Goal: Task Accomplishment & Management: Use online tool/utility

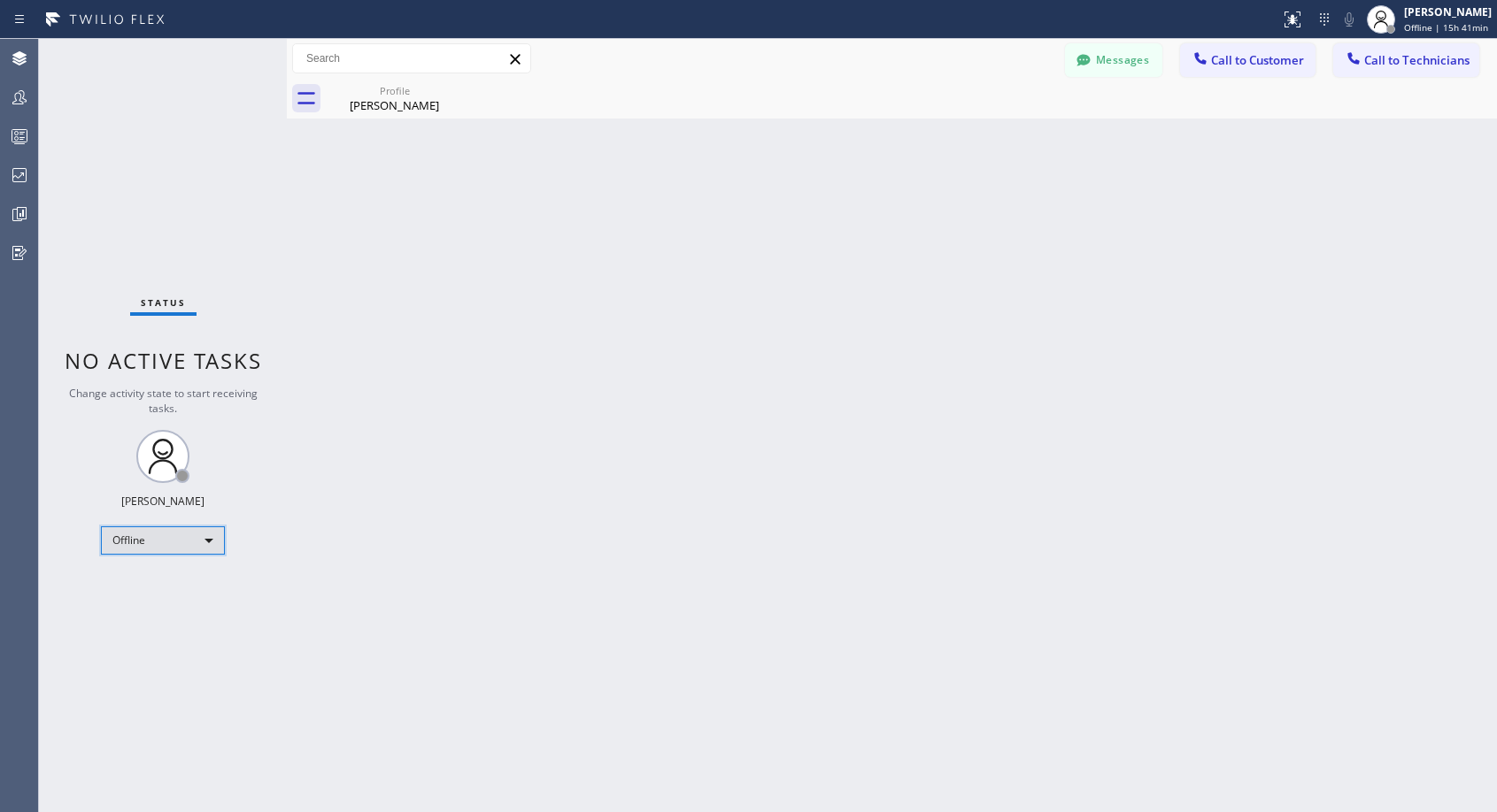
click at [144, 546] on div "Offline" at bounding box center [163, 540] width 124 height 28
click at [158, 610] on li "Unavailable" at bounding box center [162, 609] width 120 height 21
click at [1257, 68] on button "Call to Customer" at bounding box center [1247, 60] width 136 height 34
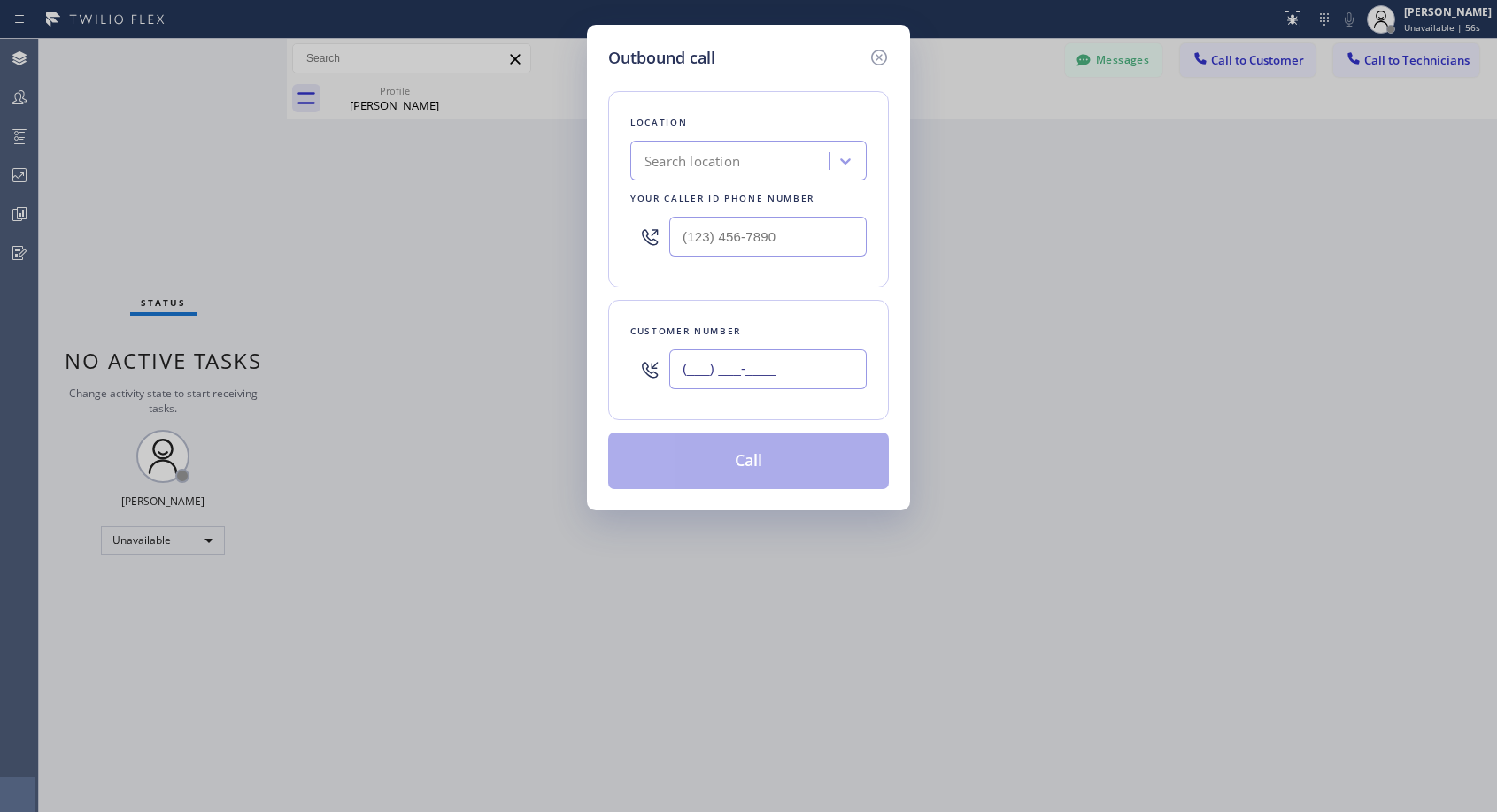
click at [673, 360] on input "(___) ___-____" at bounding box center [768, 370] width 198 height 40
paste input "323) 309-7799"
type input "[PHONE_NUMBER]"
click at [684, 234] on input "(___) ___-____" at bounding box center [768, 237] width 198 height 40
paste input "818) 614-5337"
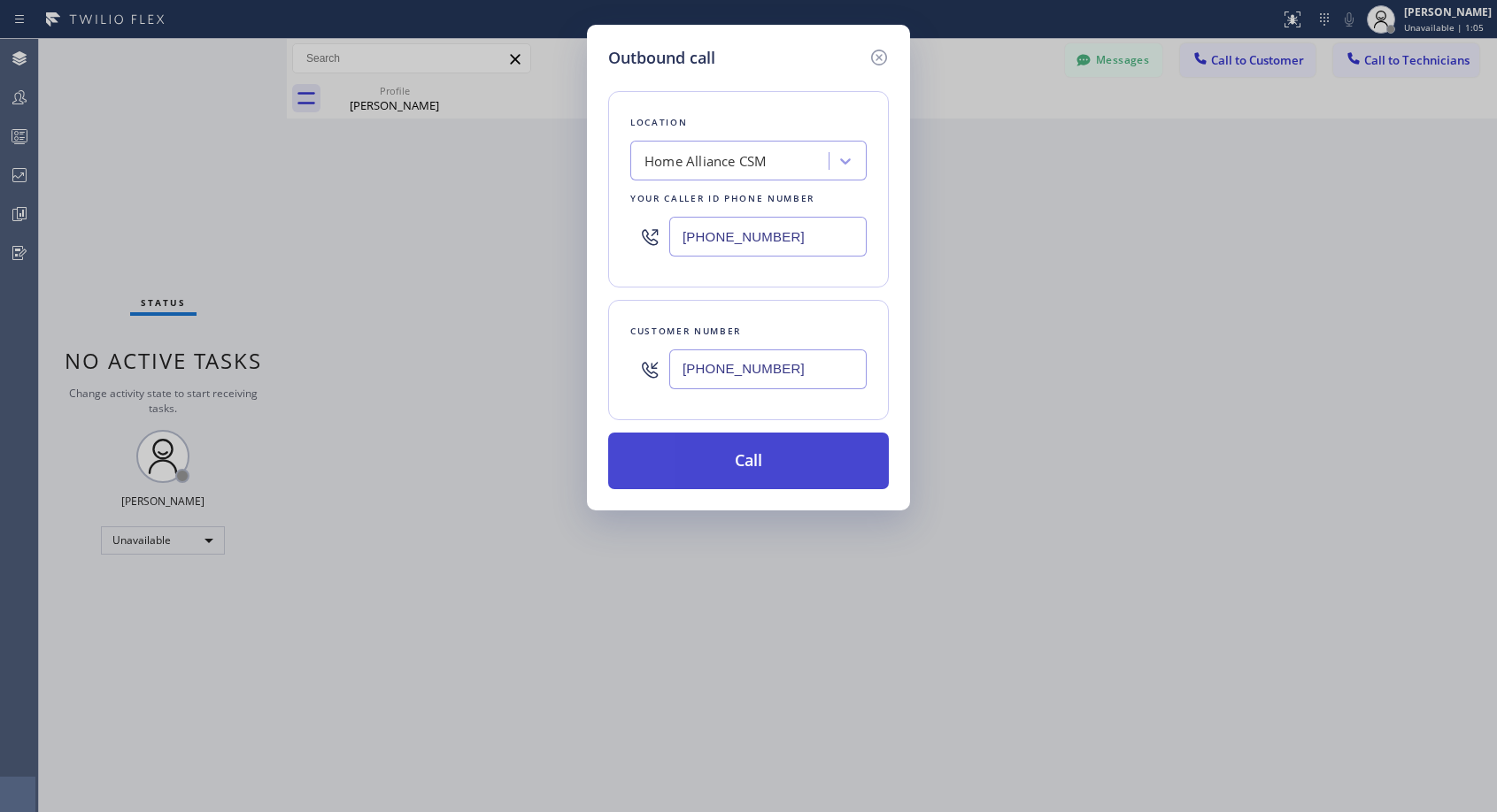
type input "[PHONE_NUMBER]"
click at [734, 462] on button "Call" at bounding box center [748, 461] width 281 height 57
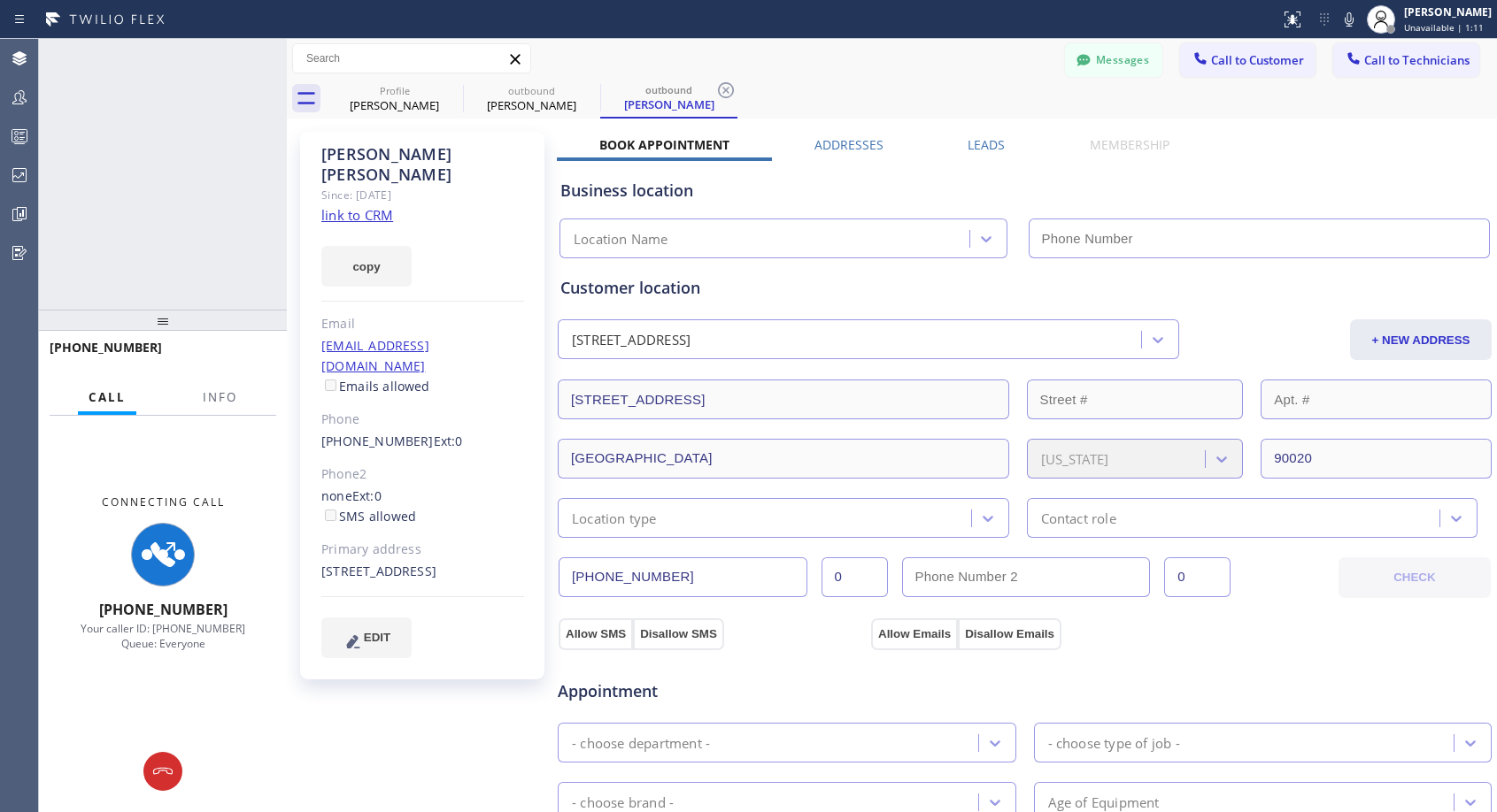
type input "[PHONE_NUMBER]"
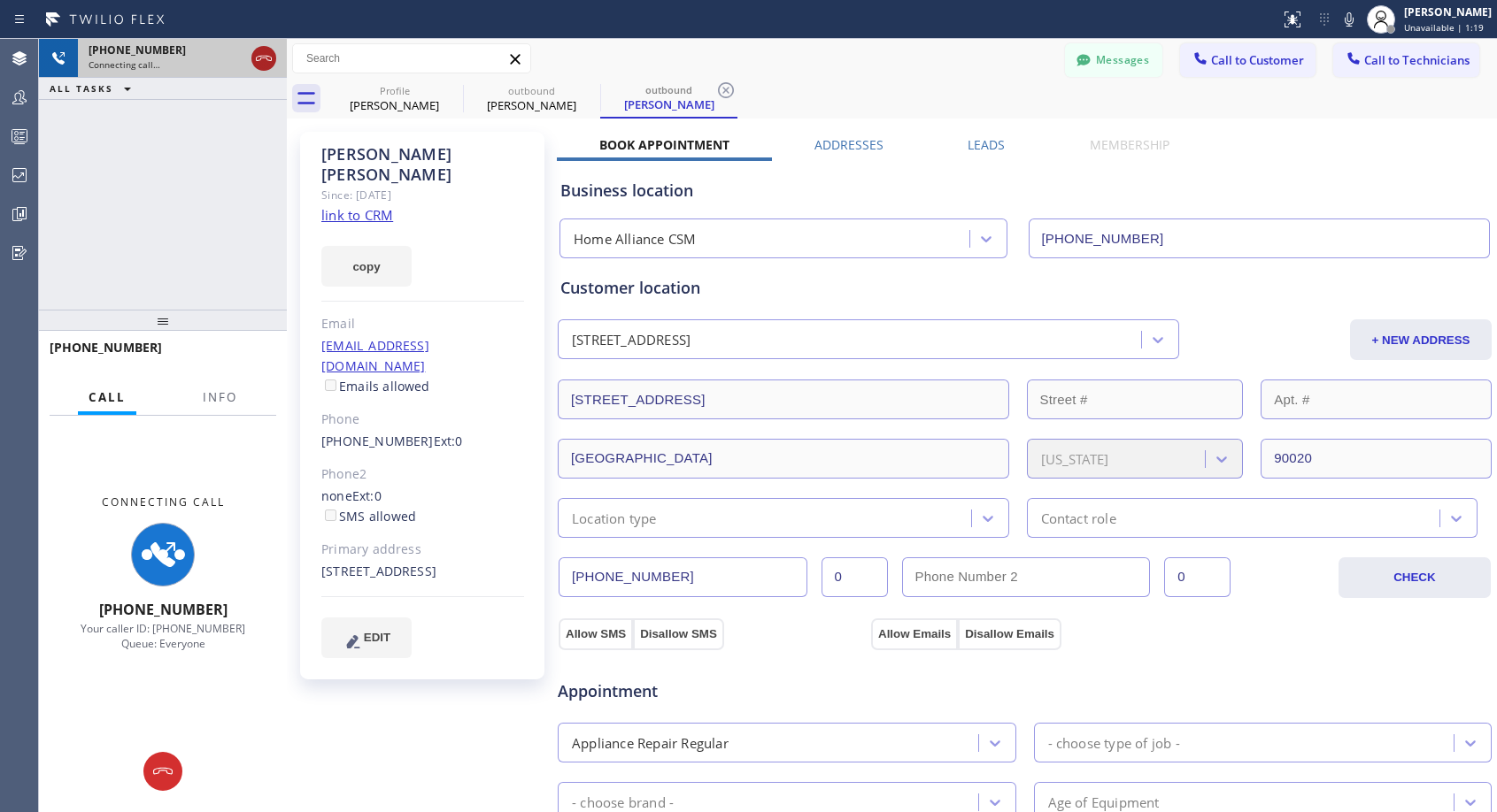
click at [269, 63] on icon at bounding box center [263, 57] width 21 height 21
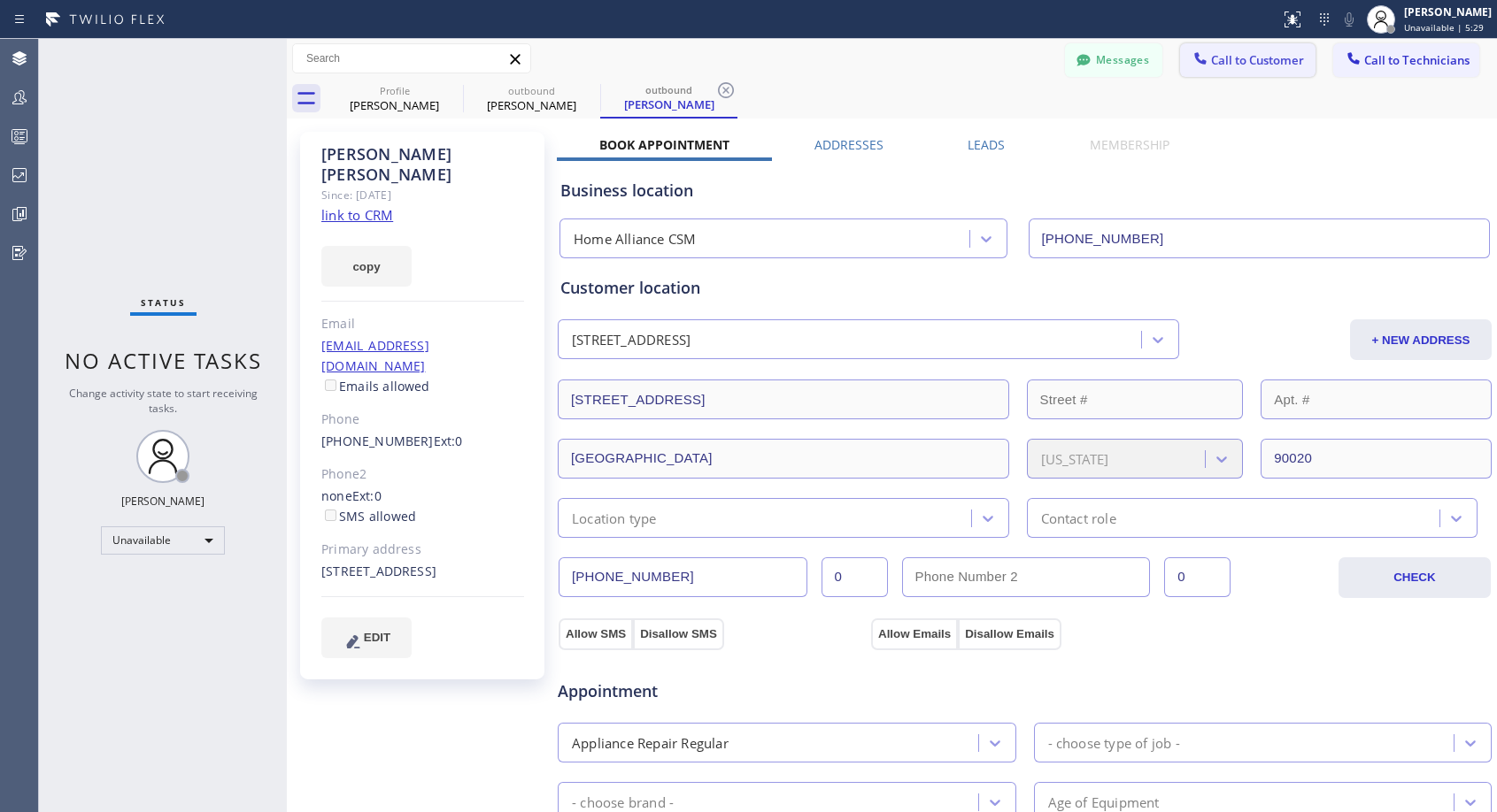
click at [1211, 52] on span "Call to Customer" at bounding box center [1257, 59] width 93 height 15
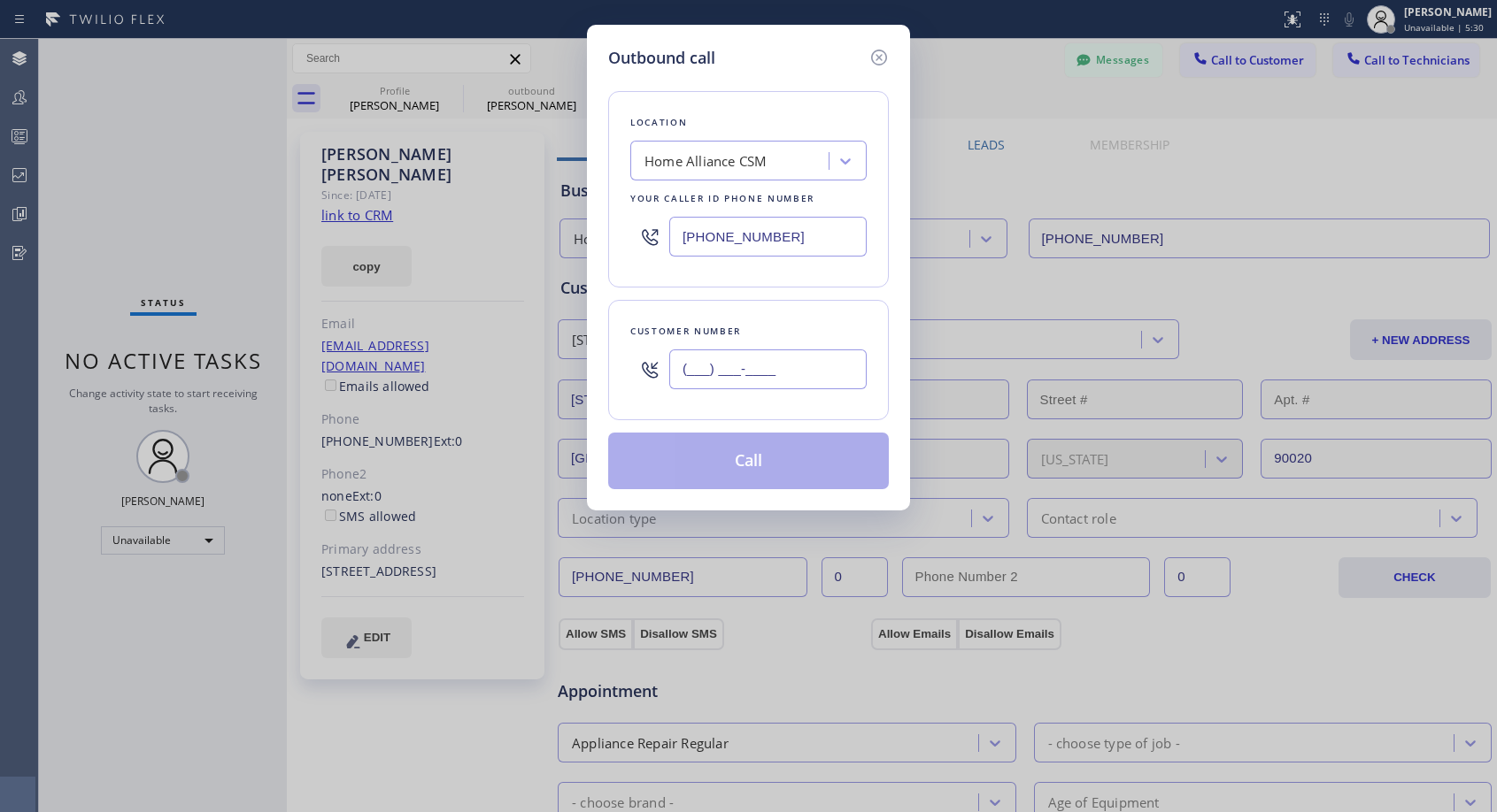
click at [675, 366] on input "(___) ___-____" at bounding box center [768, 370] width 198 height 40
paste input "714) 470-8309"
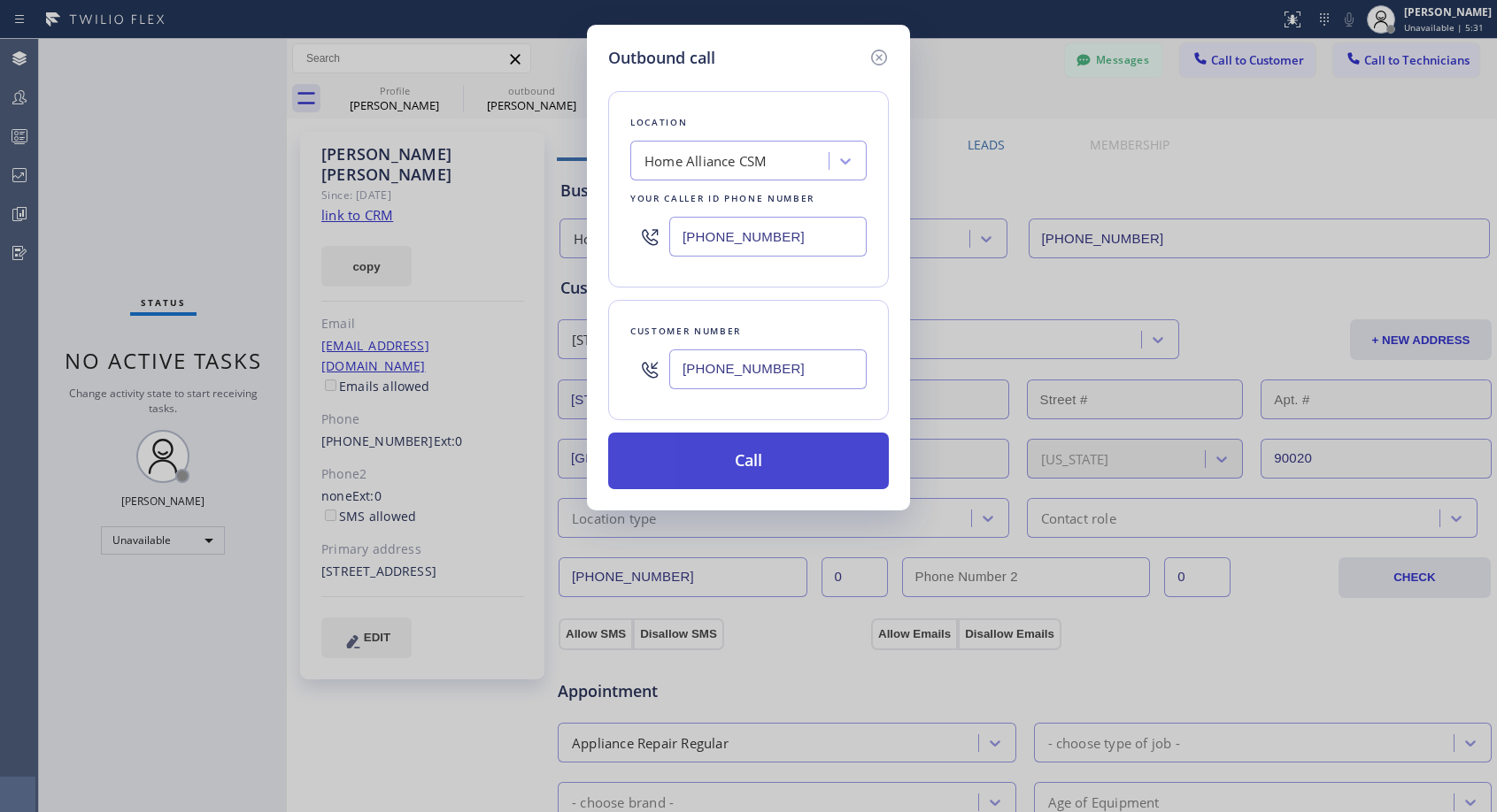
type input "[PHONE_NUMBER]"
click at [724, 463] on button "Call" at bounding box center [748, 461] width 281 height 57
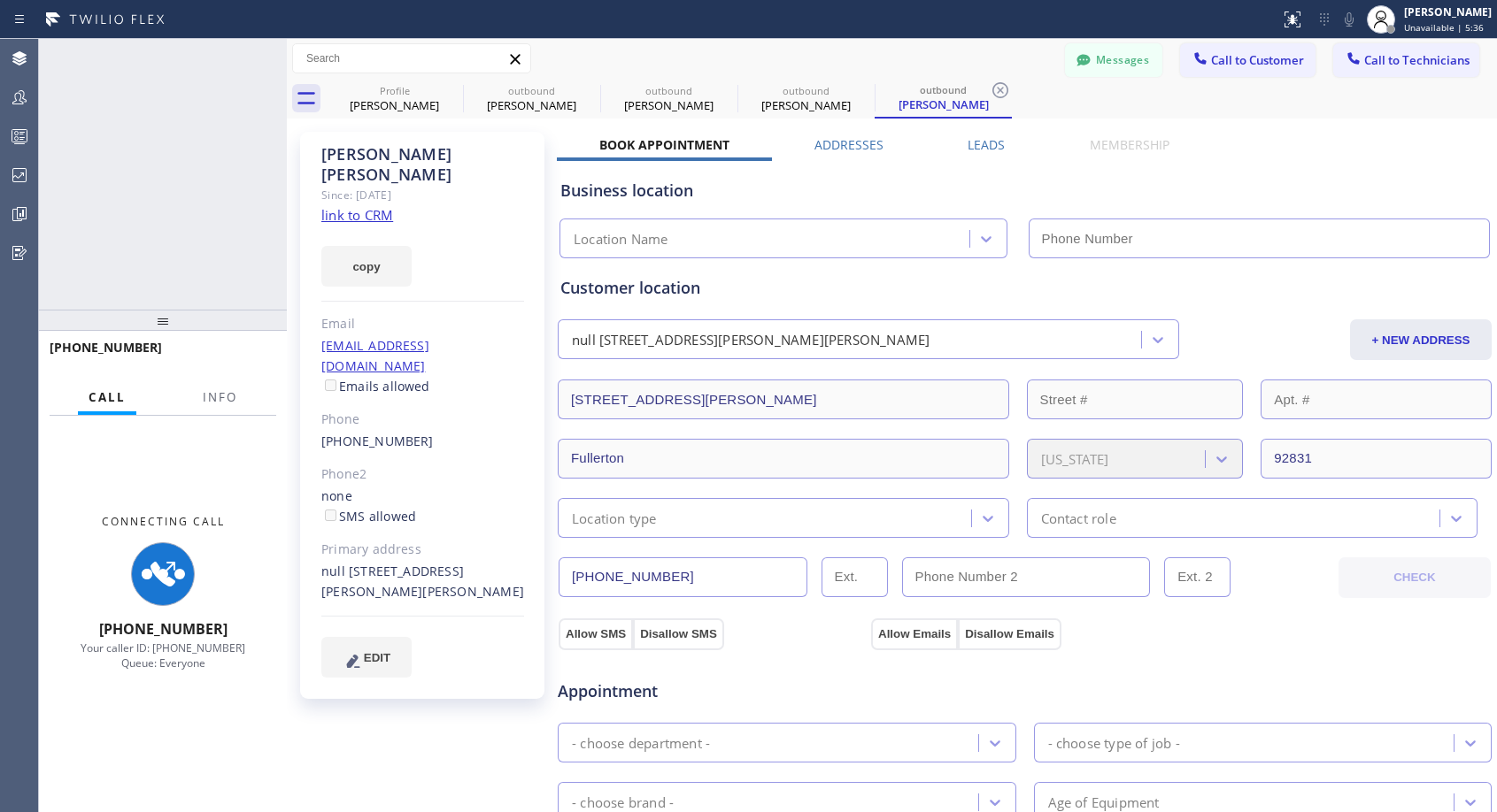
type input "[PHONE_NUMBER]"
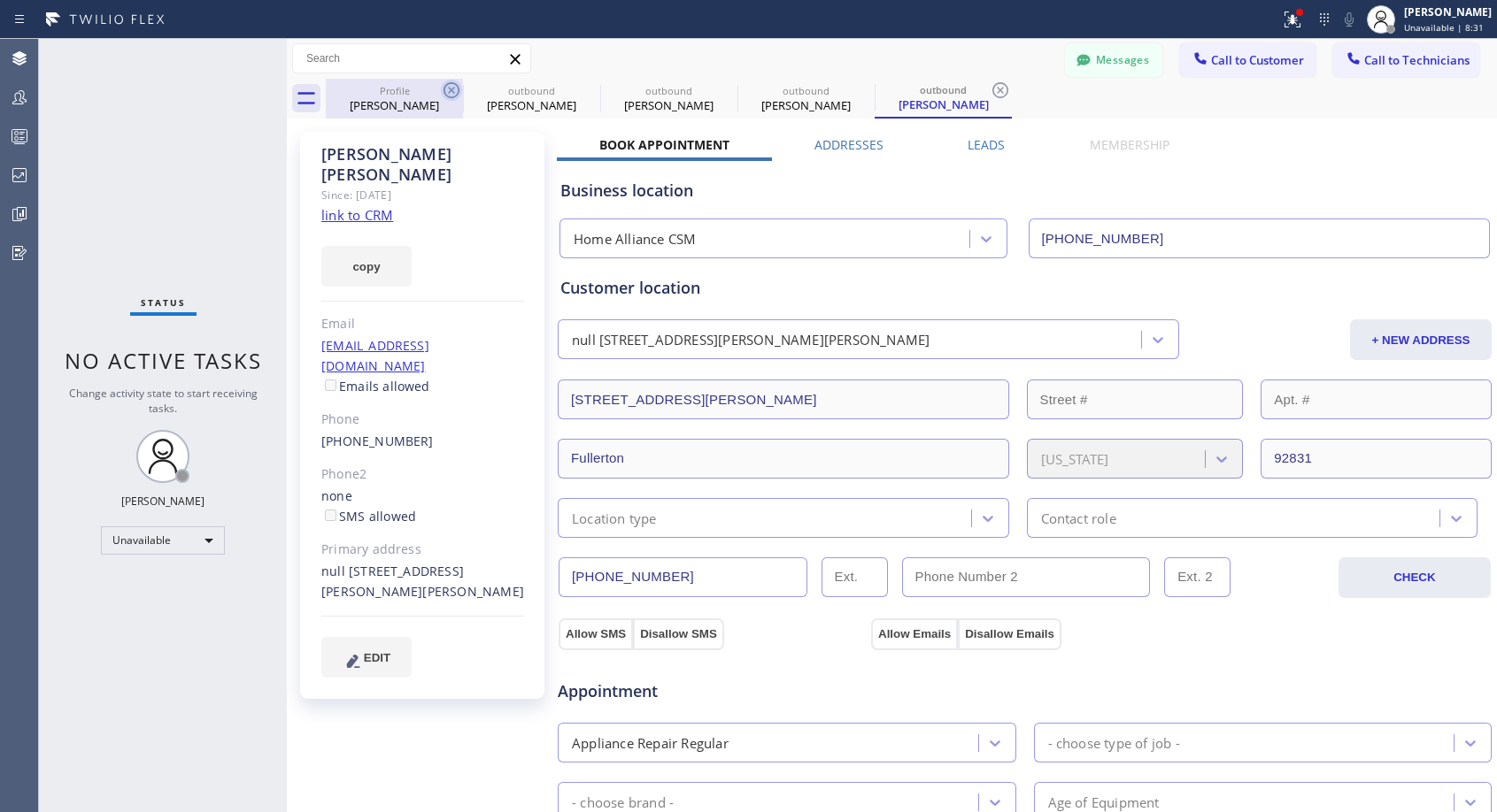
click at [453, 89] on icon at bounding box center [450, 89] width 15 height 15
click at [0, 0] on icon at bounding box center [0, 0] width 0 height 0
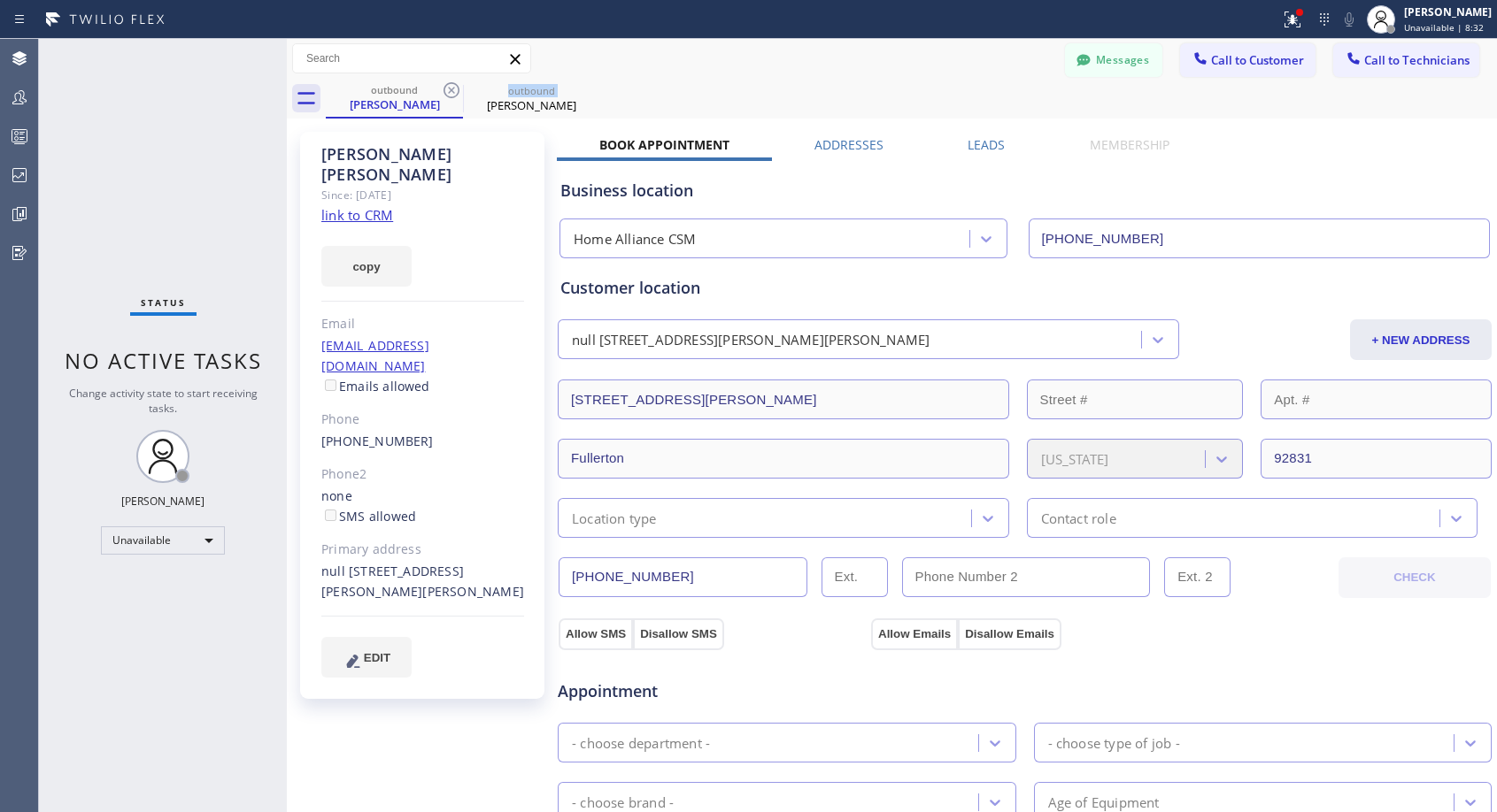
click at [453, 89] on icon at bounding box center [450, 89] width 15 height 15
click at [0, 0] on icon at bounding box center [0, 0] width 0 height 0
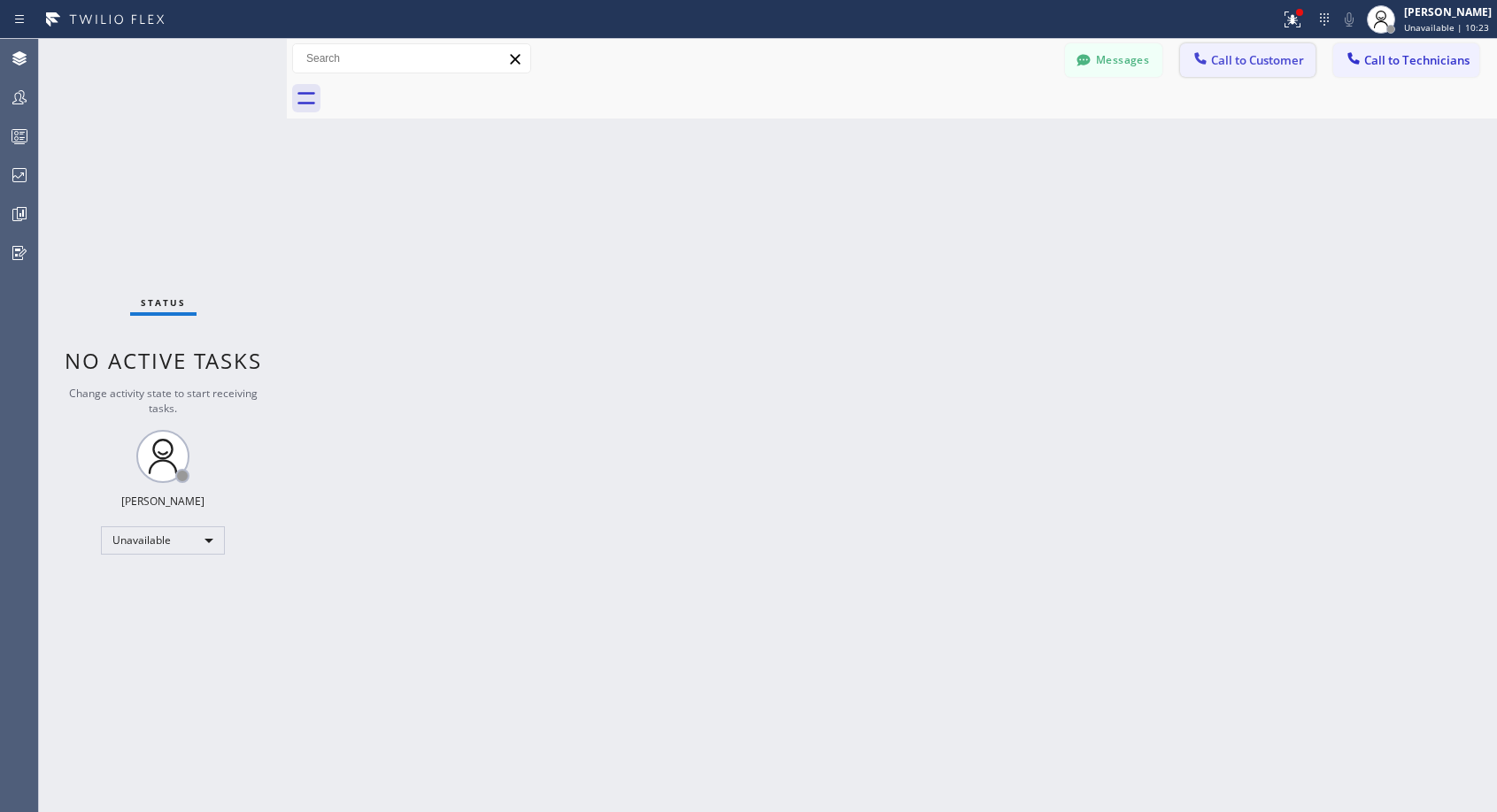
click at [1207, 61] on icon at bounding box center [1200, 57] width 17 height 17
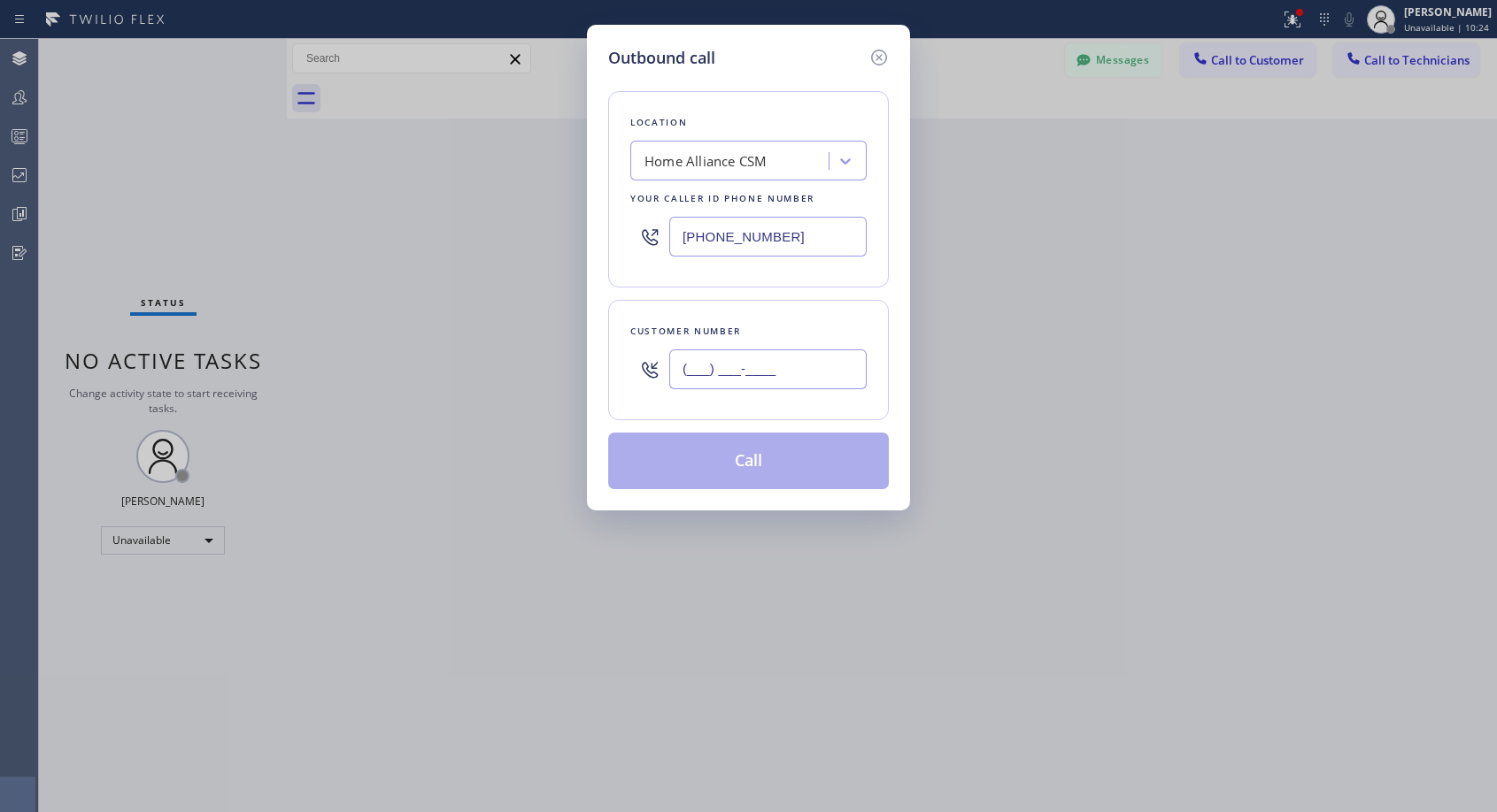
click at [684, 369] on input "(___) ___-____" at bounding box center [768, 370] width 198 height 40
paste input "206) 551-0051"
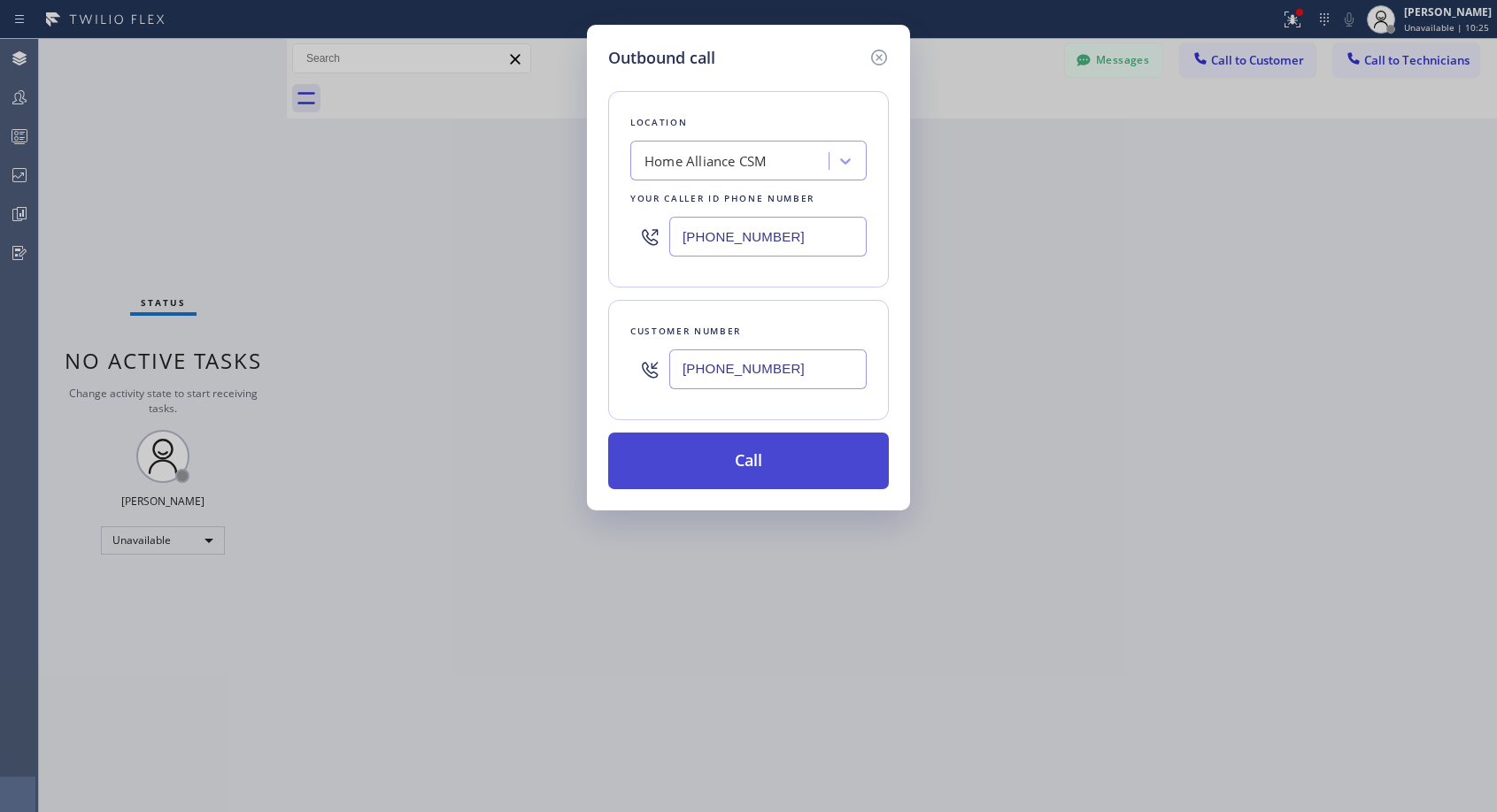
type input "[PHONE_NUMBER]"
click at [747, 458] on button "Call" at bounding box center [748, 461] width 281 height 57
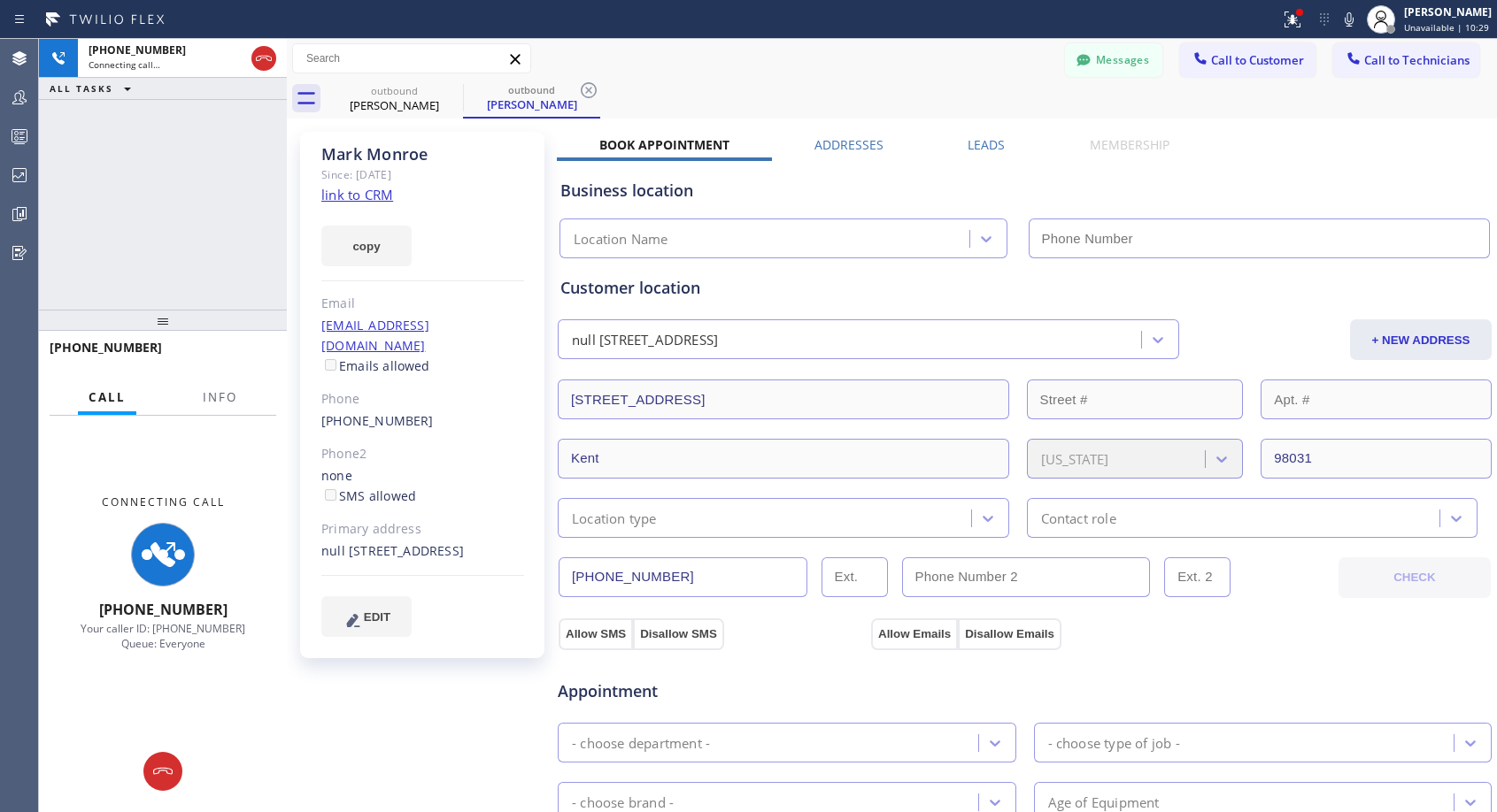
type input "[PHONE_NUMBER]"
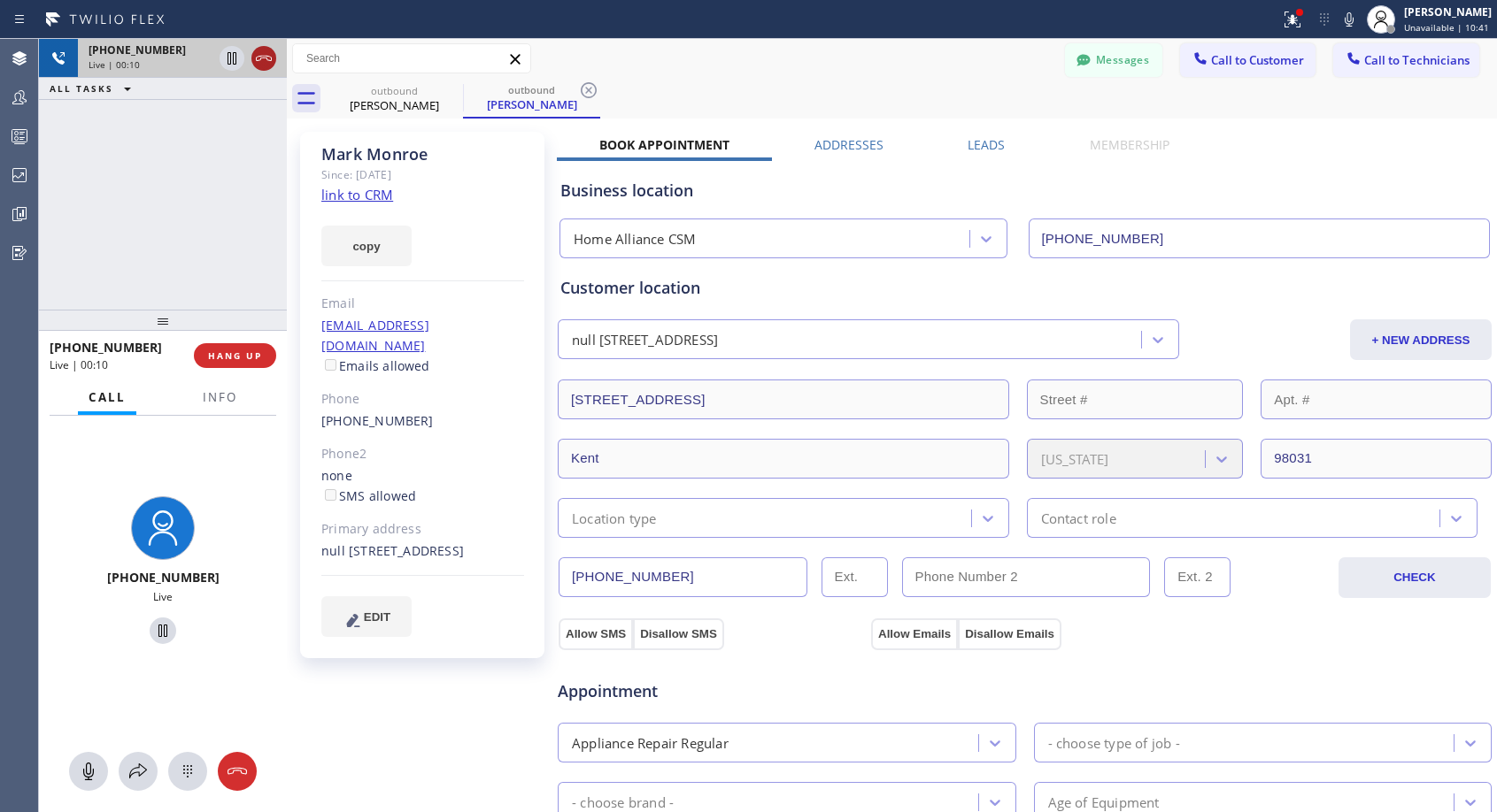
click at [261, 57] on icon at bounding box center [263, 57] width 21 height 21
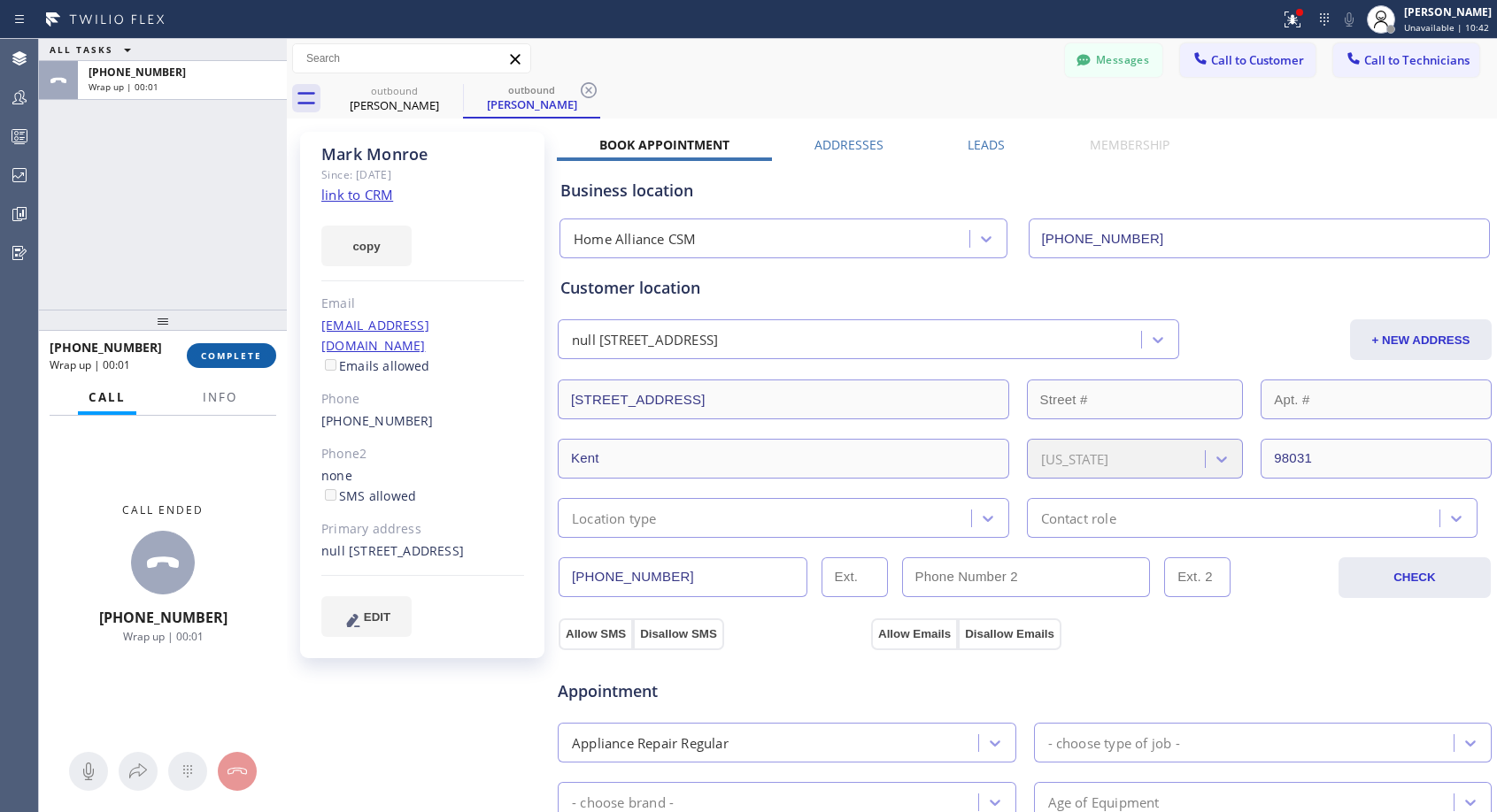
click at [264, 353] on button "COMPLETE" at bounding box center [232, 355] width 89 height 25
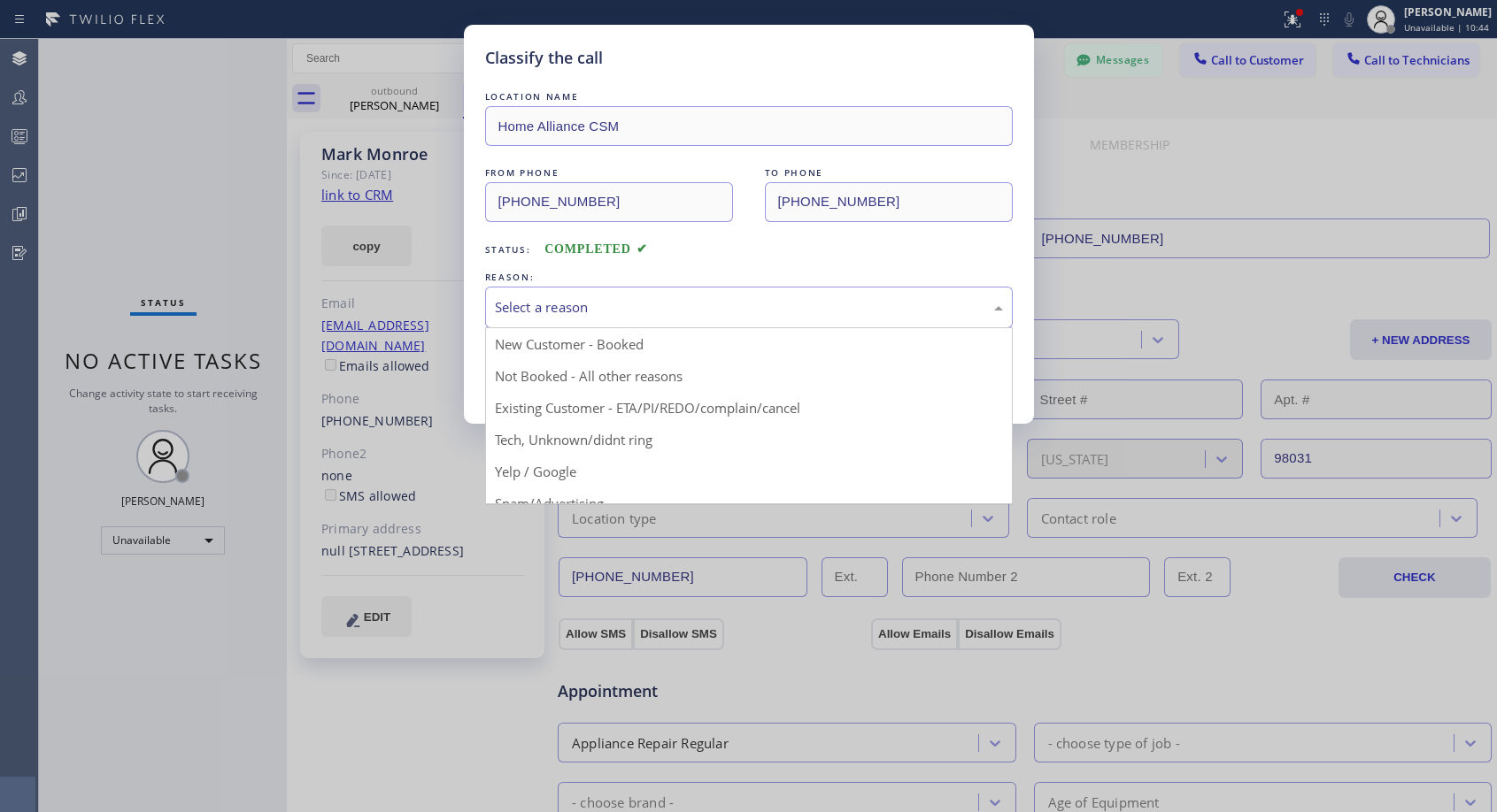
click at [811, 303] on div "Select a reason" at bounding box center [748, 307] width 508 height 20
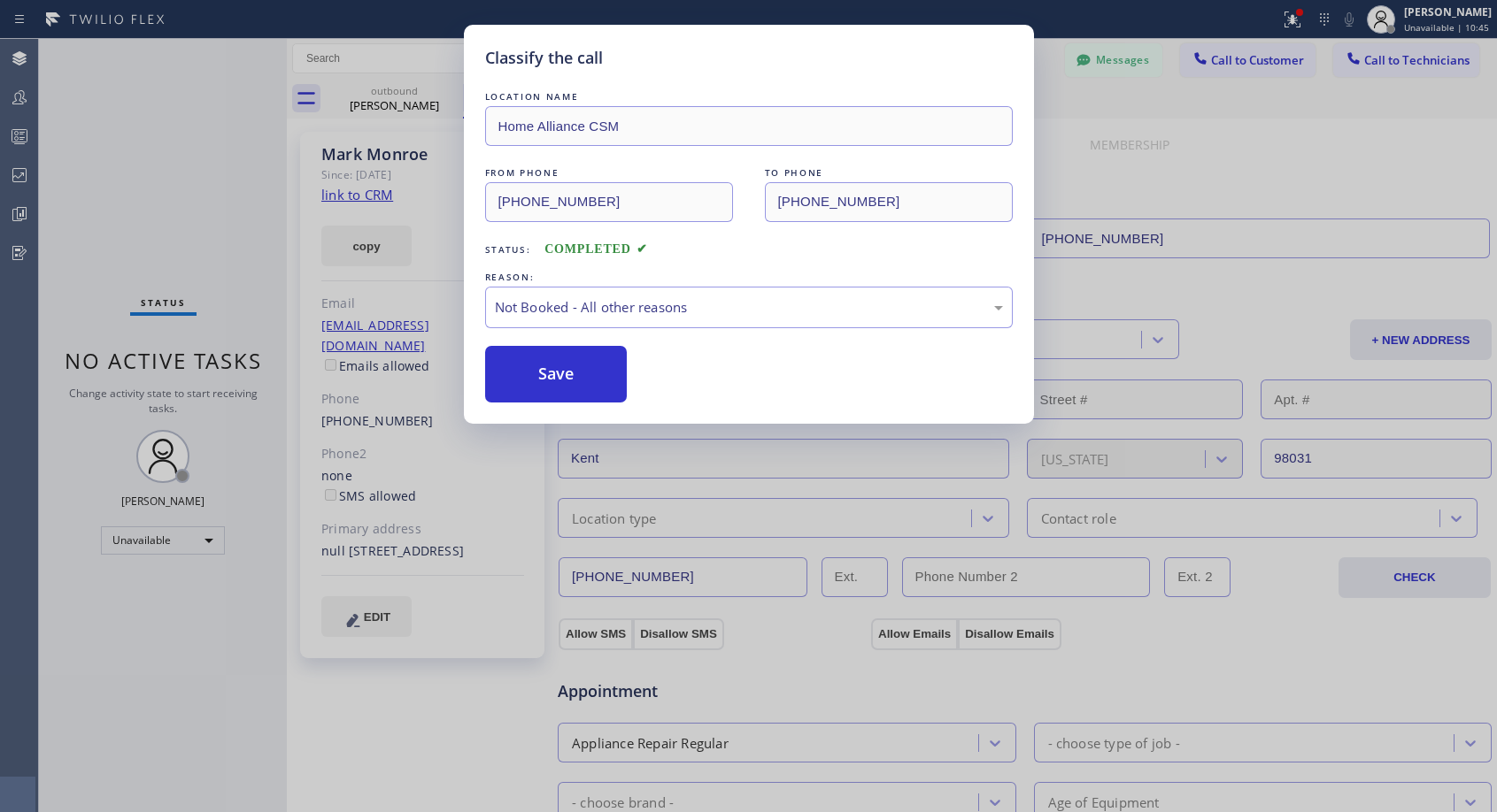
click at [620, 374] on button "Save" at bounding box center [556, 375] width 142 height 57
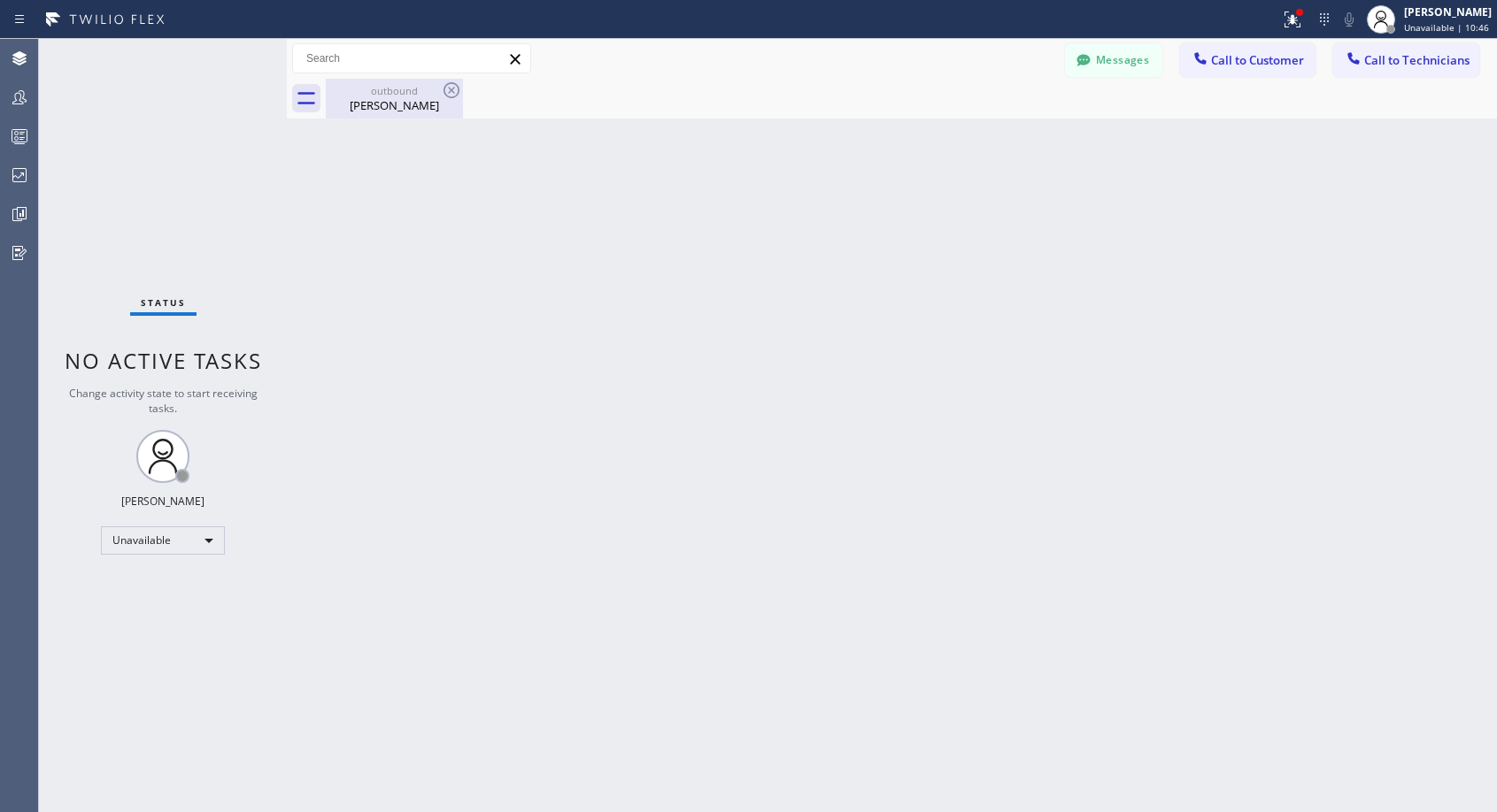
click at [401, 108] on div "[PERSON_NAME]" at bounding box center [394, 105] width 134 height 15
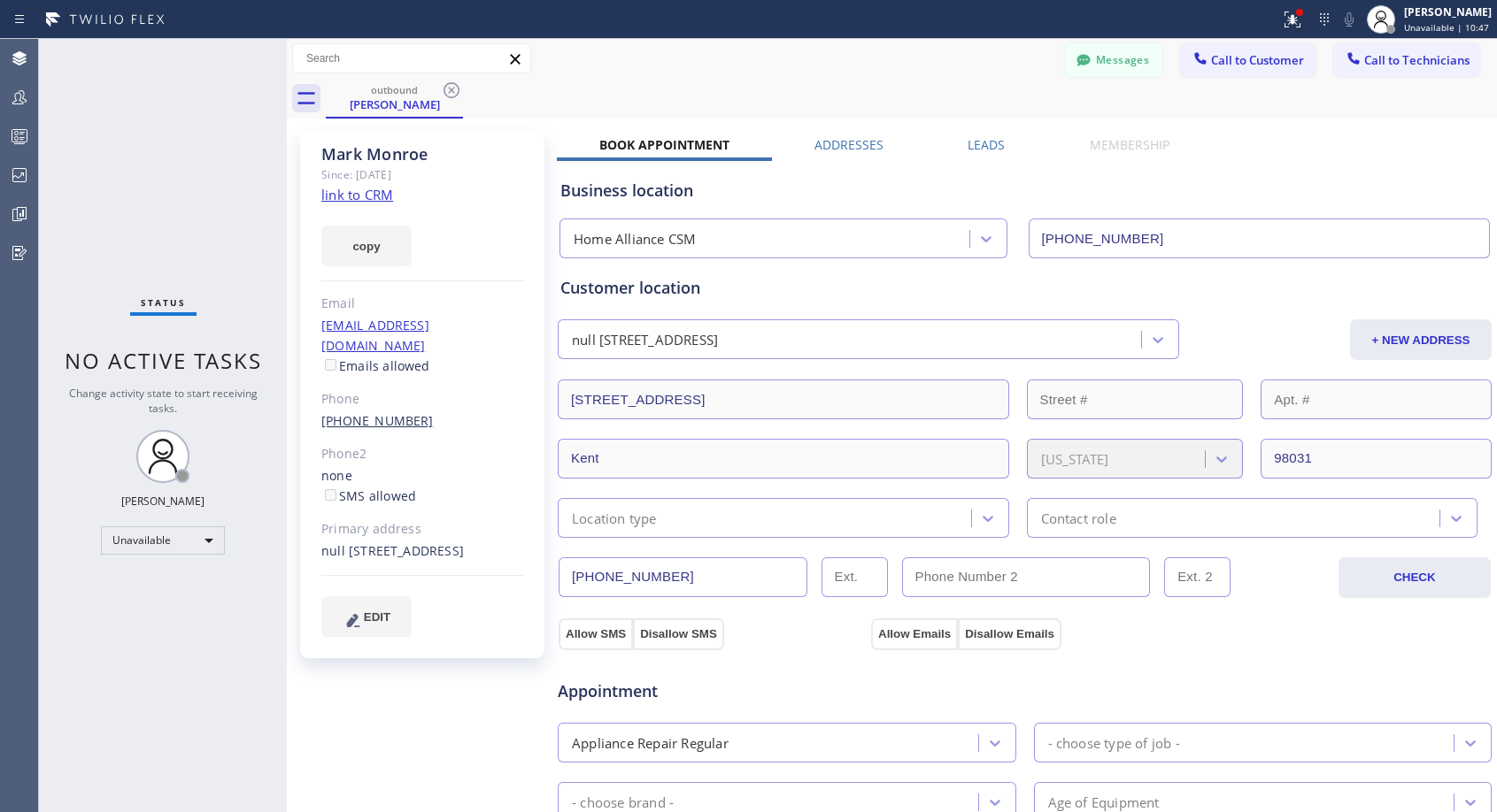
click at [391, 412] on link "[PHONE_NUMBER]" at bounding box center [377, 420] width 112 height 16
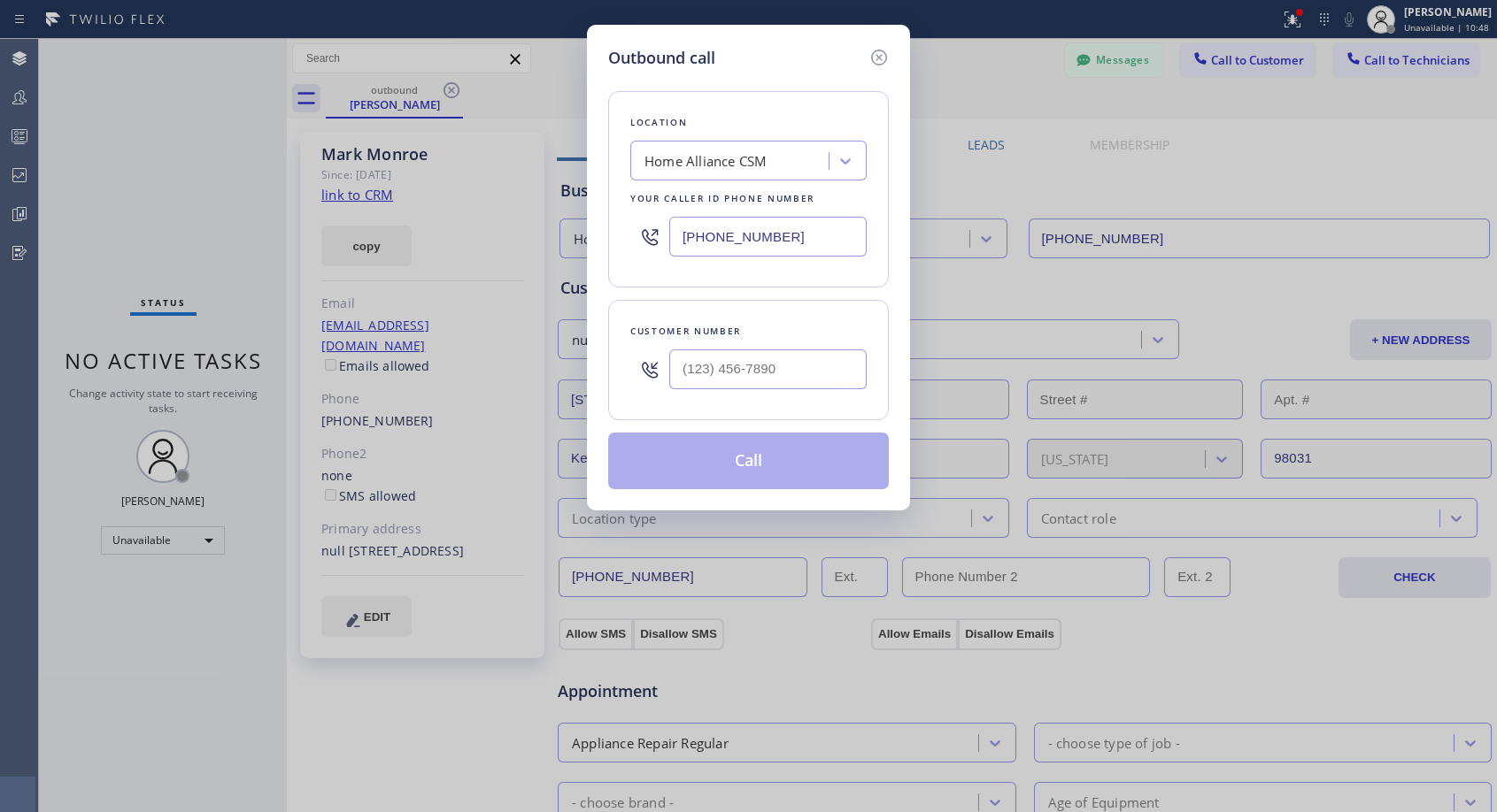
type input "[PHONE_NUMBER]"
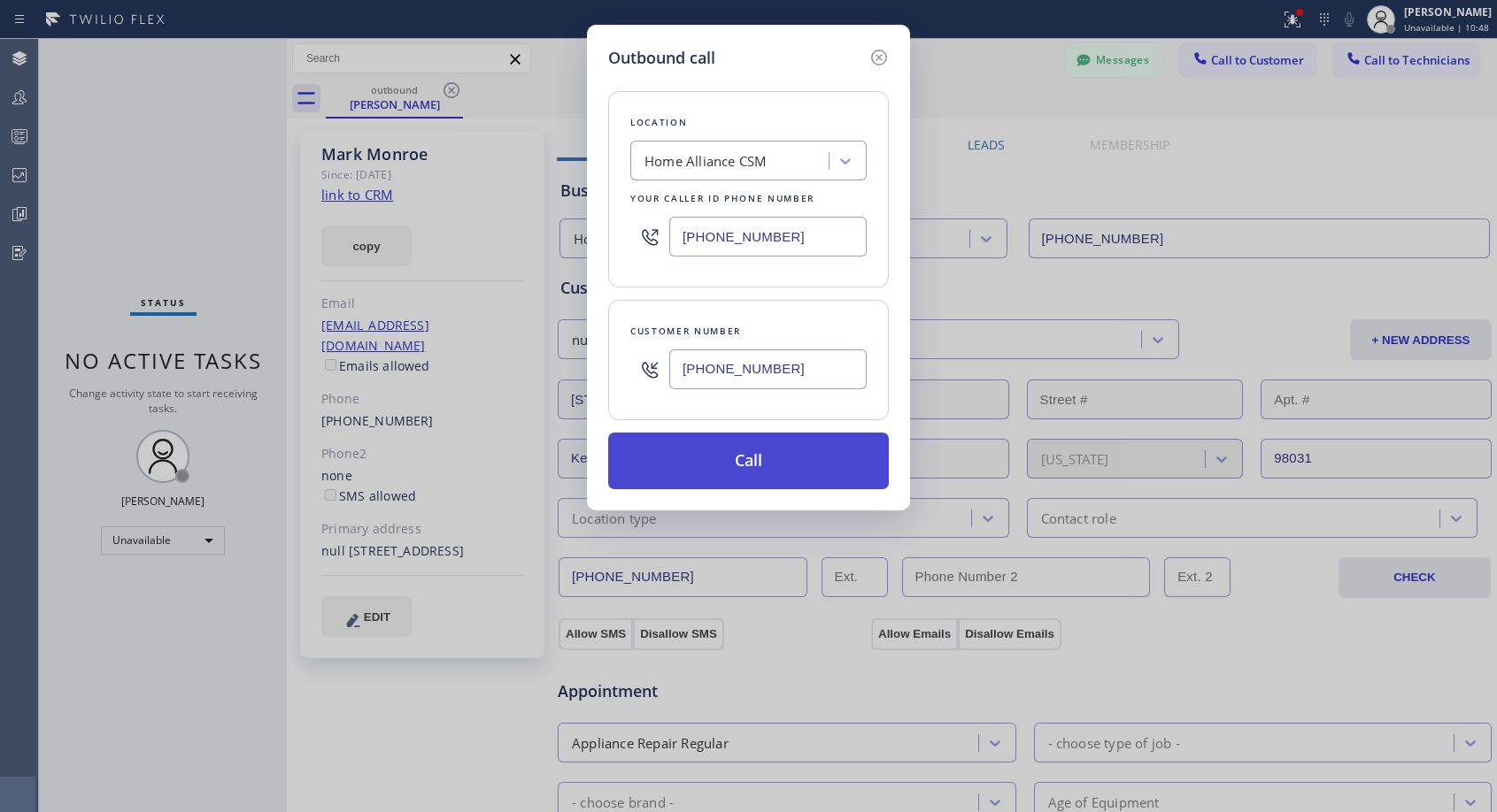
click at [721, 468] on button "Call" at bounding box center [748, 461] width 281 height 57
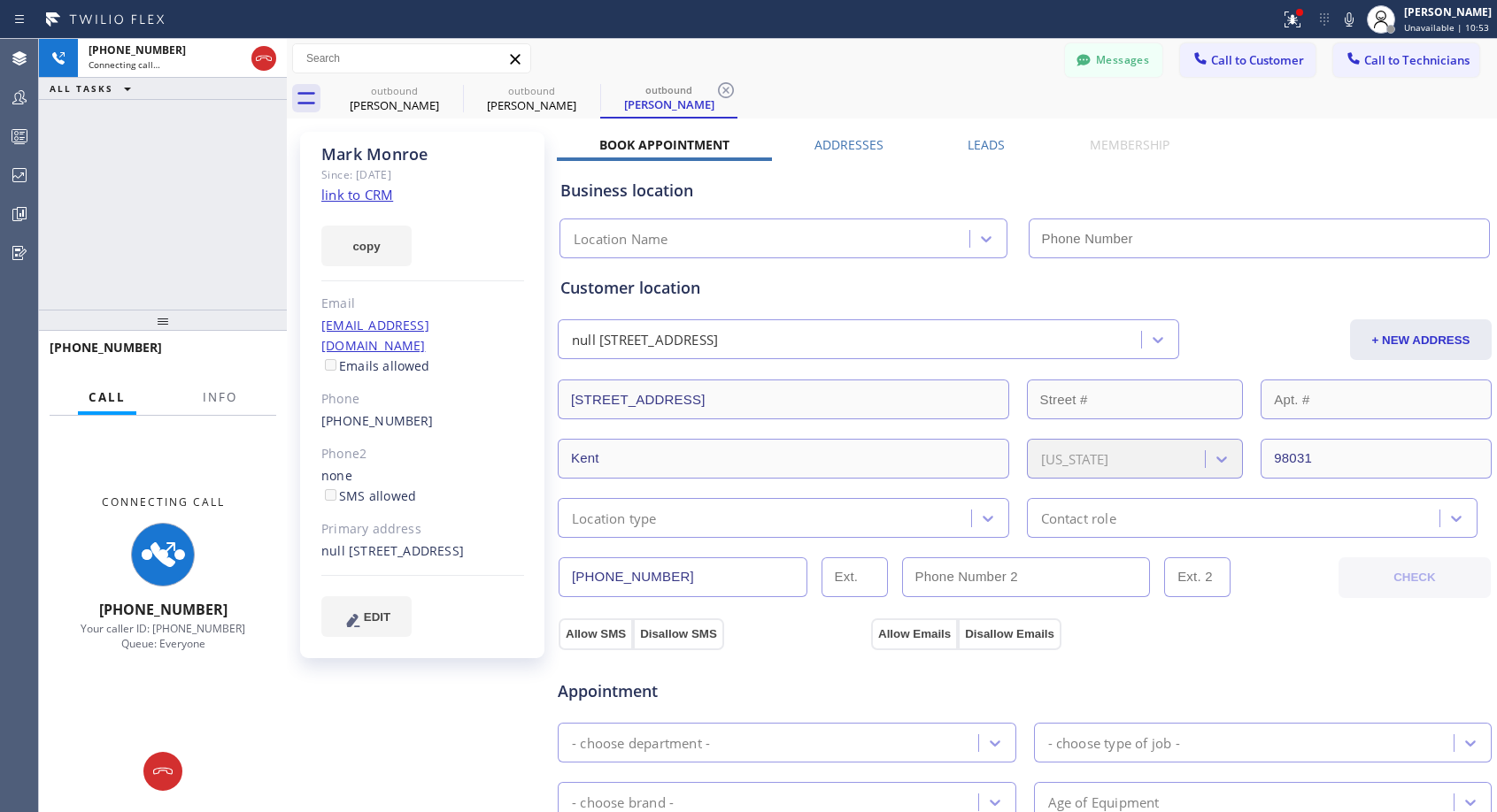
type input "[PHONE_NUMBER]"
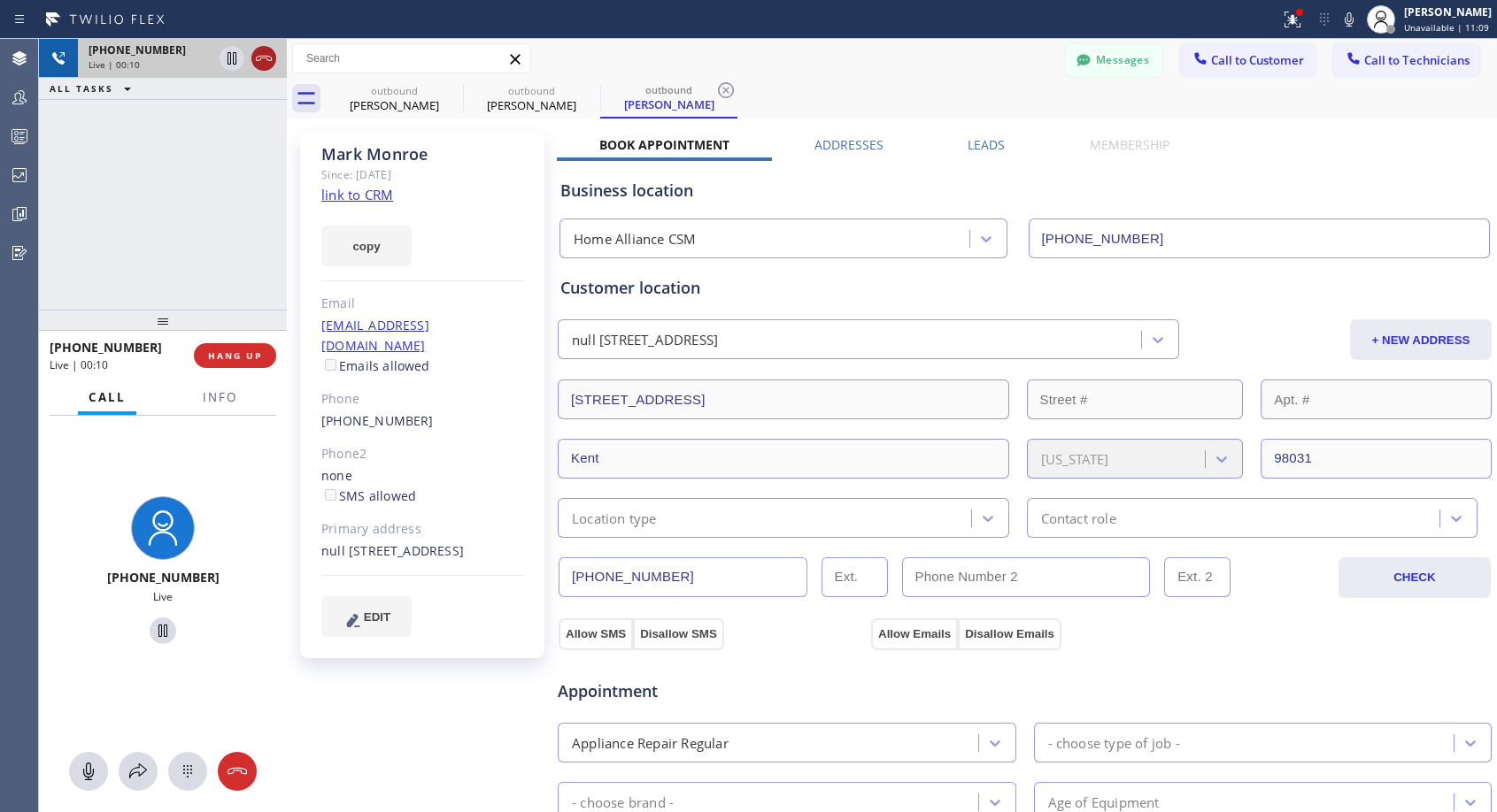
click at [262, 61] on icon at bounding box center [263, 57] width 21 height 21
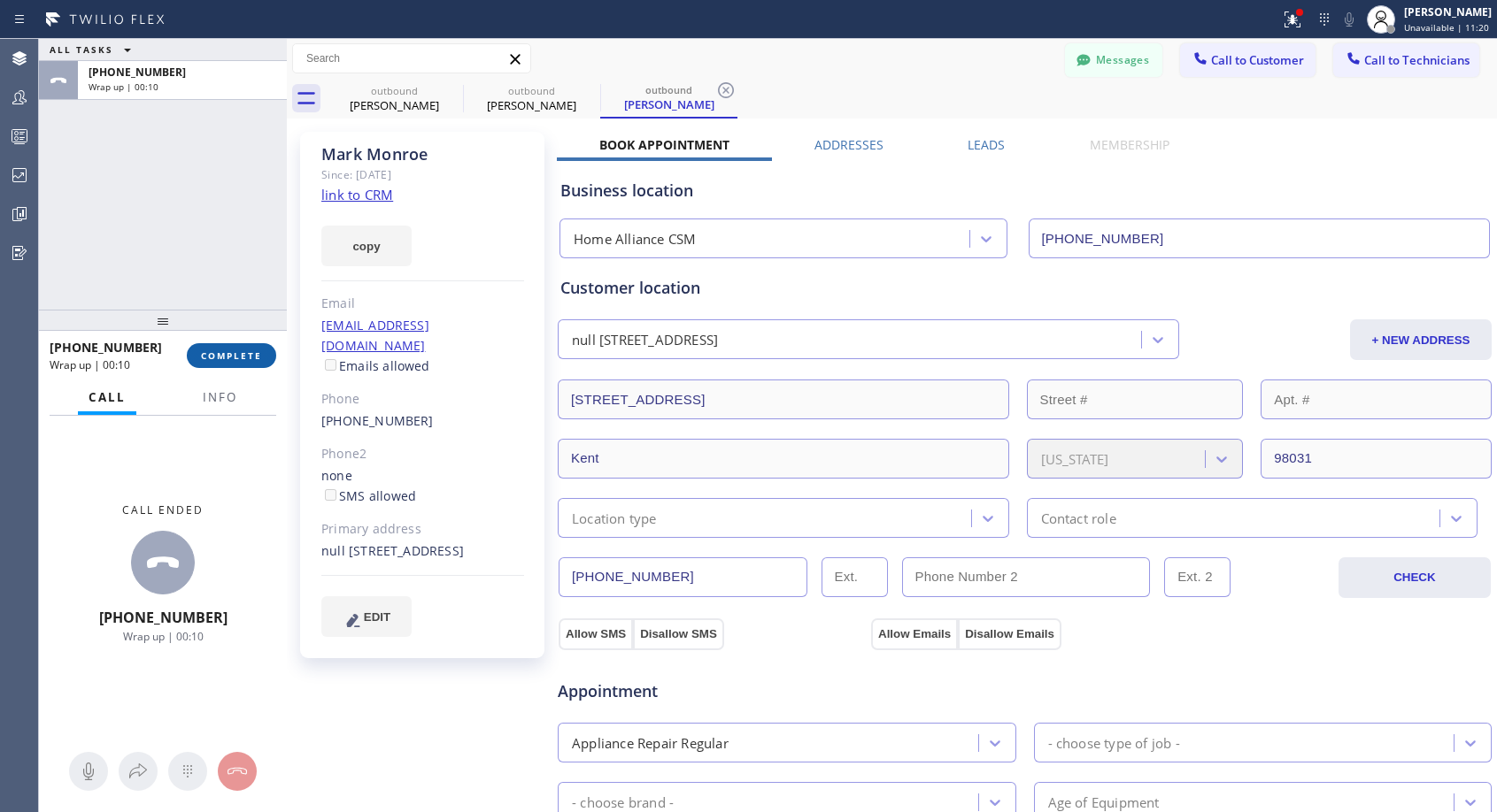
click at [256, 354] on span "COMPLETE" at bounding box center [231, 356] width 61 height 13
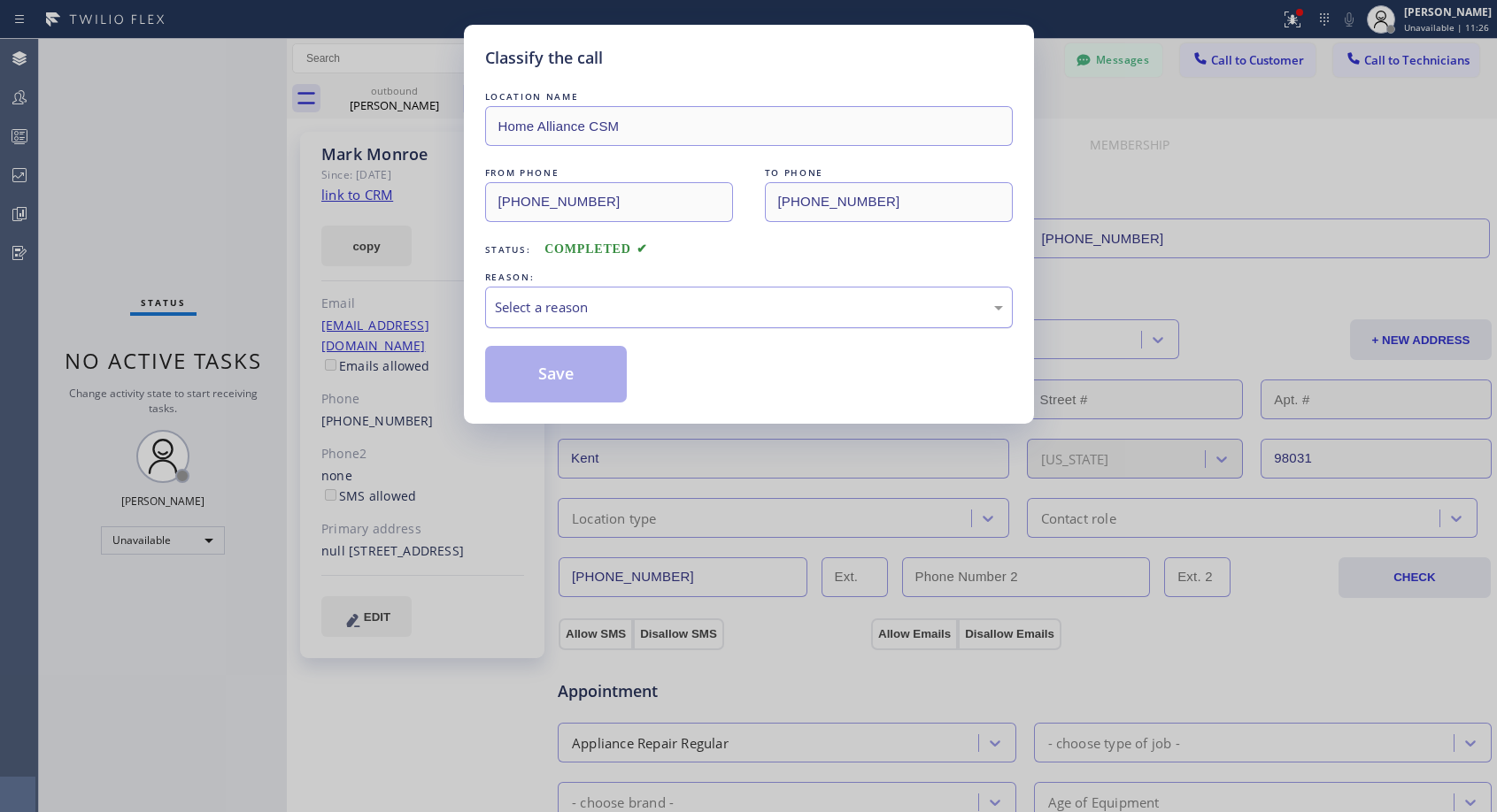
click at [607, 307] on div "Select a reason" at bounding box center [748, 307] width 508 height 20
click at [568, 370] on button "Save" at bounding box center [556, 375] width 142 height 57
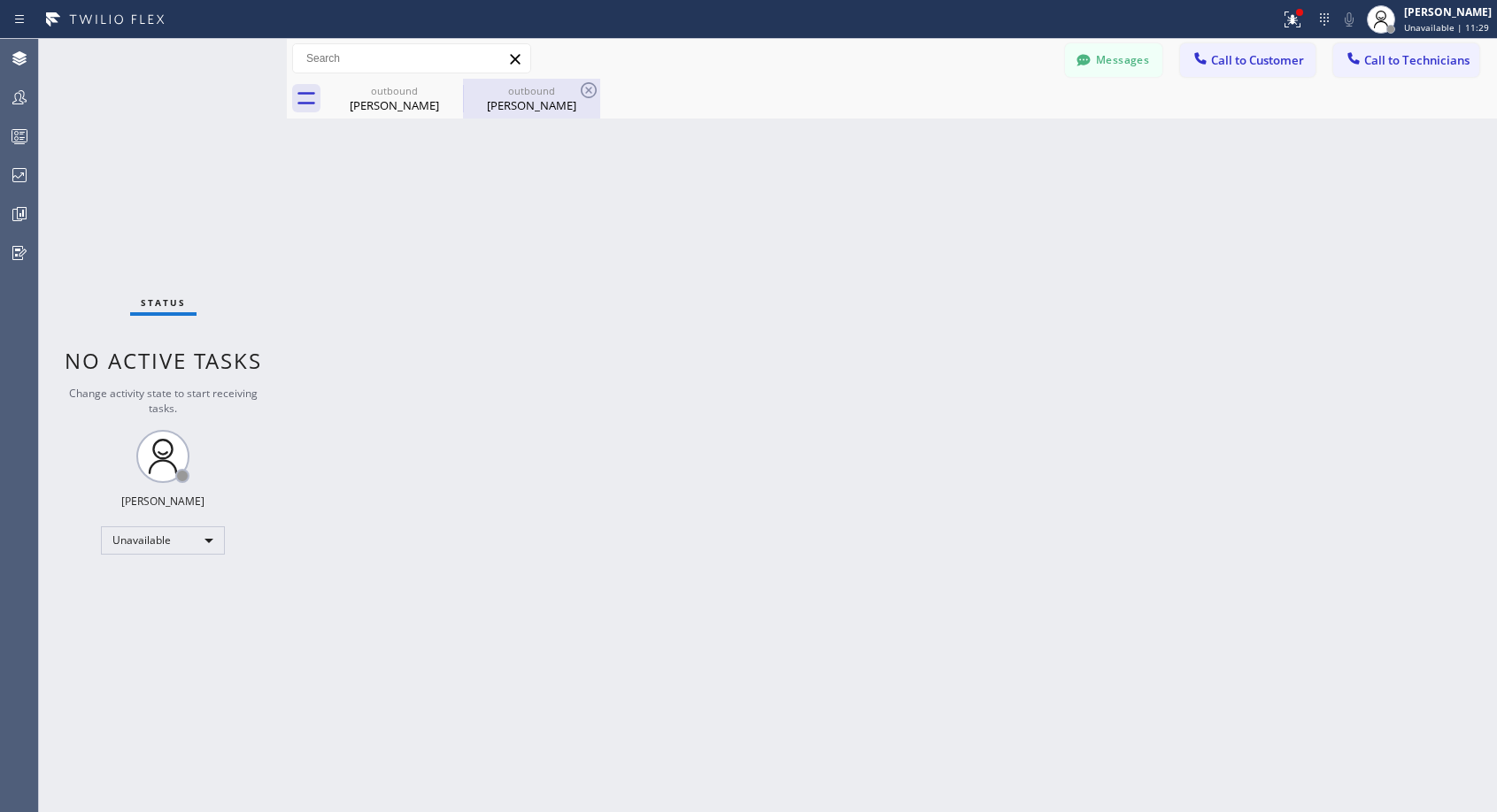
click at [521, 102] on div "[PERSON_NAME]" at bounding box center [532, 105] width 134 height 15
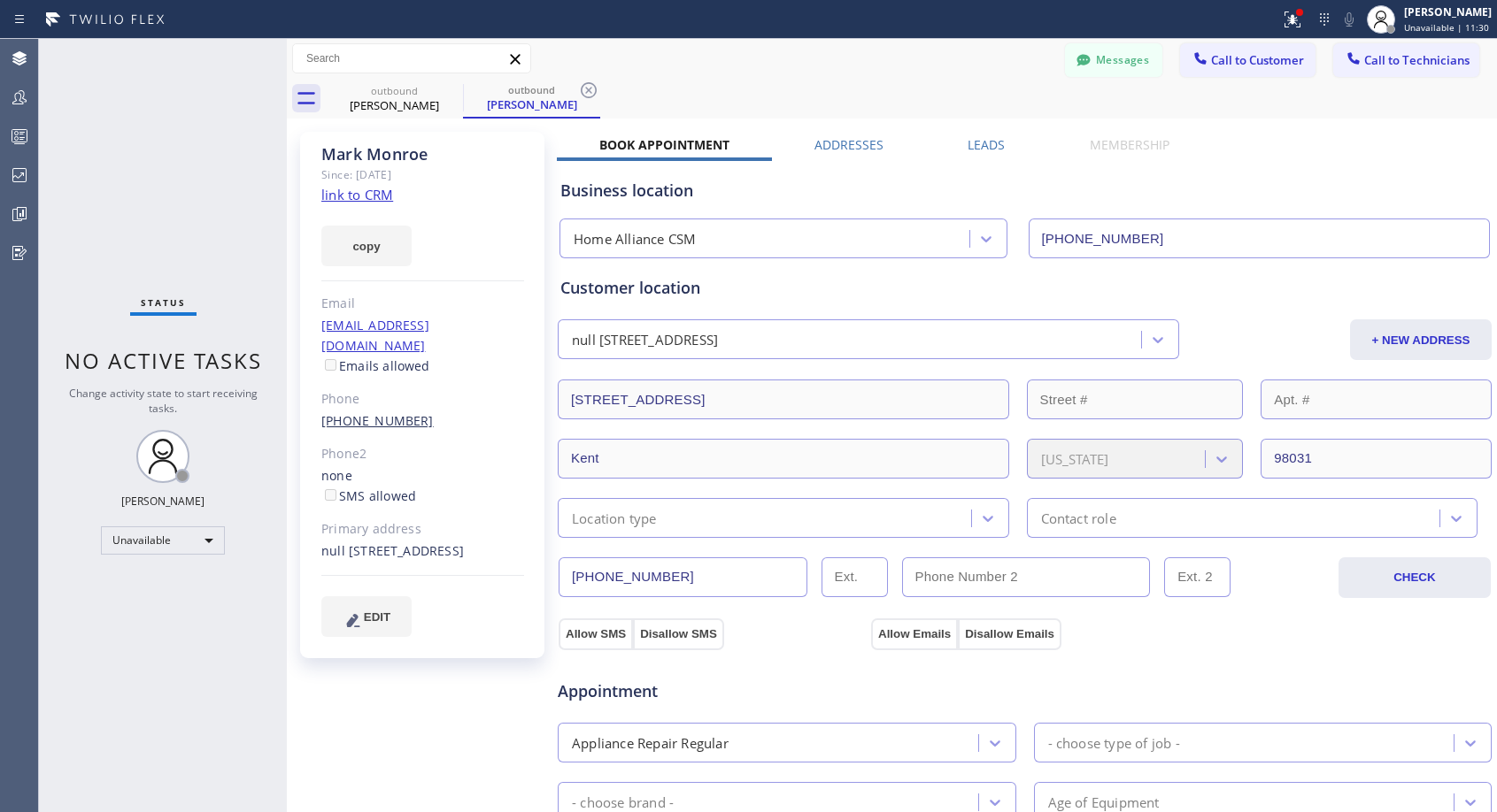
click at [359, 412] on link "[PHONE_NUMBER]" at bounding box center [377, 420] width 112 height 16
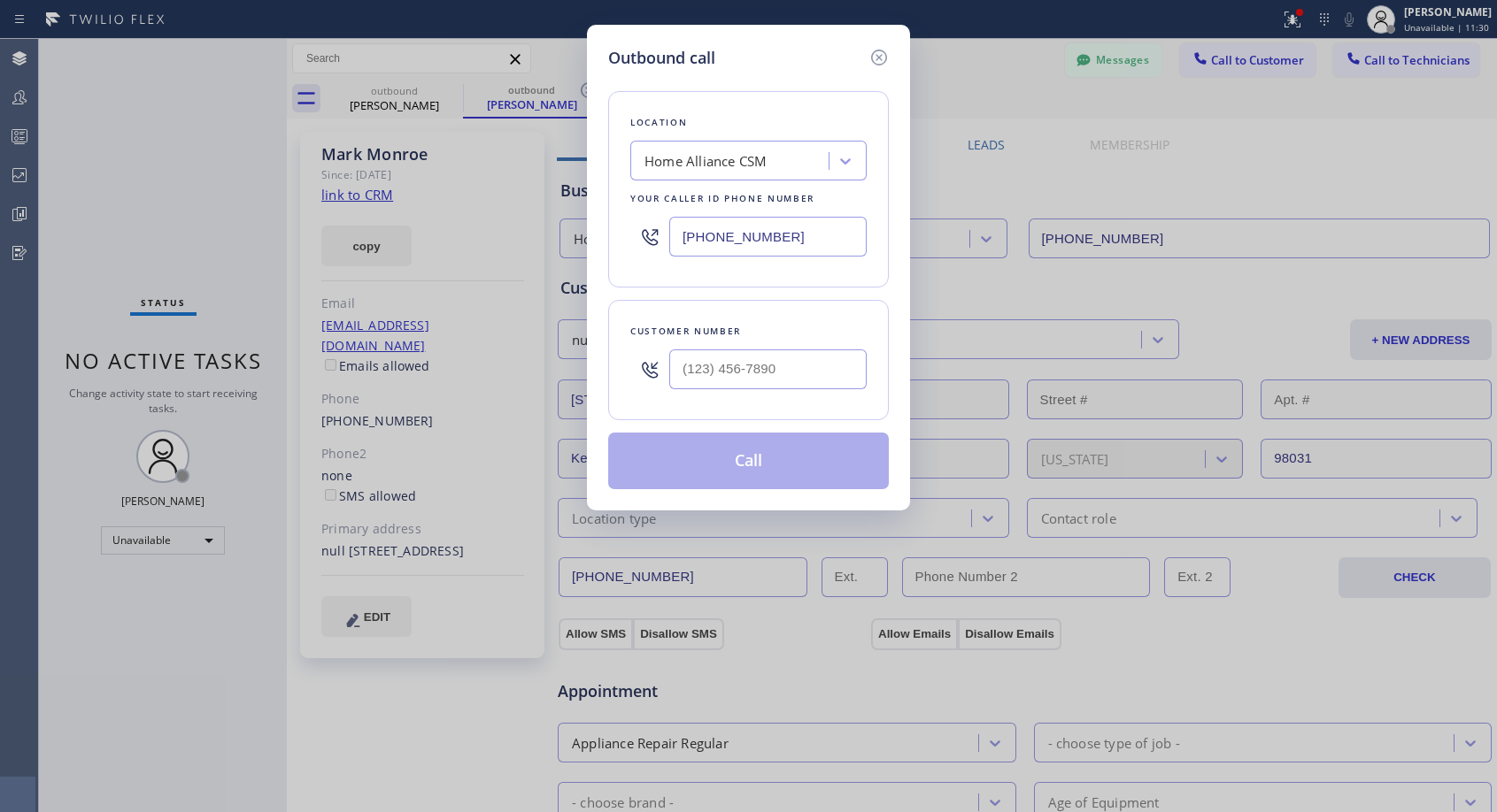
type input "[PHONE_NUMBER]"
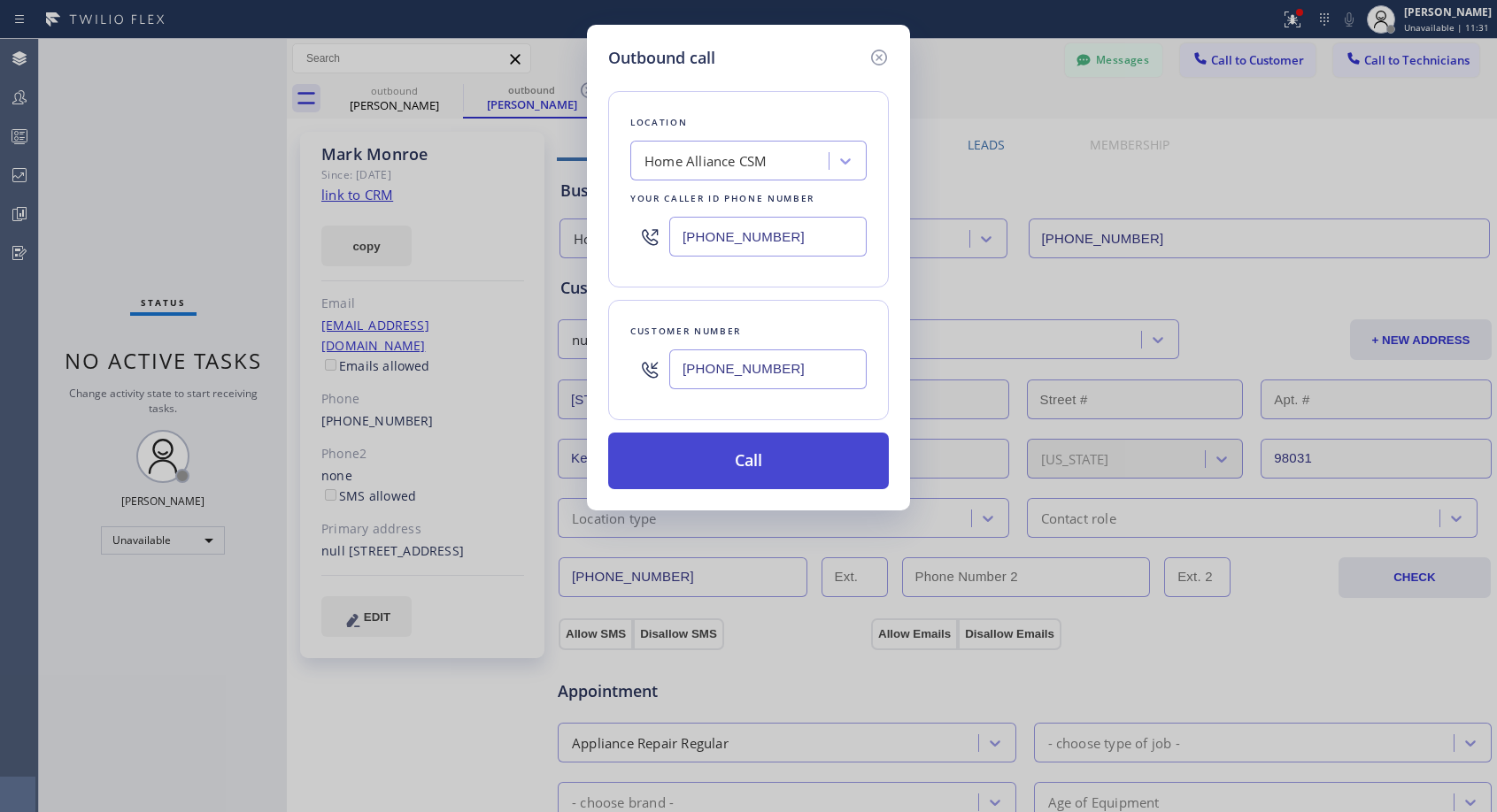
click at [738, 449] on button "Call" at bounding box center [748, 461] width 281 height 57
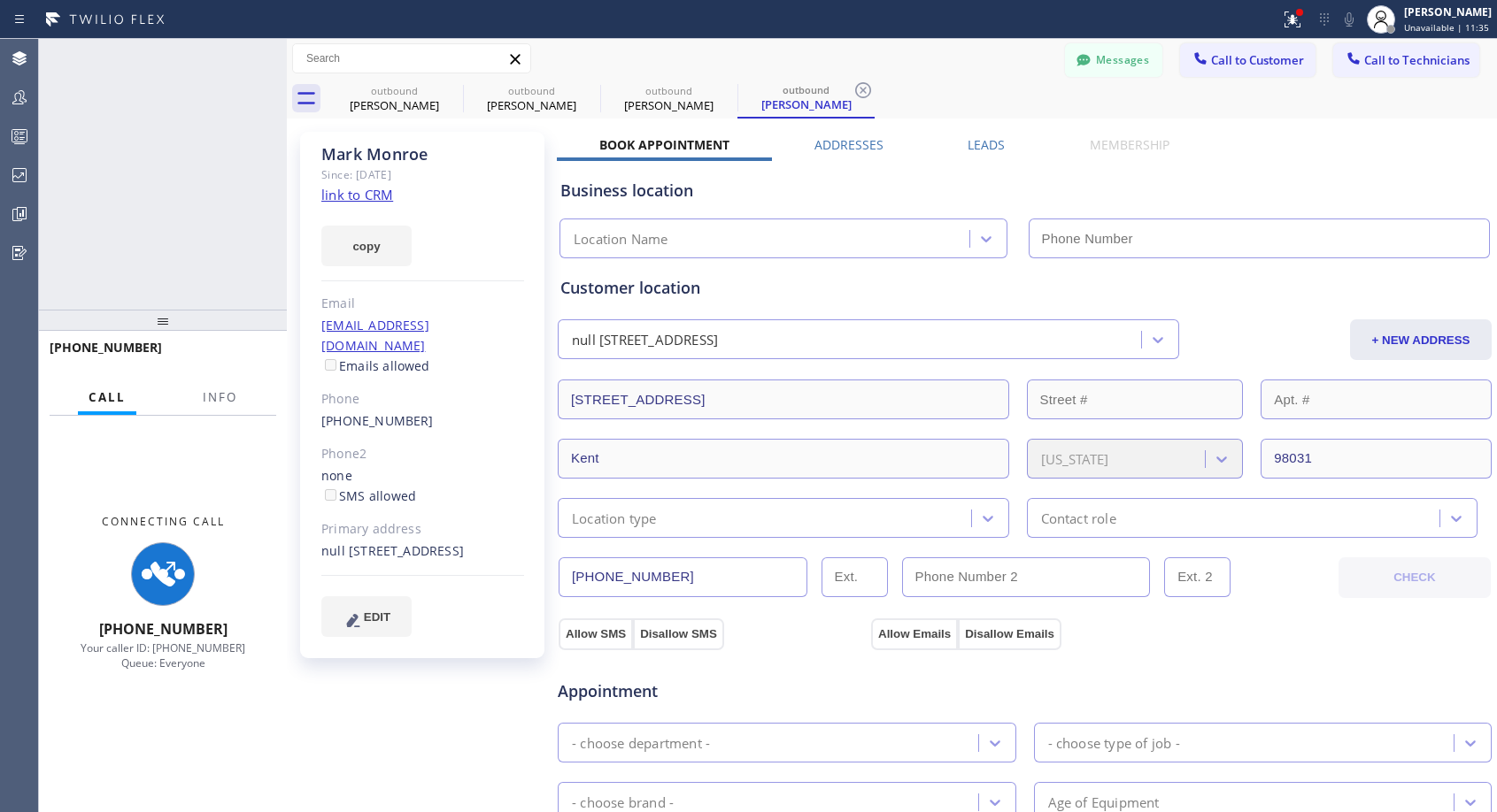
type input "[PHONE_NUMBER]"
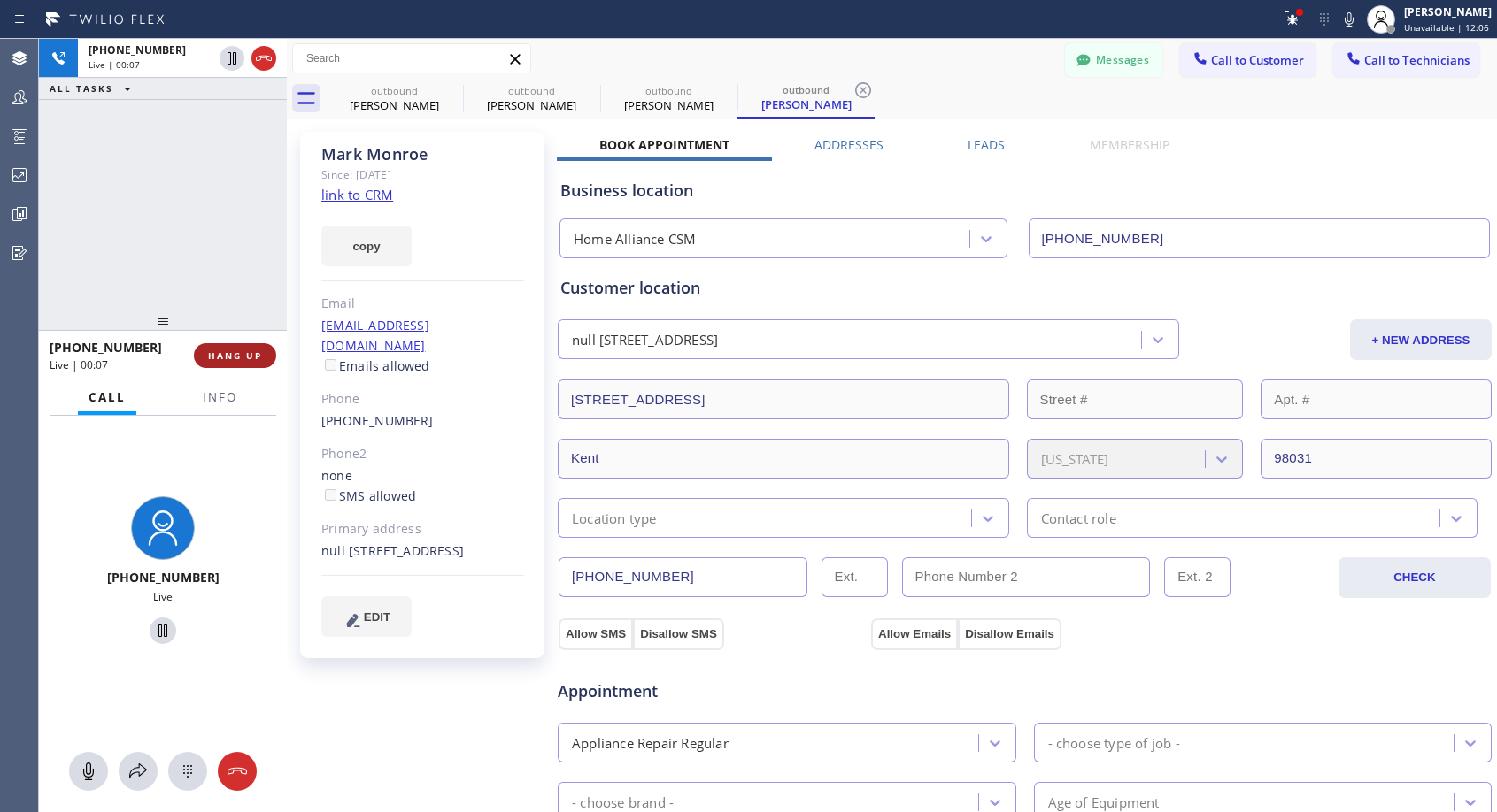
click at [259, 357] on span "HANG UP" at bounding box center [234, 356] width 54 height 13
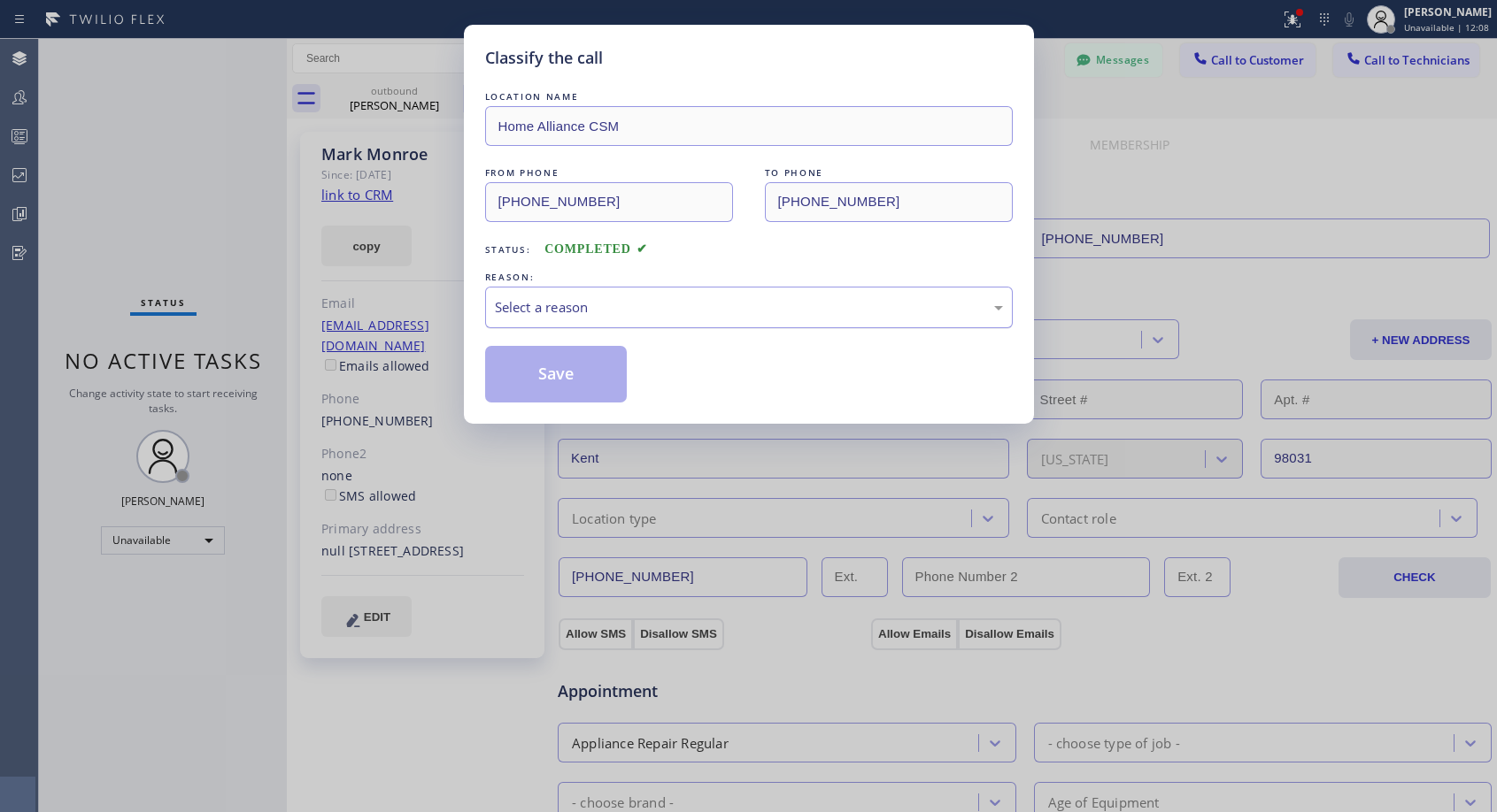
click at [573, 315] on div "Select a reason" at bounding box center [748, 307] width 508 height 20
click at [548, 375] on button "Save" at bounding box center [556, 375] width 142 height 57
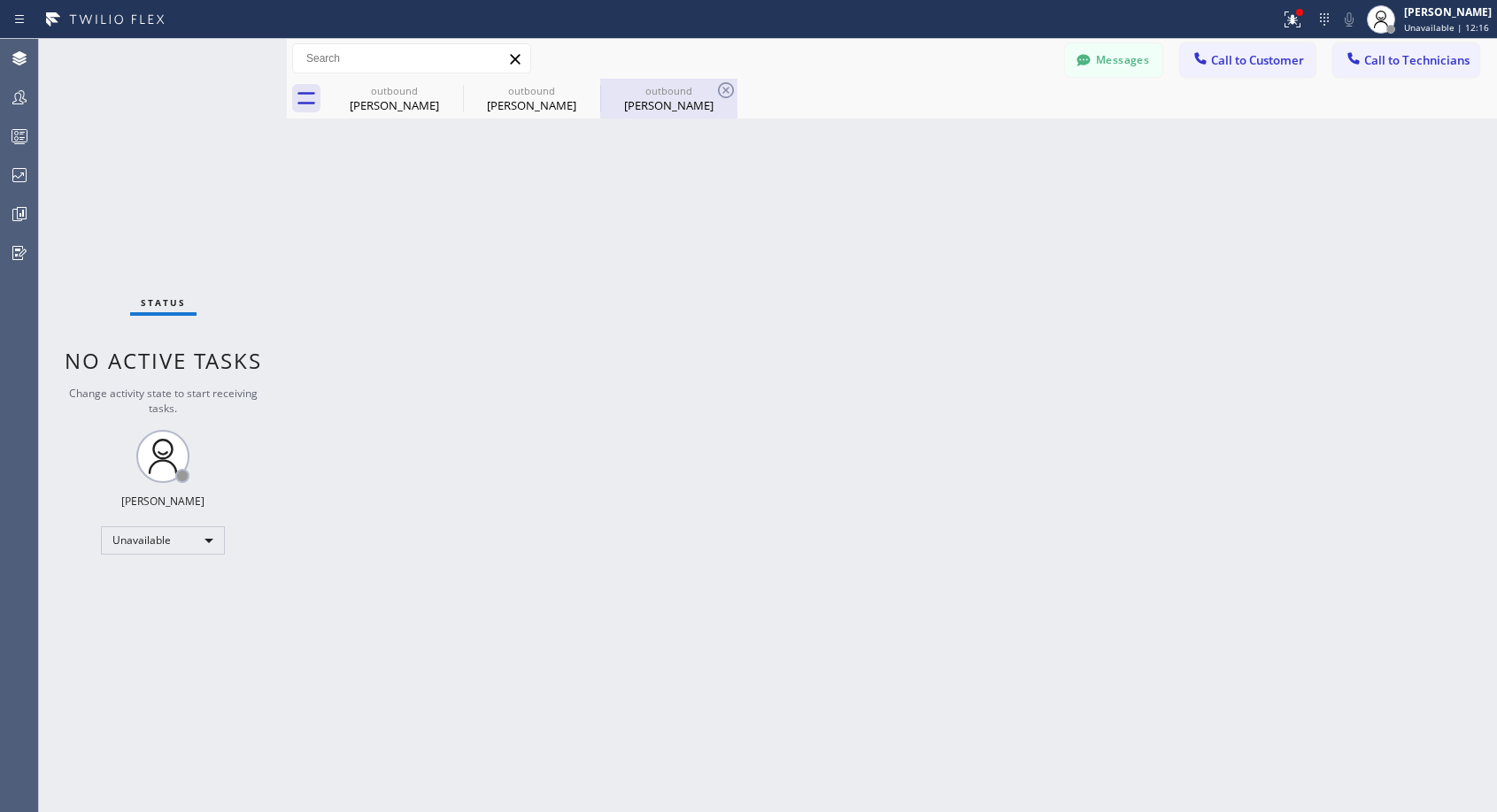
click at [659, 106] on div "[PERSON_NAME]" at bounding box center [668, 105] width 134 height 15
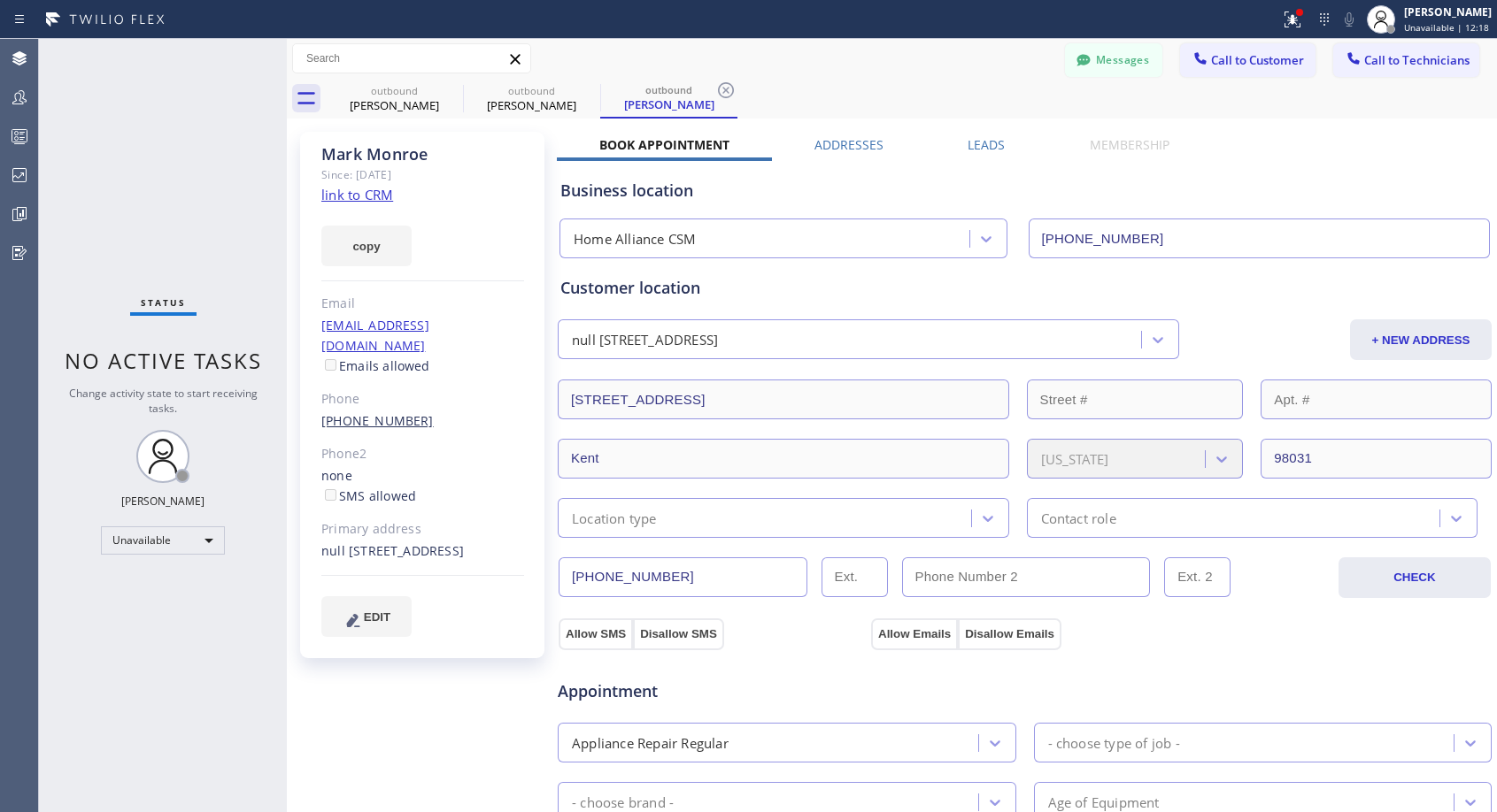
click at [387, 412] on link "[PHONE_NUMBER]" at bounding box center [377, 420] width 112 height 16
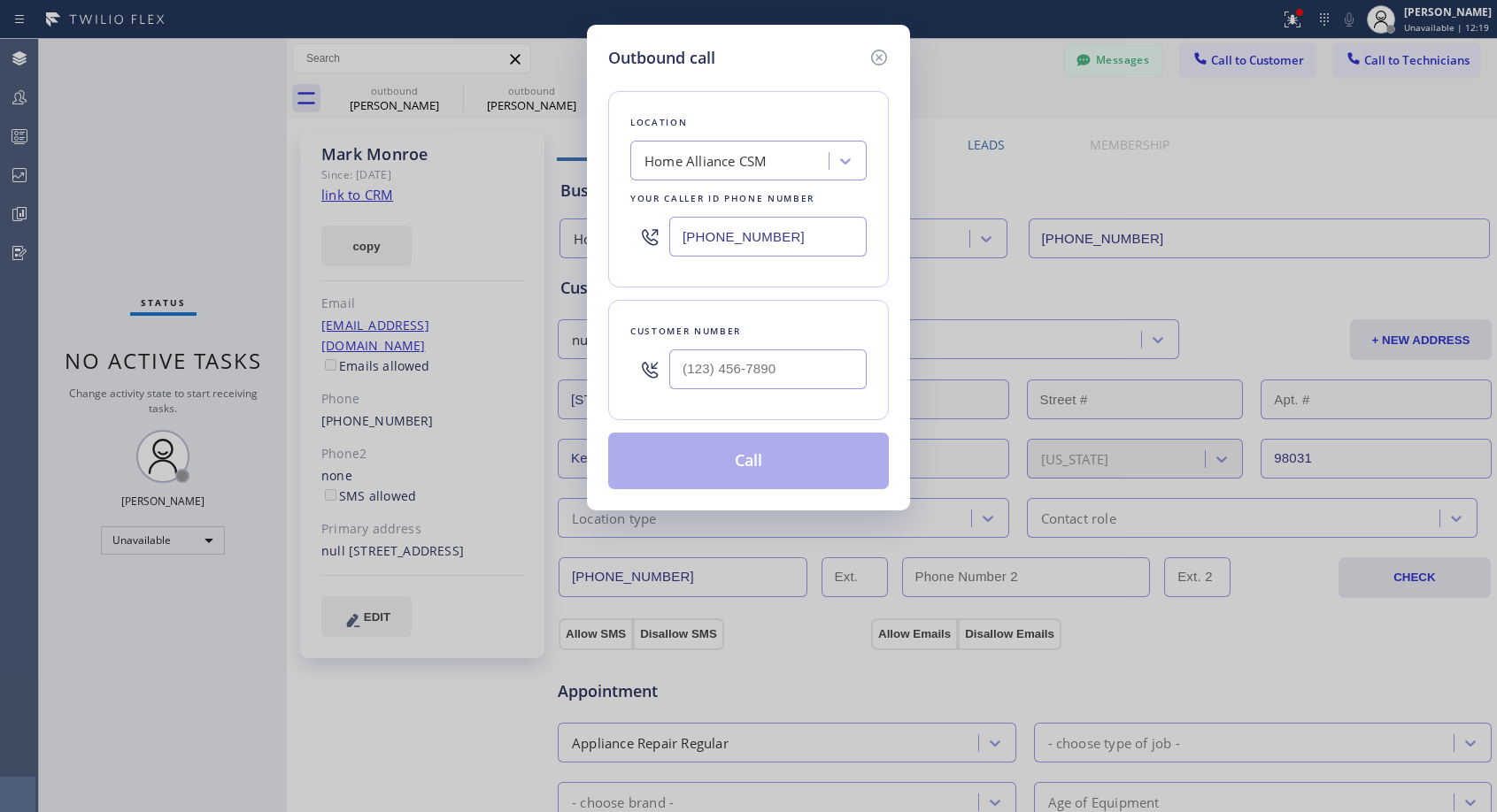
type input "[PHONE_NUMBER]"
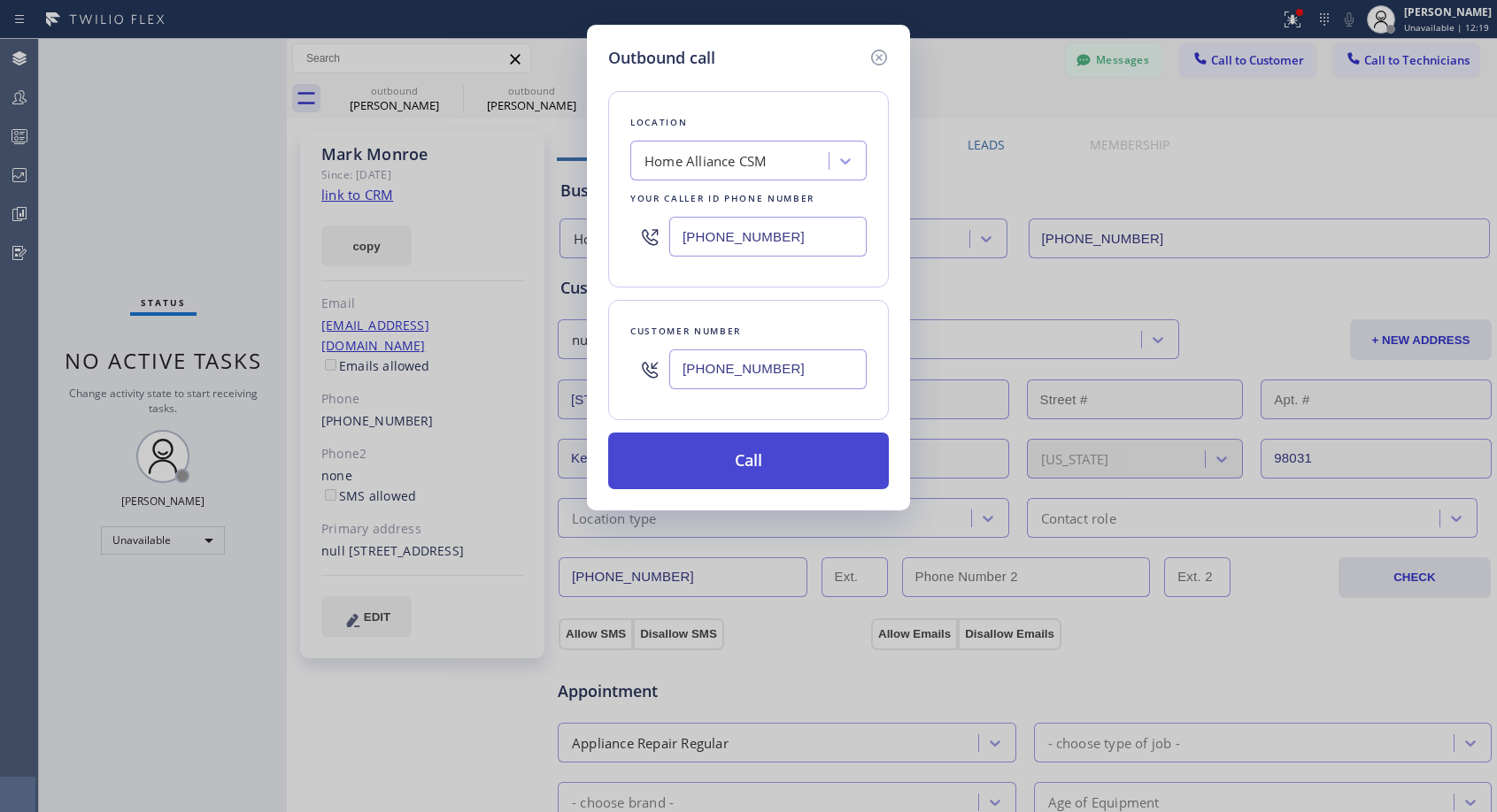
click at [758, 448] on button "Call" at bounding box center [748, 461] width 281 height 57
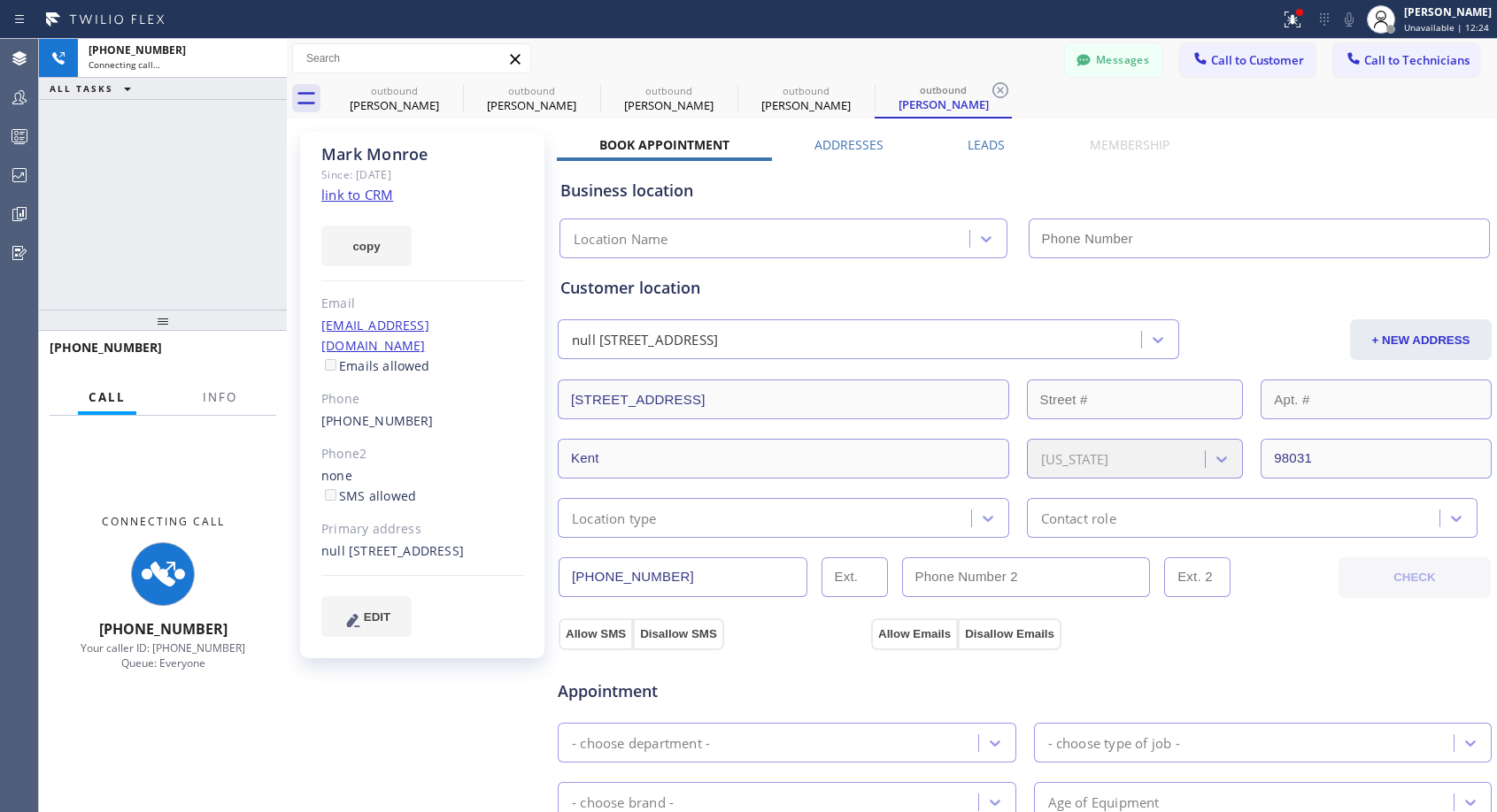
type input "[PHONE_NUMBER]"
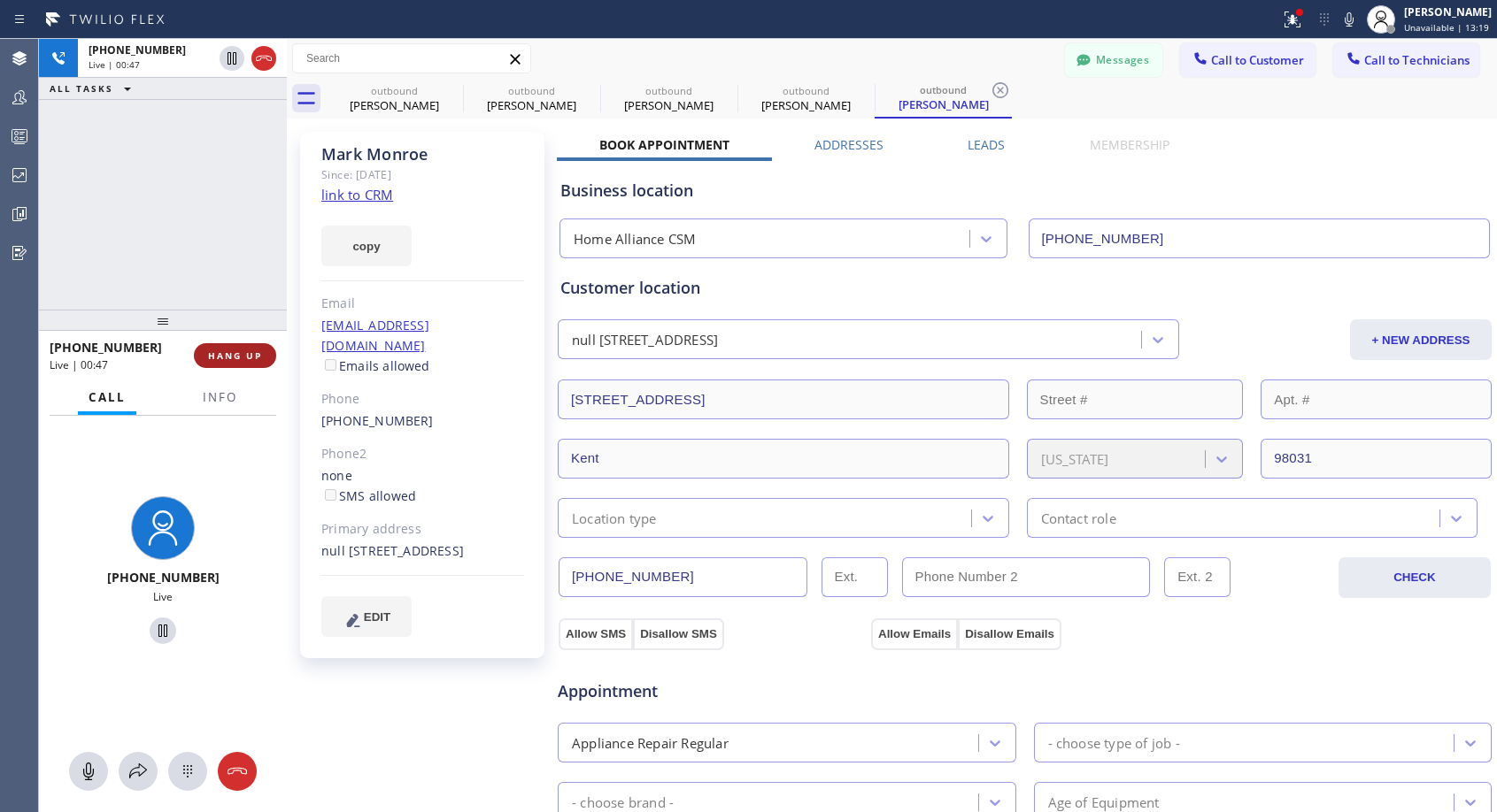
click at [234, 354] on span "HANG UP" at bounding box center [234, 356] width 54 height 13
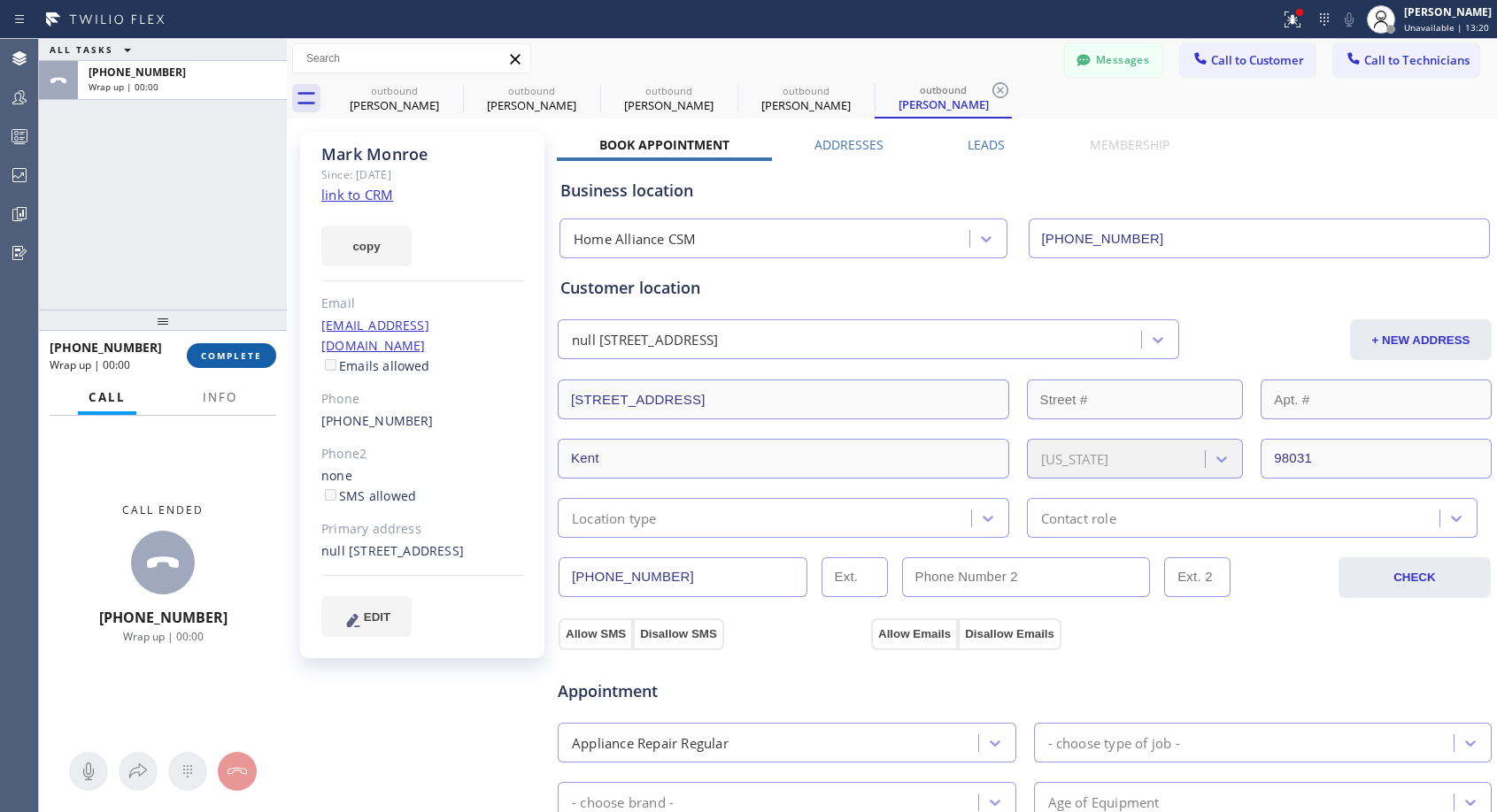
click at [234, 354] on span "COMPLETE" at bounding box center [231, 356] width 61 height 13
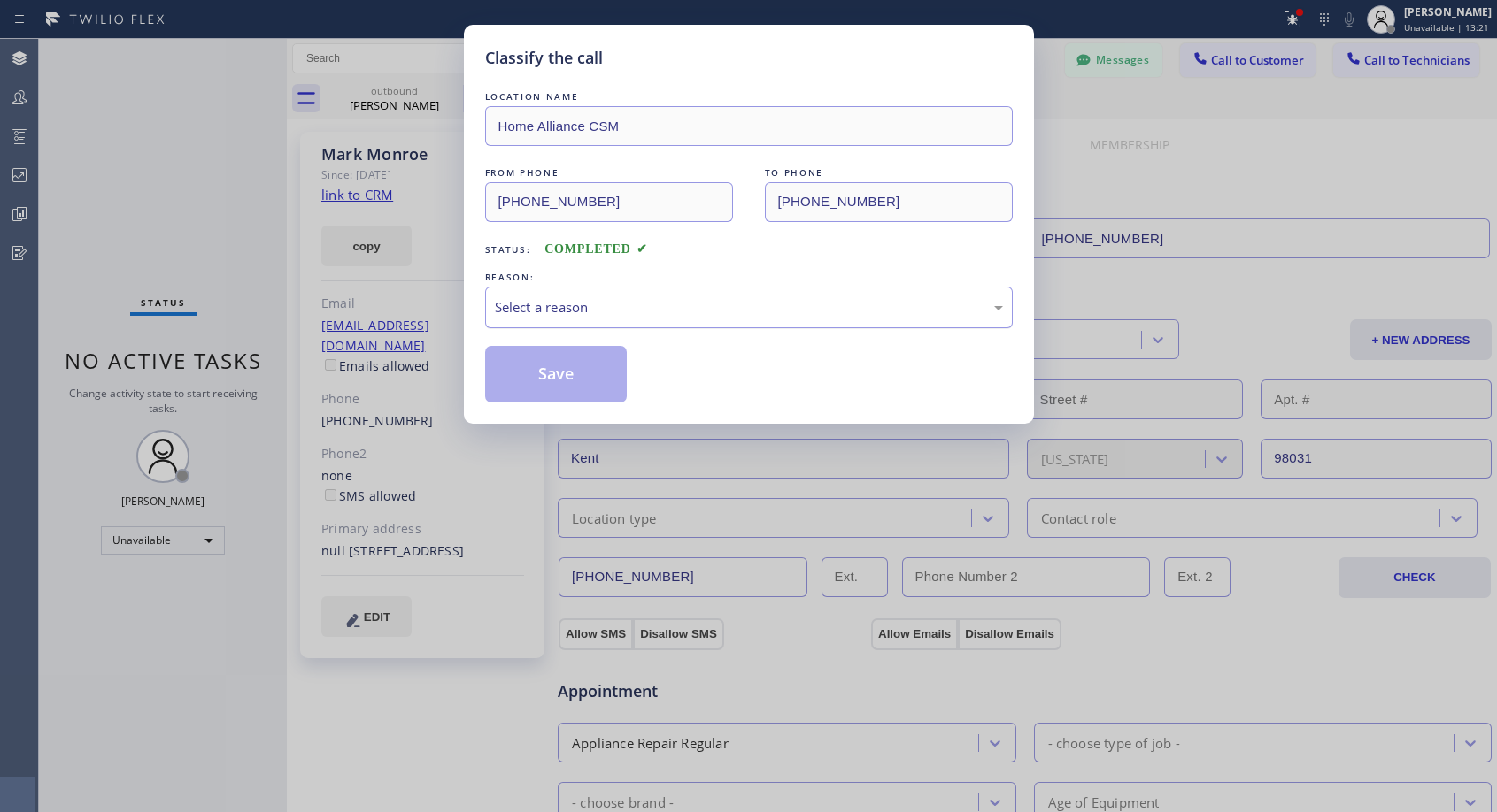
click at [567, 301] on div "Select a reason" at bounding box center [748, 307] width 508 height 20
click at [532, 381] on button "Save" at bounding box center [556, 375] width 142 height 57
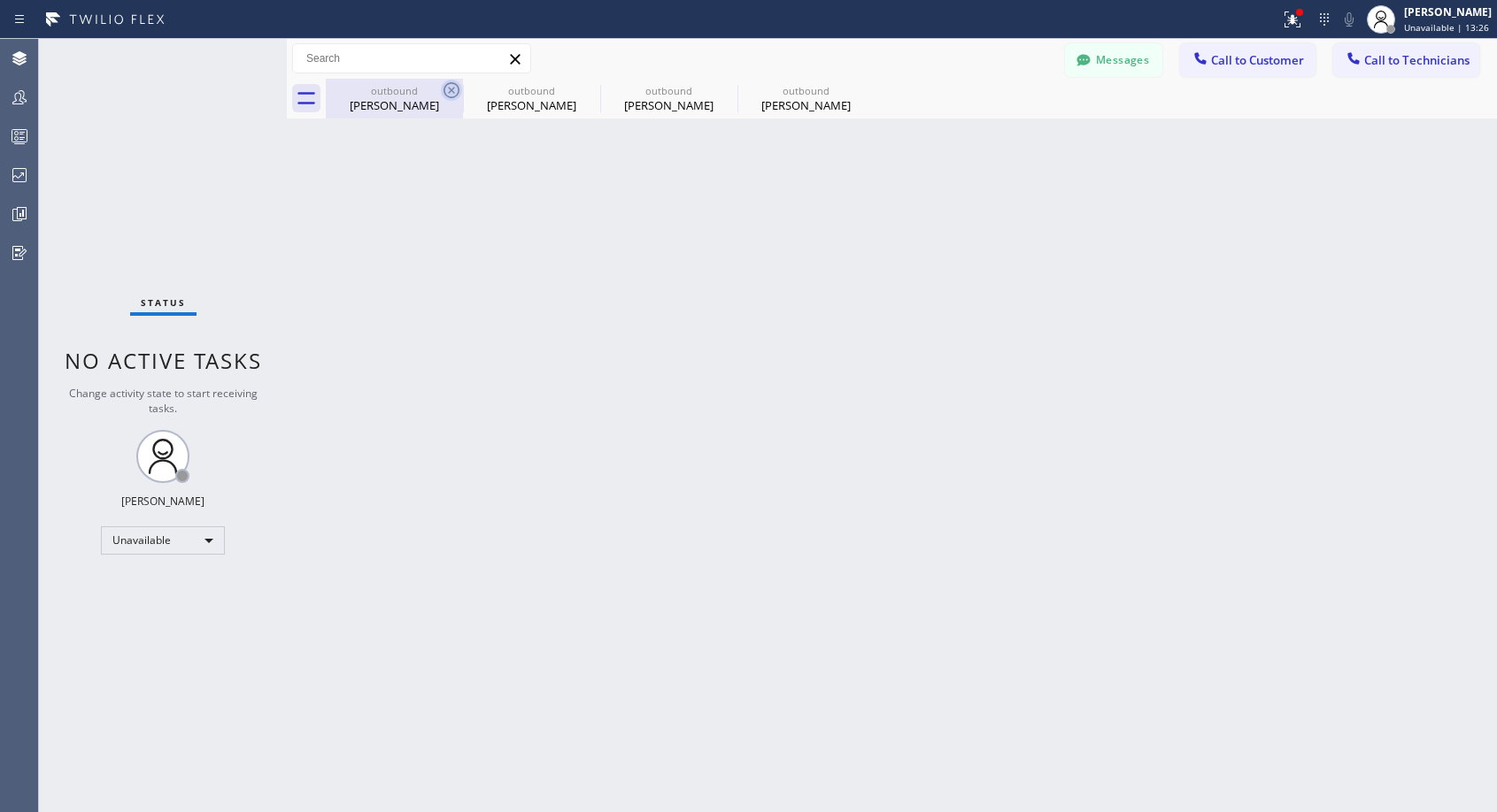
click at [442, 88] on icon at bounding box center [451, 89] width 21 height 21
click at [578, 87] on icon at bounding box center [588, 89] width 21 height 21
click at [0, 0] on icon at bounding box center [0, 0] width 0 height 0
click at [443, 87] on div at bounding box center [911, 98] width 1172 height 40
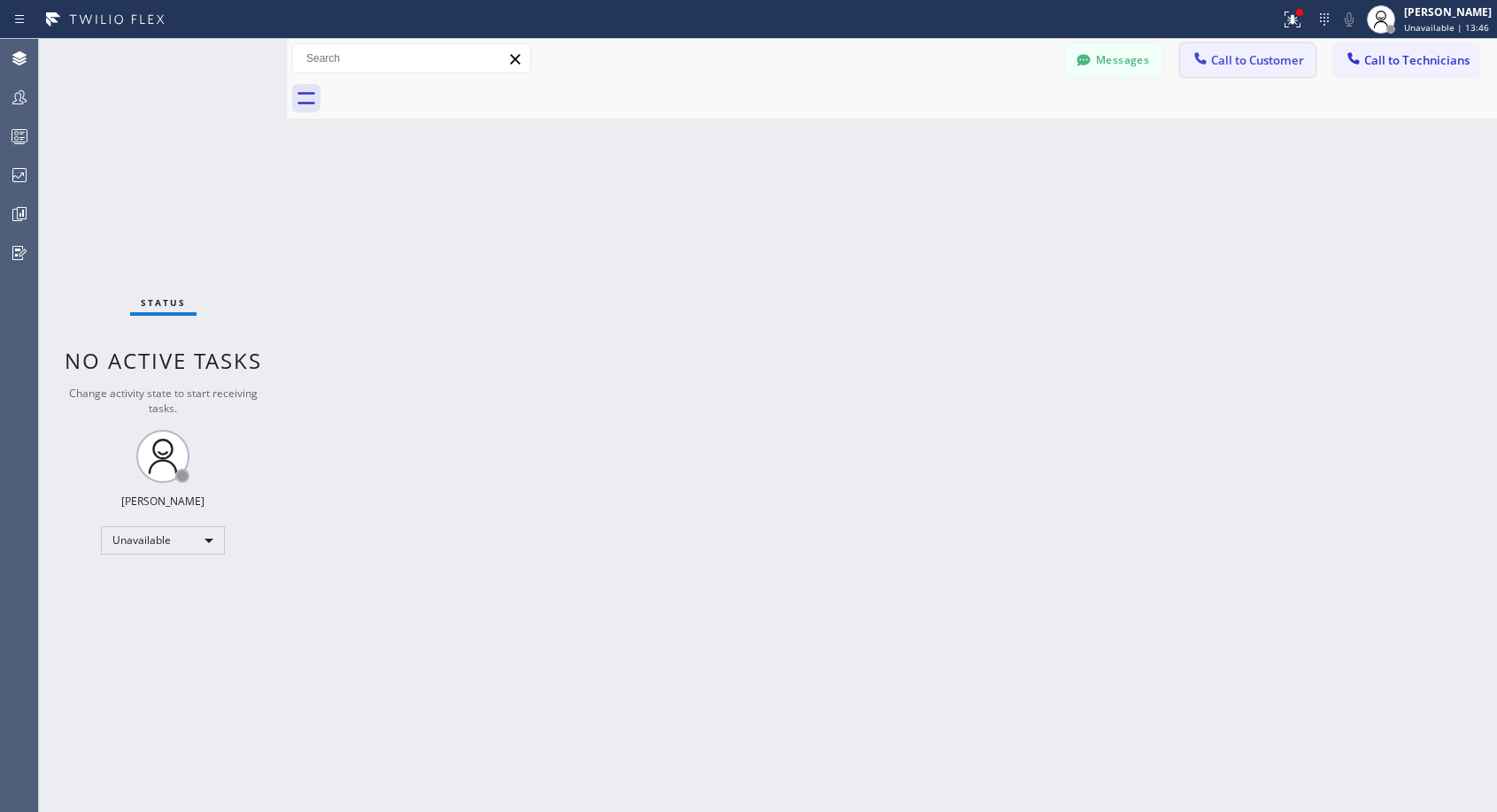
click at [1205, 55] on icon at bounding box center [1200, 57] width 17 height 17
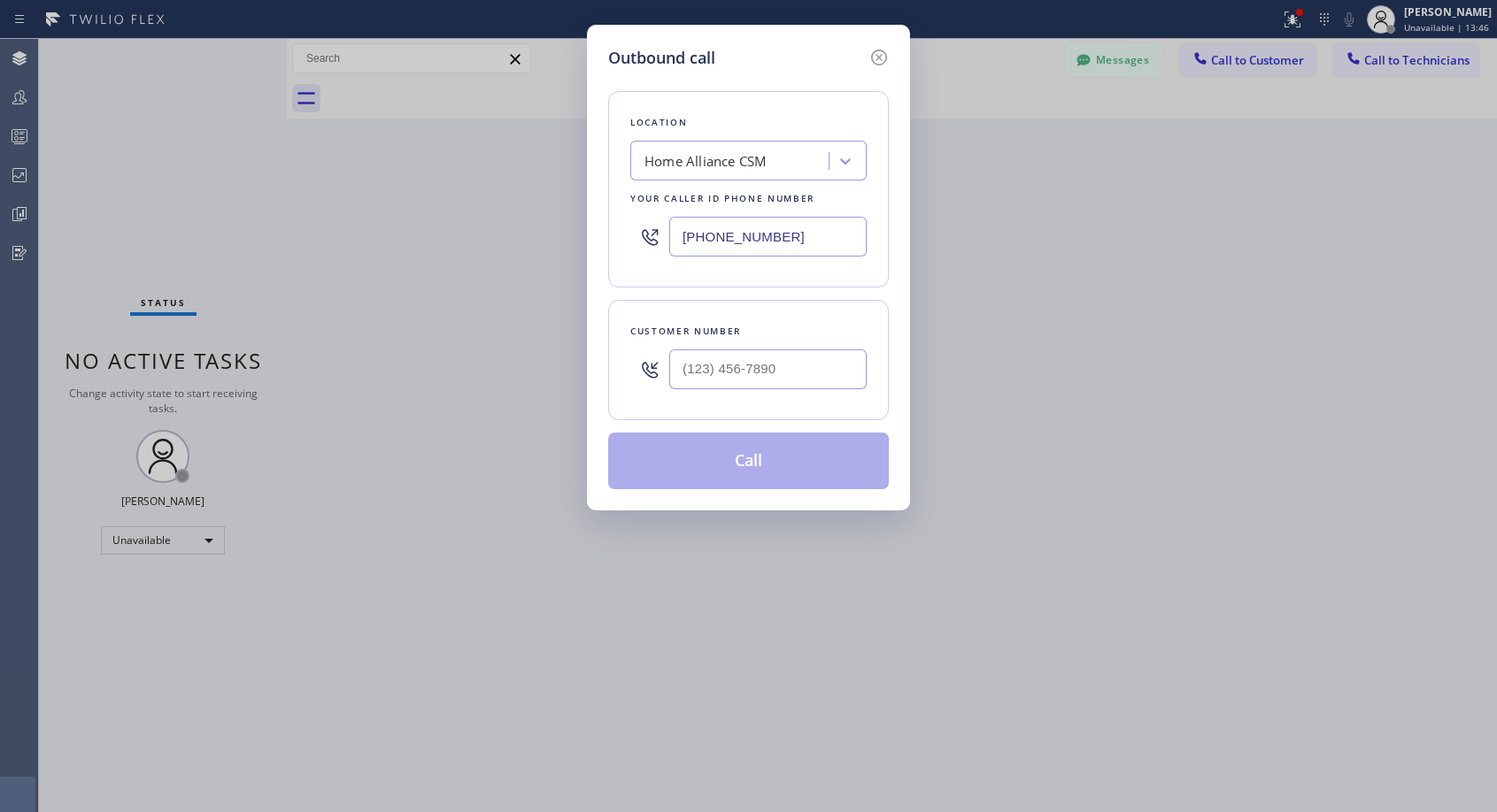
click at [762, 348] on div at bounding box center [768, 369] width 198 height 57
click at [762, 372] on input "(___) ___-____" at bounding box center [768, 370] width 198 height 40
paste input "310) 351-0319"
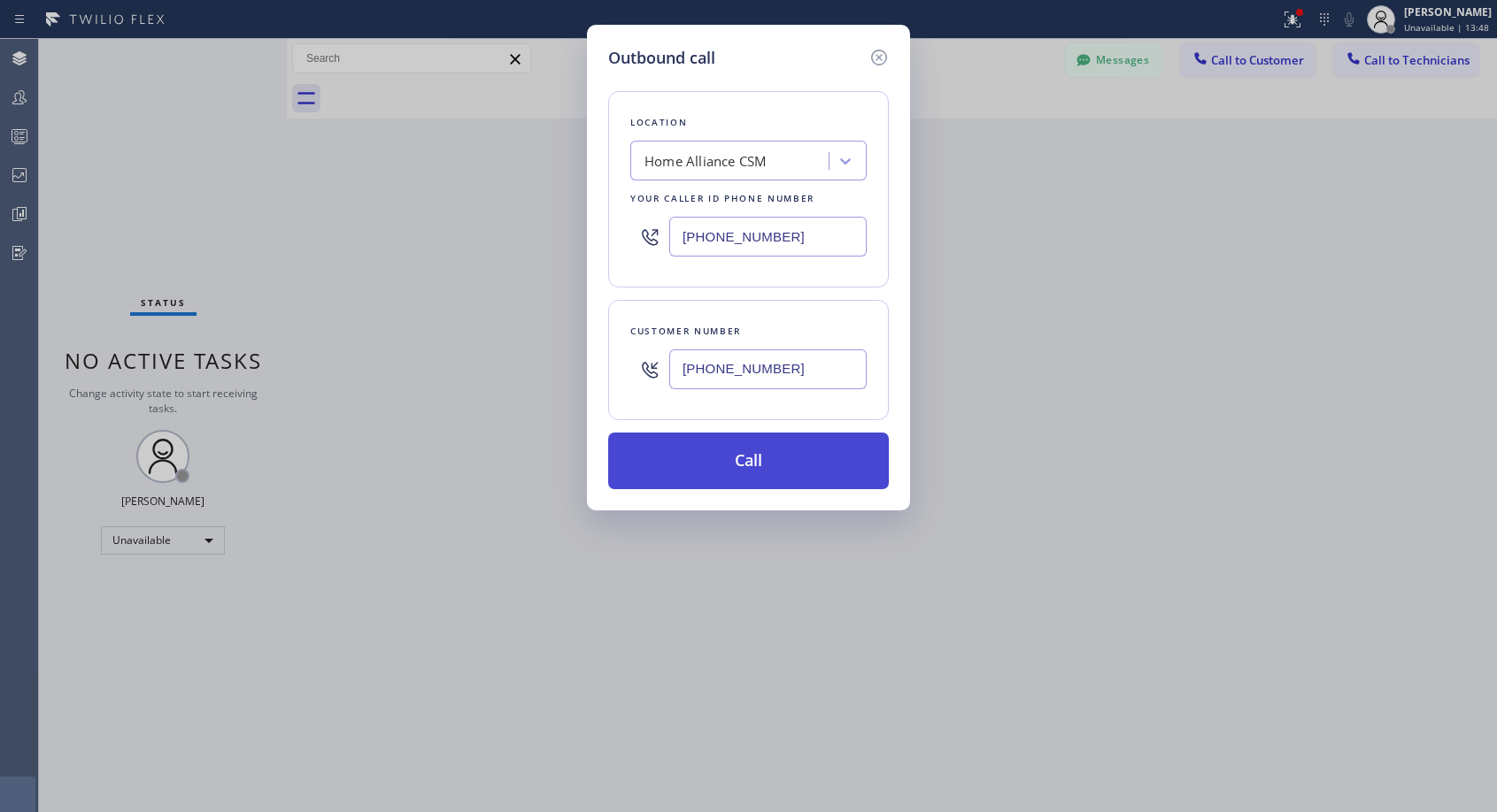
type input "[PHONE_NUMBER]"
click at [749, 457] on button "Call" at bounding box center [748, 461] width 281 height 57
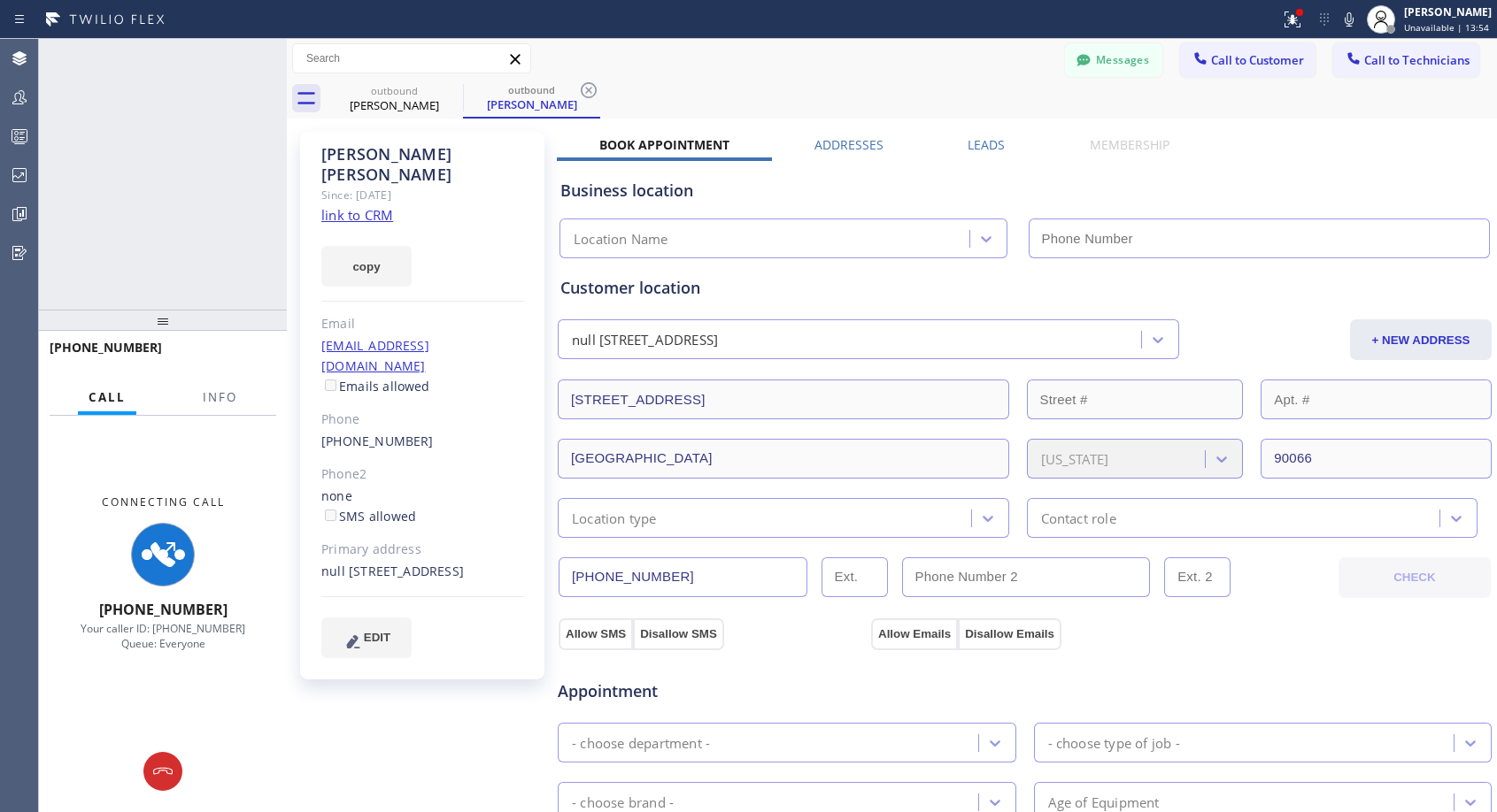
type input "[PHONE_NUMBER]"
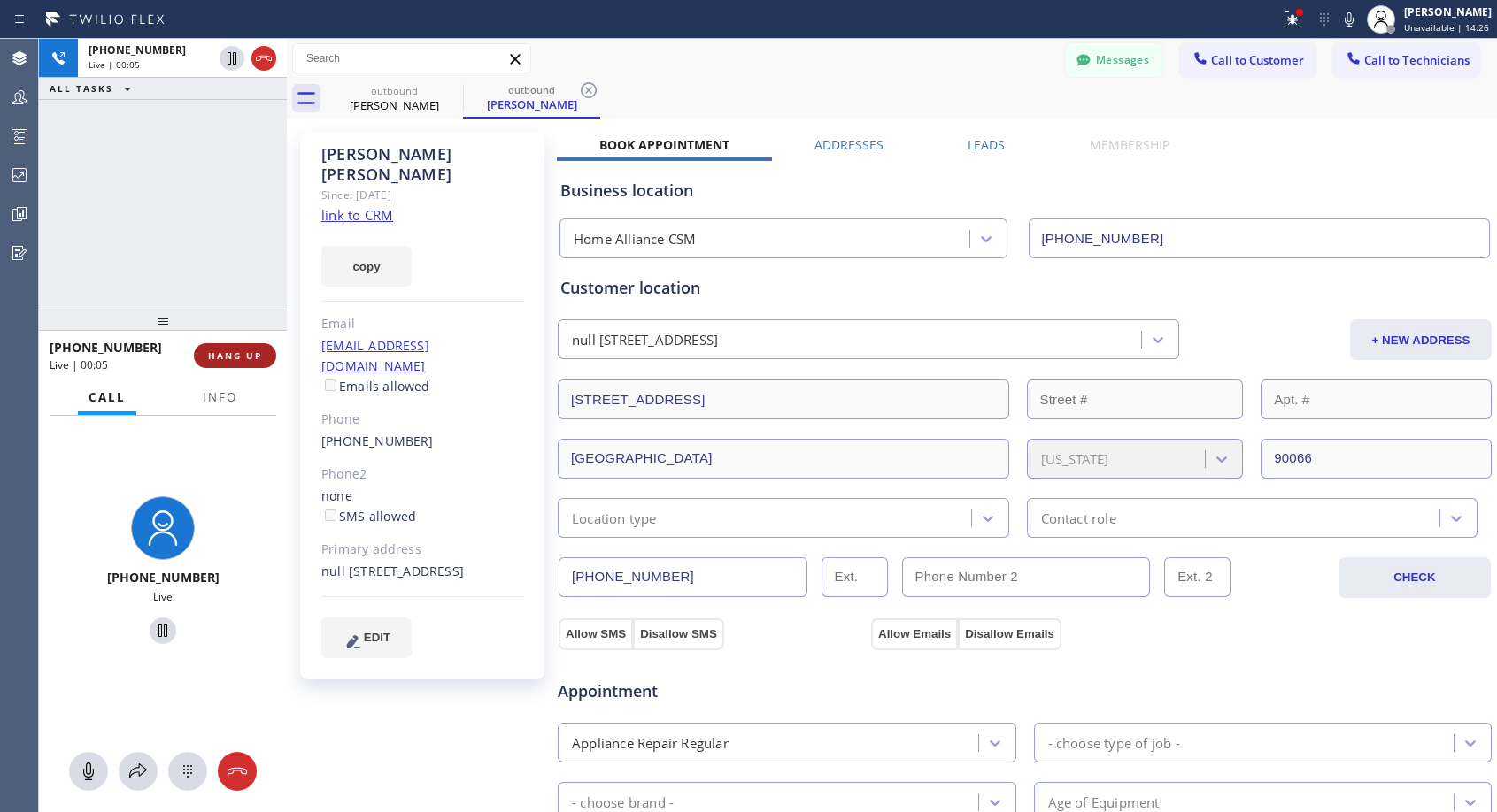
click at [226, 360] on span "HANG UP" at bounding box center [234, 356] width 54 height 13
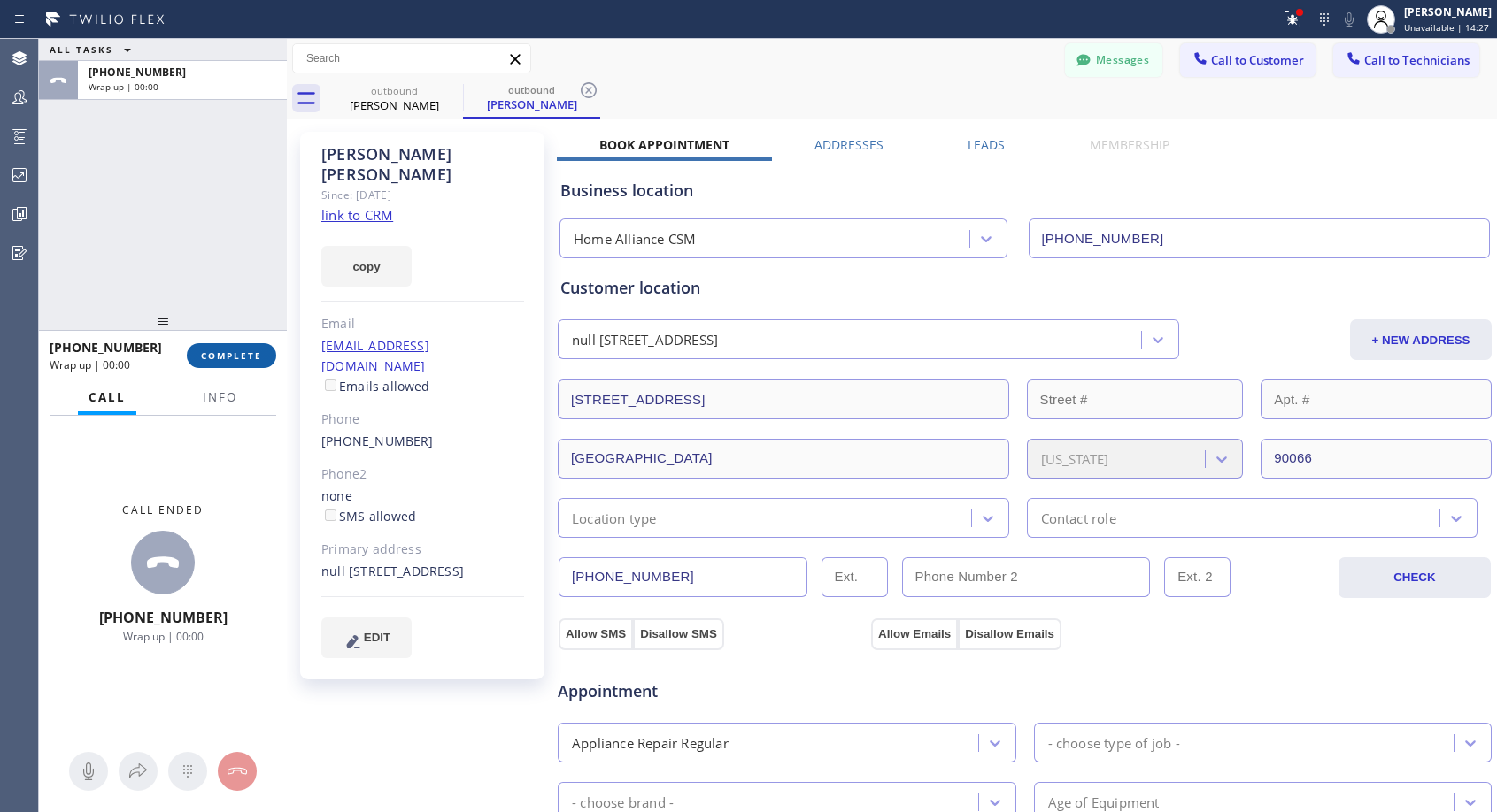
click at [226, 360] on span "COMPLETE" at bounding box center [231, 356] width 61 height 13
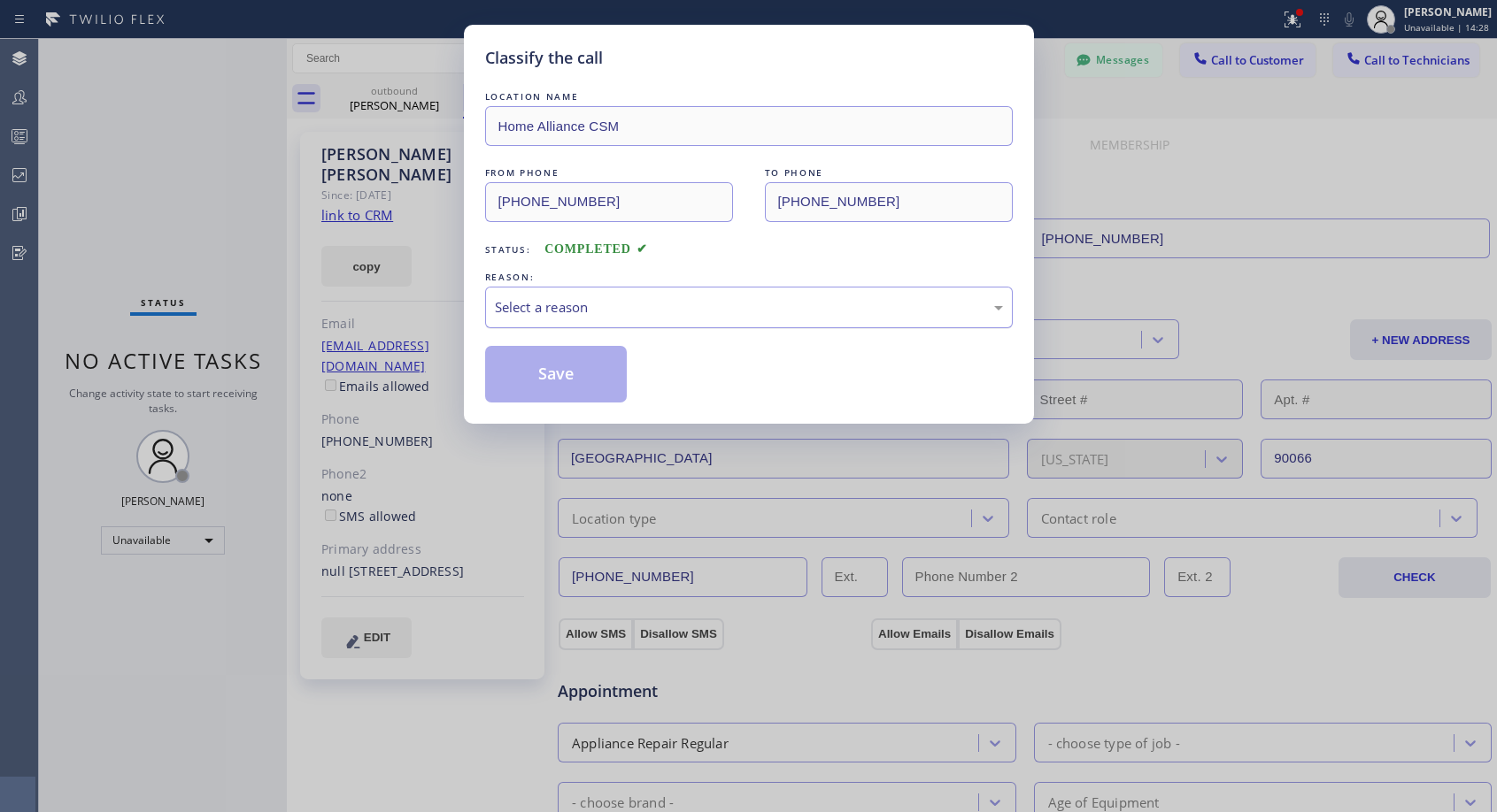
click at [546, 294] on div "Select a reason" at bounding box center [748, 308] width 528 height 42
click at [533, 371] on button "Save" at bounding box center [556, 375] width 142 height 57
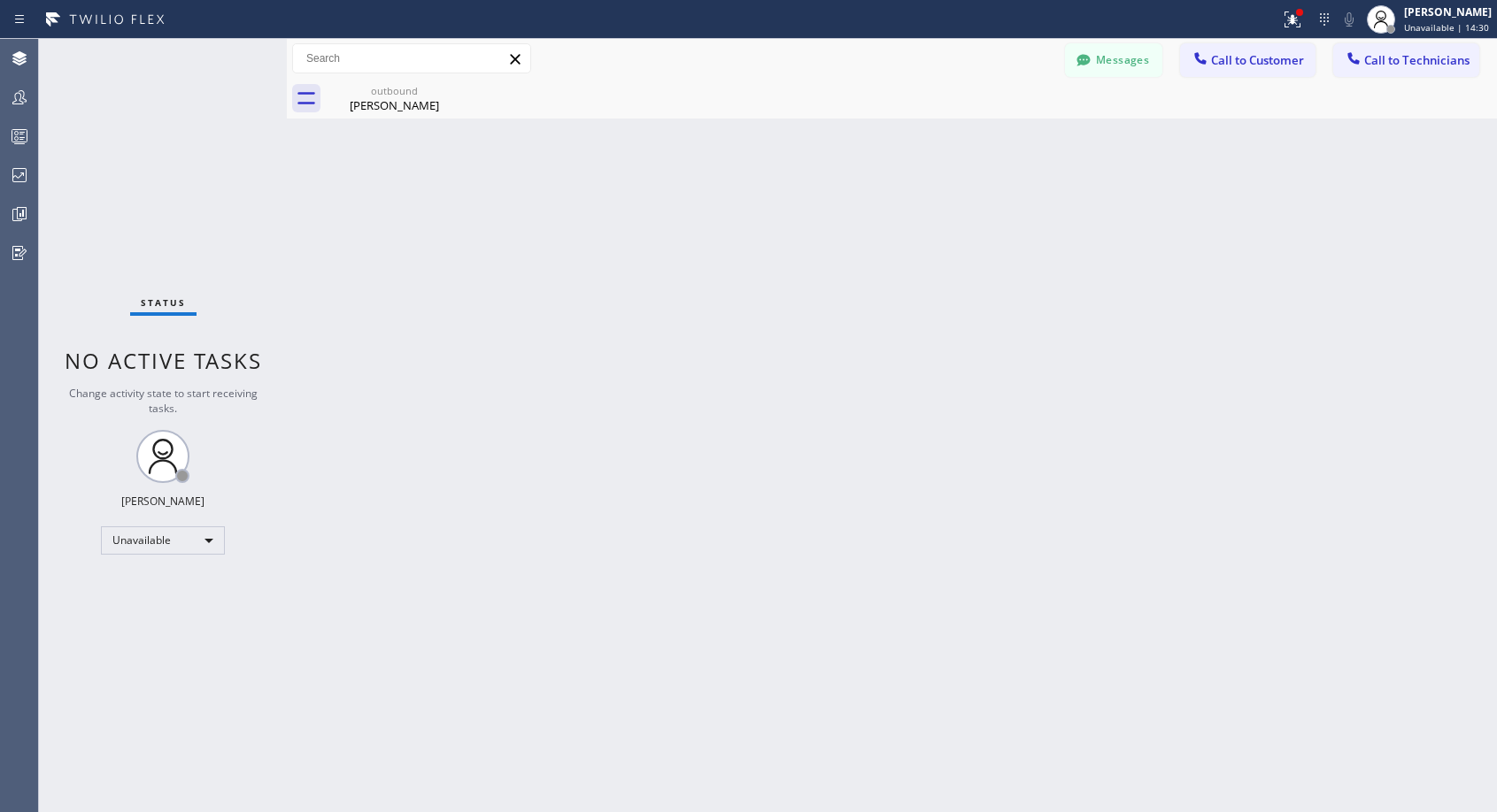
click at [364, 118] on div "Back to Dashboard Change Sender ID Customers Technicians NH [PERSON_NAME] [DATE…" at bounding box center [892, 426] width 1210 height 774
click at [397, 100] on div "[PERSON_NAME]" at bounding box center [394, 105] width 134 height 15
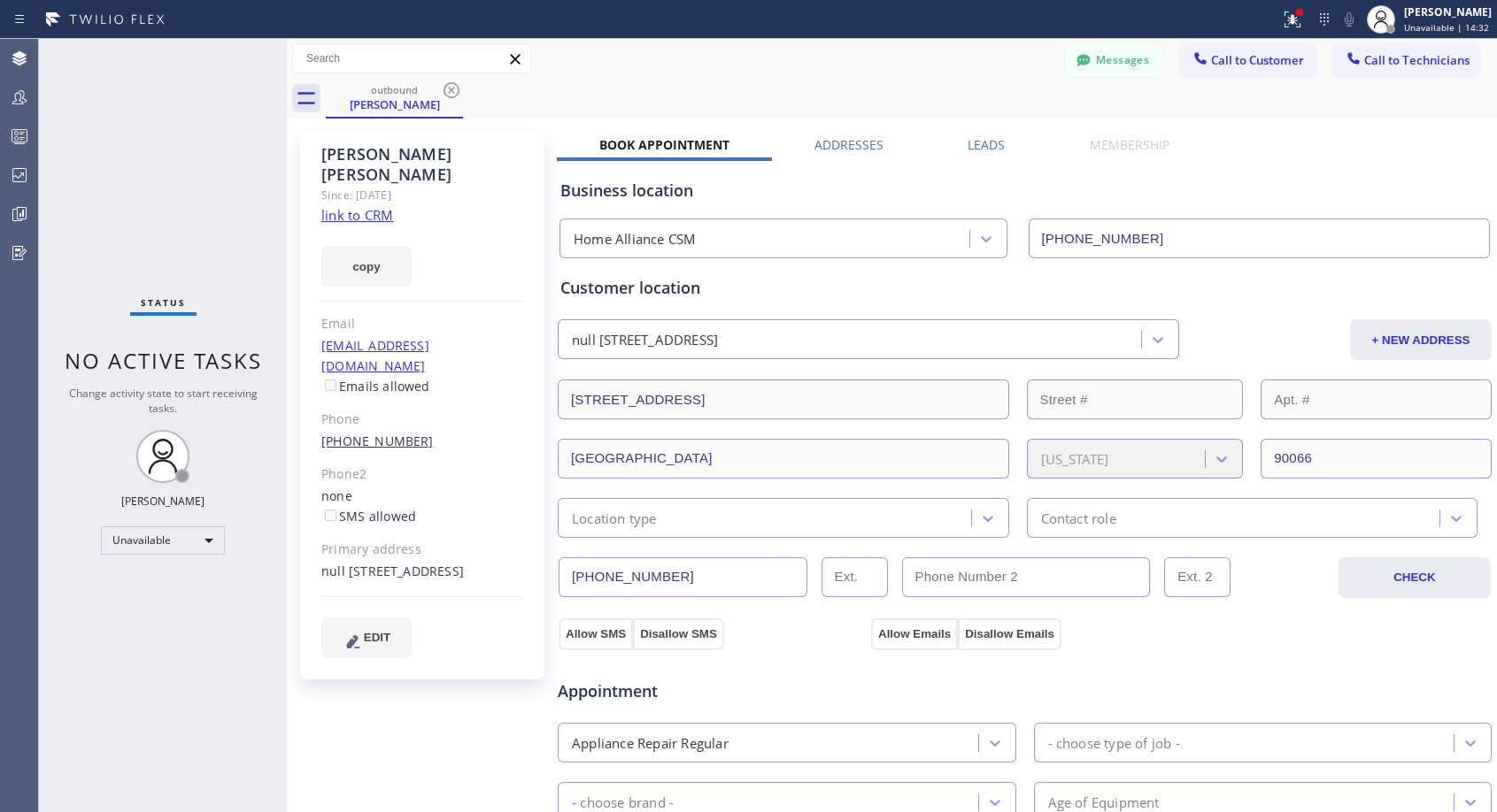
click at [379, 433] on link "[PHONE_NUMBER]" at bounding box center [377, 441] width 112 height 16
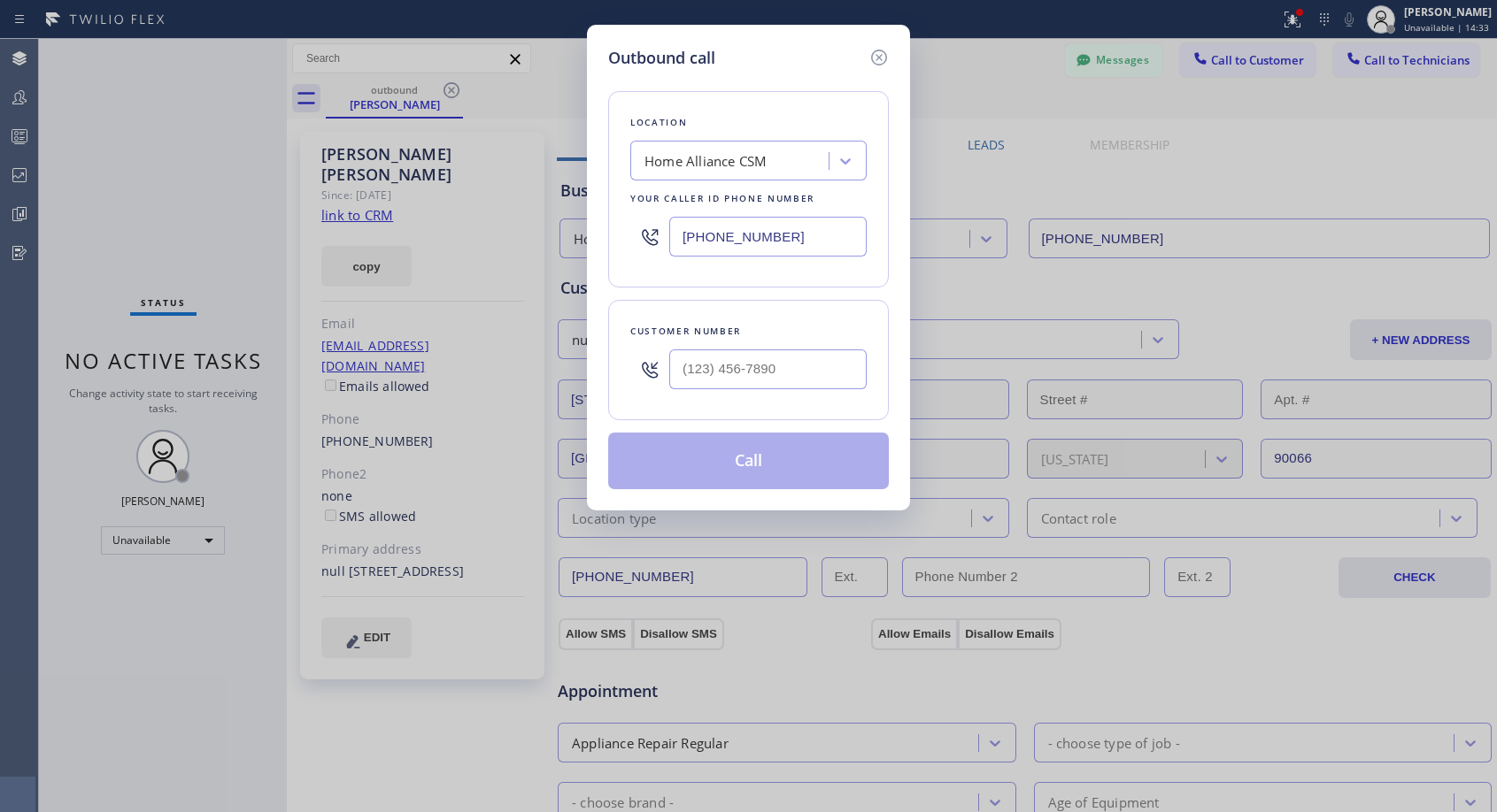
type input "[PHONE_NUMBER]"
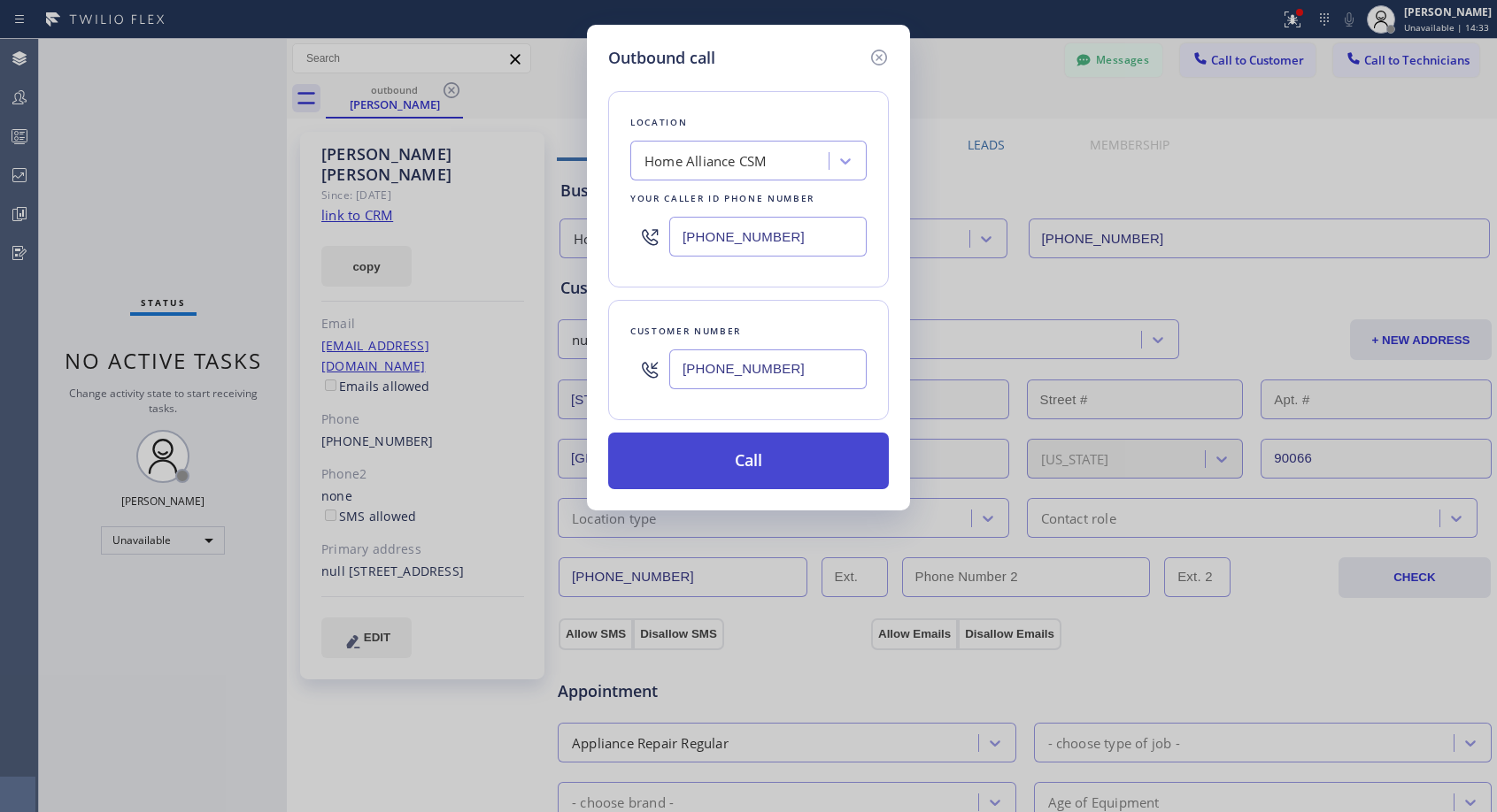
click at [706, 461] on button "Call" at bounding box center [748, 461] width 281 height 57
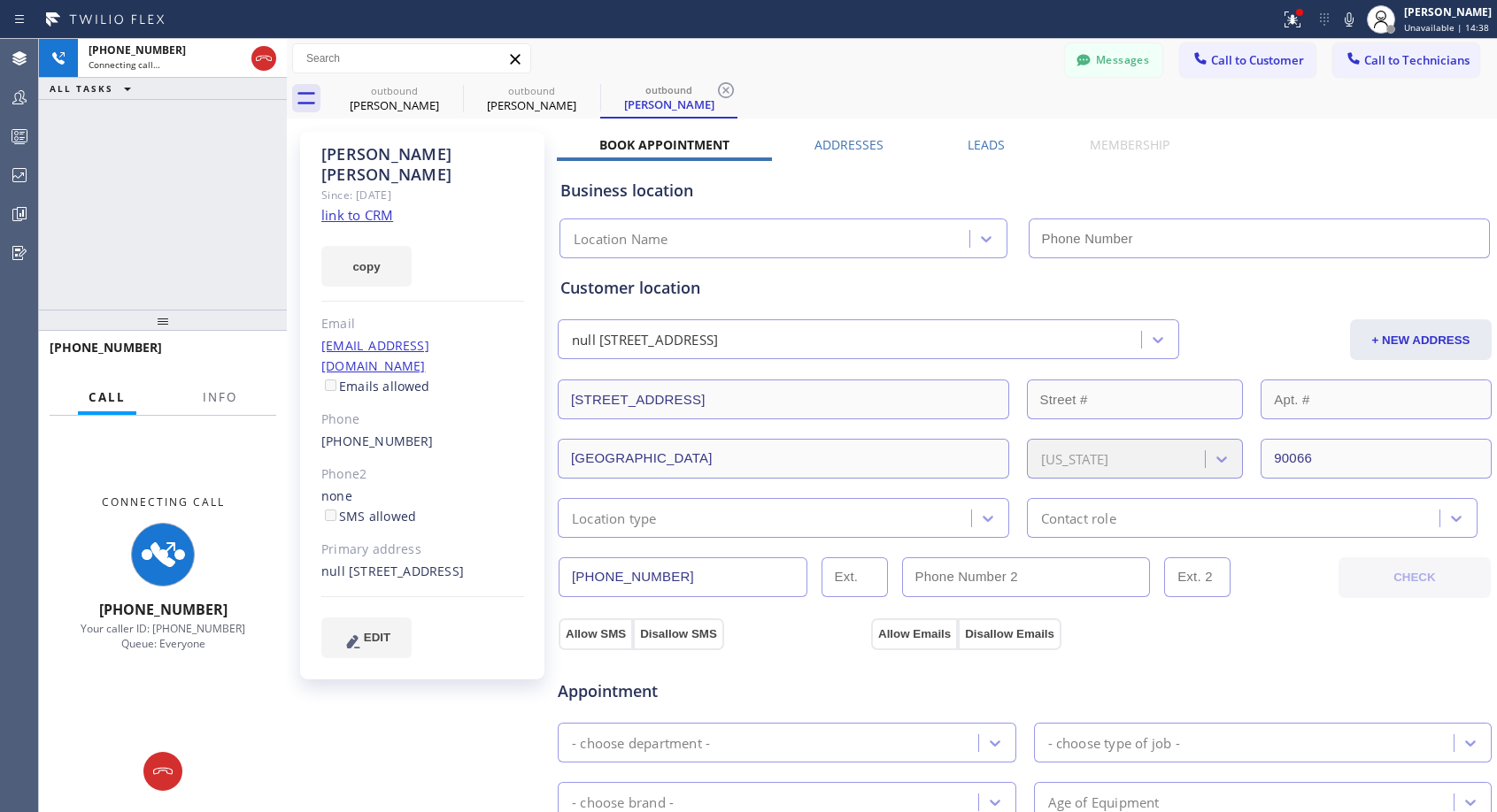
type input "[PHONE_NUMBER]"
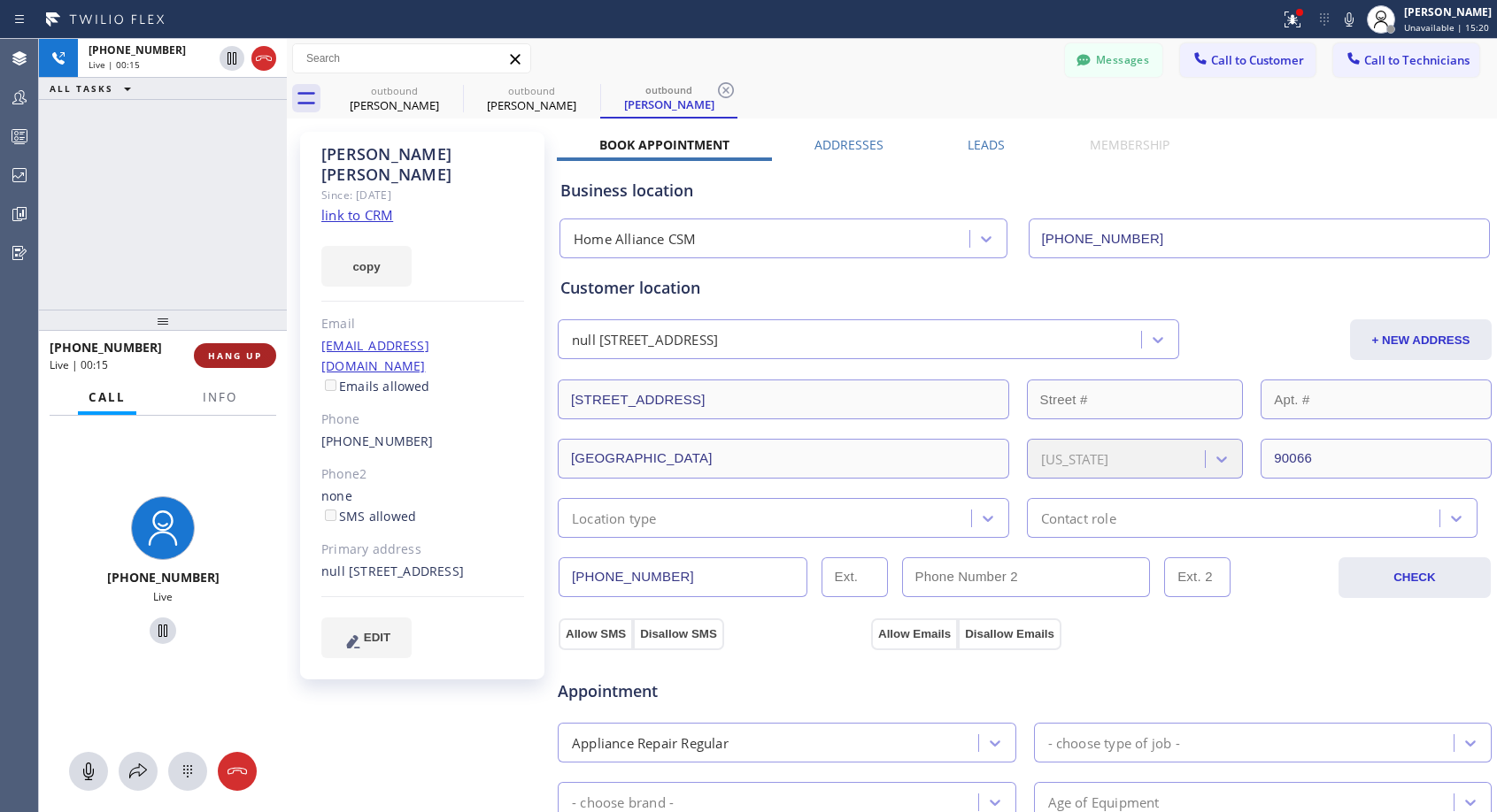
click at [257, 358] on span "HANG UP" at bounding box center [234, 356] width 54 height 13
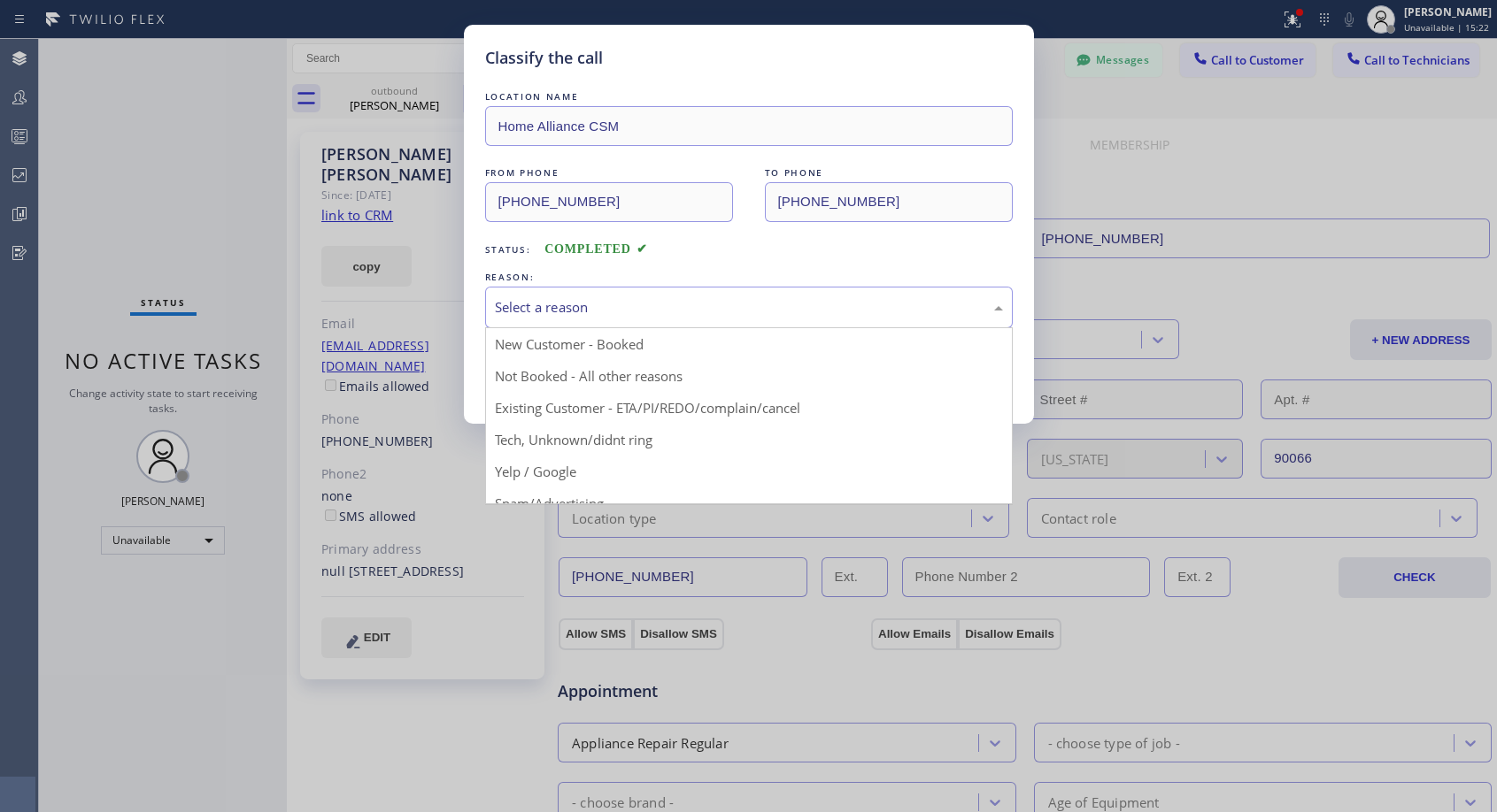
click at [566, 317] on div "Select a reason" at bounding box center [748, 307] width 508 height 20
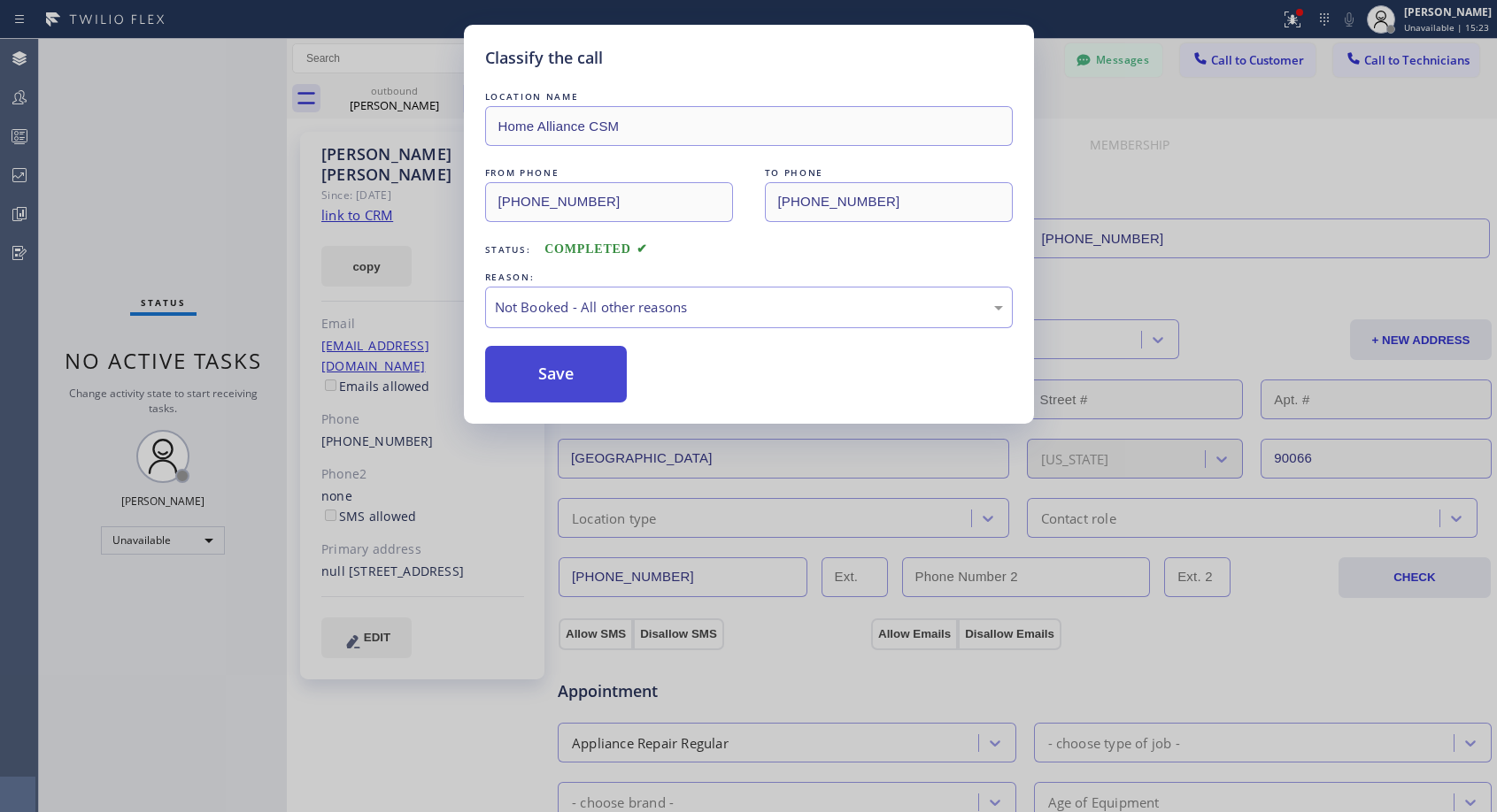
click at [570, 375] on button "Save" at bounding box center [556, 375] width 142 height 57
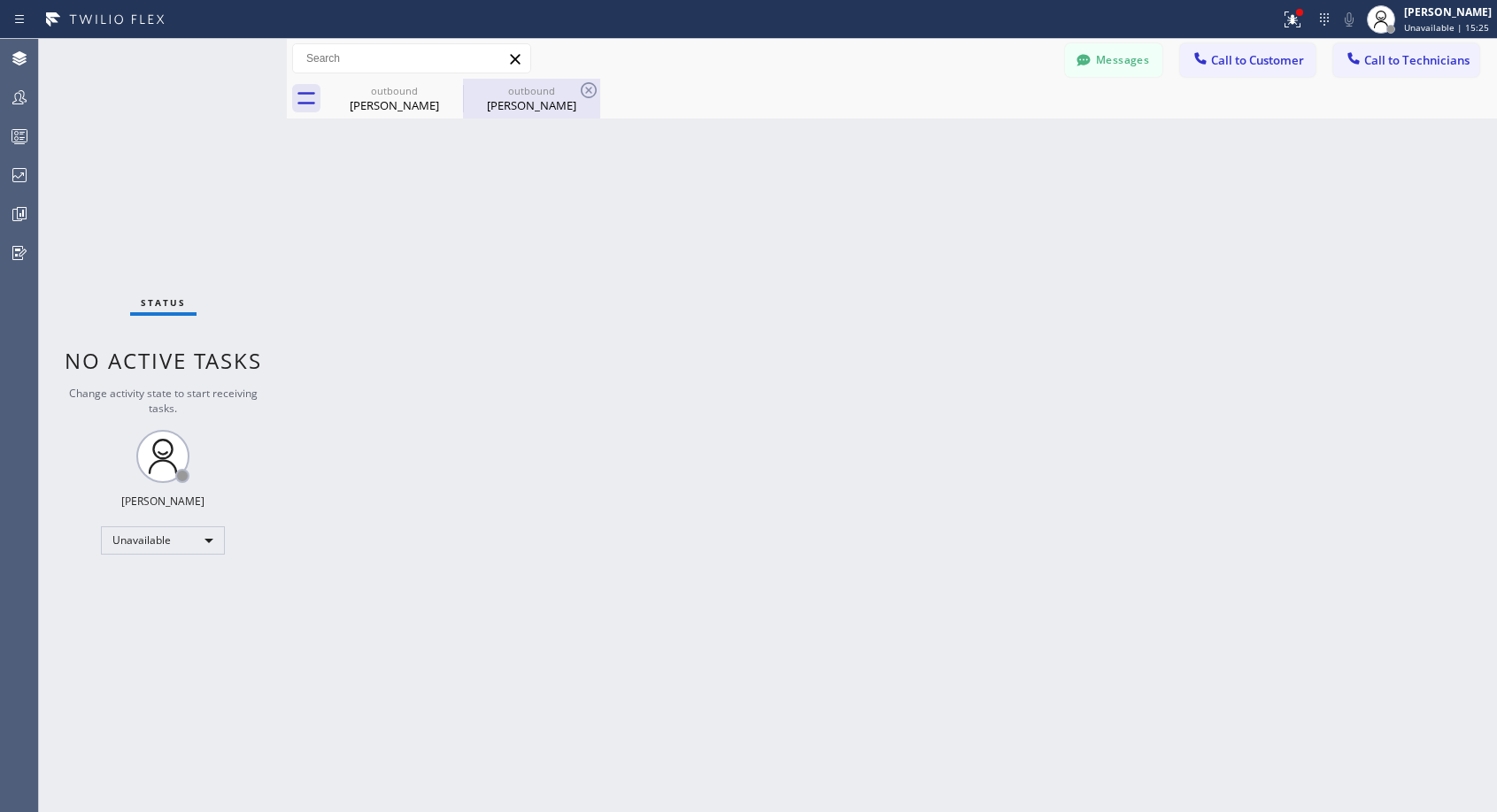
click at [514, 105] on div "[PERSON_NAME]" at bounding box center [532, 105] width 134 height 15
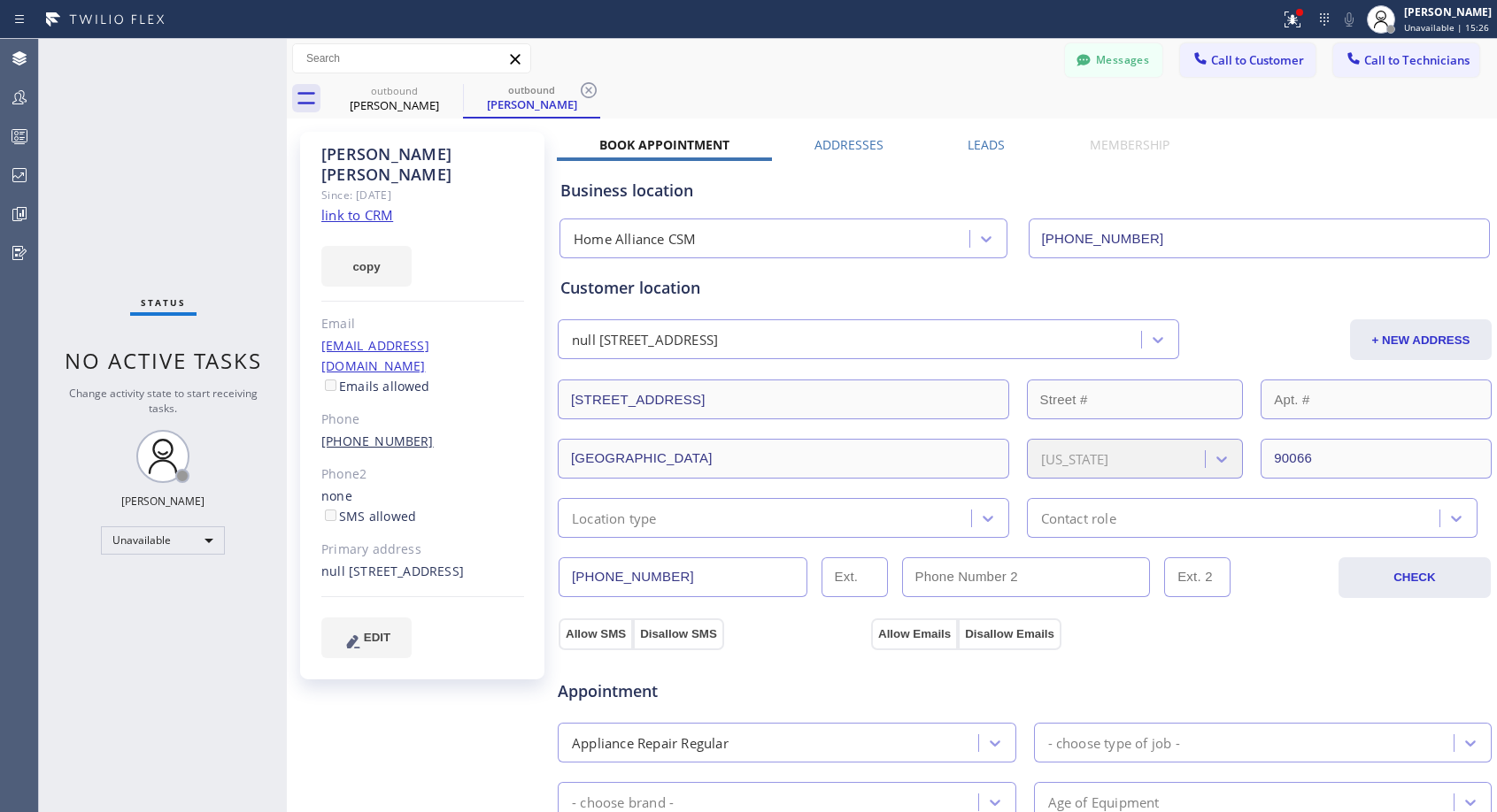
click at [347, 433] on link "[PHONE_NUMBER]" at bounding box center [377, 441] width 112 height 16
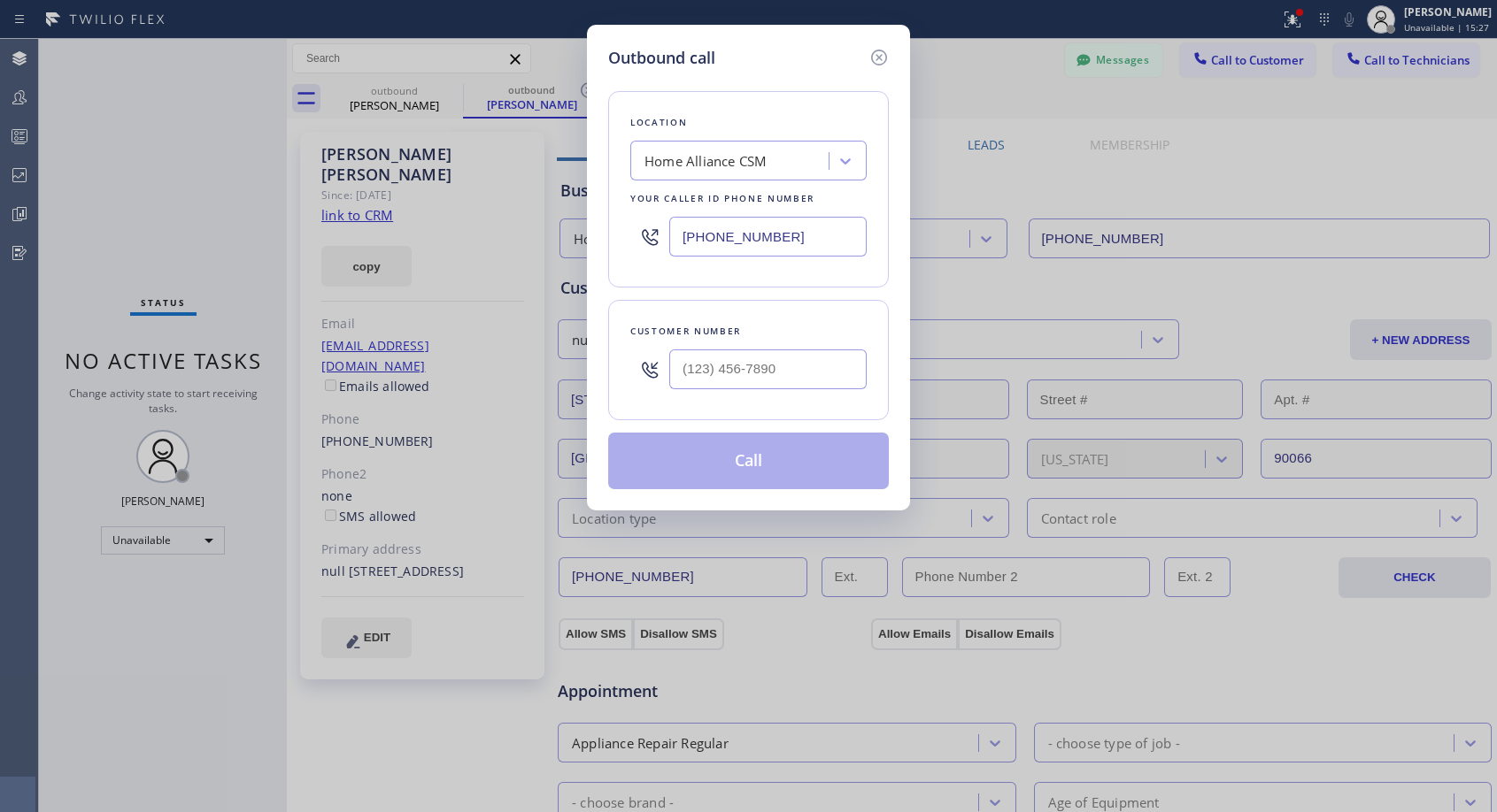
type input "[PHONE_NUMBER]"
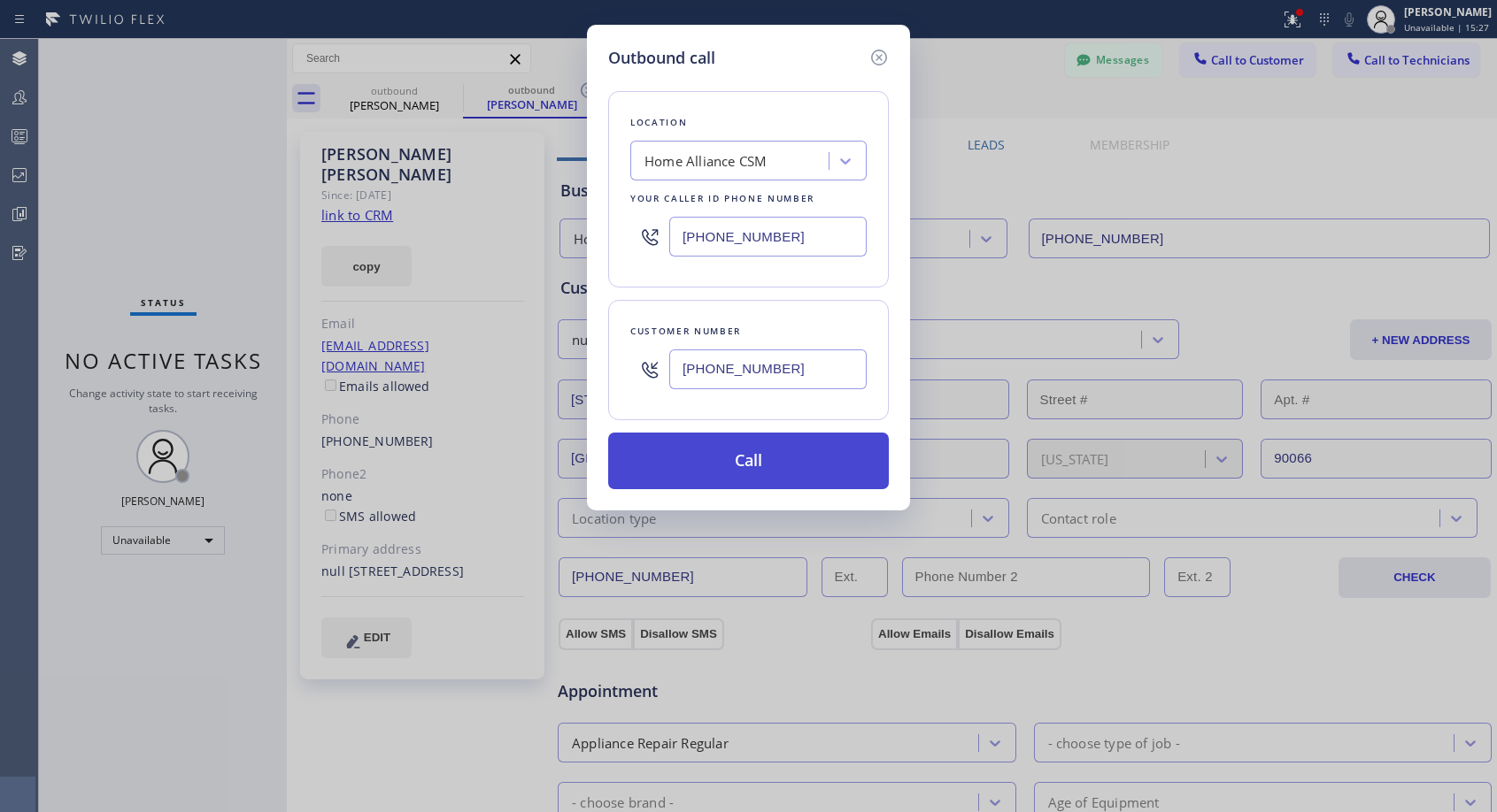
click at [737, 464] on button "Call" at bounding box center [748, 461] width 281 height 57
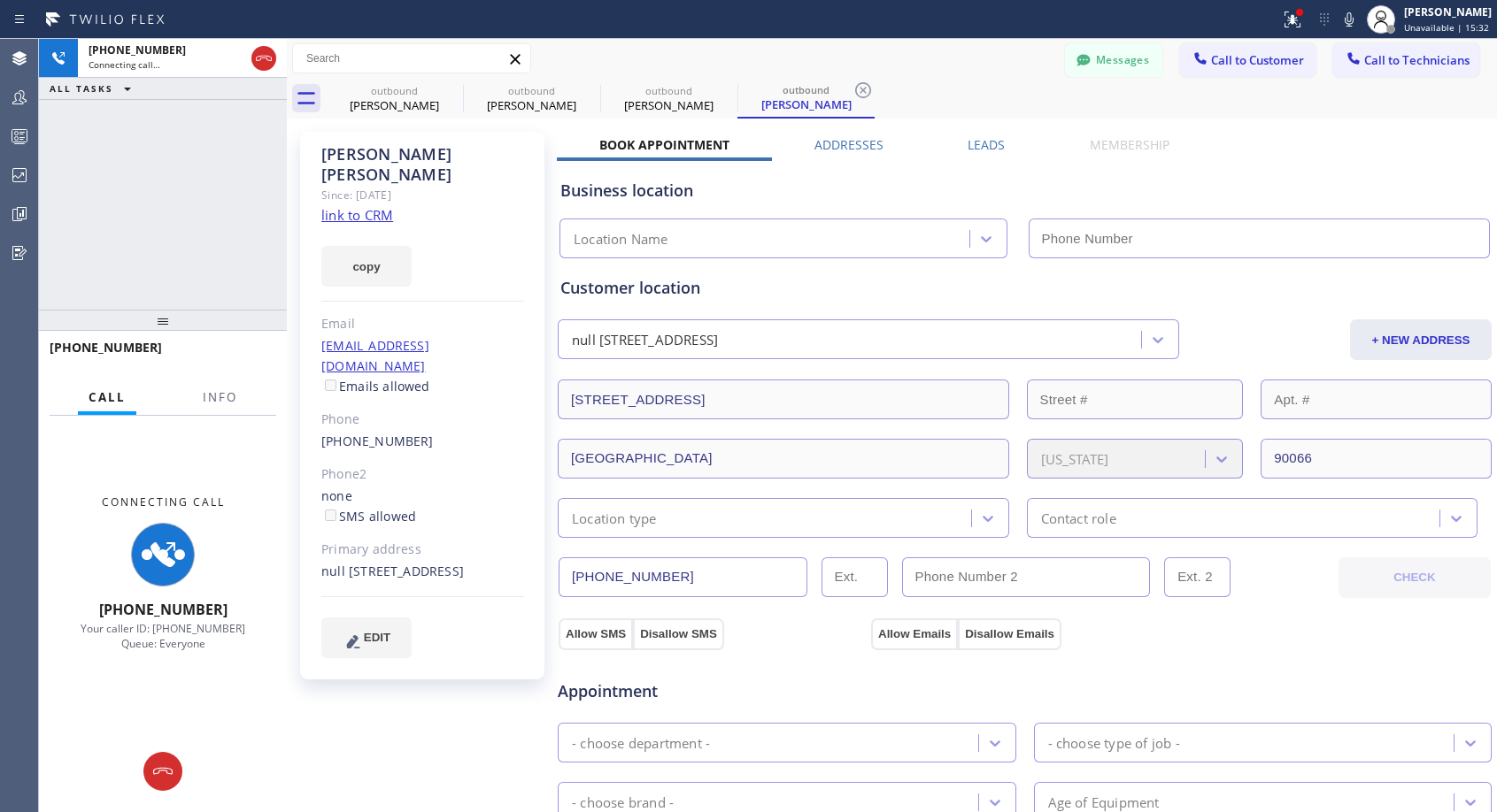
type input "[PHONE_NUMBER]"
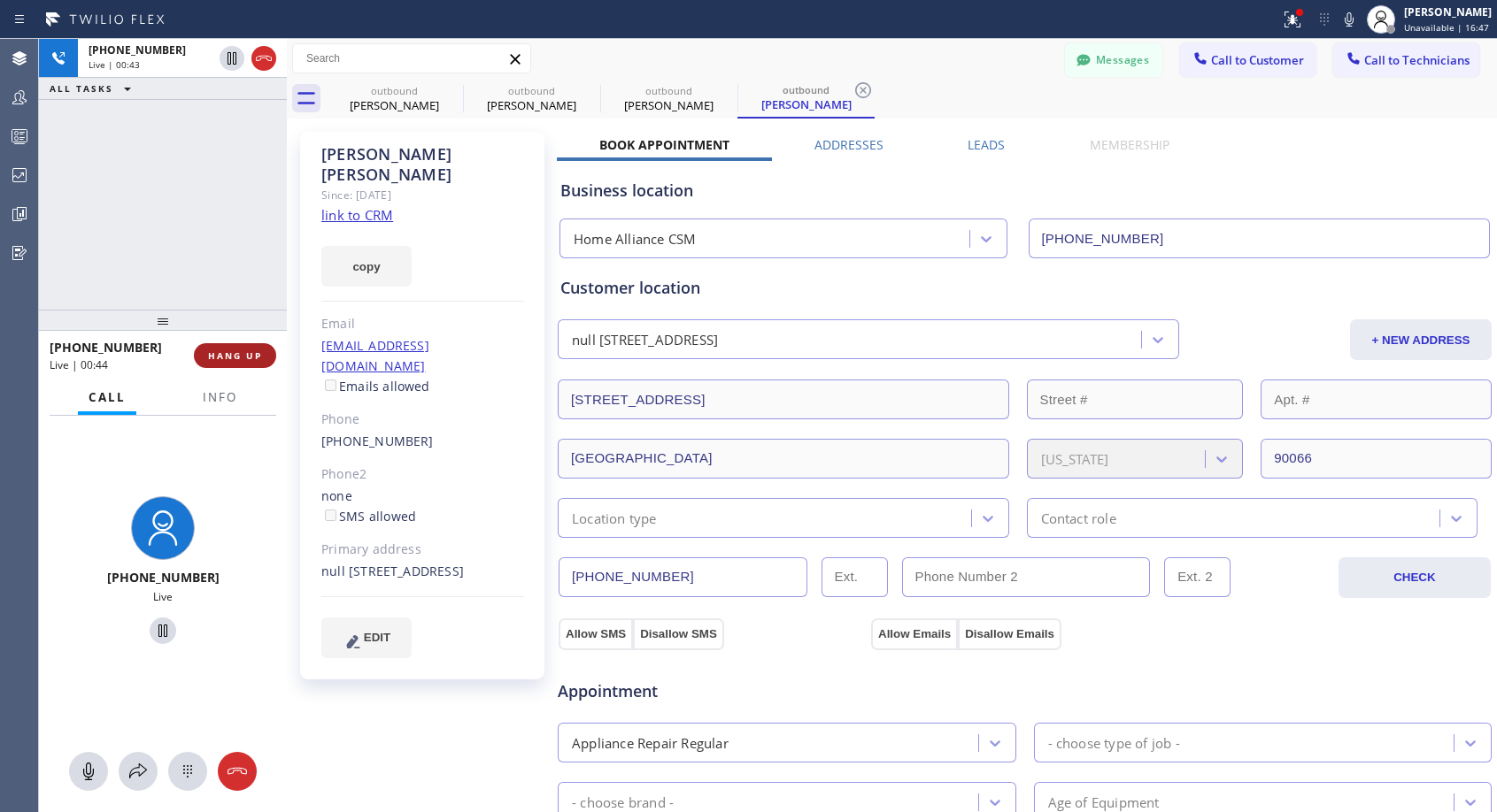
click at [221, 363] on button "HANG UP" at bounding box center [235, 355] width 82 height 25
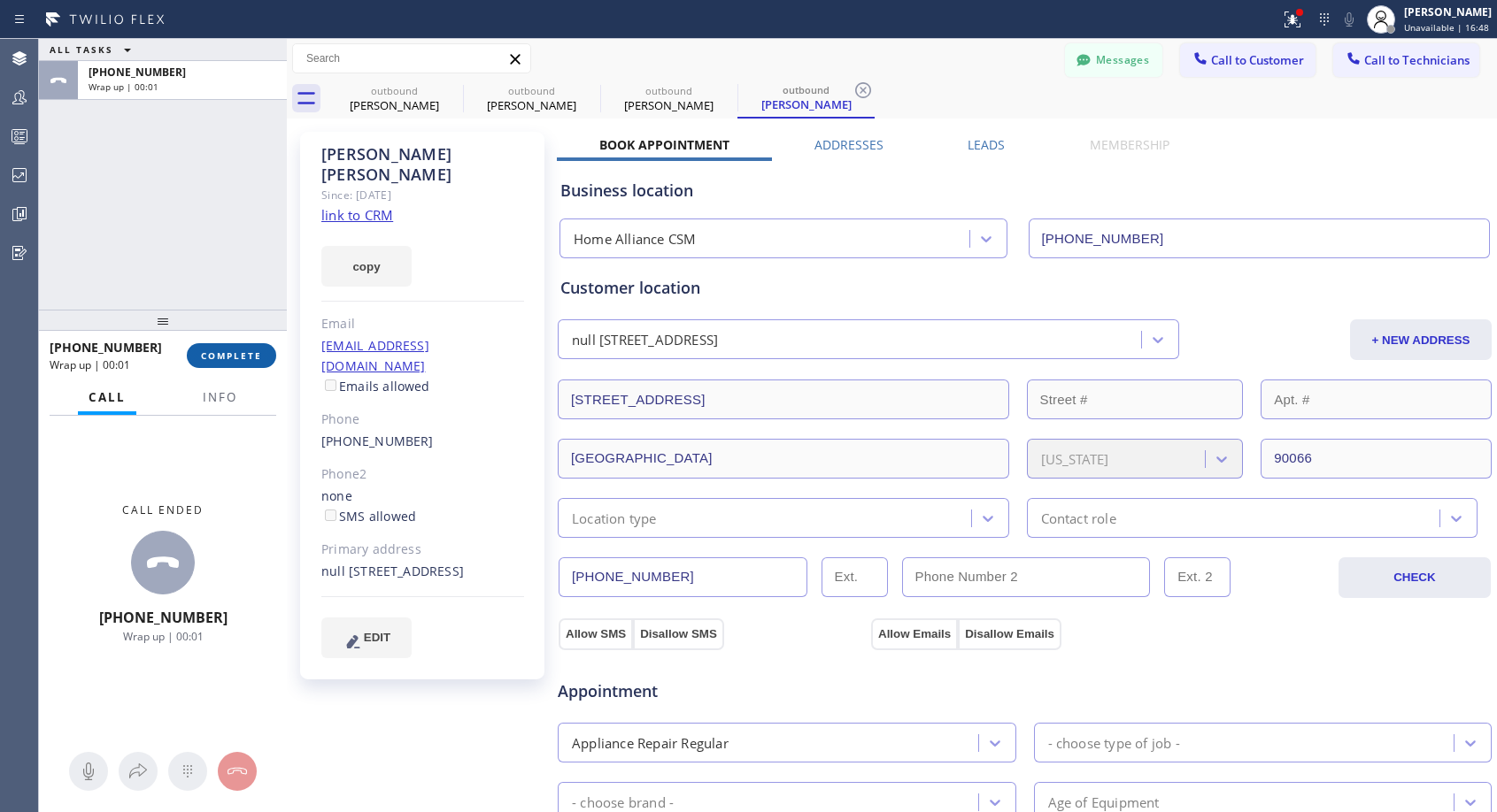
click at [222, 359] on span "COMPLETE" at bounding box center [231, 356] width 61 height 13
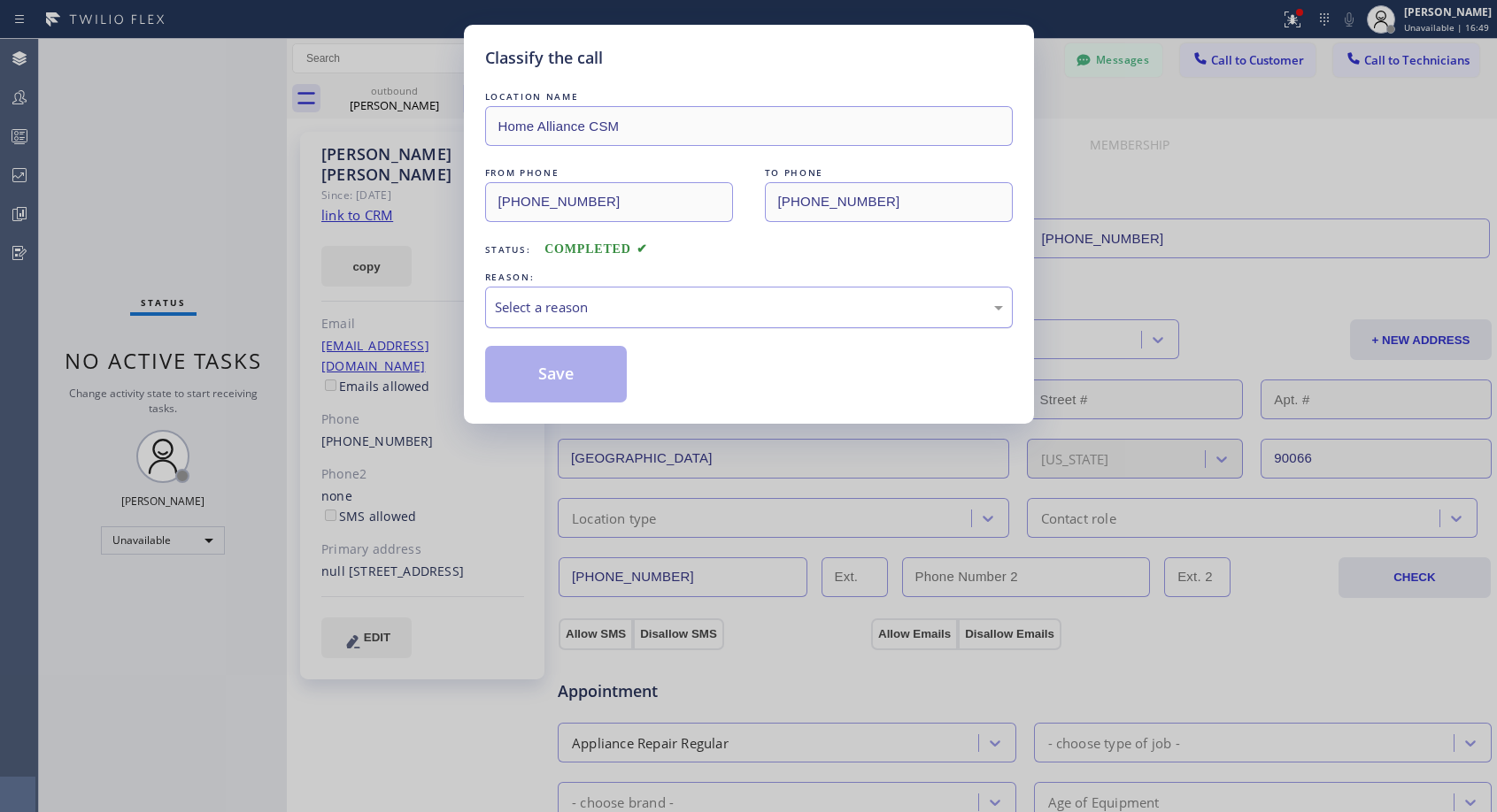
click at [565, 294] on div "Select a reason" at bounding box center [748, 308] width 528 height 42
click at [532, 374] on button "Save" at bounding box center [556, 375] width 142 height 57
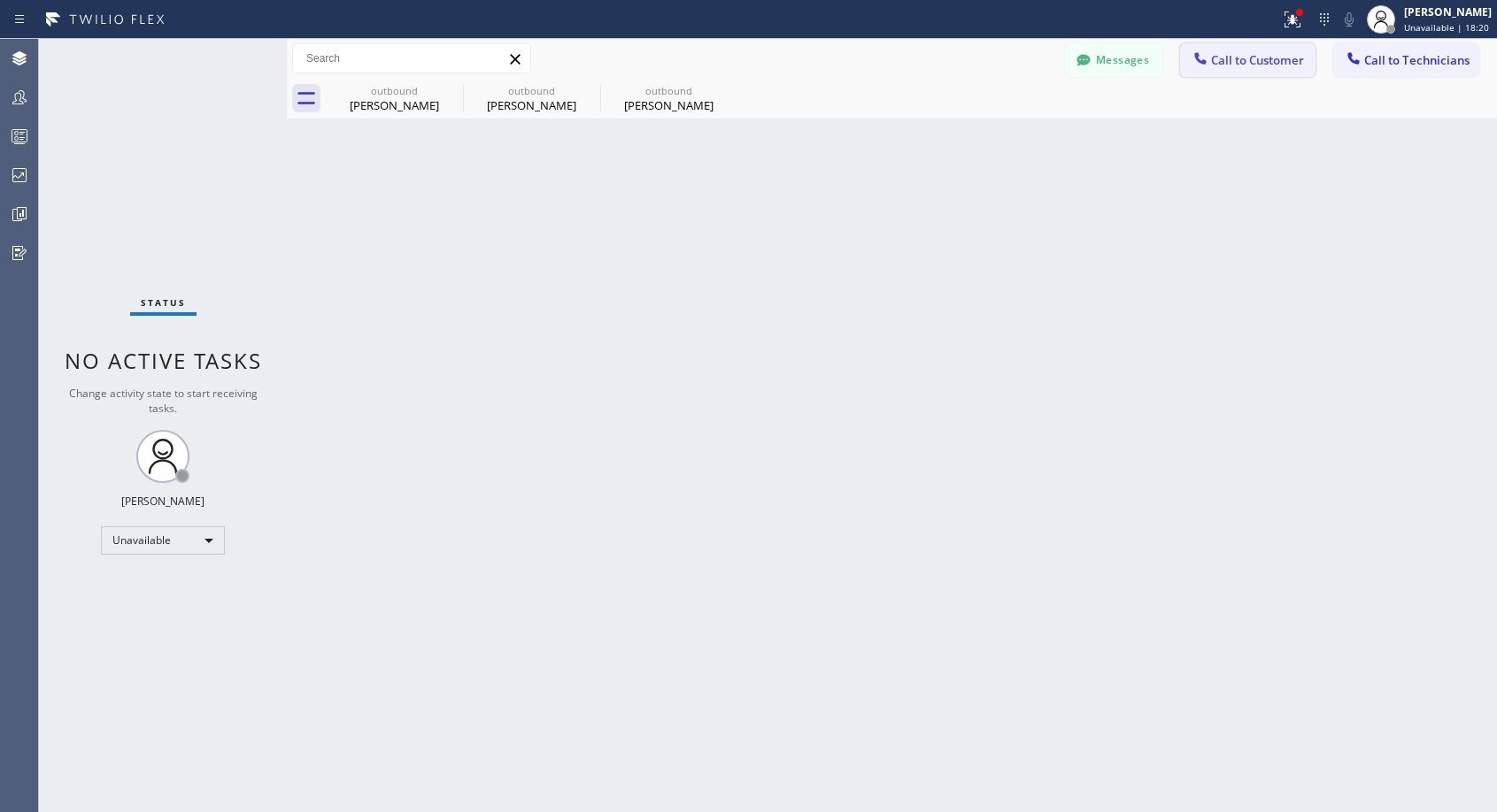
click at [1256, 64] on span "Call to Customer" at bounding box center [1257, 59] width 93 height 15
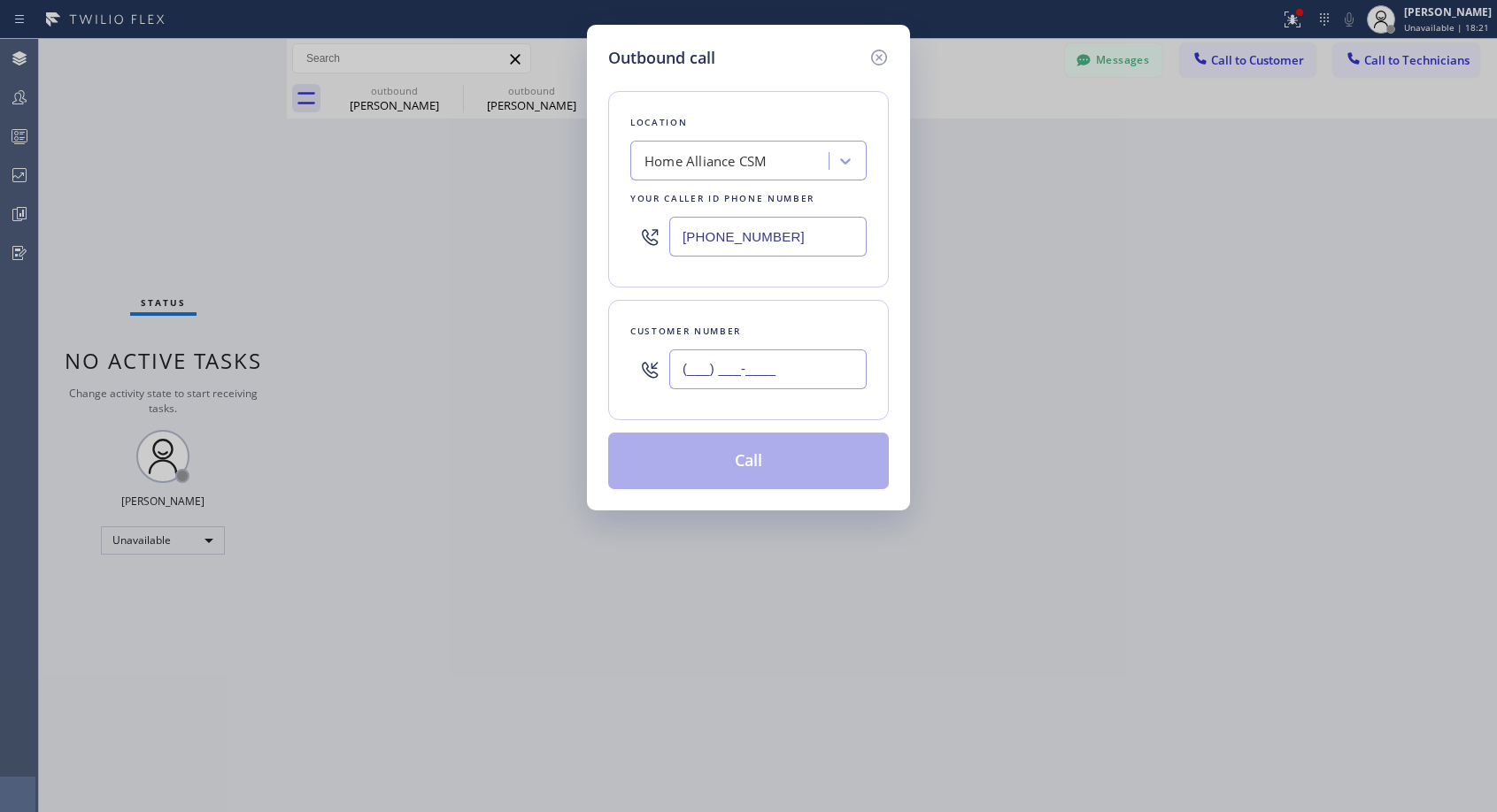
click at [757, 373] on input "(___) ___-____" at bounding box center [768, 370] width 198 height 40
paste input "310) 422-1299"
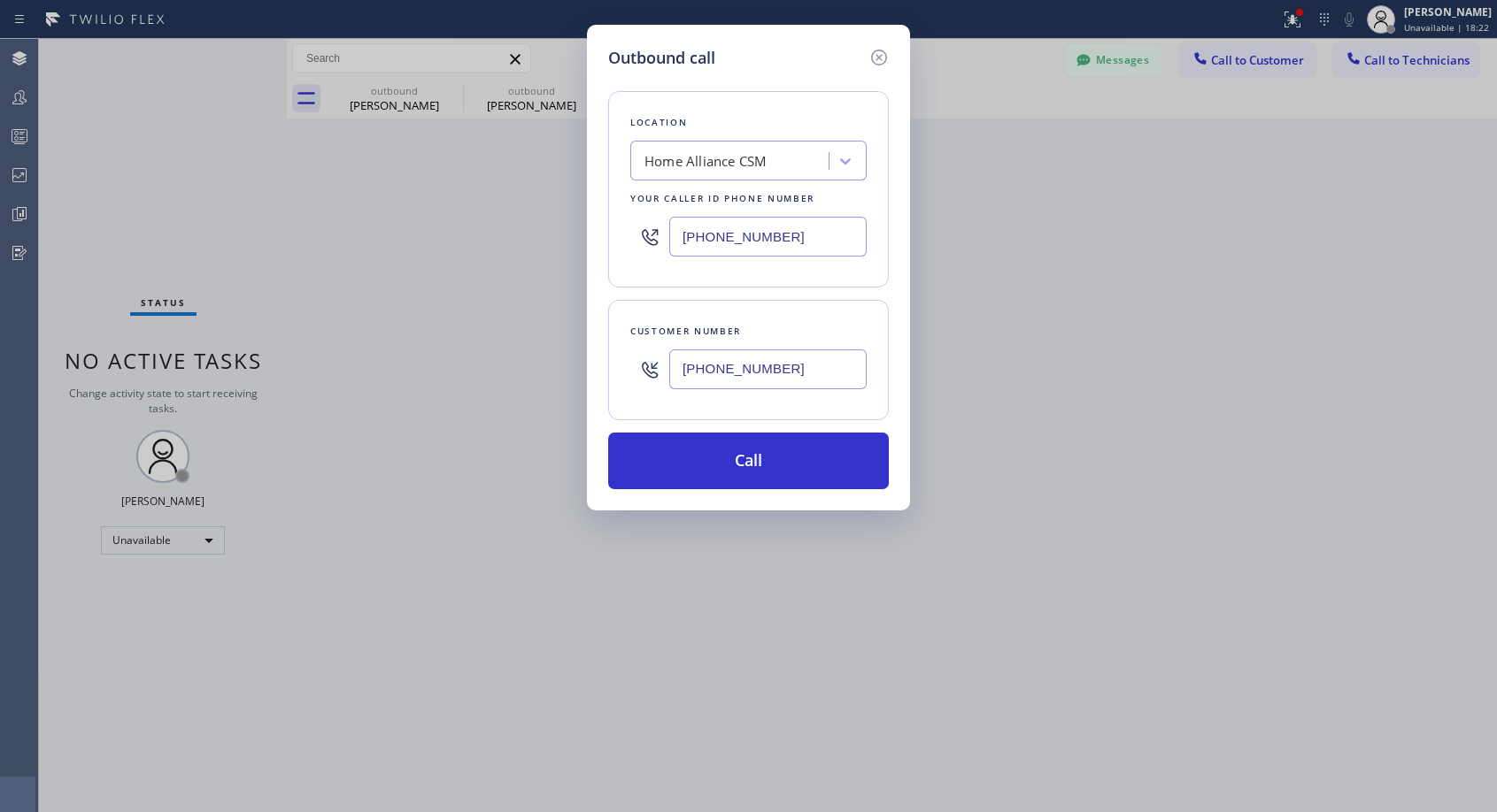
type input "[PHONE_NUMBER]"
click at [762, 455] on button "Call" at bounding box center [748, 461] width 281 height 57
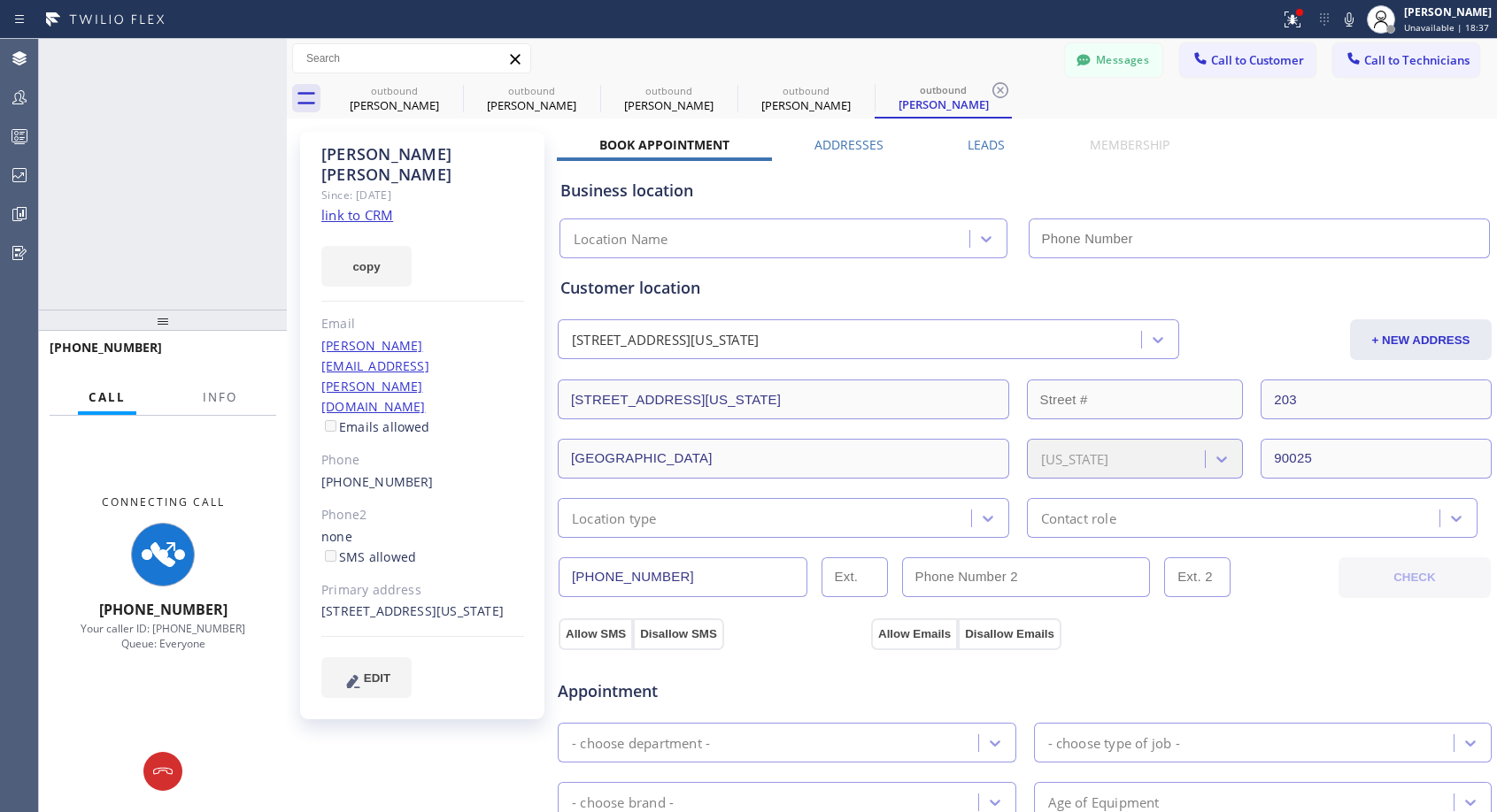
type input "[PHONE_NUMBER]"
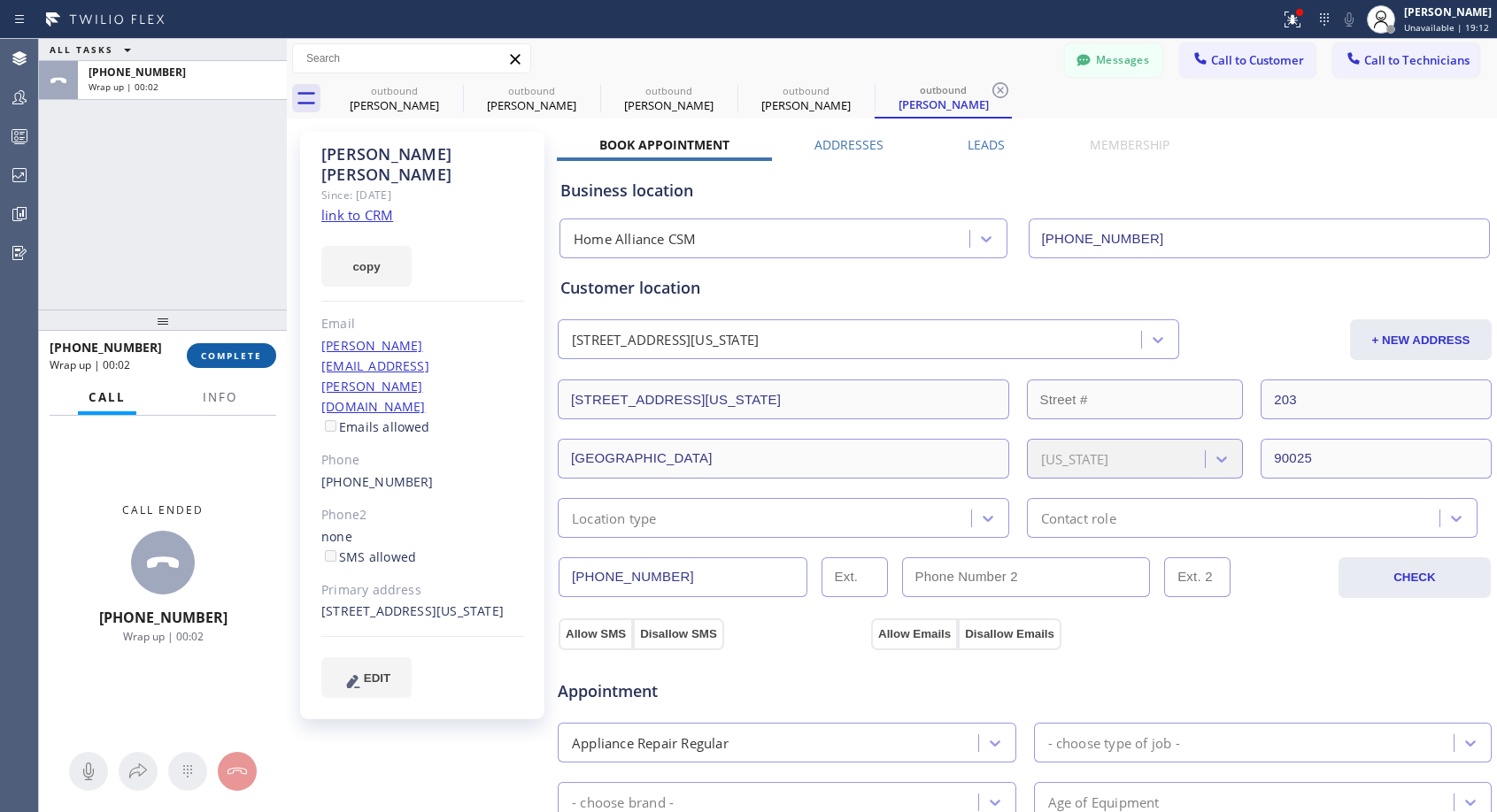
click at [250, 351] on span "COMPLETE" at bounding box center [231, 356] width 61 height 13
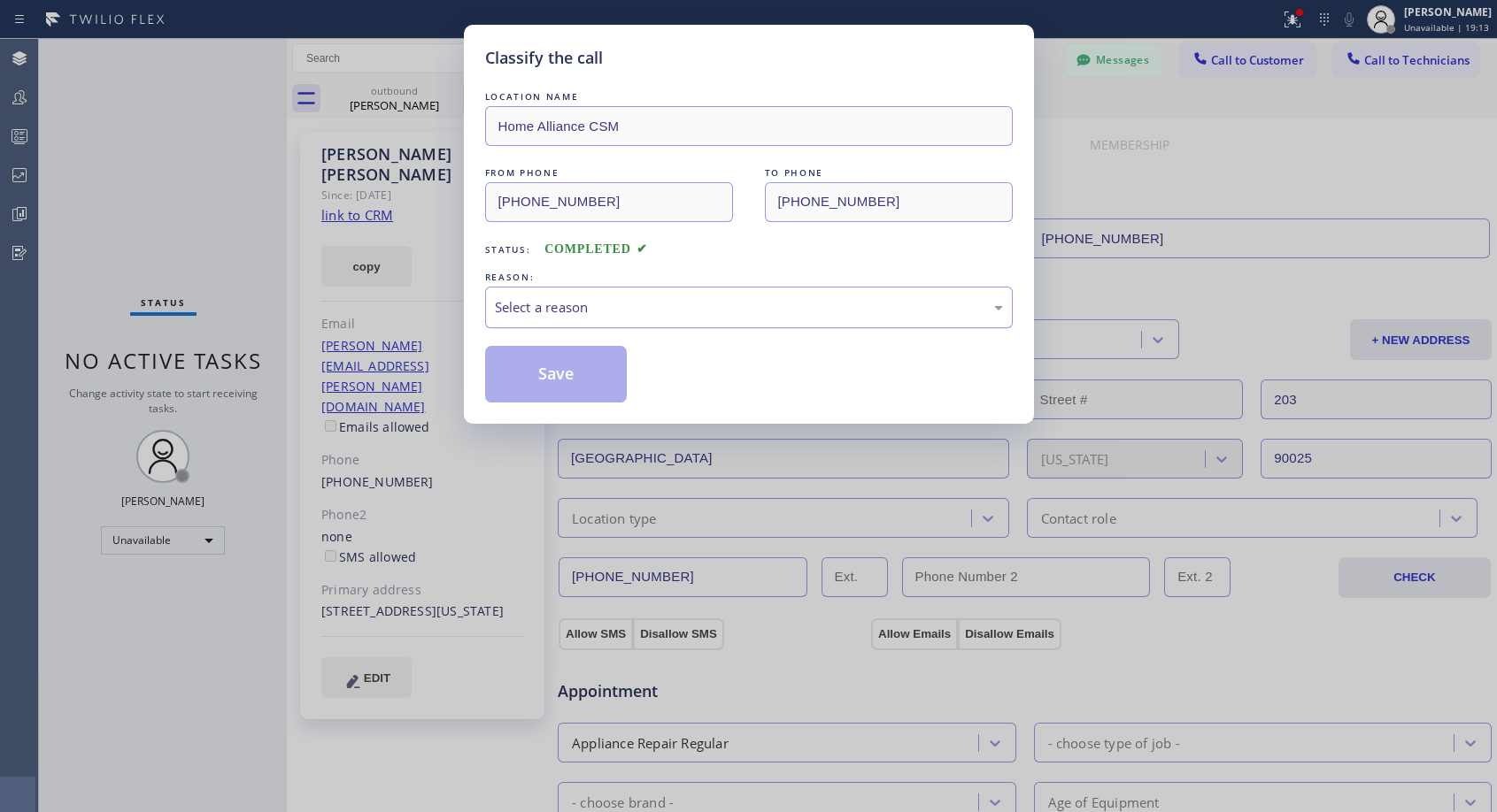
click at [751, 317] on div "Select a reason" at bounding box center [748, 307] width 508 height 20
click at [596, 375] on button "Save" at bounding box center [556, 375] width 142 height 57
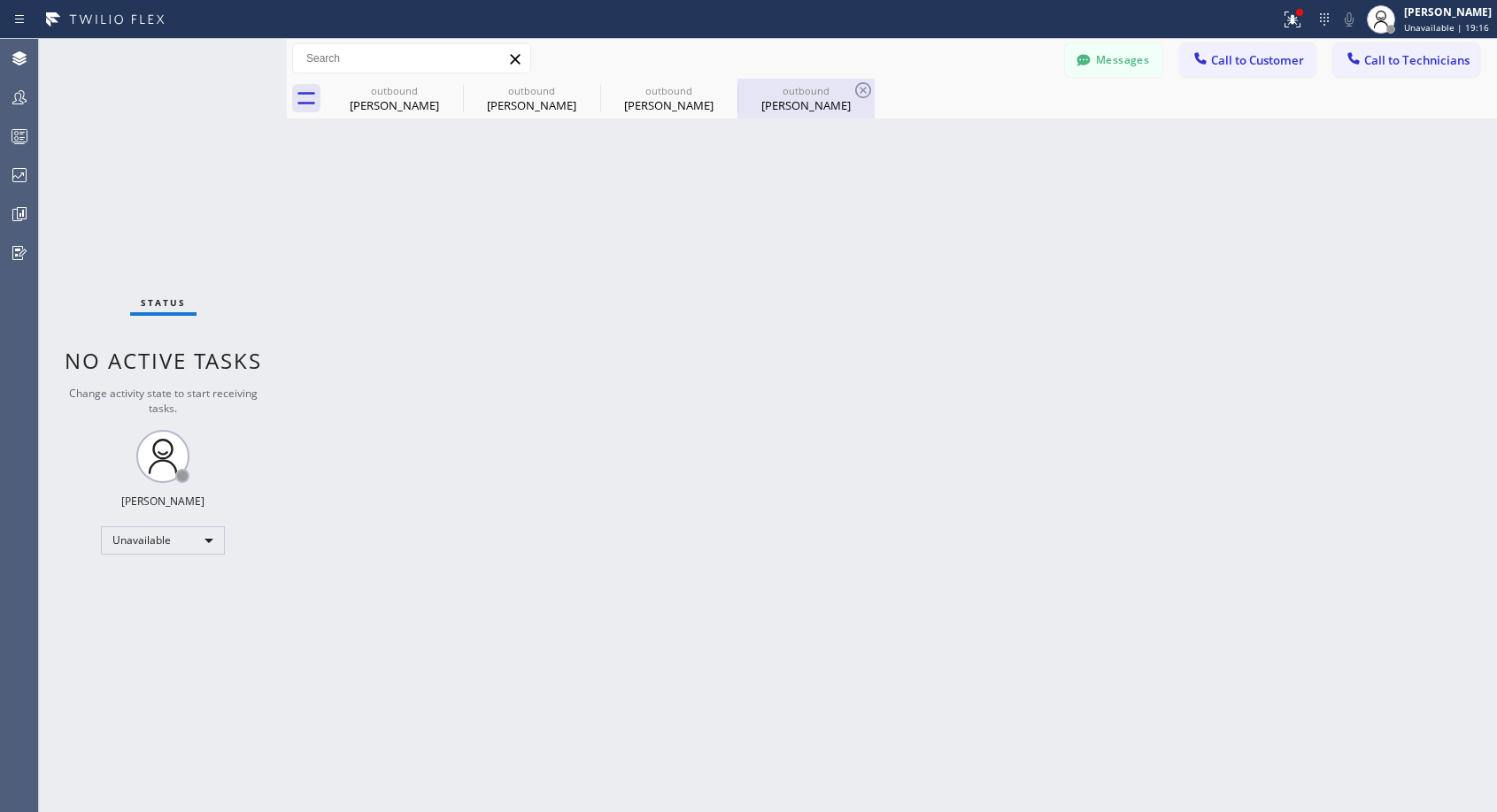
click at [810, 108] on div "[PERSON_NAME]" at bounding box center [806, 105] width 134 height 15
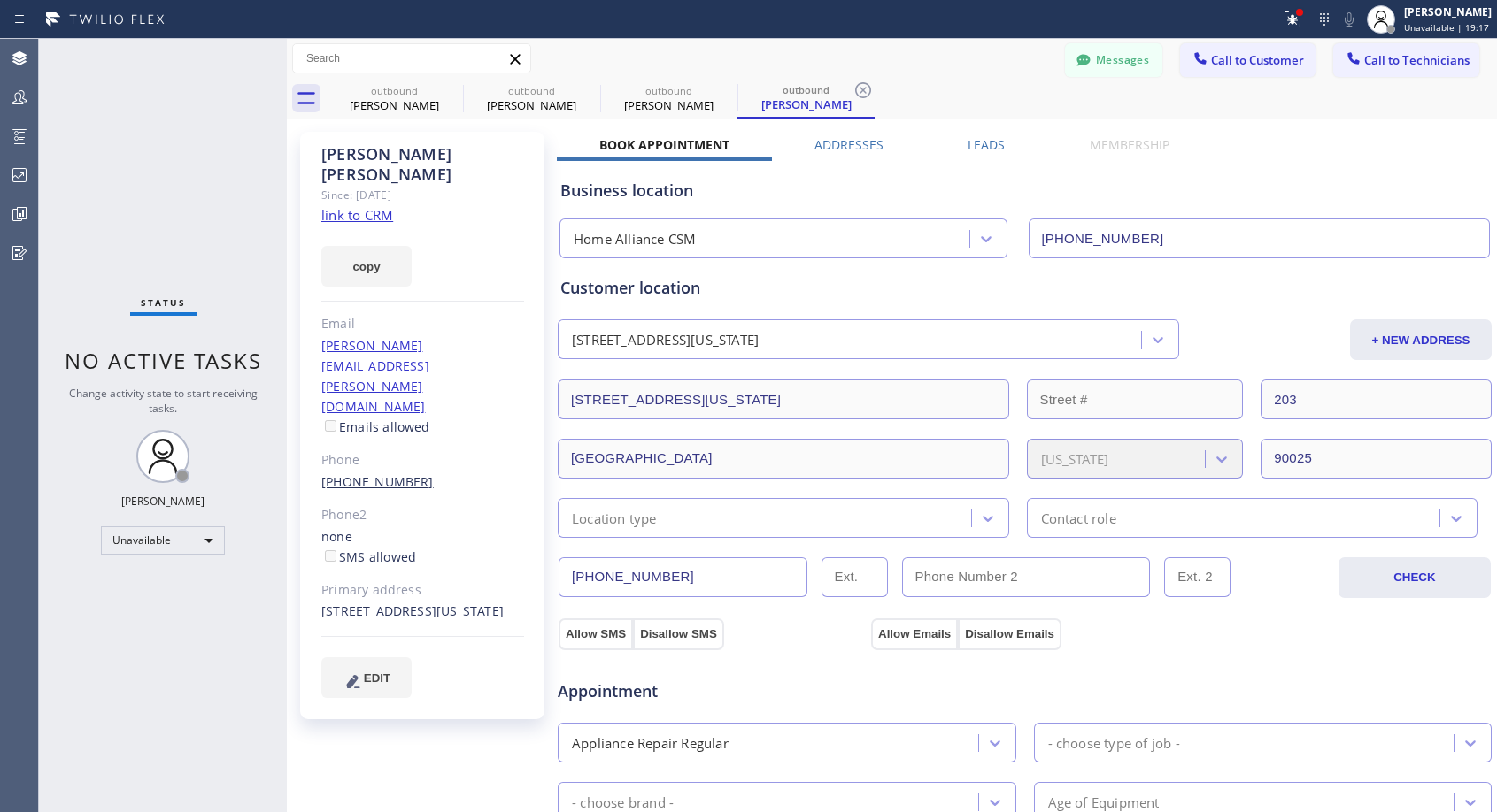
click at [381, 473] on link "[PHONE_NUMBER]" at bounding box center [377, 481] width 112 height 16
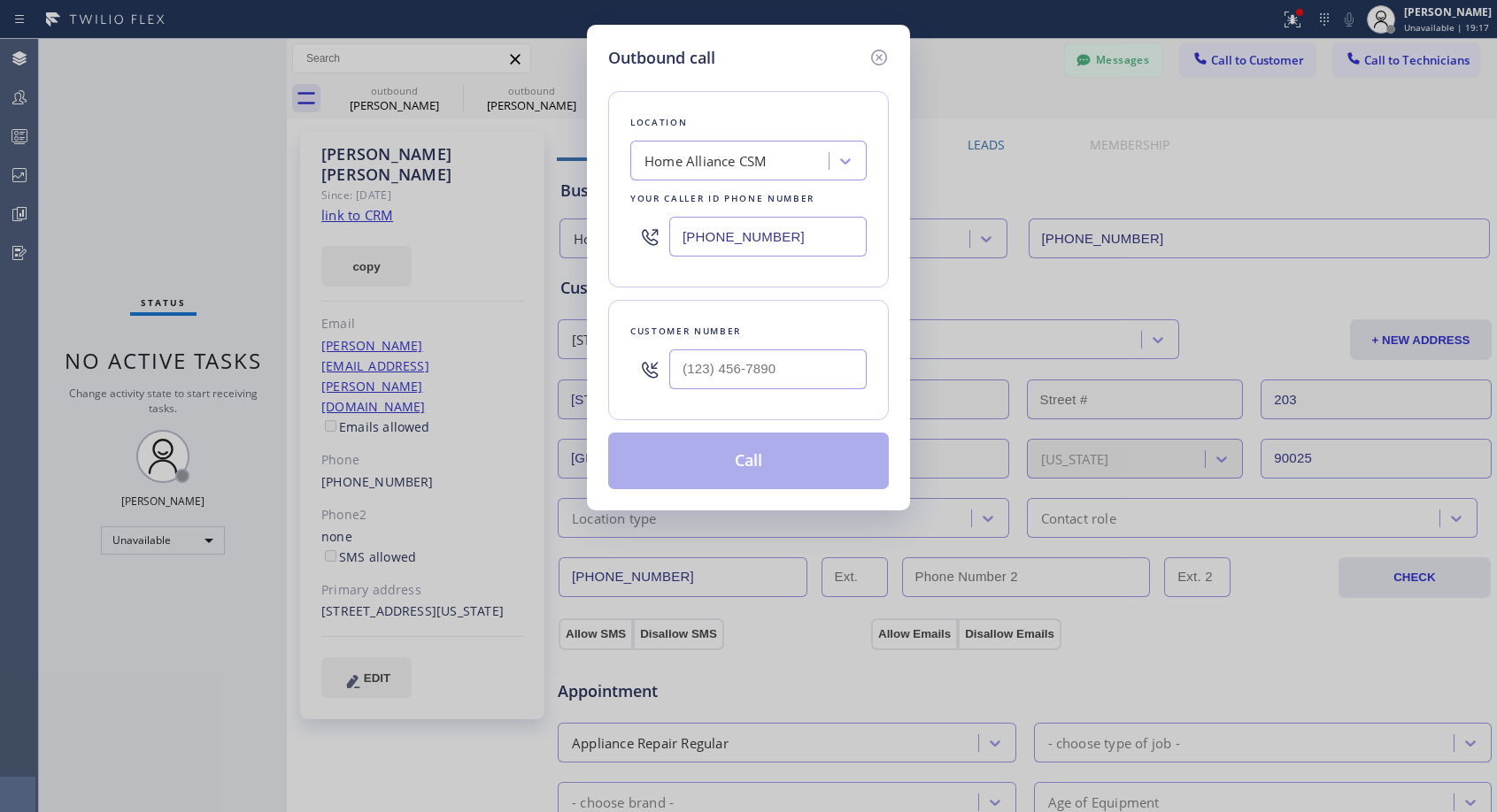
type input "[PHONE_NUMBER]"
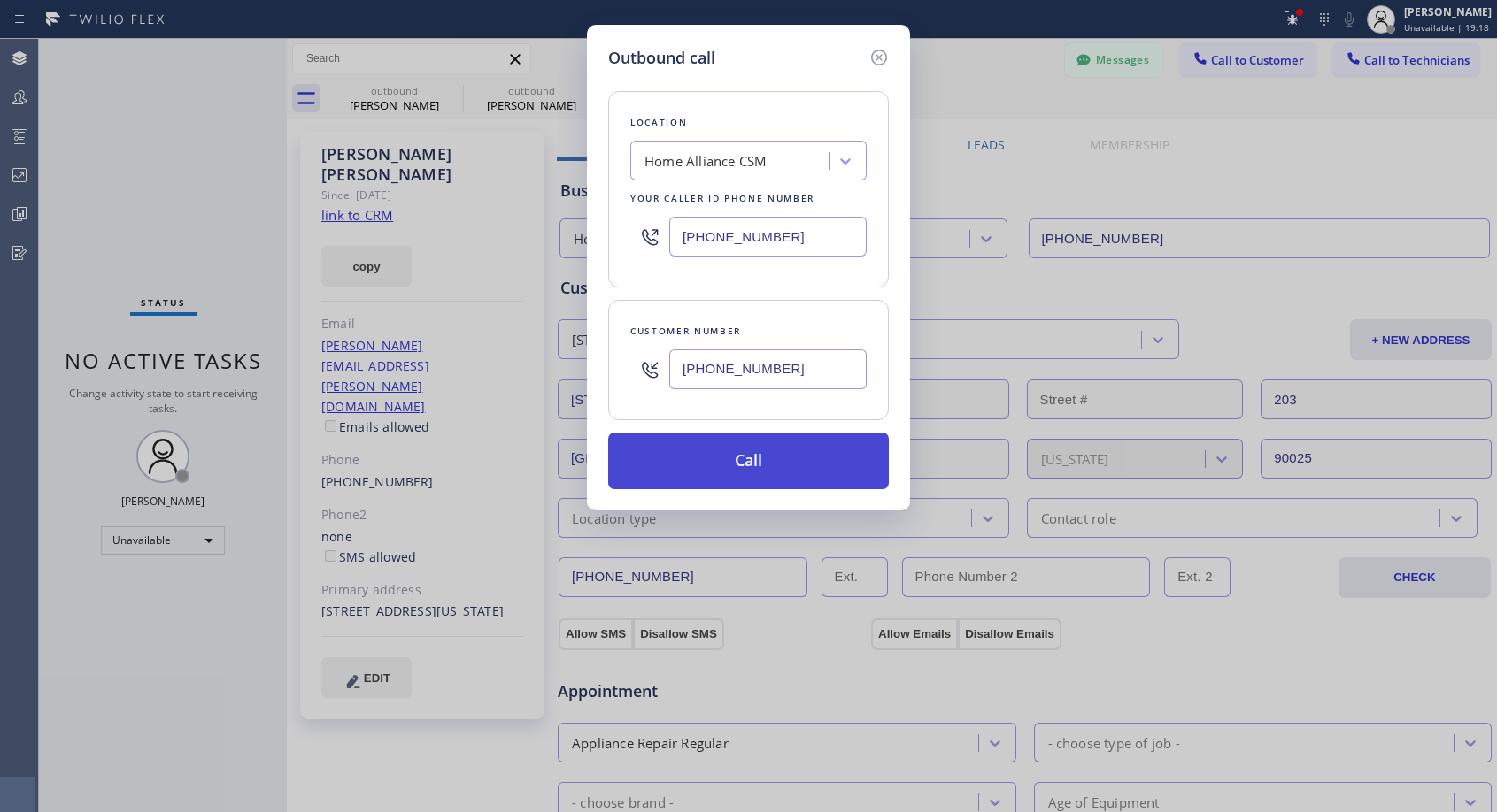
click at [722, 461] on button "Call" at bounding box center [748, 461] width 281 height 57
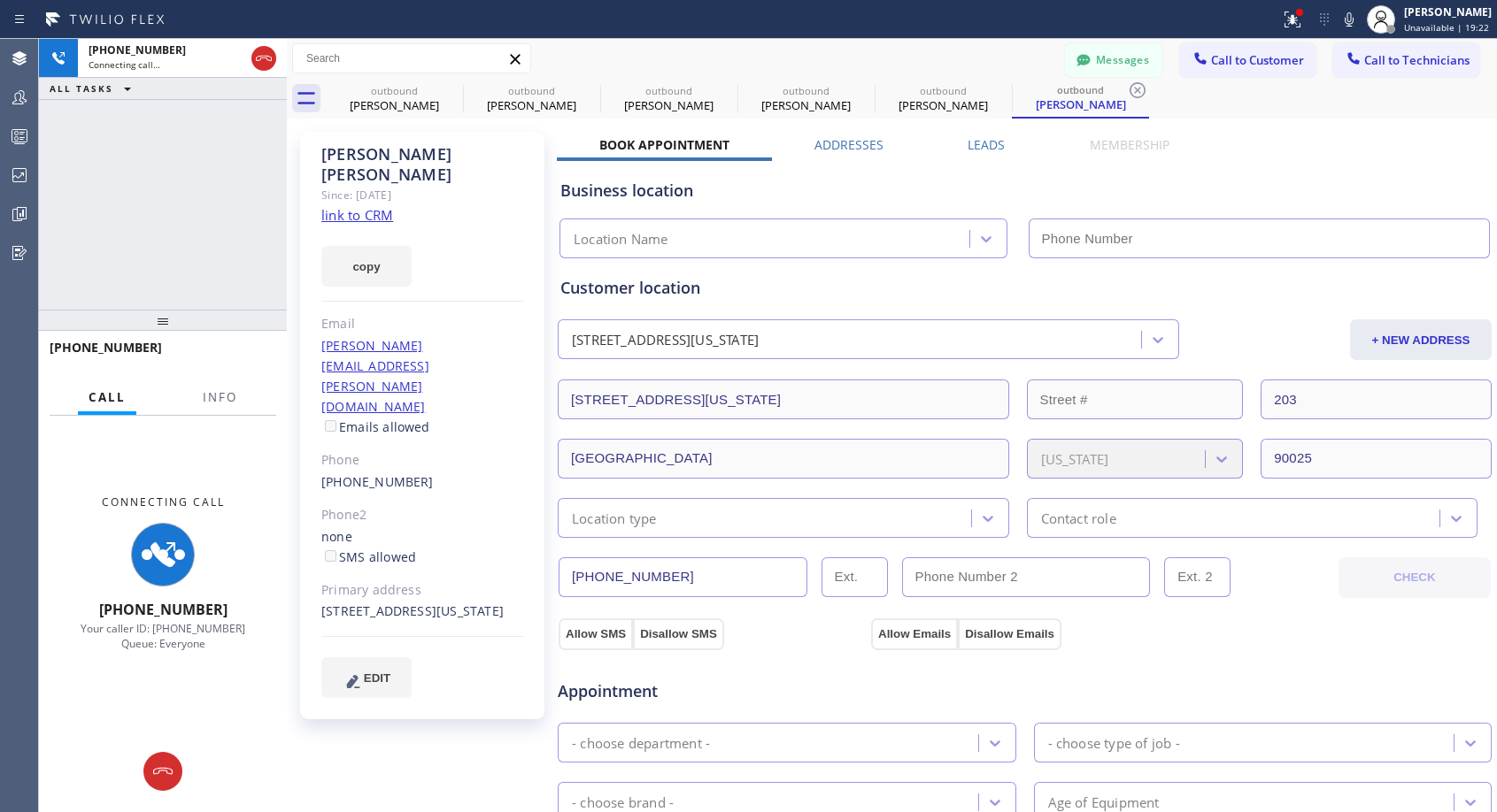
type input "[PHONE_NUMBER]"
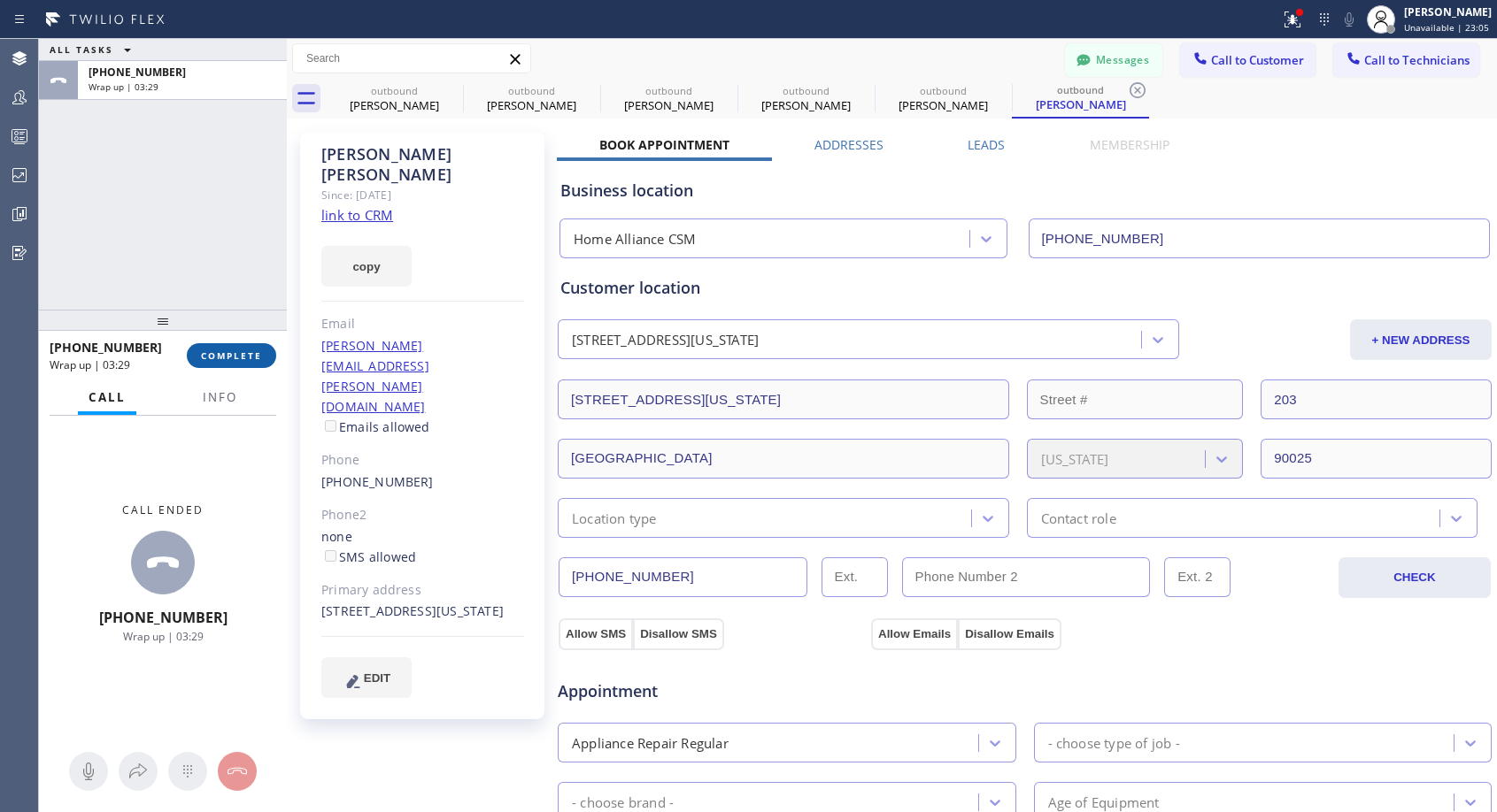
click at [241, 355] on span "COMPLETE" at bounding box center [231, 356] width 61 height 13
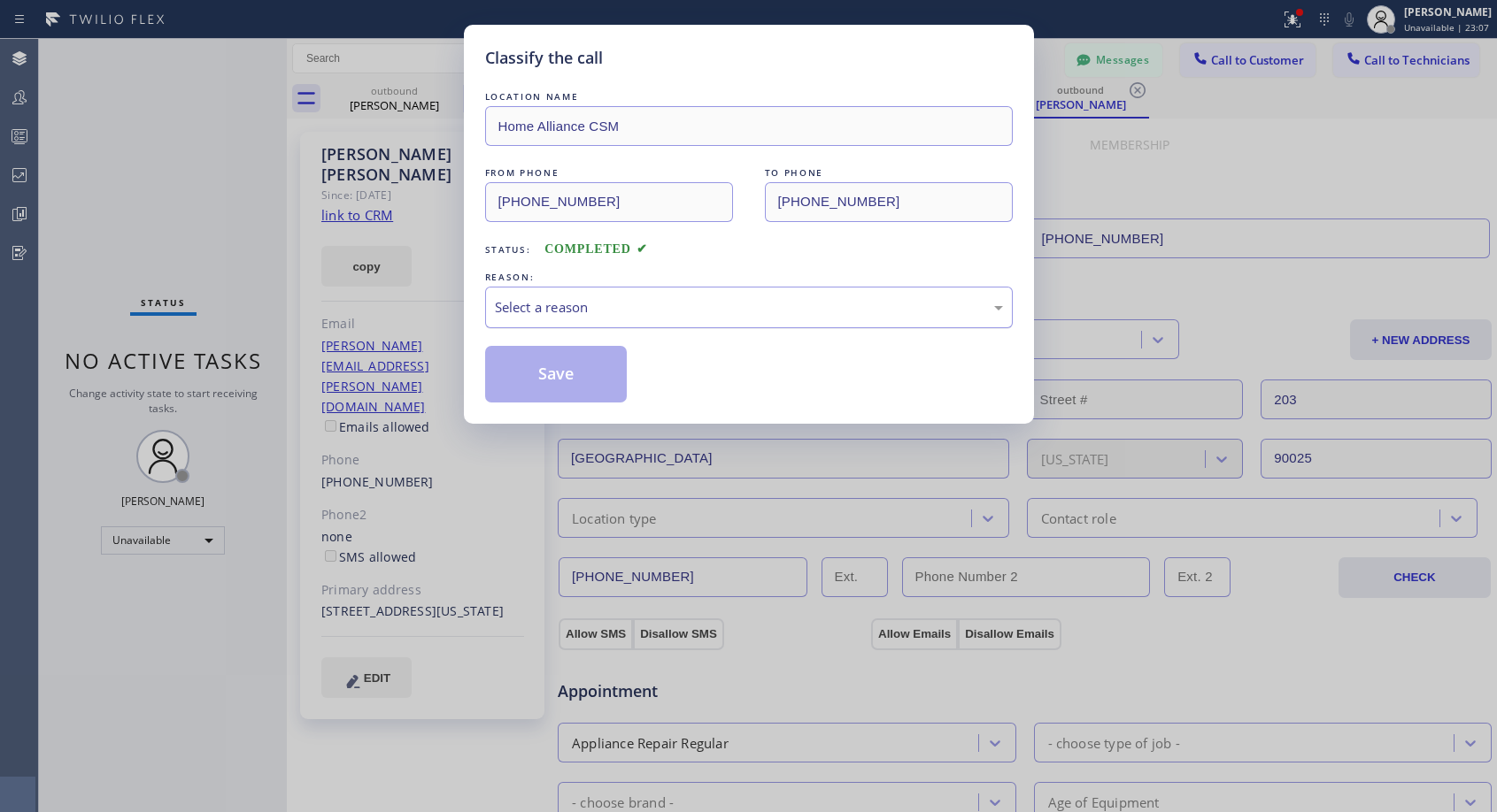
click at [655, 303] on div "Select a reason" at bounding box center [748, 307] width 508 height 20
drag, startPoint x: 584, startPoint y: 377, endPoint x: 705, endPoint y: 272, distance: 160.2
click at [585, 377] on button "Save" at bounding box center [556, 375] width 142 height 57
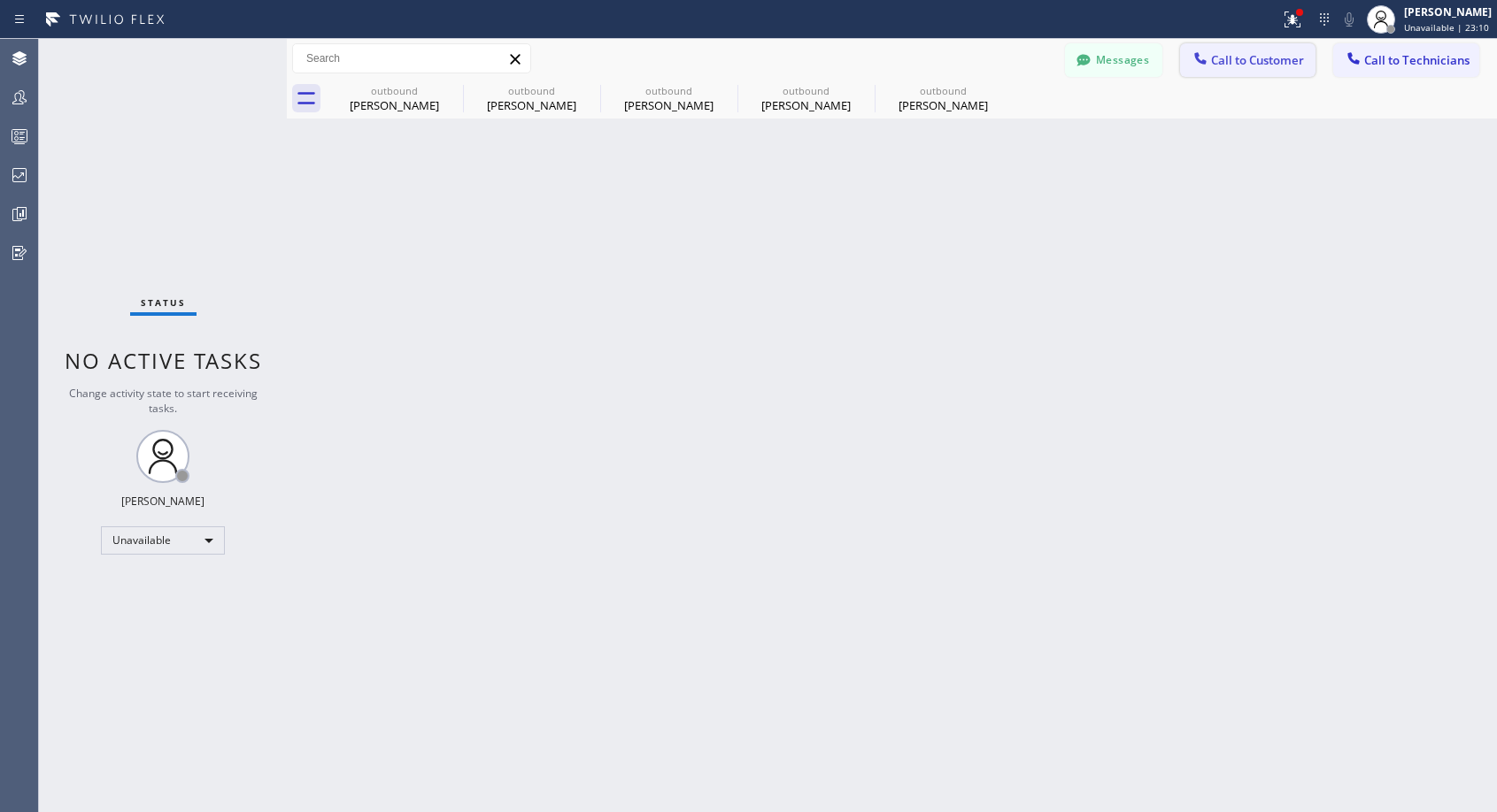
click at [1235, 64] on span "Call to Customer" at bounding box center [1257, 59] width 93 height 15
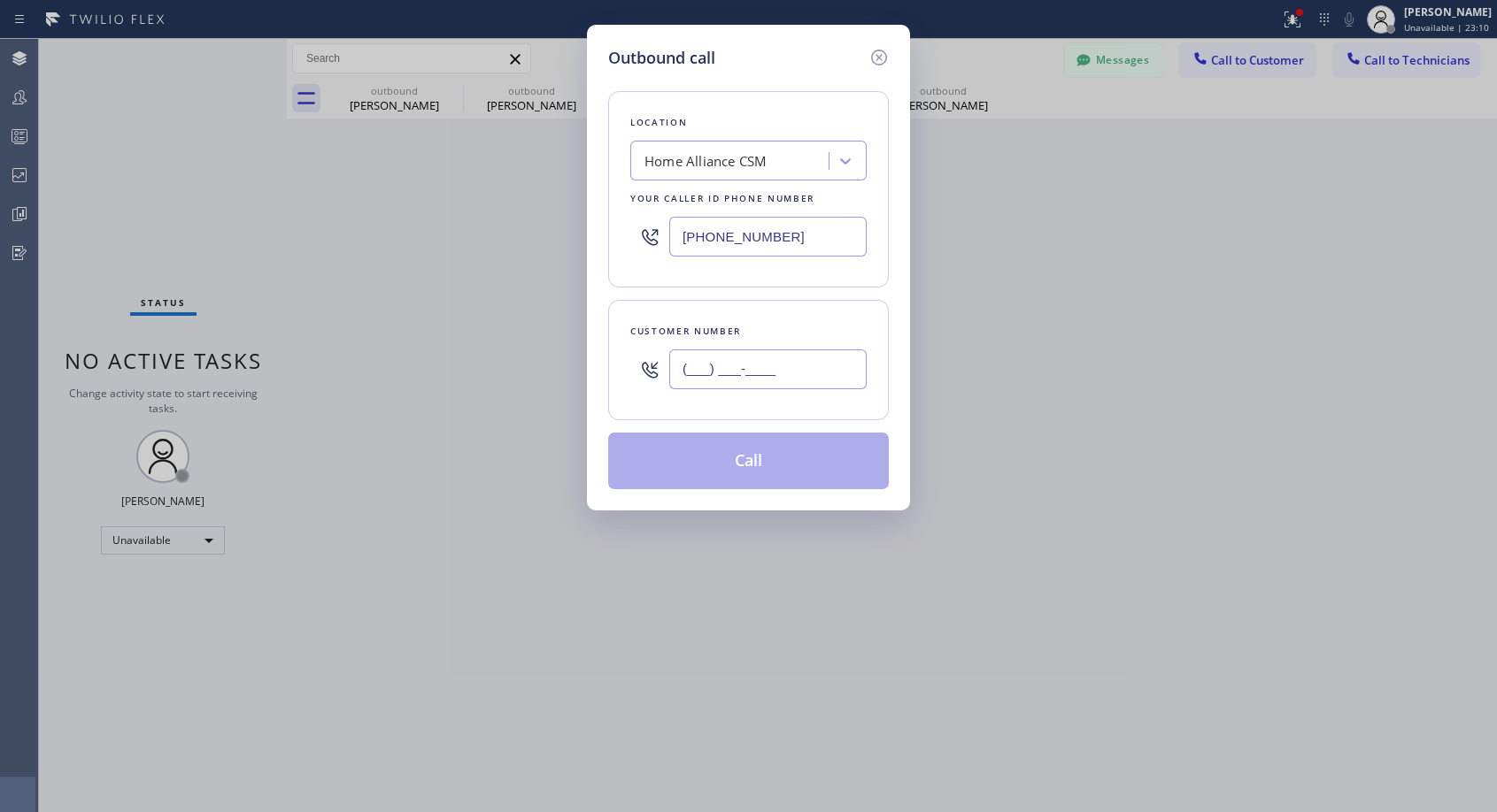
click at [769, 378] on input "(___) ___-____" at bounding box center [768, 370] width 198 height 40
paste input "310) 804-8211"
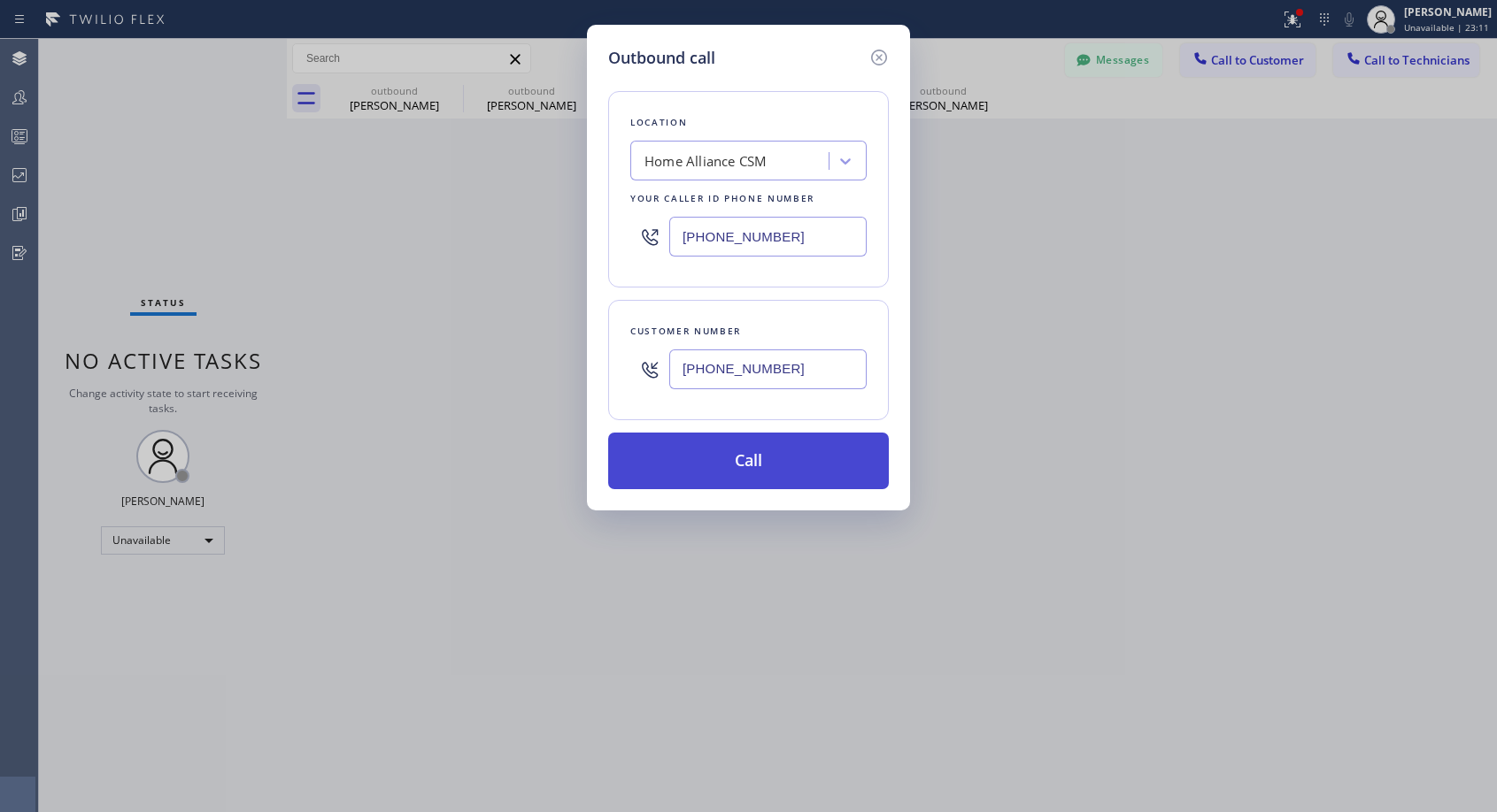
type input "[PHONE_NUMBER]"
click at [760, 462] on button "Call" at bounding box center [748, 461] width 281 height 57
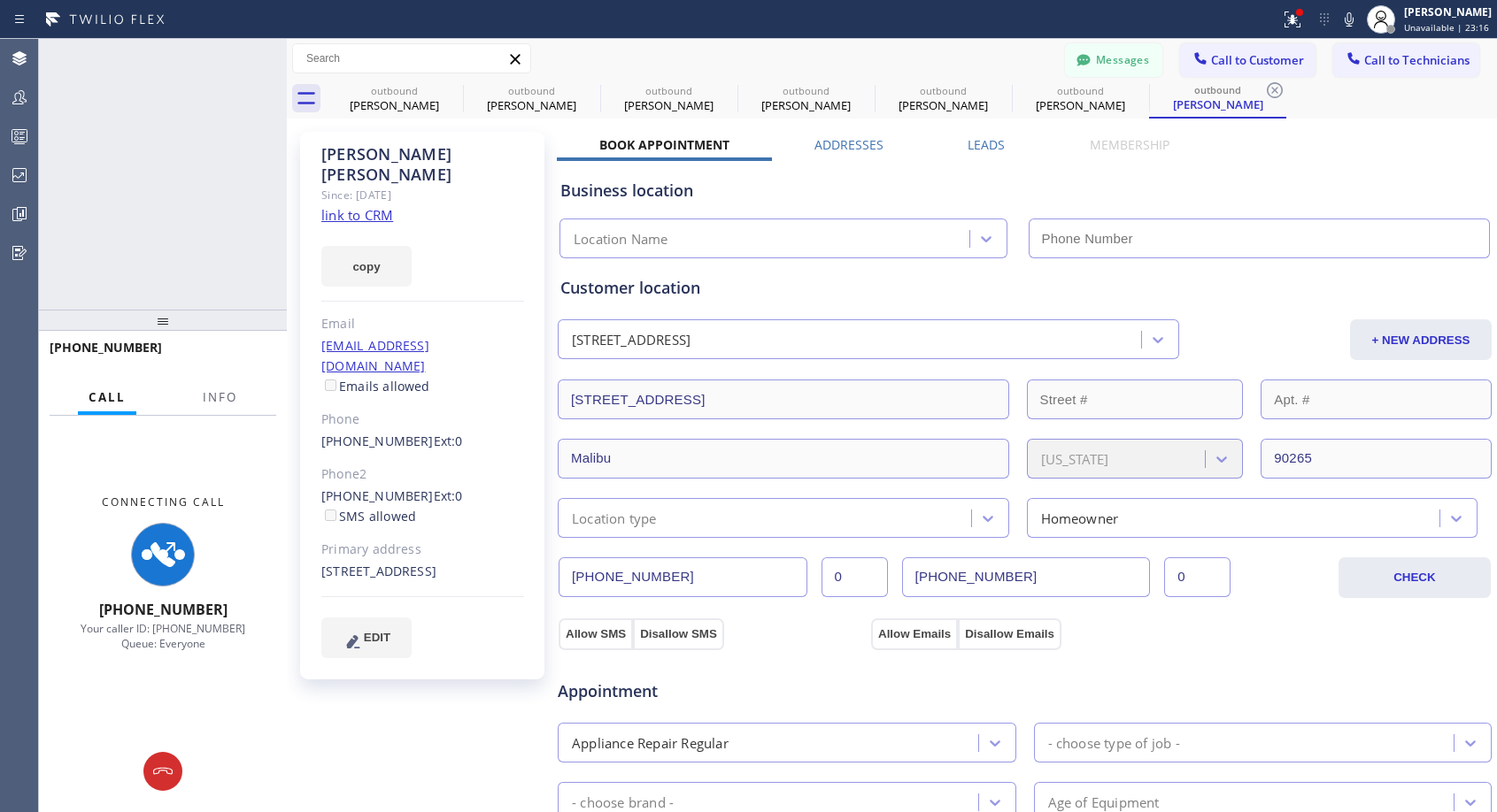
type input "[PHONE_NUMBER]"
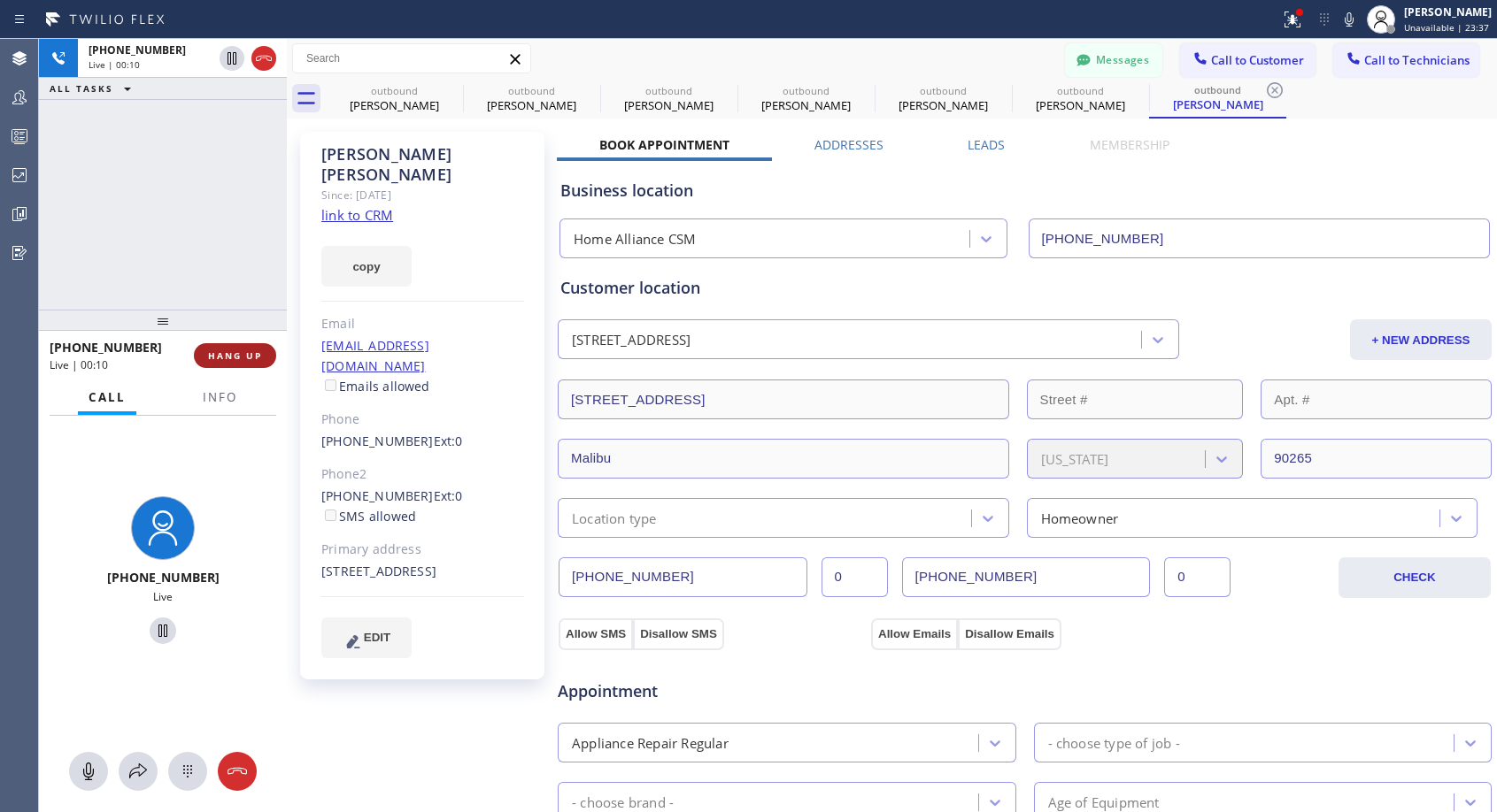
click at [231, 365] on button "HANG UP" at bounding box center [235, 355] width 82 height 25
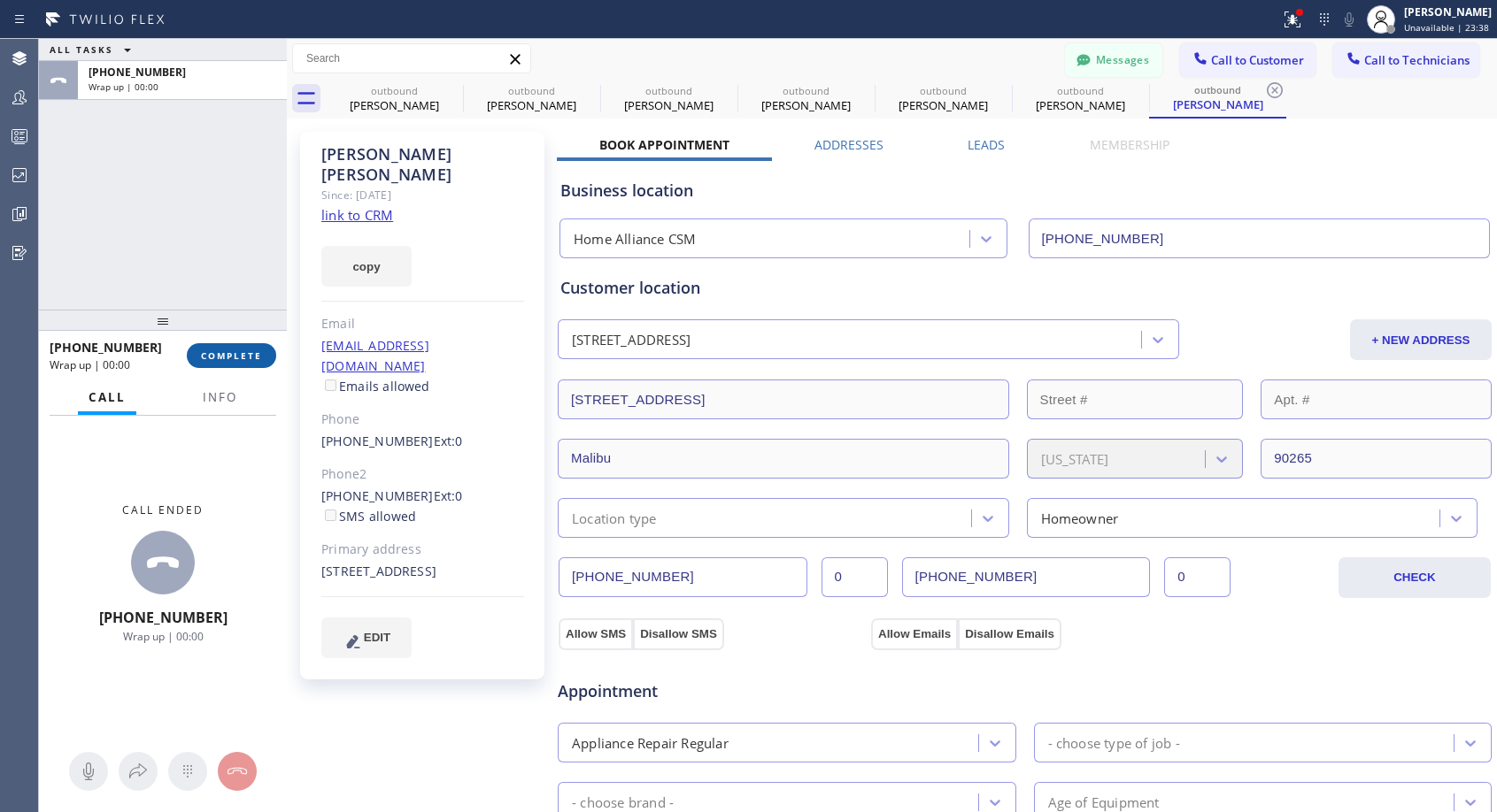
click at [232, 361] on button "COMPLETE" at bounding box center [232, 355] width 89 height 25
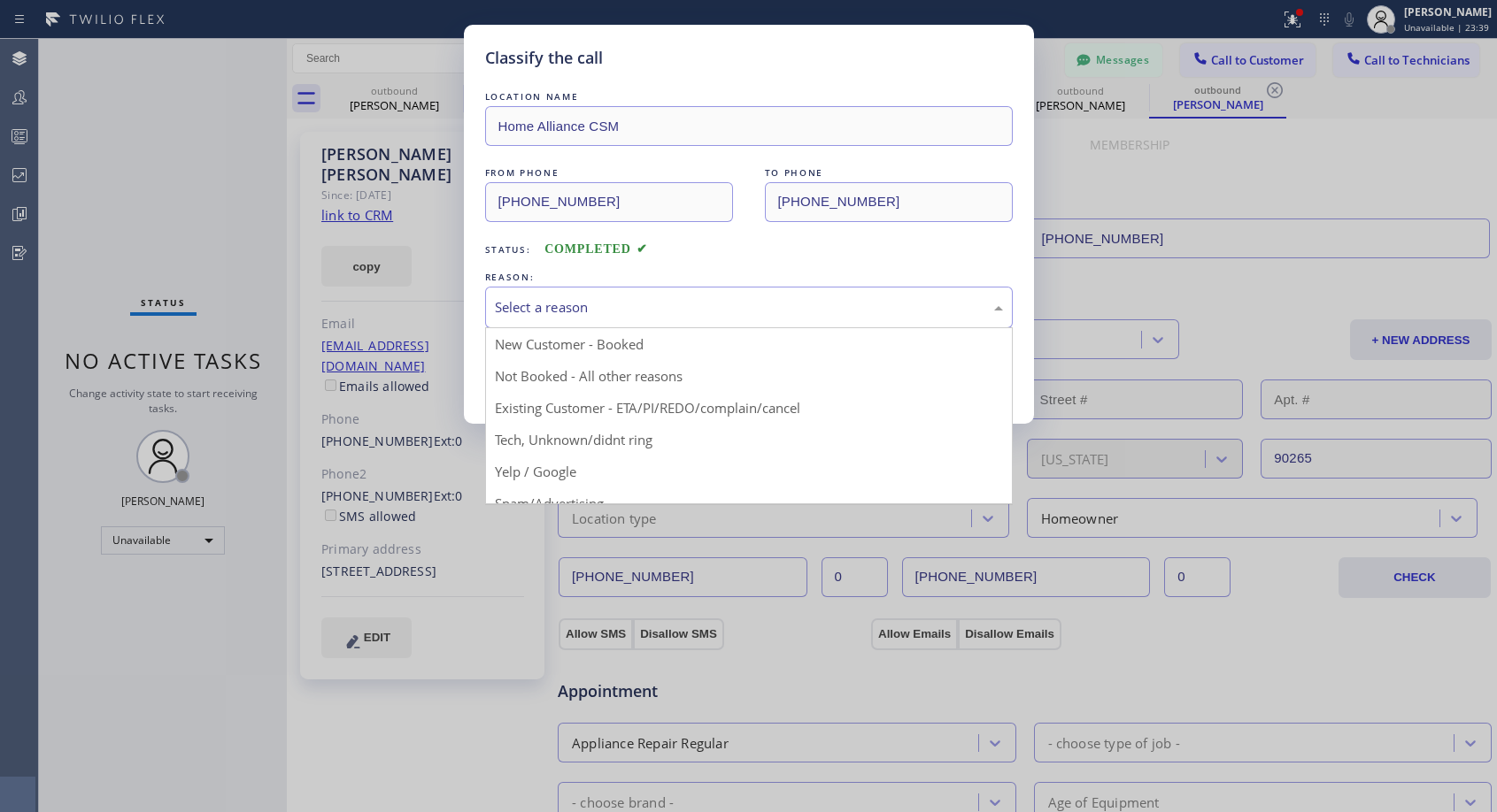
click at [697, 304] on div "Select a reason" at bounding box center [748, 307] width 508 height 20
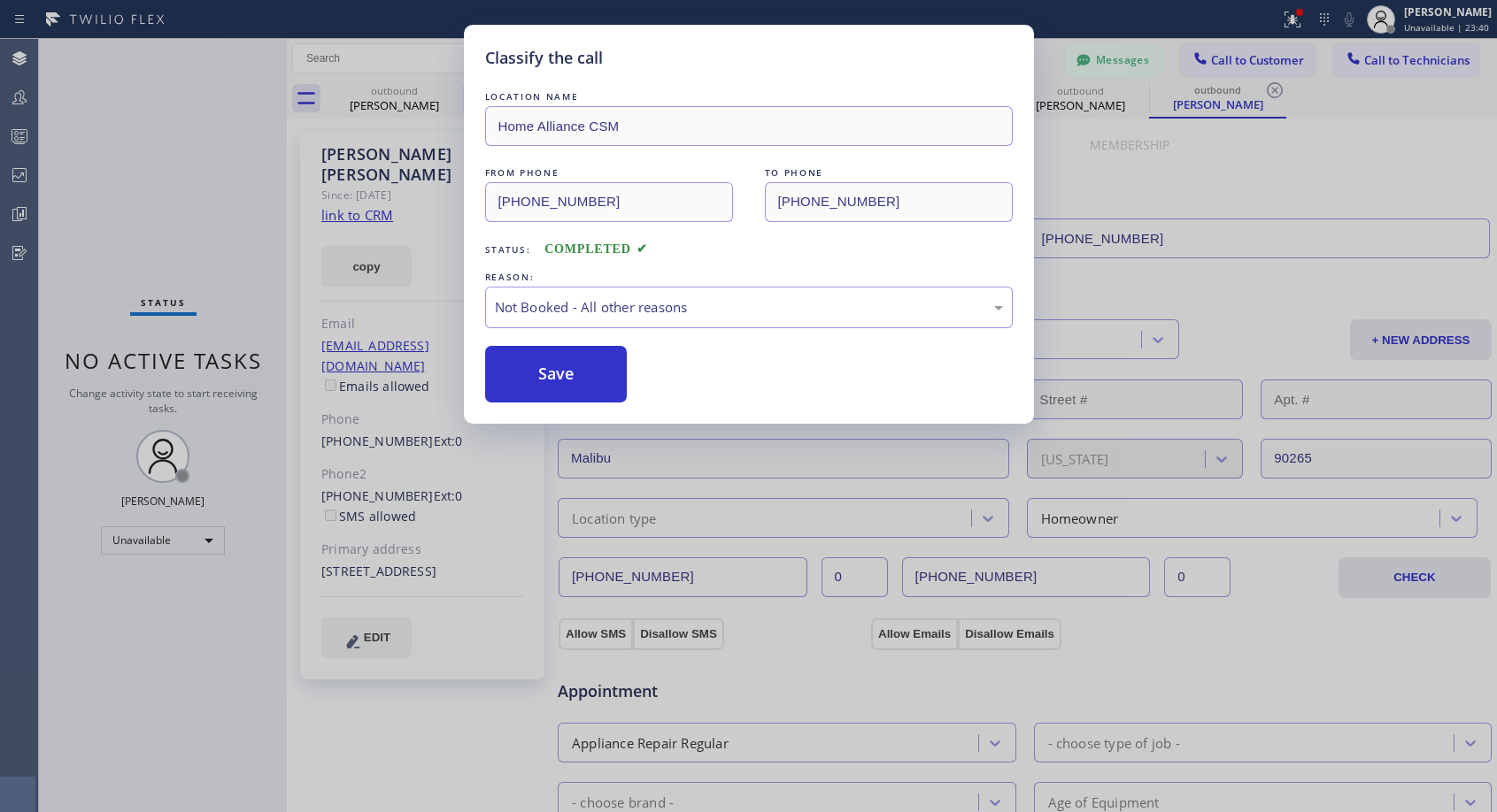
click at [573, 376] on button "Save" at bounding box center [556, 375] width 142 height 57
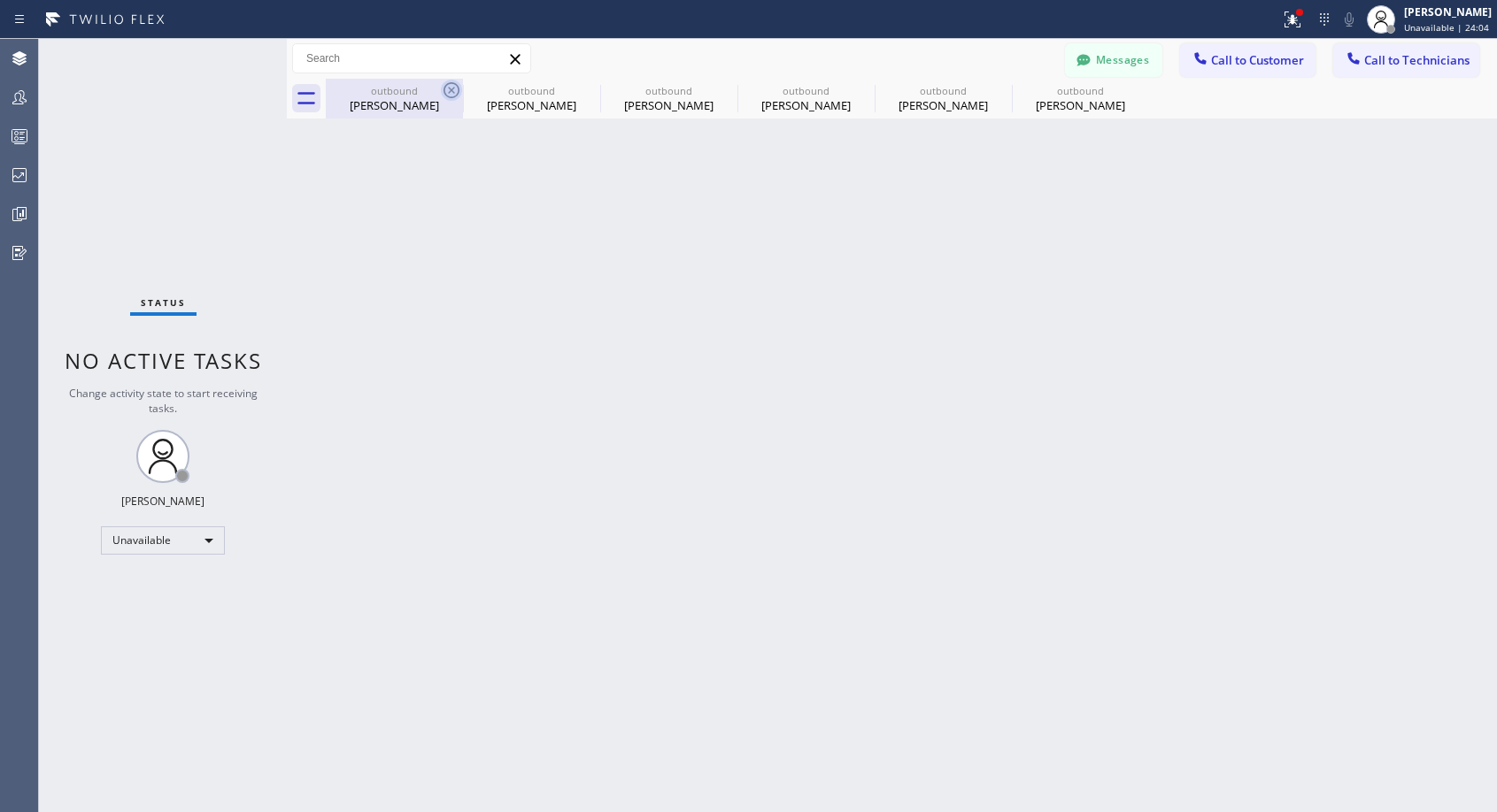
click at [443, 87] on icon at bounding box center [451, 89] width 21 height 21
click at [0, 0] on icon at bounding box center [0, 0] width 0 height 0
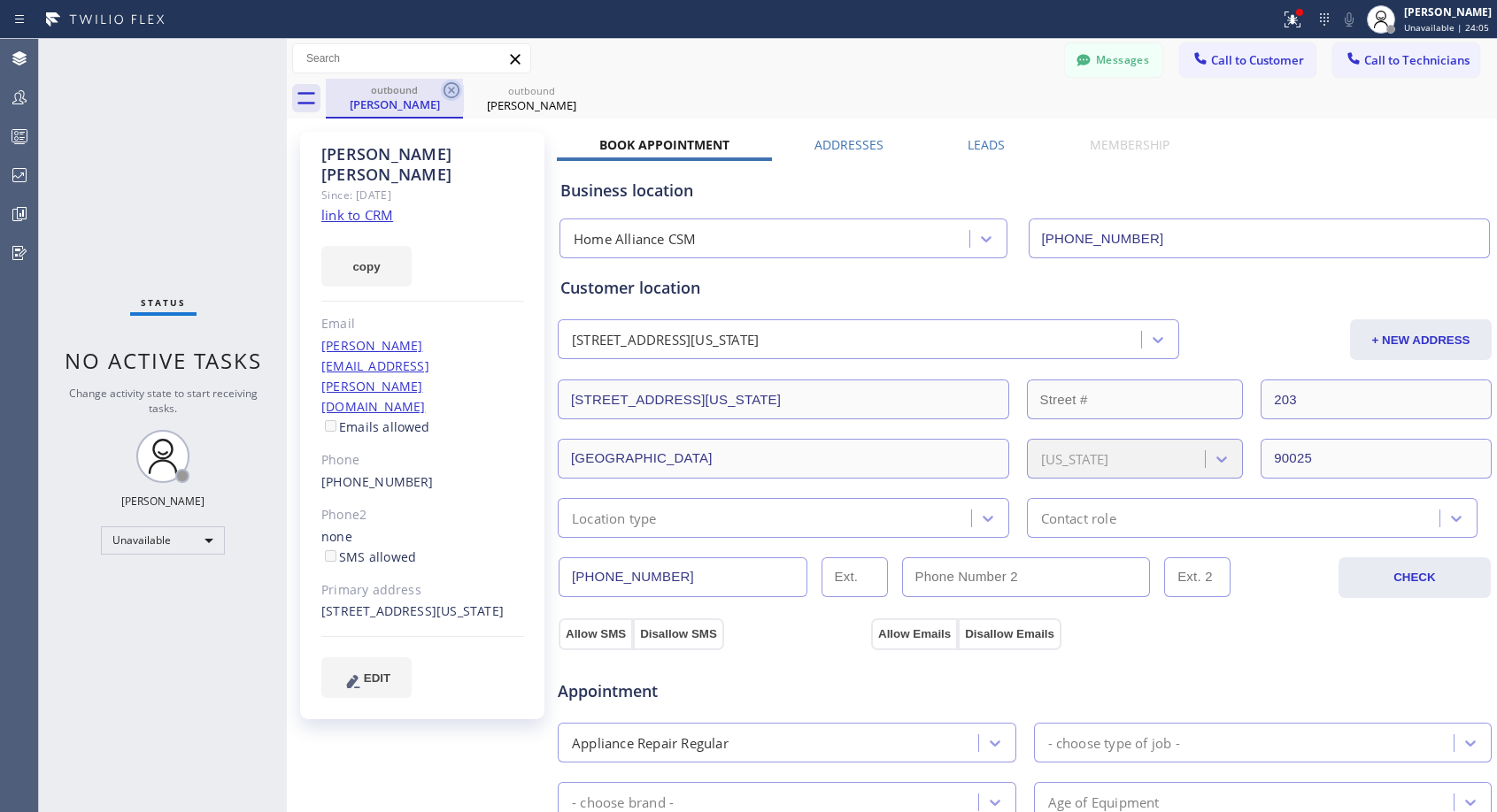
click at [444, 87] on icon at bounding box center [451, 89] width 21 height 21
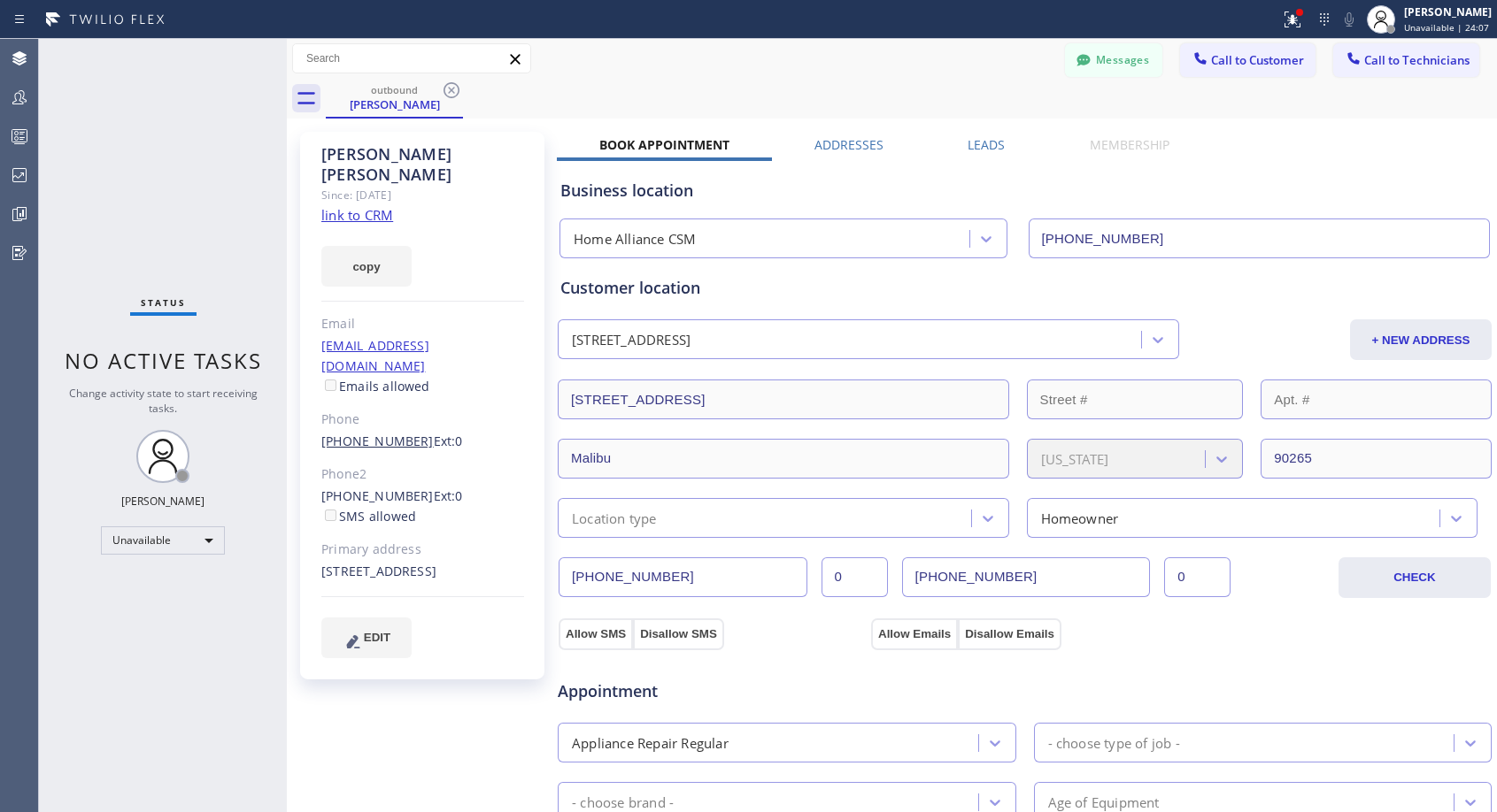
click at [387, 433] on link "[PHONE_NUMBER]" at bounding box center [377, 441] width 112 height 16
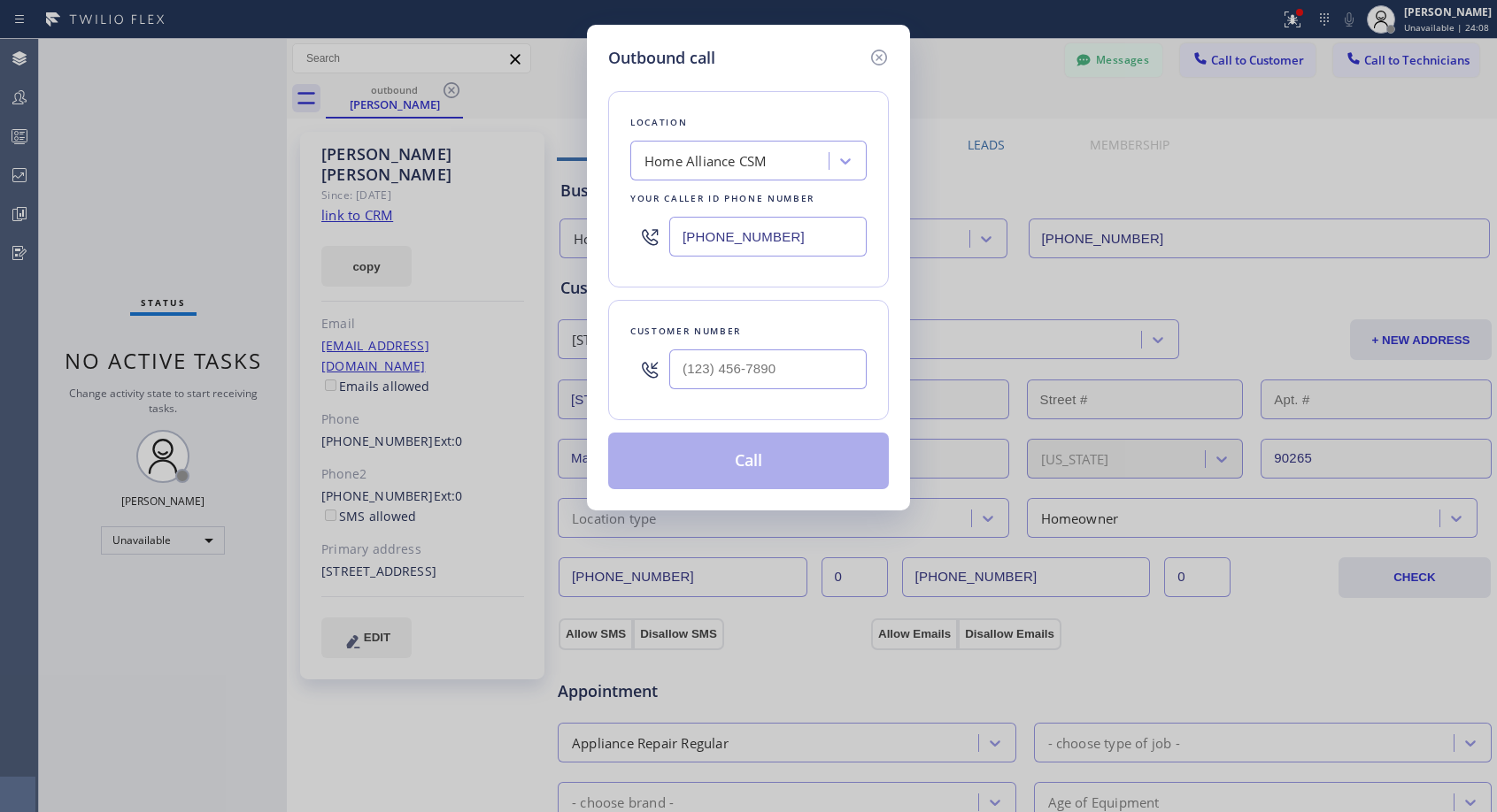
type input "[PHONE_NUMBER]"
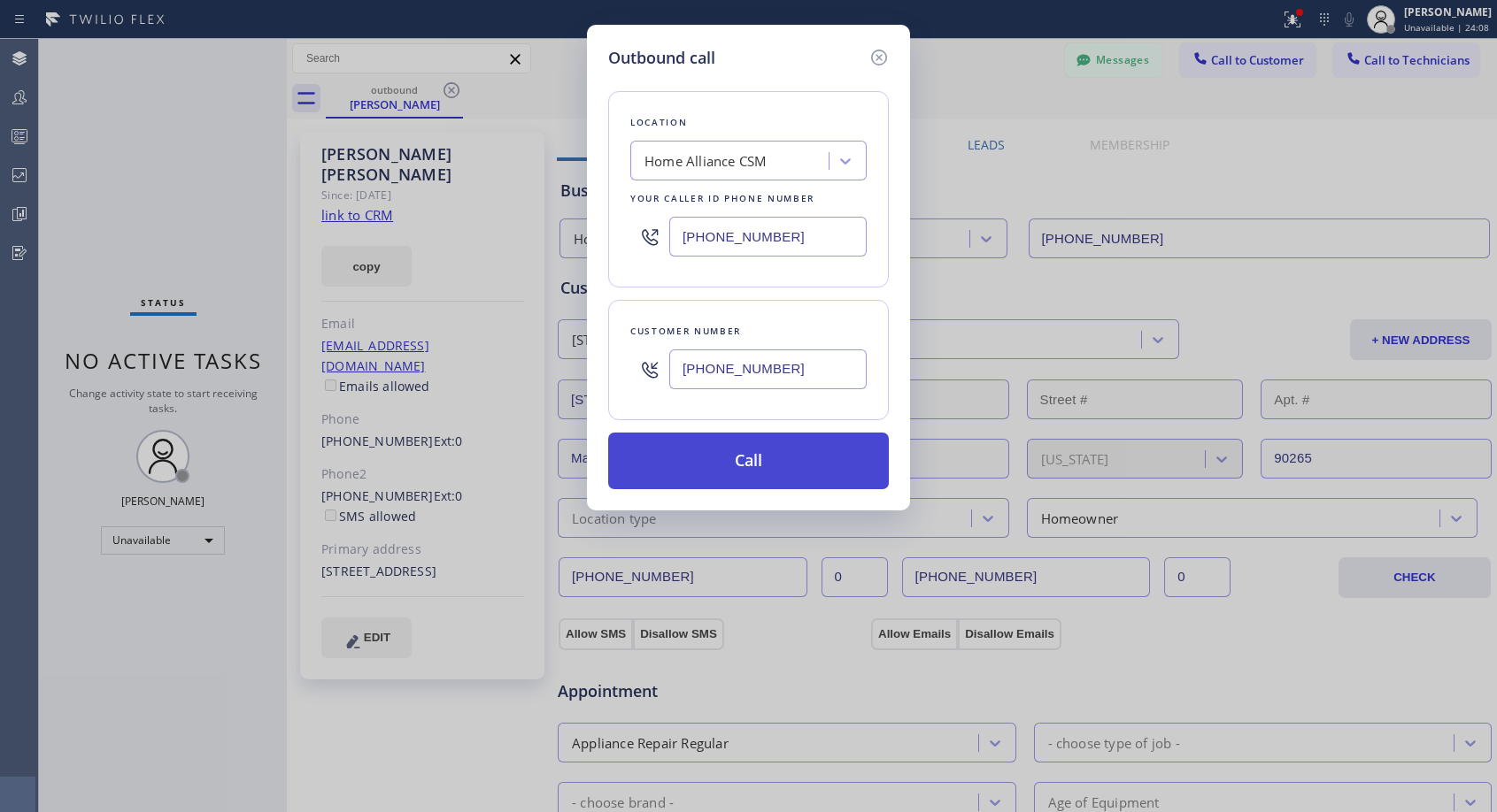
click at [710, 458] on button "Call" at bounding box center [748, 461] width 281 height 57
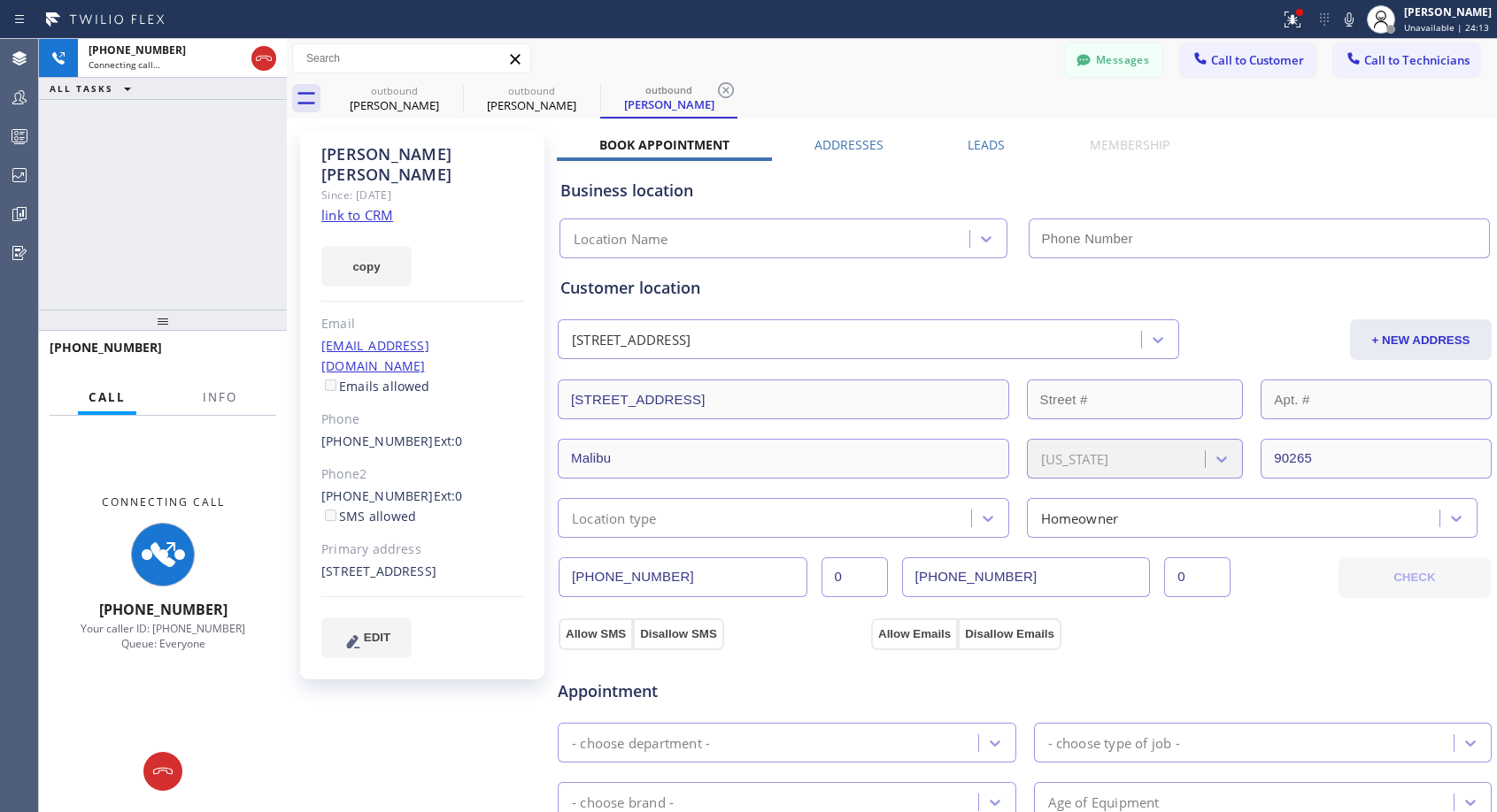
type input "[PHONE_NUMBER]"
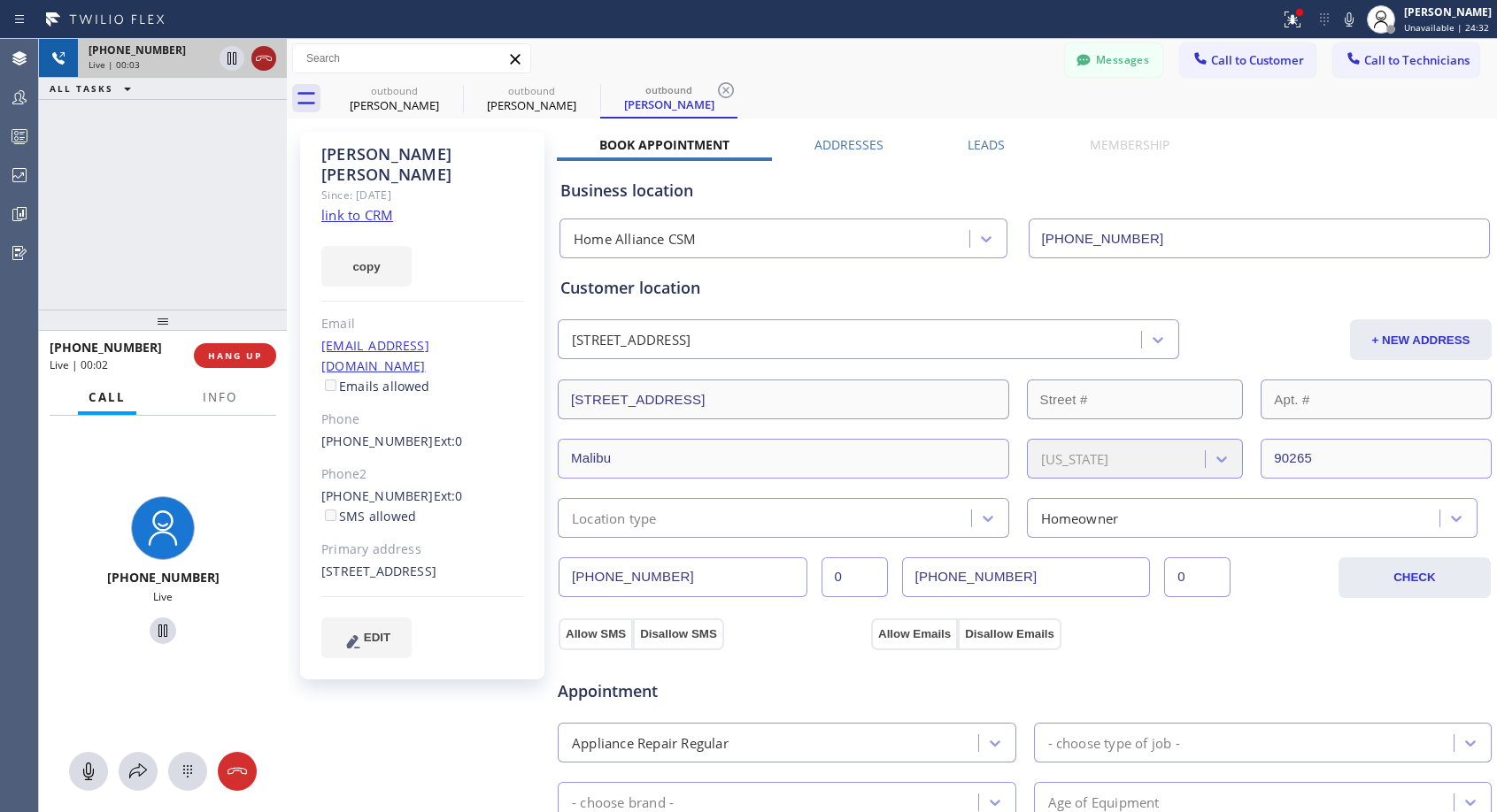
click at [268, 64] on icon at bounding box center [263, 57] width 21 height 21
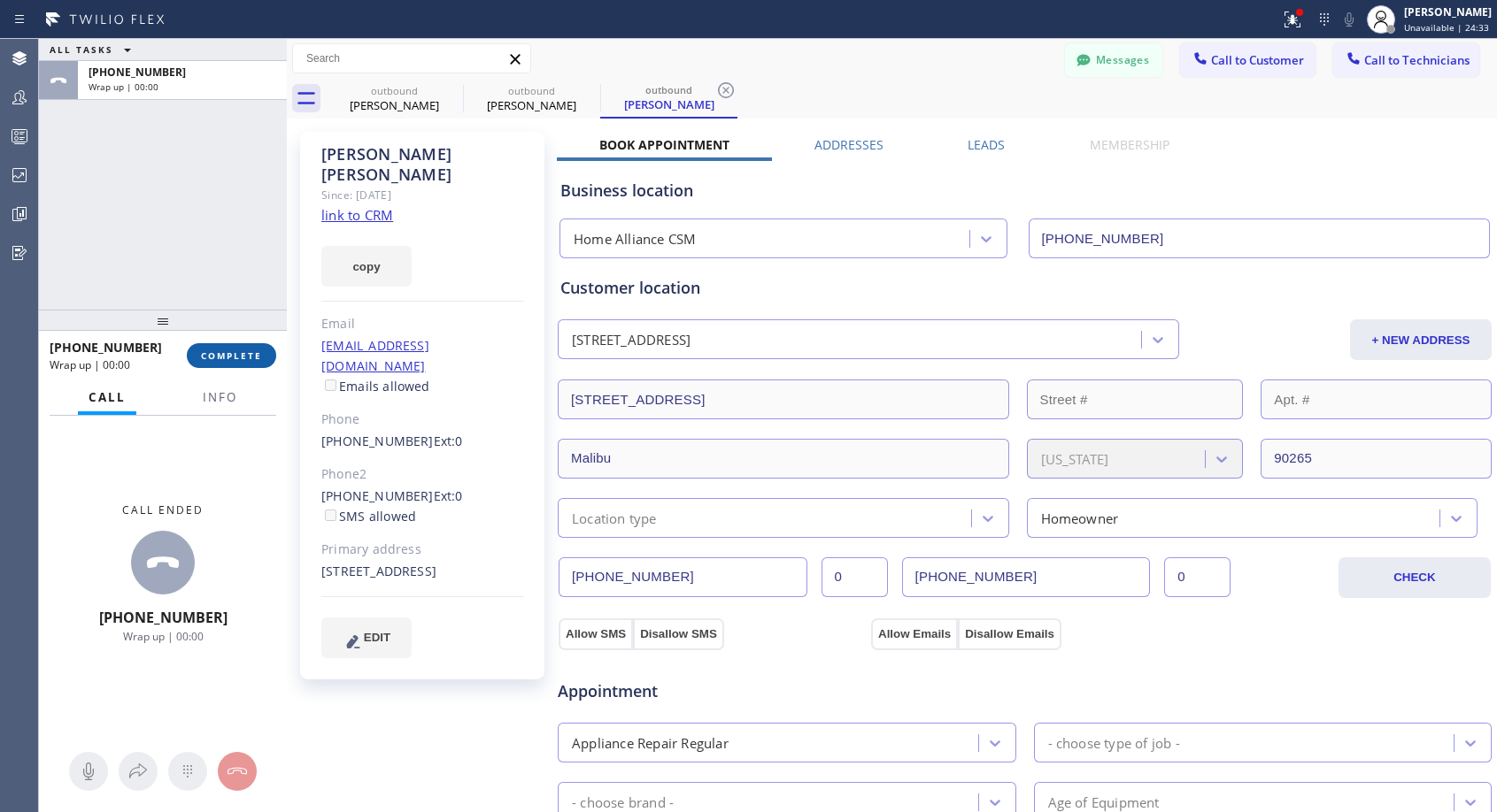
click at [244, 350] on span "COMPLETE" at bounding box center [231, 356] width 61 height 13
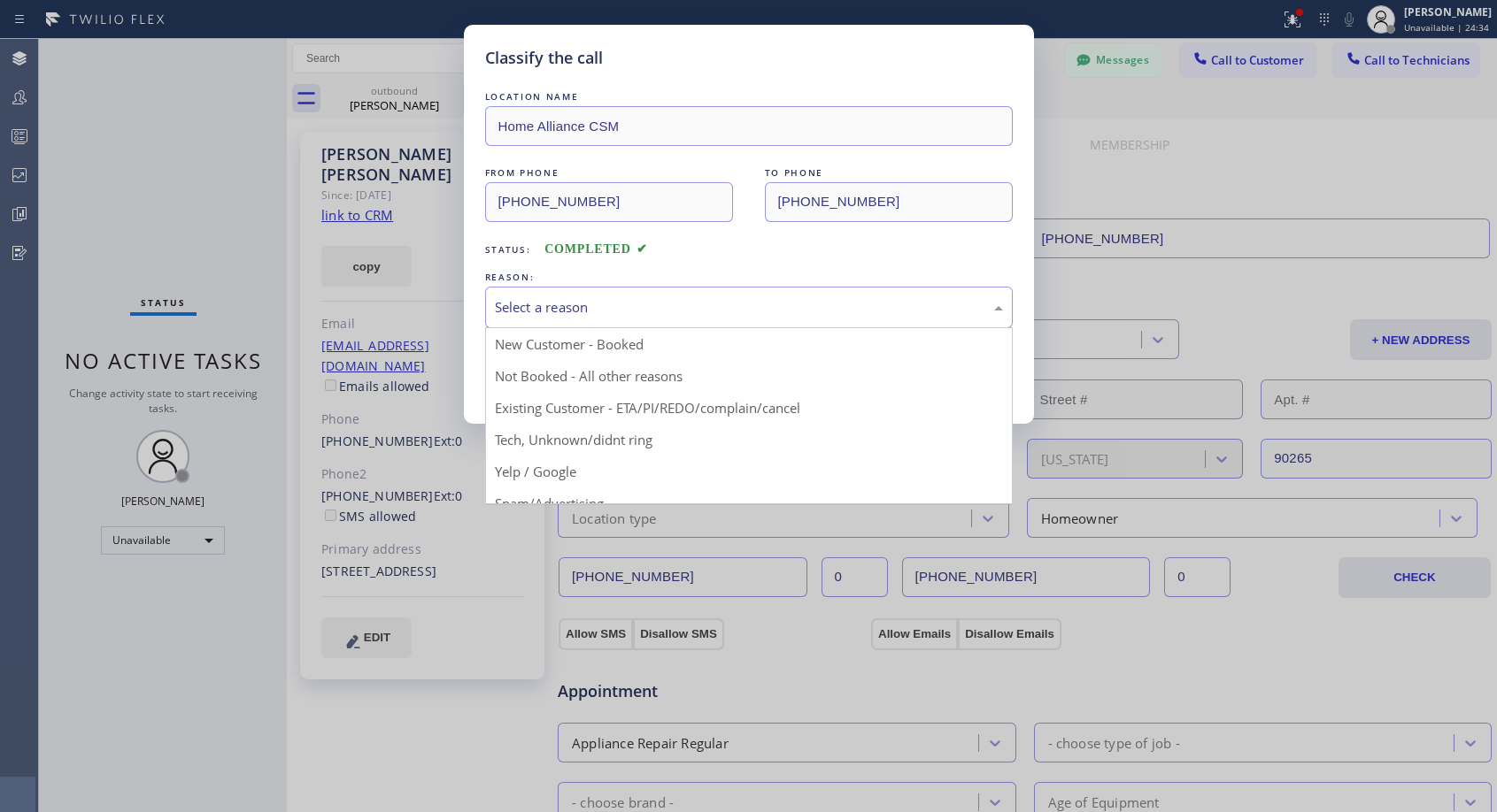
click at [627, 306] on div "Select a reason" at bounding box center [748, 307] width 508 height 20
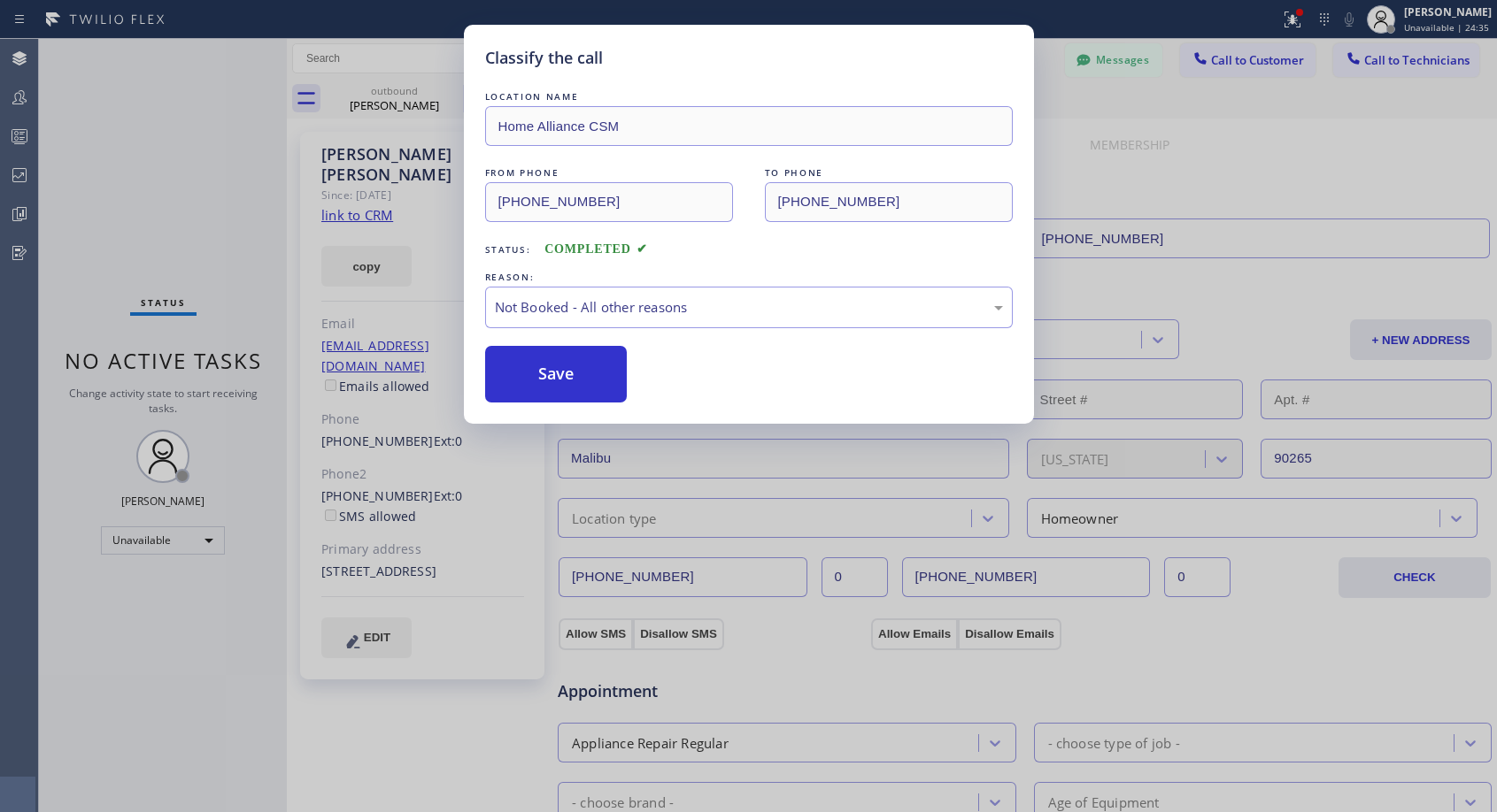
click at [542, 373] on button "Save" at bounding box center [556, 375] width 142 height 57
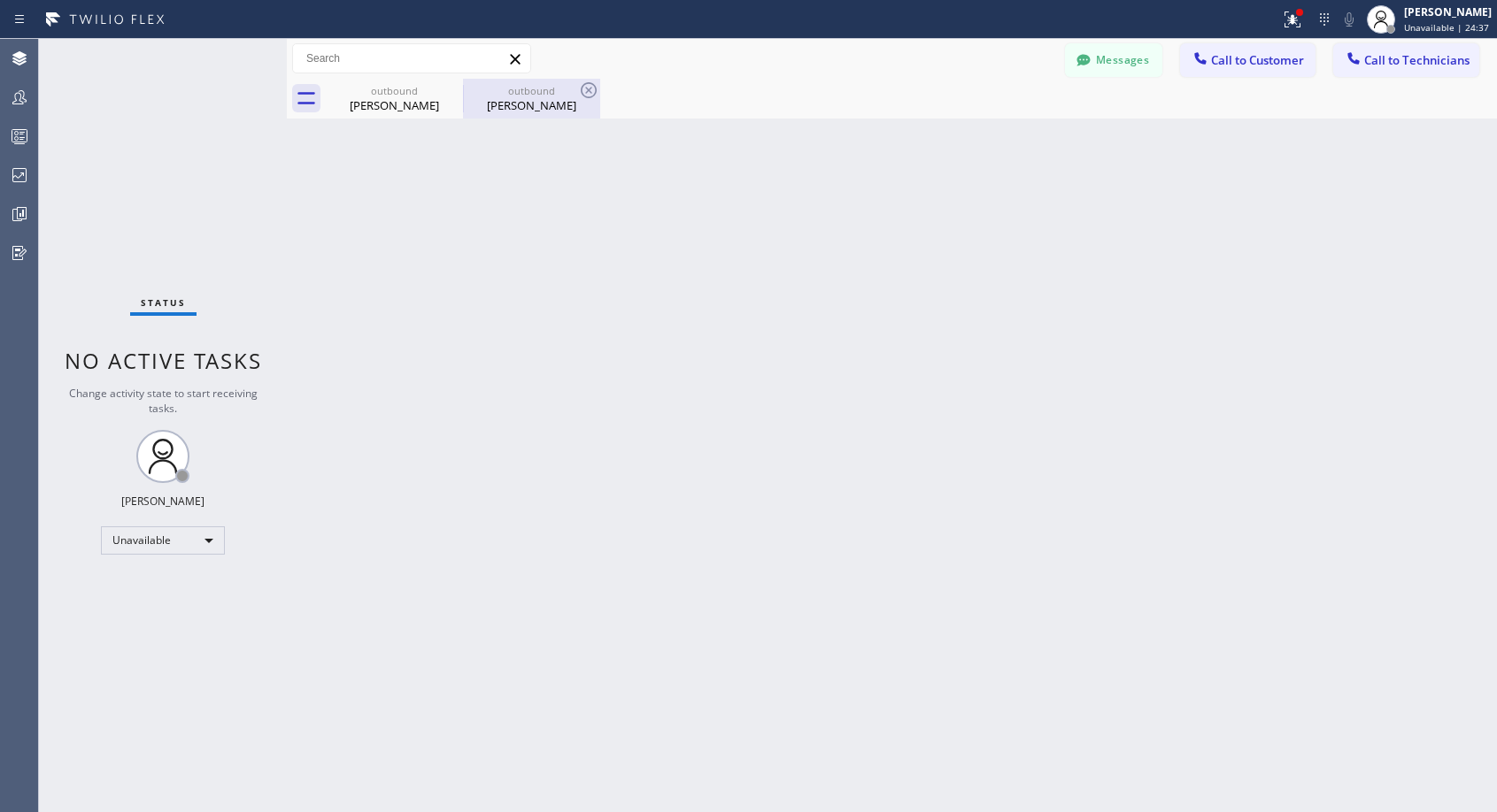
click at [532, 111] on div "[PERSON_NAME]" at bounding box center [532, 105] width 134 height 15
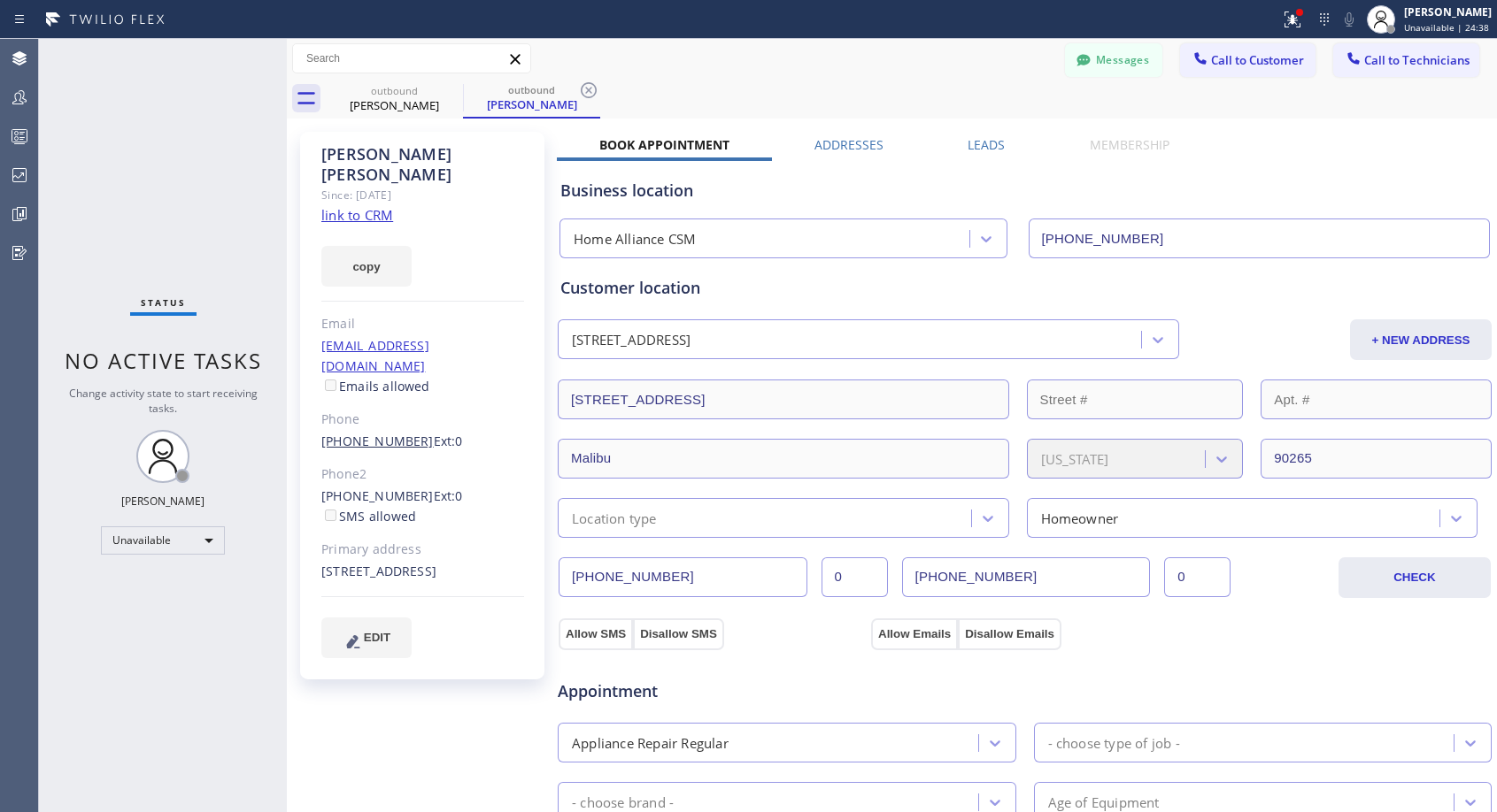
click at [358, 433] on link "[PHONE_NUMBER]" at bounding box center [377, 441] width 112 height 16
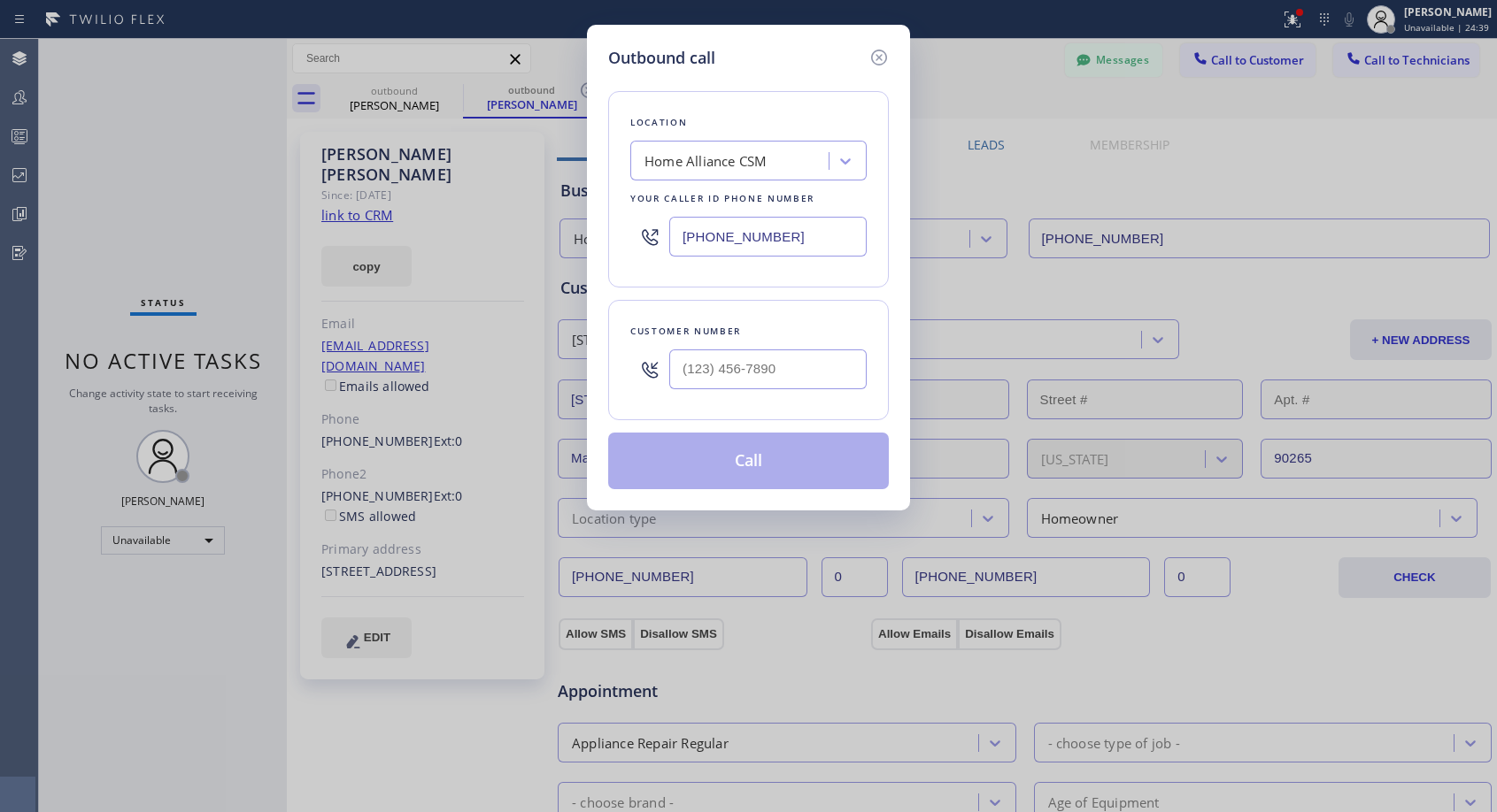
type input "[PHONE_NUMBER]"
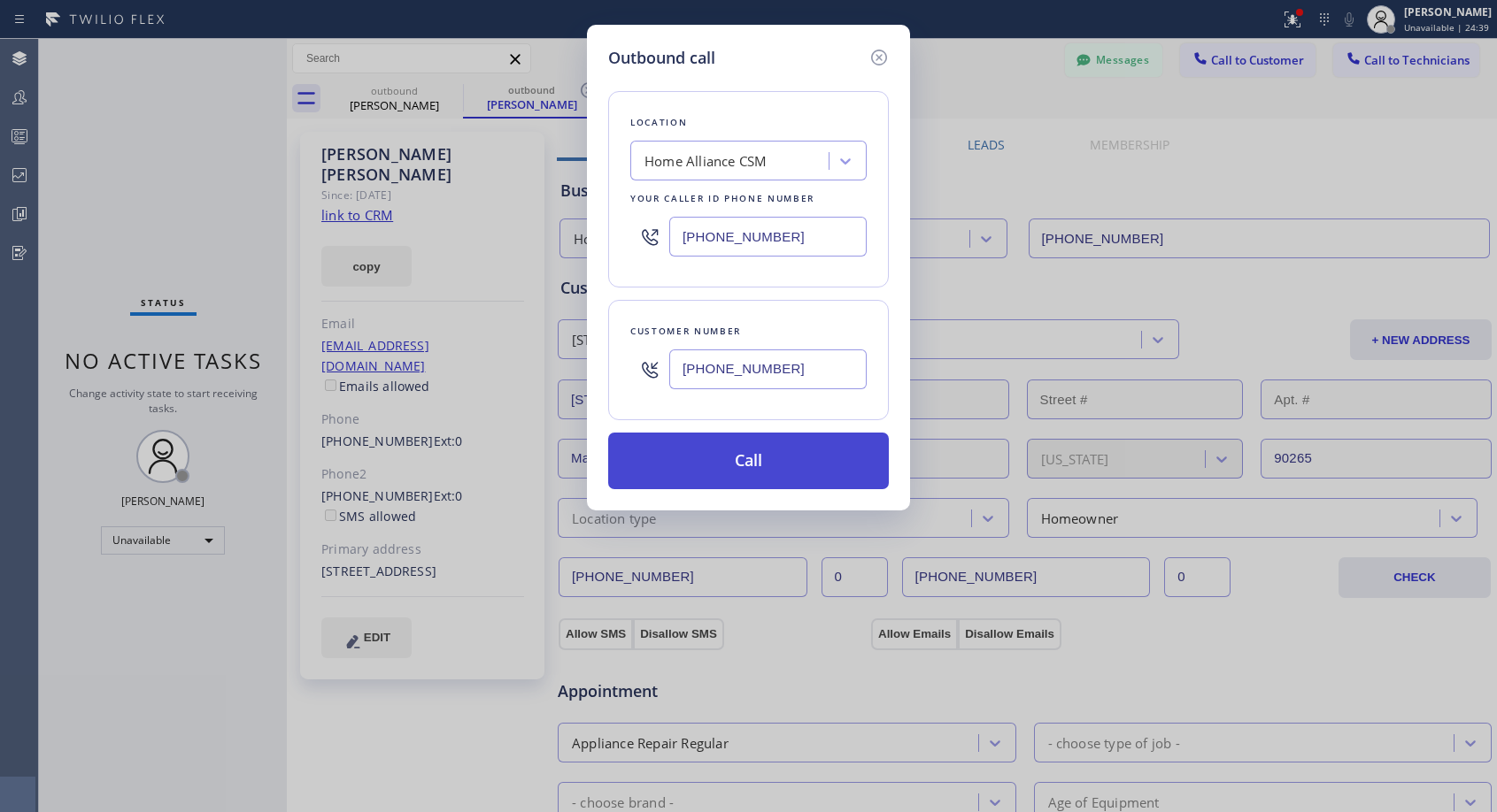
click at [701, 466] on button "Call" at bounding box center [748, 461] width 281 height 57
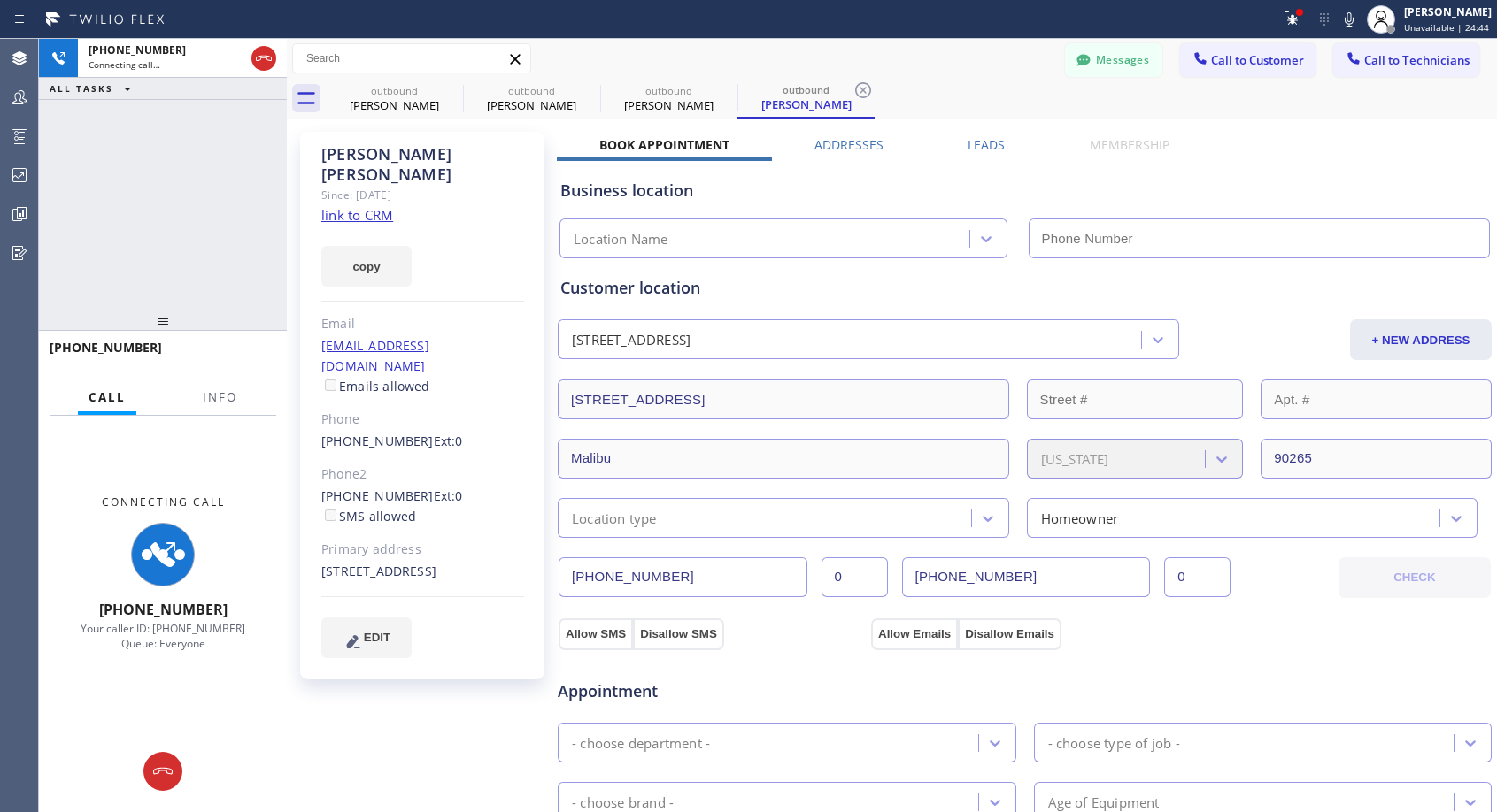
type input "[PHONE_NUMBER]"
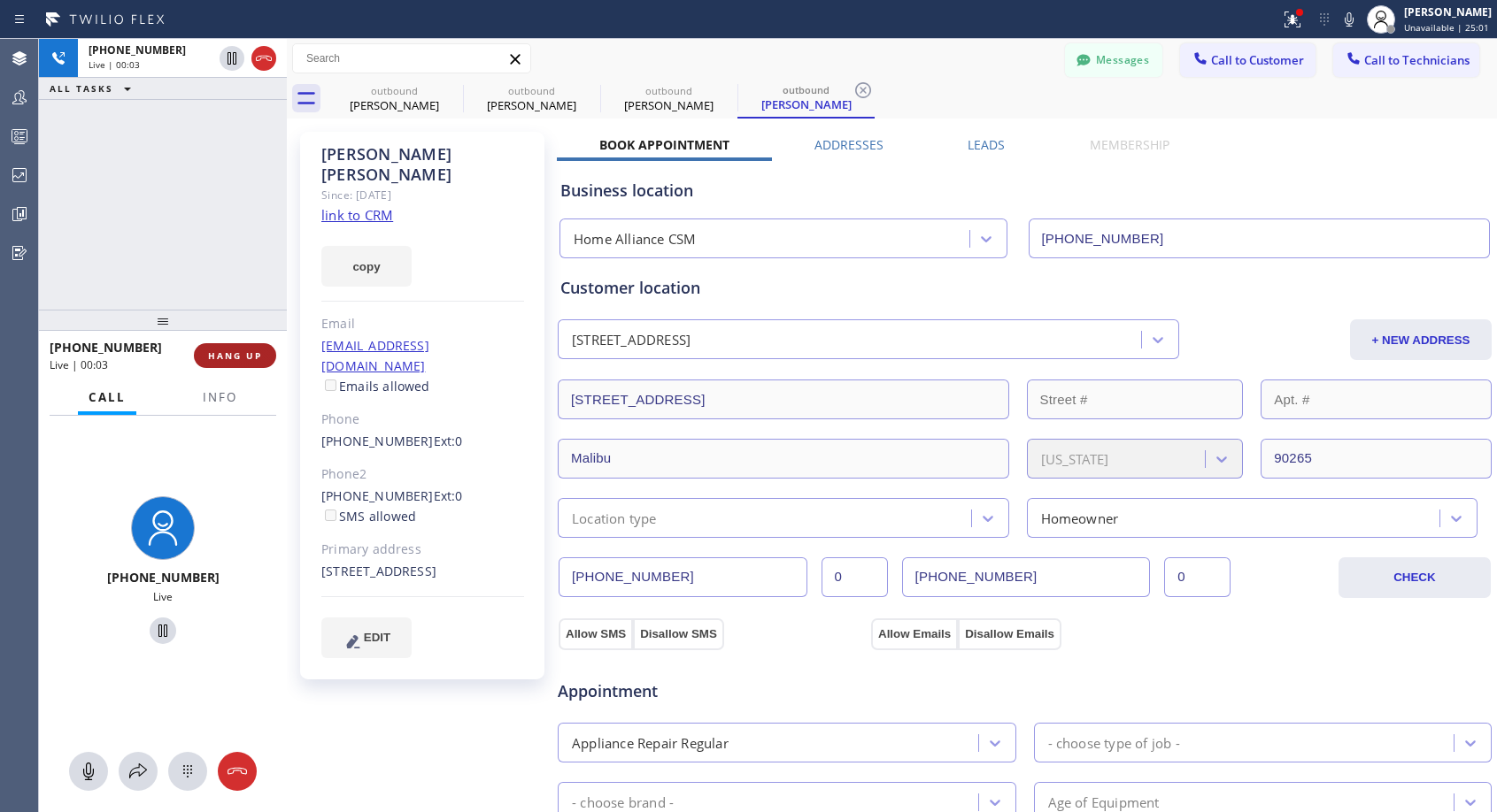
click at [234, 351] on span "HANG UP" at bounding box center [234, 356] width 54 height 13
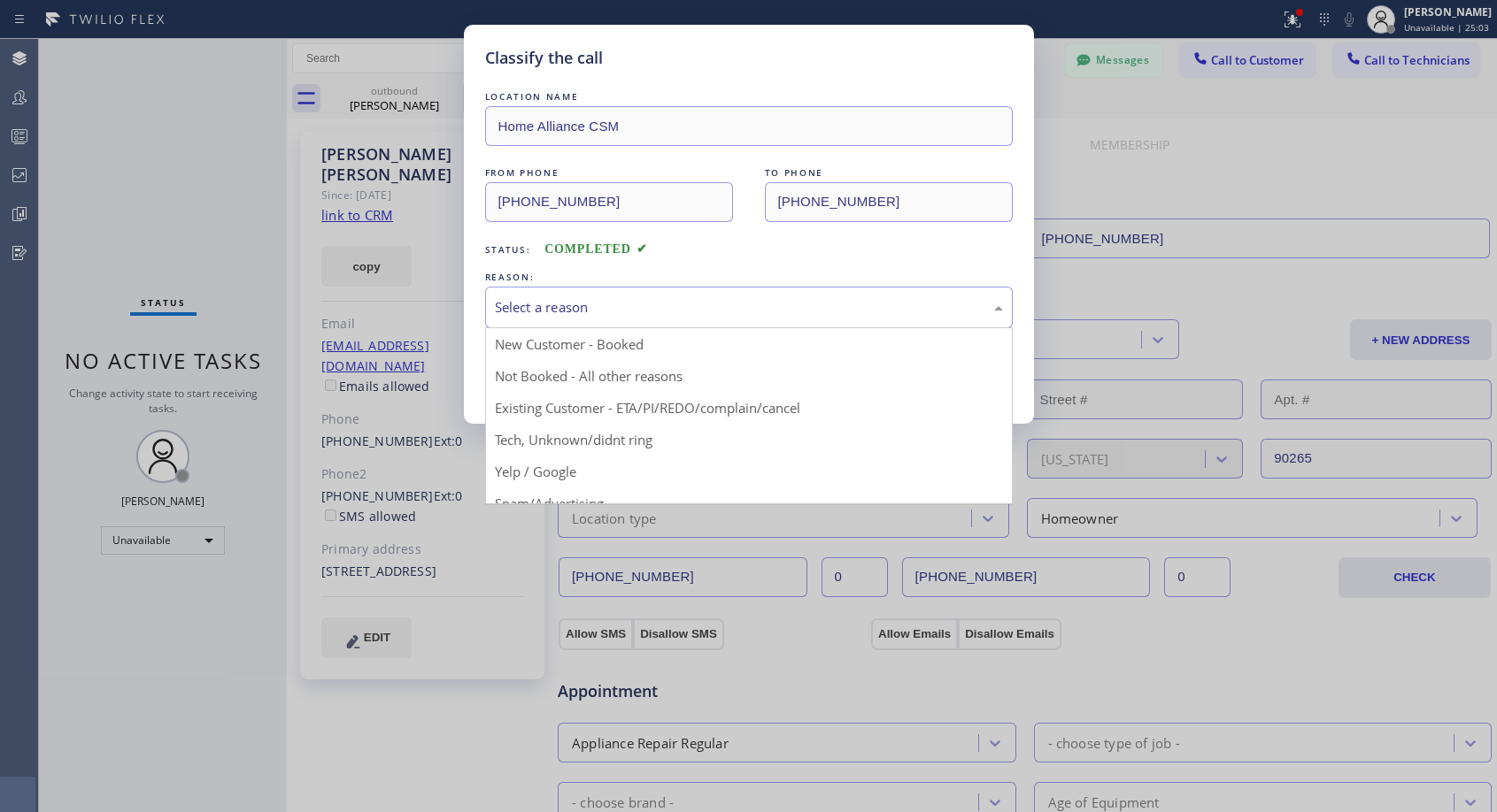
click at [584, 313] on div "Select a reason" at bounding box center [748, 307] width 508 height 20
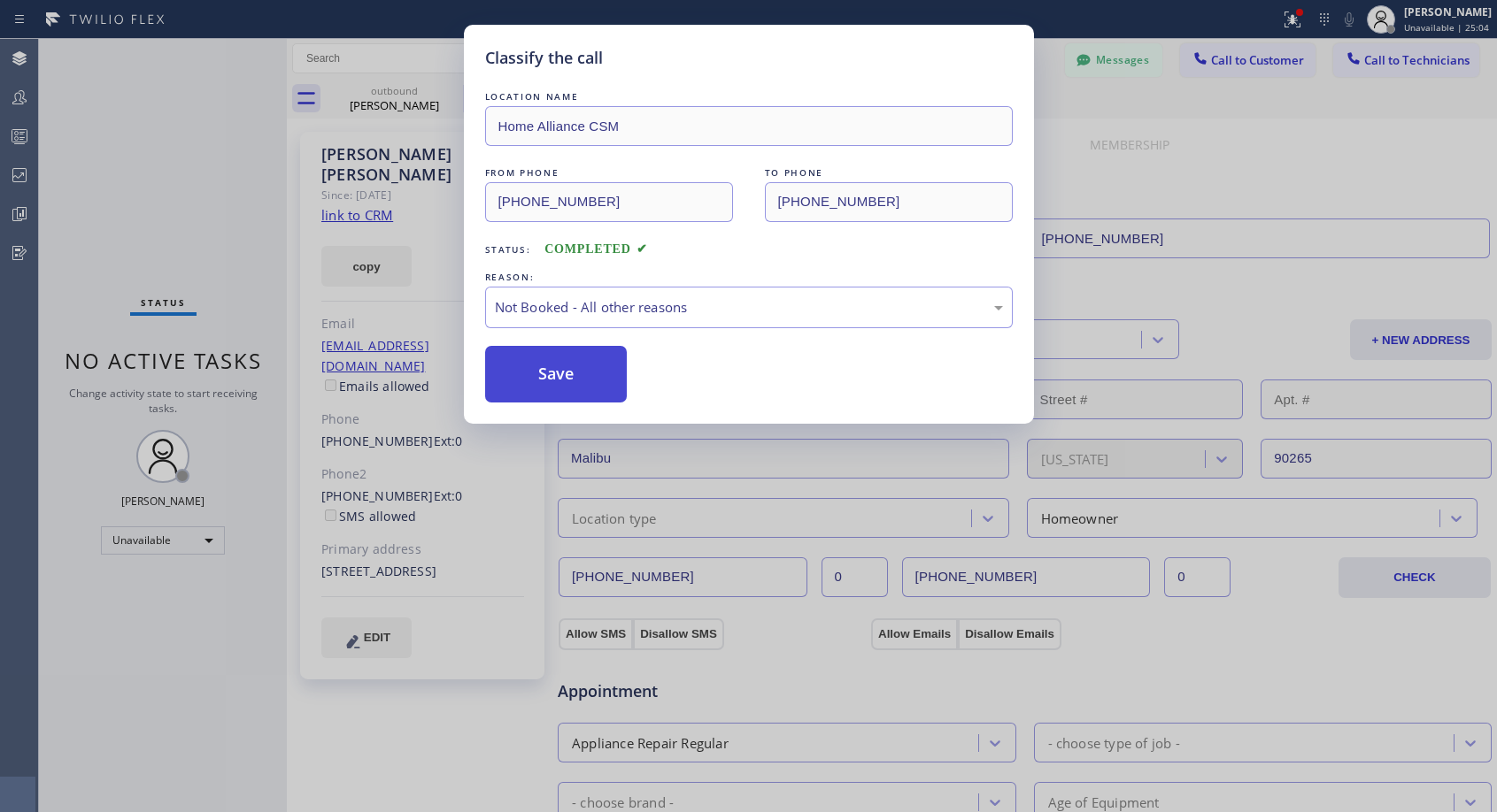
click at [543, 372] on button "Save" at bounding box center [556, 375] width 142 height 57
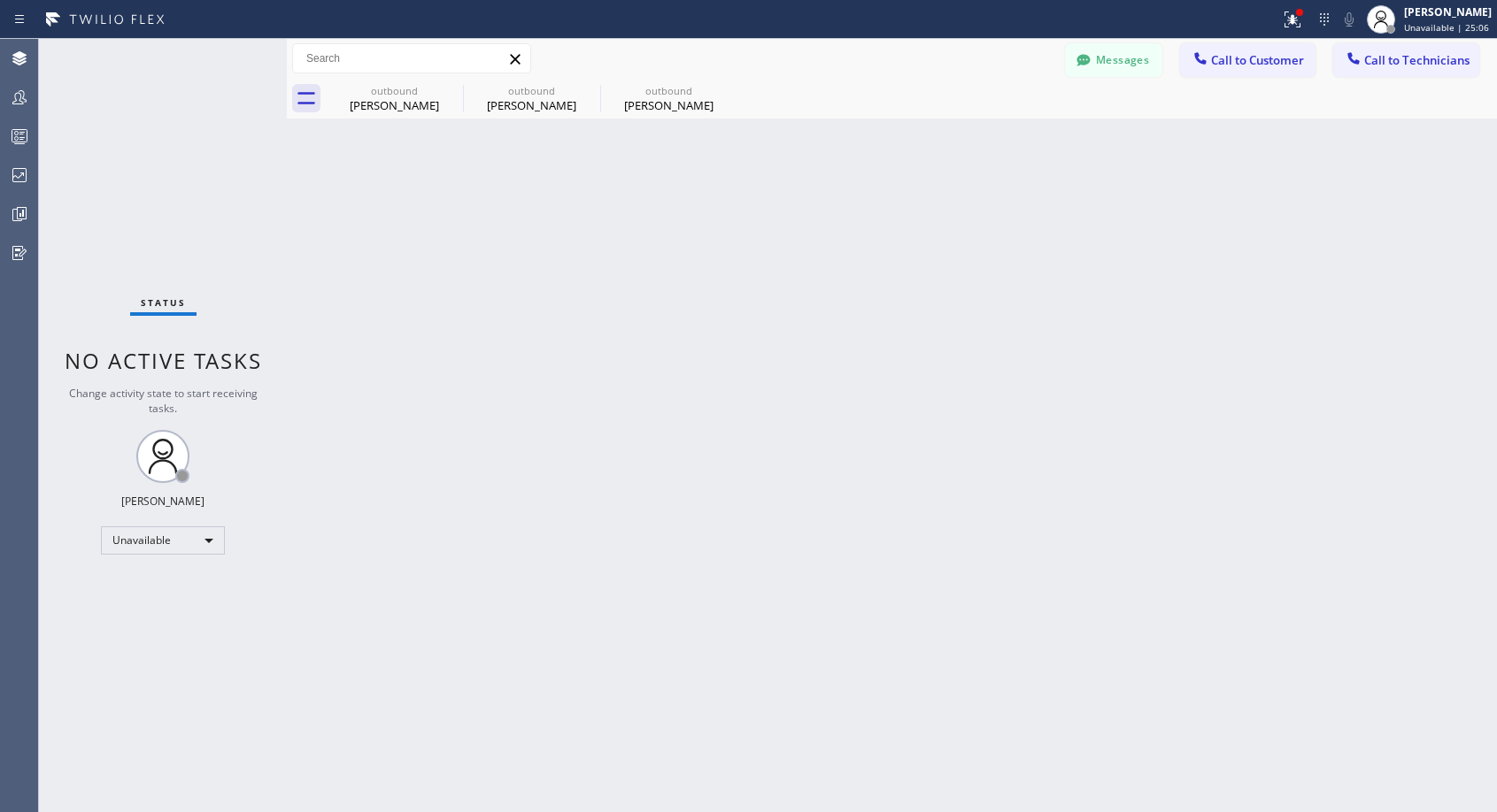
drag, startPoint x: 672, startPoint y: 107, endPoint x: 548, endPoint y: 227, distance: 172.6
click at [672, 107] on div "[PERSON_NAME]" at bounding box center [668, 105] width 134 height 15
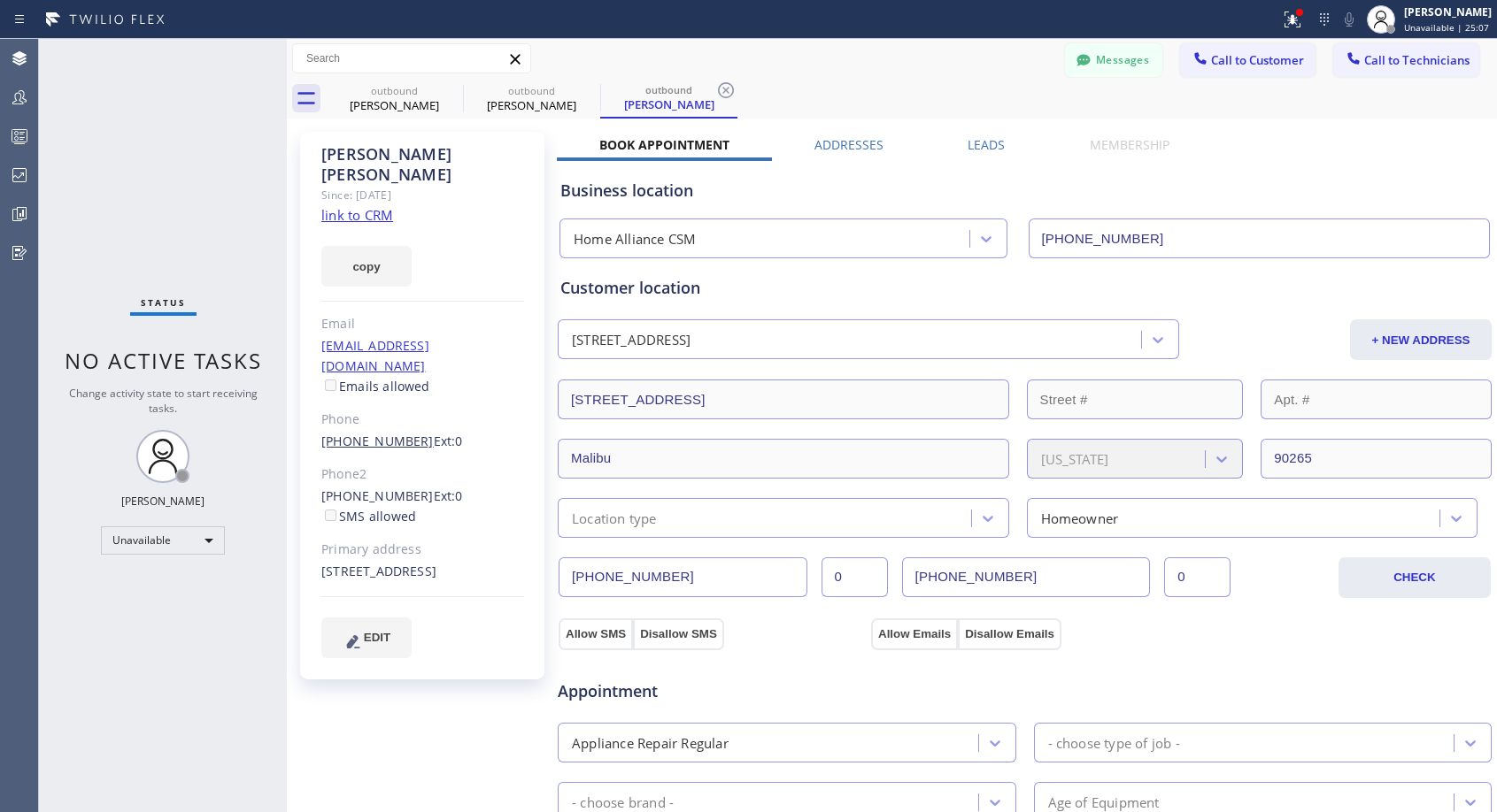
click at [359, 433] on link "[PHONE_NUMBER]" at bounding box center [377, 441] width 112 height 16
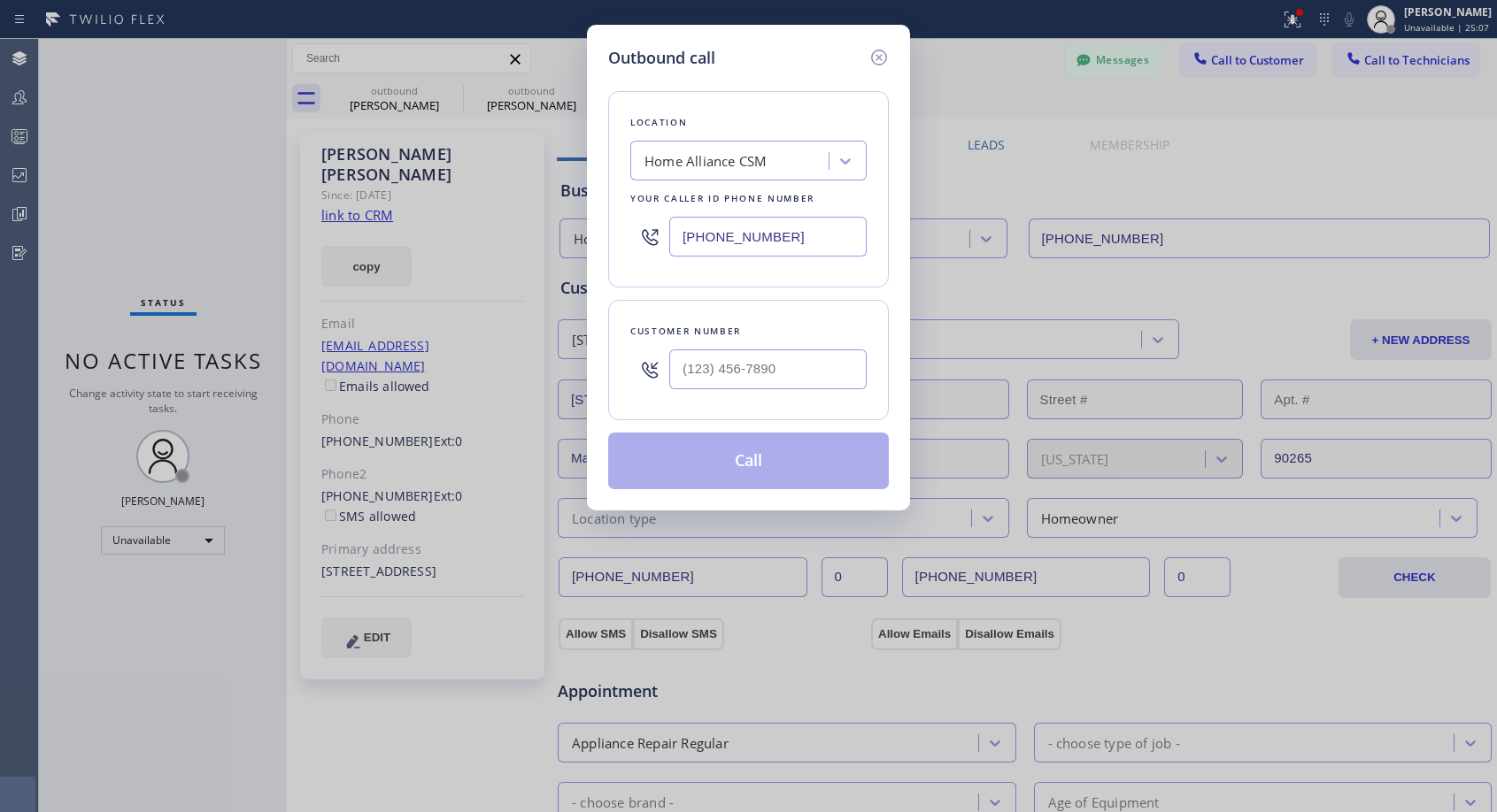
type input "[PHONE_NUMBER]"
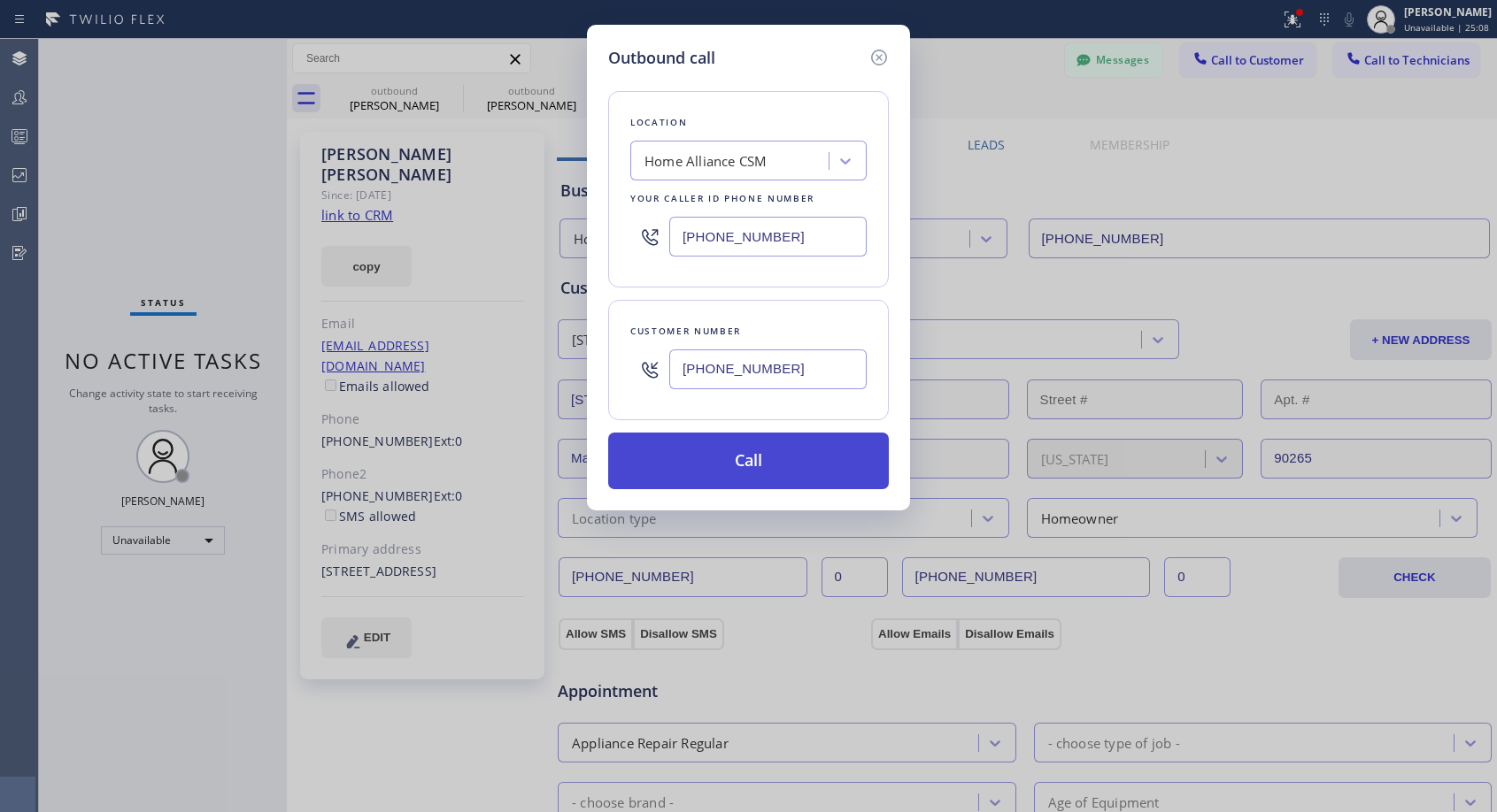
click at [743, 455] on button "Call" at bounding box center [748, 461] width 281 height 57
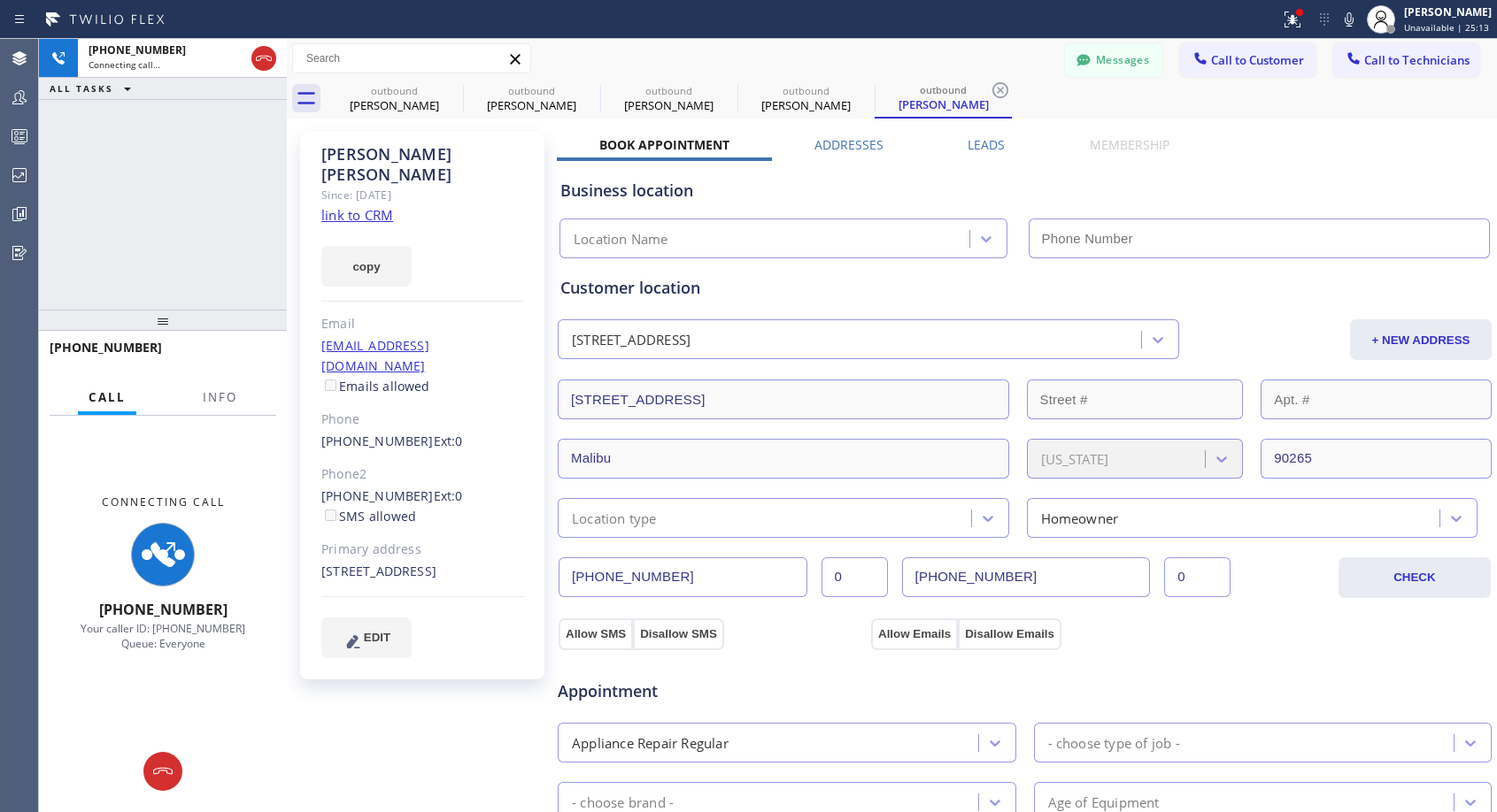
type input "[PHONE_NUMBER]"
click at [924, 45] on div "Messages Call to Customer Call to Technicians Outbound call Location Home Allia…" at bounding box center [892, 59] width 1210 height 31
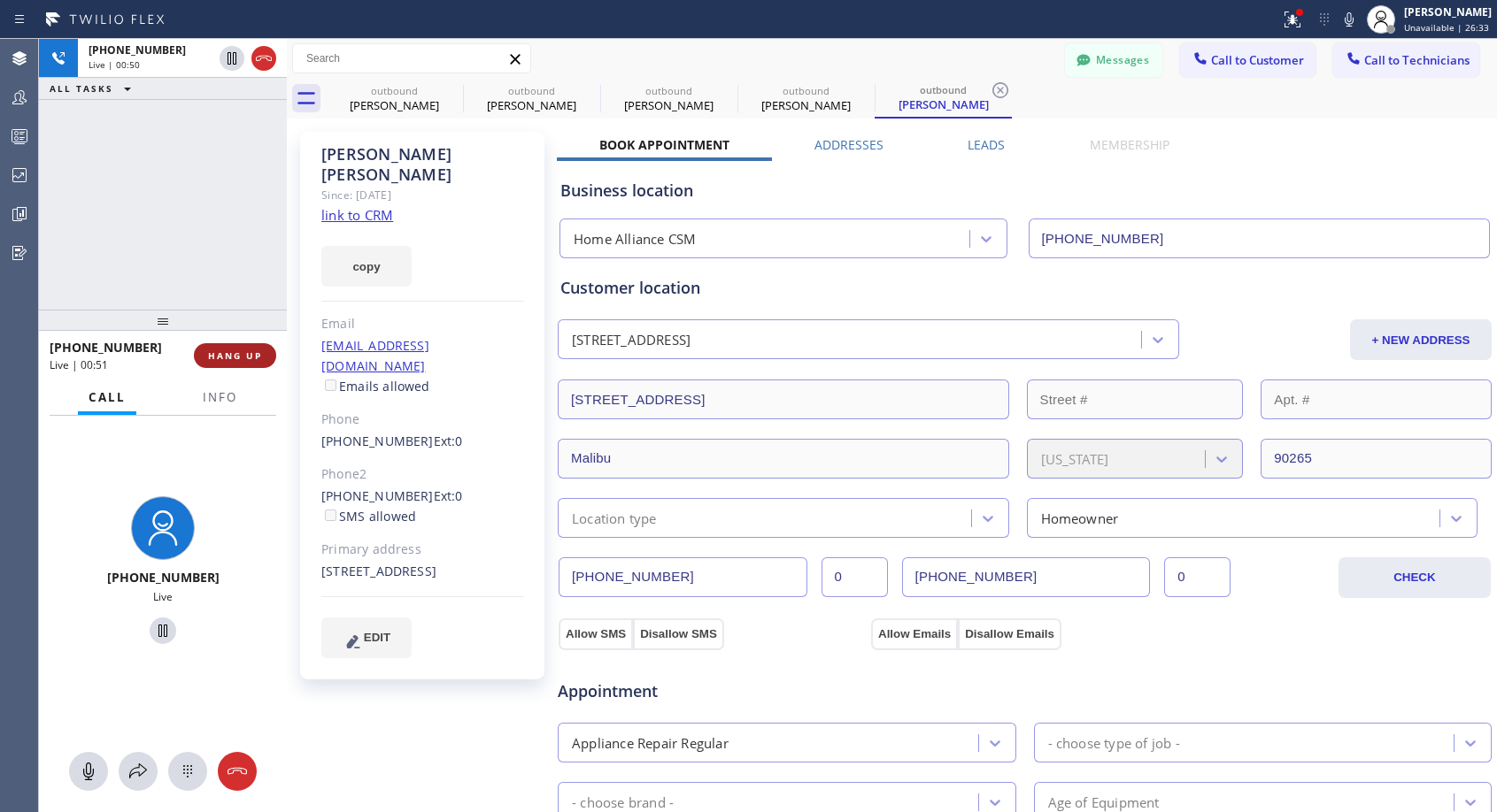
click at [251, 355] on span "HANG UP" at bounding box center [234, 356] width 54 height 13
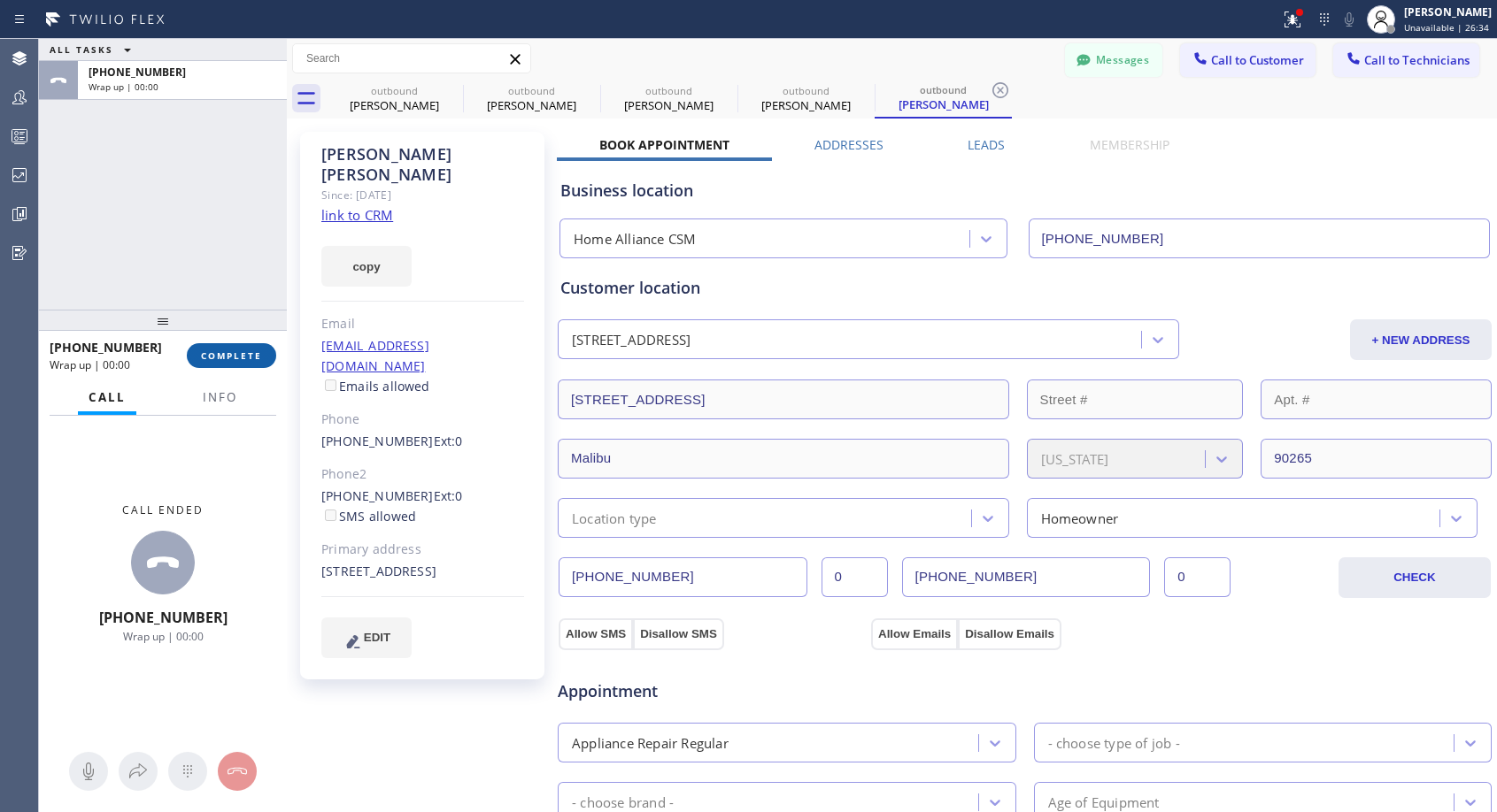
click at [251, 355] on span "COMPLETE" at bounding box center [231, 356] width 61 height 13
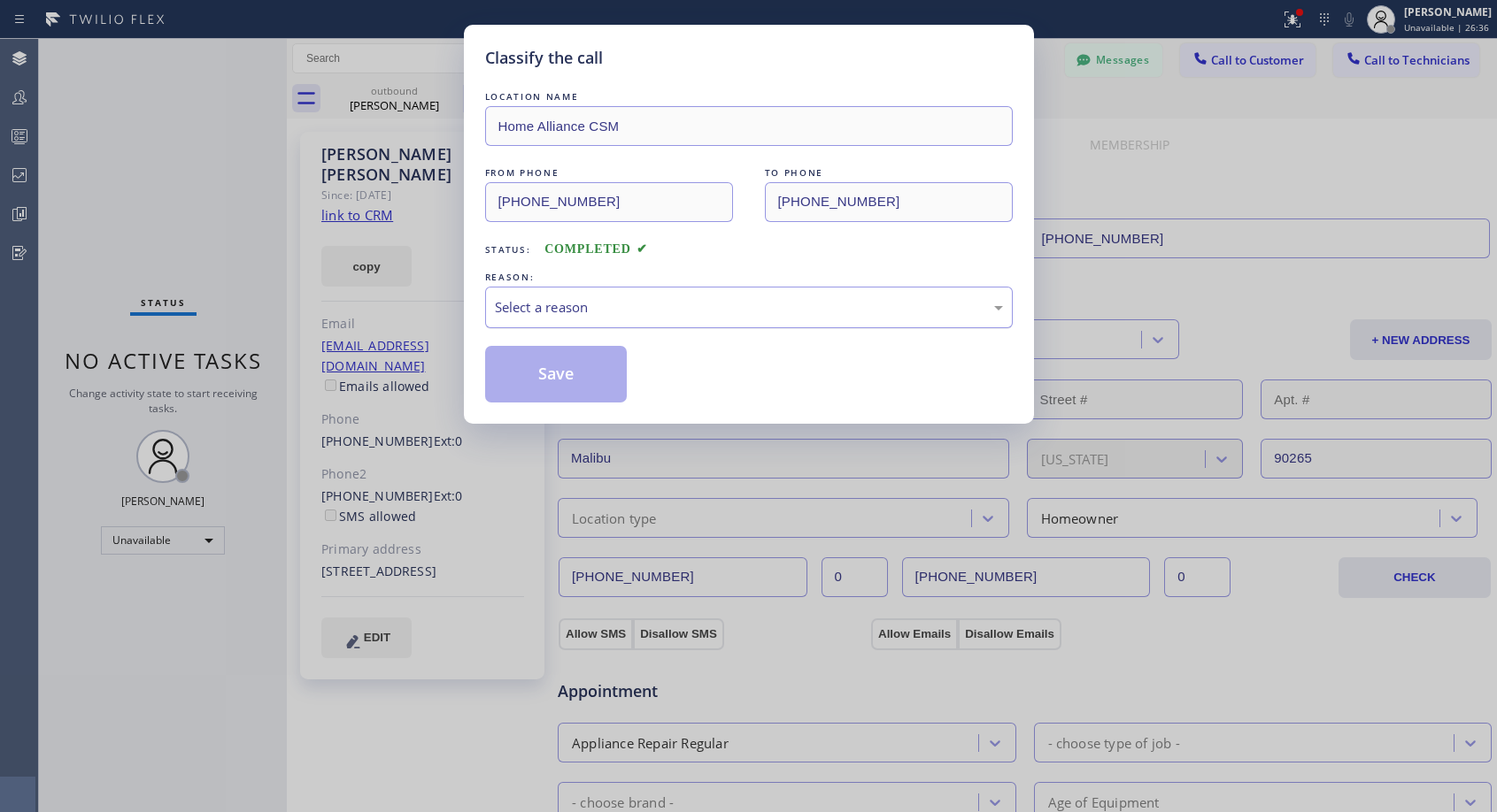
click at [573, 300] on div "Select a reason" at bounding box center [748, 307] width 508 height 20
drag, startPoint x: 515, startPoint y: 370, endPoint x: 514, endPoint y: 355, distance: 15.0
click at [516, 370] on button "Save" at bounding box center [556, 375] width 142 height 57
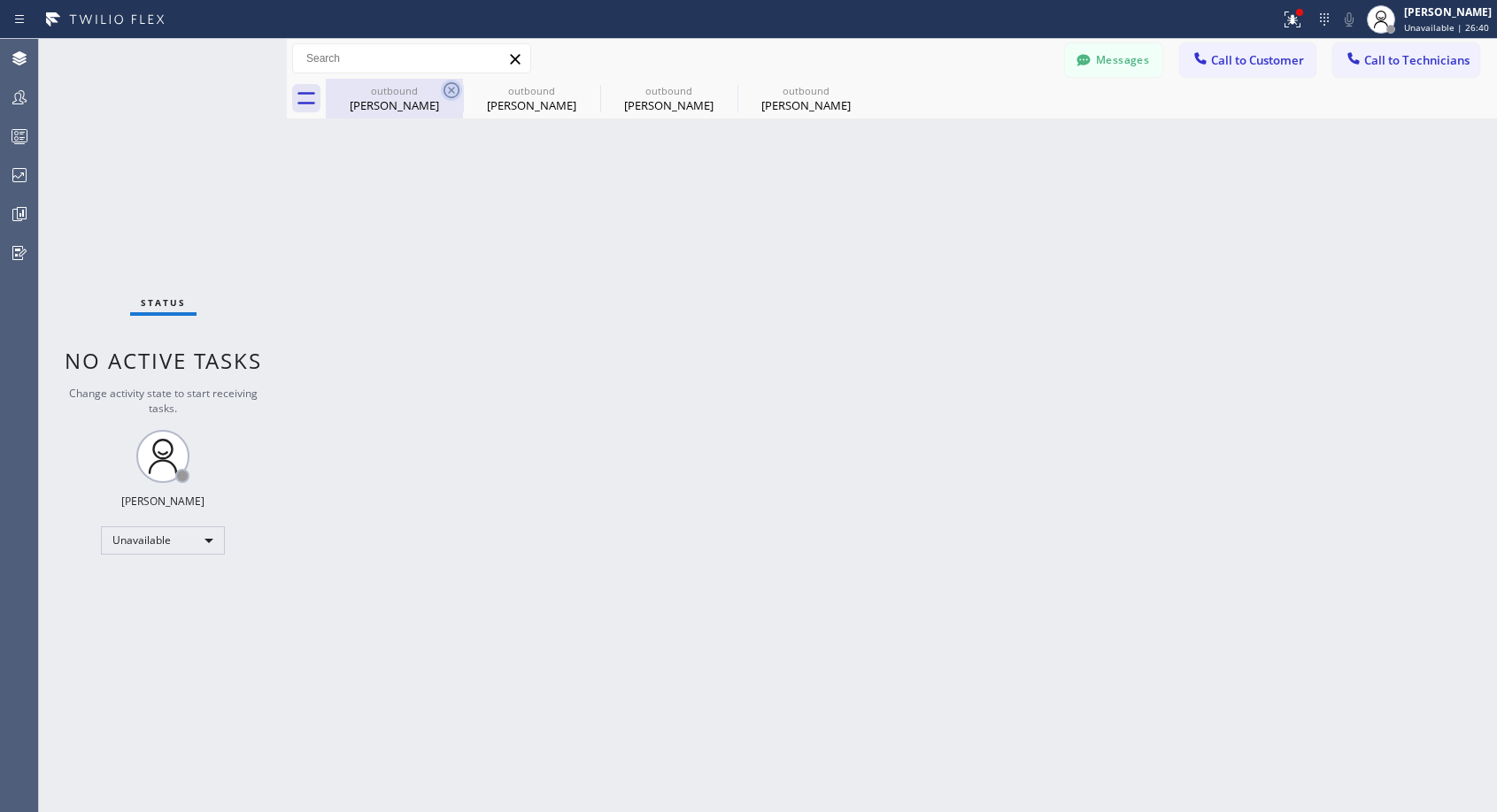
click at [447, 88] on icon at bounding box center [451, 89] width 21 height 21
click at [0, 0] on icon at bounding box center [0, 0] width 0 height 0
click at [447, 89] on div "outbound [PERSON_NAME] outbound [PERSON_NAME] outbound [PERSON_NAME] outbound […" at bounding box center [911, 98] width 1172 height 40
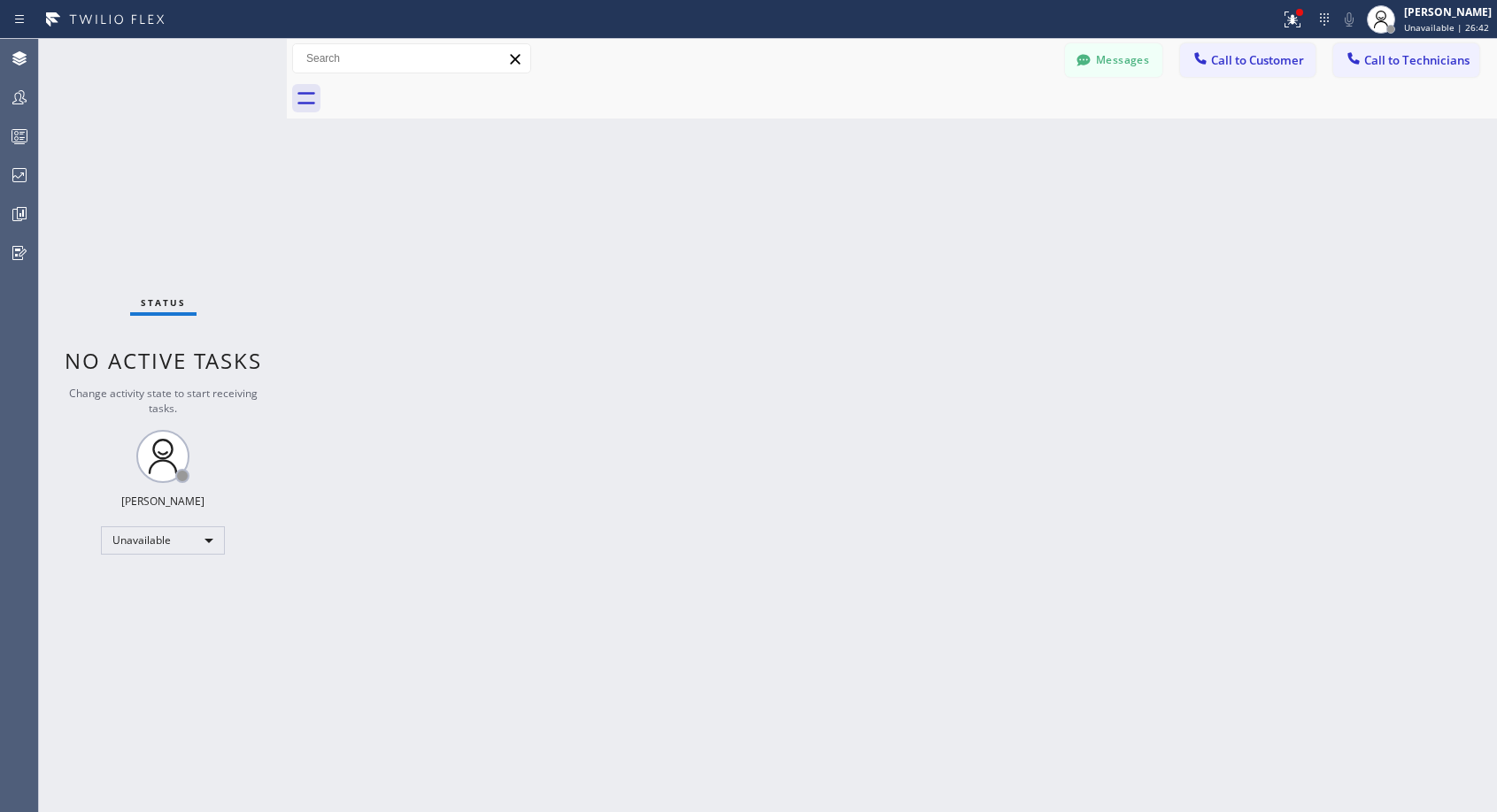
click at [447, 89] on div at bounding box center [911, 98] width 1172 height 40
click at [1229, 56] on span "Call to Customer" at bounding box center [1257, 59] width 93 height 15
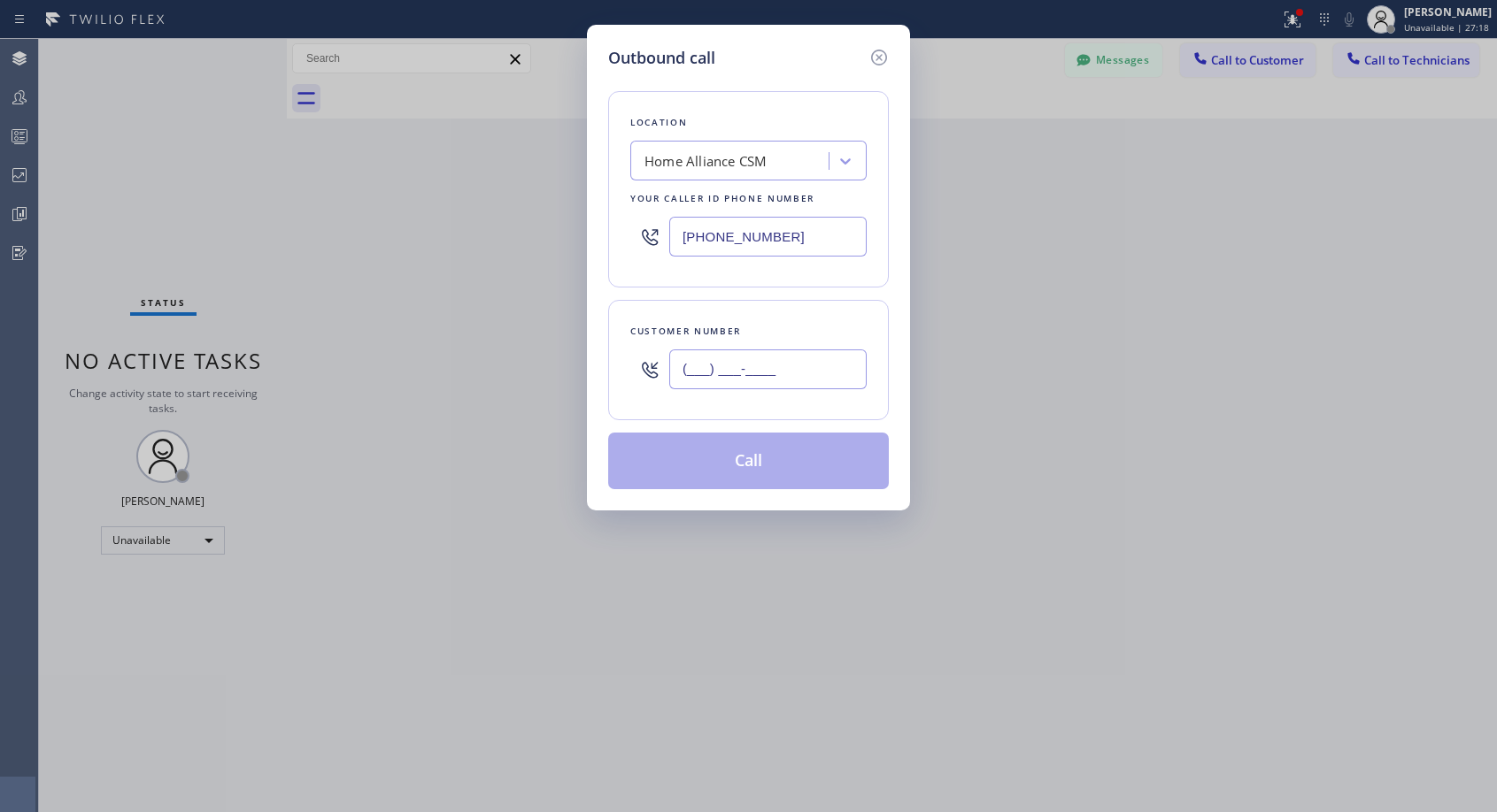
click at [767, 376] on input "(___) ___-____" at bounding box center [768, 370] width 198 height 40
paste input "614) 679-8345"
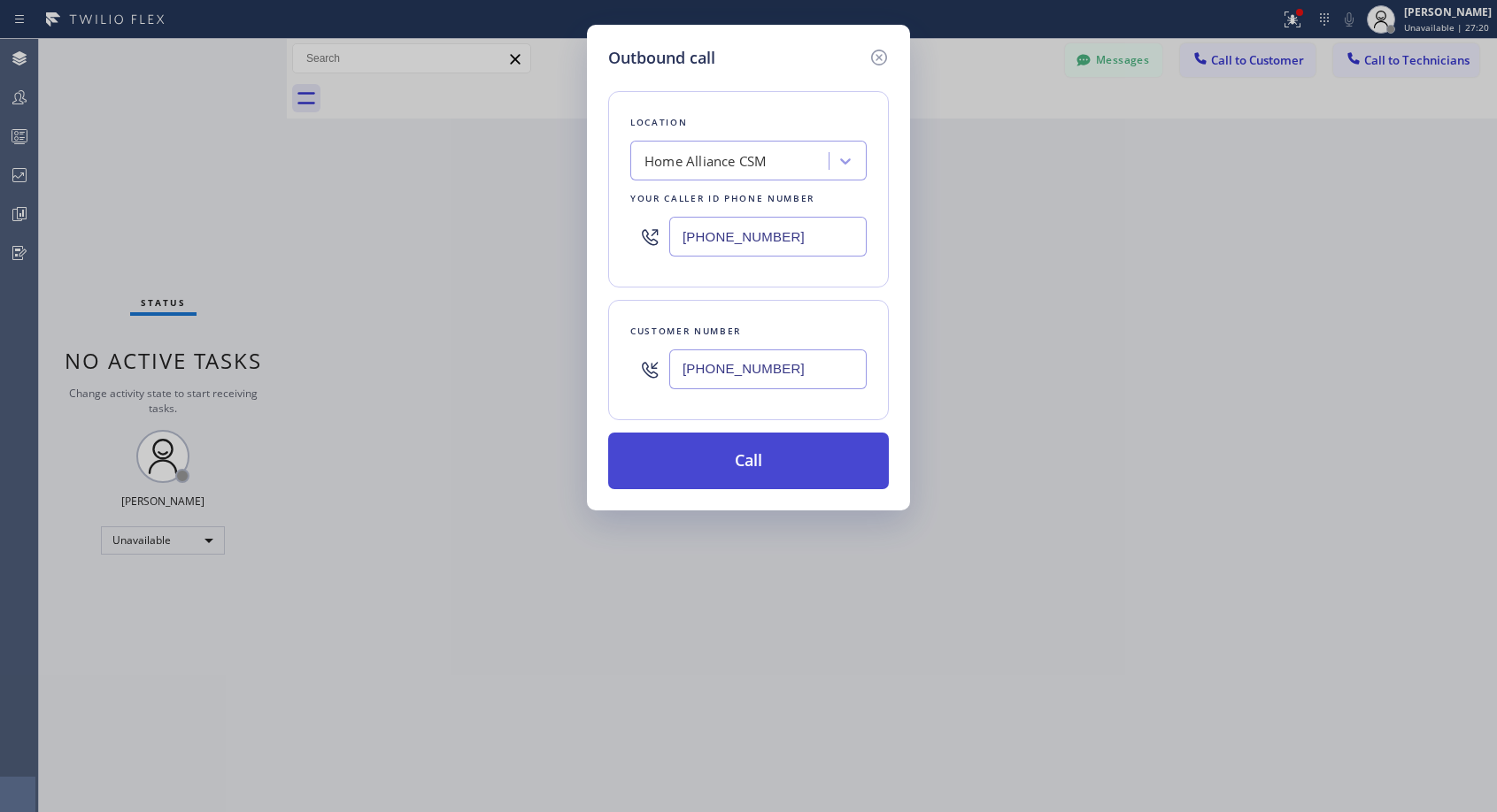
type input "[PHONE_NUMBER]"
drag, startPoint x: 747, startPoint y: 464, endPoint x: 727, endPoint y: 262, distance: 203.0
click at [747, 462] on button "Call" at bounding box center [748, 461] width 281 height 57
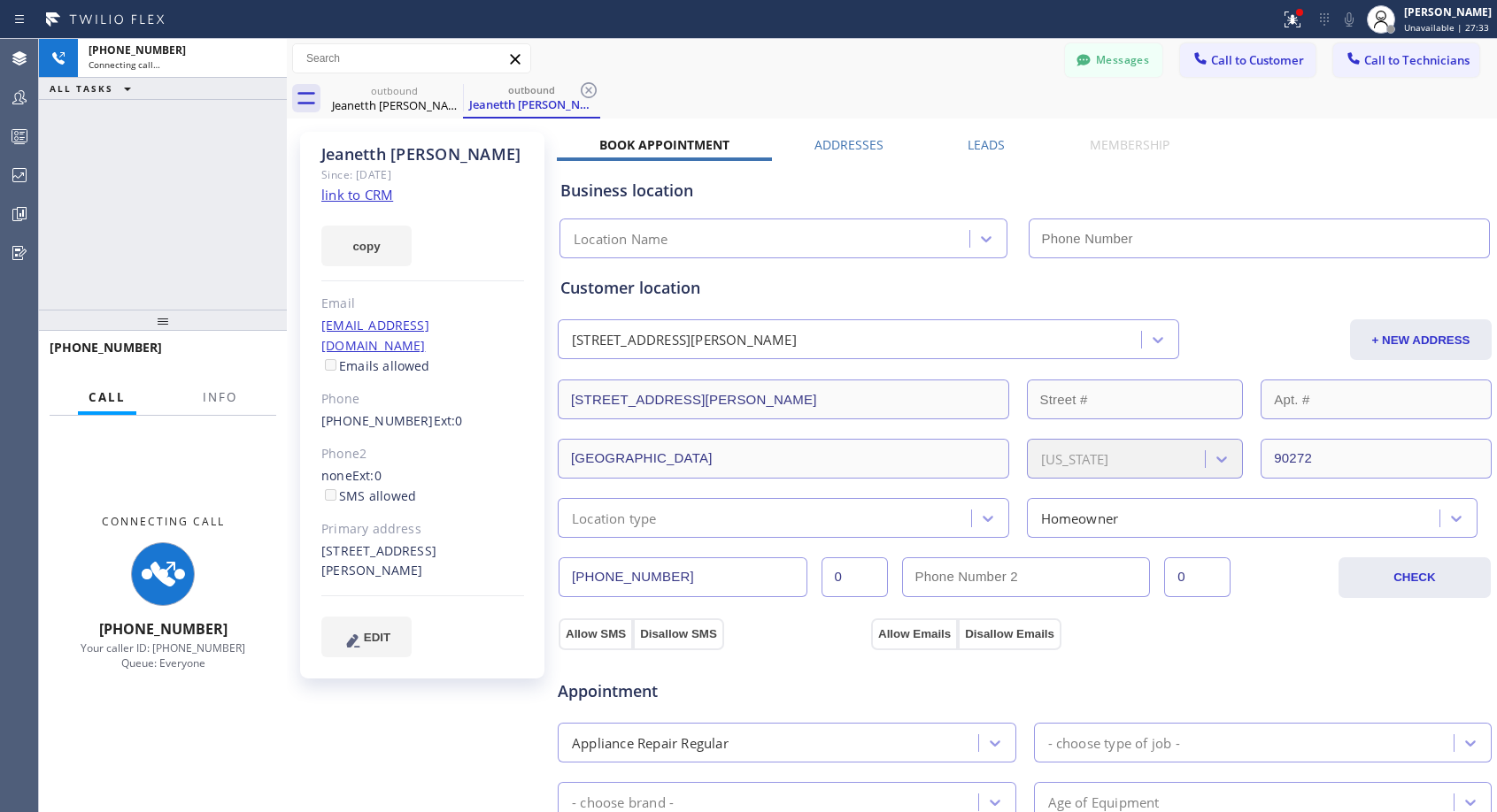
type input "[PHONE_NUMBER]"
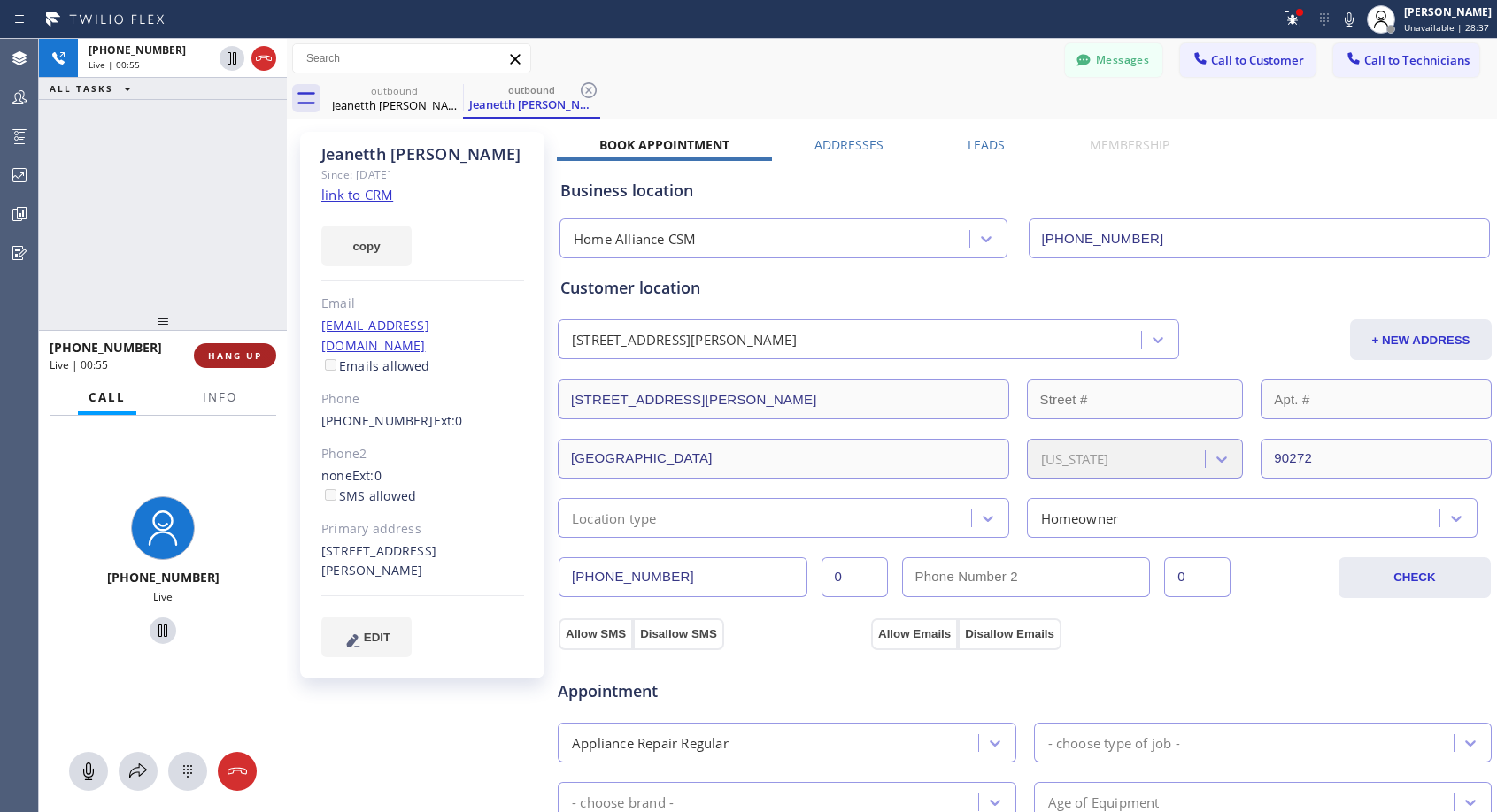
click at [236, 350] on span "HANG UP" at bounding box center [234, 356] width 54 height 13
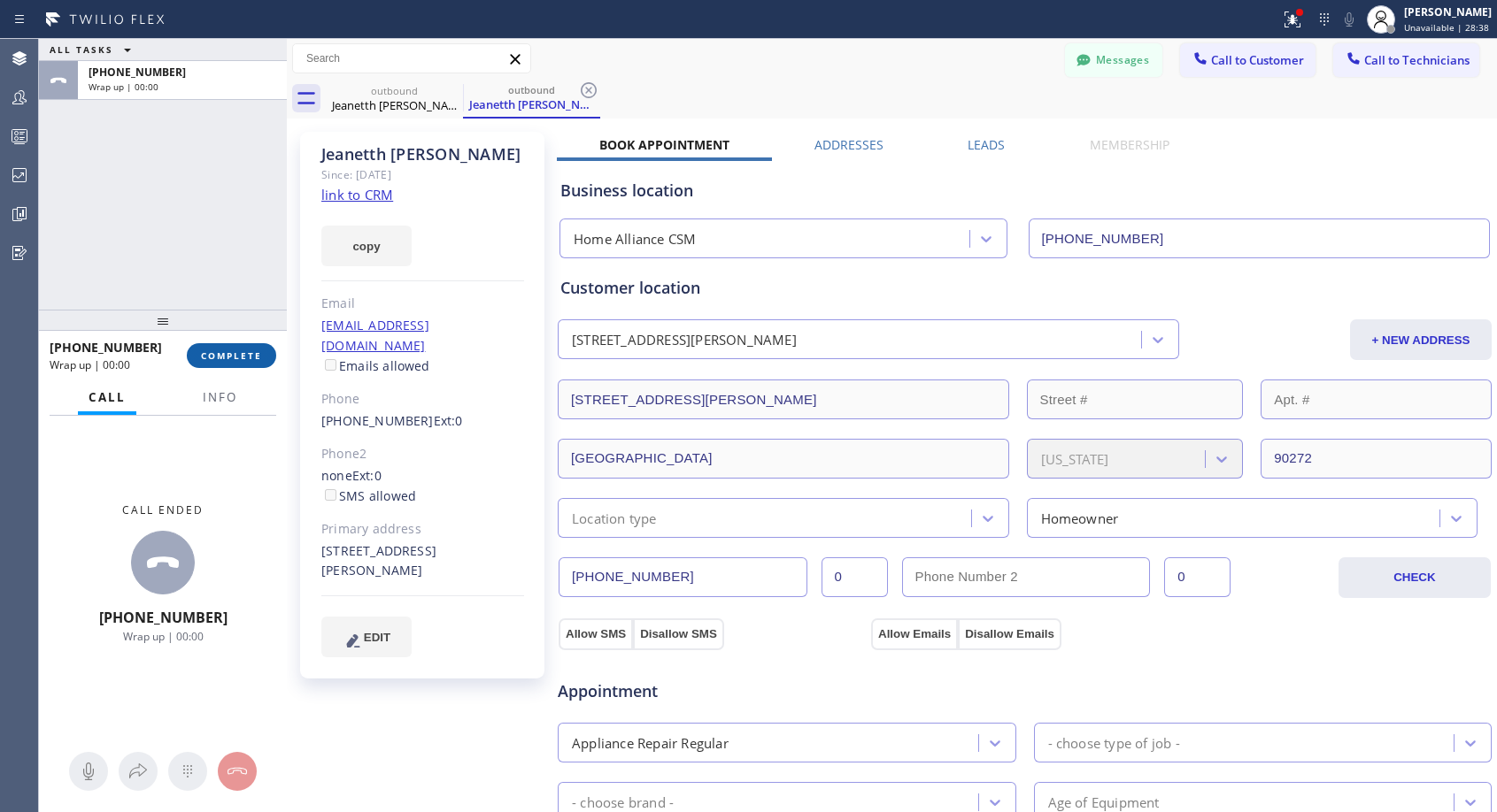
click at [236, 350] on span "COMPLETE" at bounding box center [231, 356] width 61 height 13
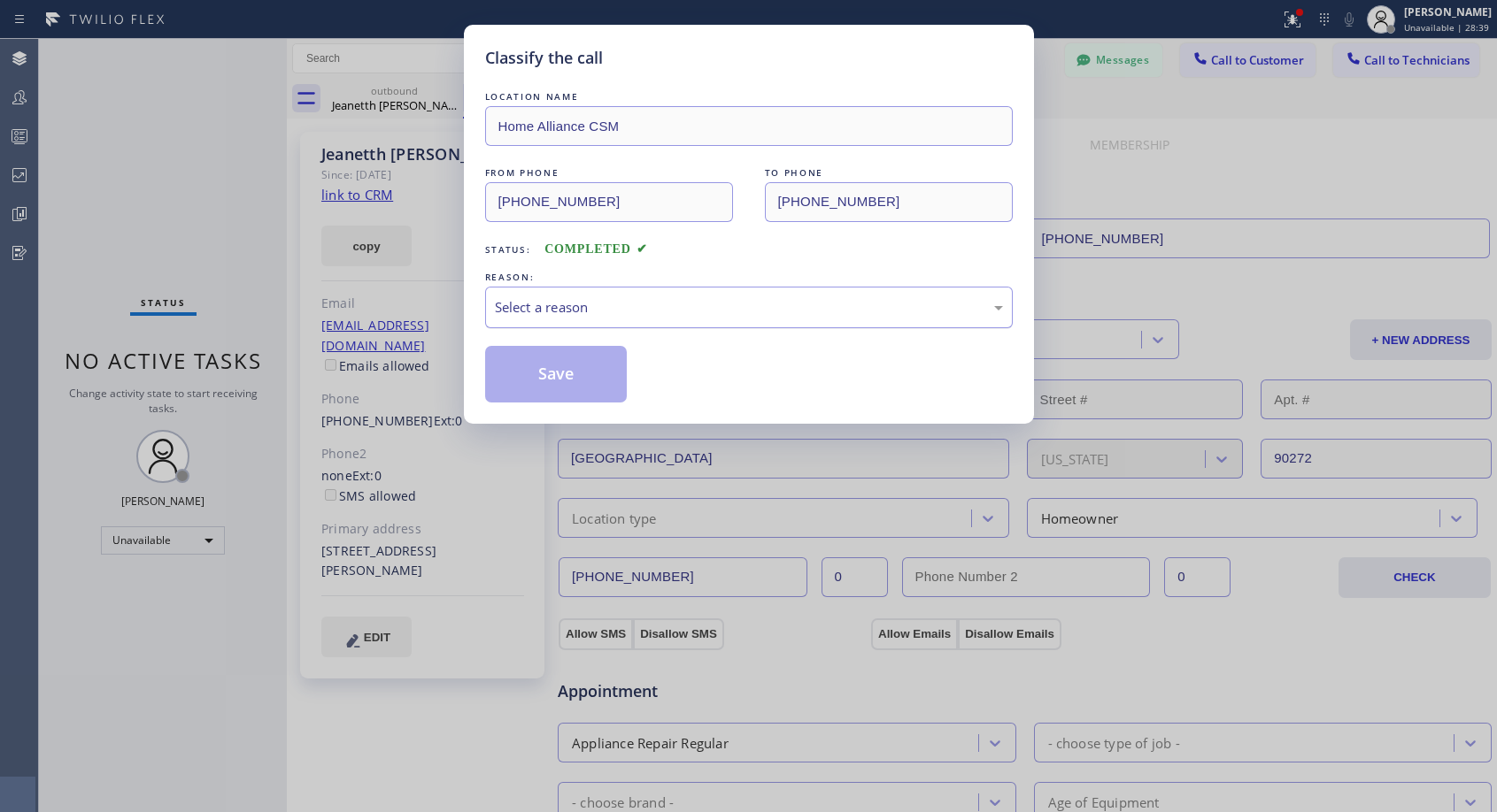
click at [791, 314] on div "Select a reason" at bounding box center [748, 307] width 508 height 20
click at [589, 371] on button "Save" at bounding box center [556, 375] width 142 height 57
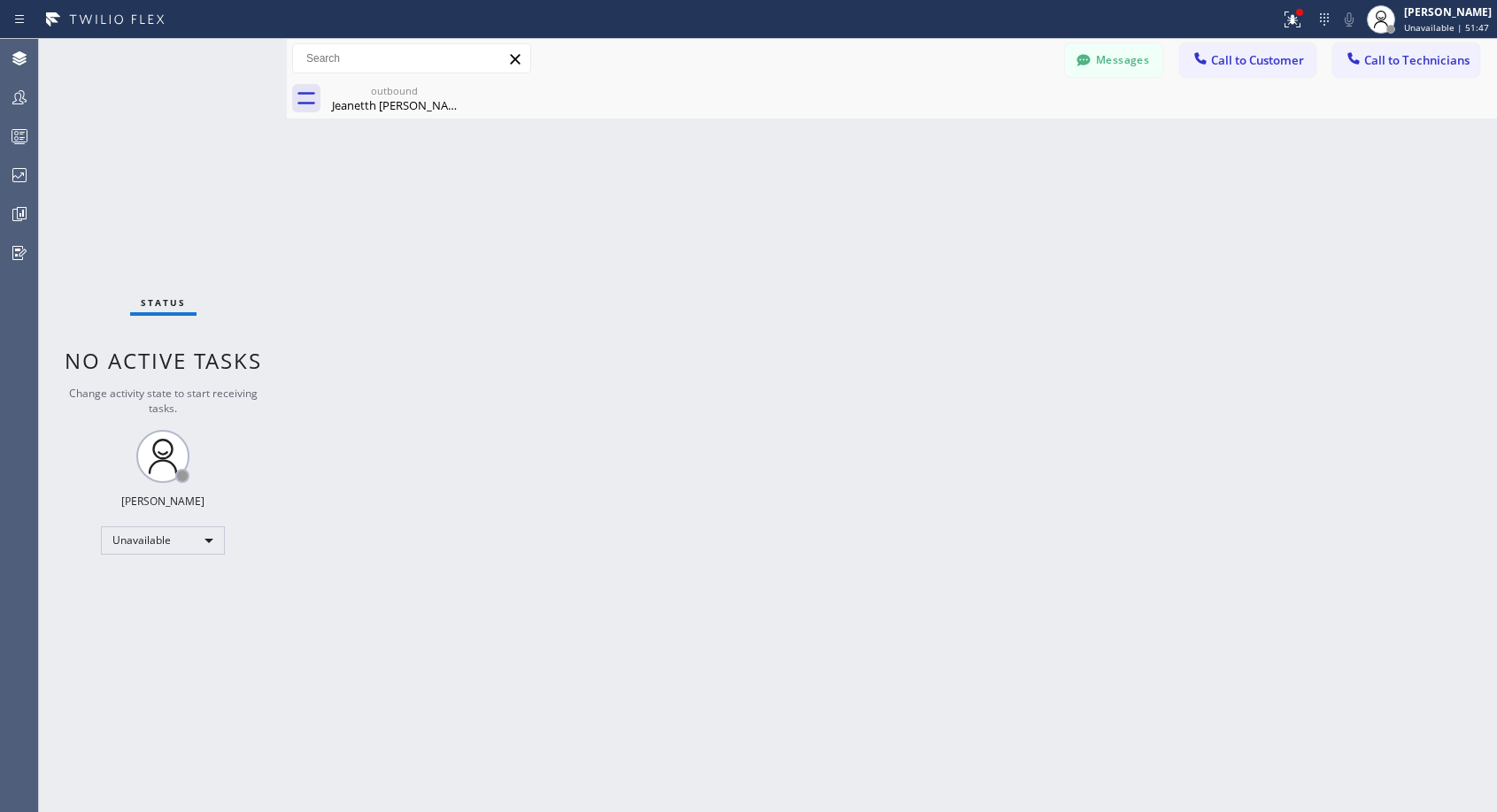
click at [1230, 65] on span "Call to Customer" at bounding box center [1257, 59] width 93 height 15
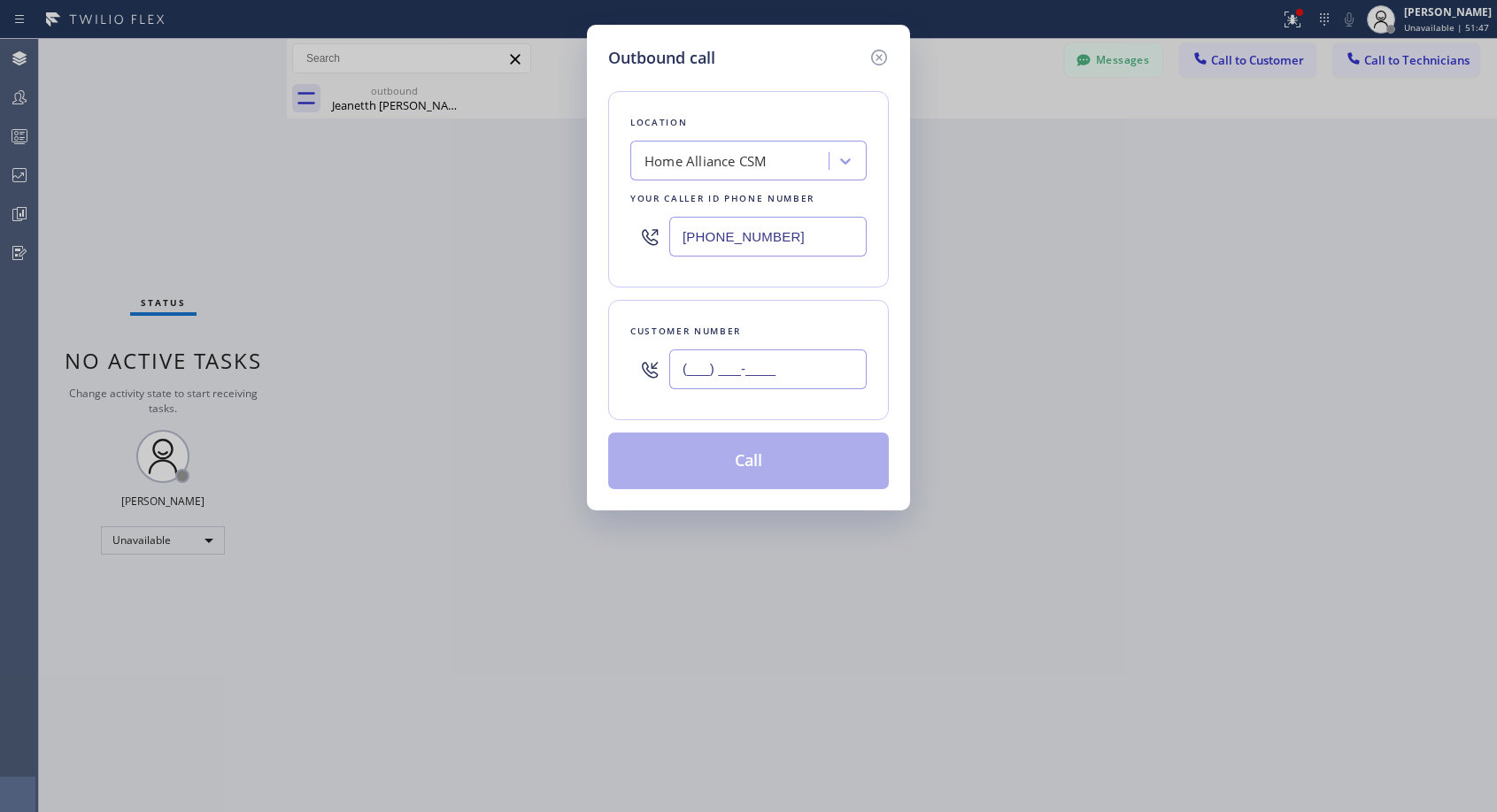
click at [810, 364] on input "(___) ___-____" at bounding box center [768, 370] width 198 height 40
paste input "626) 755-9560"
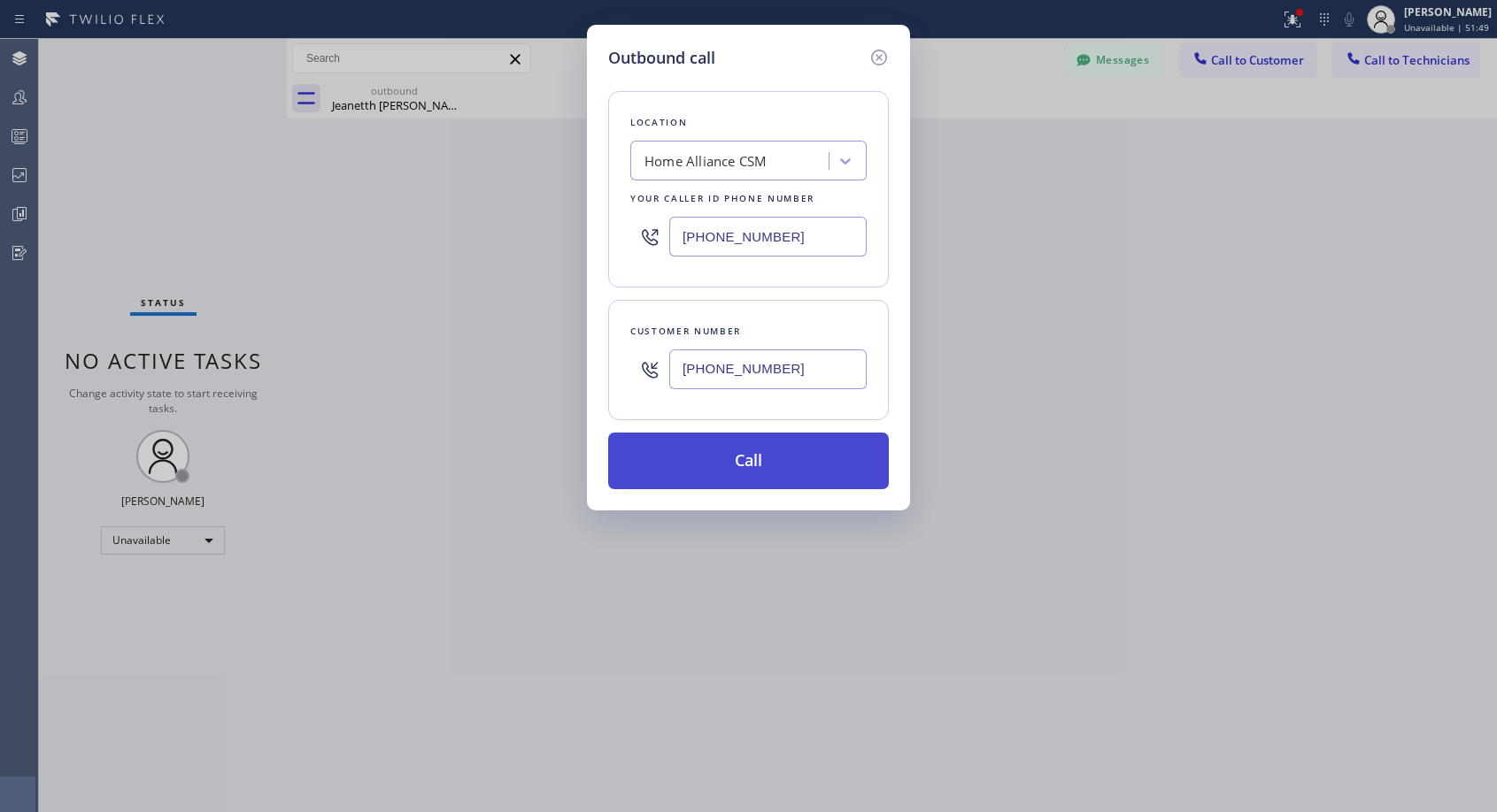
type input "[PHONE_NUMBER]"
click at [763, 466] on button "Call" at bounding box center [748, 461] width 281 height 57
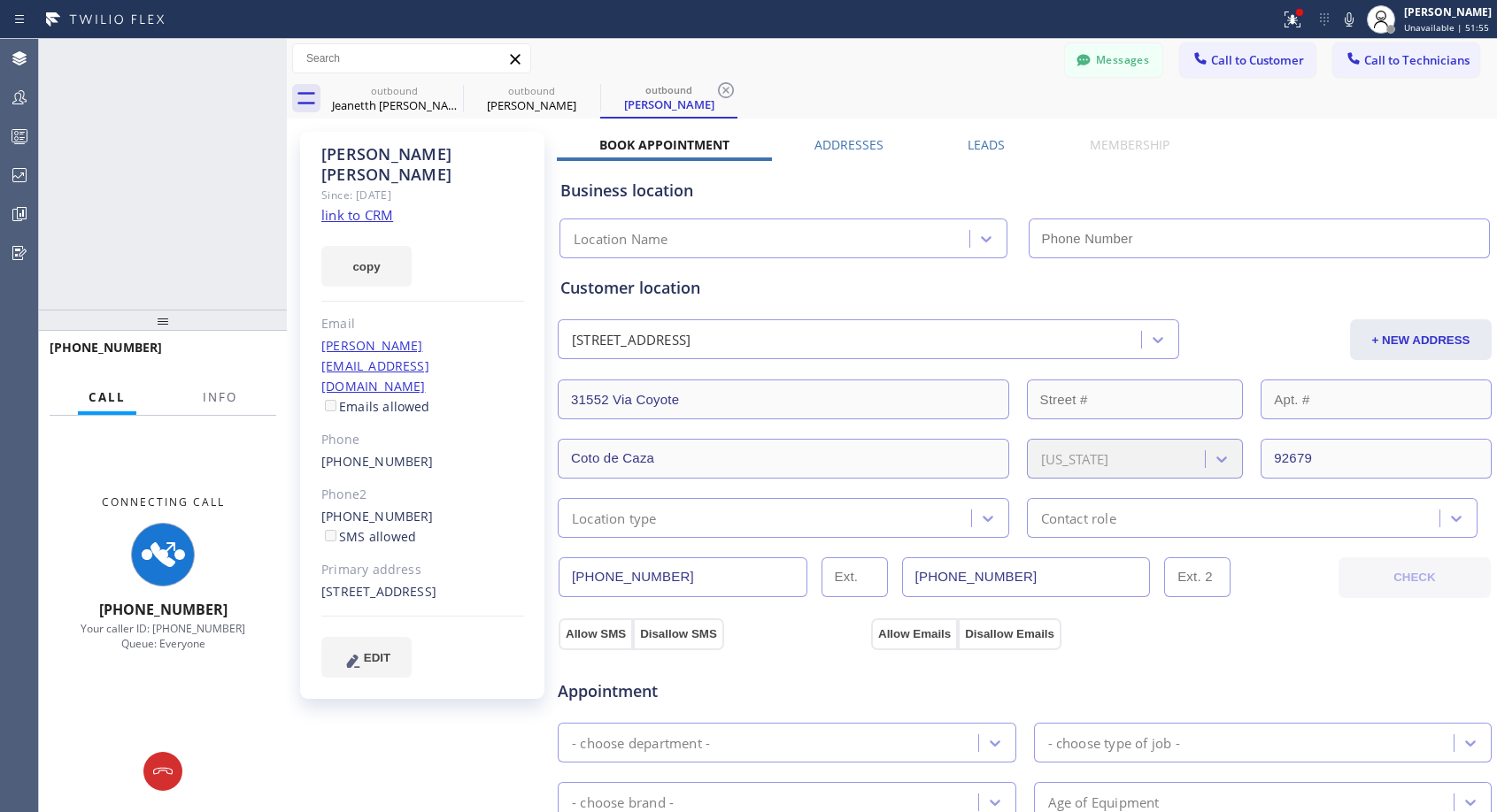
type input "[PHONE_NUMBER]"
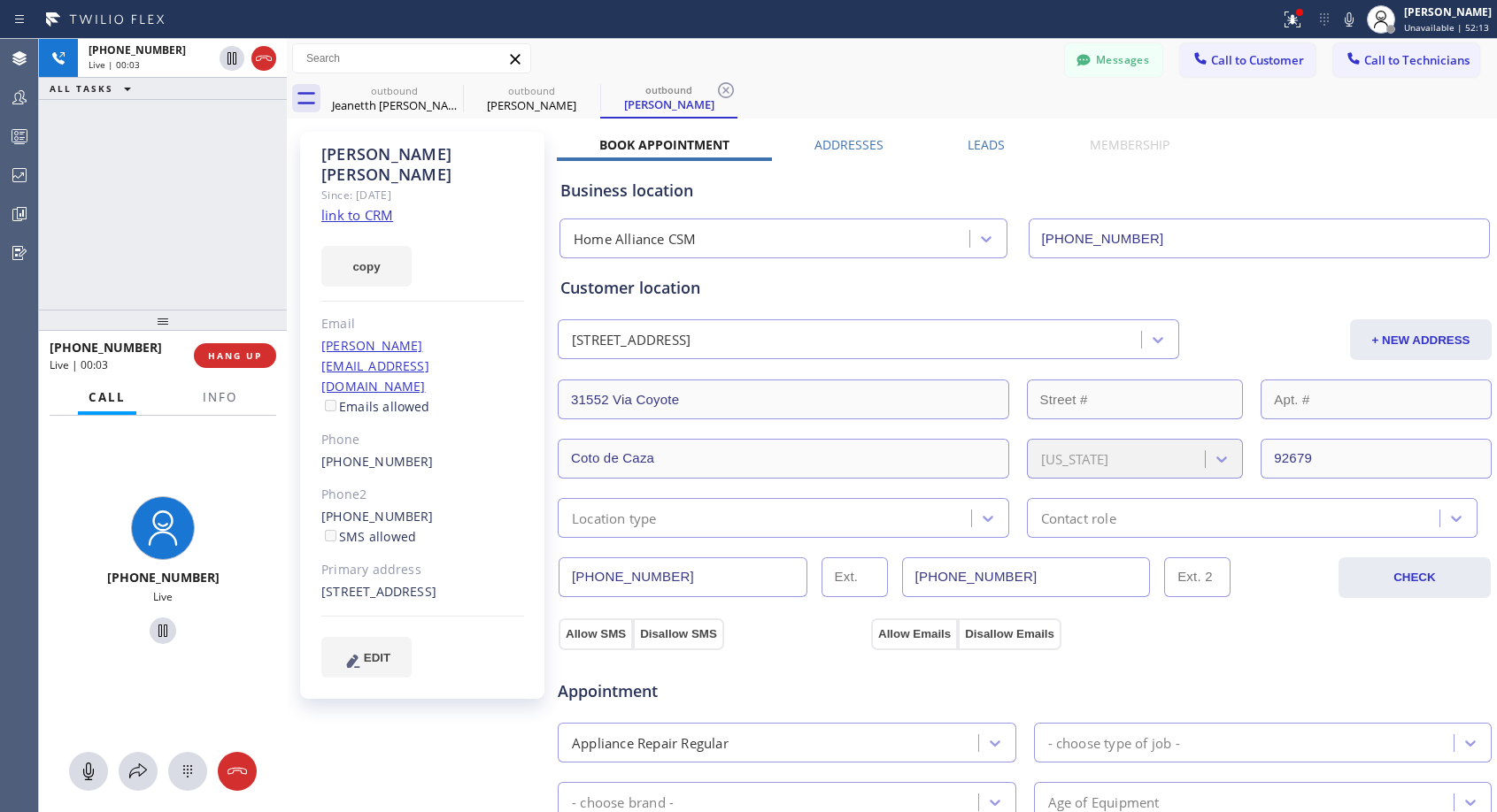
click at [233, 342] on div "[PHONE_NUMBER] Live | 00:03 HANG UP" at bounding box center [162, 355] width 227 height 46
click at [232, 352] on span "HANG UP" at bounding box center [234, 356] width 54 height 13
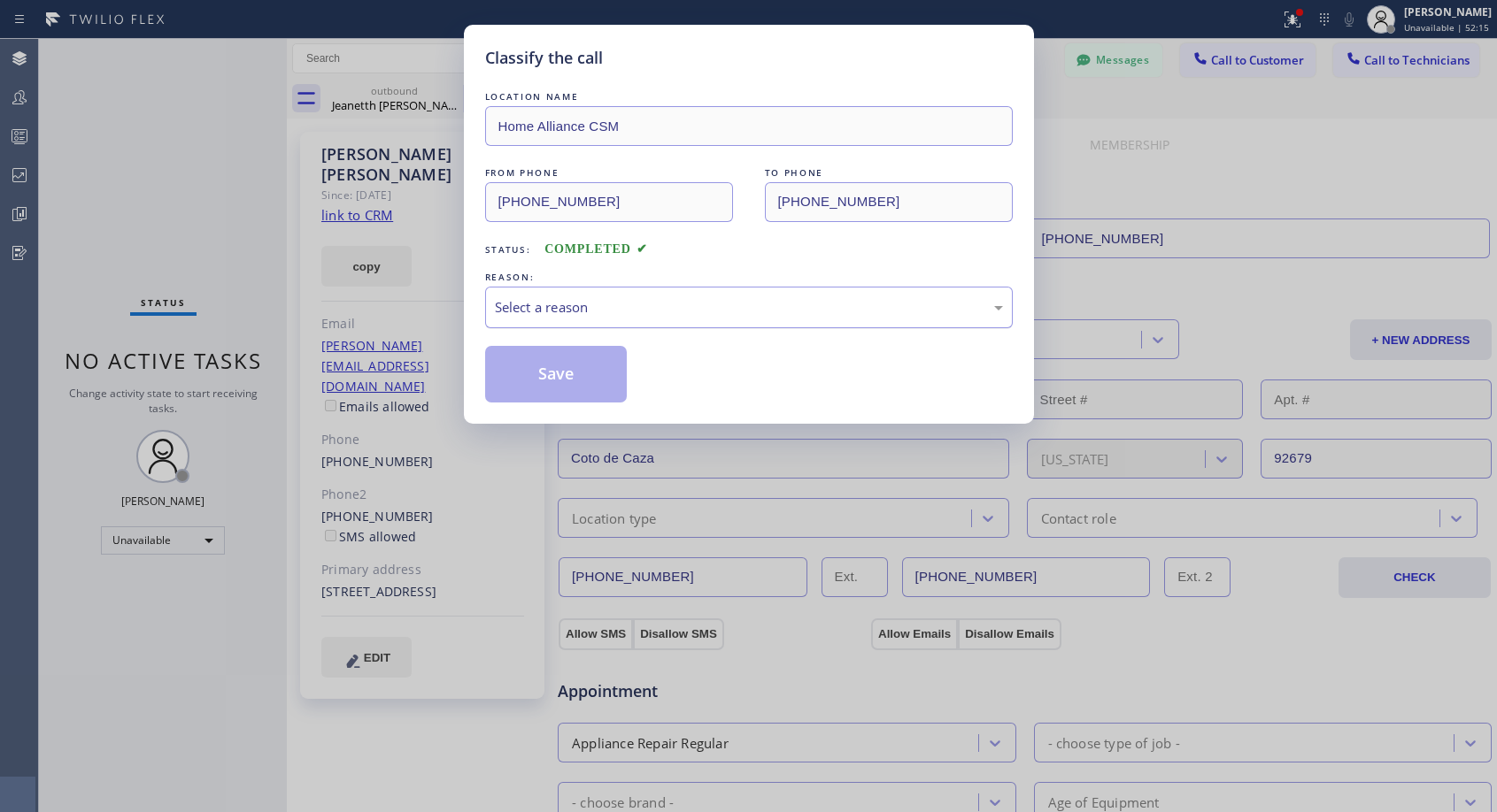
click at [635, 306] on div "Select a reason" at bounding box center [748, 307] width 508 height 20
click at [556, 372] on button "Save" at bounding box center [556, 375] width 142 height 57
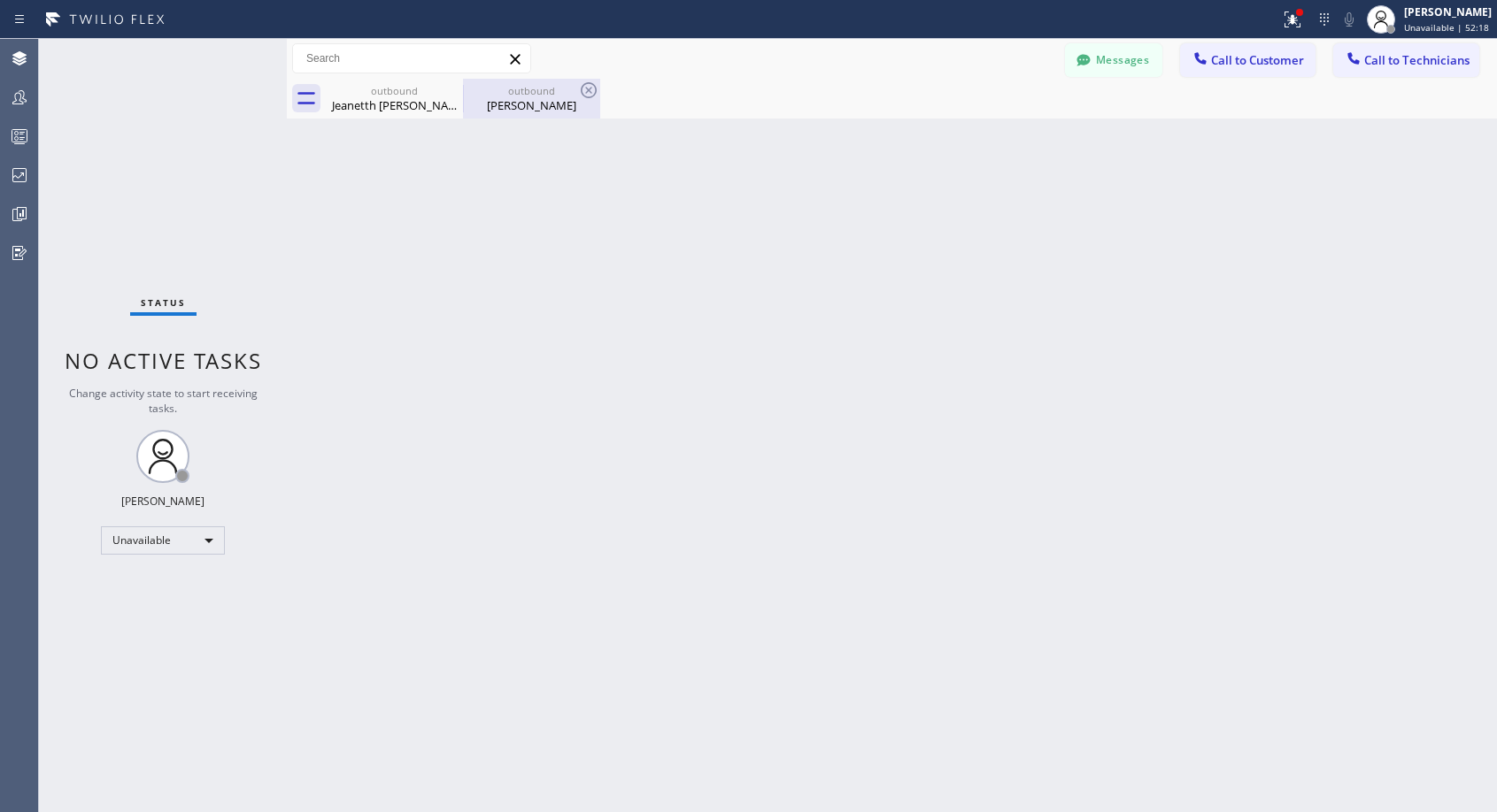
click at [521, 114] on div "outbound [PERSON_NAME]" at bounding box center [532, 98] width 134 height 40
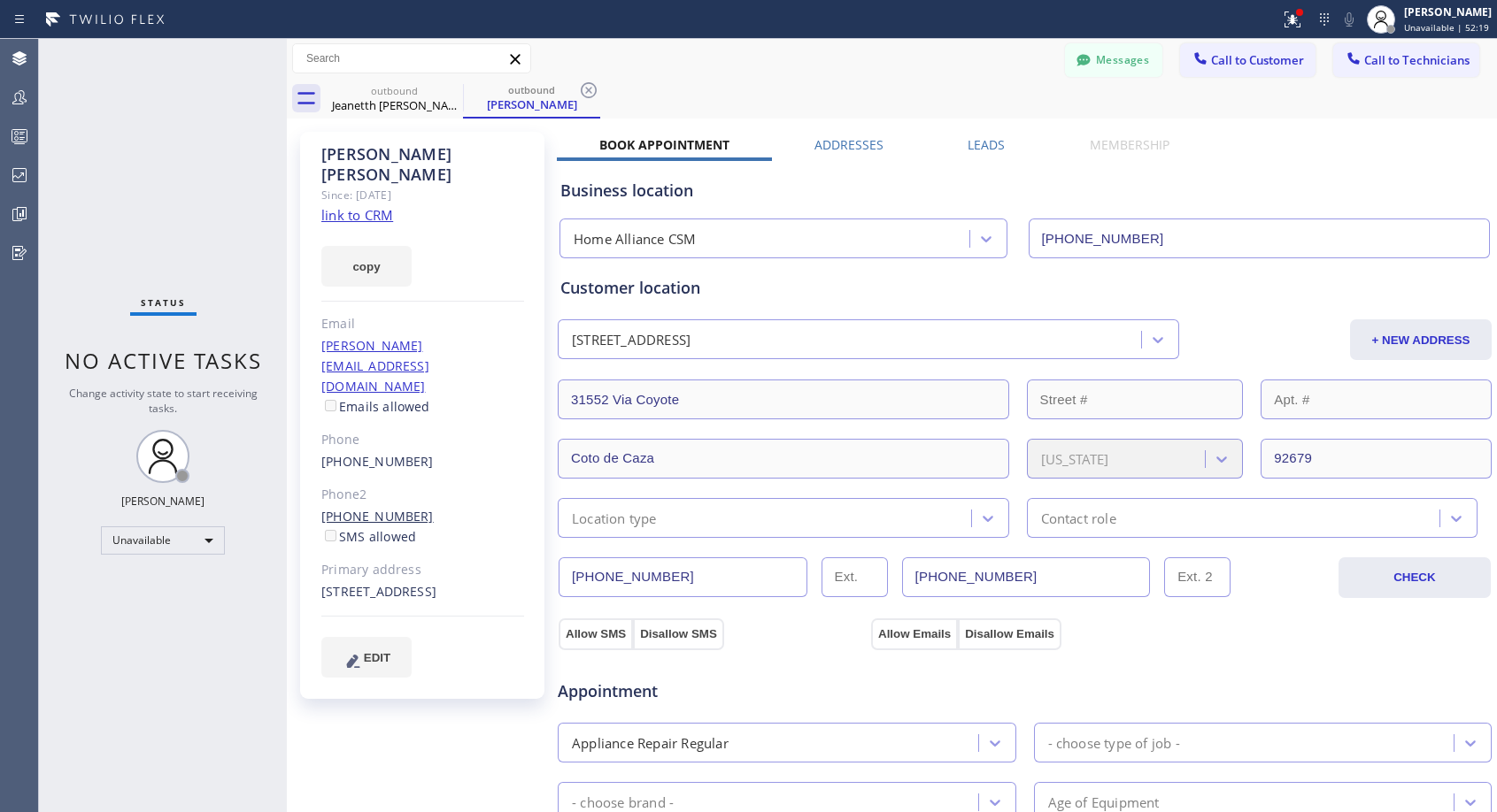
click at [359, 508] on link "[PHONE_NUMBER]" at bounding box center [377, 516] width 112 height 16
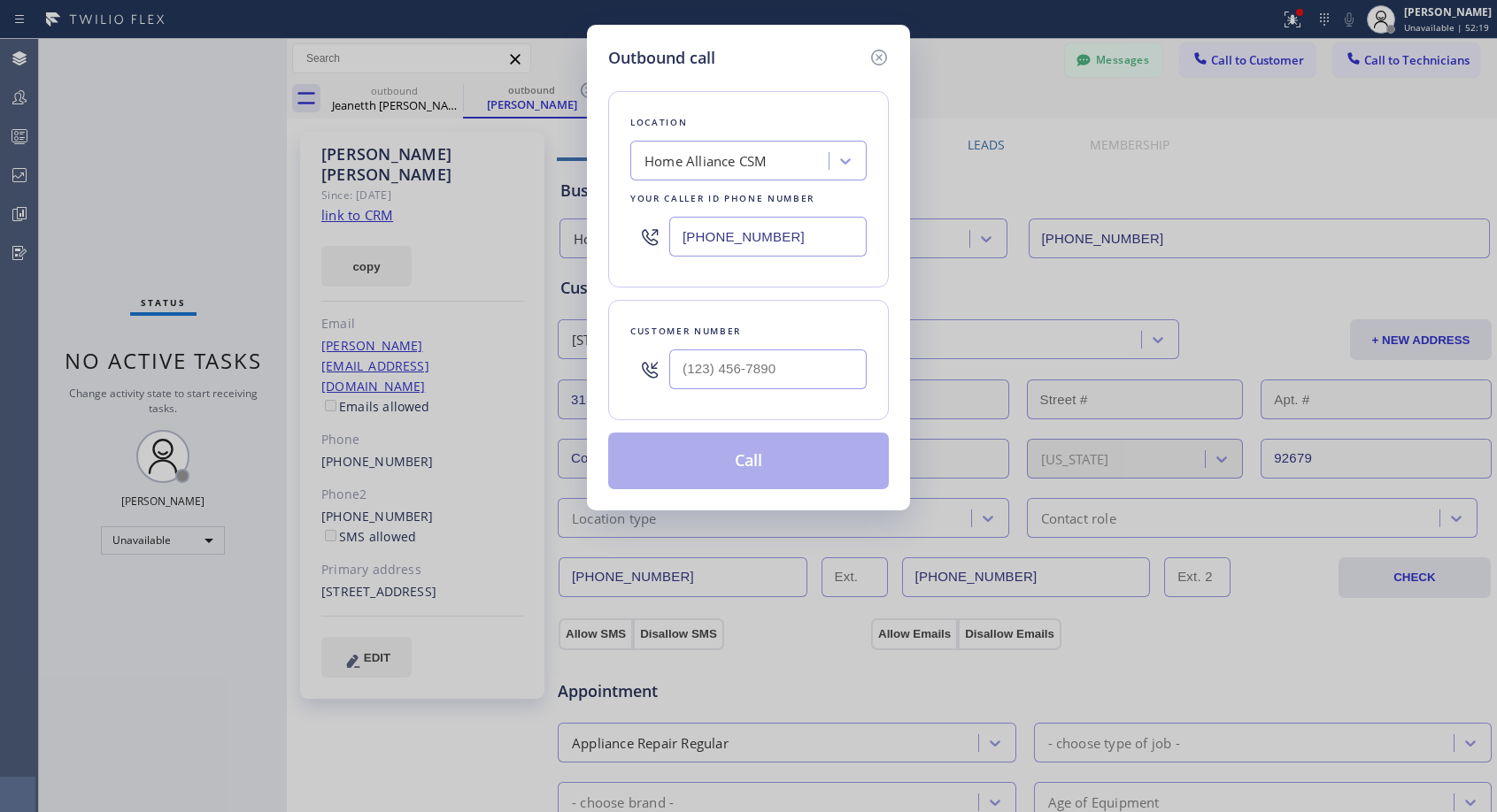
type input "[PHONE_NUMBER]"
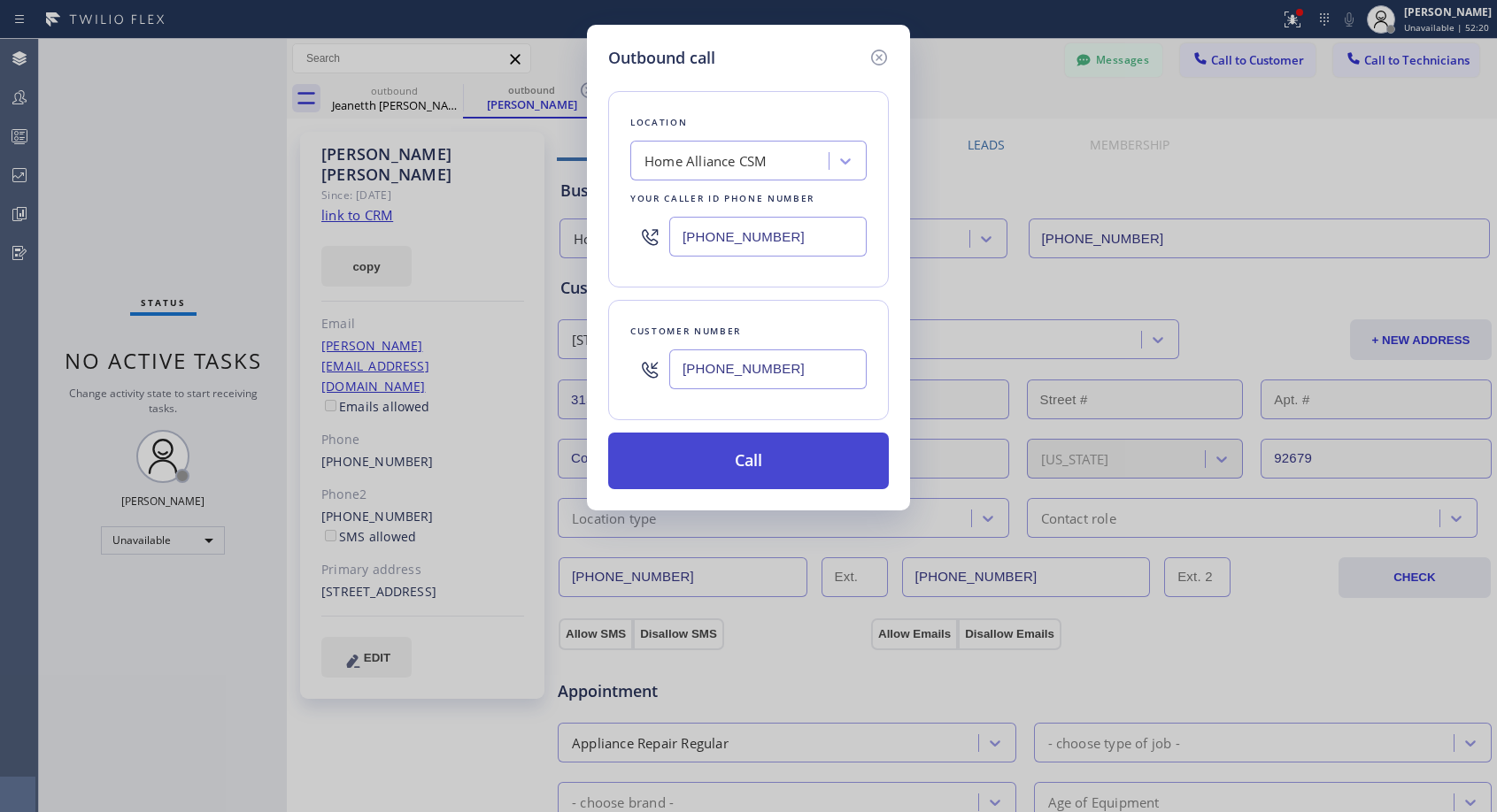
click at [745, 477] on button "Call" at bounding box center [748, 461] width 281 height 57
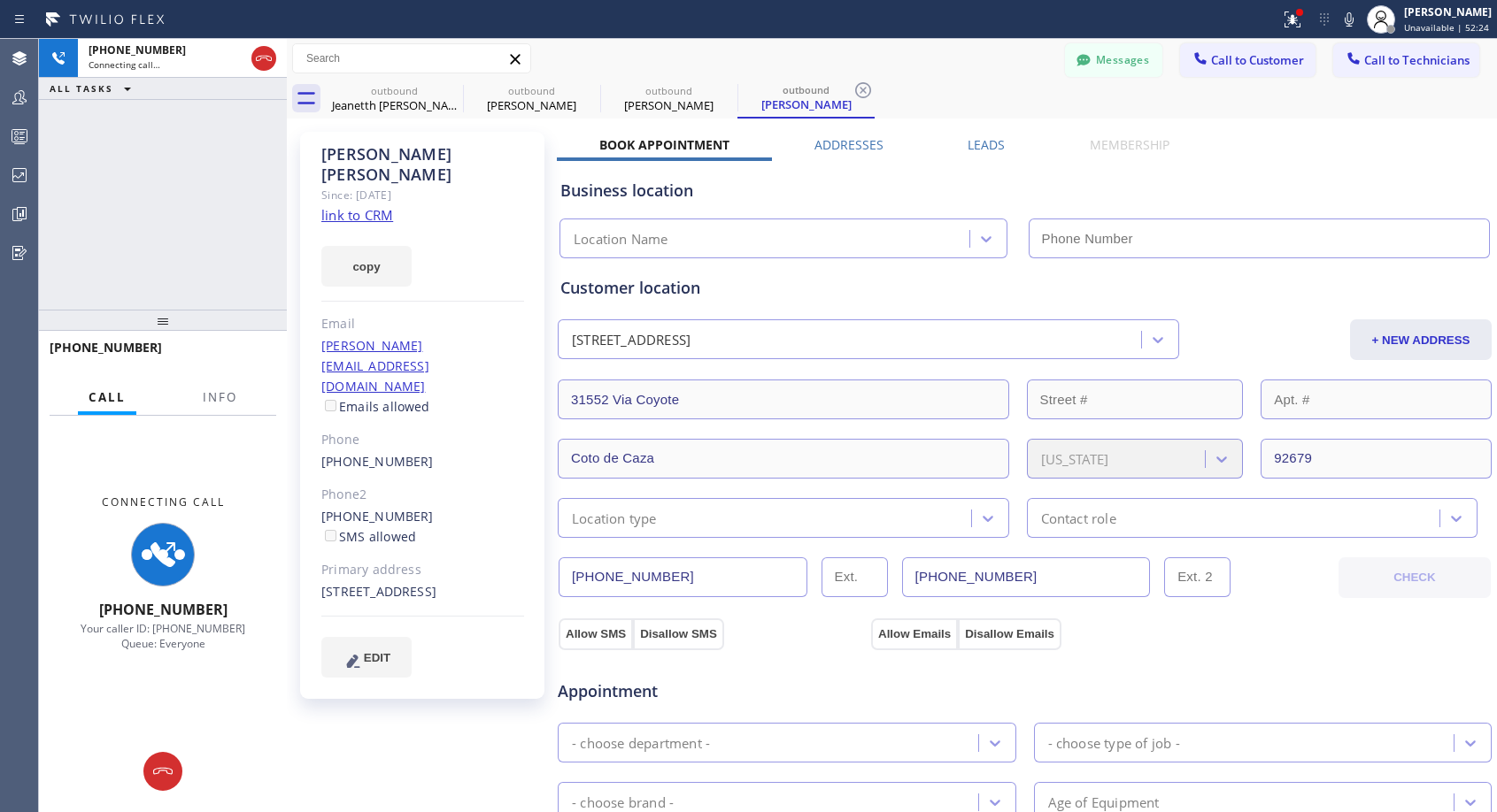
type input "[PHONE_NUMBER]"
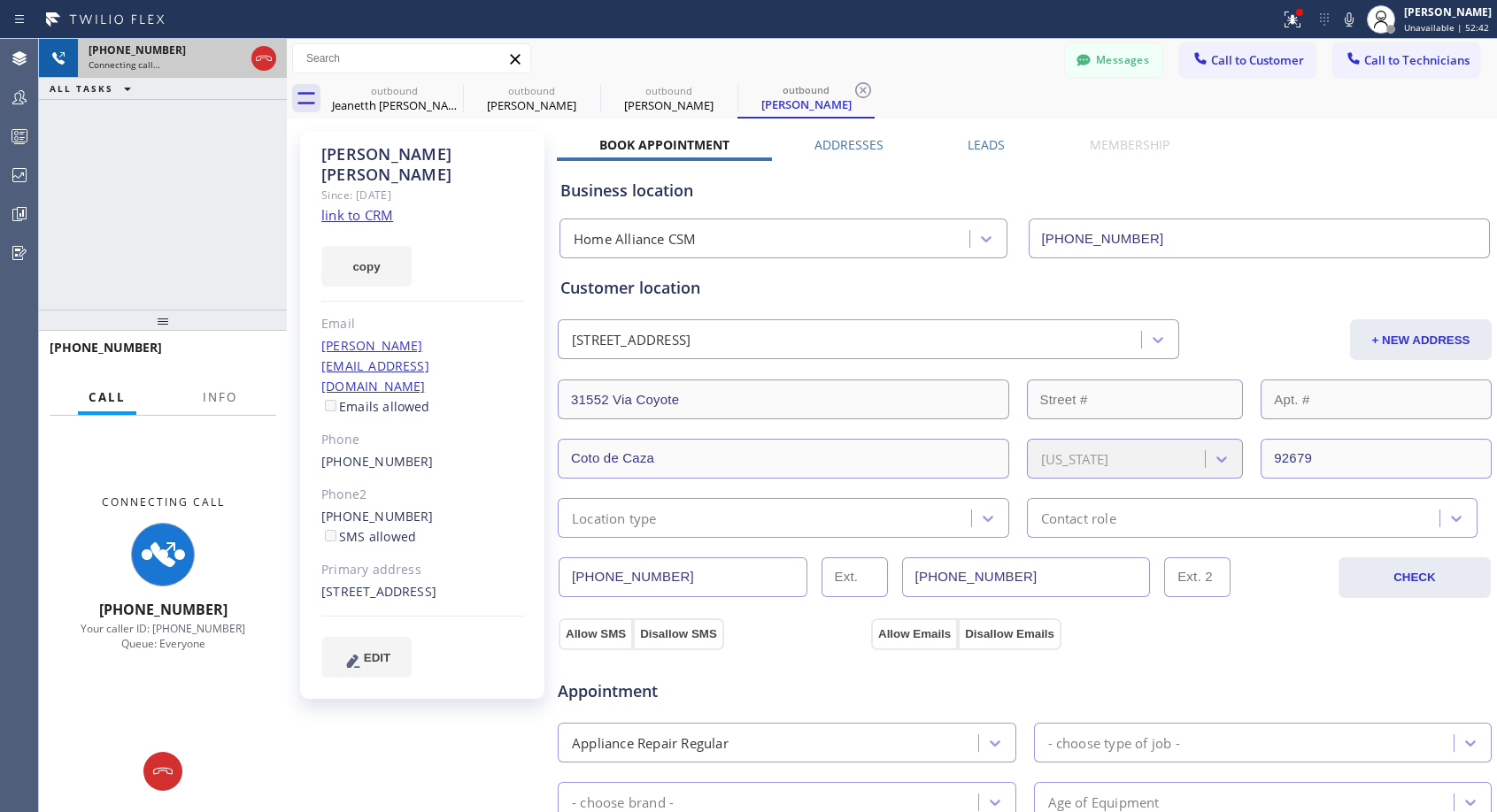
click at [273, 46] on div at bounding box center [263, 58] width 32 height 39
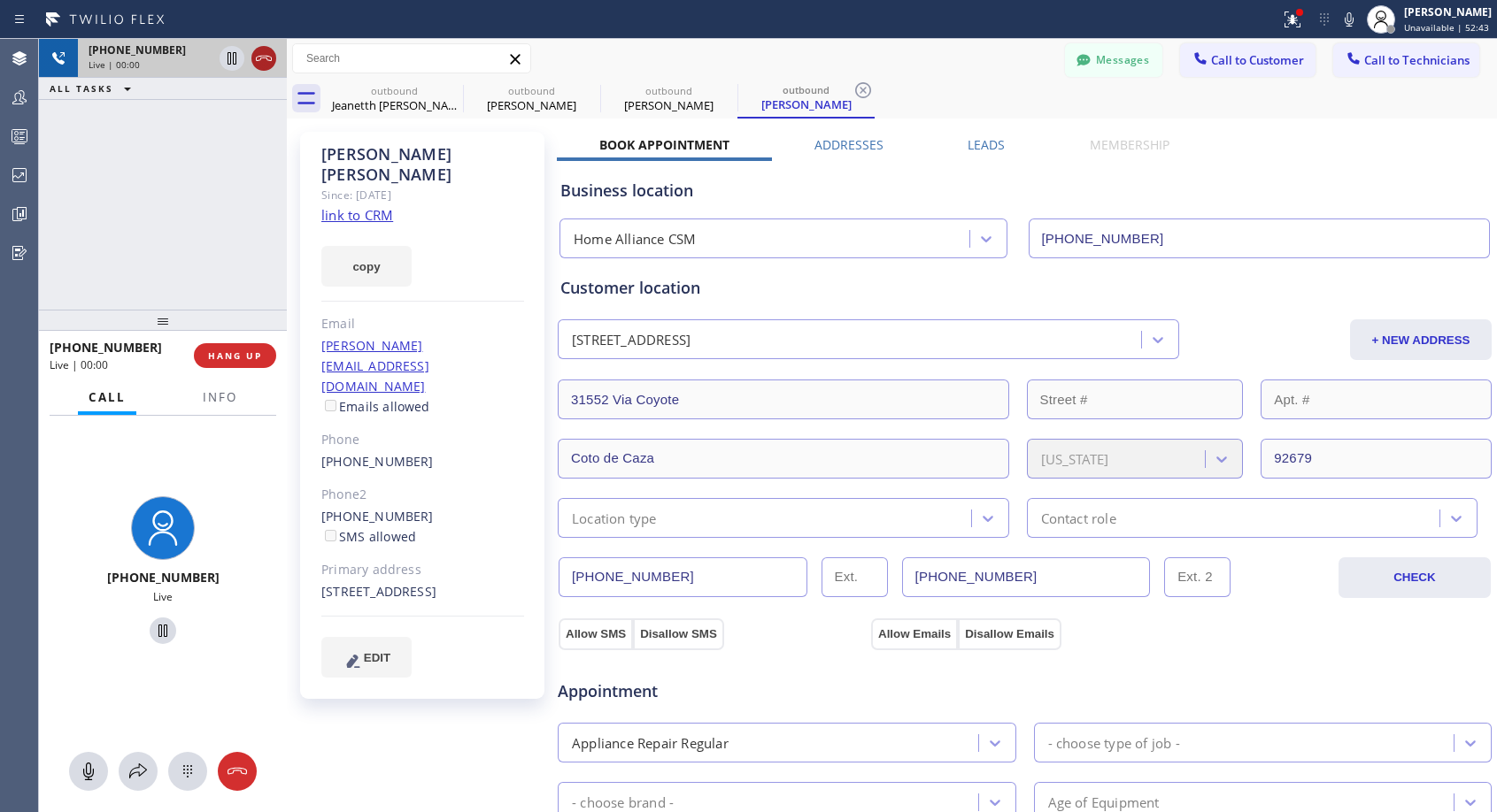
click at [272, 59] on icon at bounding box center [263, 57] width 21 height 21
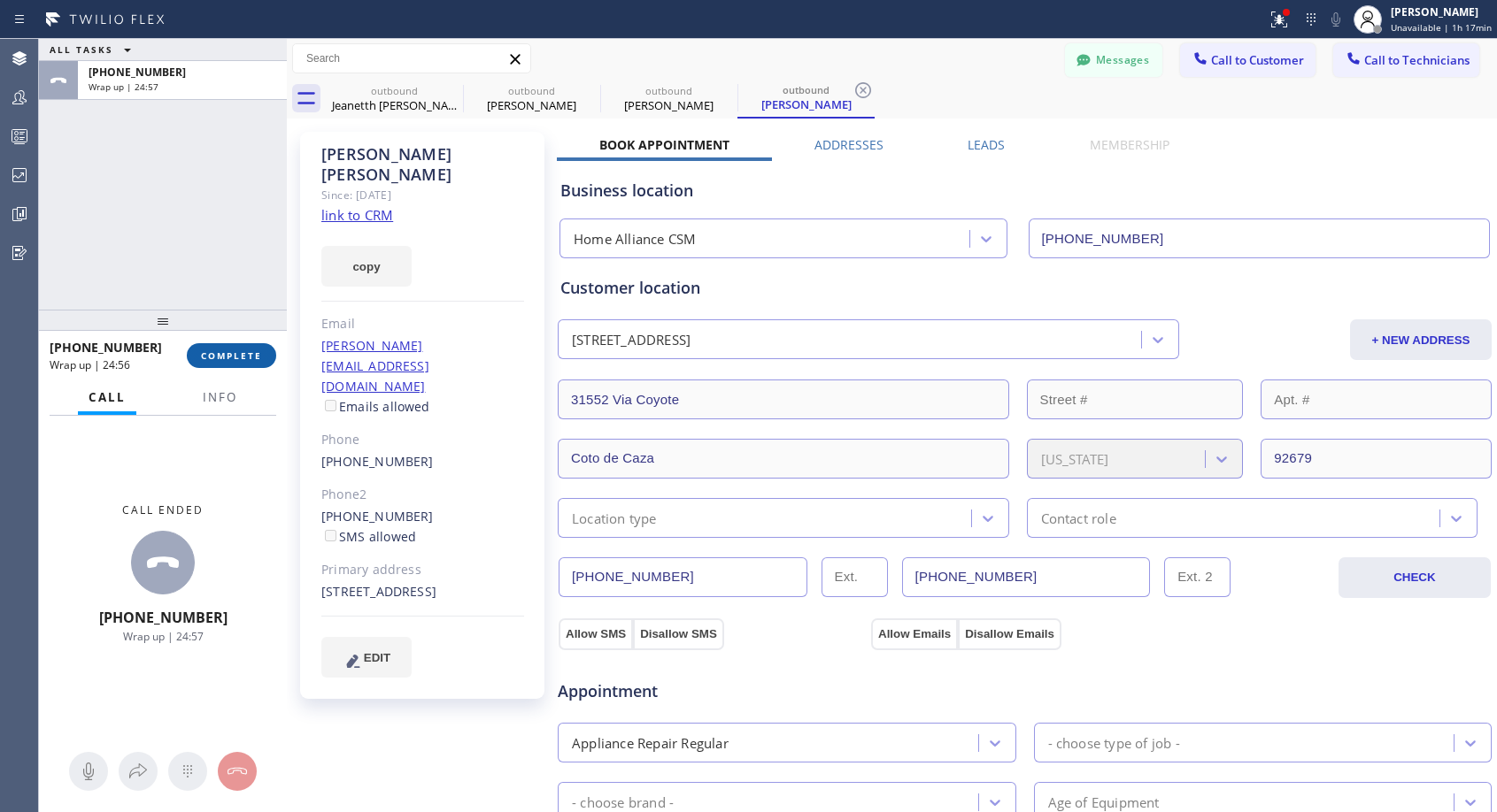
click at [222, 348] on button "COMPLETE" at bounding box center [232, 355] width 89 height 25
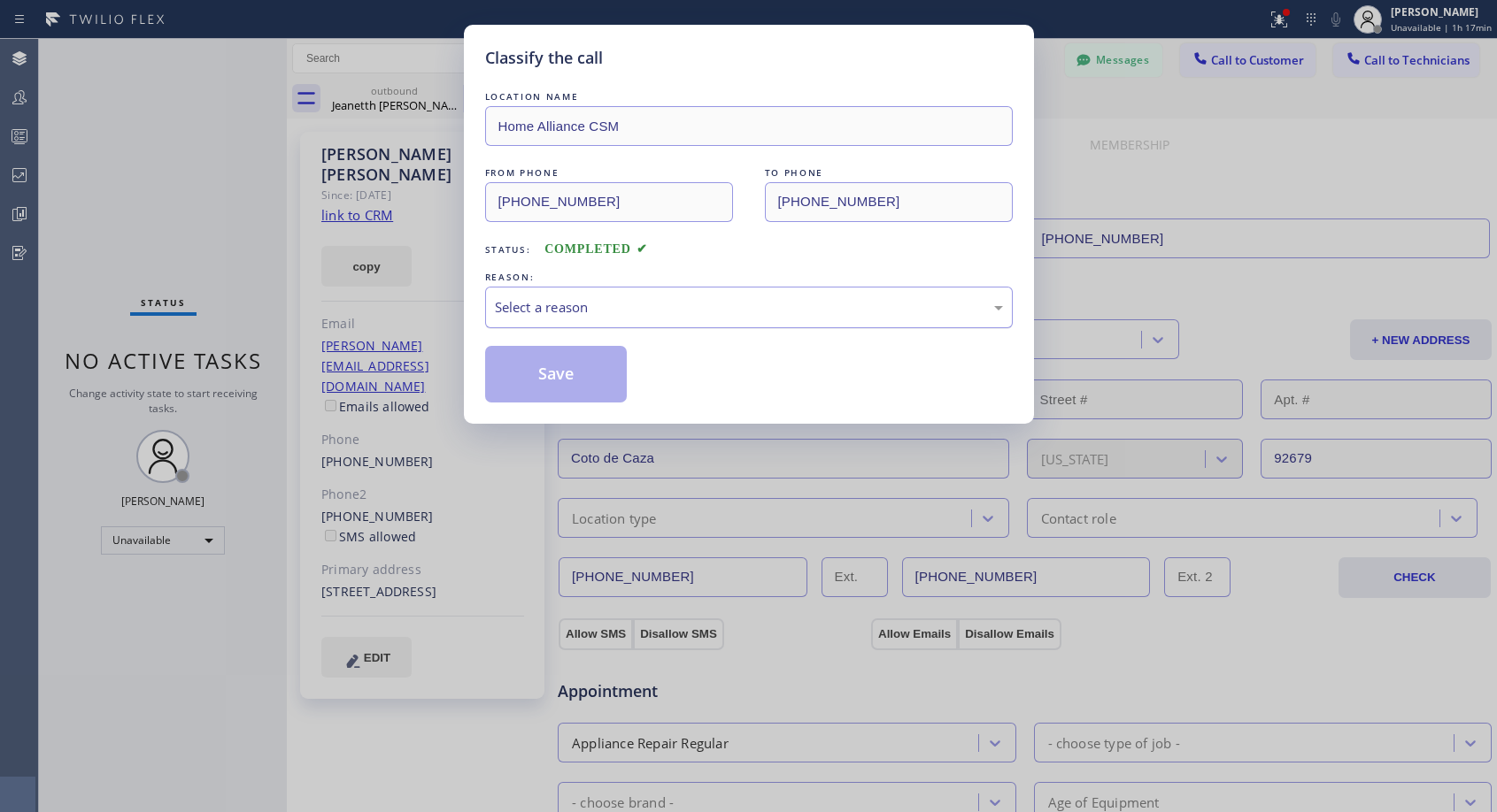
click at [647, 295] on div "Select a reason" at bounding box center [748, 308] width 528 height 42
click at [563, 368] on button "Save" at bounding box center [556, 375] width 142 height 57
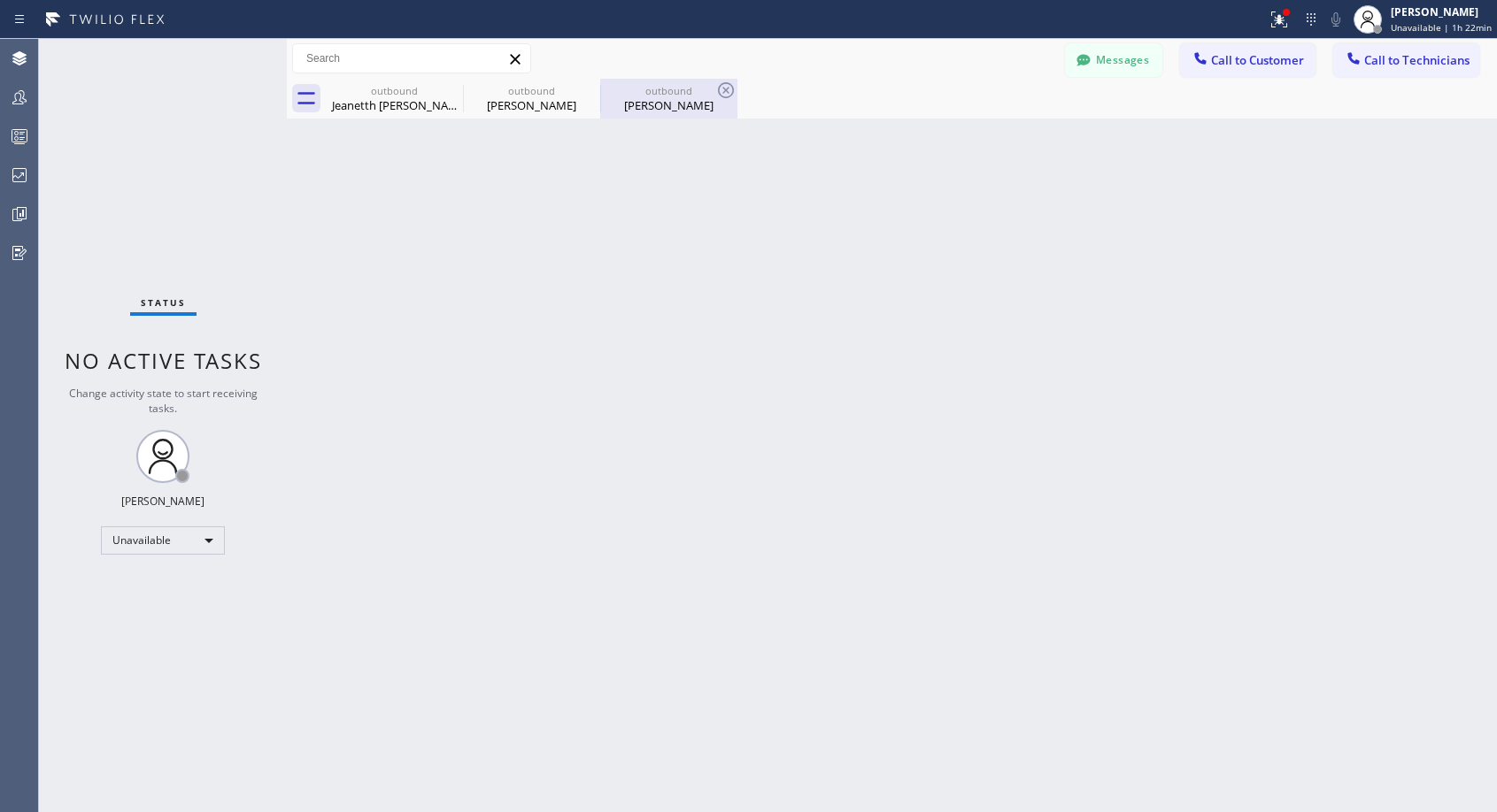
click at [666, 110] on div "[PERSON_NAME]" at bounding box center [668, 105] width 134 height 15
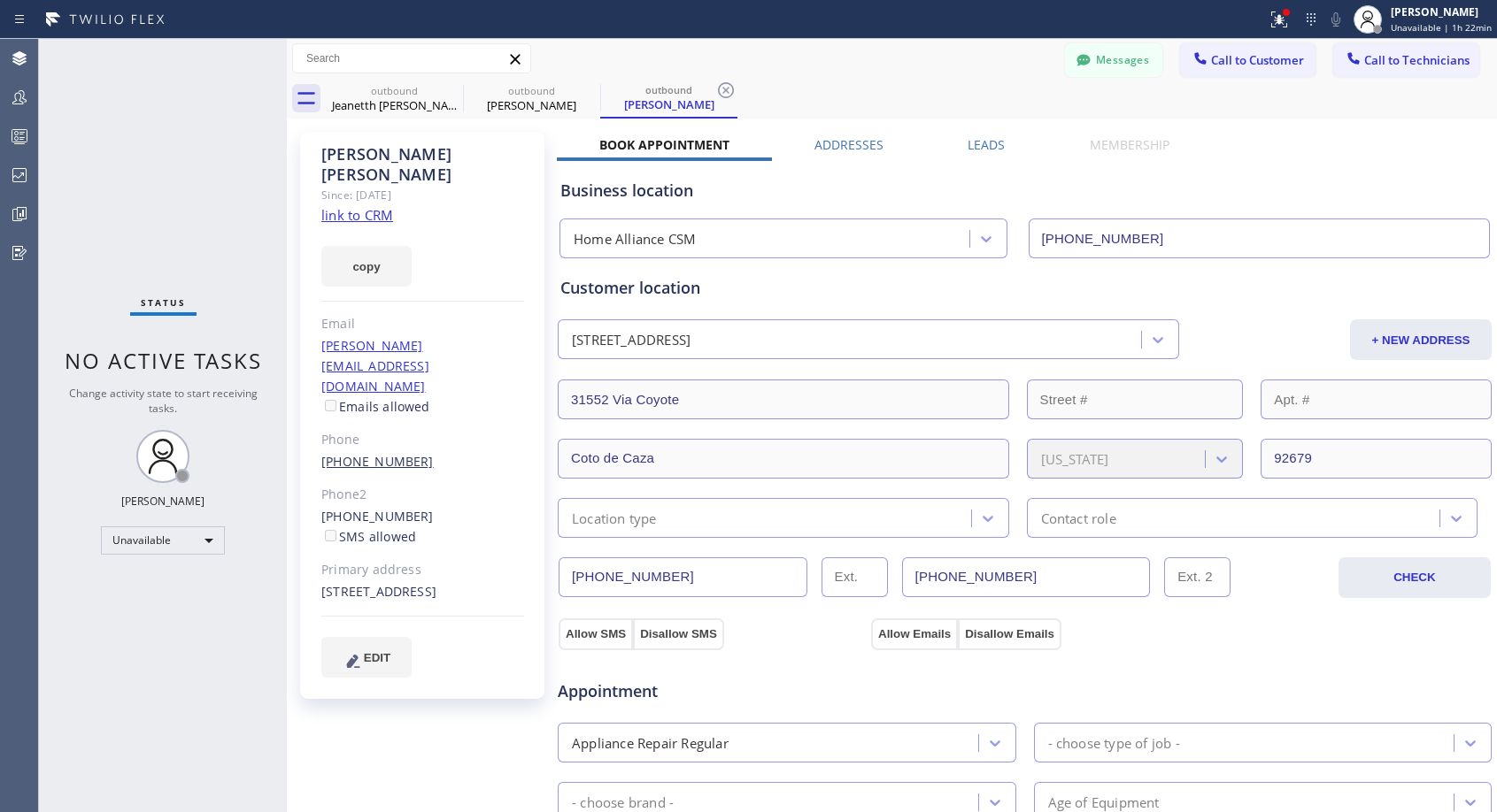
click at [347, 453] on link "[PHONE_NUMBER]" at bounding box center [377, 461] width 112 height 16
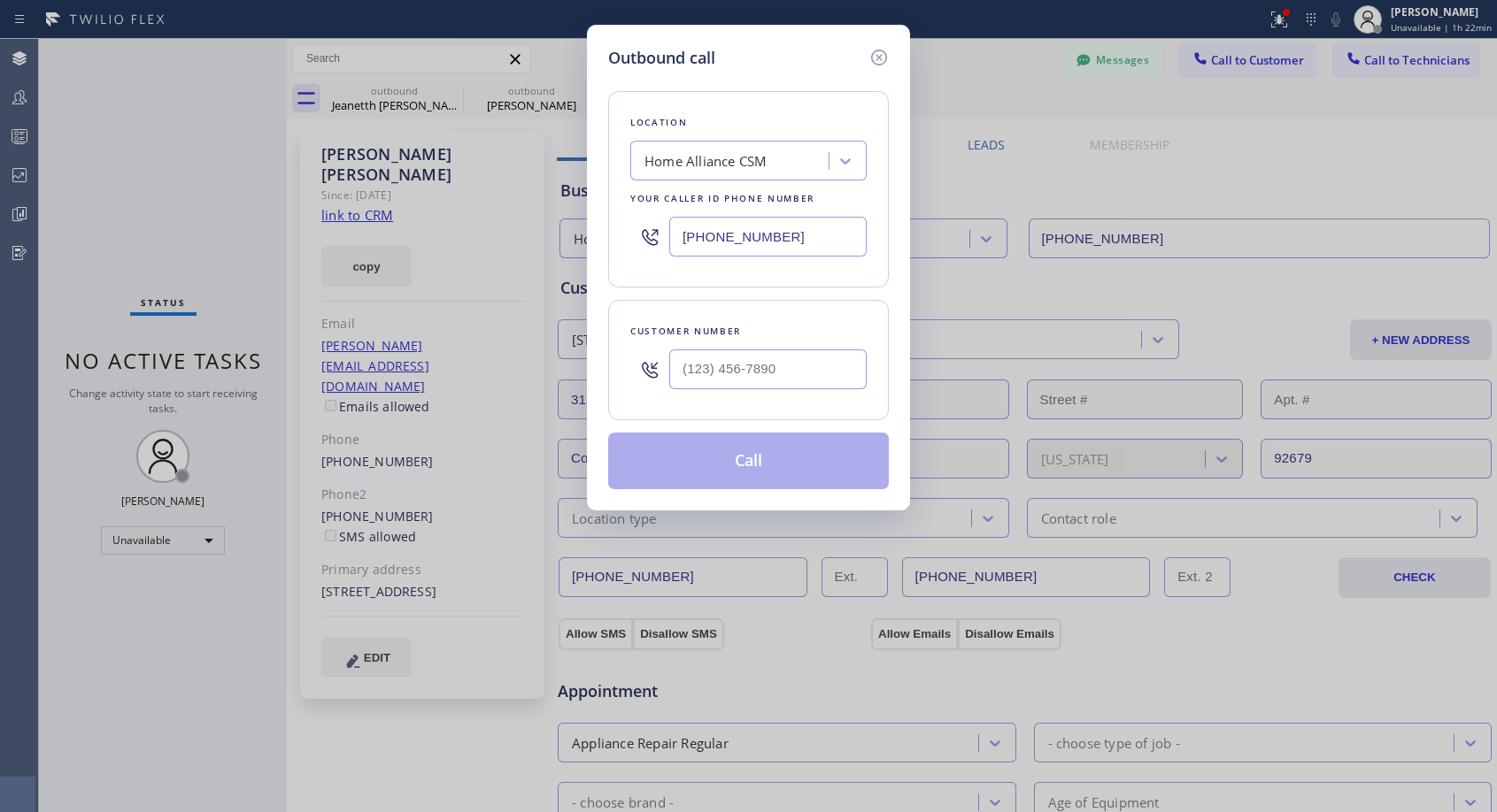
type input "[PHONE_NUMBER]"
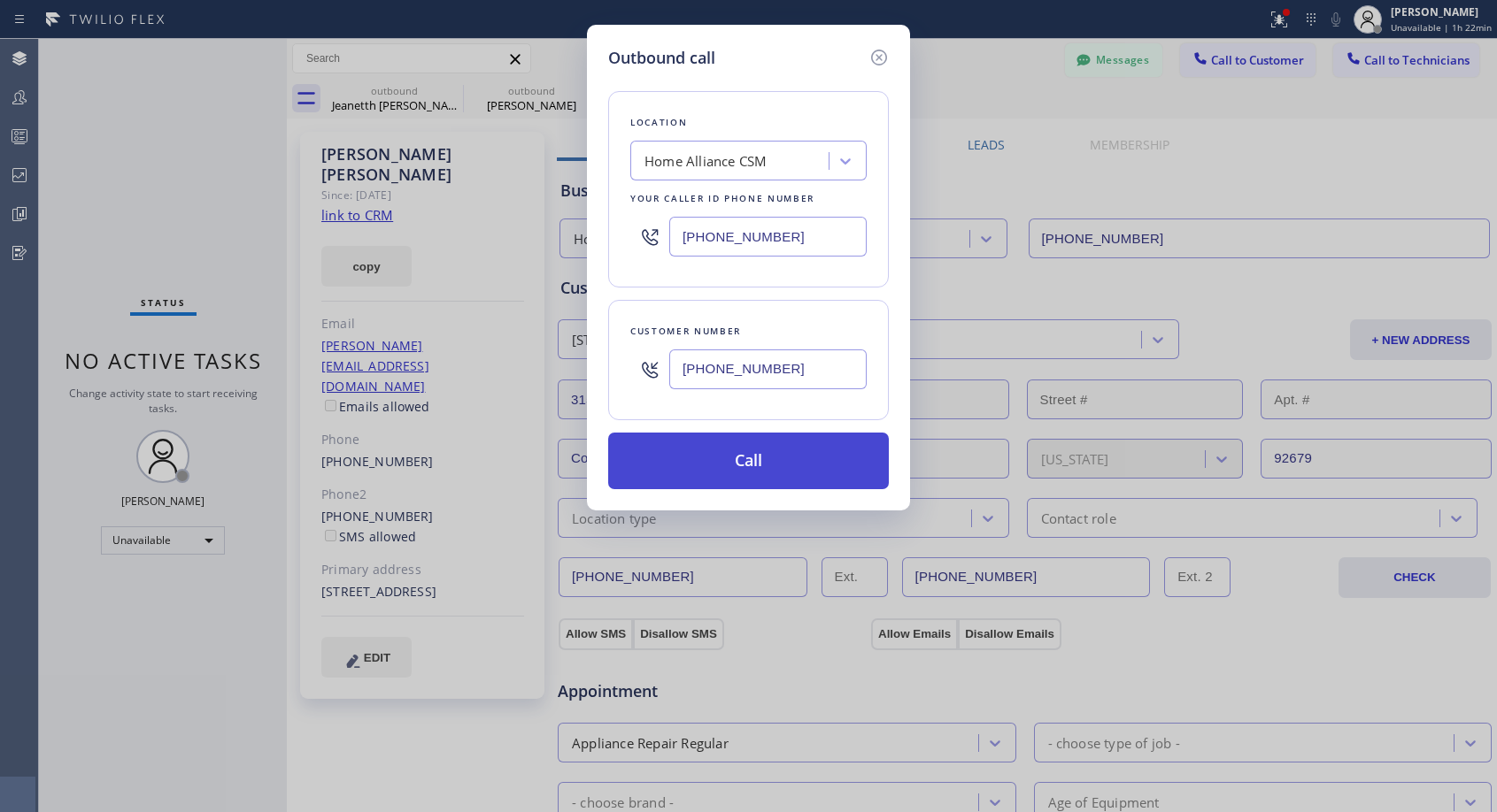
click at [778, 462] on button "Call" at bounding box center [748, 461] width 281 height 57
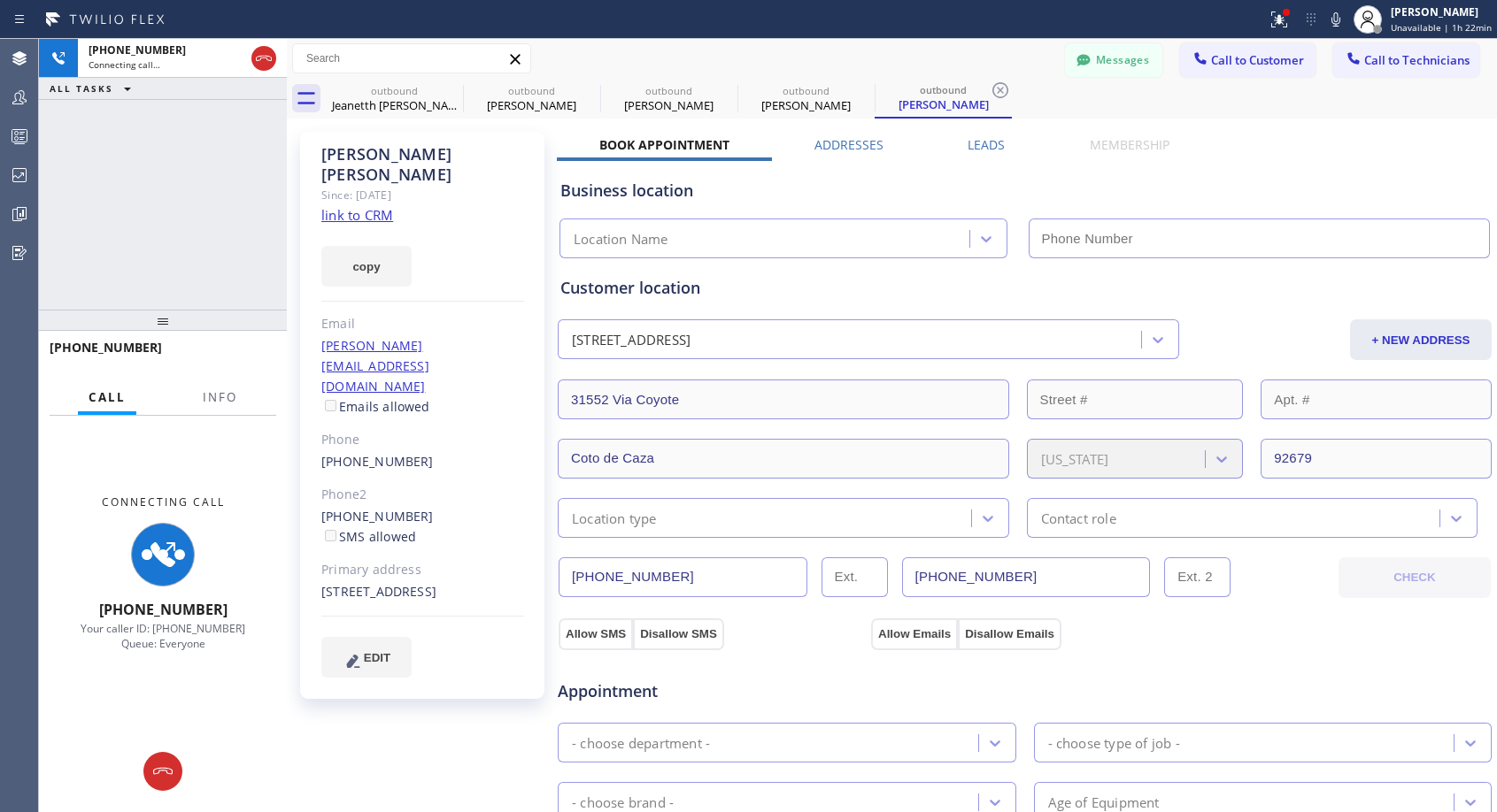
type input "[PHONE_NUMBER]"
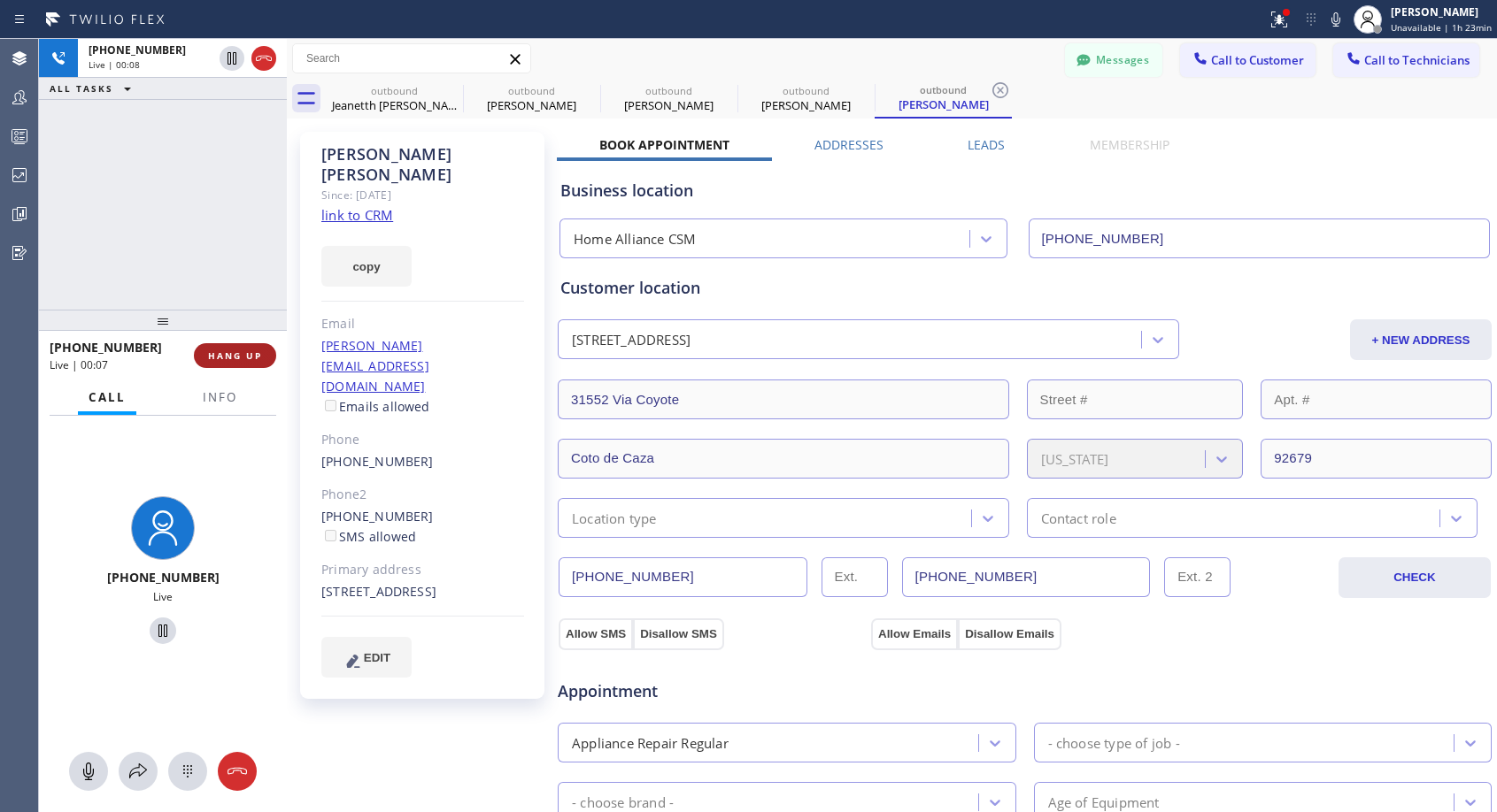
click at [232, 350] on span "HANG UP" at bounding box center [234, 356] width 54 height 13
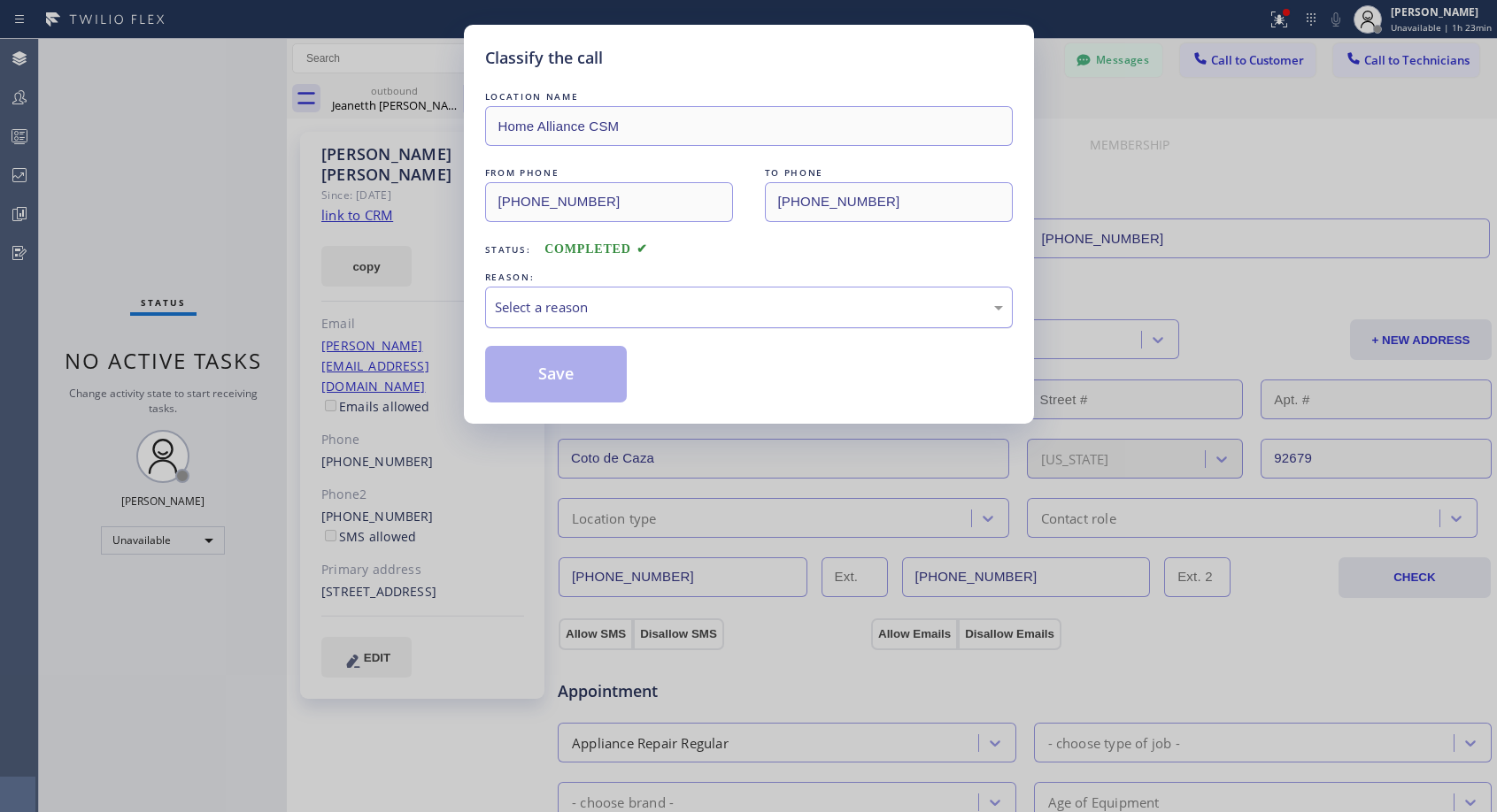
click at [597, 312] on div "Select a reason" at bounding box center [748, 307] width 508 height 20
click at [558, 380] on button "Save" at bounding box center [556, 375] width 142 height 57
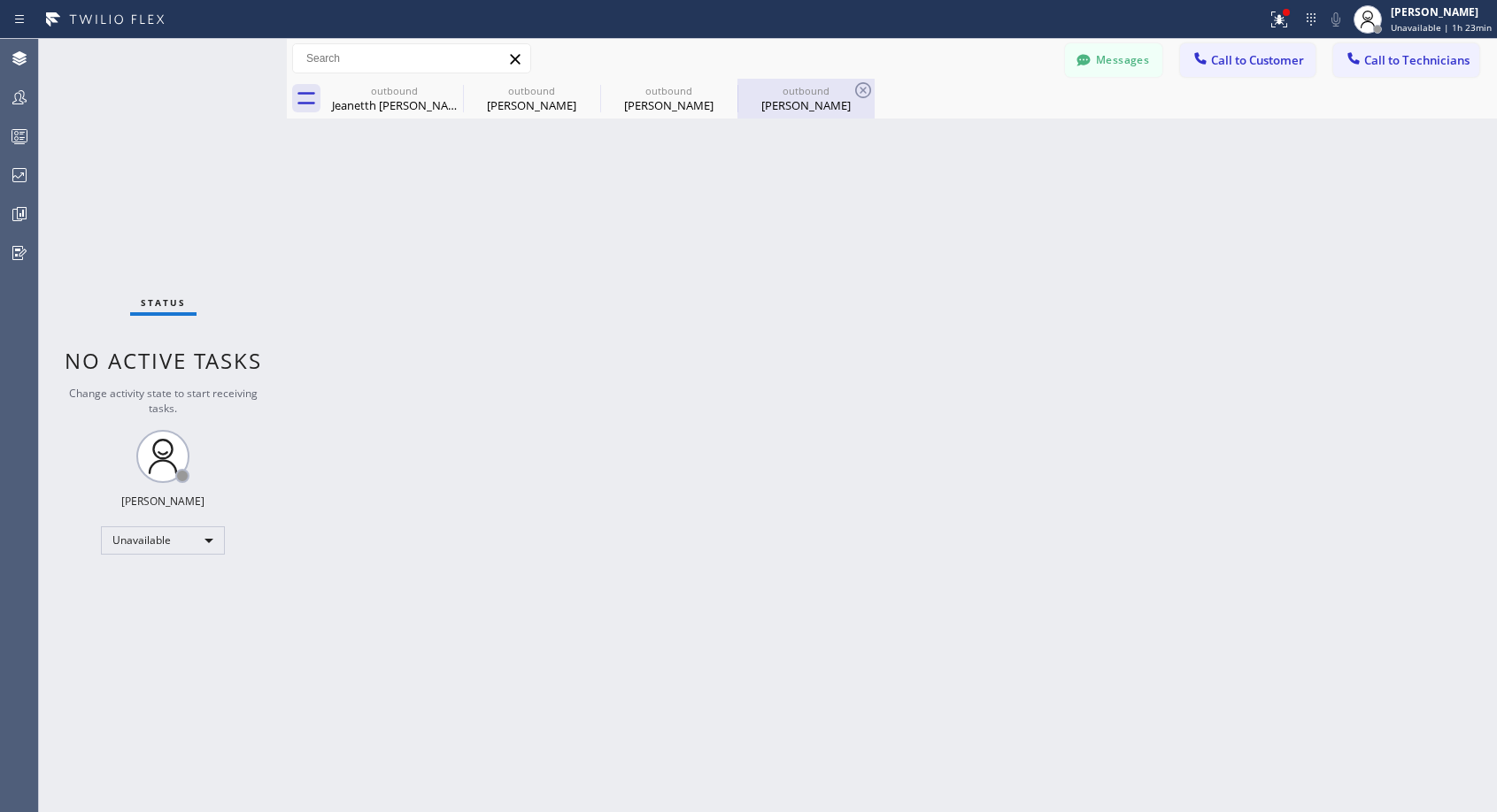
click at [800, 112] on div "outbound [PERSON_NAME]" at bounding box center [806, 98] width 134 height 40
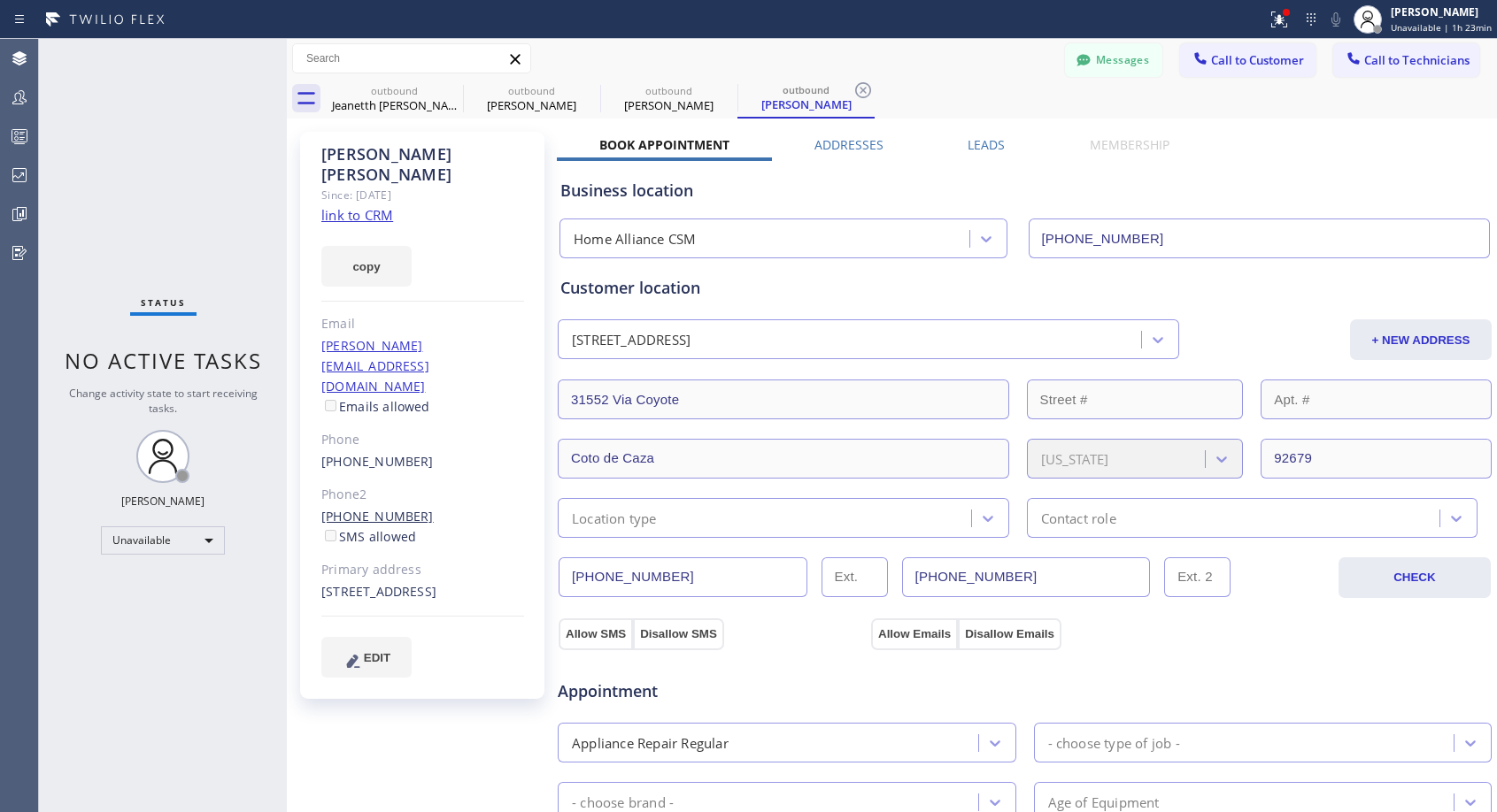
click at [347, 508] on link "[PHONE_NUMBER]" at bounding box center [377, 516] width 112 height 16
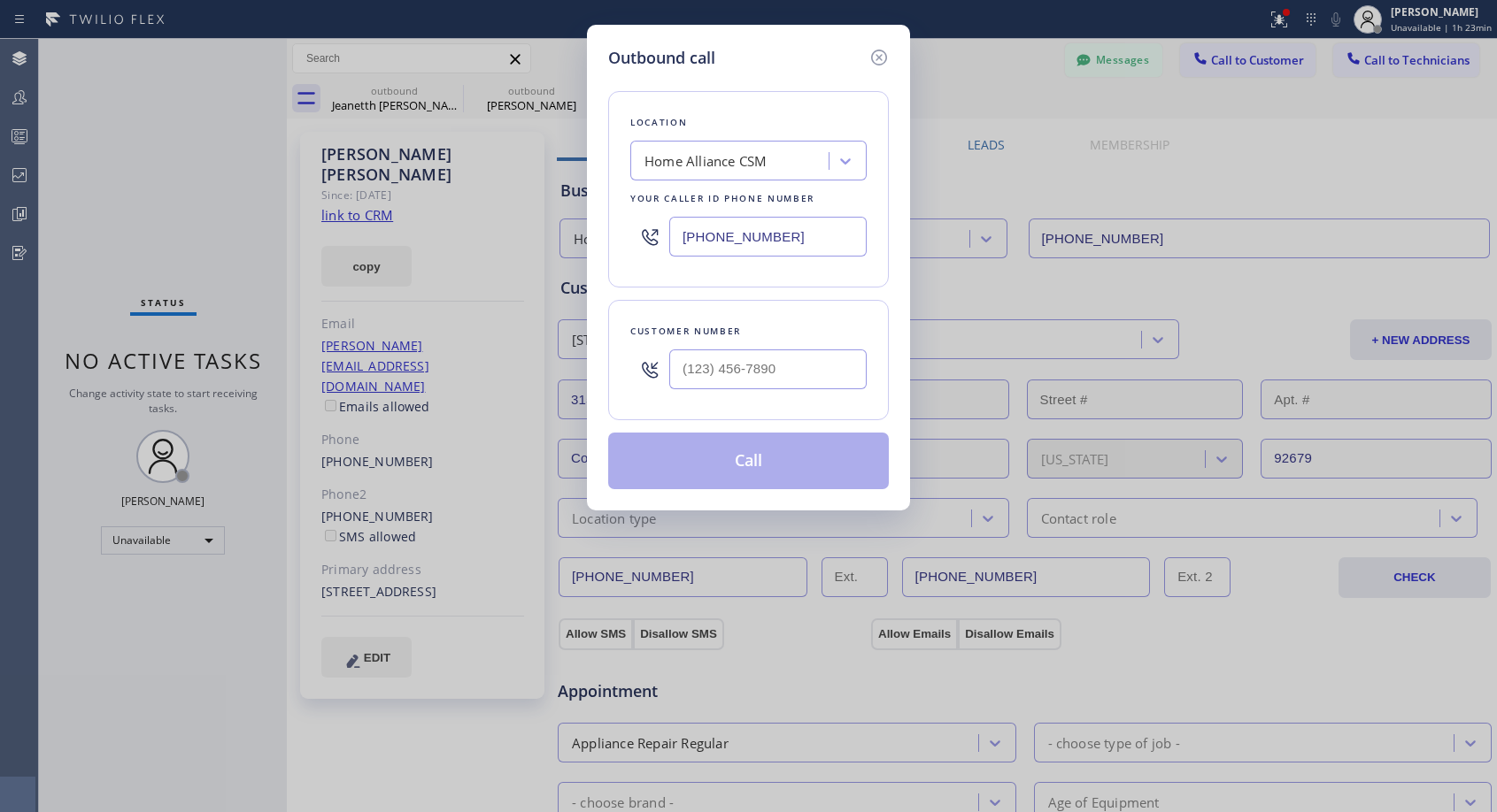
type input "[PHONE_NUMBER]"
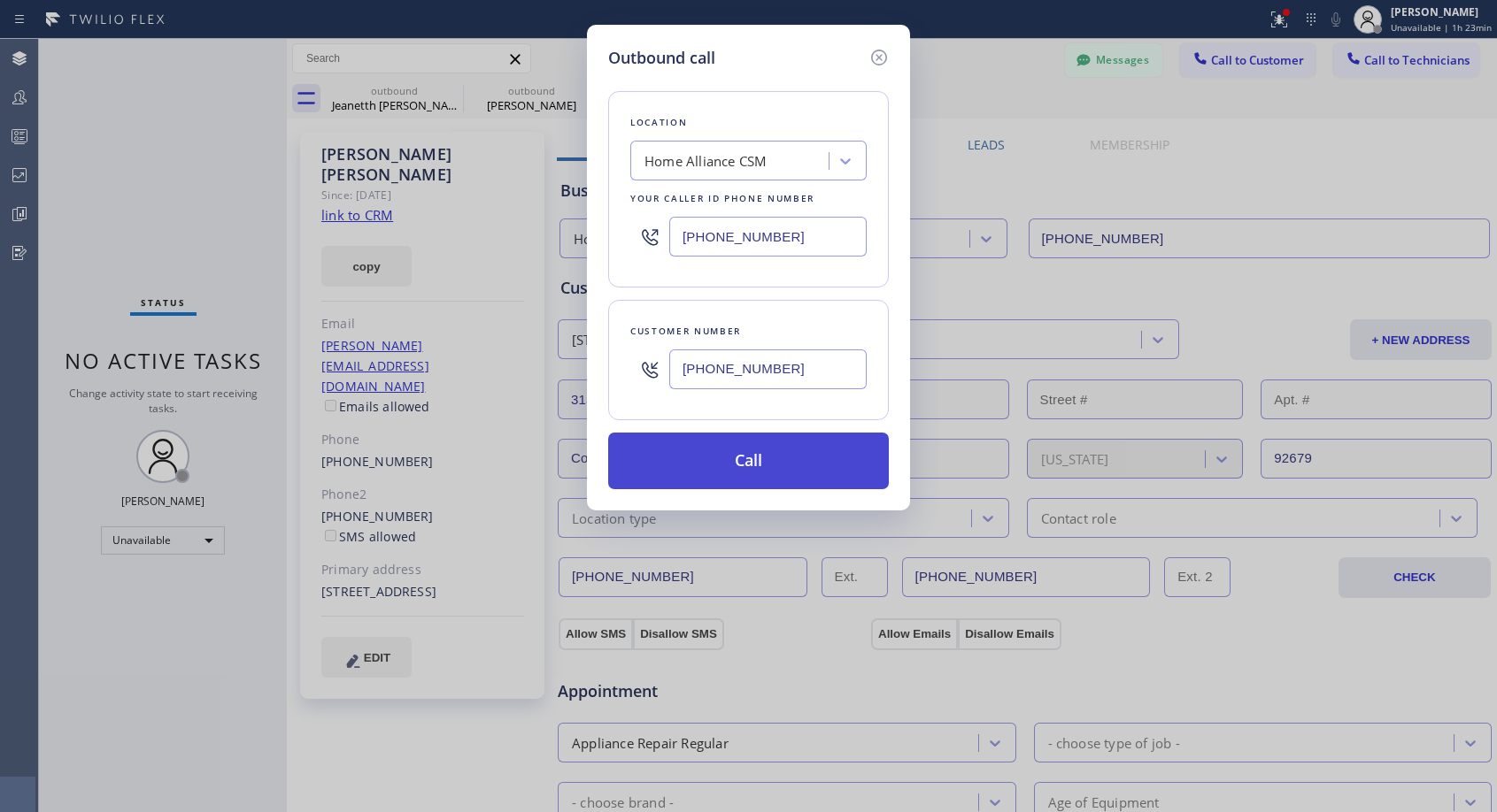
click at [778, 468] on button "Call" at bounding box center [748, 461] width 281 height 57
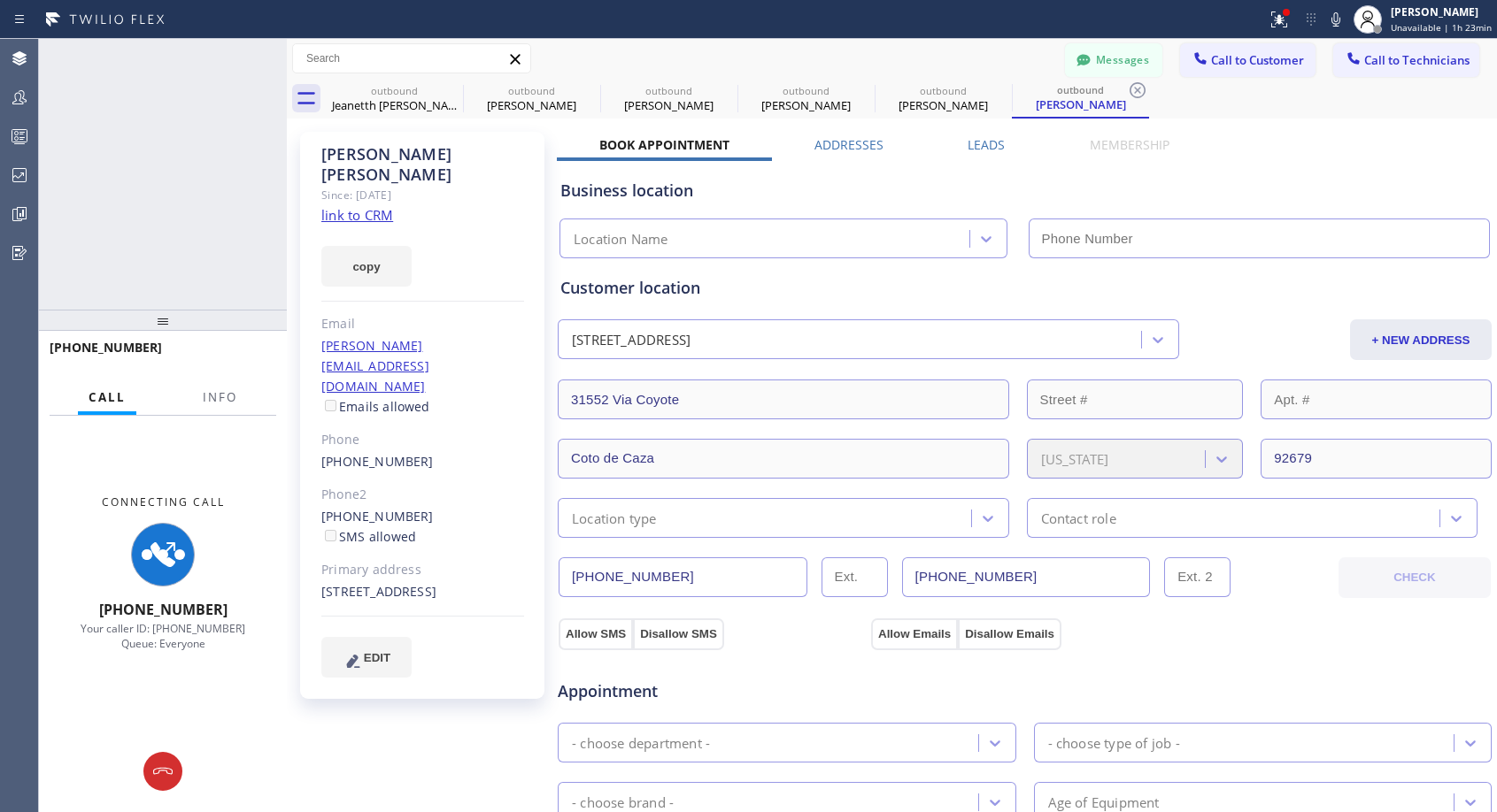
type input "[PHONE_NUMBER]"
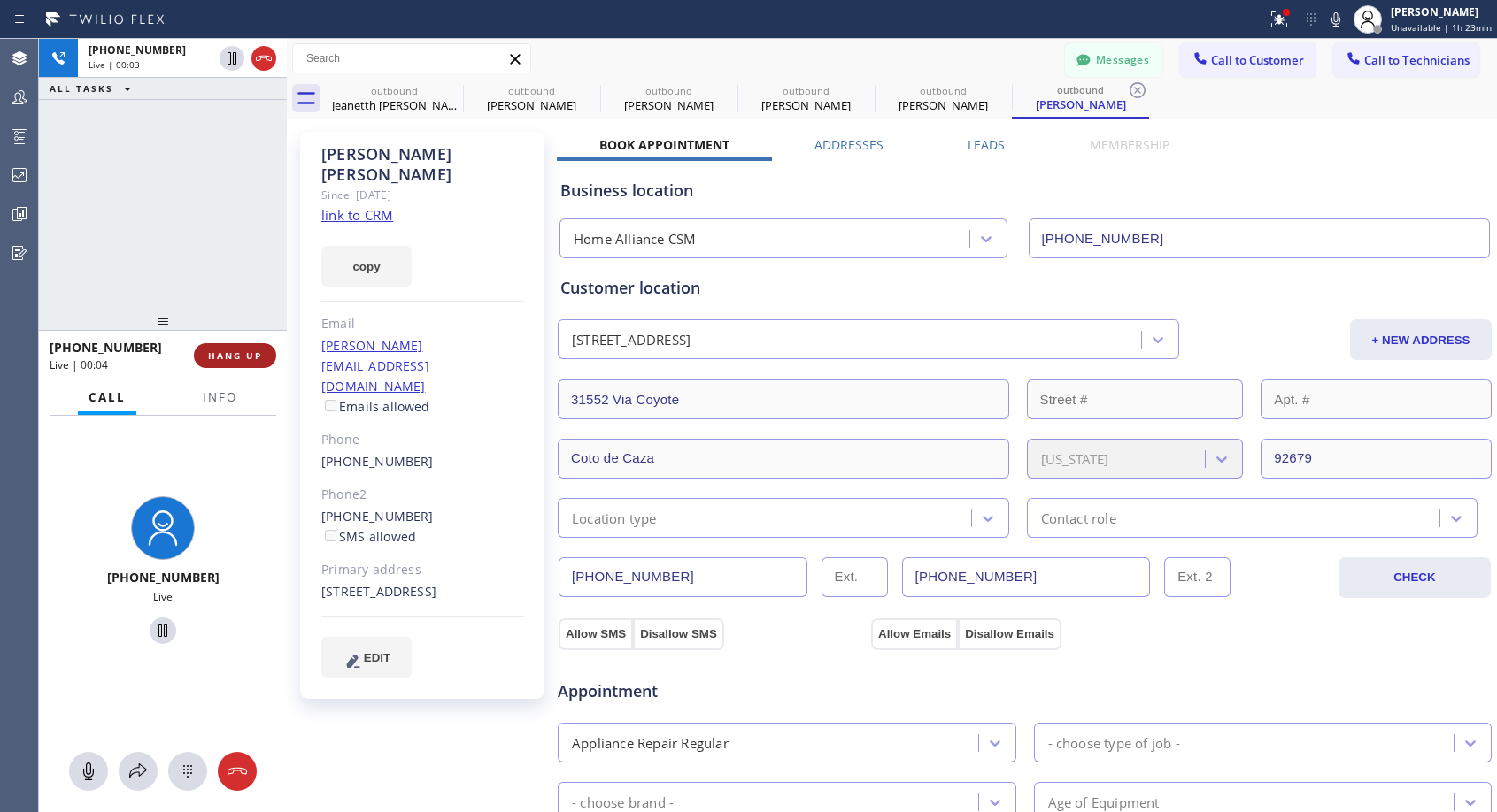
click at [224, 356] on span "HANG UP" at bounding box center [234, 356] width 54 height 13
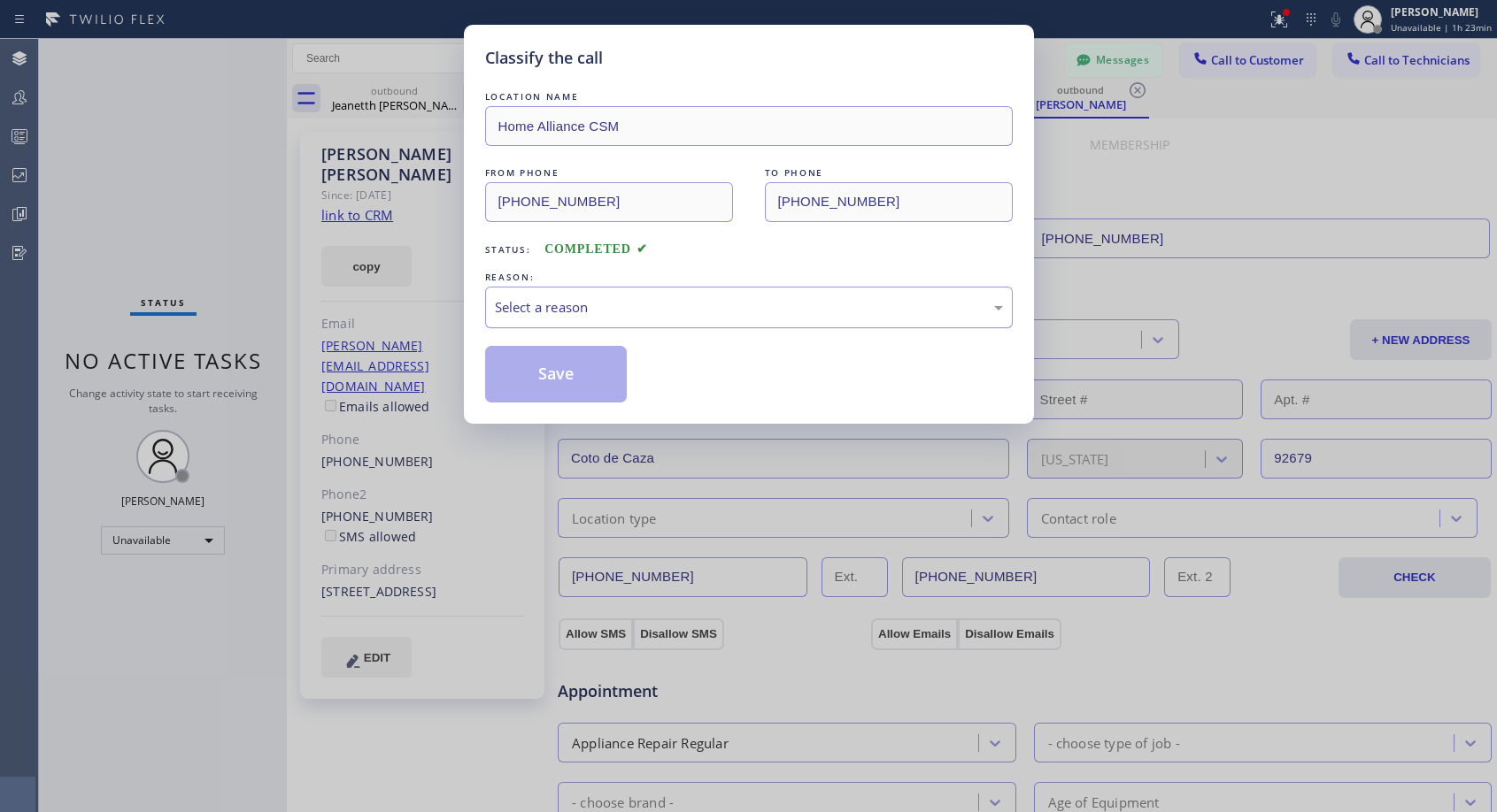
click at [608, 298] on div "Select a reason" at bounding box center [748, 307] width 508 height 20
click at [555, 373] on button "Save" at bounding box center [556, 375] width 142 height 57
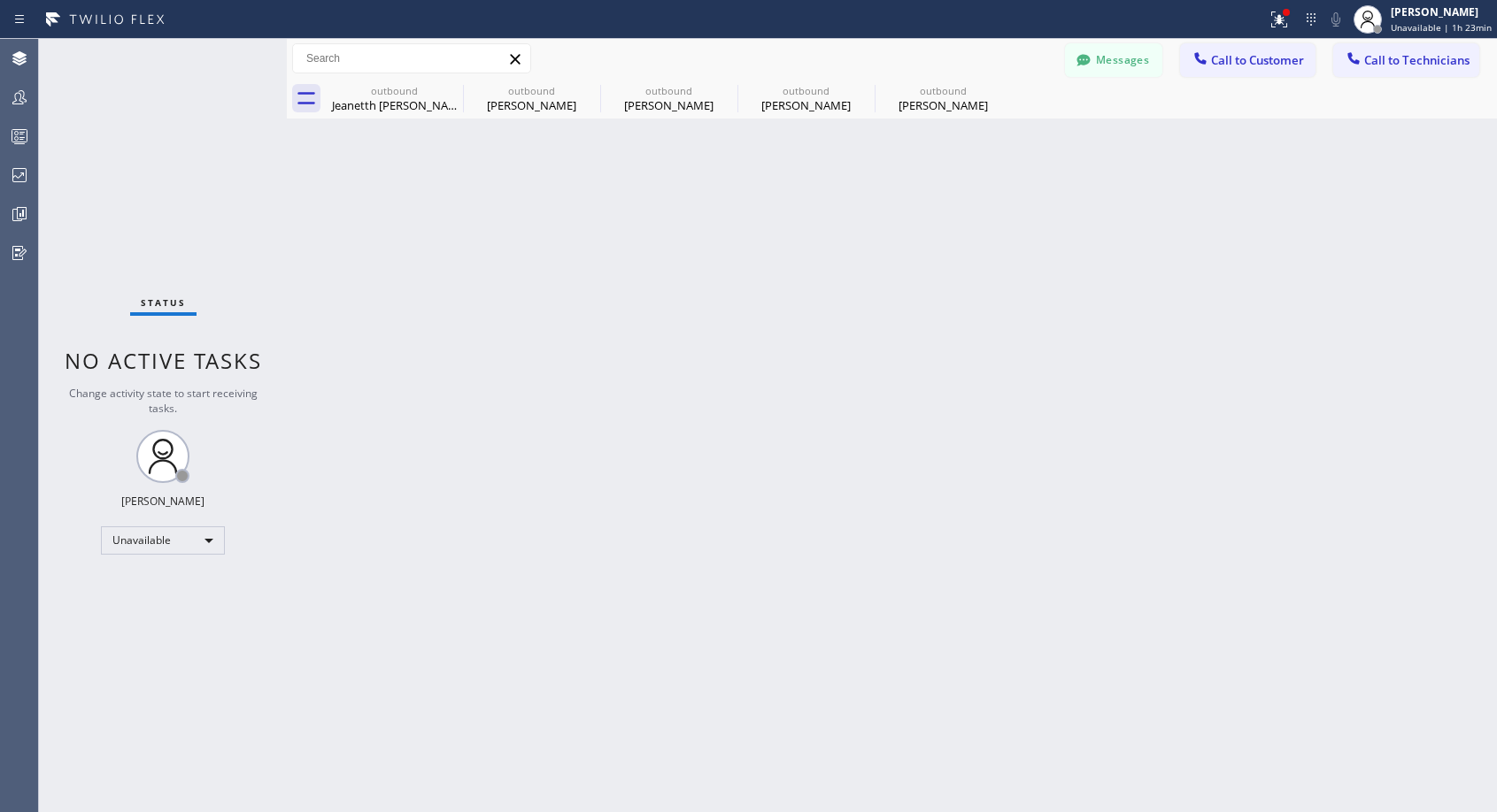
drag, startPoint x: 931, startPoint y: 107, endPoint x: 677, endPoint y: 229, distance: 281.8
click at [931, 107] on div "[PERSON_NAME]" at bounding box center [943, 105] width 134 height 15
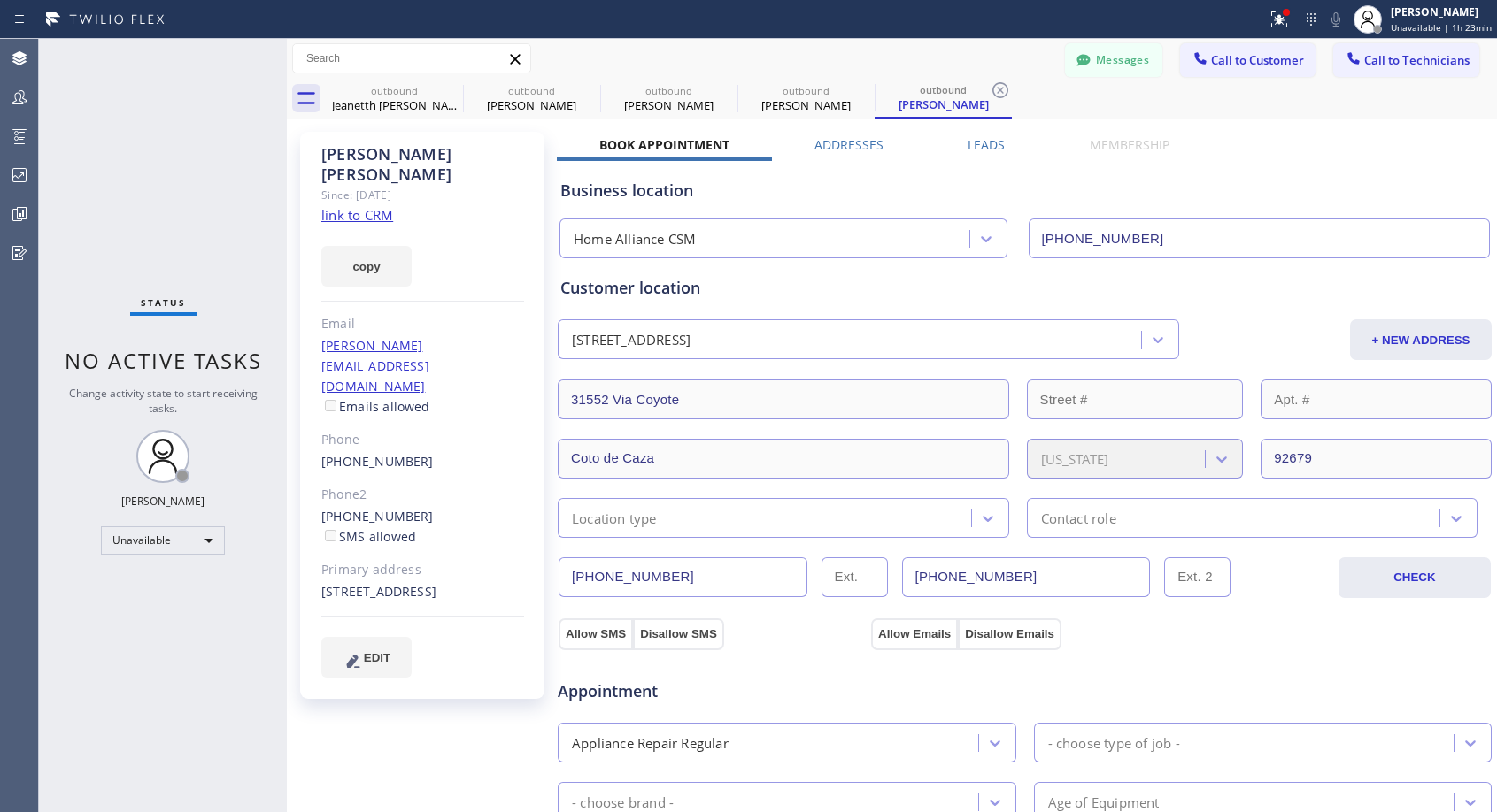
click at [368, 453] on link "[PHONE_NUMBER]" at bounding box center [377, 461] width 112 height 16
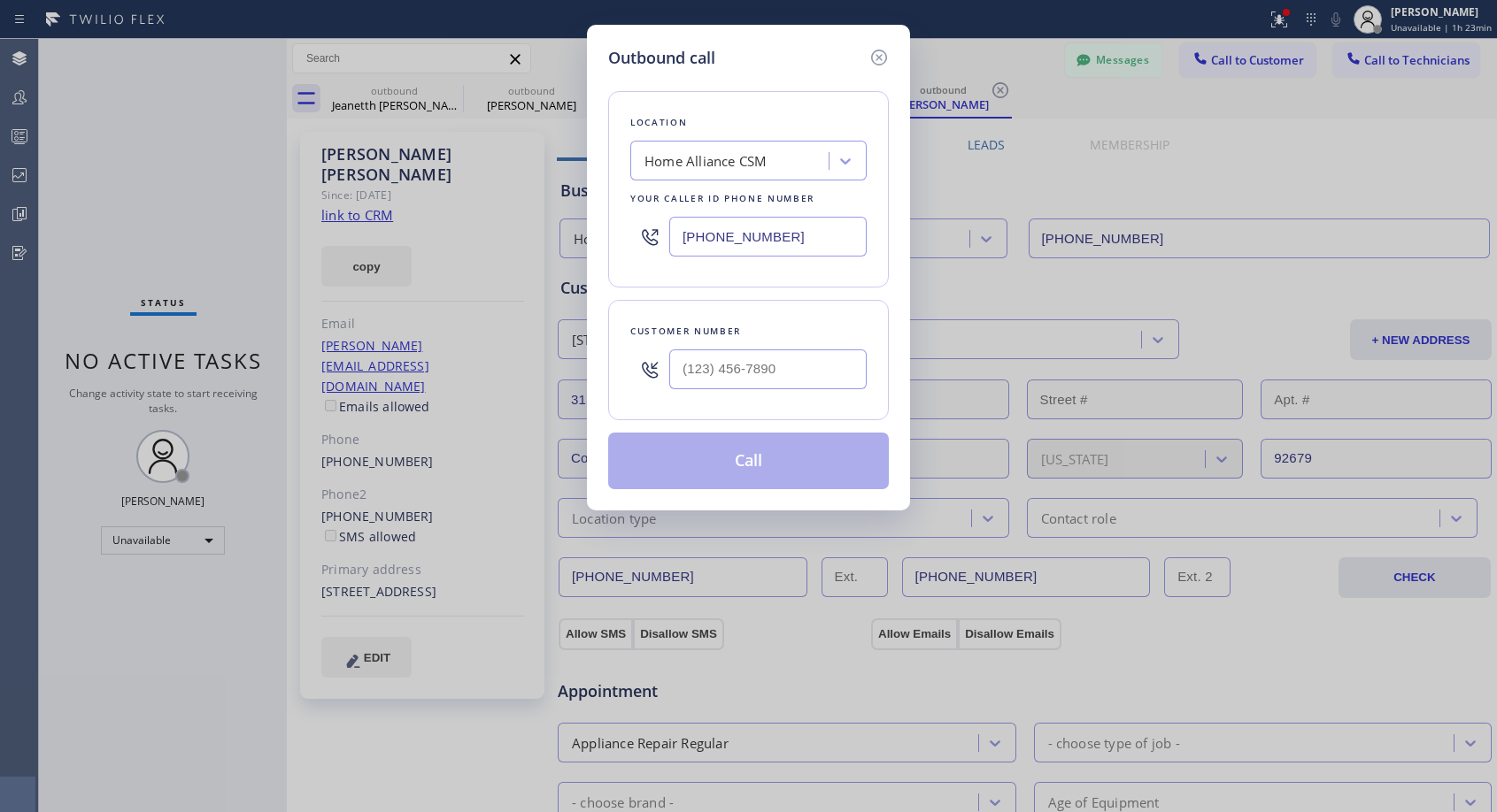
type input "[PHONE_NUMBER]"
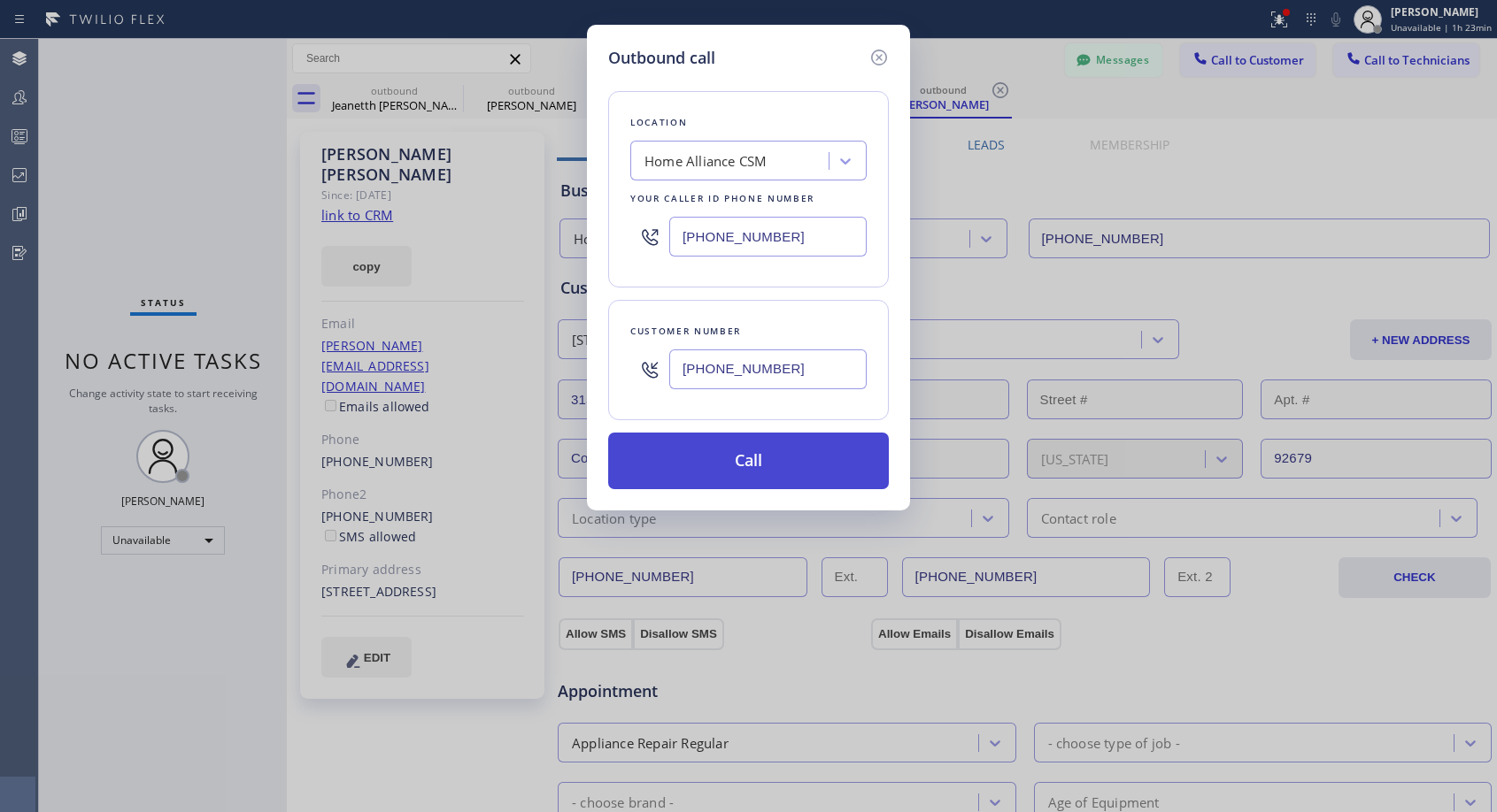
click at [769, 466] on button "Call" at bounding box center [748, 461] width 281 height 57
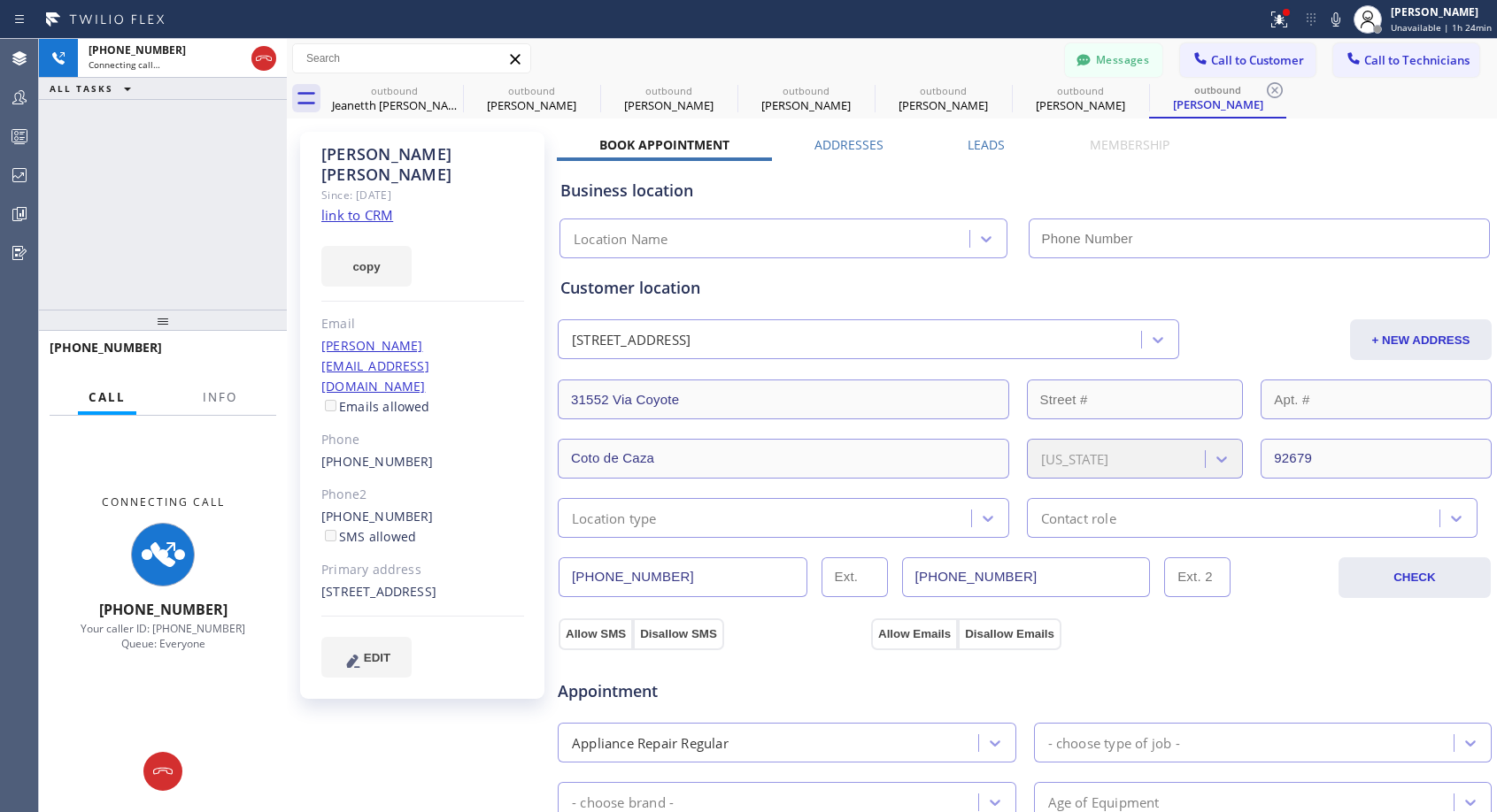
type input "[PHONE_NUMBER]"
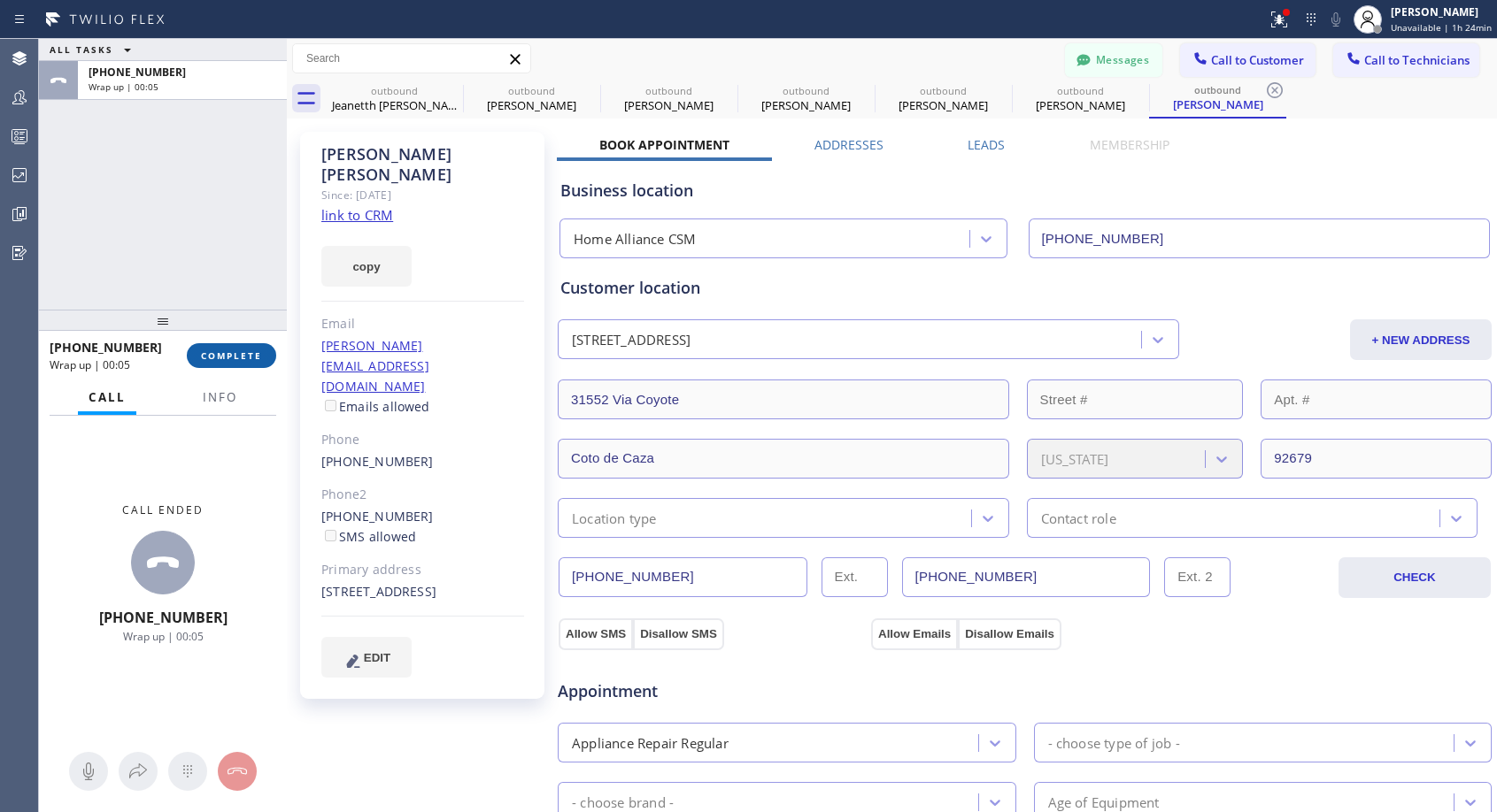
click at [238, 353] on span "COMPLETE" at bounding box center [231, 356] width 61 height 13
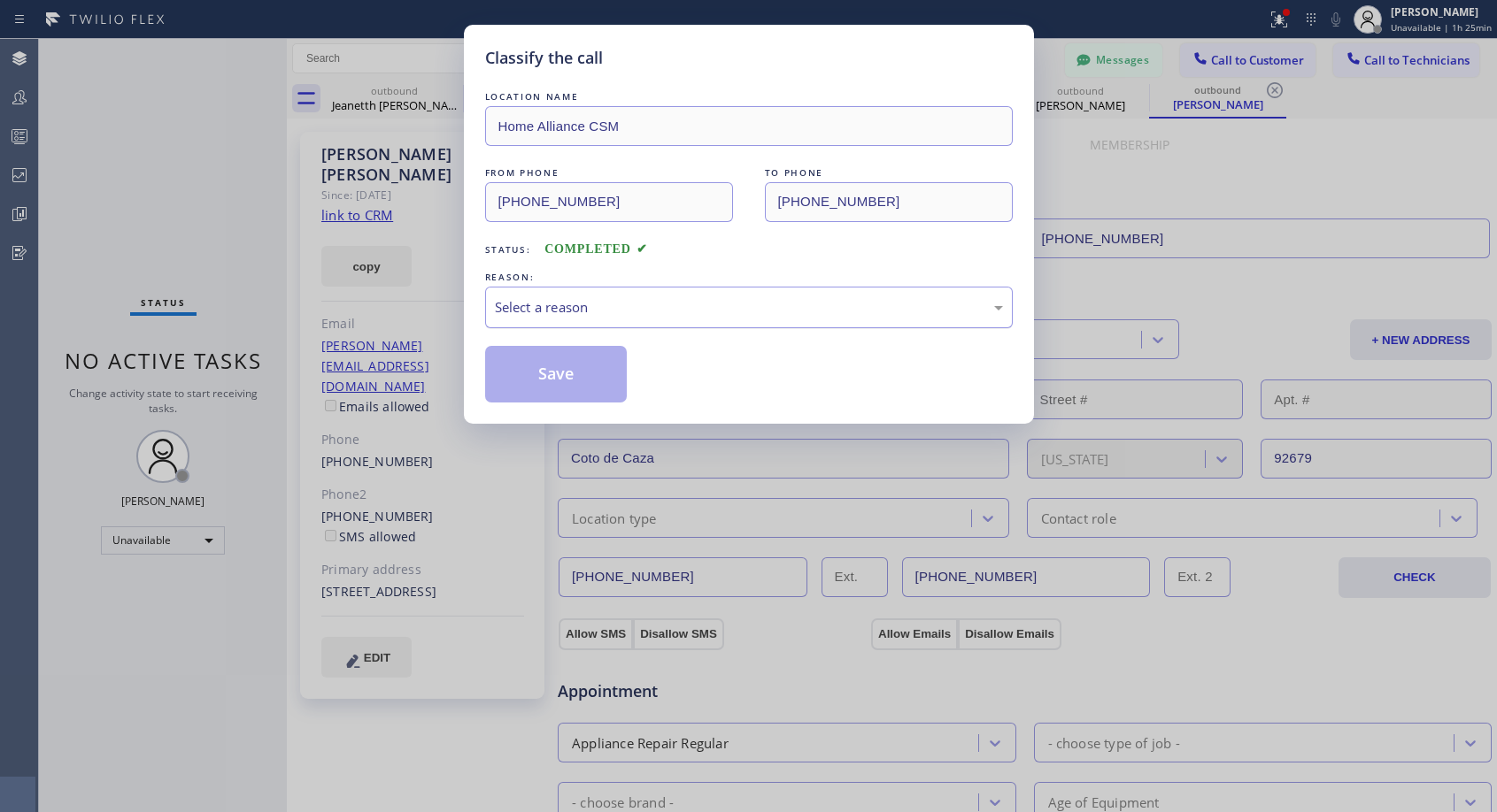
click at [642, 301] on div "Select a reason" at bounding box center [748, 307] width 508 height 20
click at [546, 381] on button "Save" at bounding box center [556, 375] width 142 height 57
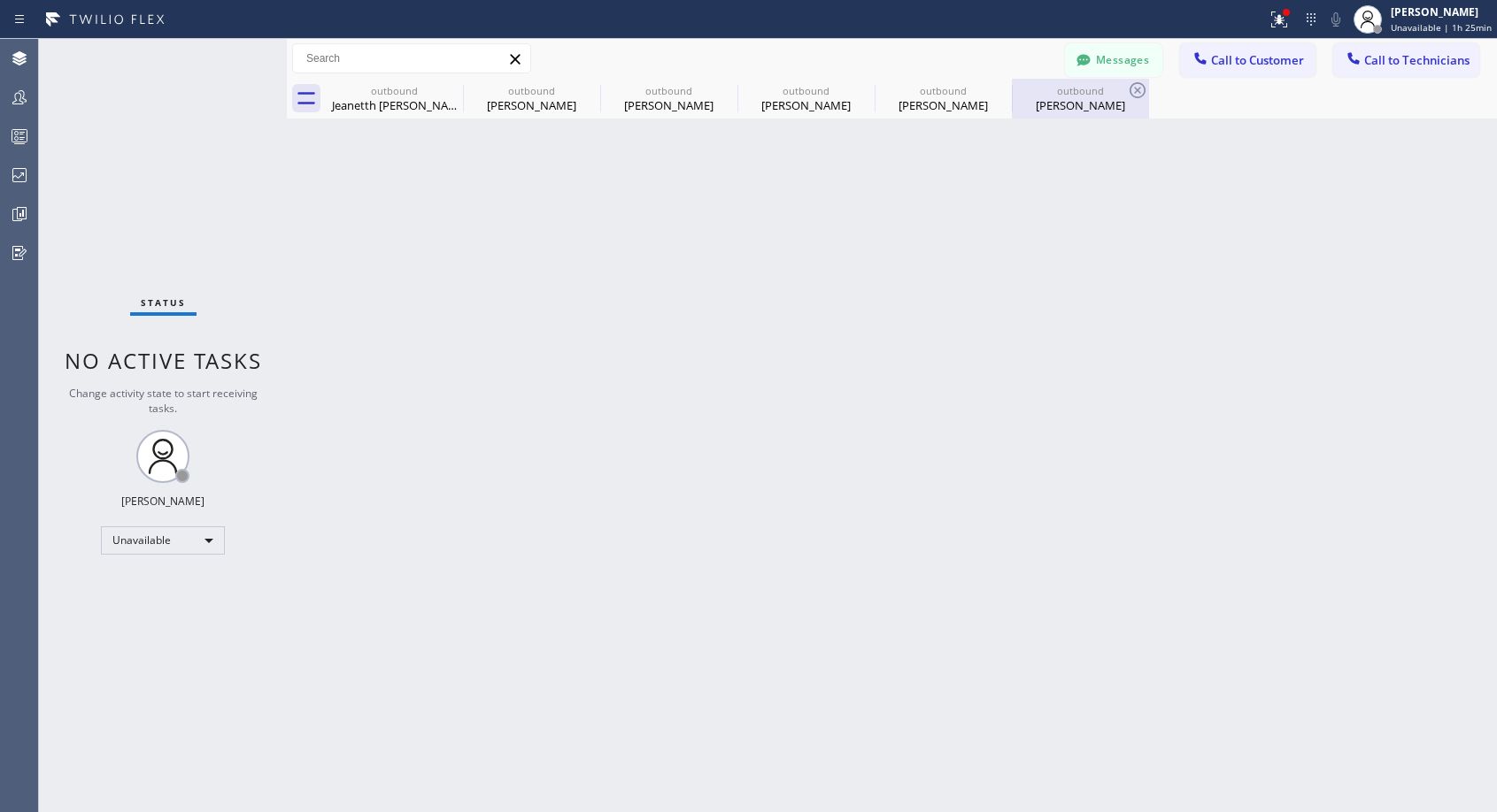
click at [1052, 99] on div "[PERSON_NAME]" at bounding box center [1080, 105] width 134 height 15
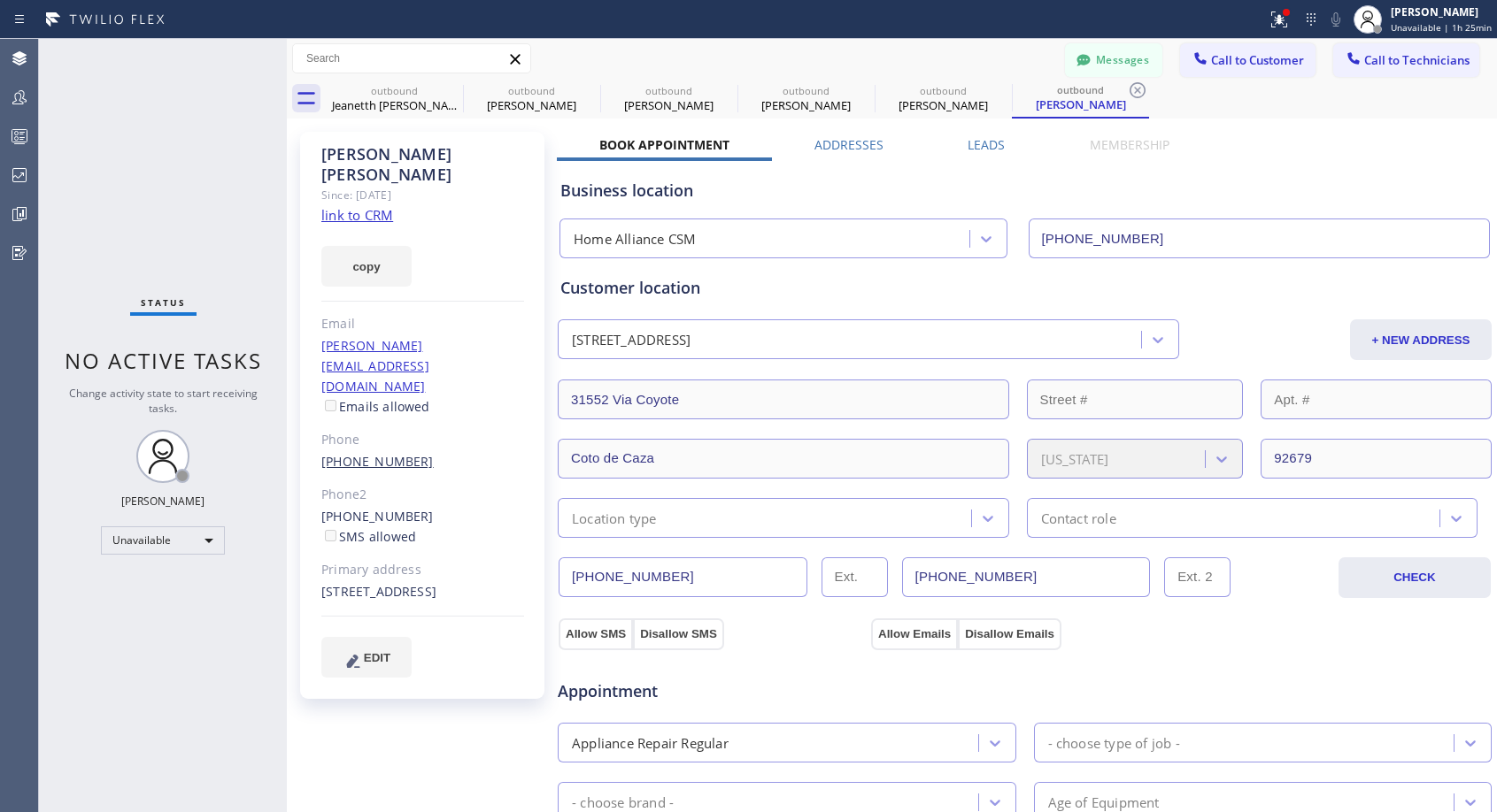
click at [373, 453] on link "[PHONE_NUMBER]" at bounding box center [377, 461] width 112 height 16
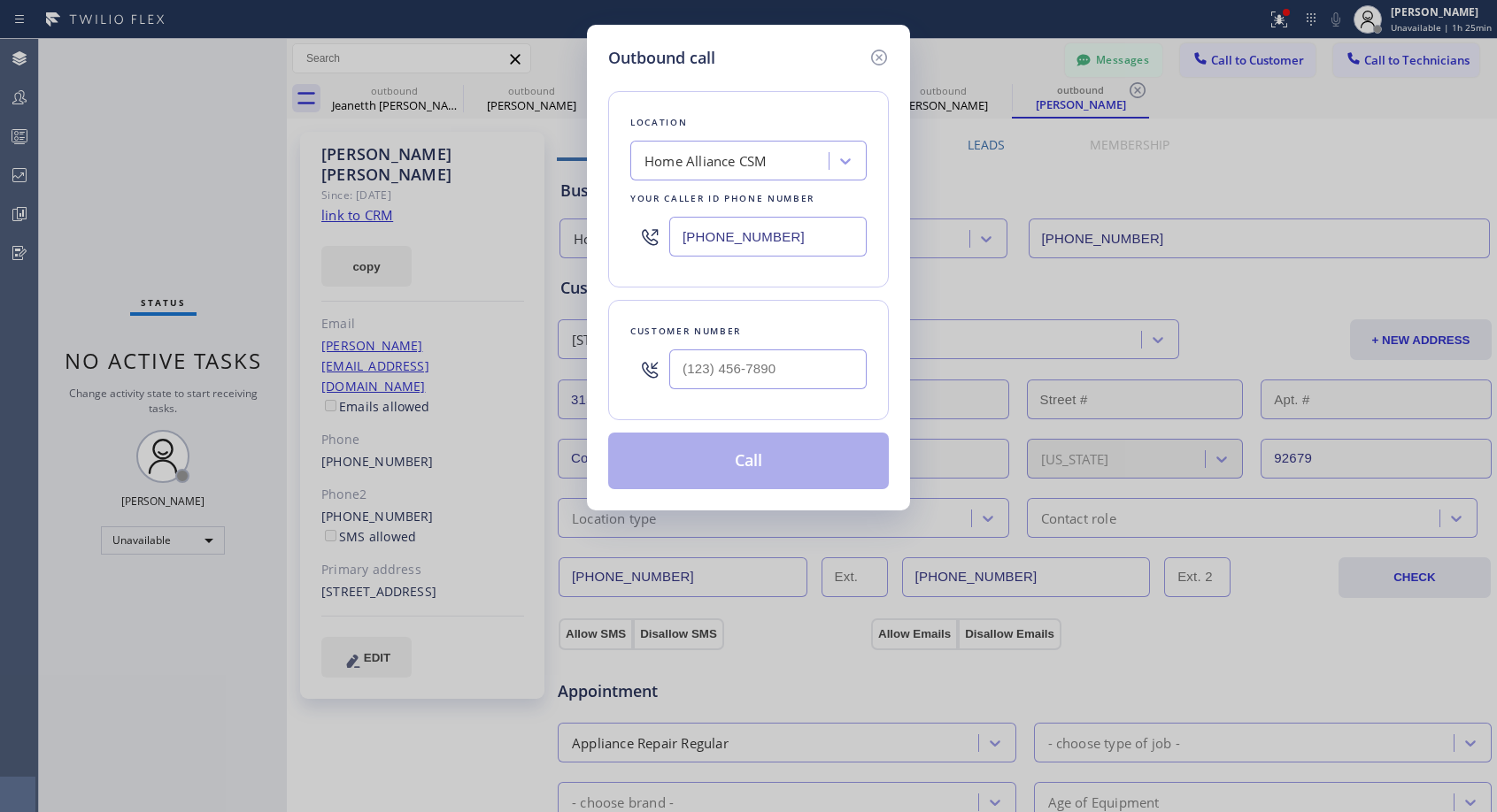
type input "[PHONE_NUMBER]"
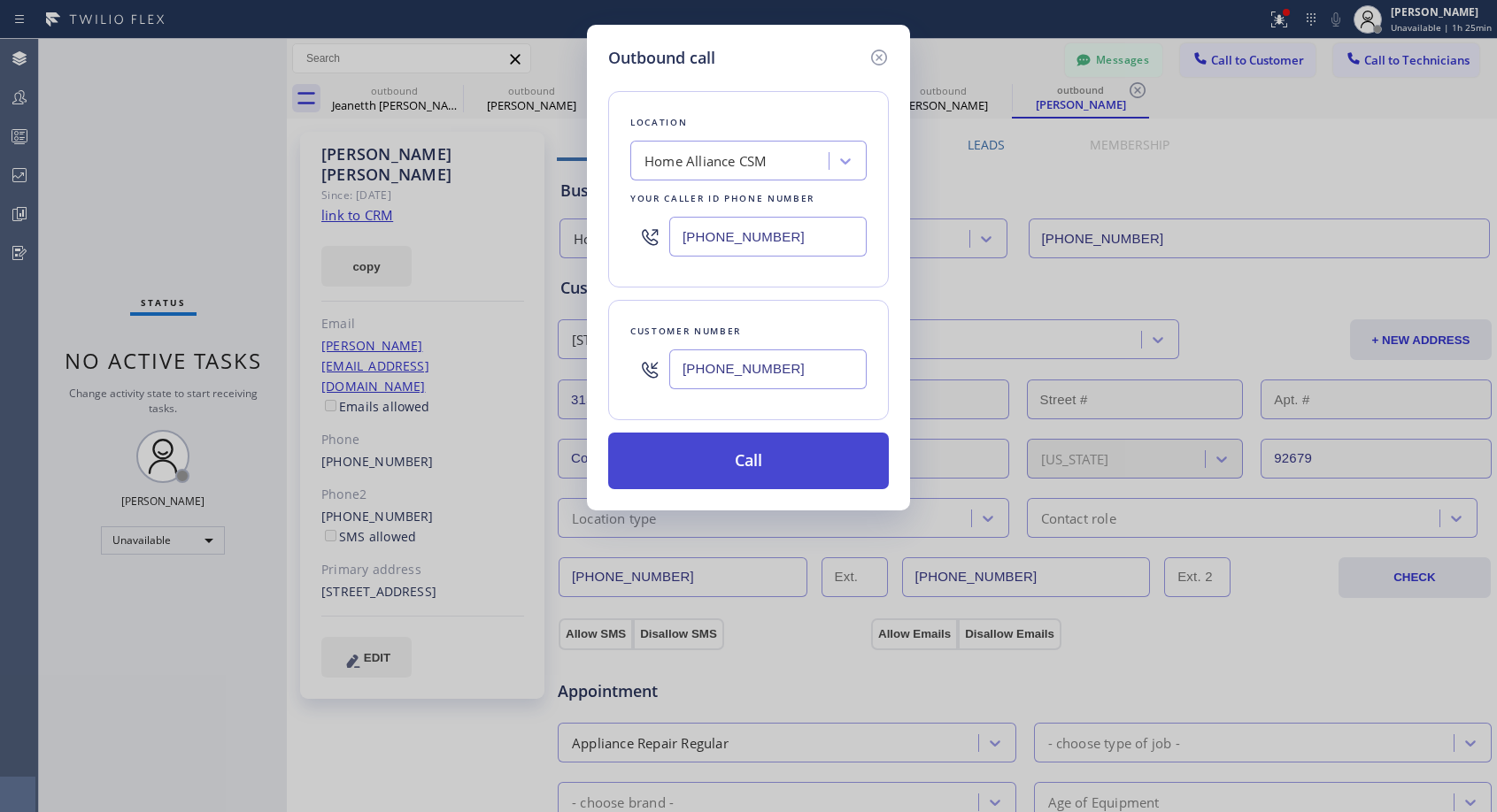
click at [718, 450] on button "Call" at bounding box center [748, 461] width 281 height 57
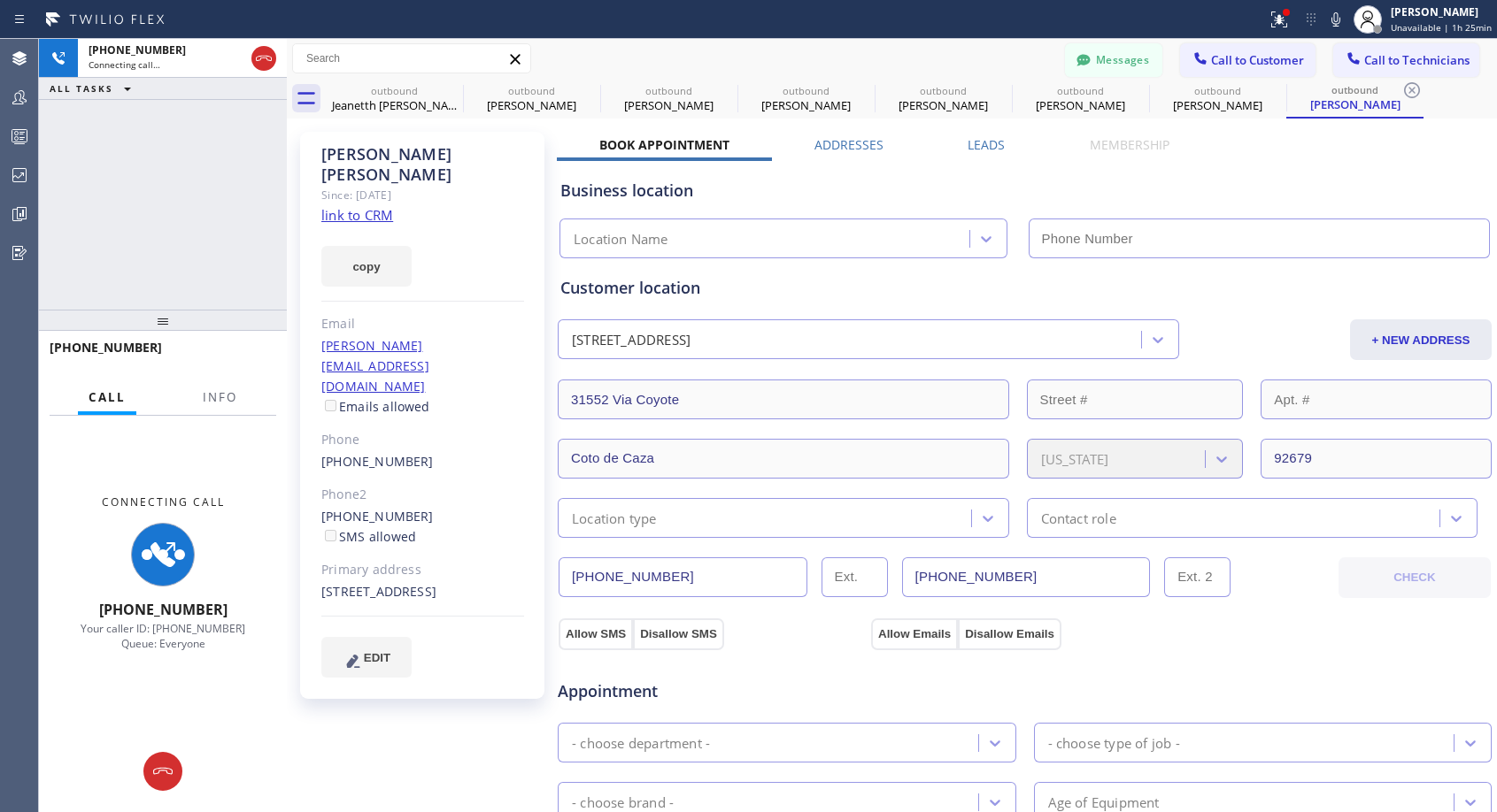
type input "[PHONE_NUMBER]"
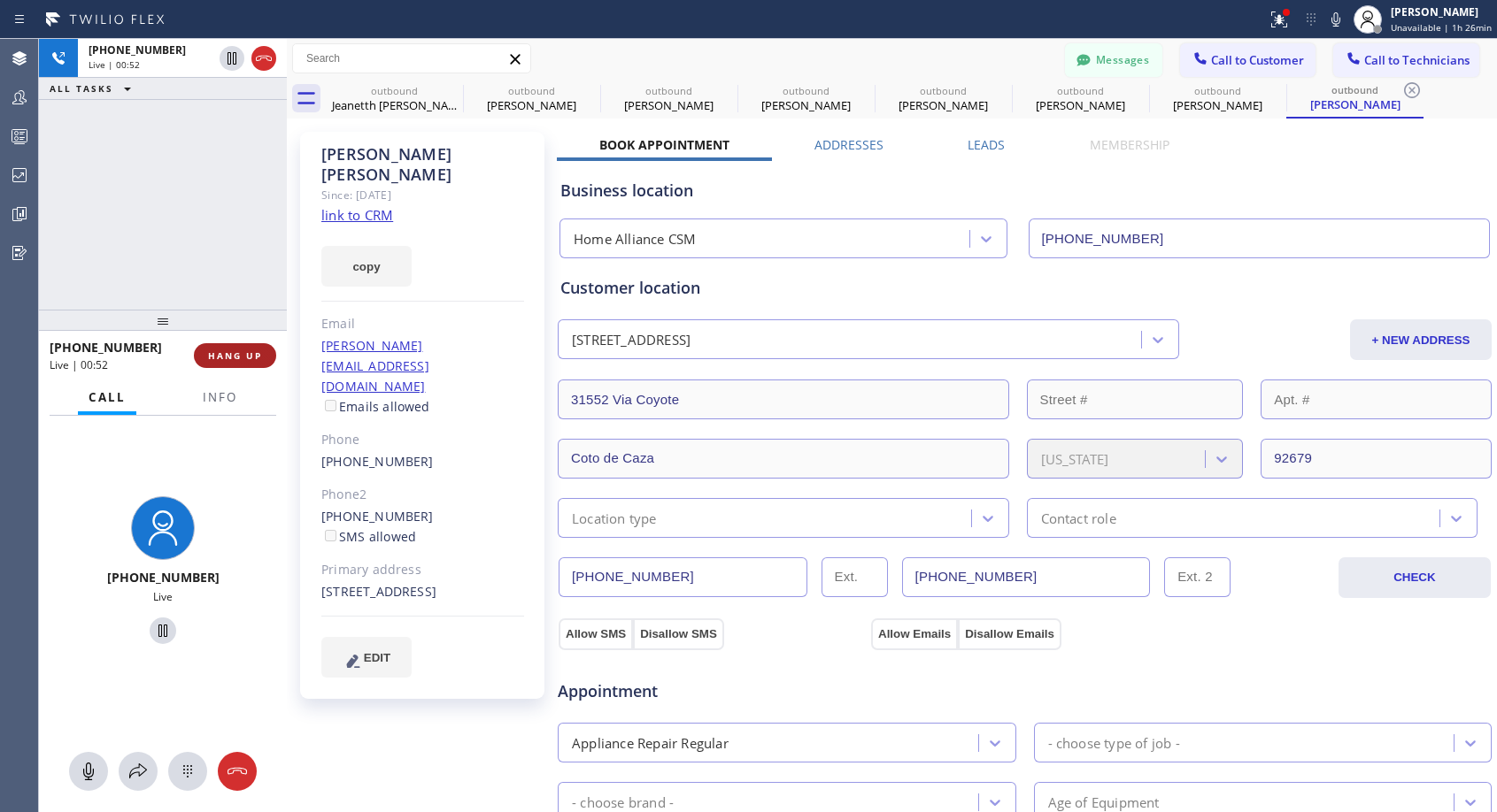
click at [253, 355] on span "HANG UP" at bounding box center [234, 356] width 54 height 13
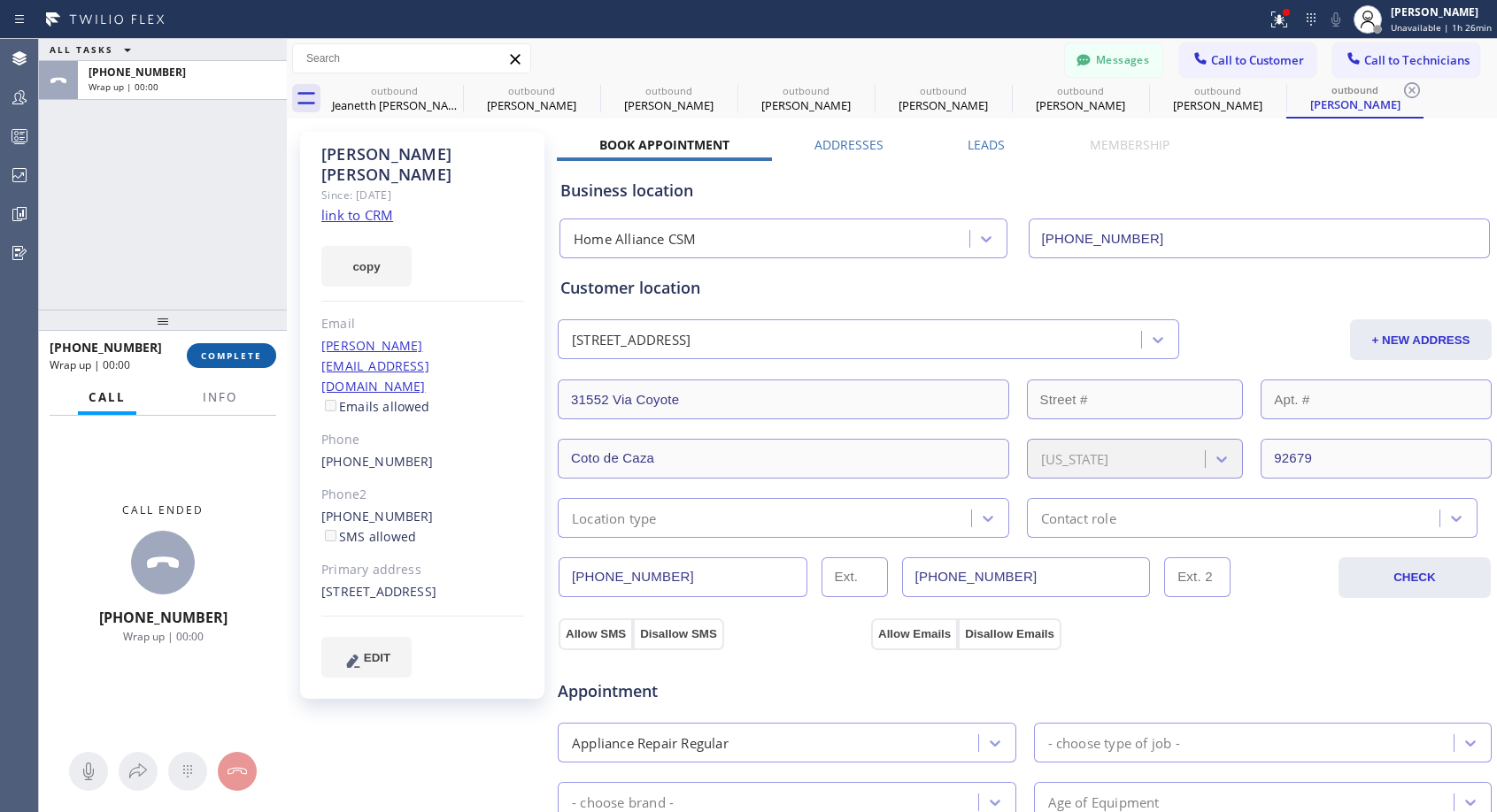
click at [253, 355] on span "COMPLETE" at bounding box center [231, 356] width 61 height 13
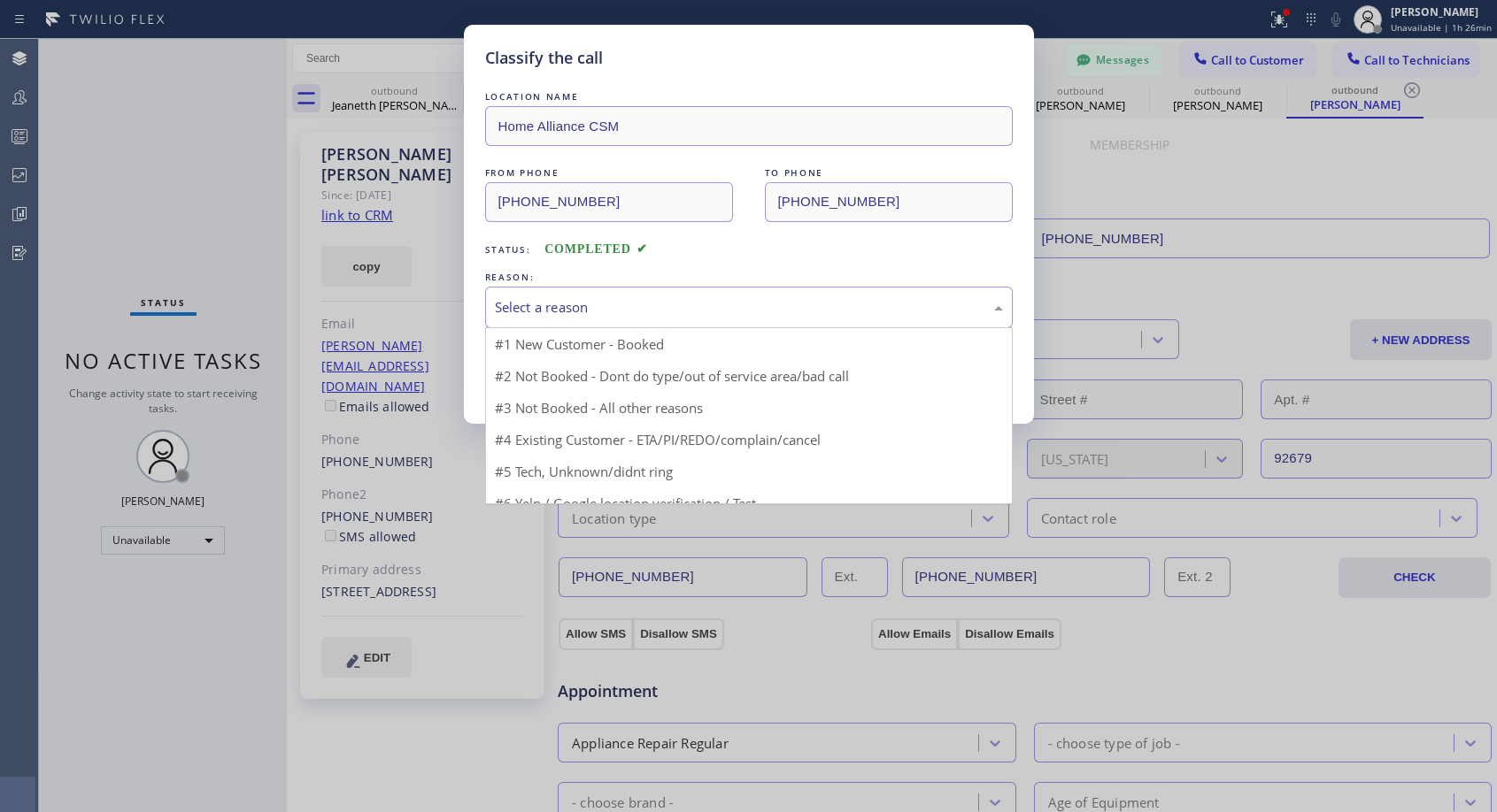
click at [627, 313] on div "Select a reason" at bounding box center [748, 307] width 508 height 20
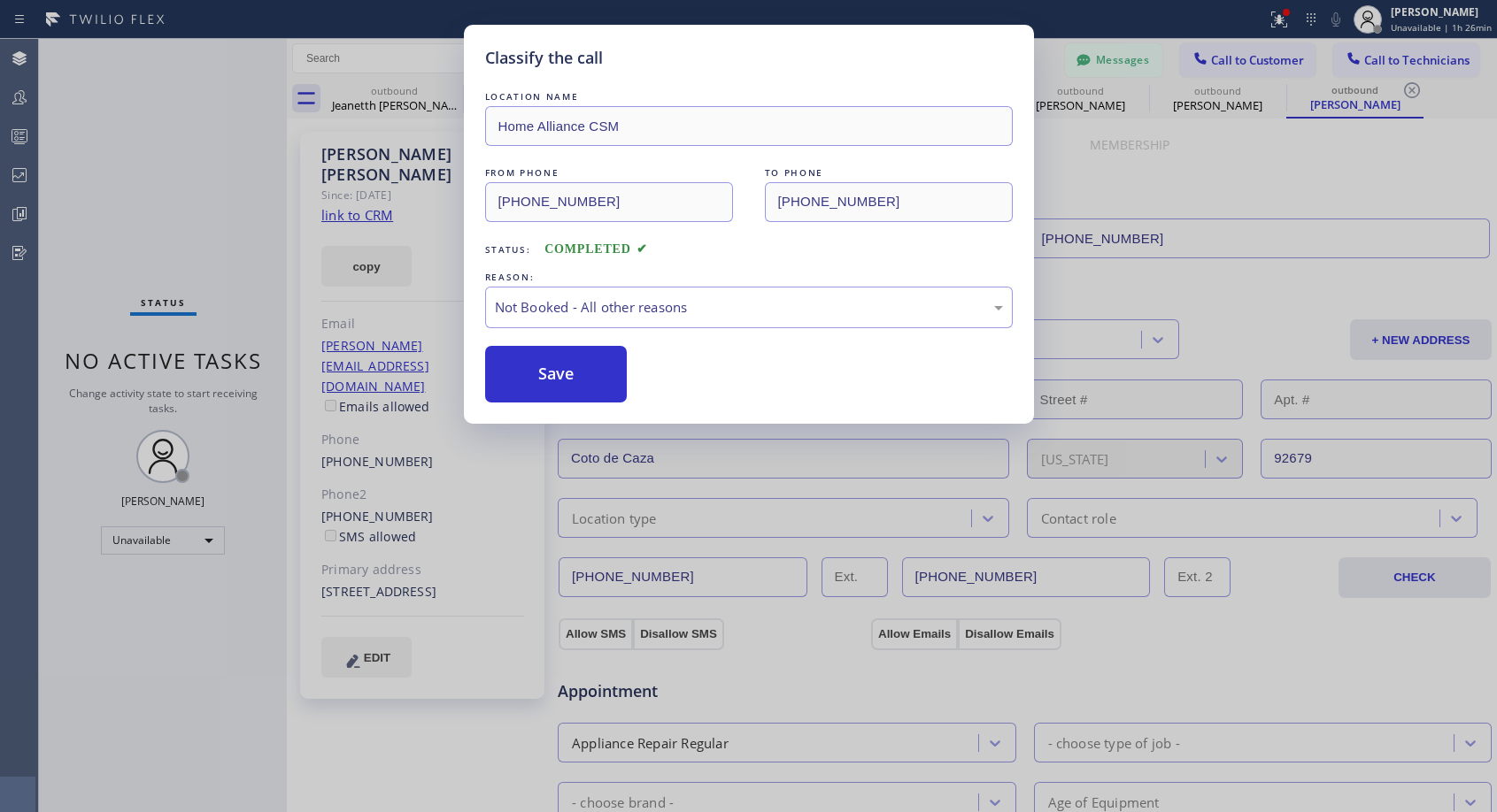
drag, startPoint x: 549, startPoint y: 381, endPoint x: 688, endPoint y: 8, distance: 398.1
click at [549, 380] on button "Save" at bounding box center [556, 375] width 142 height 57
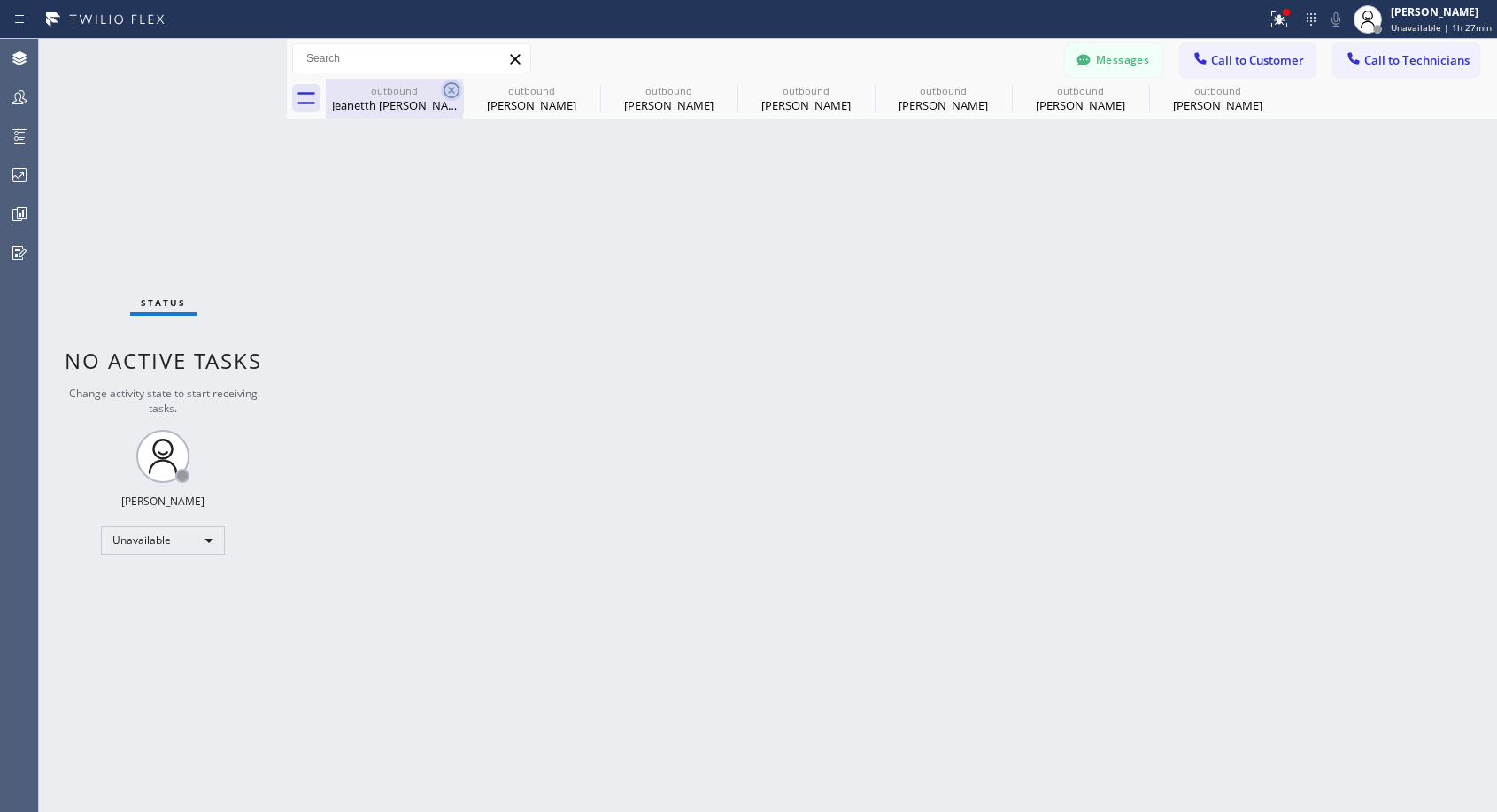
click at [457, 89] on icon at bounding box center [451, 89] width 21 height 21
click at [0, 0] on icon at bounding box center [0, 0] width 0 height 0
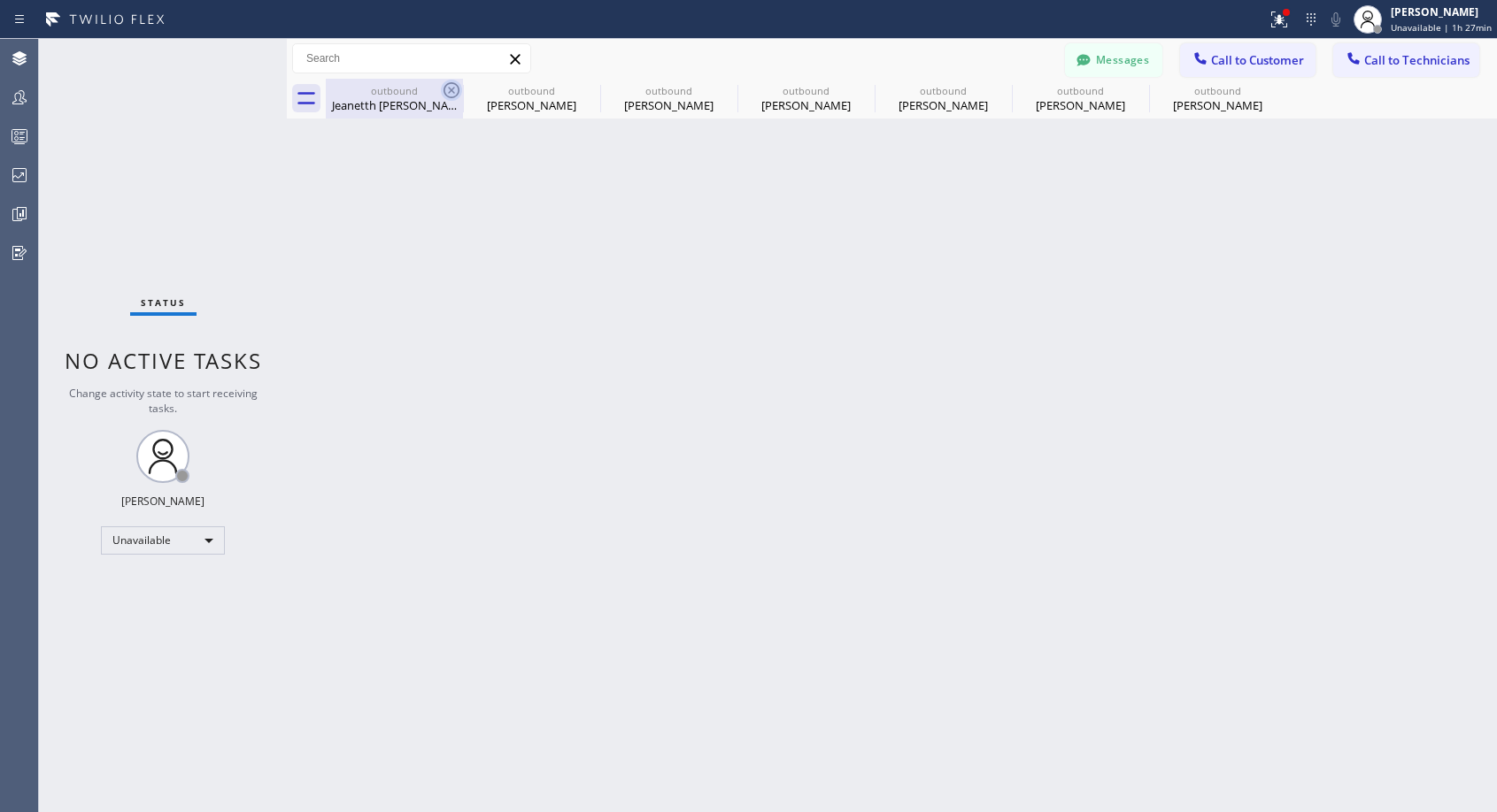
click at [0, 0] on icon at bounding box center [0, 0] width 0 height 0
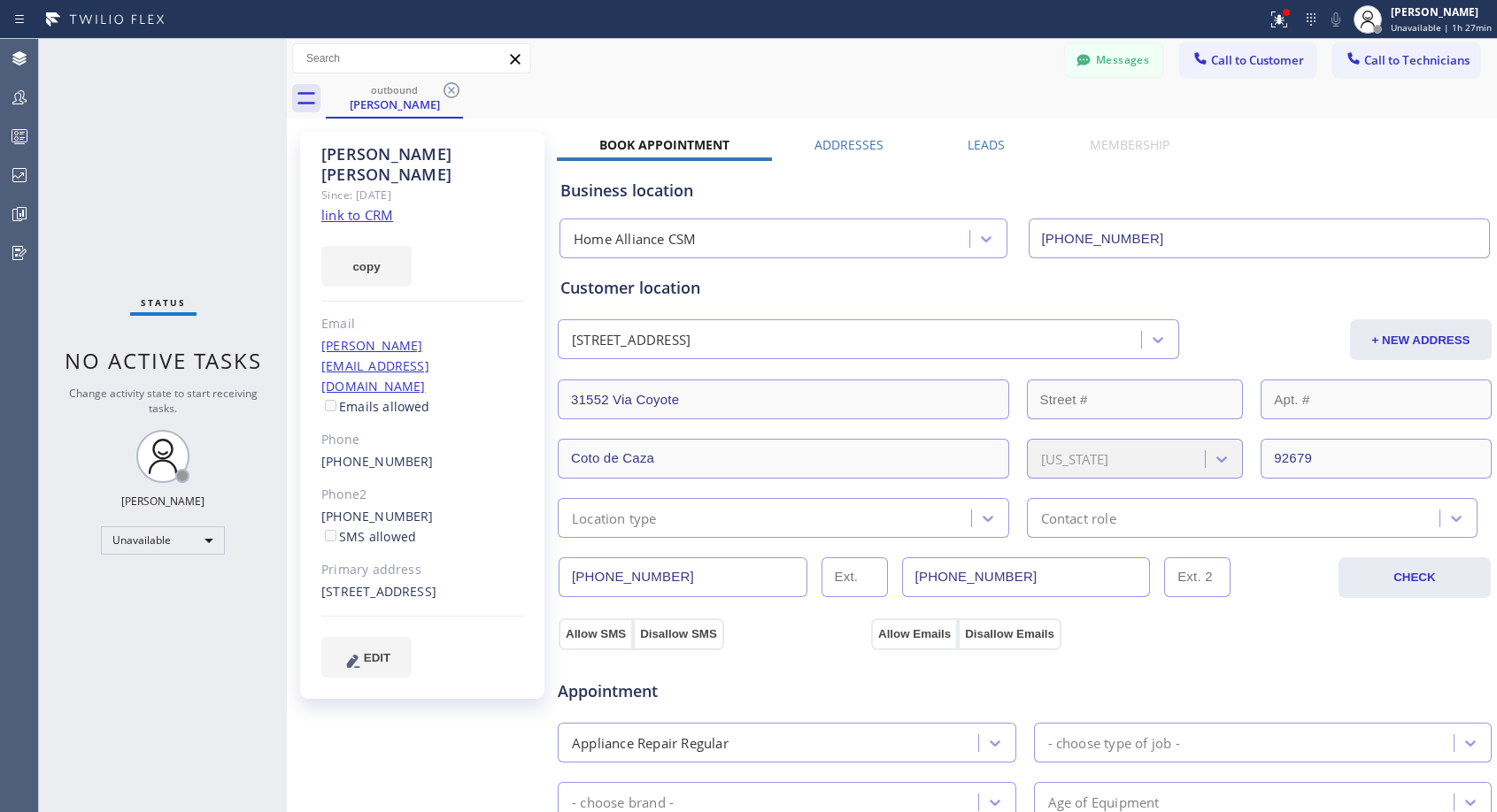
click at [457, 89] on icon at bounding box center [451, 89] width 21 height 21
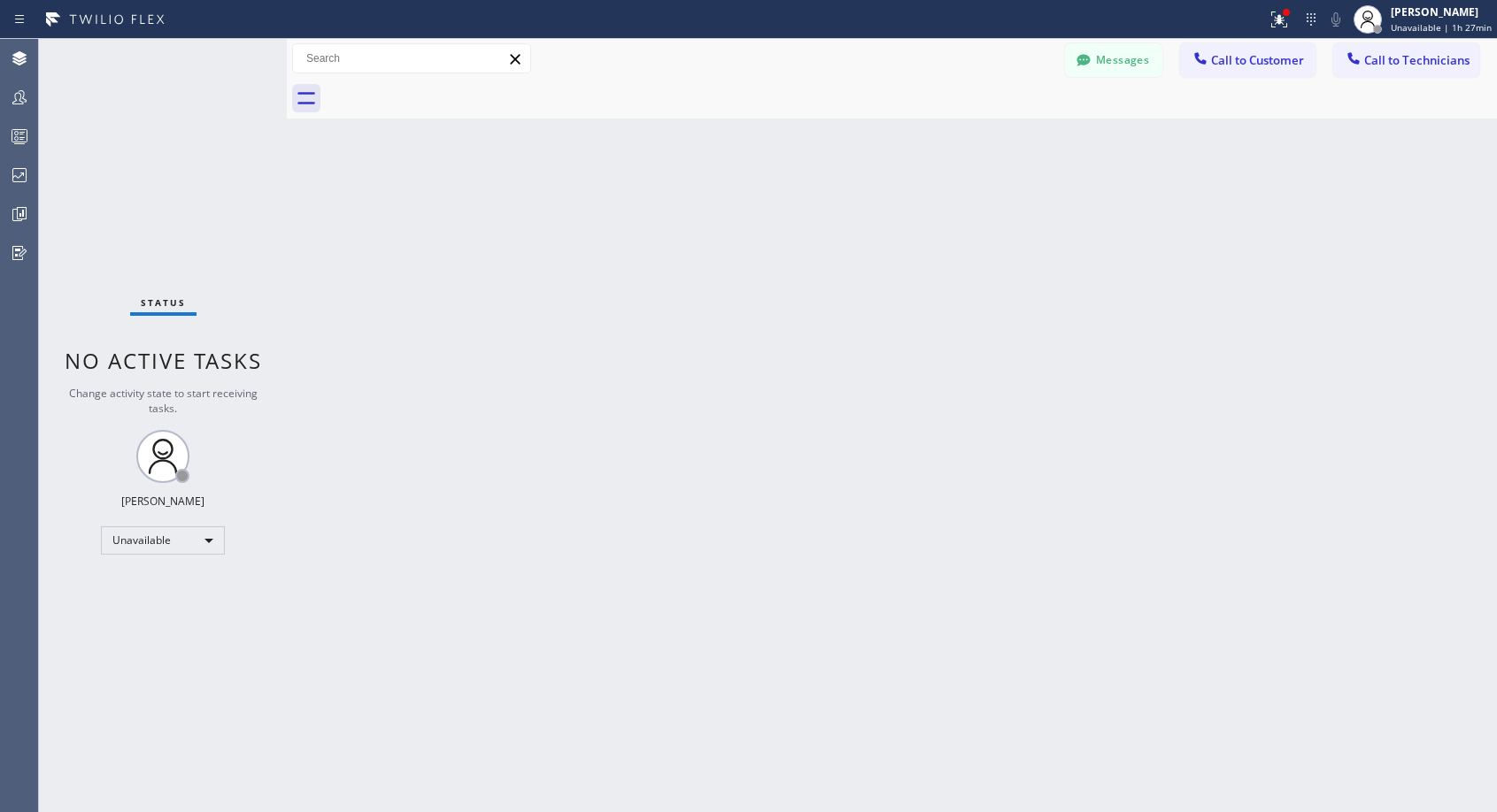
click at [457, 89] on div at bounding box center [911, 98] width 1172 height 40
drag, startPoint x: 1226, startPoint y: 65, endPoint x: 904, endPoint y: 136, distance: 329.7
click at [1222, 67] on span "Call to Customer" at bounding box center [1257, 59] width 93 height 15
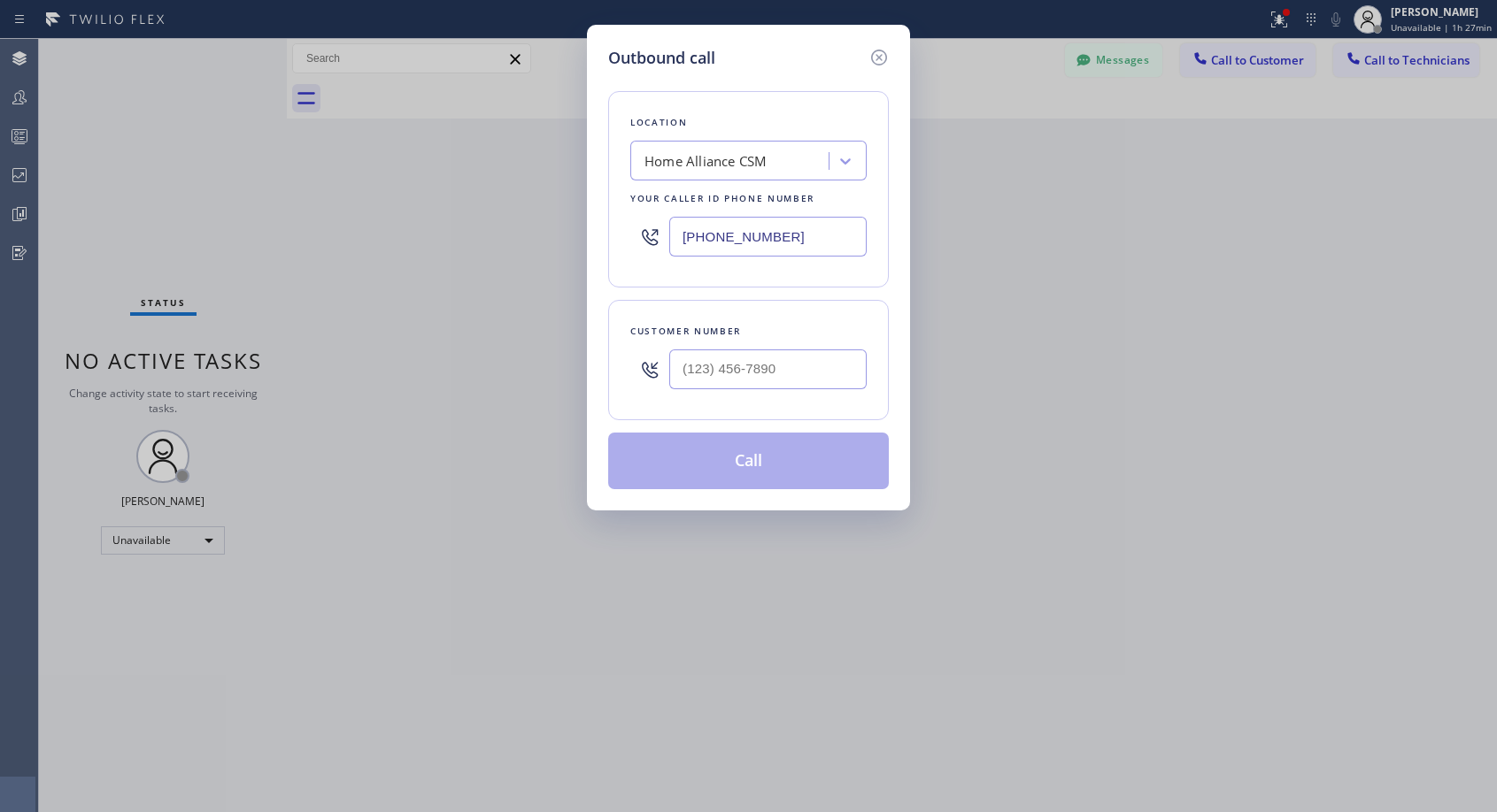
click at [668, 373] on div at bounding box center [649, 369] width 39 height 57
click at [693, 365] on input "(___) ___-____" at bounding box center [768, 370] width 198 height 40
paste input "650) 732-9480"
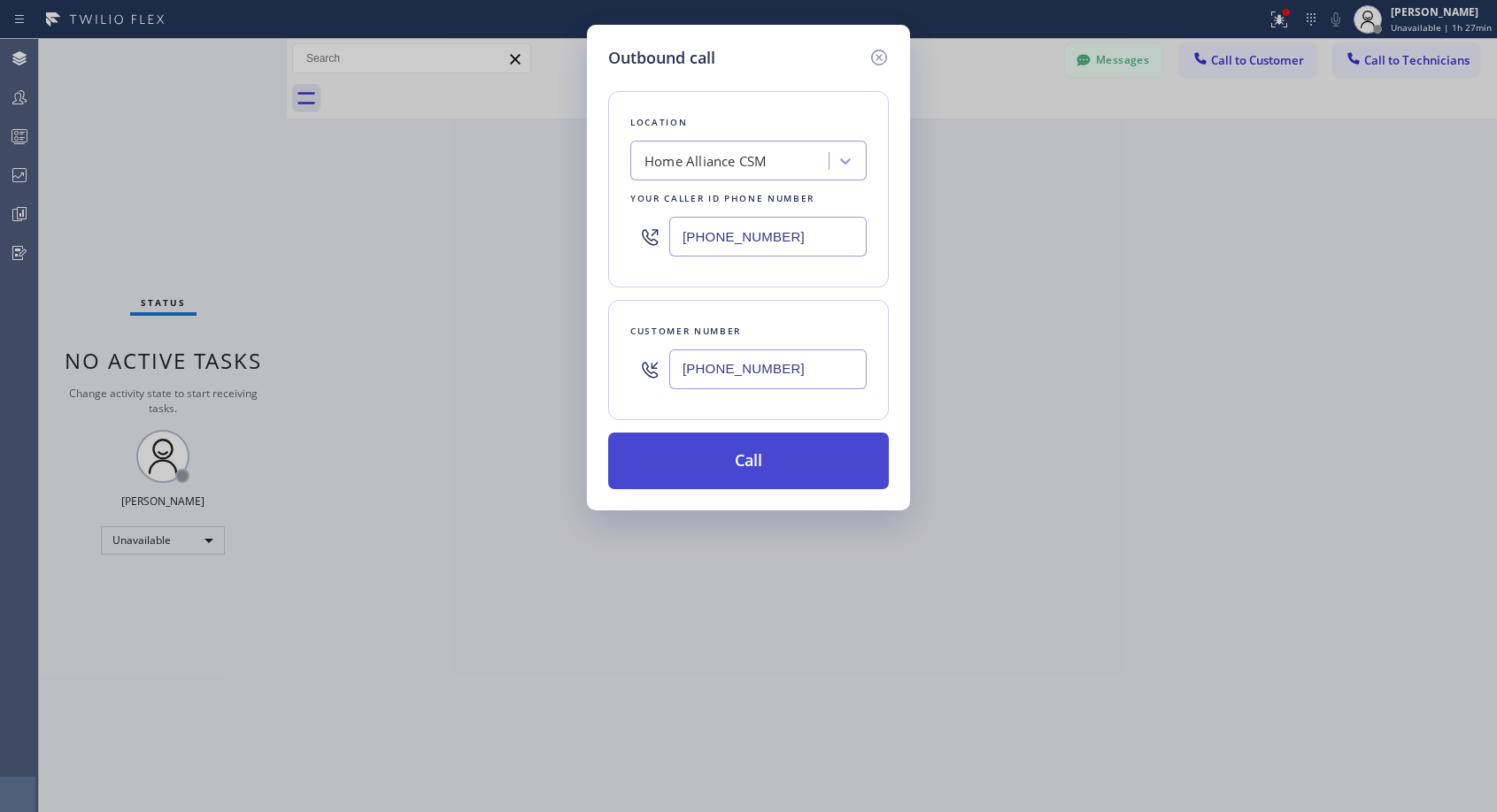
type input "[PHONE_NUMBER]"
click at [735, 450] on button "Call" at bounding box center [748, 461] width 281 height 57
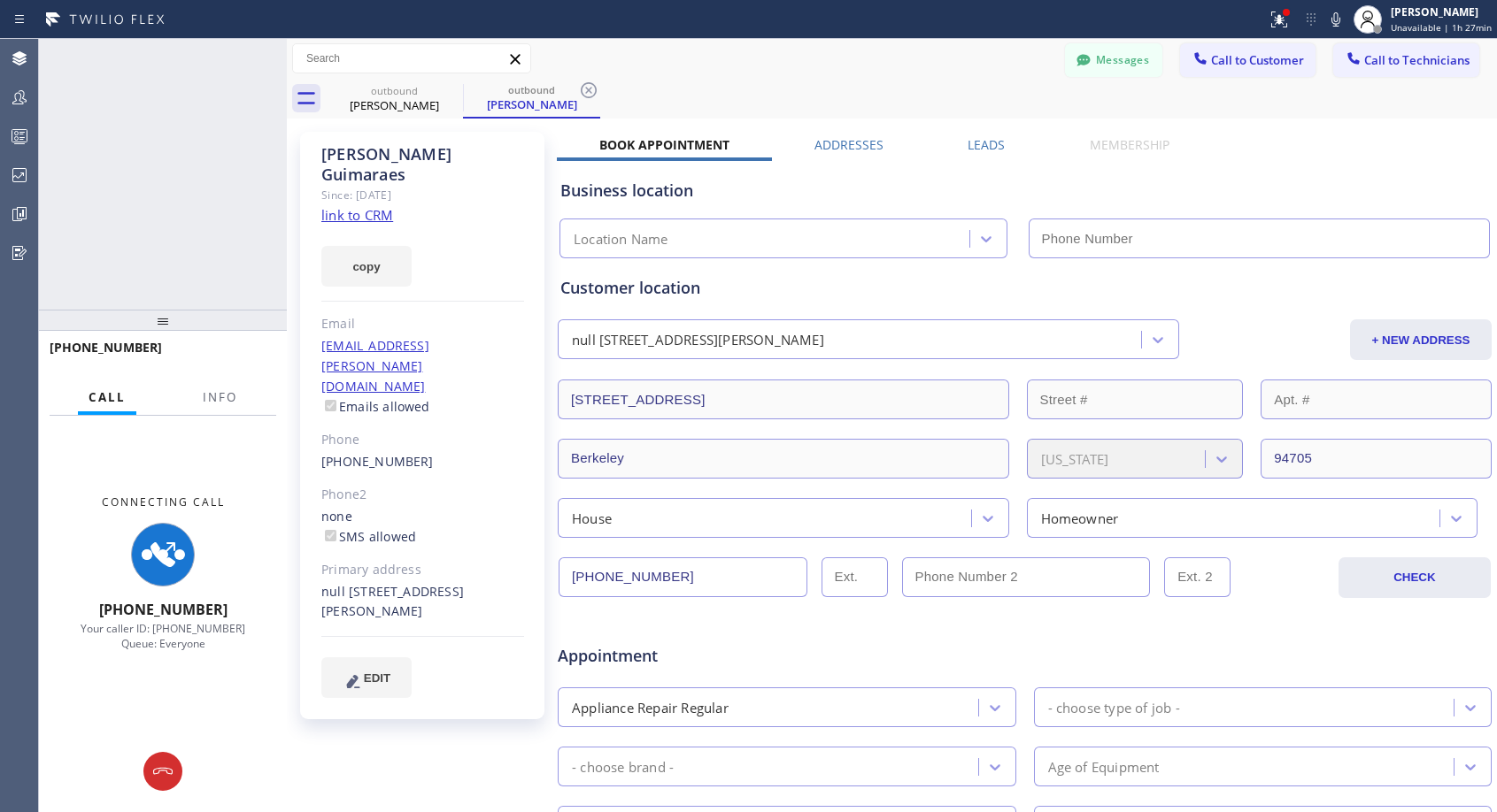
type input "[PHONE_NUMBER]"
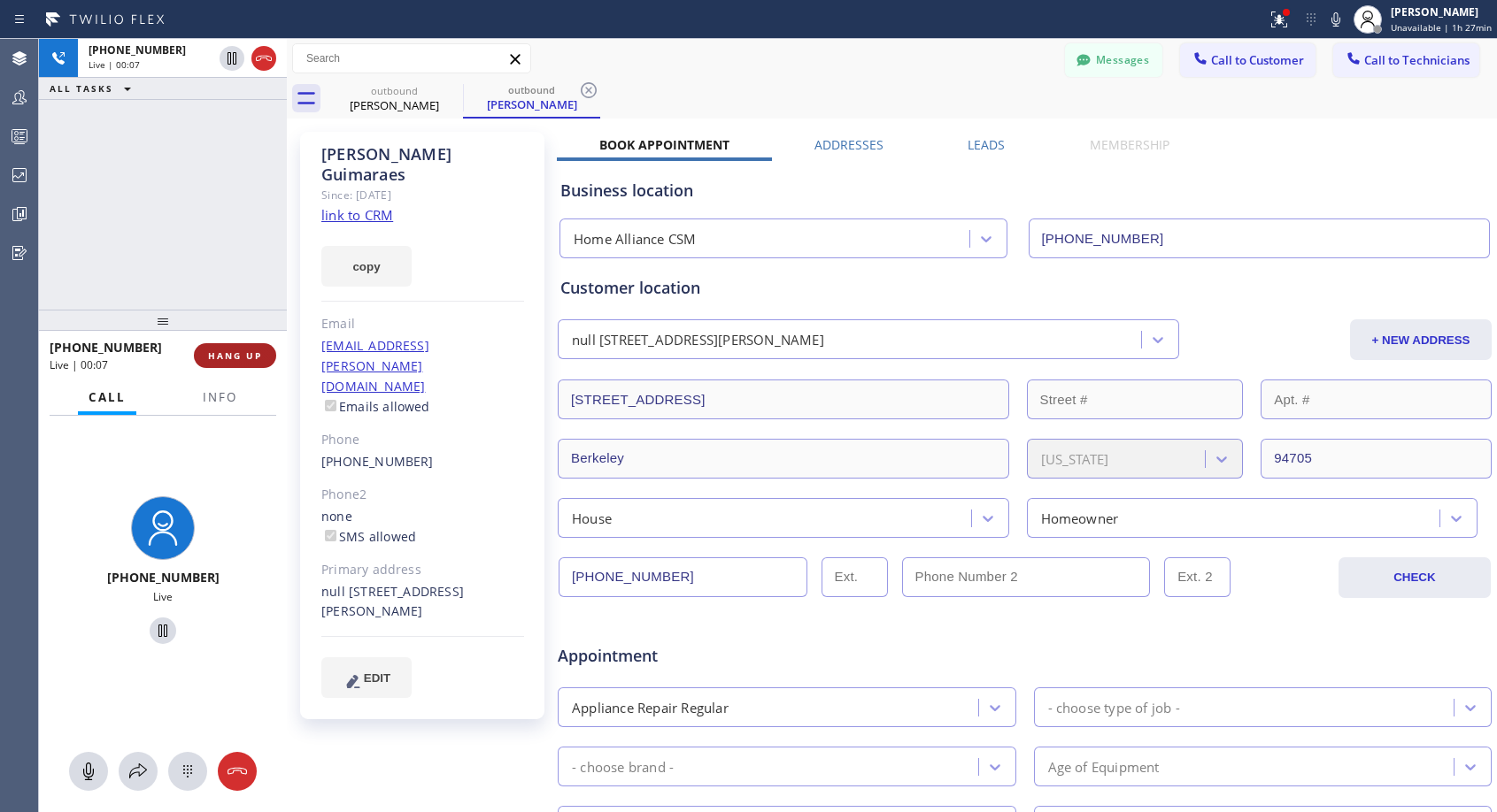
click at [238, 350] on span "HANG UP" at bounding box center [234, 356] width 54 height 13
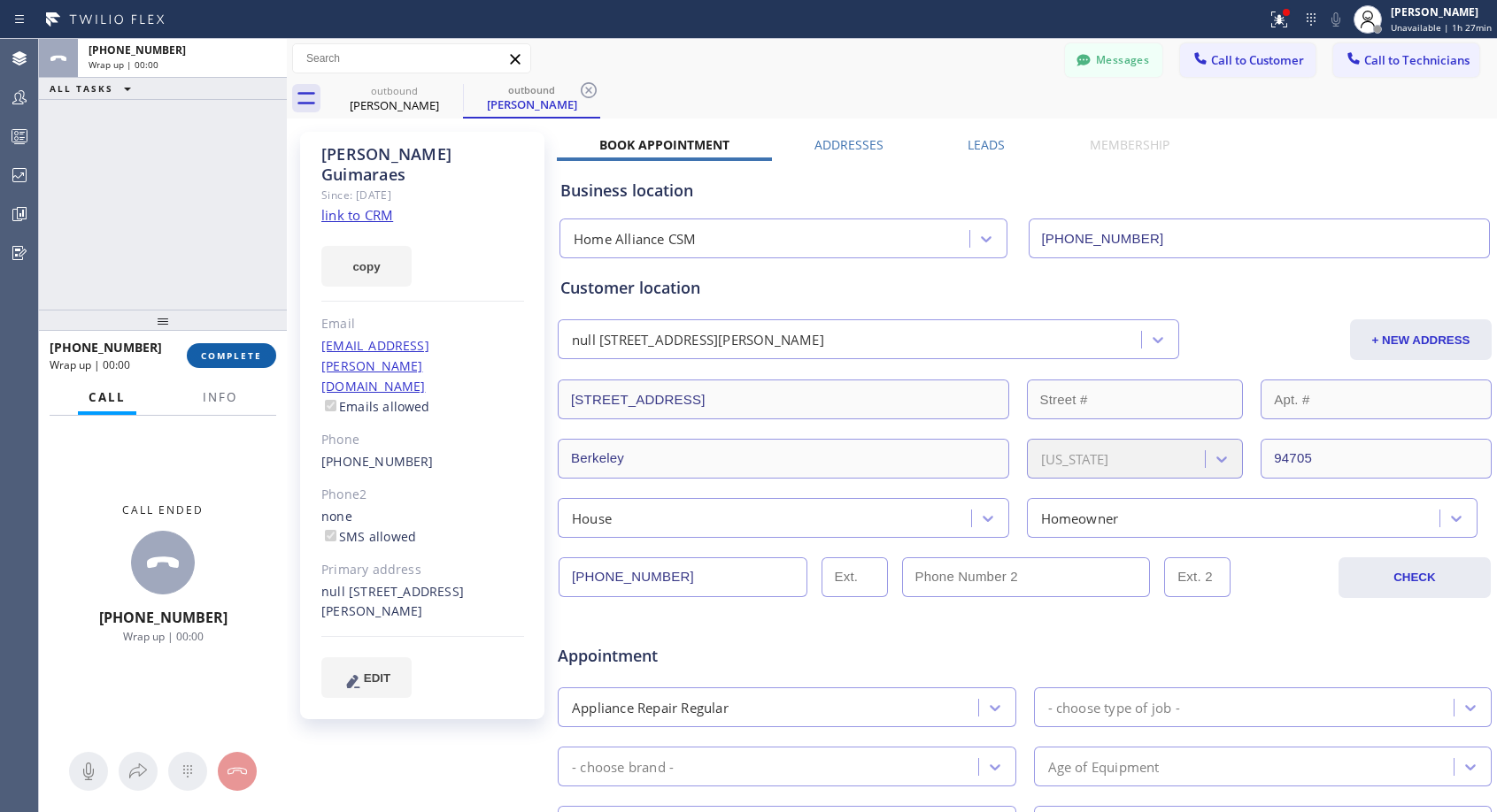
click at [238, 350] on span "COMPLETE" at bounding box center [231, 356] width 61 height 13
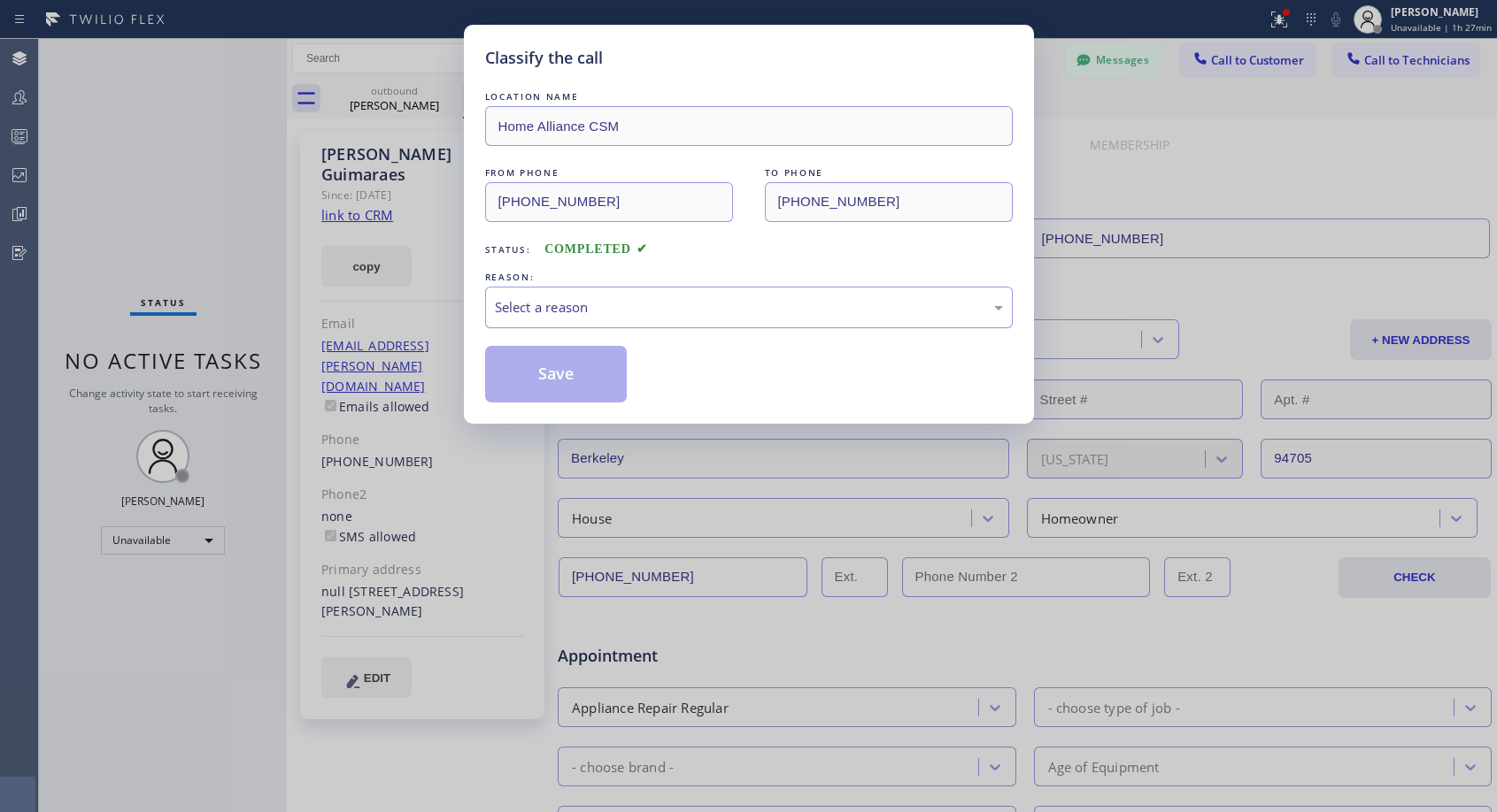
click at [731, 298] on div "Select a reason" at bounding box center [748, 307] width 508 height 20
click at [579, 372] on button "Save" at bounding box center [556, 375] width 142 height 57
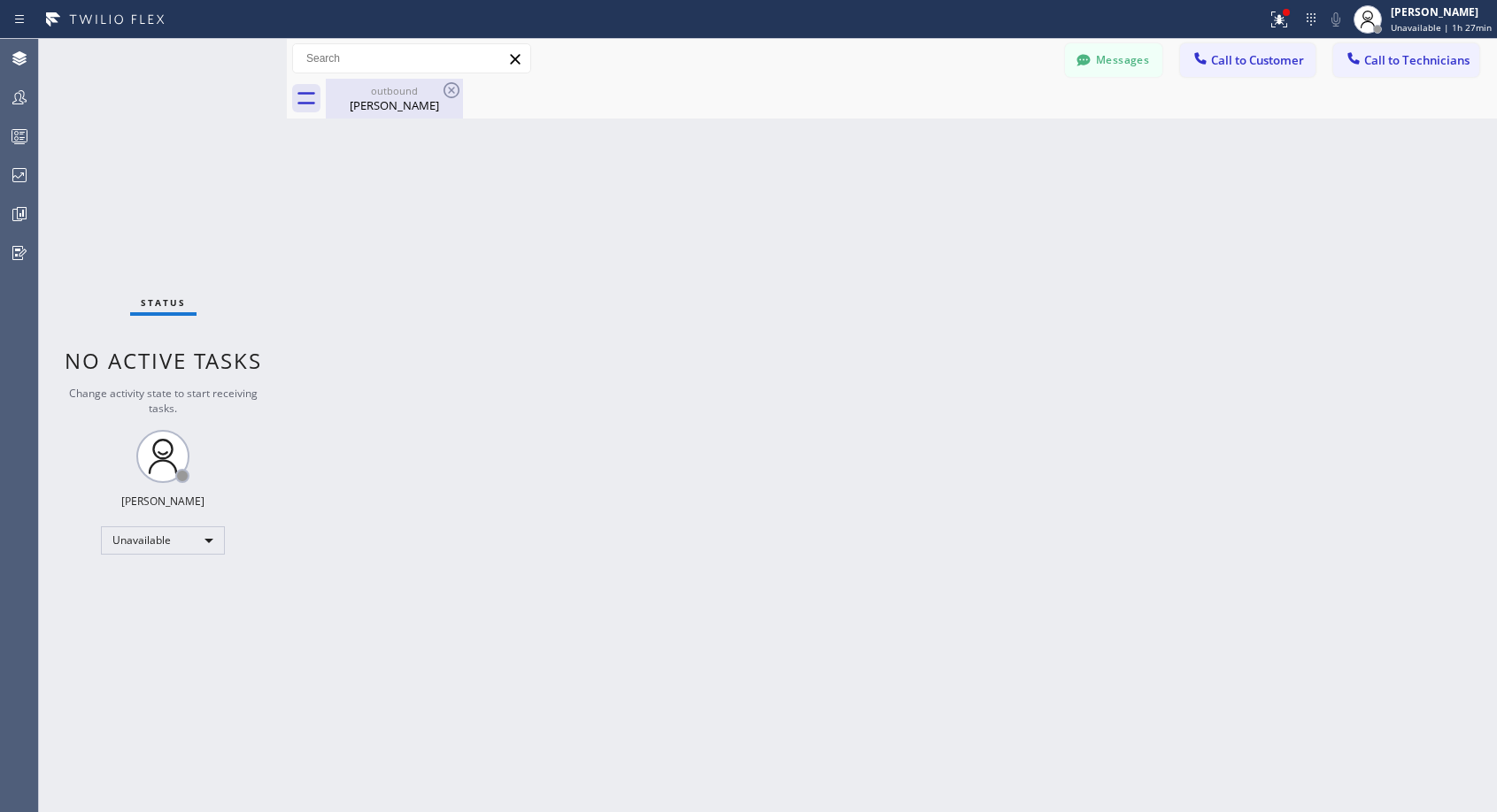
click at [397, 103] on div "[PERSON_NAME]" at bounding box center [394, 105] width 134 height 15
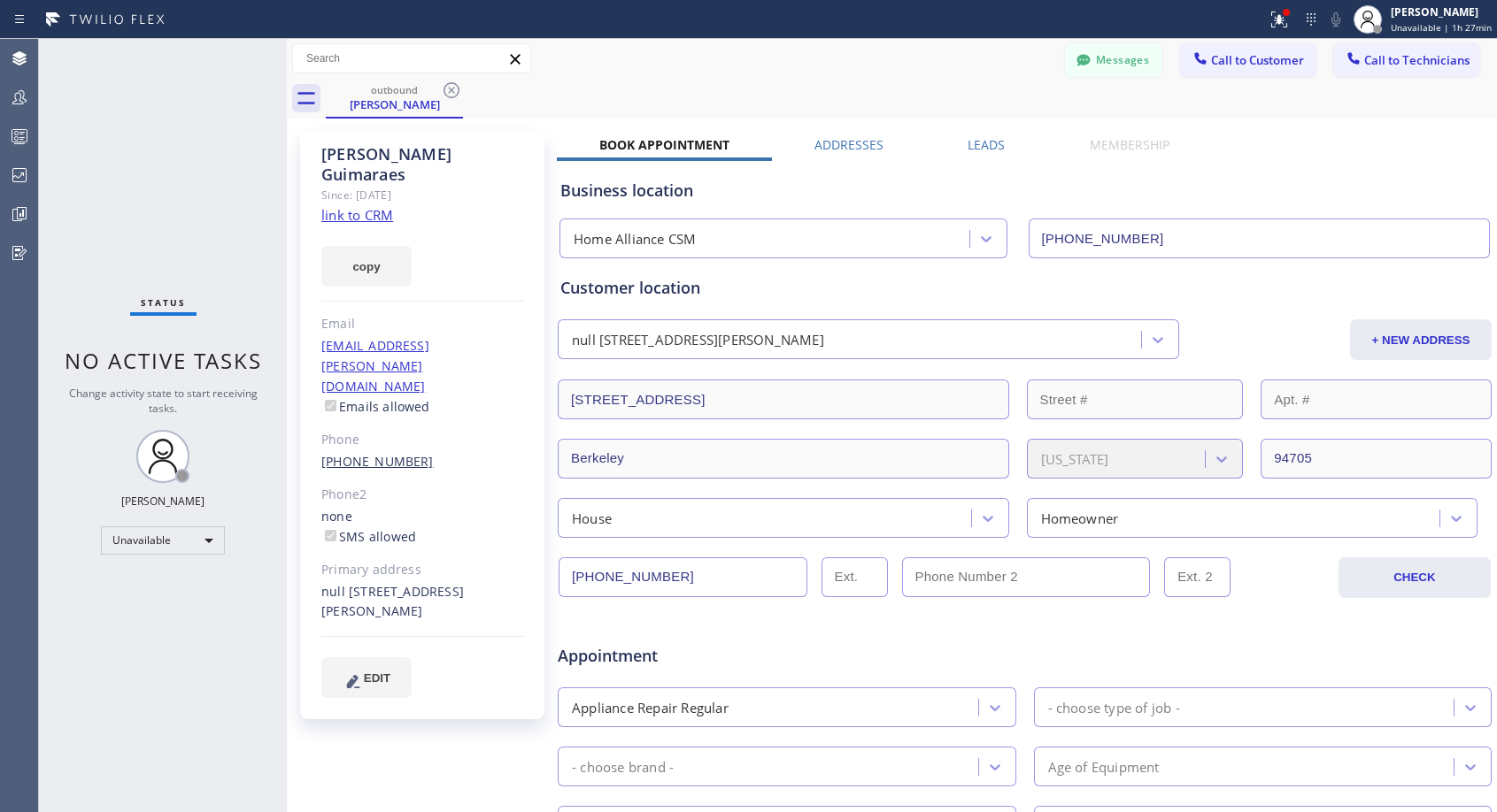
click at [357, 453] on link "[PHONE_NUMBER]" at bounding box center [377, 461] width 112 height 16
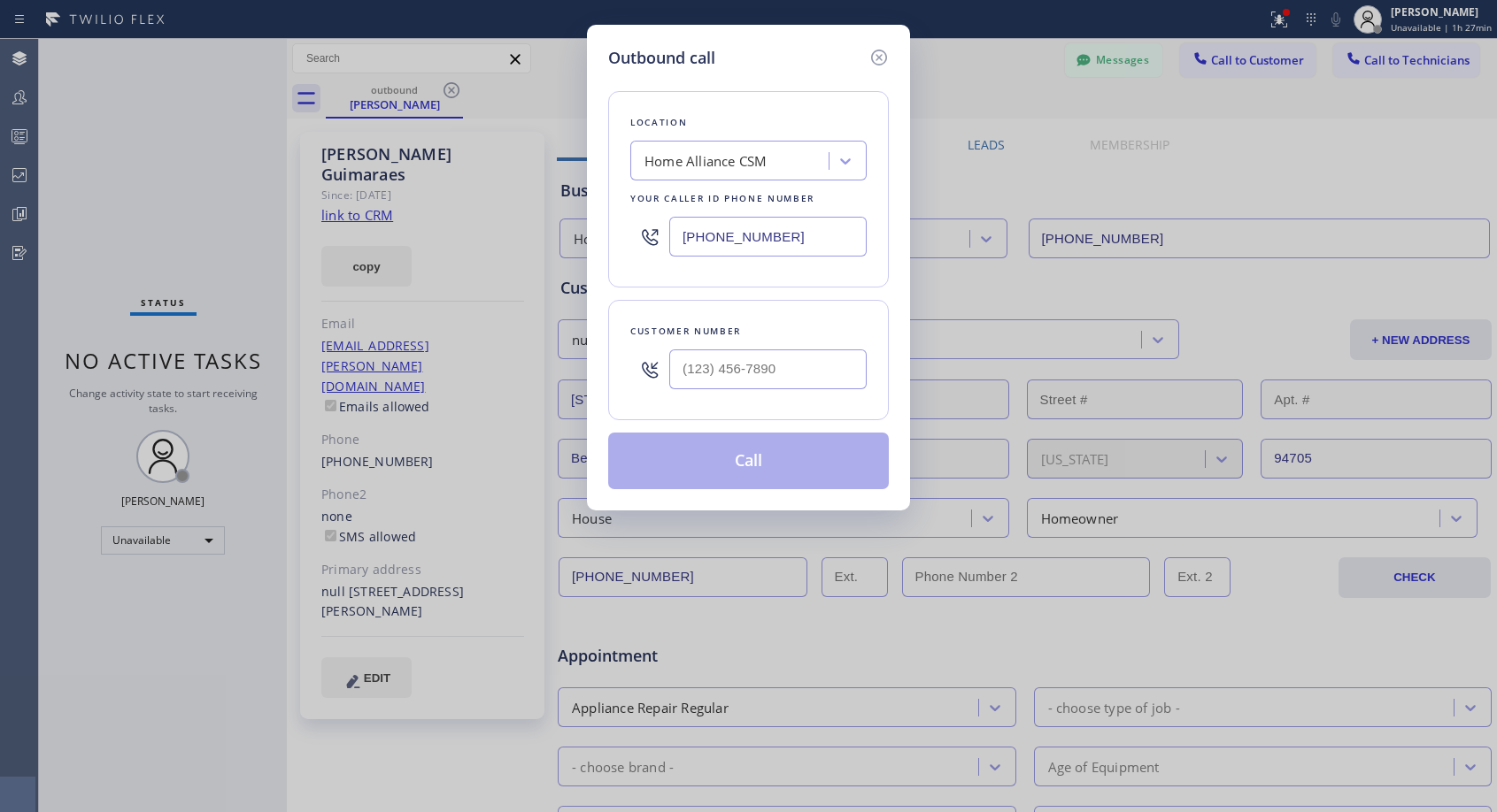
type input "[PHONE_NUMBER]"
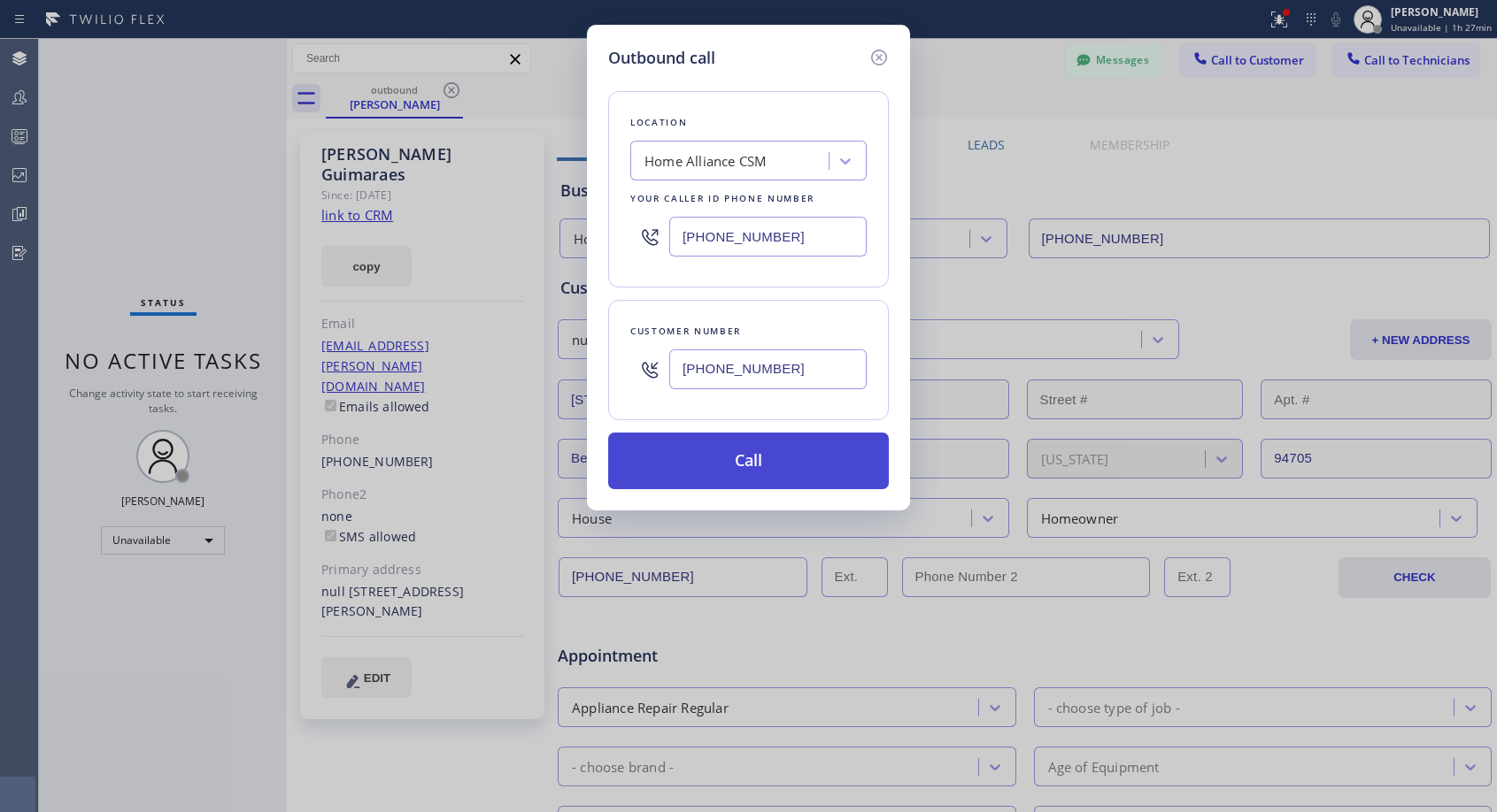
click at [708, 460] on button "Call" at bounding box center [748, 461] width 281 height 57
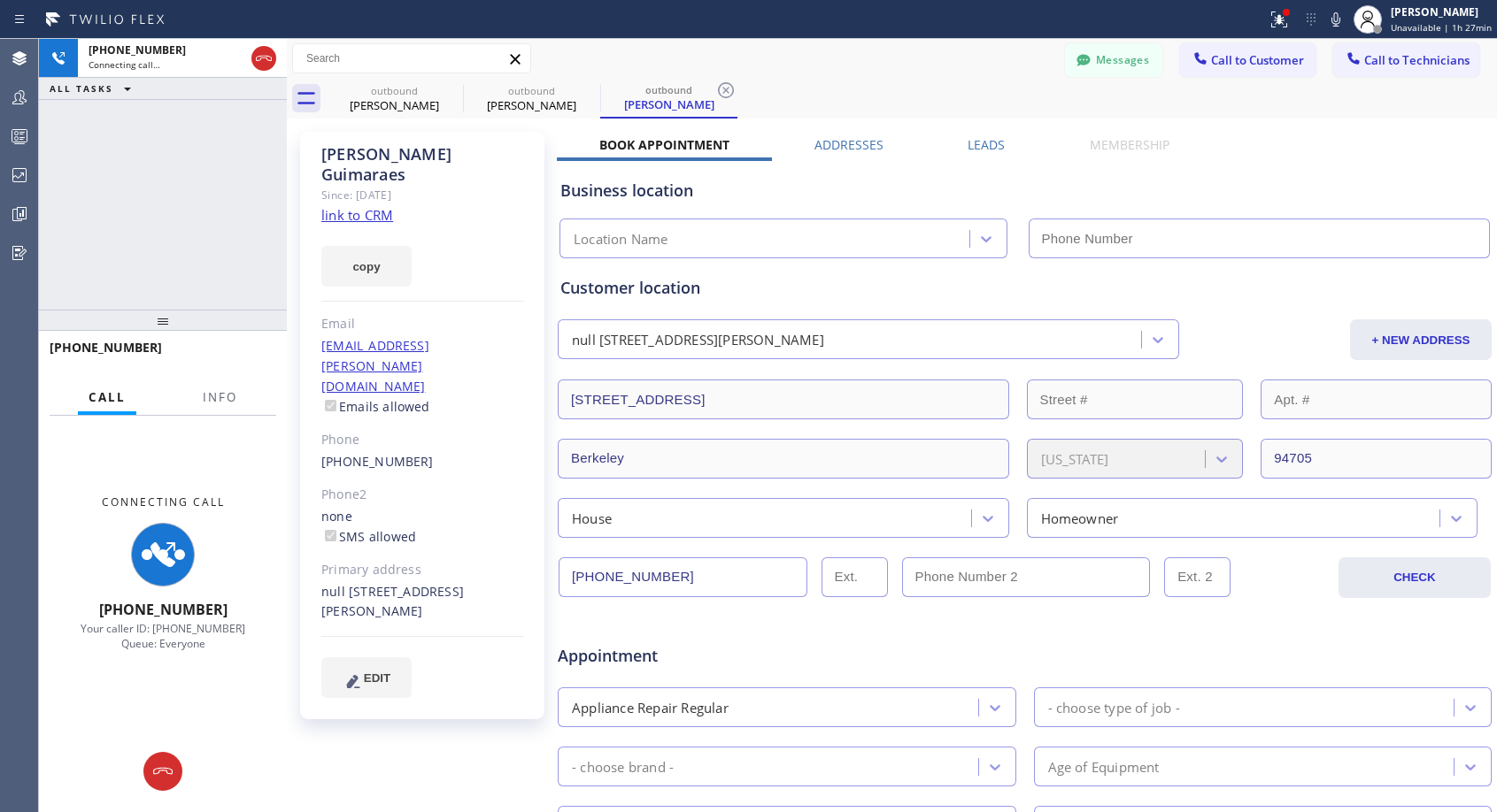
type input "[PHONE_NUMBER]"
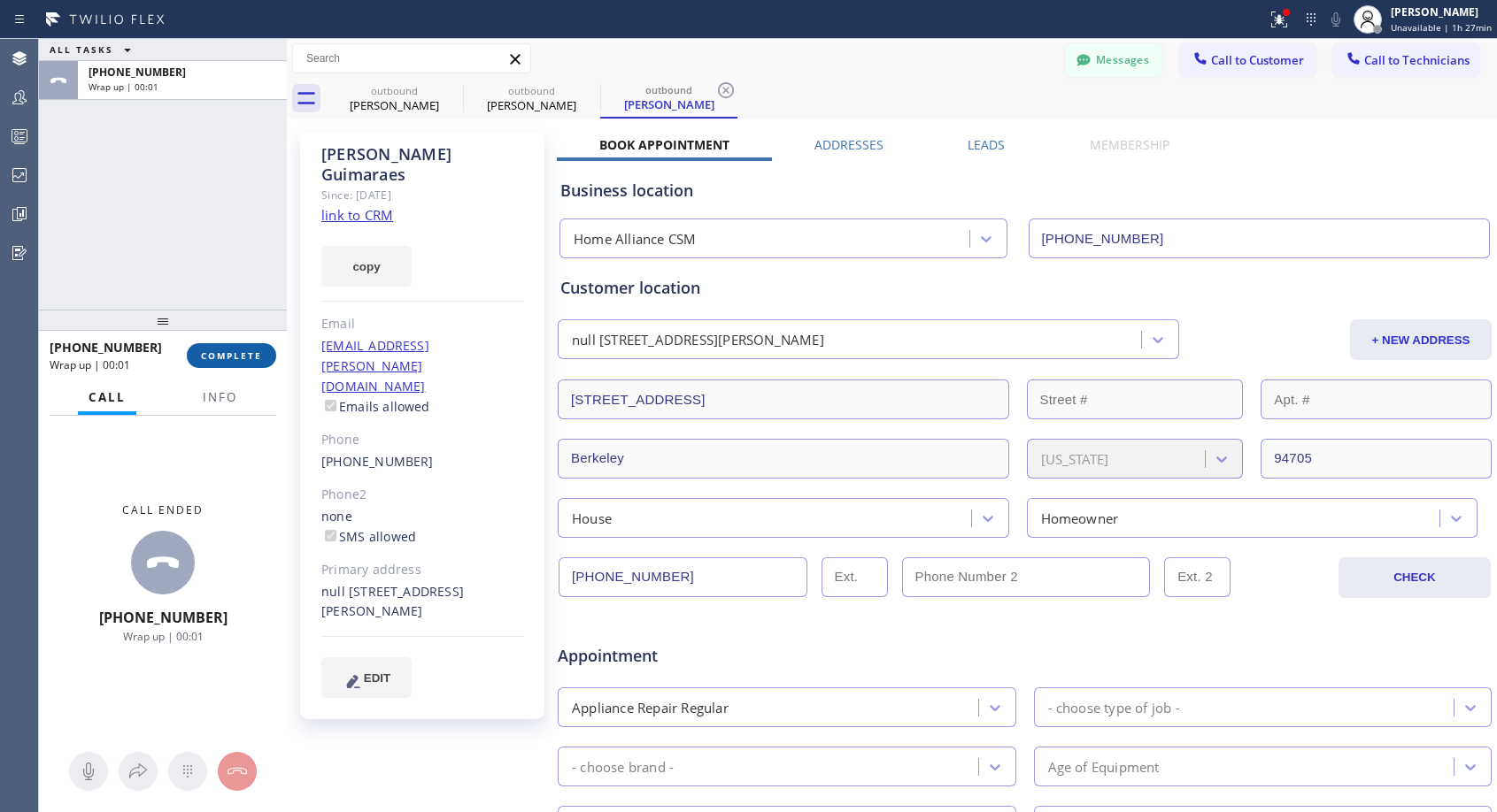
click at [245, 353] on span "COMPLETE" at bounding box center [231, 356] width 61 height 13
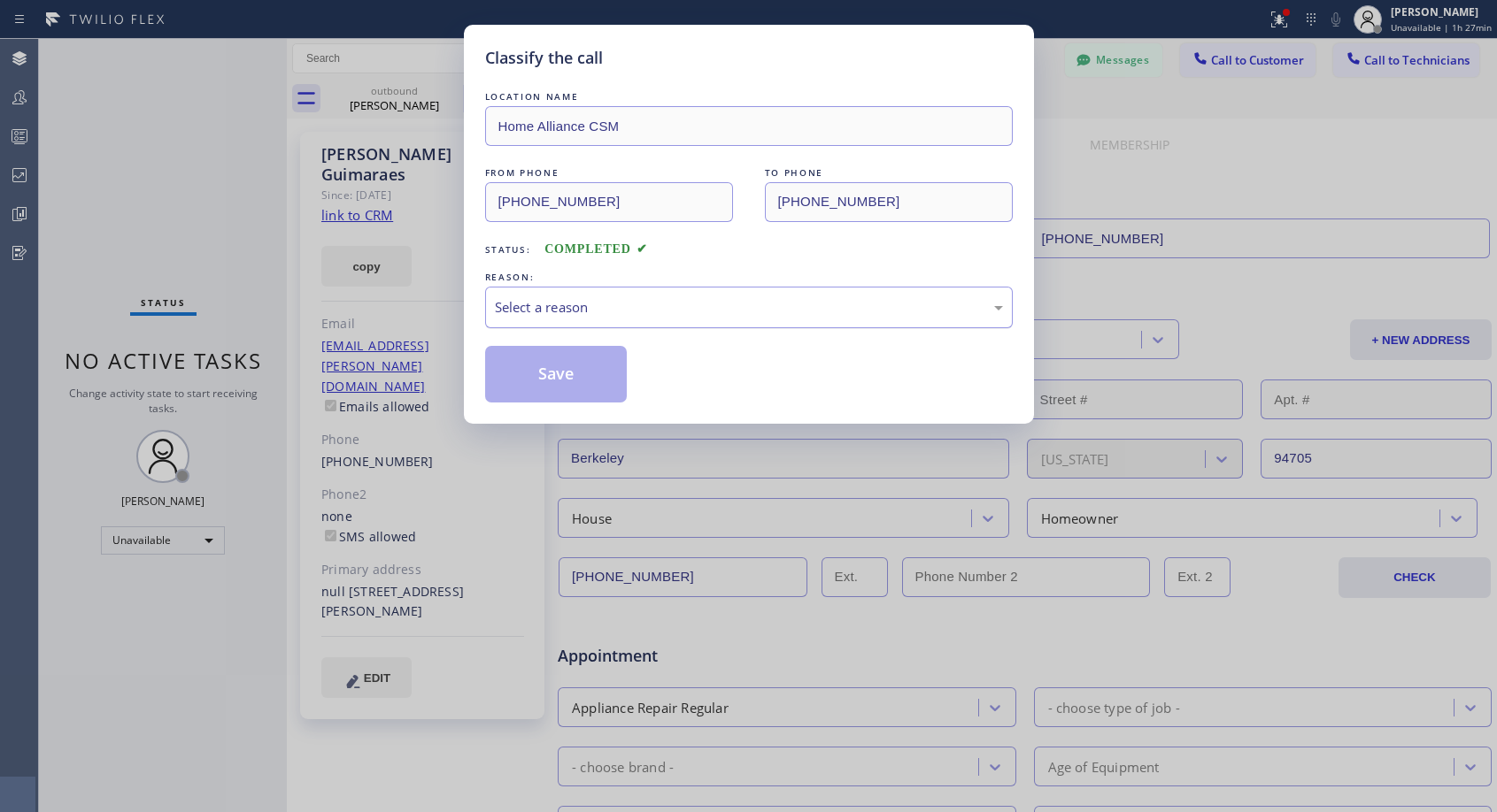
click at [612, 309] on div "Select a reason" at bounding box center [748, 307] width 508 height 20
click at [565, 372] on button "Save" at bounding box center [556, 375] width 142 height 57
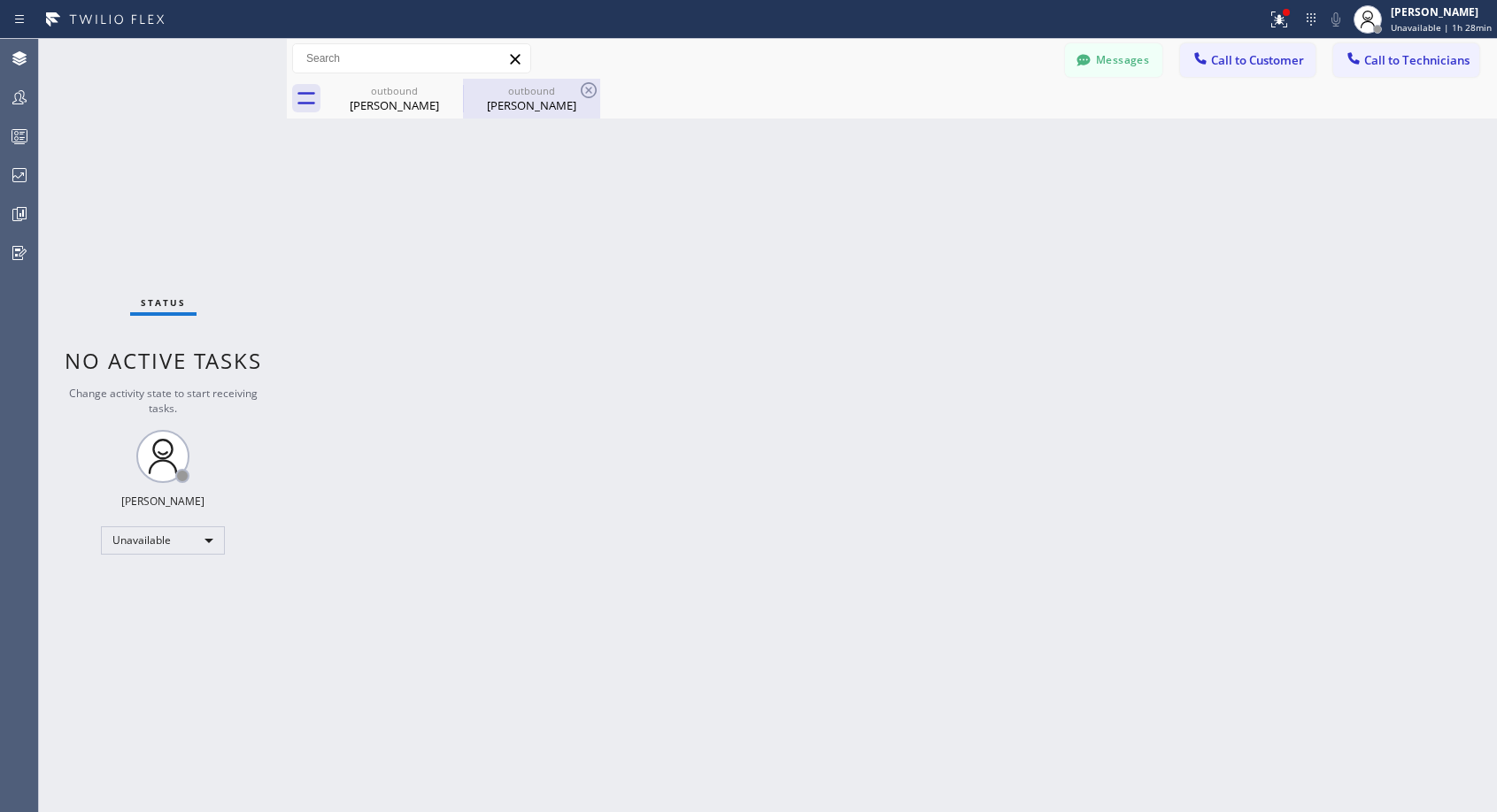
click at [507, 108] on div "[PERSON_NAME]" at bounding box center [532, 105] width 134 height 15
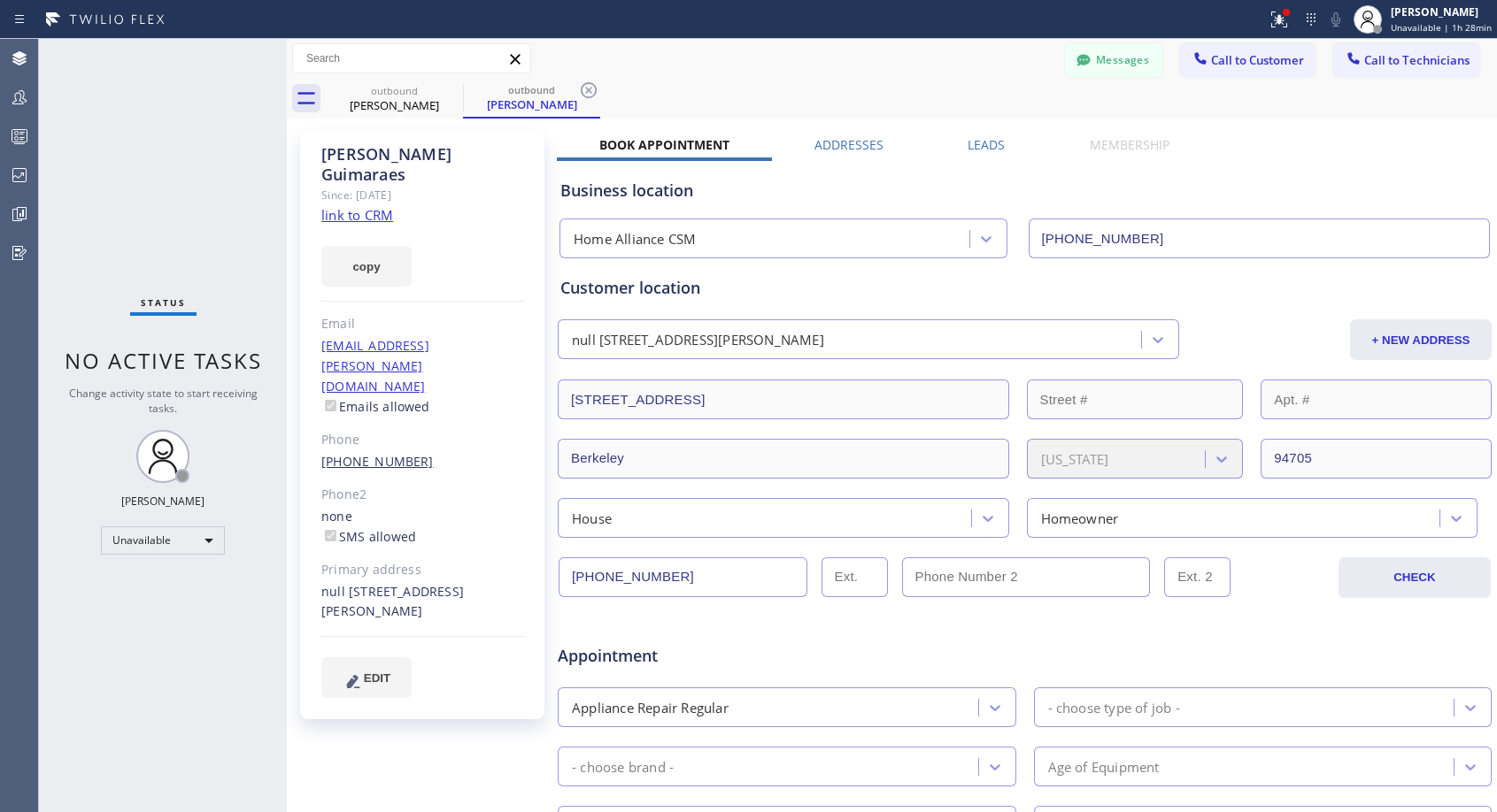
click at [382, 453] on link "[PHONE_NUMBER]" at bounding box center [377, 461] width 112 height 16
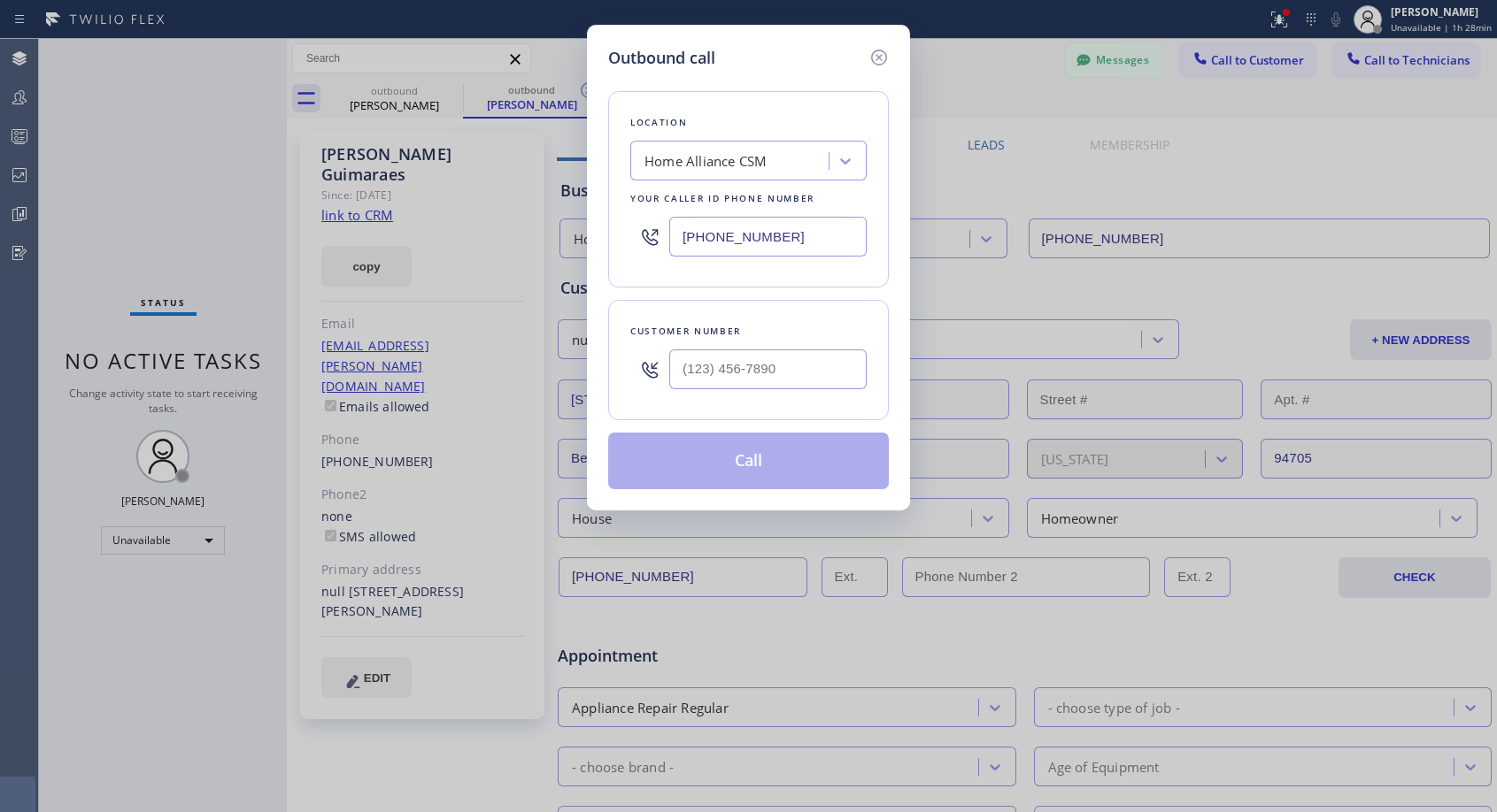
type input "[PHONE_NUMBER]"
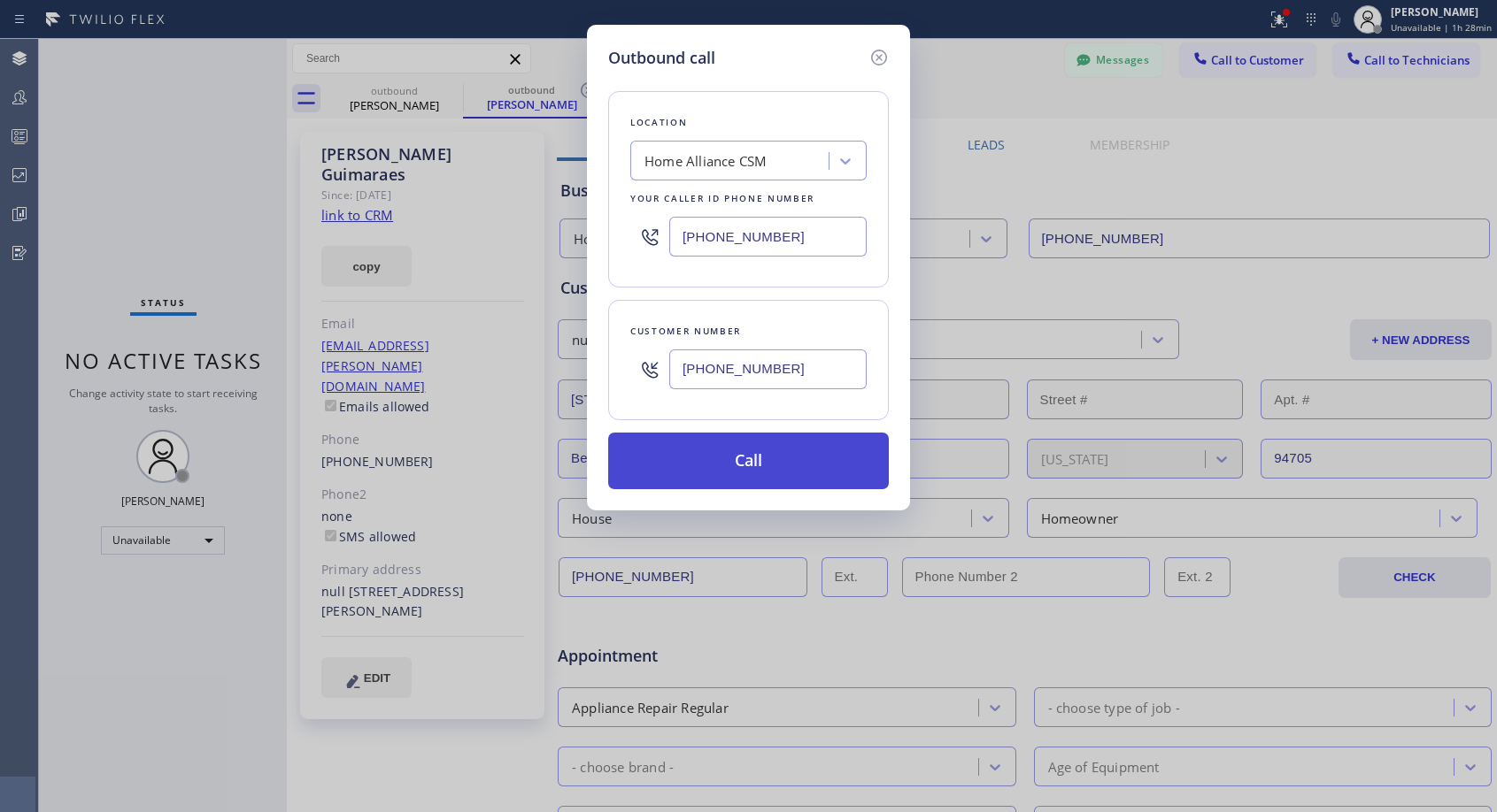
click at [718, 450] on button "Call" at bounding box center [748, 461] width 281 height 57
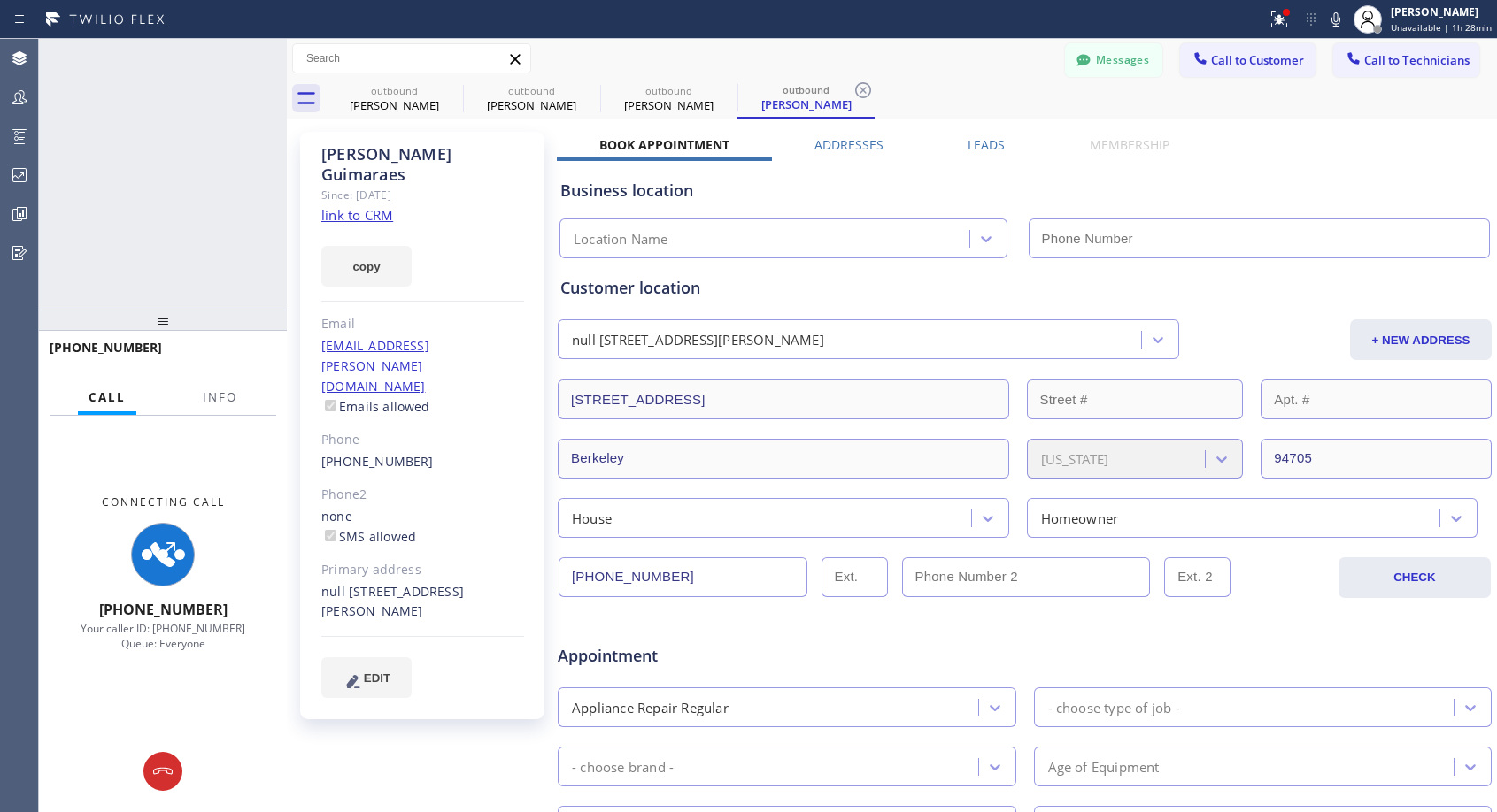
type input "[PHONE_NUMBER]"
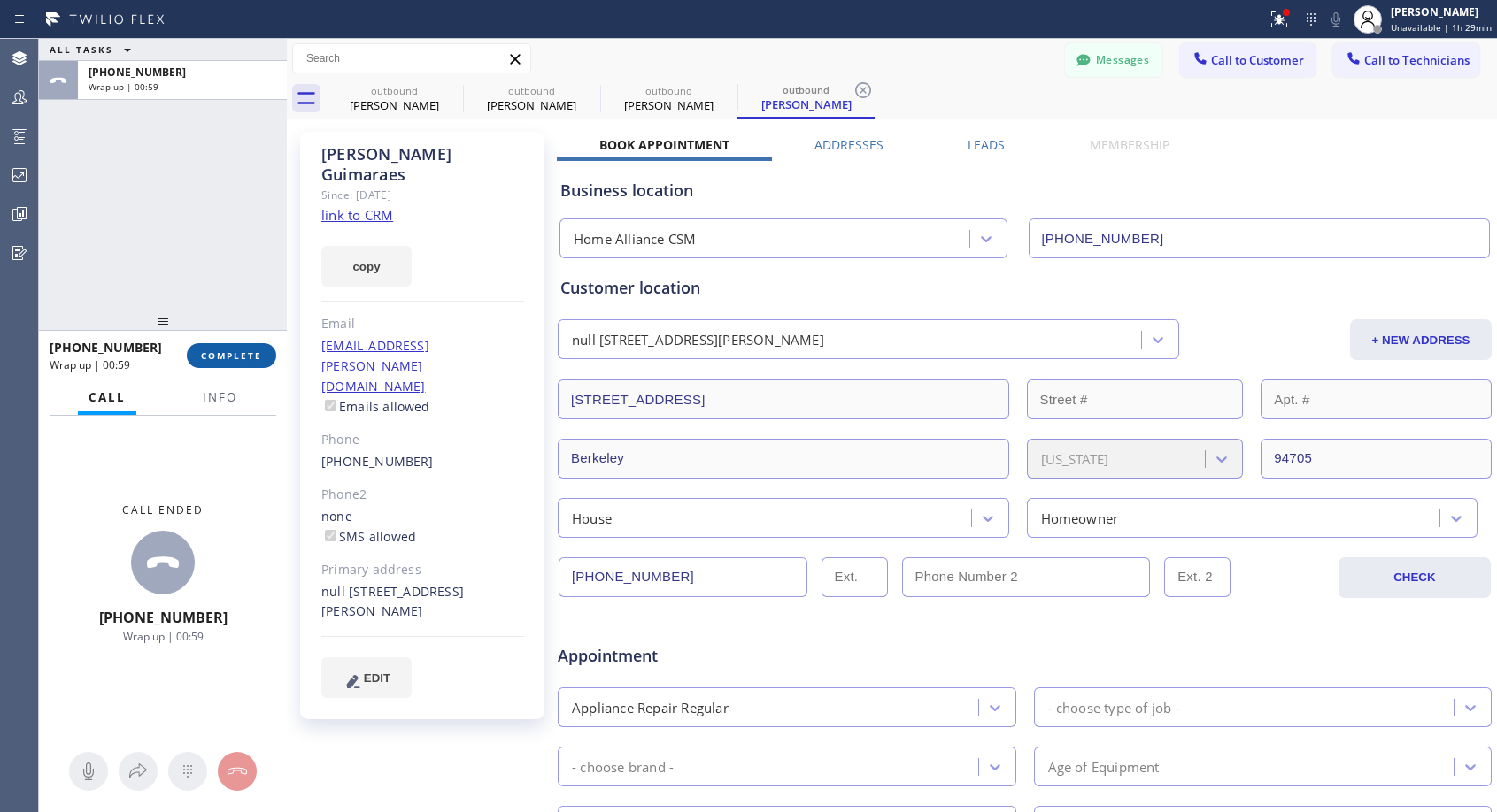
click at [263, 360] on button "COMPLETE" at bounding box center [232, 355] width 89 height 25
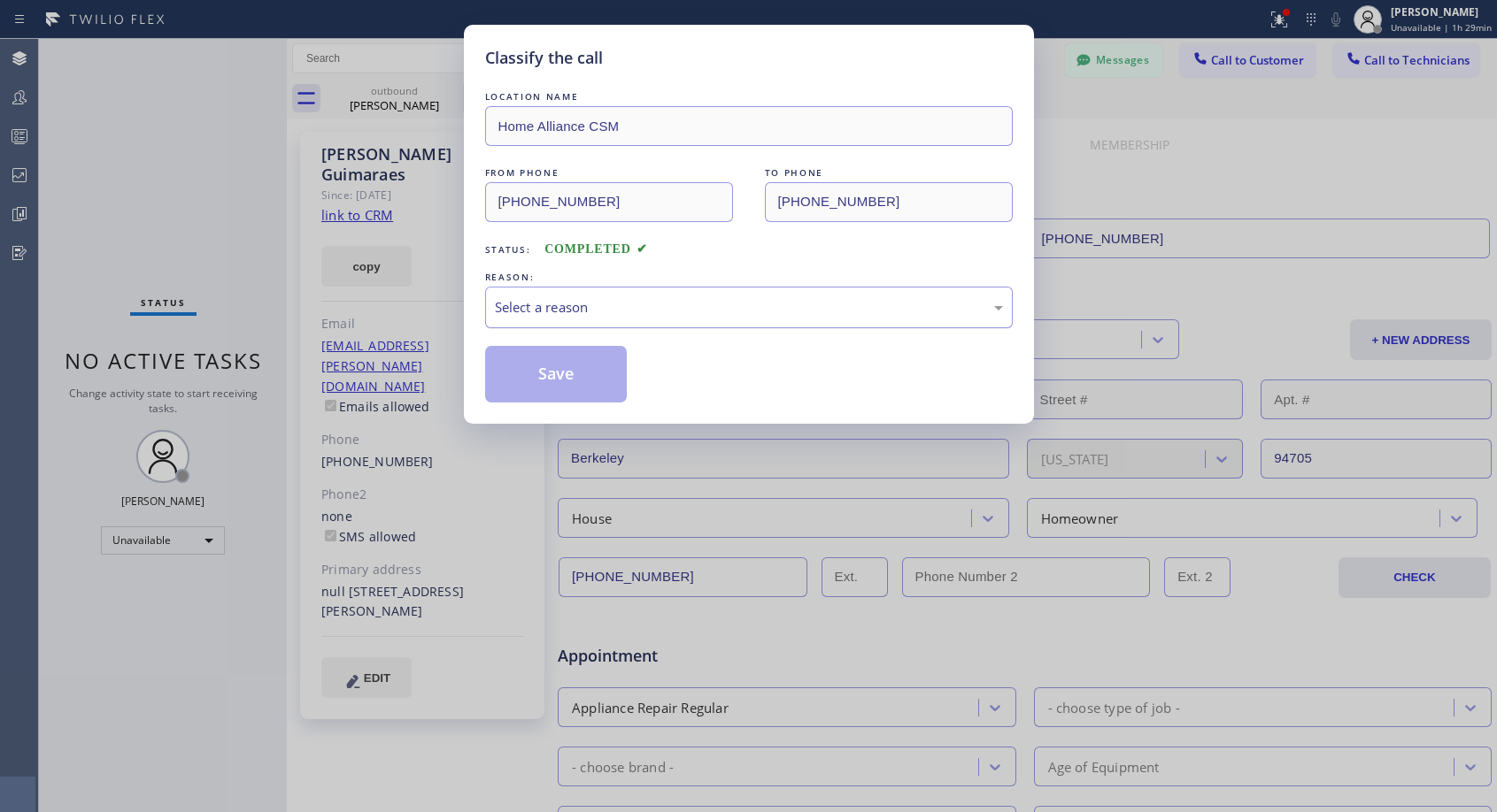
click at [628, 302] on div "Select a reason" at bounding box center [748, 307] width 508 height 20
click at [543, 371] on button "Save" at bounding box center [556, 375] width 142 height 57
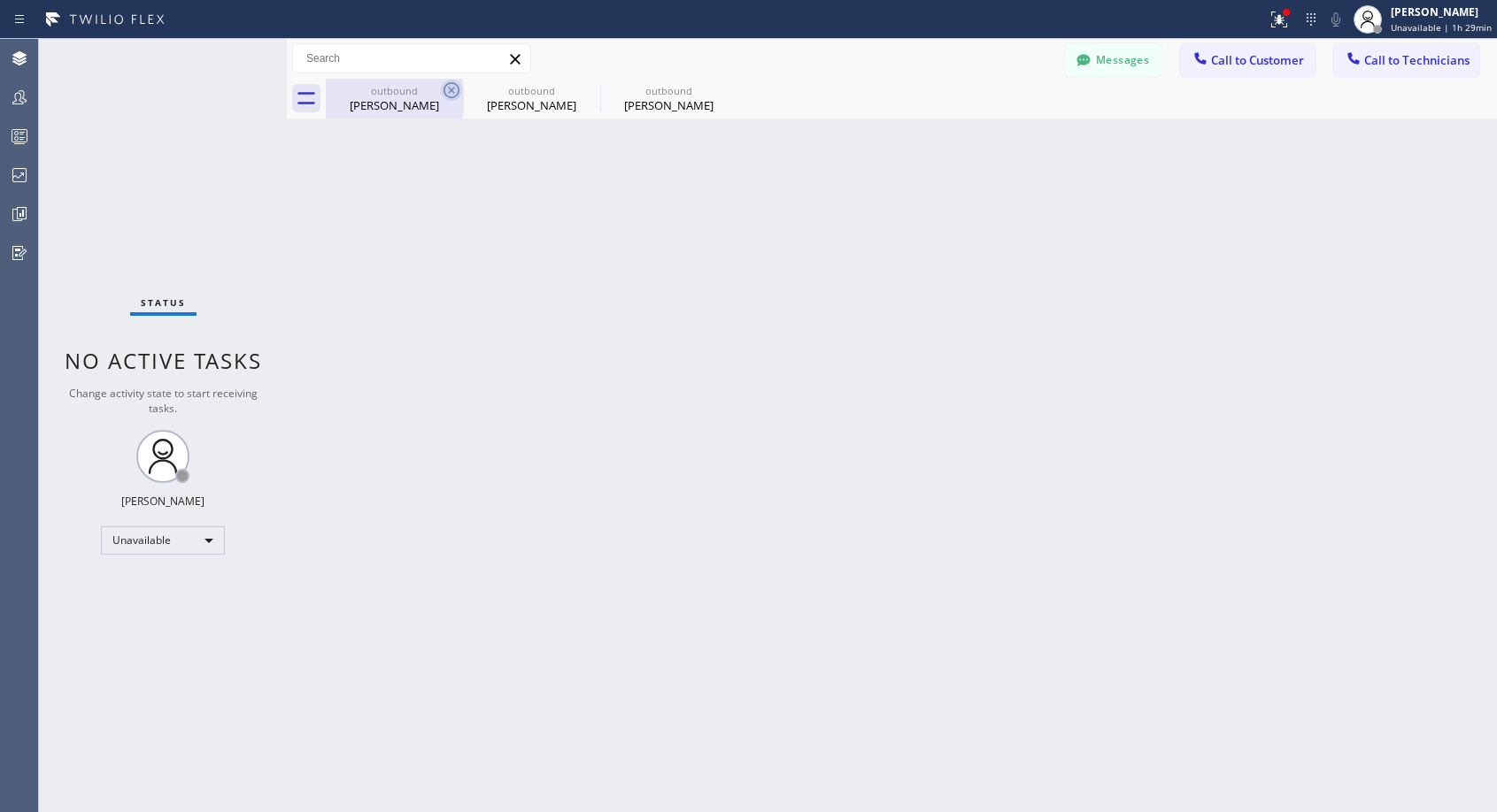
click at [449, 88] on icon at bounding box center [450, 89] width 15 height 15
click at [0, 0] on icon at bounding box center [0, 0] width 0 height 0
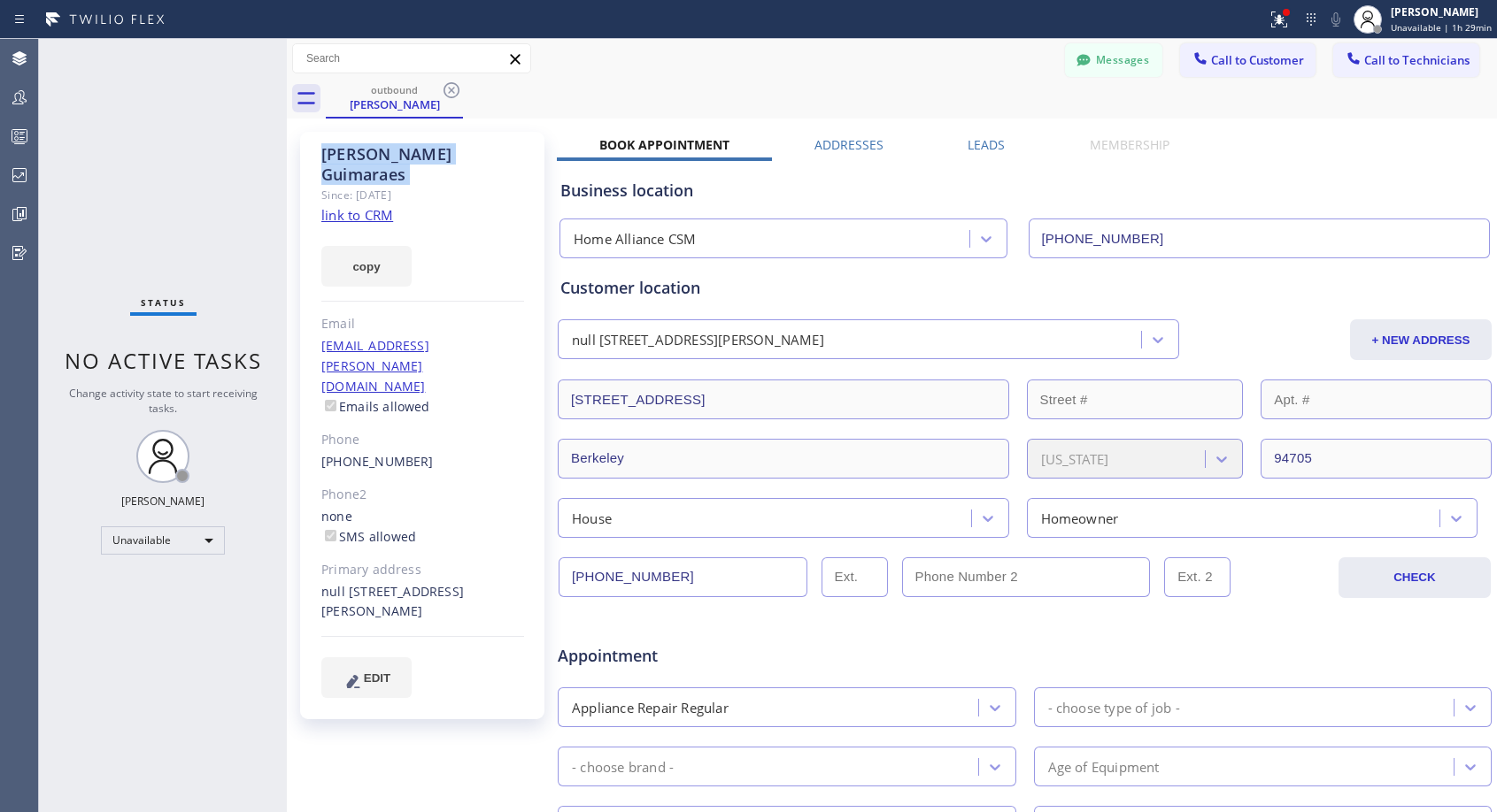
click at [449, 88] on icon at bounding box center [450, 89] width 15 height 15
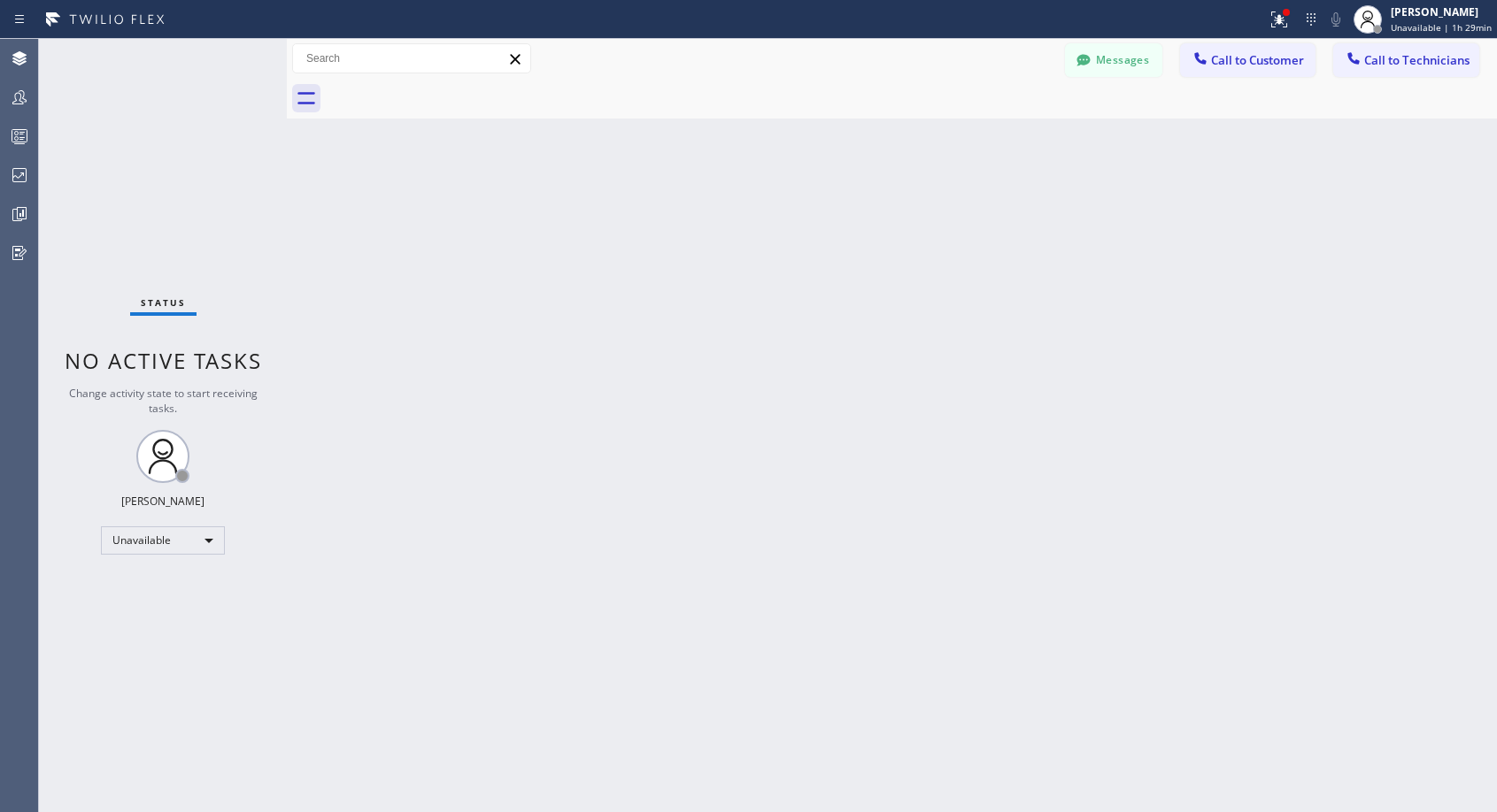
click at [449, 88] on div at bounding box center [911, 98] width 1172 height 40
click at [1221, 53] on span "Call to Customer" at bounding box center [1257, 59] width 93 height 15
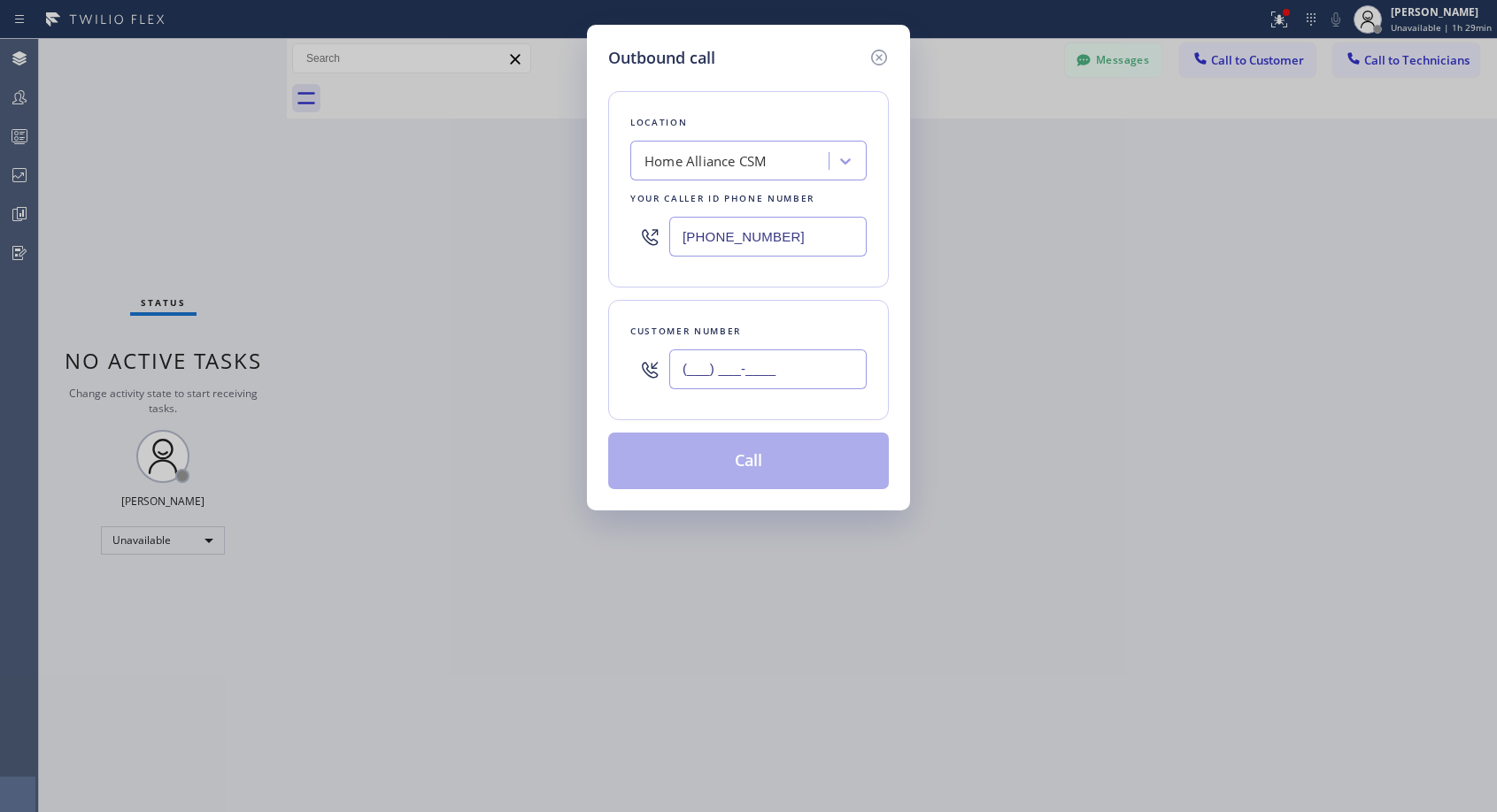
click at [687, 365] on input "(___) ___-____" at bounding box center [768, 370] width 198 height 40
paste input "415) 867-3606"
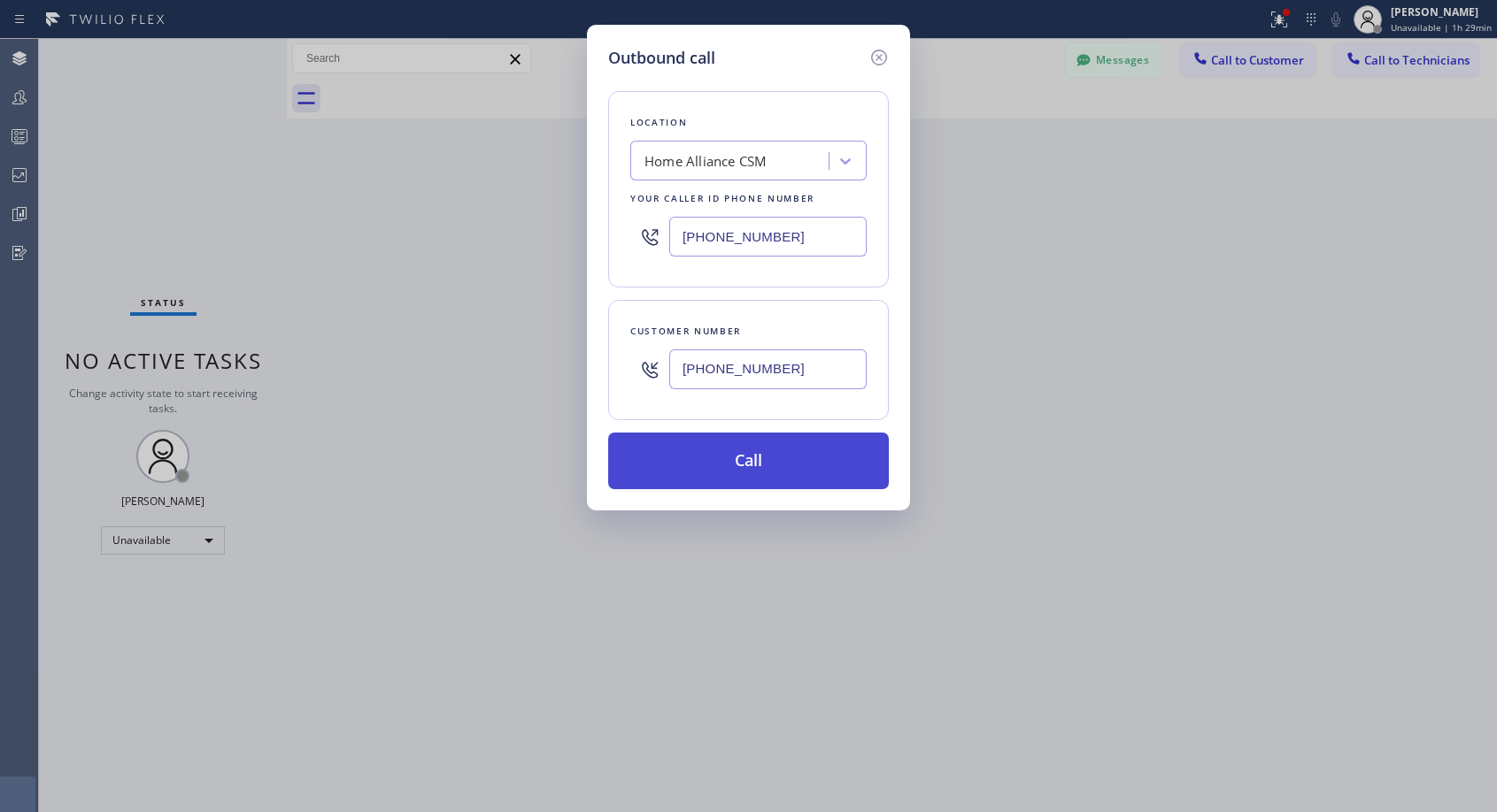
type input "[PHONE_NUMBER]"
click at [762, 472] on button "Call" at bounding box center [748, 461] width 281 height 57
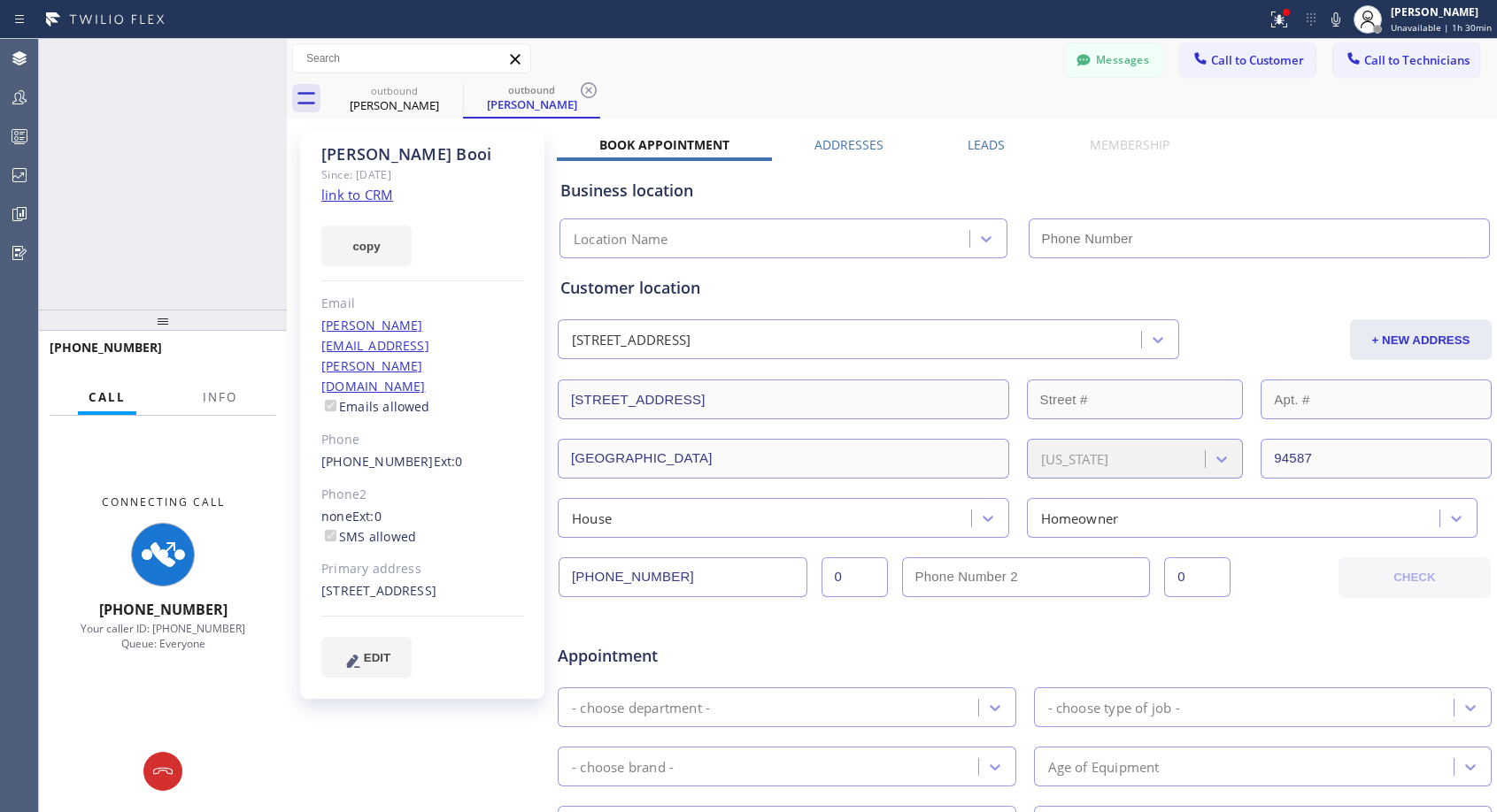
type input "[PHONE_NUMBER]"
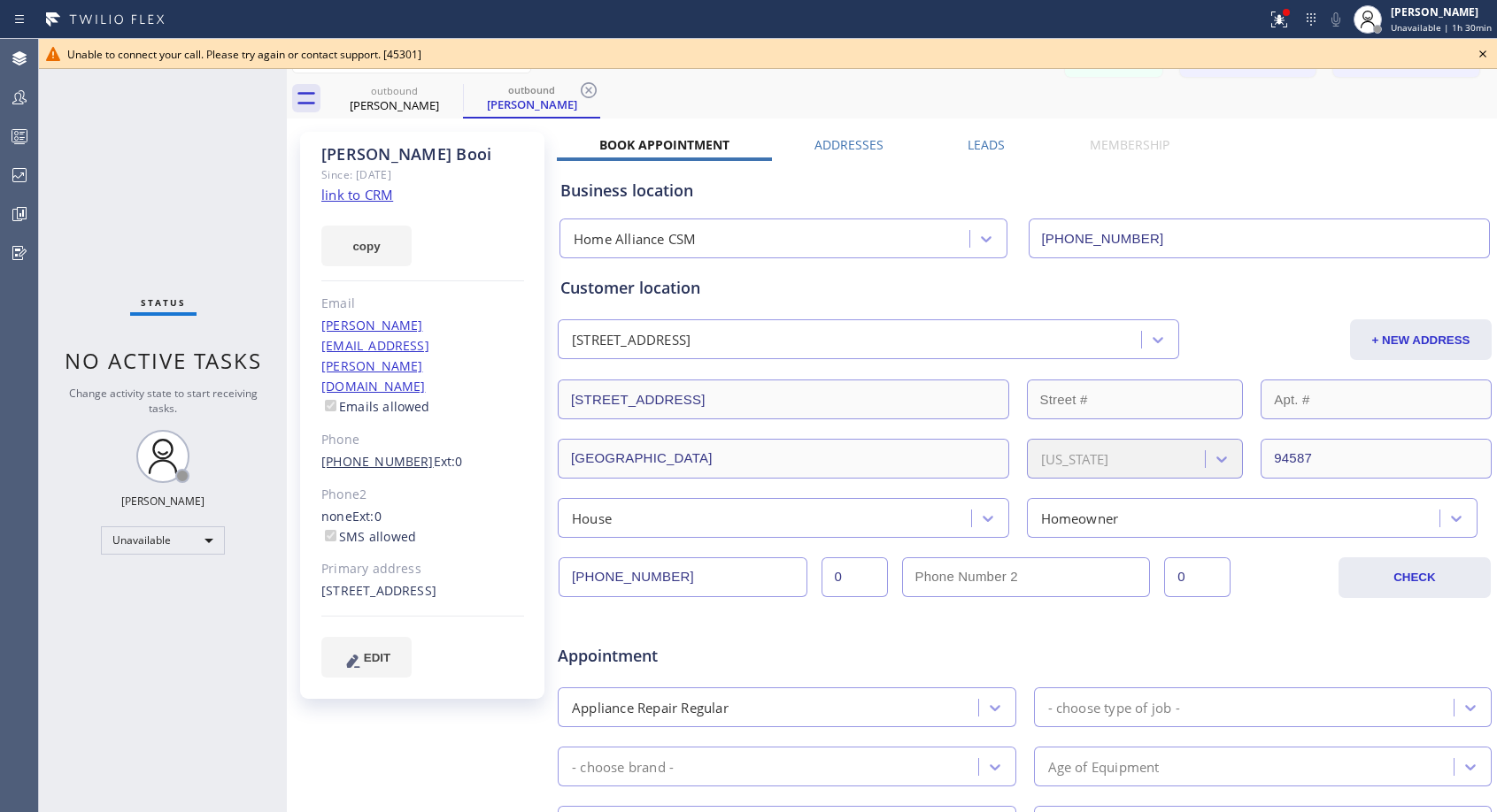
click at [377, 453] on link "[PHONE_NUMBER]" at bounding box center [377, 461] width 112 height 16
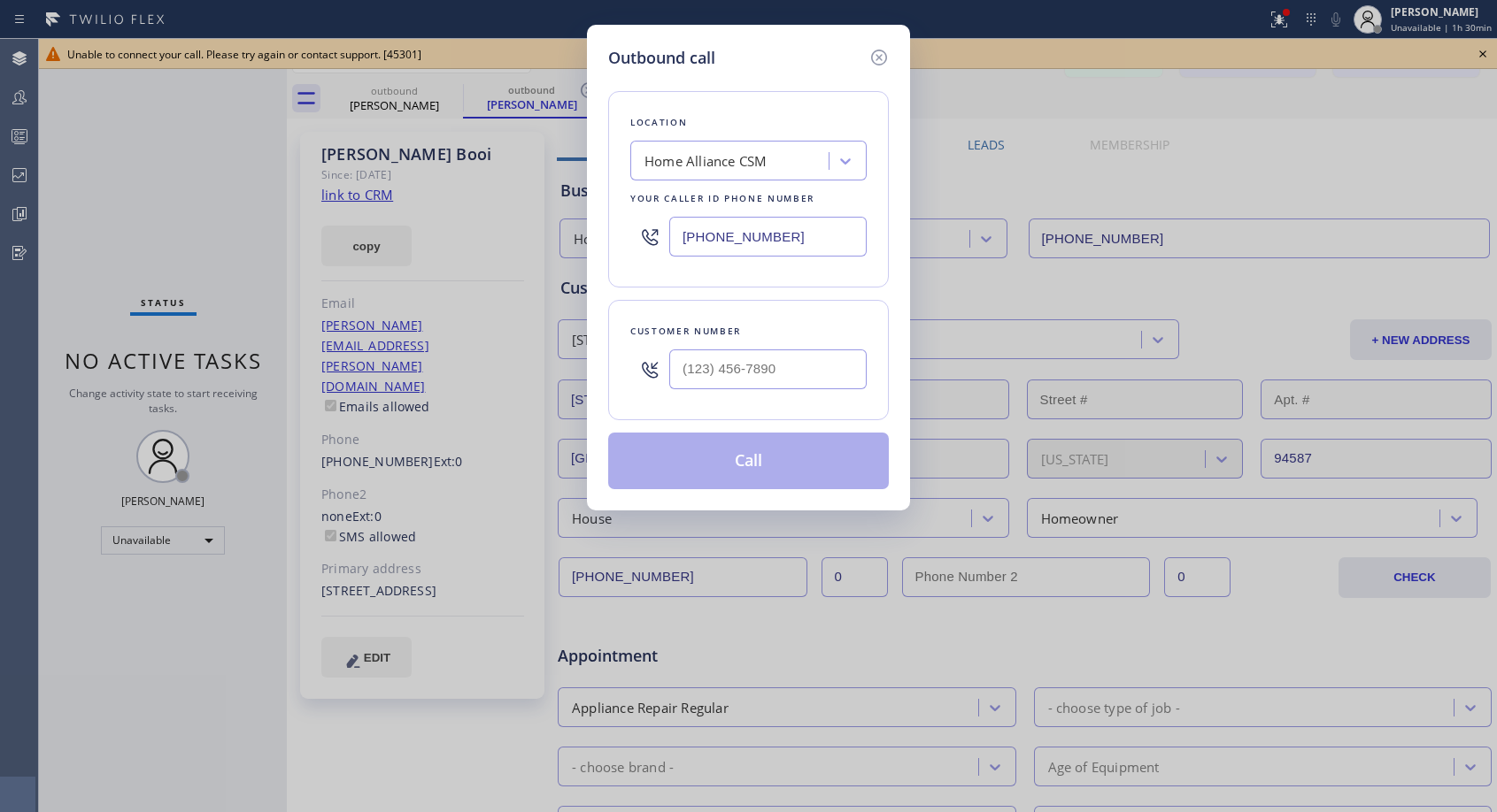
type input "[PHONE_NUMBER]"
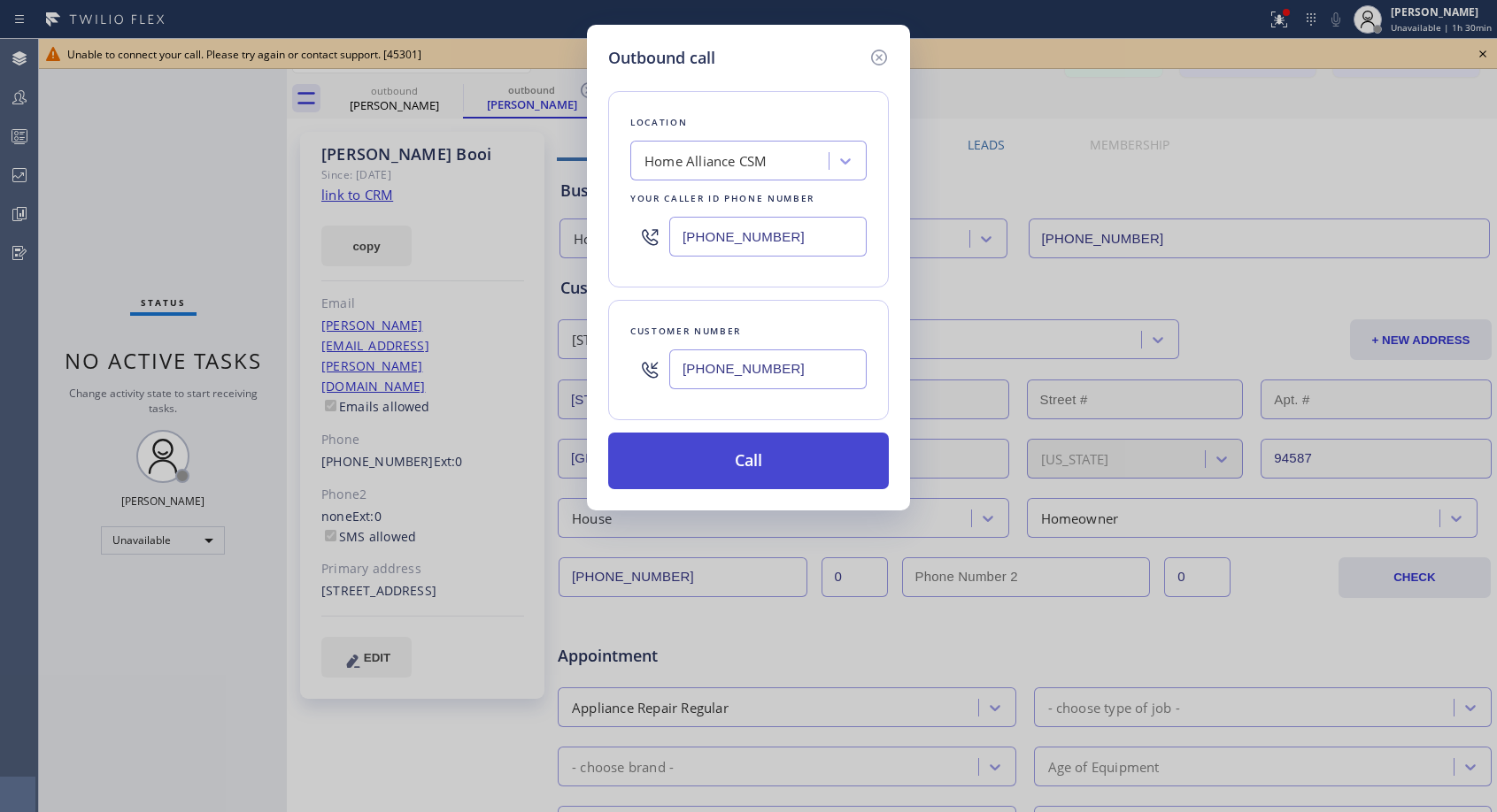
click at [757, 463] on button "Call" at bounding box center [748, 461] width 281 height 57
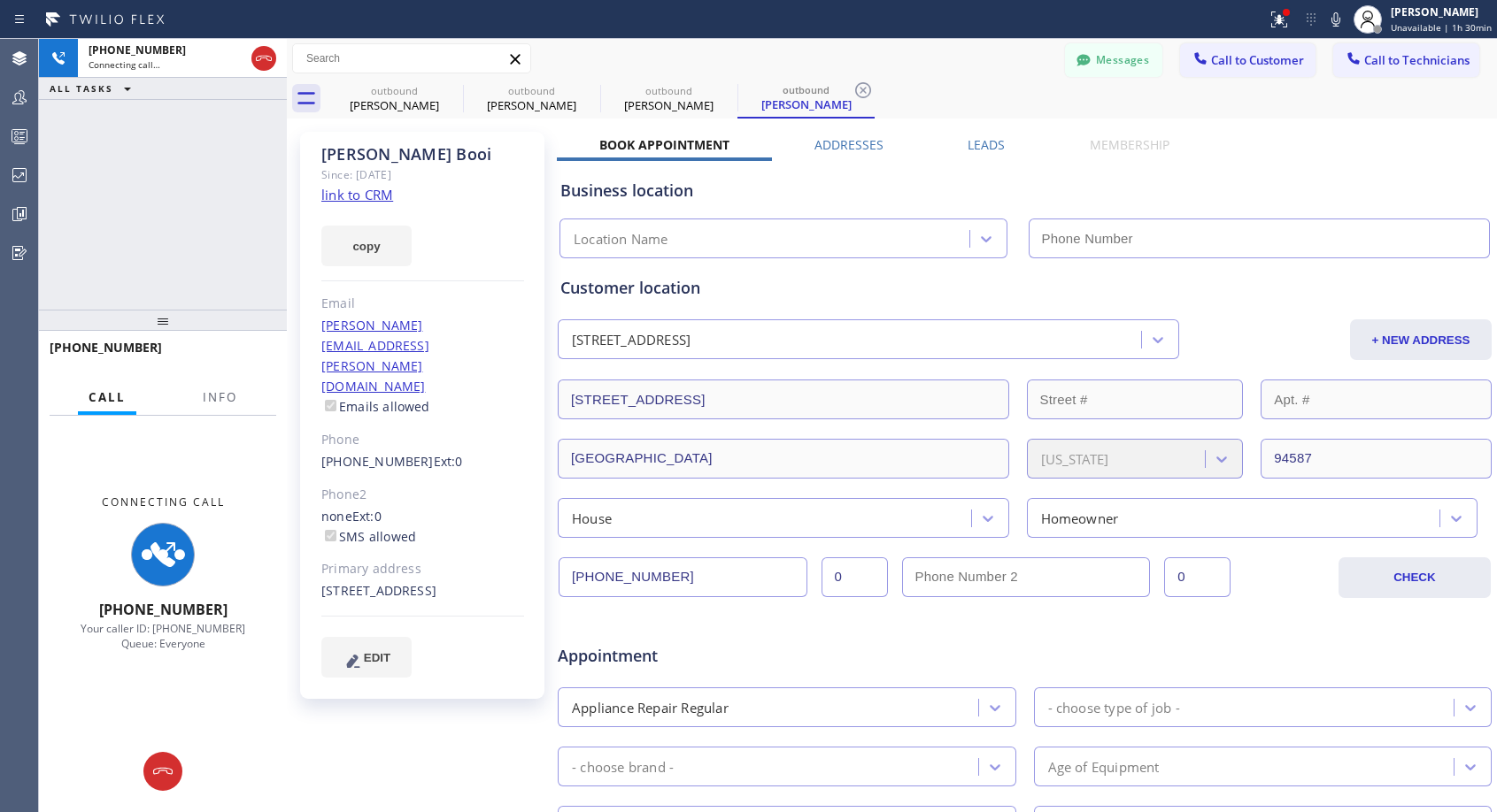
type input "[PHONE_NUMBER]"
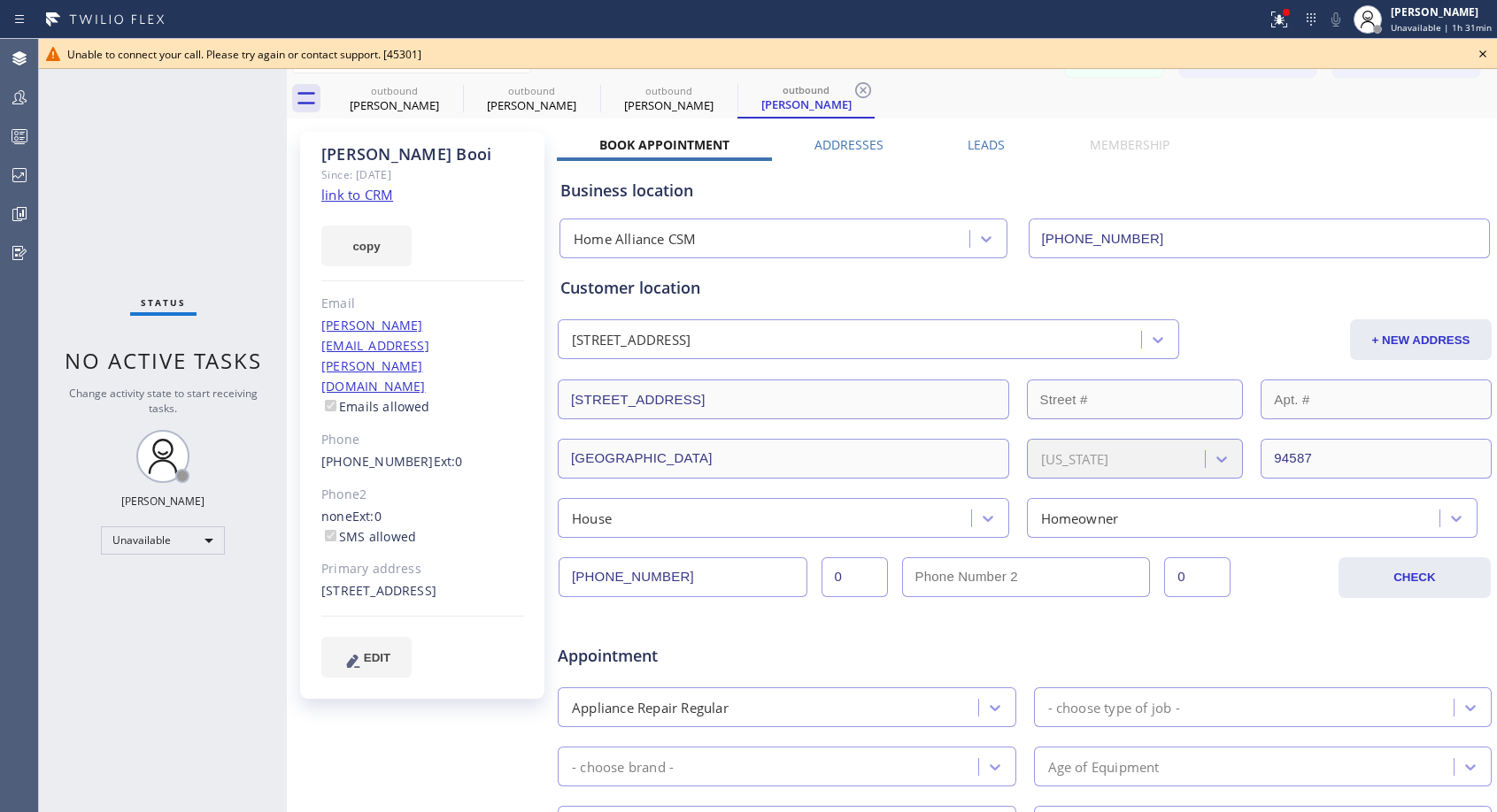
click at [1482, 57] on icon at bounding box center [1482, 54] width 21 height 21
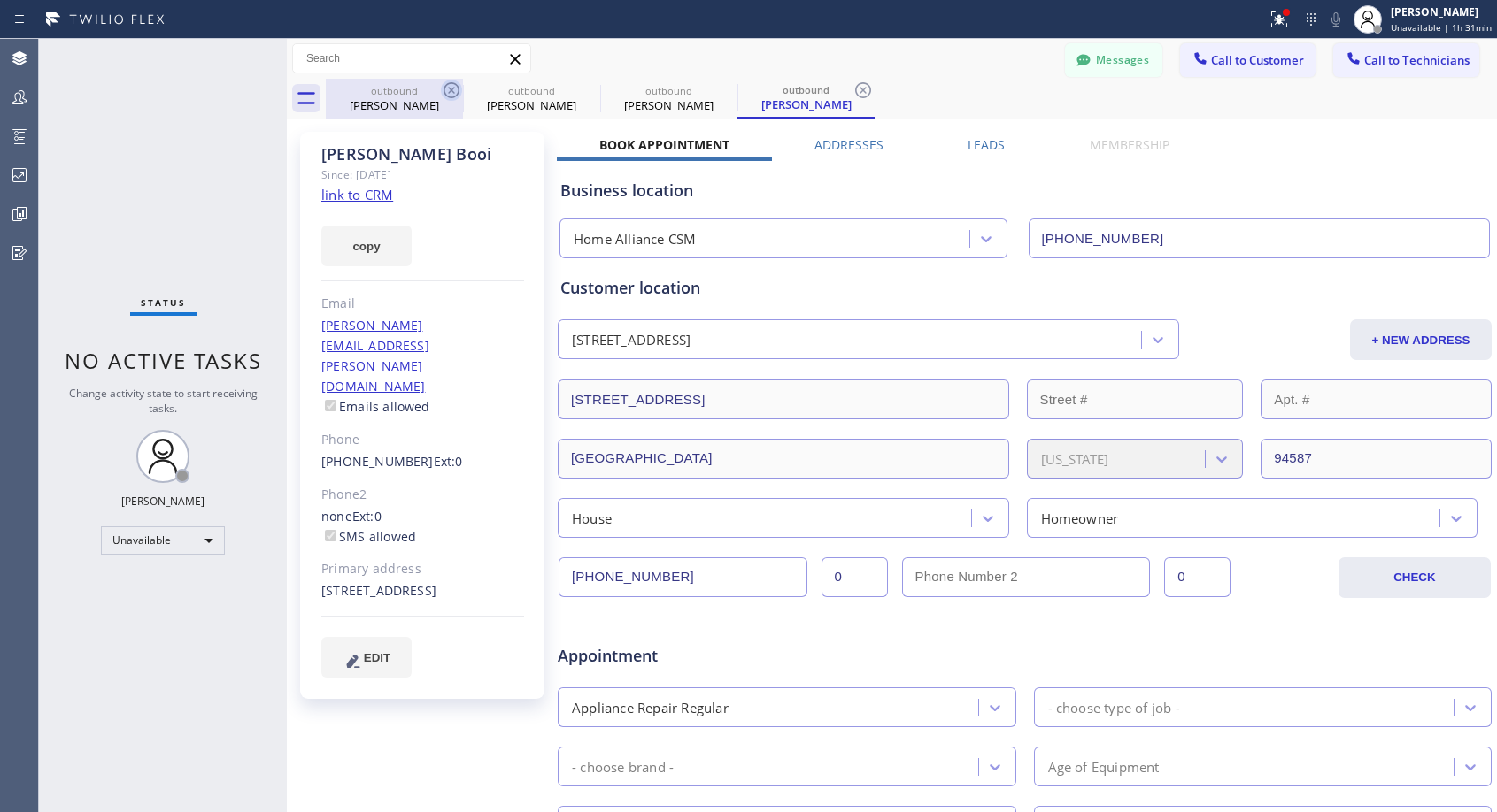
click at [447, 91] on icon at bounding box center [451, 89] width 21 height 21
click at [0, 0] on icon at bounding box center [0, 0] width 0 height 0
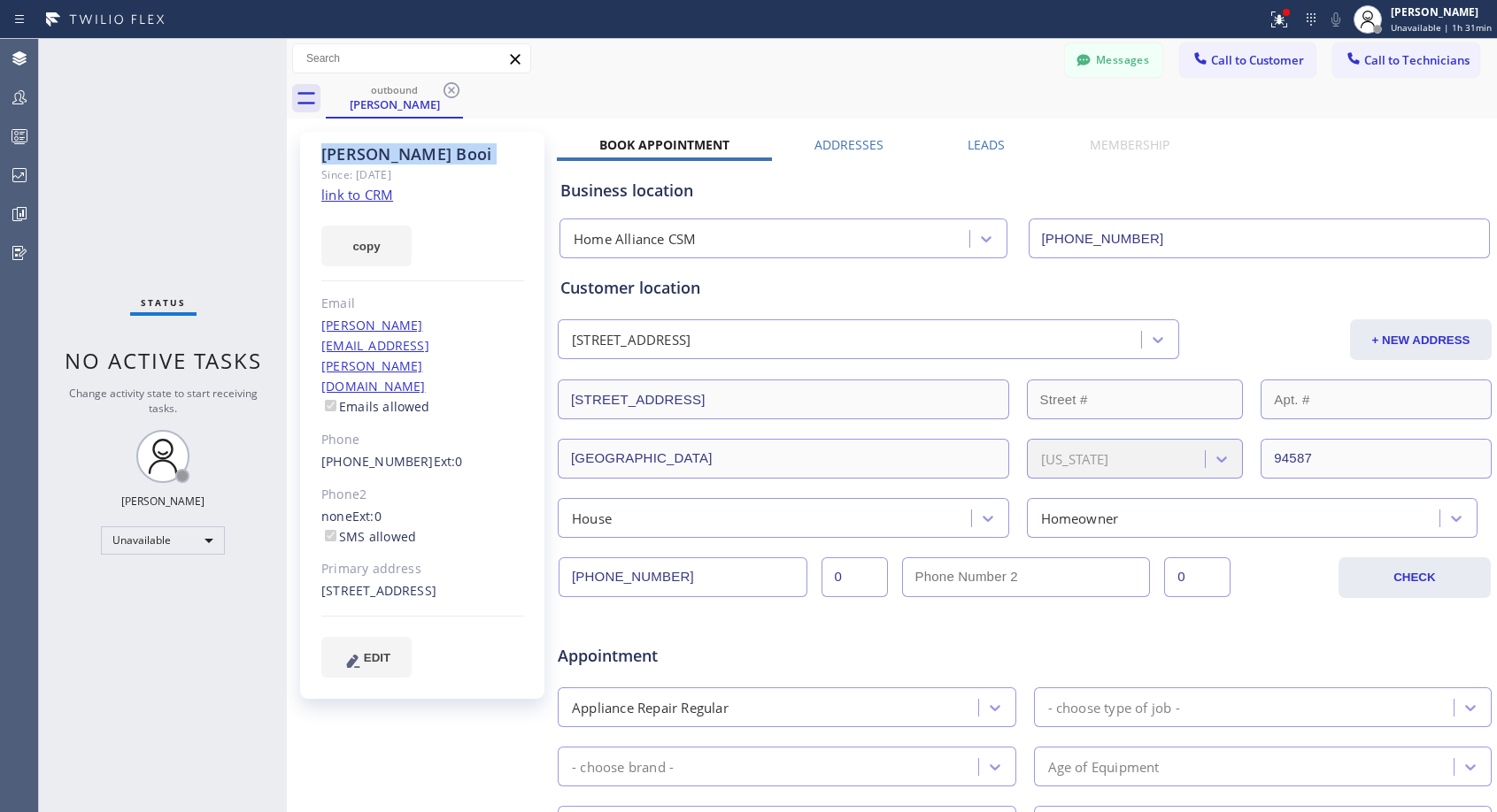
click at [447, 91] on icon at bounding box center [451, 89] width 21 height 21
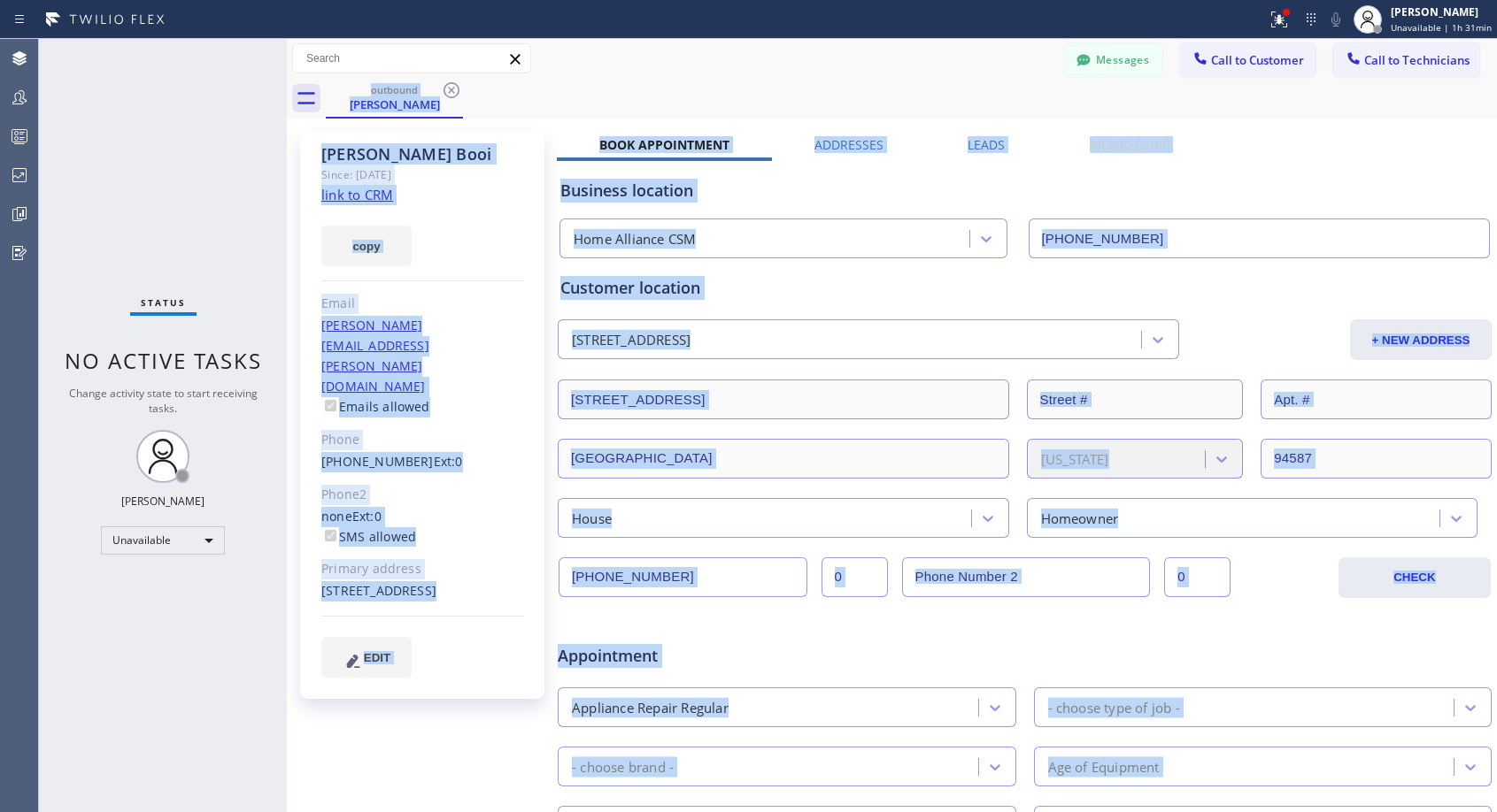
click at [448, 91] on div "outbound [PERSON_NAME]" at bounding box center [911, 98] width 1172 height 40
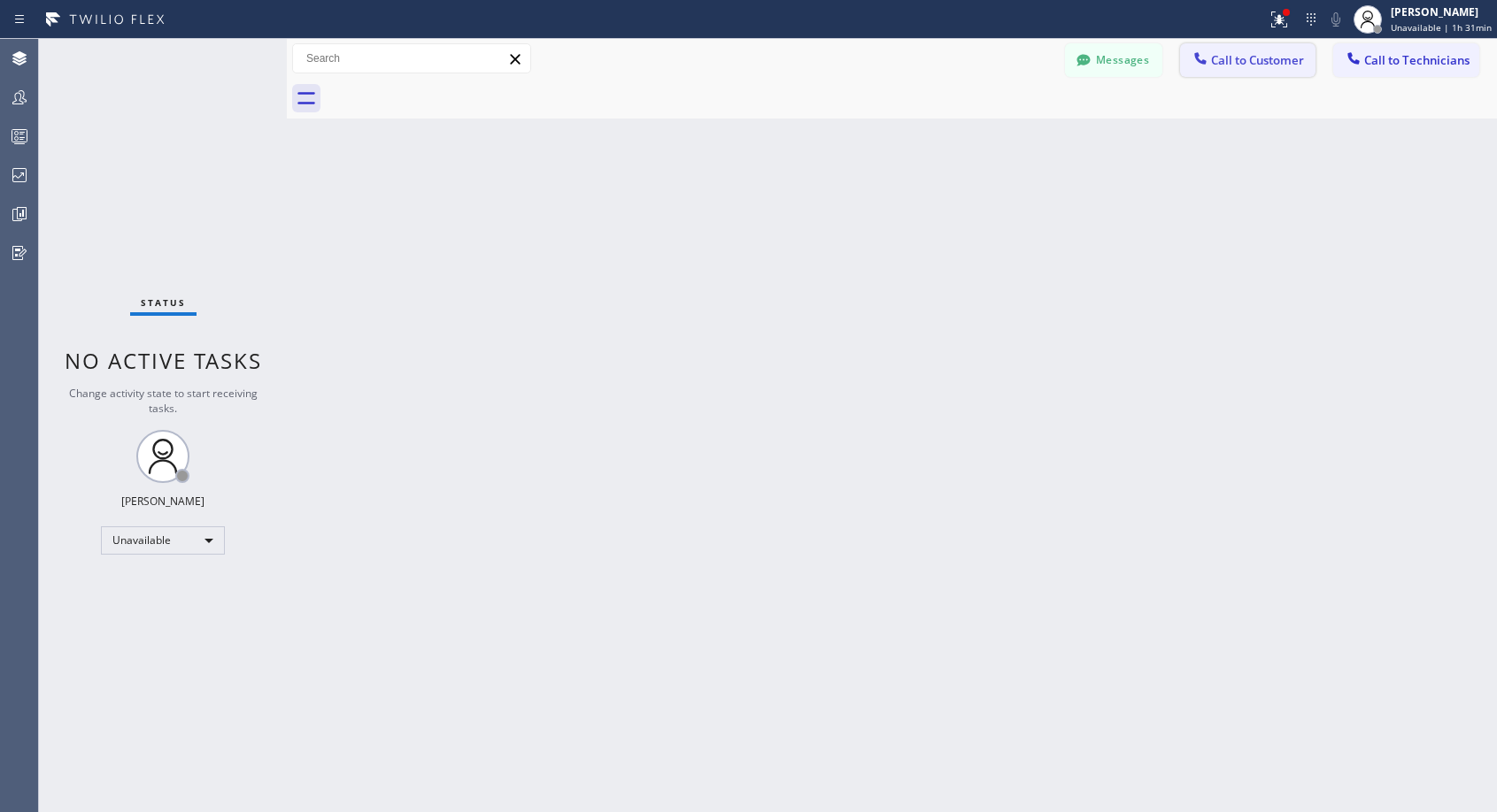
drag, startPoint x: 1257, startPoint y: 67, endPoint x: 1079, endPoint y: 114, distance: 184.1
click at [1256, 66] on span "Call to Customer" at bounding box center [1257, 59] width 93 height 15
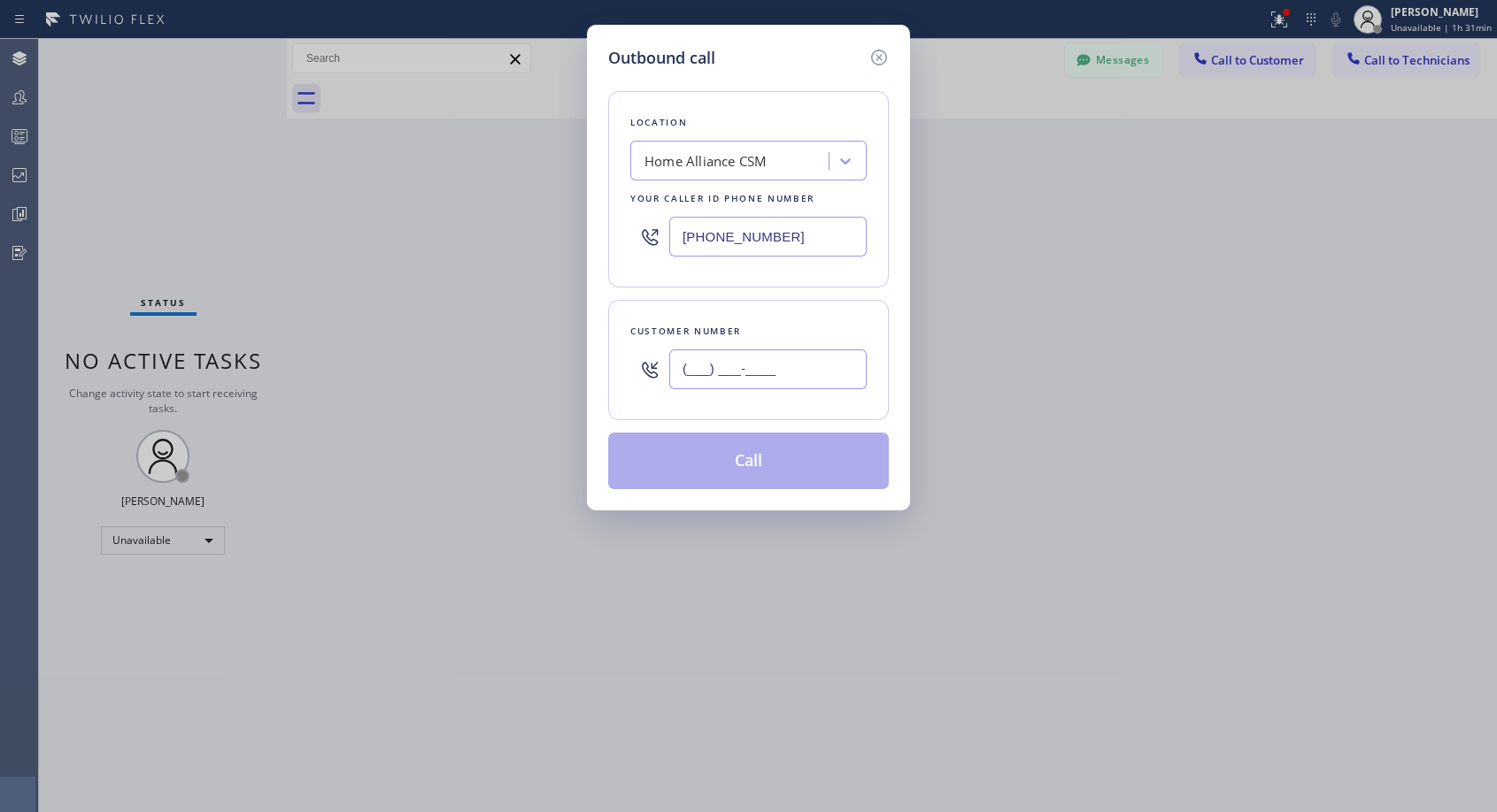
click at [688, 362] on input "(___) ___-____" at bounding box center [768, 370] width 198 height 40
paste input "650) 520-0022"
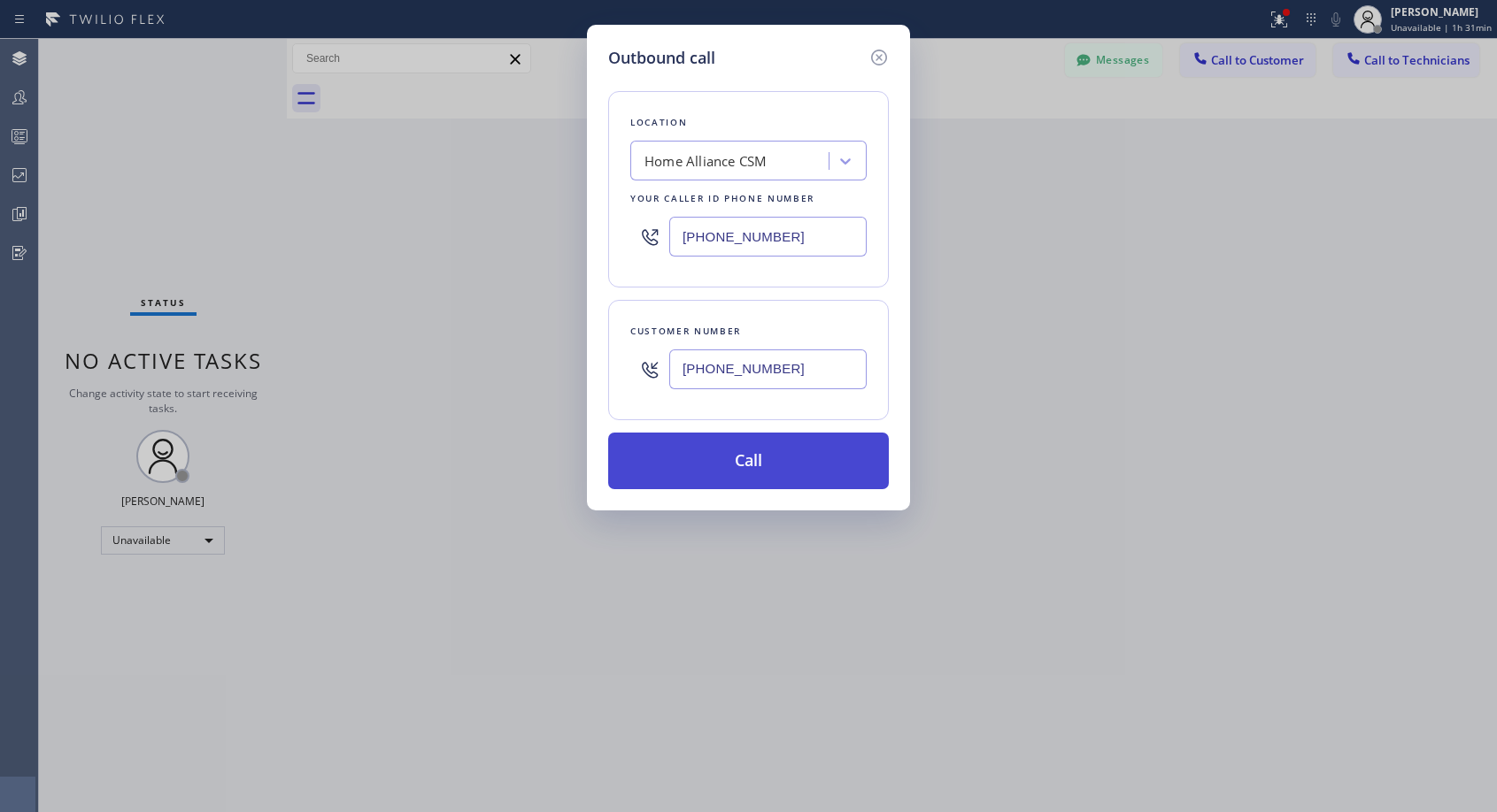
type input "[PHONE_NUMBER]"
drag, startPoint x: 743, startPoint y: 453, endPoint x: 723, endPoint y: 33, distance: 420.5
click at [743, 451] on button "Call" at bounding box center [748, 461] width 281 height 57
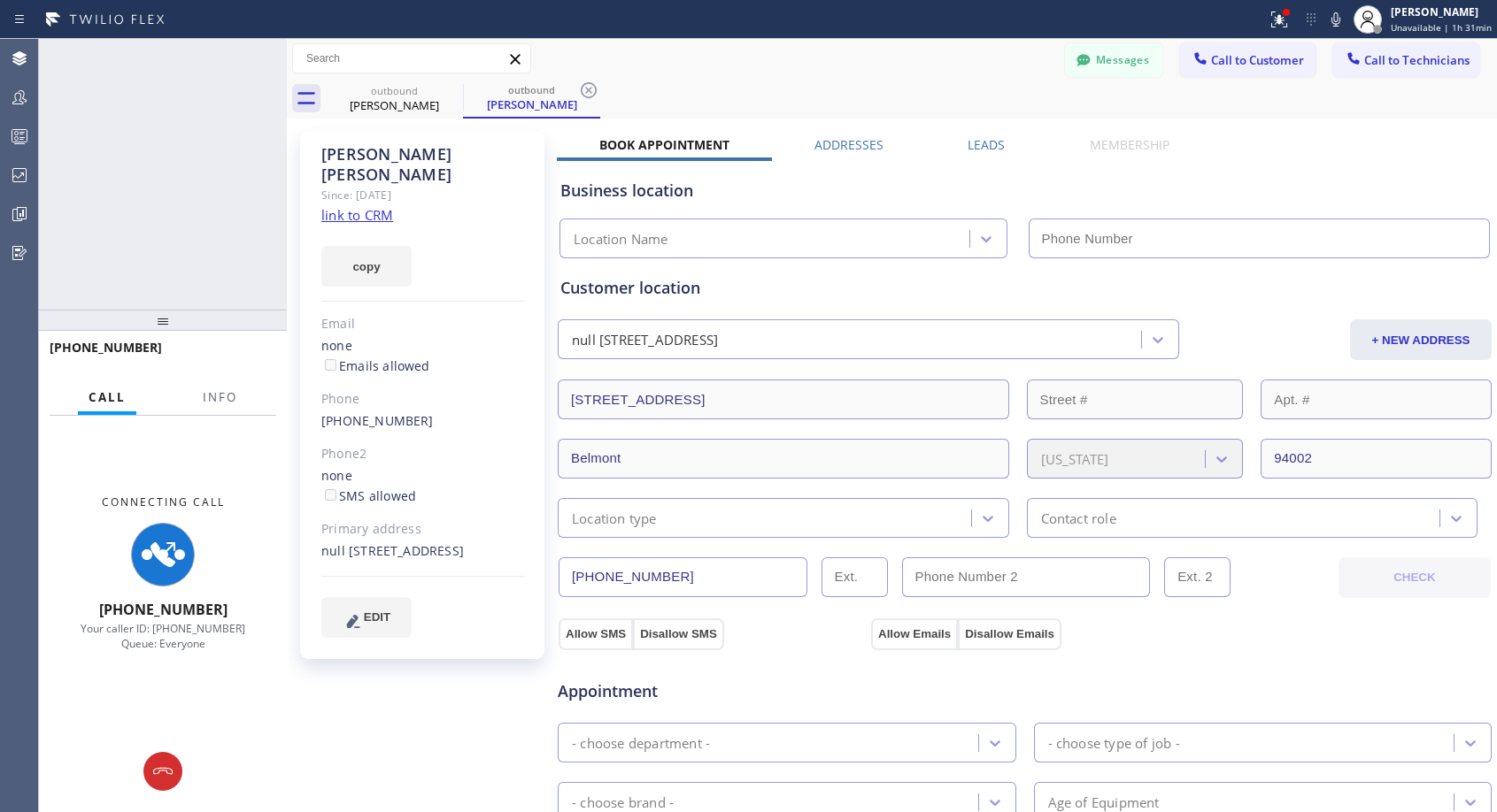
type input "[PHONE_NUMBER]"
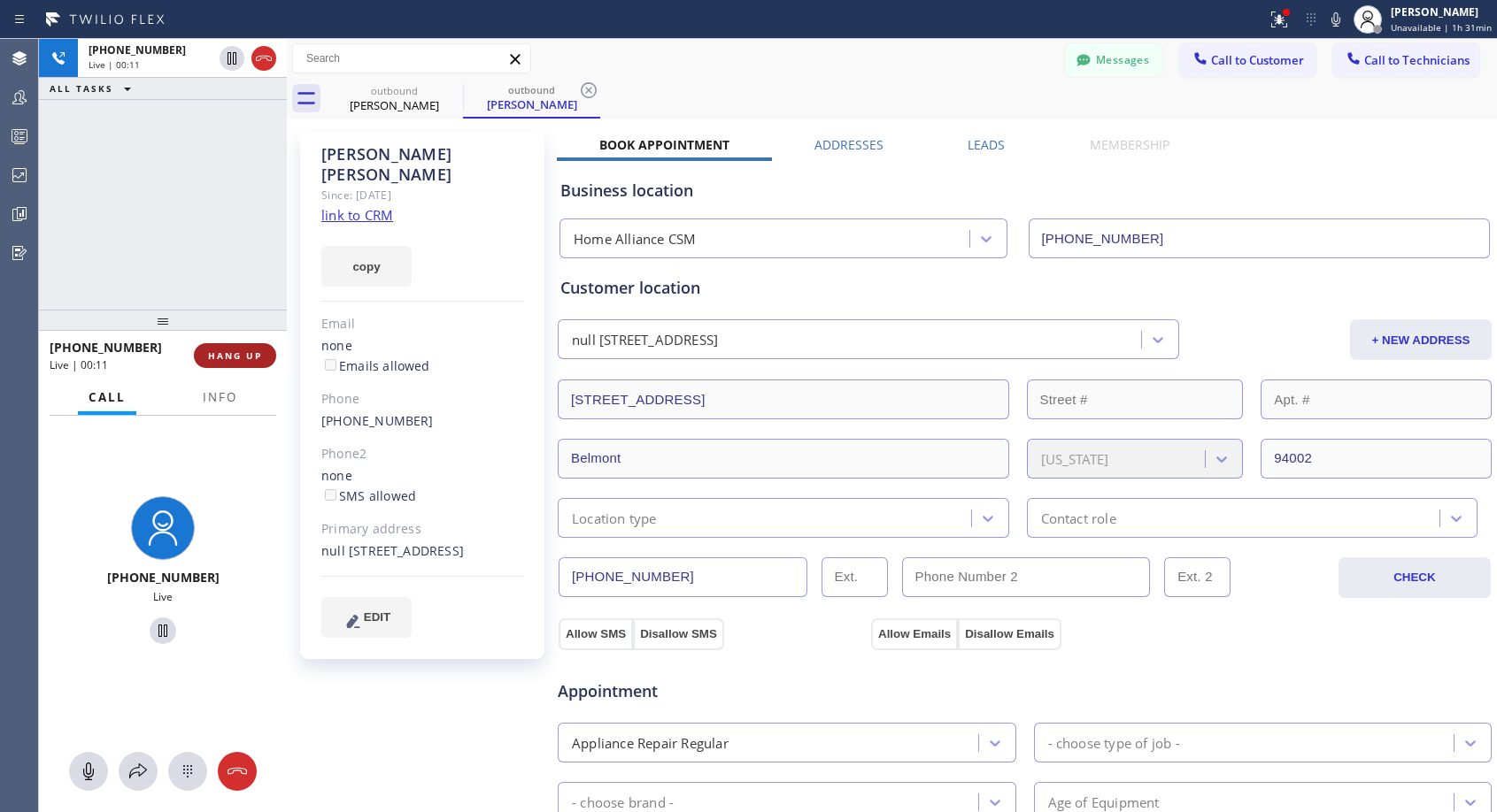
click at [241, 352] on span "HANG UP" at bounding box center [234, 356] width 54 height 13
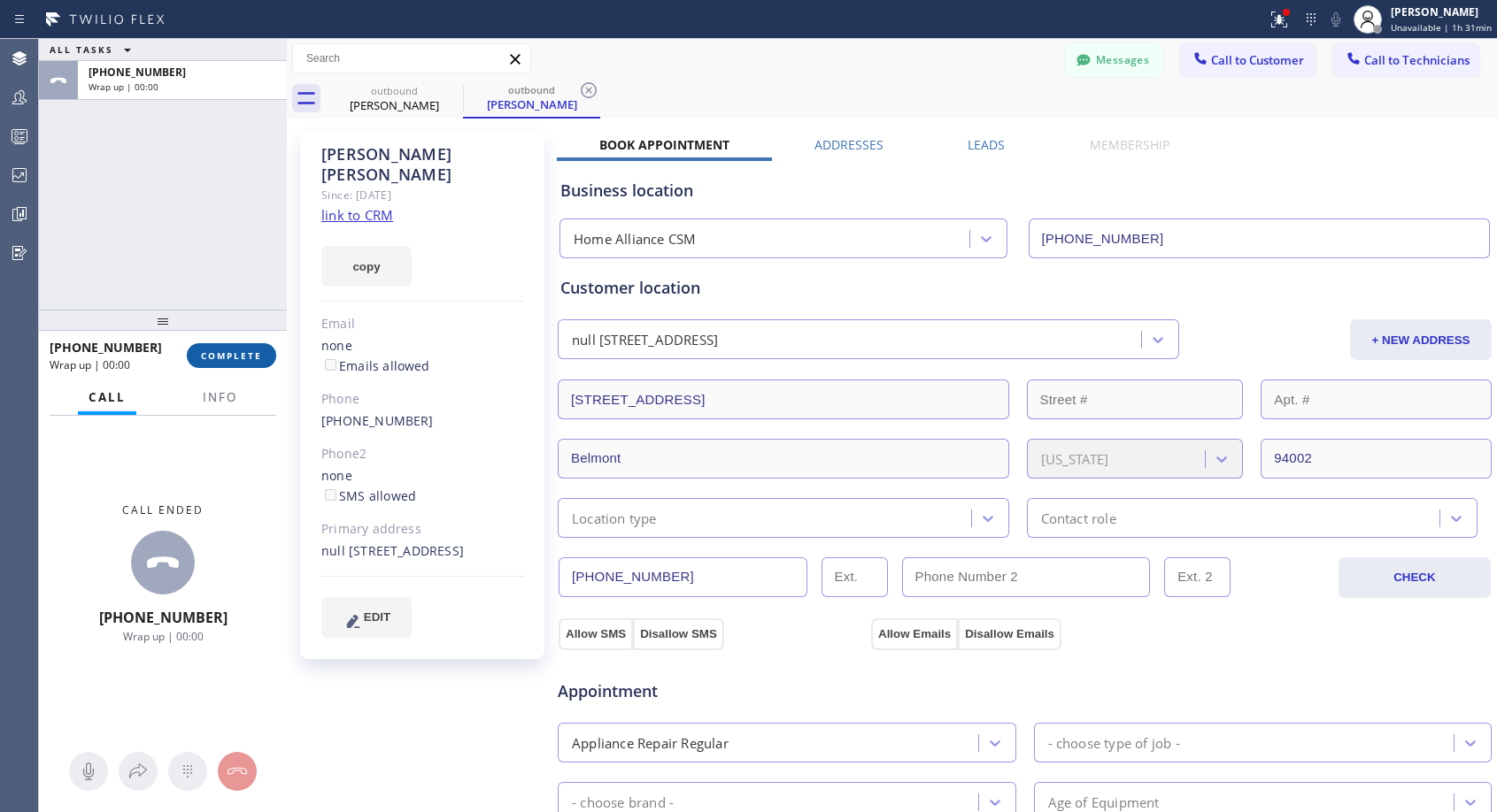
click at [241, 350] on span "COMPLETE" at bounding box center [231, 356] width 61 height 13
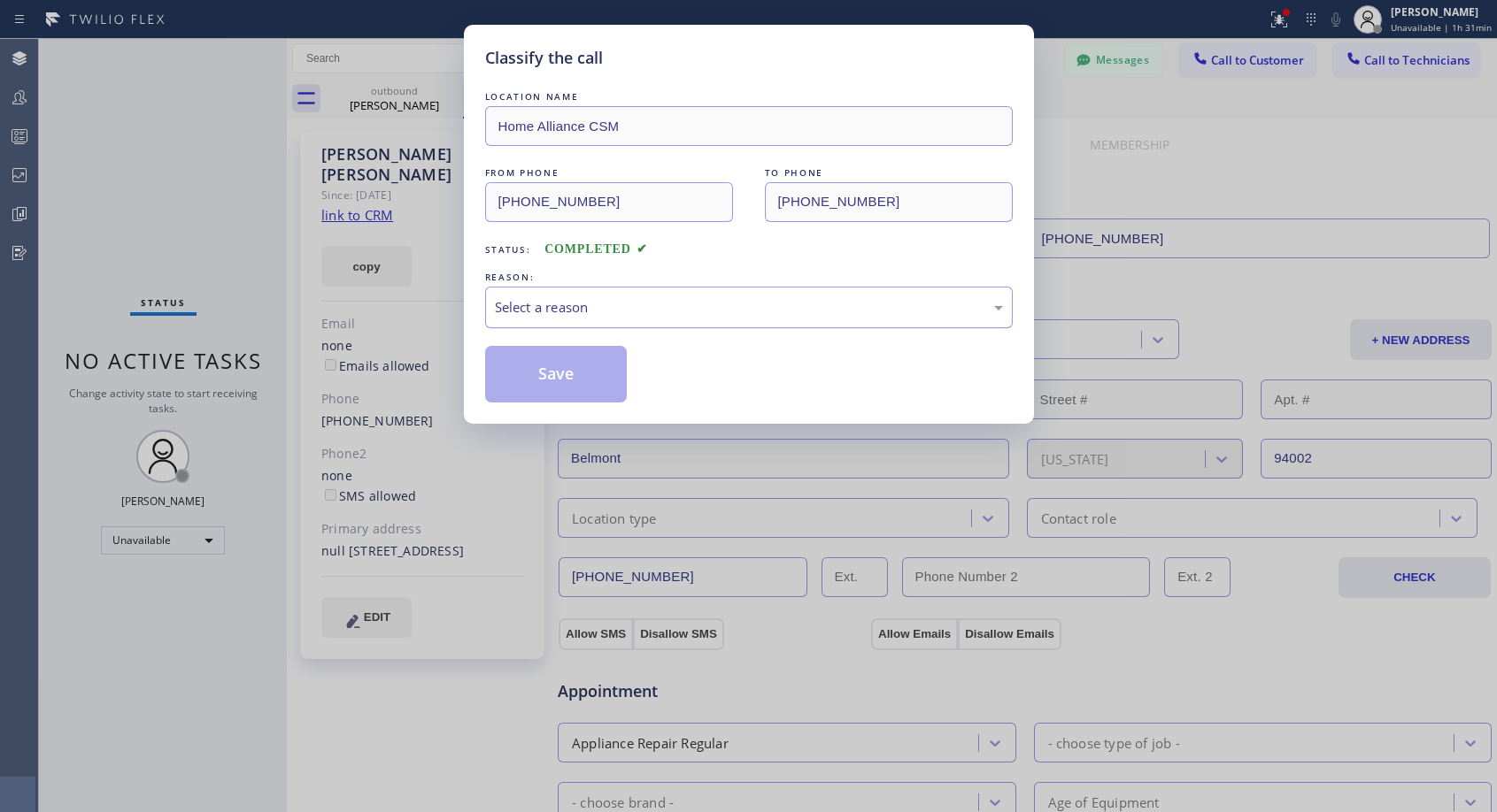
click at [766, 294] on div "Select a reason" at bounding box center [748, 308] width 528 height 42
click at [553, 371] on button "Save" at bounding box center [556, 375] width 142 height 57
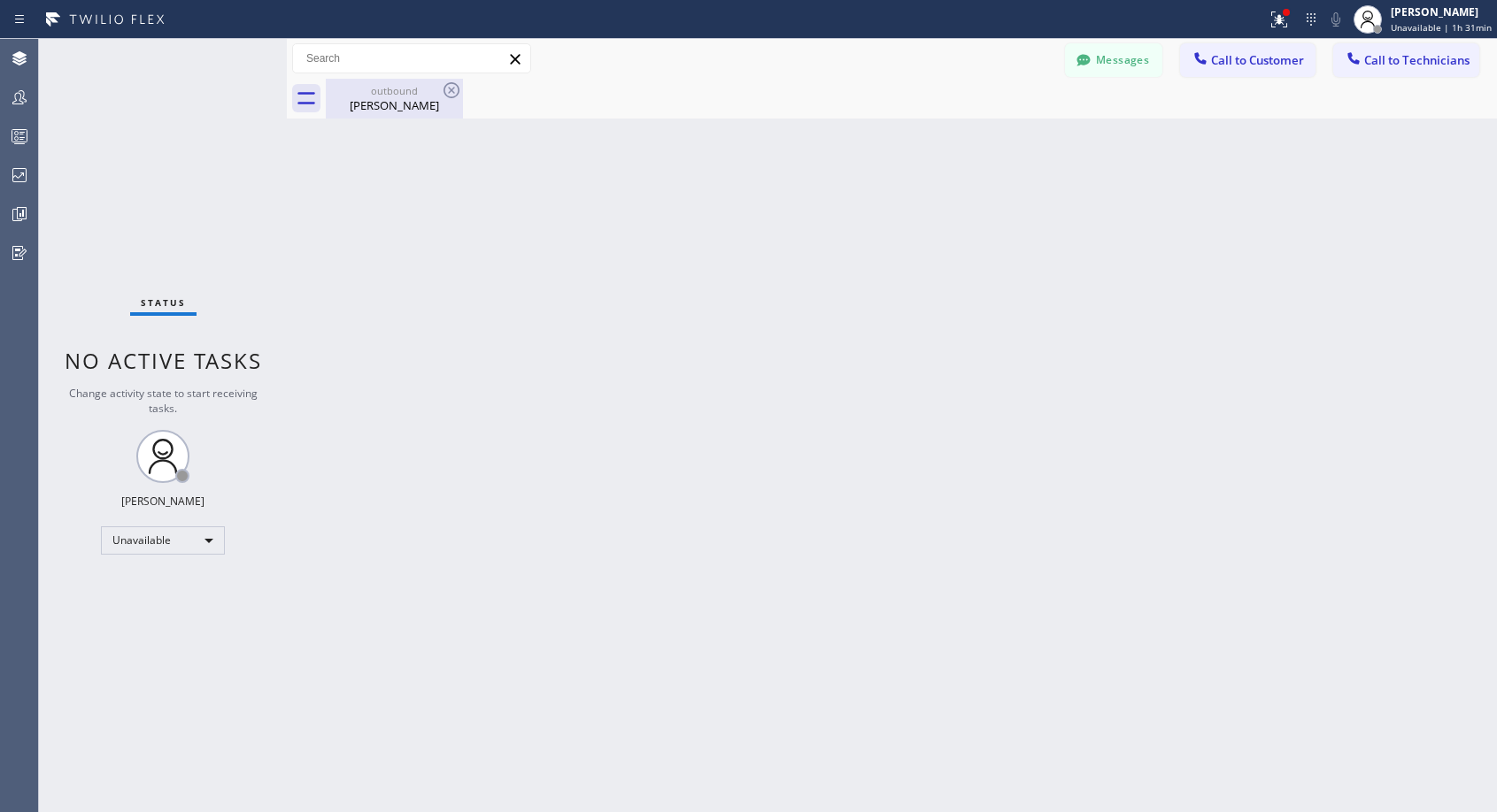
click at [413, 107] on div "[PERSON_NAME]" at bounding box center [394, 105] width 134 height 15
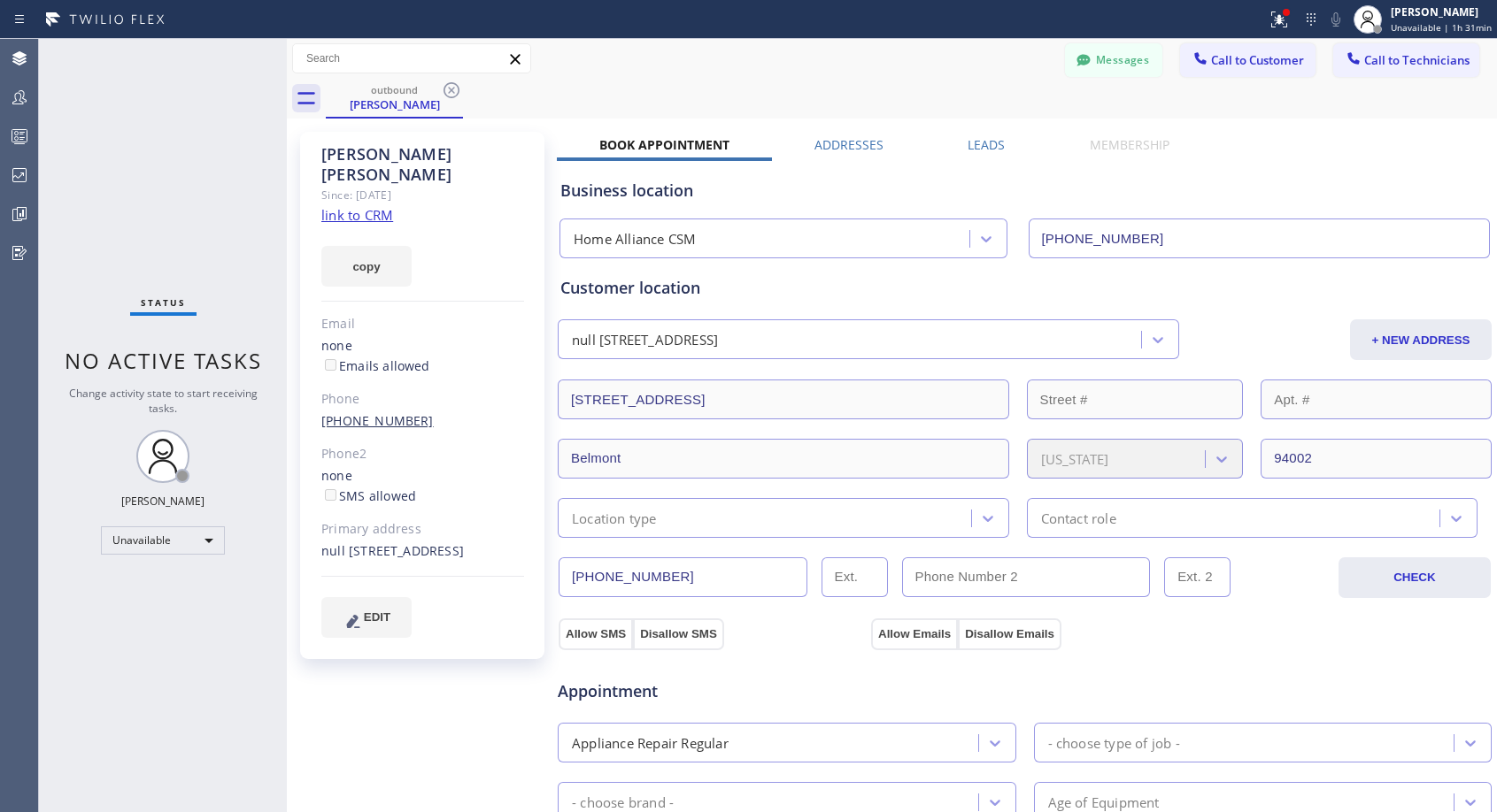
click at [380, 412] on link "[PHONE_NUMBER]" at bounding box center [377, 420] width 112 height 16
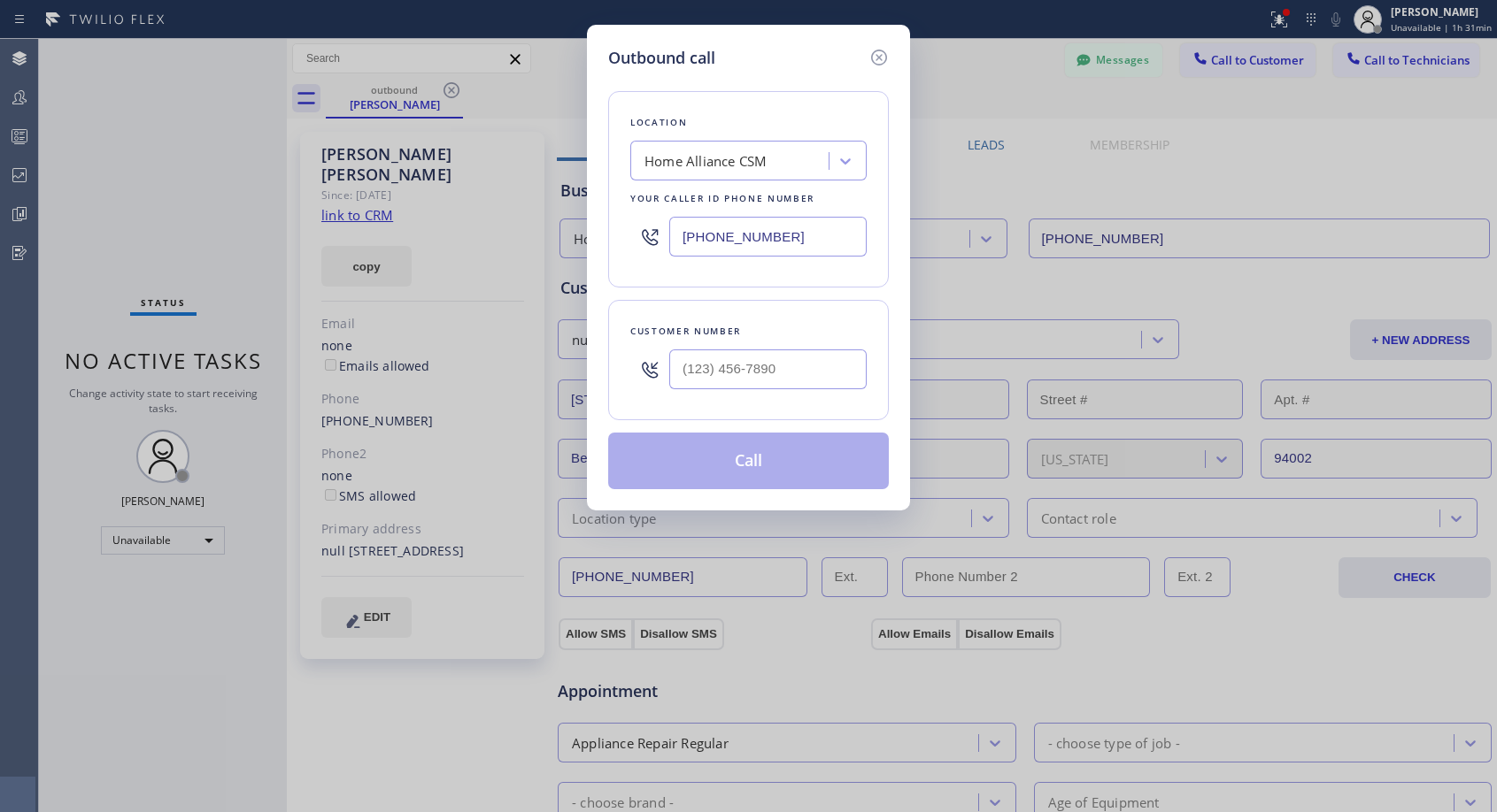
type input "[PHONE_NUMBER]"
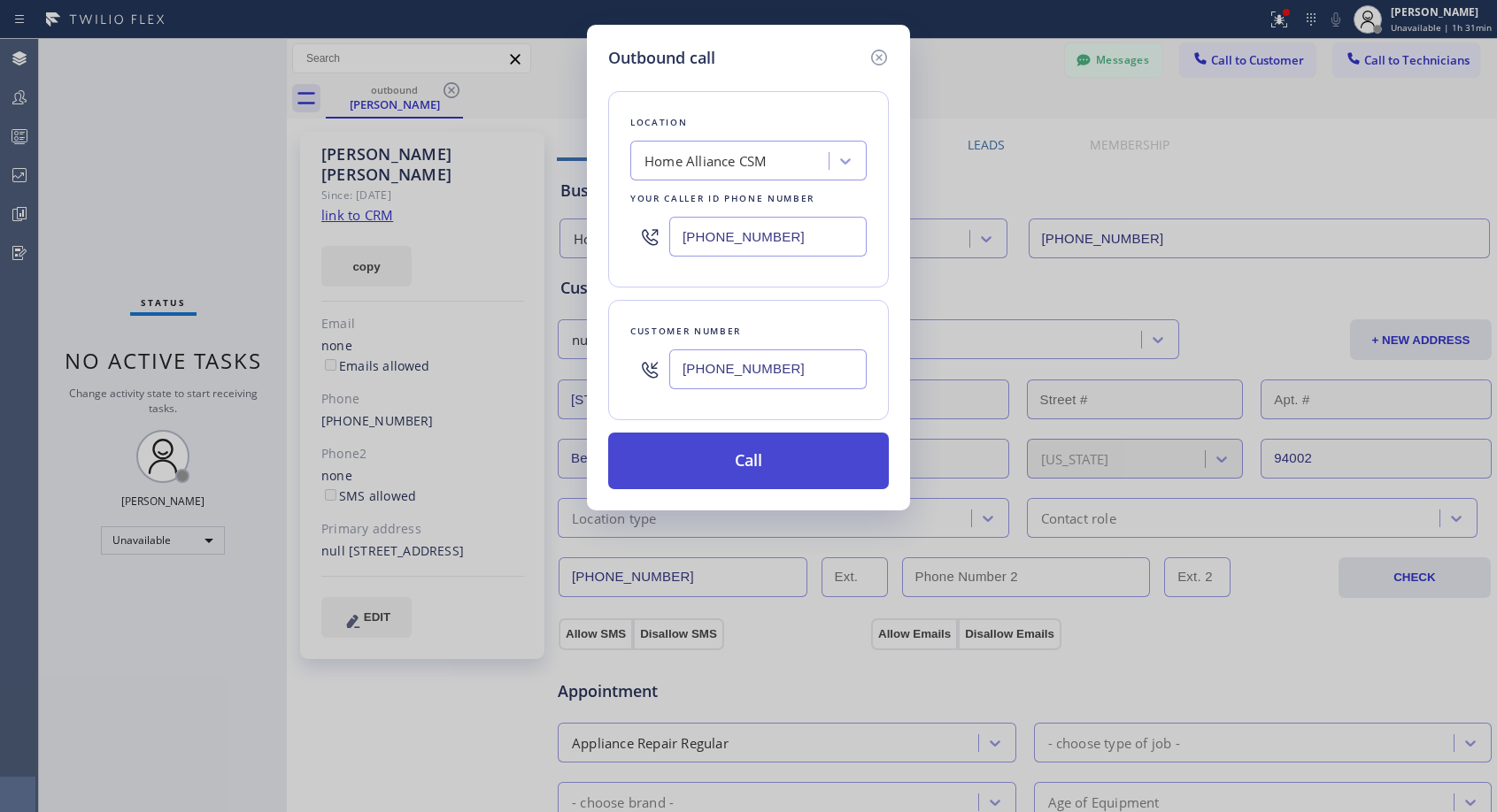
click at [737, 452] on button "Call" at bounding box center [748, 461] width 281 height 57
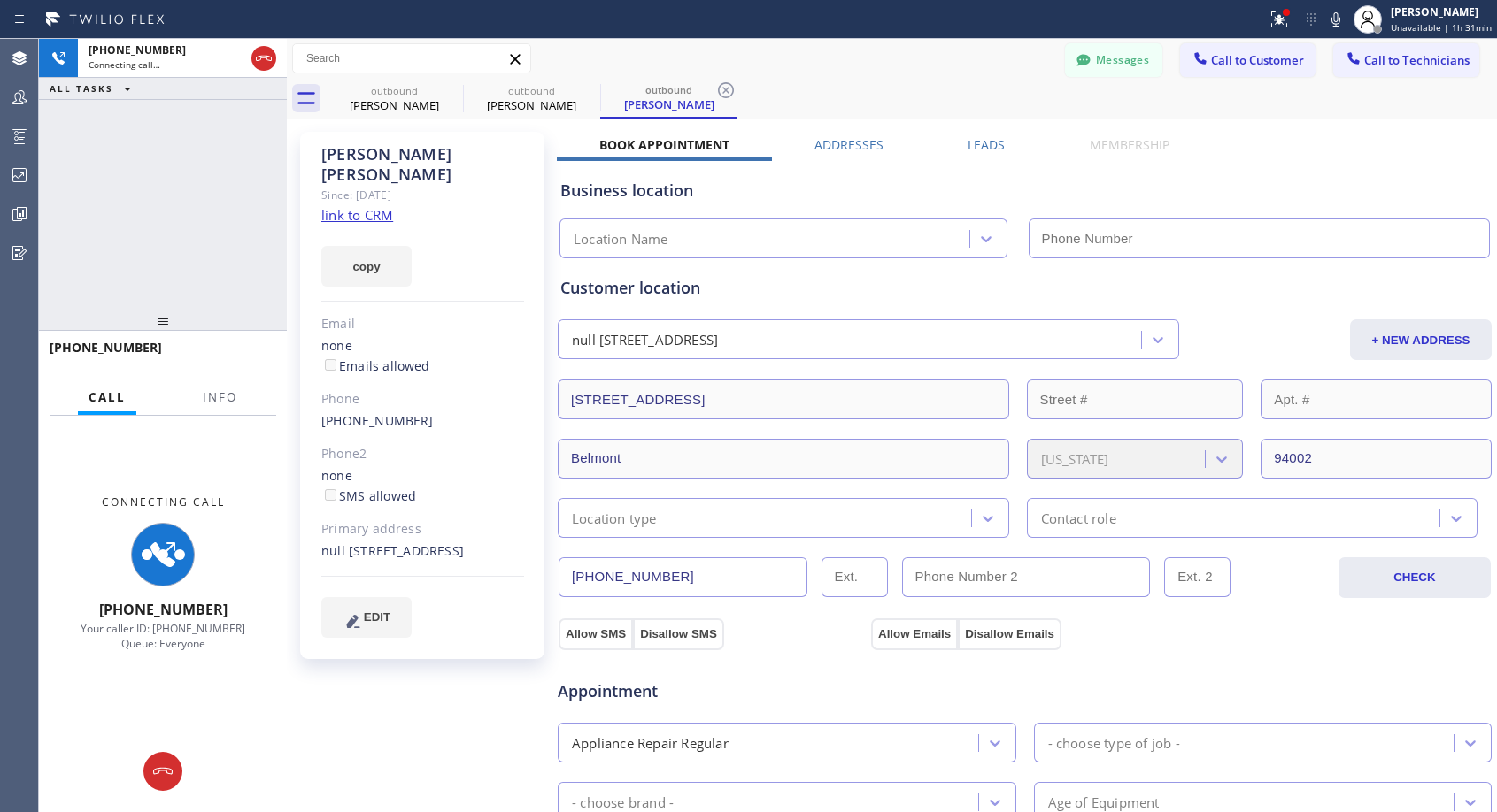
type input "[PHONE_NUMBER]"
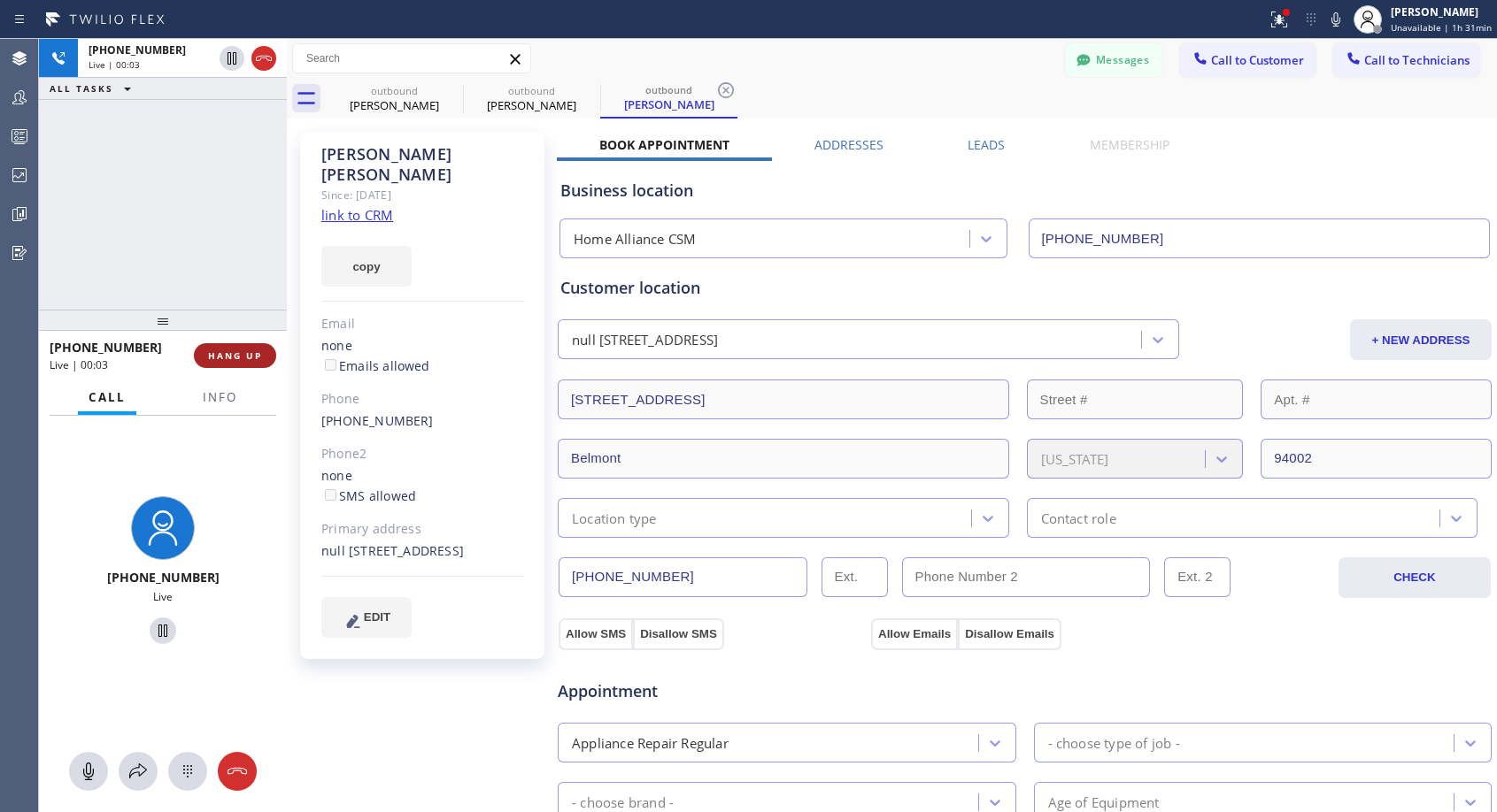
click at [236, 355] on span "HANG UP" at bounding box center [234, 356] width 54 height 13
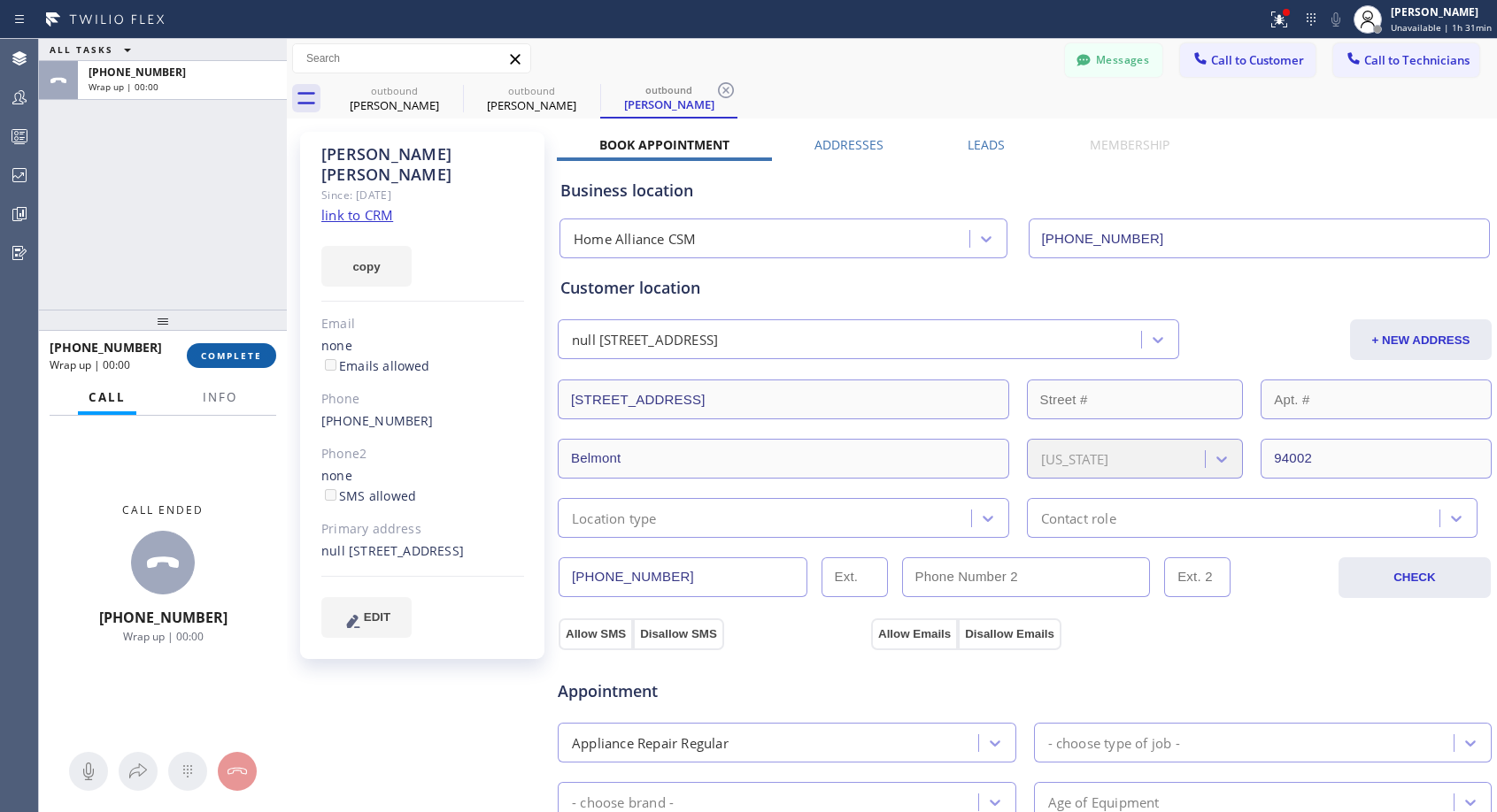
click at [236, 355] on span "COMPLETE" at bounding box center [231, 356] width 61 height 13
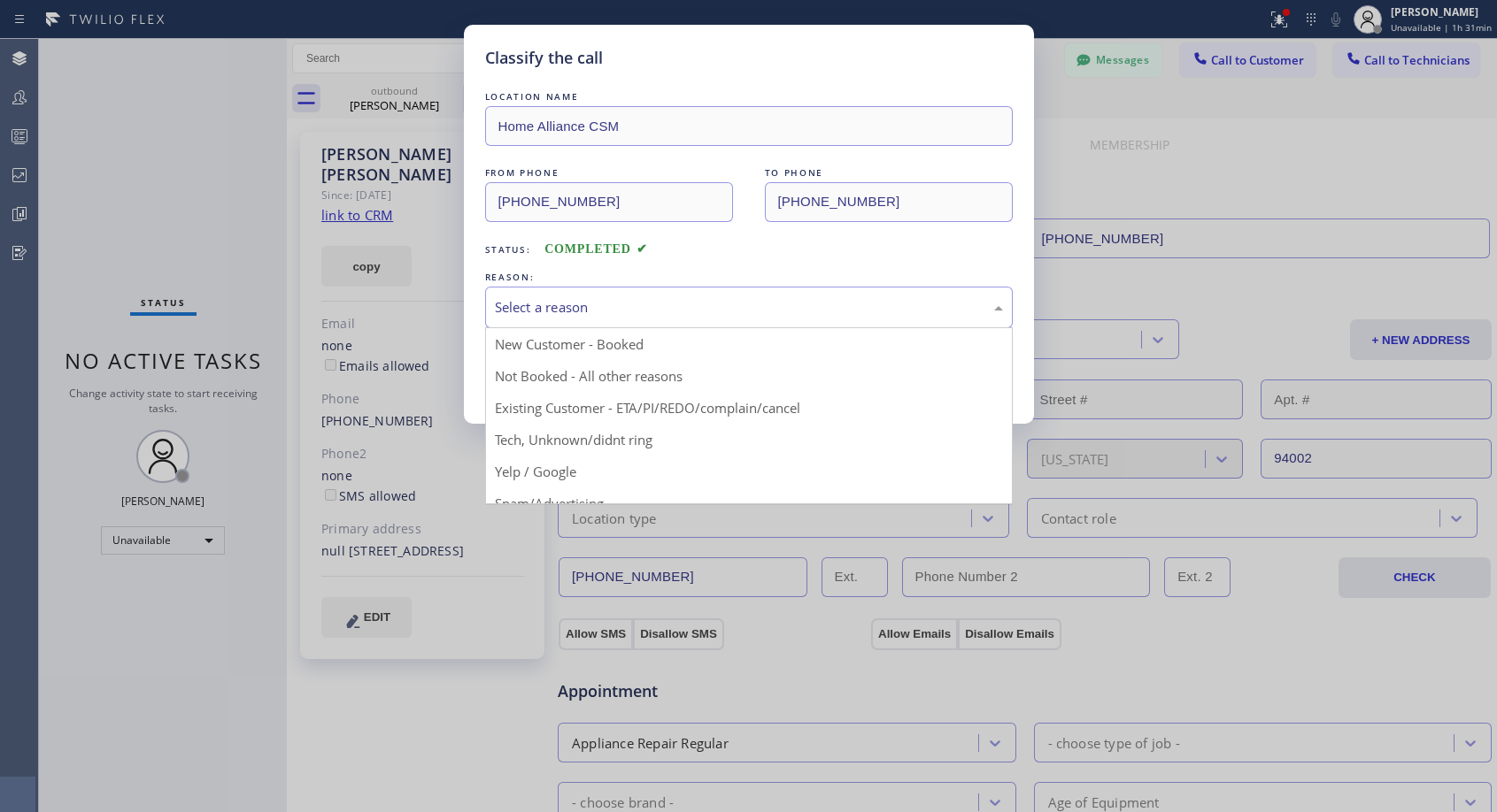
click at [582, 314] on div "Select a reason" at bounding box center [748, 307] width 508 height 20
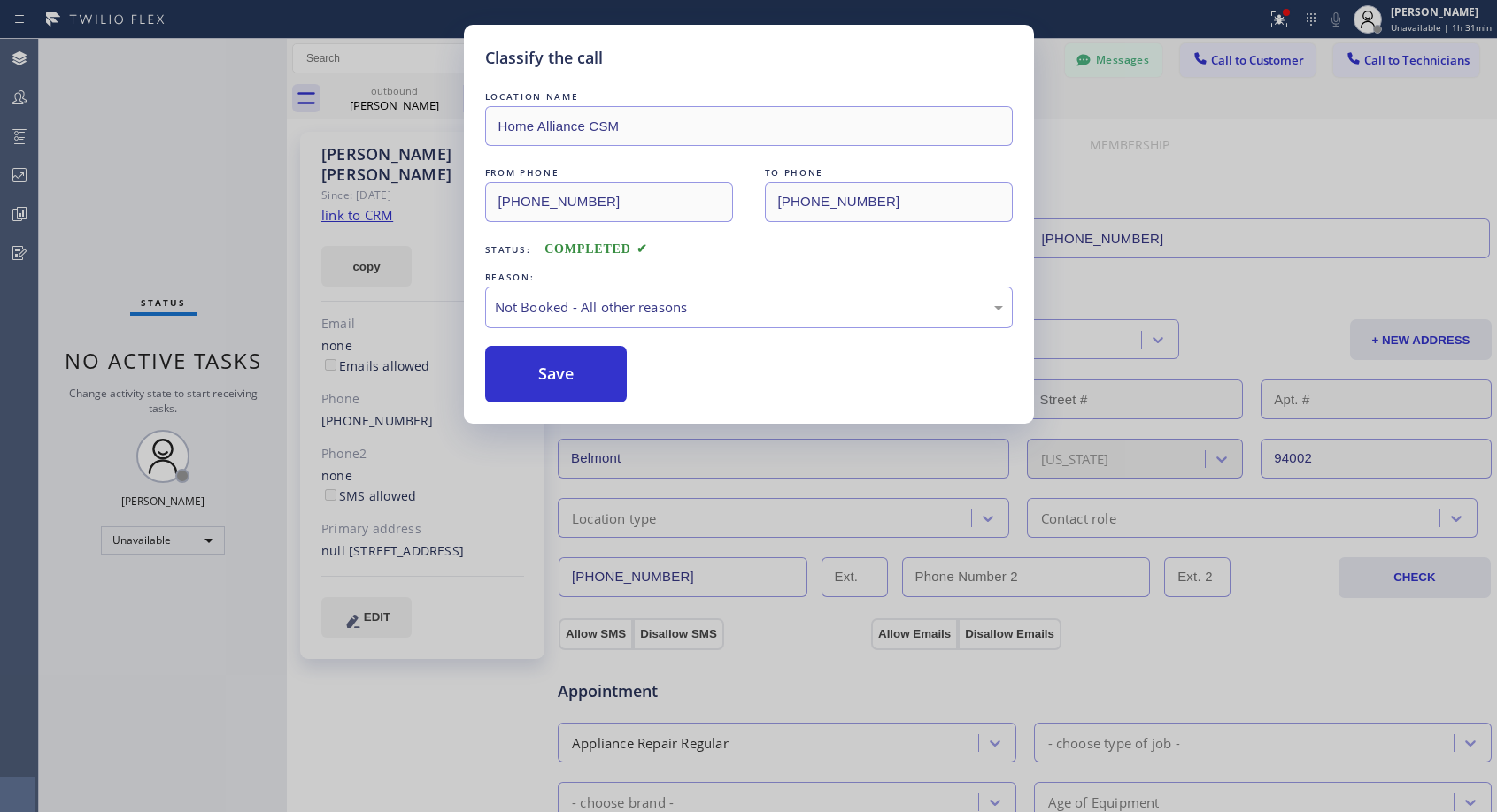
click at [554, 377] on button "Save" at bounding box center [556, 375] width 142 height 57
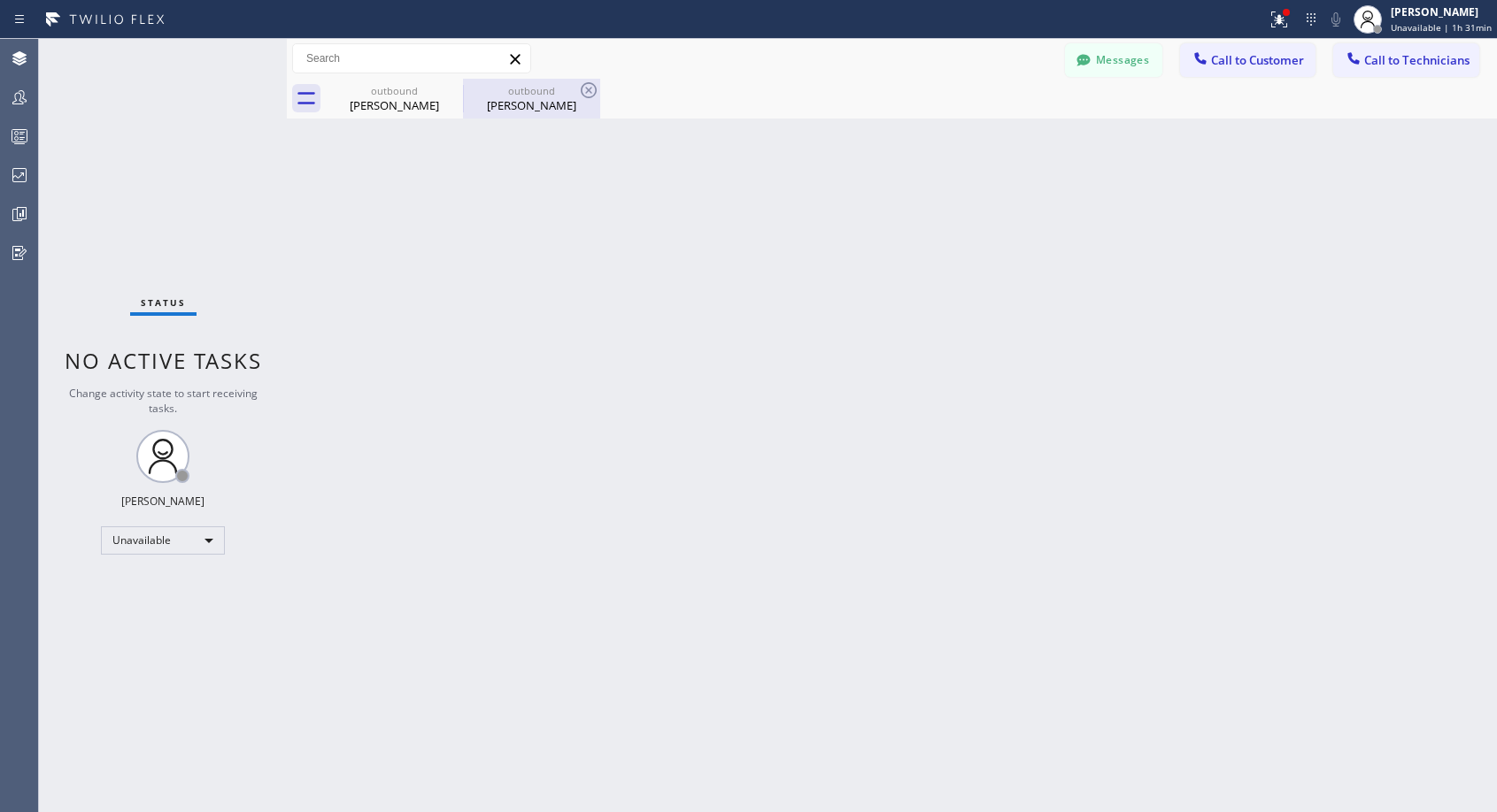
click at [530, 102] on div "[PERSON_NAME]" at bounding box center [532, 105] width 134 height 15
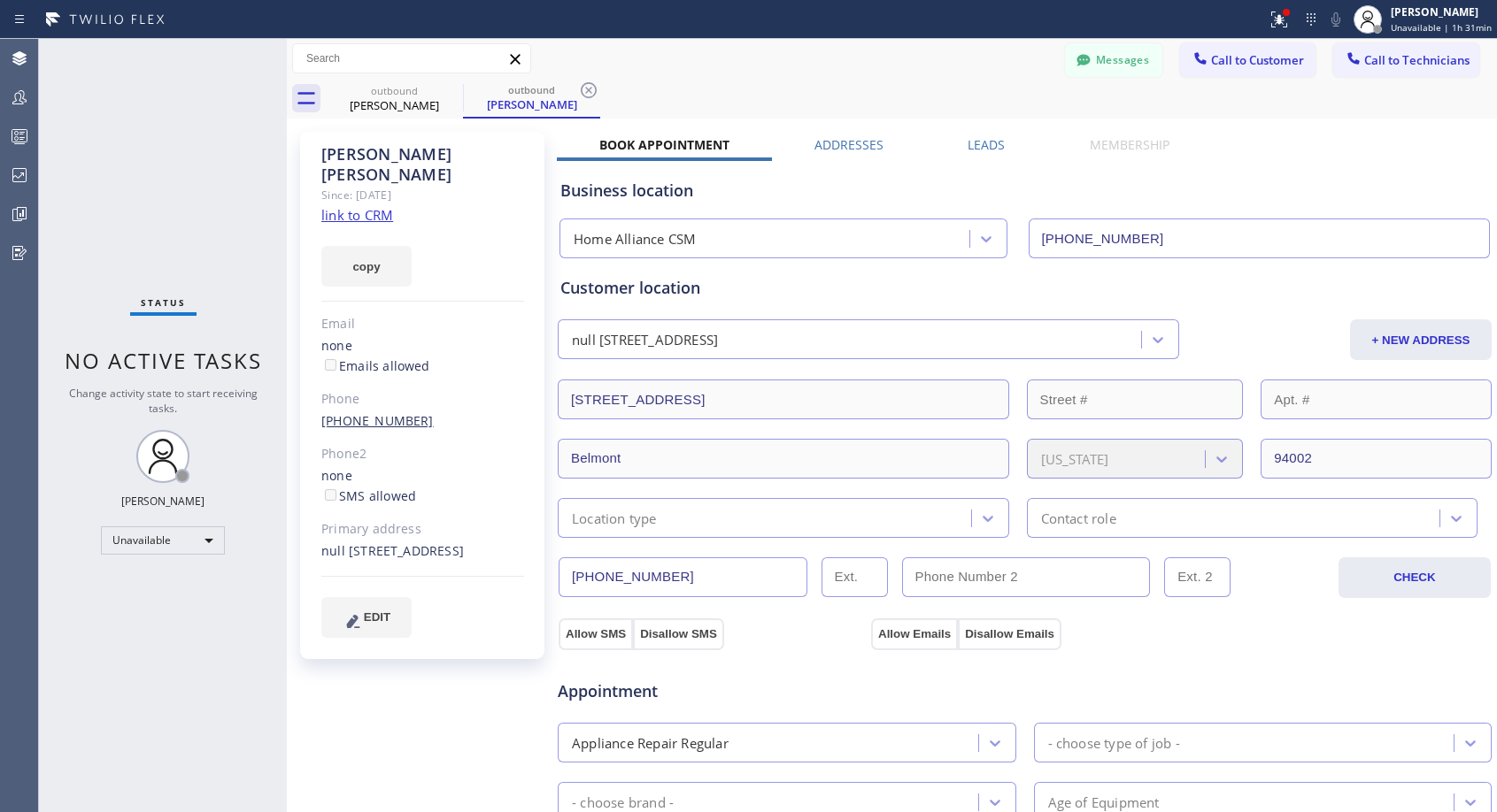
click at [382, 412] on link "[PHONE_NUMBER]" at bounding box center [377, 420] width 112 height 16
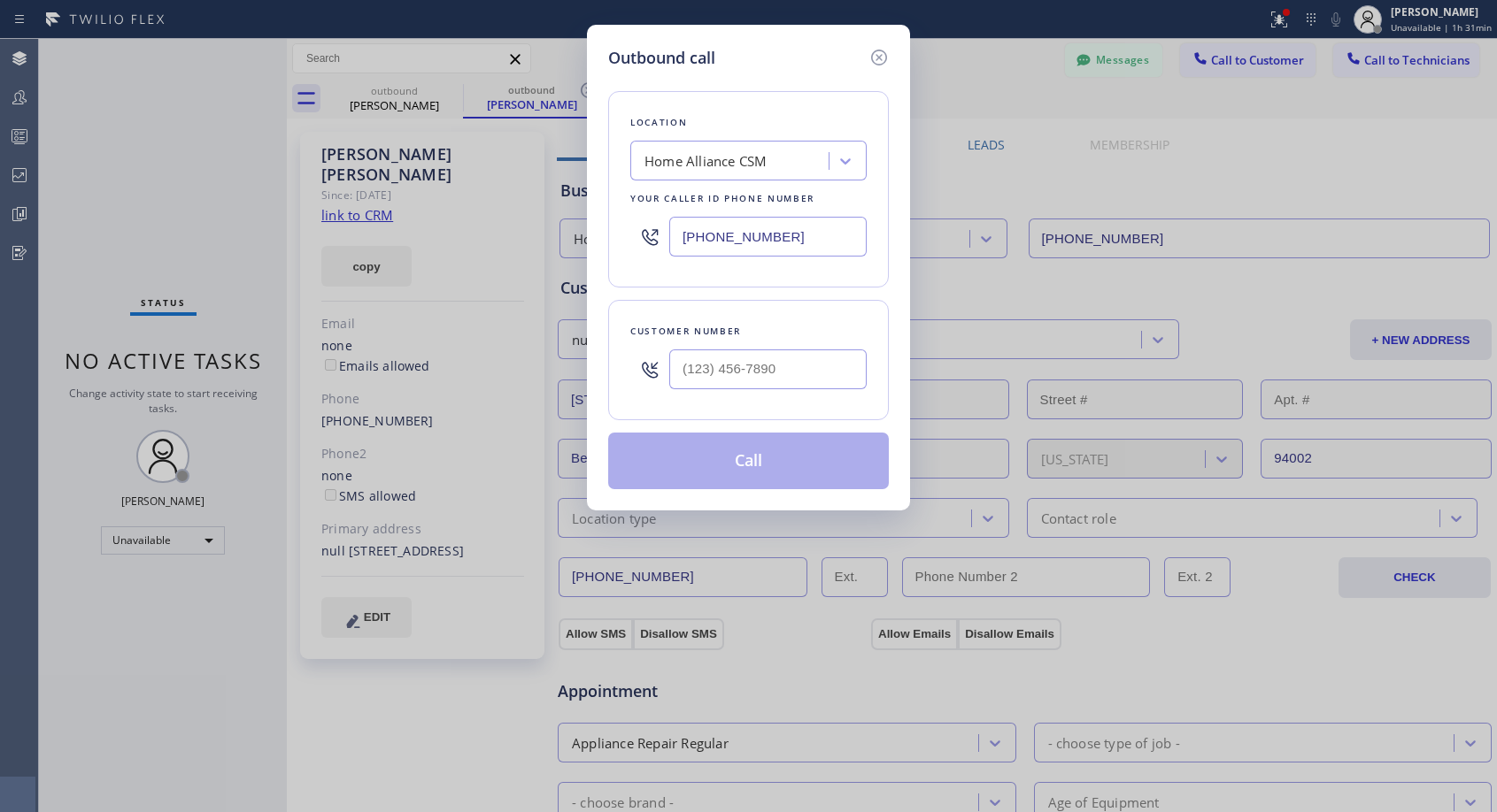
type input "[PHONE_NUMBER]"
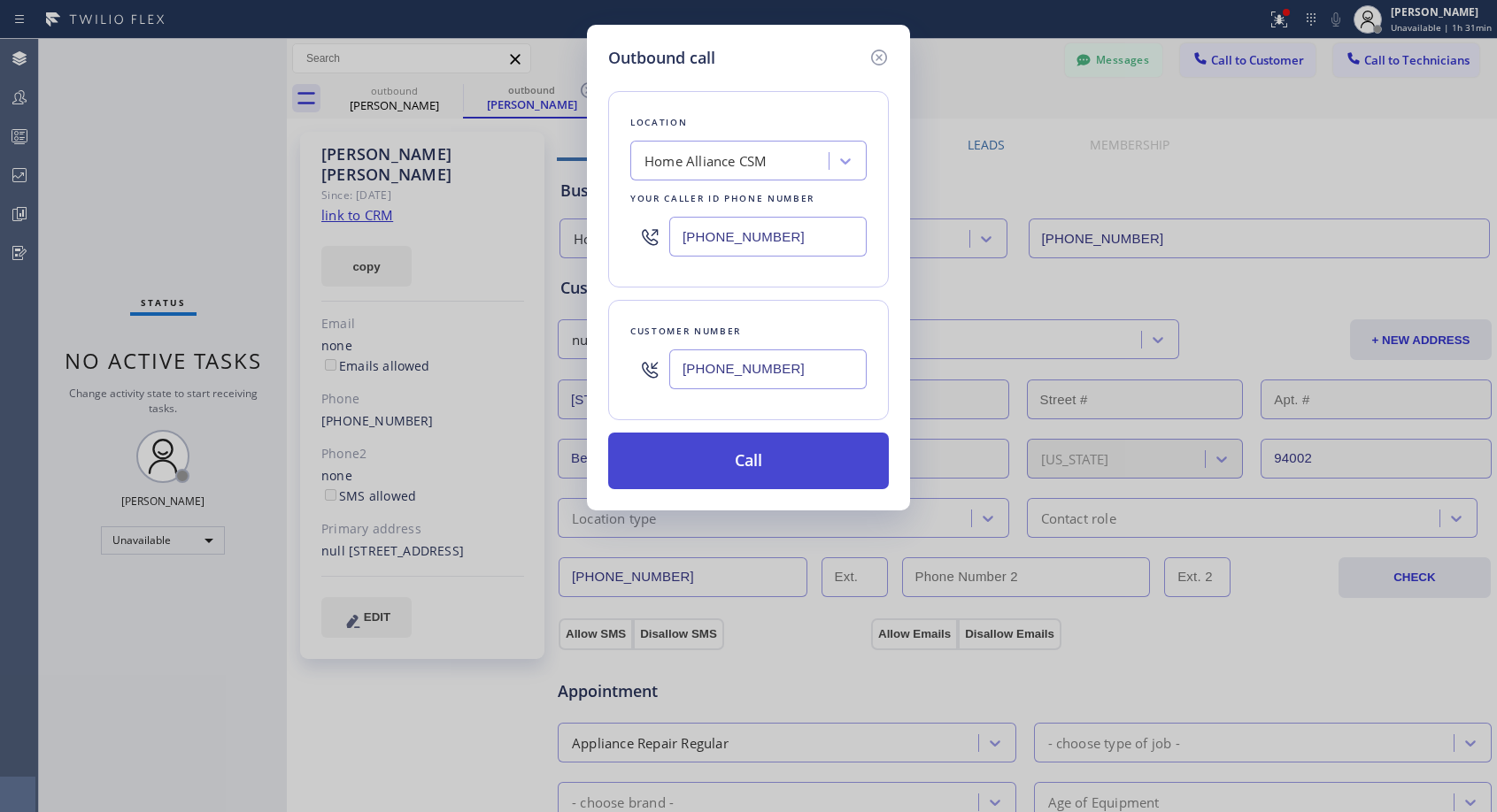
click at [713, 469] on button "Call" at bounding box center [748, 461] width 281 height 57
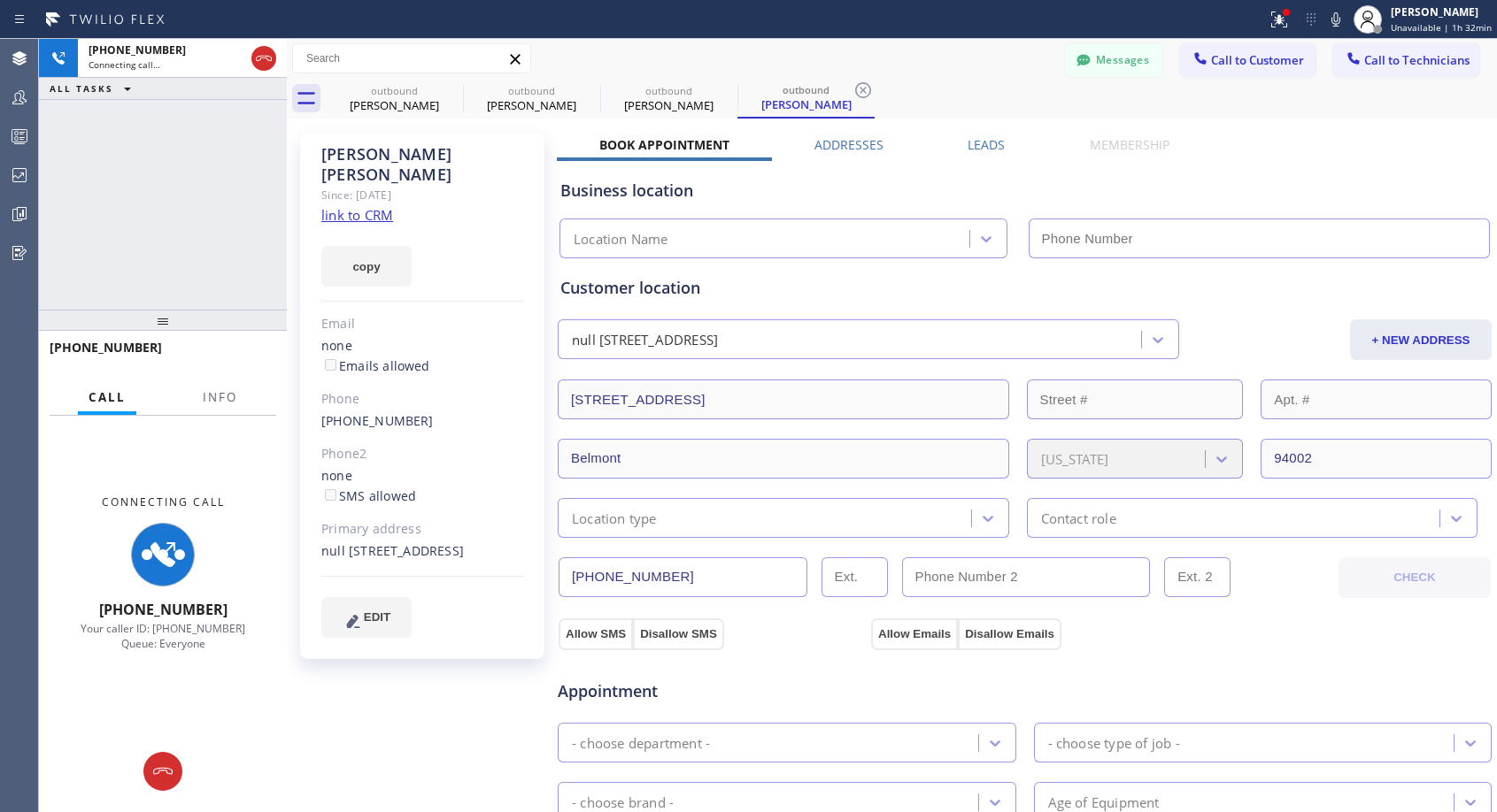
type input "[PHONE_NUMBER]"
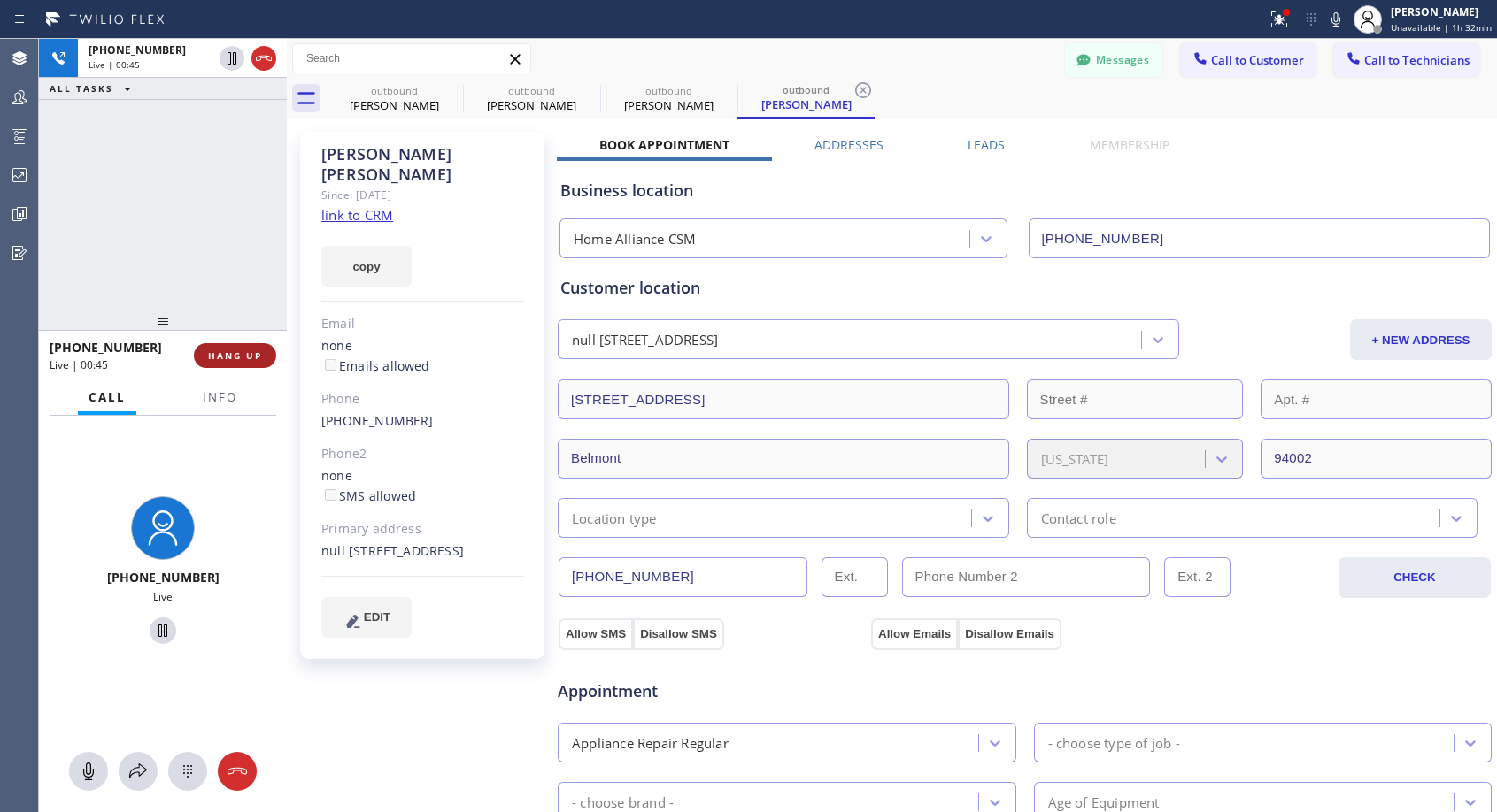
click at [252, 353] on span "HANG UP" at bounding box center [234, 356] width 54 height 13
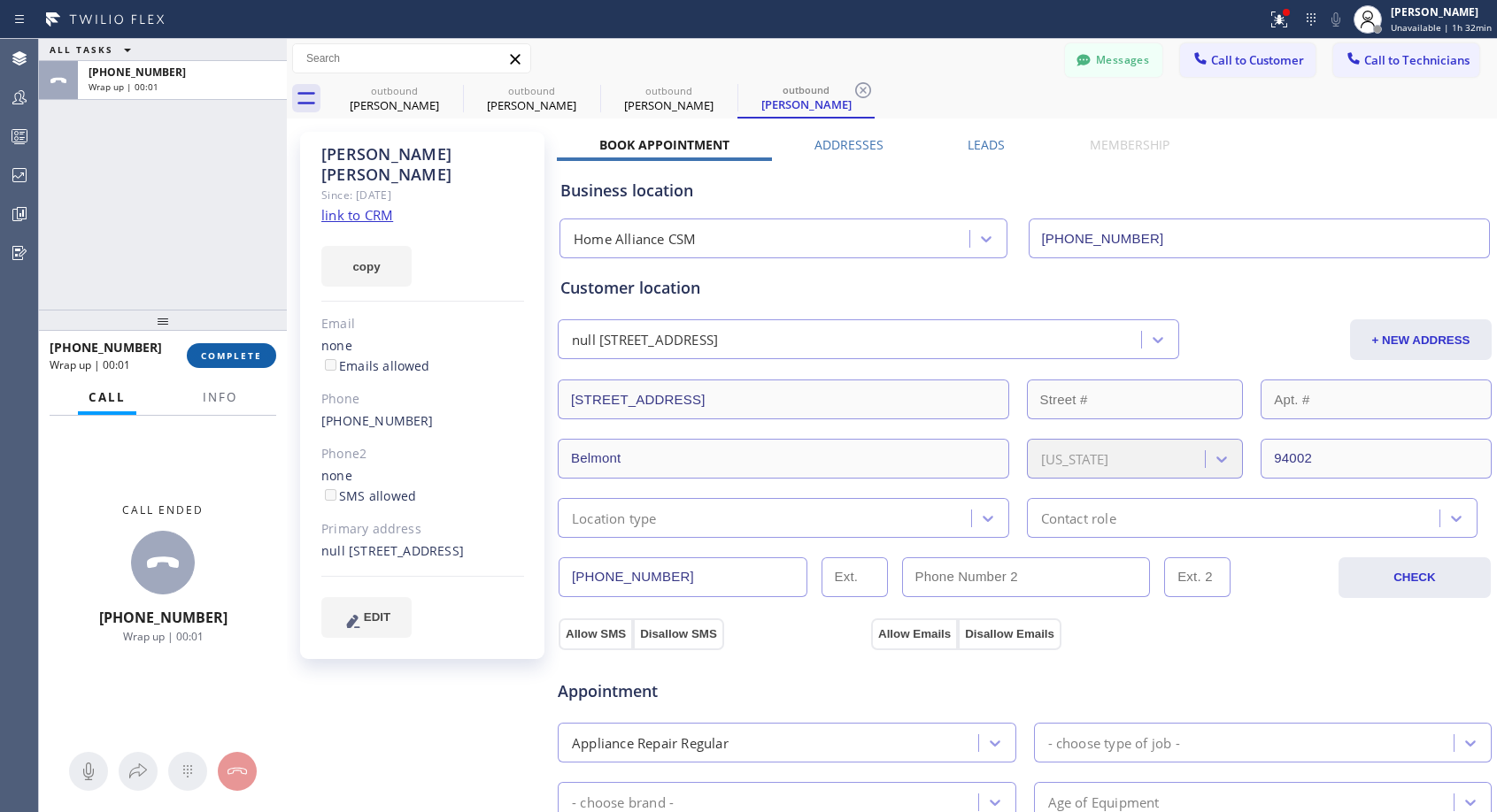
click at [253, 355] on span "COMPLETE" at bounding box center [231, 356] width 61 height 13
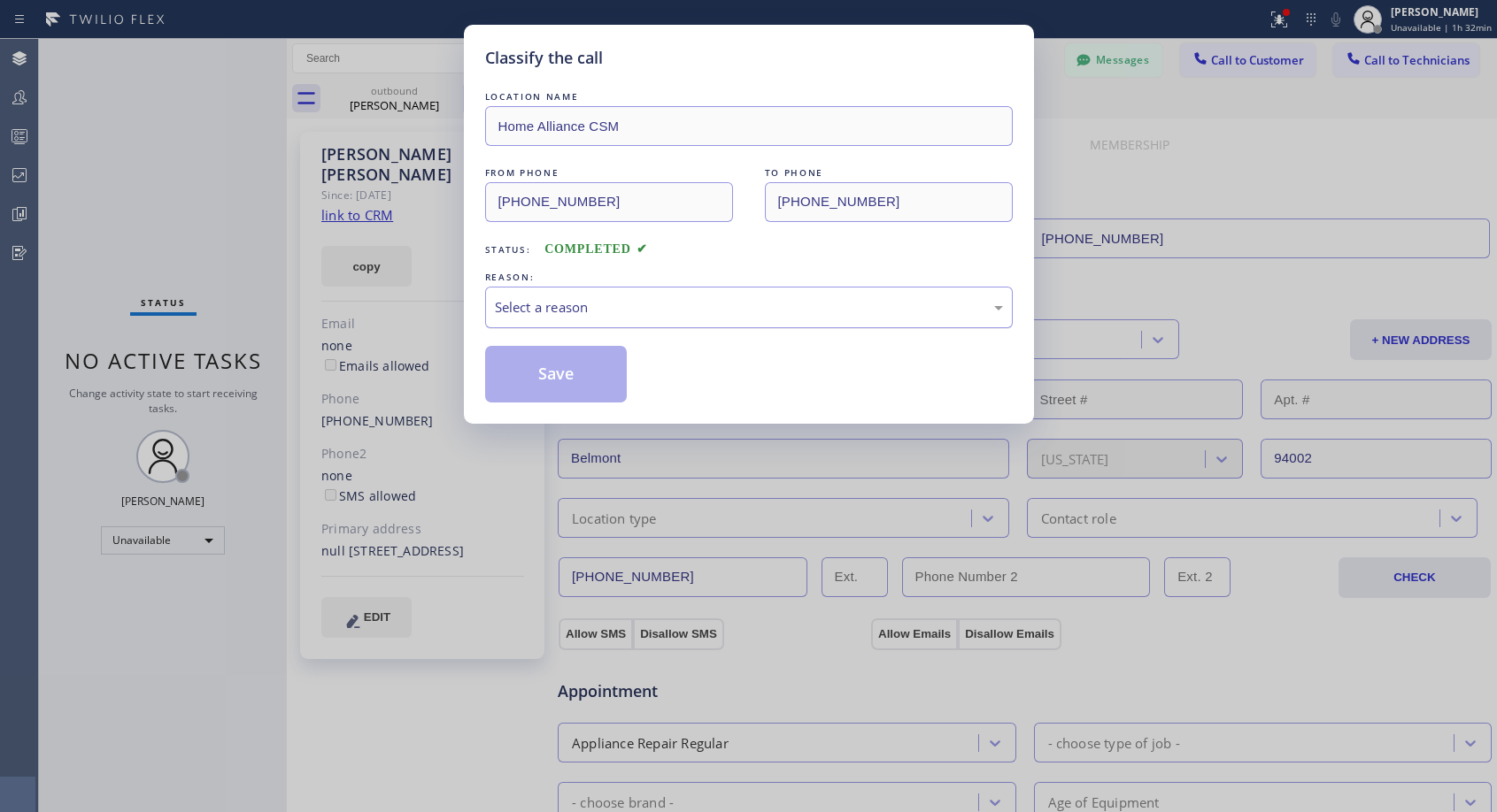
click at [700, 310] on div "Select a reason" at bounding box center [748, 307] width 508 height 20
click at [569, 381] on button "Save" at bounding box center [556, 375] width 142 height 57
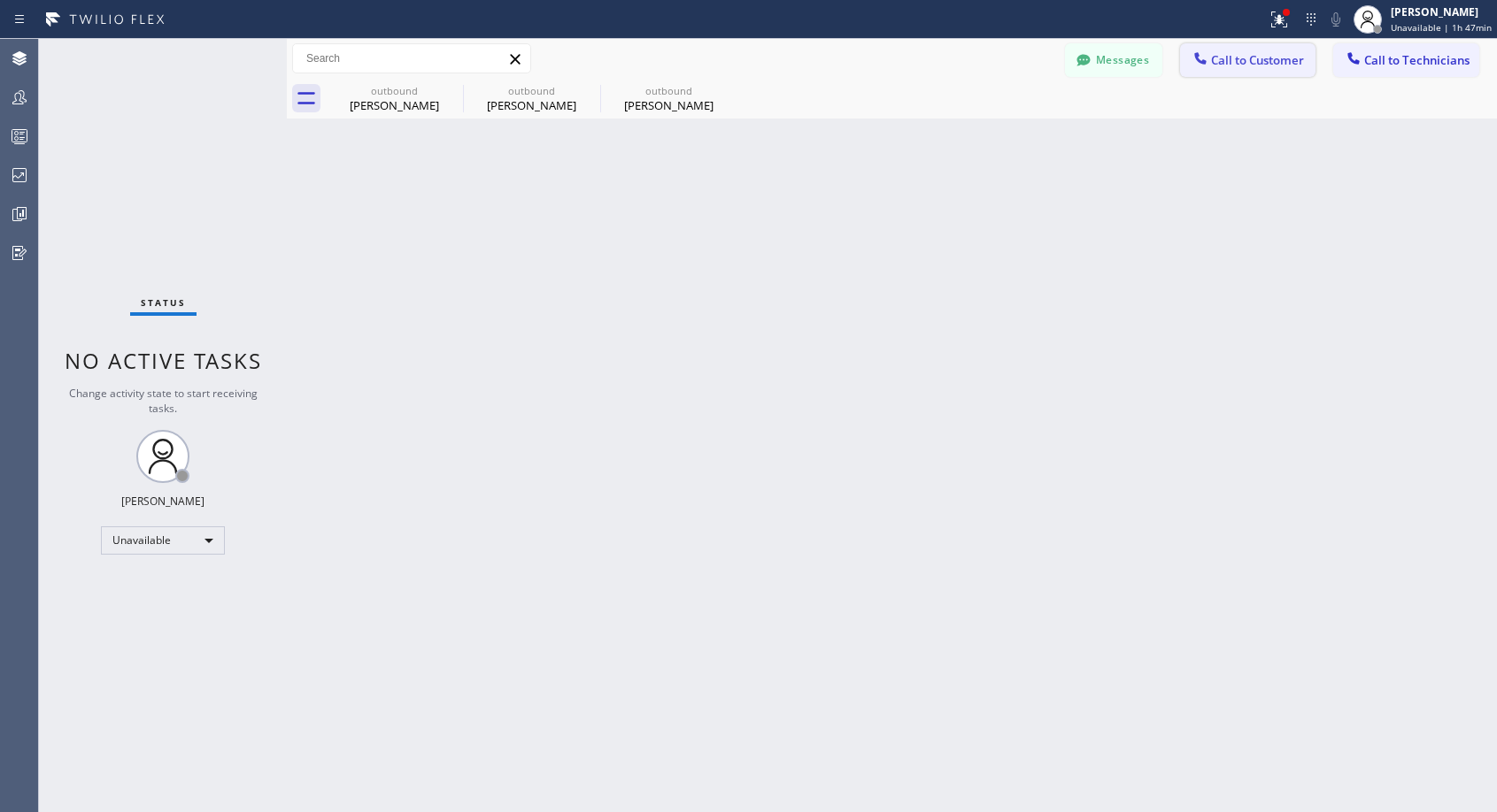
click at [1263, 66] on span "Call to Customer" at bounding box center [1257, 59] width 93 height 15
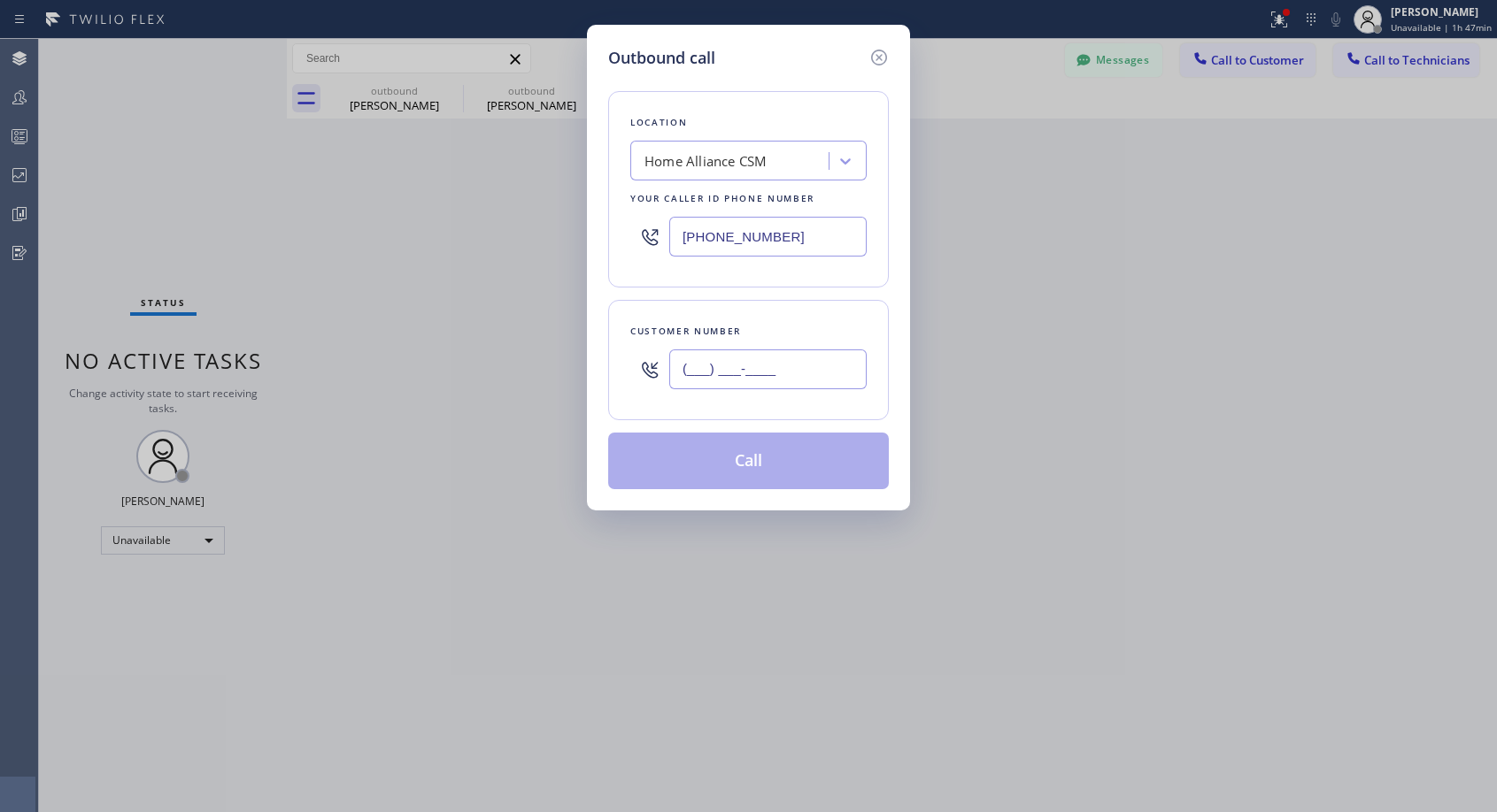
click at [716, 365] on input "(___) ___-____" at bounding box center [768, 370] width 198 height 40
paste input "661) 221-1403"
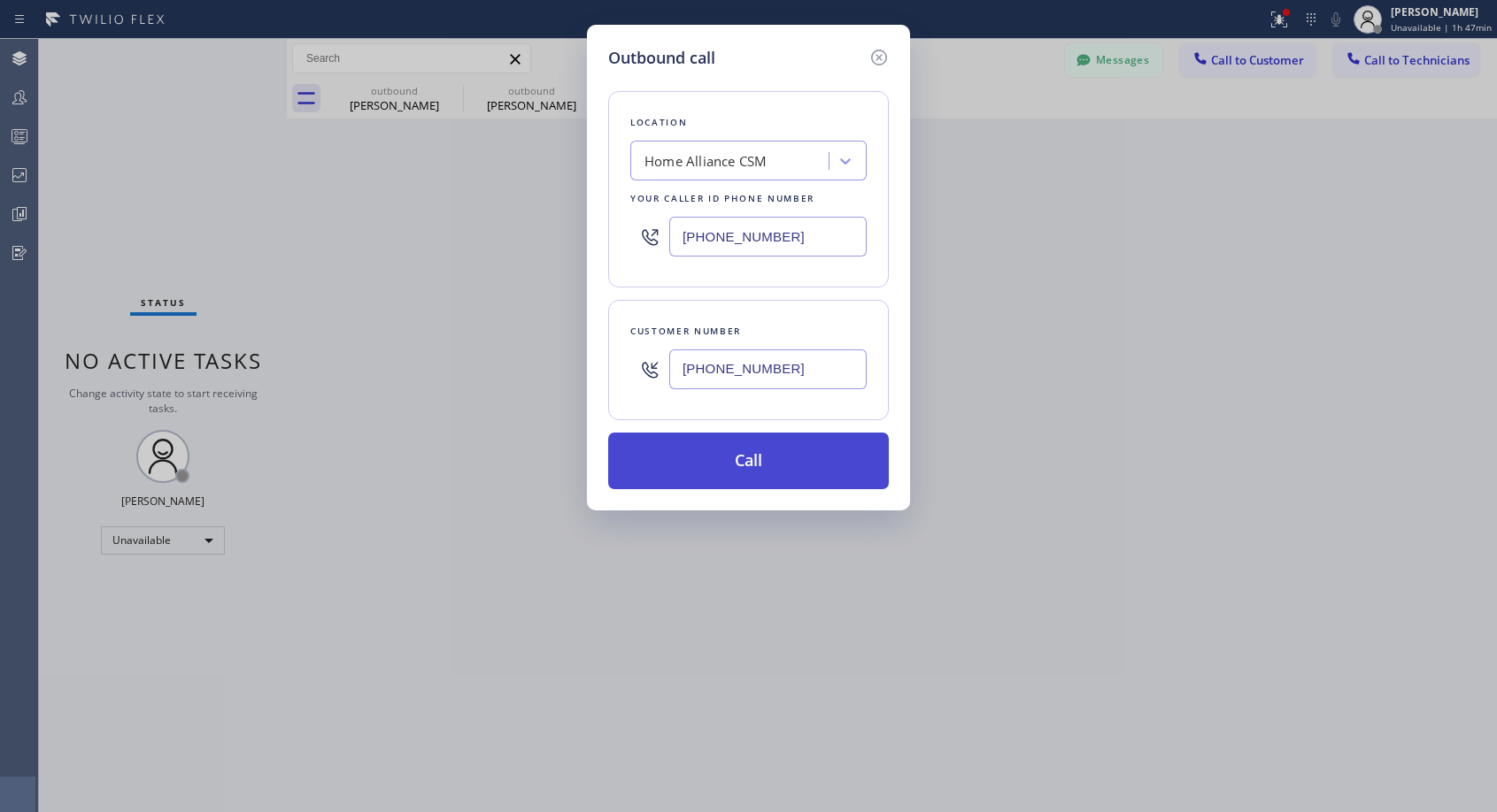
type input "[PHONE_NUMBER]"
click at [773, 472] on button "Call" at bounding box center [748, 461] width 281 height 57
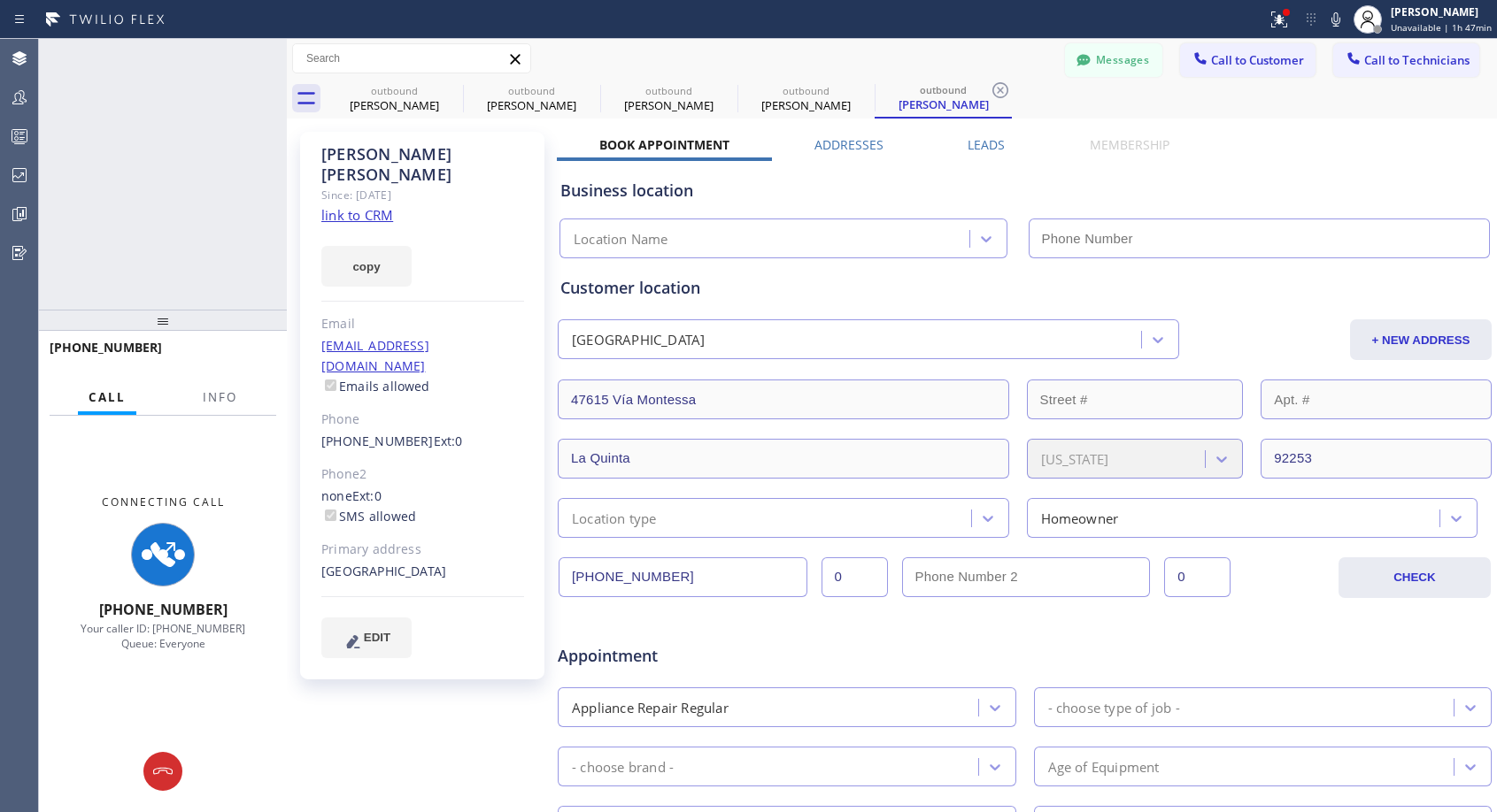
type input "[PHONE_NUMBER]"
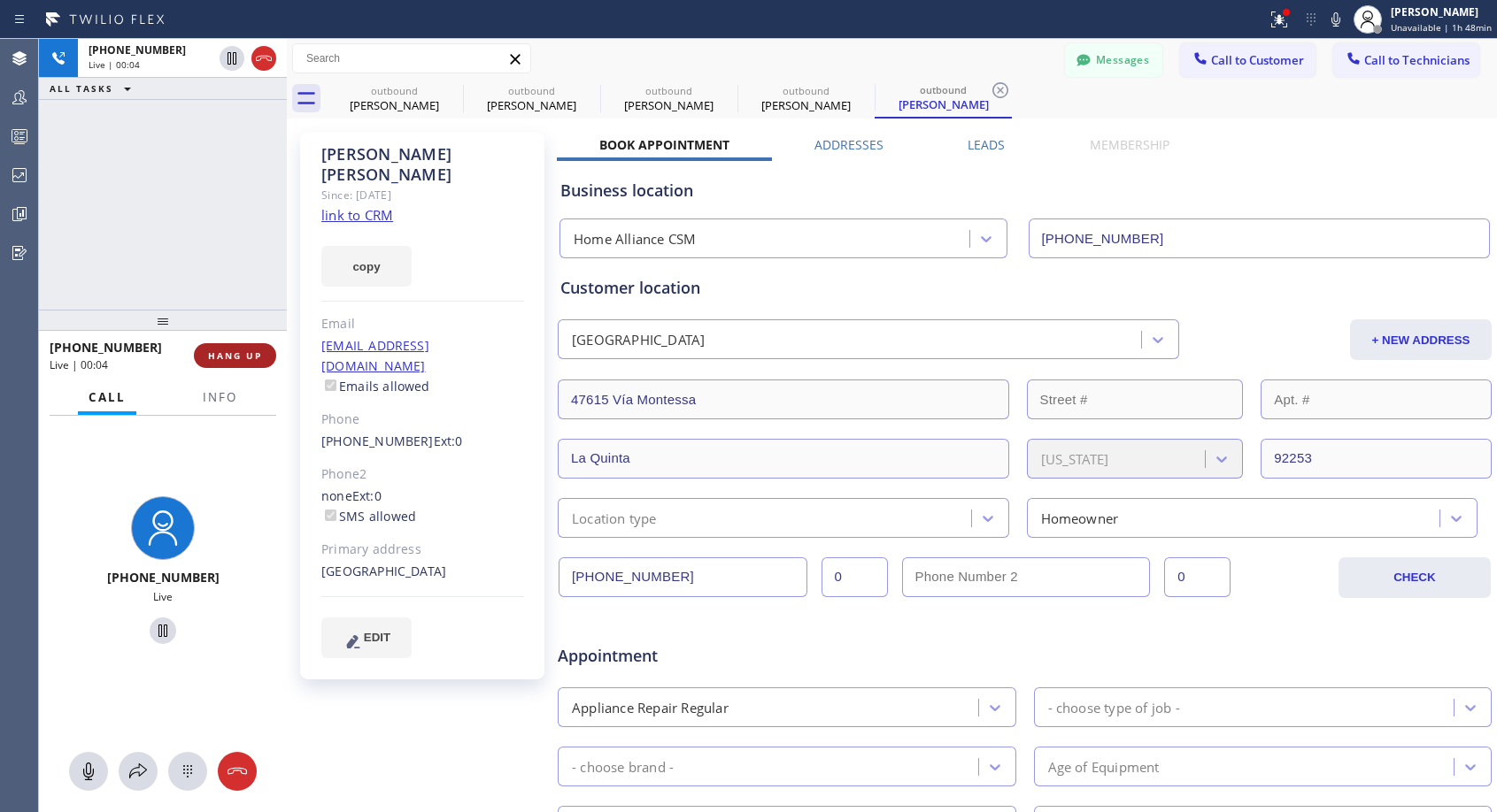
click at [249, 354] on span "HANG UP" at bounding box center [234, 356] width 54 height 13
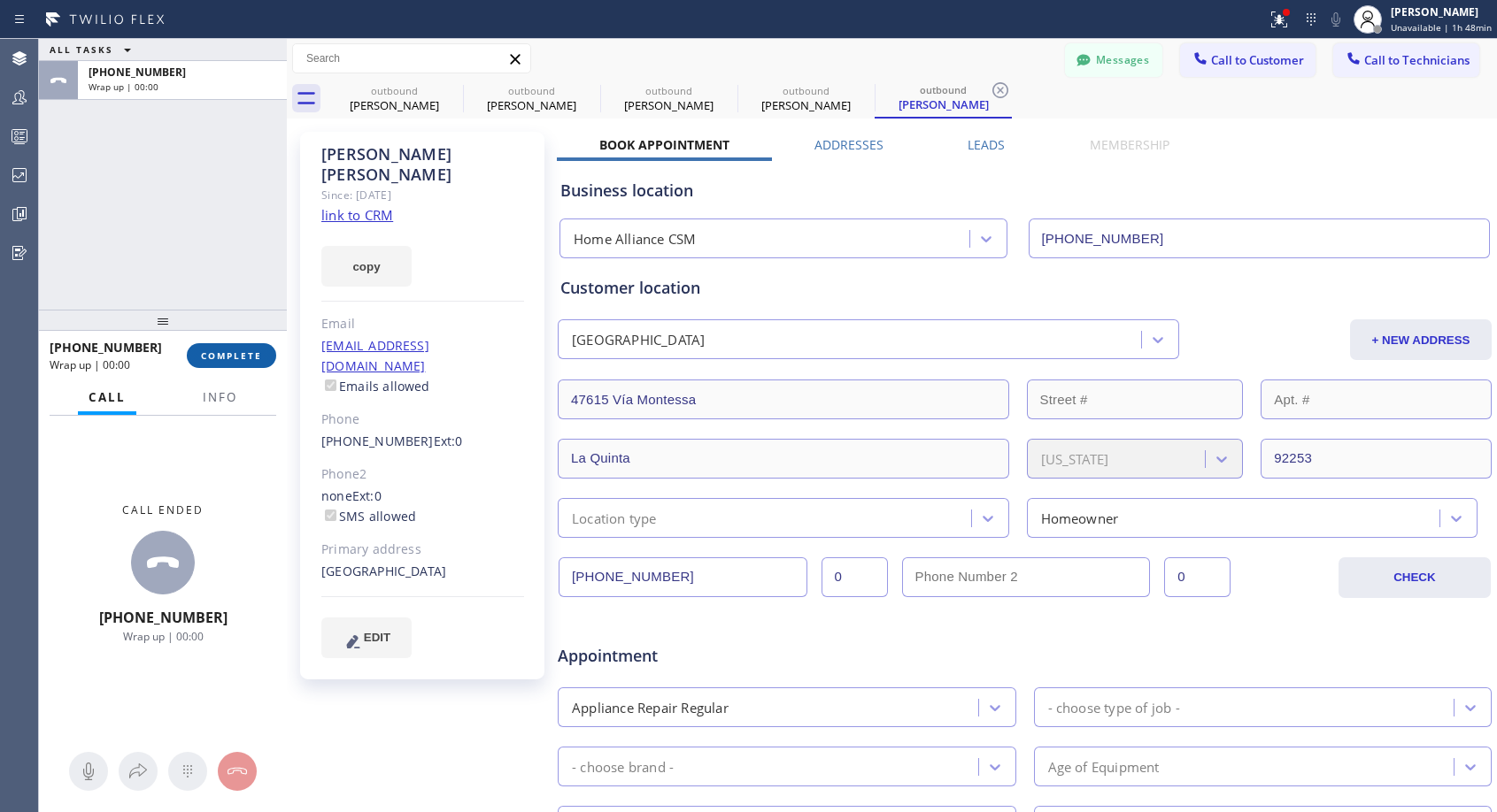
click at [249, 354] on span "COMPLETE" at bounding box center [231, 356] width 61 height 13
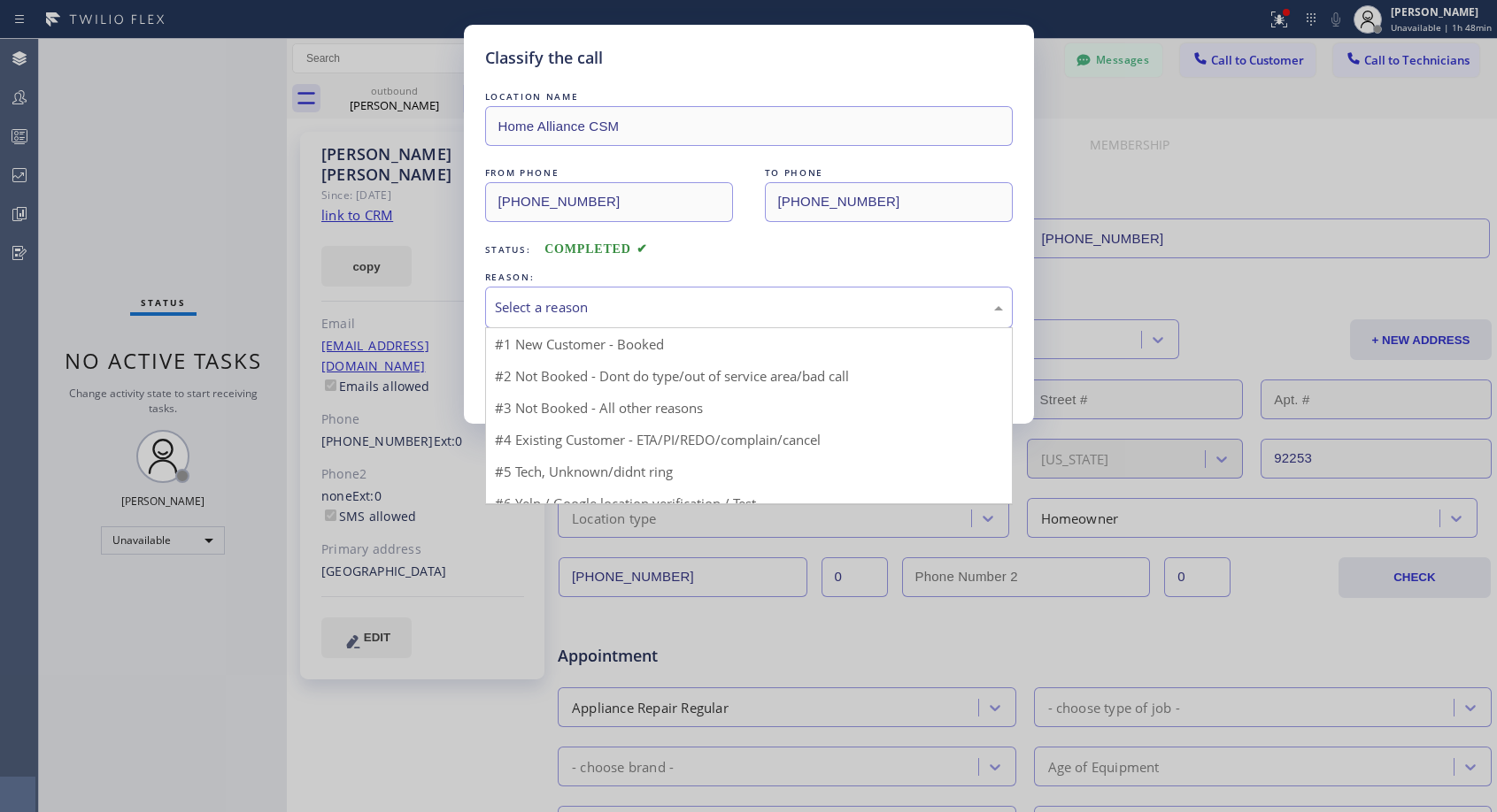
click at [609, 308] on div "Select a reason" at bounding box center [748, 307] width 508 height 20
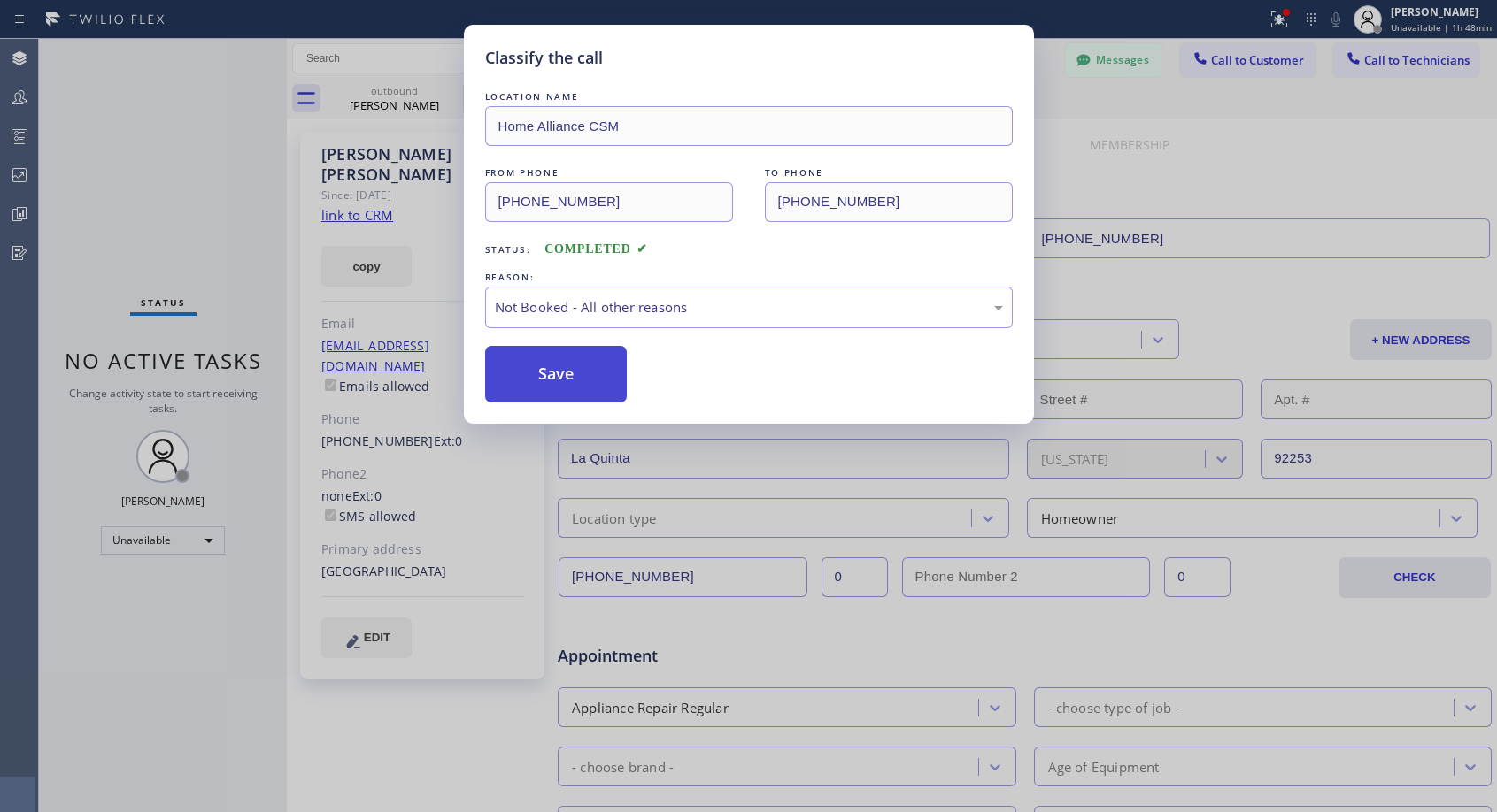
click at [573, 374] on button "Save" at bounding box center [556, 375] width 142 height 57
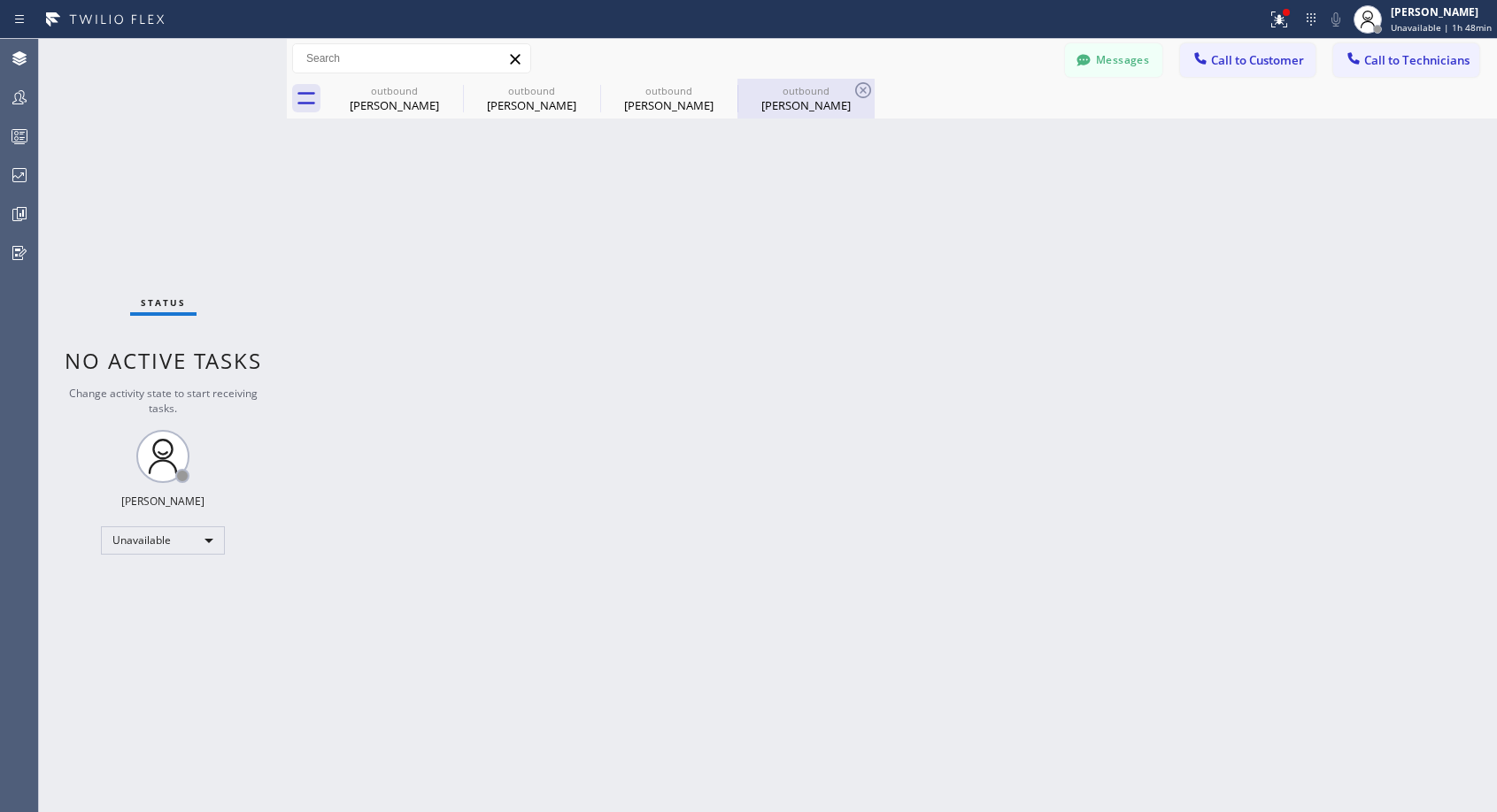
click at [797, 105] on div "[PERSON_NAME]" at bounding box center [806, 105] width 134 height 15
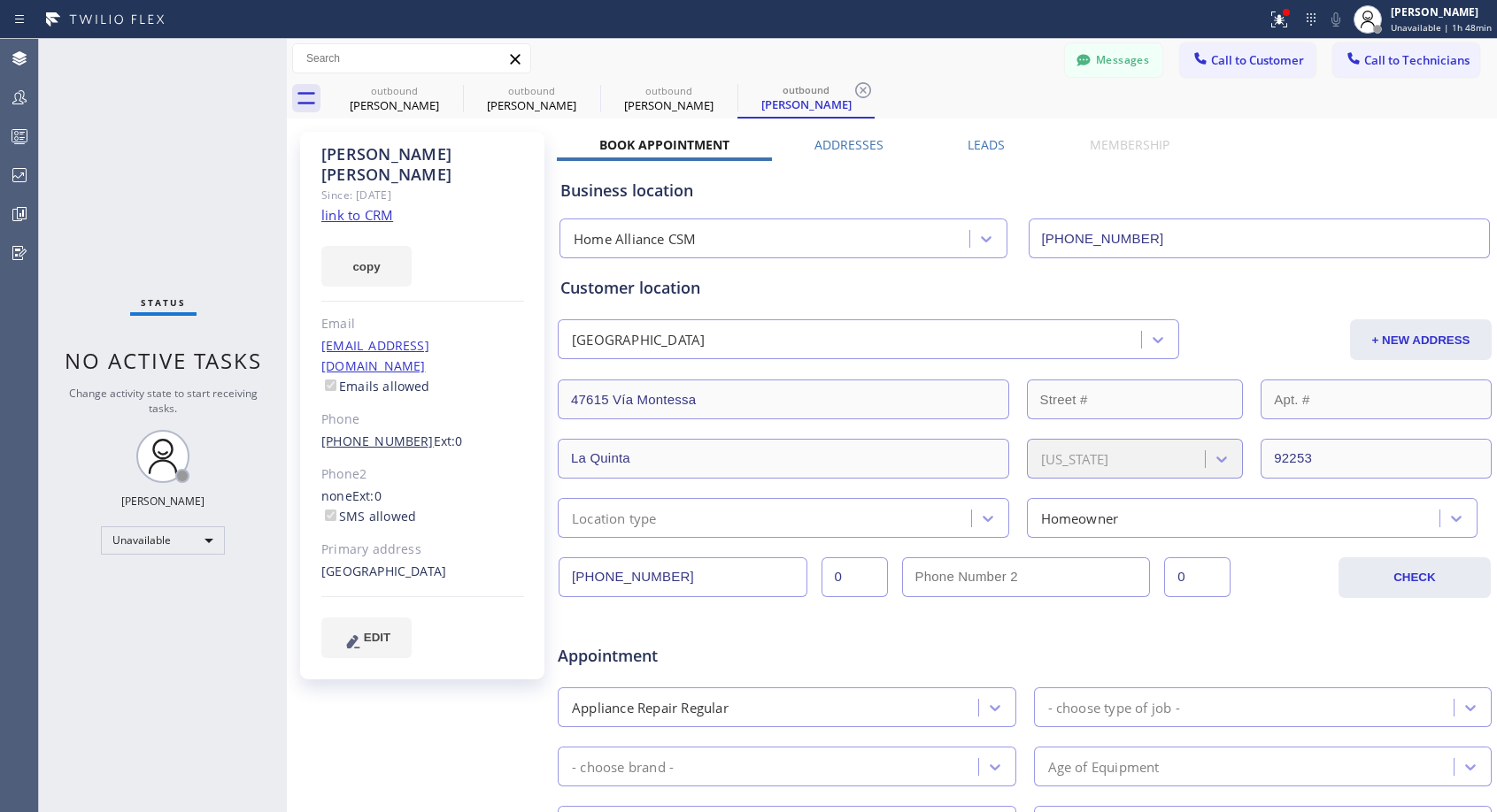
click at [371, 433] on link "[PHONE_NUMBER]" at bounding box center [377, 441] width 112 height 16
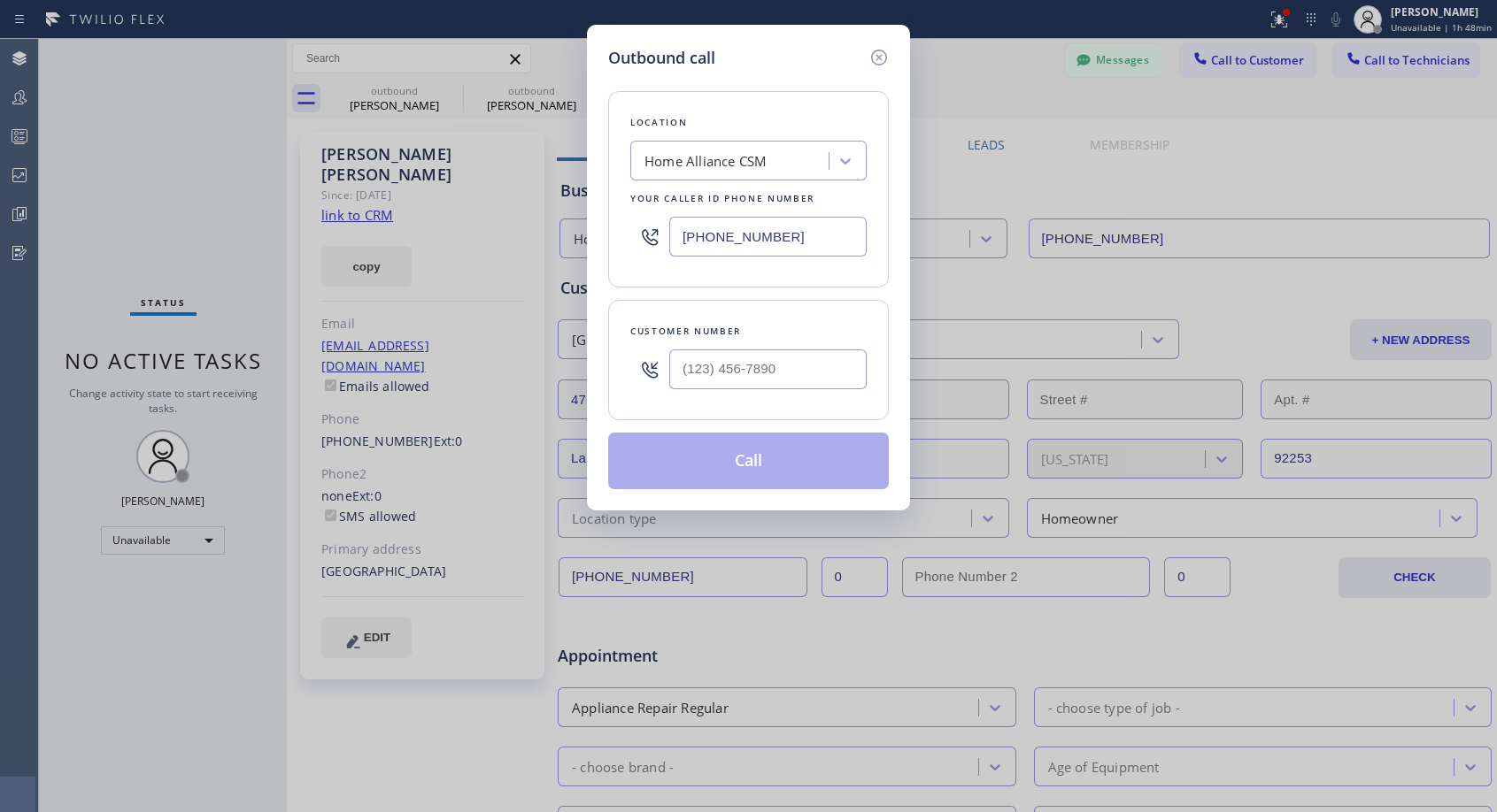
type input "[PHONE_NUMBER]"
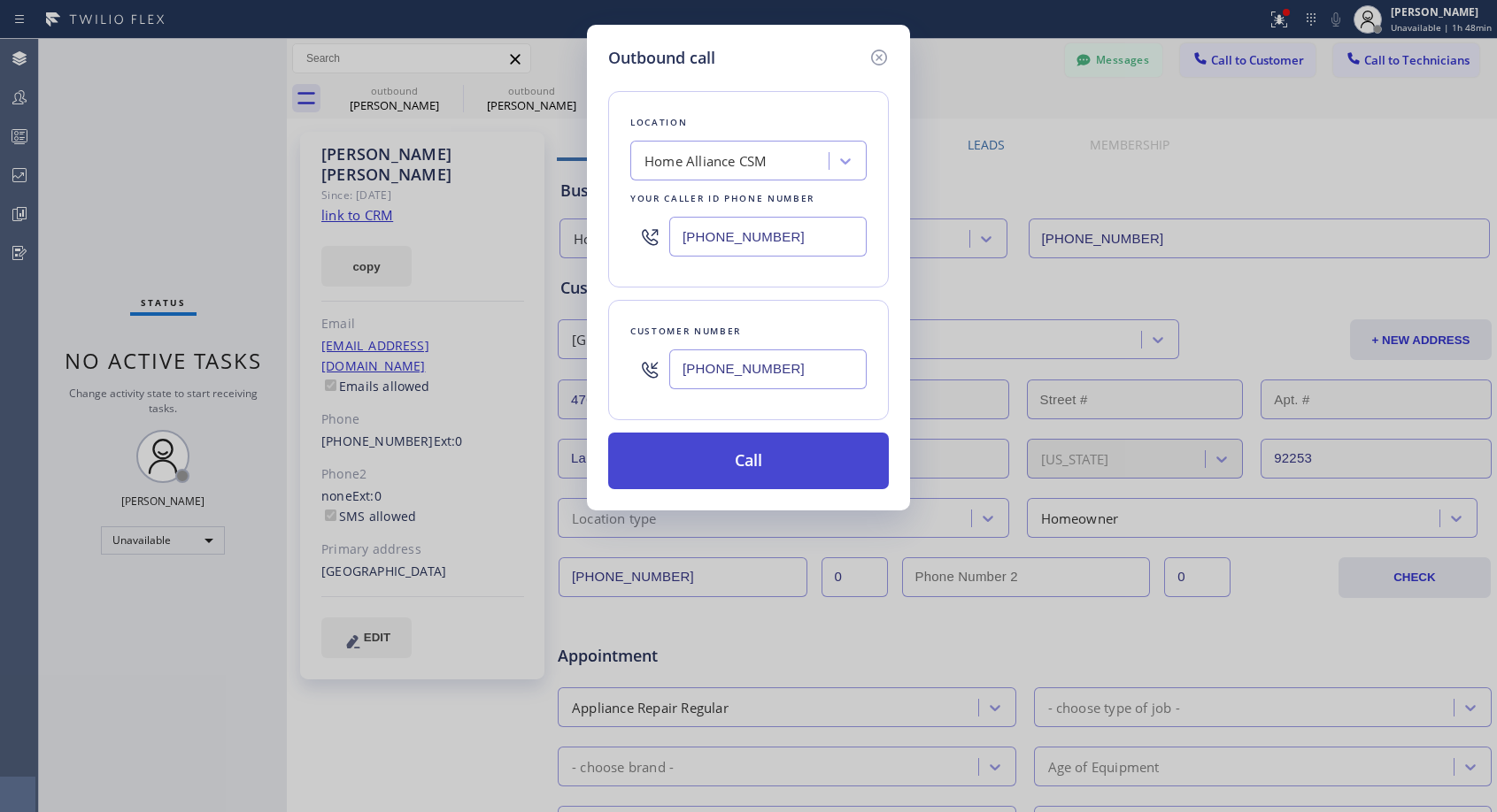
click at [776, 458] on button "Call" at bounding box center [748, 461] width 281 height 57
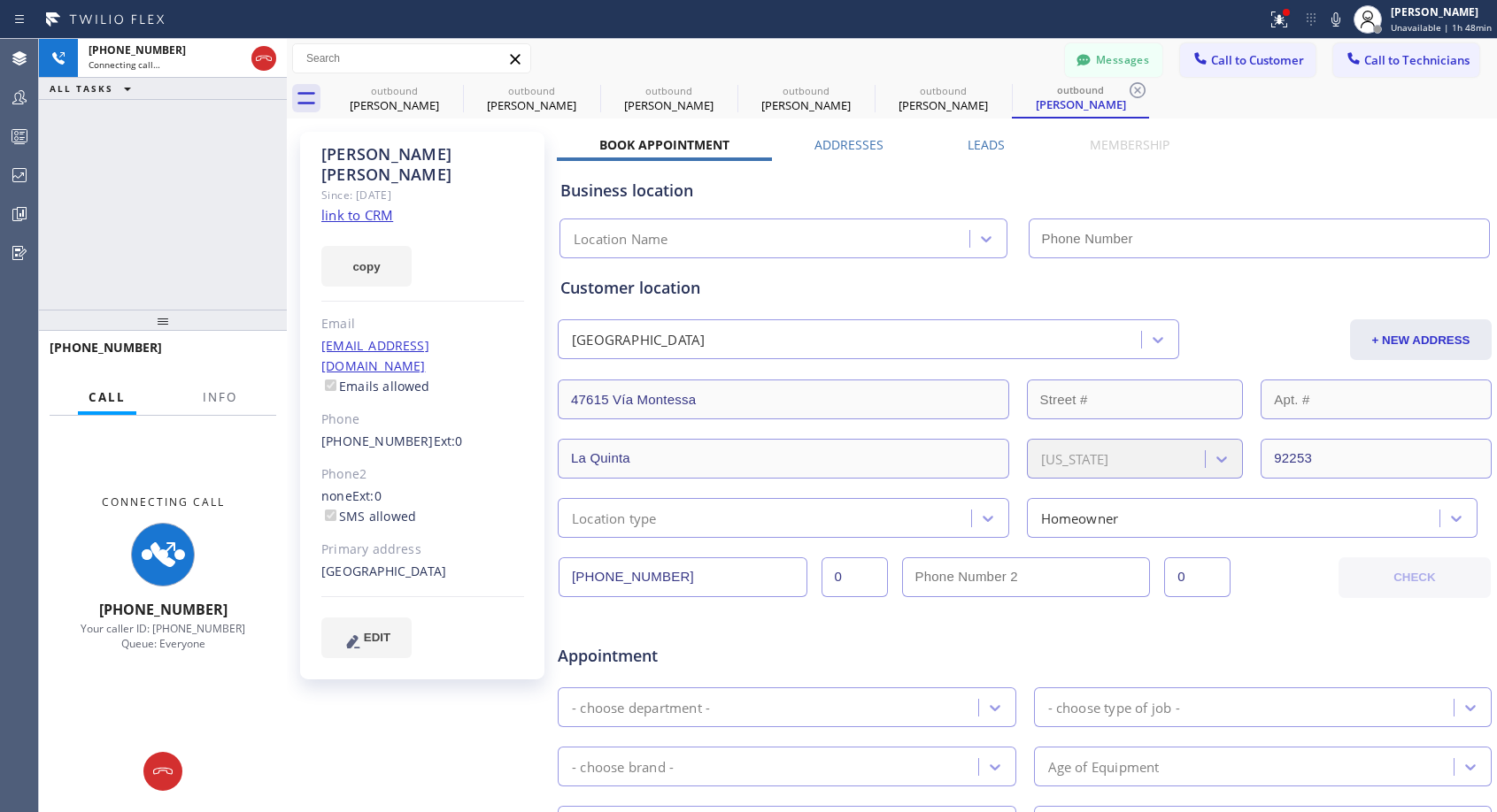
type input "[PHONE_NUMBER]"
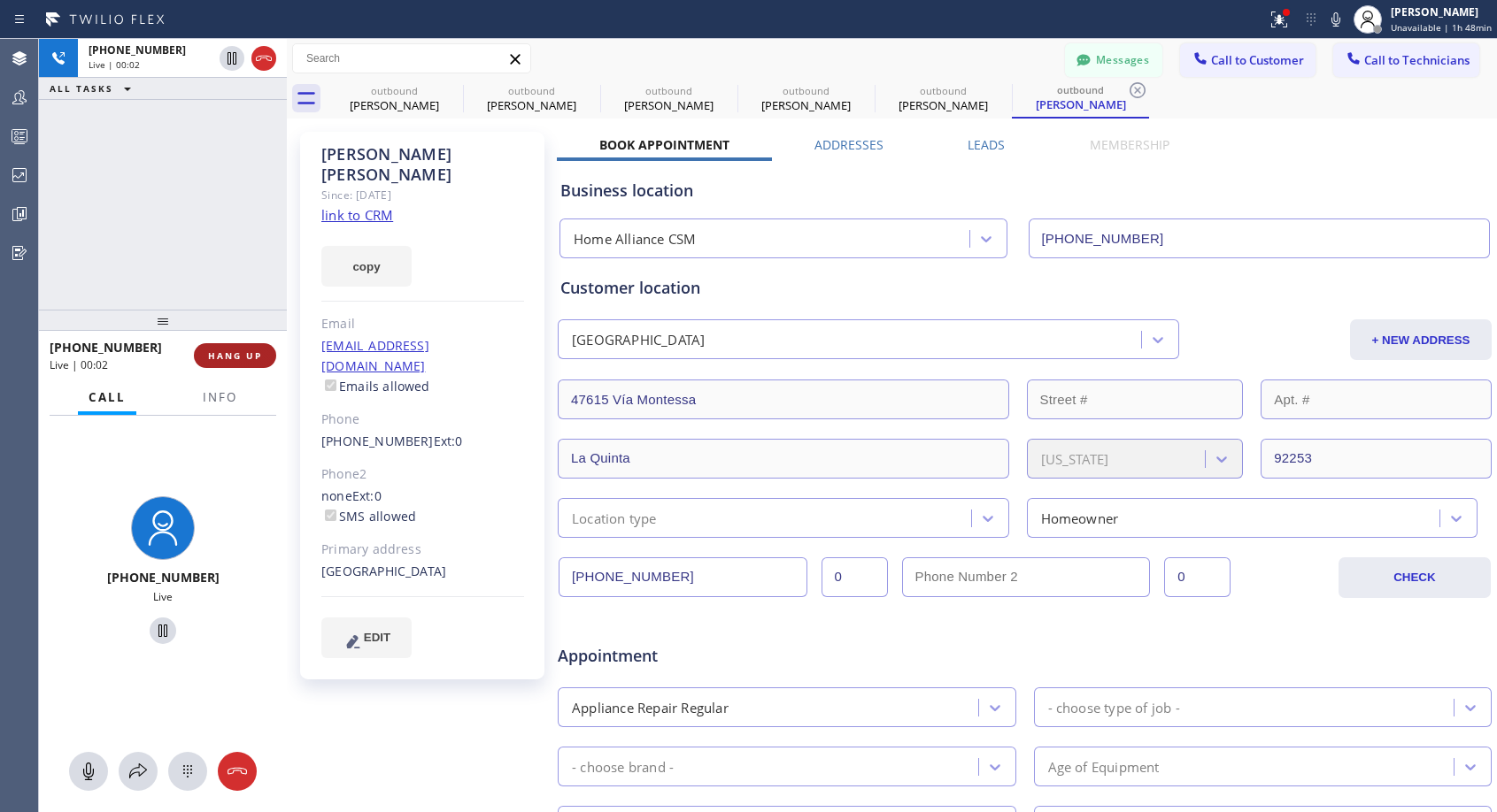
click at [211, 346] on button "HANG UP" at bounding box center [235, 355] width 82 height 25
click at [212, 346] on button "HANG UP" at bounding box center [235, 355] width 82 height 25
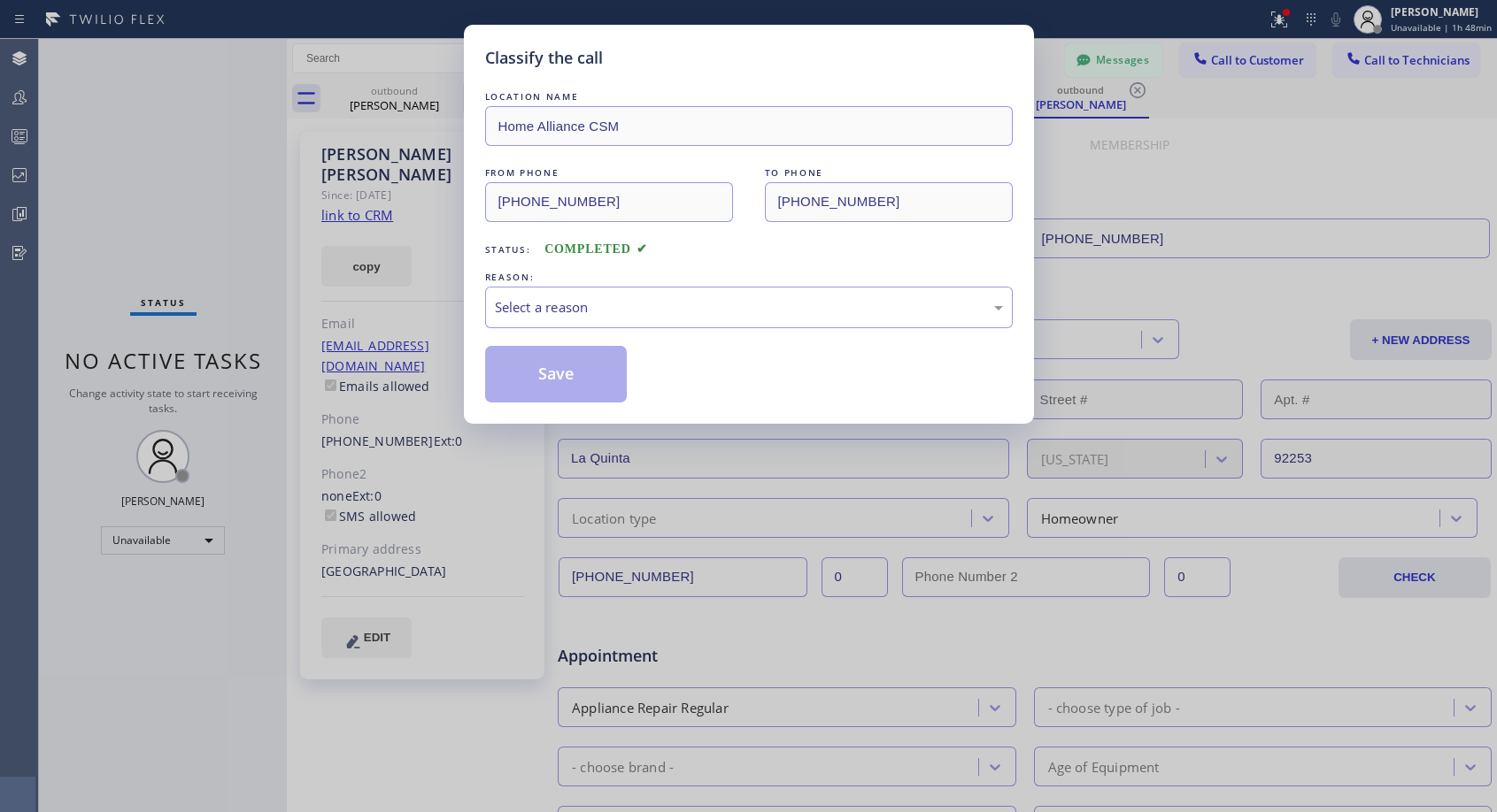
click at [655, 281] on div "REASON:" at bounding box center [748, 277] width 528 height 18
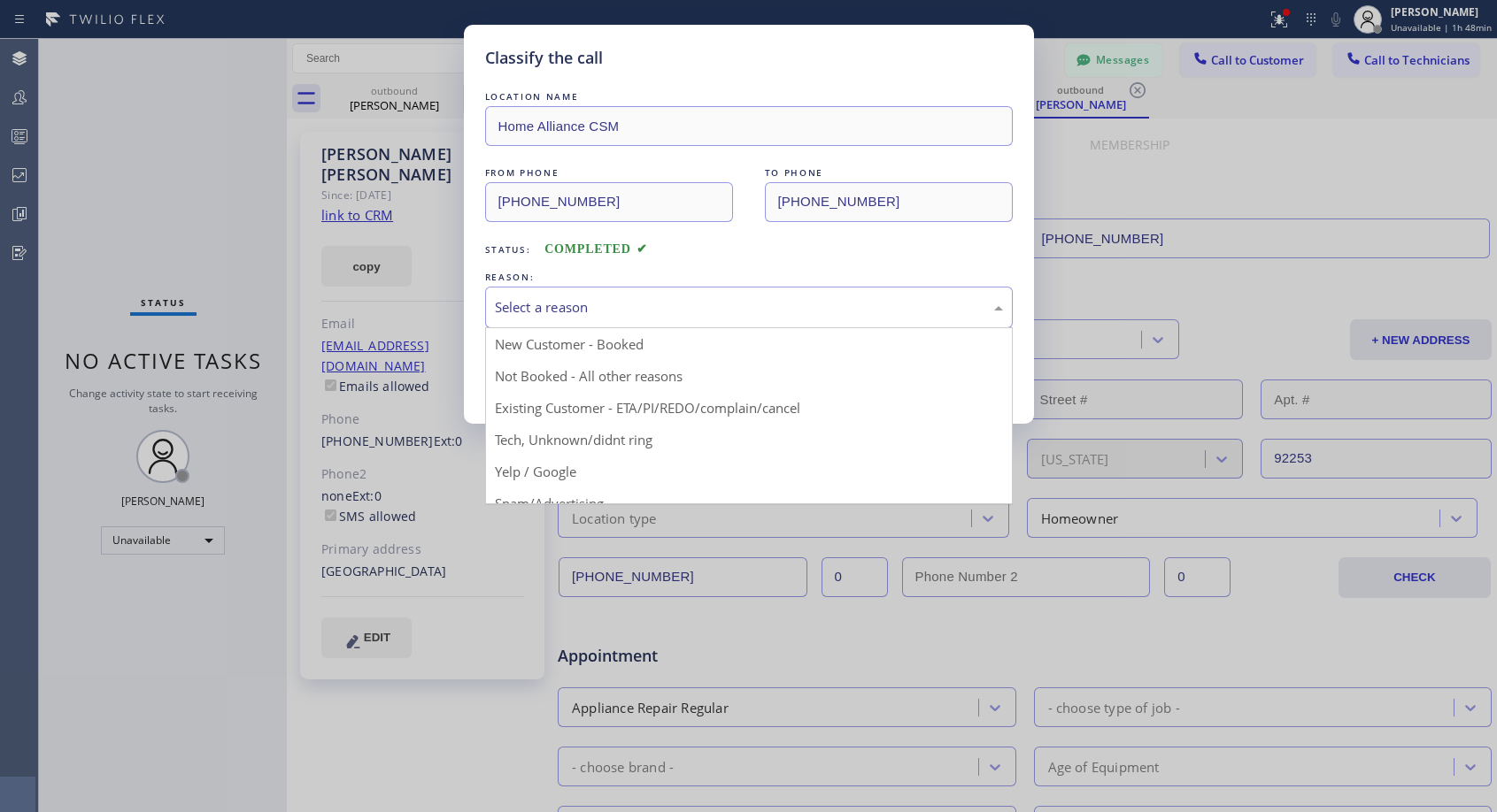
click at [653, 298] on div "Select a reason" at bounding box center [748, 307] width 508 height 20
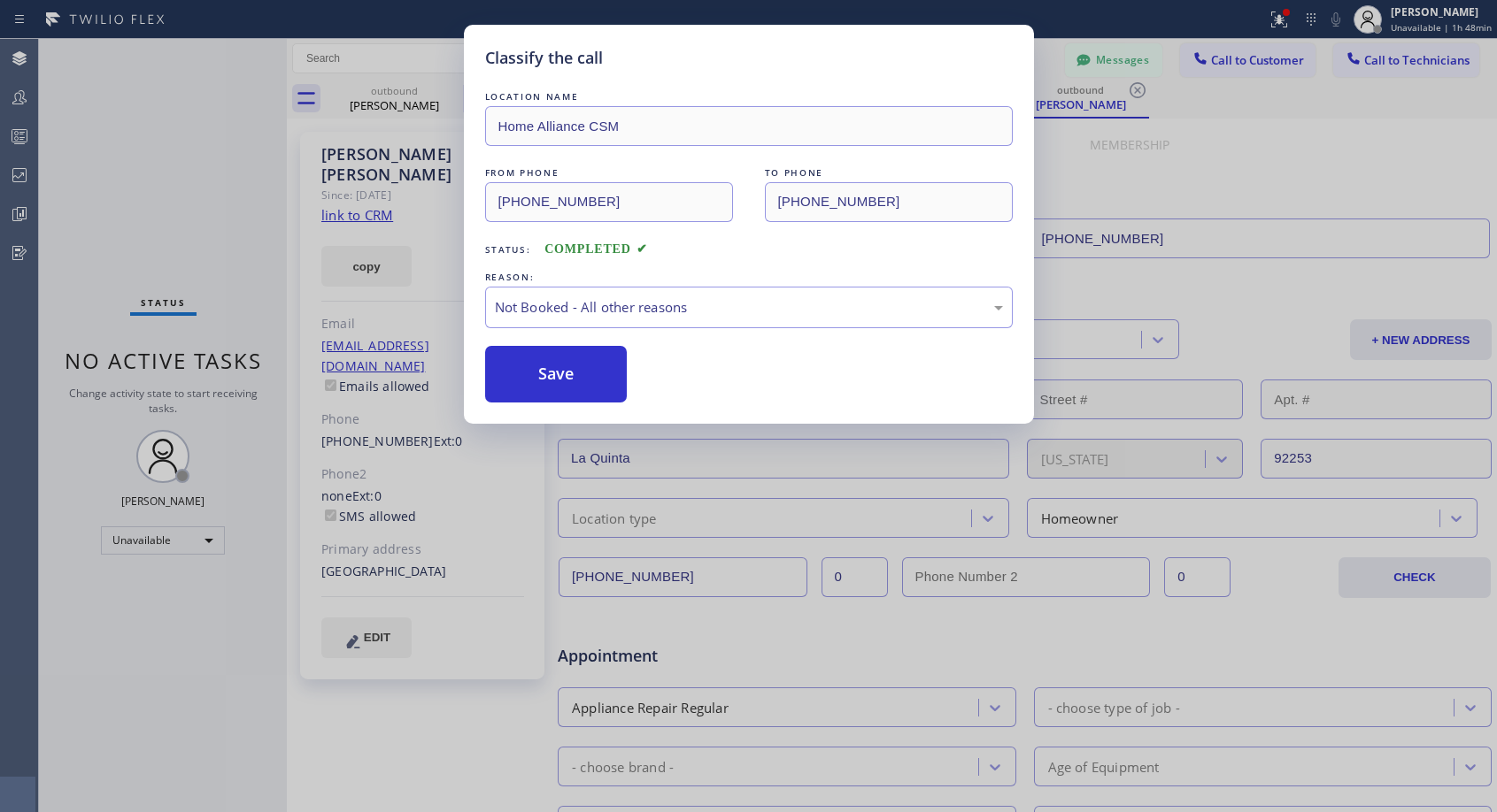
click at [568, 367] on button "Save" at bounding box center [556, 375] width 142 height 57
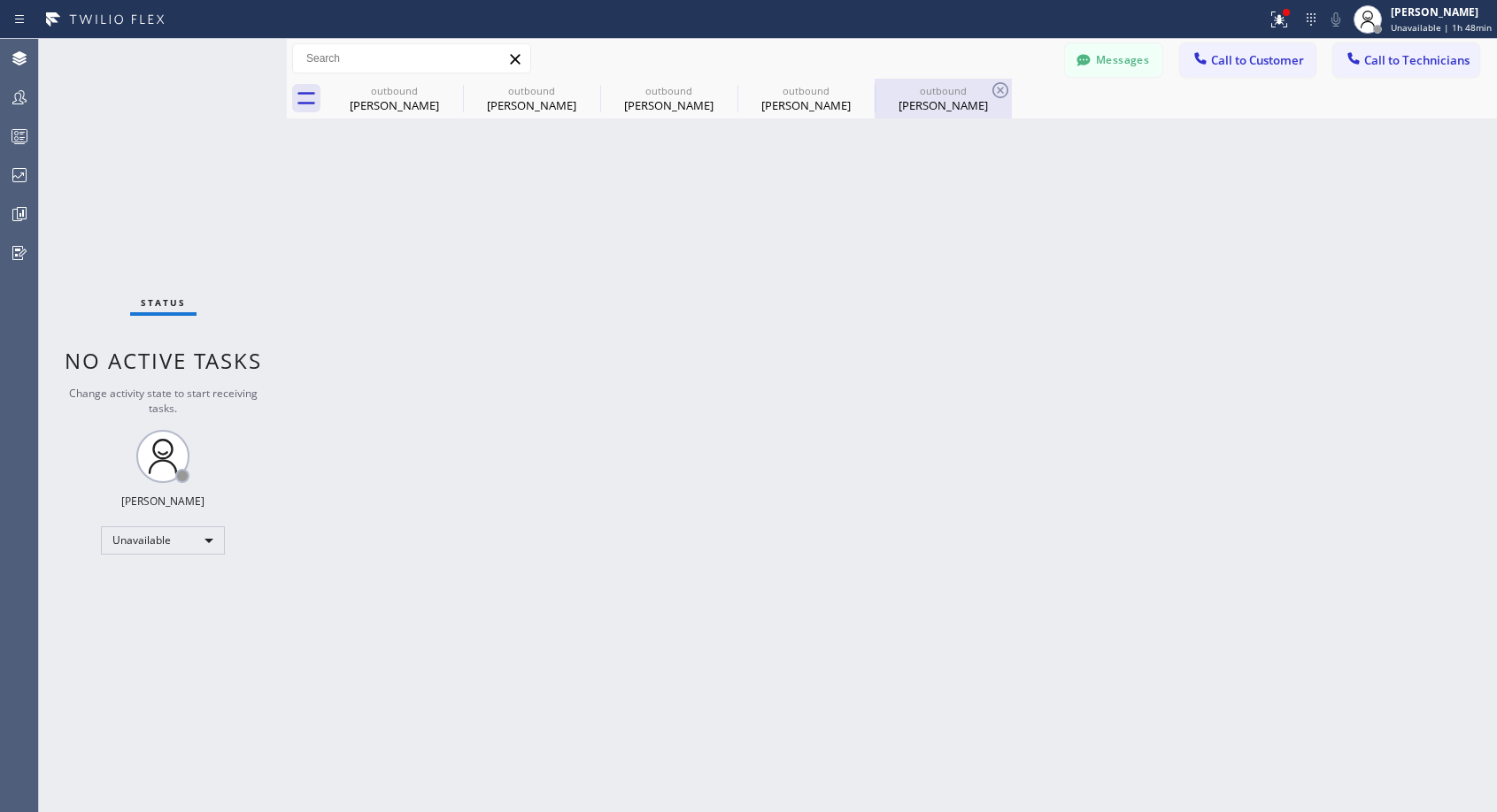
click at [951, 112] on div "[PERSON_NAME]" at bounding box center [943, 105] width 134 height 15
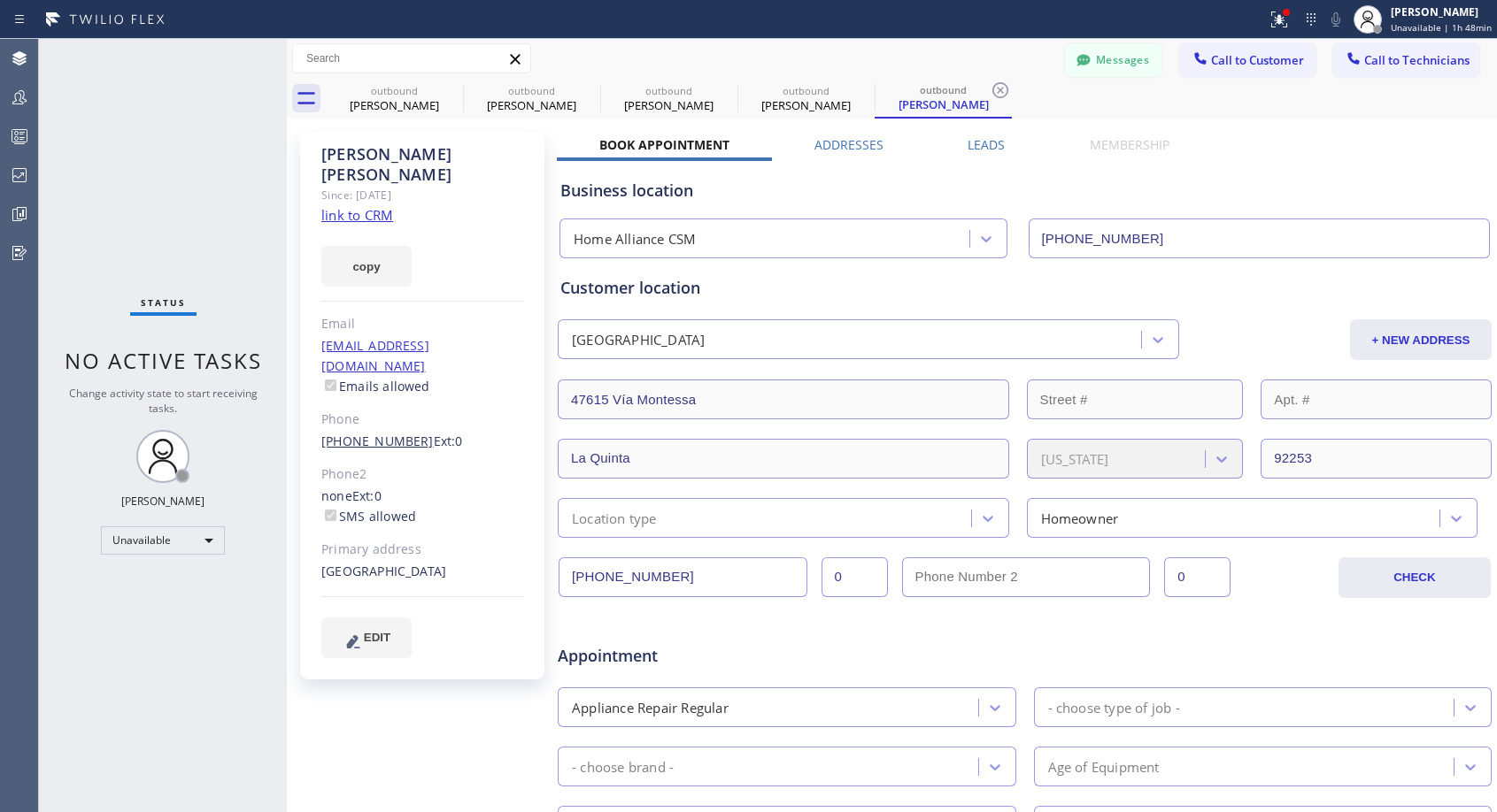
click at [356, 433] on link "[PHONE_NUMBER]" at bounding box center [377, 441] width 112 height 16
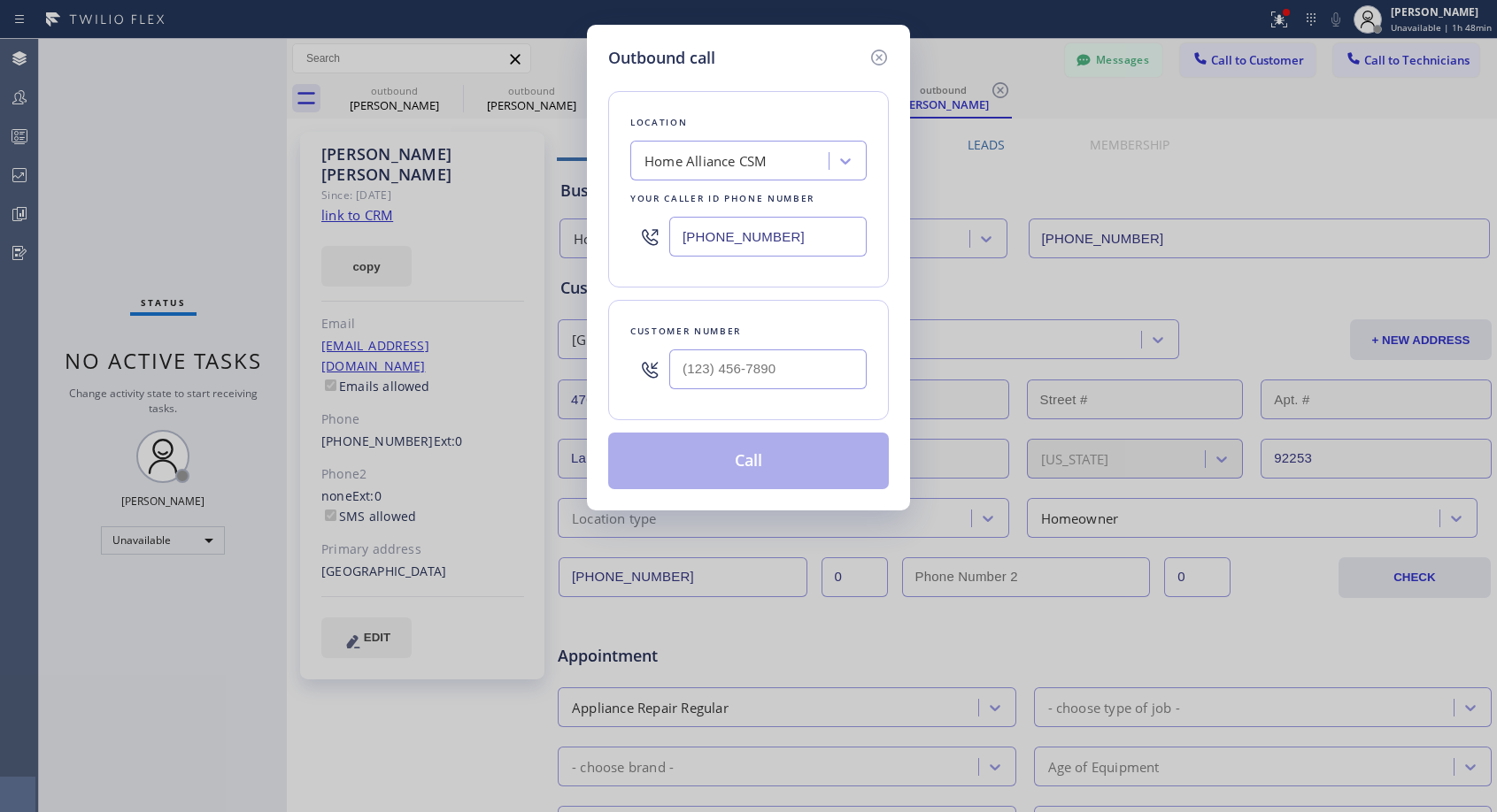
type input "[PHONE_NUMBER]"
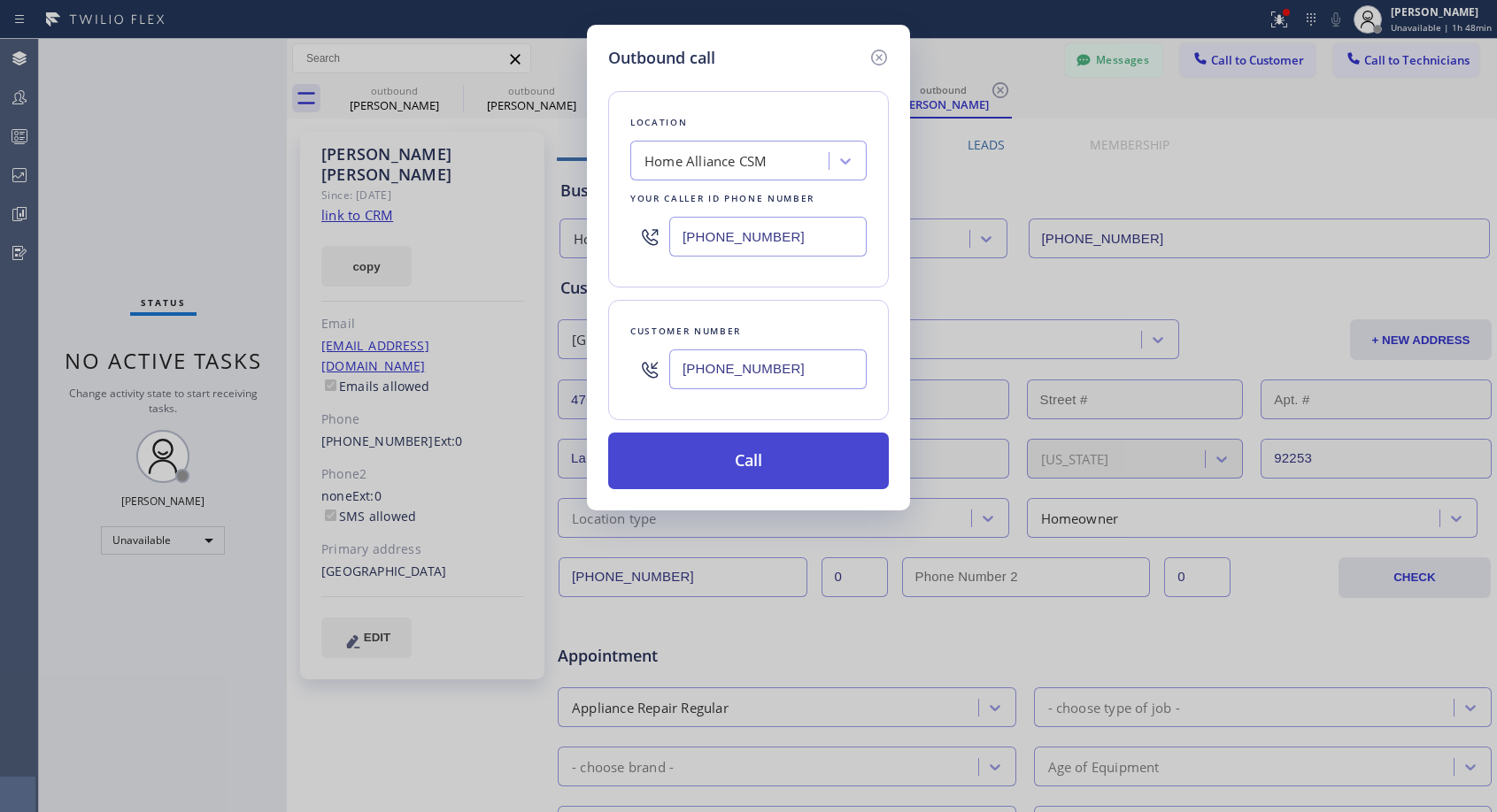
click at [742, 461] on button "Call" at bounding box center [748, 461] width 281 height 57
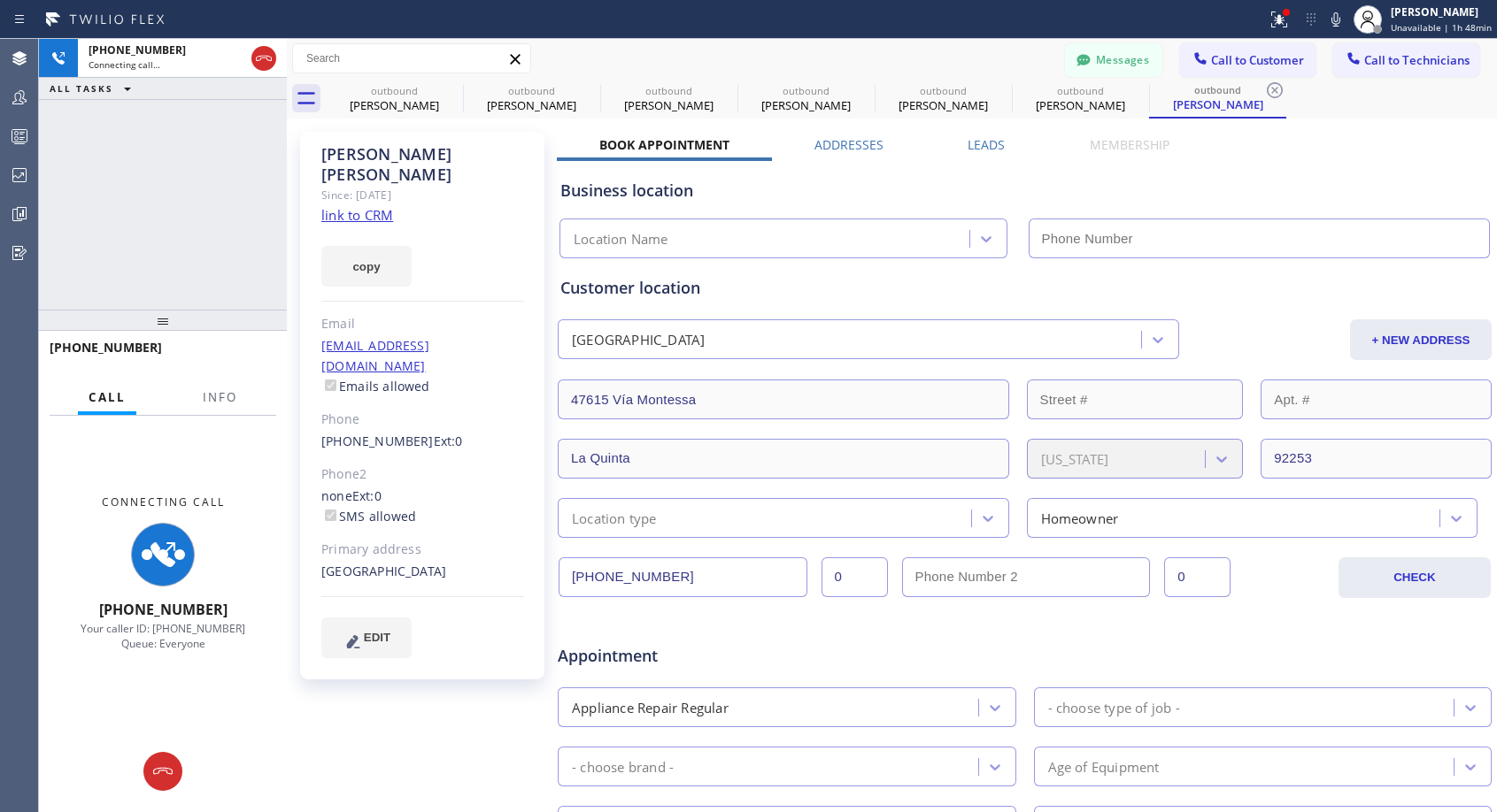
type input "[PHONE_NUMBER]"
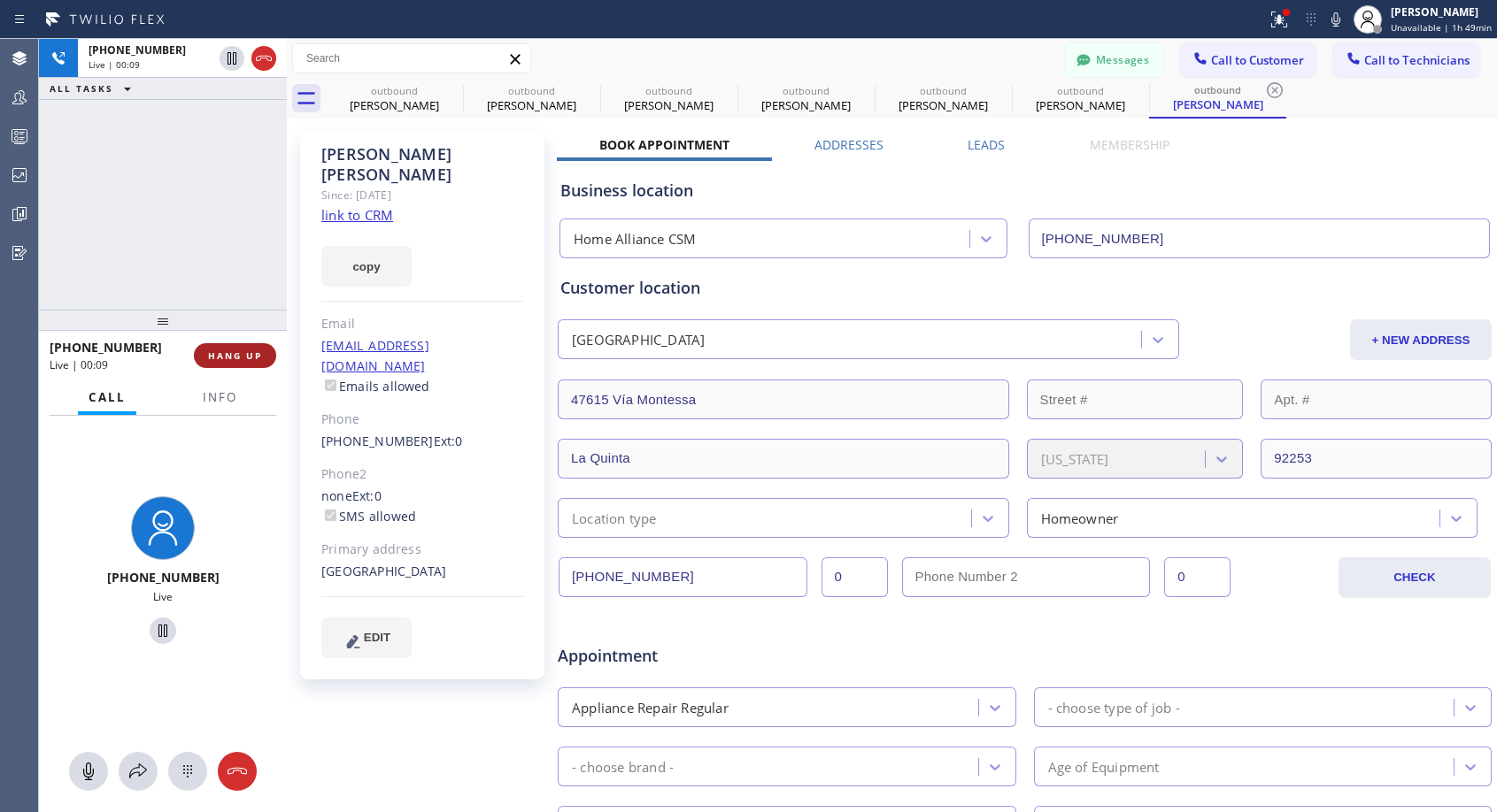
click at [222, 353] on span "HANG UP" at bounding box center [234, 356] width 54 height 13
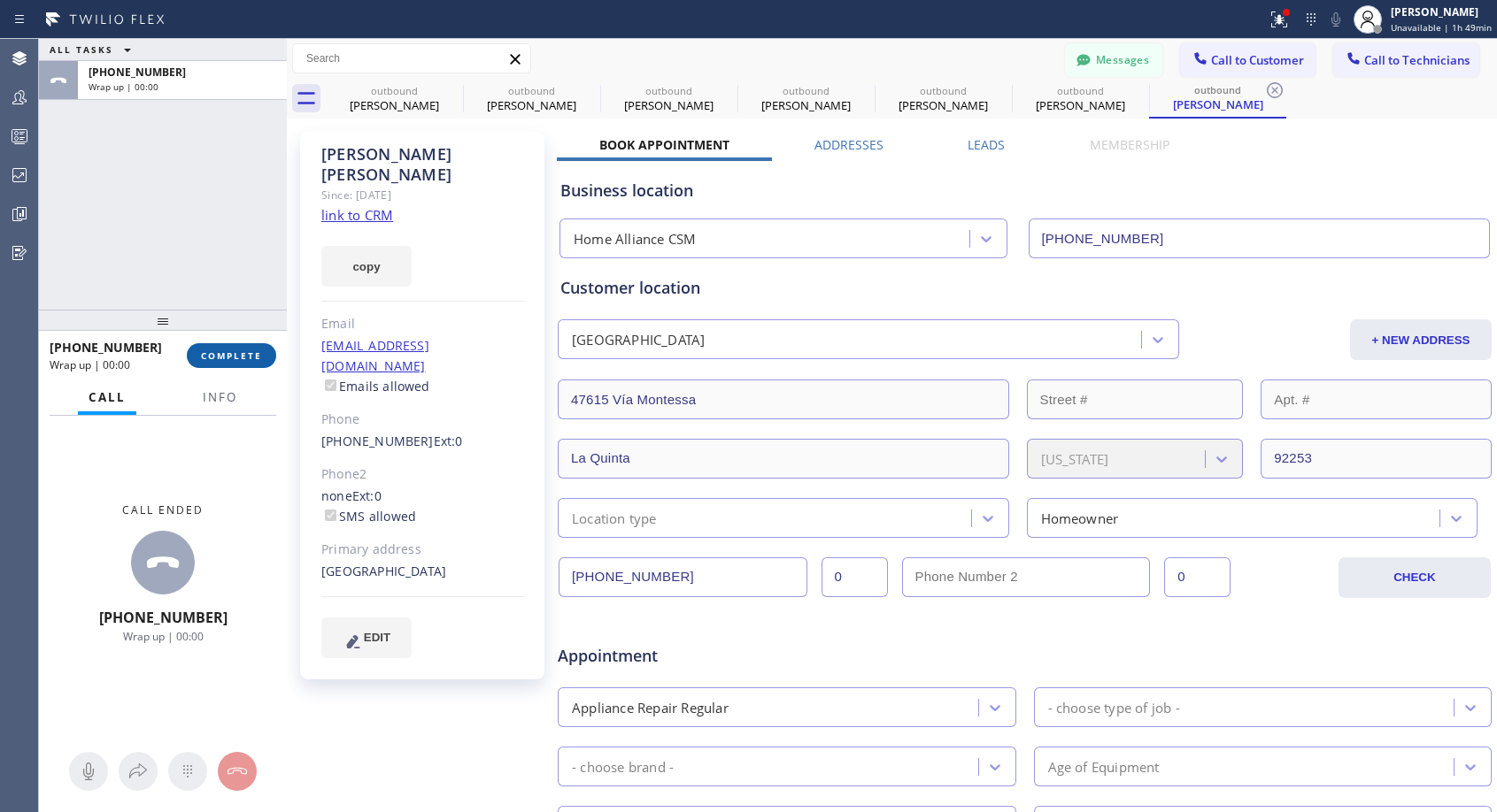
click at [222, 353] on span "COMPLETE" at bounding box center [231, 356] width 61 height 13
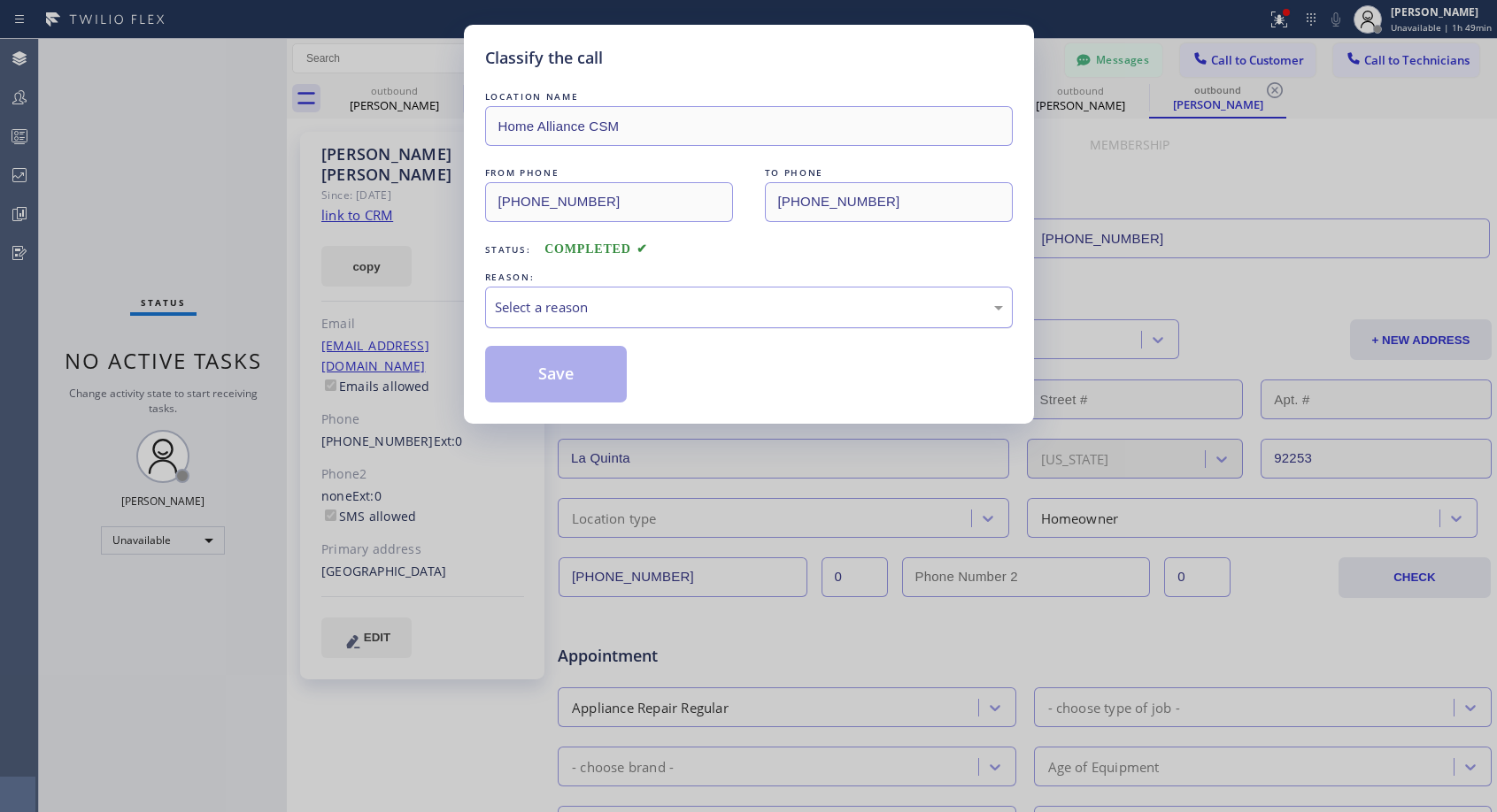
click at [572, 309] on div "Select a reason" at bounding box center [748, 307] width 508 height 20
click at [542, 375] on button "Save" at bounding box center [556, 375] width 142 height 57
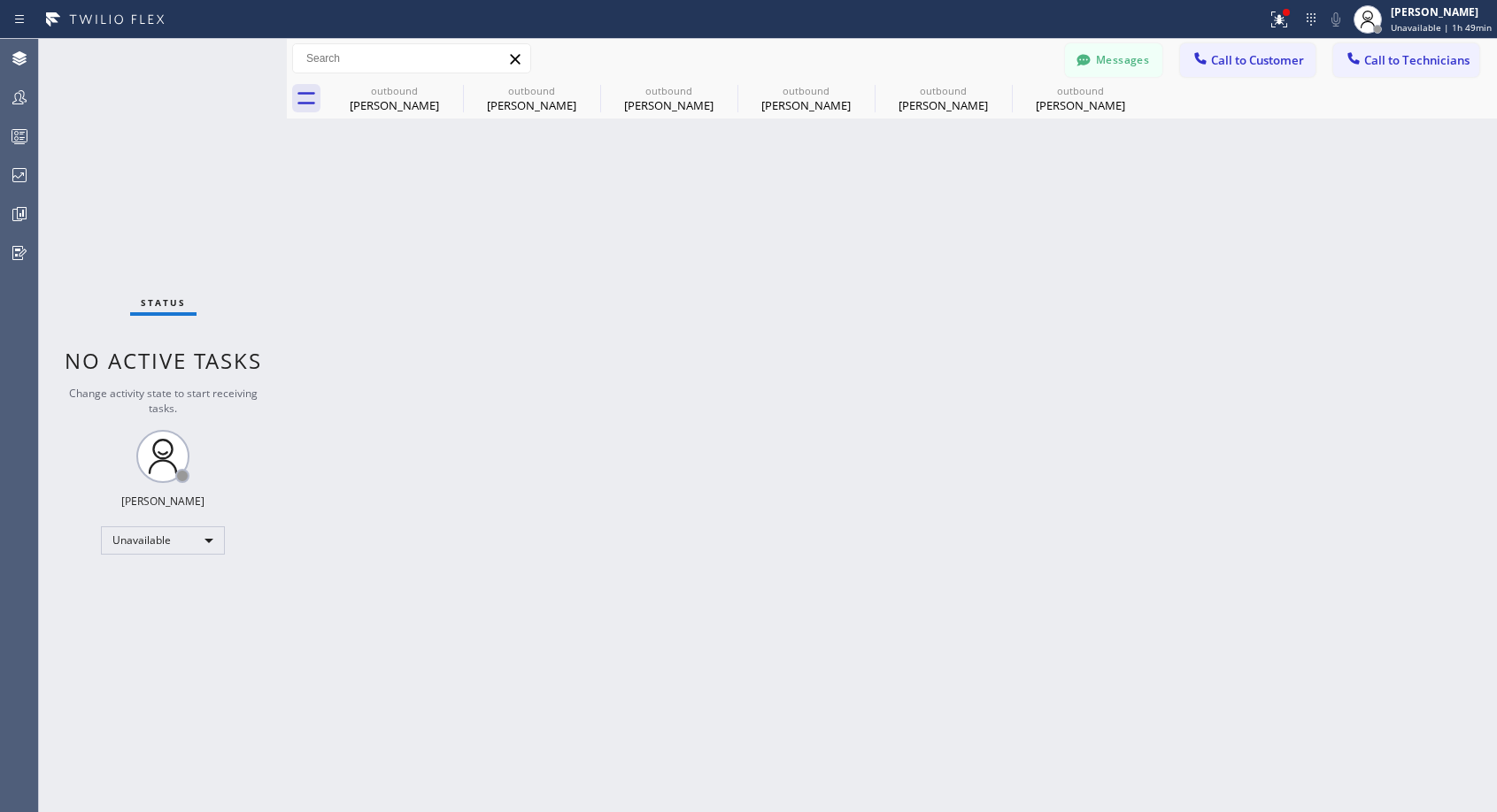
click at [1089, 95] on div "outbound" at bounding box center [1080, 90] width 134 height 14
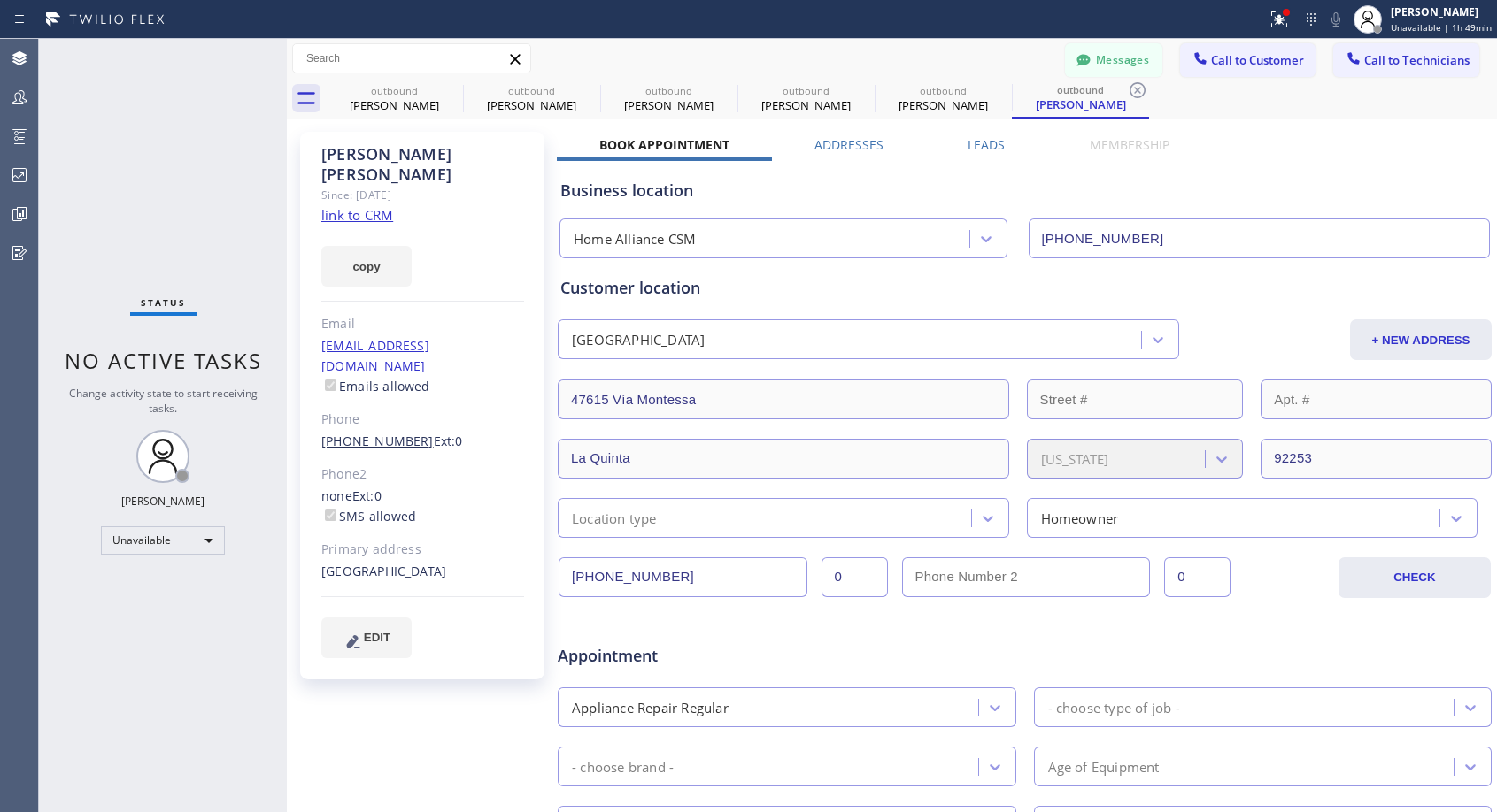
click at [388, 433] on link "[PHONE_NUMBER]" at bounding box center [377, 441] width 112 height 16
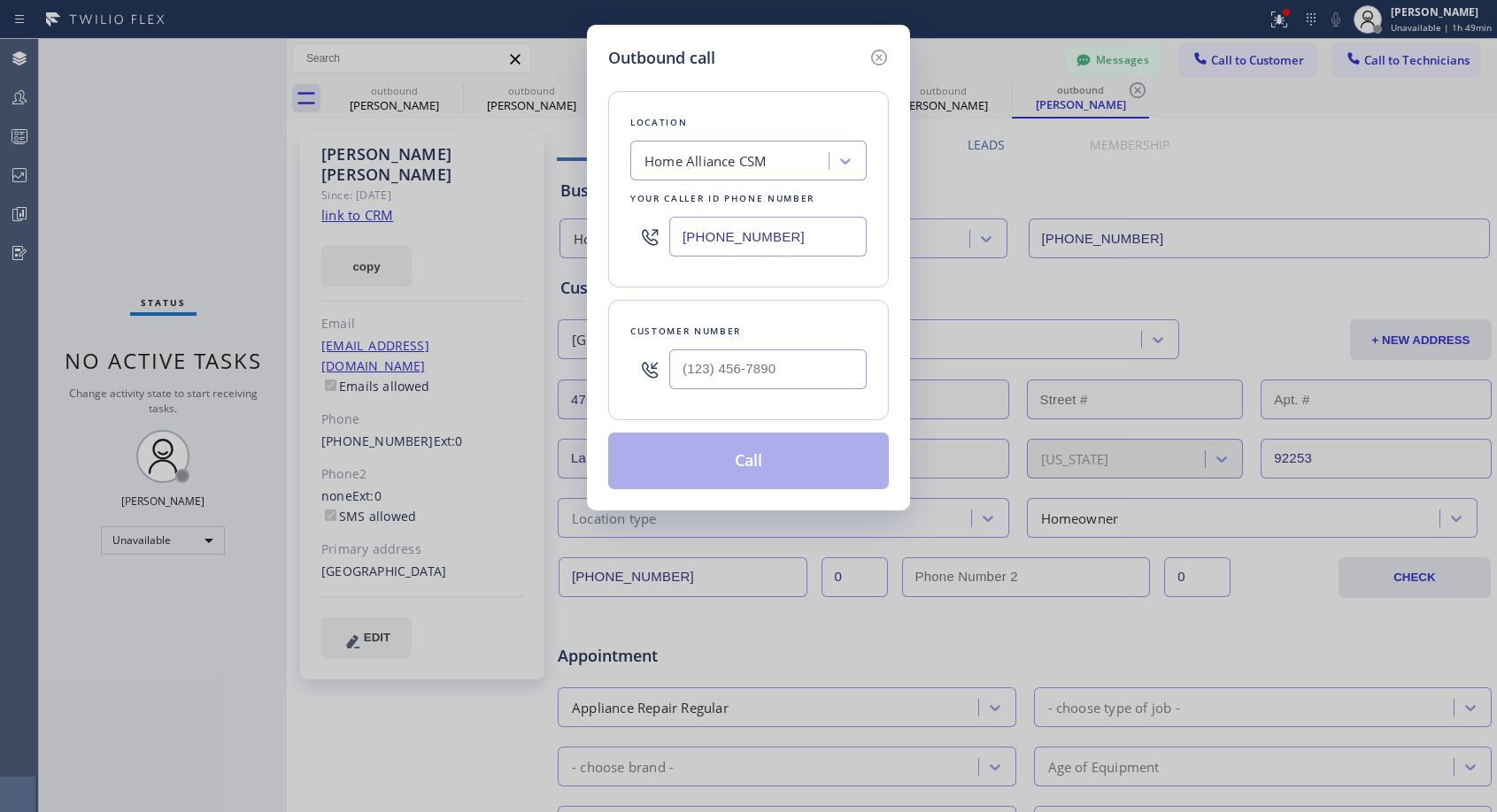
type input "[PHONE_NUMBER]"
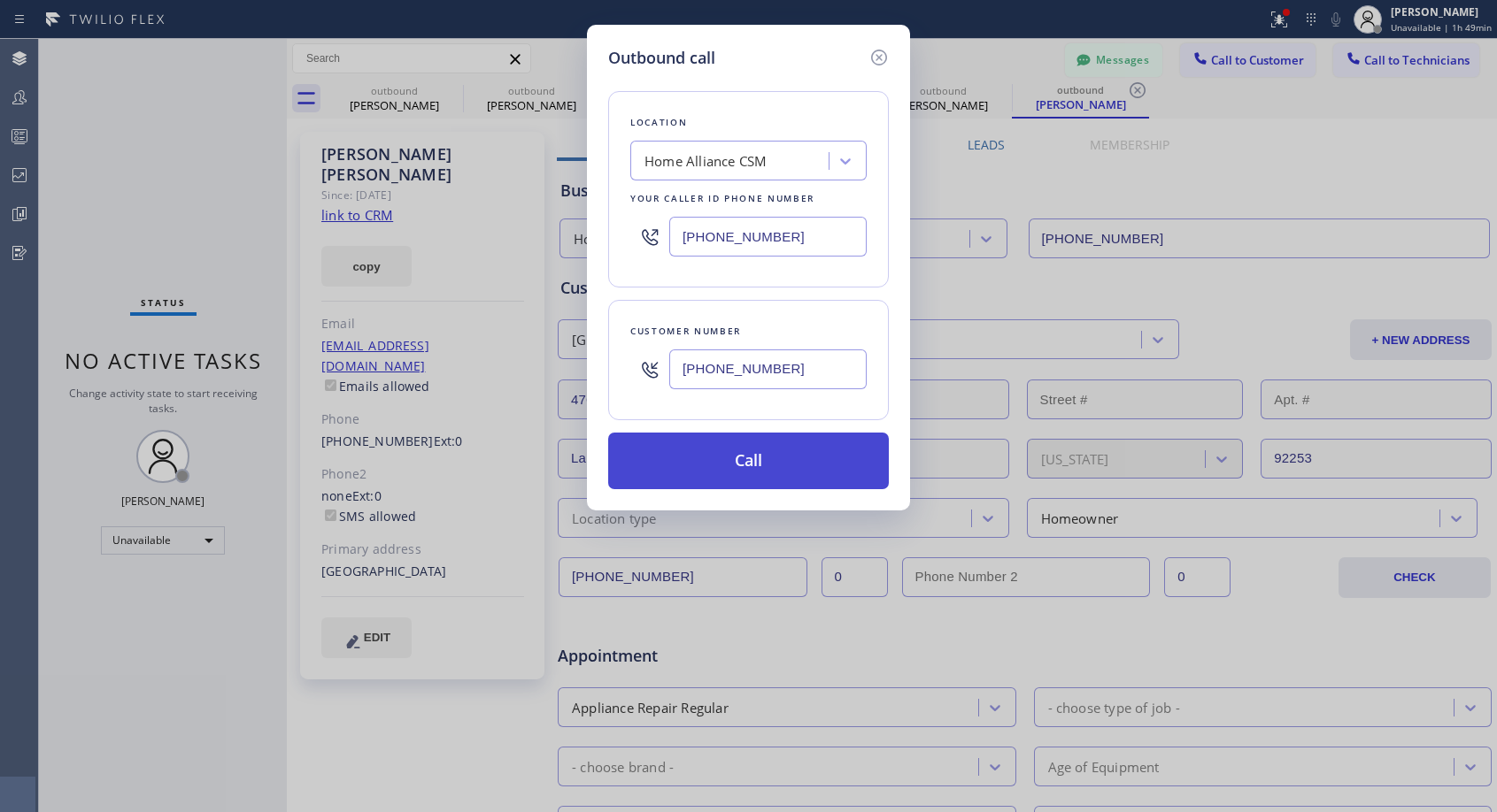
click at [786, 472] on button "Call" at bounding box center [748, 461] width 281 height 57
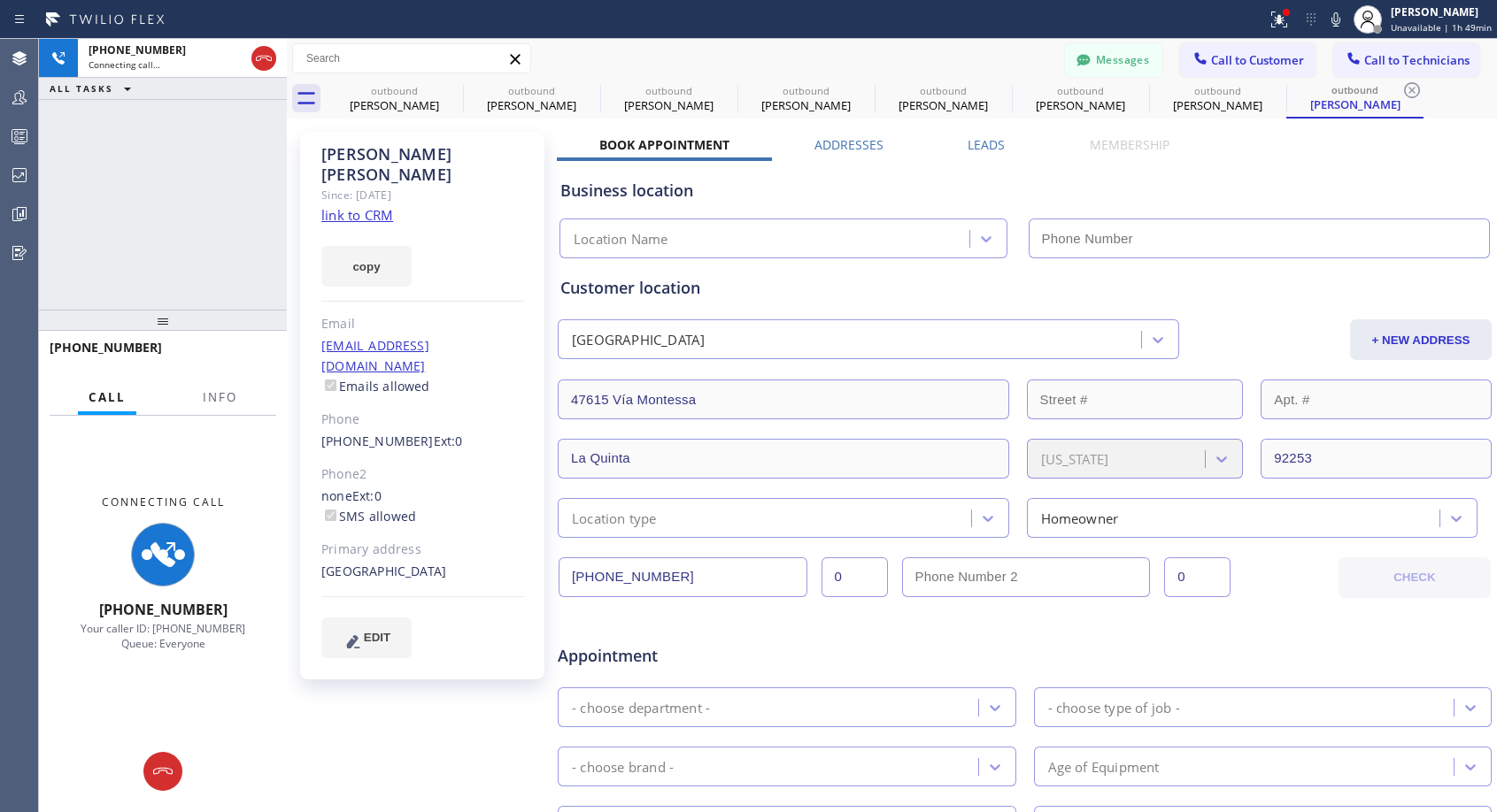
type input "[PHONE_NUMBER]"
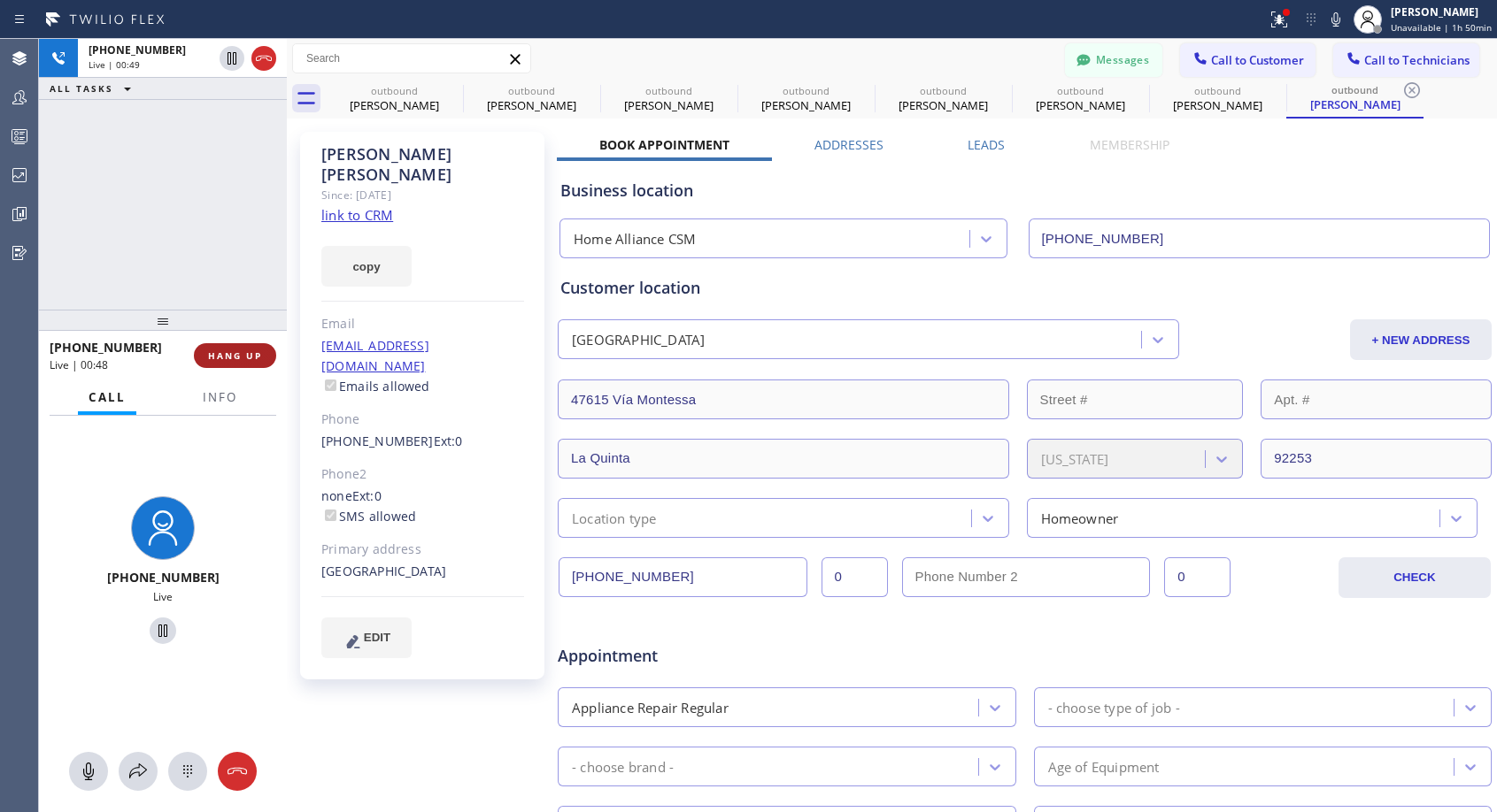
click at [223, 355] on span "HANG UP" at bounding box center [234, 356] width 54 height 13
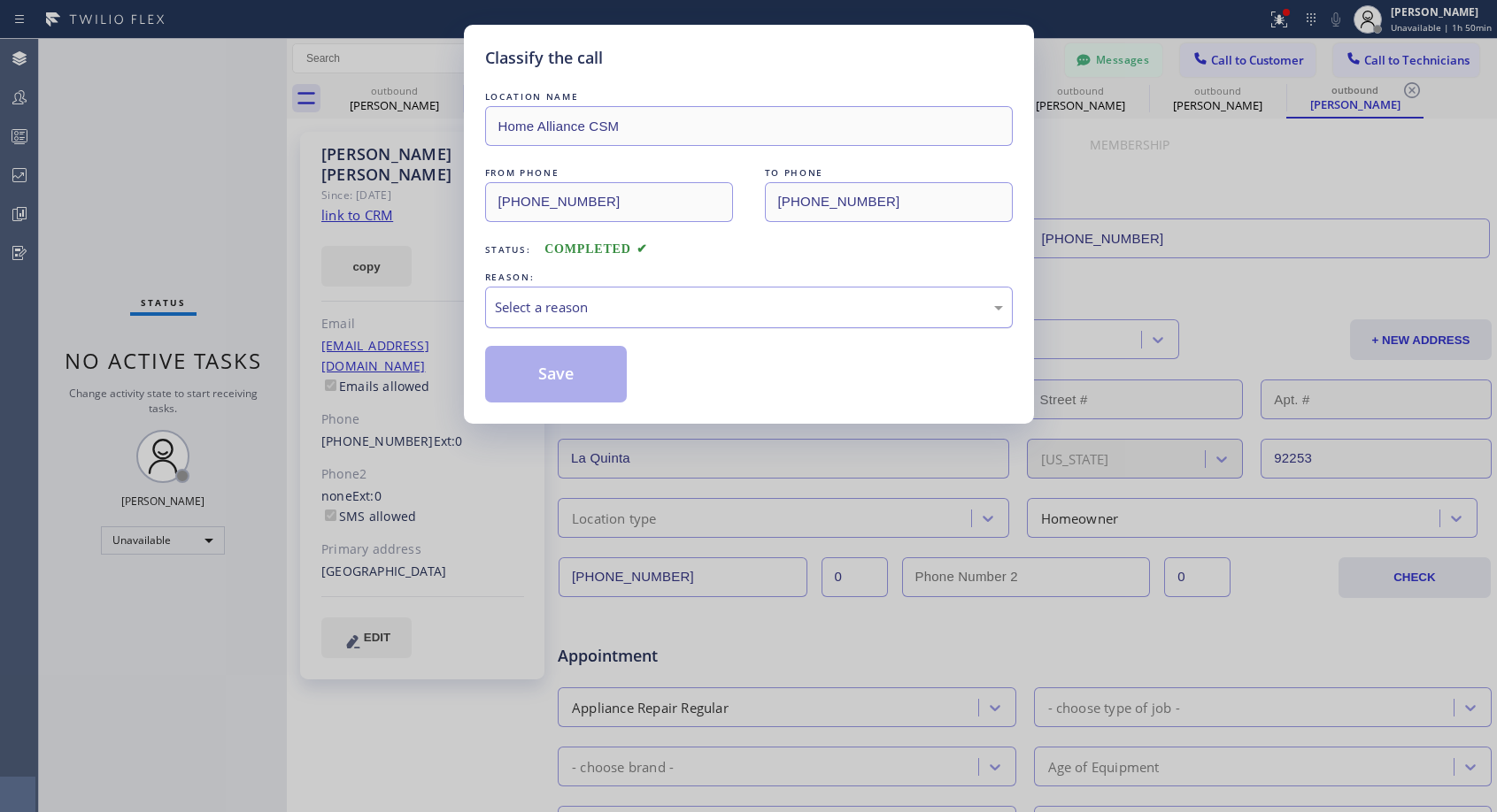
click at [614, 301] on div "Select a reason" at bounding box center [748, 307] width 508 height 20
click at [613, 379] on button "Save" at bounding box center [556, 375] width 142 height 57
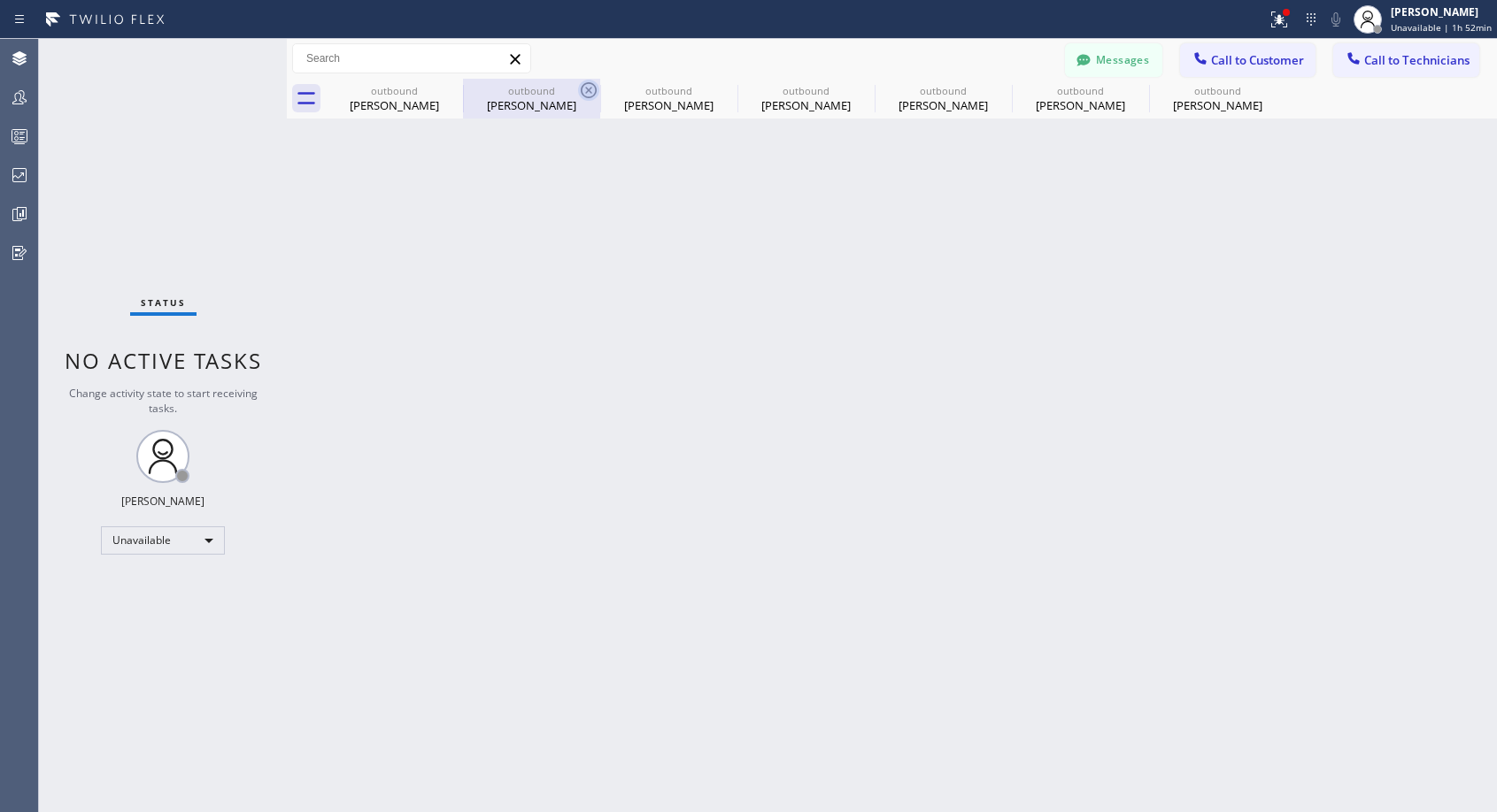
click at [0, 0] on icon at bounding box center [0, 0] width 0 height 0
click at [578, 89] on icon at bounding box center [588, 89] width 21 height 21
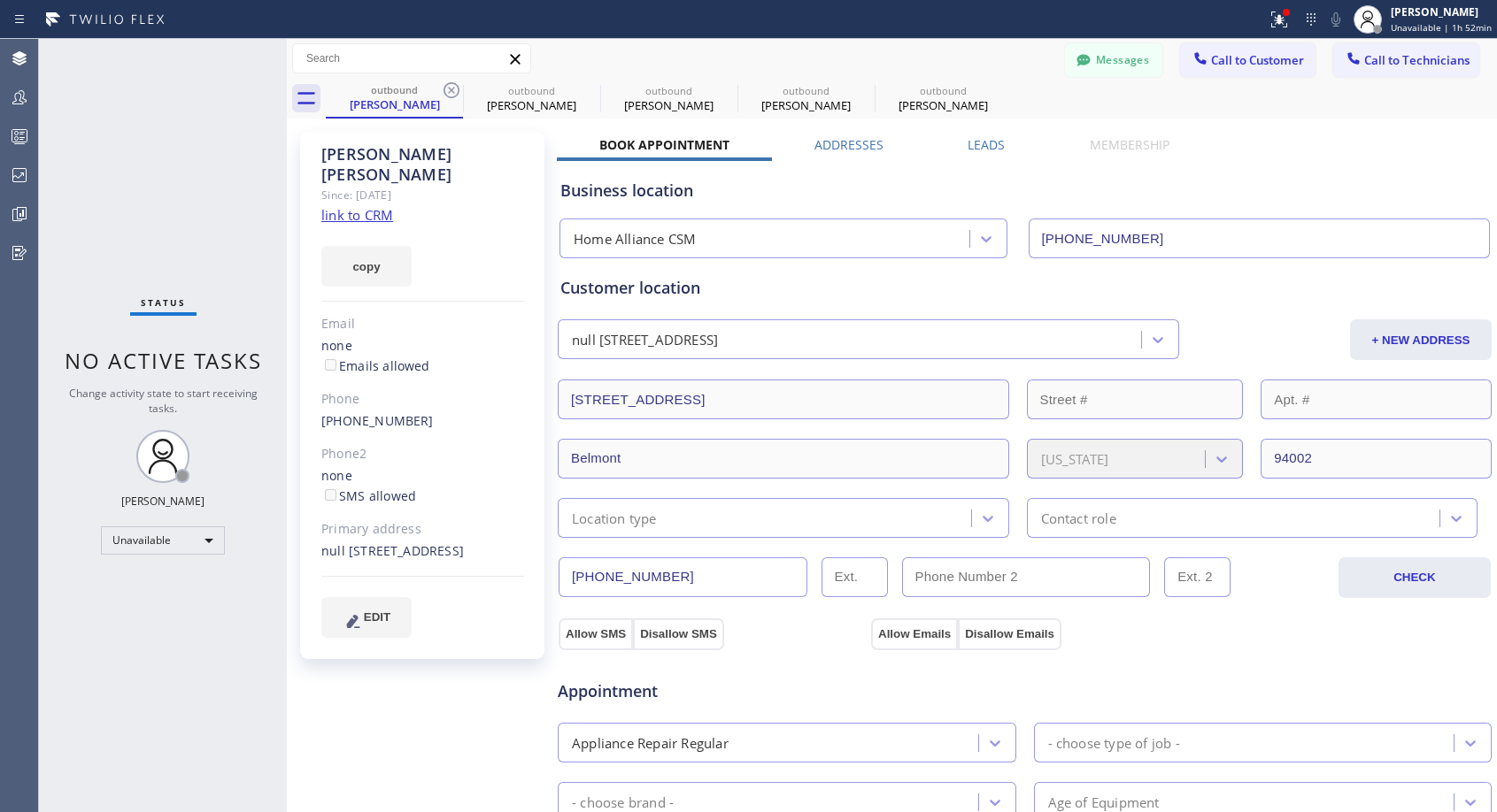
click at [454, 89] on icon at bounding box center [451, 89] width 21 height 21
click at [0, 0] on icon at bounding box center [0, 0] width 0 height 0
click at [716, 90] on icon at bounding box center [726, 89] width 21 height 21
click at [0, 0] on icon at bounding box center [0, 0] width 0 height 0
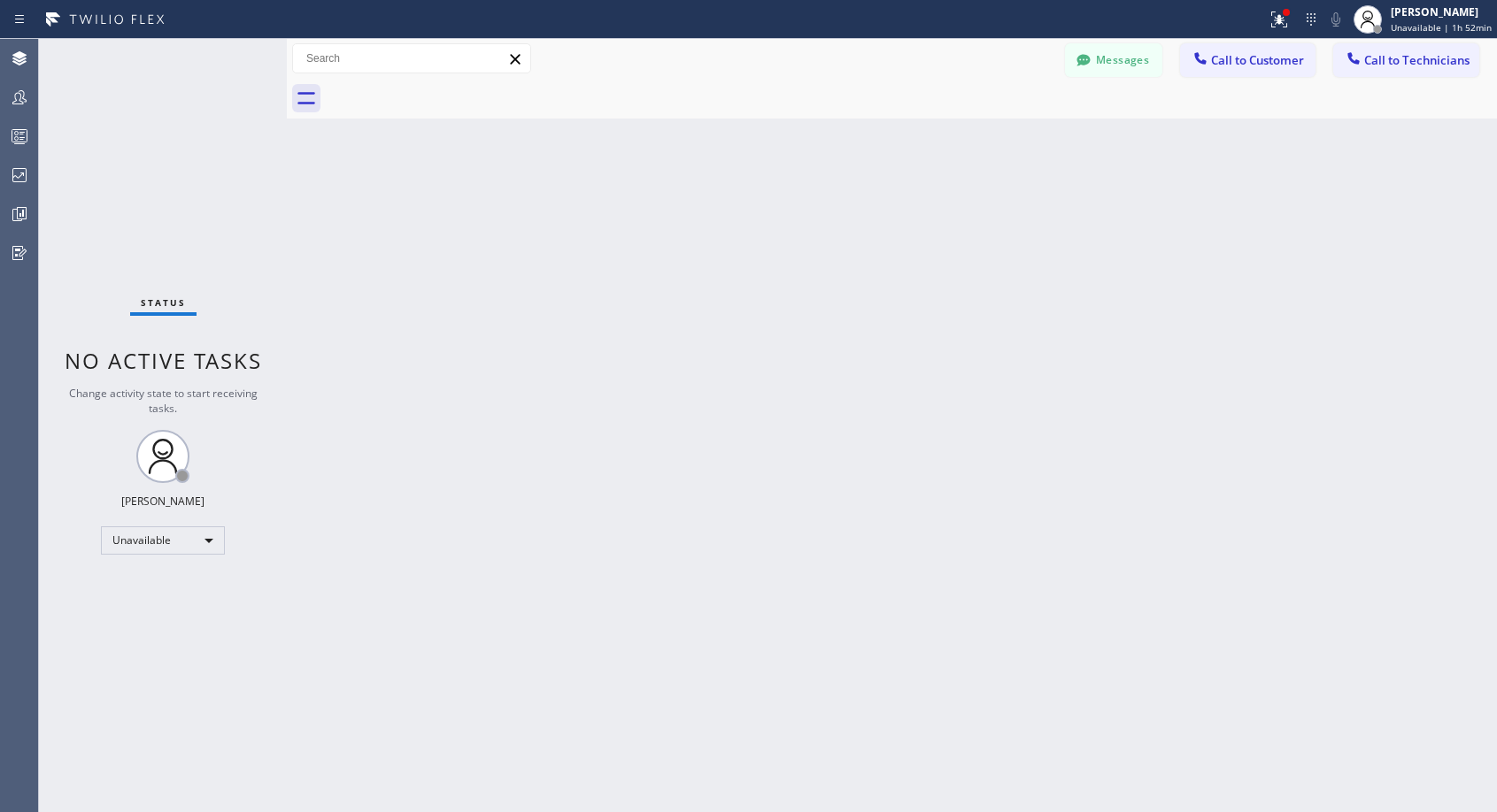
click at [456, 90] on div at bounding box center [911, 98] width 1172 height 40
click at [1270, 56] on span "Call to Customer" at bounding box center [1257, 59] width 93 height 15
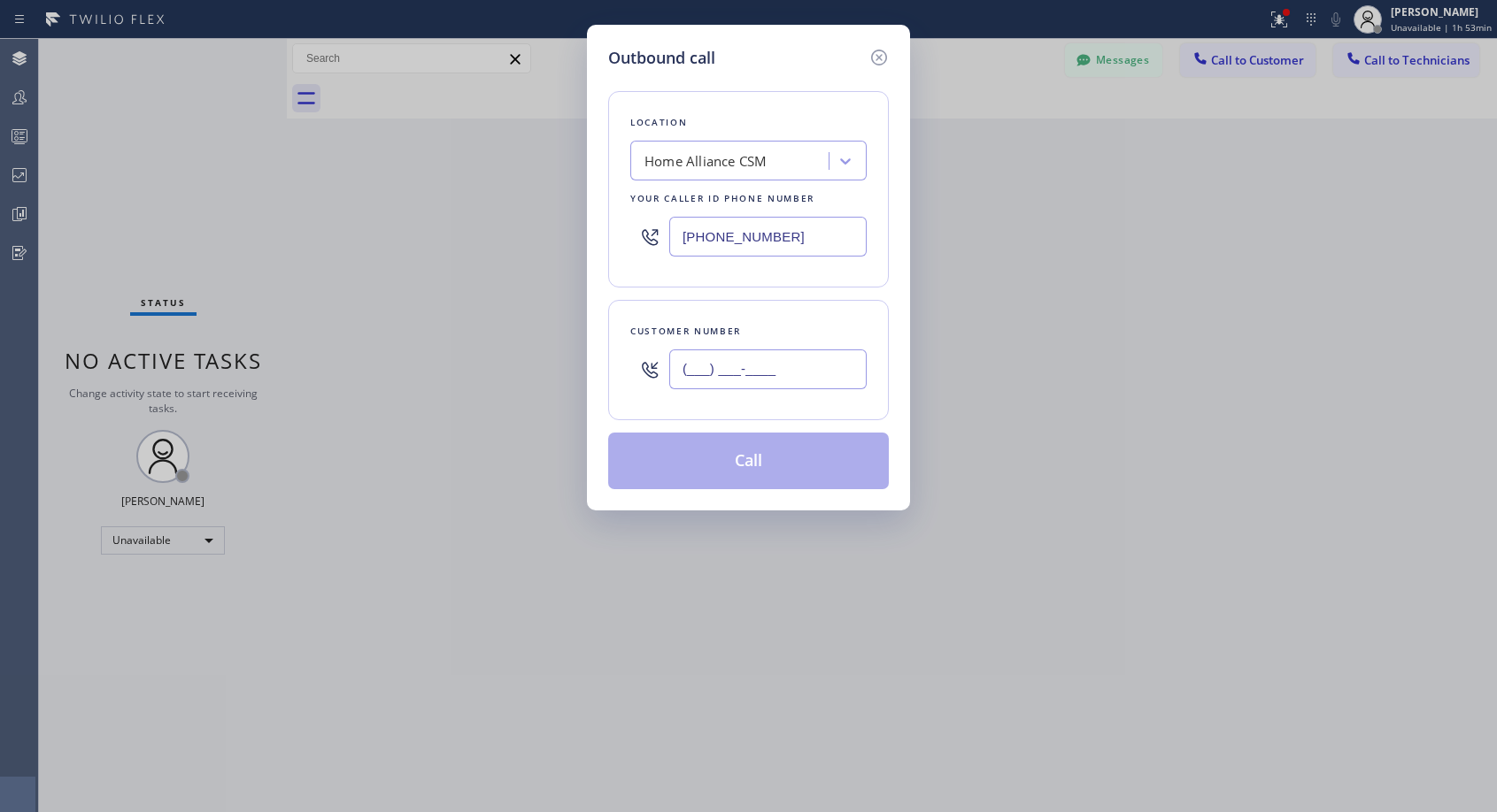
click at [779, 365] on input "(___) ___-____" at bounding box center [768, 370] width 198 height 40
paste input "303) 699-1242"
type input "[PHONE_NUMBER]"
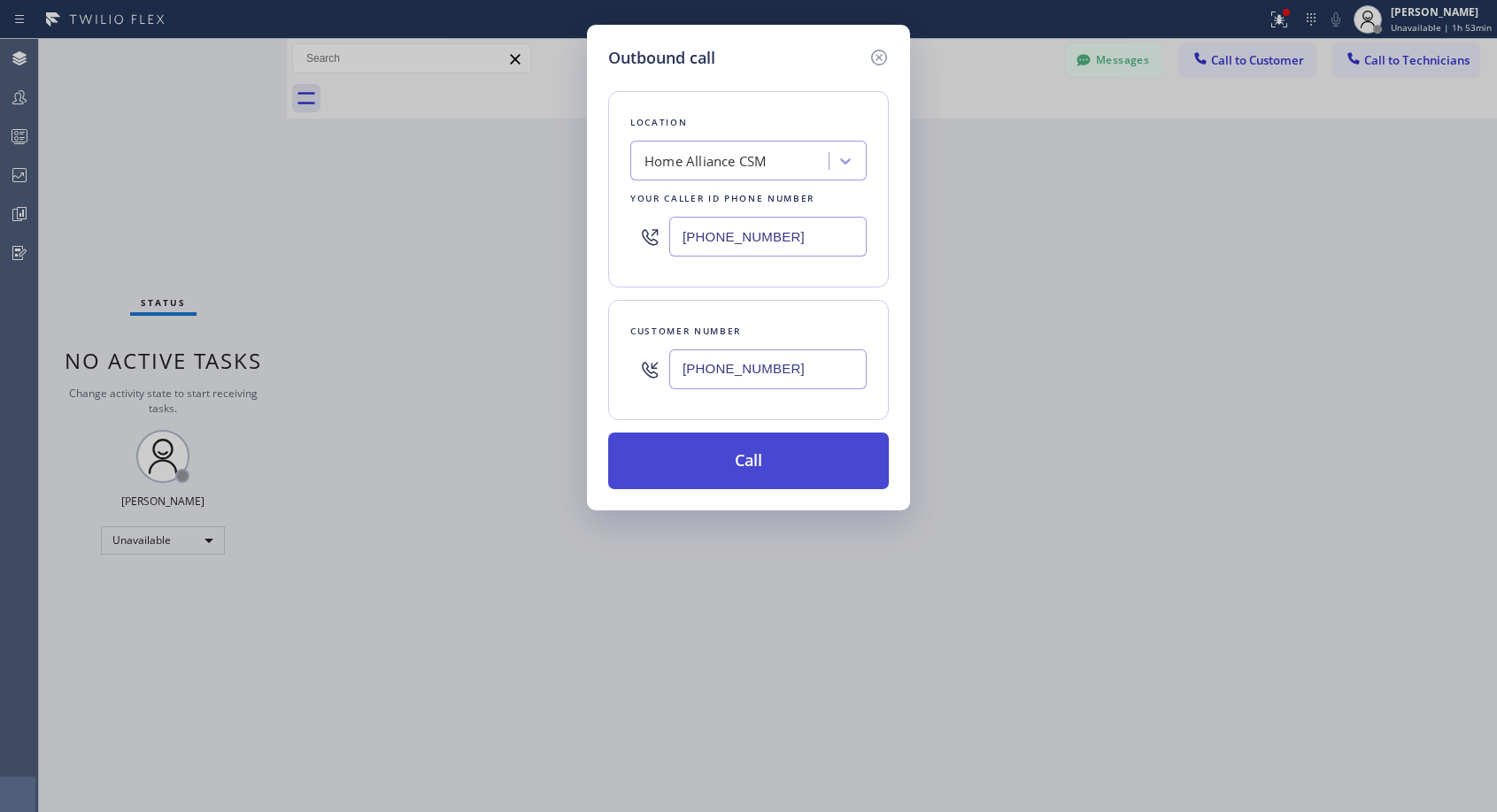
click at [777, 473] on button "Call" at bounding box center [748, 461] width 281 height 57
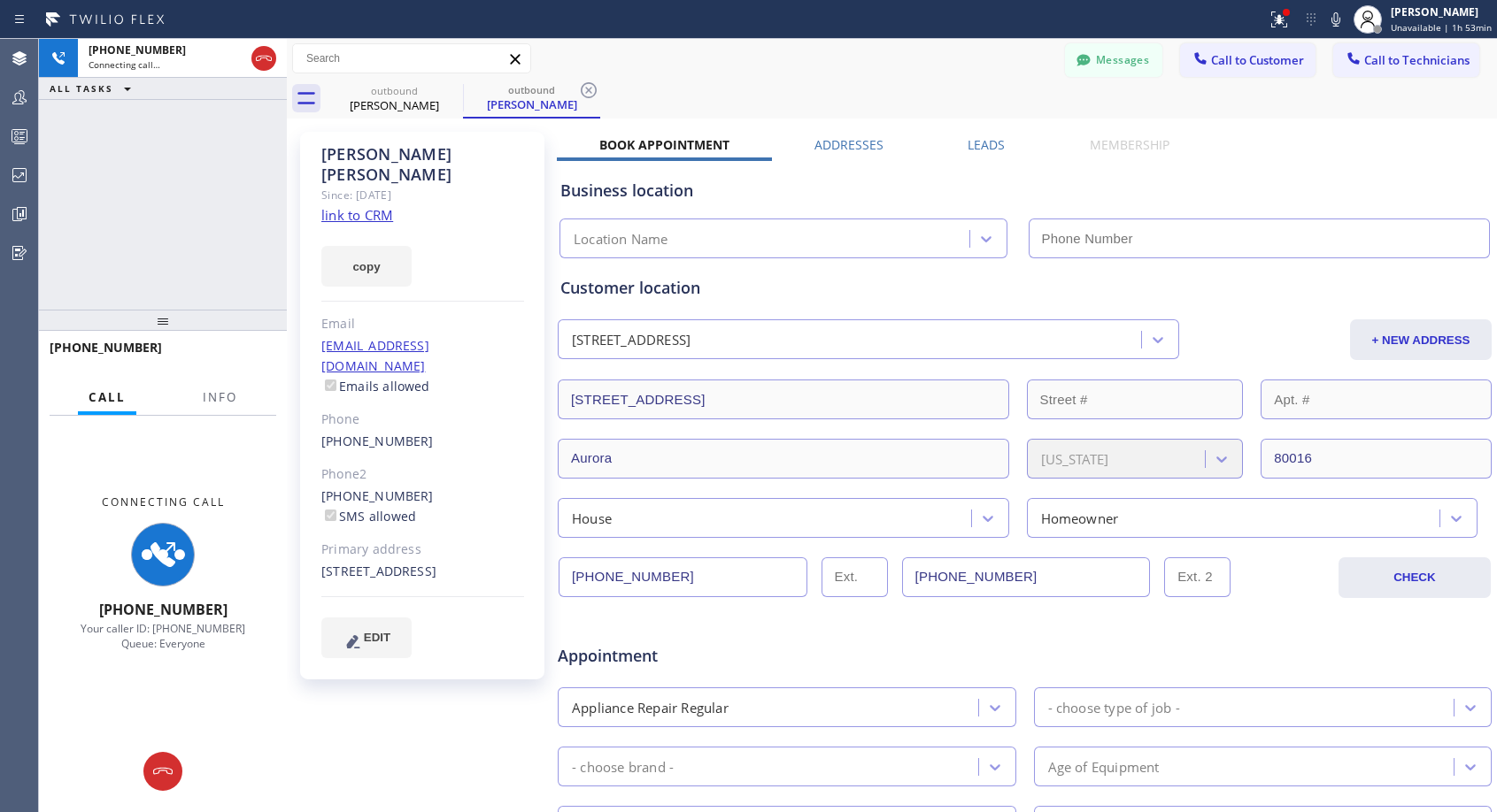
type input "[PHONE_NUMBER]"
click at [270, 57] on icon at bounding box center [263, 58] width 15 height 5
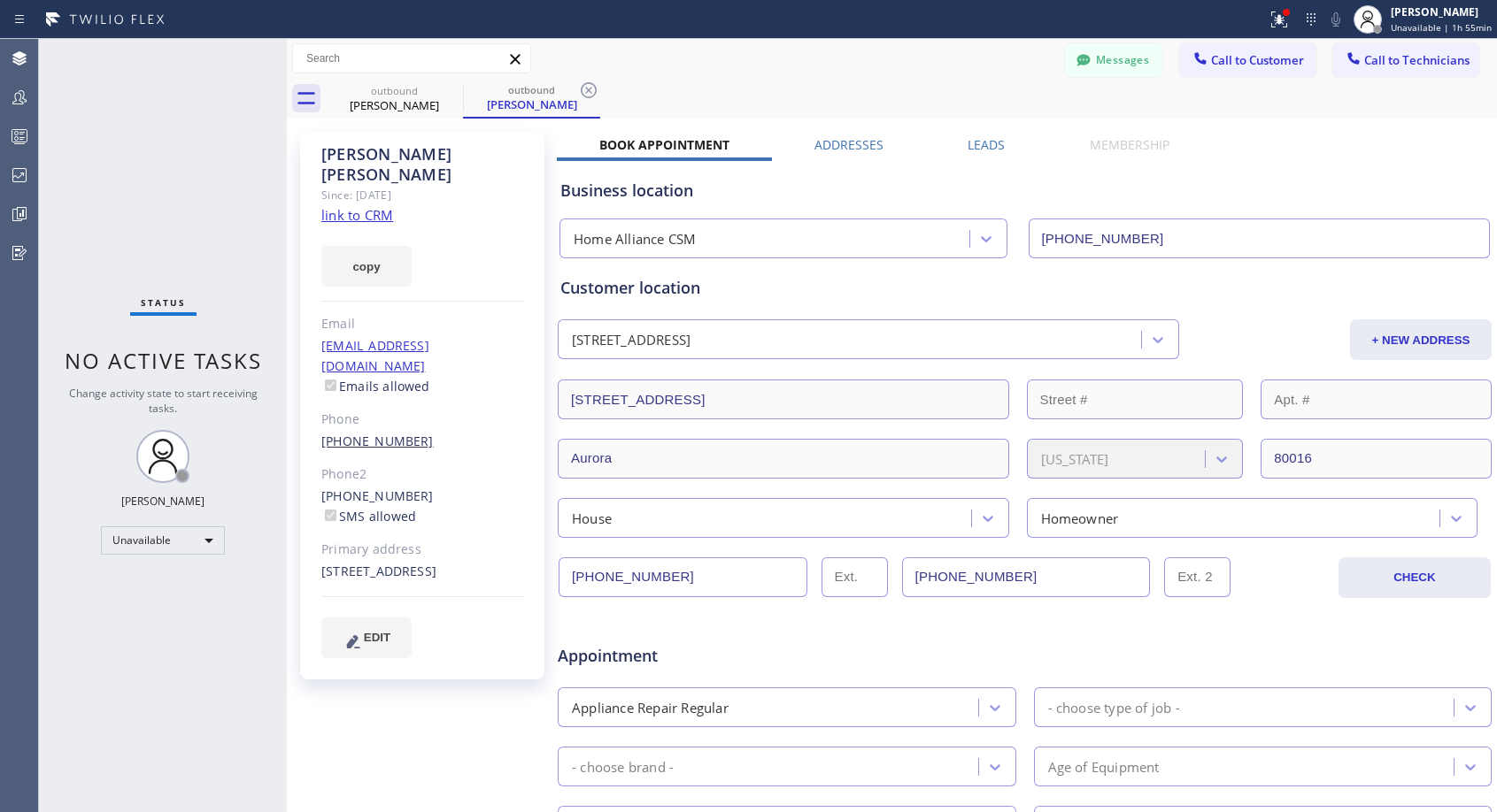
click at [387, 433] on link "[PHONE_NUMBER]" at bounding box center [377, 441] width 112 height 16
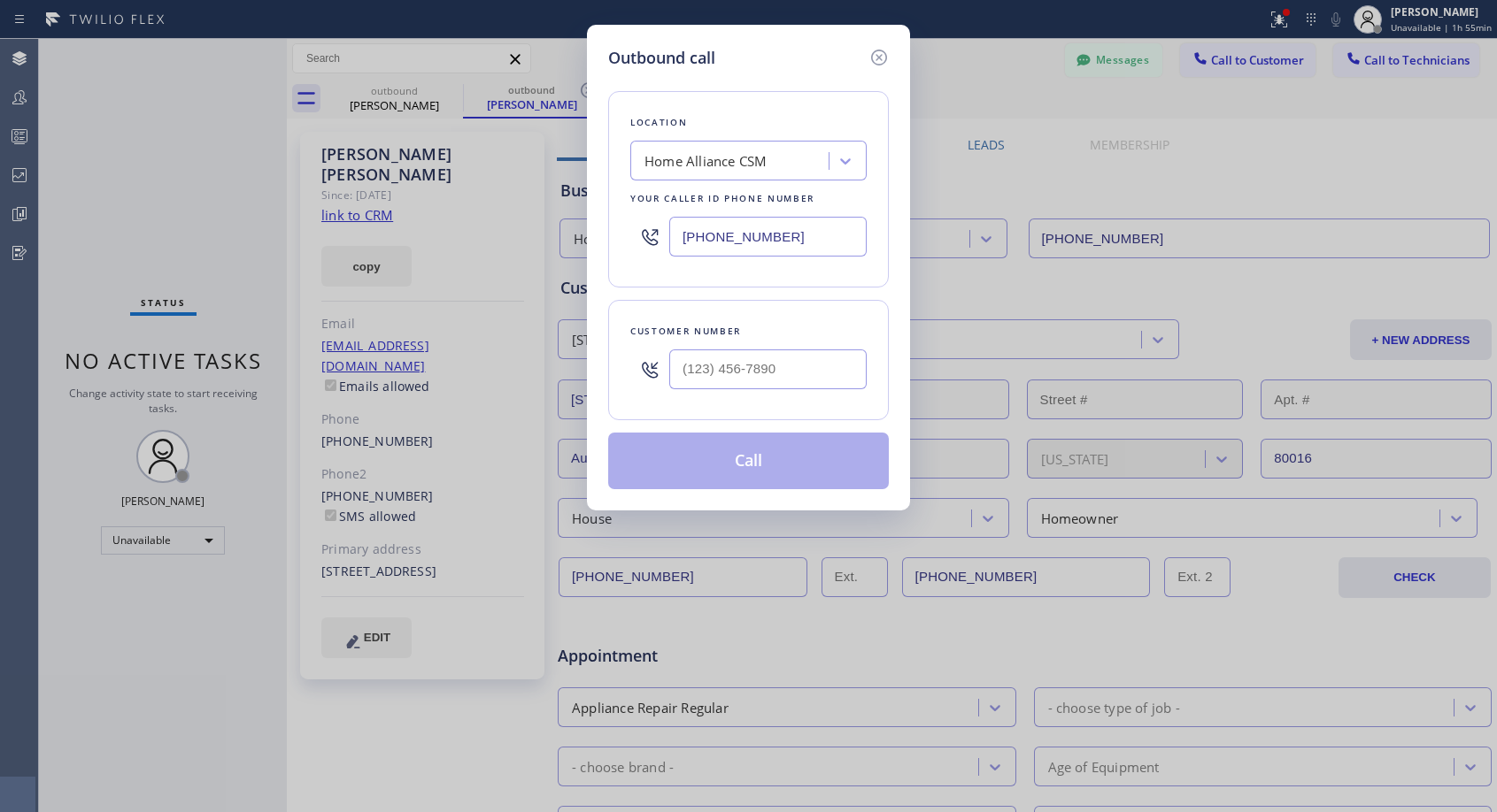
type input "[PHONE_NUMBER]"
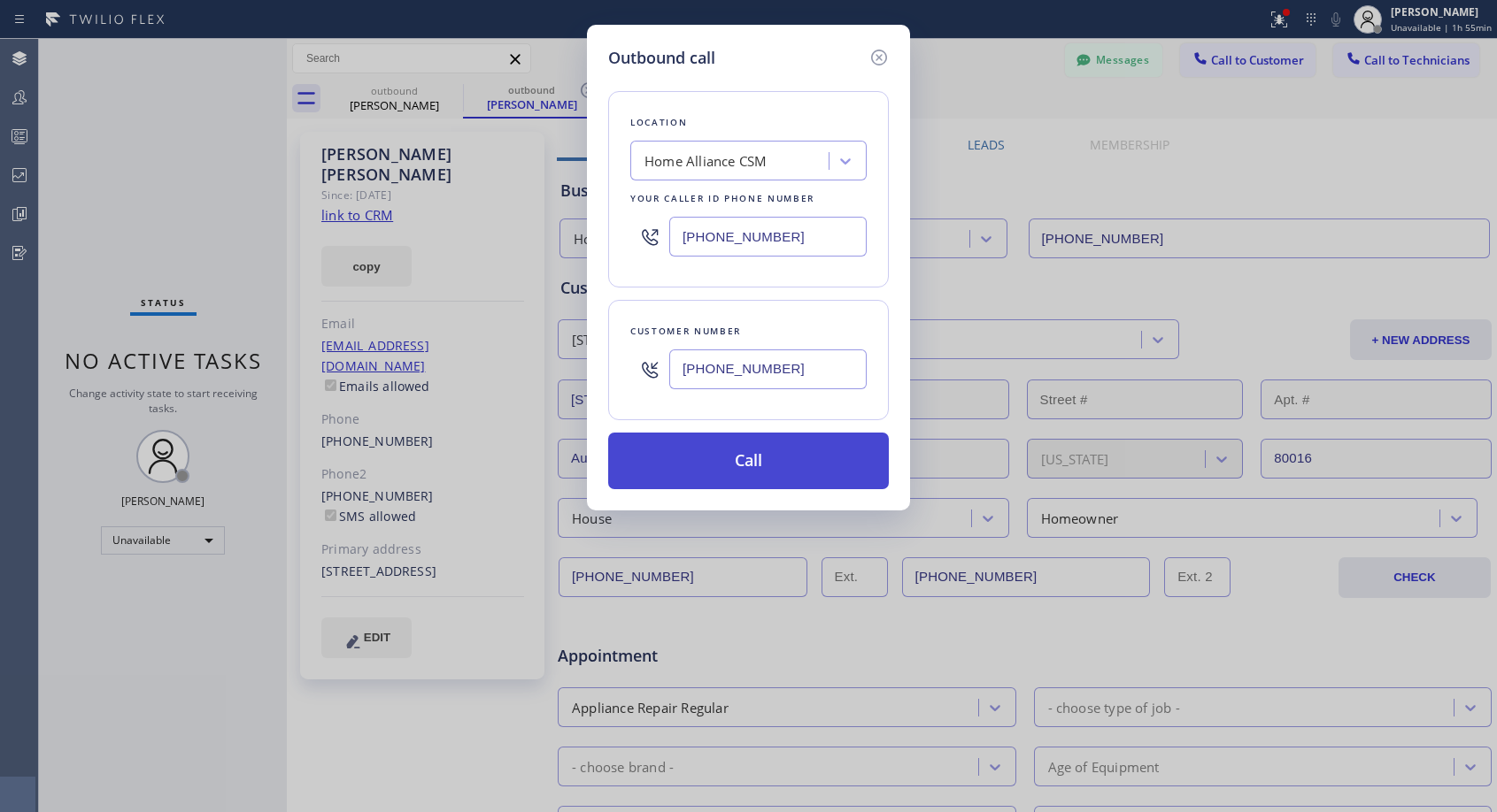
click at [738, 466] on button "Call" at bounding box center [748, 461] width 281 height 57
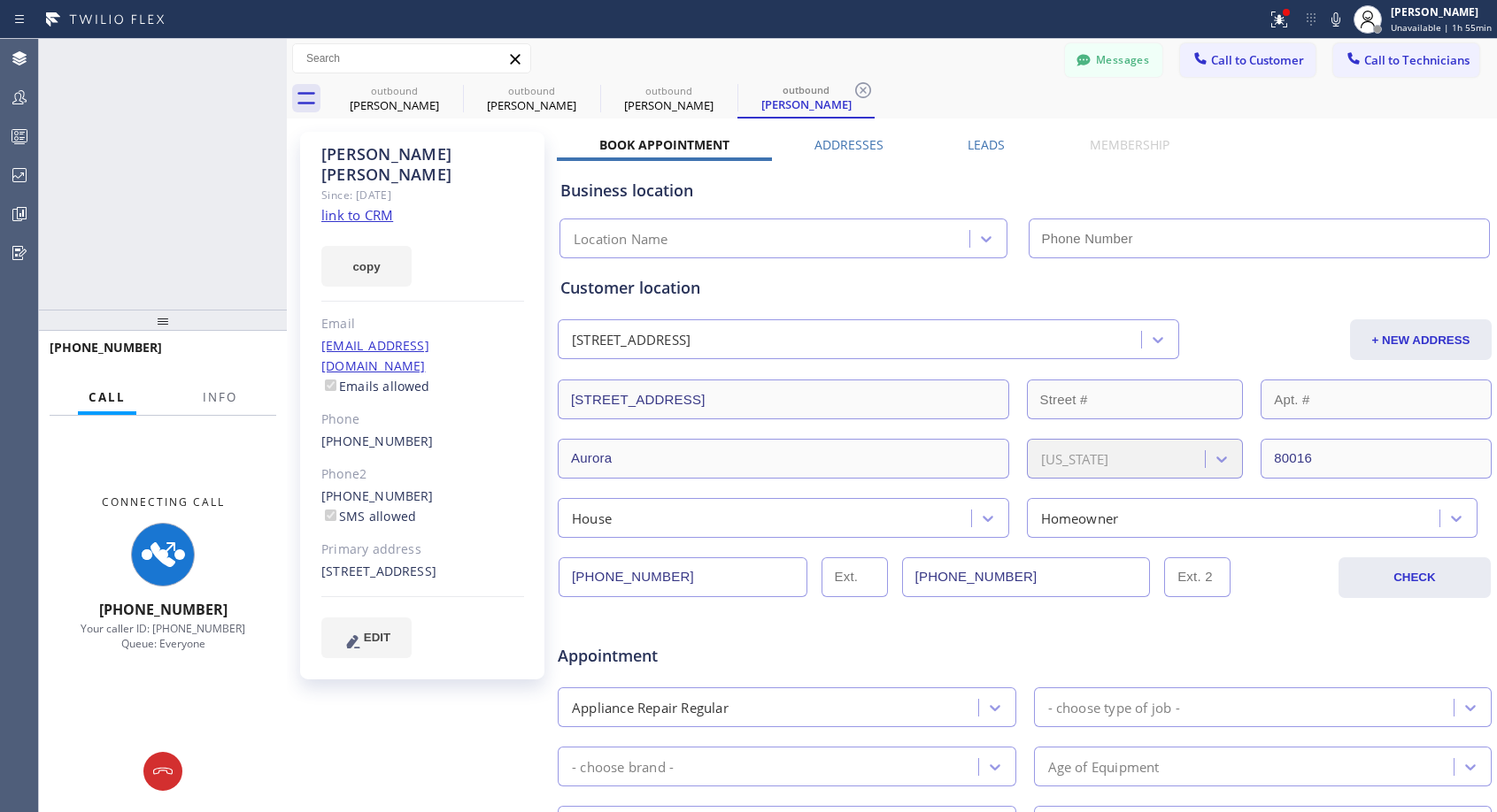
type input "[PHONE_NUMBER]"
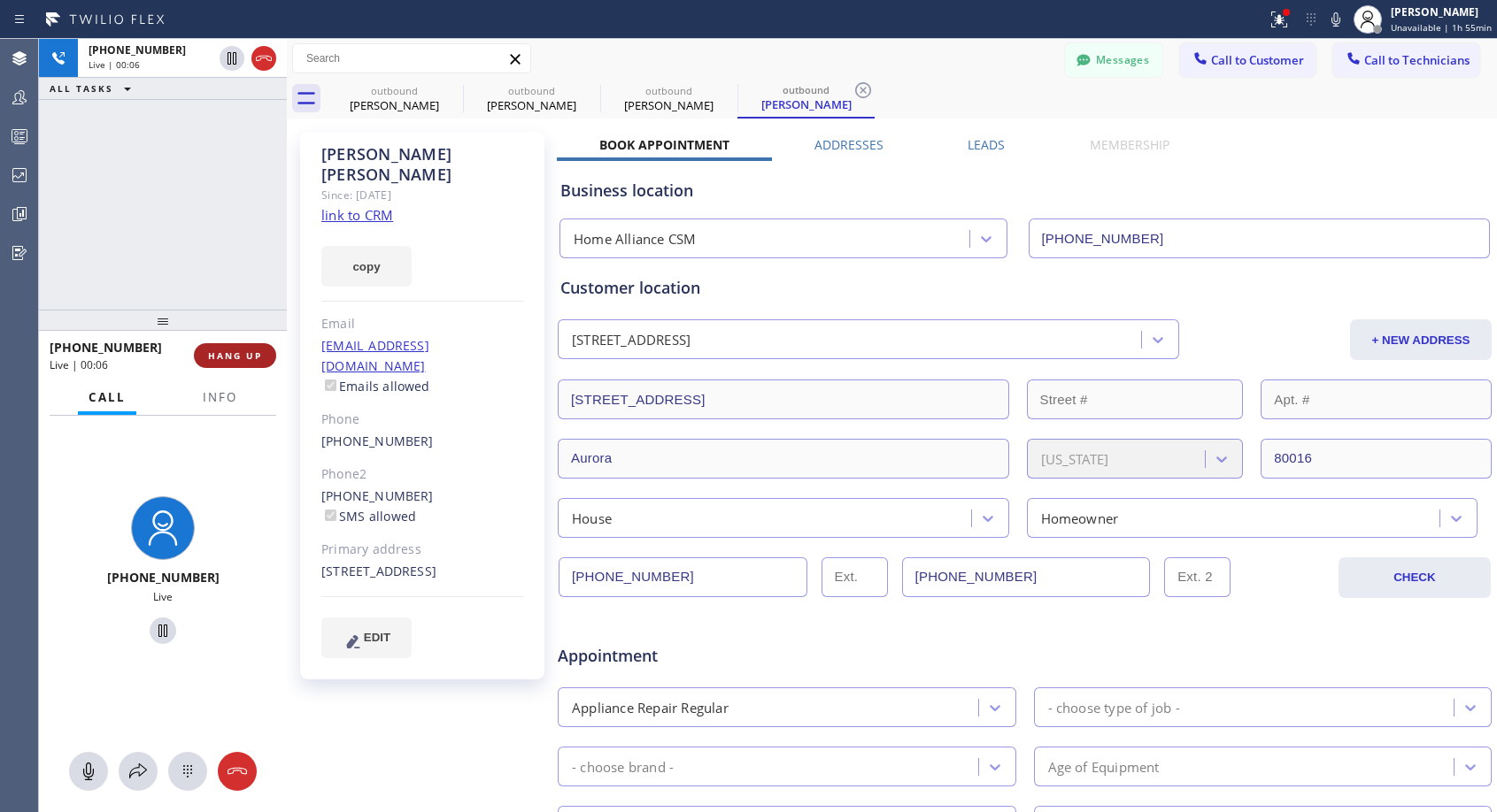
click at [238, 350] on span "HANG UP" at bounding box center [234, 356] width 54 height 13
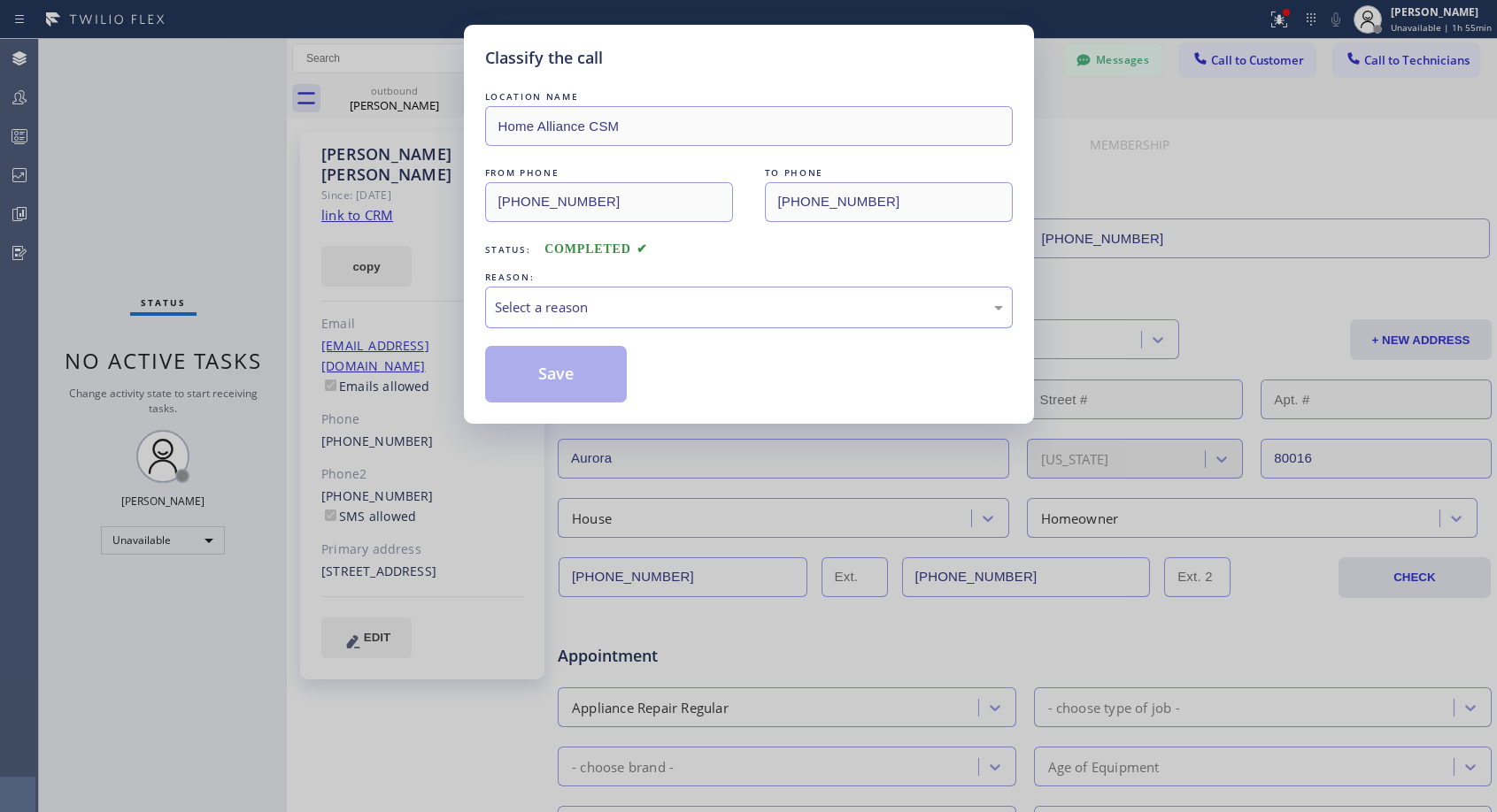
click at [700, 311] on div "Select a reason" at bounding box center [748, 307] width 508 height 20
click at [540, 378] on button "Save" at bounding box center [556, 375] width 142 height 57
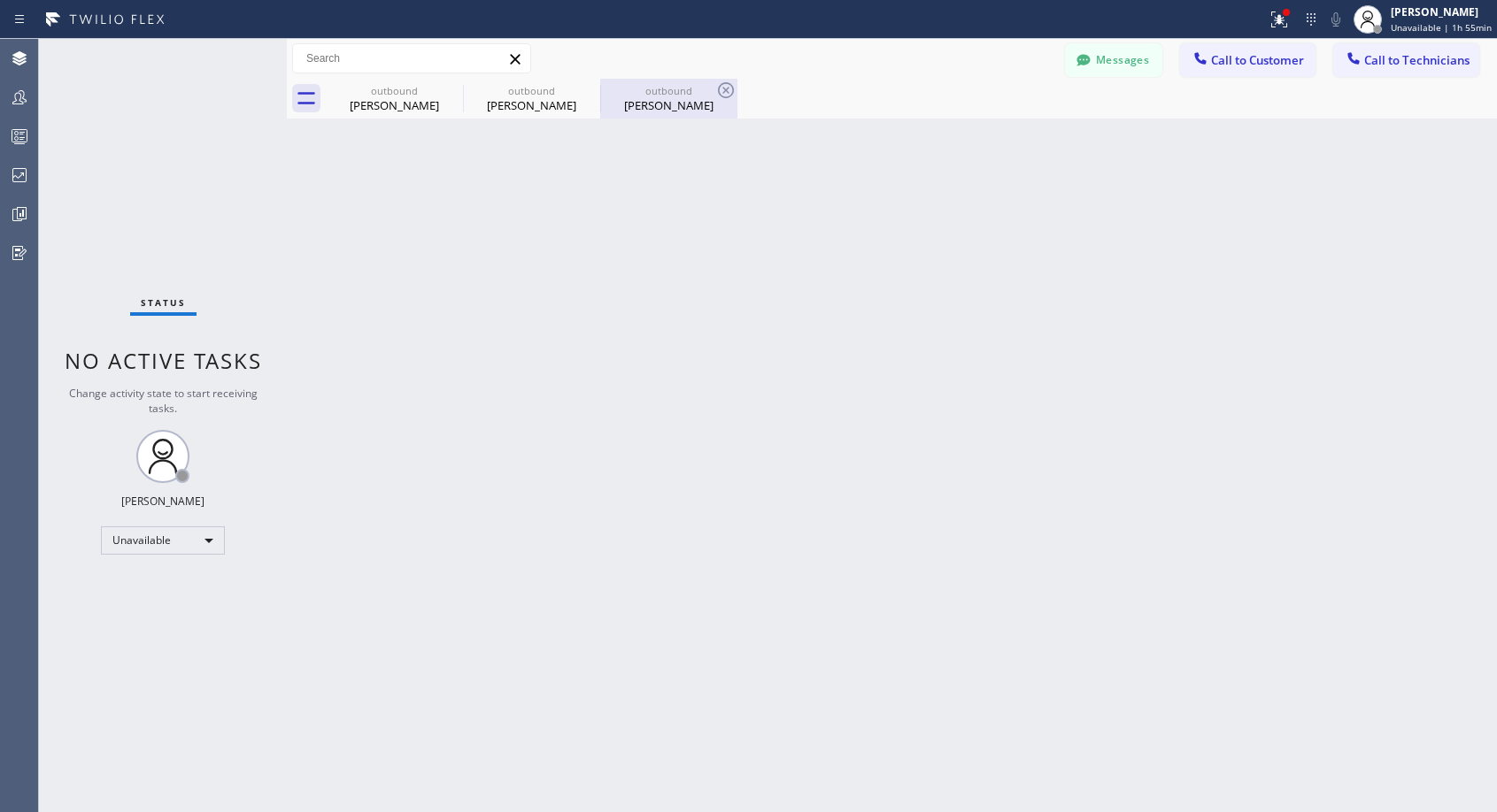
click at [660, 106] on div "[PERSON_NAME]" at bounding box center [668, 105] width 134 height 15
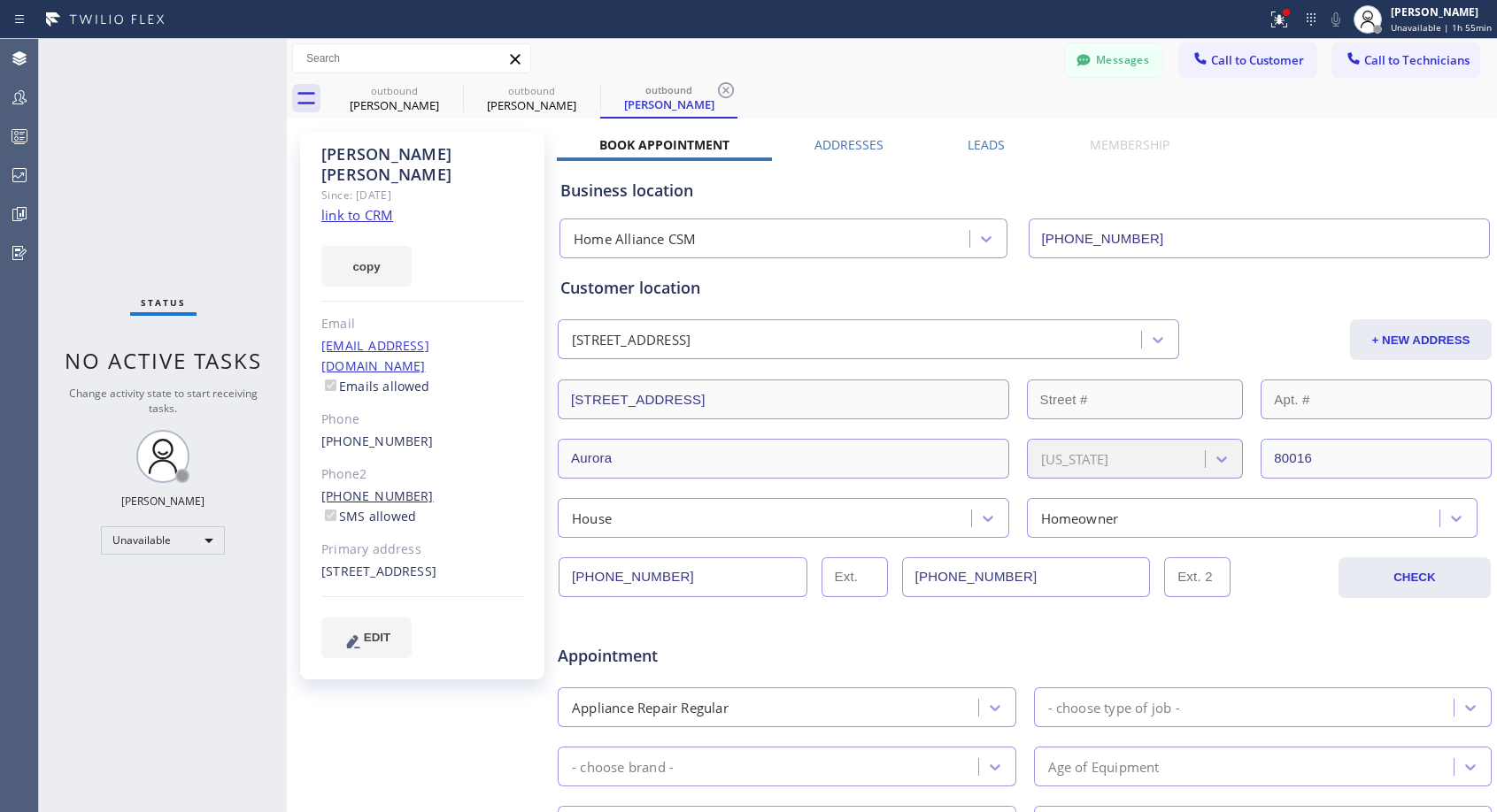
click at [376, 488] on link "[PHONE_NUMBER]" at bounding box center [377, 496] width 112 height 16
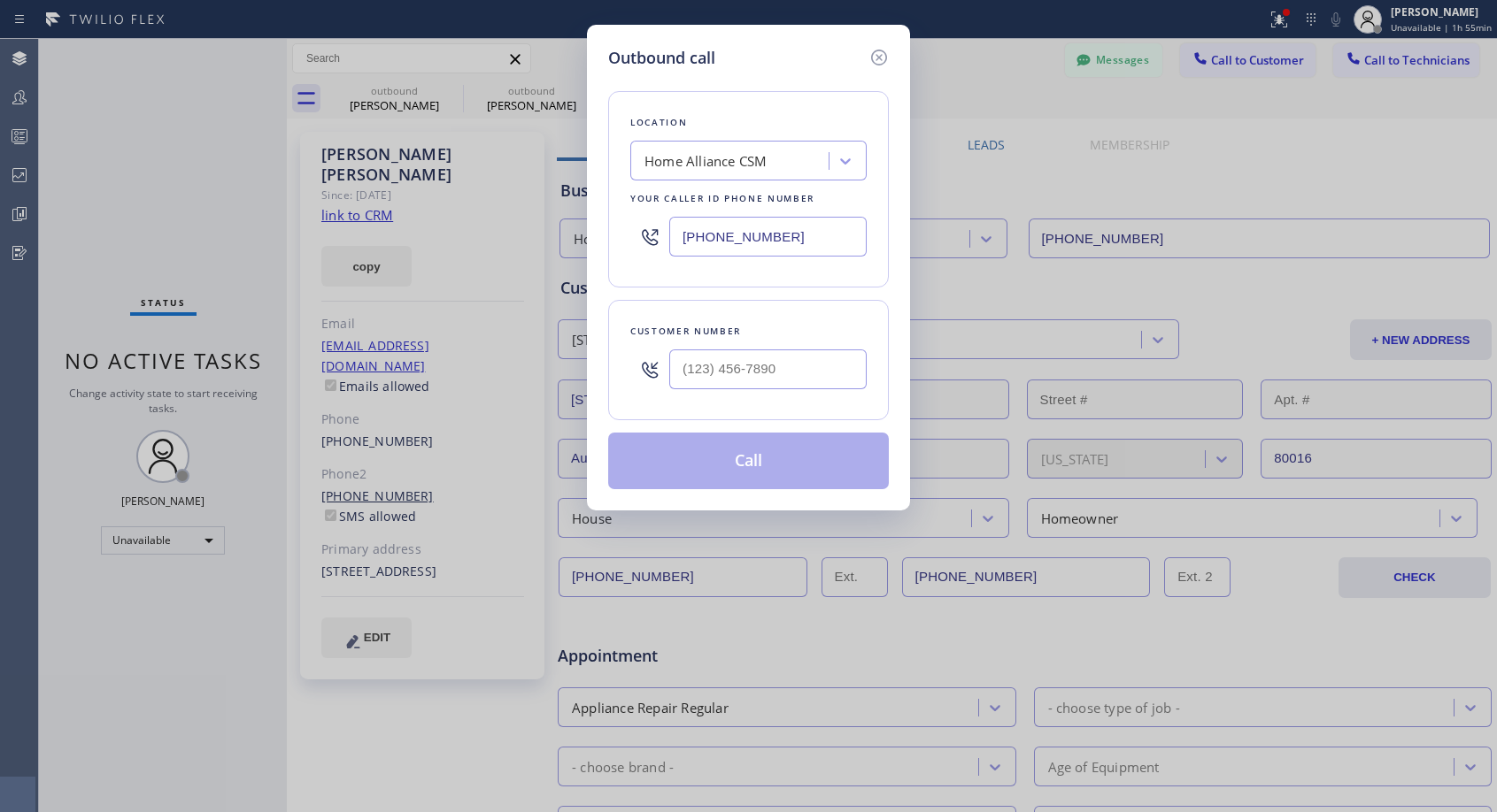
type input "[PHONE_NUMBER]"
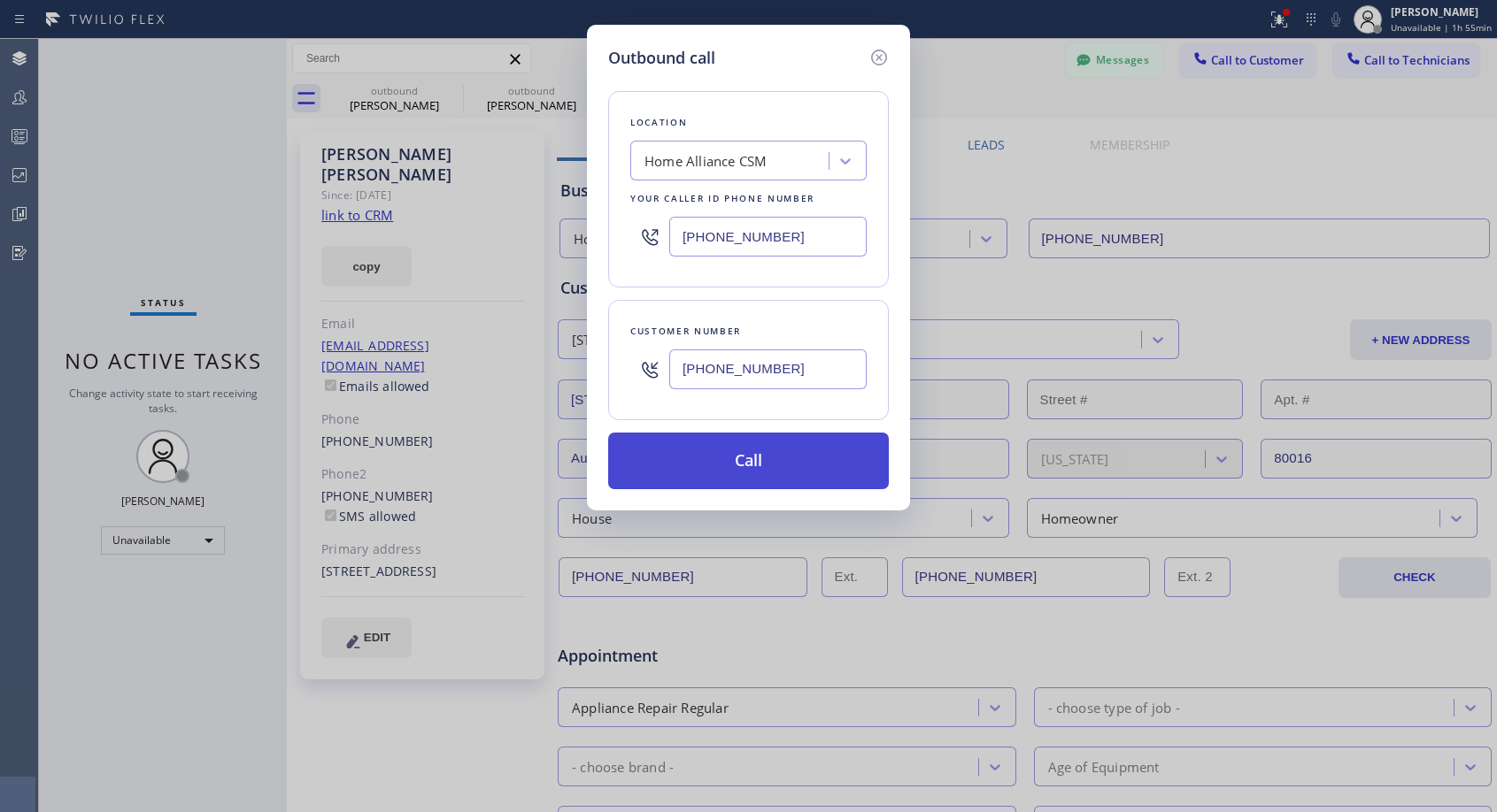
click at [770, 454] on button "Call" at bounding box center [748, 461] width 281 height 57
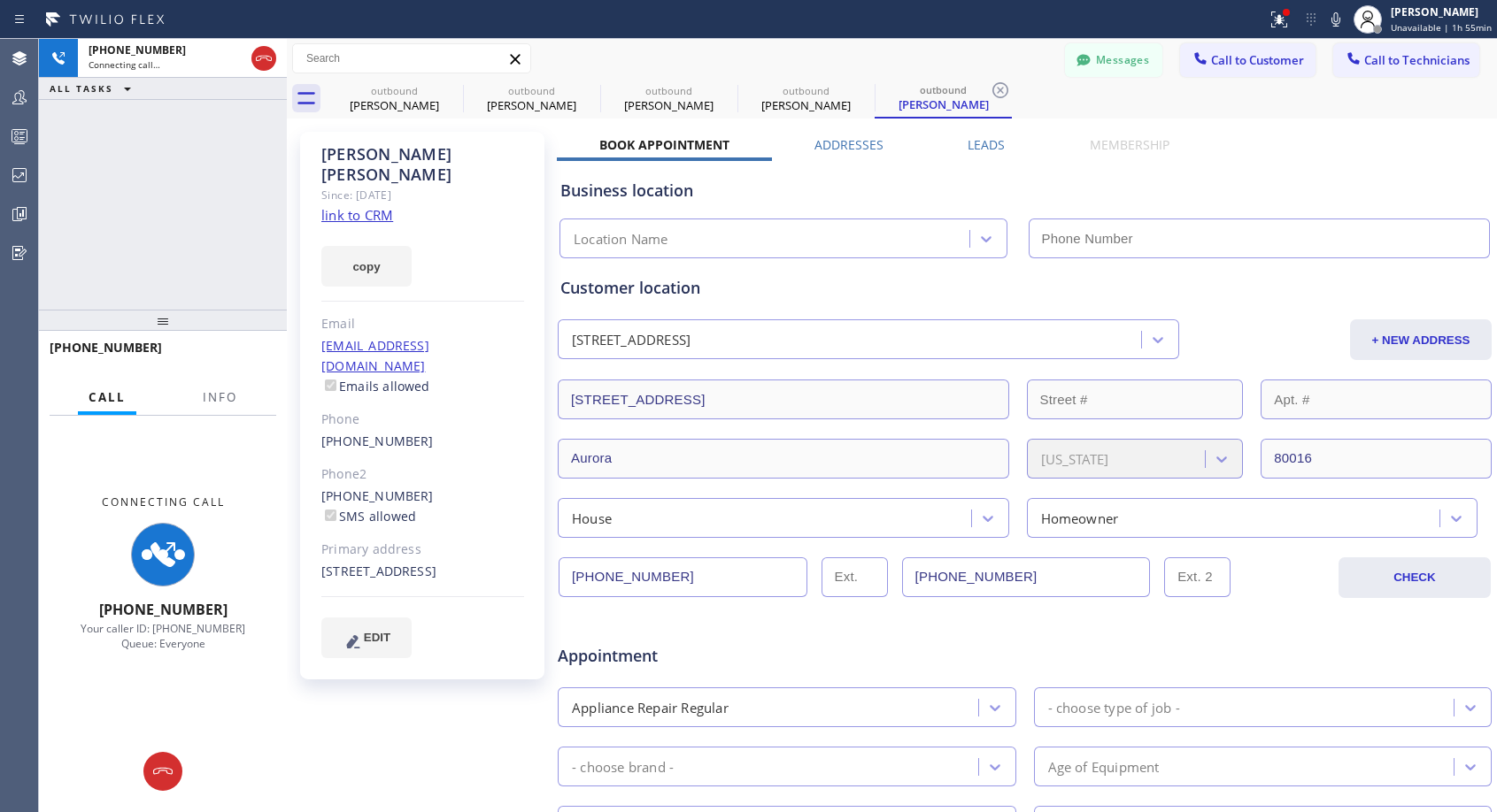
type input "[PHONE_NUMBER]"
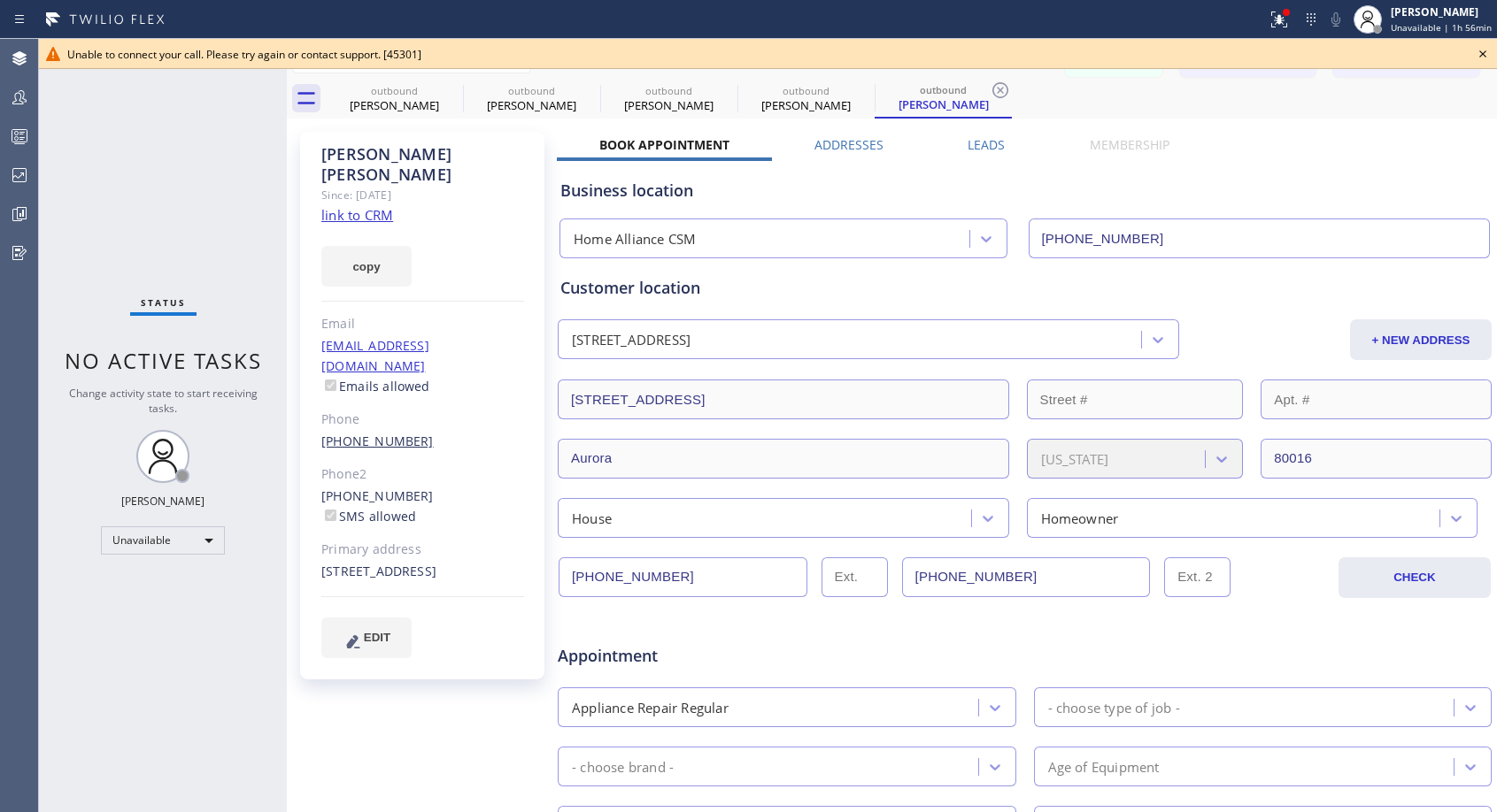
click at [370, 433] on link "[PHONE_NUMBER]" at bounding box center [377, 441] width 112 height 16
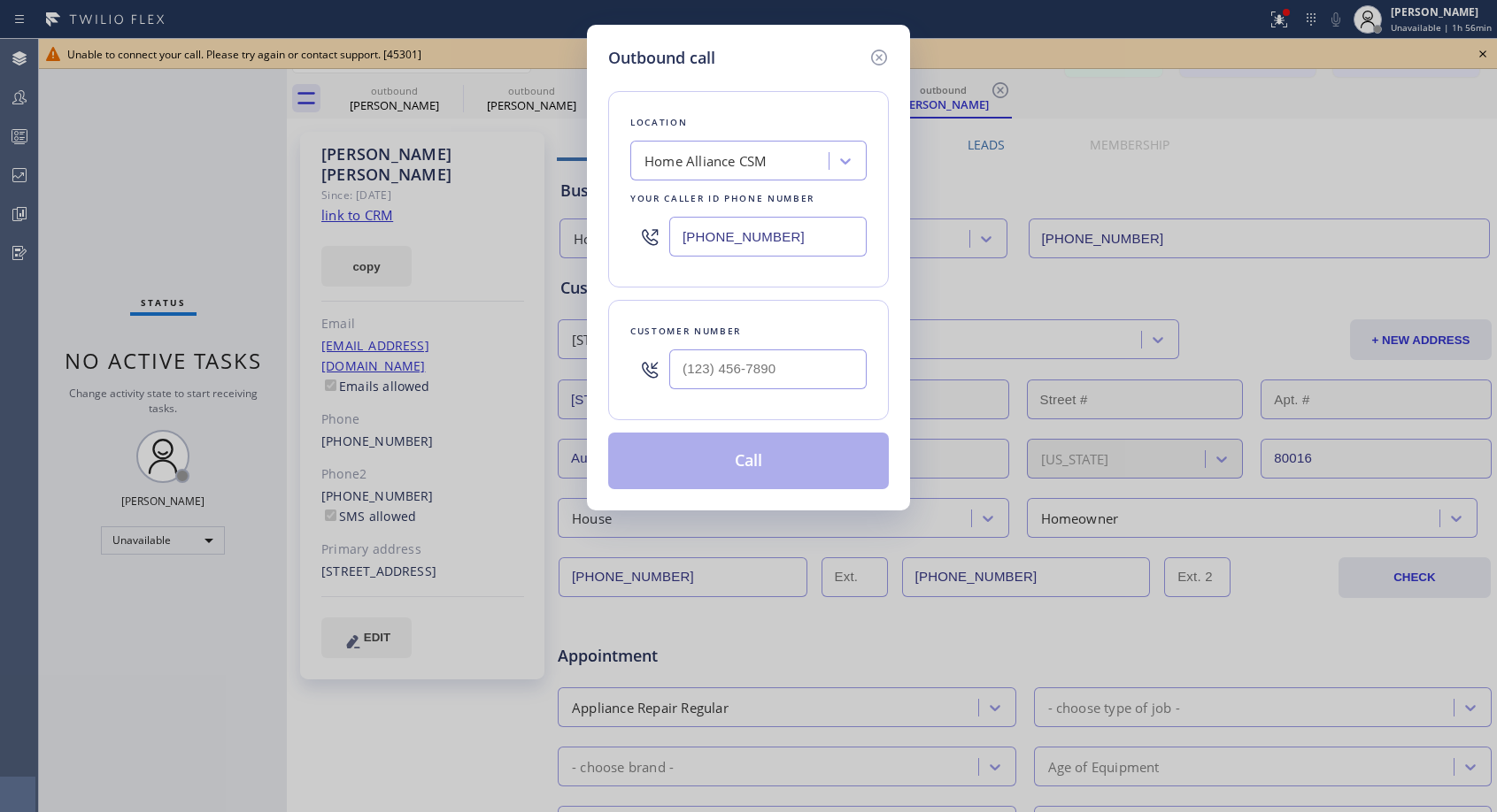
type input "[PHONE_NUMBER]"
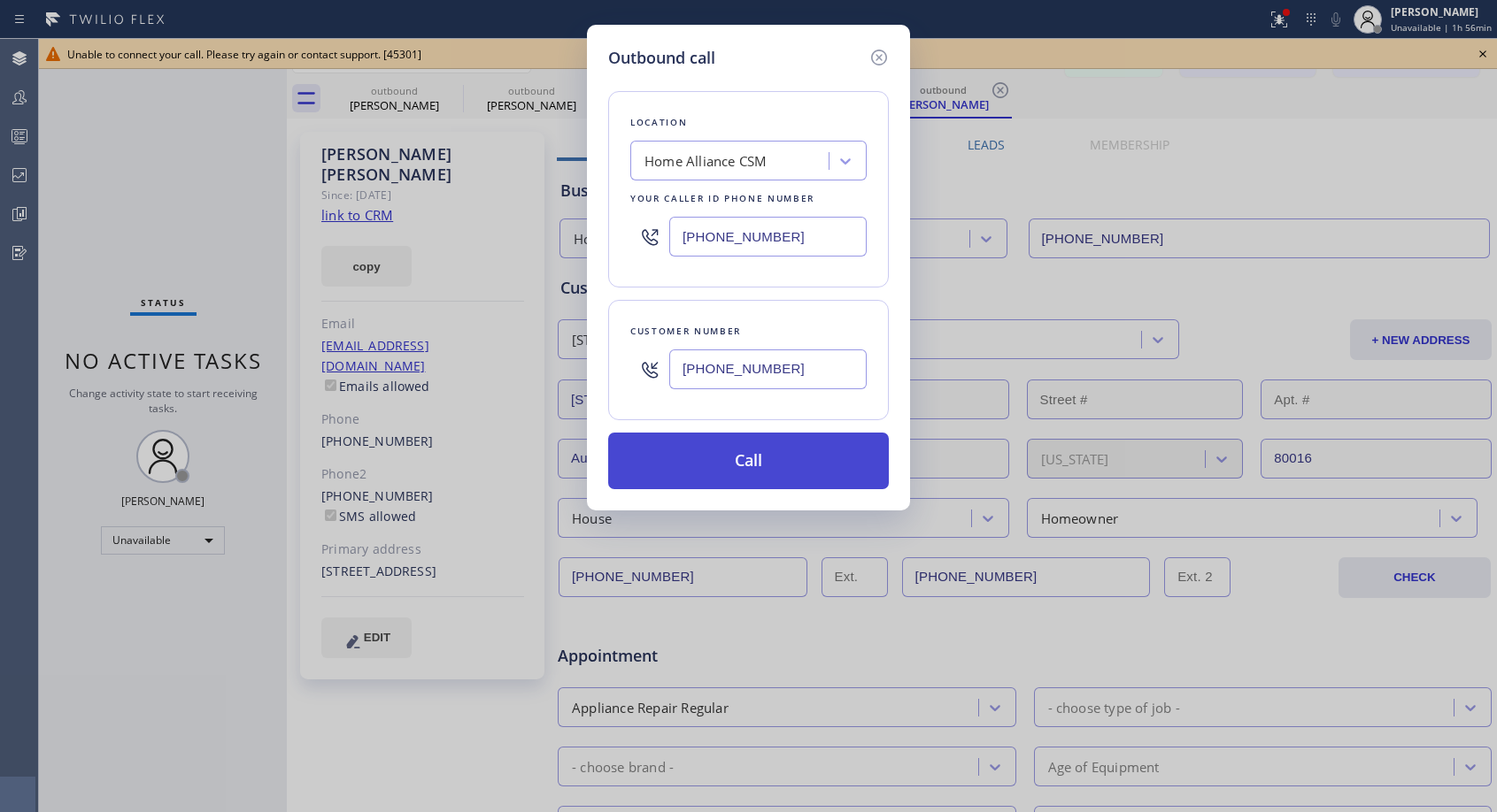
click at [766, 455] on button "Call" at bounding box center [748, 461] width 281 height 57
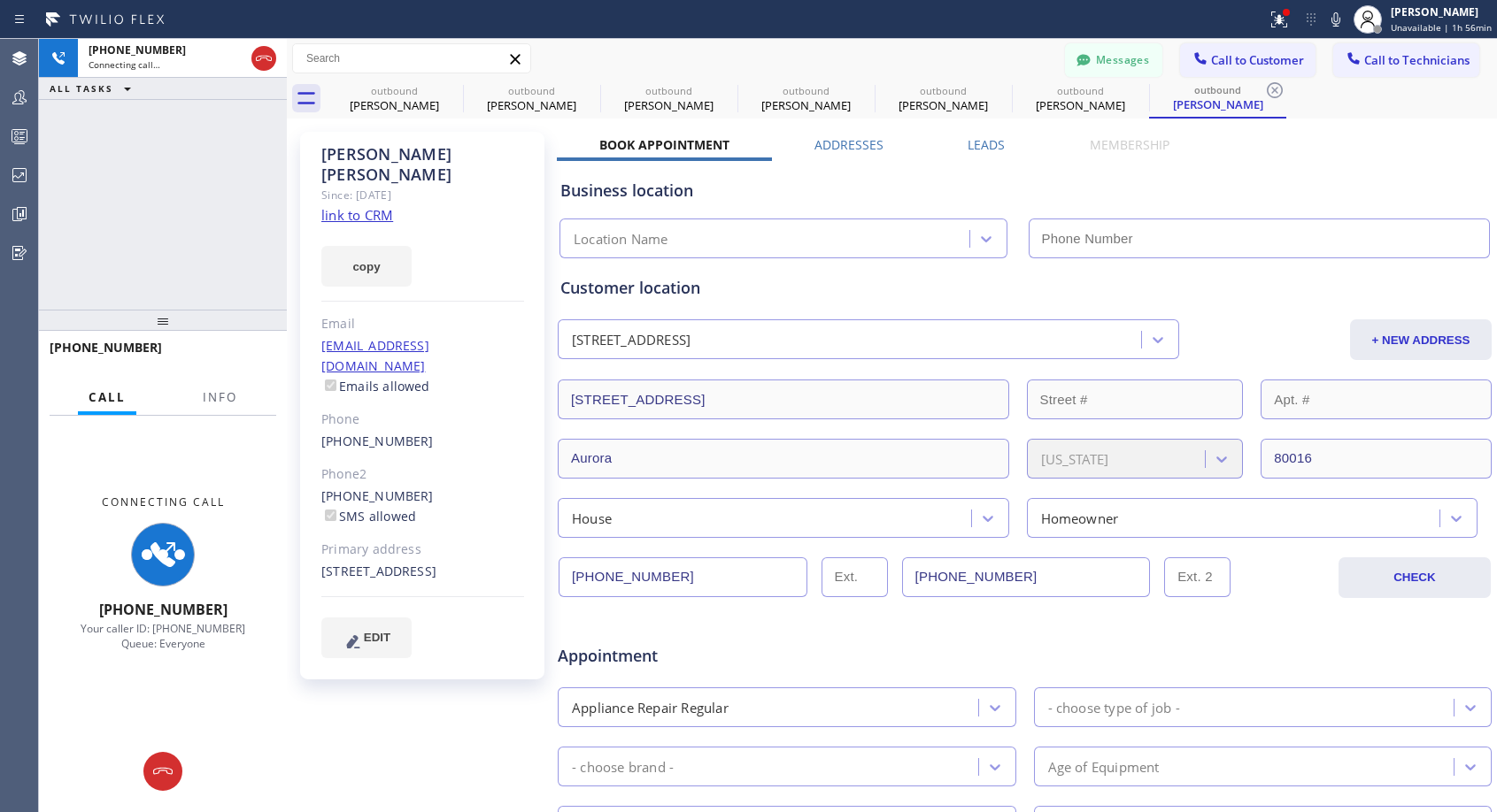
type input "[PHONE_NUMBER]"
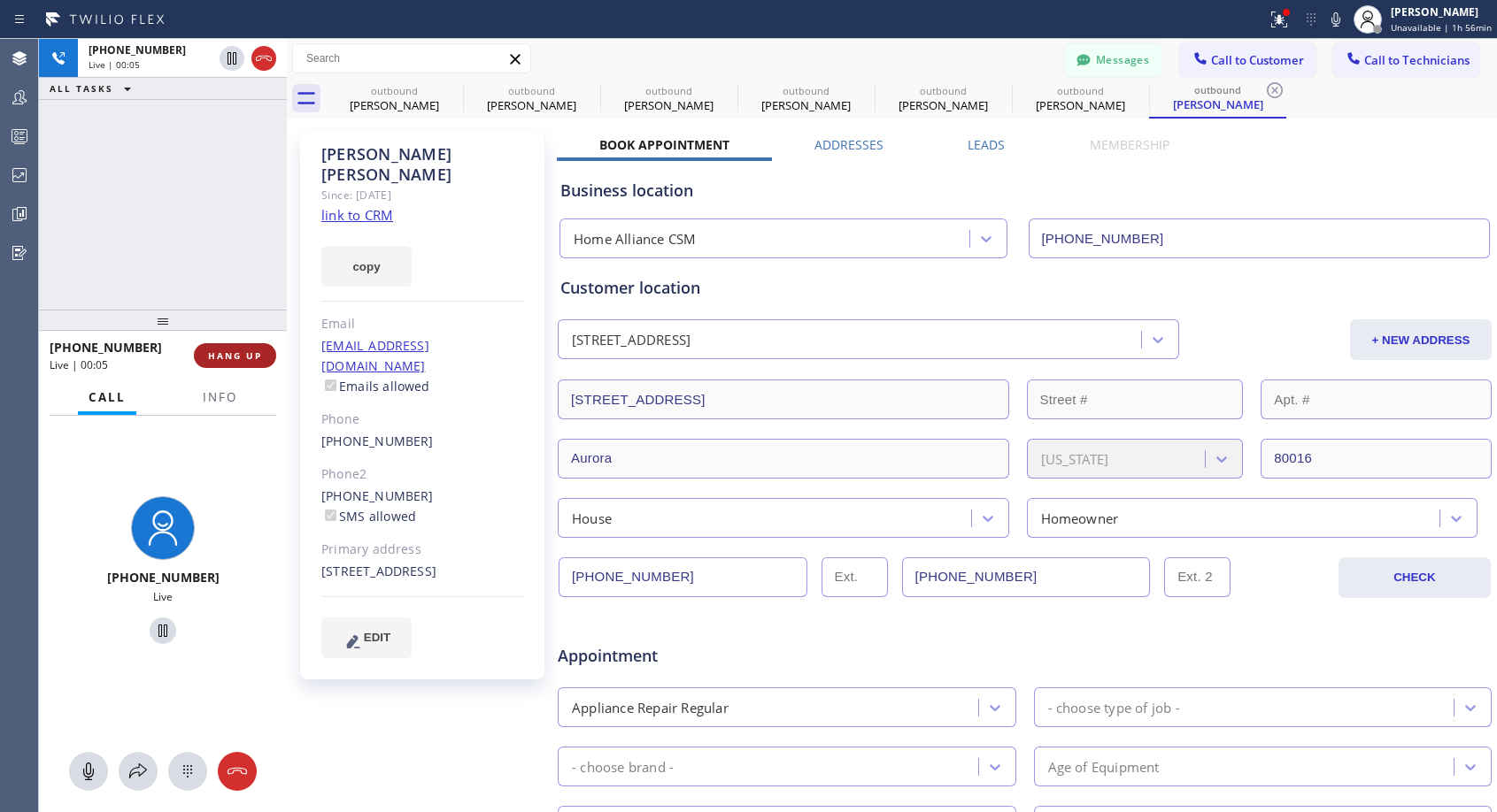
click at [248, 350] on span "HANG UP" at bounding box center [234, 356] width 54 height 13
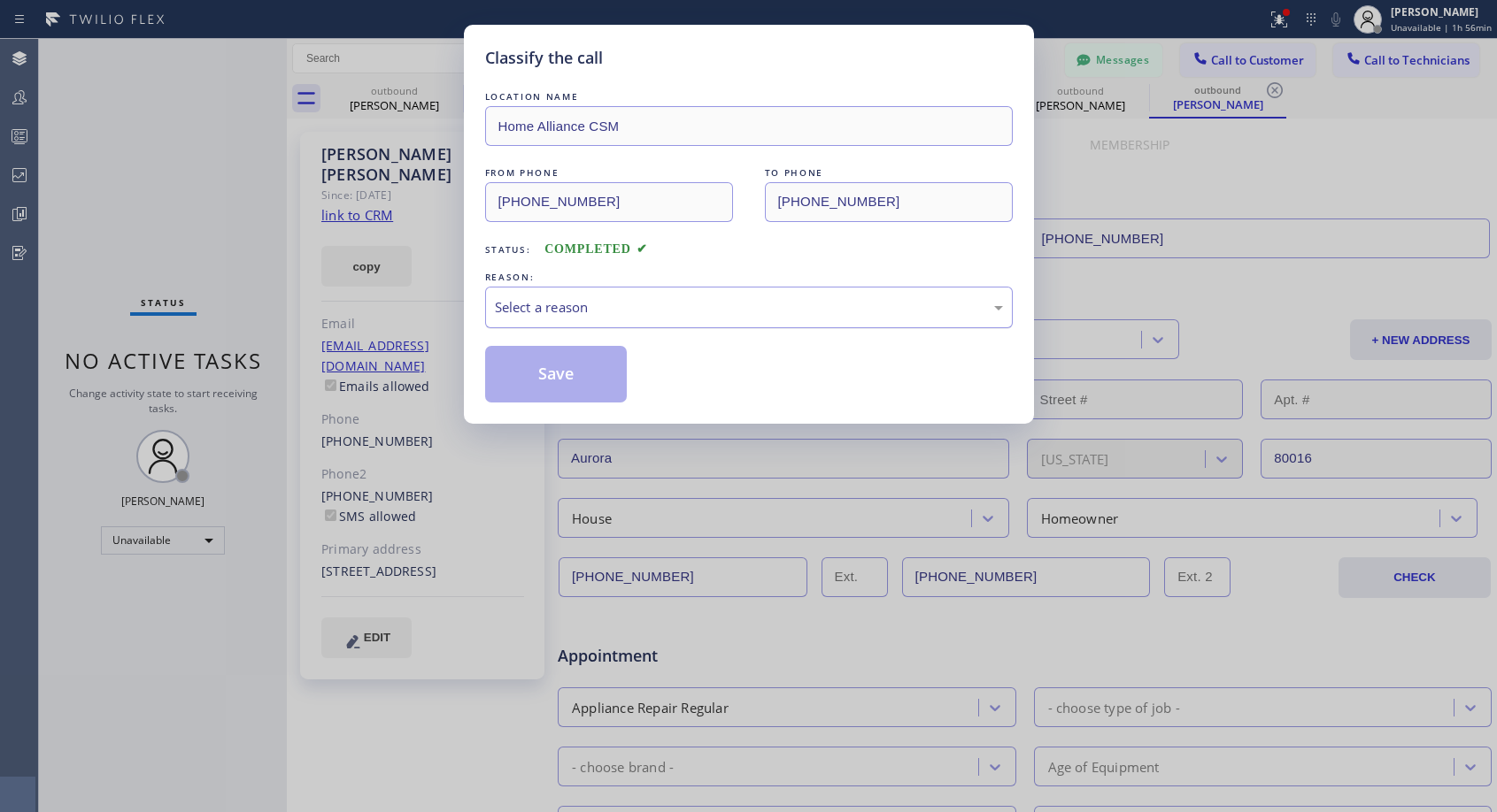
click at [743, 301] on div "Select a reason" at bounding box center [748, 307] width 508 height 20
click at [593, 366] on button "Save" at bounding box center [556, 375] width 142 height 57
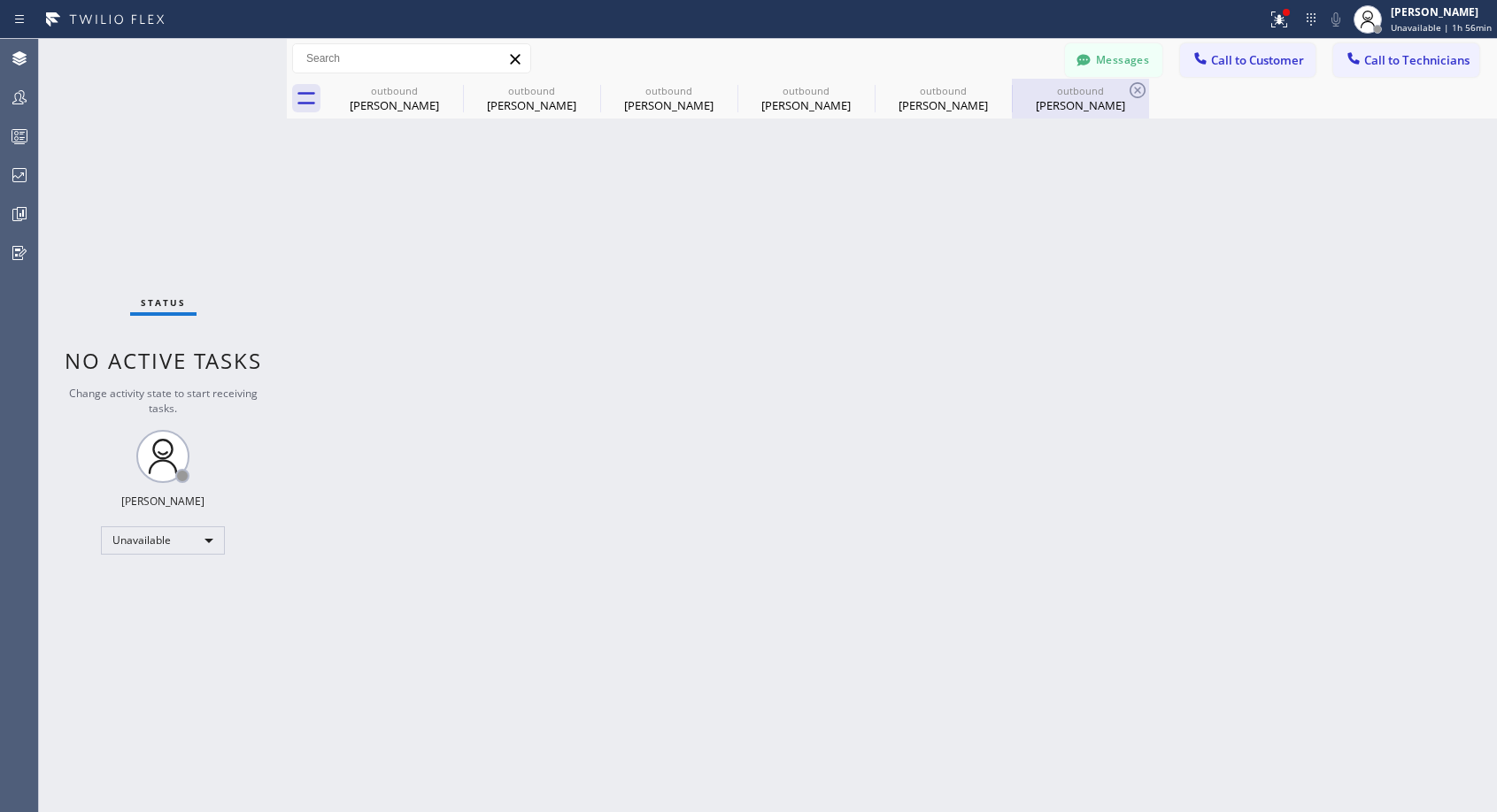
click at [1044, 108] on div "[PERSON_NAME]" at bounding box center [1080, 105] width 134 height 15
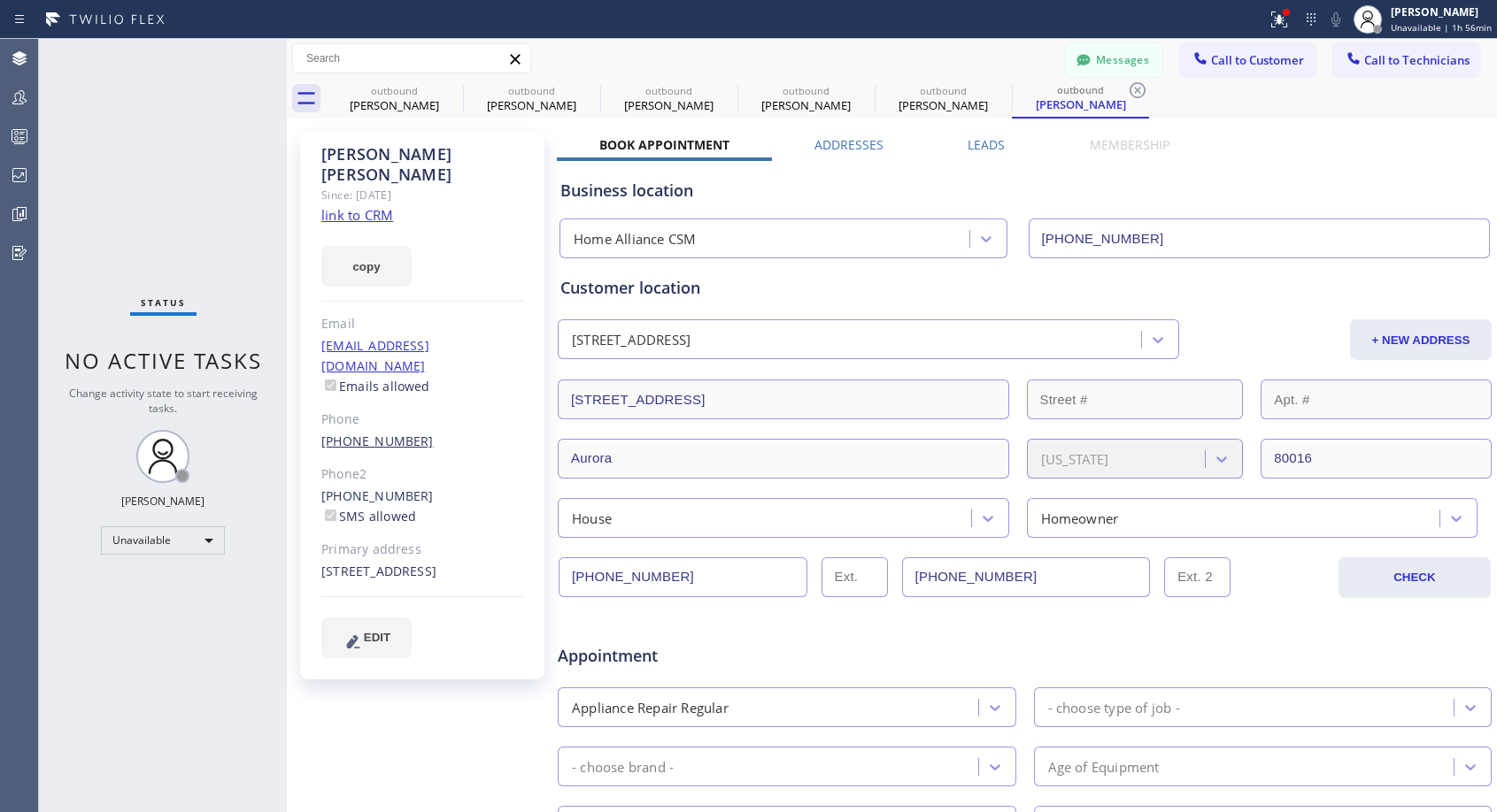
click at [375, 433] on link "[PHONE_NUMBER]" at bounding box center [377, 441] width 112 height 16
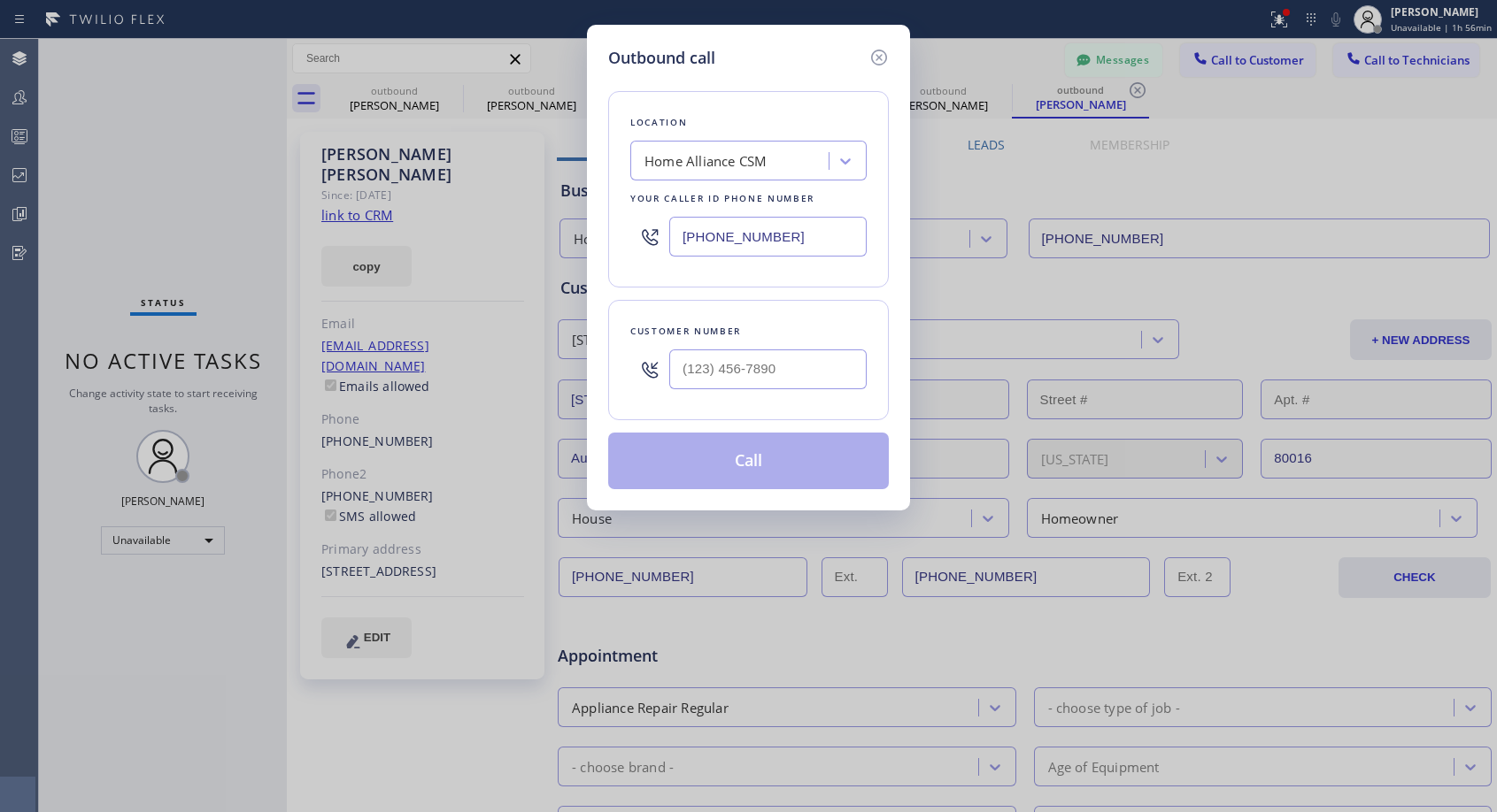
type input "[PHONE_NUMBER]"
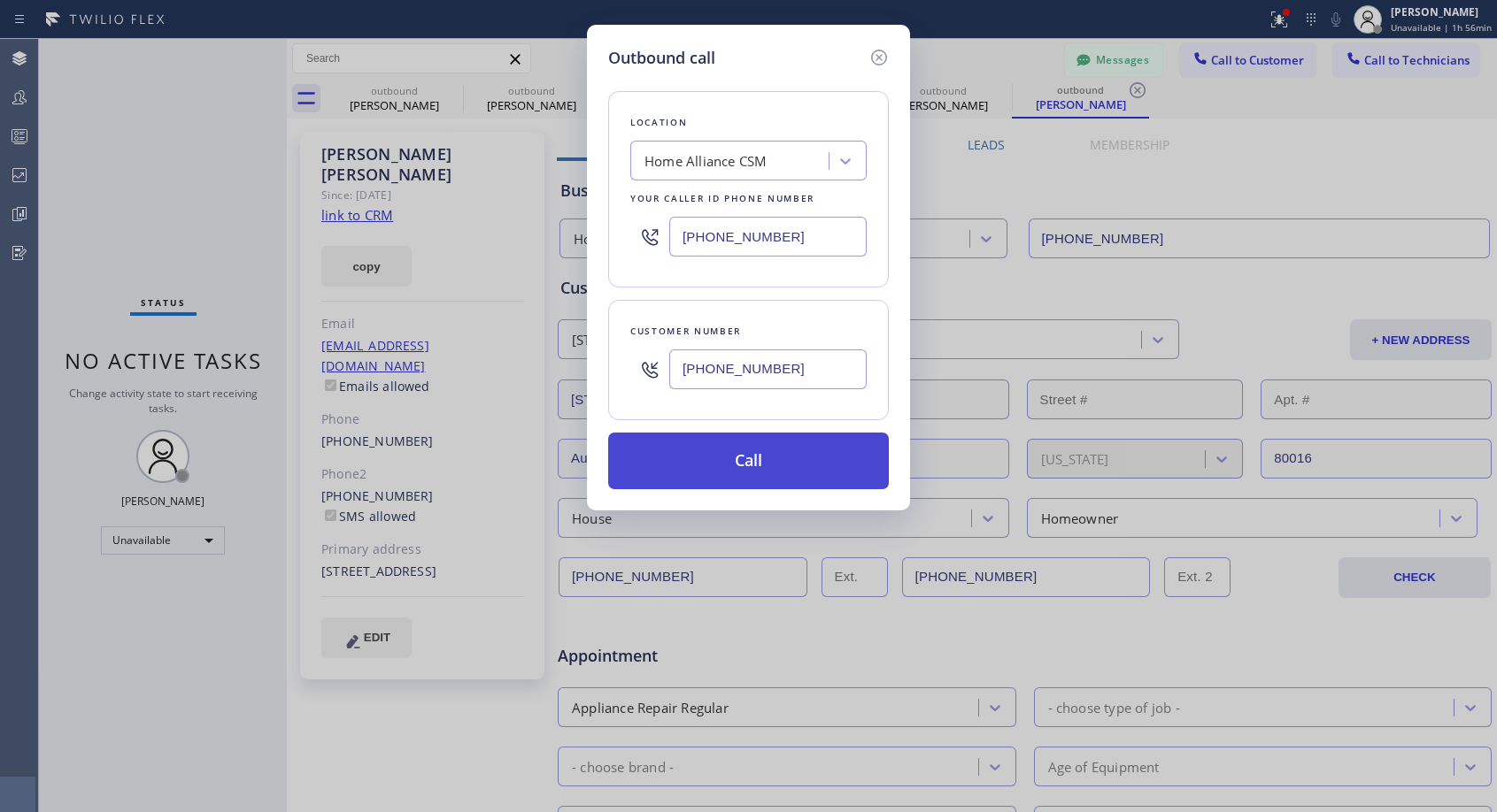
click at [772, 468] on button "Call" at bounding box center [748, 461] width 281 height 57
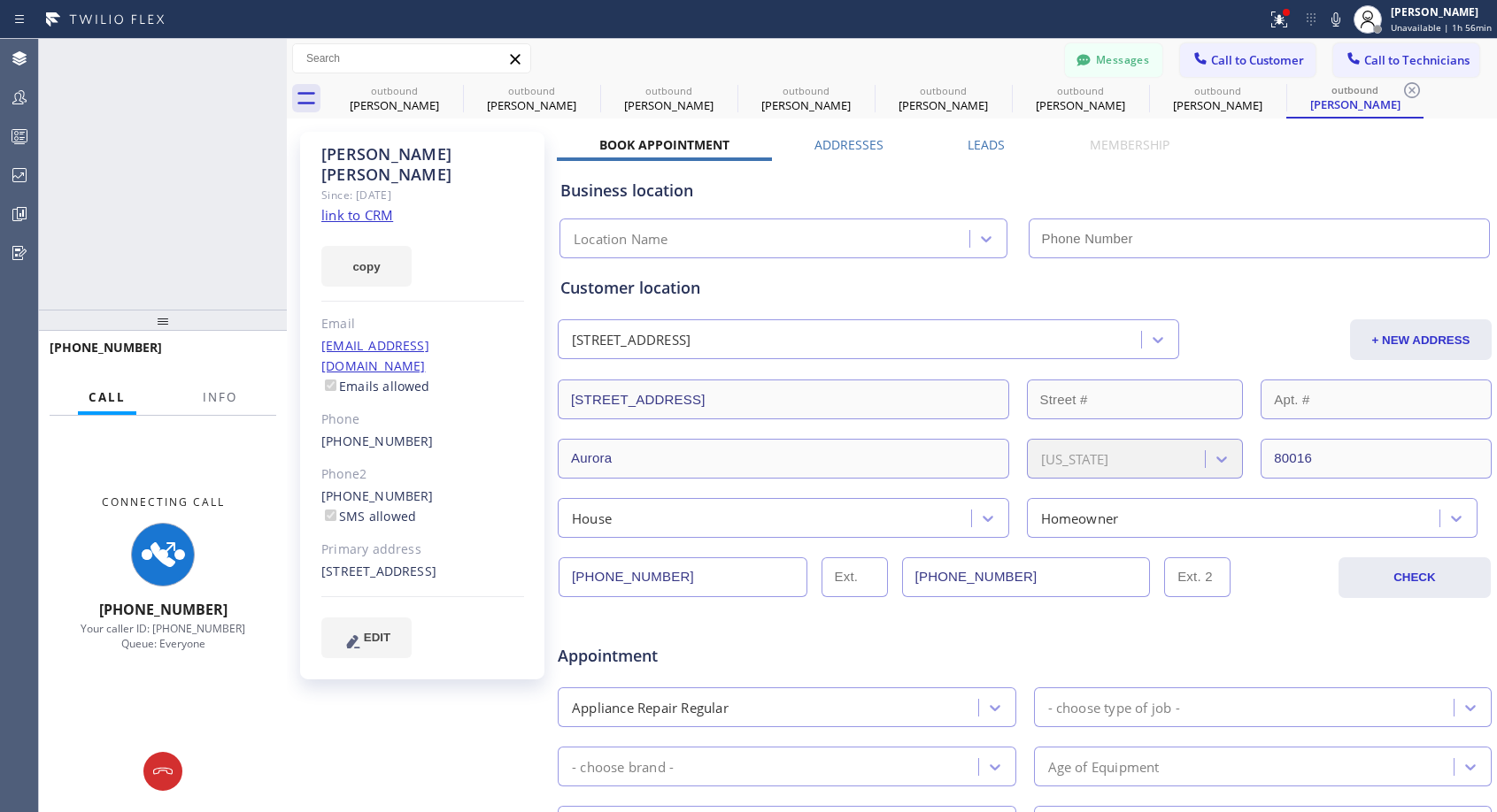
type input "[PHONE_NUMBER]"
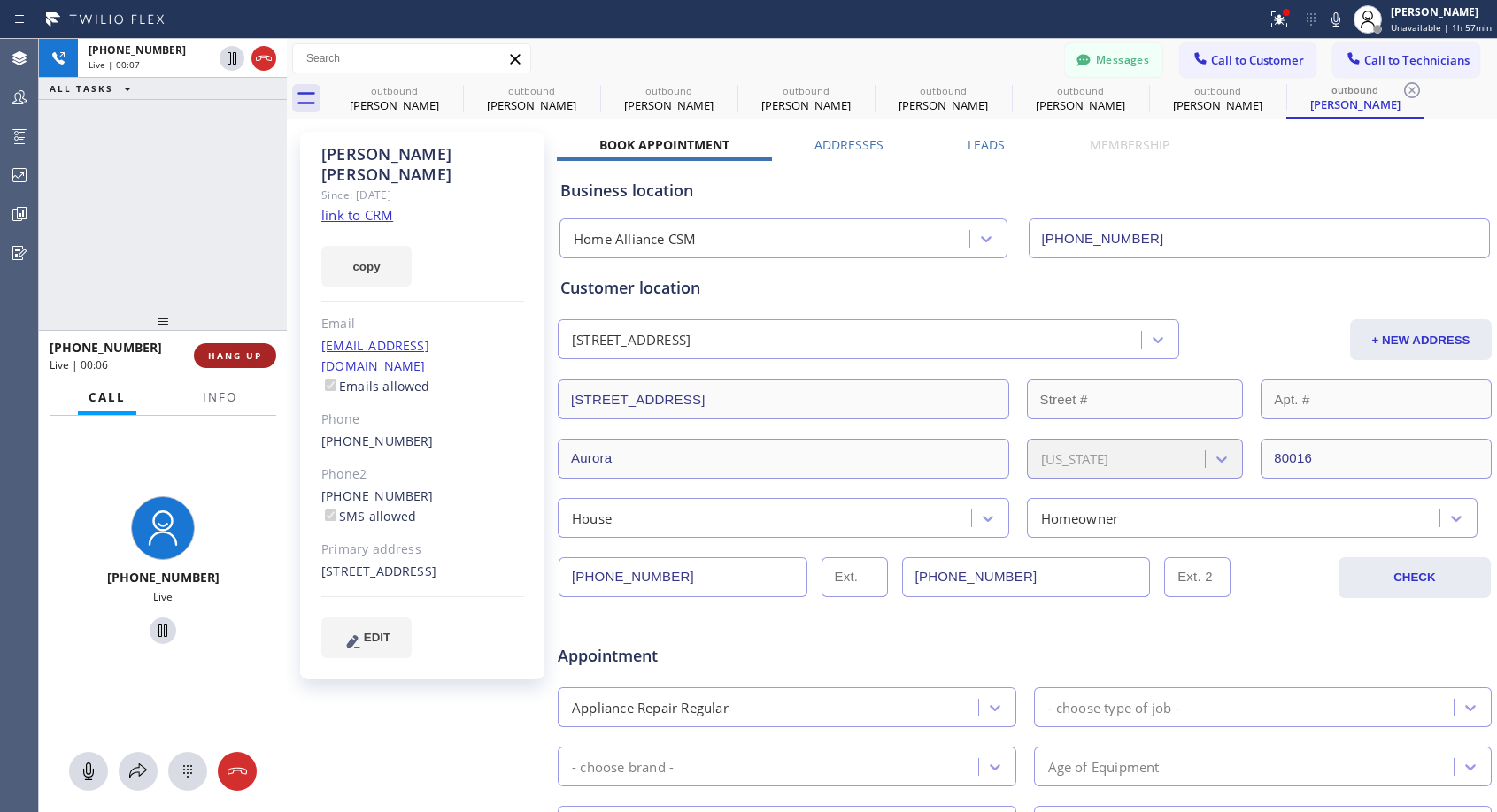
click at [242, 357] on span "HANG UP" at bounding box center [234, 356] width 54 height 13
click at [242, 358] on span "HANG UP" at bounding box center [234, 356] width 54 height 13
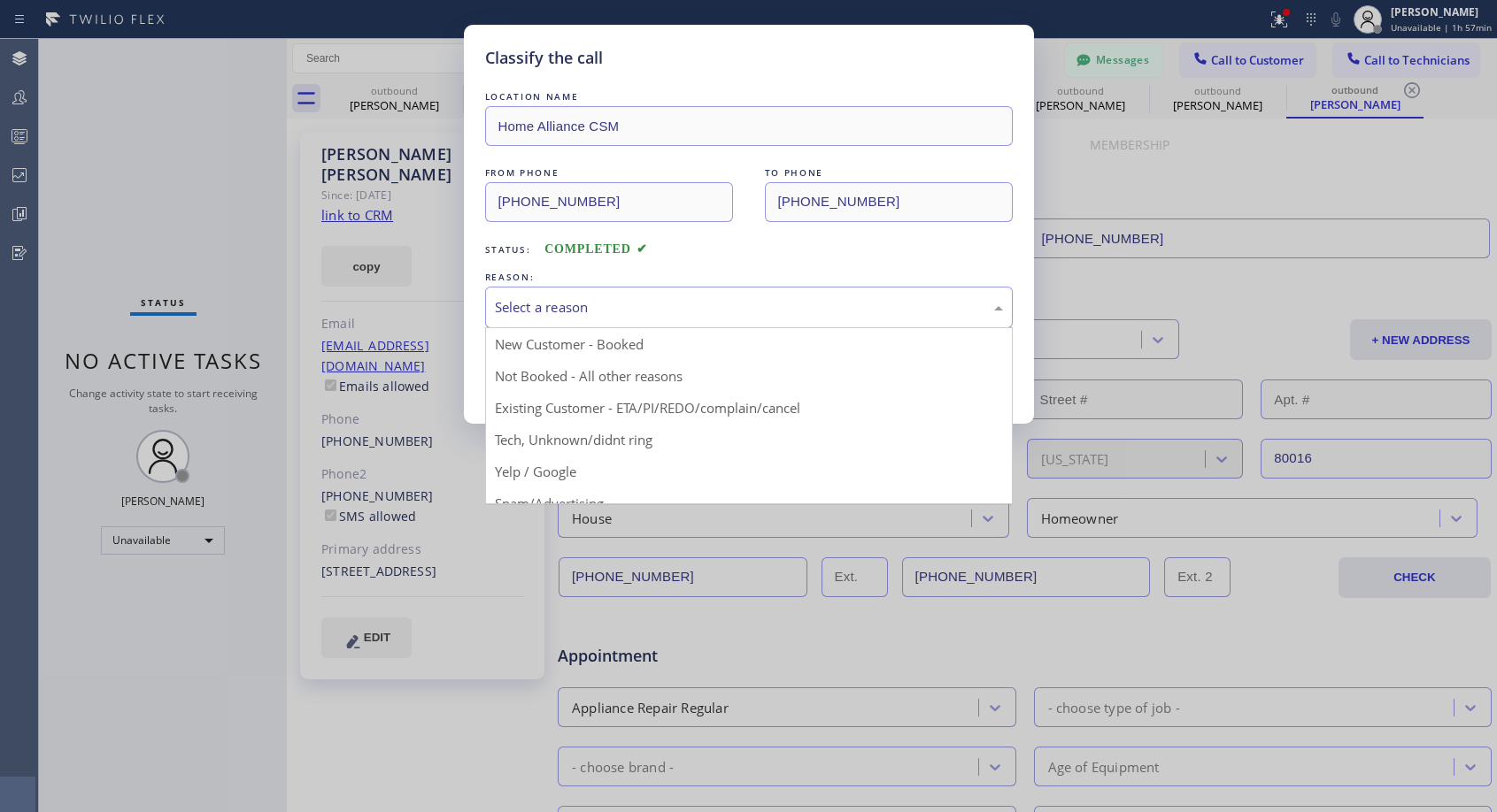
click at [618, 298] on div "Select a reason" at bounding box center [748, 307] width 508 height 20
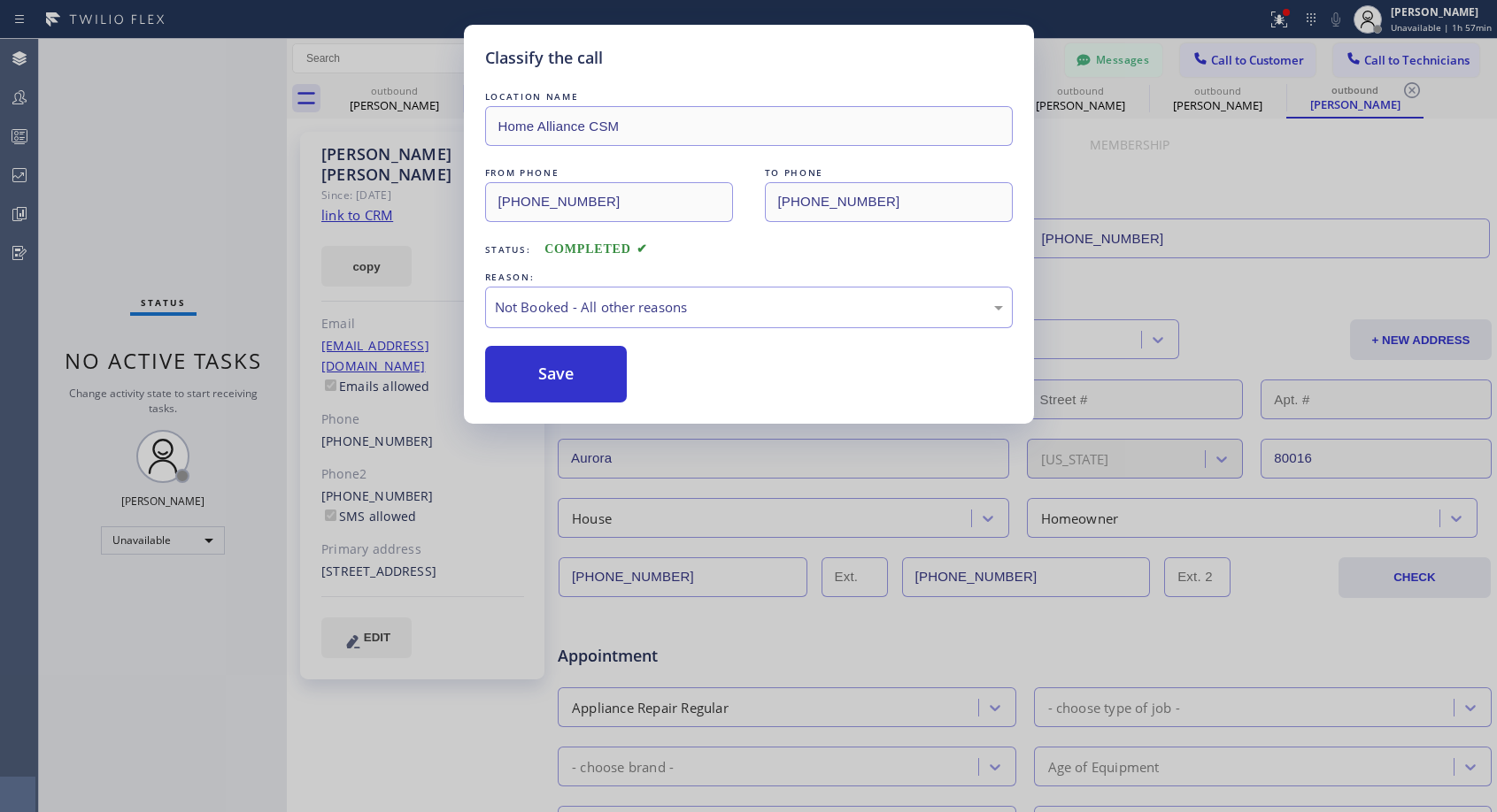
click at [542, 376] on button "Save" at bounding box center [556, 375] width 142 height 57
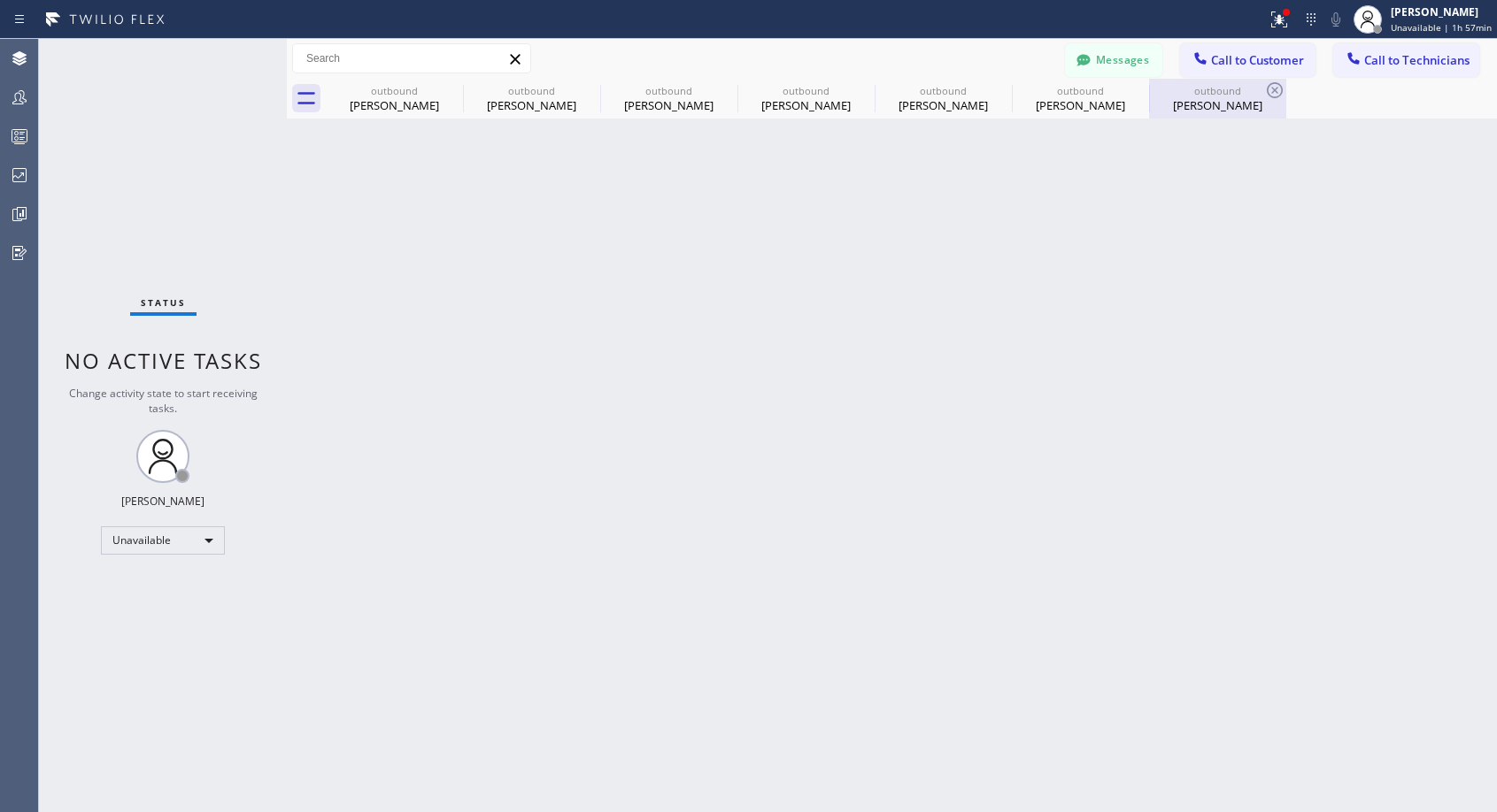
click at [1183, 108] on div "[PERSON_NAME]" at bounding box center [1217, 105] width 134 height 15
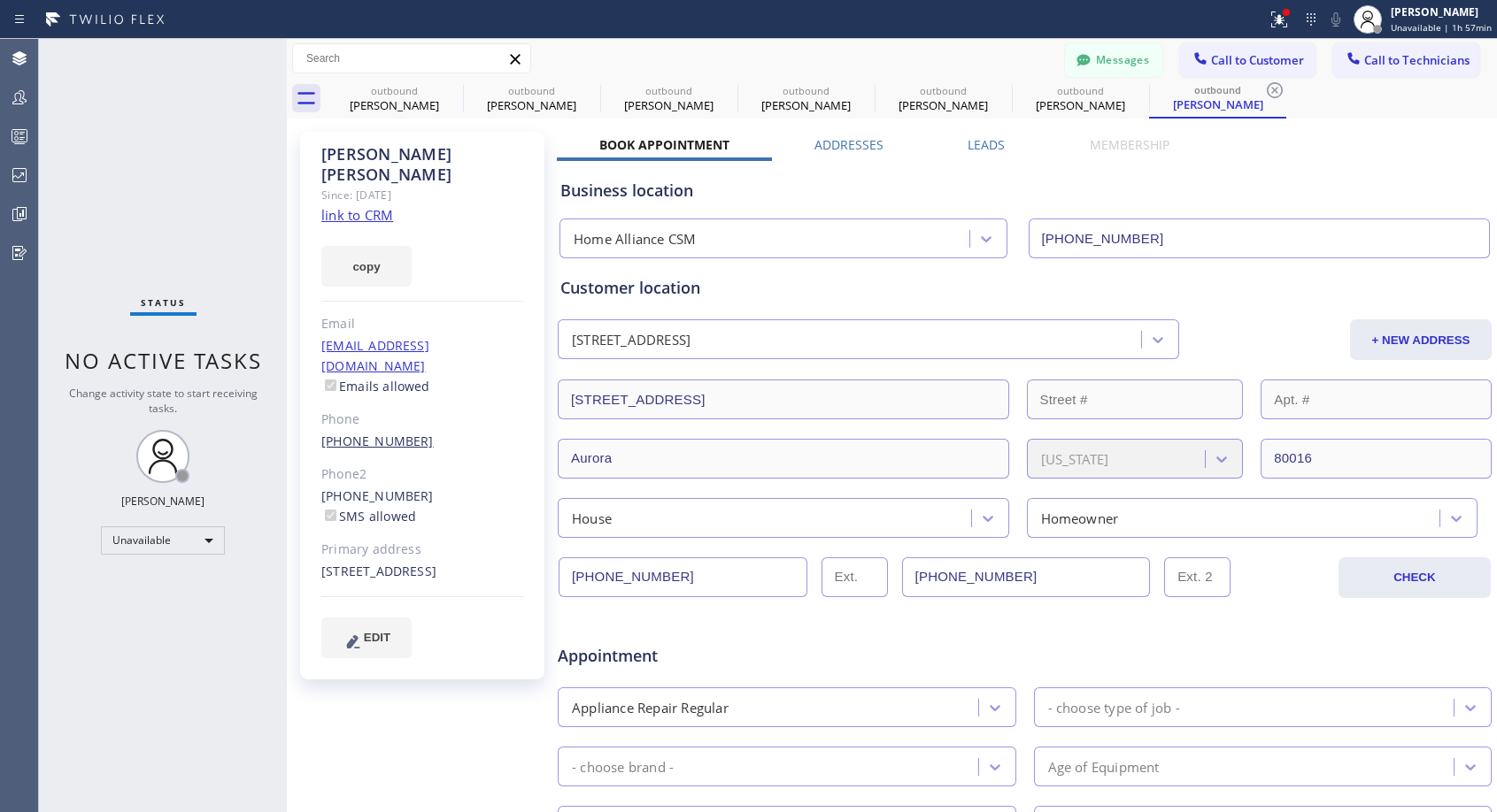
click at [351, 433] on link "[PHONE_NUMBER]" at bounding box center [377, 441] width 112 height 16
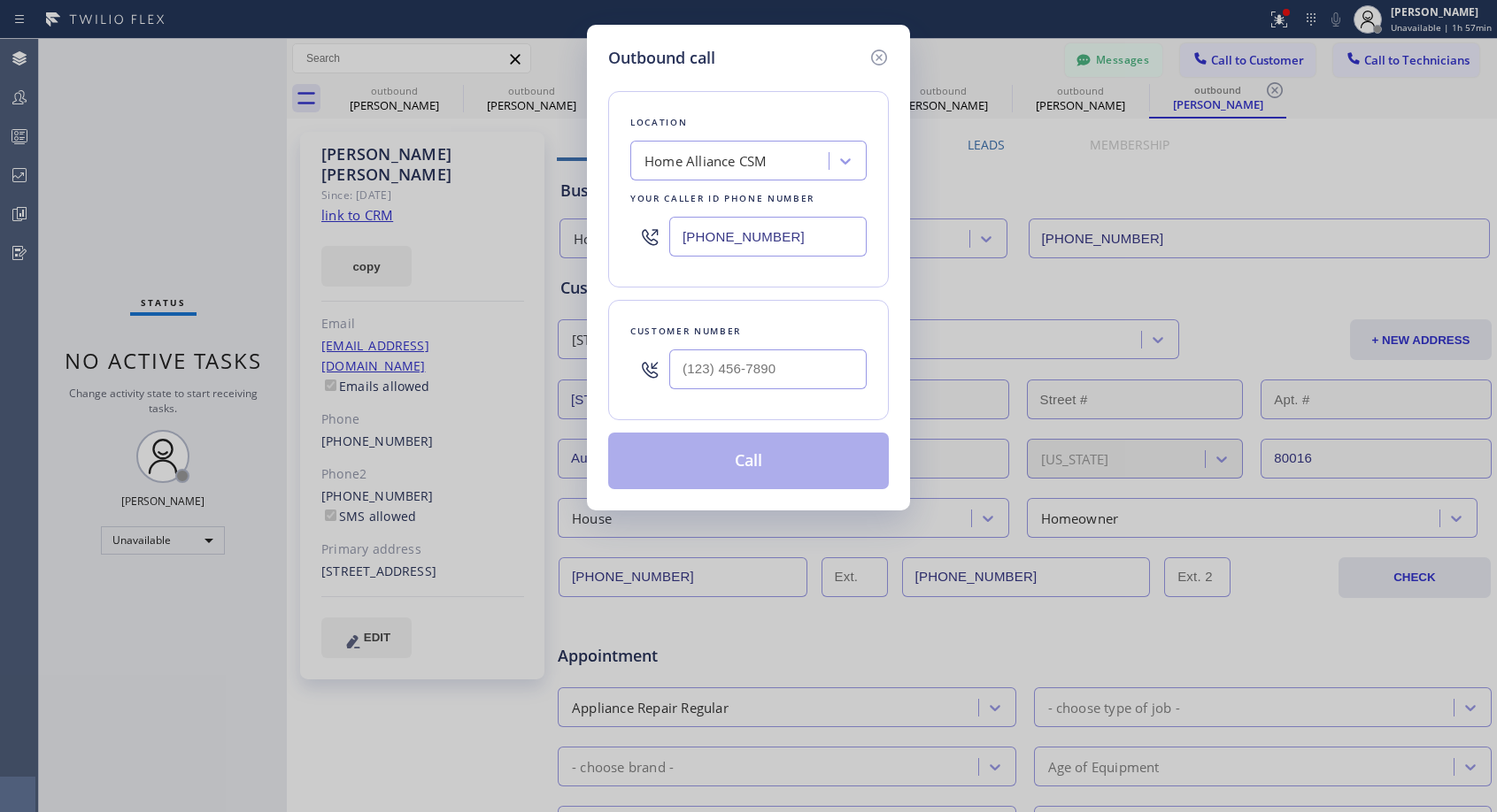
type input "[PHONE_NUMBER]"
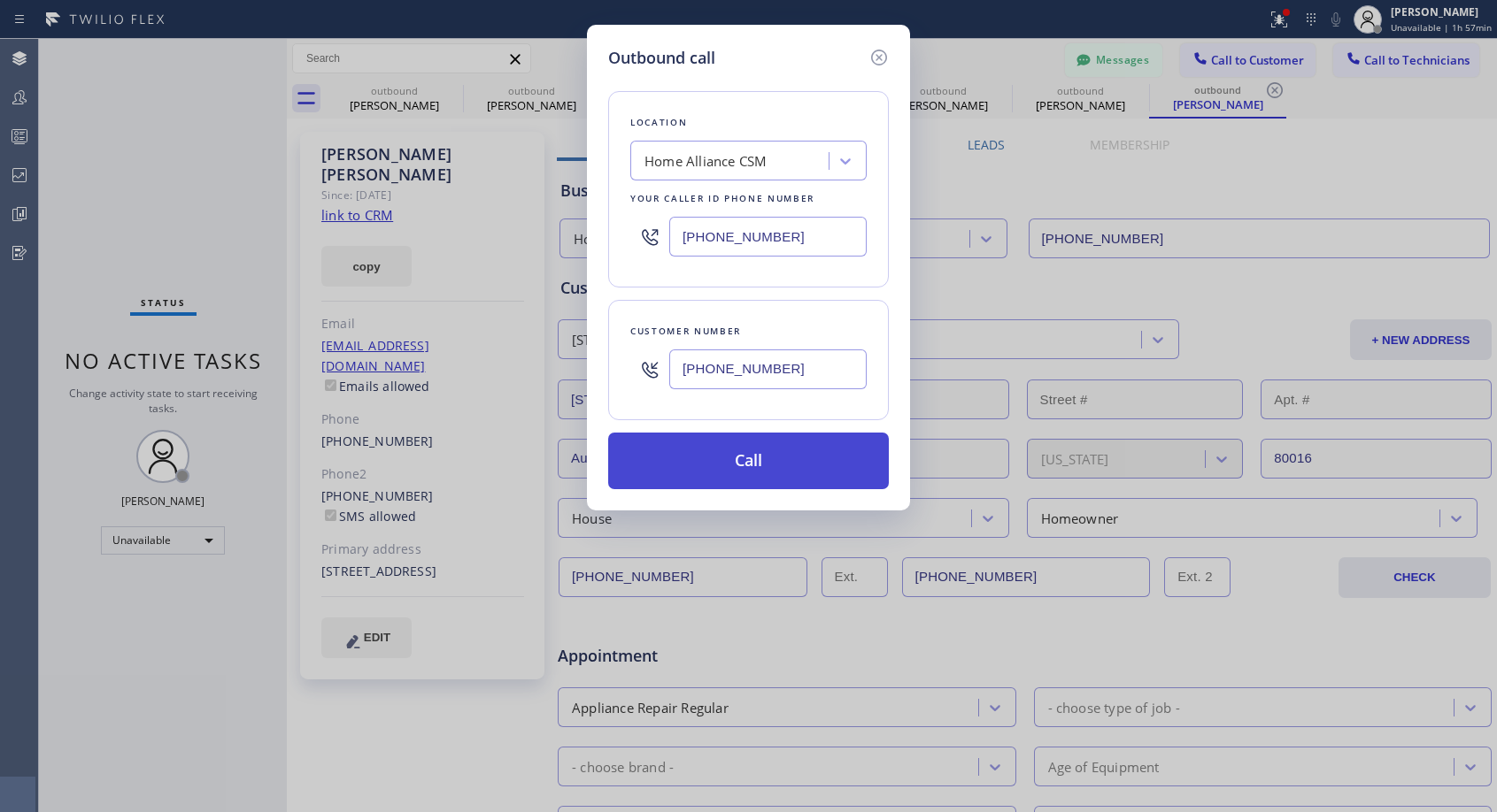
click at [707, 468] on button "Call" at bounding box center [748, 461] width 281 height 57
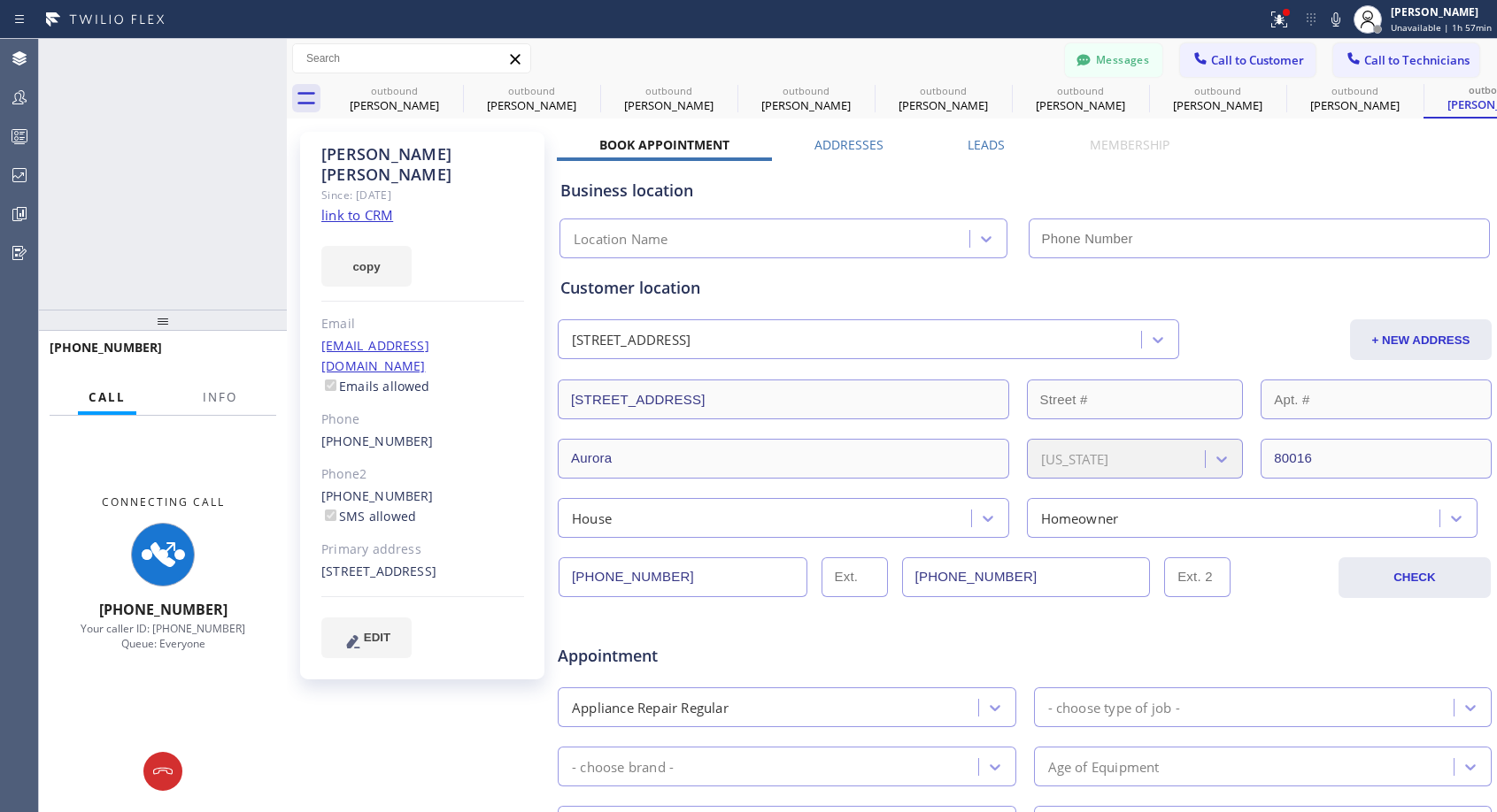
type input "[PHONE_NUMBER]"
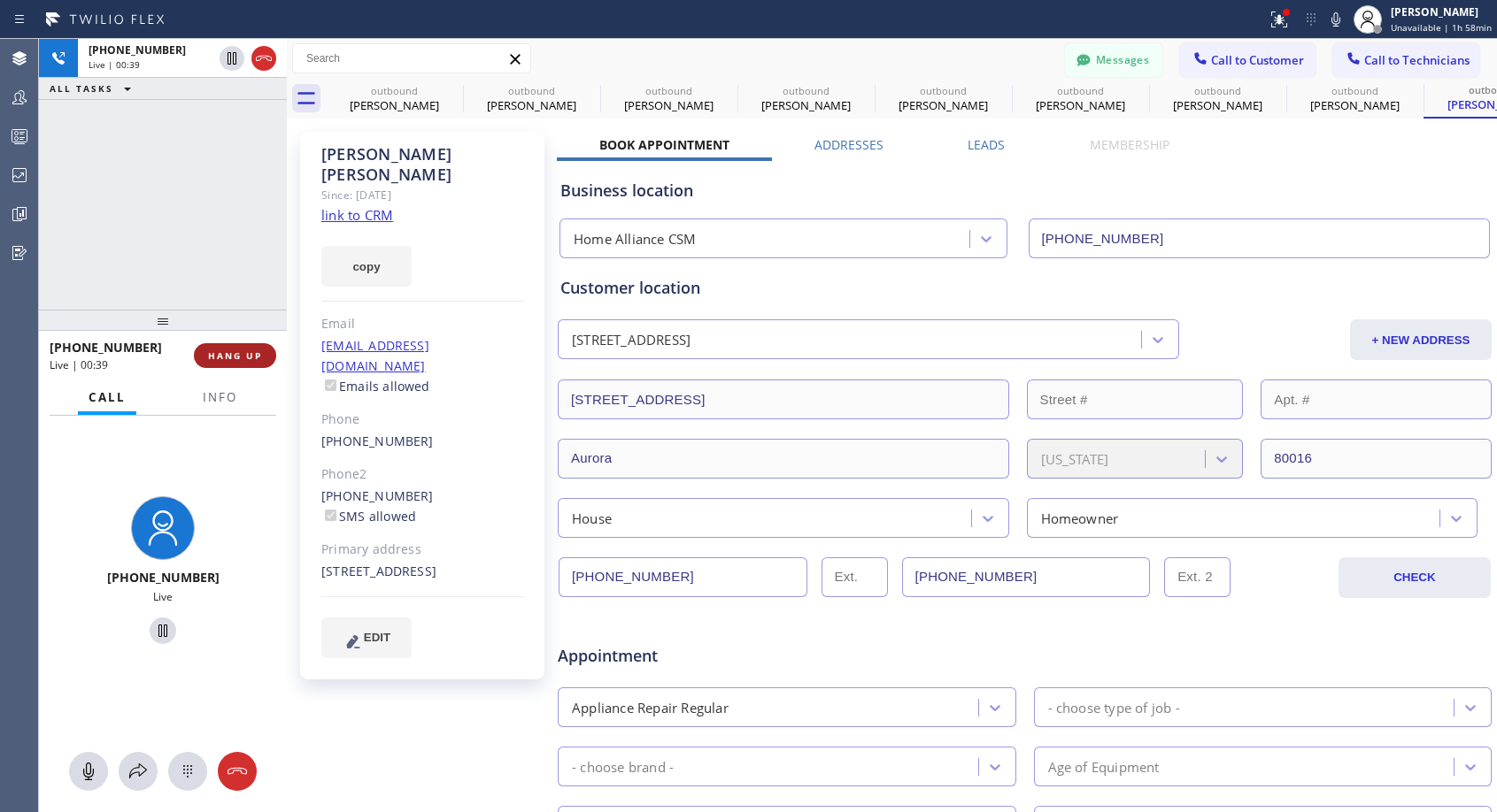
click at [235, 350] on span "HANG UP" at bounding box center [234, 356] width 54 height 13
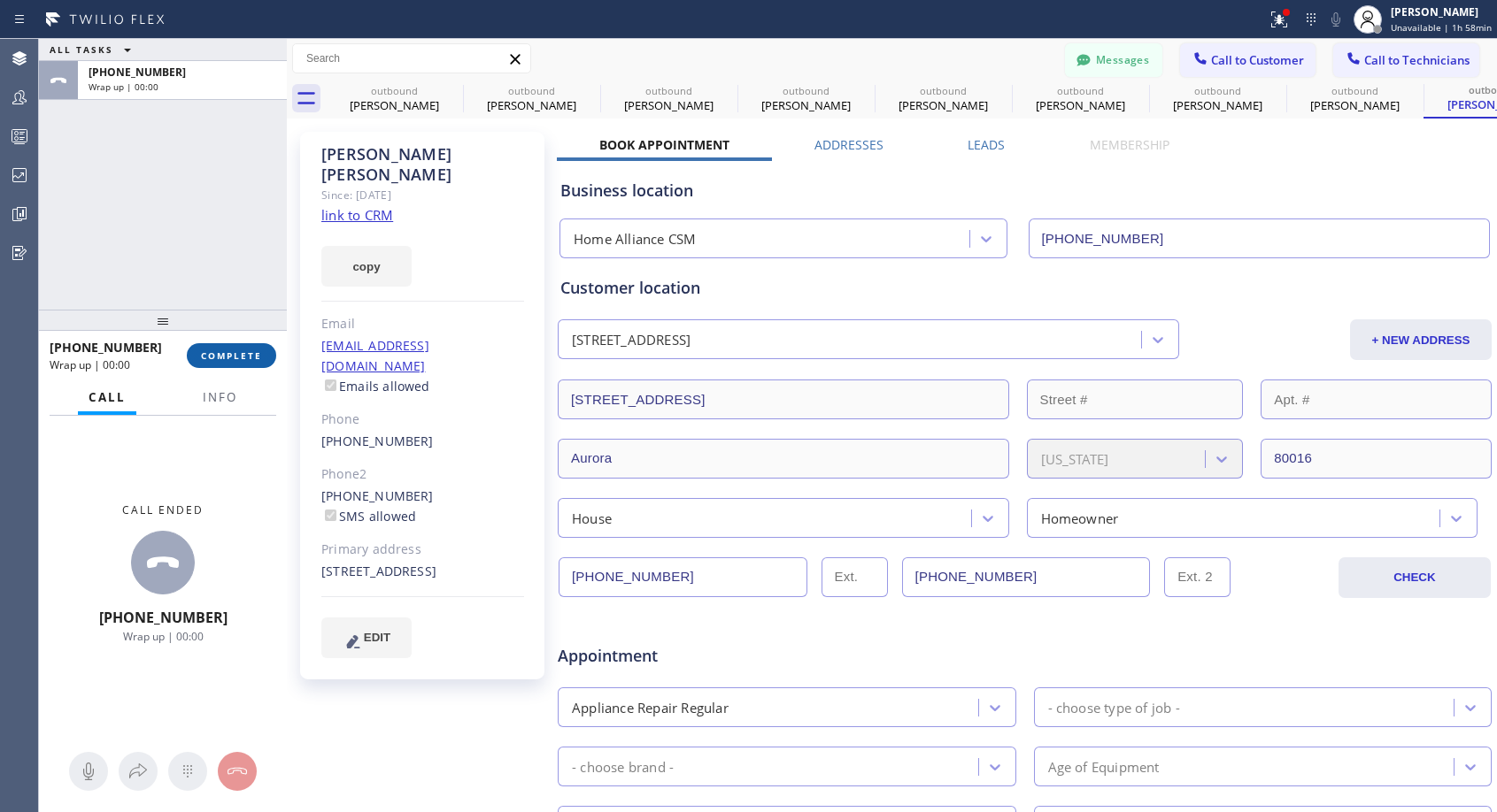
click at [235, 350] on span "COMPLETE" at bounding box center [231, 356] width 61 height 13
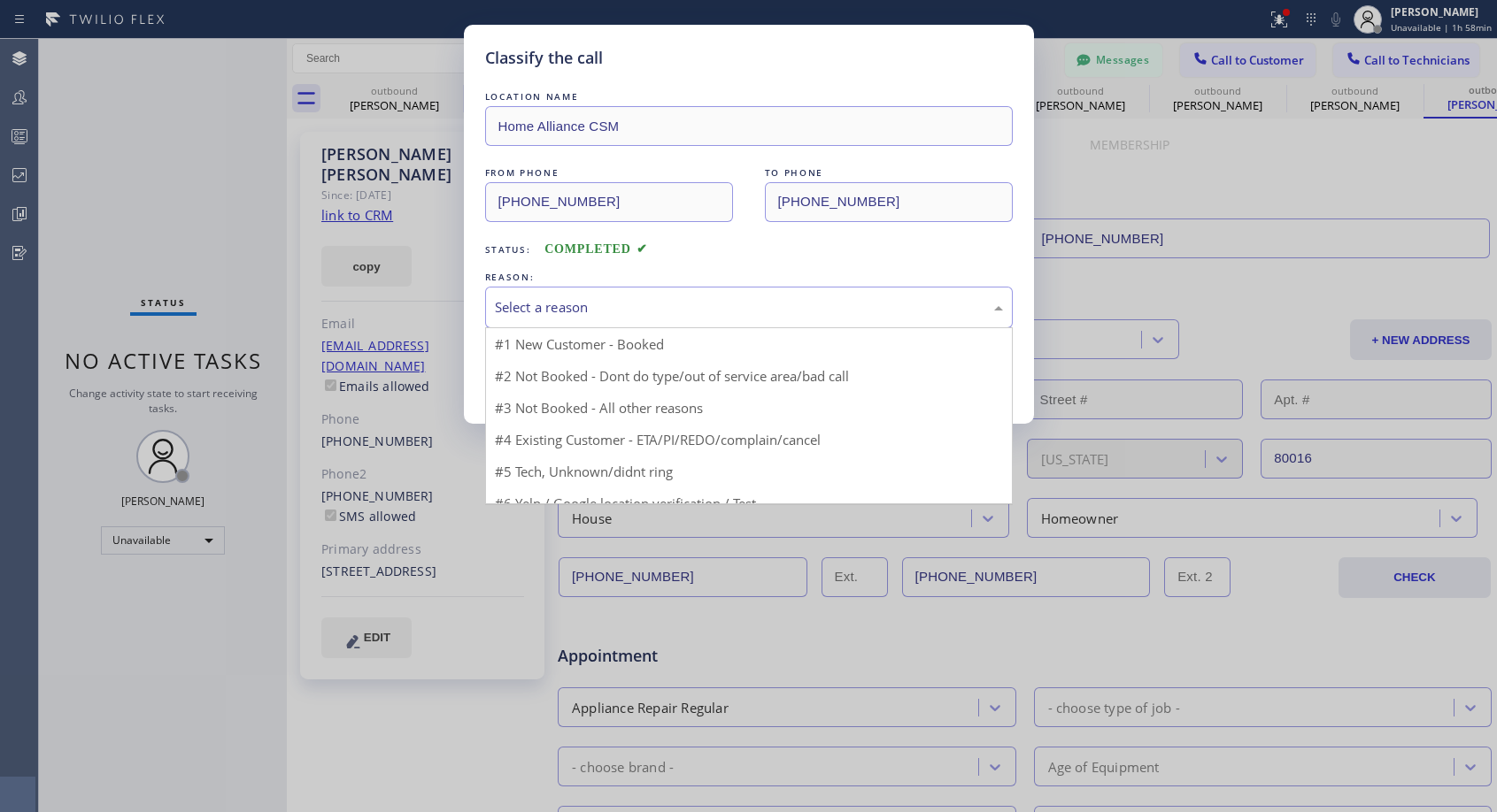
click at [565, 302] on div "Select a reason" at bounding box center [748, 307] width 508 height 20
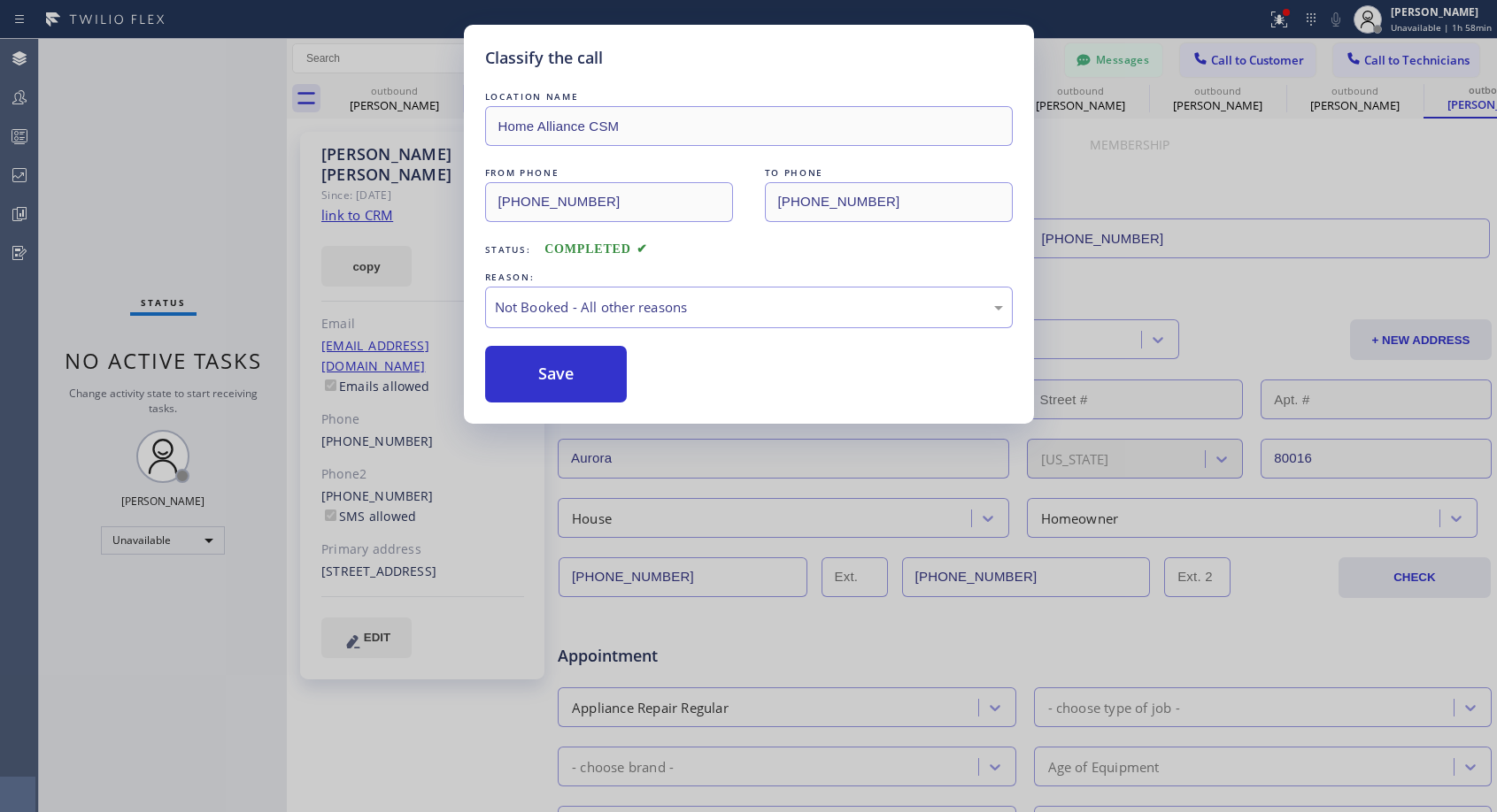
click at [530, 367] on button "Save" at bounding box center [556, 375] width 142 height 57
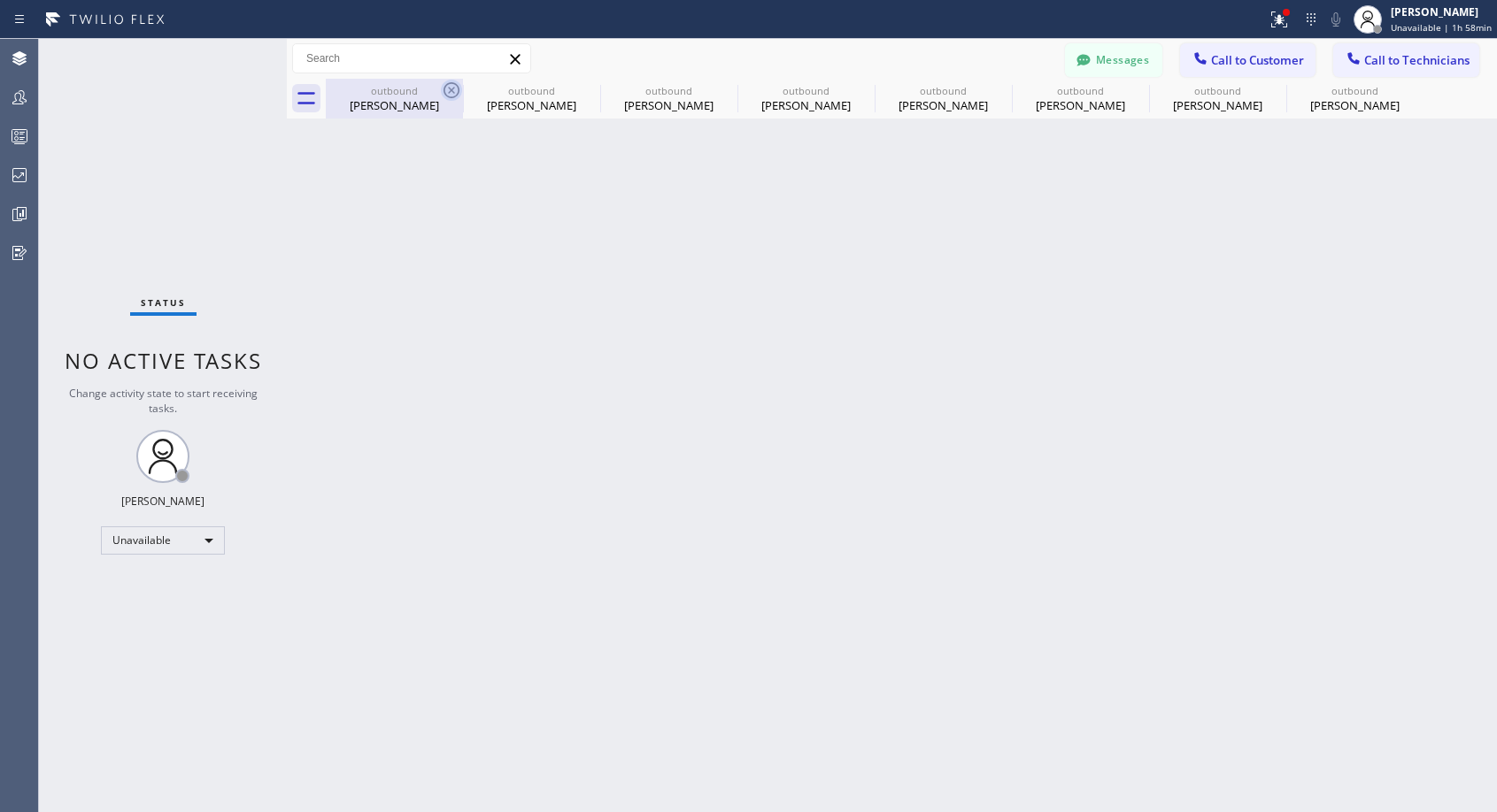
click at [457, 92] on icon at bounding box center [451, 89] width 21 height 21
click at [0, 0] on icon at bounding box center [0, 0] width 0 height 0
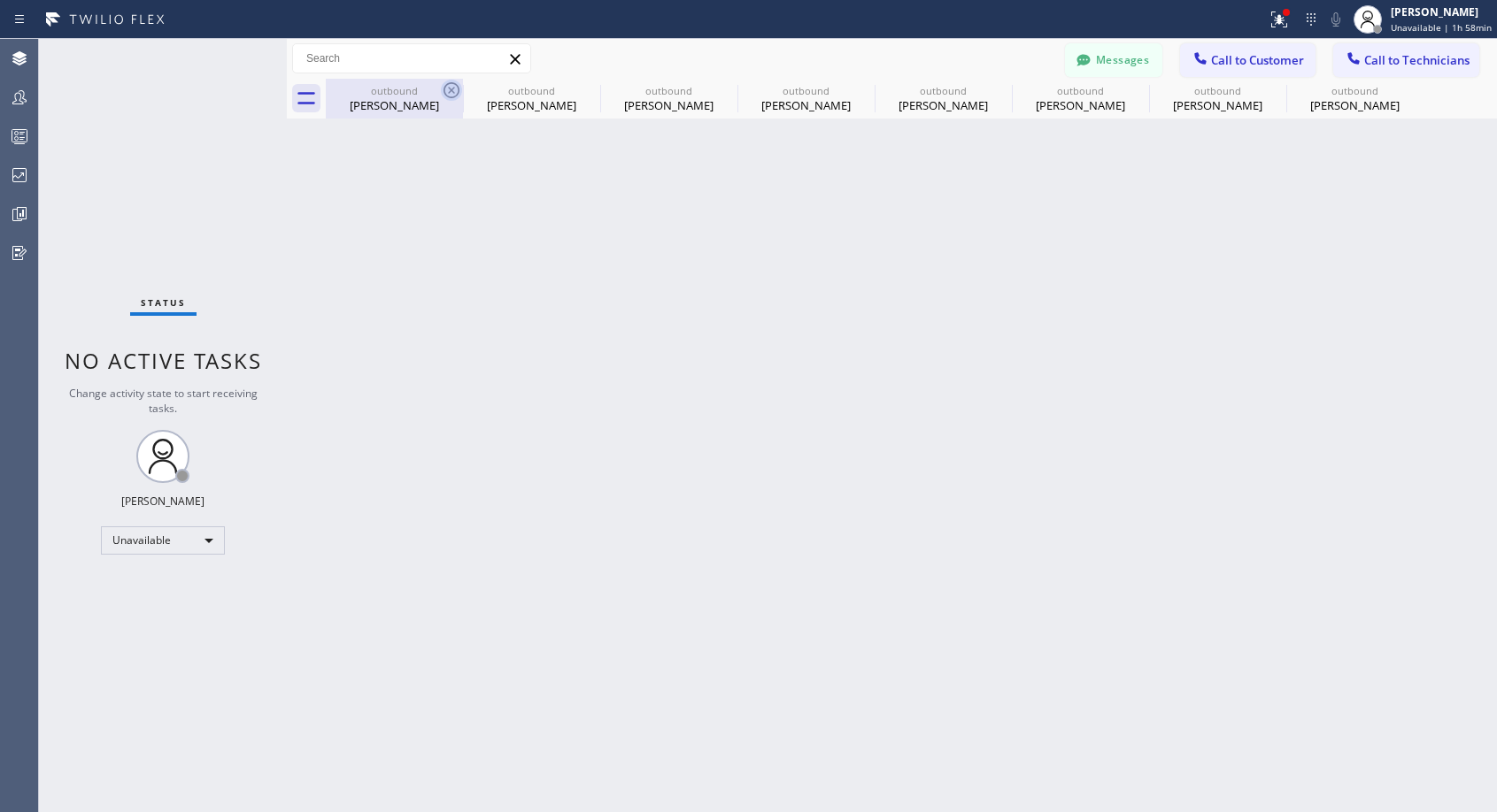
click at [0, 0] on icon at bounding box center [0, 0] width 0 height 0
click at [457, 92] on div "outbound [PERSON_NAME] outbound [PERSON_NAME] outbound [PERSON_NAME] outbound […" at bounding box center [911, 98] width 1172 height 40
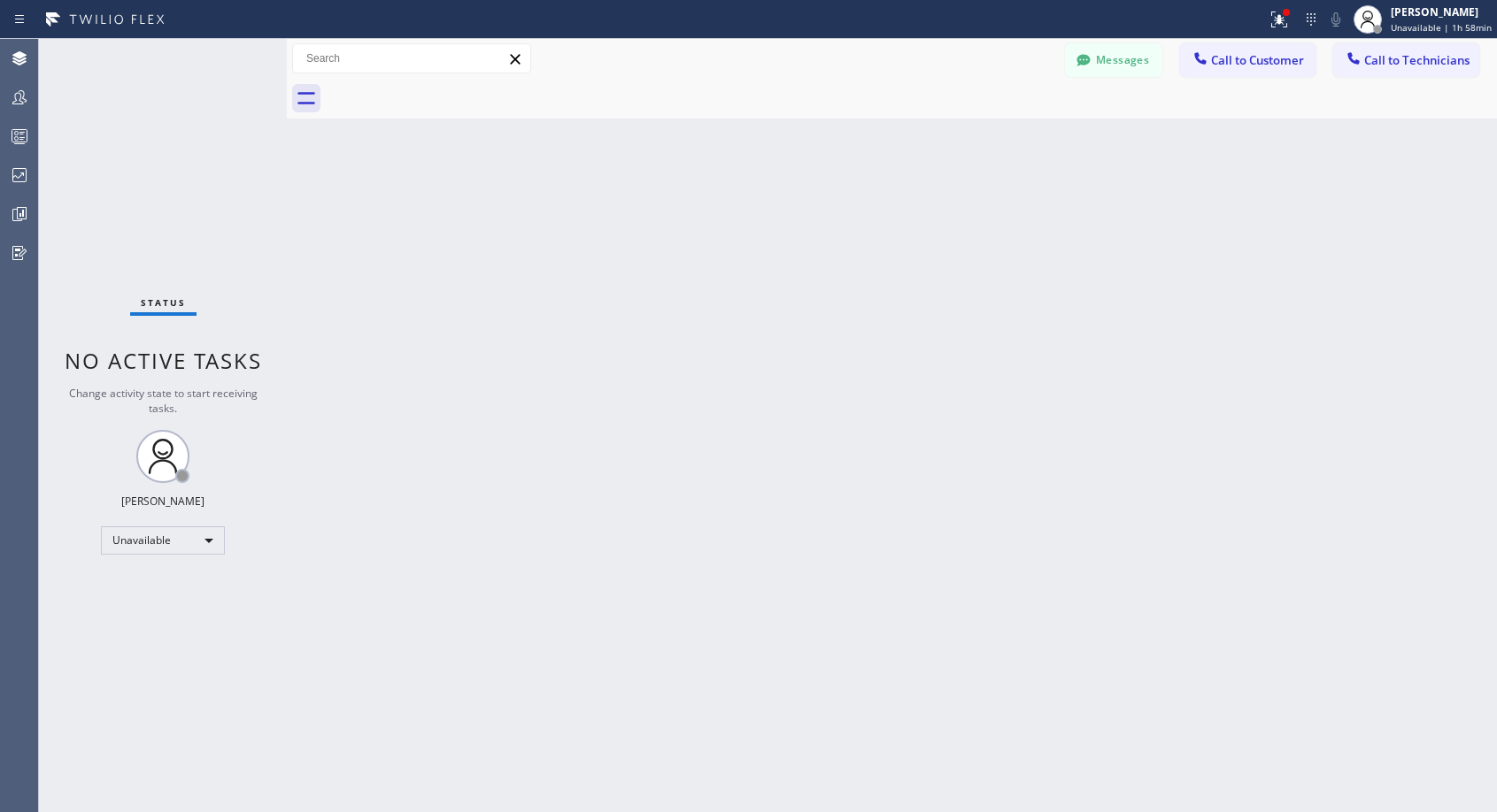
click at [456, 95] on div at bounding box center [911, 98] width 1172 height 40
click at [1237, 56] on span "Call to Customer" at bounding box center [1257, 59] width 93 height 15
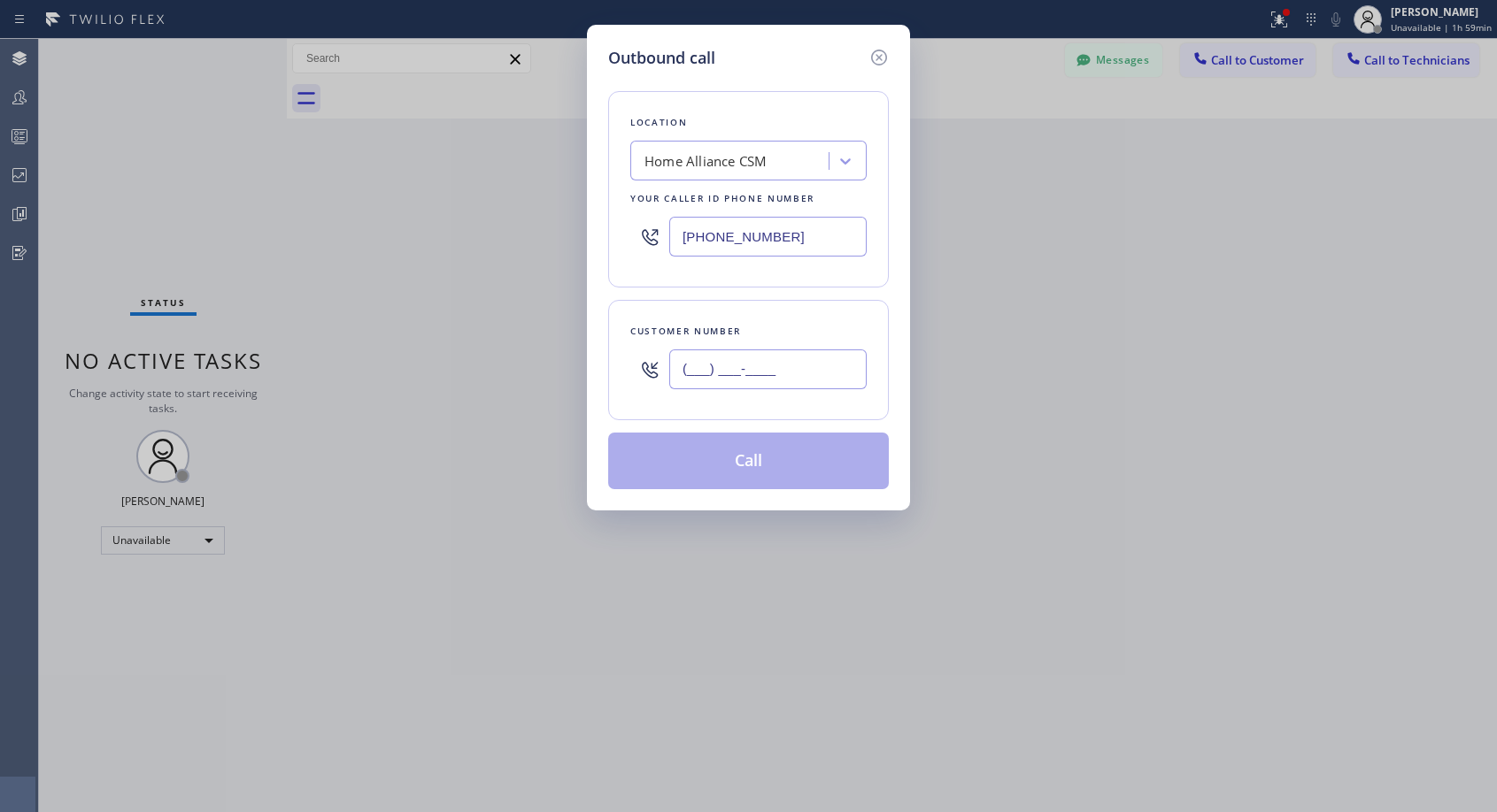
click at [684, 378] on input "(___) ___-____" at bounding box center [768, 370] width 198 height 40
paste input "650) 283-4351"
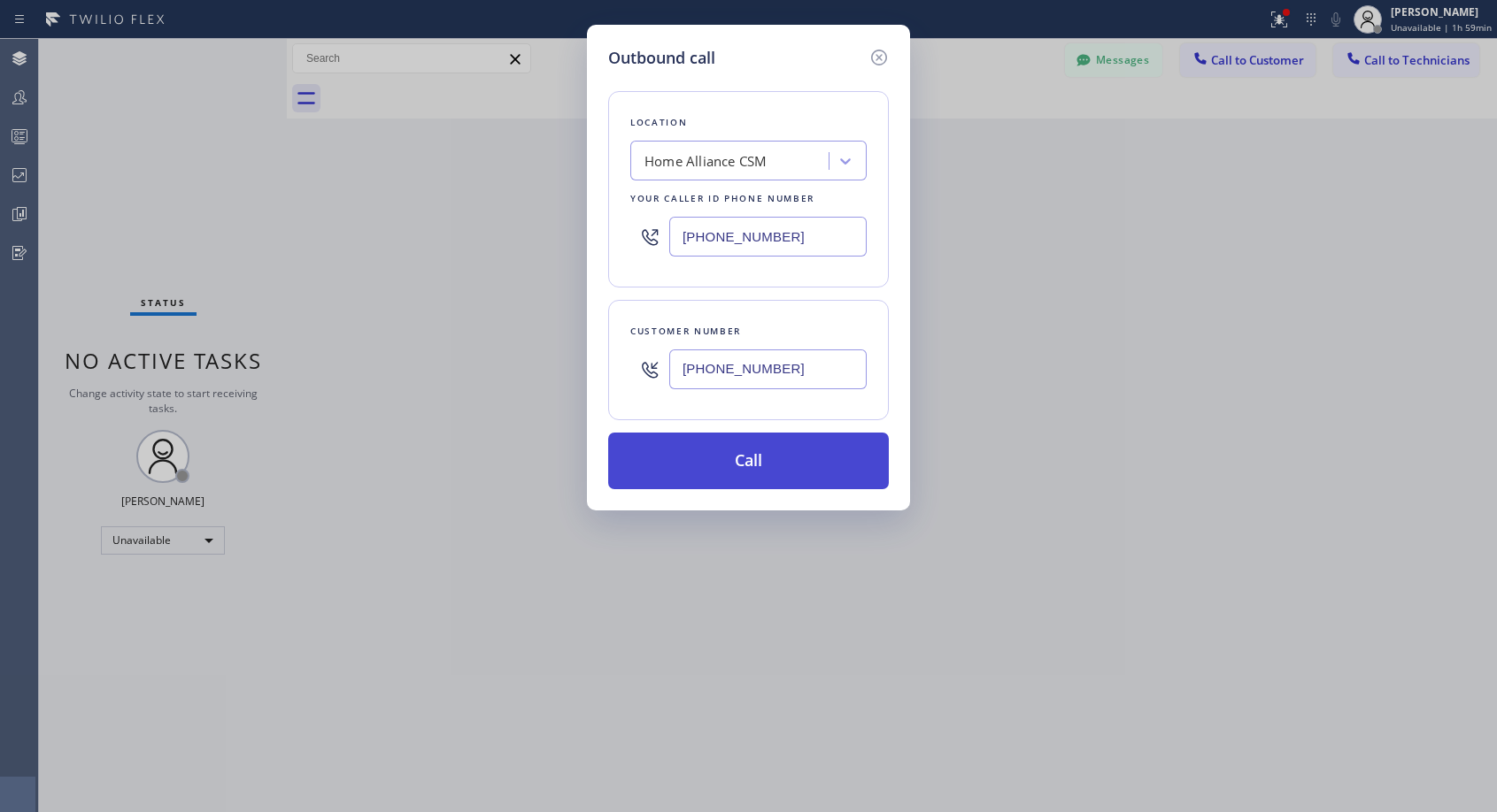
type input "[PHONE_NUMBER]"
click at [755, 464] on button "Call" at bounding box center [748, 461] width 281 height 57
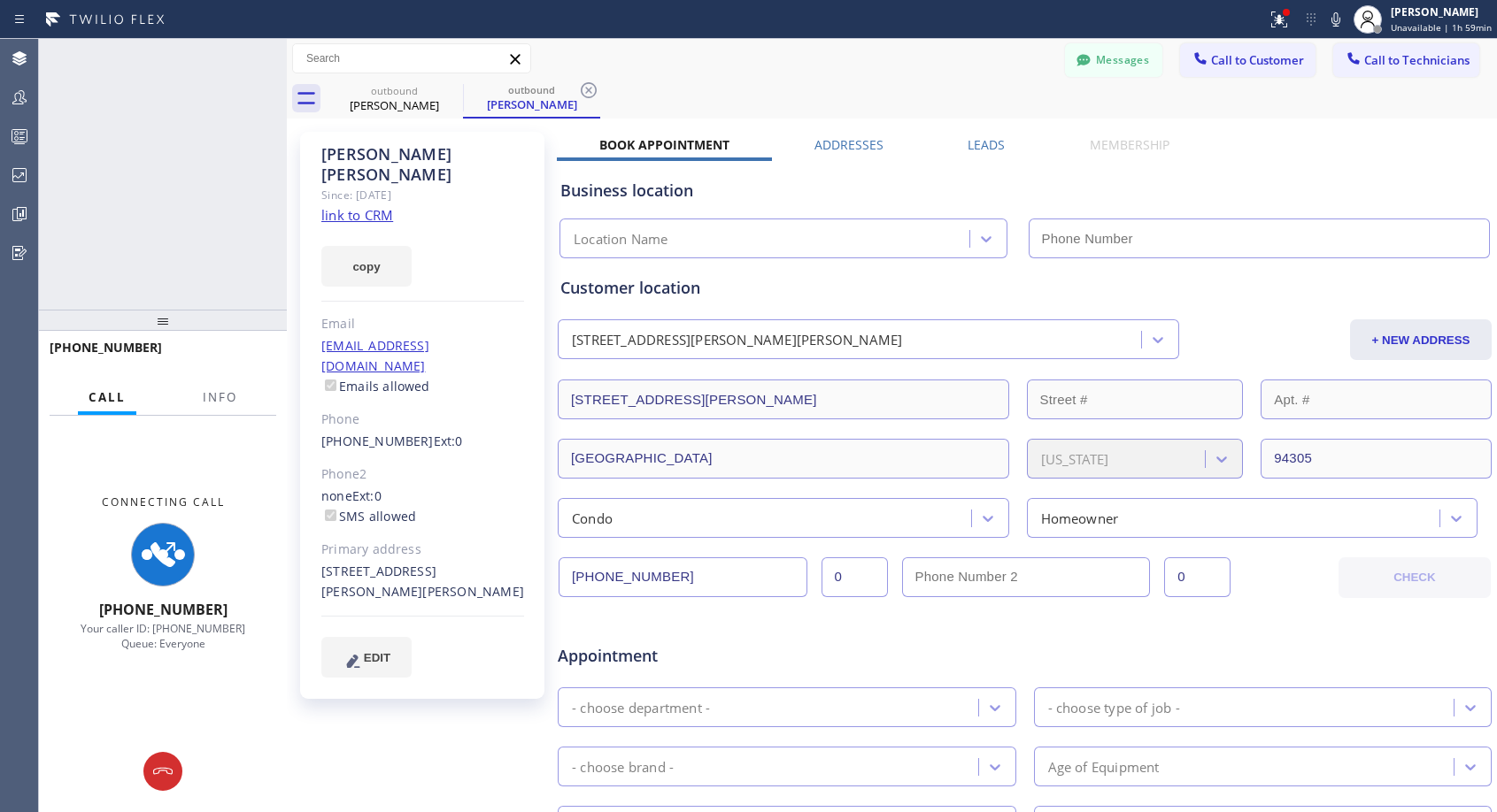
type input "[PHONE_NUMBER]"
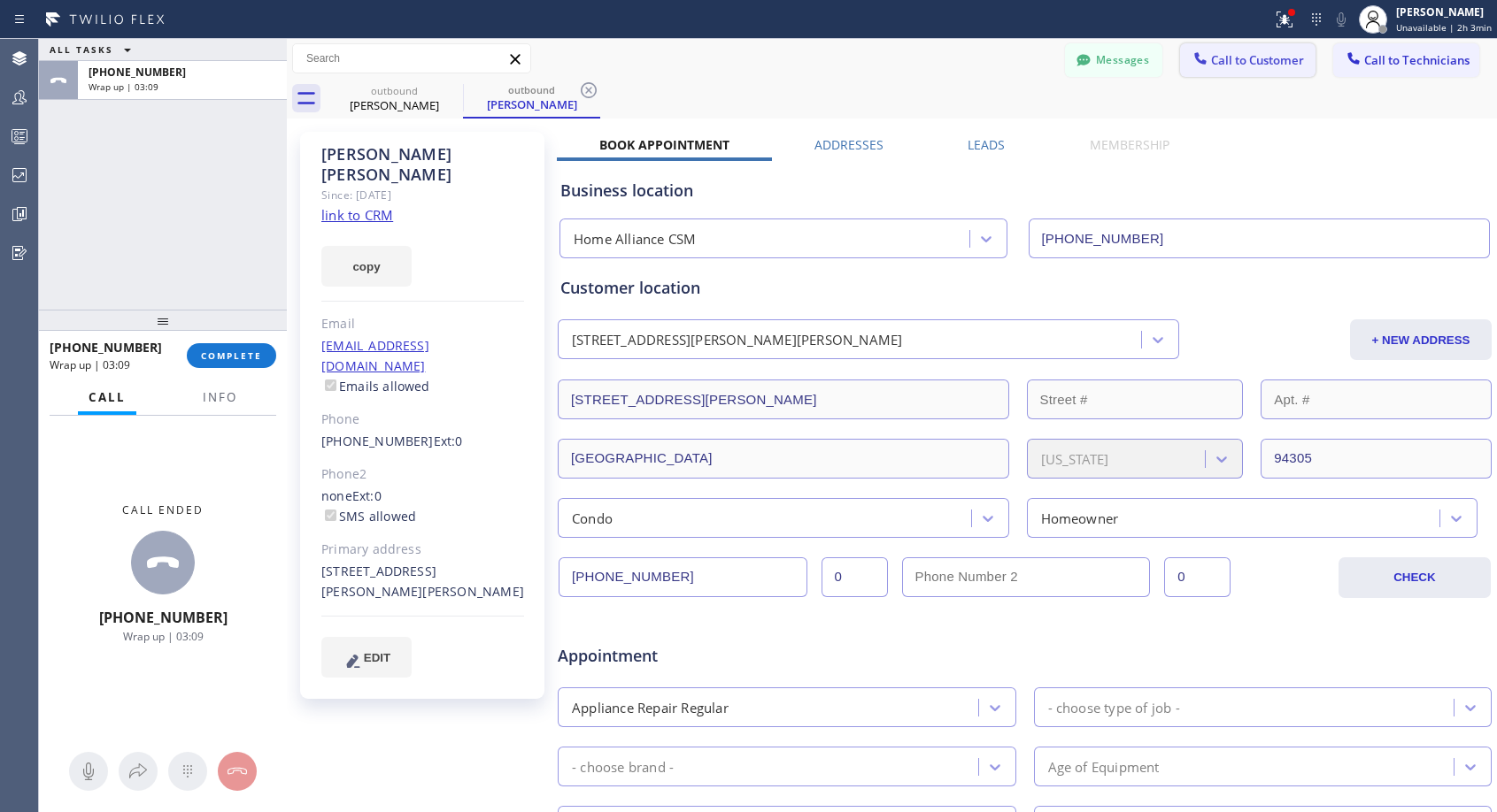
click at [1256, 48] on button "Call to Customer" at bounding box center [1247, 60] width 136 height 34
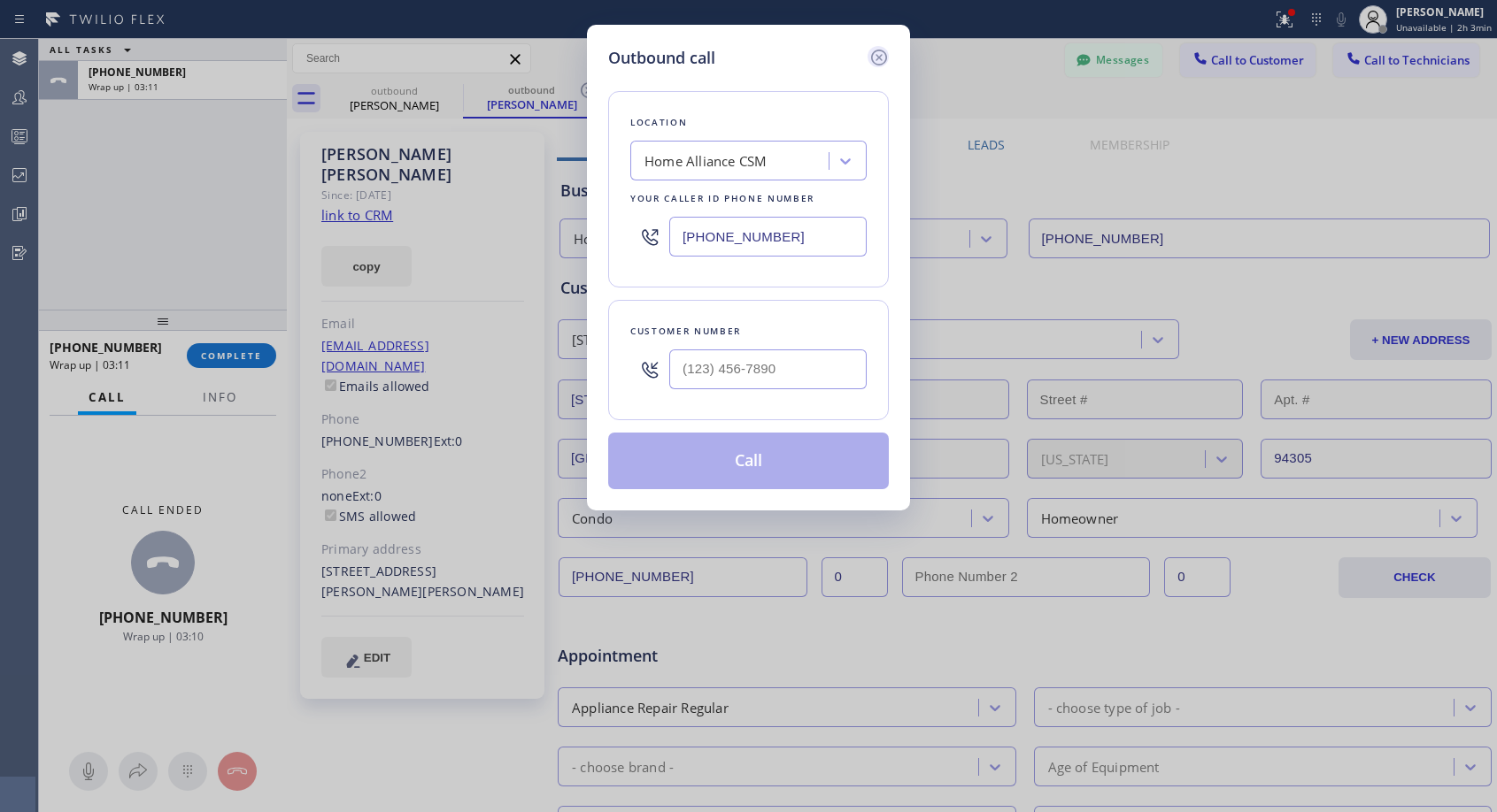
click at [877, 58] on icon at bounding box center [878, 57] width 15 height 15
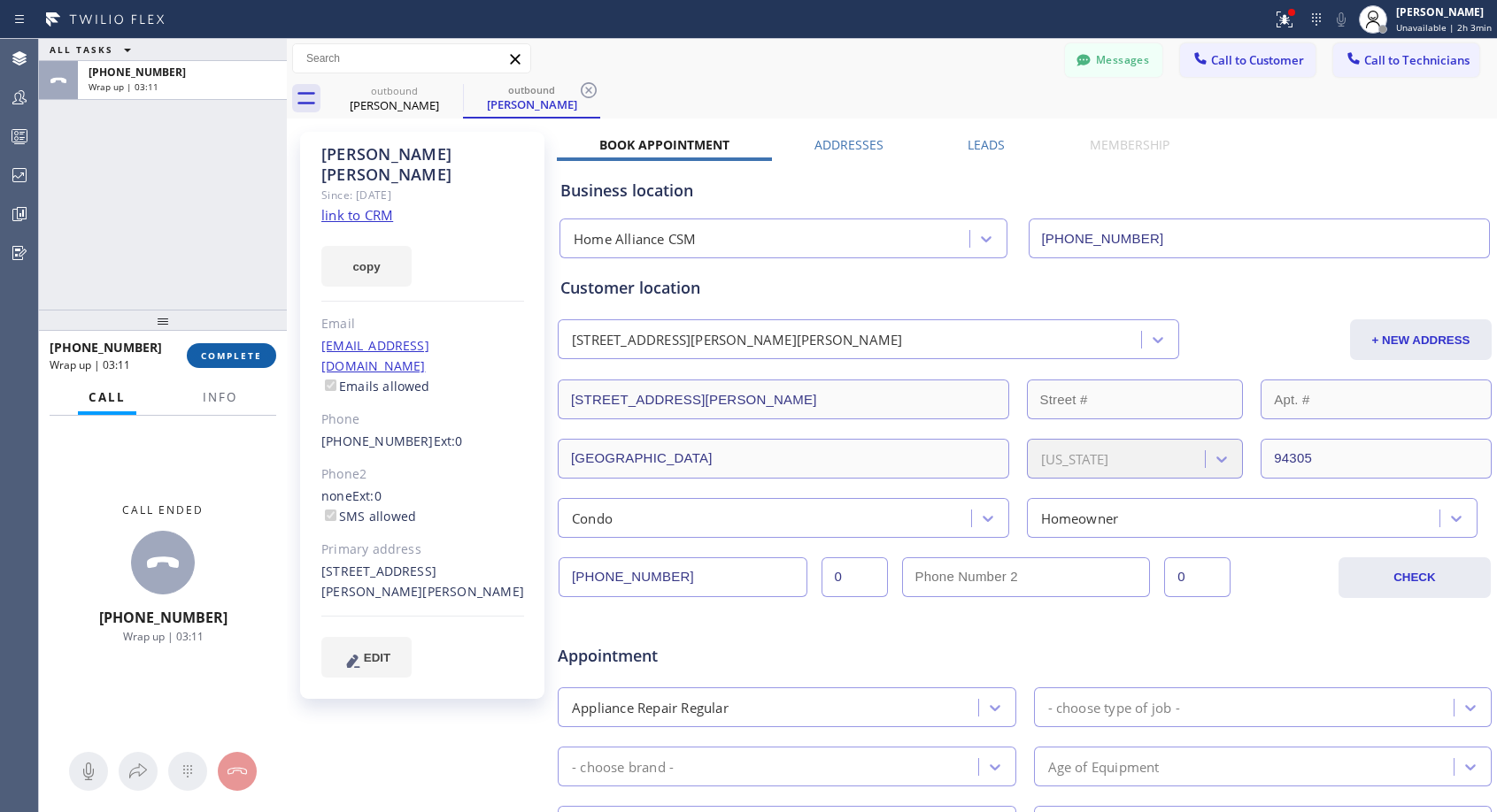
click at [223, 361] on span "COMPLETE" at bounding box center [231, 356] width 61 height 13
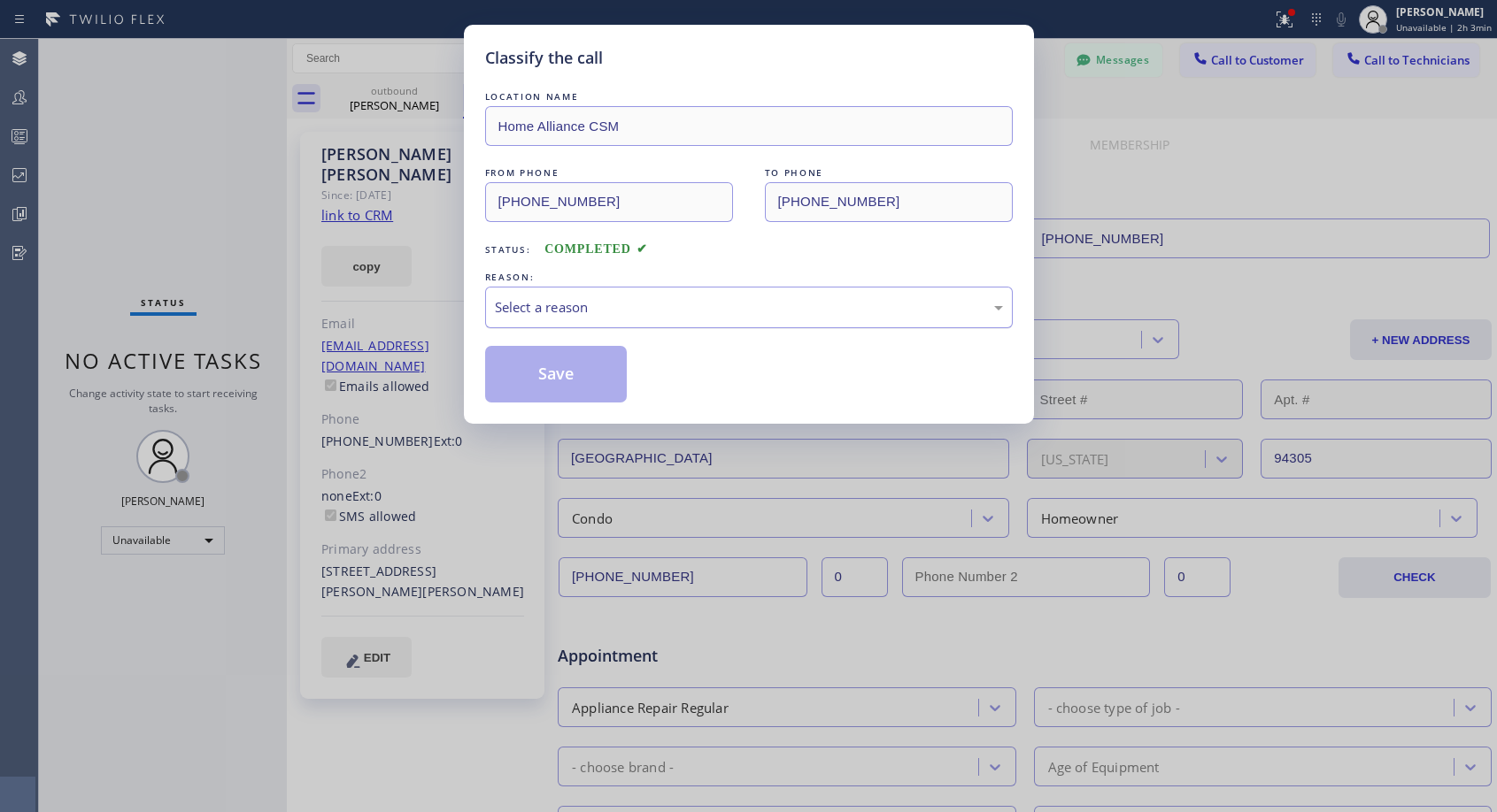
click at [670, 297] on div "Select a reason" at bounding box center [748, 307] width 508 height 20
click at [596, 375] on button "Save" at bounding box center [556, 375] width 142 height 57
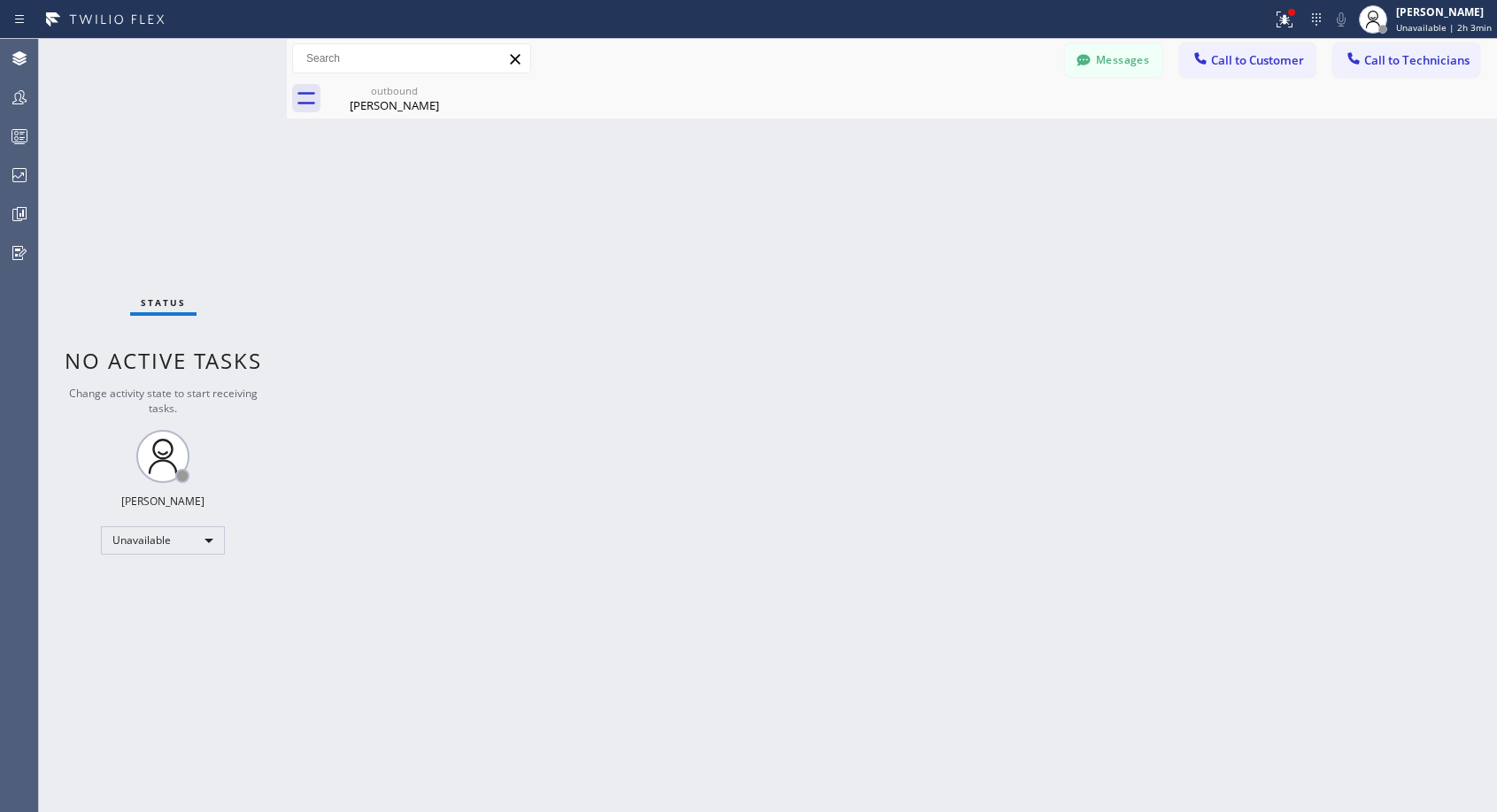
click at [1232, 65] on span "Call to Customer" at bounding box center [1257, 59] width 93 height 15
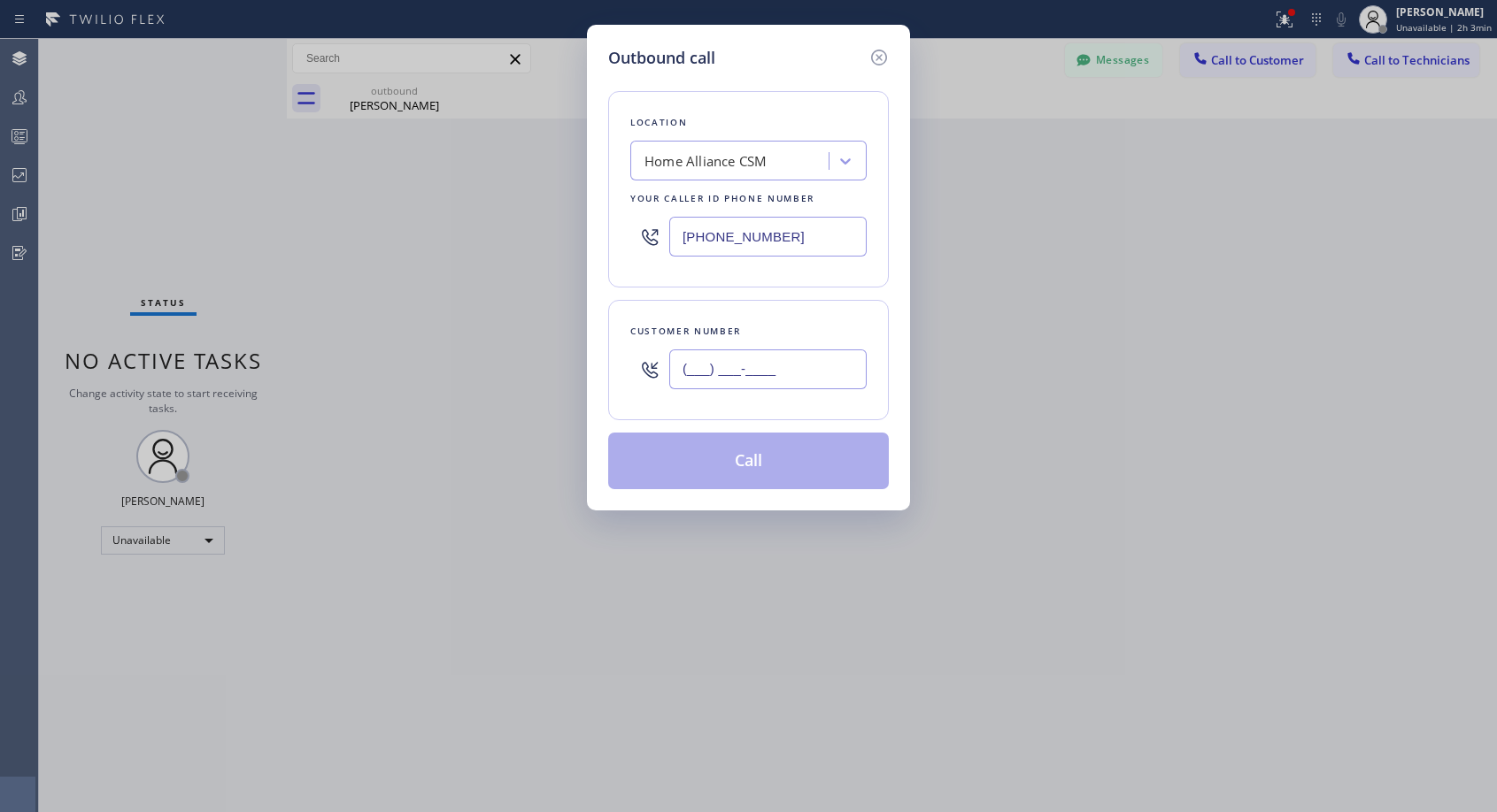
click at [750, 376] on input "(___) ___-____" at bounding box center [768, 370] width 198 height 40
paste input "310) 480-1472"
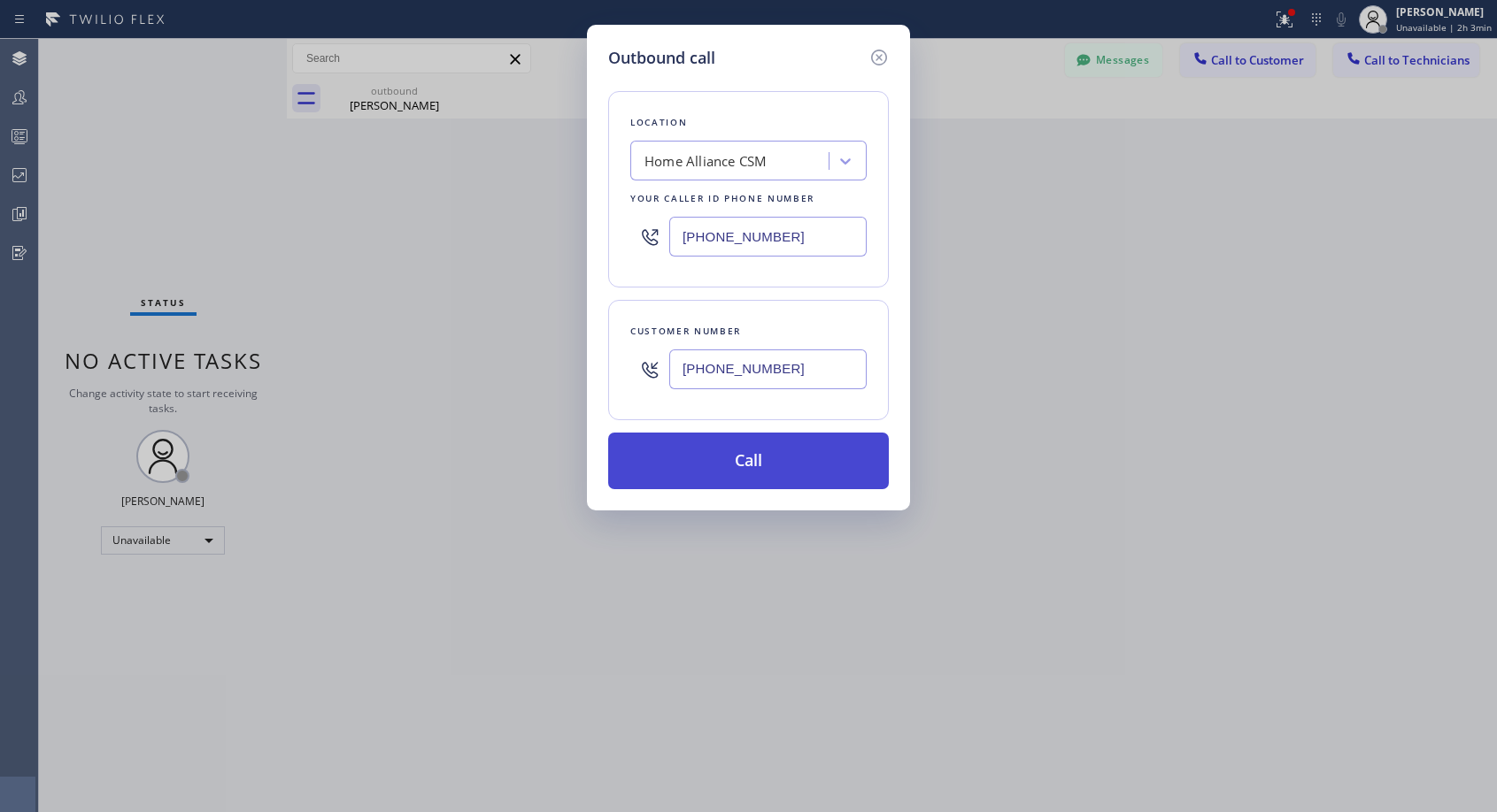
type input "[PHONE_NUMBER]"
click at [767, 462] on button "Call" at bounding box center [748, 461] width 281 height 57
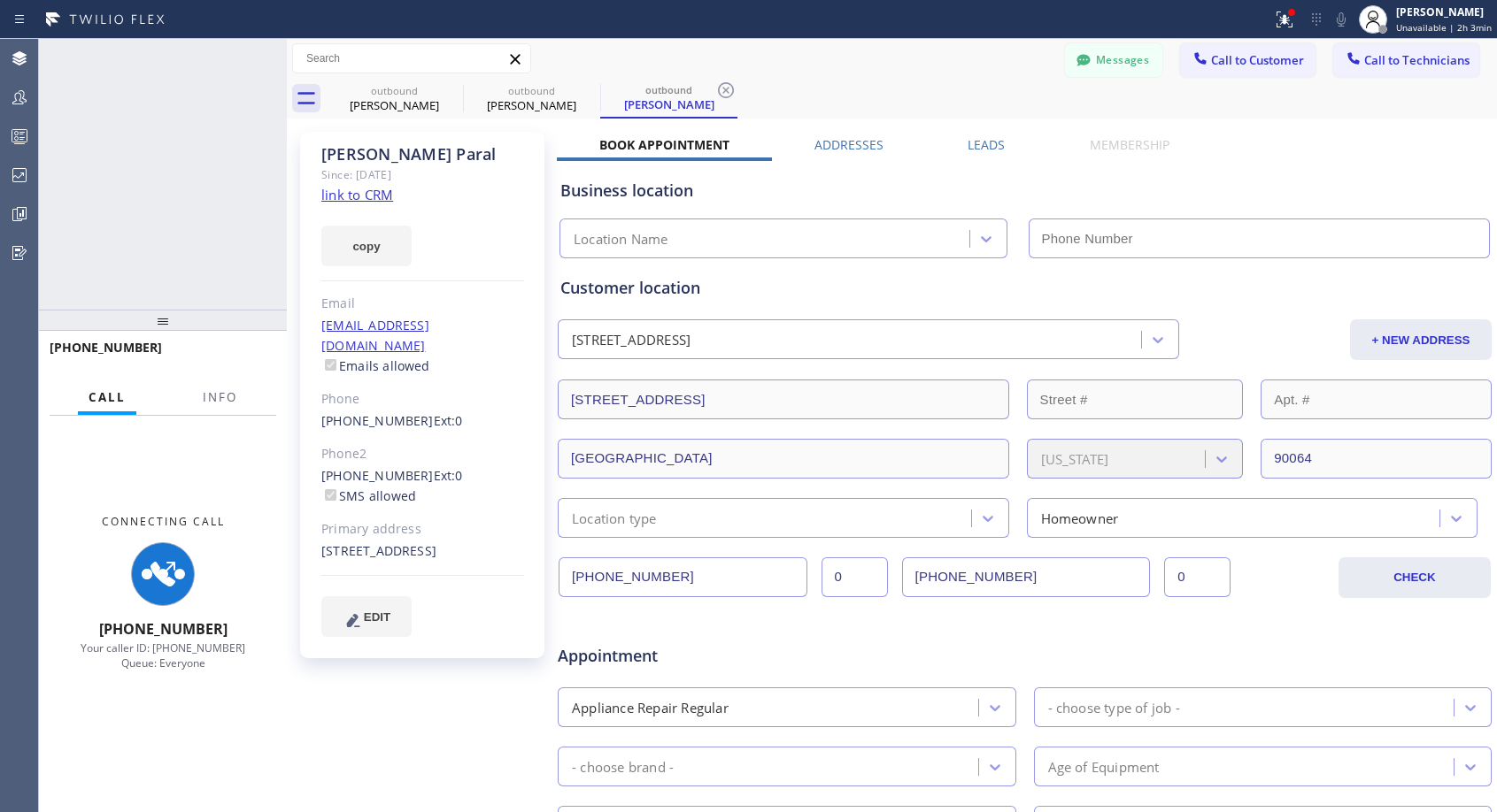
type input "[PHONE_NUMBER]"
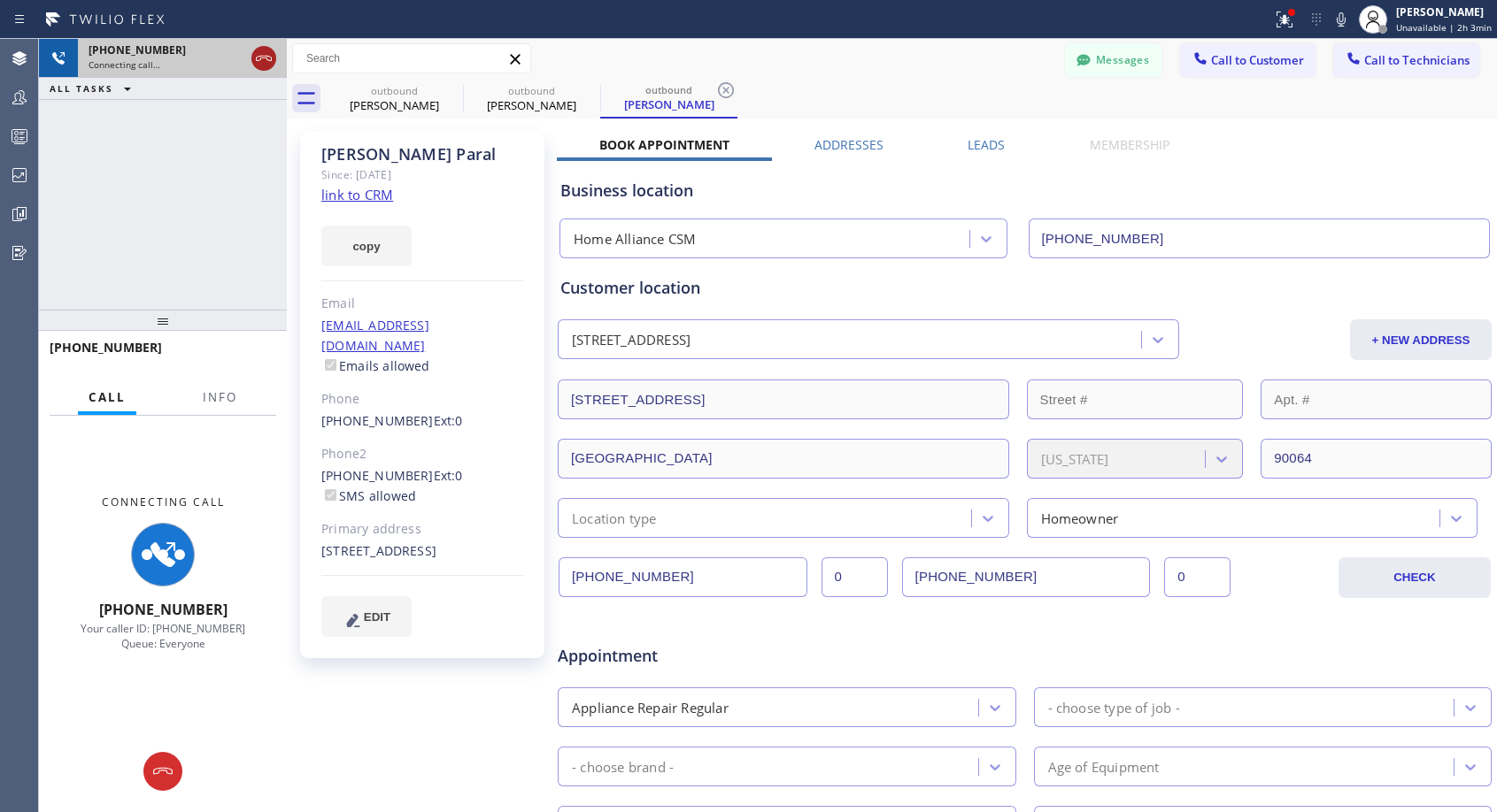
click at [263, 57] on icon at bounding box center [263, 58] width 15 height 5
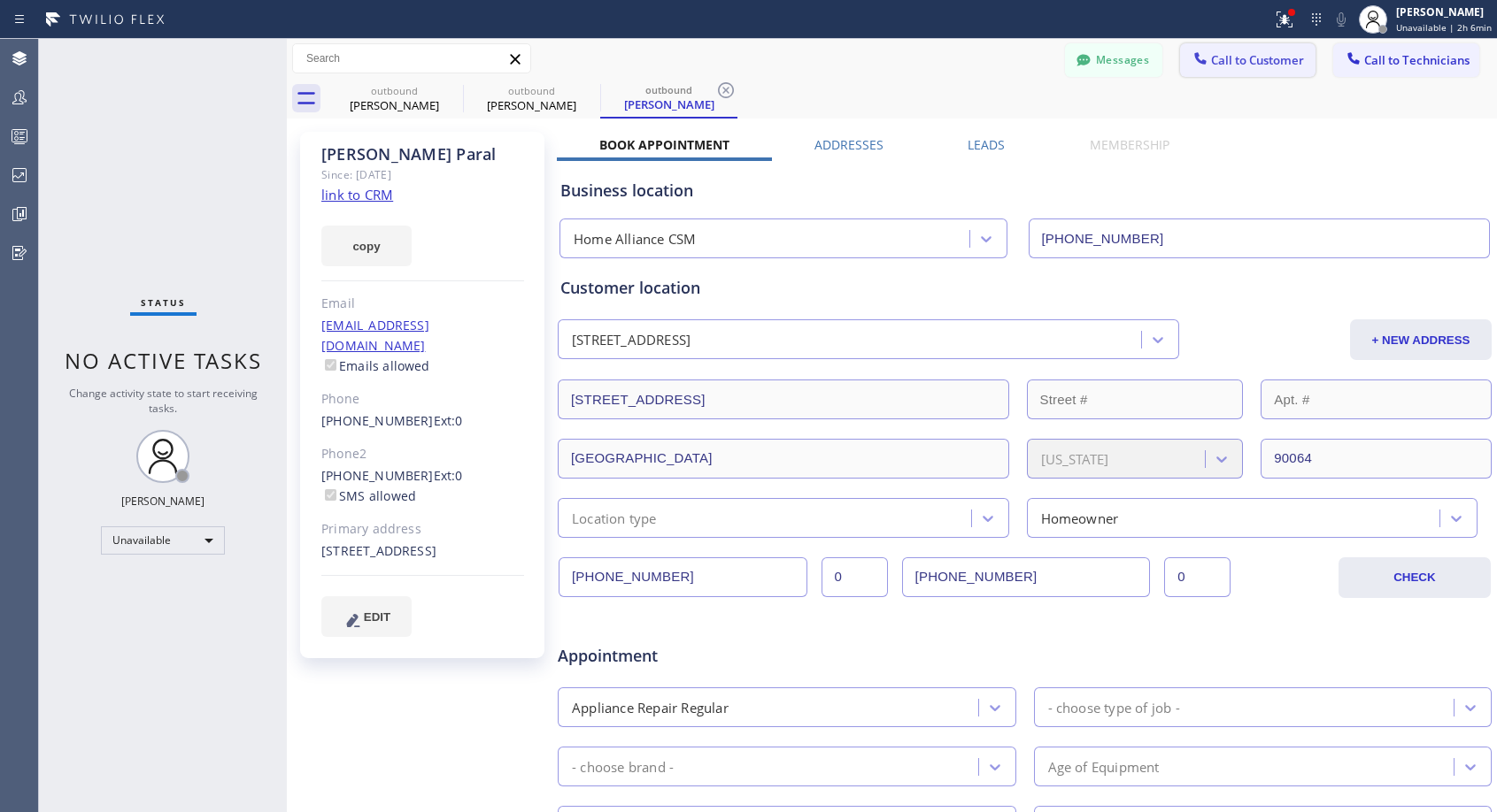
click at [1226, 61] on span "Call to Customer" at bounding box center [1257, 59] width 93 height 15
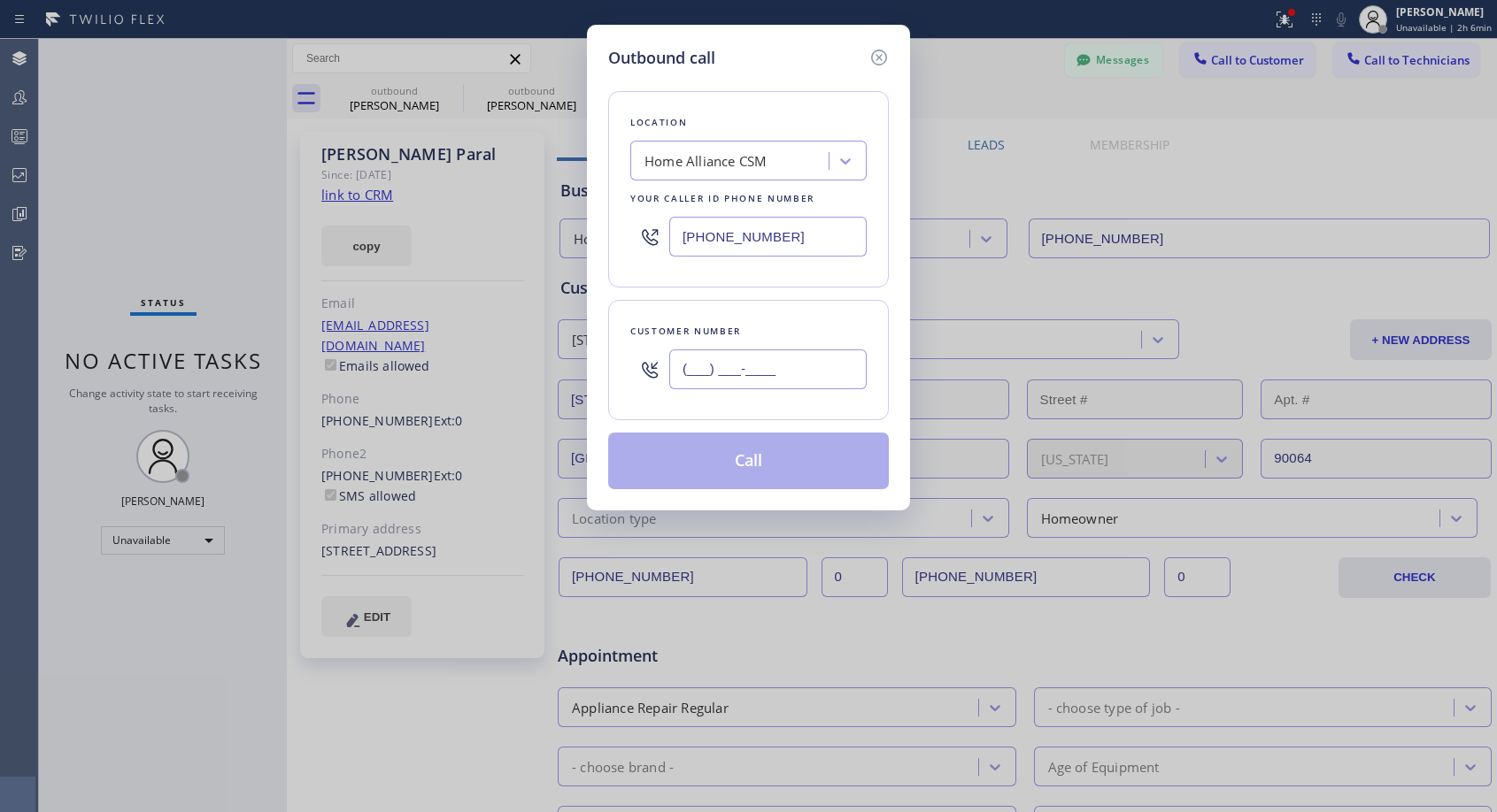
click at [718, 360] on input "(___) ___-____" at bounding box center [768, 370] width 198 height 40
paste input "312) 307-6452"
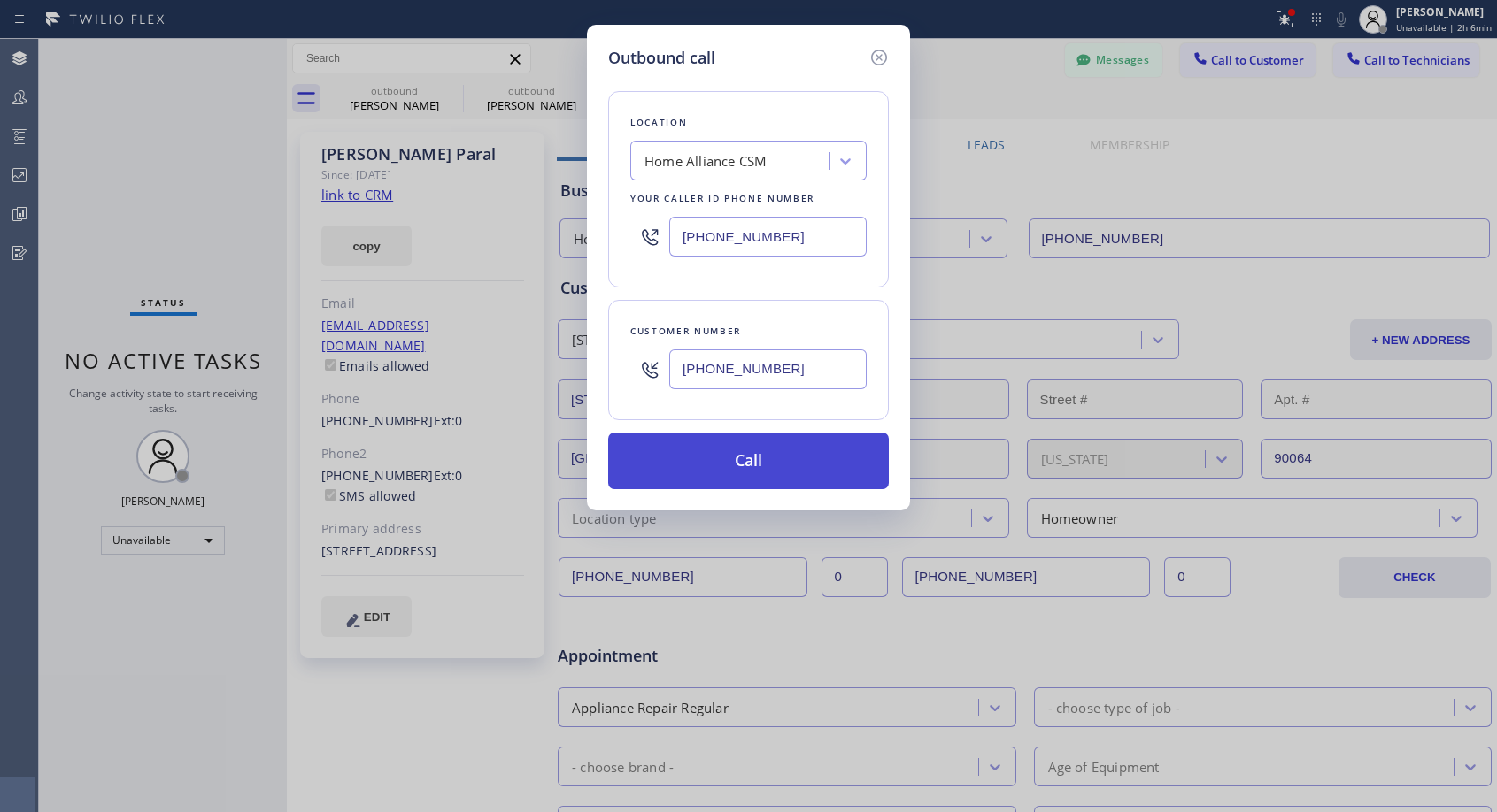
type input "[PHONE_NUMBER]"
click at [769, 459] on button "Call" at bounding box center [748, 461] width 281 height 57
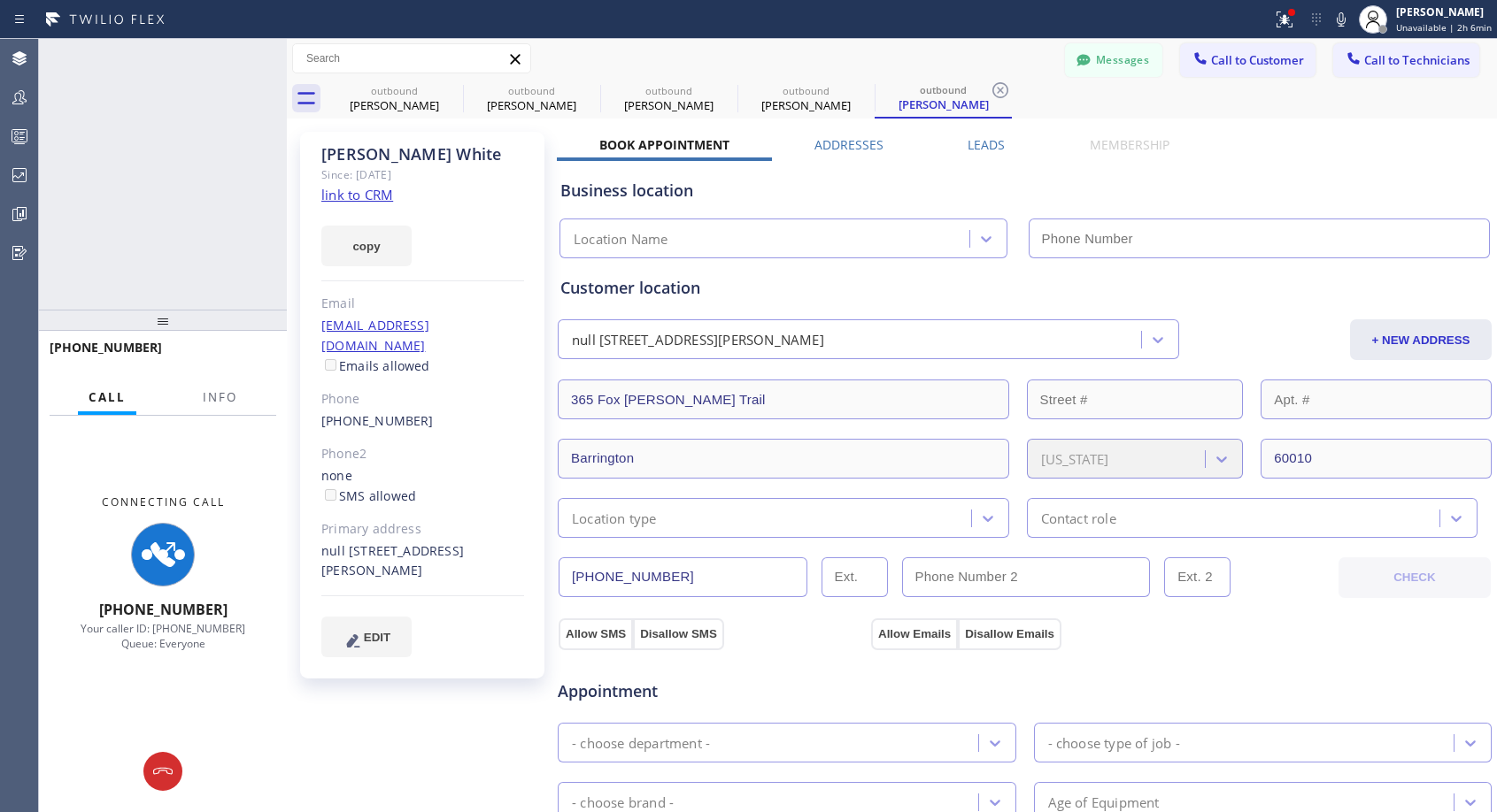
type input "[PHONE_NUMBER]"
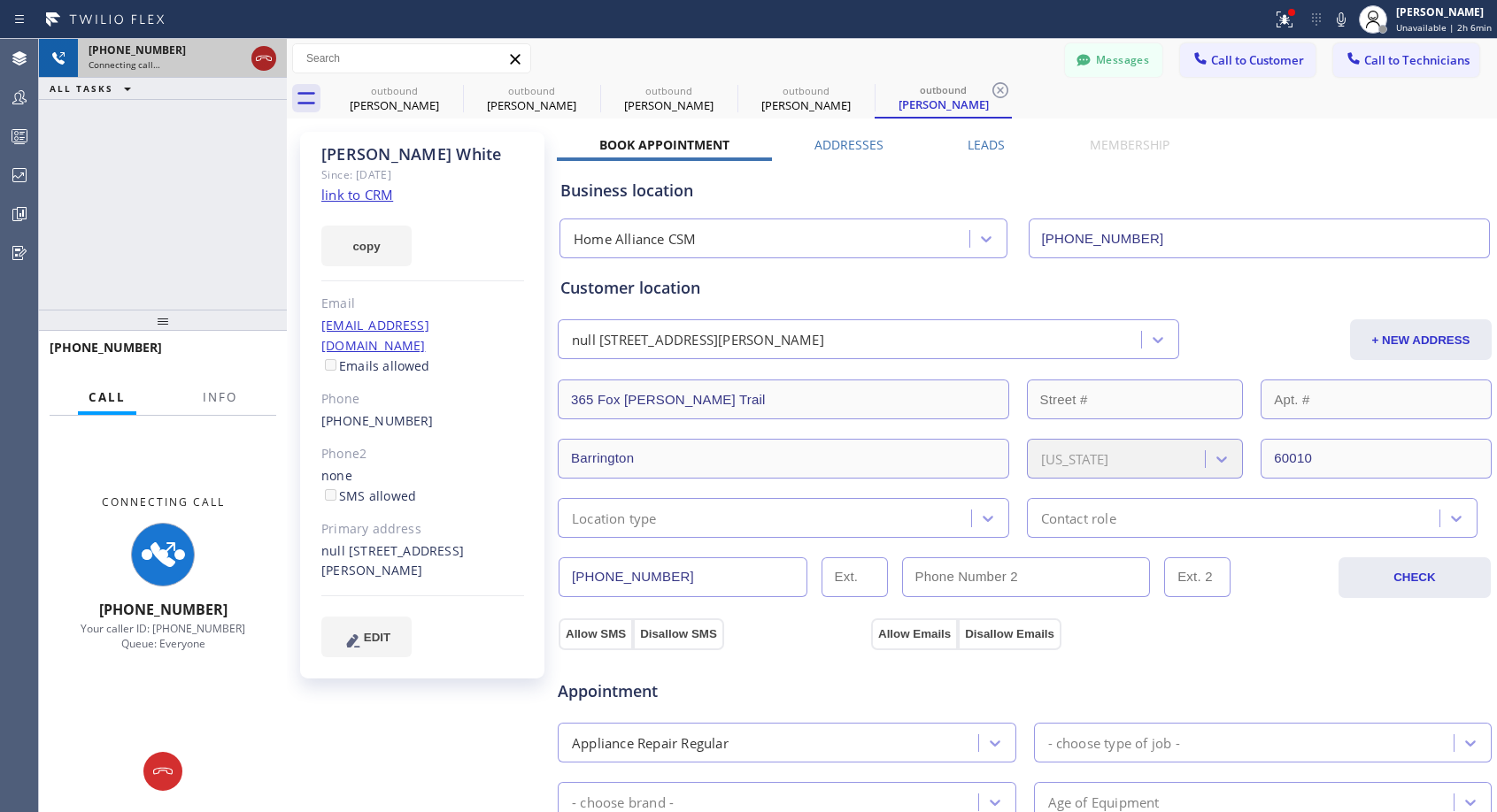
click at [262, 62] on icon at bounding box center [263, 57] width 21 height 21
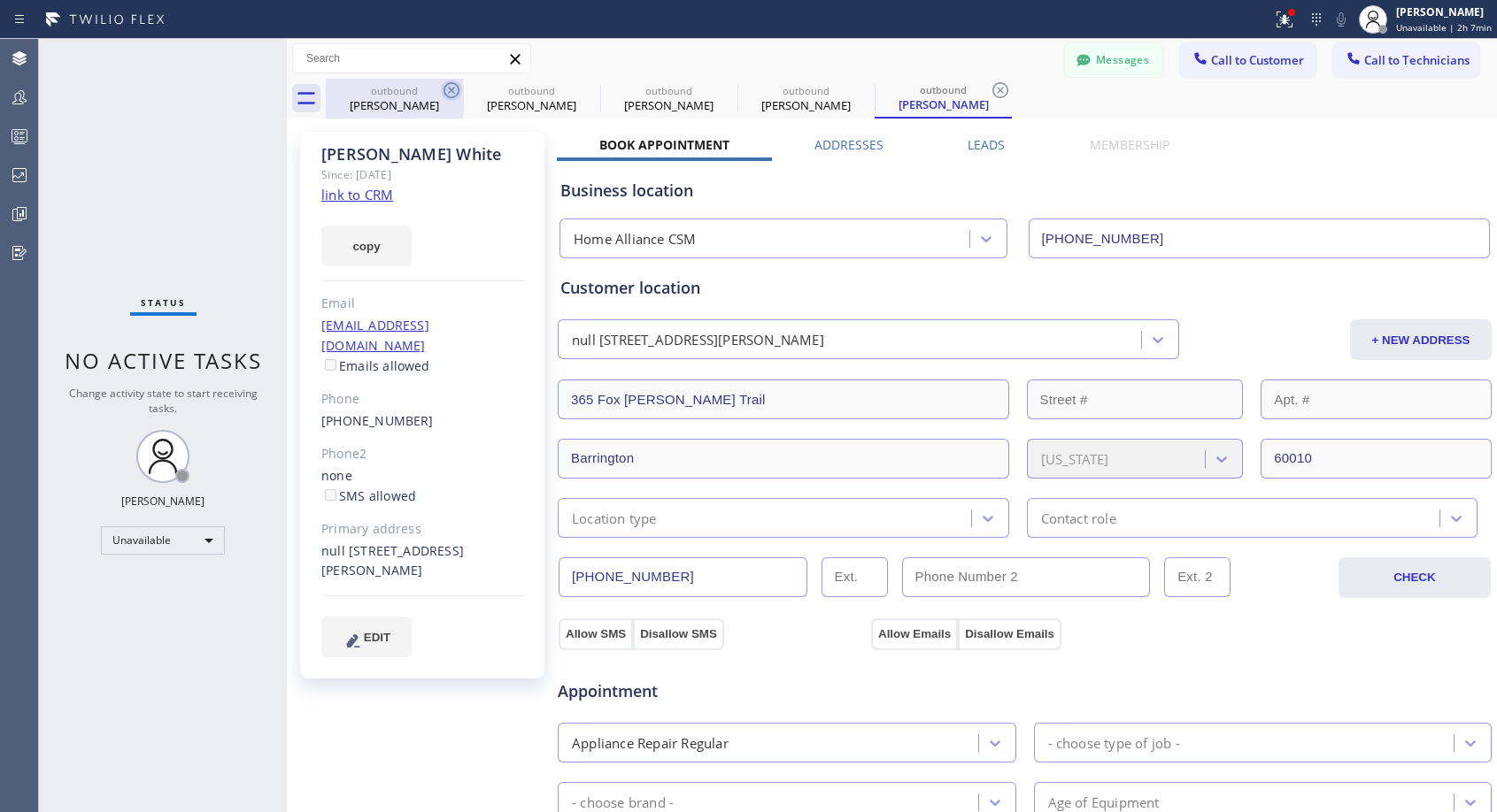
click at [449, 89] on icon at bounding box center [450, 89] width 15 height 15
click at [0, 0] on icon at bounding box center [0, 0] width 0 height 0
click at [992, 89] on icon at bounding box center [999, 89] width 15 height 15
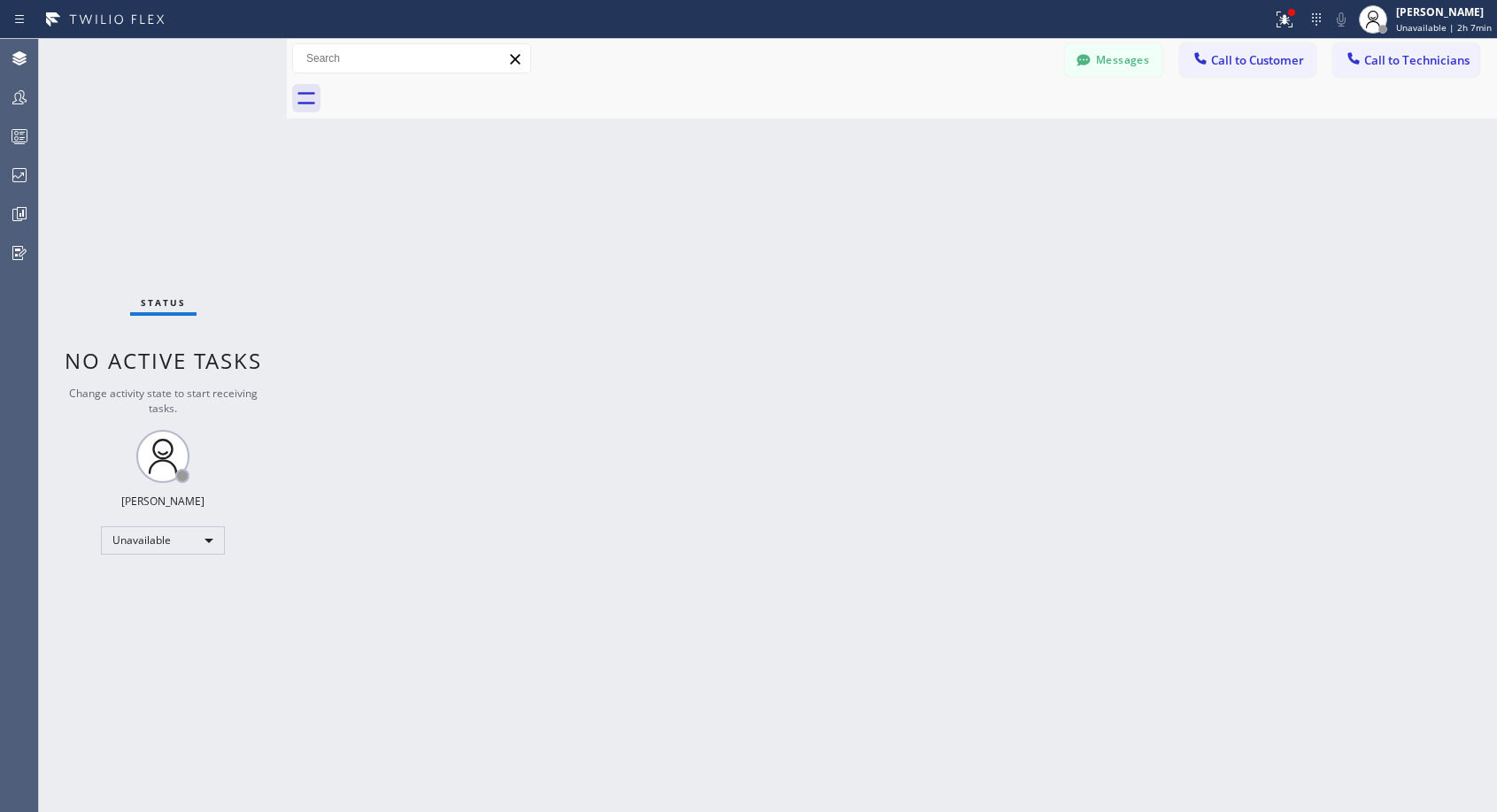
click at [449, 89] on div at bounding box center [911, 98] width 1172 height 40
click at [1226, 60] on span "Call to Customer" at bounding box center [1257, 59] width 93 height 15
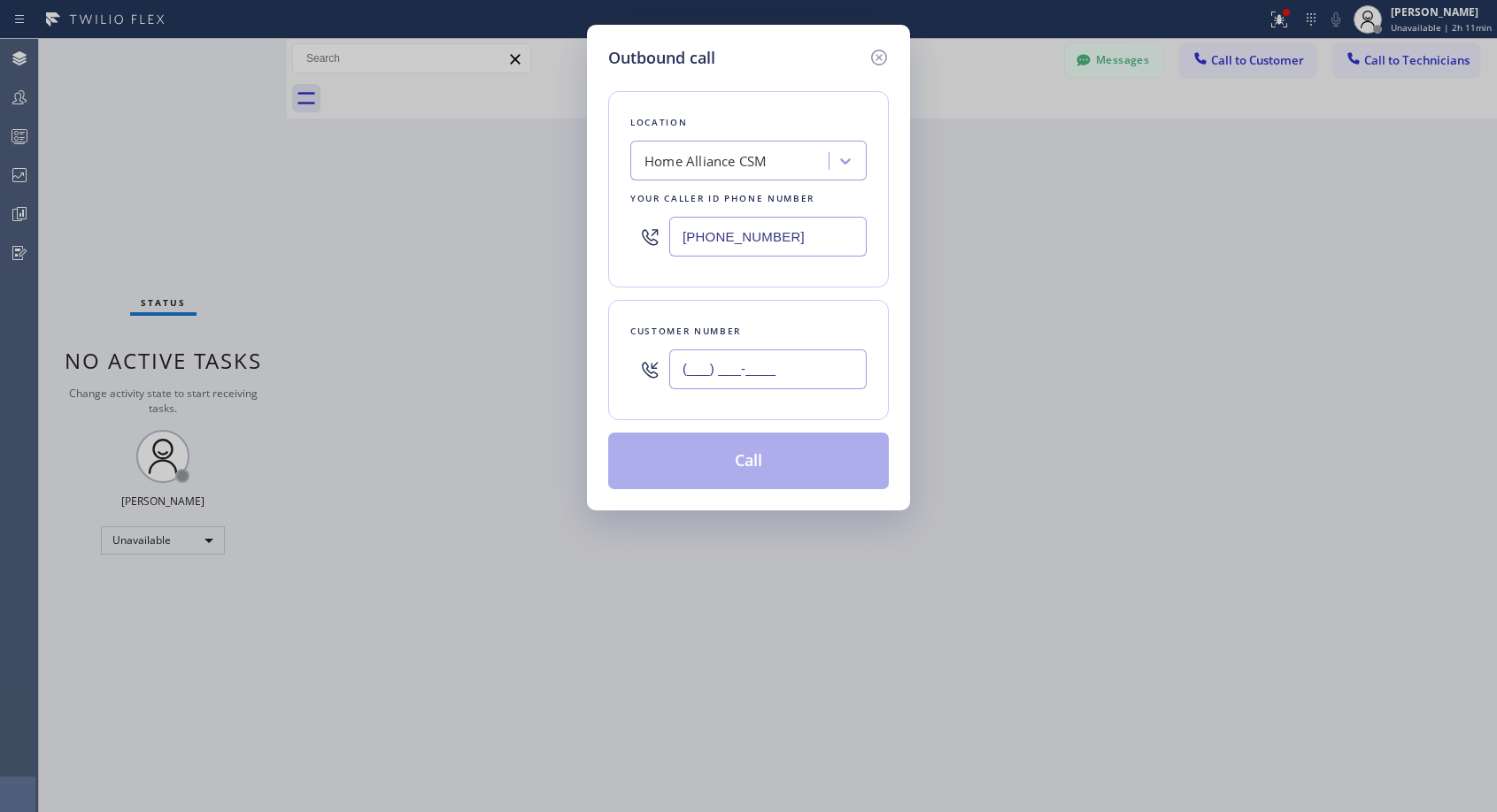
click at [759, 362] on input "(___) ___-____" at bounding box center [768, 370] width 198 height 40
paste input "718) 207-2741"
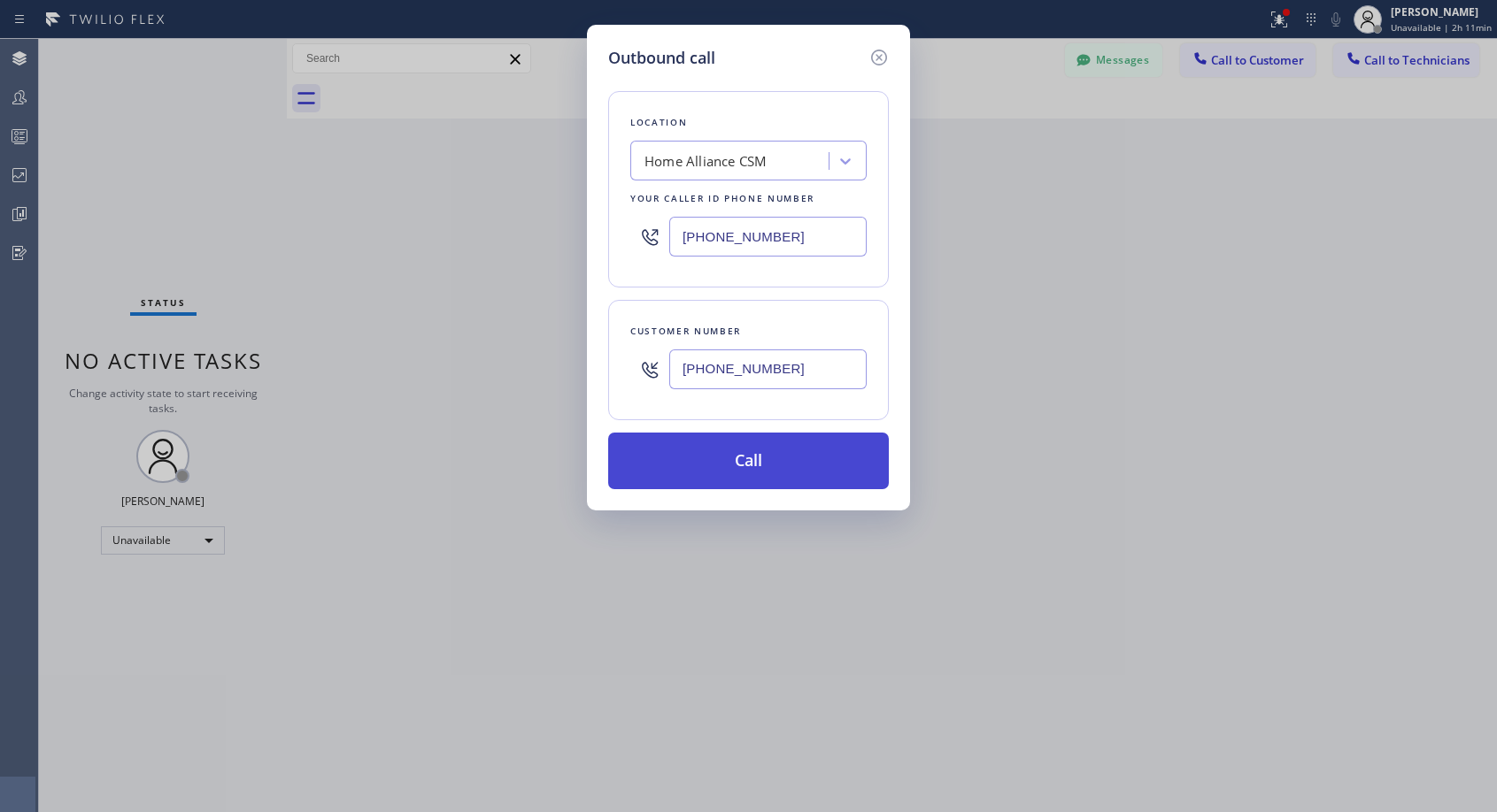
type input "[PHONE_NUMBER]"
click at [759, 468] on button "Call" at bounding box center [748, 461] width 281 height 57
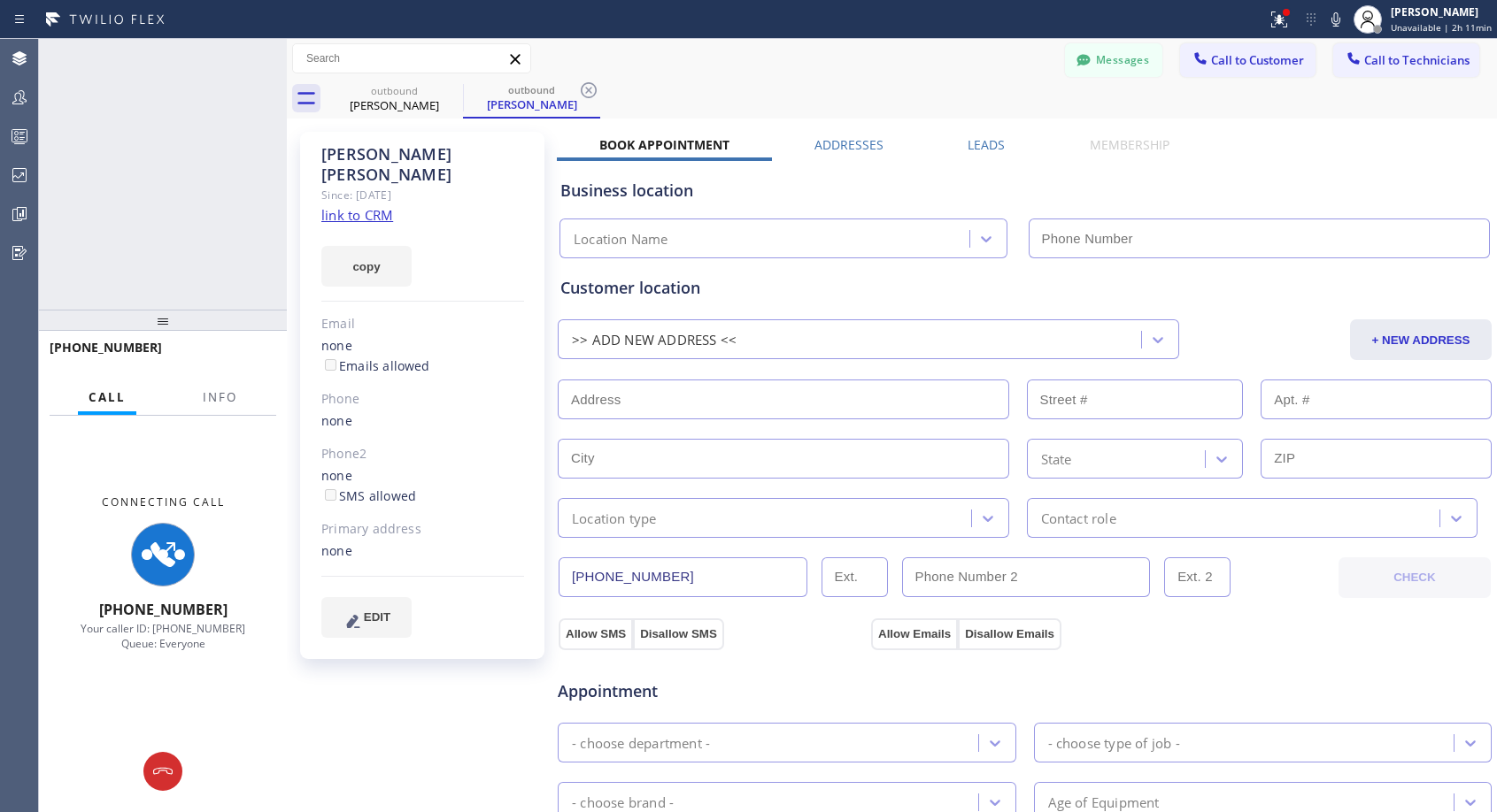
type input "[PHONE_NUMBER]"
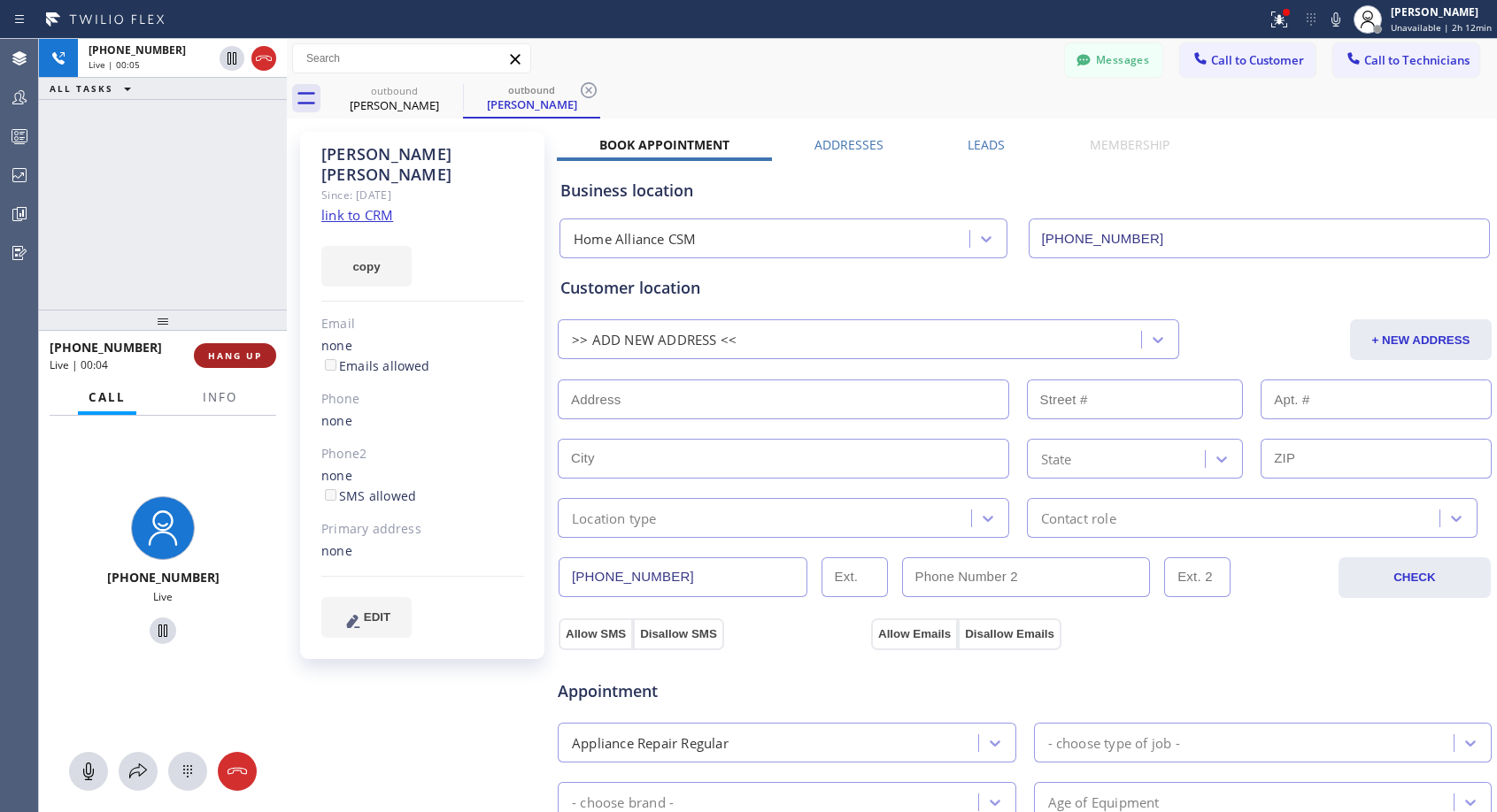
click at [244, 355] on span "HANG UP" at bounding box center [234, 356] width 54 height 13
click at [244, 355] on span "HANG UP" at bounding box center [234, 356] width 54 height 13
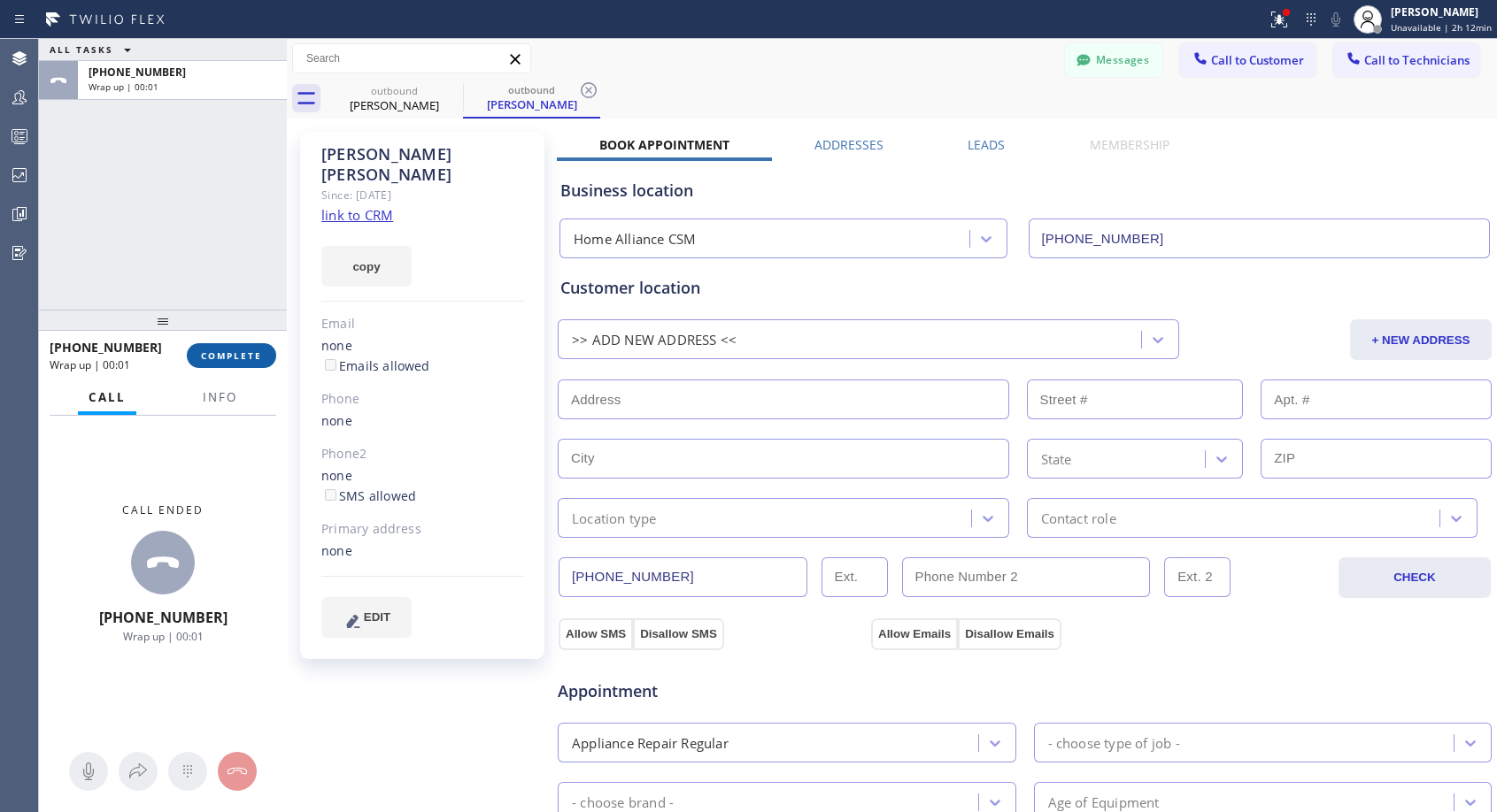
click at [219, 362] on button "COMPLETE" at bounding box center [232, 355] width 89 height 25
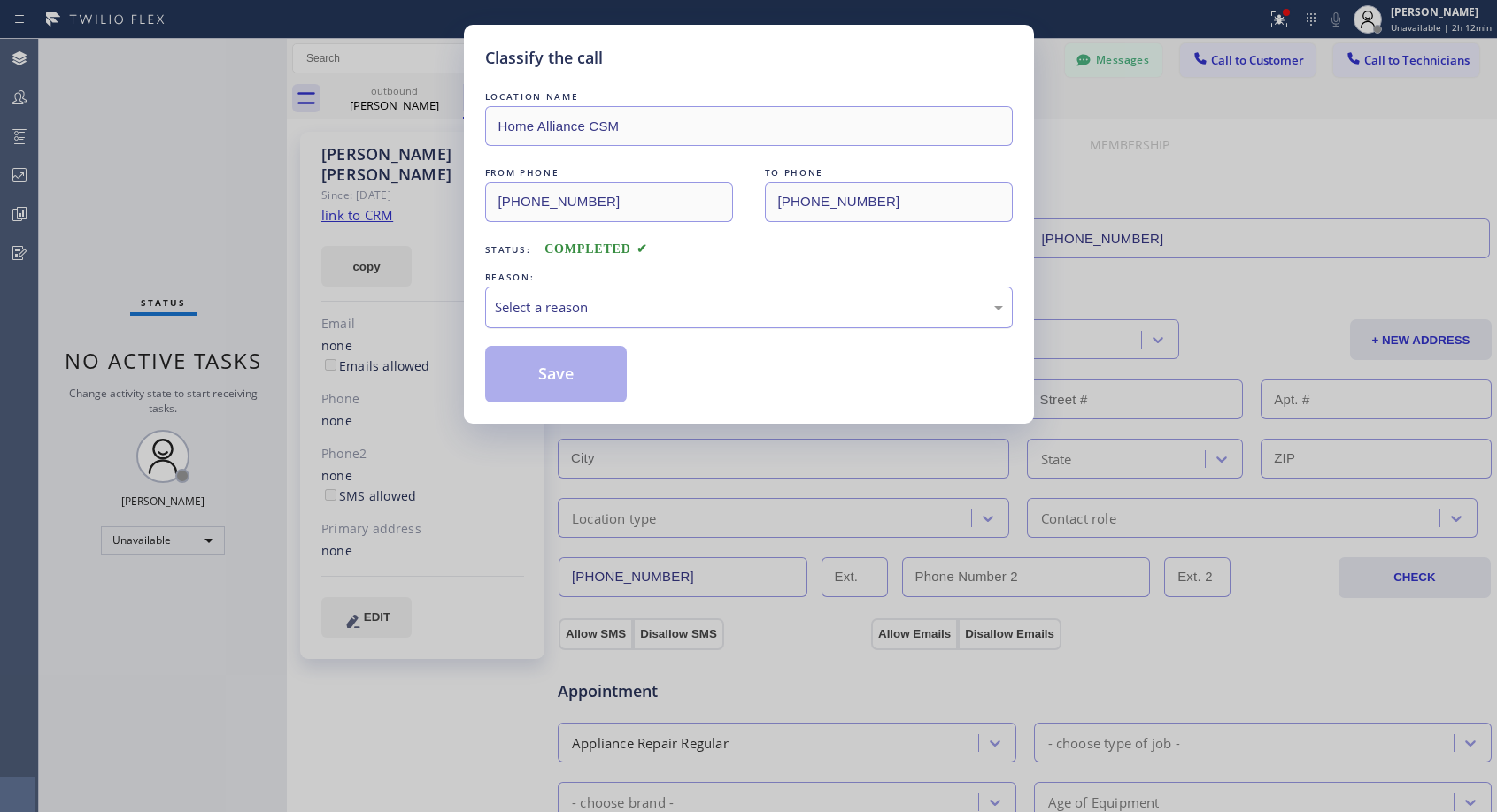
click at [646, 299] on div "Select a reason" at bounding box center [748, 307] width 508 height 20
click at [566, 380] on button "Save" at bounding box center [556, 375] width 142 height 57
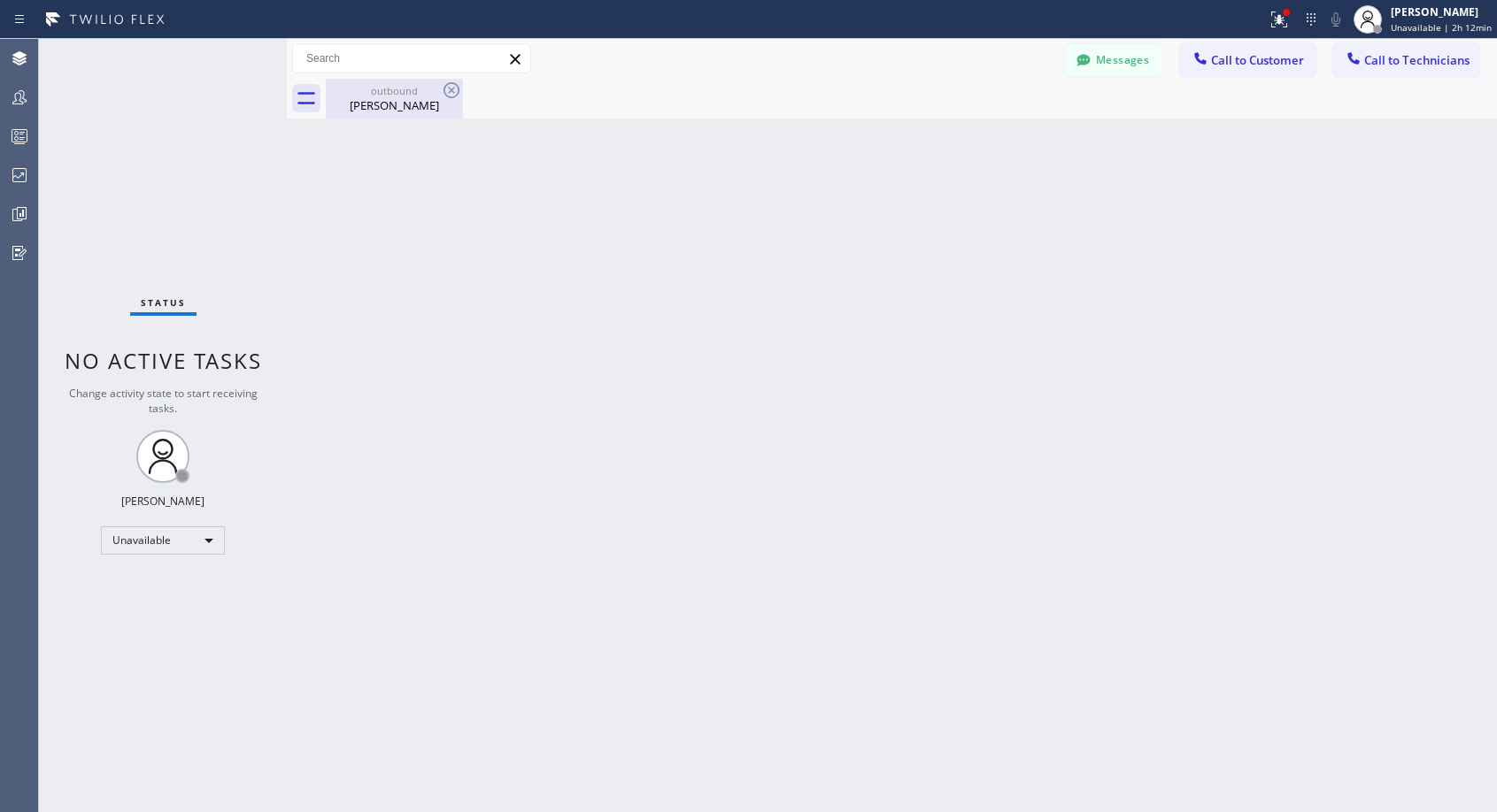
click at [414, 113] on div "outbound [PERSON_NAME]" at bounding box center [394, 98] width 134 height 40
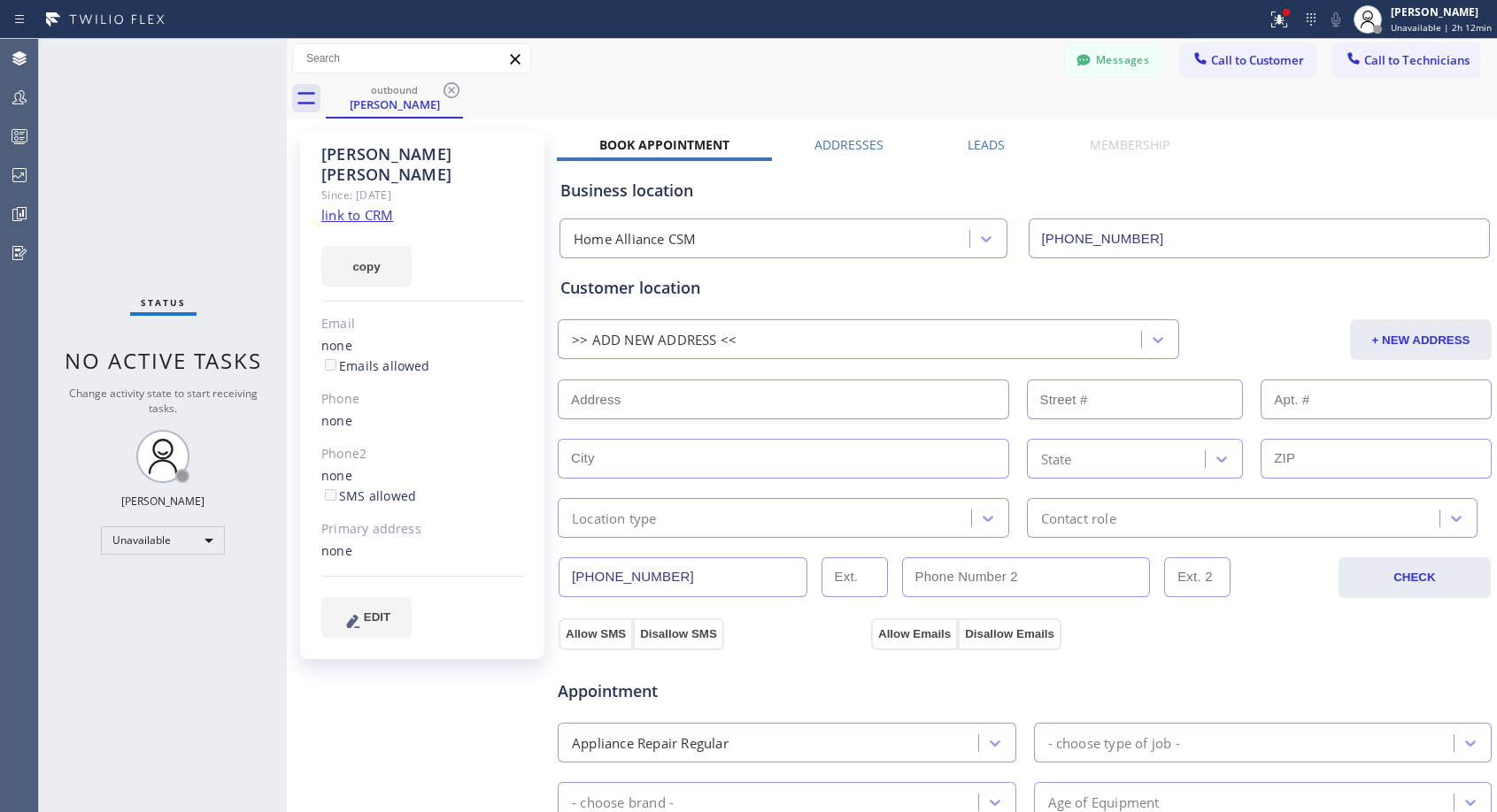
drag, startPoint x: 1248, startPoint y: 61, endPoint x: 1091, endPoint y: 99, distance: 161.5
click at [1249, 61] on span "Call to Customer" at bounding box center [1257, 59] width 93 height 15
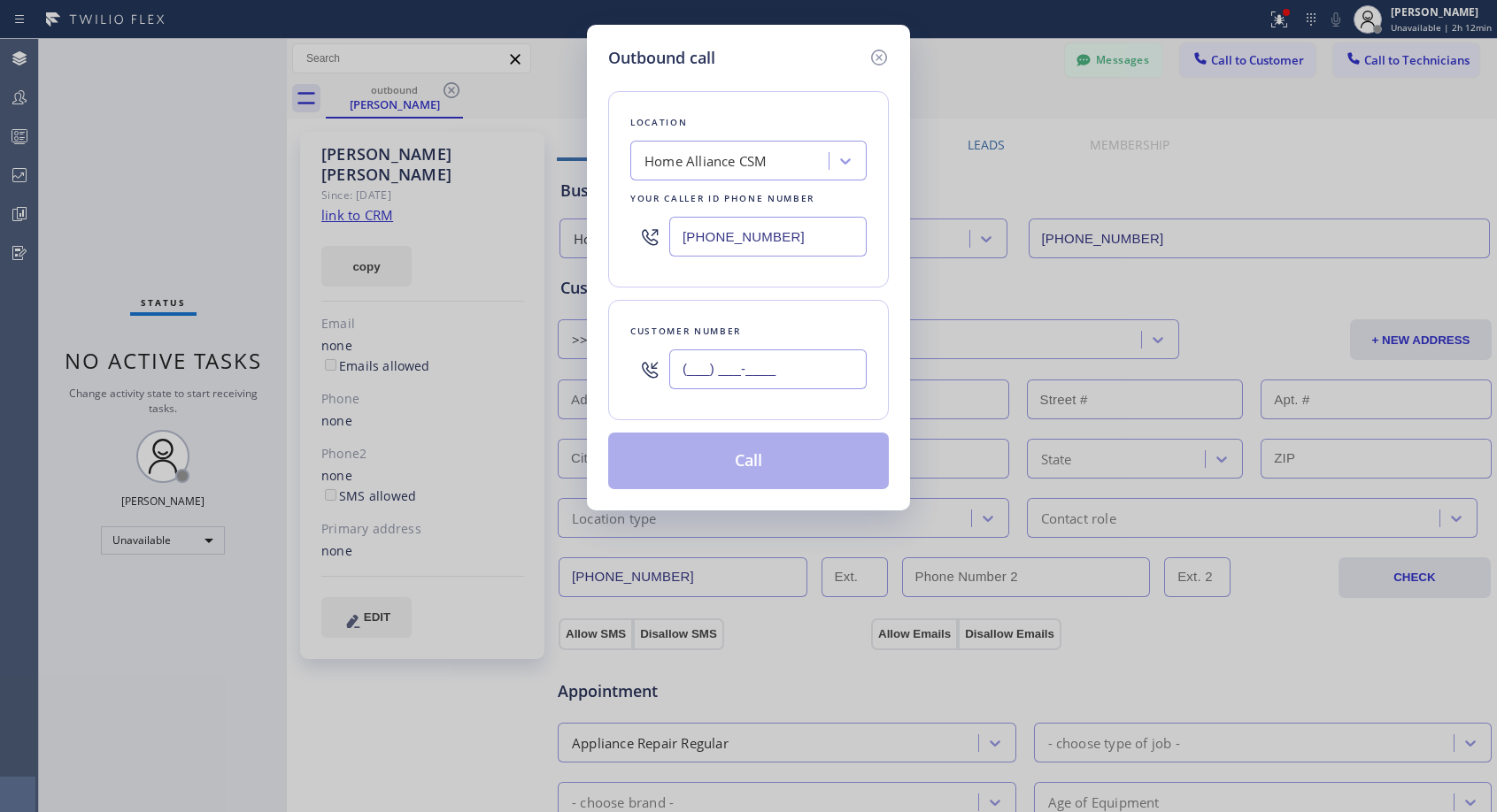
click at [748, 365] on input "(___) ___-____" at bounding box center [768, 370] width 198 height 40
paste input "718) 897-3034"
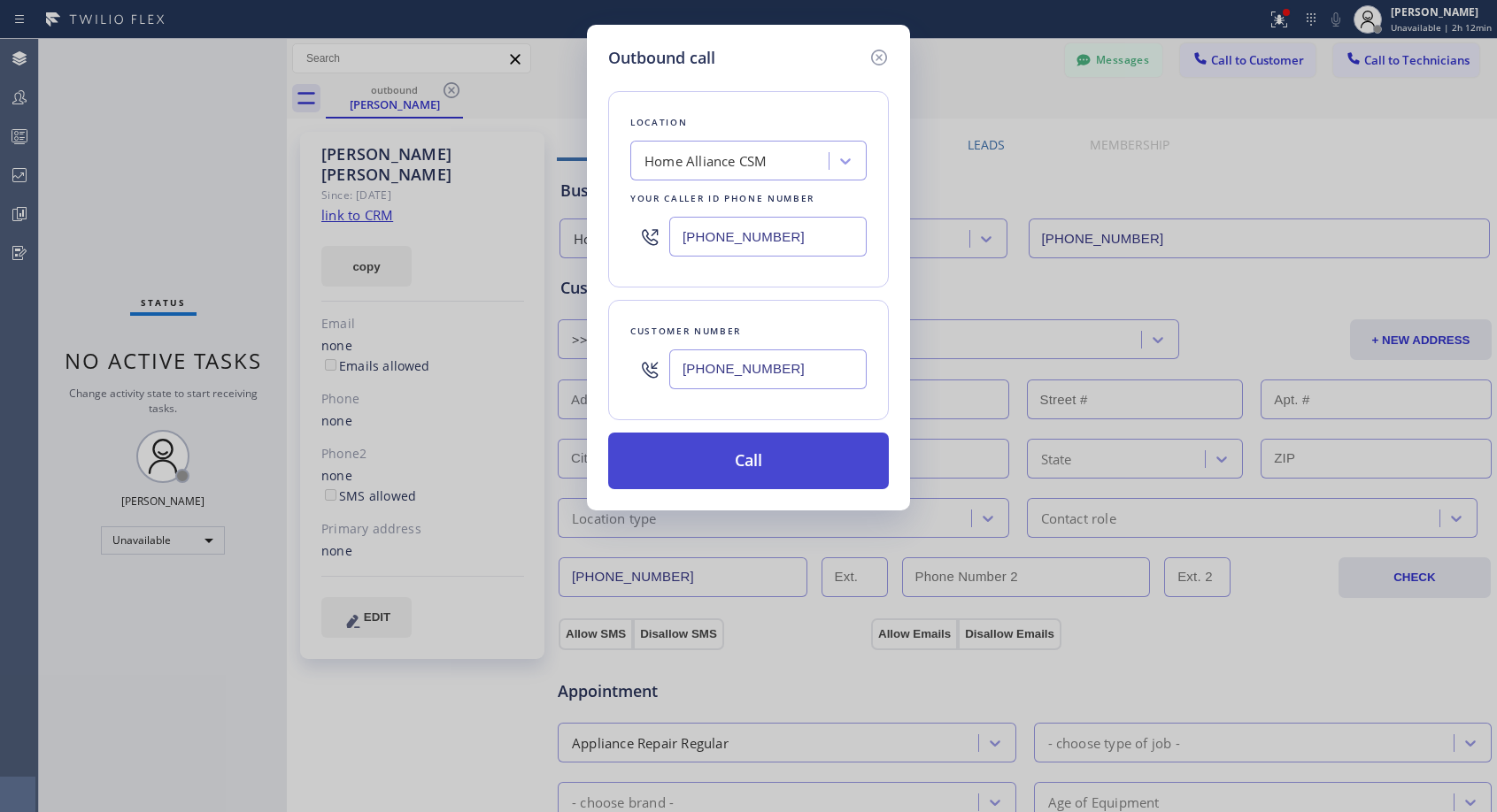
type input "[PHONE_NUMBER]"
click at [758, 469] on button "Call" at bounding box center [748, 461] width 281 height 57
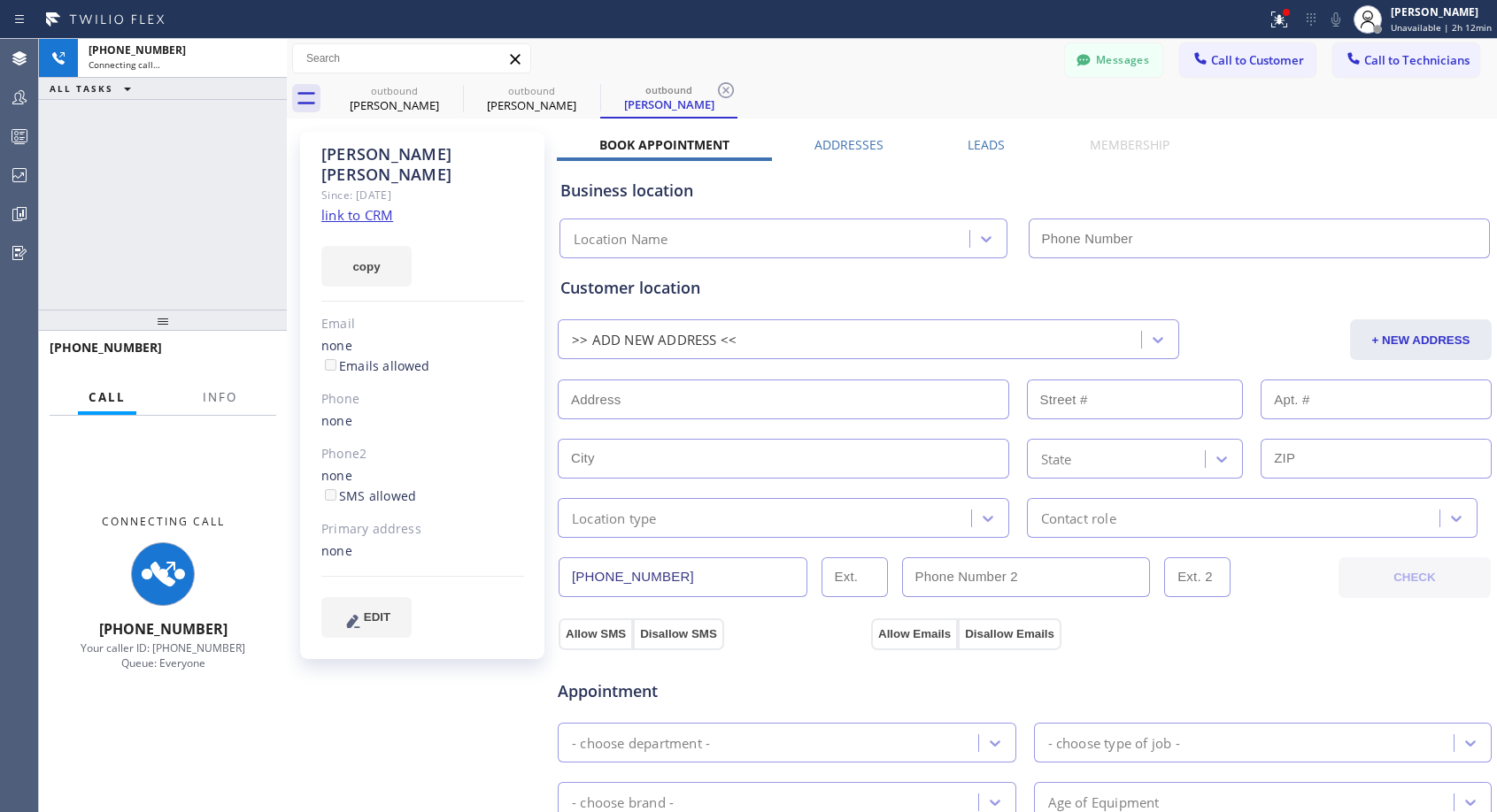
type input "[PHONE_NUMBER]"
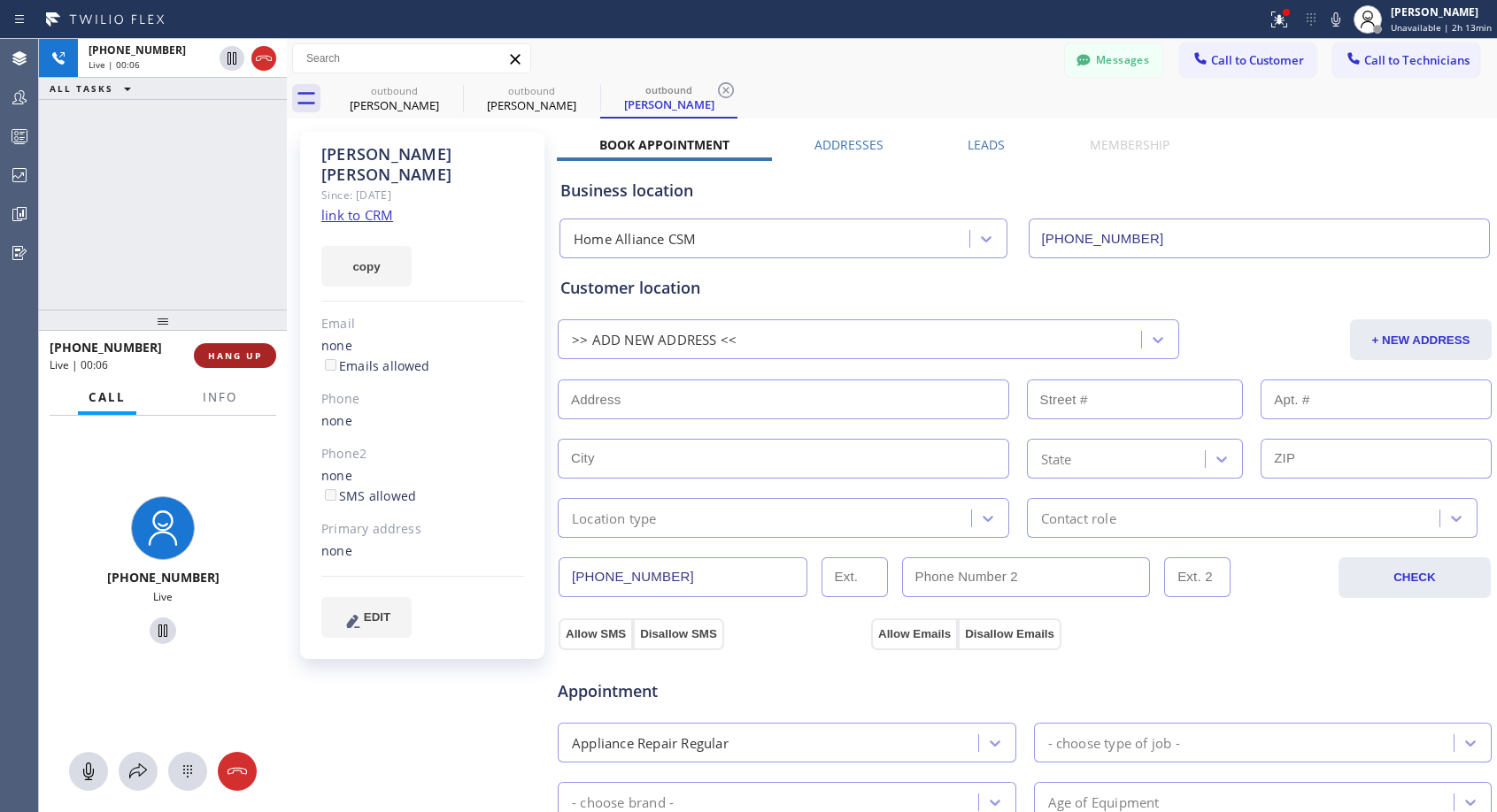
click at [234, 356] on span "HANG UP" at bounding box center [234, 356] width 54 height 13
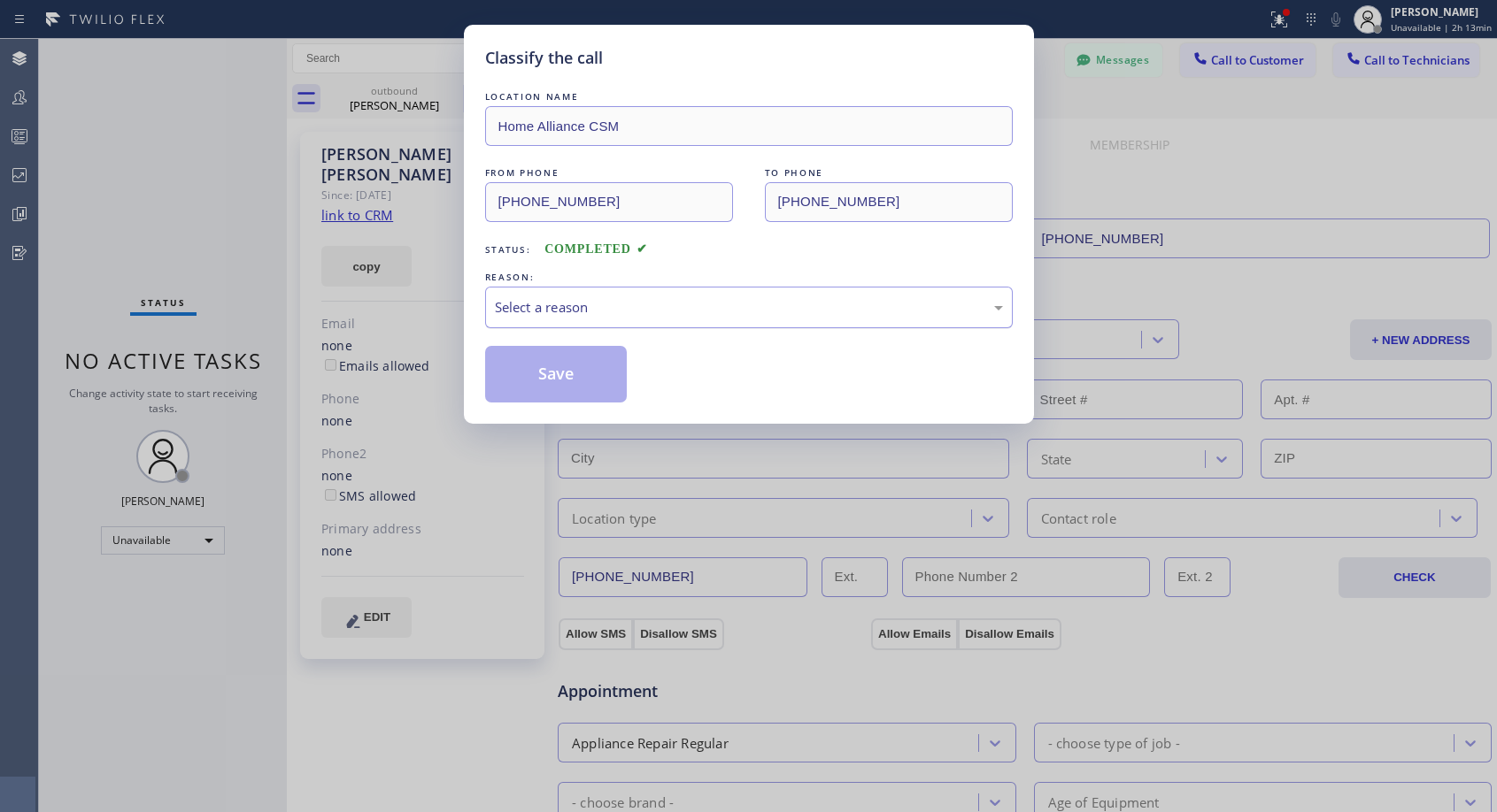
click at [655, 311] on div "Select a reason" at bounding box center [748, 307] width 508 height 20
click at [569, 378] on button "Save" at bounding box center [556, 375] width 142 height 57
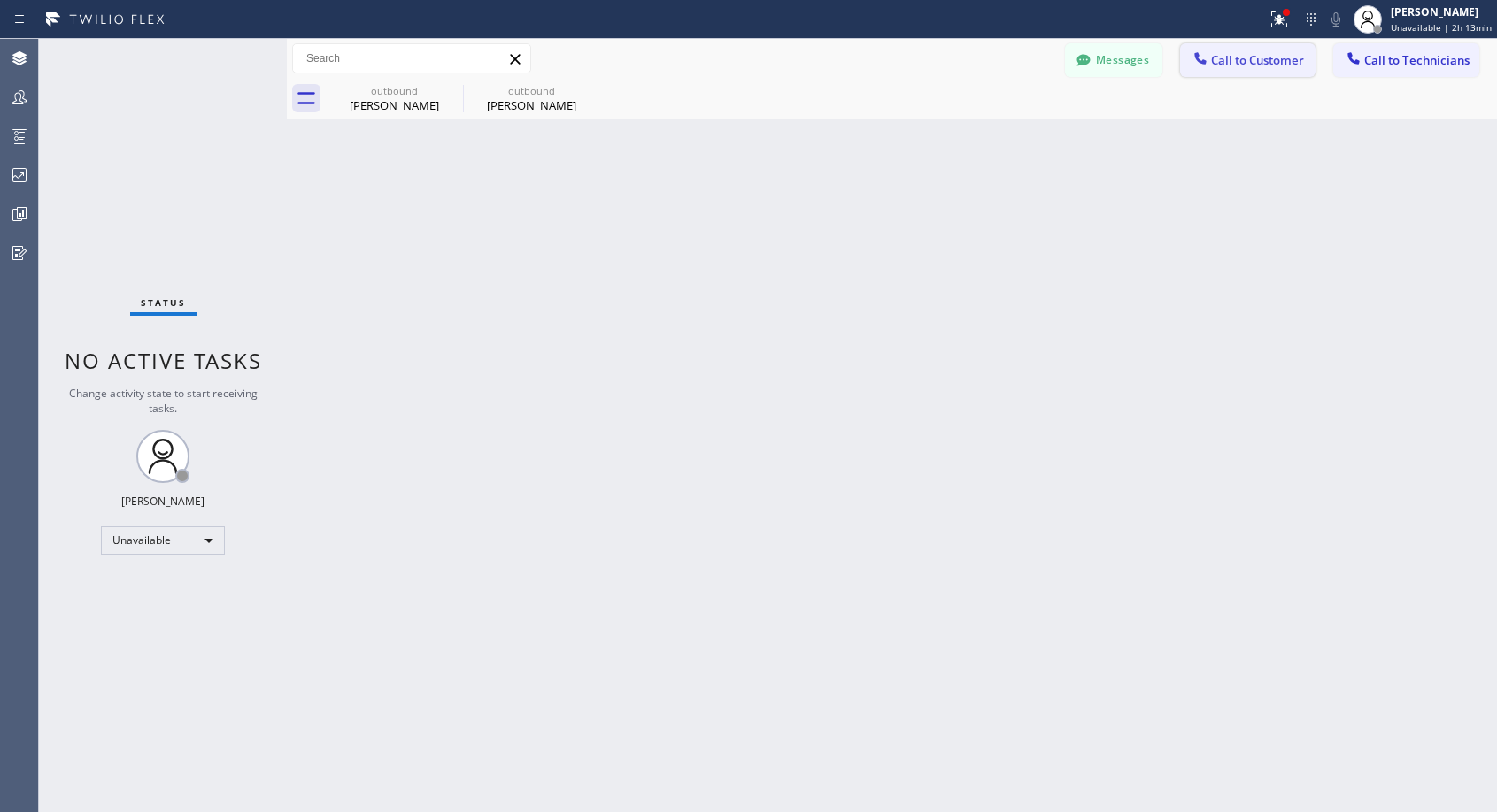
click at [1271, 62] on span "Call to Customer" at bounding box center [1257, 59] width 93 height 15
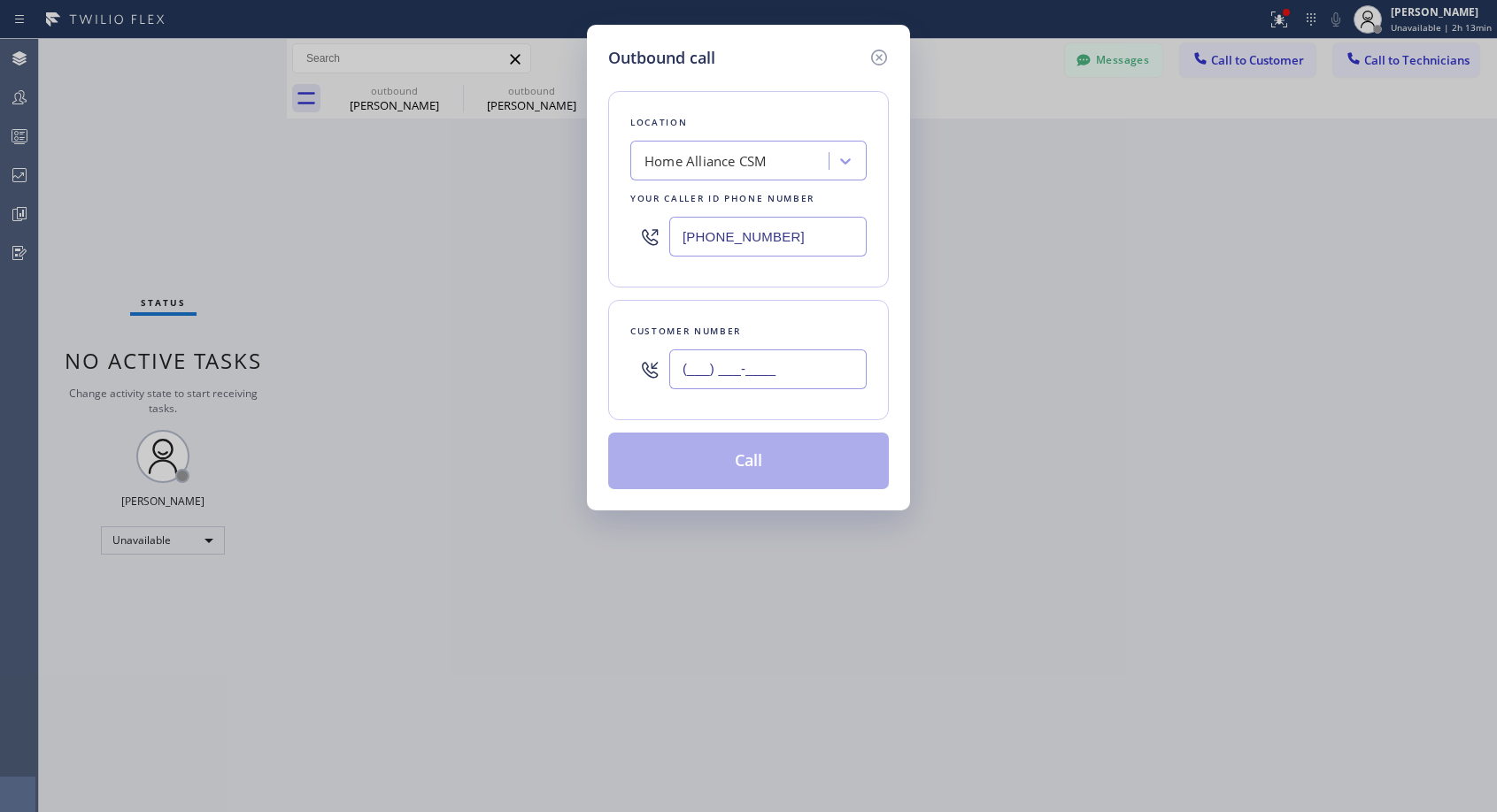
click at [714, 366] on input "(___) ___-____" at bounding box center [768, 370] width 198 height 40
paste input "718) 207-2741"
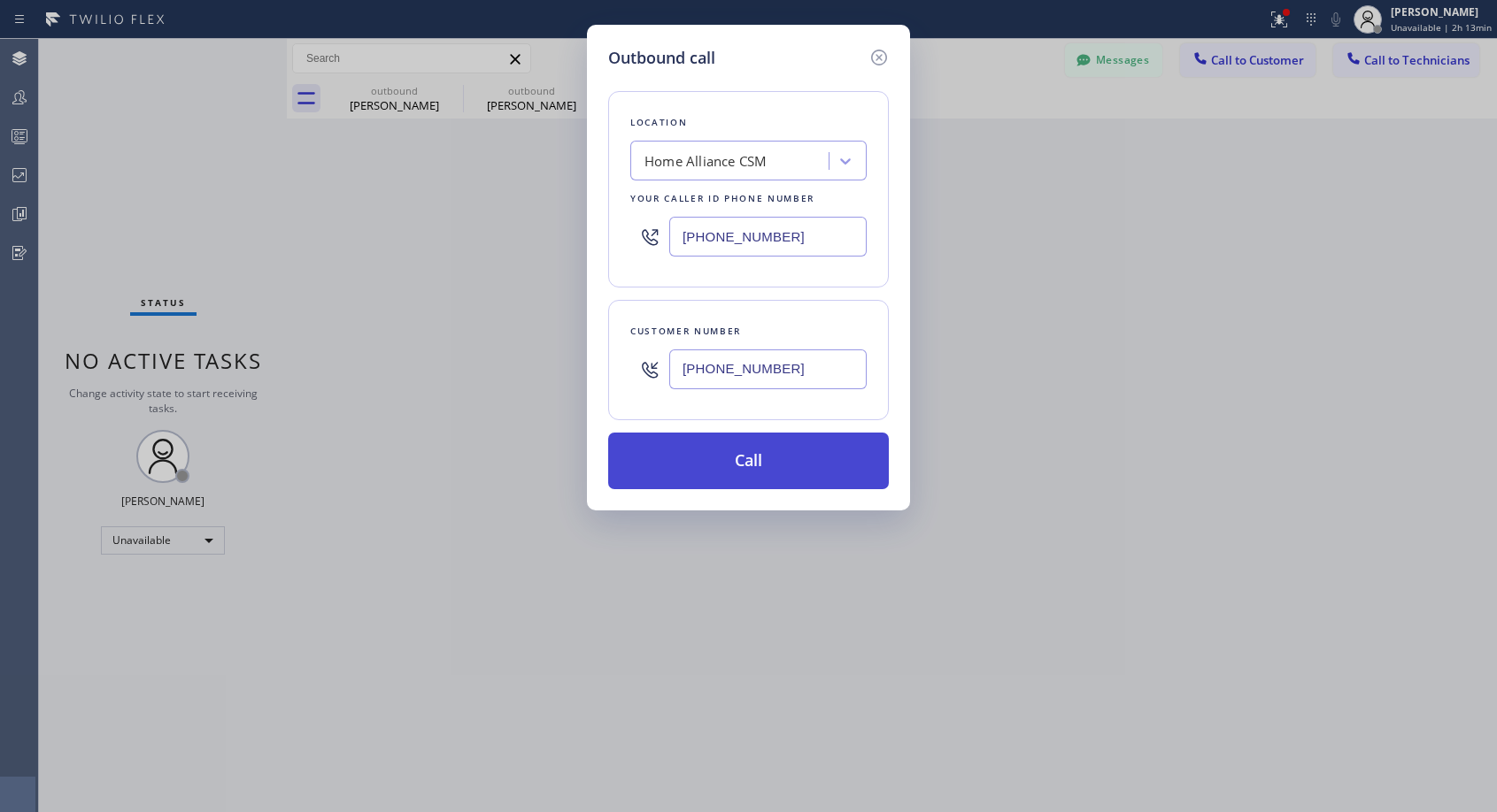
type input "[PHONE_NUMBER]"
click at [770, 452] on button "Call" at bounding box center [748, 461] width 281 height 57
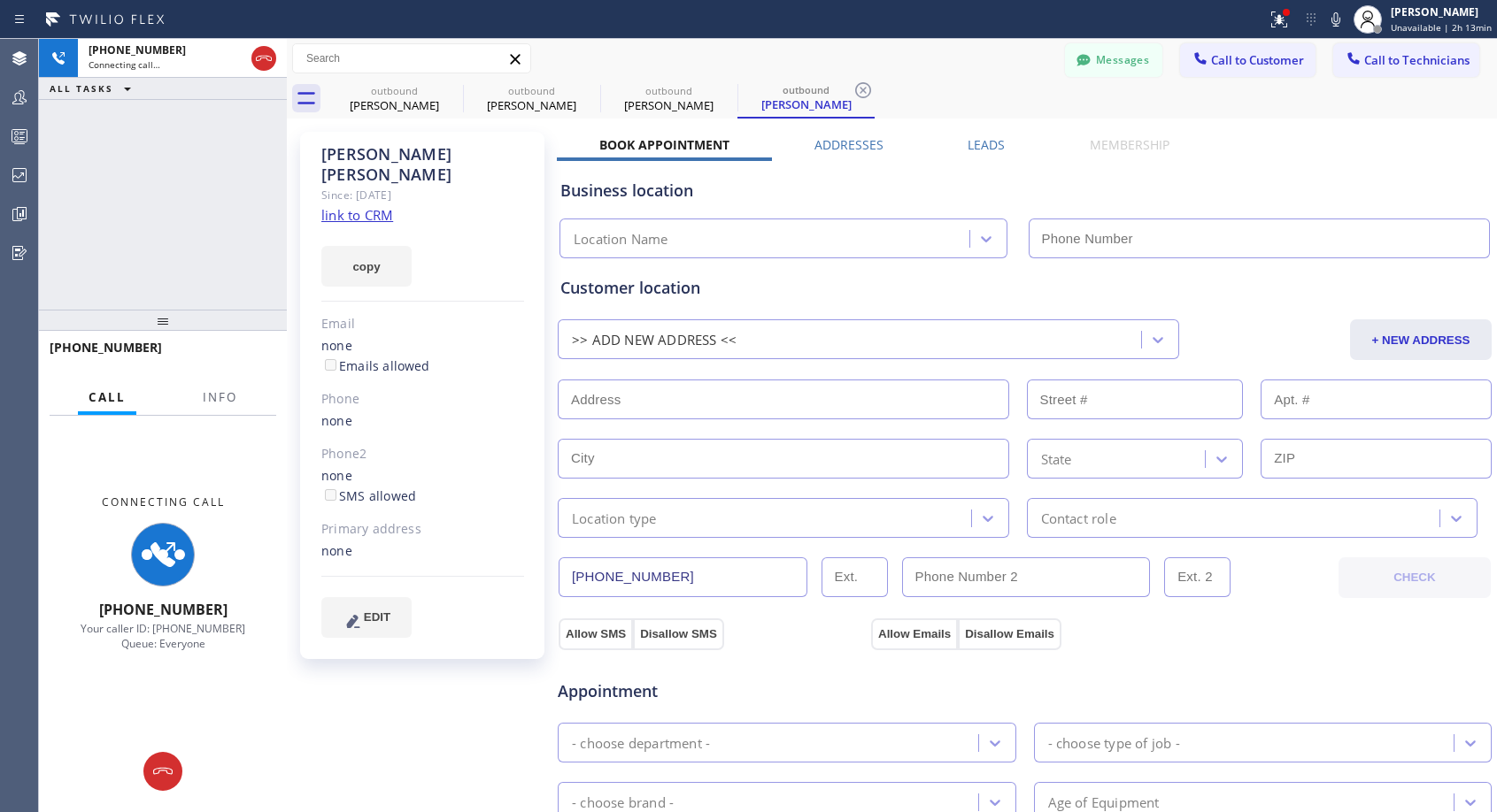
type input "[PHONE_NUMBER]"
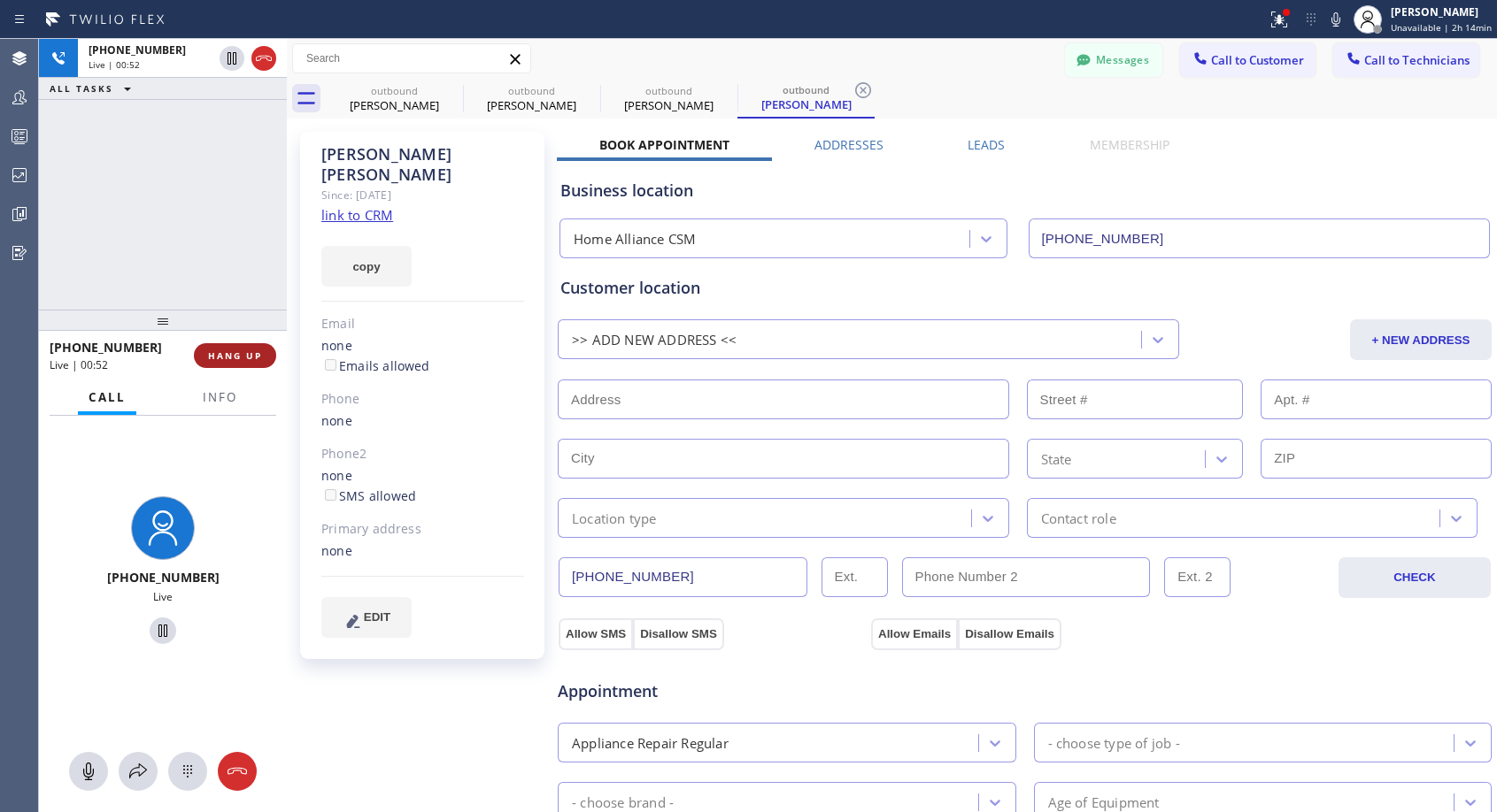
click at [218, 357] on span "HANG UP" at bounding box center [234, 356] width 54 height 13
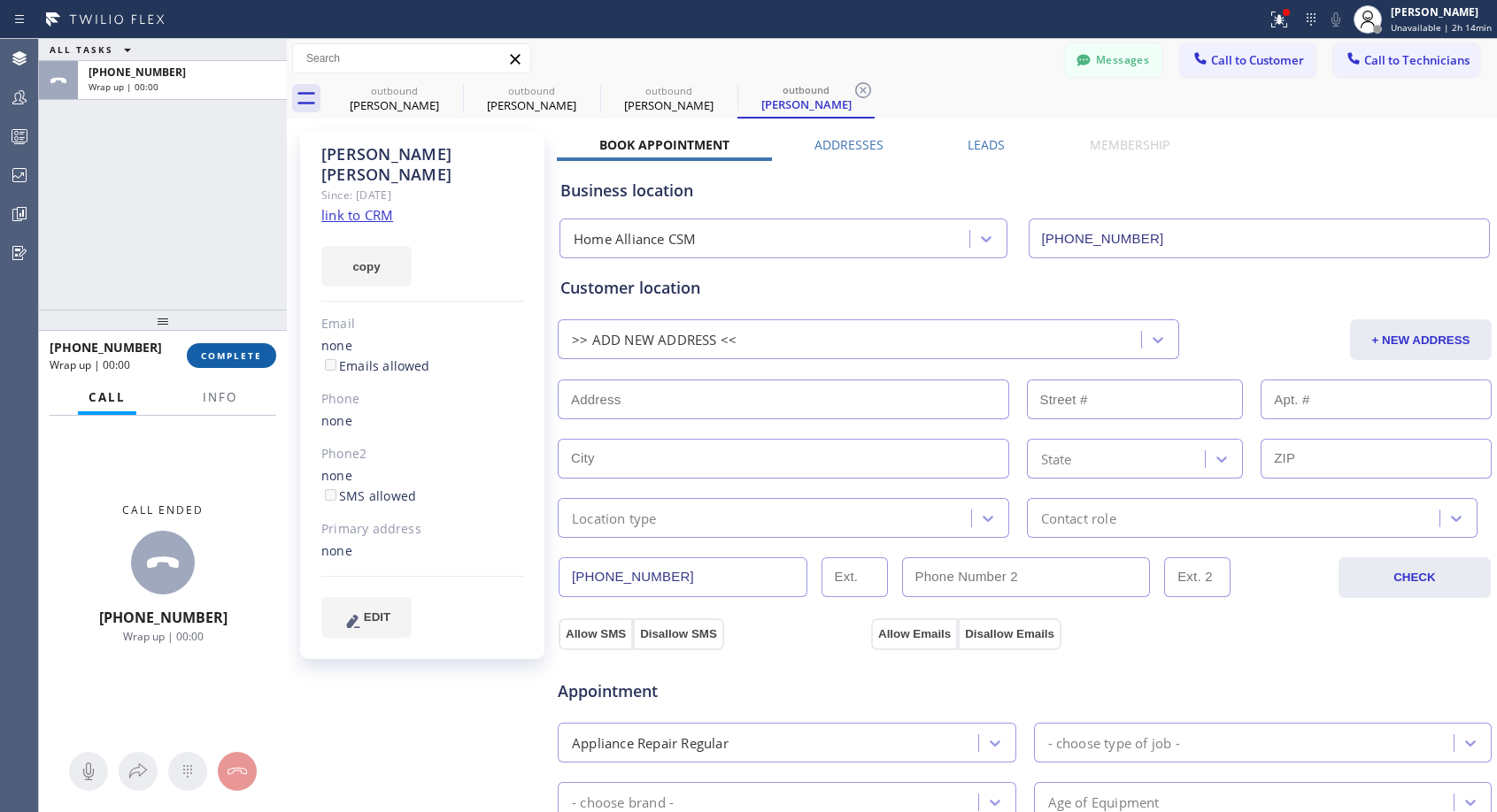
click at [218, 357] on span "COMPLETE" at bounding box center [231, 356] width 61 height 13
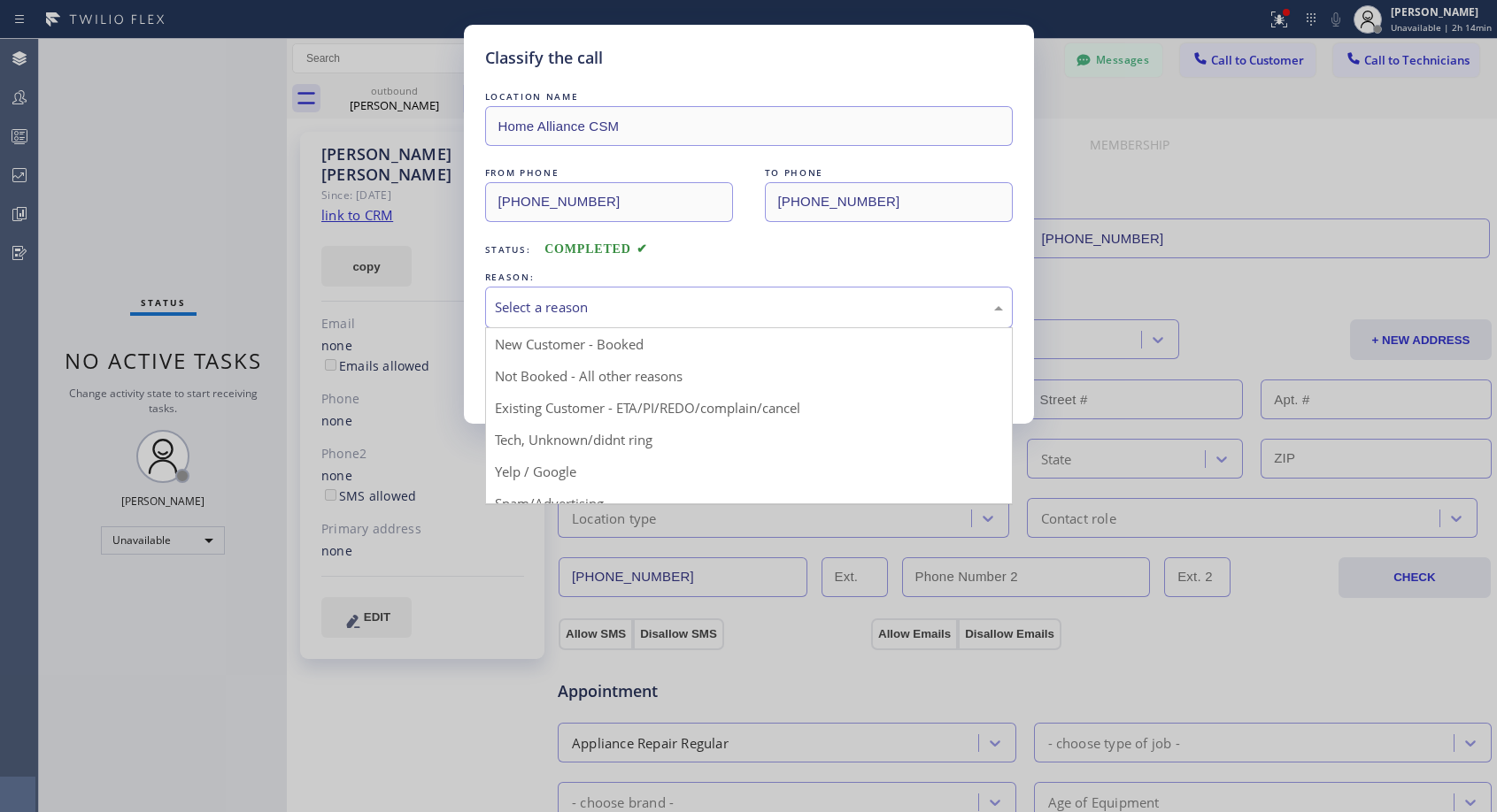
click at [588, 311] on div "Select a reason" at bounding box center [748, 307] width 508 height 20
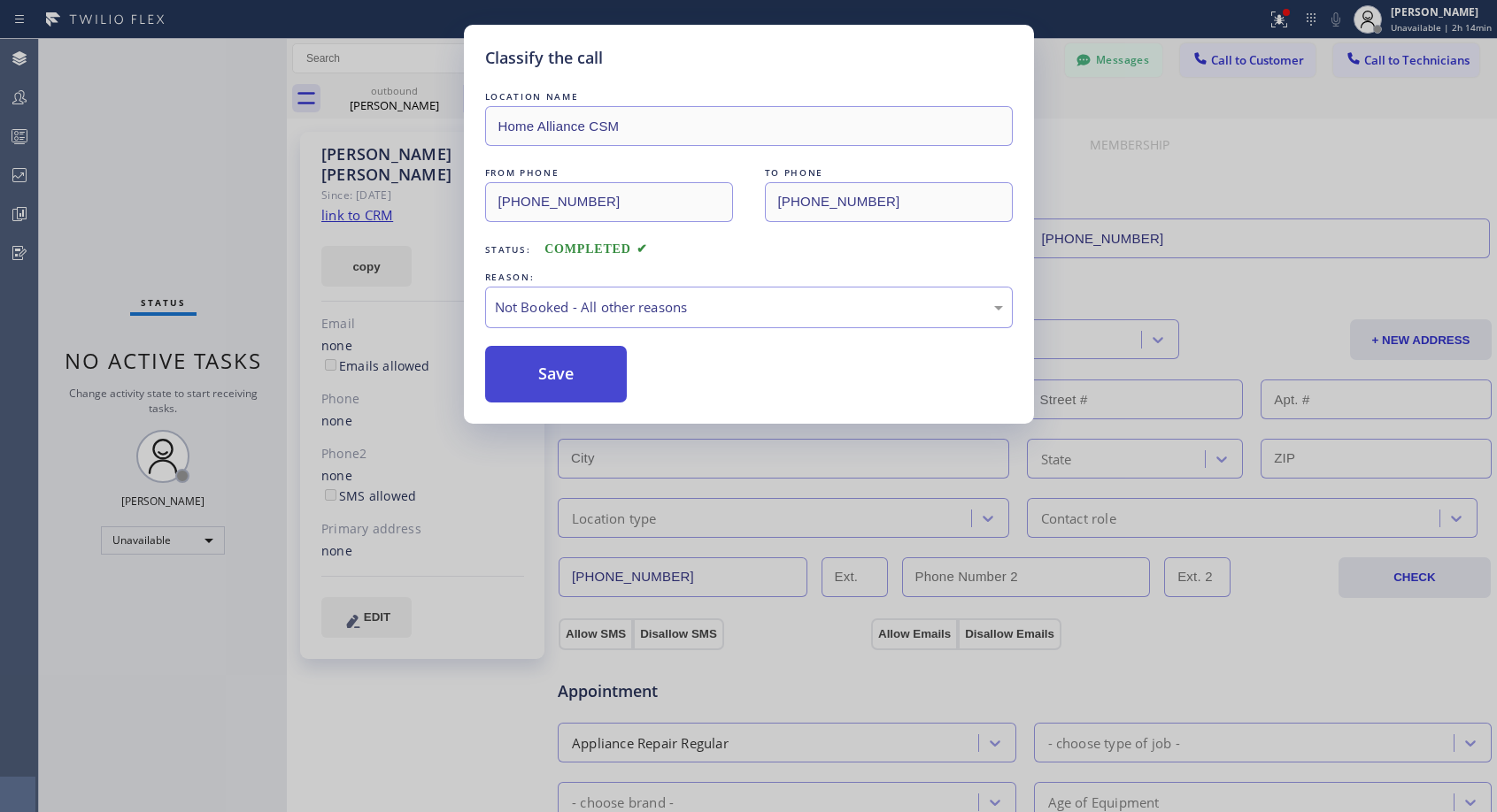
click at [564, 371] on button "Save" at bounding box center [556, 375] width 142 height 57
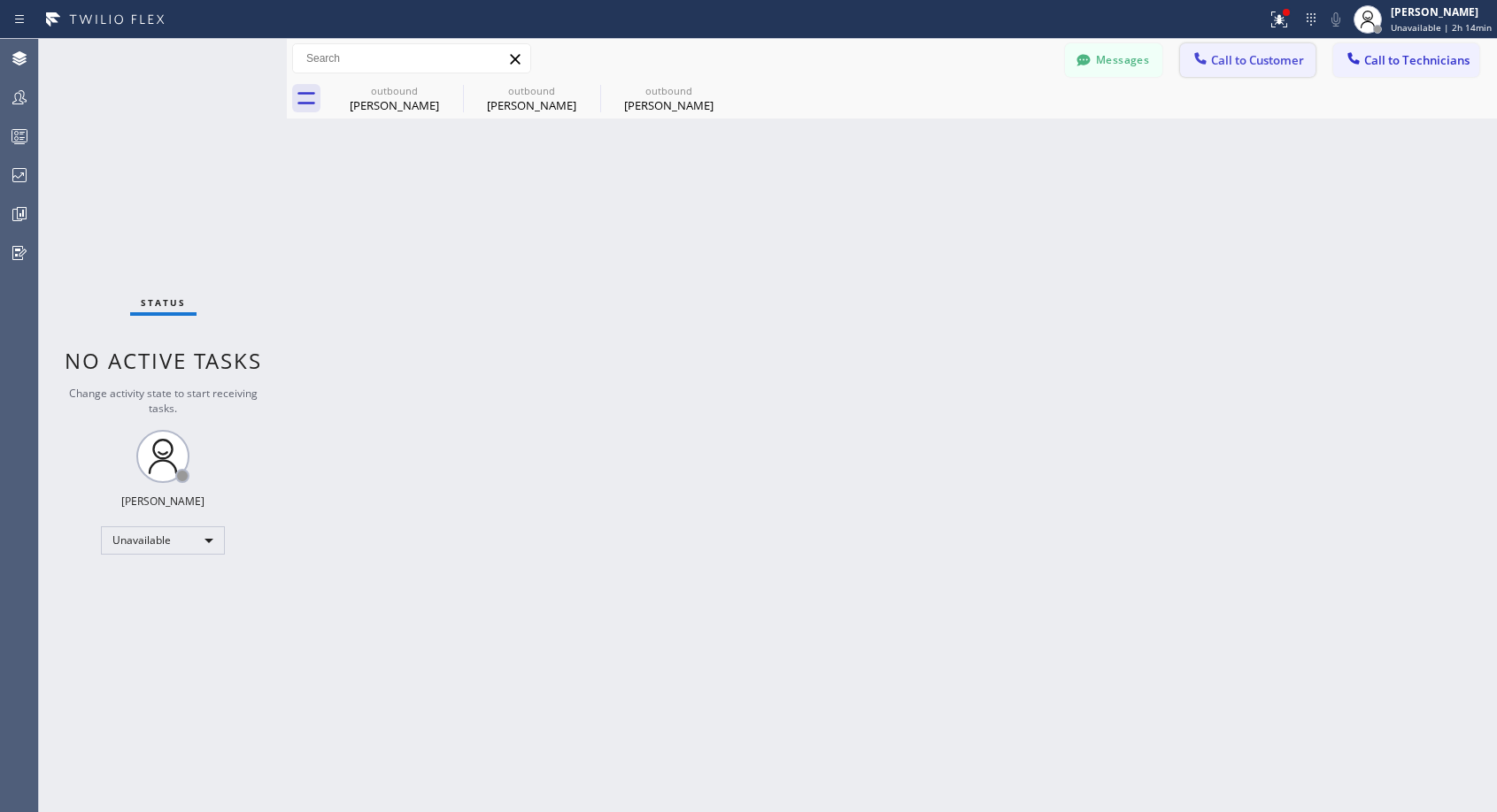
click at [1253, 61] on span "Call to Customer" at bounding box center [1257, 59] width 93 height 15
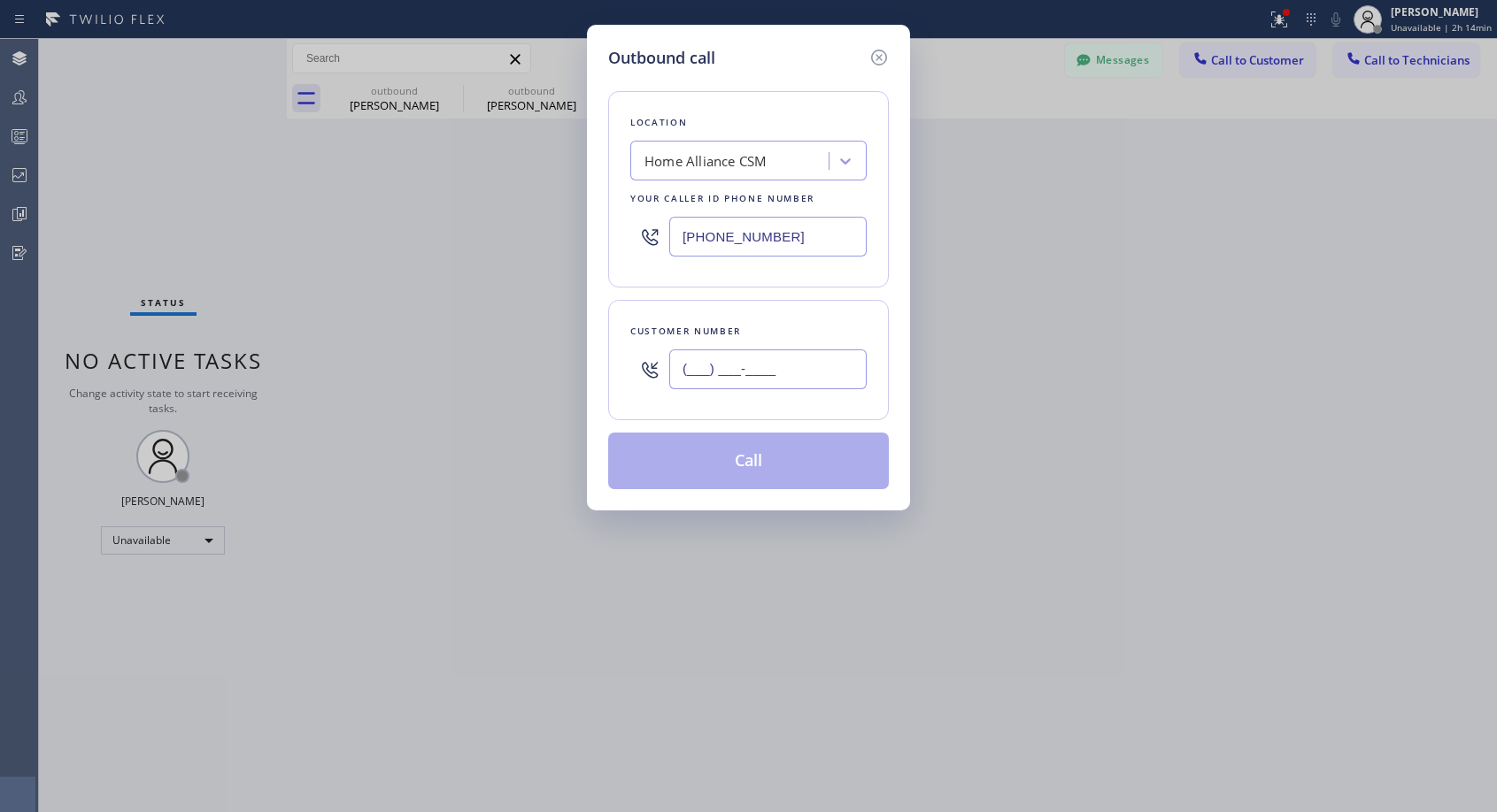
click at [727, 380] on input "(___) ___-____" at bounding box center [768, 370] width 198 height 40
paste input "480) 486-0800"
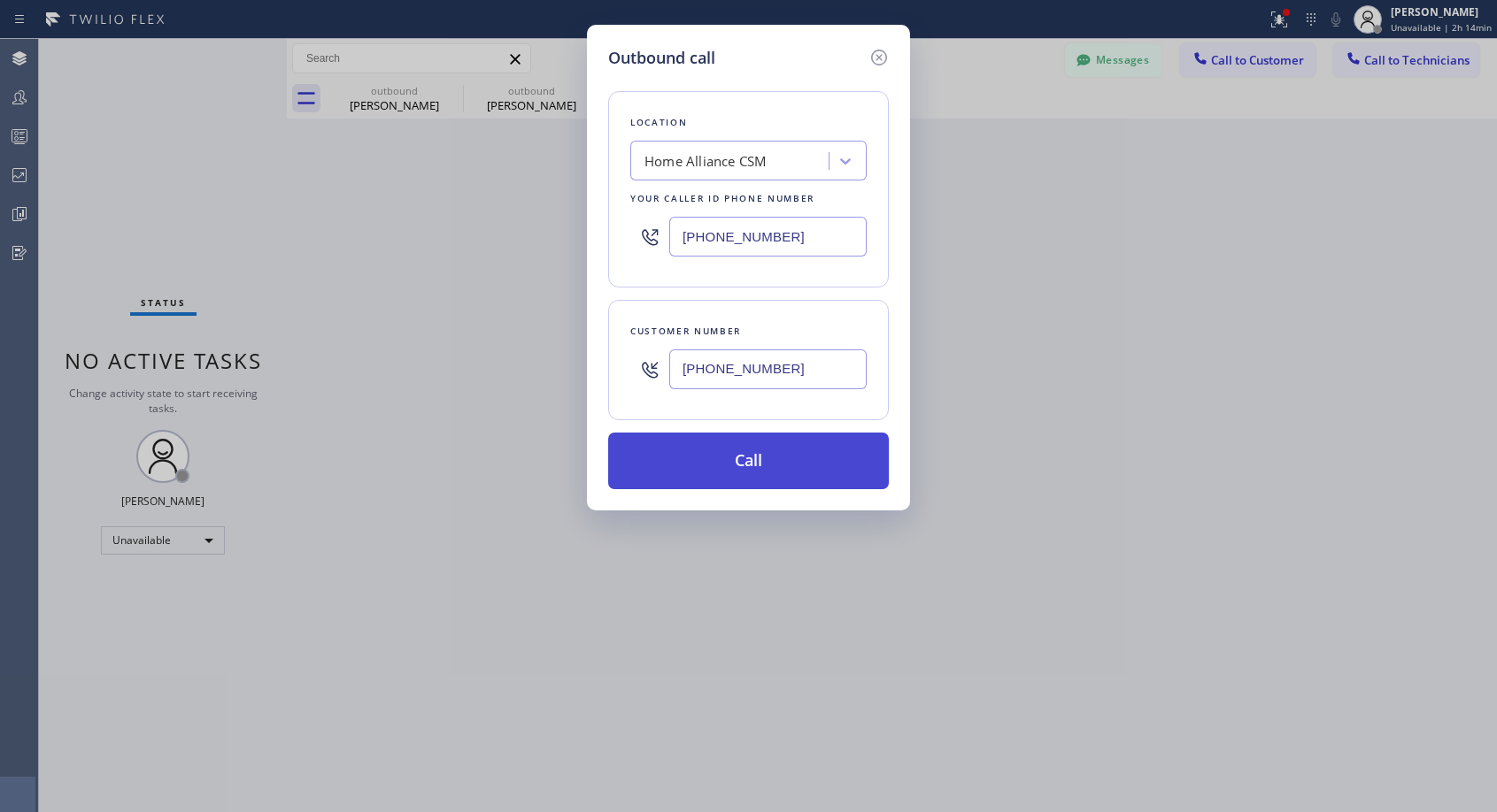
type input "[PHONE_NUMBER]"
click at [773, 468] on button "Call" at bounding box center [748, 461] width 281 height 57
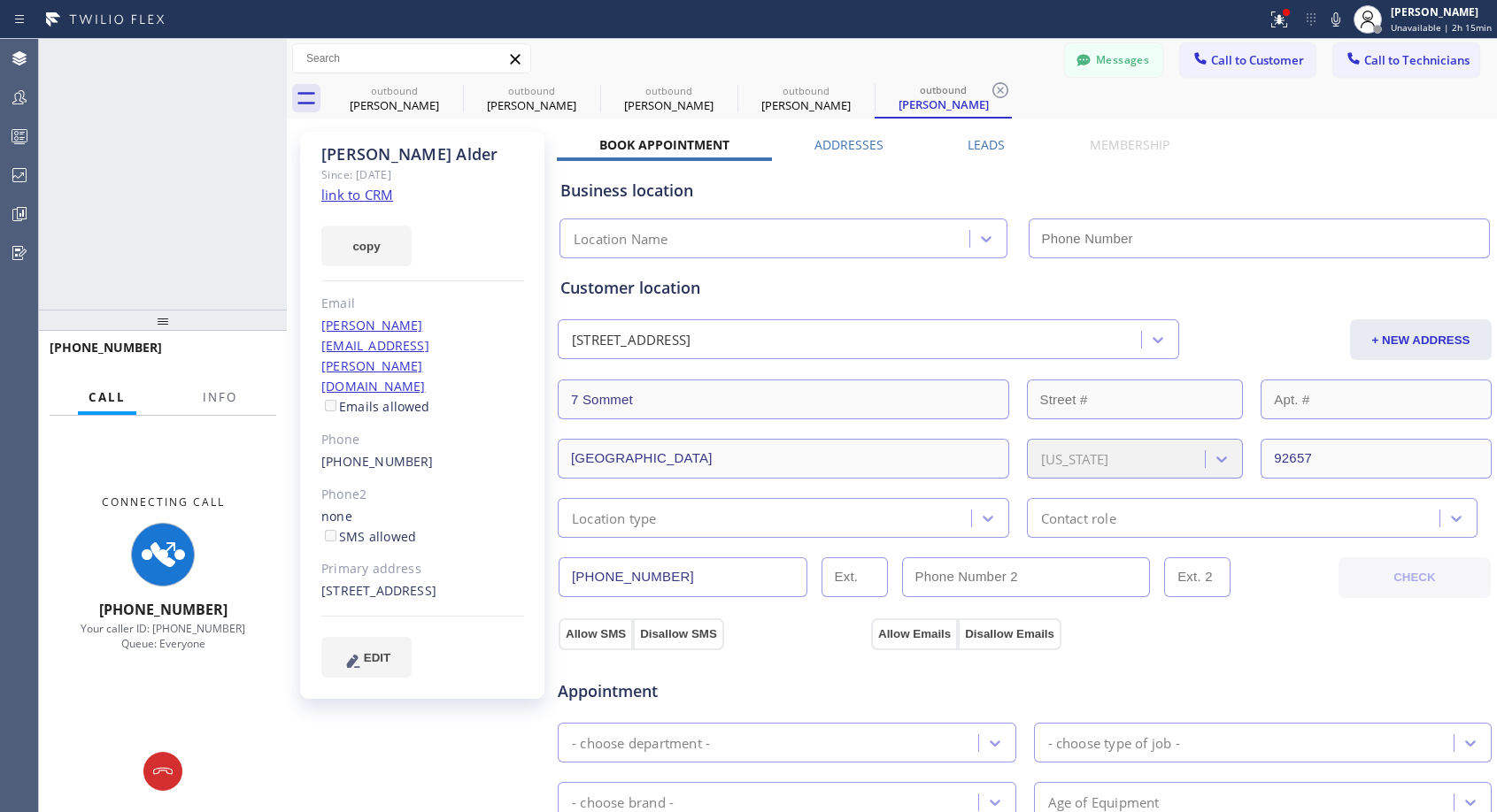
type input "[PHONE_NUMBER]"
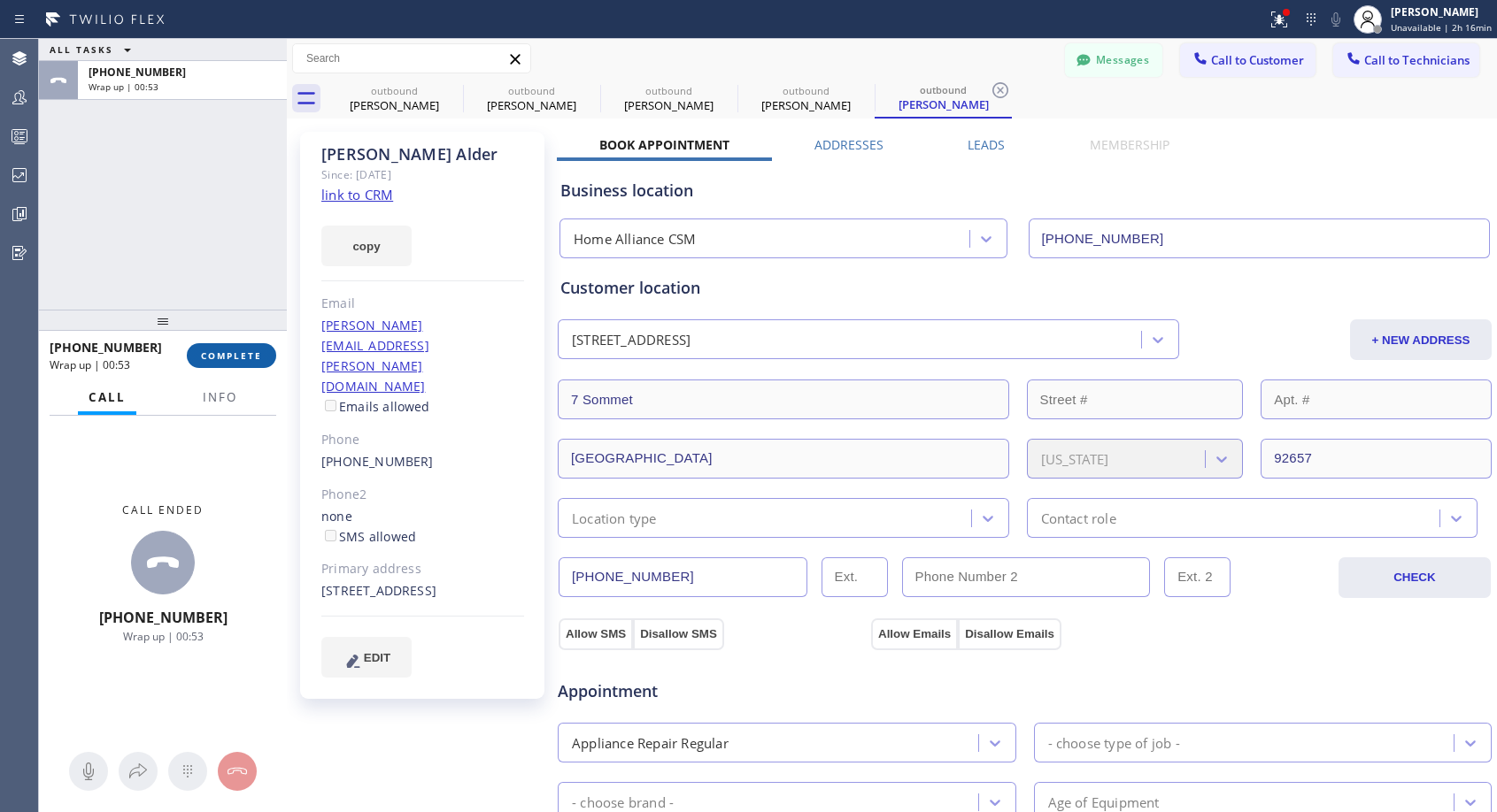
click at [211, 355] on span "COMPLETE" at bounding box center [231, 356] width 61 height 13
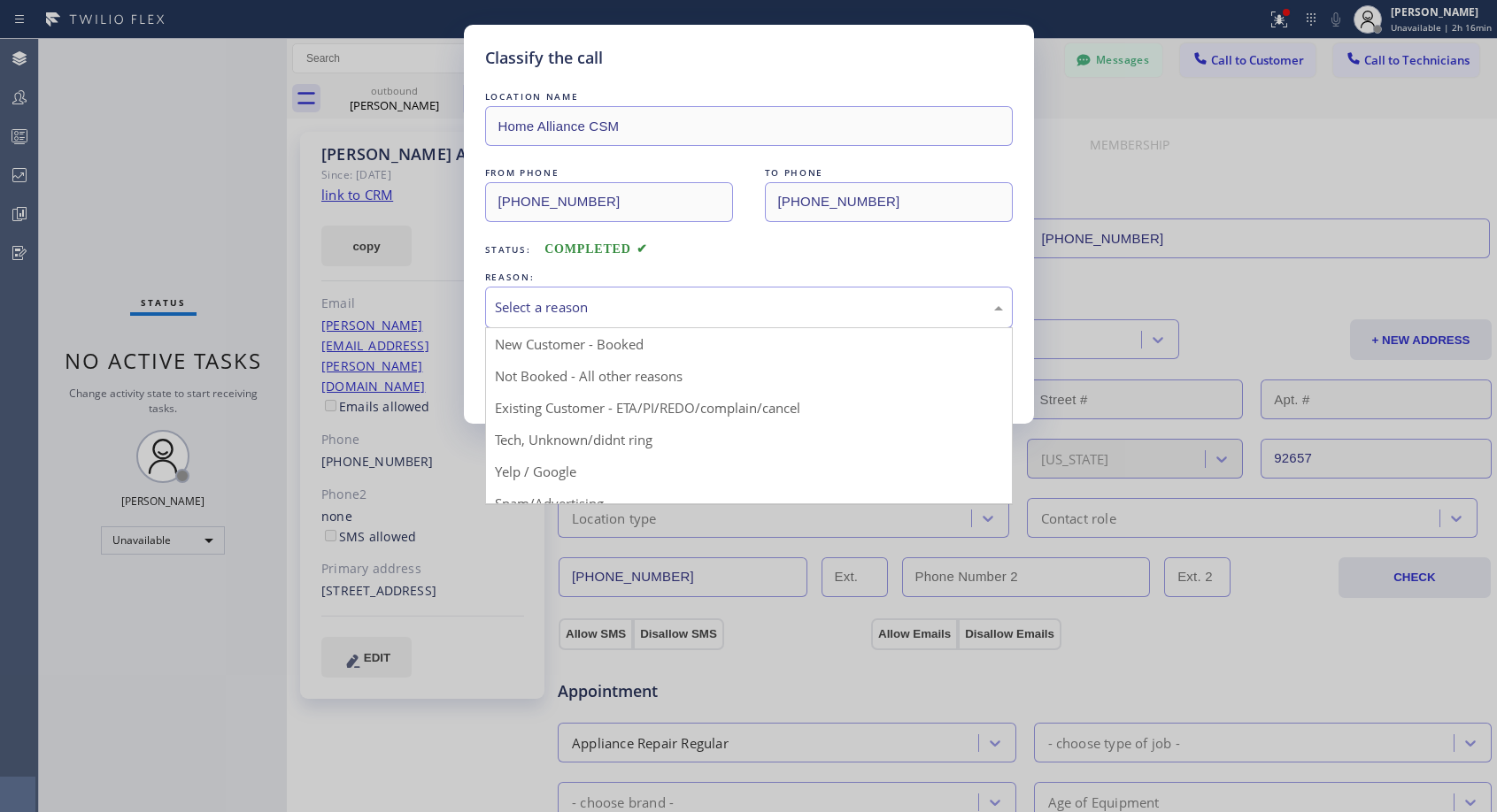
click at [585, 305] on div "Select a reason" at bounding box center [748, 307] width 508 height 20
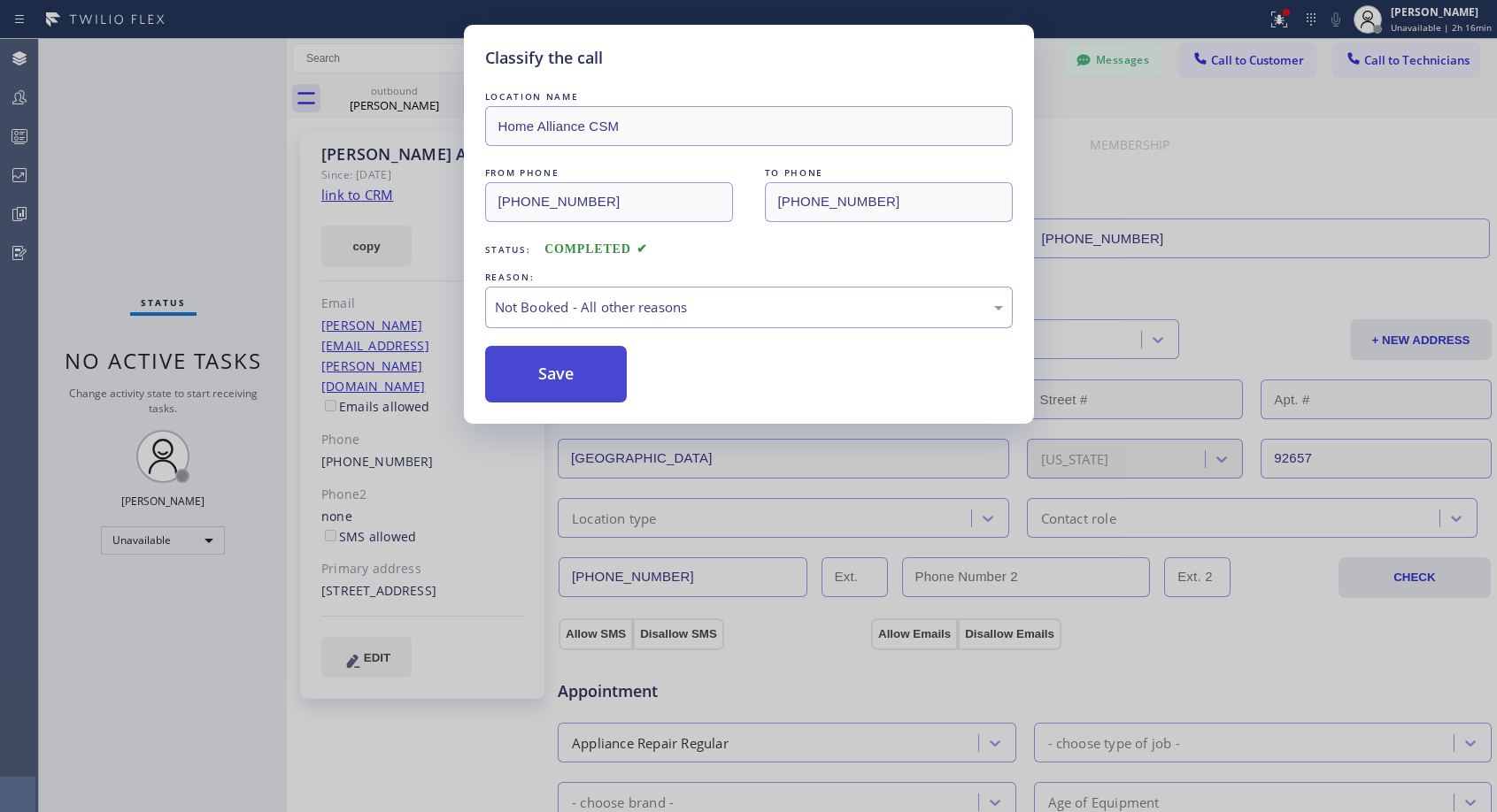
click at [554, 372] on button "Save" at bounding box center [556, 375] width 142 height 57
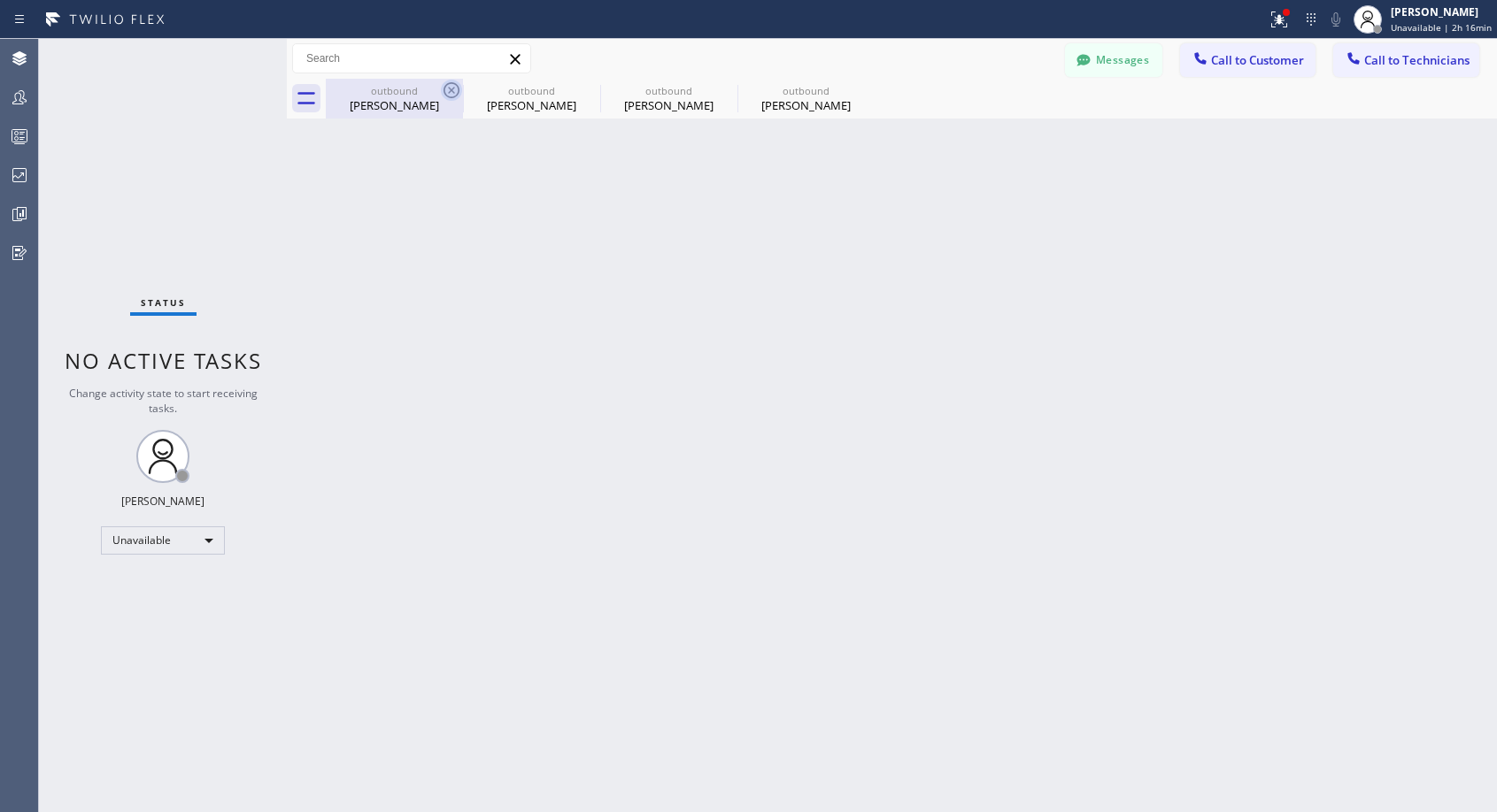
click at [449, 87] on icon at bounding box center [451, 89] width 21 height 21
click at [0, 0] on icon at bounding box center [0, 0] width 0 height 0
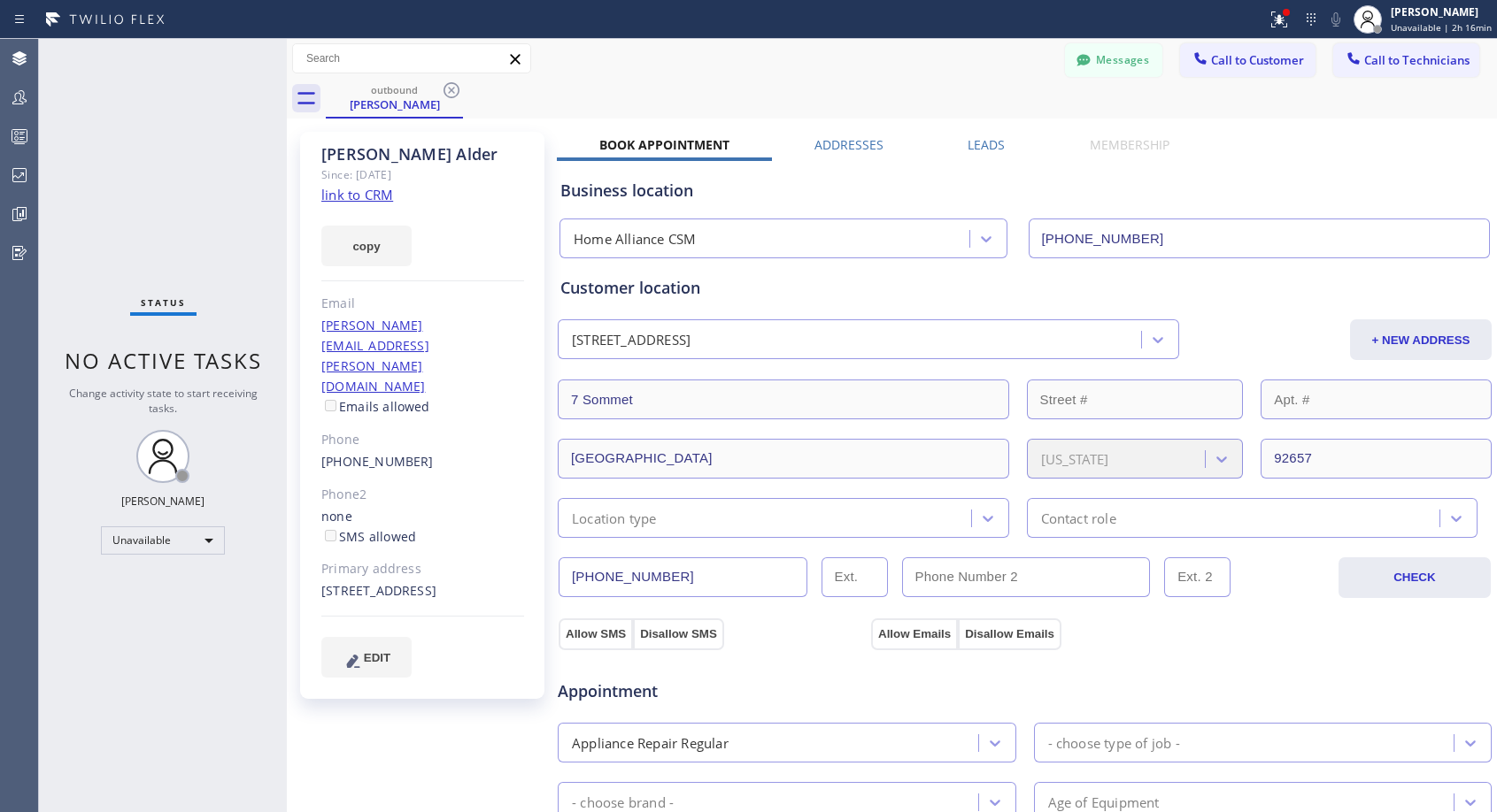
click at [449, 87] on icon at bounding box center [451, 89] width 21 height 21
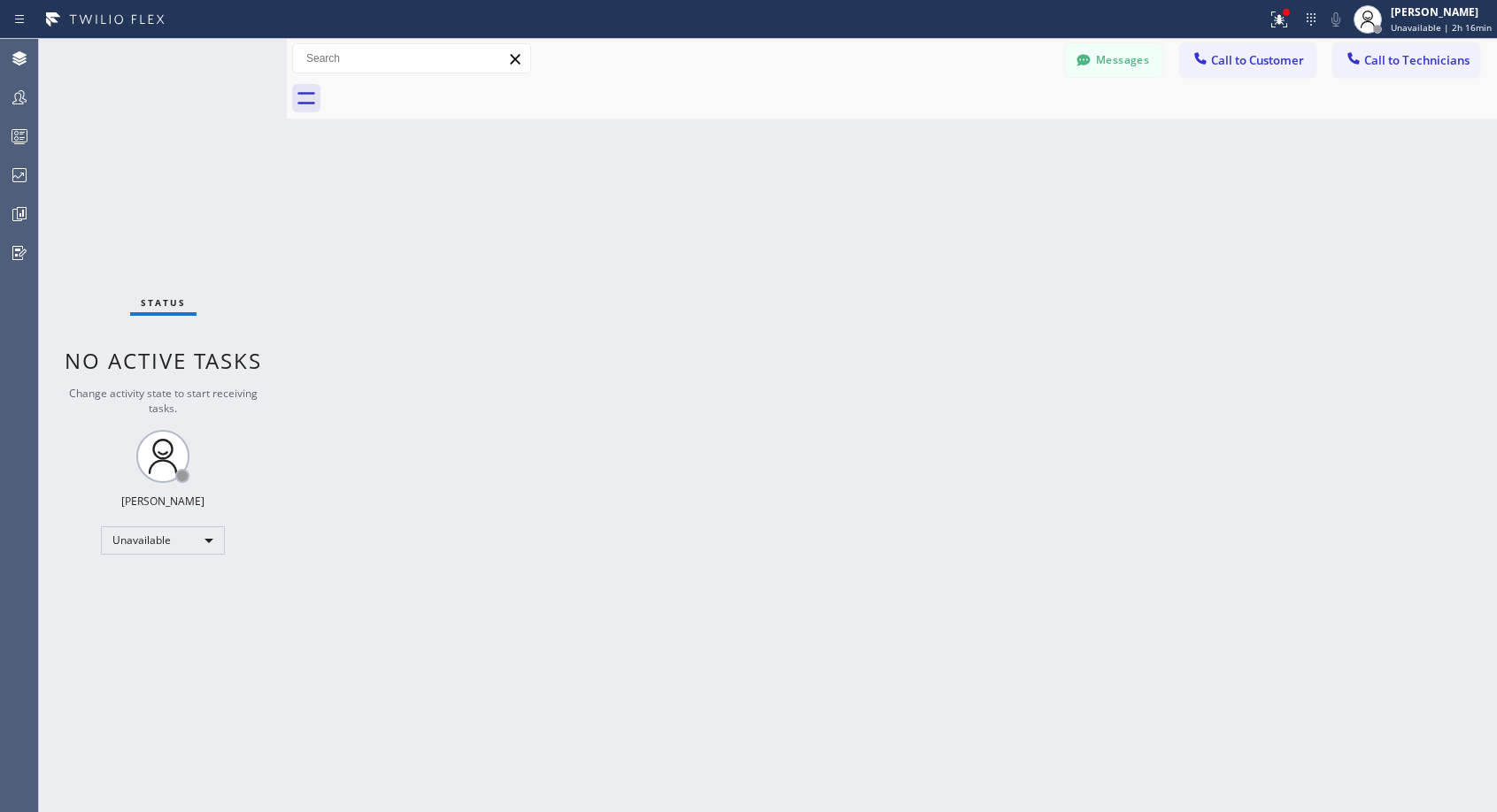
click at [449, 87] on div at bounding box center [911, 98] width 1172 height 40
click at [1236, 64] on span "Call to Customer" at bounding box center [1257, 59] width 93 height 15
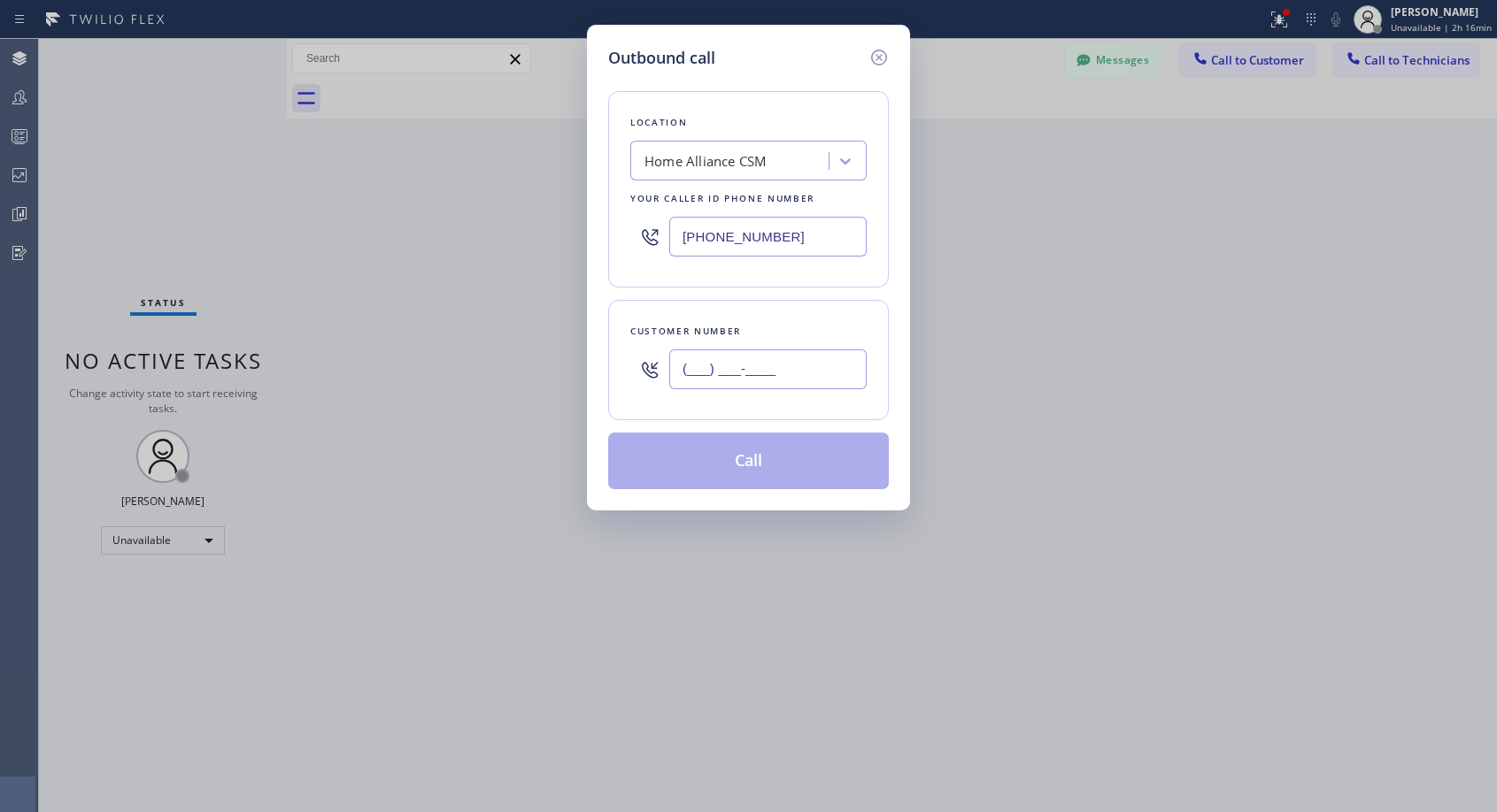
click at [742, 356] on input "(___) ___-____" at bounding box center [768, 370] width 198 height 40
paste input "408) 226-4539"
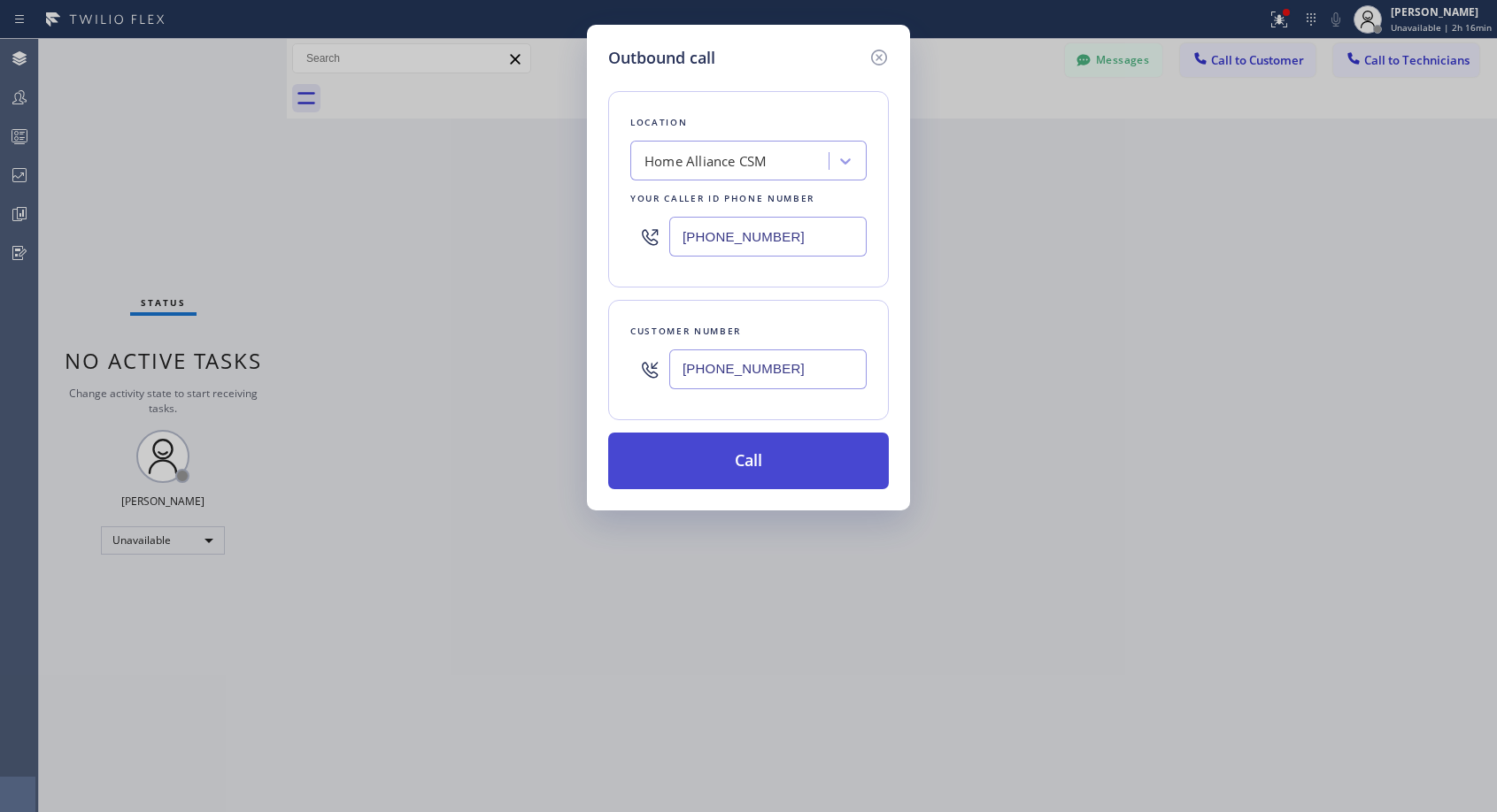
type input "[PHONE_NUMBER]"
click at [784, 463] on button "Call" at bounding box center [748, 461] width 281 height 57
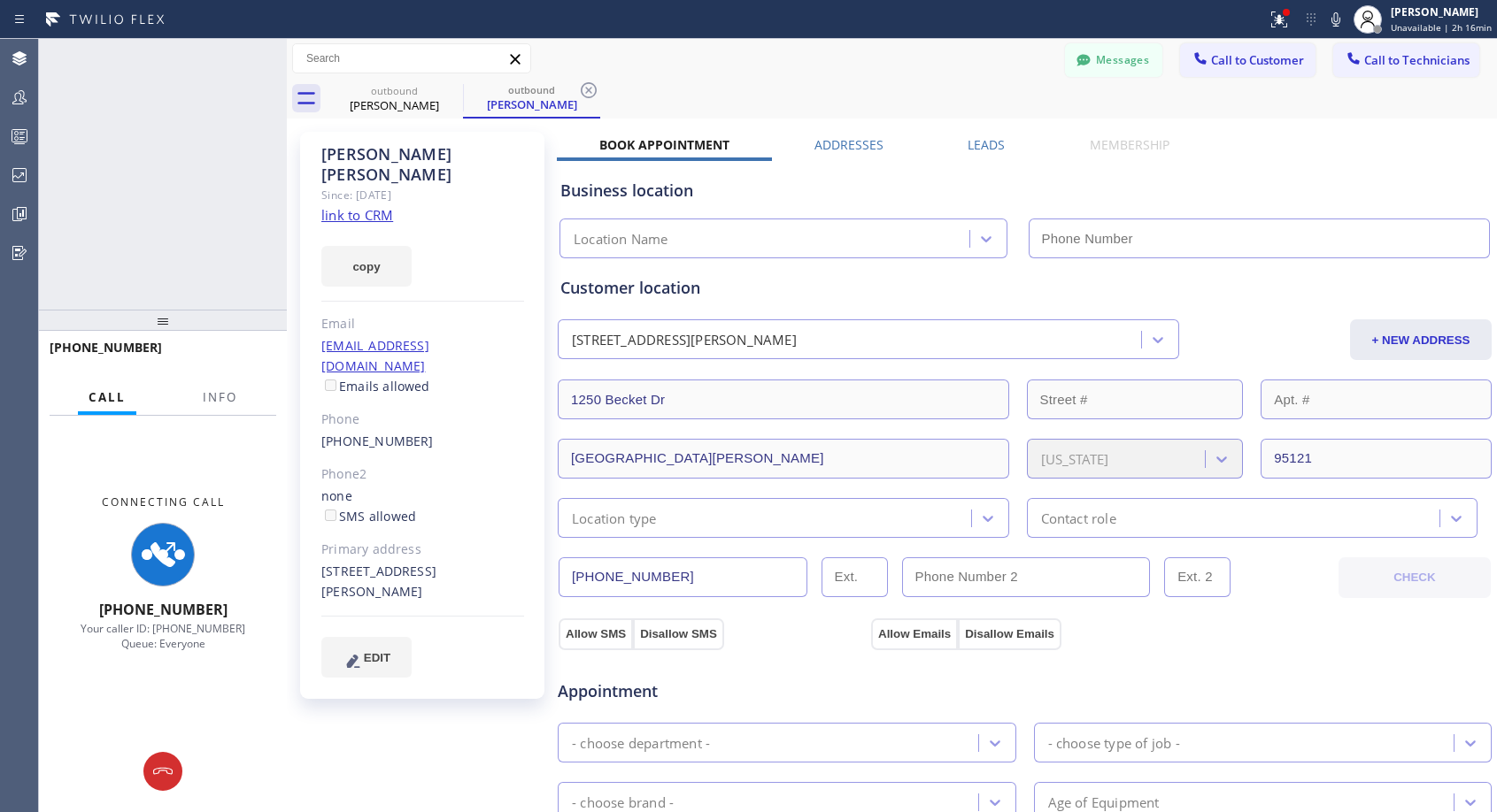
type input "[PHONE_NUMBER]"
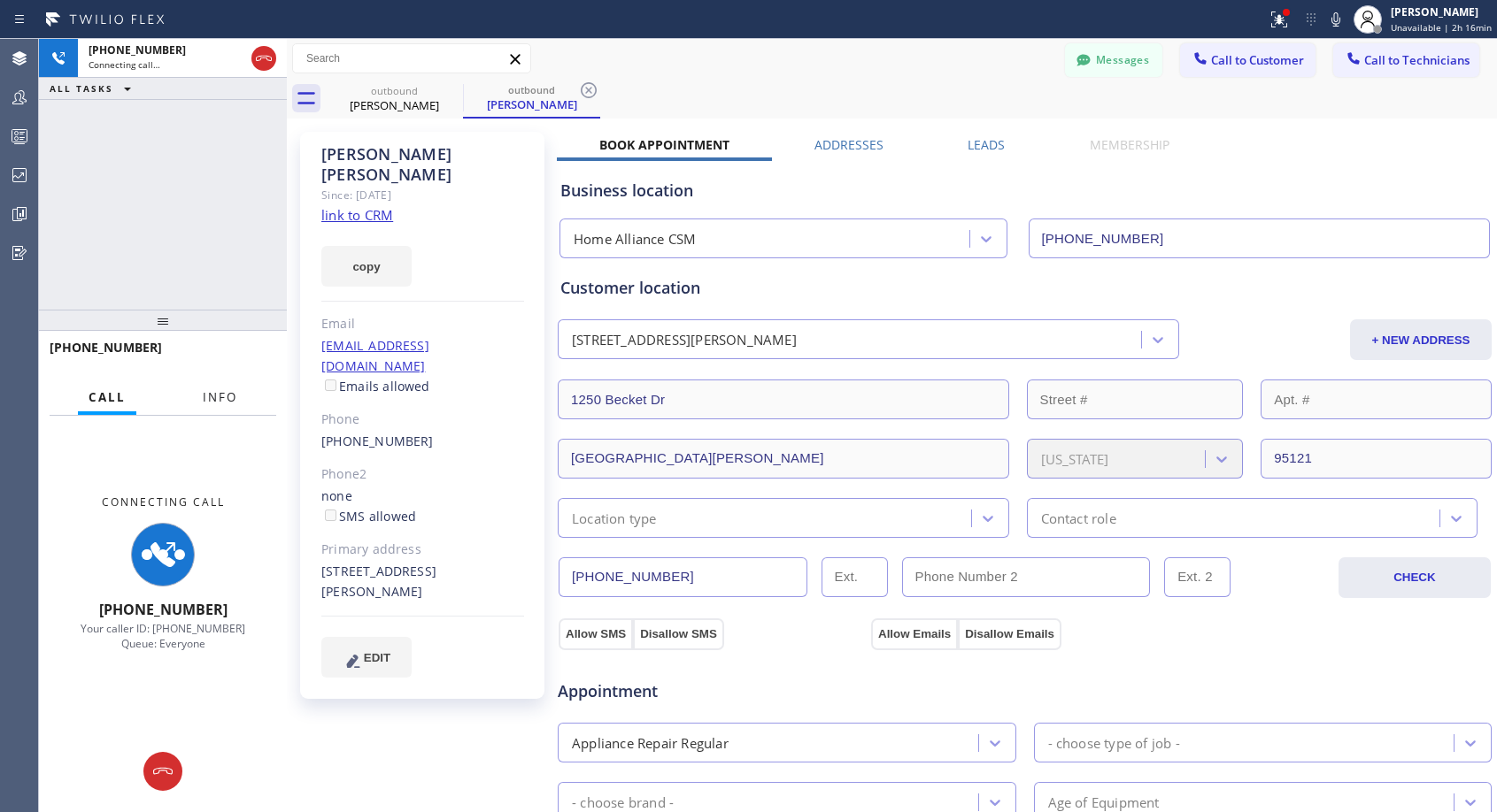
click at [235, 397] on span "Info" at bounding box center [220, 396] width 35 height 15
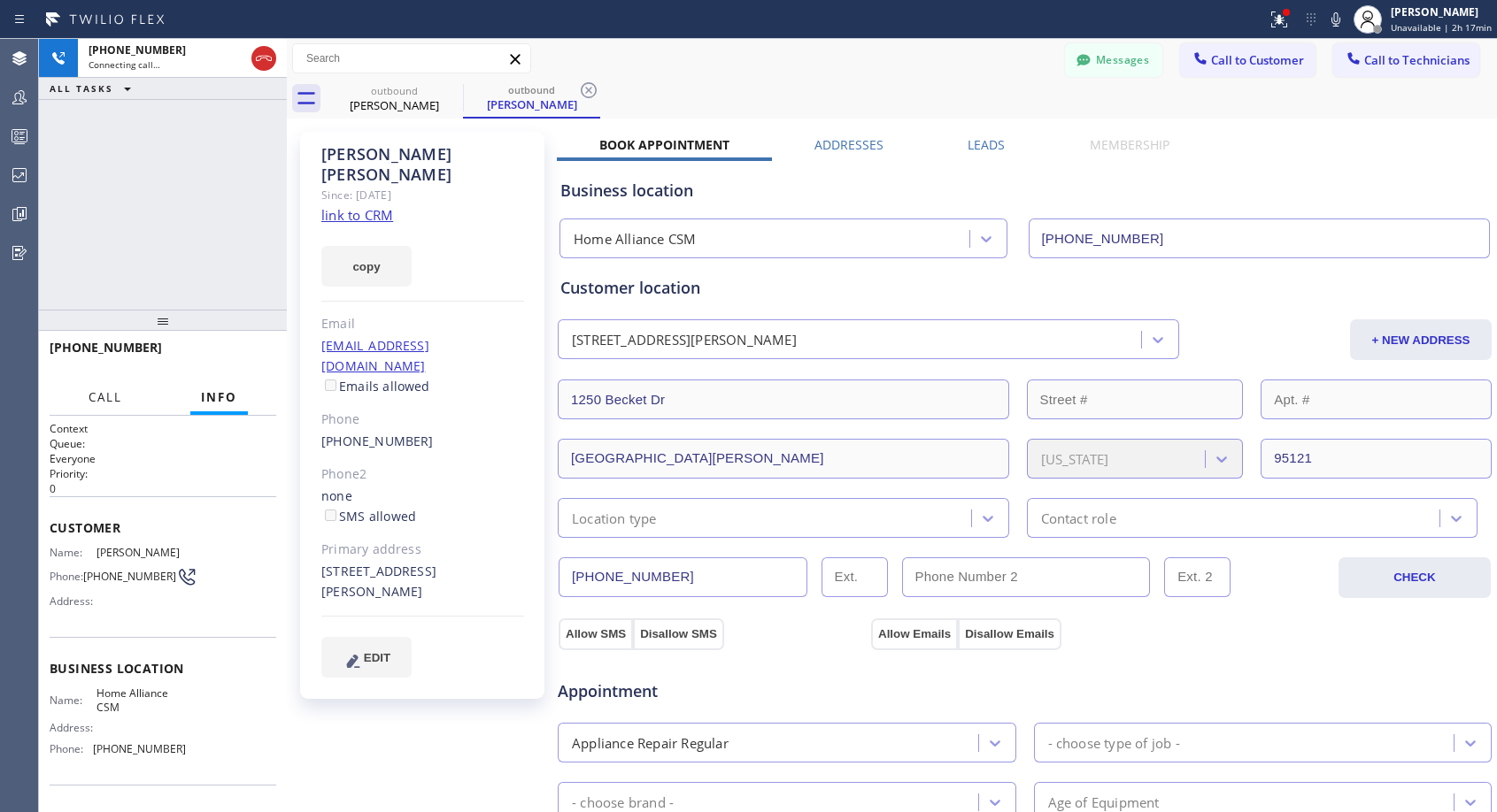
click at [102, 397] on span "Call" at bounding box center [105, 396] width 34 height 15
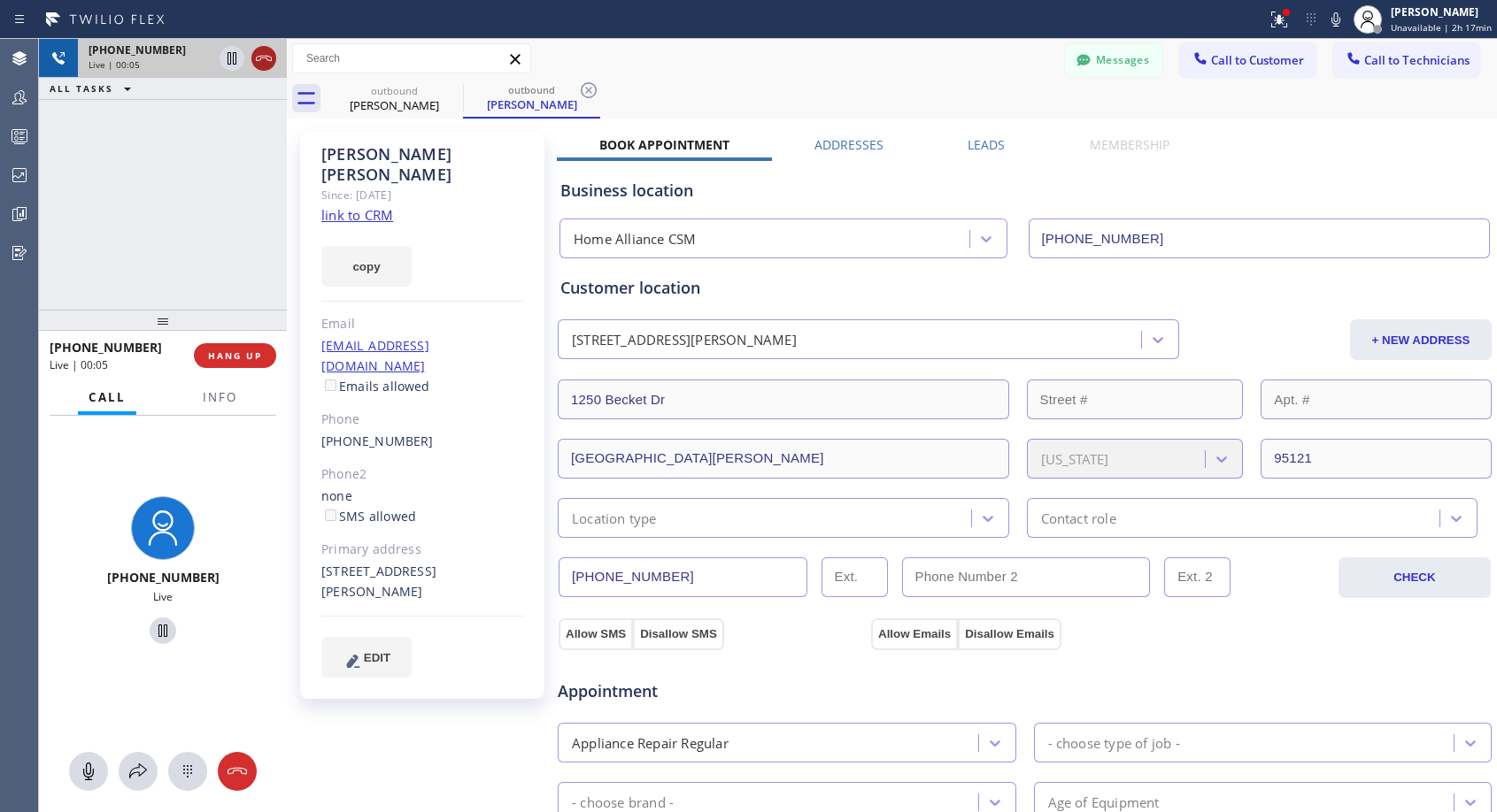
click at [261, 57] on icon at bounding box center [263, 57] width 21 height 21
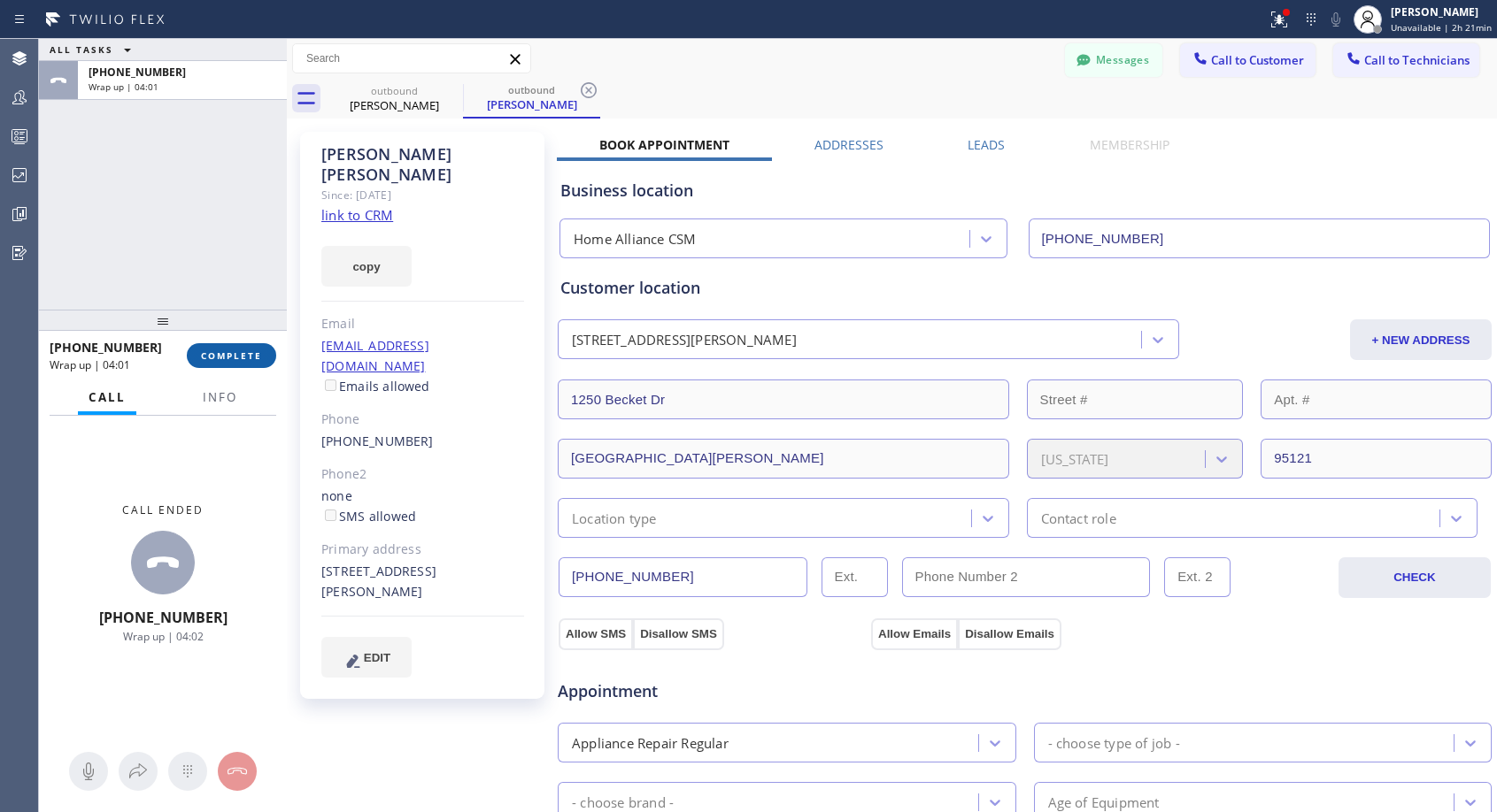
click at [263, 352] on button "COMPLETE" at bounding box center [232, 355] width 89 height 25
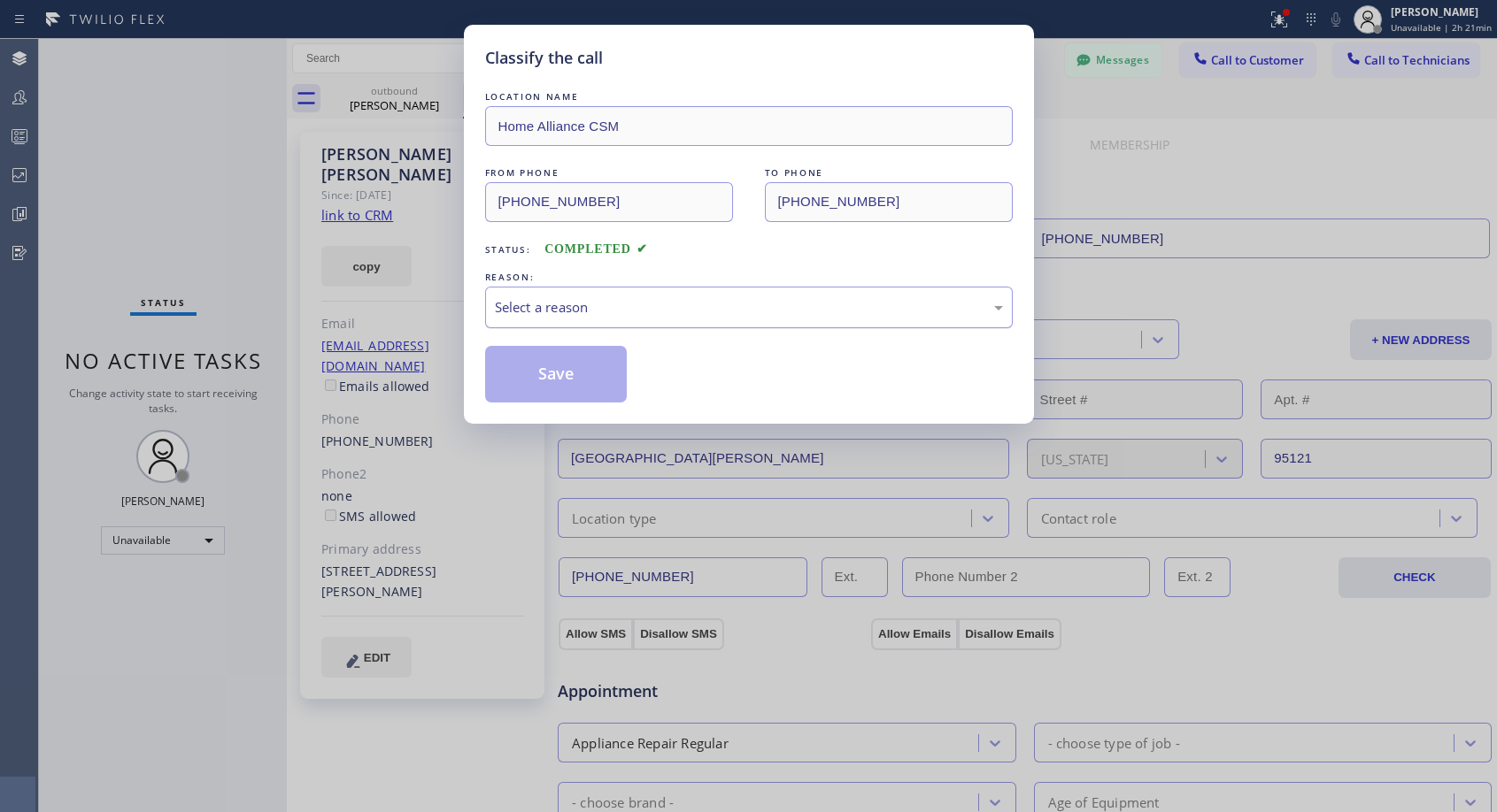
click at [742, 321] on div "Select a reason" at bounding box center [748, 308] width 528 height 42
click at [582, 380] on button "Save" at bounding box center [556, 375] width 142 height 57
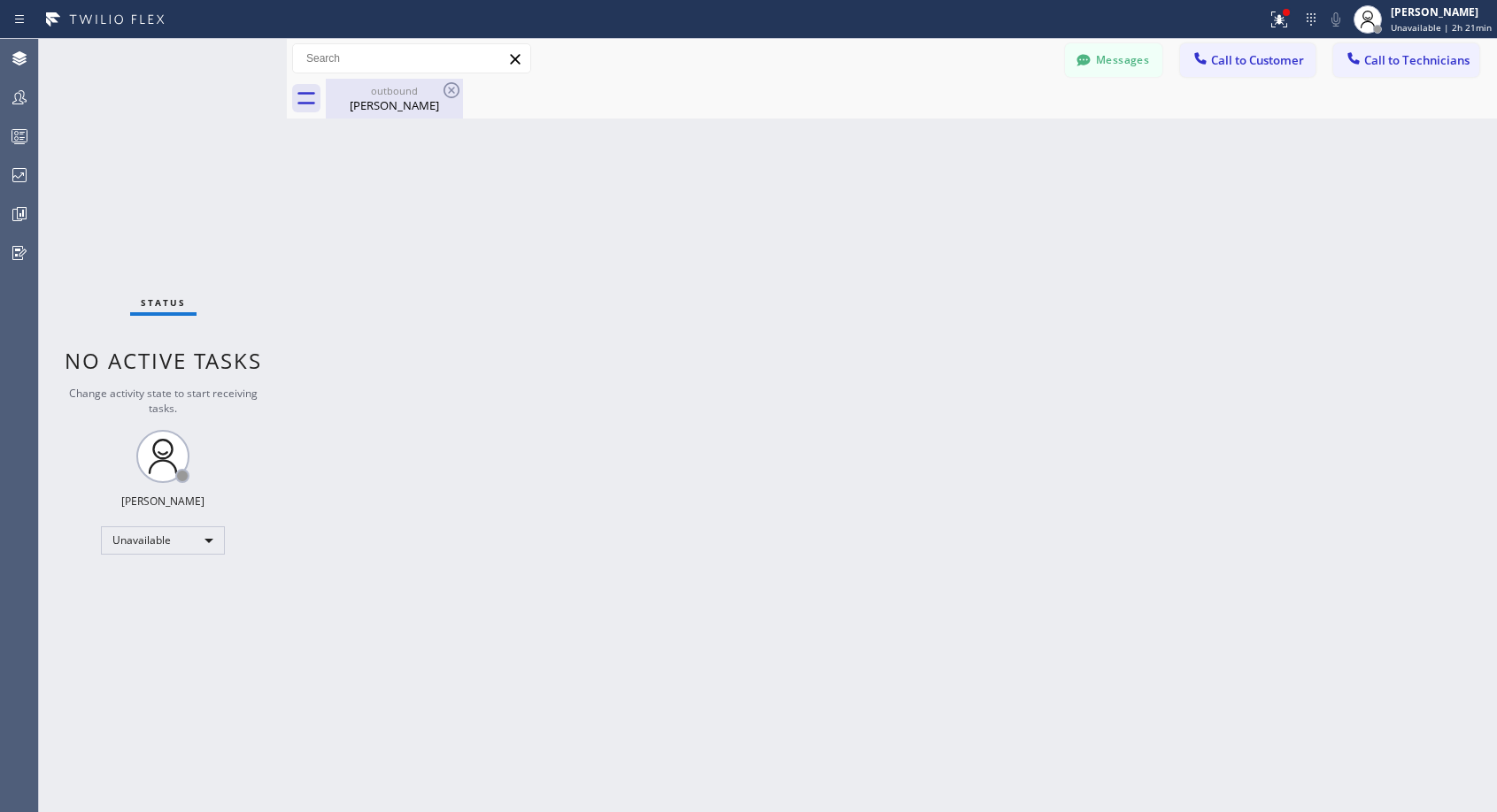
click at [387, 107] on div "[PERSON_NAME]" at bounding box center [394, 105] width 134 height 15
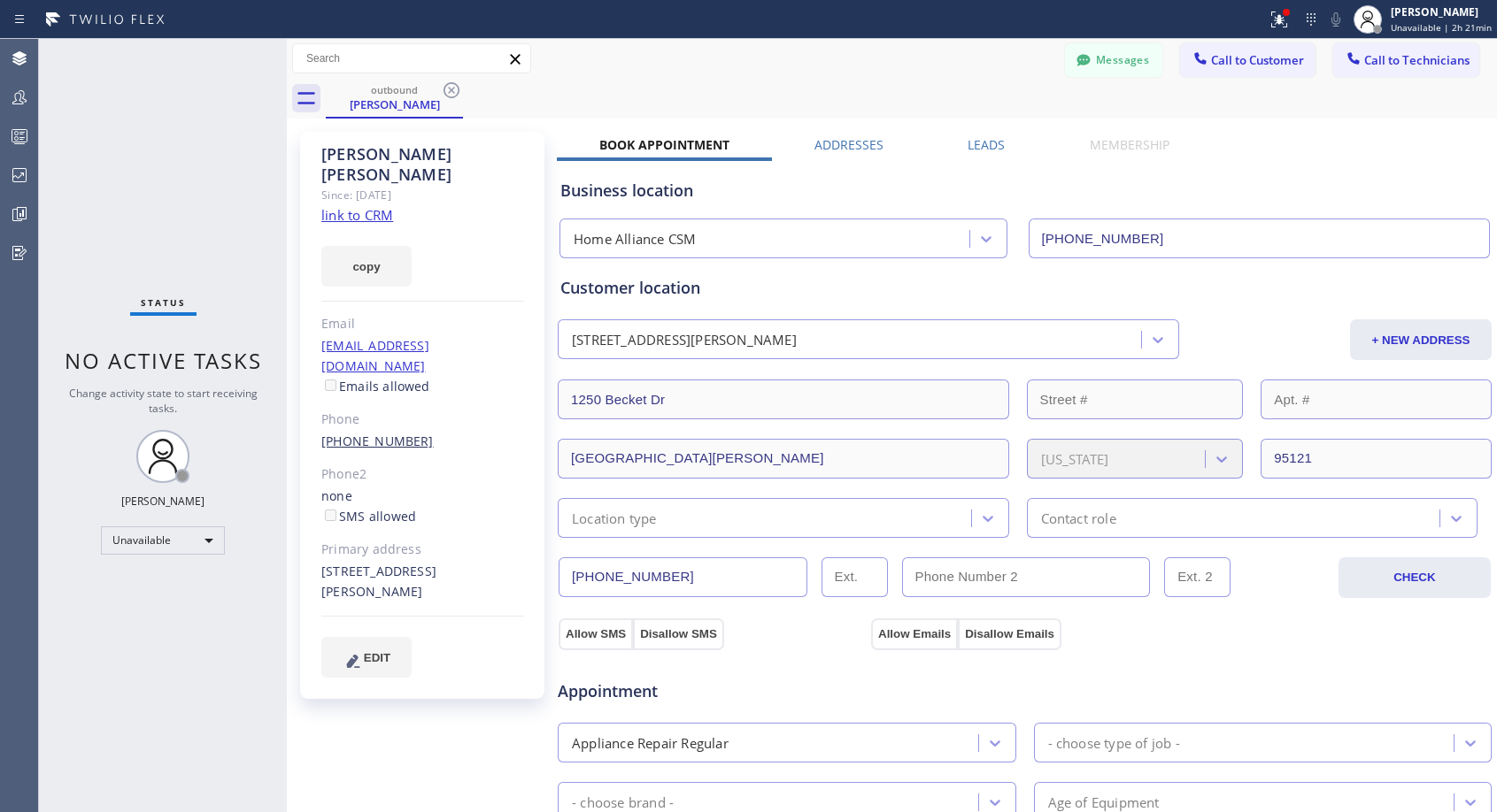
click at [390, 433] on link "[PHONE_NUMBER]" at bounding box center [377, 441] width 112 height 16
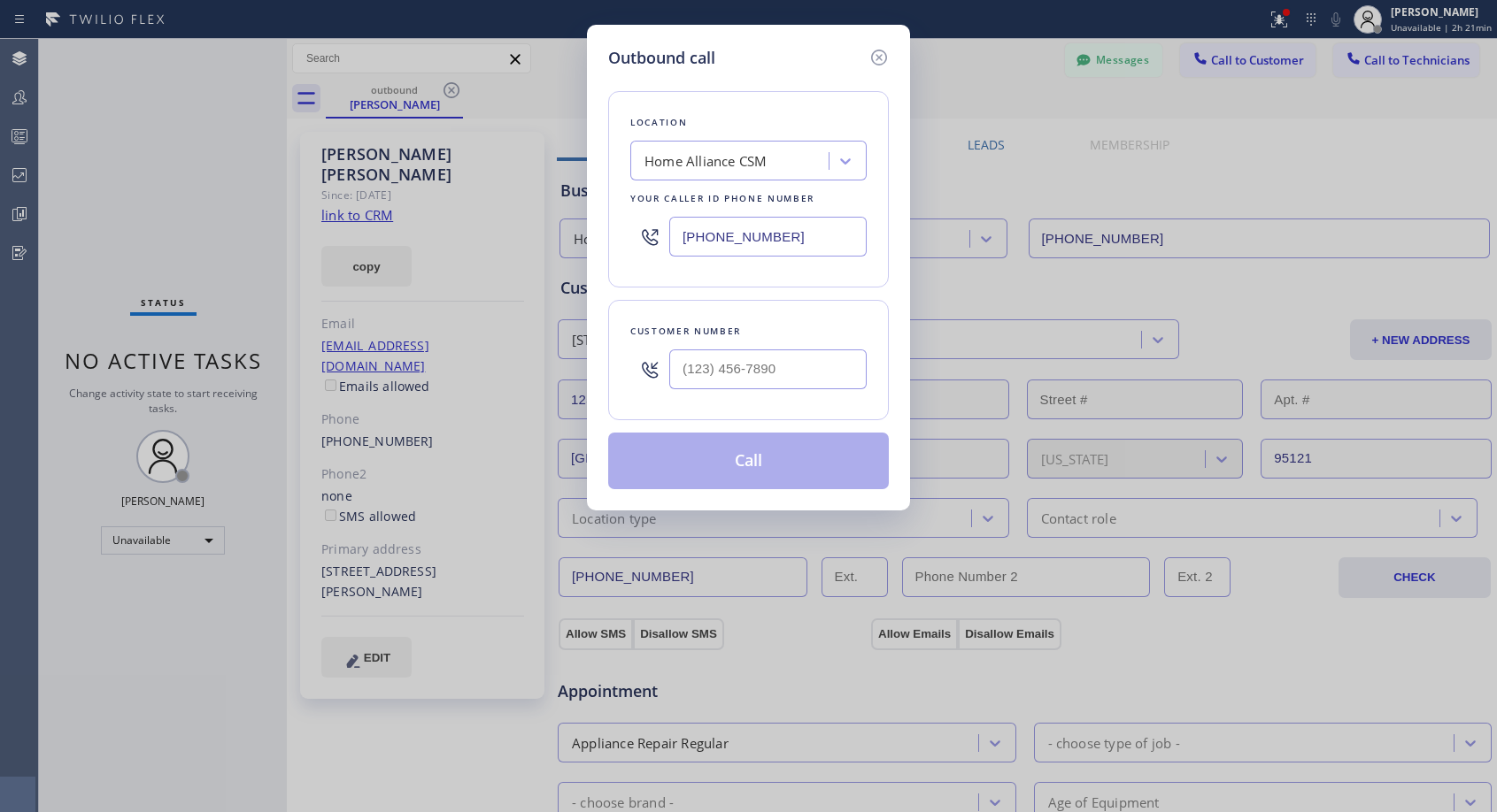
type input "[PHONE_NUMBER]"
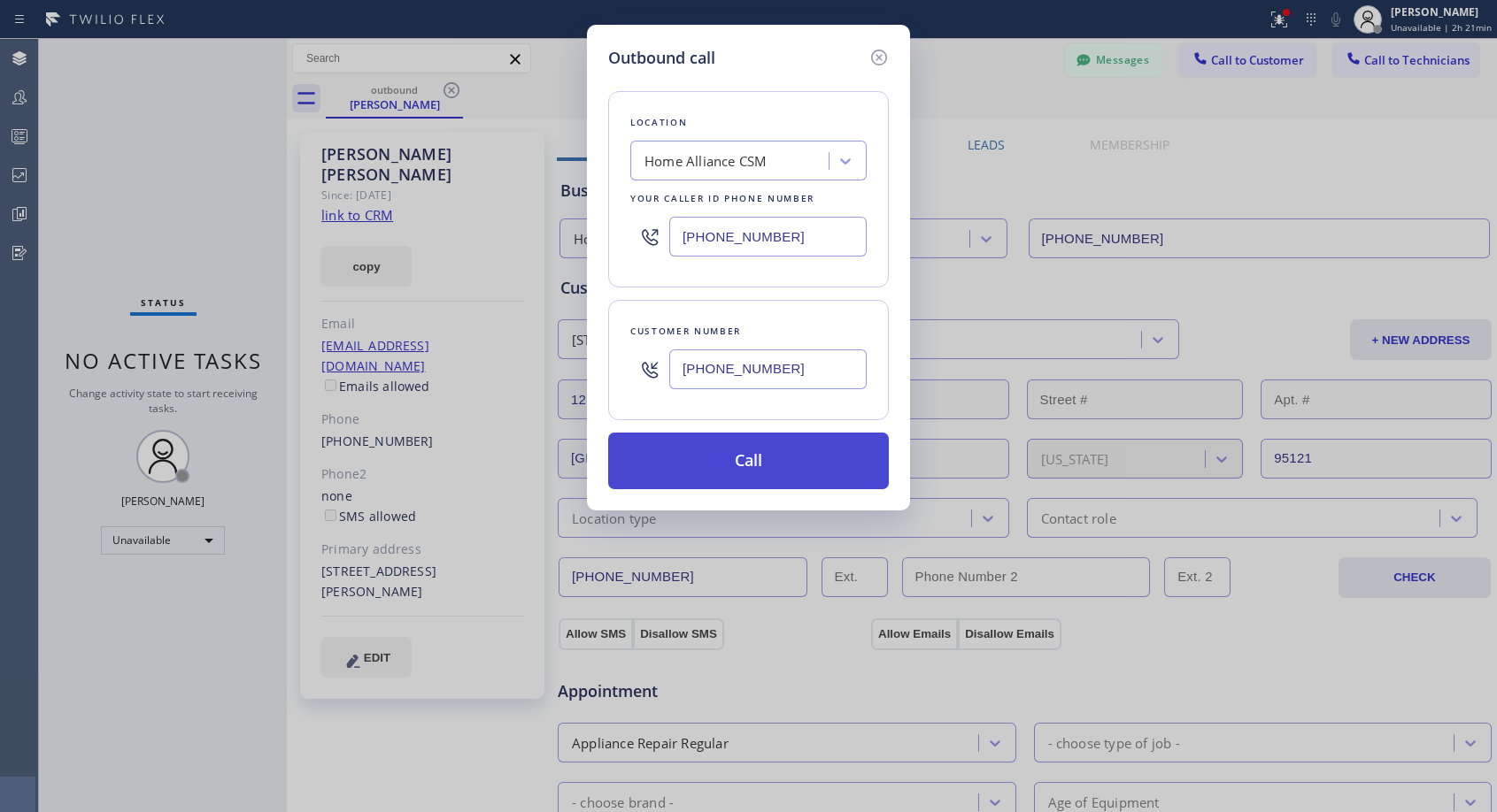
click at [765, 458] on button "Call" at bounding box center [748, 461] width 281 height 57
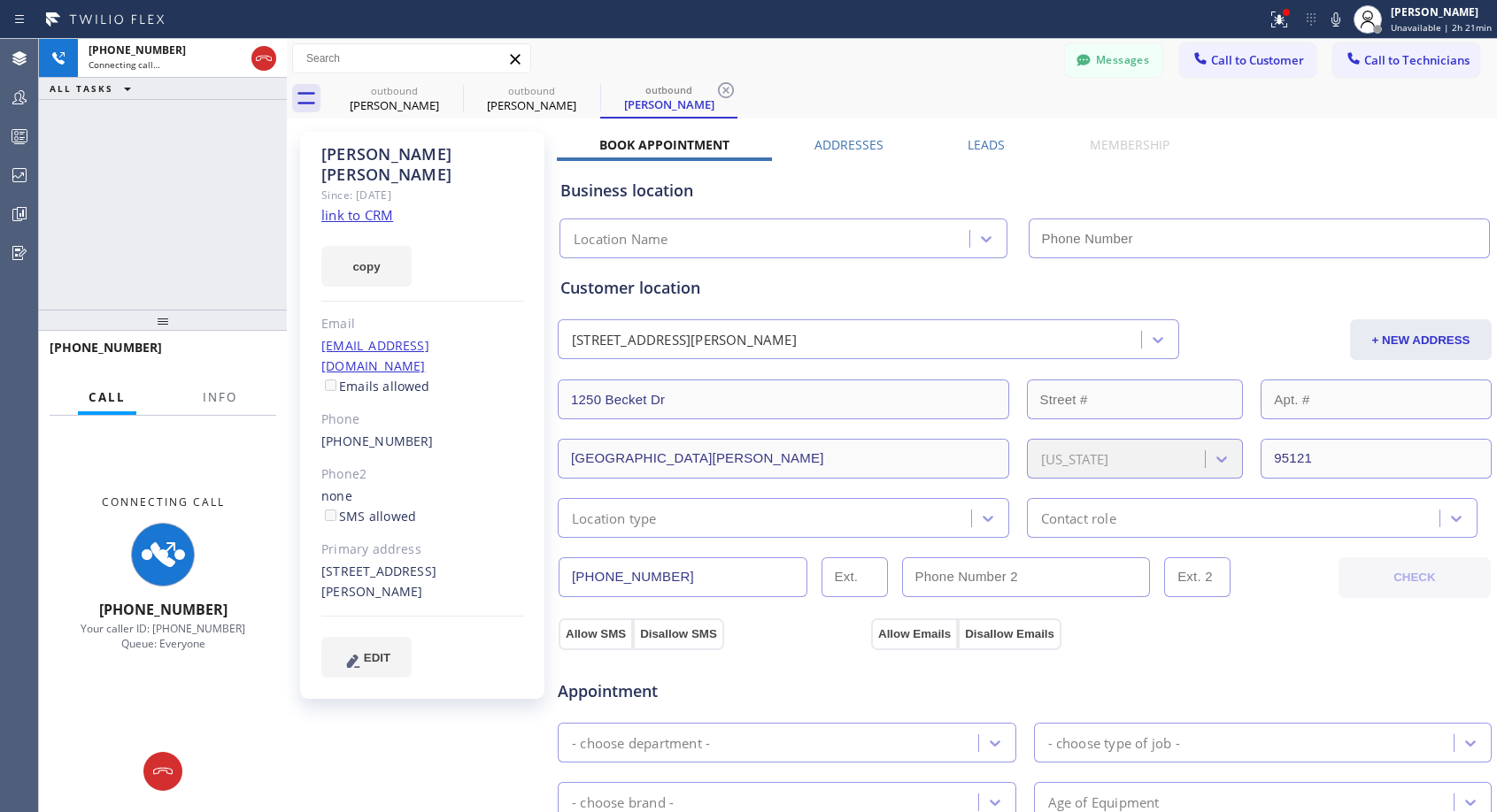
type input "[PHONE_NUMBER]"
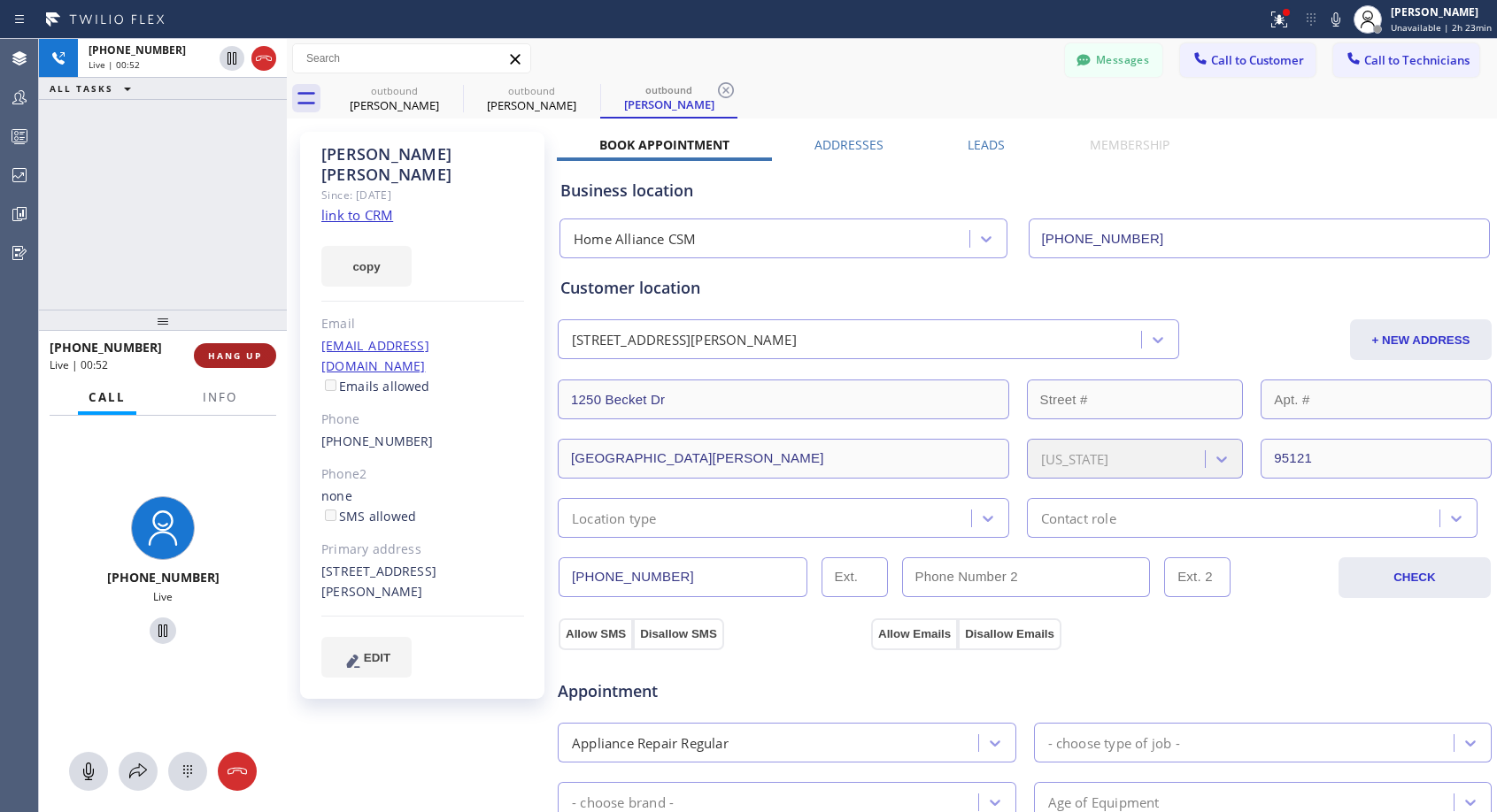
click at [240, 364] on button "HANG UP" at bounding box center [235, 355] width 82 height 25
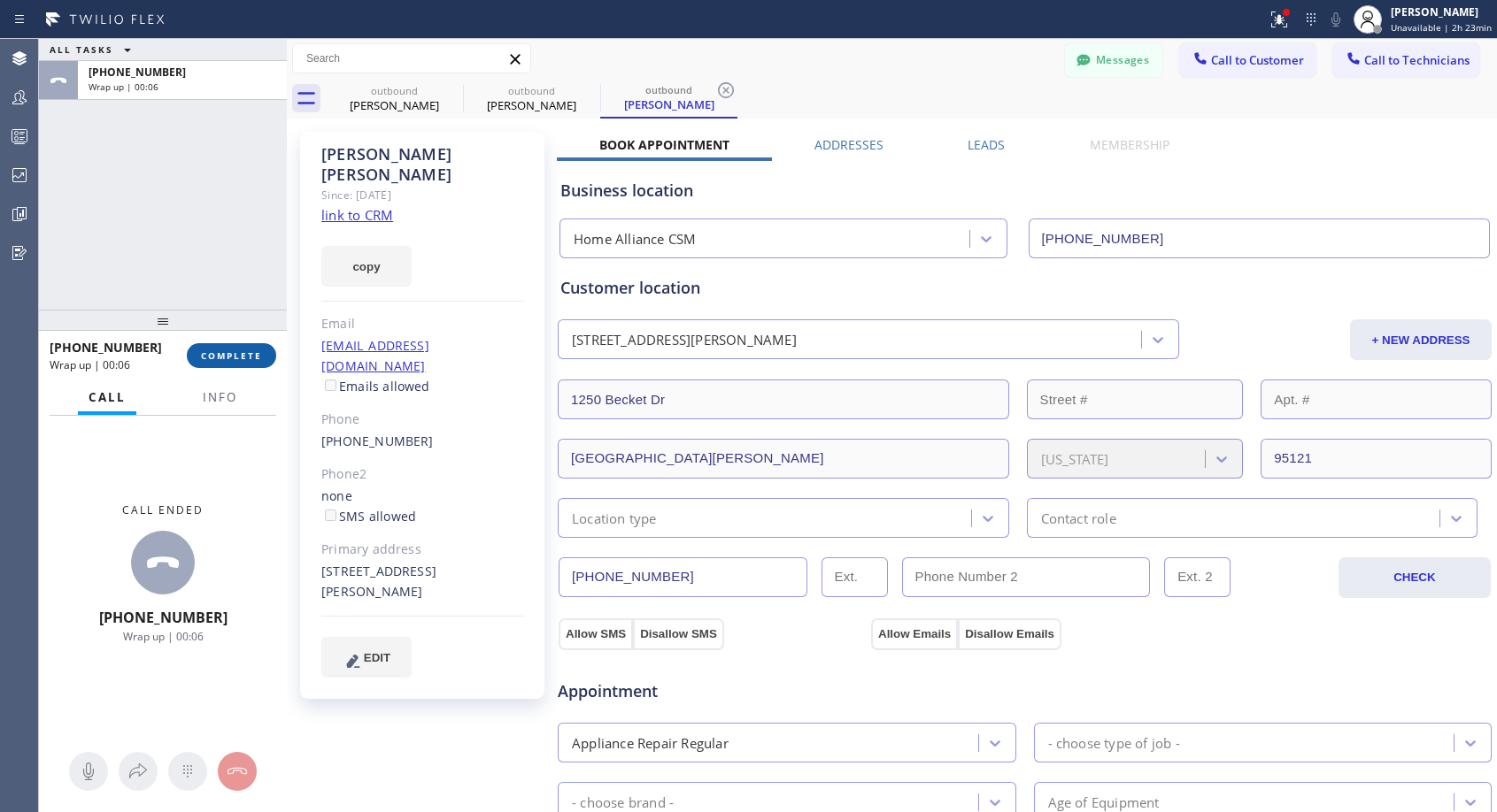
click at [253, 356] on span "COMPLETE" at bounding box center [231, 356] width 61 height 13
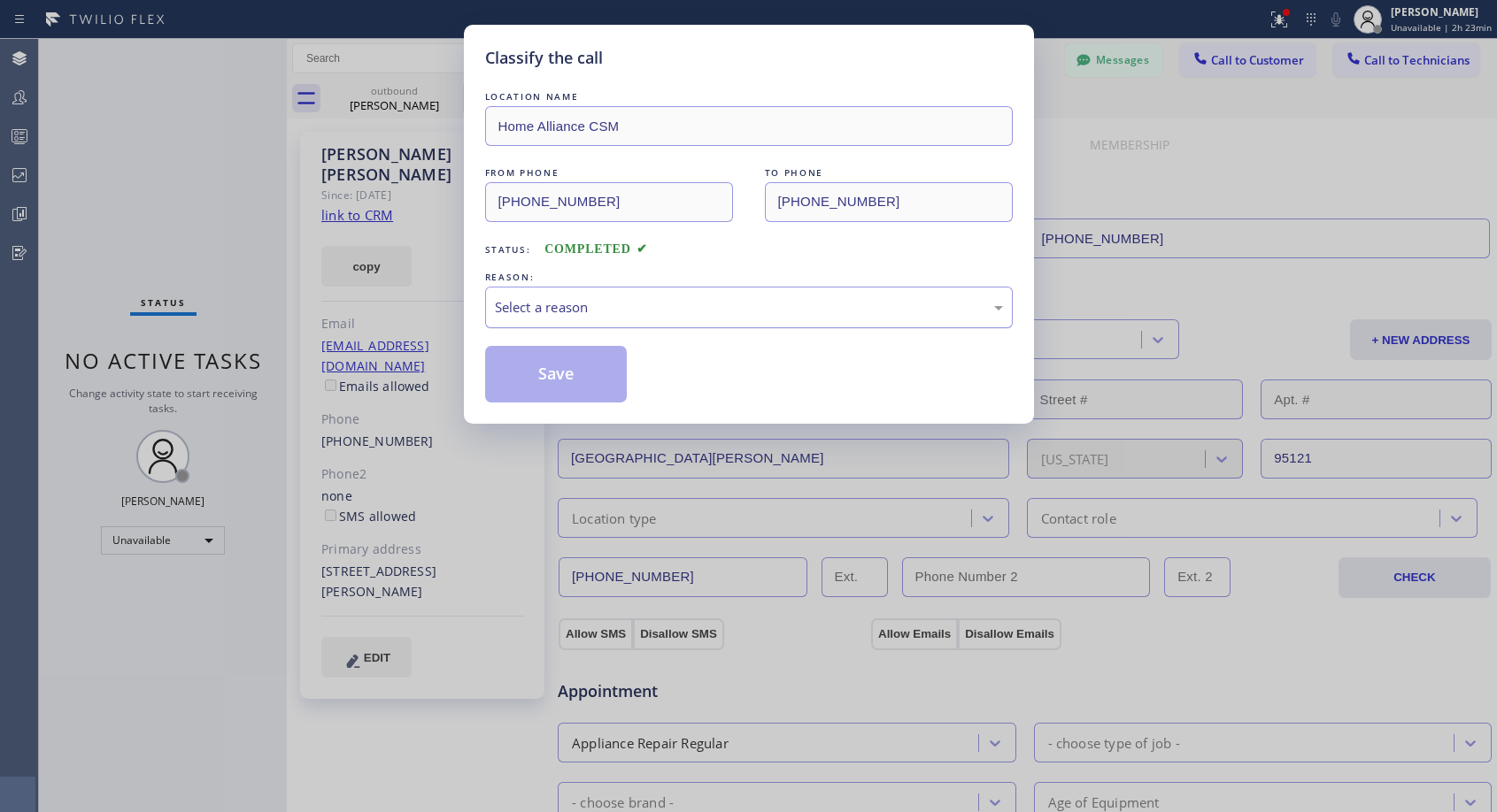
click at [757, 308] on div "Select a reason" at bounding box center [748, 307] width 508 height 20
click at [596, 375] on button "Save" at bounding box center [556, 375] width 142 height 57
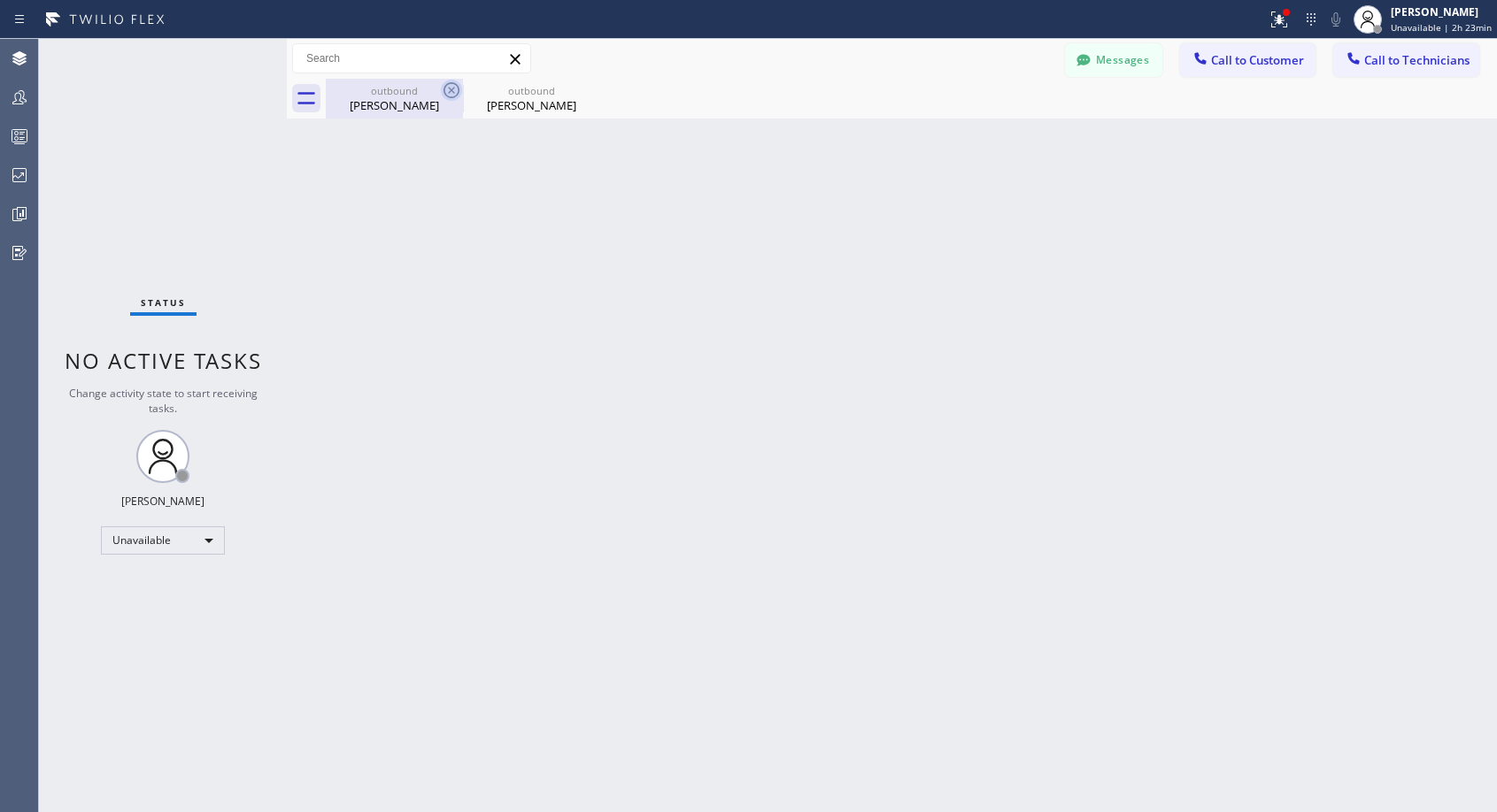
click at [444, 87] on icon at bounding box center [450, 89] width 15 height 15
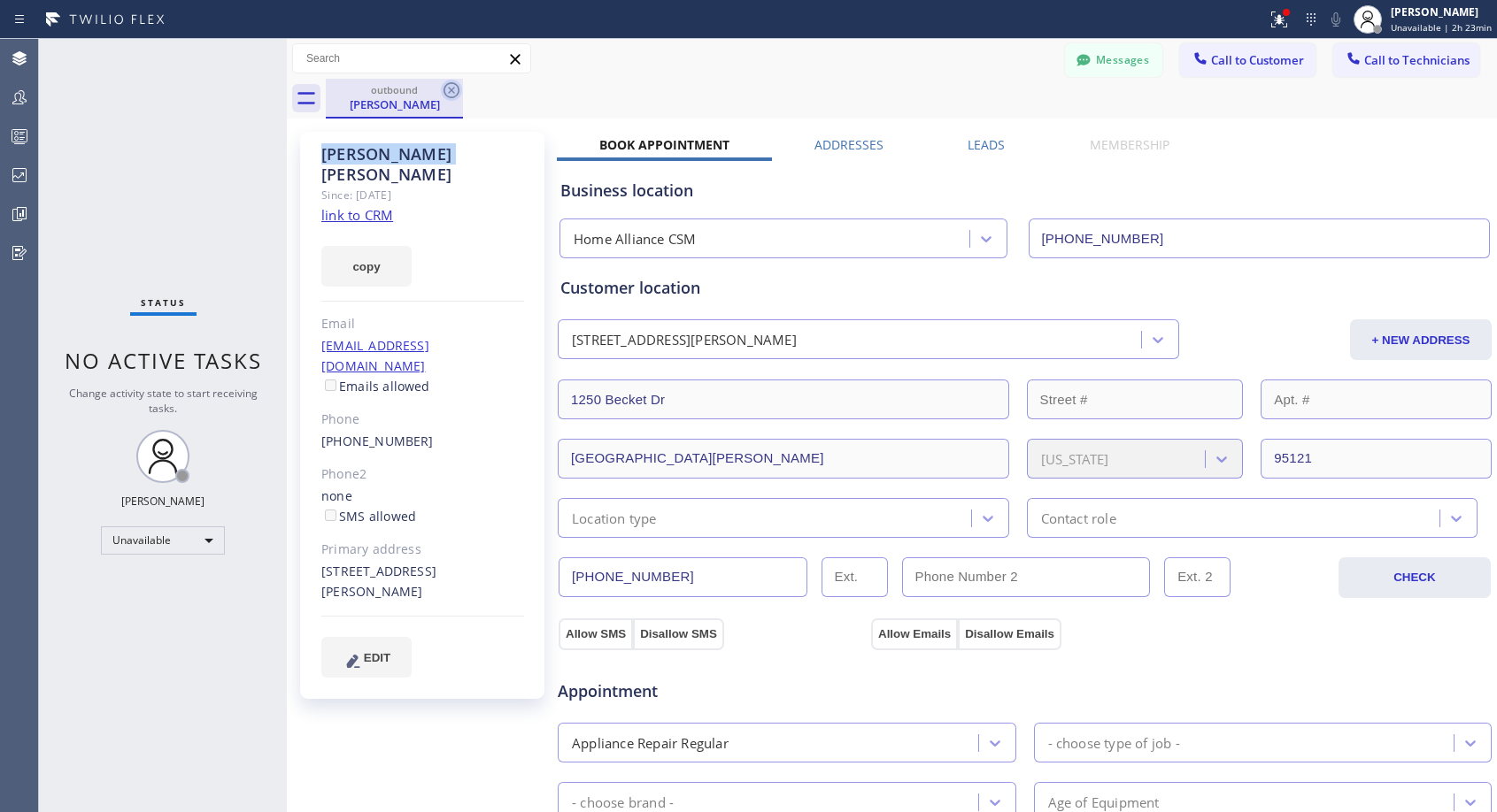
click at [444, 87] on icon at bounding box center [450, 89] width 15 height 15
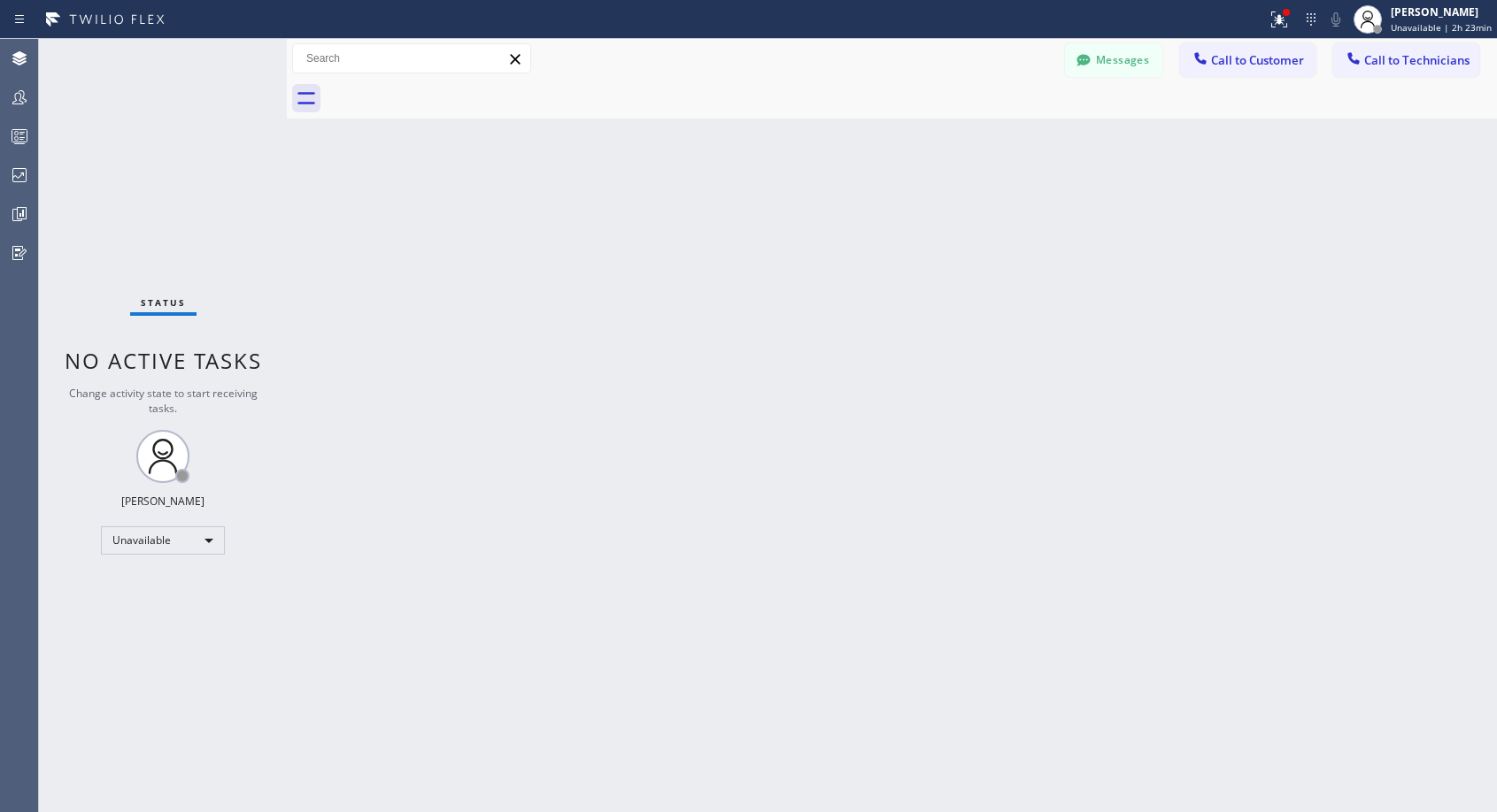
click at [444, 87] on div at bounding box center [911, 98] width 1172 height 40
click at [1234, 56] on span "Call to Customer" at bounding box center [1257, 59] width 93 height 15
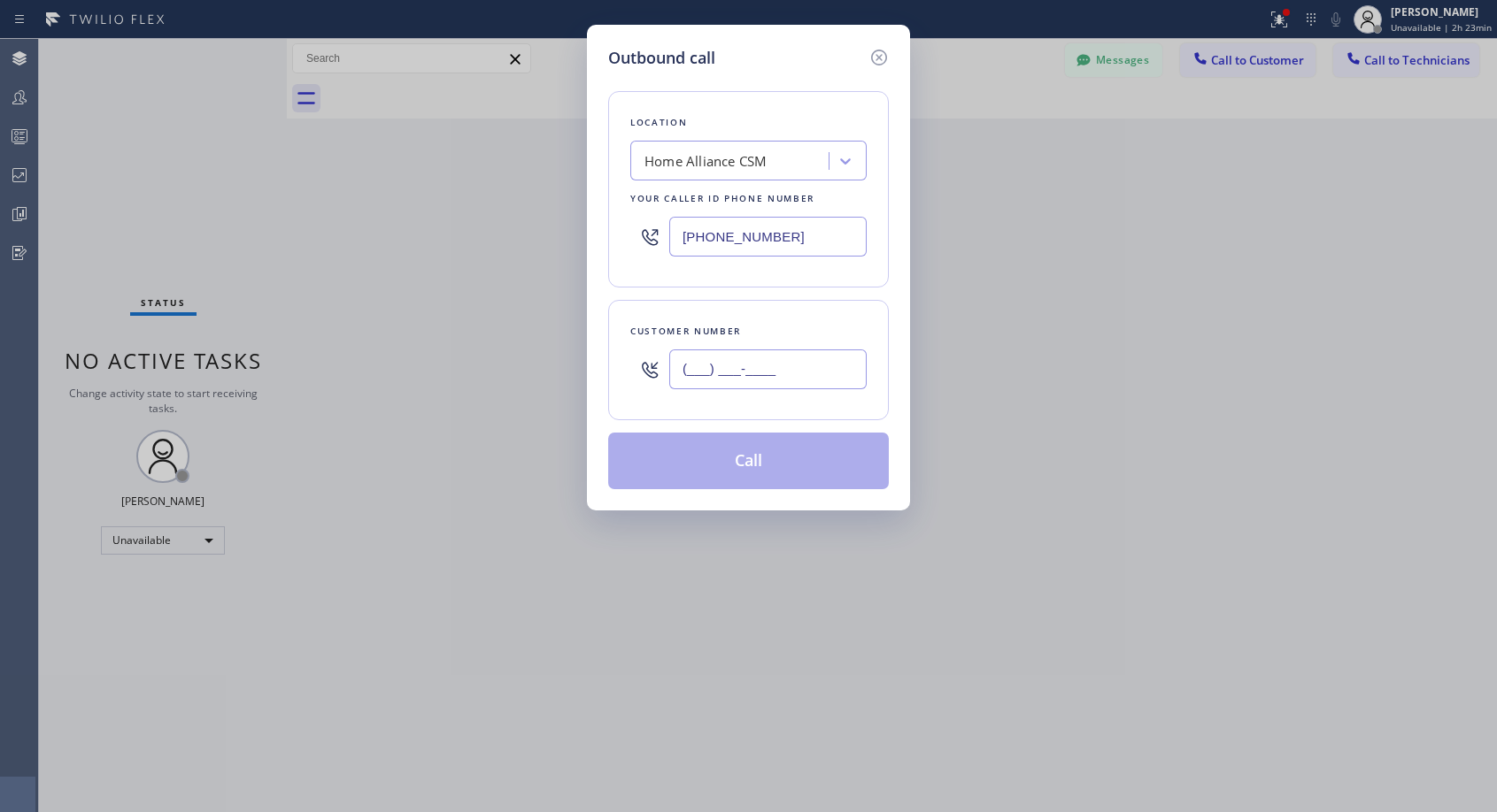
click at [716, 366] on input "(___) ___-____" at bounding box center [768, 370] width 198 height 40
paste input "647) 988-2344"
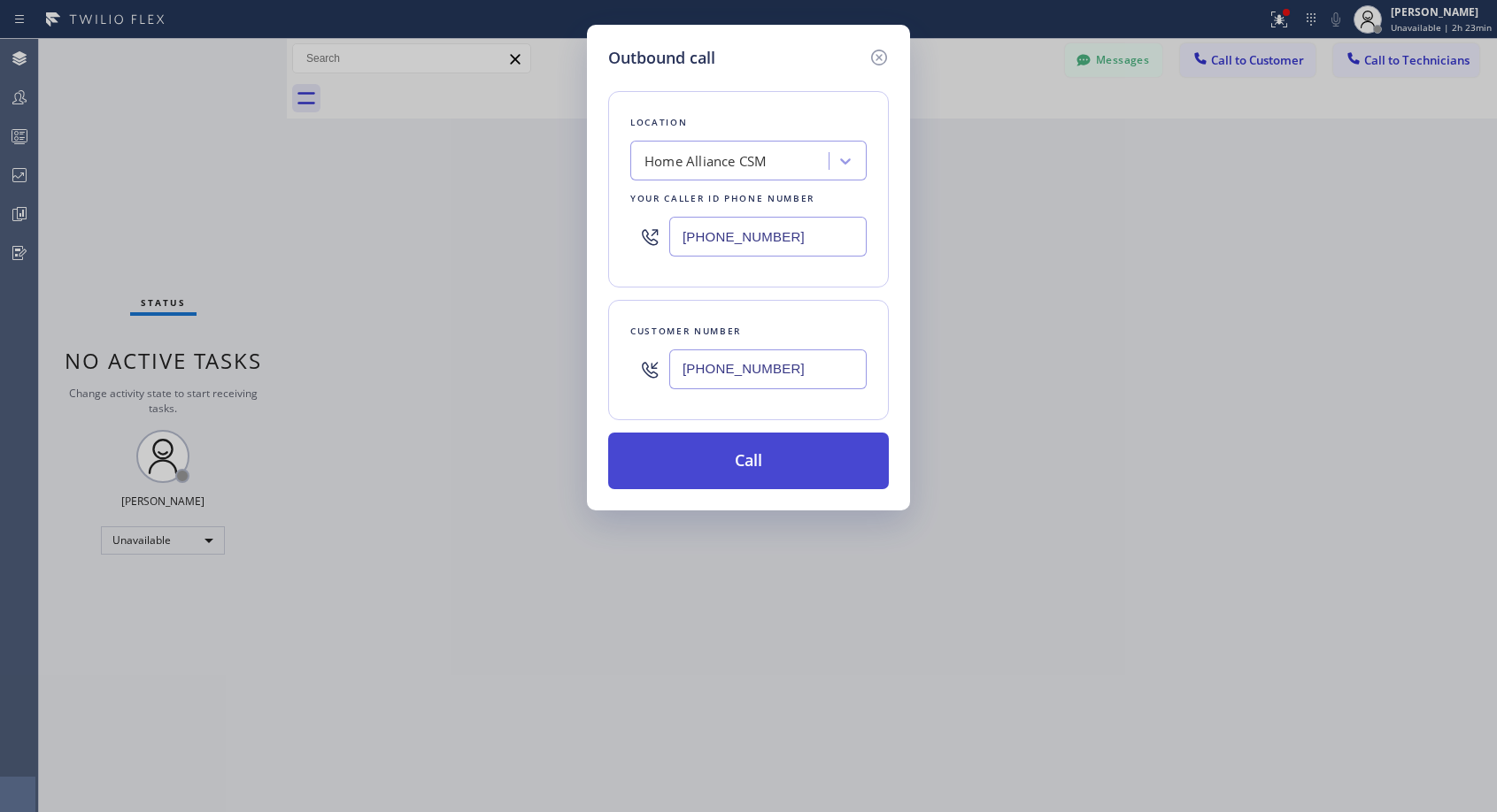
type input "[PHONE_NUMBER]"
click at [738, 468] on button "Call" at bounding box center [748, 461] width 281 height 57
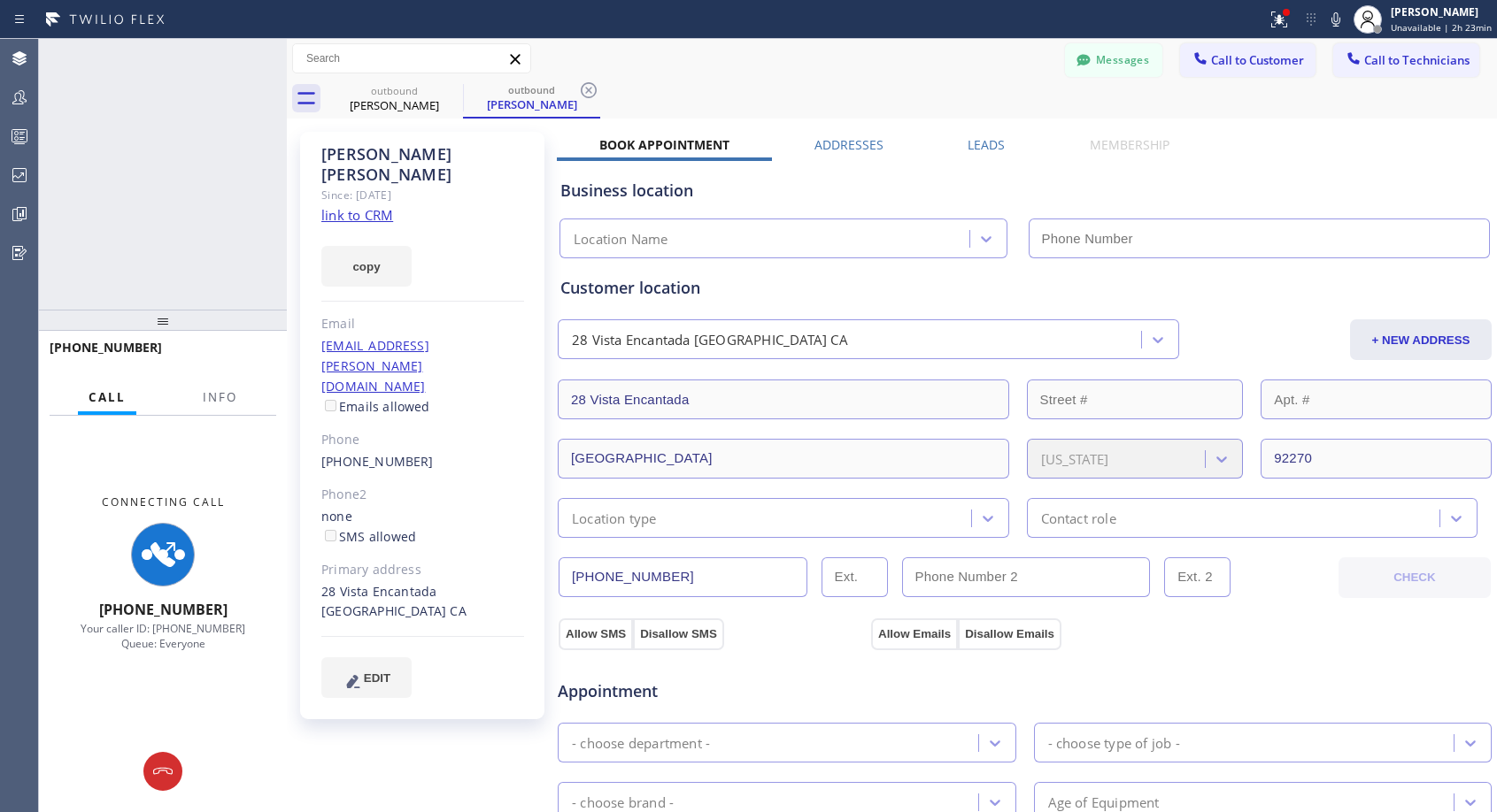
type input "[PHONE_NUMBER]"
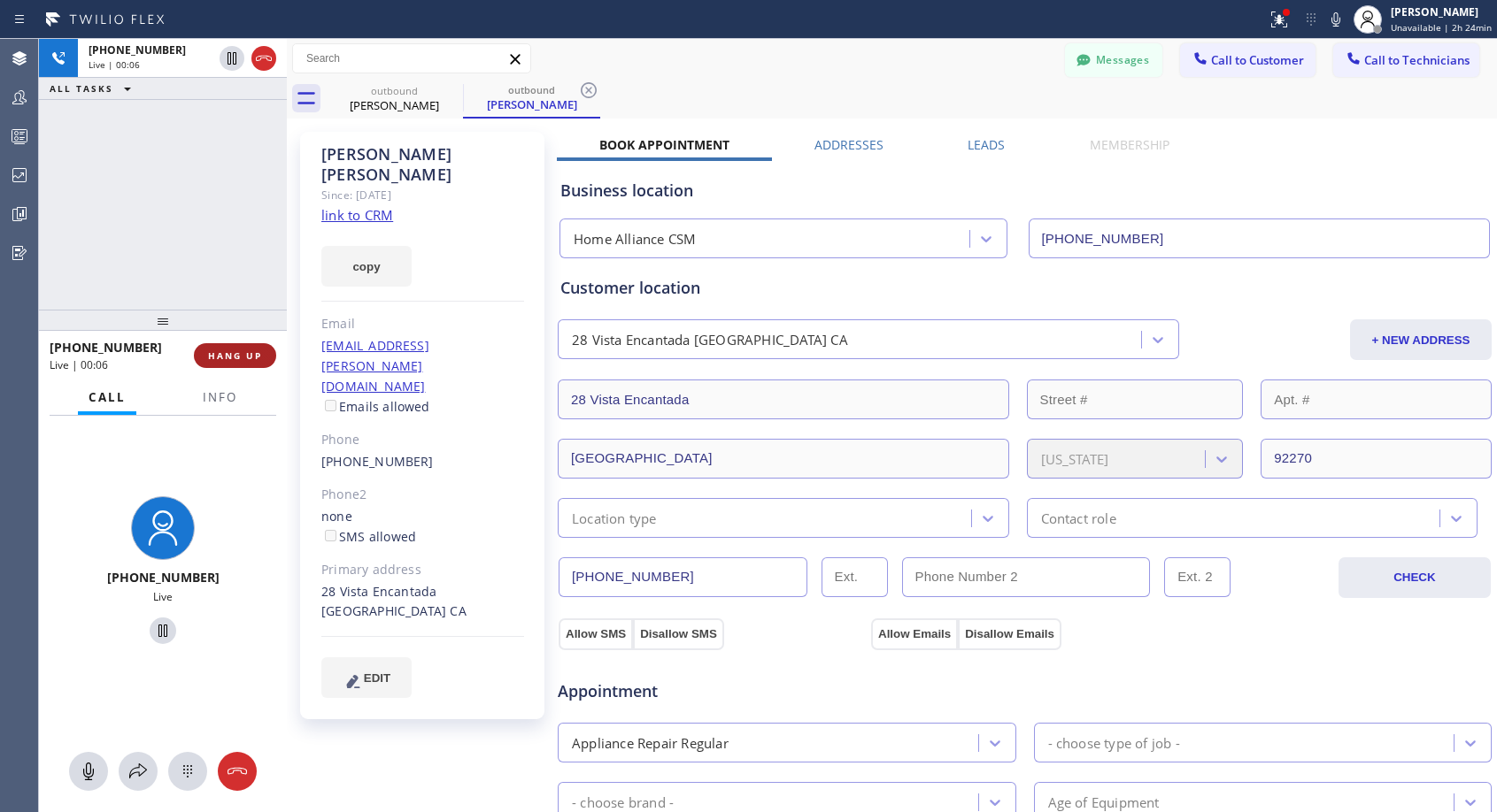
click at [229, 352] on span "HANG UP" at bounding box center [234, 356] width 54 height 13
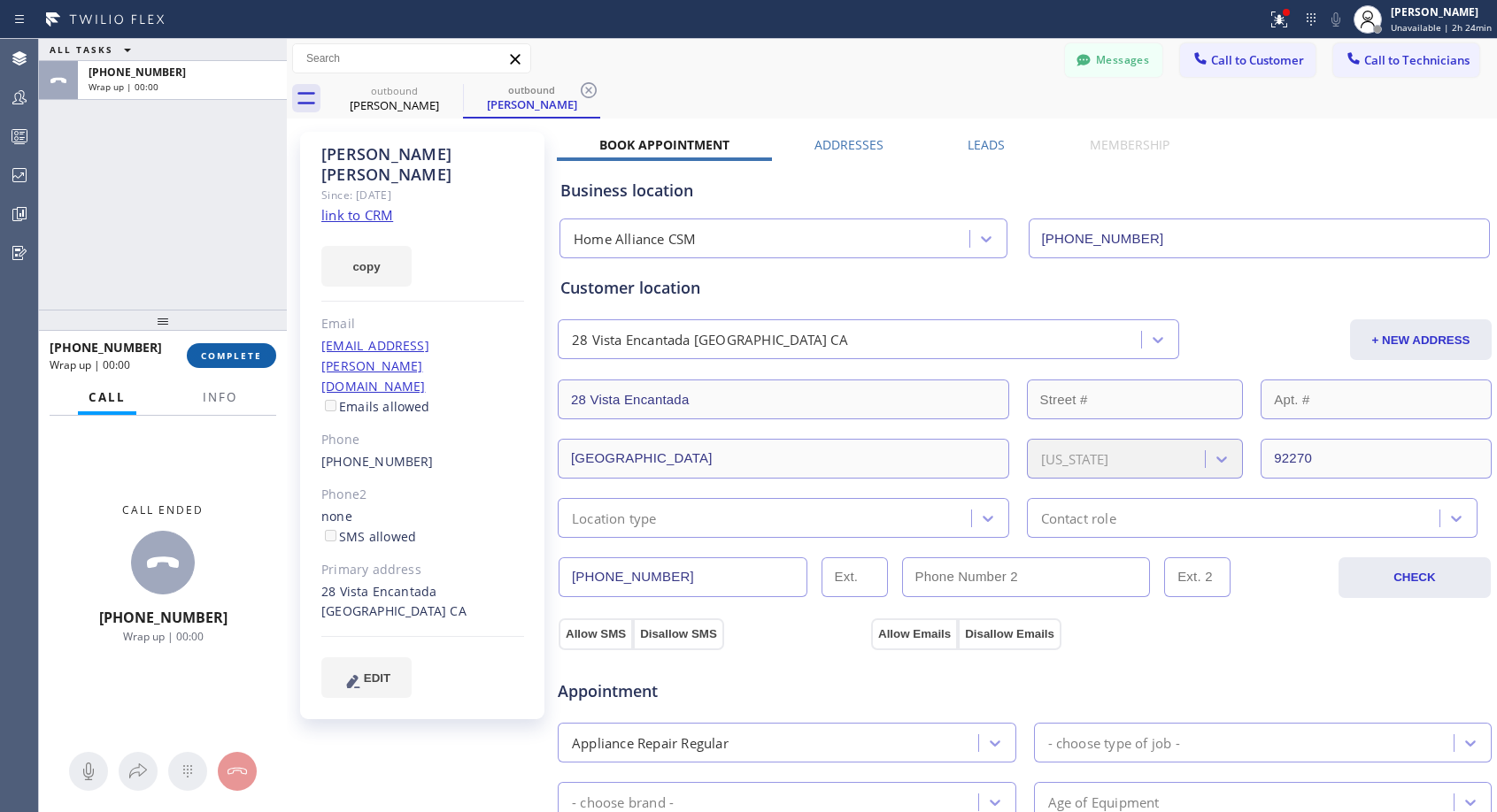
click at [229, 352] on span "COMPLETE" at bounding box center [231, 356] width 61 height 13
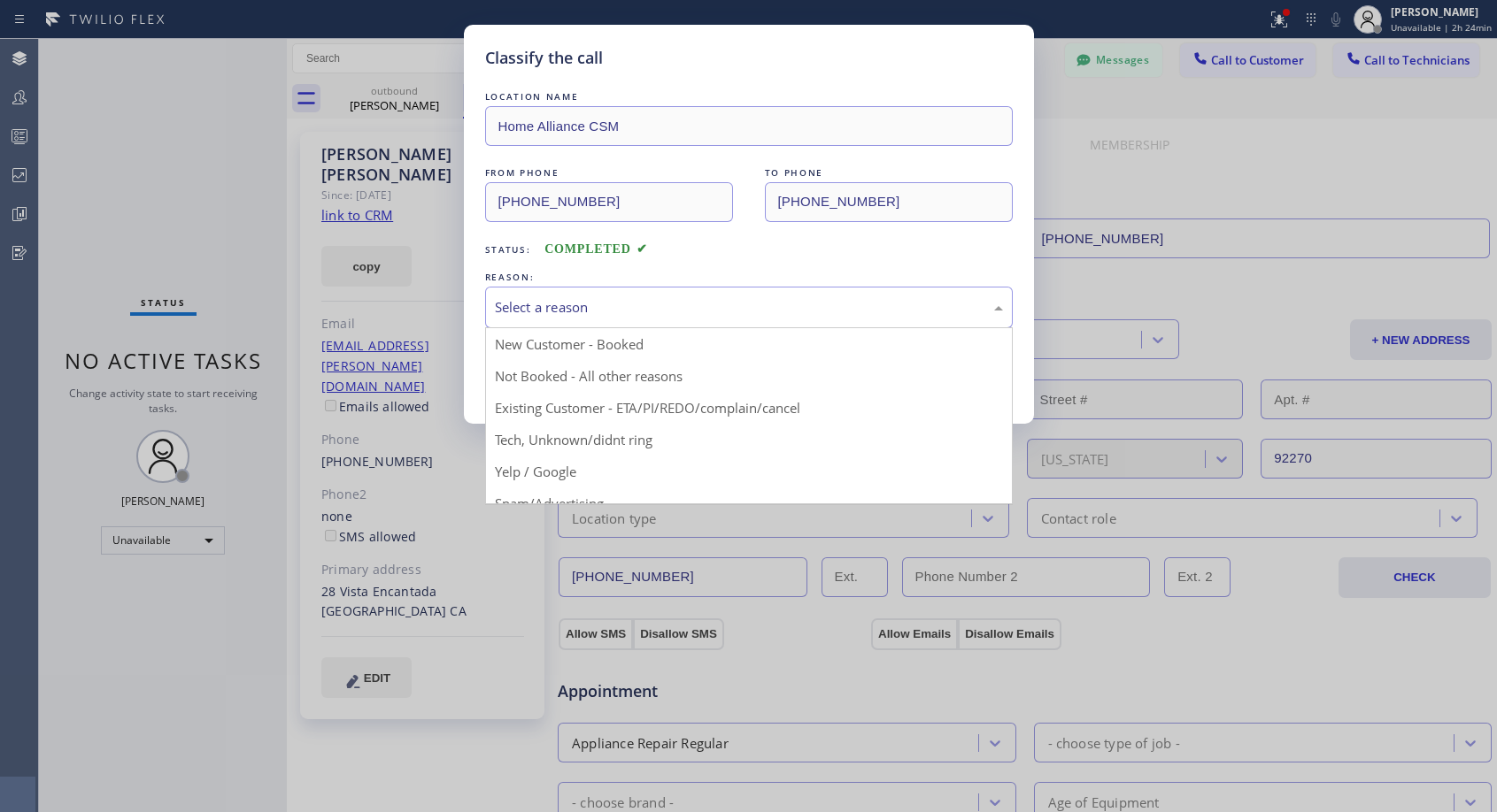
click at [572, 302] on div "Select a reason" at bounding box center [748, 307] width 508 height 20
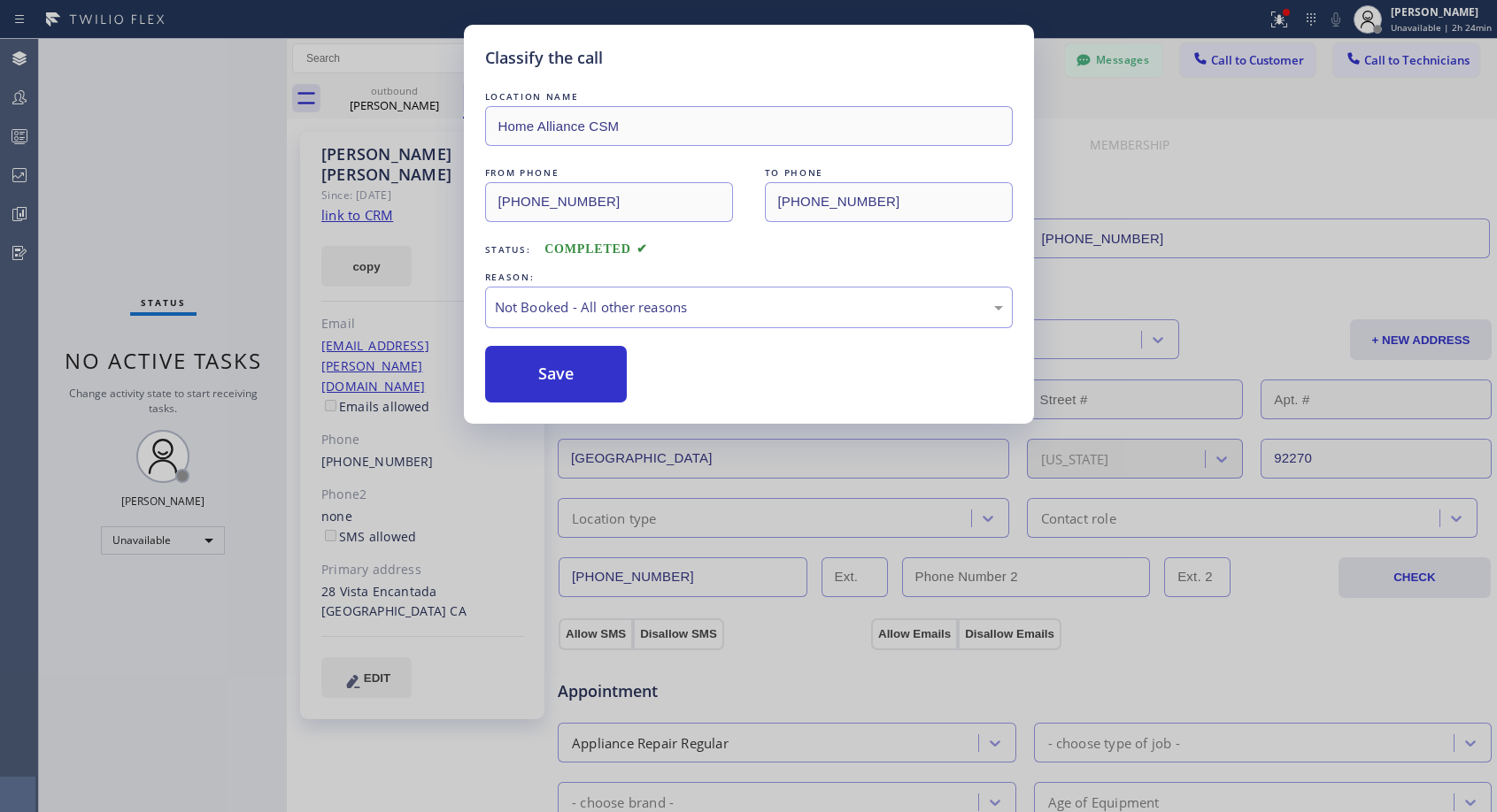
click at [525, 377] on button "Save" at bounding box center [556, 375] width 142 height 57
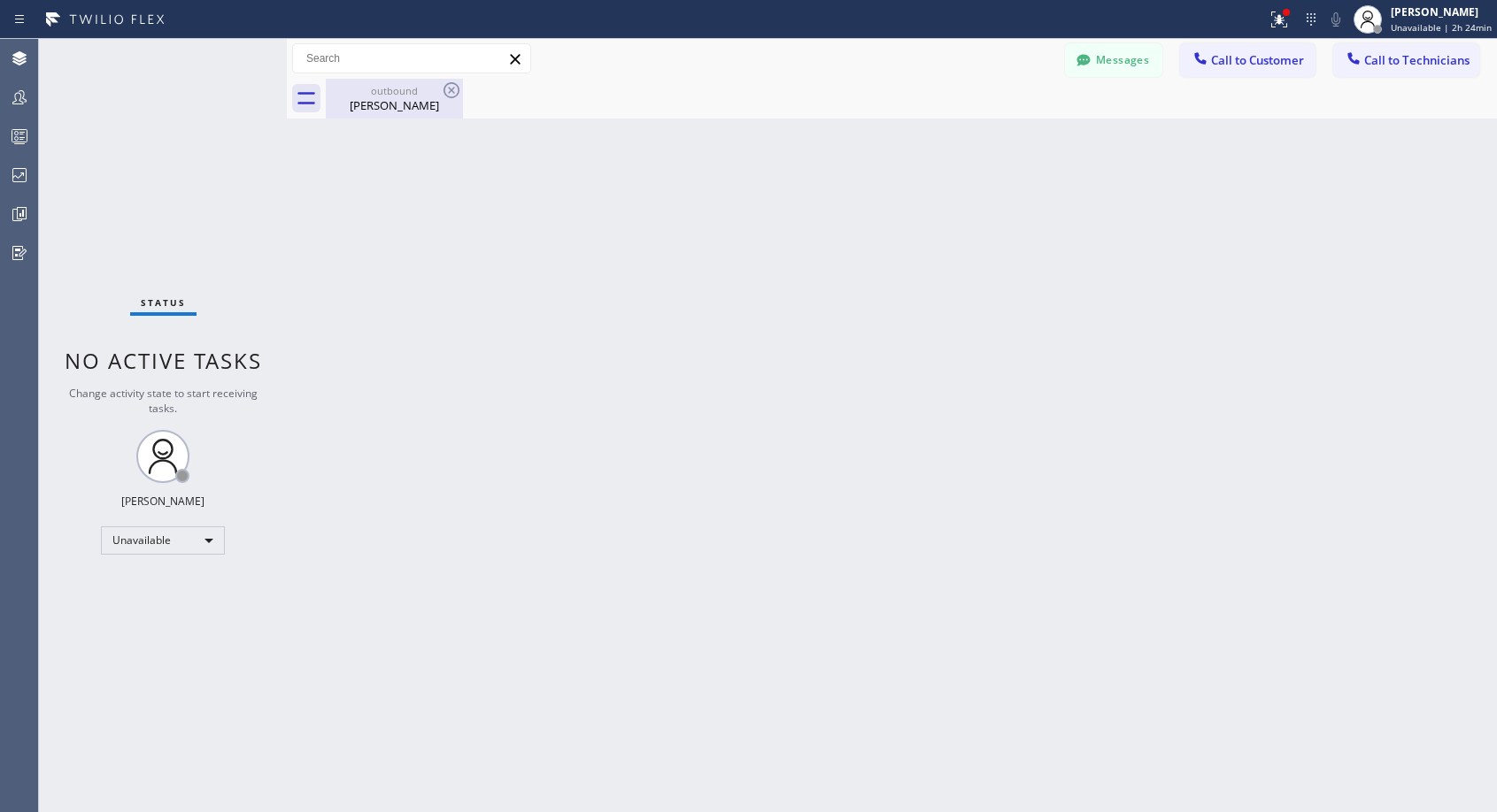
click at [387, 108] on div "[PERSON_NAME]" at bounding box center [394, 105] width 134 height 15
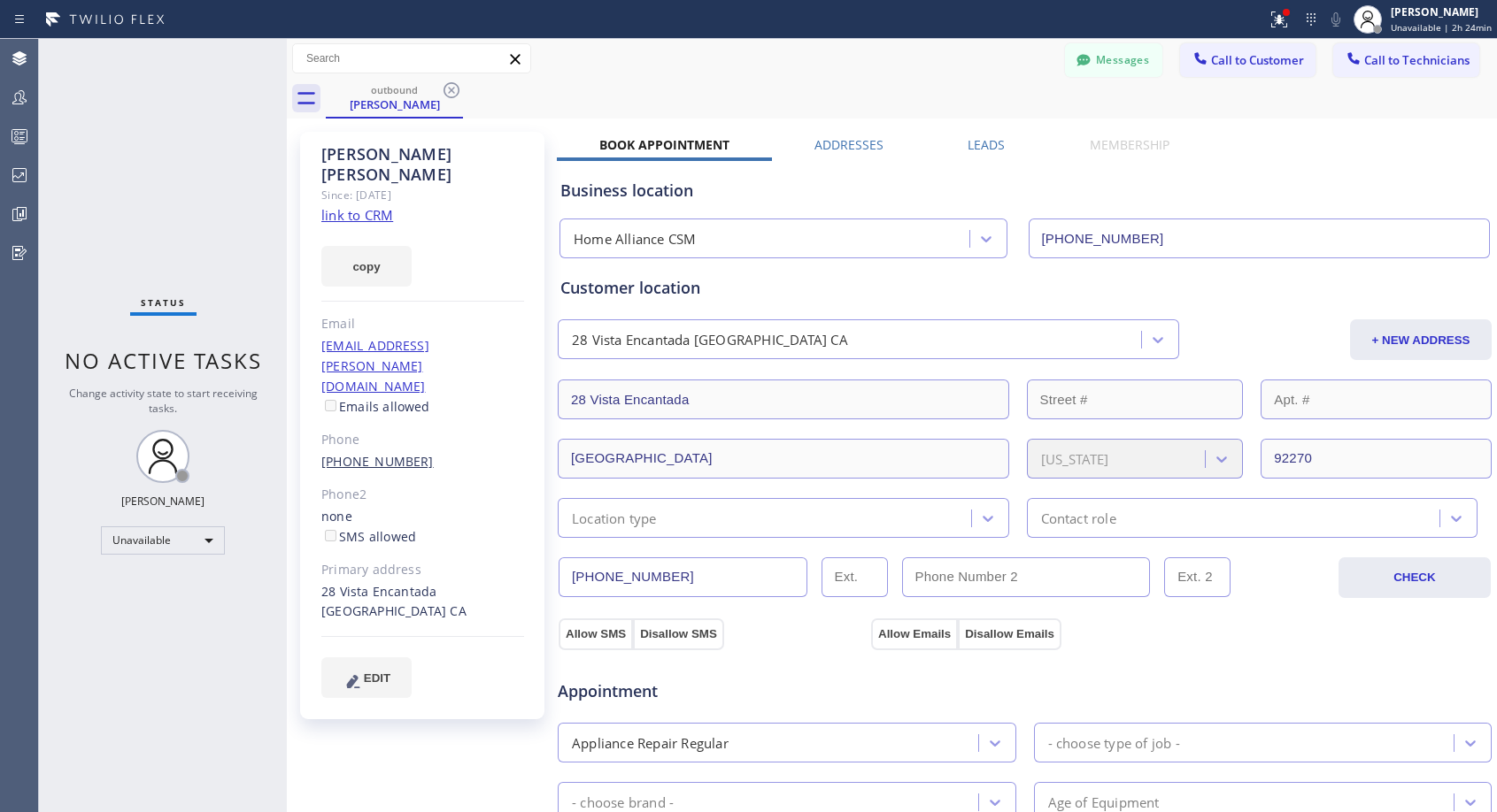
click at [373, 453] on link "[PHONE_NUMBER]" at bounding box center [377, 461] width 112 height 16
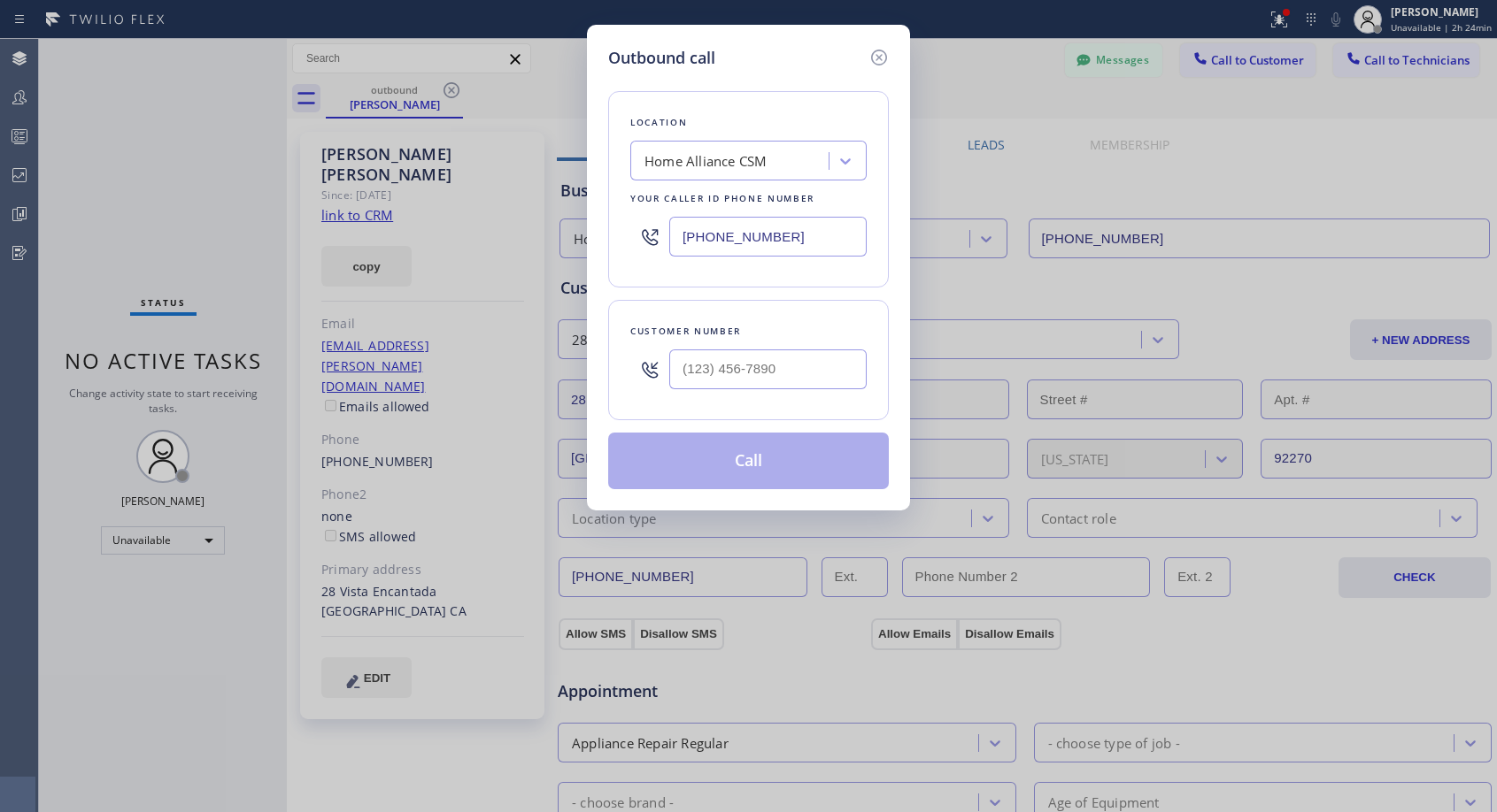
type input "[PHONE_NUMBER]"
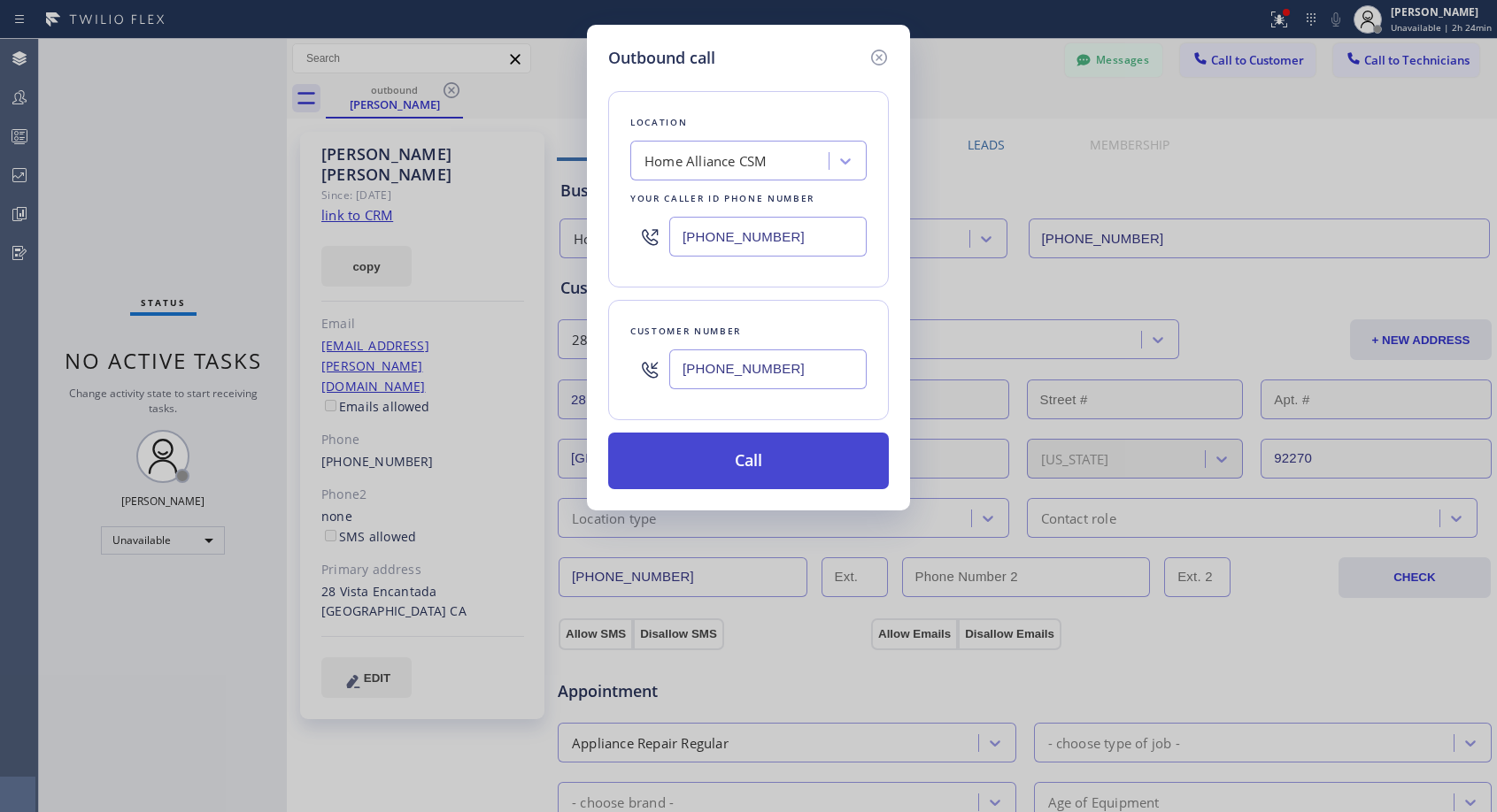
click at [686, 473] on button "Call" at bounding box center [748, 461] width 281 height 57
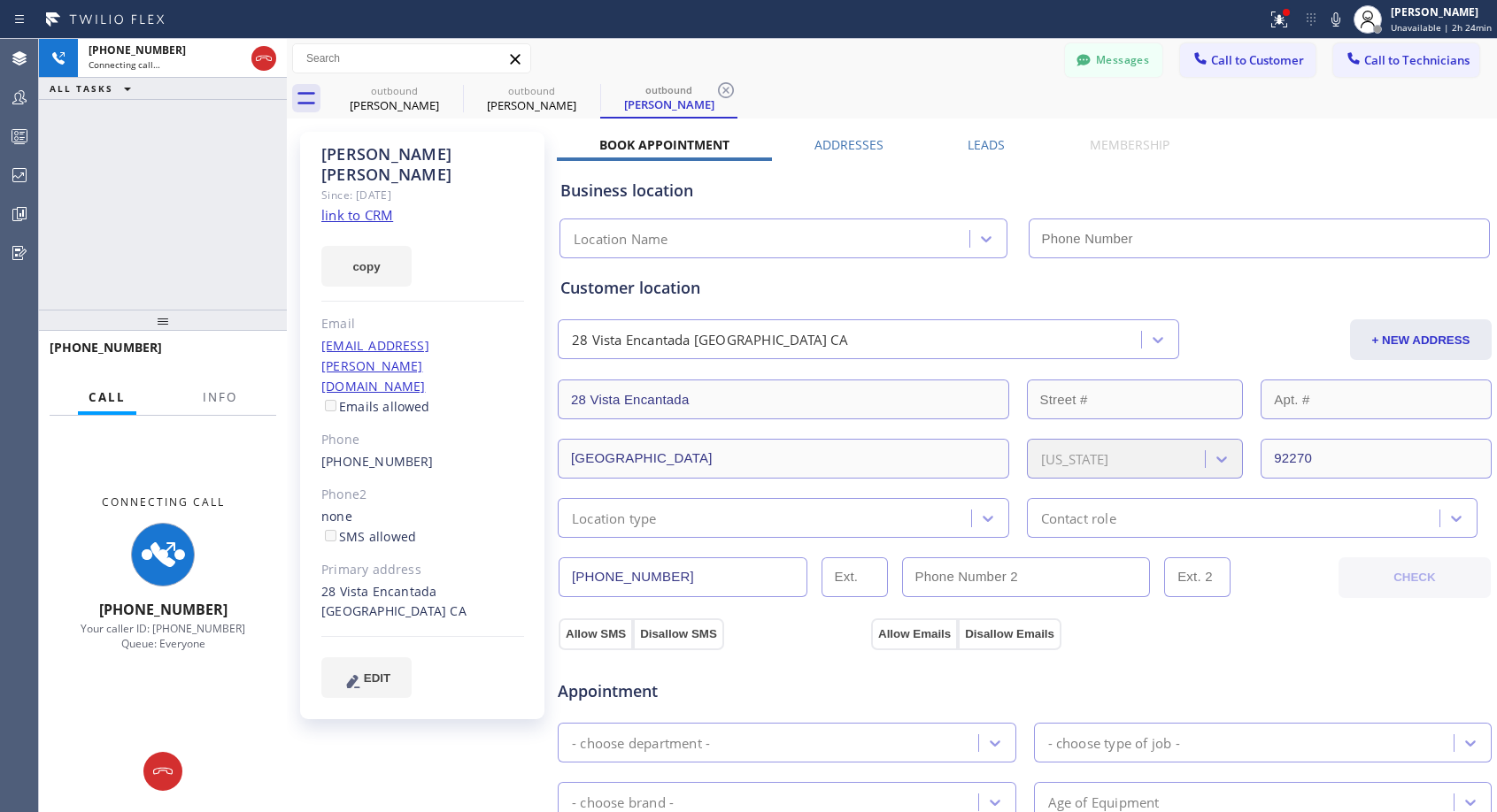
type input "[PHONE_NUMBER]"
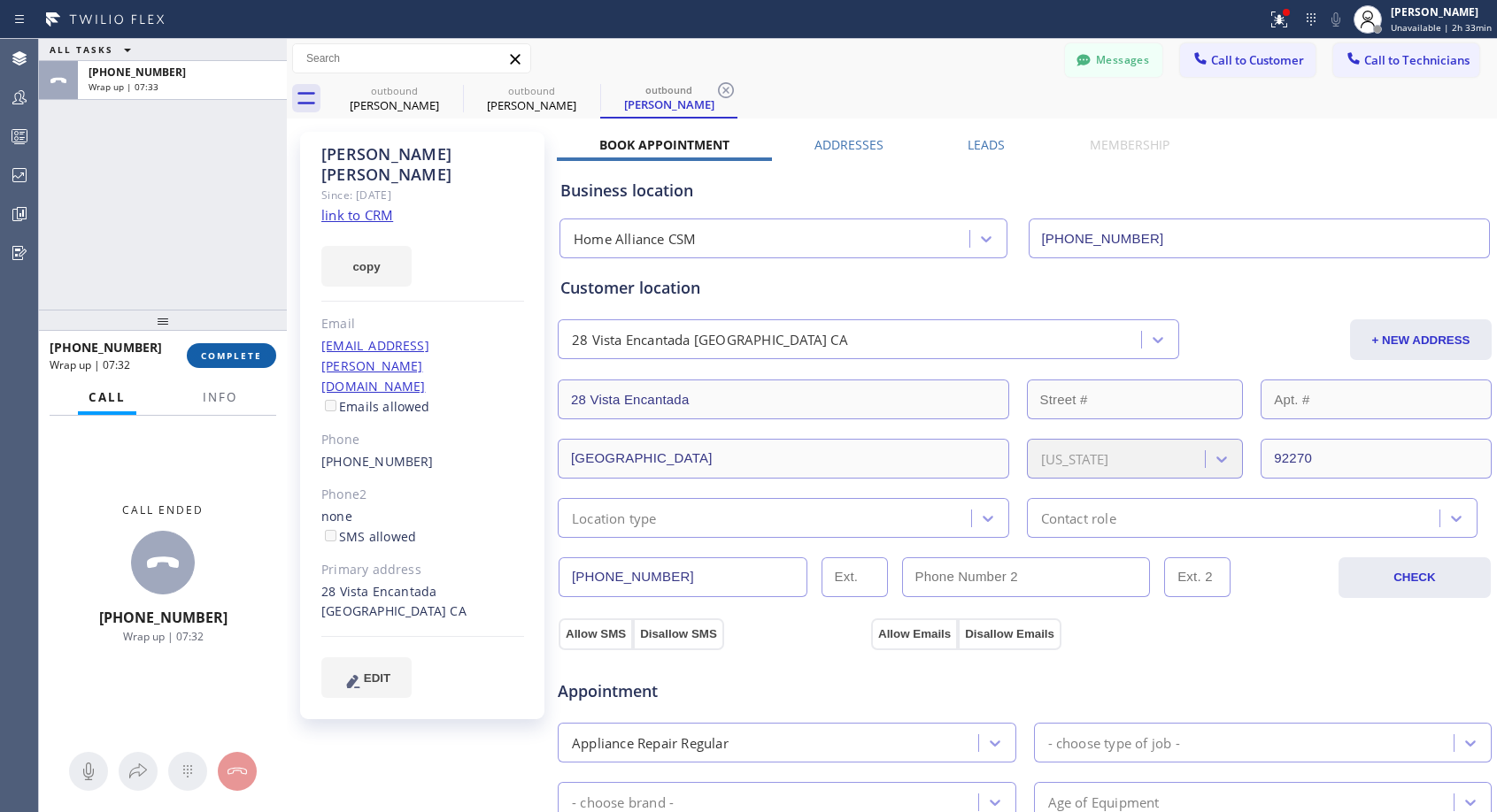
click at [234, 351] on span "COMPLETE" at bounding box center [231, 356] width 61 height 13
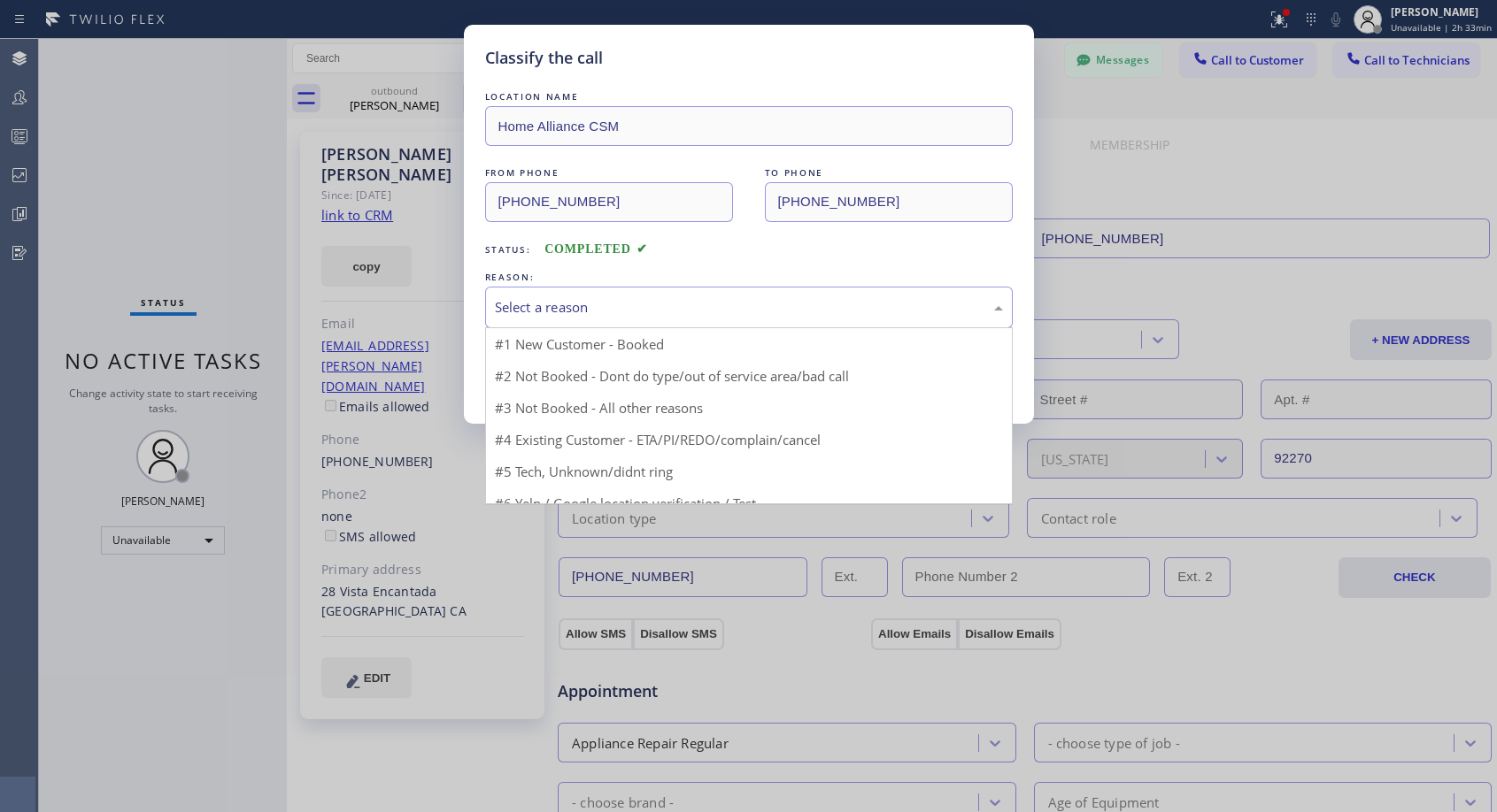
click at [660, 294] on div "Select a reason" at bounding box center [748, 308] width 528 height 42
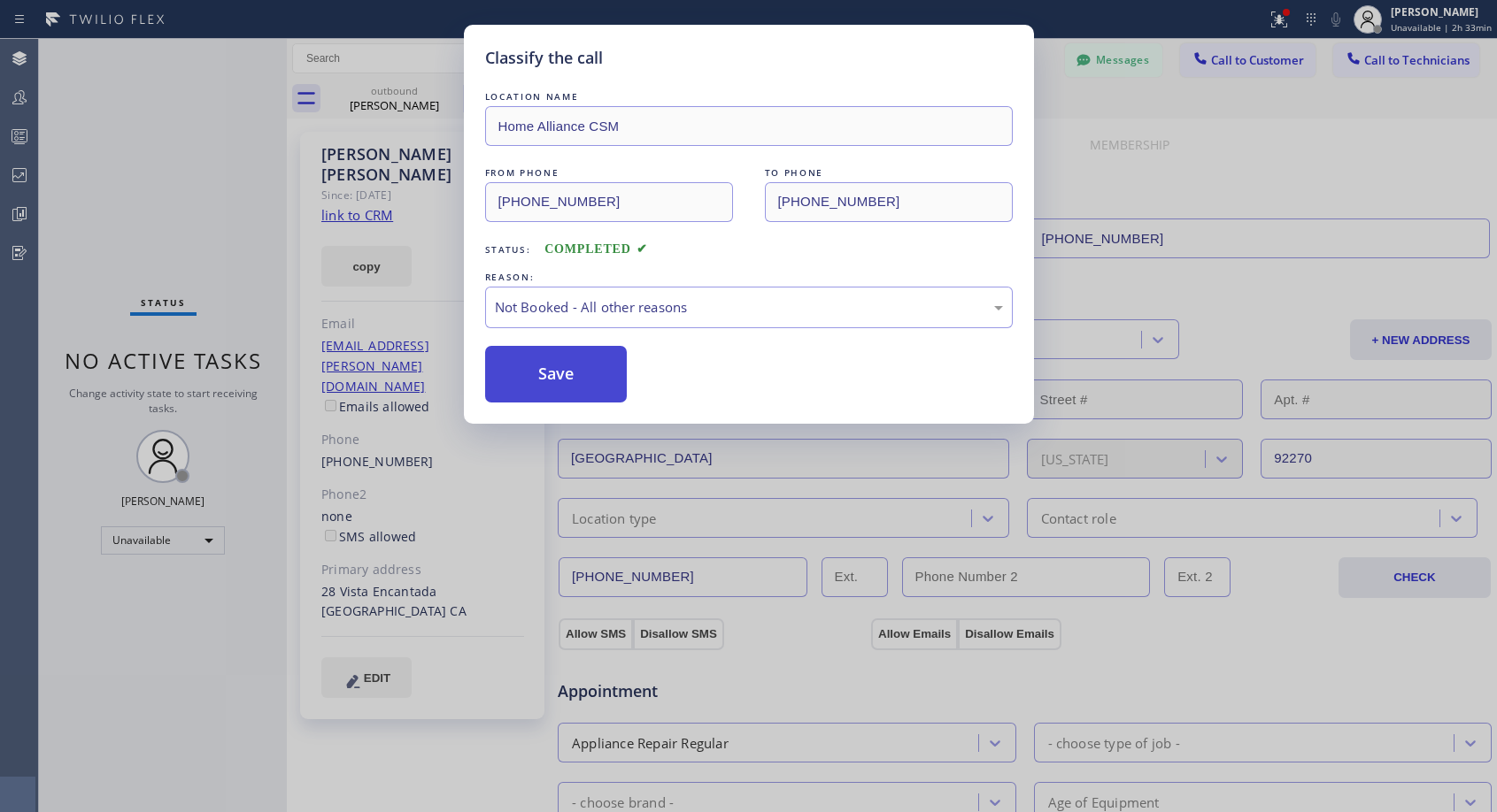
click at [528, 382] on button "Save" at bounding box center [556, 375] width 142 height 57
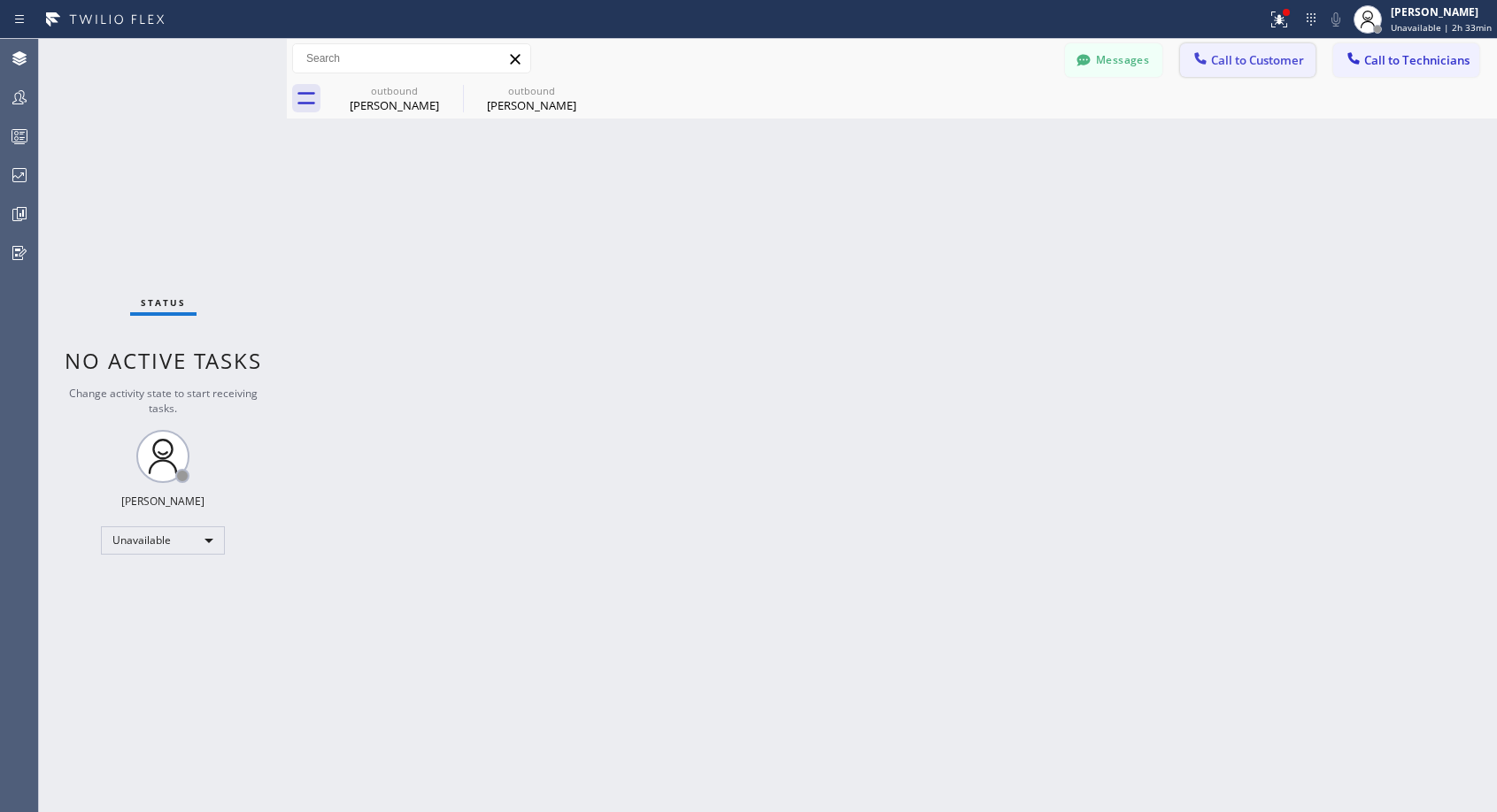
click at [1223, 69] on button "Call to Customer" at bounding box center [1247, 60] width 136 height 34
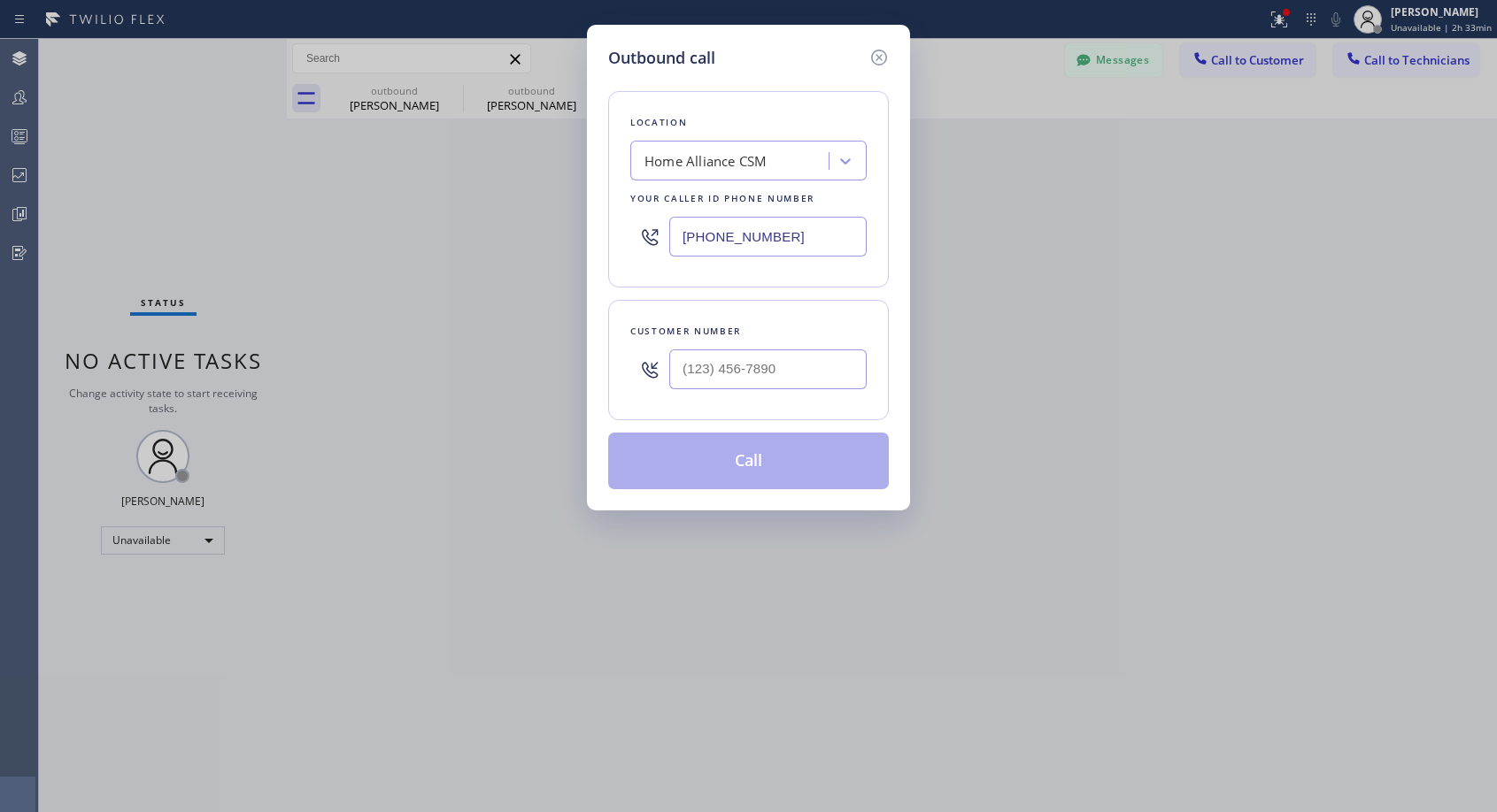
click at [668, 366] on div at bounding box center [649, 369] width 39 height 57
click at [692, 362] on input "(___) ___-____" at bounding box center [768, 370] width 198 height 40
paste input "310) 569-1825"
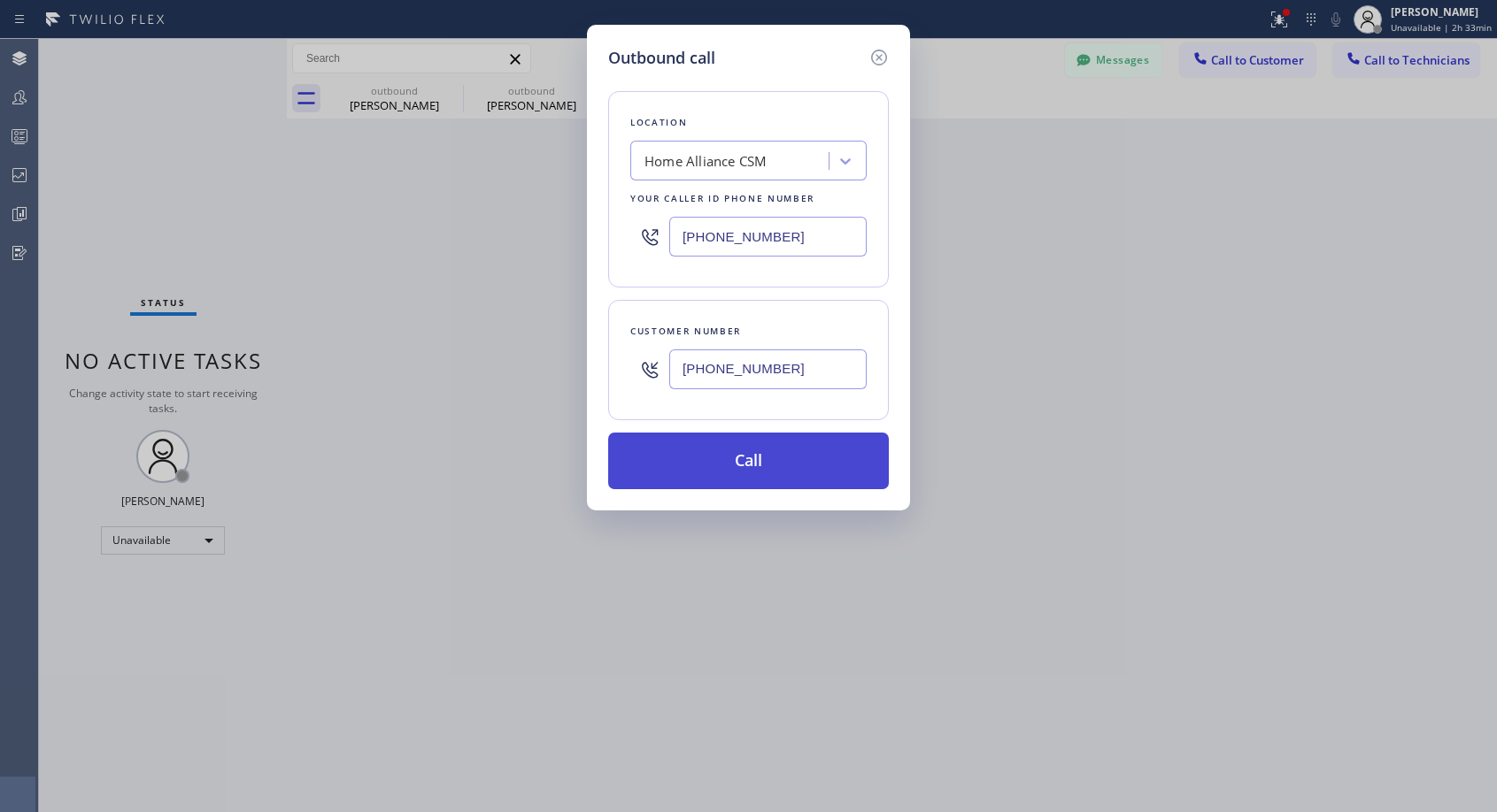
type input "[PHONE_NUMBER]"
click at [767, 465] on button "Call" at bounding box center [748, 461] width 281 height 57
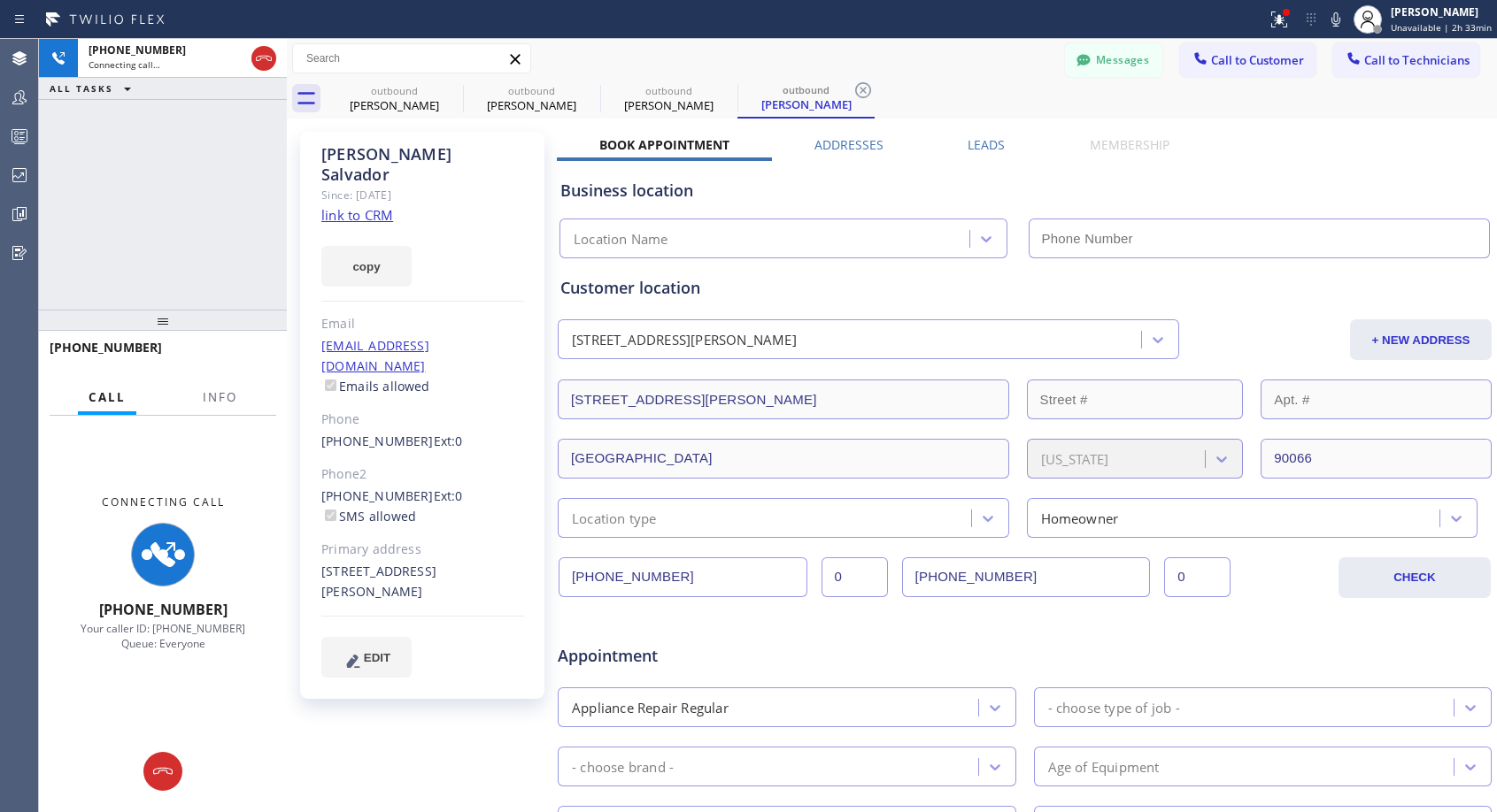
type input "[PHONE_NUMBER]"
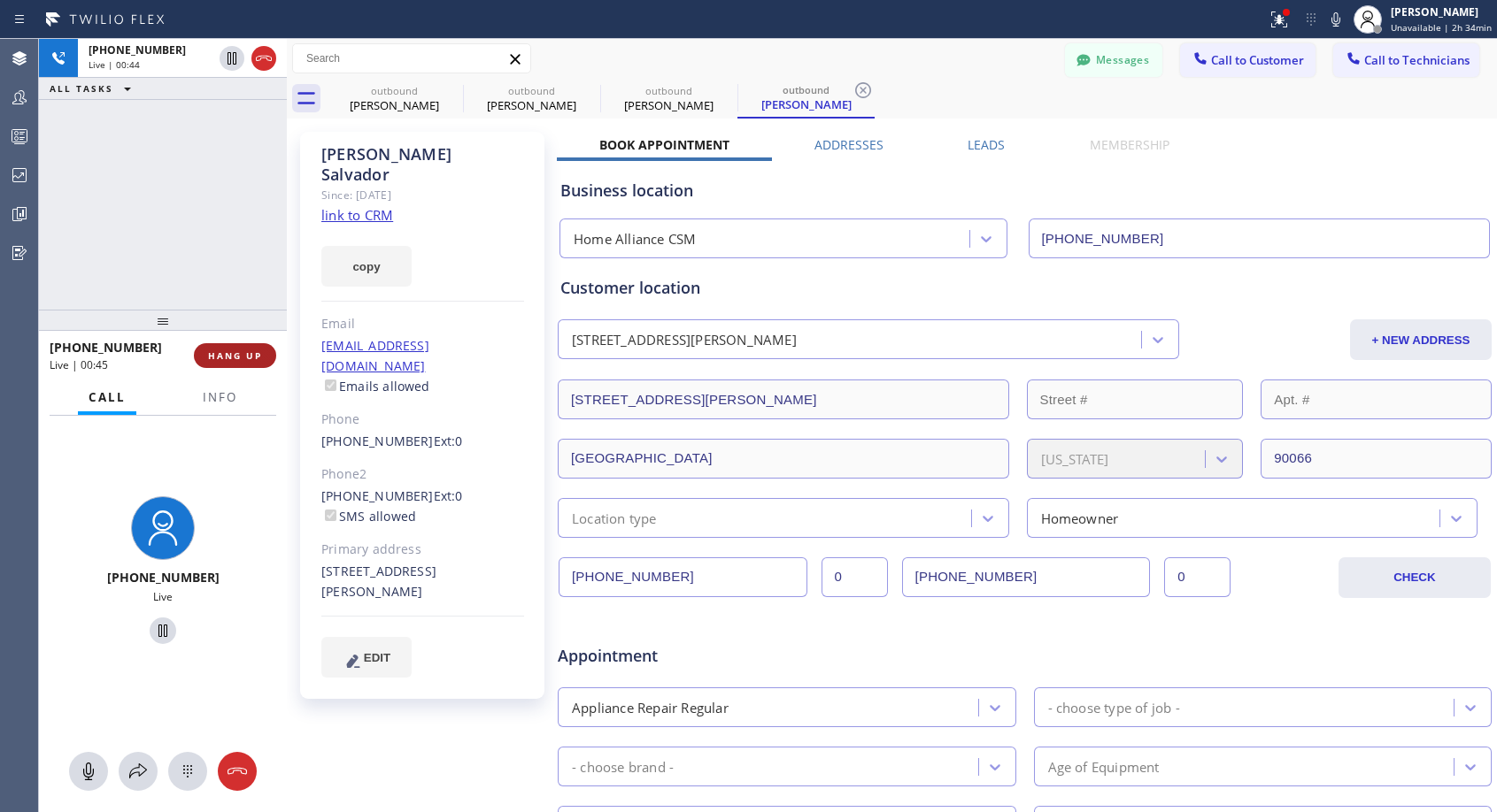
click at [241, 361] on span "HANG UP" at bounding box center [234, 356] width 54 height 13
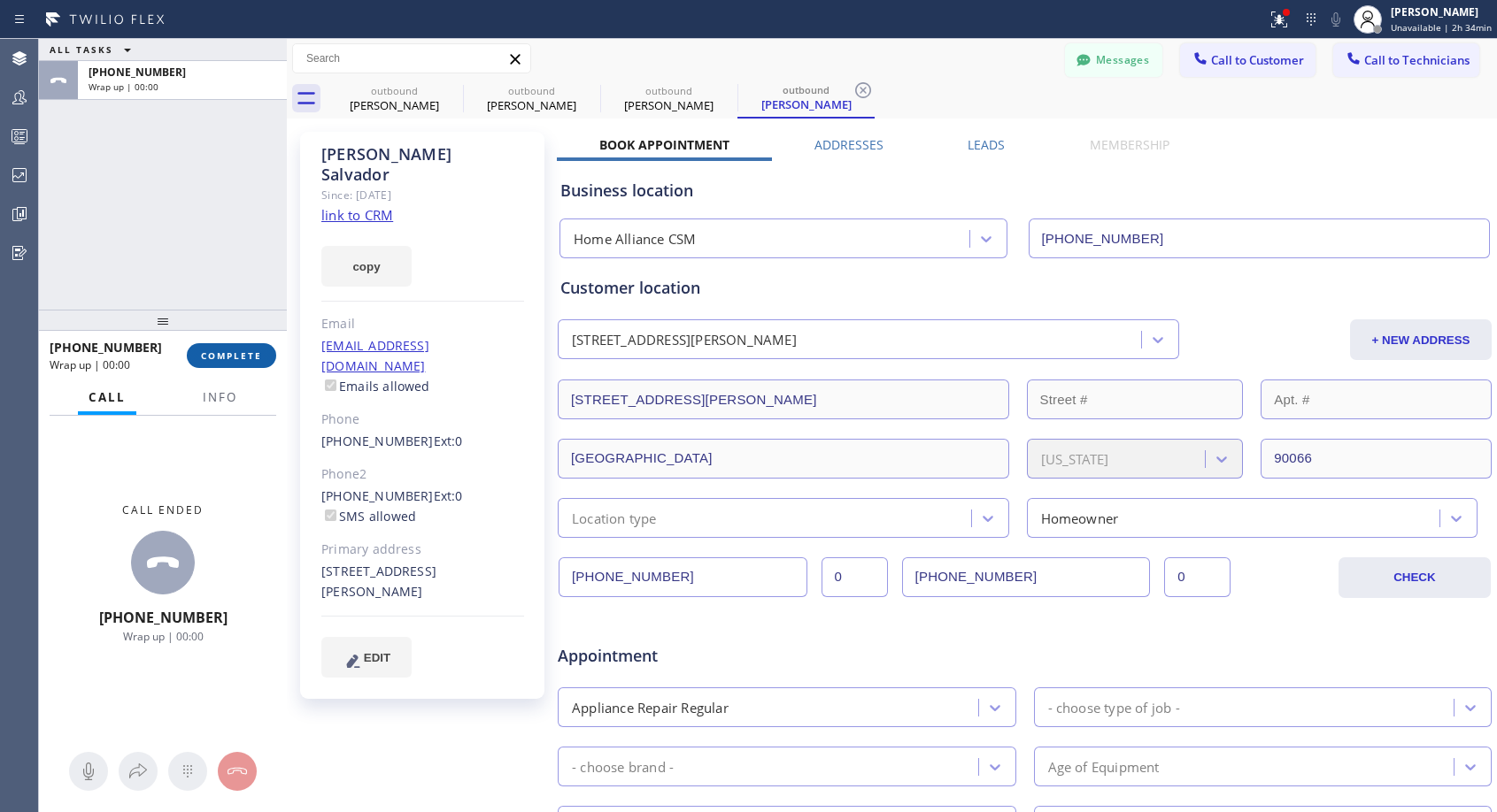
click at [241, 361] on span "COMPLETE" at bounding box center [231, 356] width 61 height 13
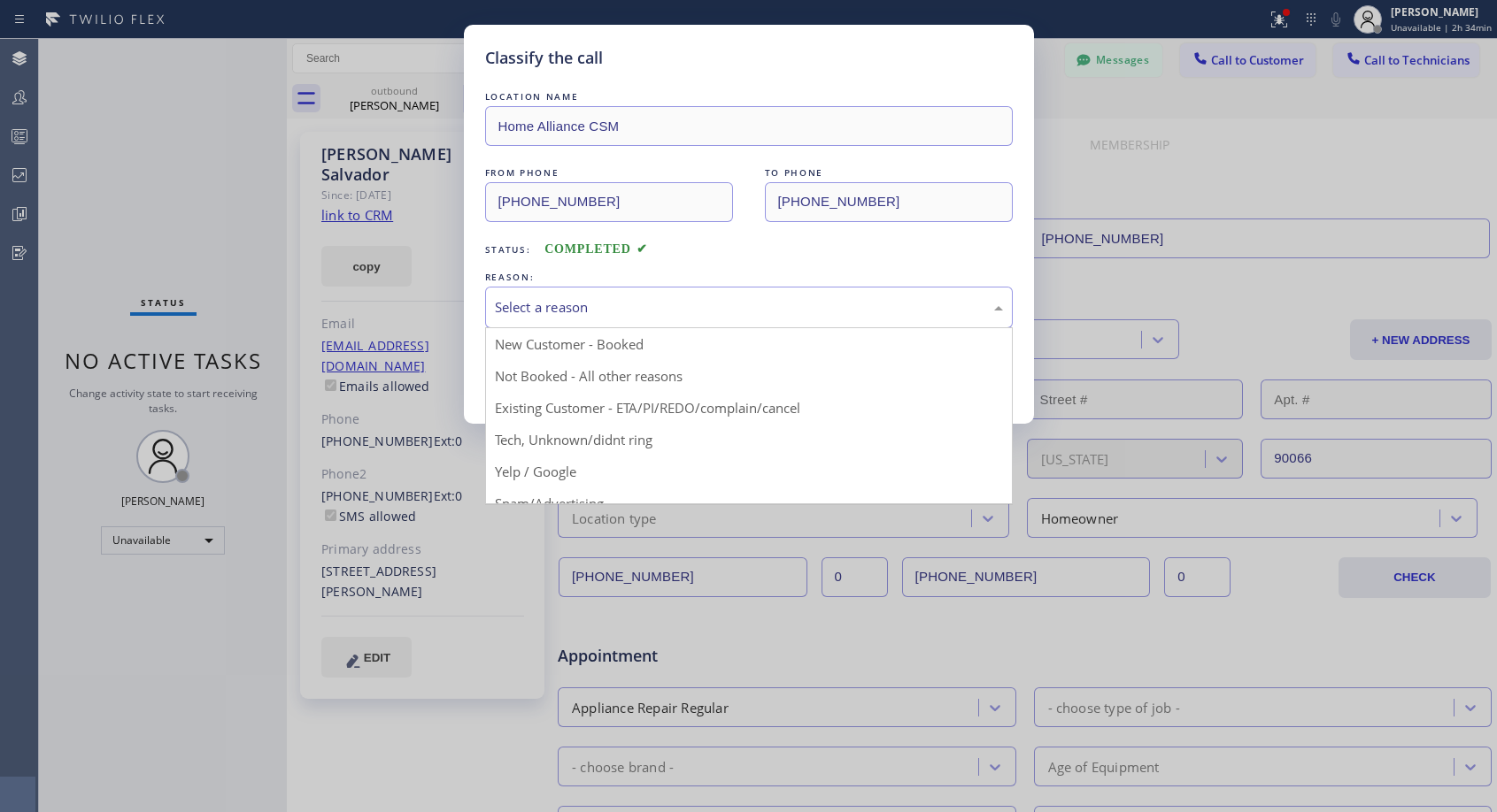
drag, startPoint x: 718, startPoint y: 301, endPoint x: 571, endPoint y: 365, distance: 160.3
click at [718, 300] on div "Select a reason" at bounding box center [748, 307] width 508 height 20
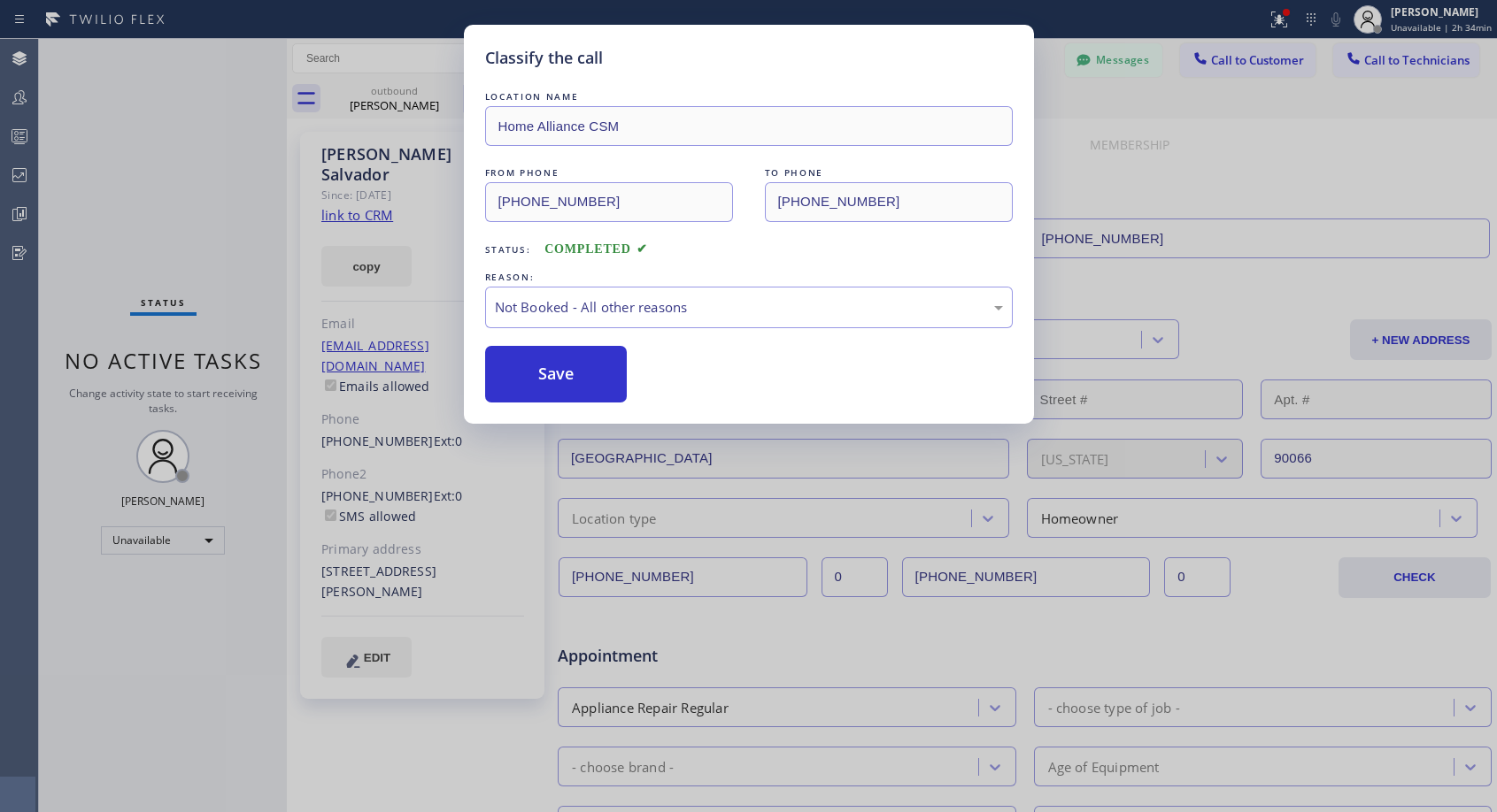
click at [559, 370] on button "Save" at bounding box center [556, 375] width 142 height 57
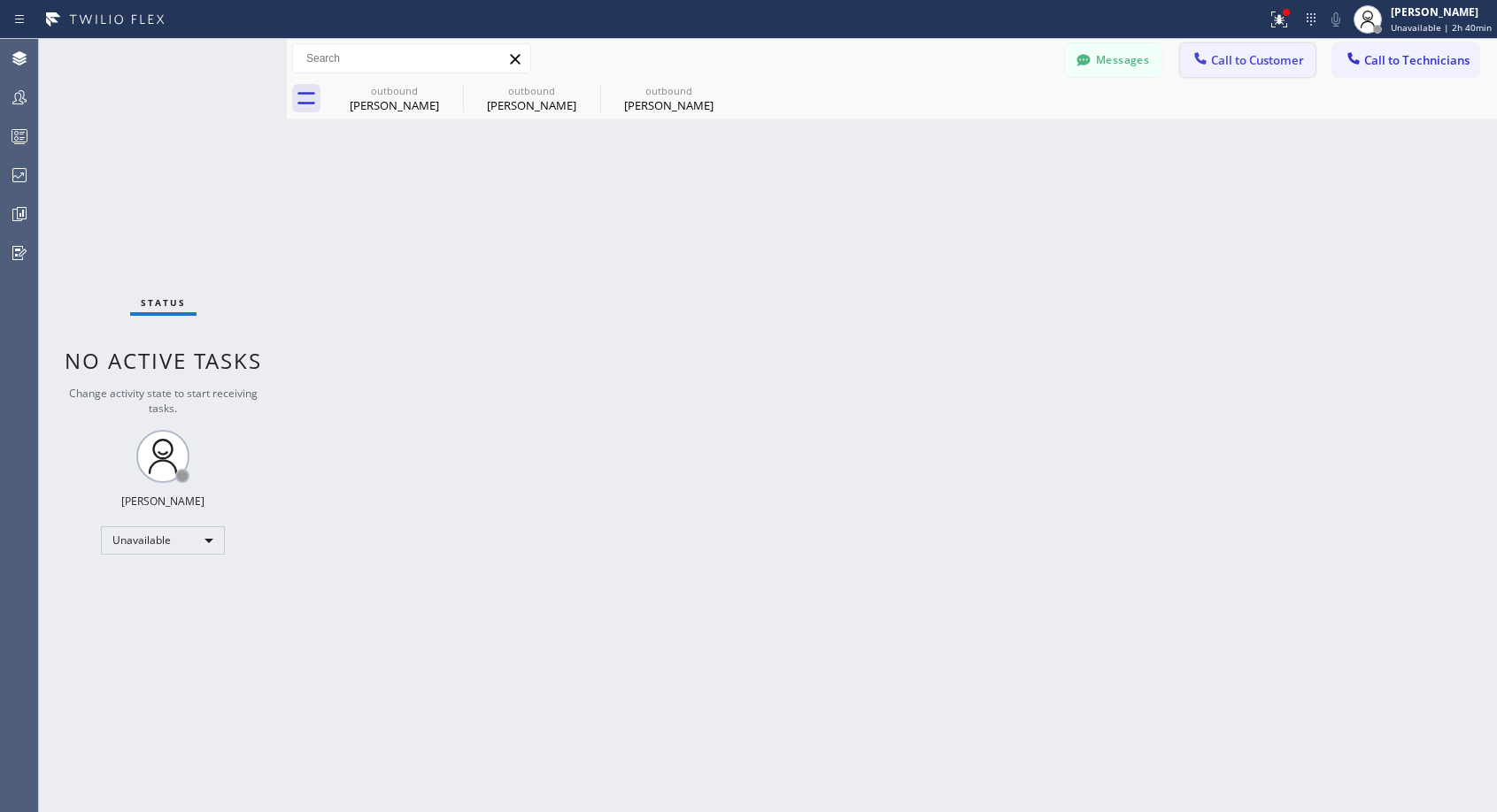
click at [1263, 54] on span "Call to Customer" at bounding box center [1257, 59] width 93 height 15
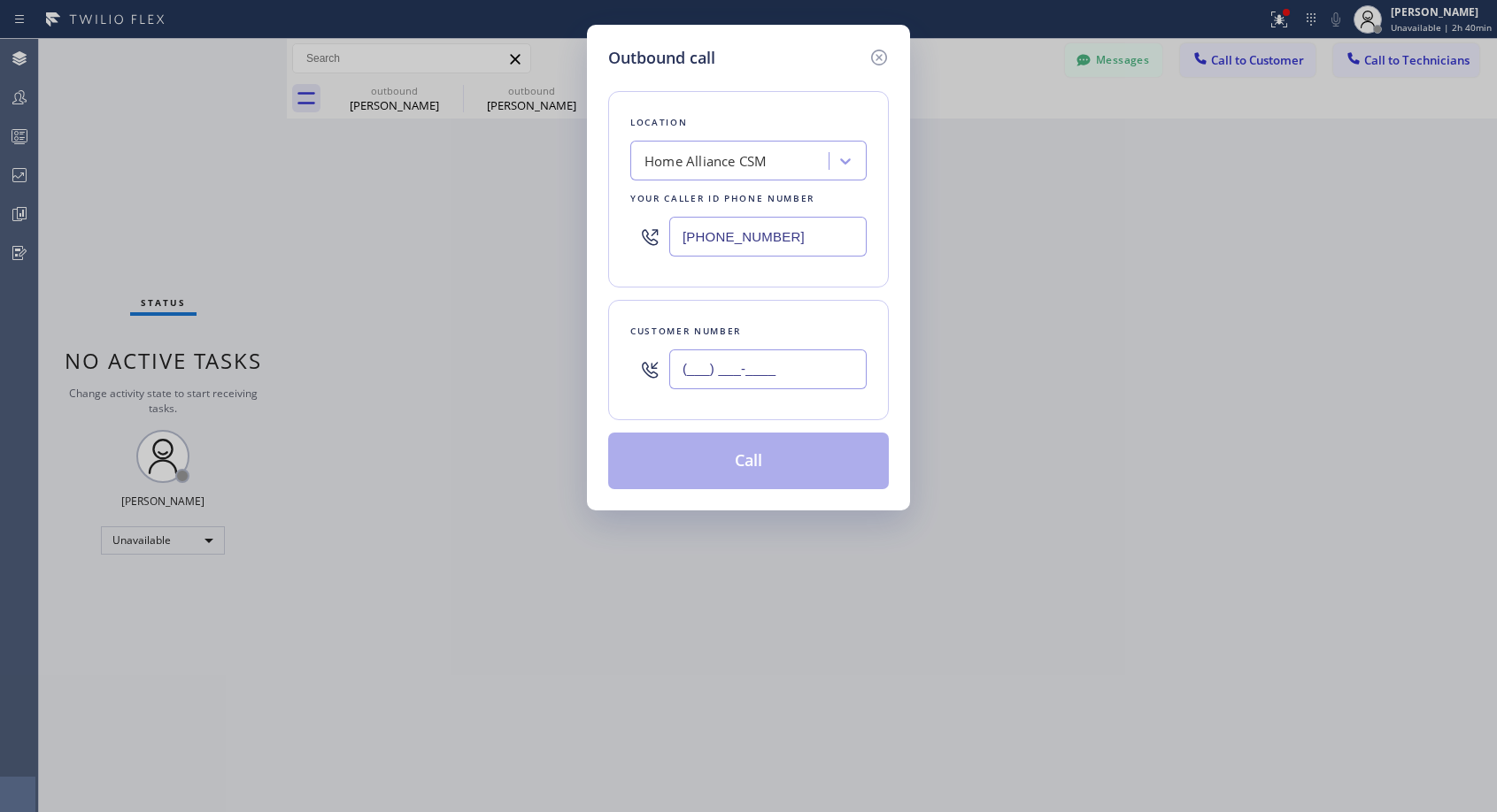
click at [748, 376] on input "(___) ___-____" at bounding box center [768, 370] width 198 height 40
paste input "760) 470-8357"
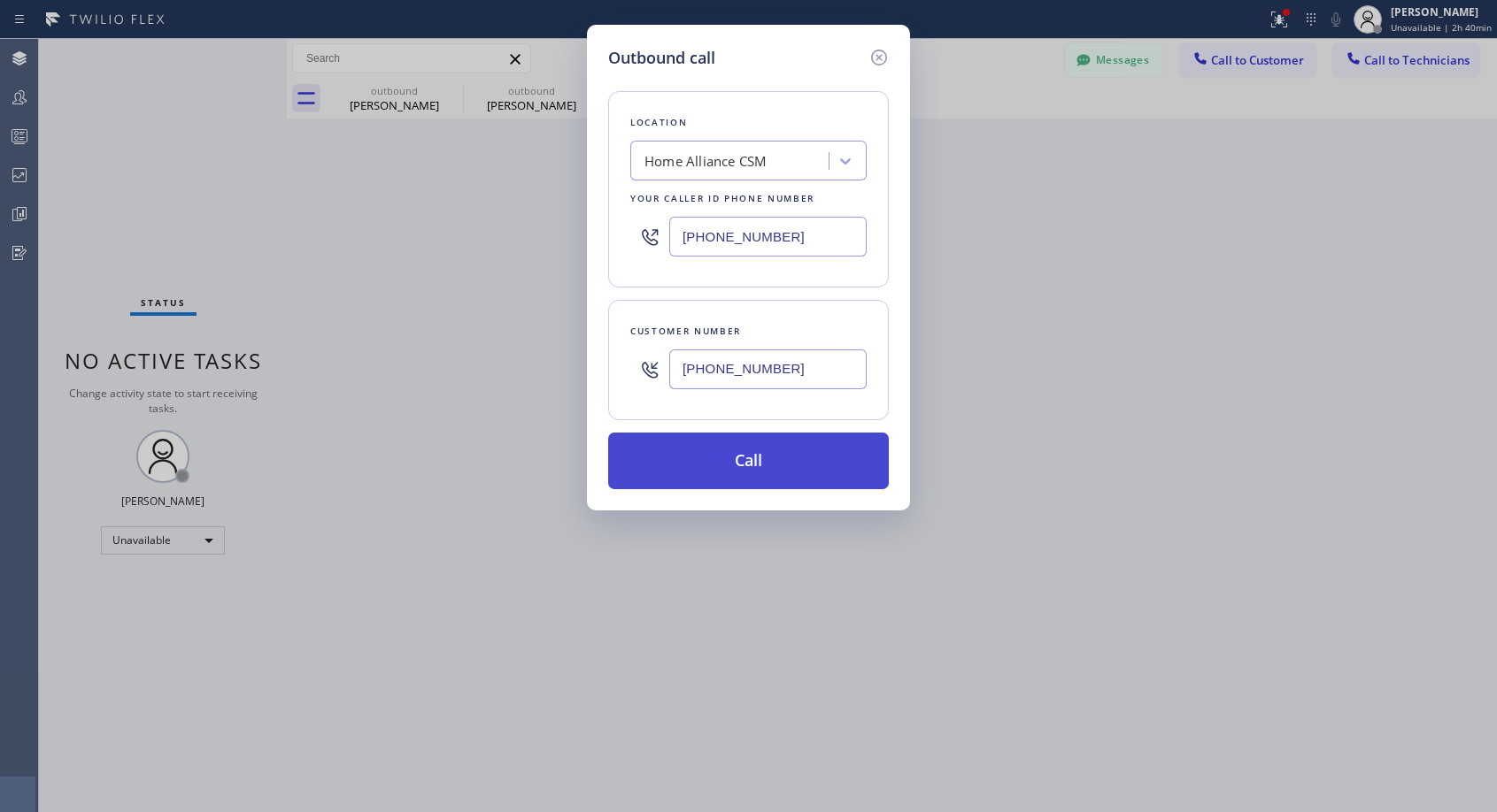
type input "[PHONE_NUMBER]"
click at [766, 461] on button "Call" at bounding box center [748, 461] width 281 height 57
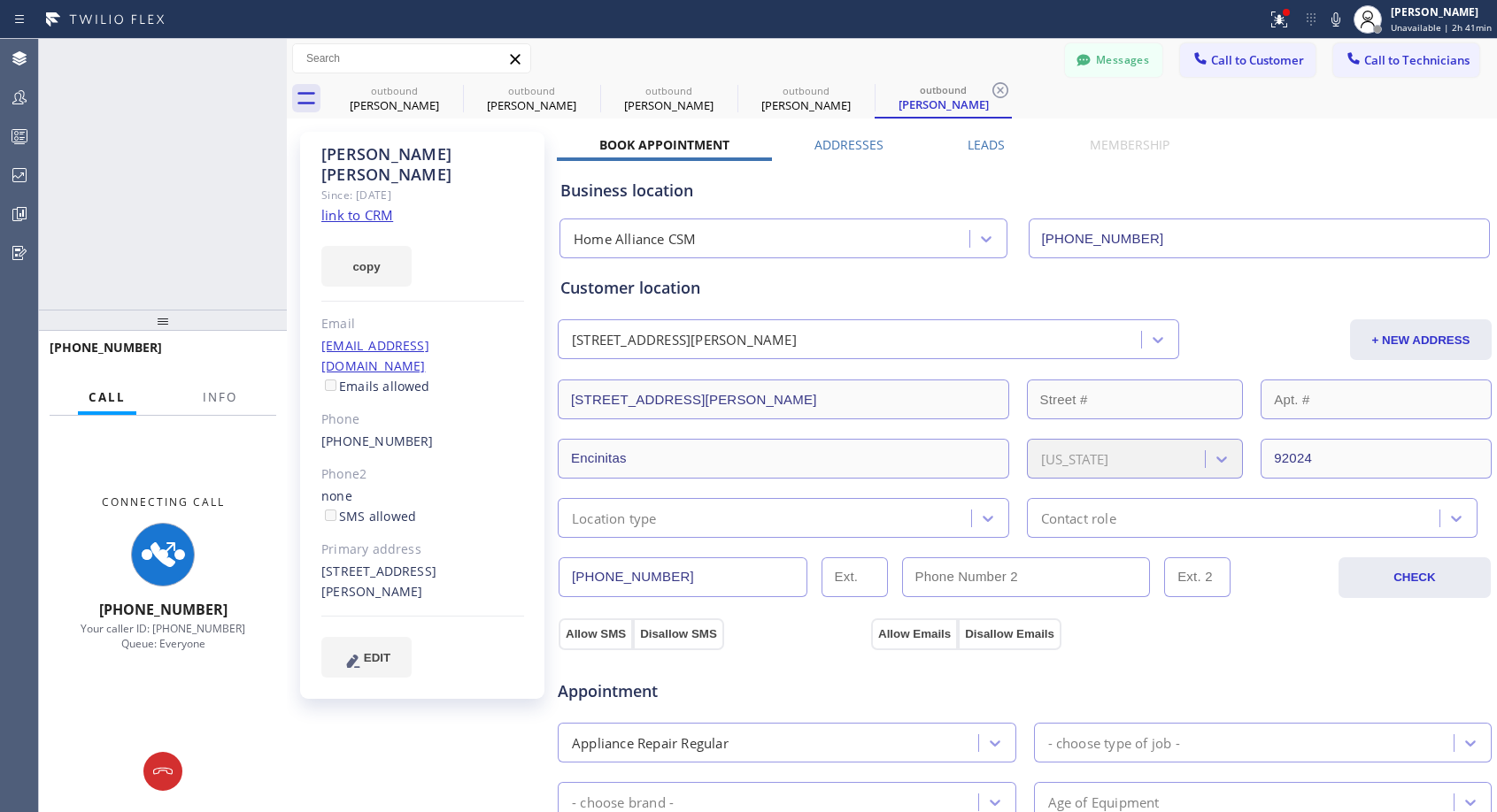
type input "[PHONE_NUMBER]"
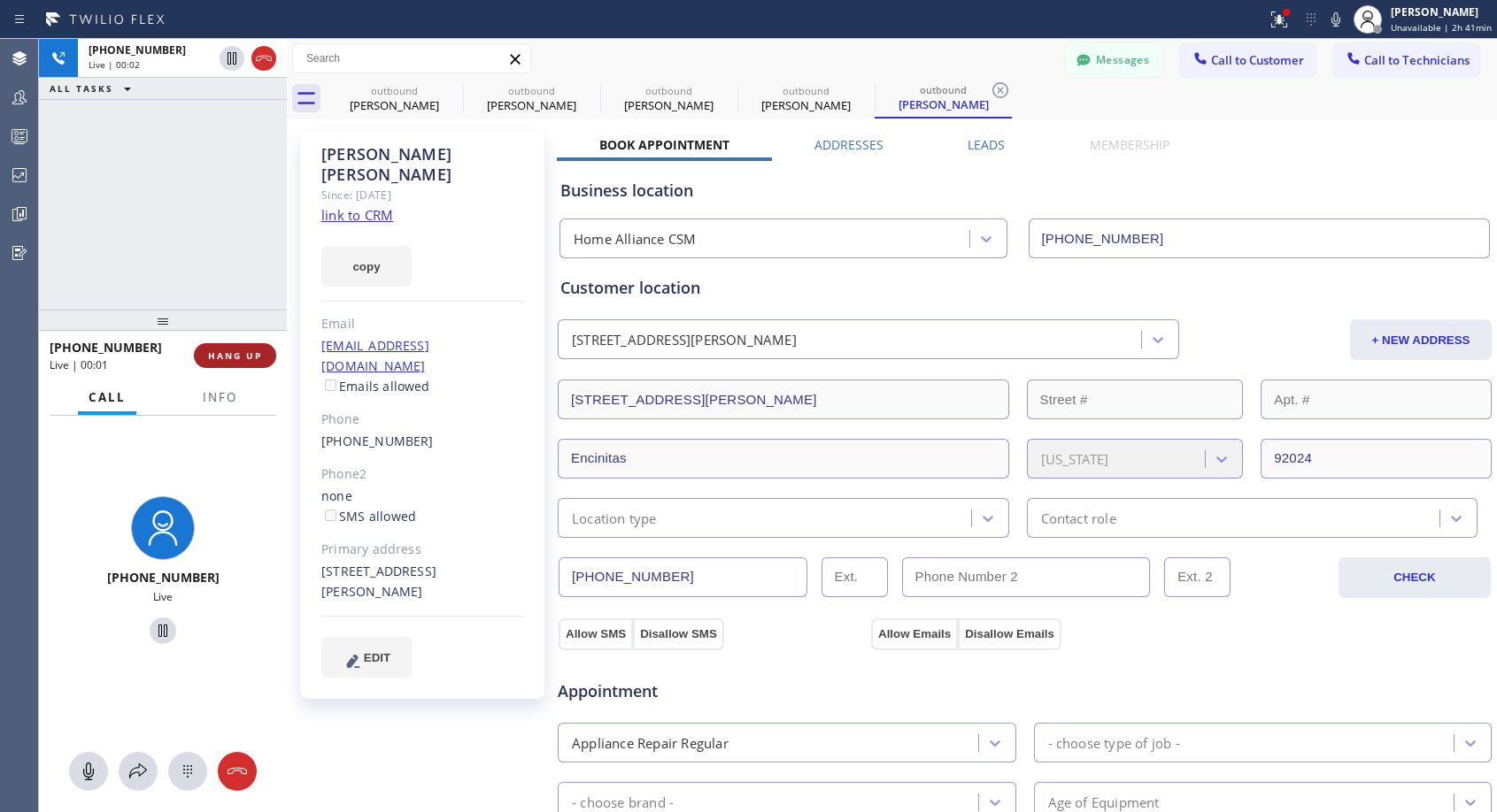
click at [247, 350] on span "HANG UP" at bounding box center [234, 356] width 54 height 13
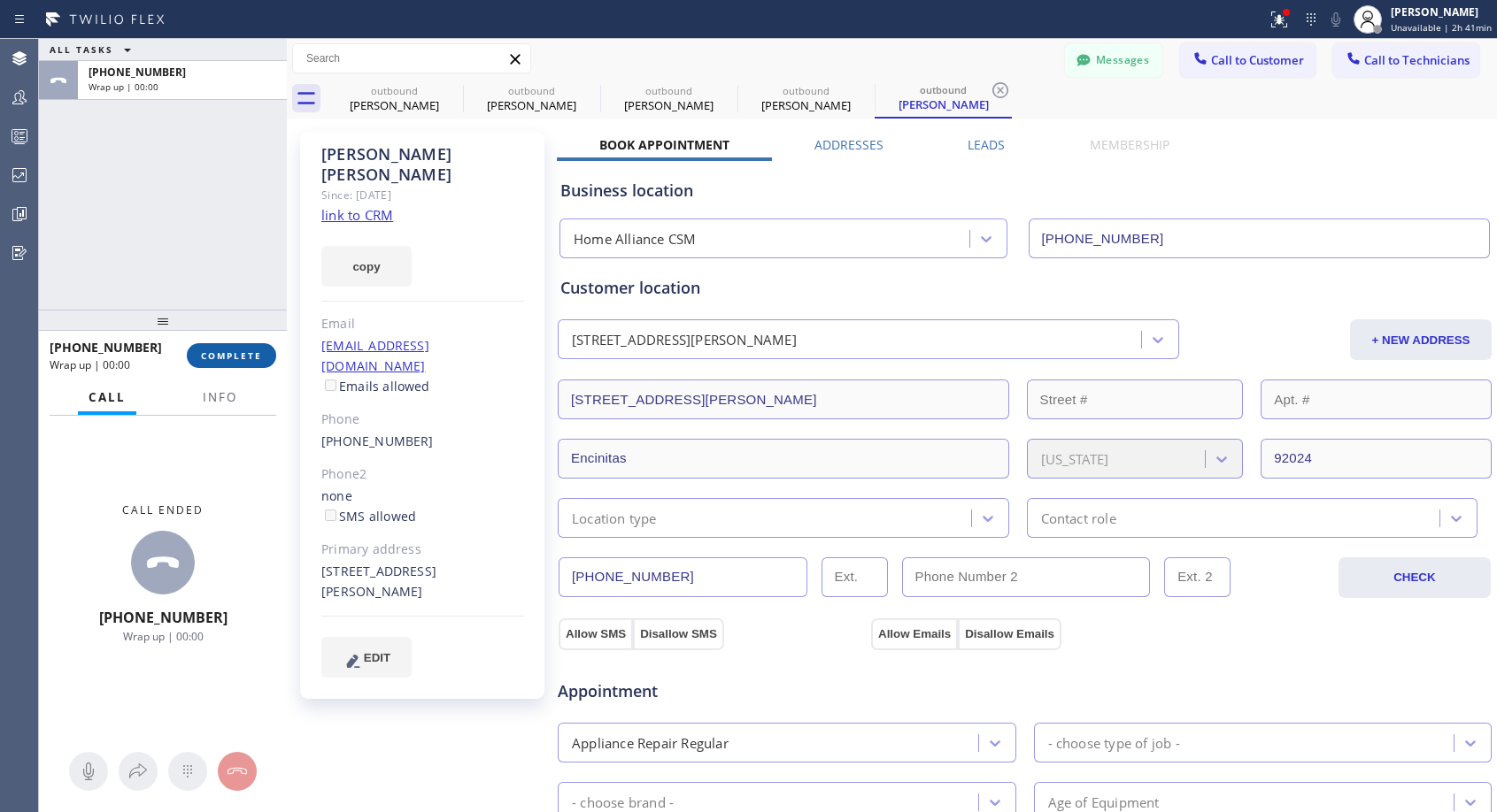
click at [247, 350] on span "COMPLETE" at bounding box center [231, 356] width 61 height 13
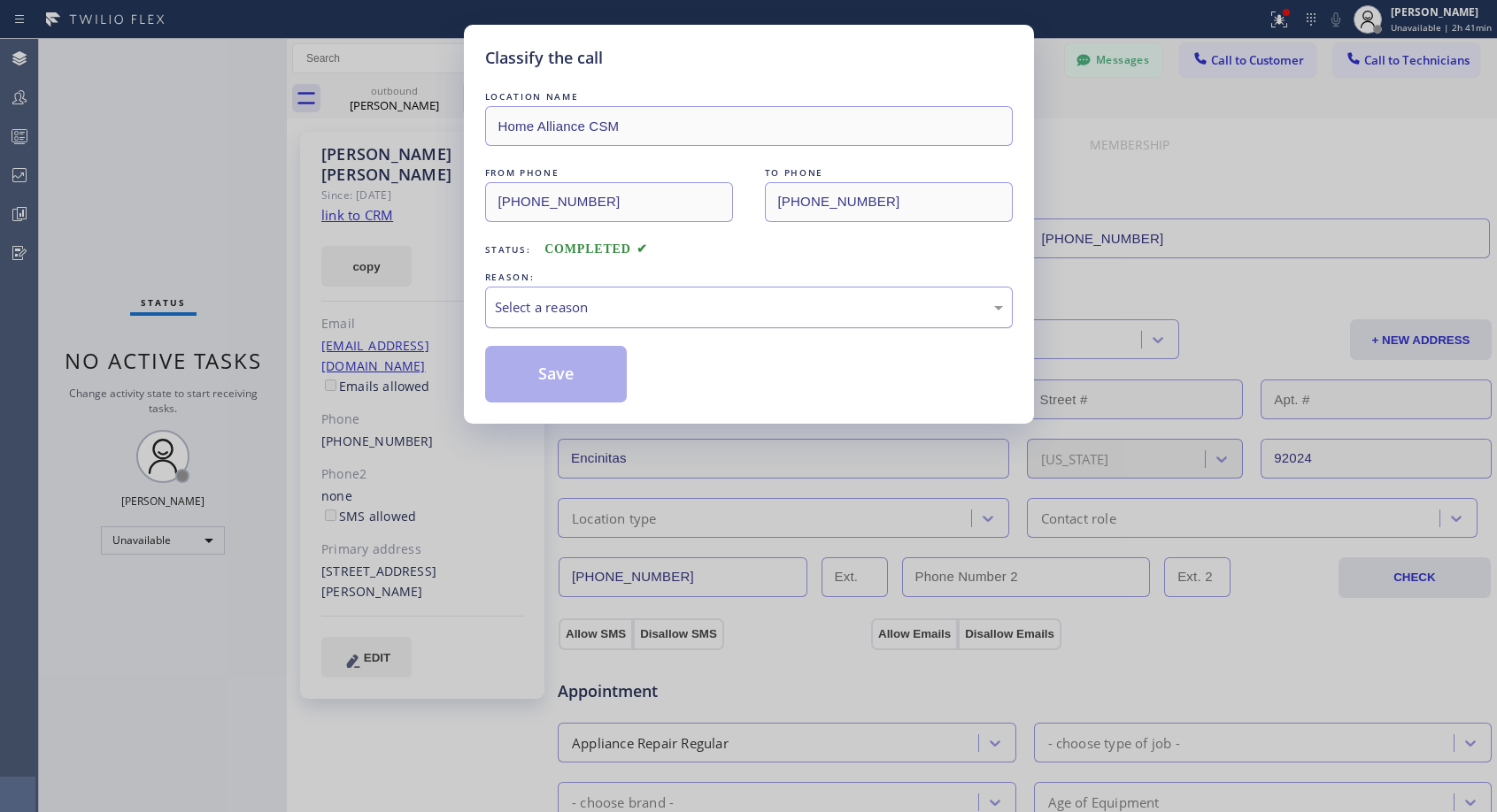
click at [634, 306] on div "Select a reason" at bounding box center [748, 307] width 508 height 20
click at [636, 376] on div "Save" at bounding box center [748, 375] width 528 height 57
drag, startPoint x: 567, startPoint y: 387, endPoint x: 589, endPoint y: 373, distance: 26.1
click at [568, 386] on button "Save" at bounding box center [556, 375] width 142 height 57
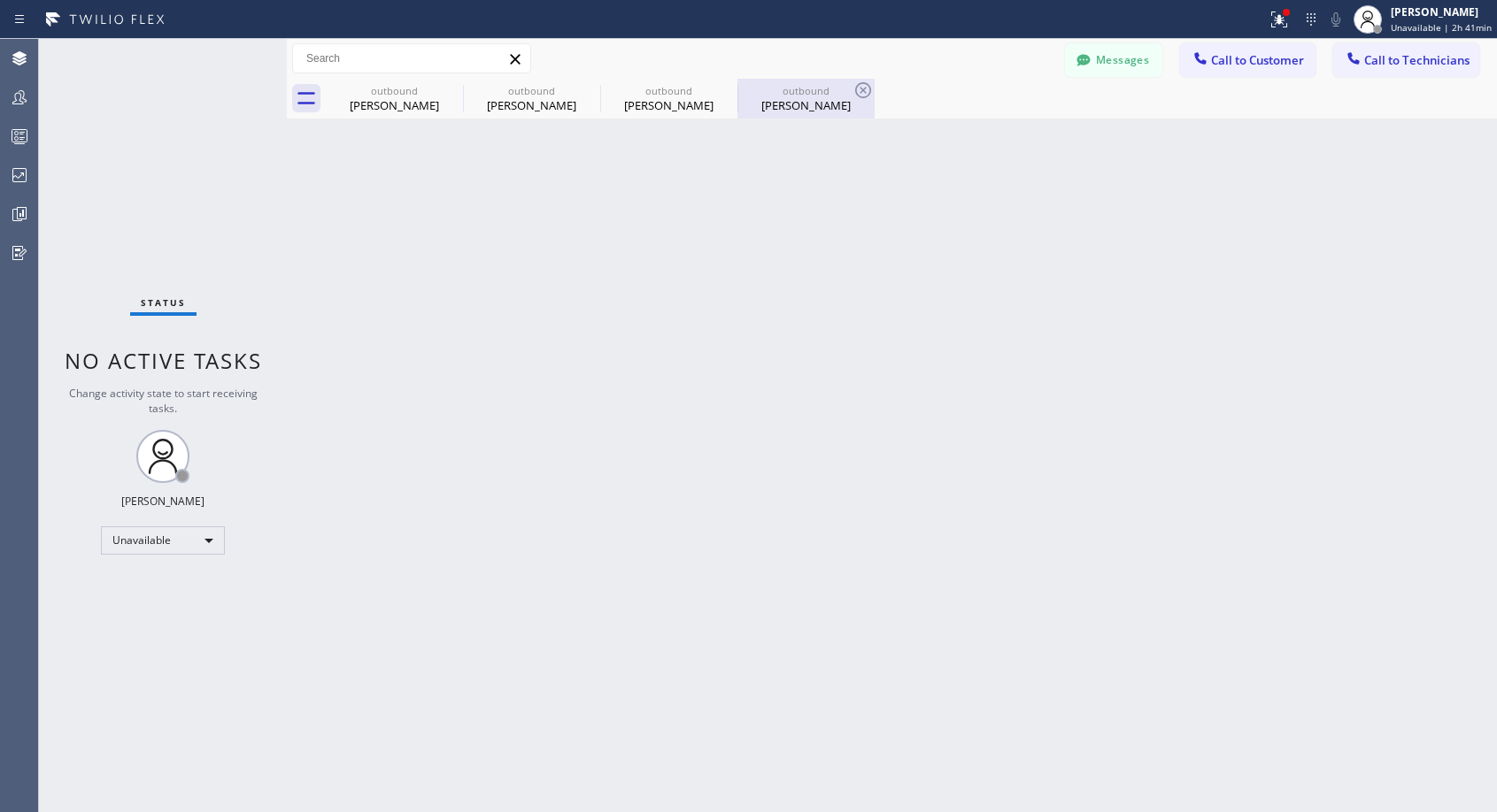
click at [785, 91] on div "outbound" at bounding box center [806, 90] width 134 height 14
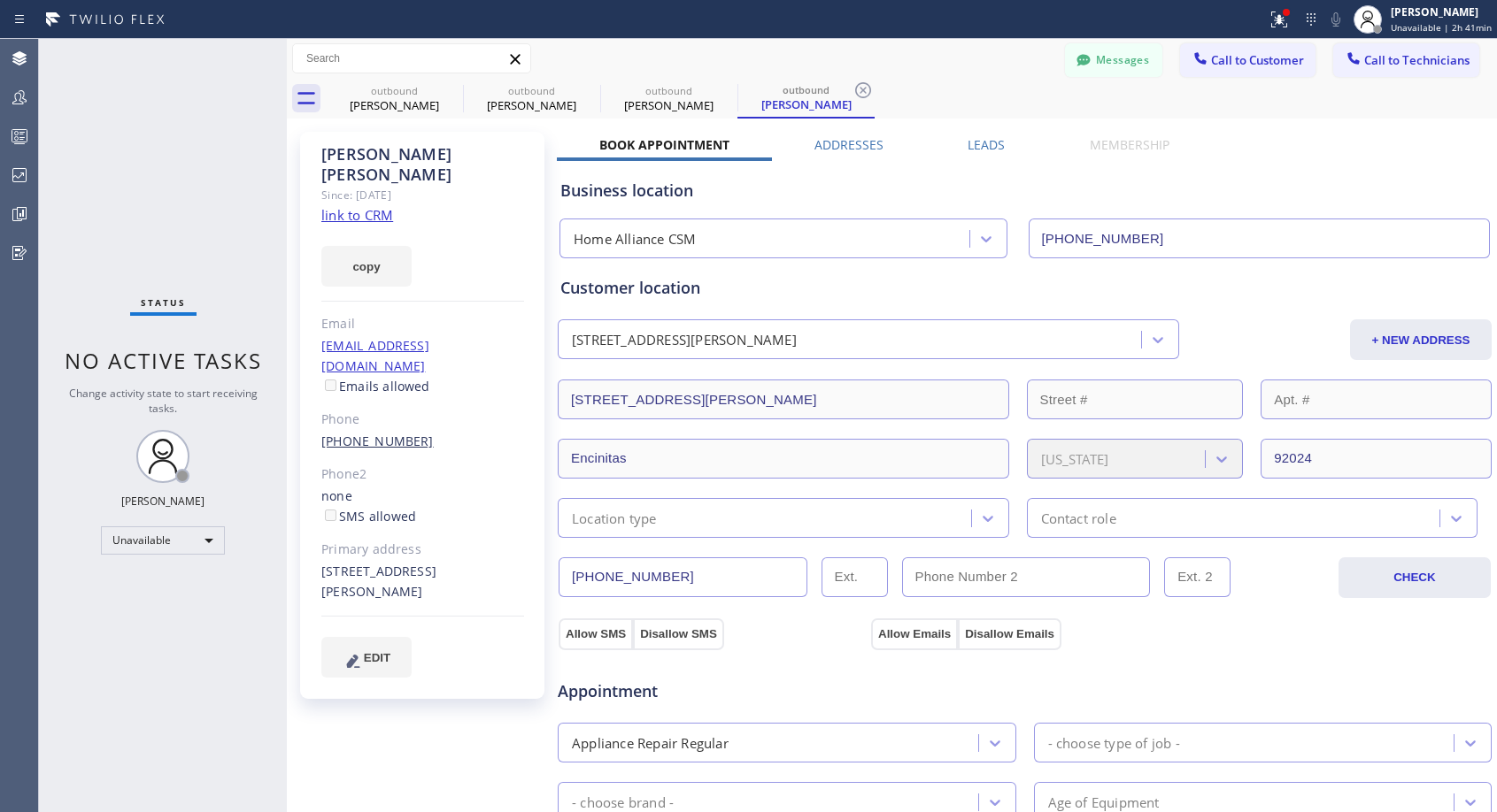
click at [340, 433] on link "[PHONE_NUMBER]" at bounding box center [377, 441] width 112 height 16
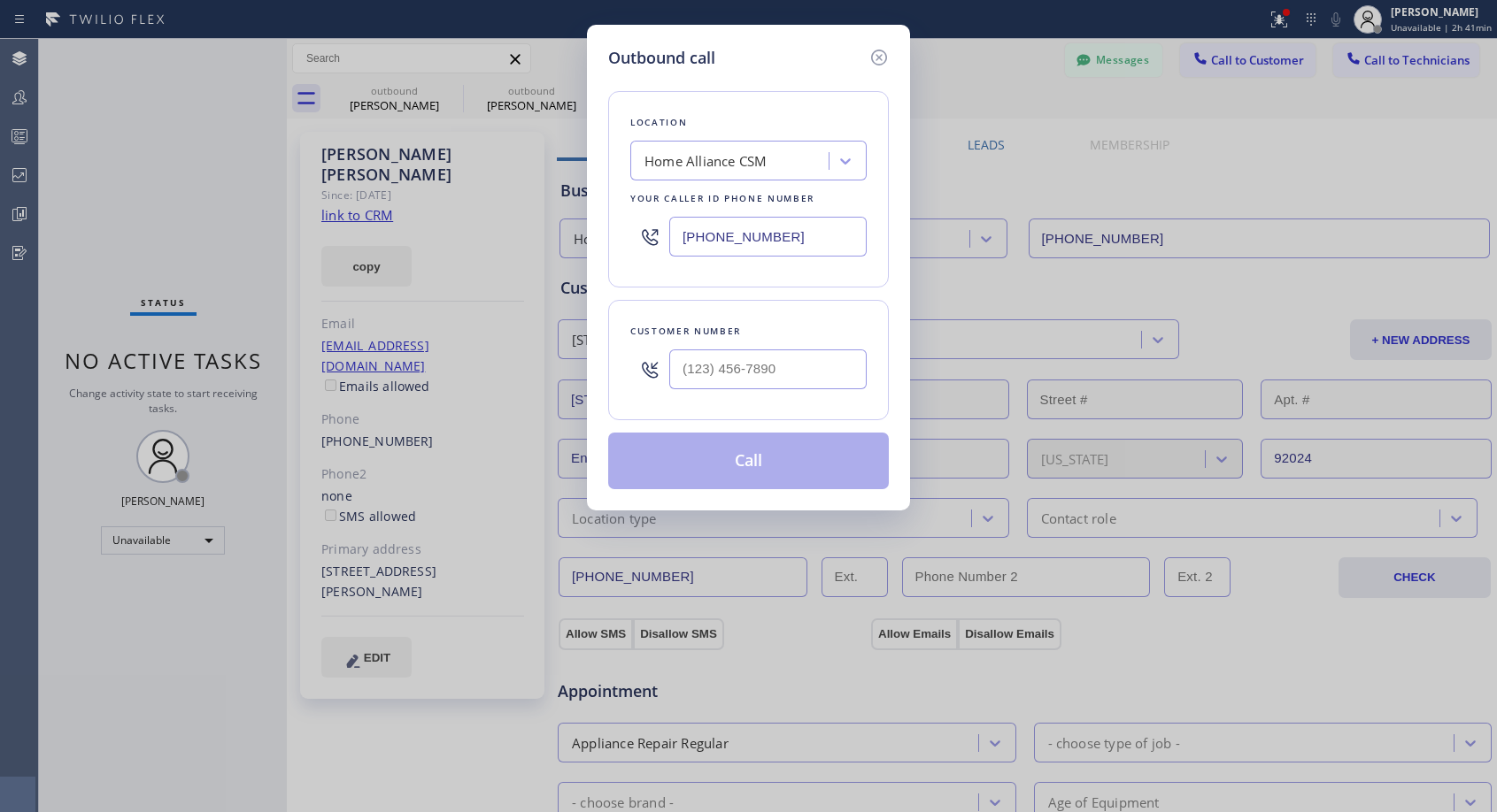
type input "[PHONE_NUMBER]"
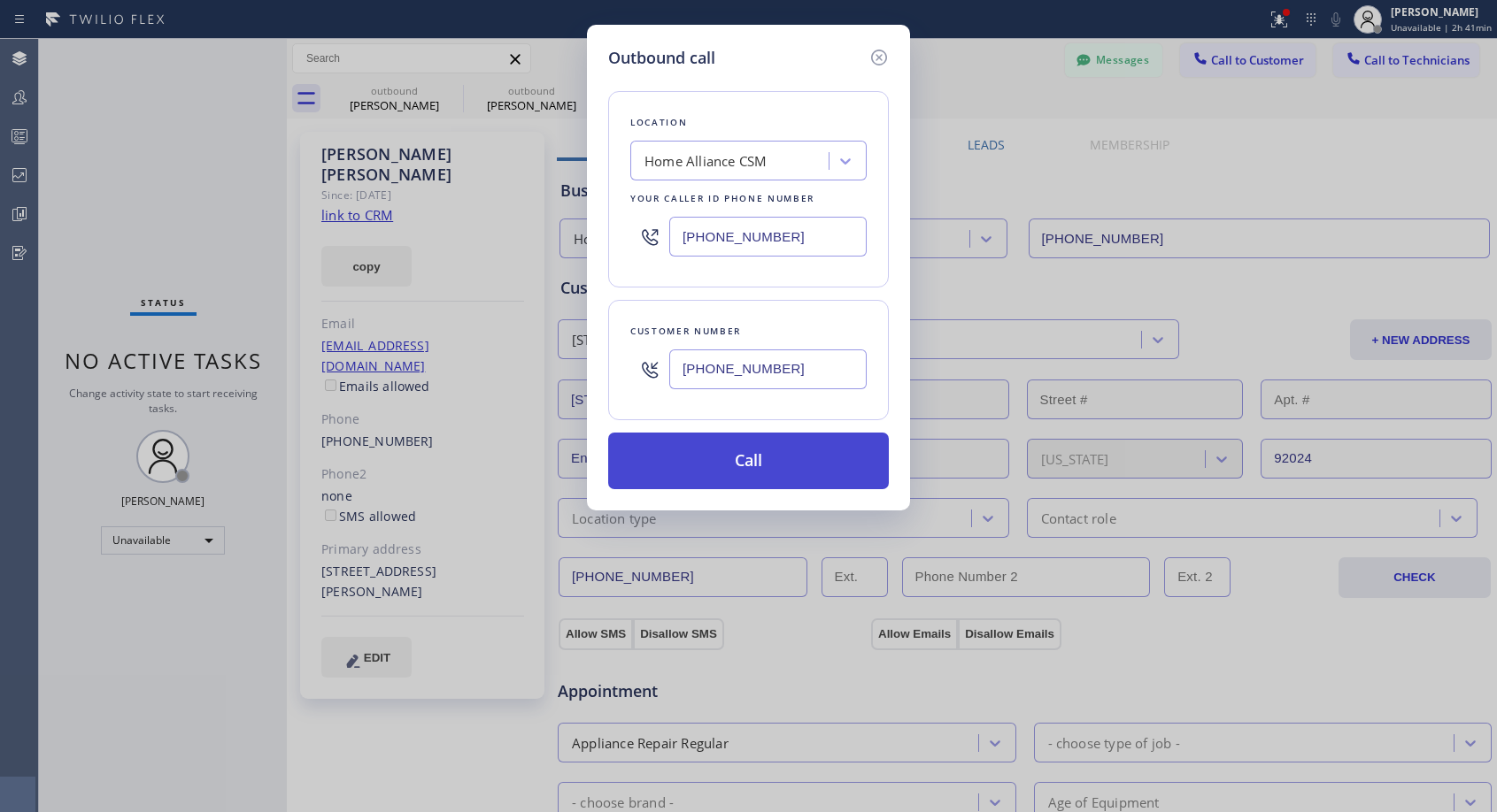
click at [762, 474] on button "Call" at bounding box center [748, 461] width 281 height 57
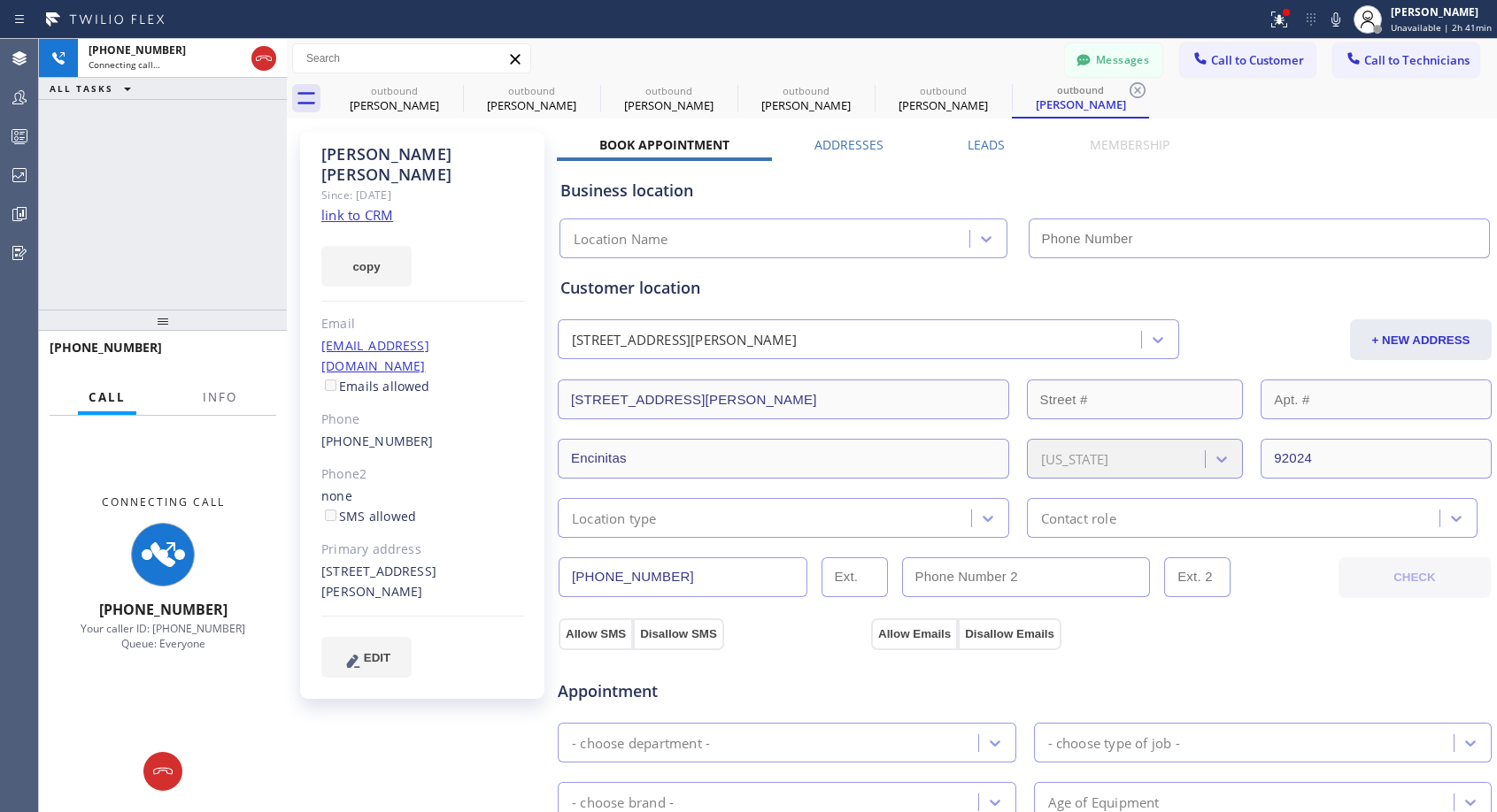
type input "[PHONE_NUMBER]"
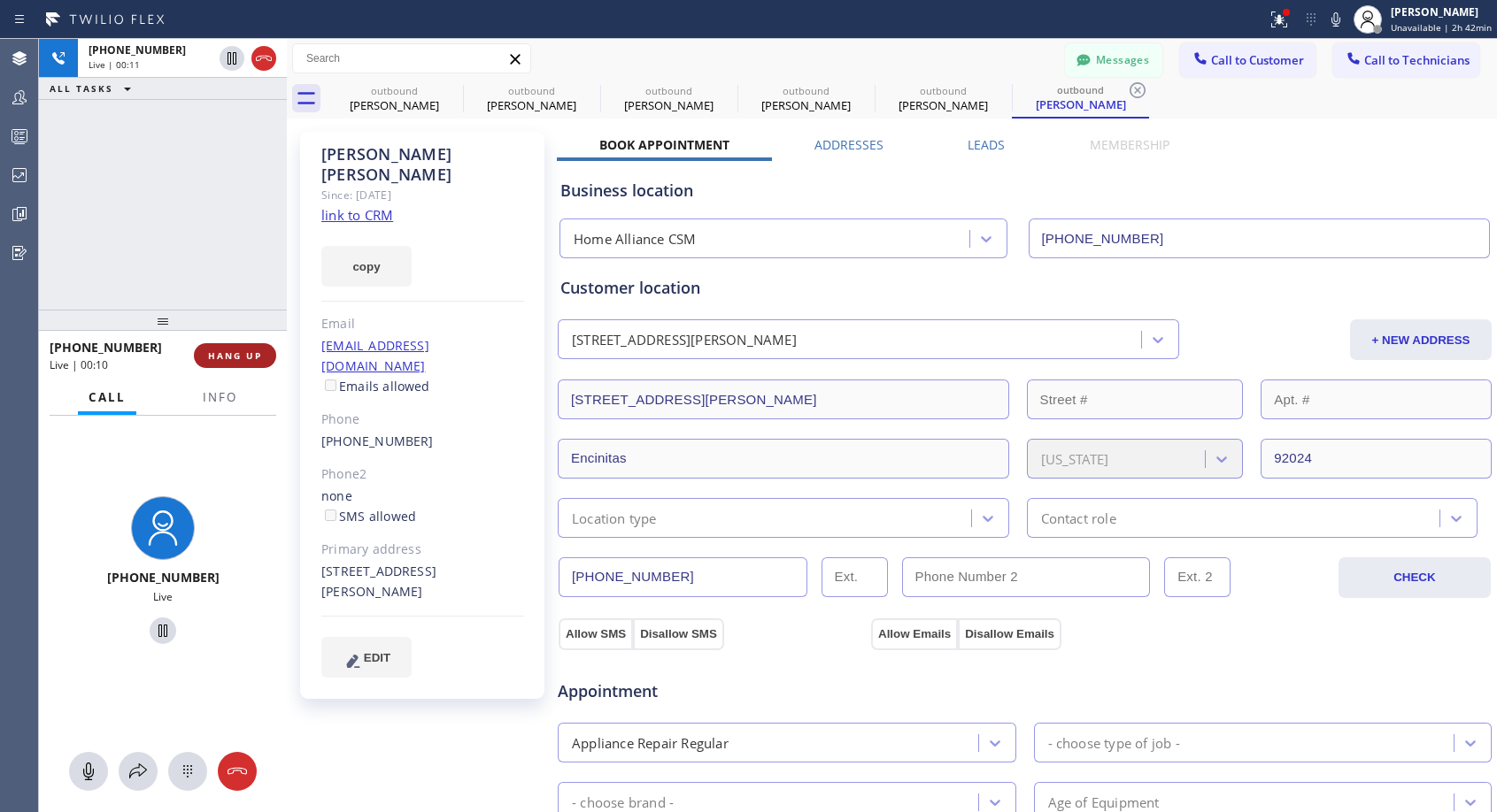
click at [243, 346] on button "HANG UP" at bounding box center [235, 355] width 82 height 25
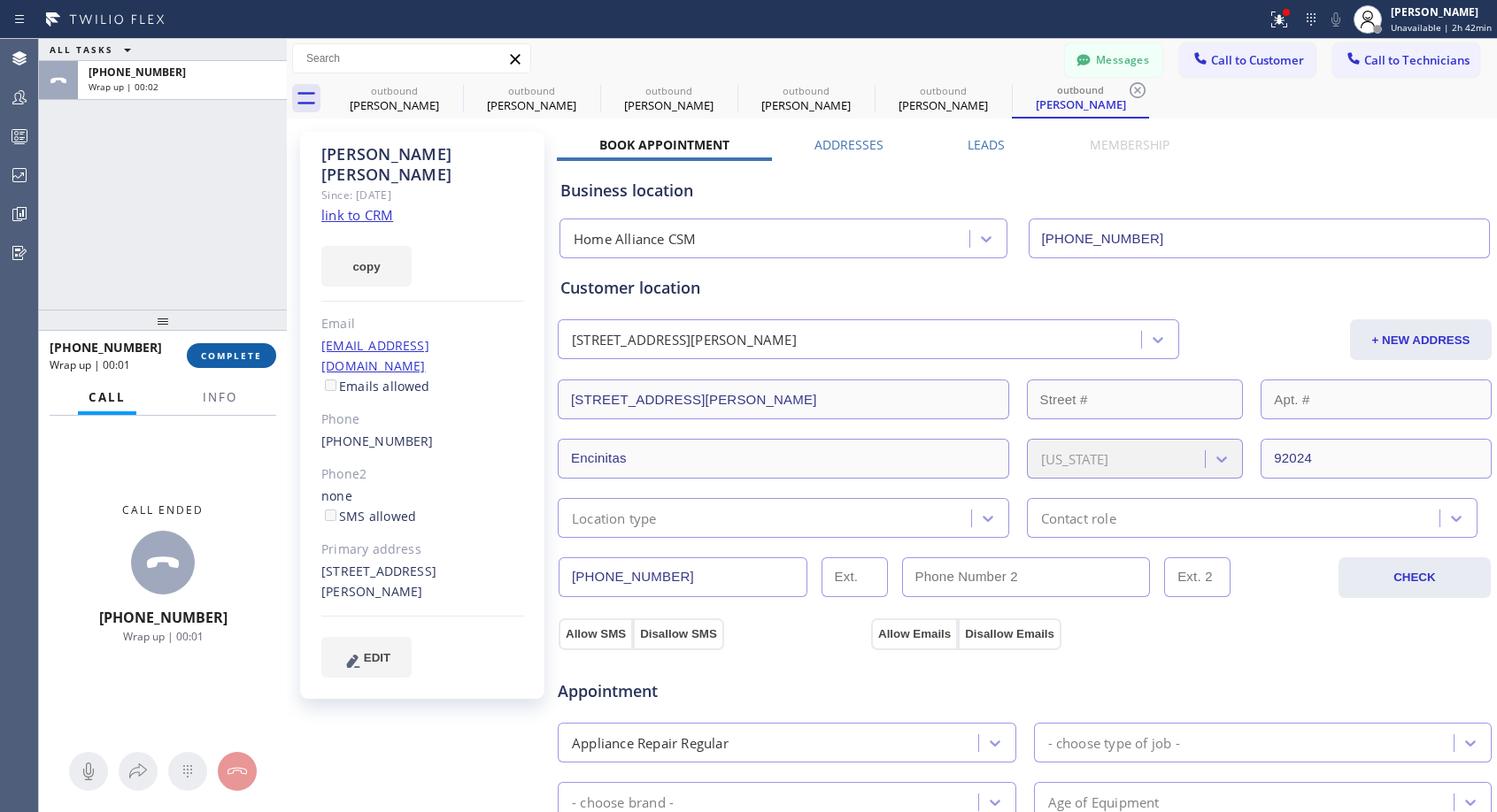
click at [244, 348] on button "COMPLETE" at bounding box center [232, 355] width 89 height 25
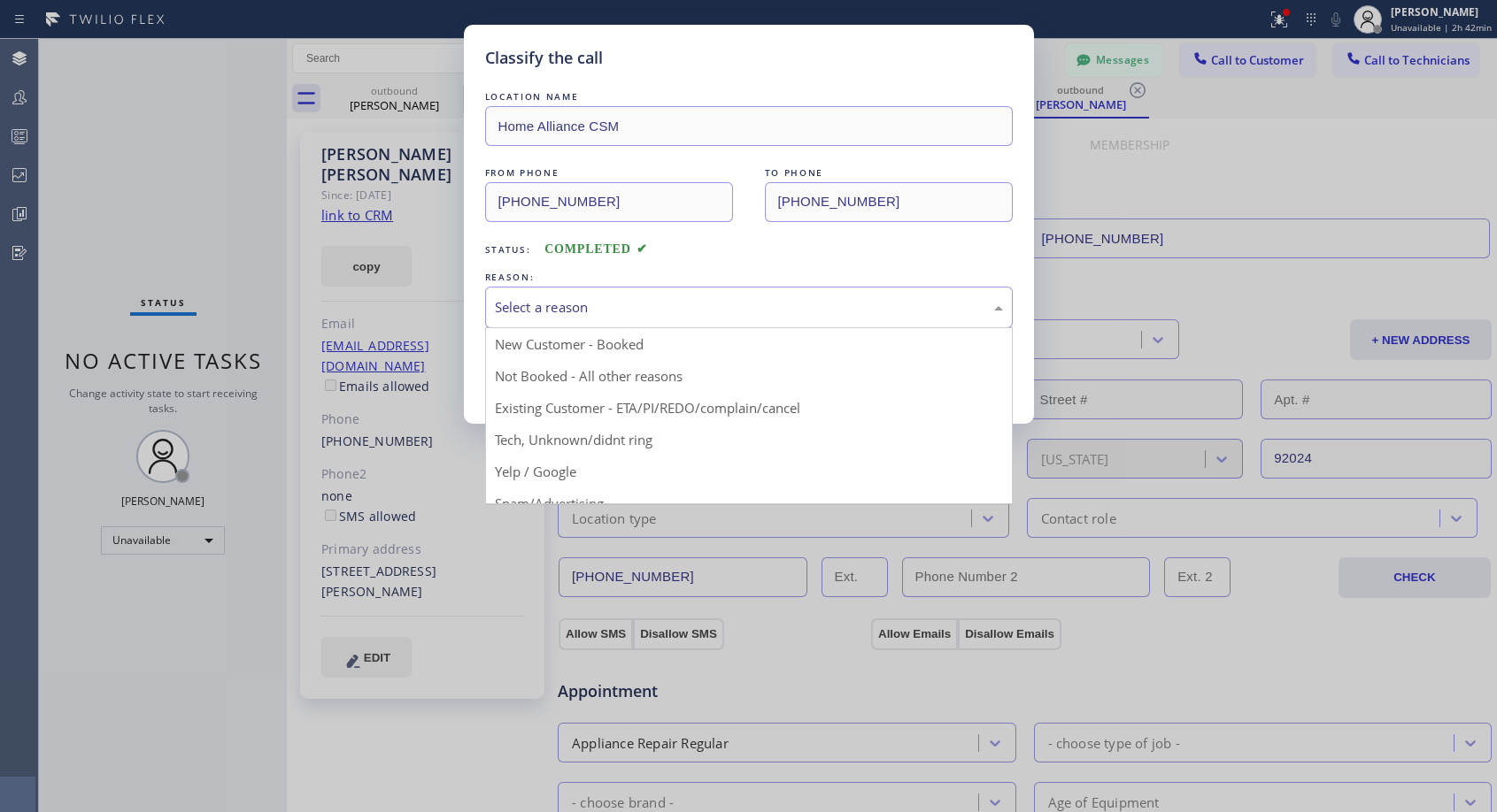
click at [724, 310] on div "Select a reason" at bounding box center [748, 307] width 508 height 20
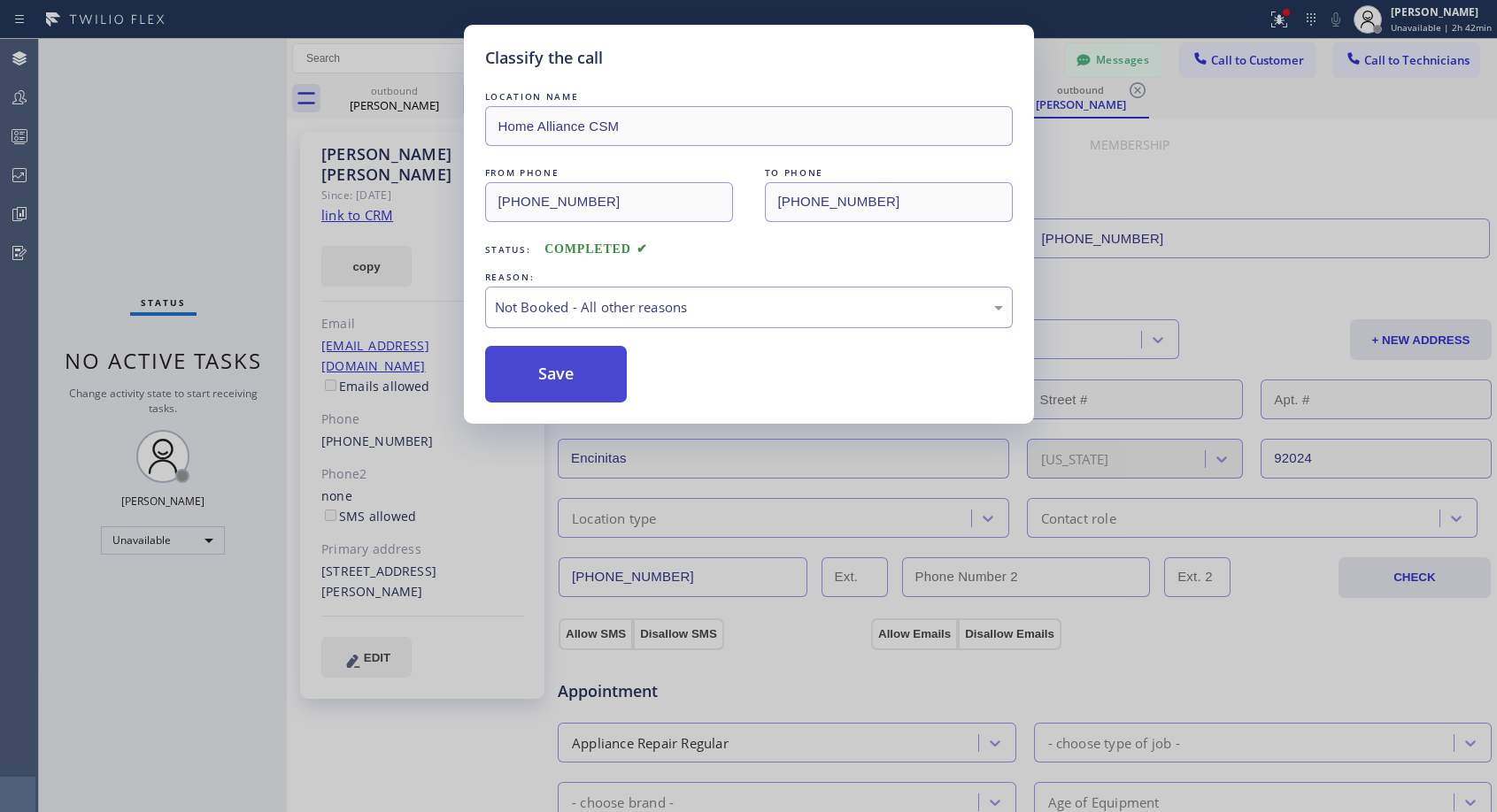
click at [572, 382] on button "Save" at bounding box center [556, 375] width 142 height 57
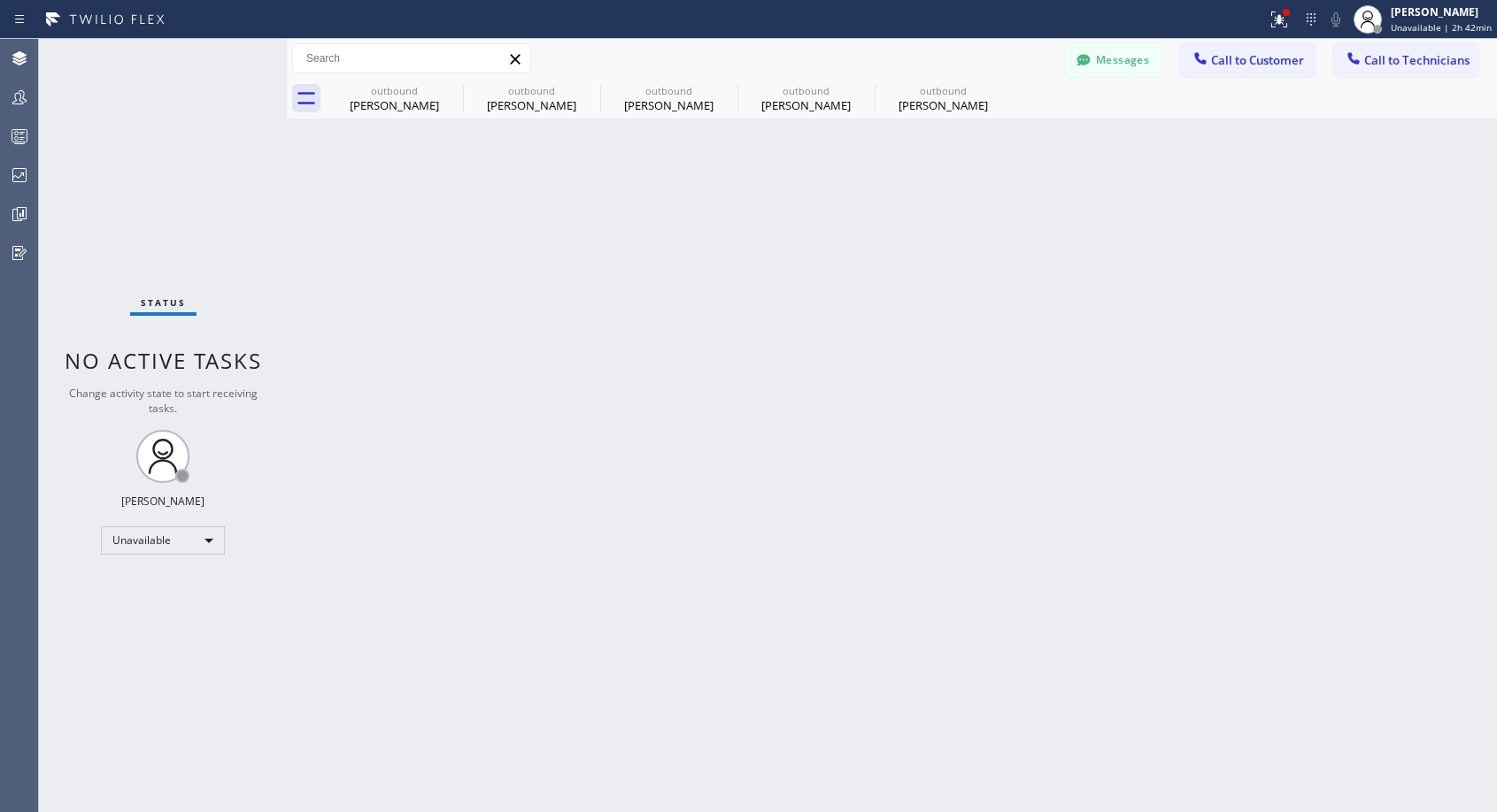
click at [916, 99] on div "[PERSON_NAME]" at bounding box center [943, 105] width 134 height 15
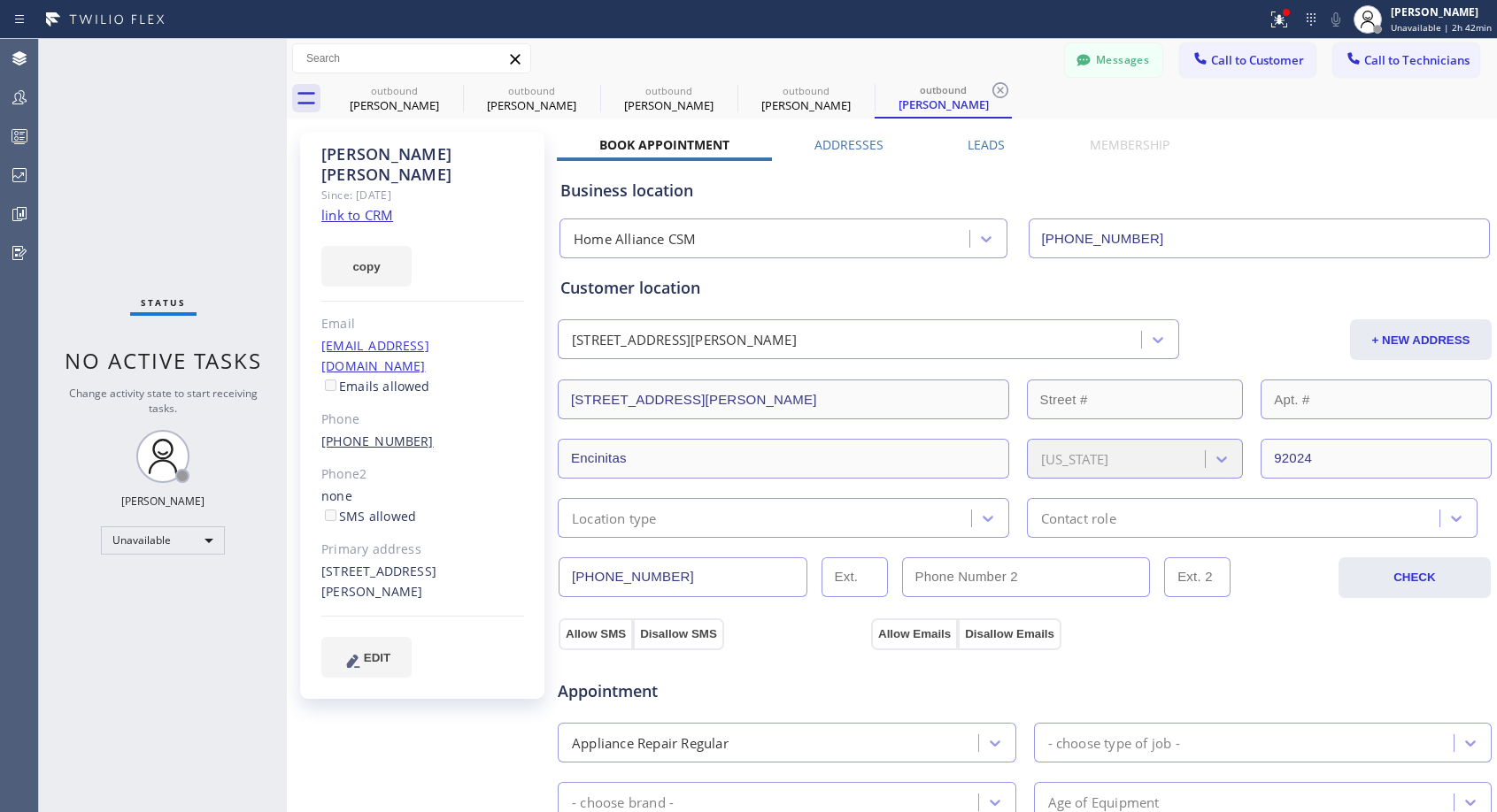
click at [370, 433] on link "[PHONE_NUMBER]" at bounding box center [377, 441] width 112 height 16
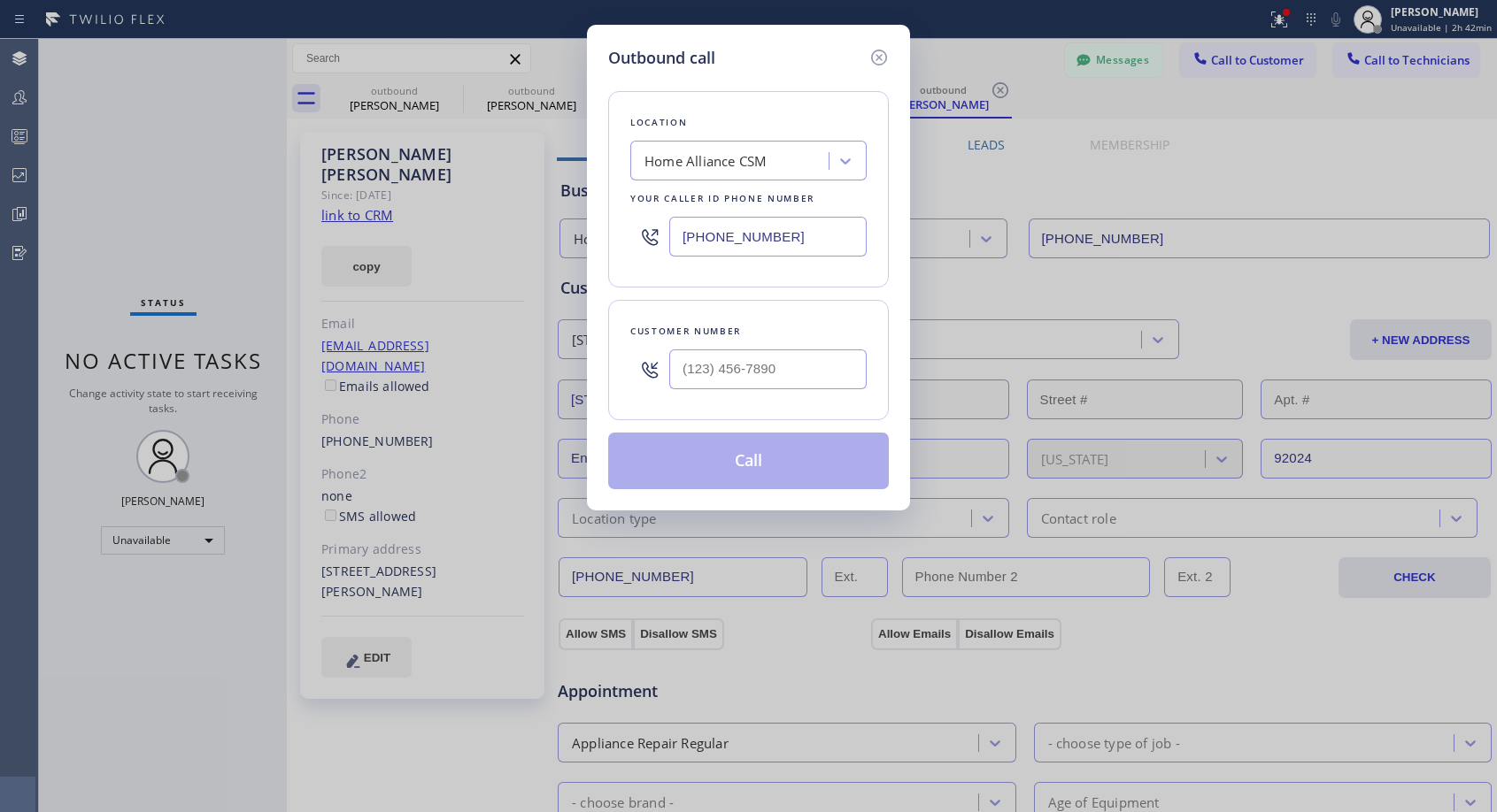
type input "[PHONE_NUMBER]"
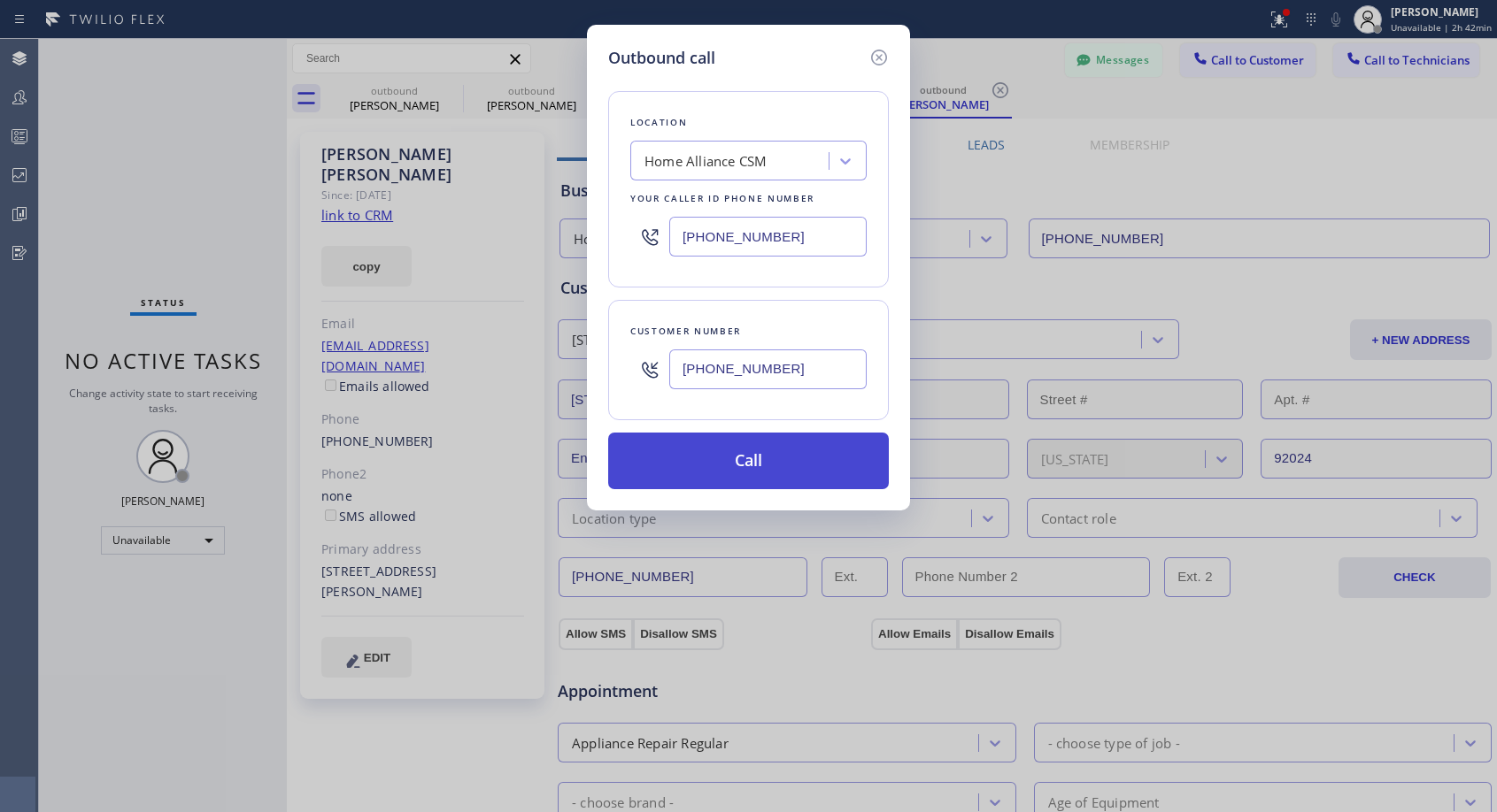
click at [708, 460] on button "Call" at bounding box center [748, 461] width 281 height 57
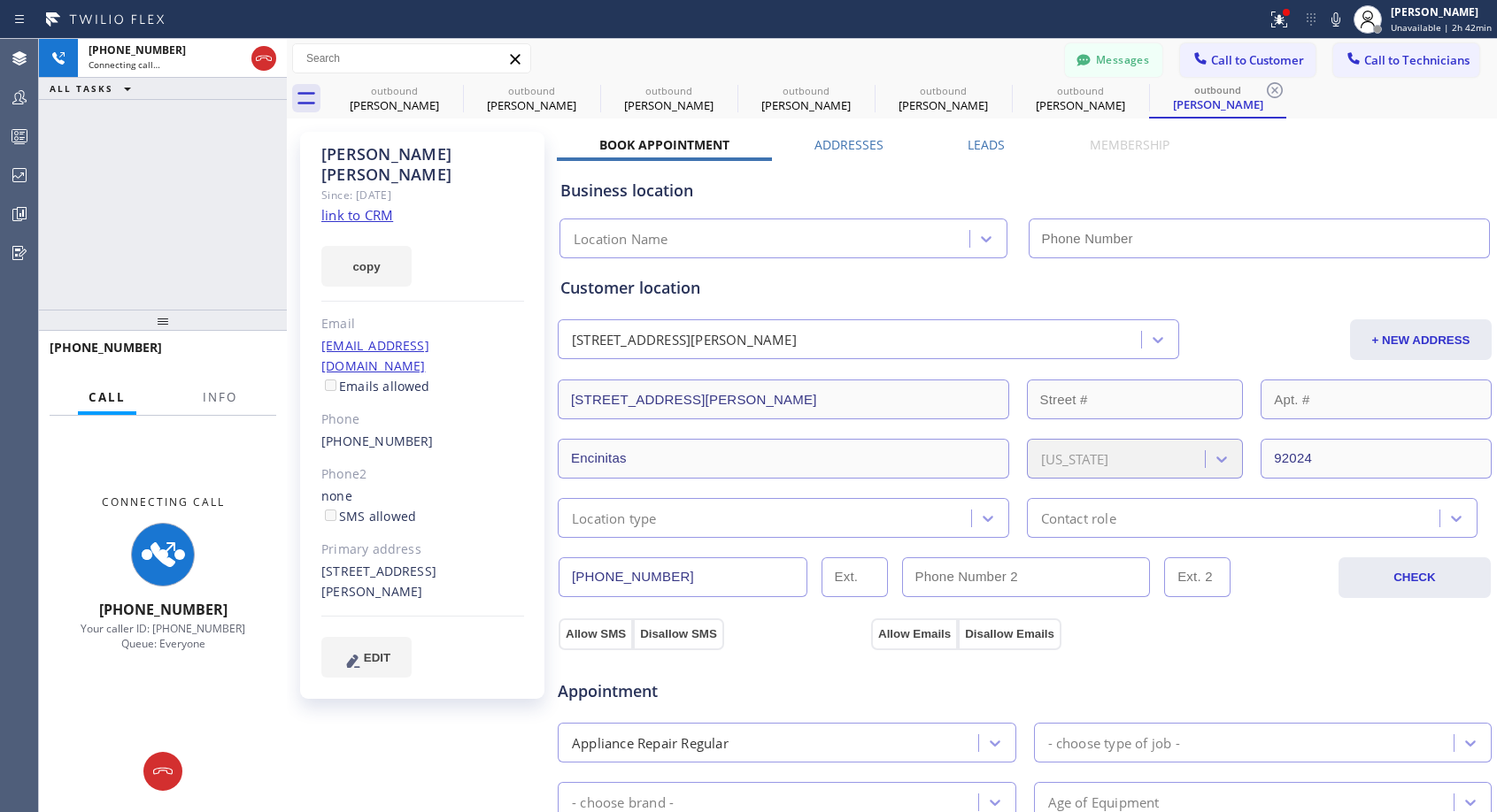
type input "[PHONE_NUMBER]"
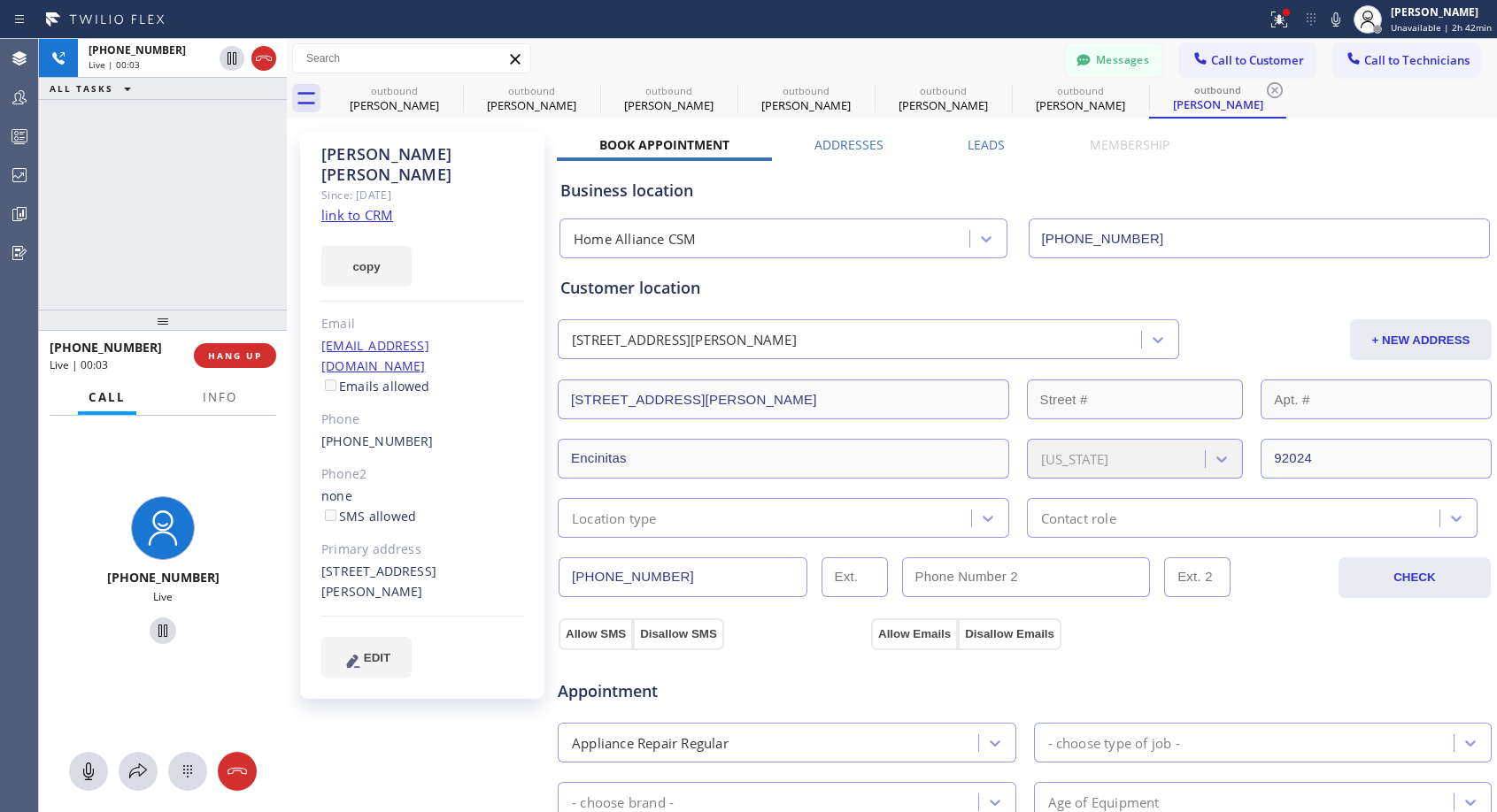
click at [227, 369] on div "[PHONE_NUMBER] Live | 00:03 HANG UP" at bounding box center [162, 355] width 227 height 46
click at [234, 358] on span "HANG UP" at bounding box center [234, 356] width 54 height 13
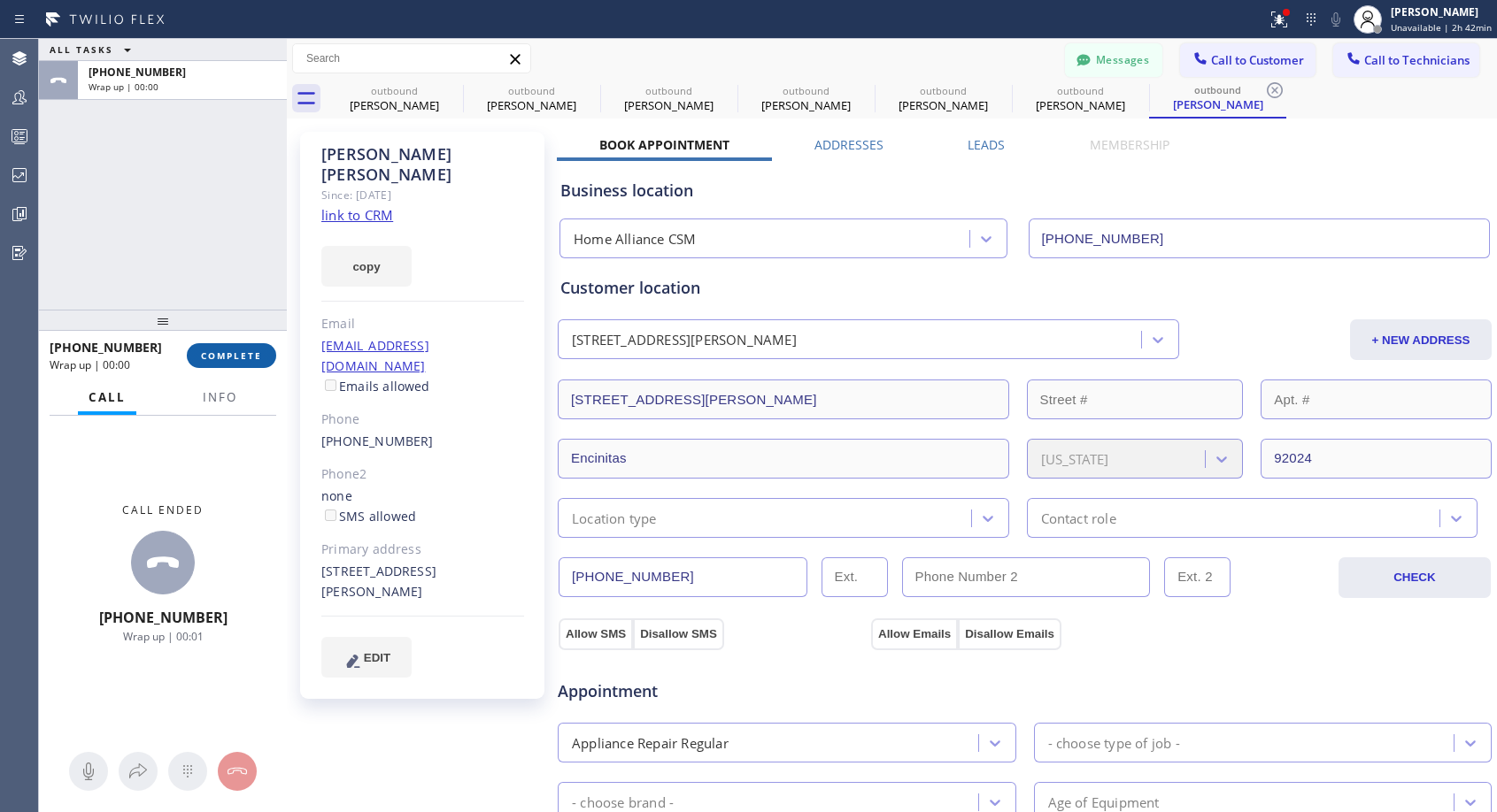
click at [239, 351] on span "COMPLETE" at bounding box center [231, 356] width 61 height 13
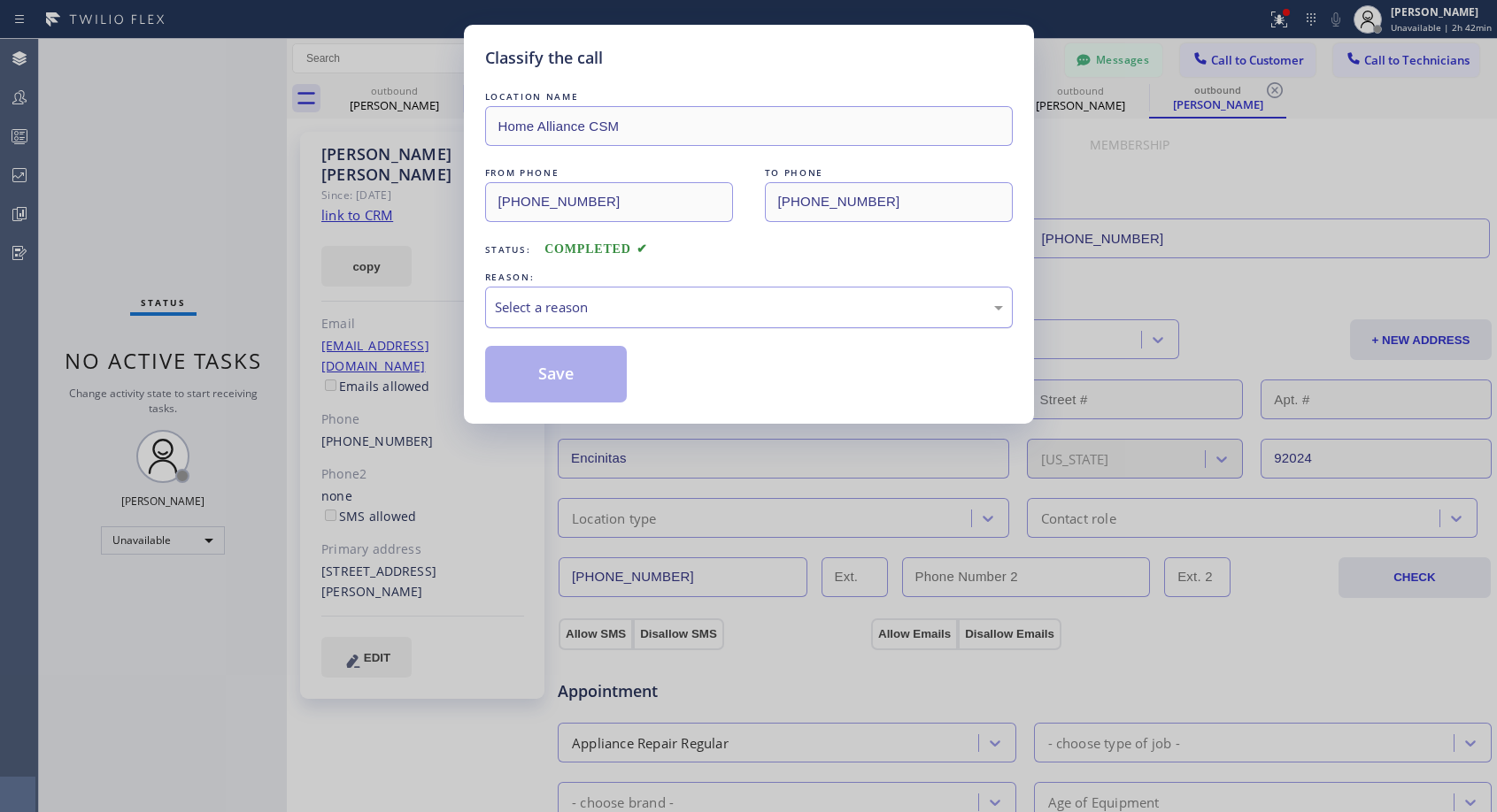
click at [583, 311] on div "Select a reason" at bounding box center [748, 307] width 508 height 20
click at [534, 375] on button "Save" at bounding box center [556, 375] width 142 height 57
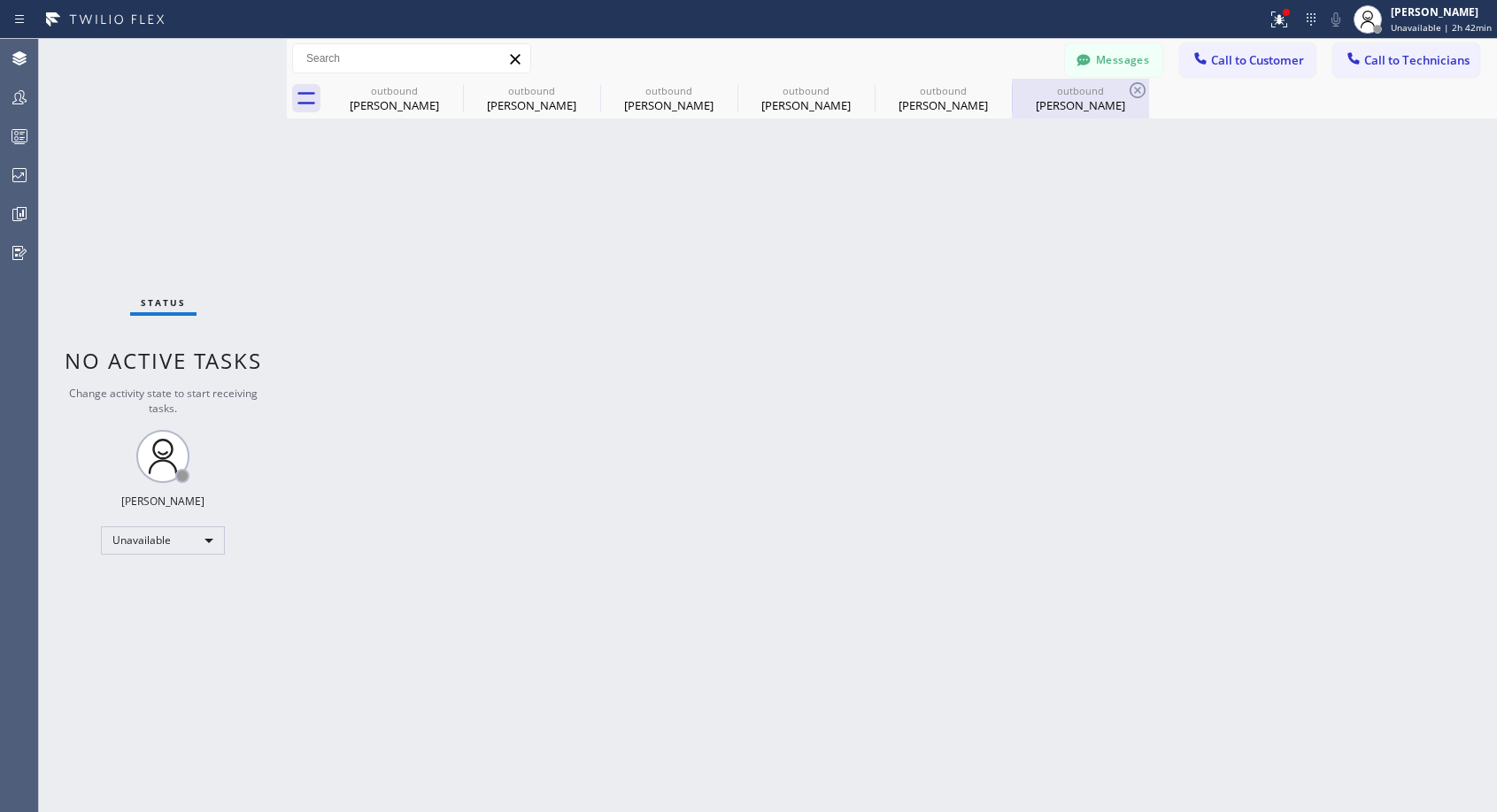
click at [1080, 102] on div "[PERSON_NAME]" at bounding box center [1080, 105] width 134 height 15
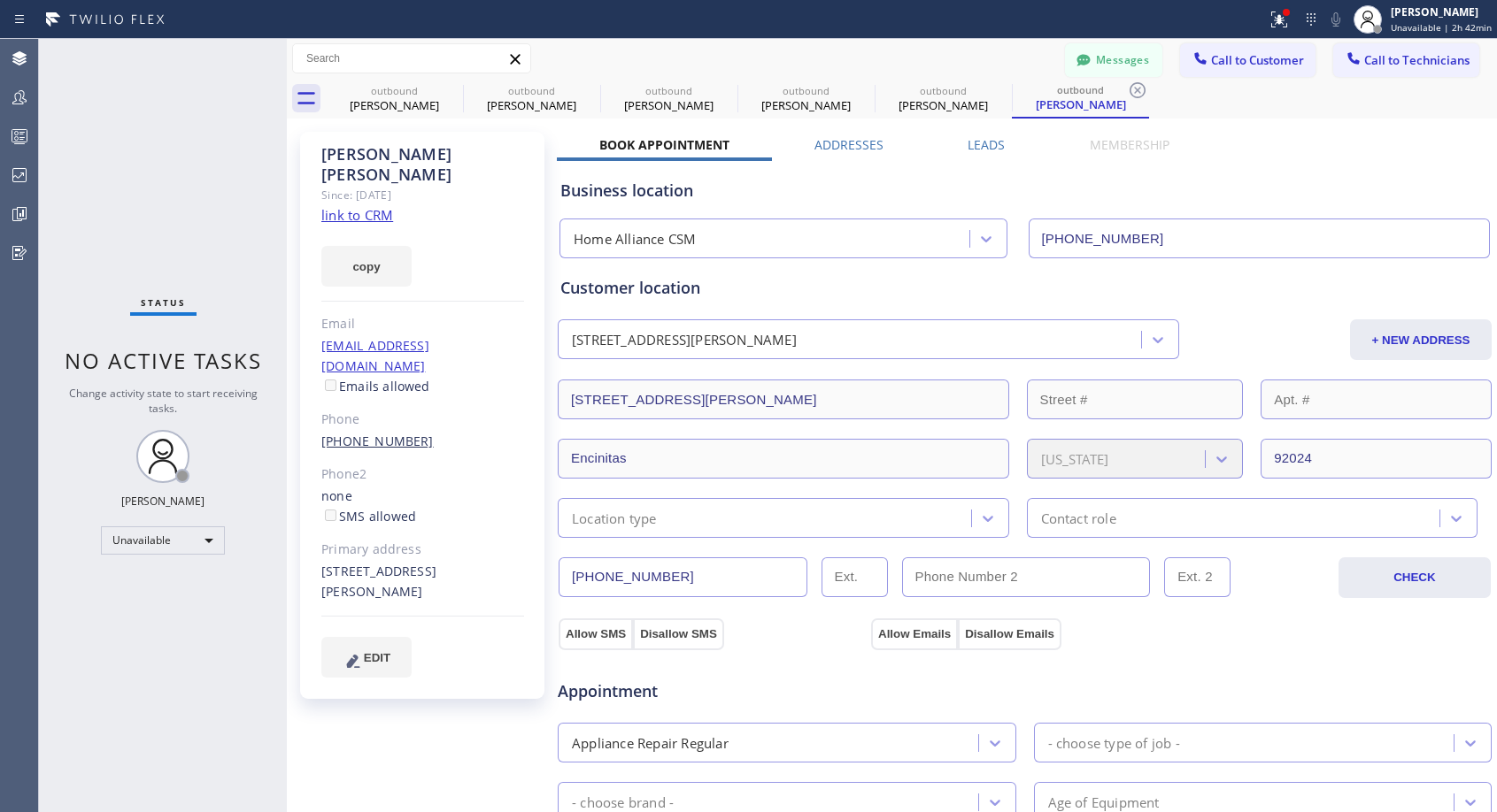
click at [384, 433] on link "[PHONE_NUMBER]" at bounding box center [377, 441] width 112 height 16
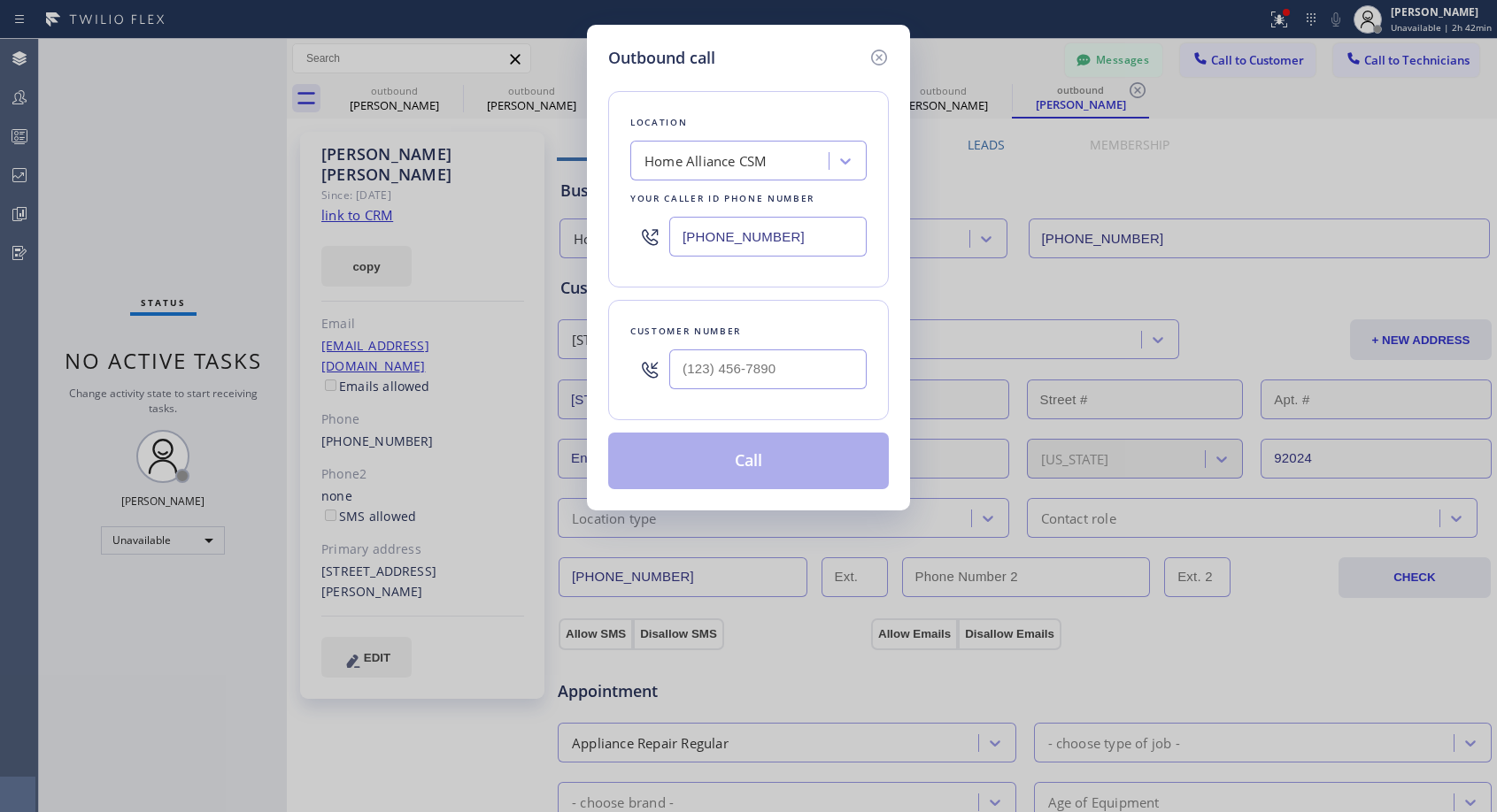
type input "[PHONE_NUMBER]"
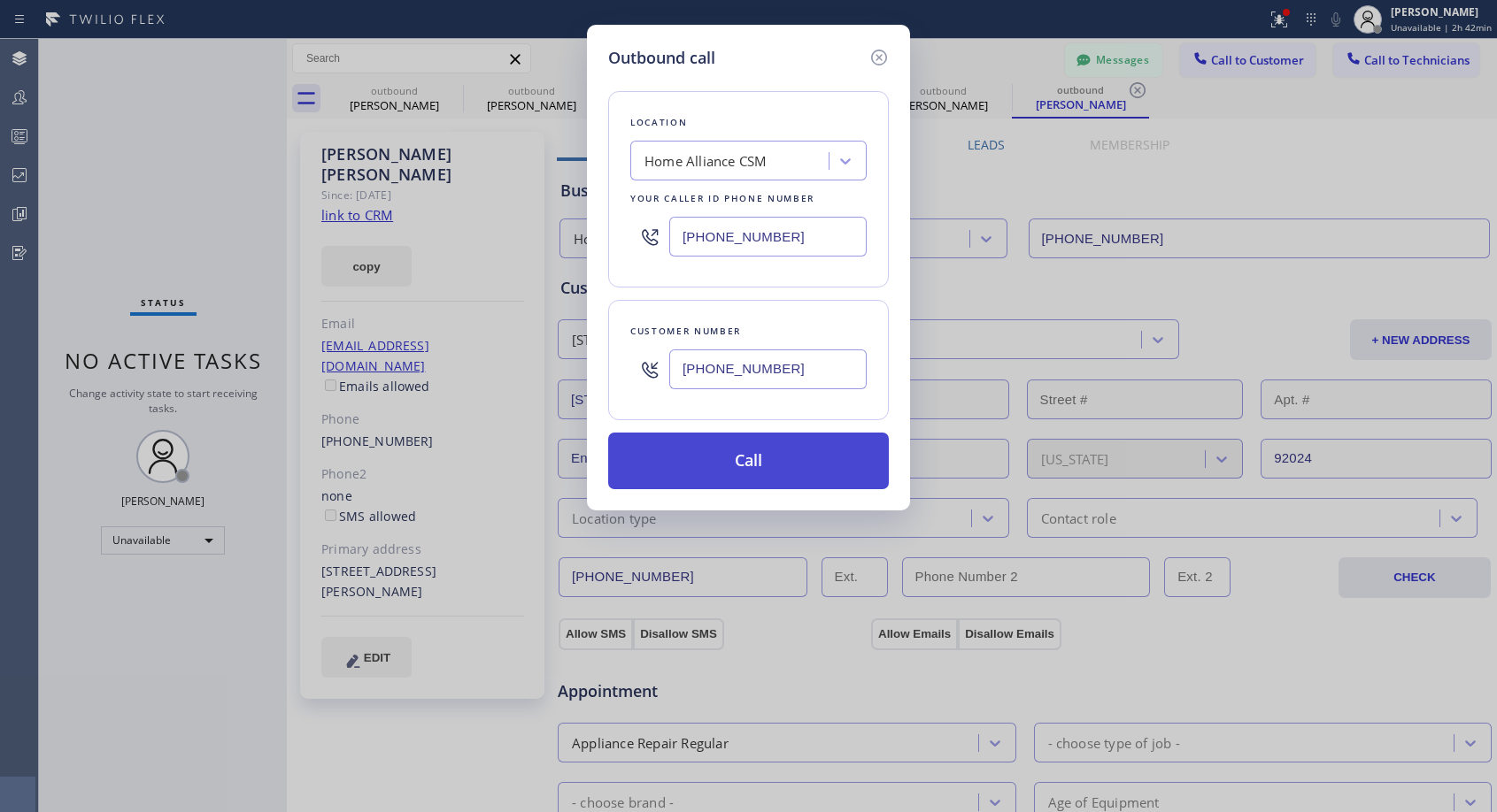
click at [694, 460] on button "Call" at bounding box center [748, 461] width 281 height 57
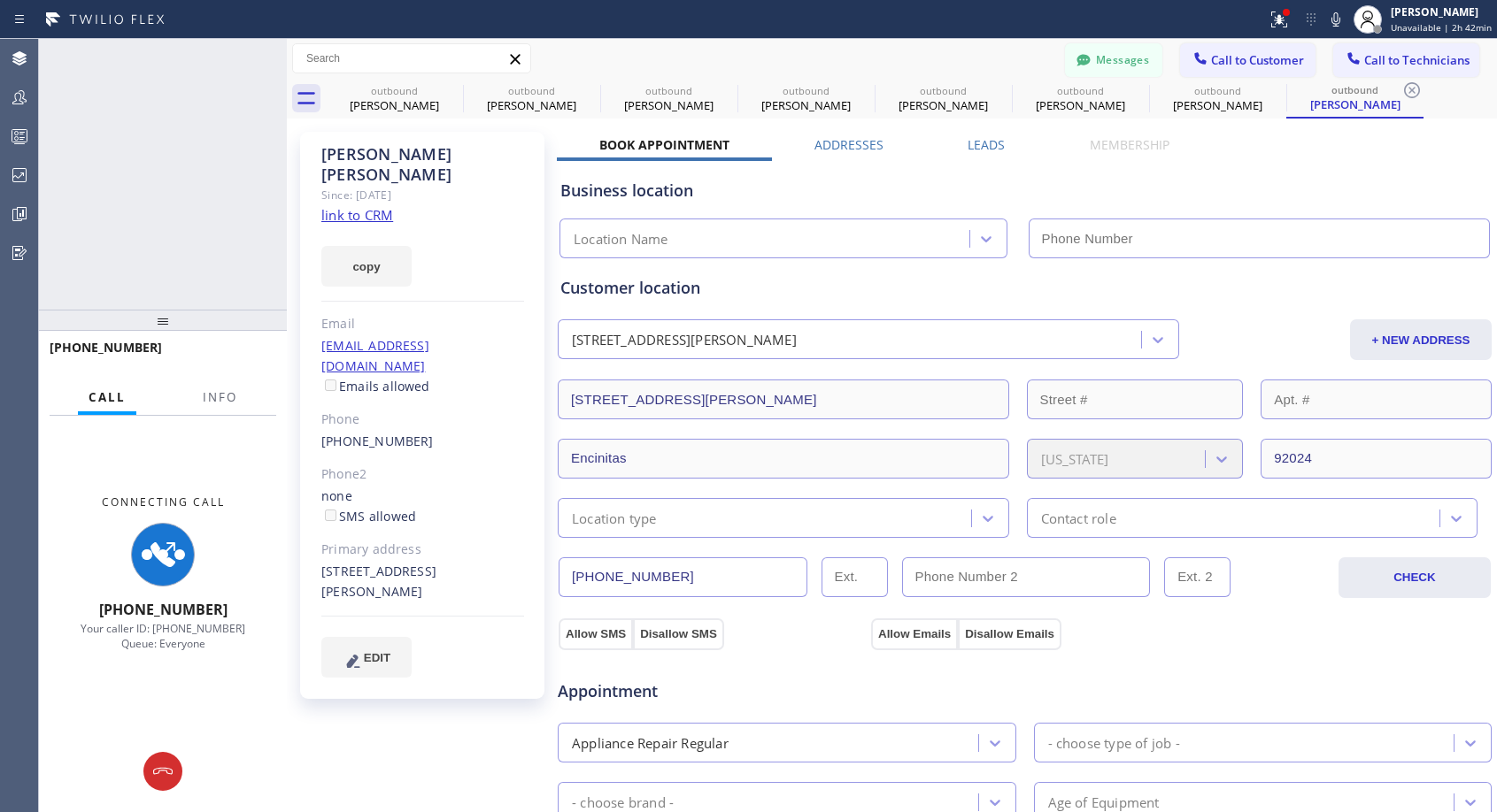
type input "[PHONE_NUMBER]"
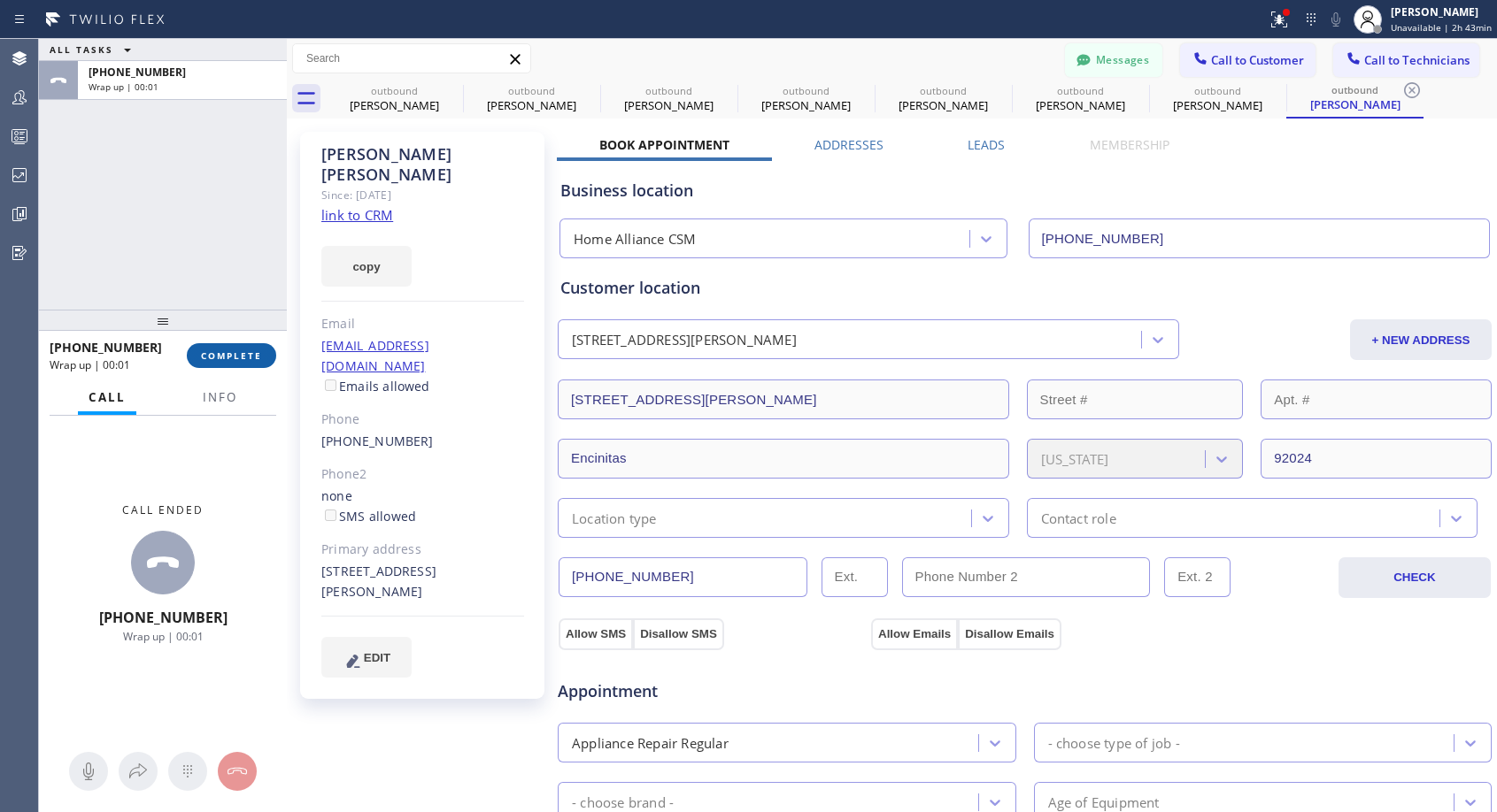
click at [214, 353] on span "COMPLETE" at bounding box center [231, 356] width 61 height 13
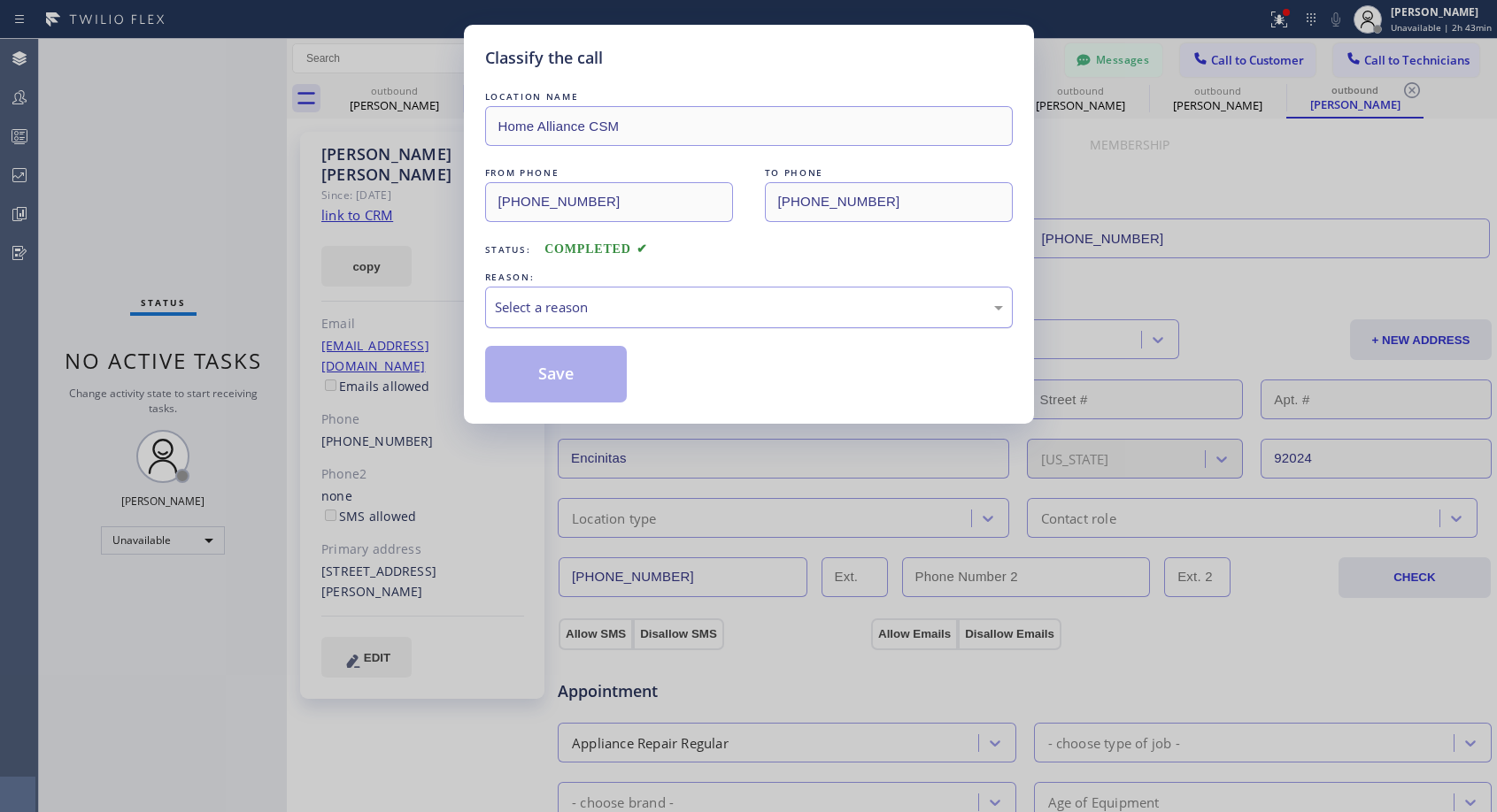
click at [594, 313] on div "Select a reason" at bounding box center [748, 307] width 508 height 20
click at [538, 373] on button "Save" at bounding box center [556, 375] width 142 height 57
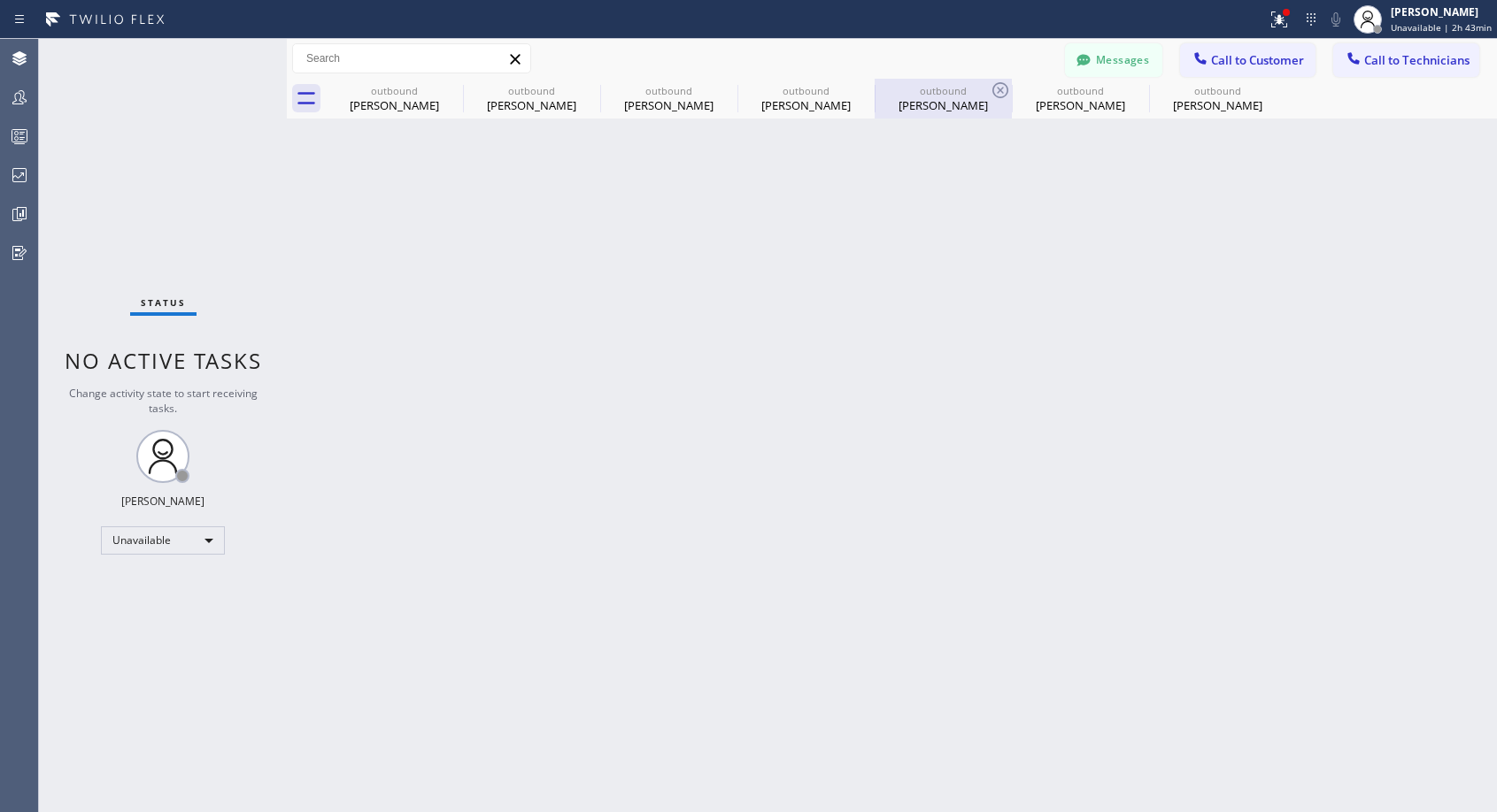
click at [955, 104] on div "[PERSON_NAME]" at bounding box center [943, 105] width 134 height 15
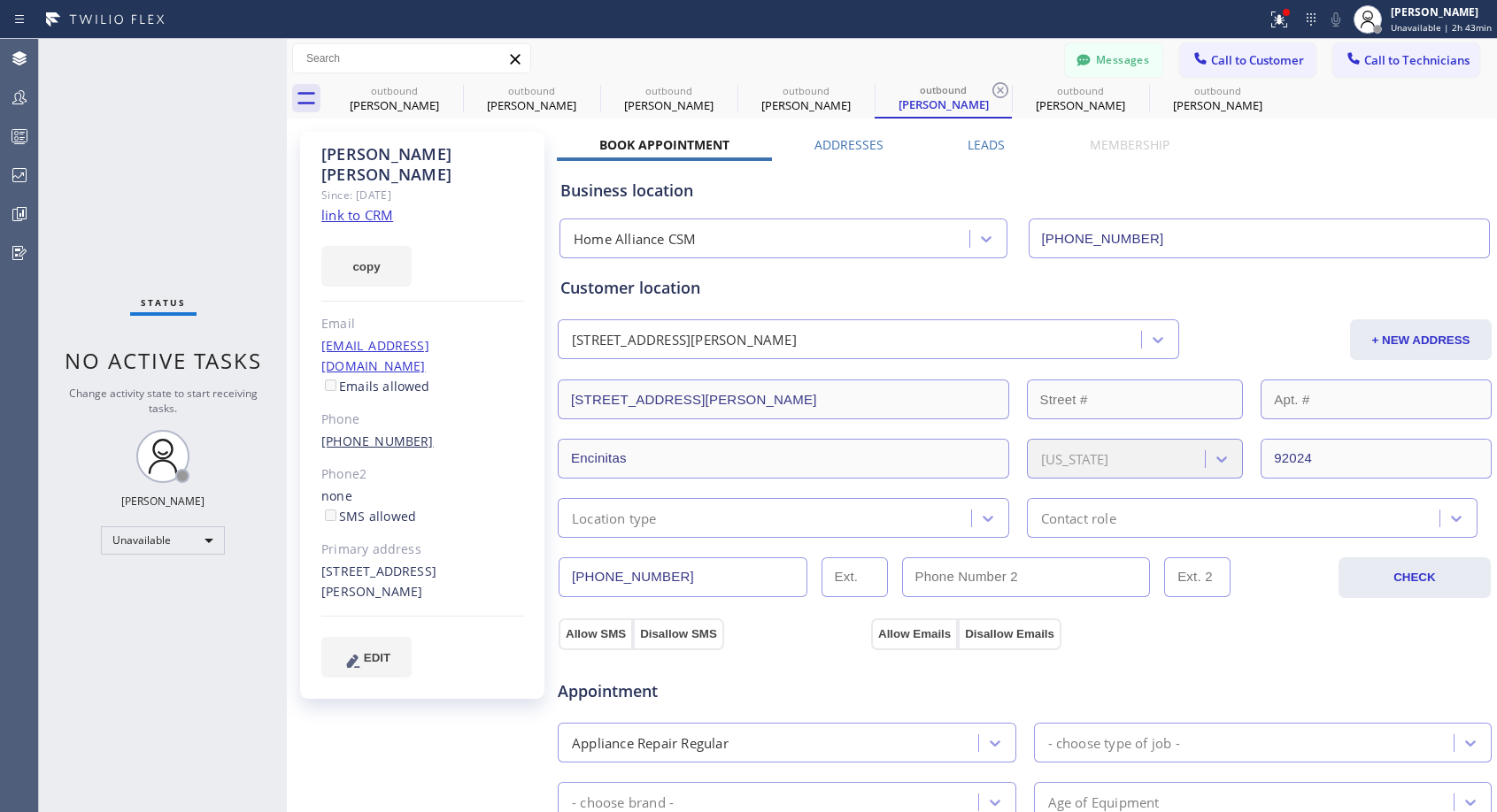
click at [384, 433] on link "[PHONE_NUMBER]" at bounding box center [377, 441] width 112 height 16
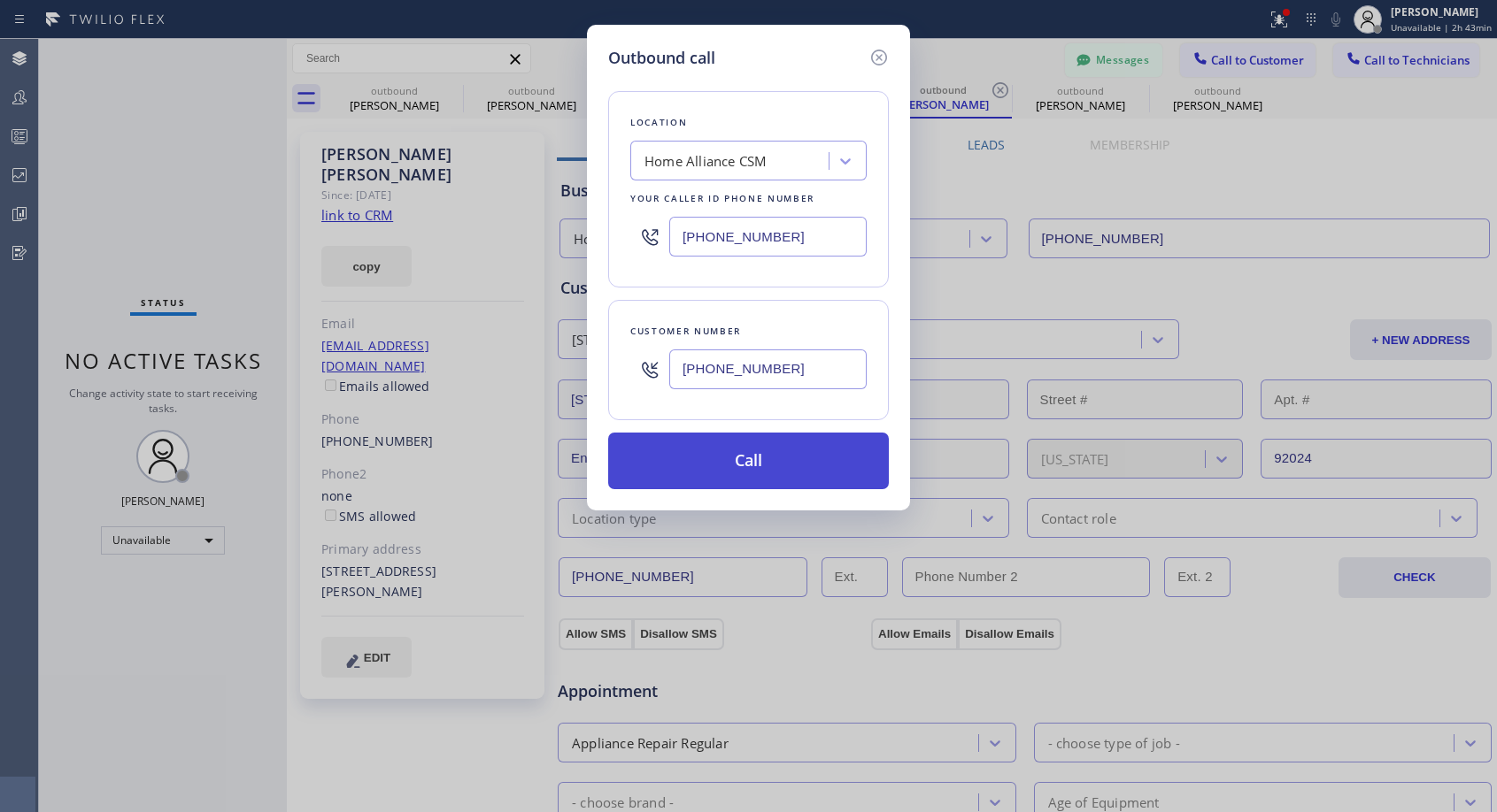
click at [779, 453] on button "Call" at bounding box center [748, 461] width 281 height 57
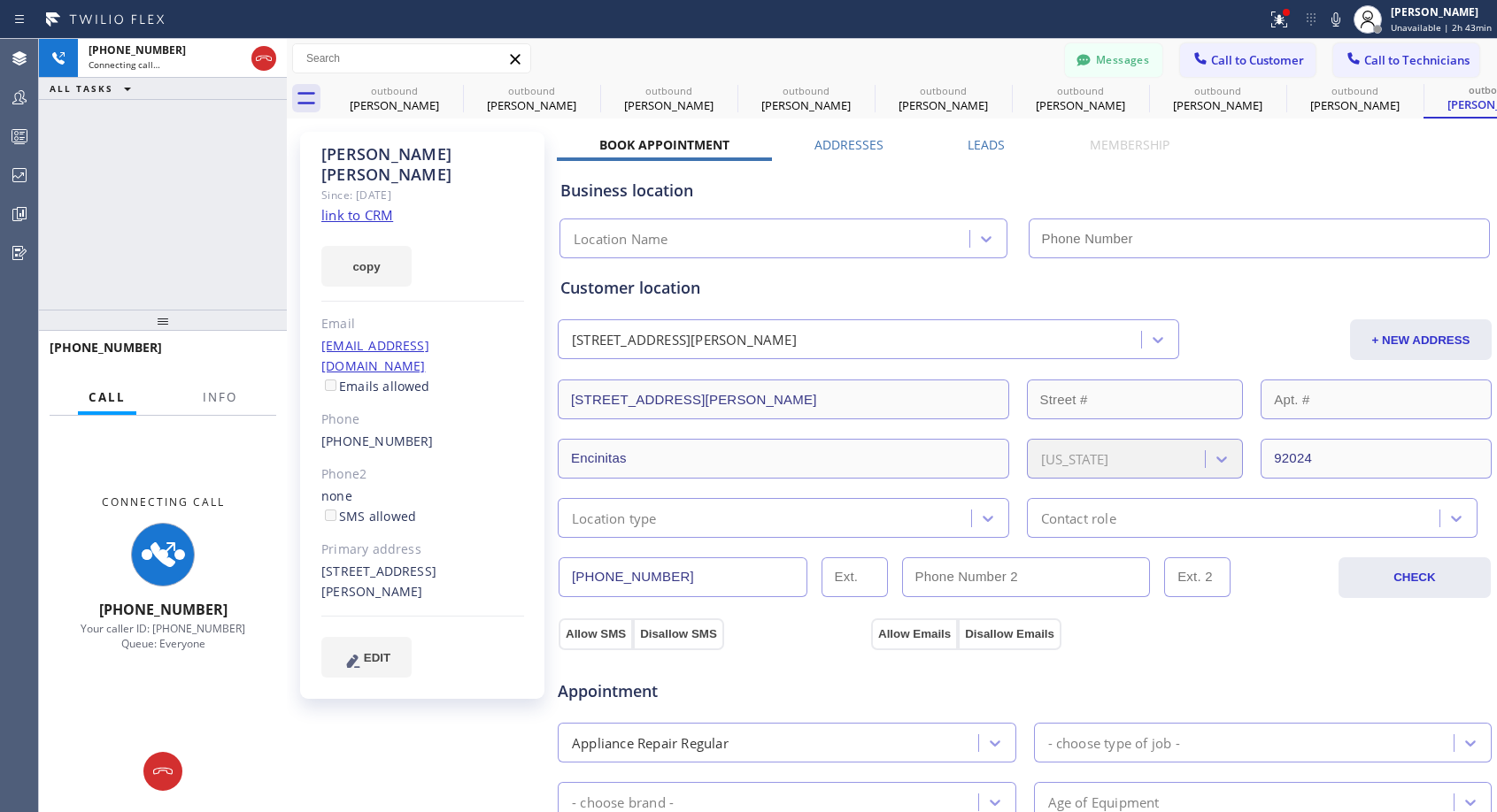
type input "[PHONE_NUMBER]"
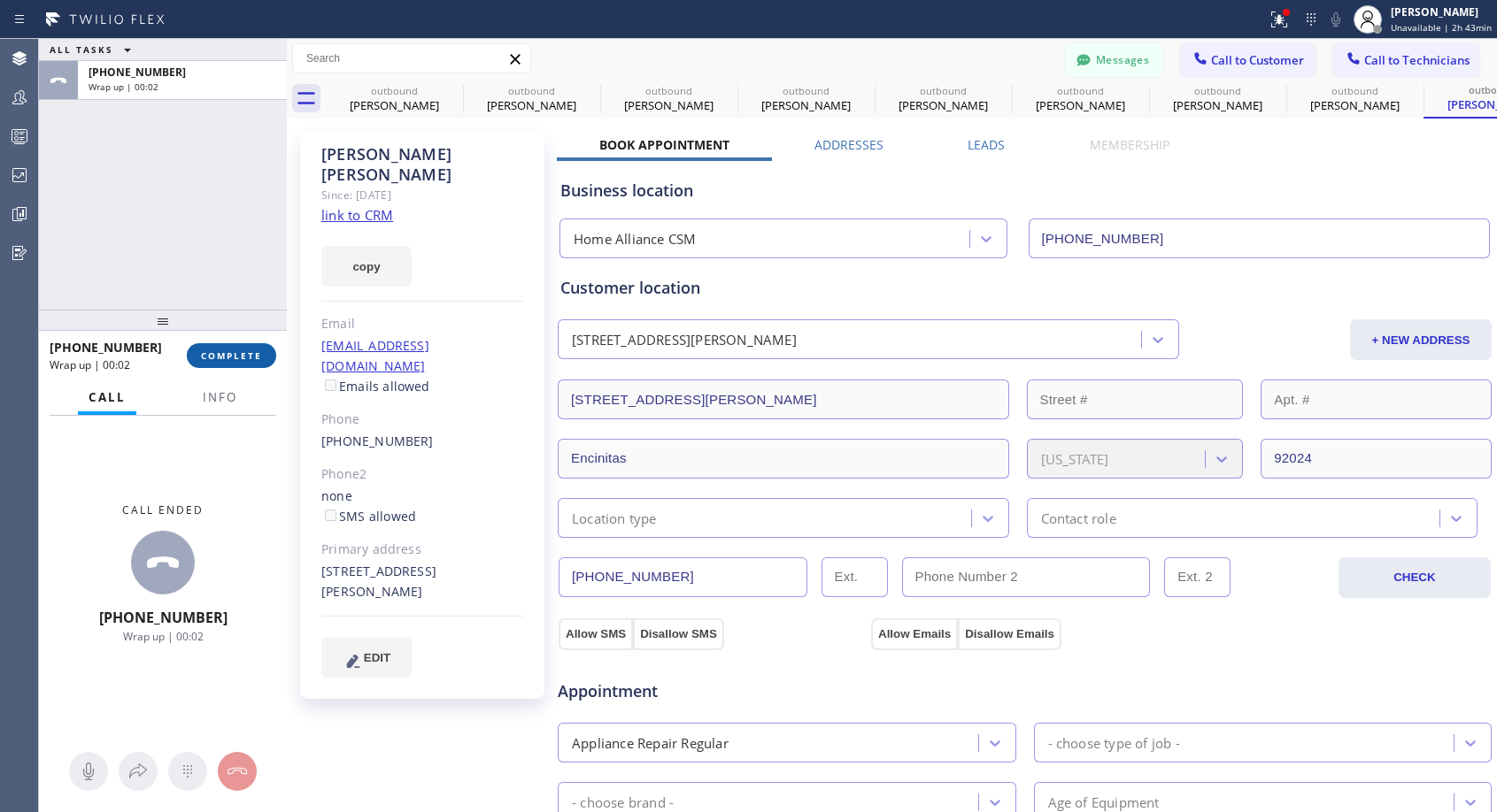
click at [214, 359] on span "COMPLETE" at bounding box center [231, 356] width 61 height 13
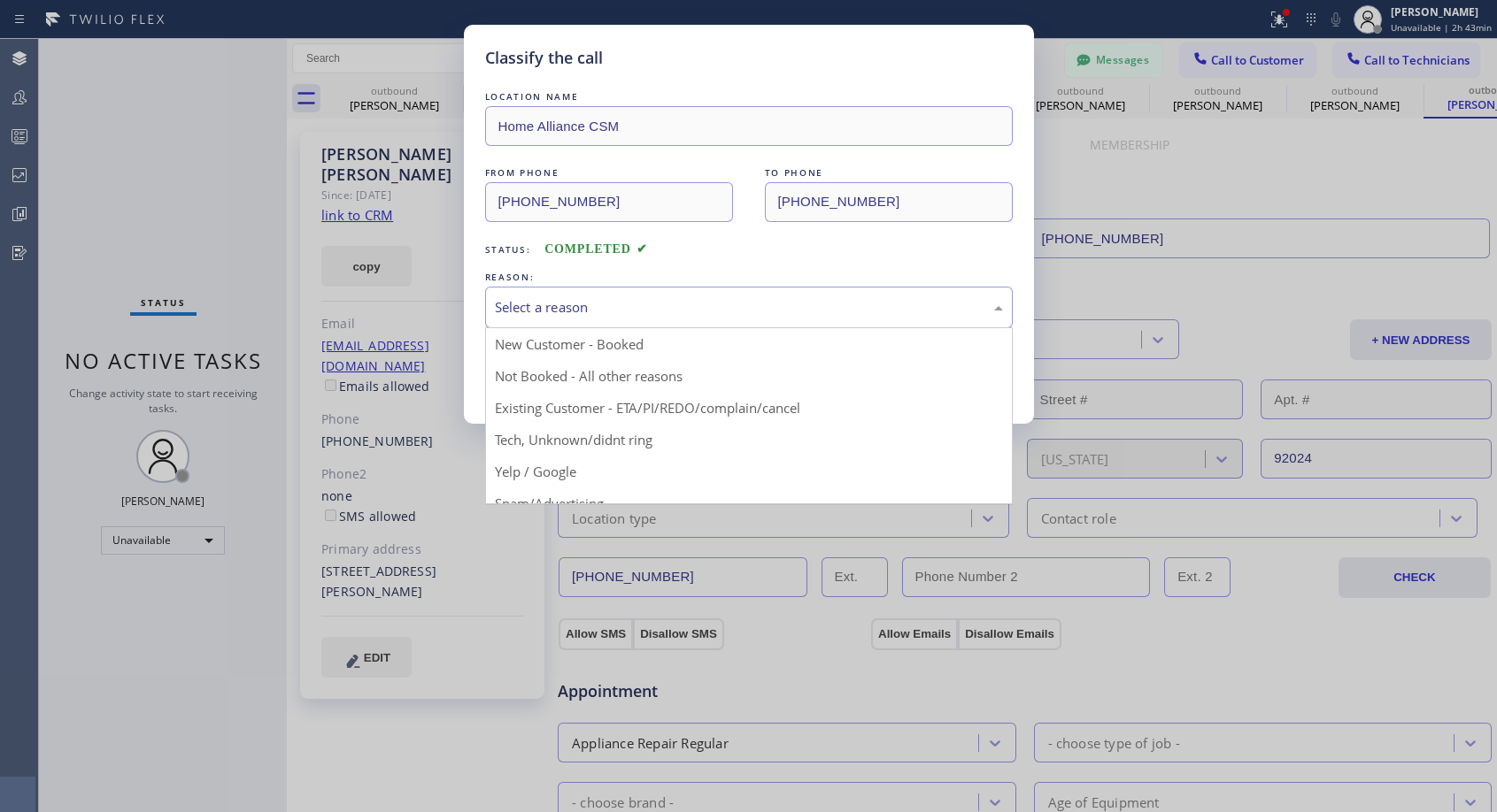
click at [584, 304] on div "Select a reason" at bounding box center [748, 307] width 508 height 20
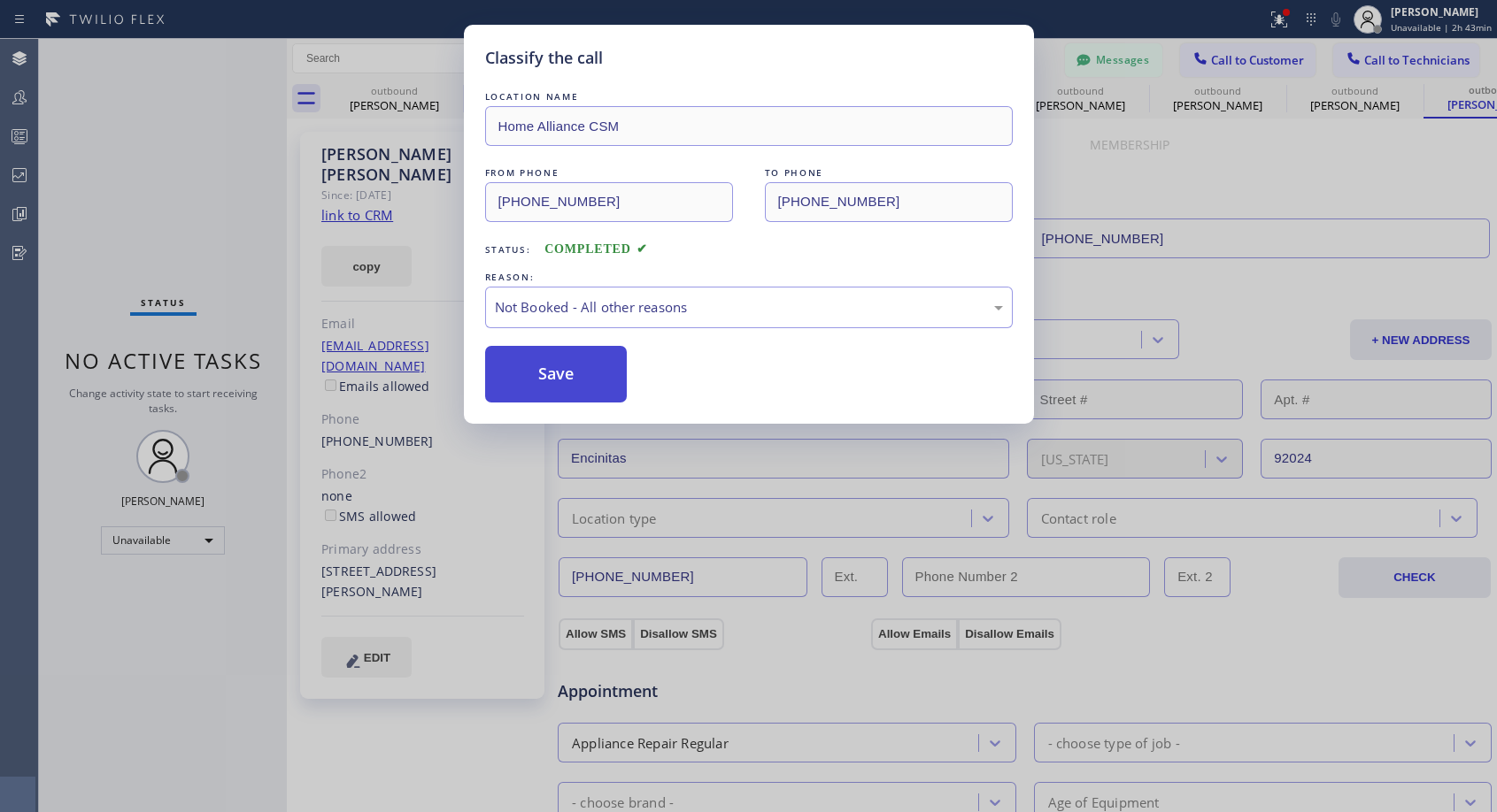
click at [530, 373] on button "Save" at bounding box center [556, 375] width 142 height 57
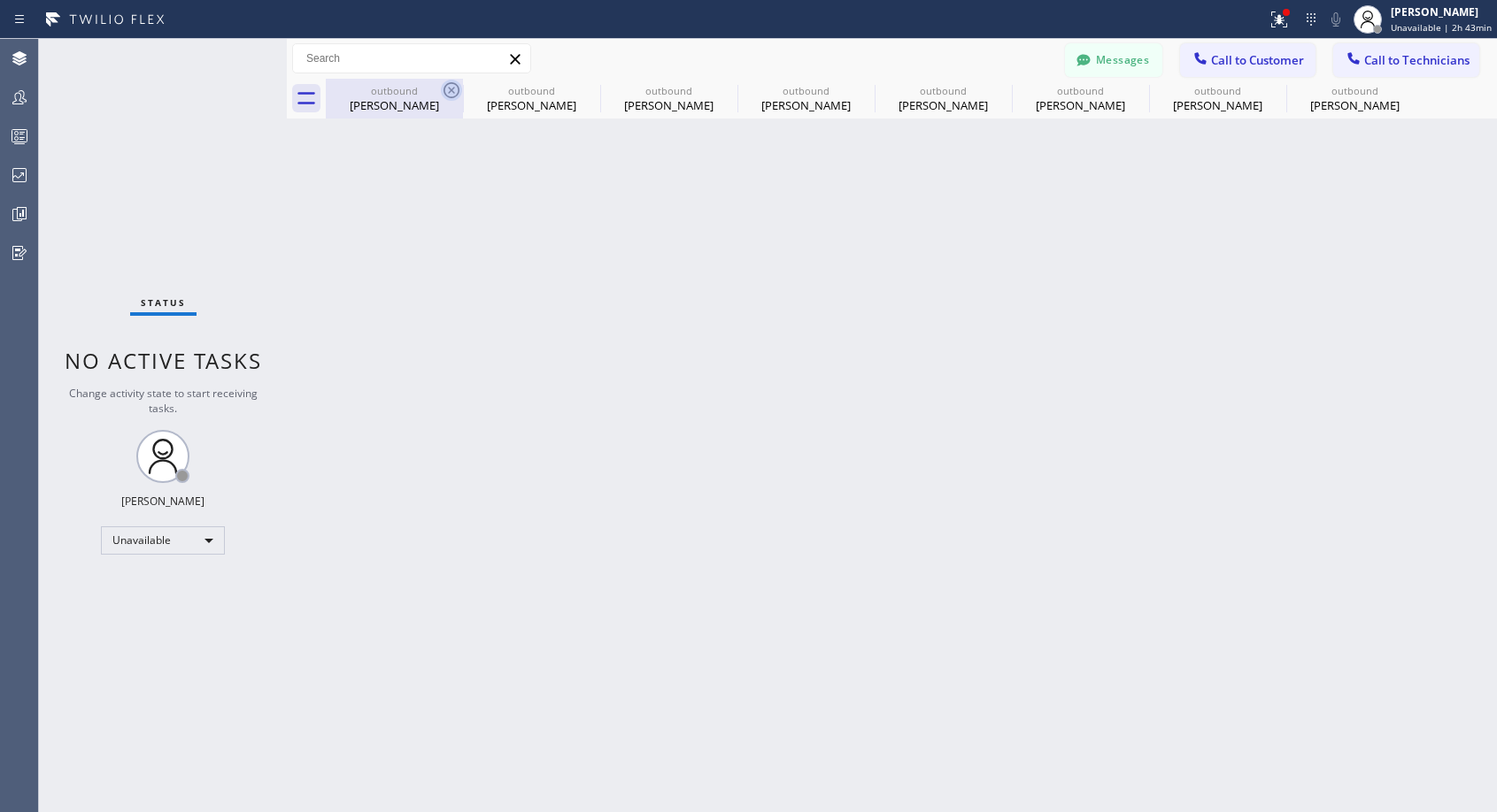
click at [447, 85] on icon at bounding box center [450, 89] width 15 height 15
click at [581, 85] on icon at bounding box center [588, 89] width 15 height 15
click at [0, 0] on icon at bounding box center [0, 0] width 0 height 0
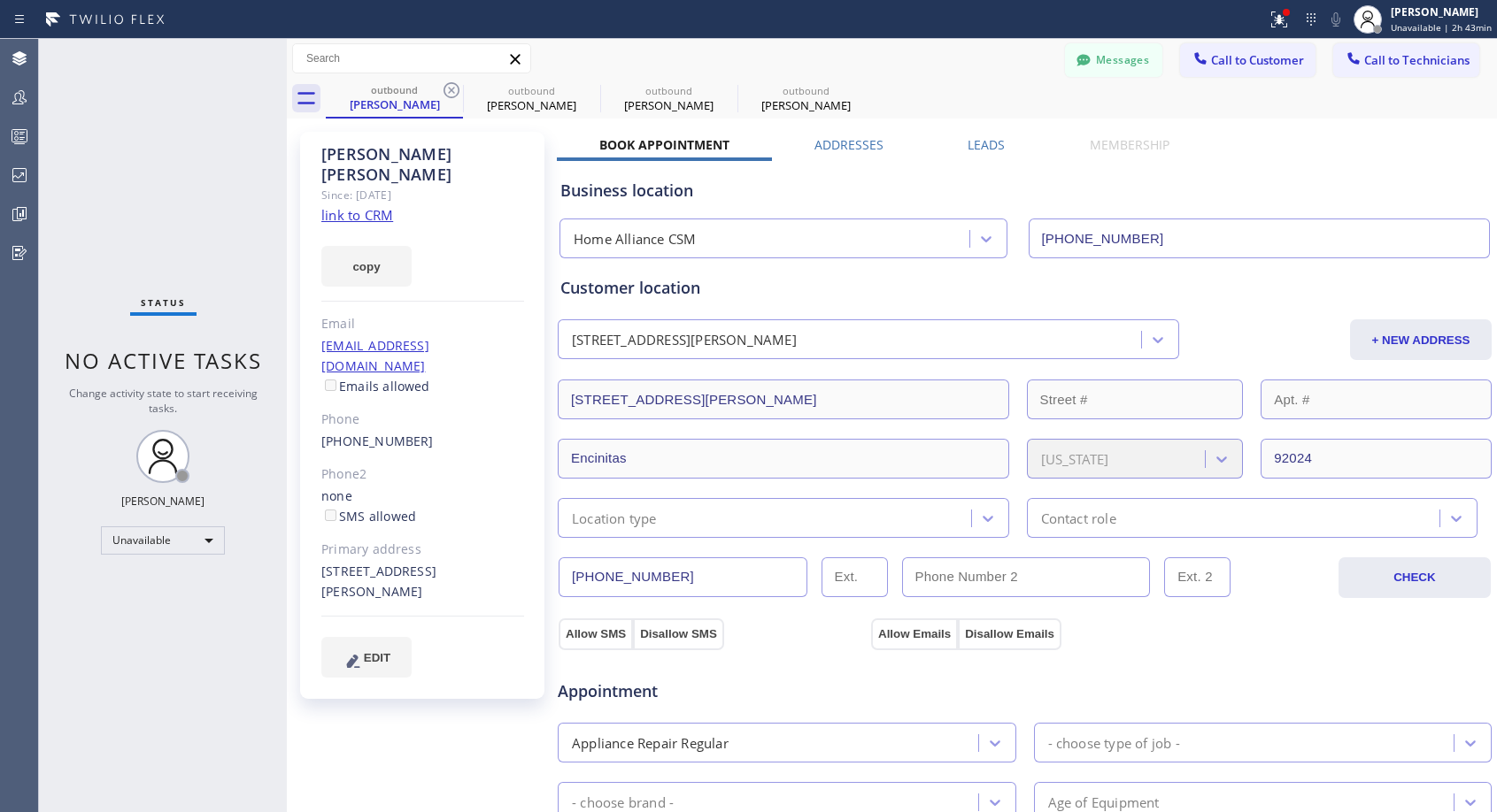
click at [447, 85] on icon at bounding box center [450, 89] width 15 height 15
click at [447, 89] on icon at bounding box center [451, 89] width 21 height 21
click at [380, 433] on link "[PHONE_NUMBER]" at bounding box center [377, 441] width 112 height 16
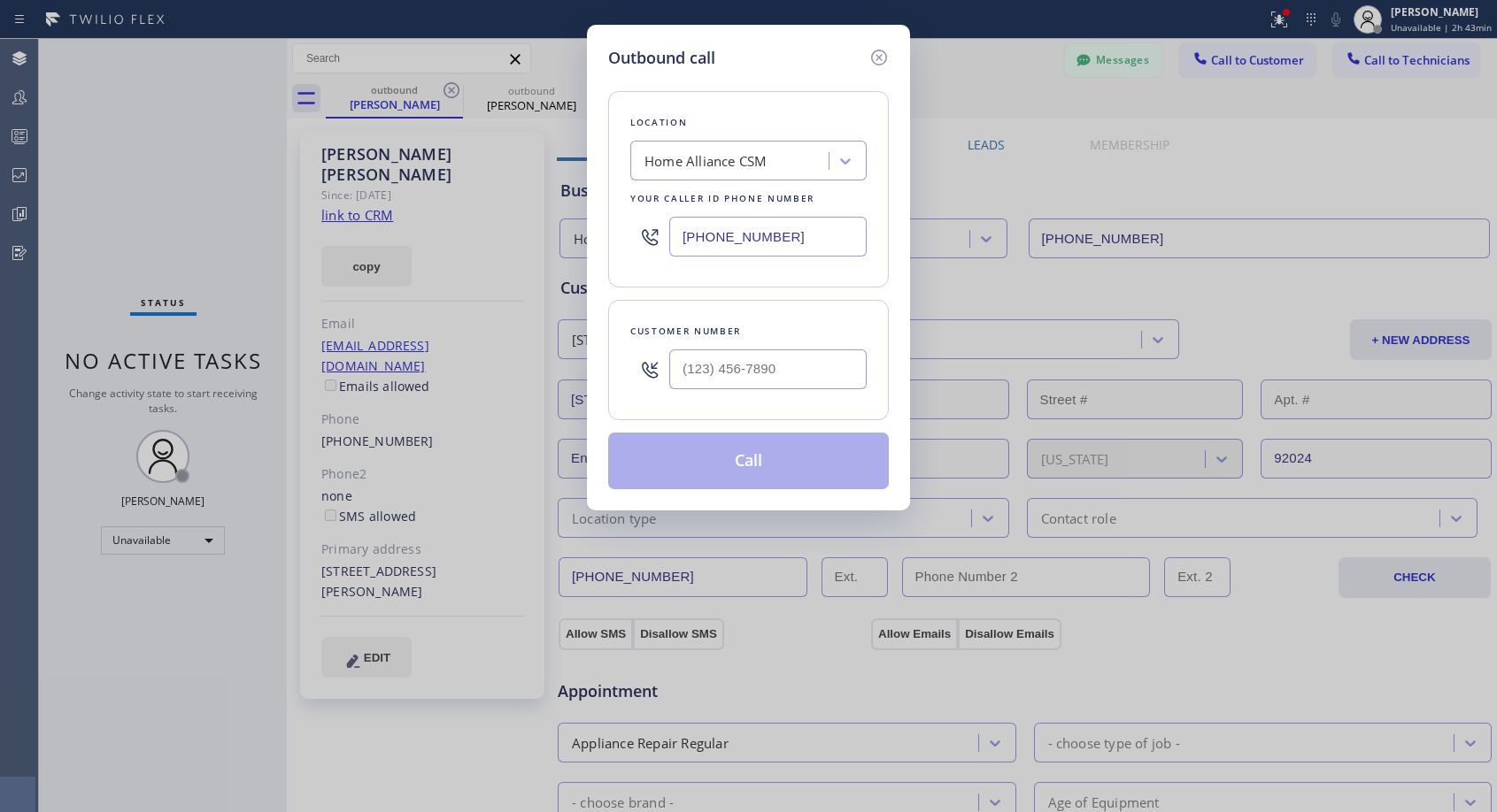
type input "[PHONE_NUMBER]"
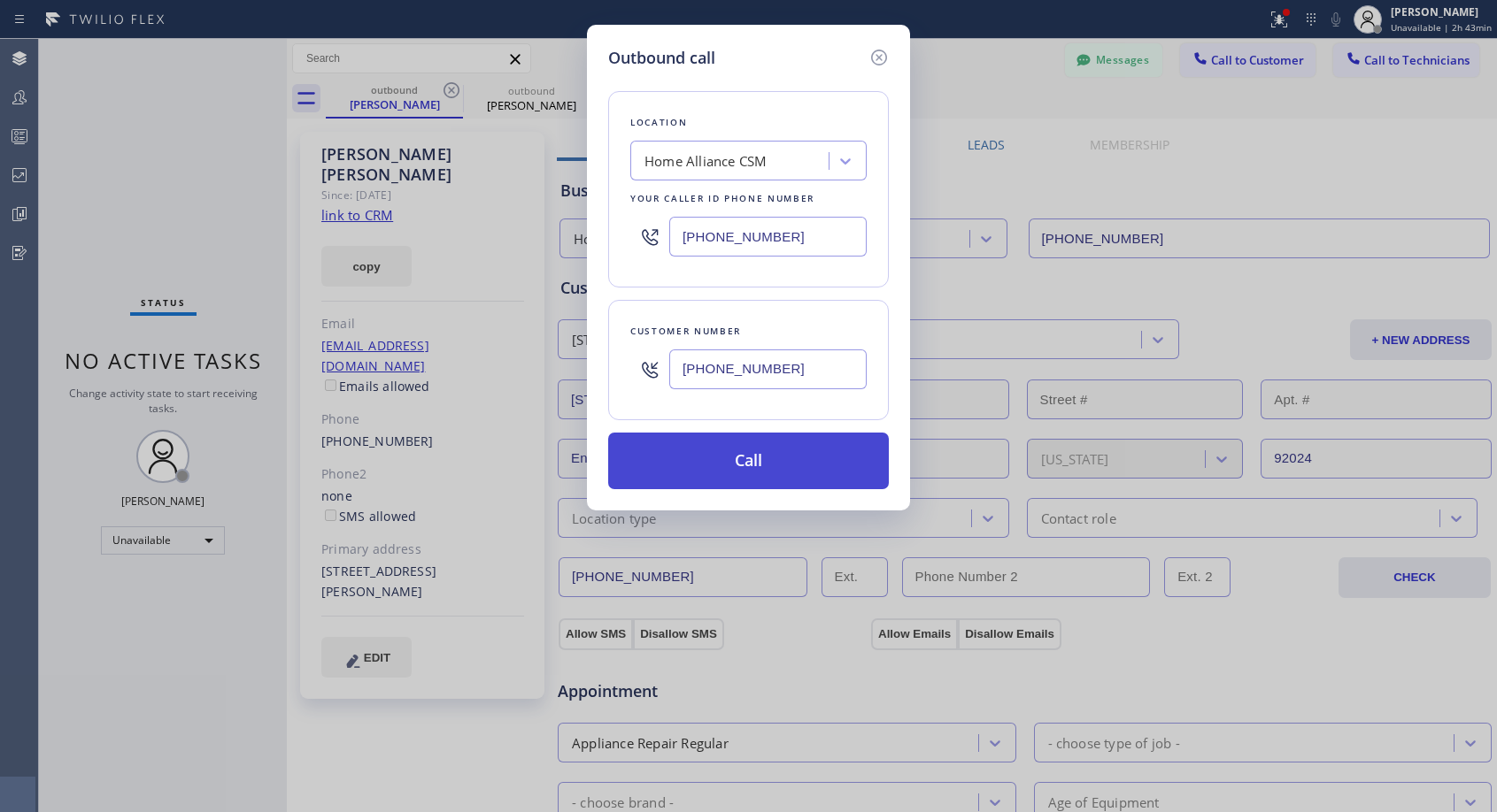
click at [789, 454] on button "Call" at bounding box center [748, 461] width 281 height 57
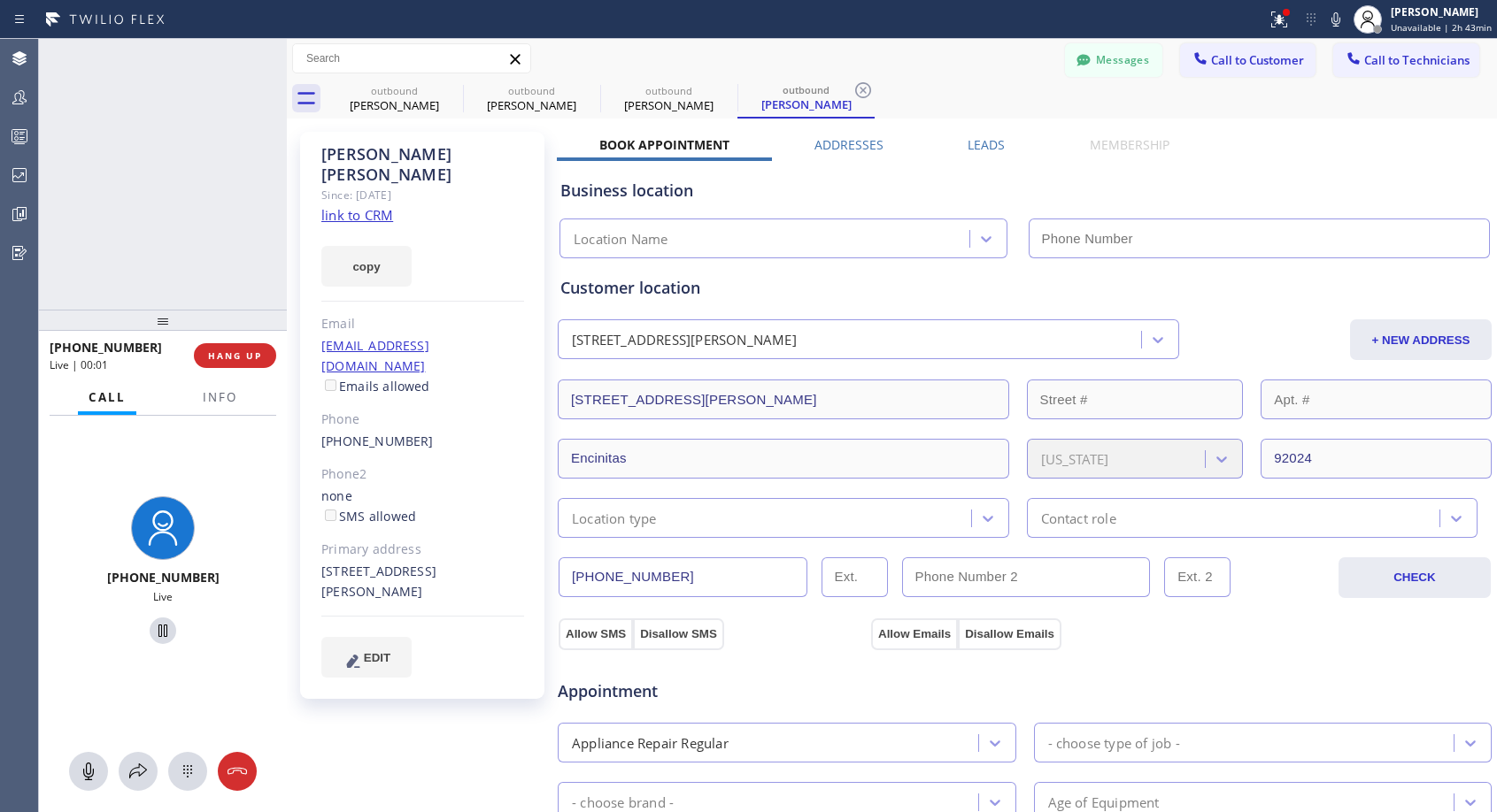
type input "[PHONE_NUMBER]"
click at [216, 357] on span "HANG UP" at bounding box center [234, 356] width 54 height 13
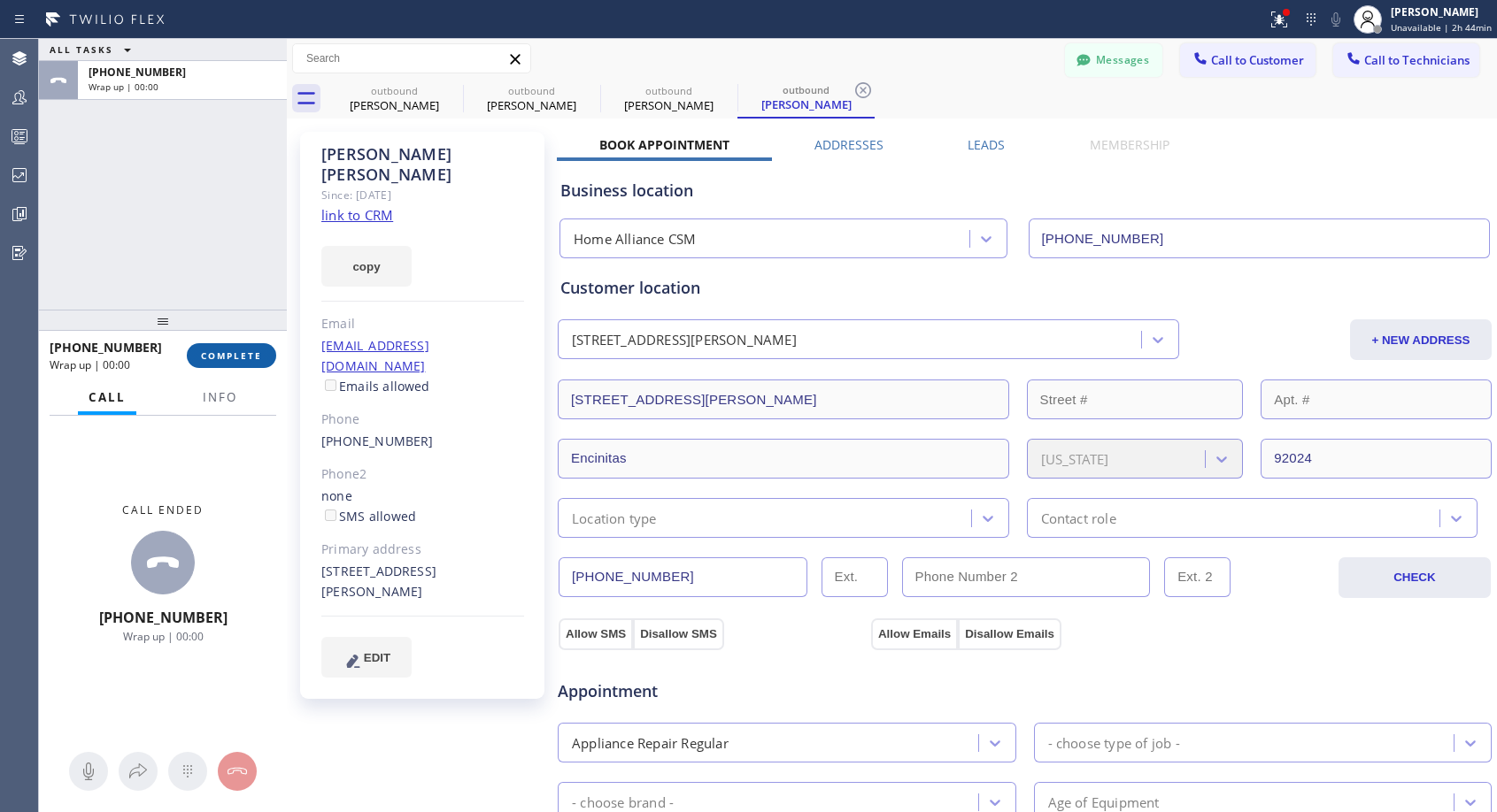
click at [219, 355] on span "COMPLETE" at bounding box center [231, 356] width 61 height 13
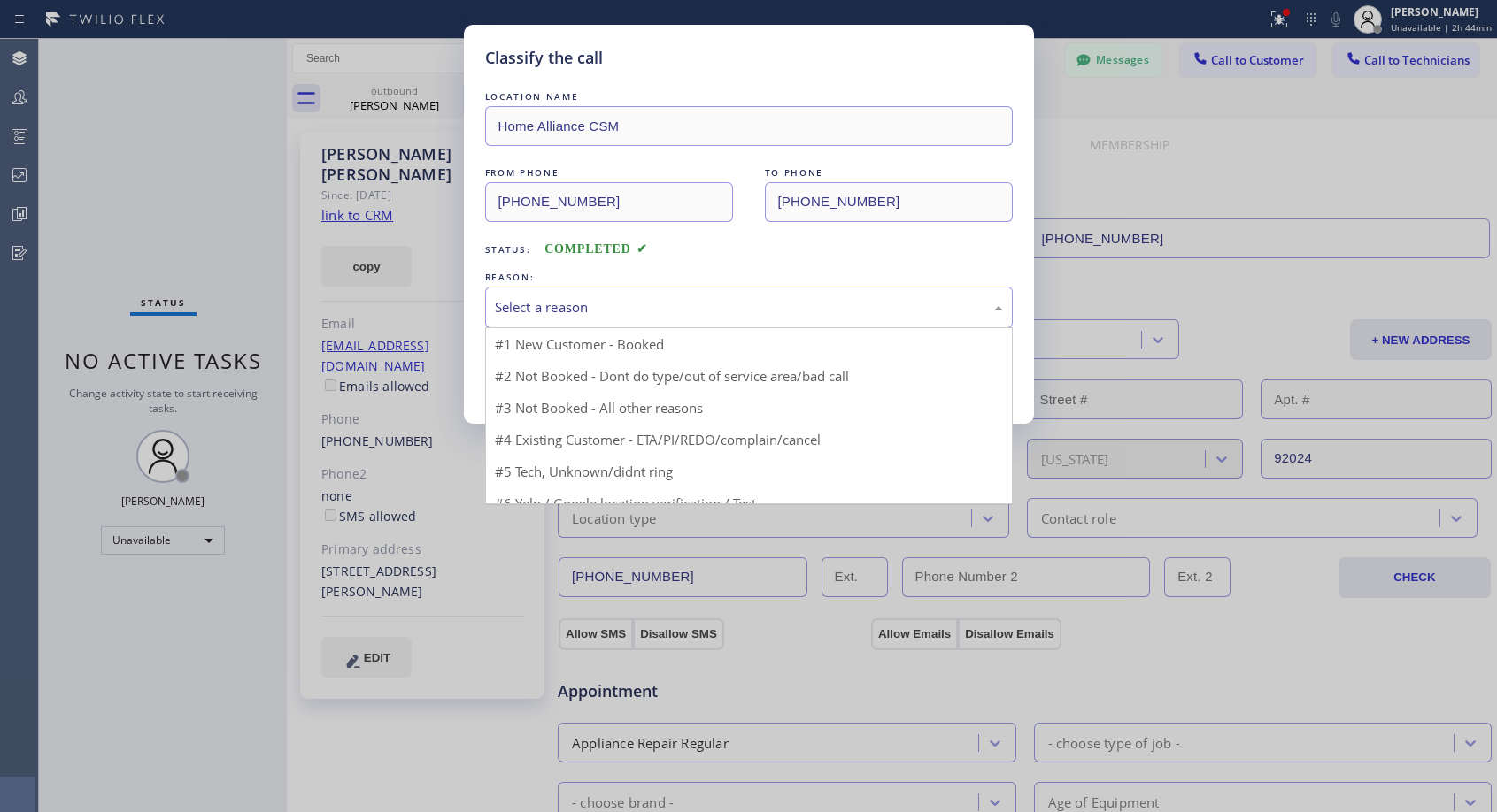
drag, startPoint x: 635, startPoint y: 306, endPoint x: 569, endPoint y: 367, distance: 89.9
click at [635, 310] on div "Select a reason" at bounding box center [748, 307] width 508 height 20
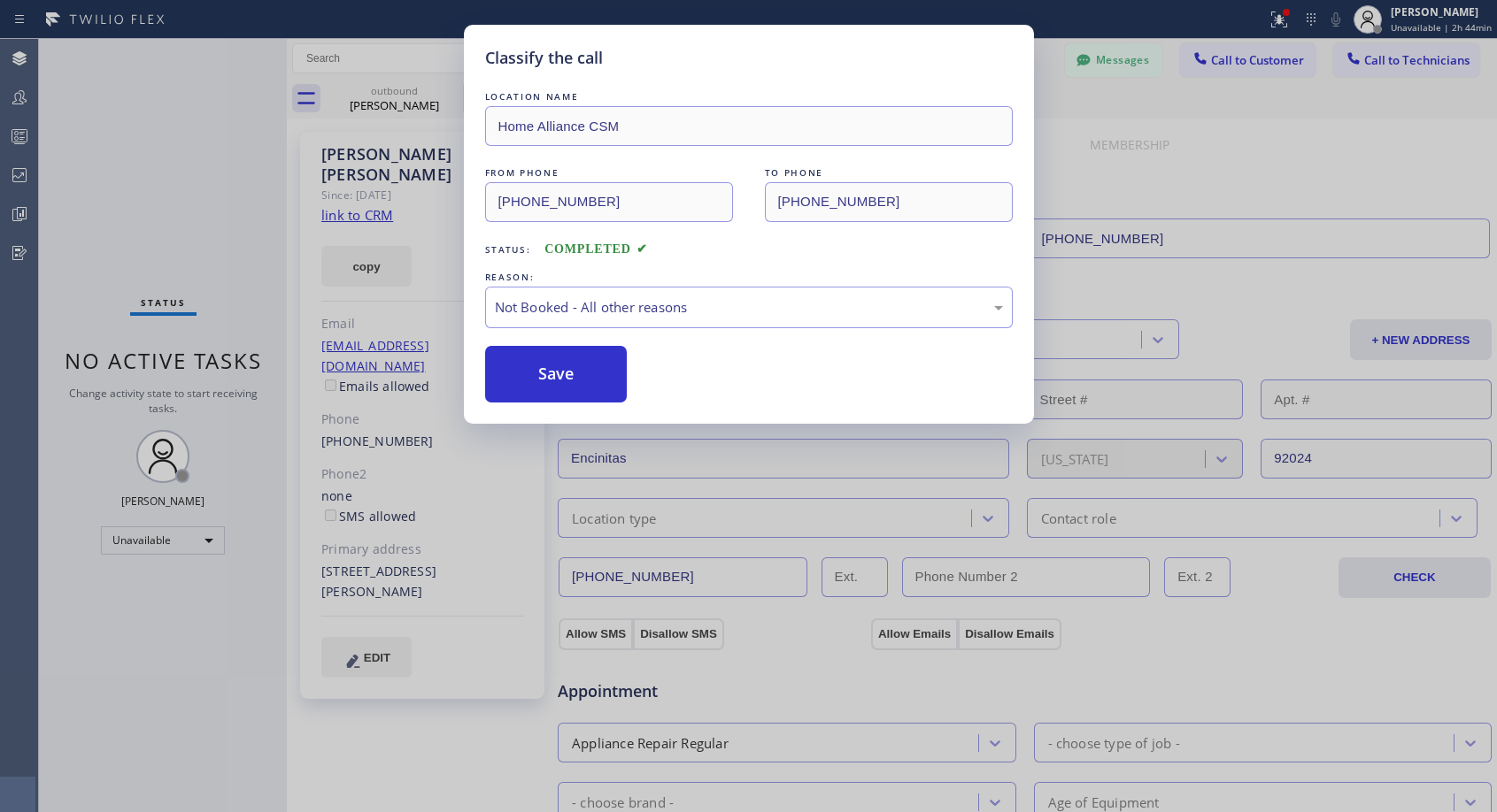
click at [565, 372] on button "Save" at bounding box center [556, 375] width 142 height 57
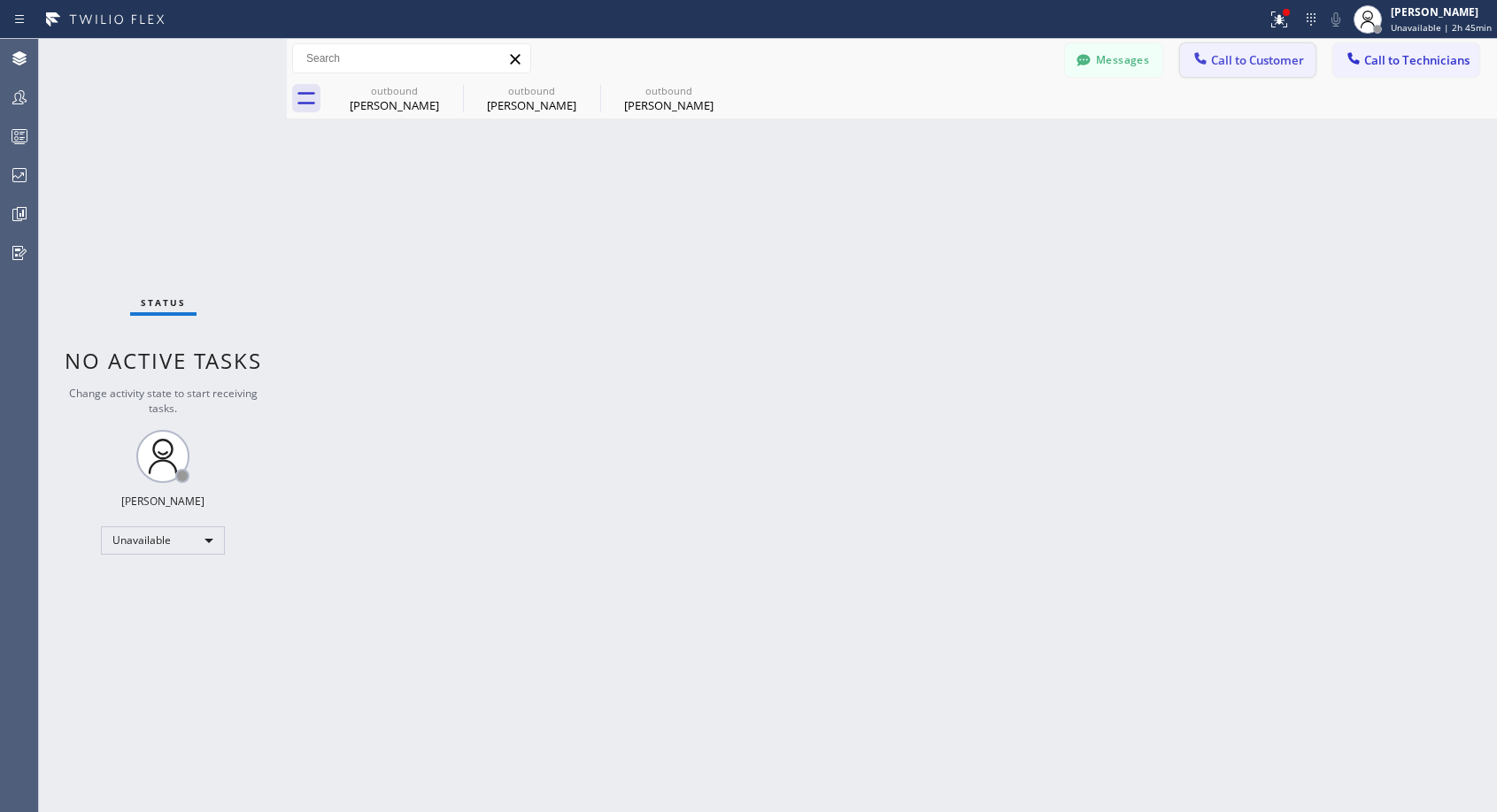
click at [1227, 64] on span "Call to Customer" at bounding box center [1257, 59] width 93 height 15
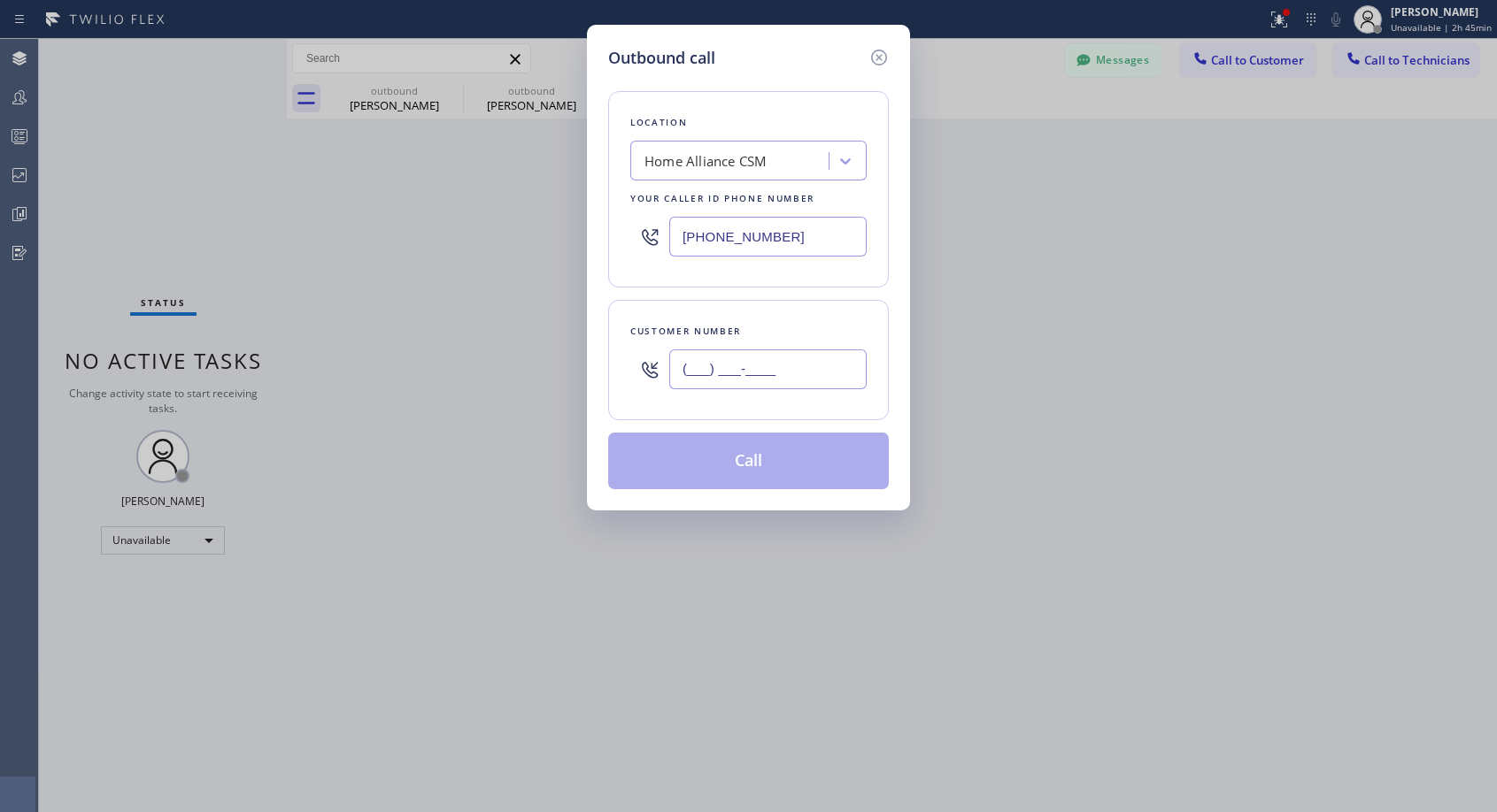
click at [682, 361] on input "(___) ___-____" at bounding box center [768, 370] width 198 height 40
paste input "949) 349-9692"
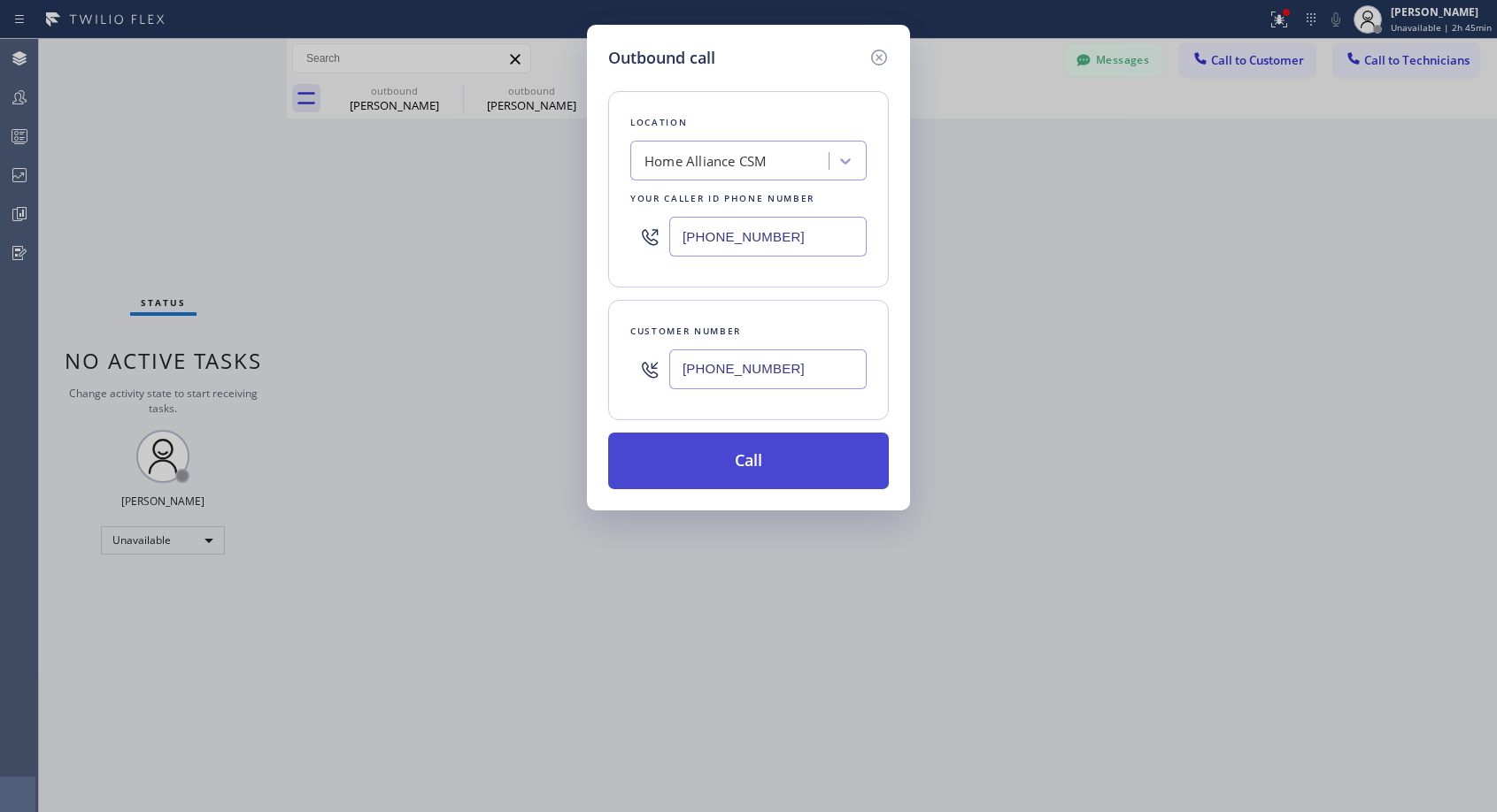
type input "(949) 349-9692"
click at [759, 464] on button "Call" at bounding box center [748, 461] width 281 height 57
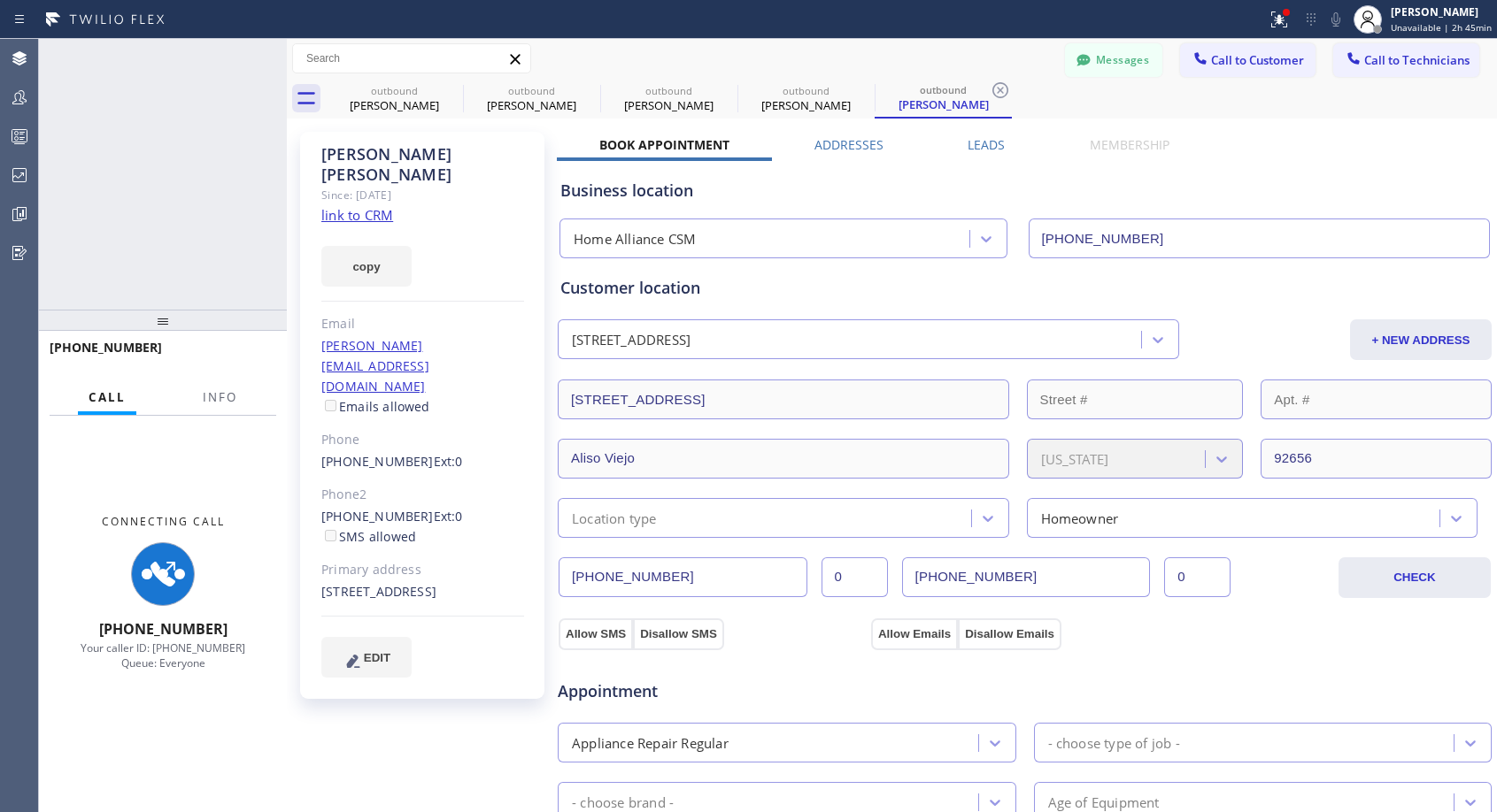
type input "[PHONE_NUMBER]"
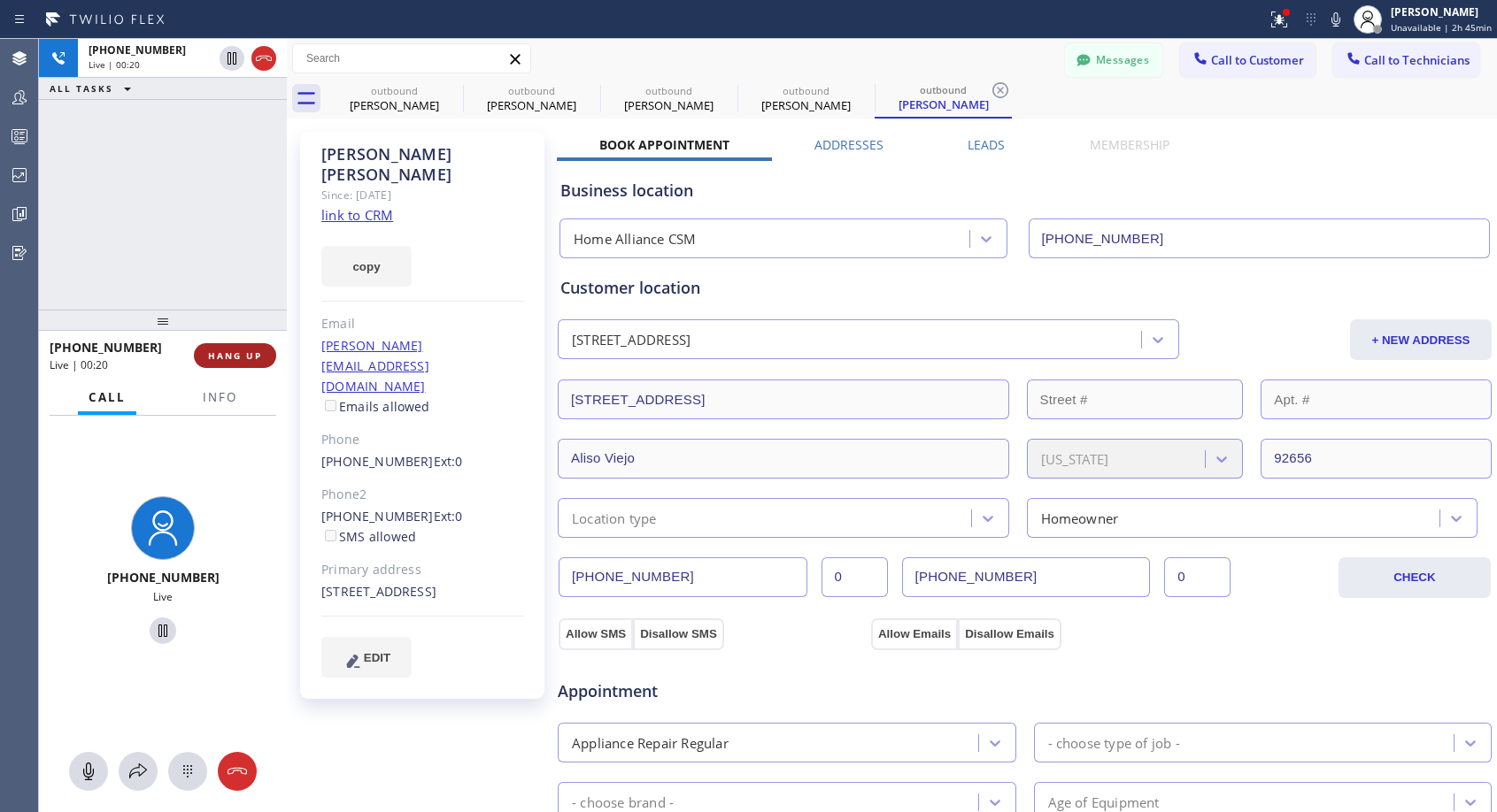
click at [227, 354] on span "HANG UP" at bounding box center [234, 356] width 54 height 13
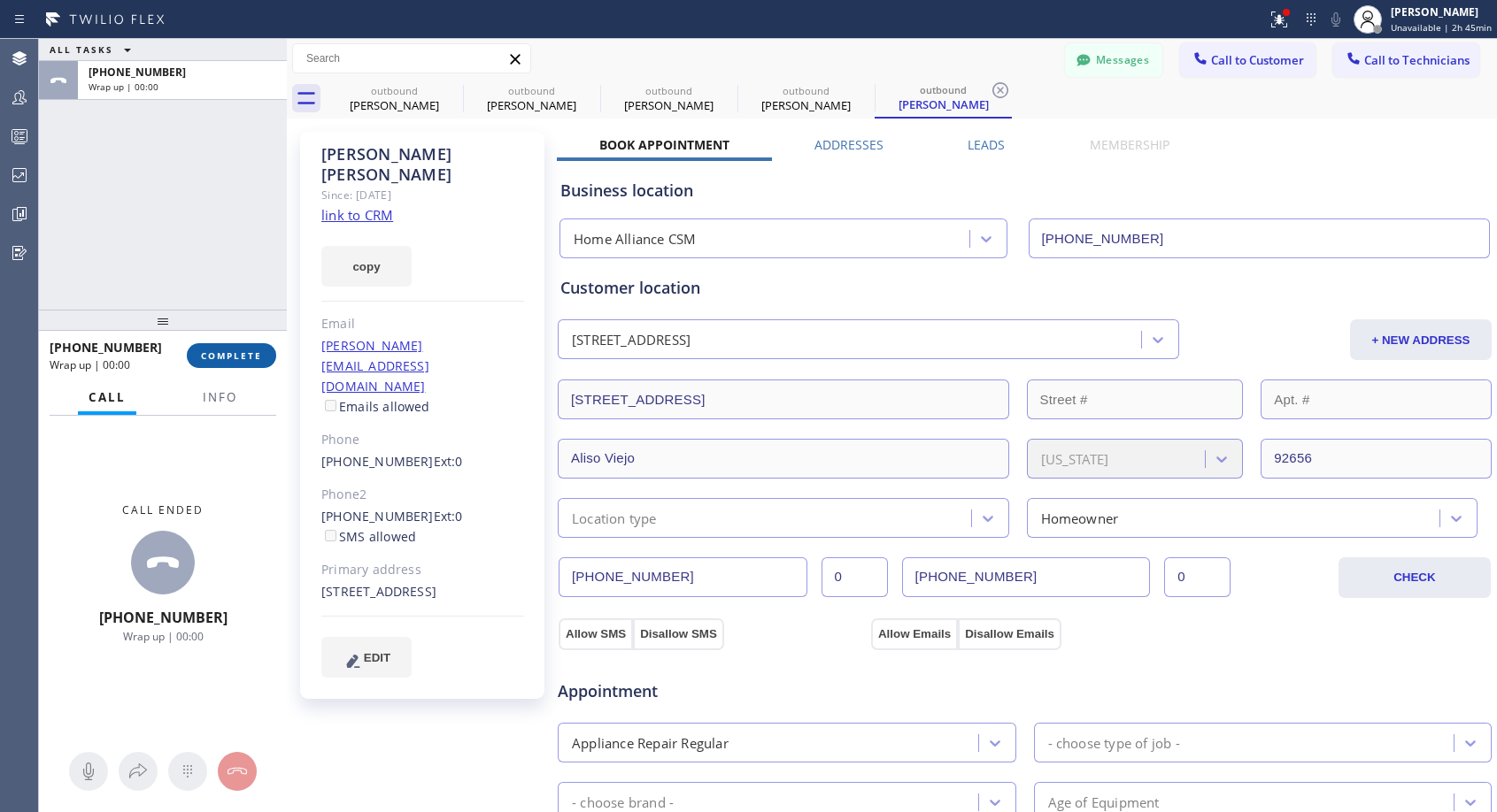
click at [227, 354] on span "COMPLETE" at bounding box center [231, 356] width 61 height 13
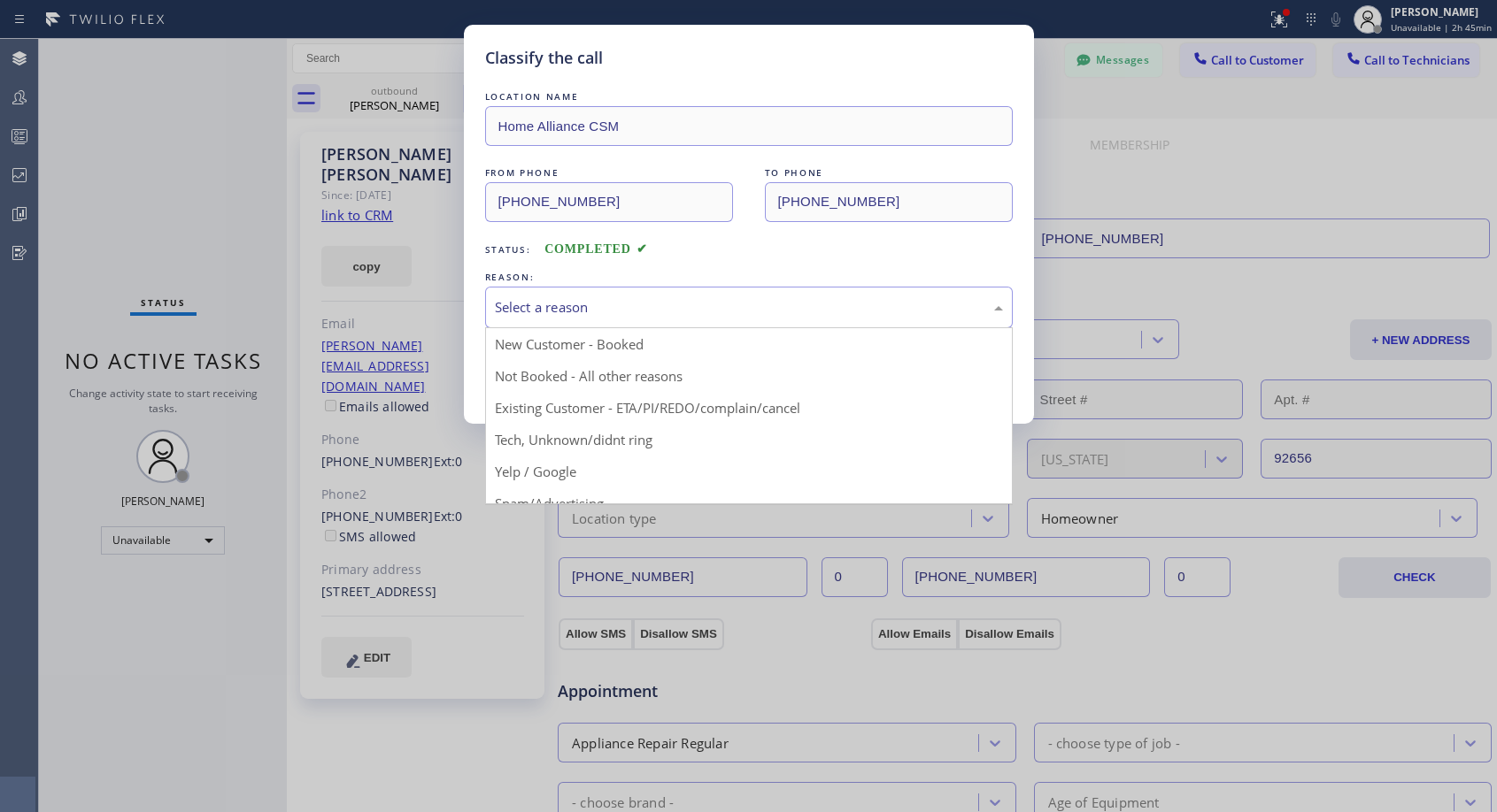
click at [596, 297] on div "Select a reason" at bounding box center [748, 307] width 508 height 20
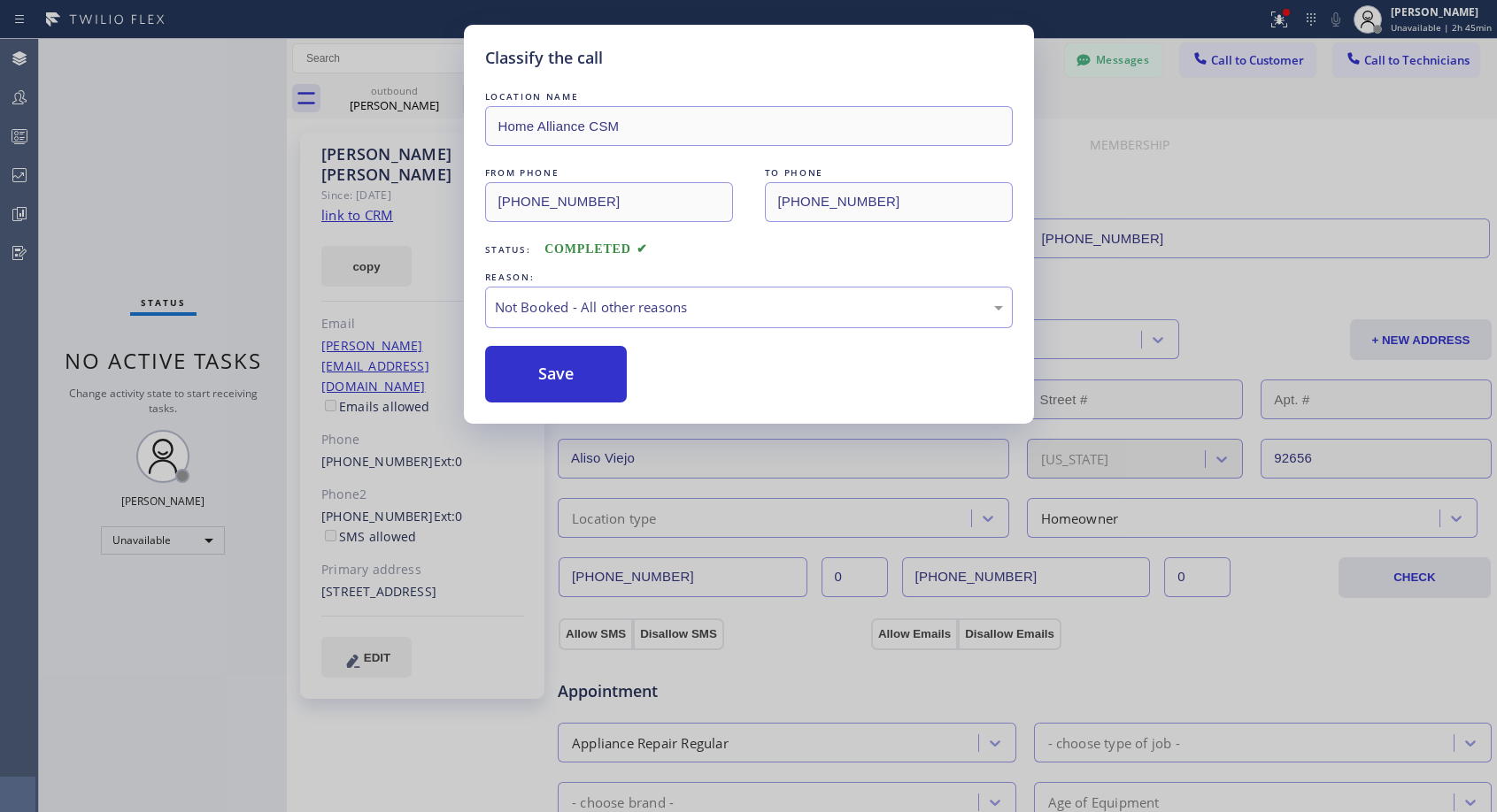
click at [557, 370] on button "Save" at bounding box center [556, 375] width 142 height 57
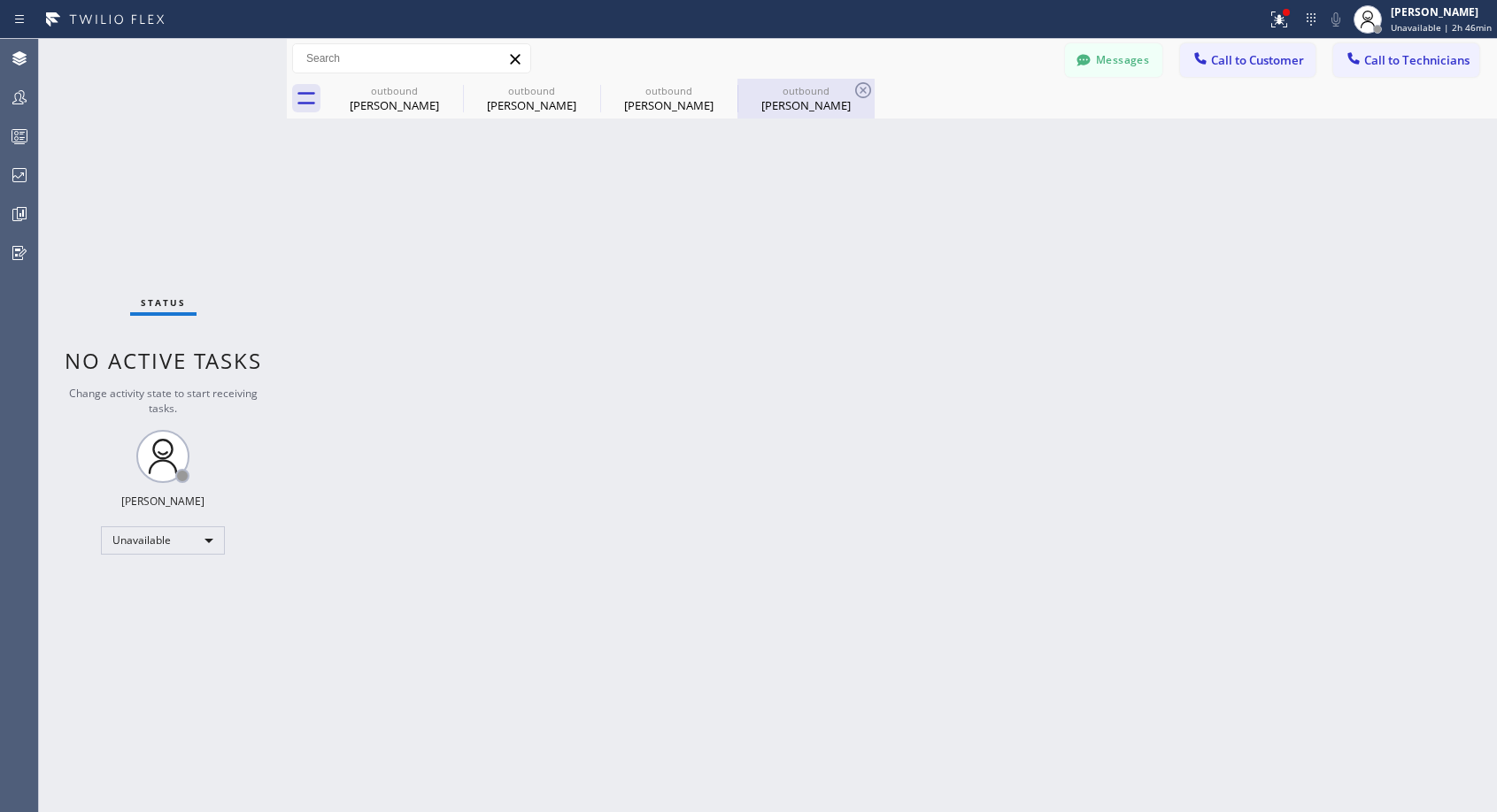
click at [812, 113] on div "outbound Pablo Tesser" at bounding box center [806, 98] width 134 height 40
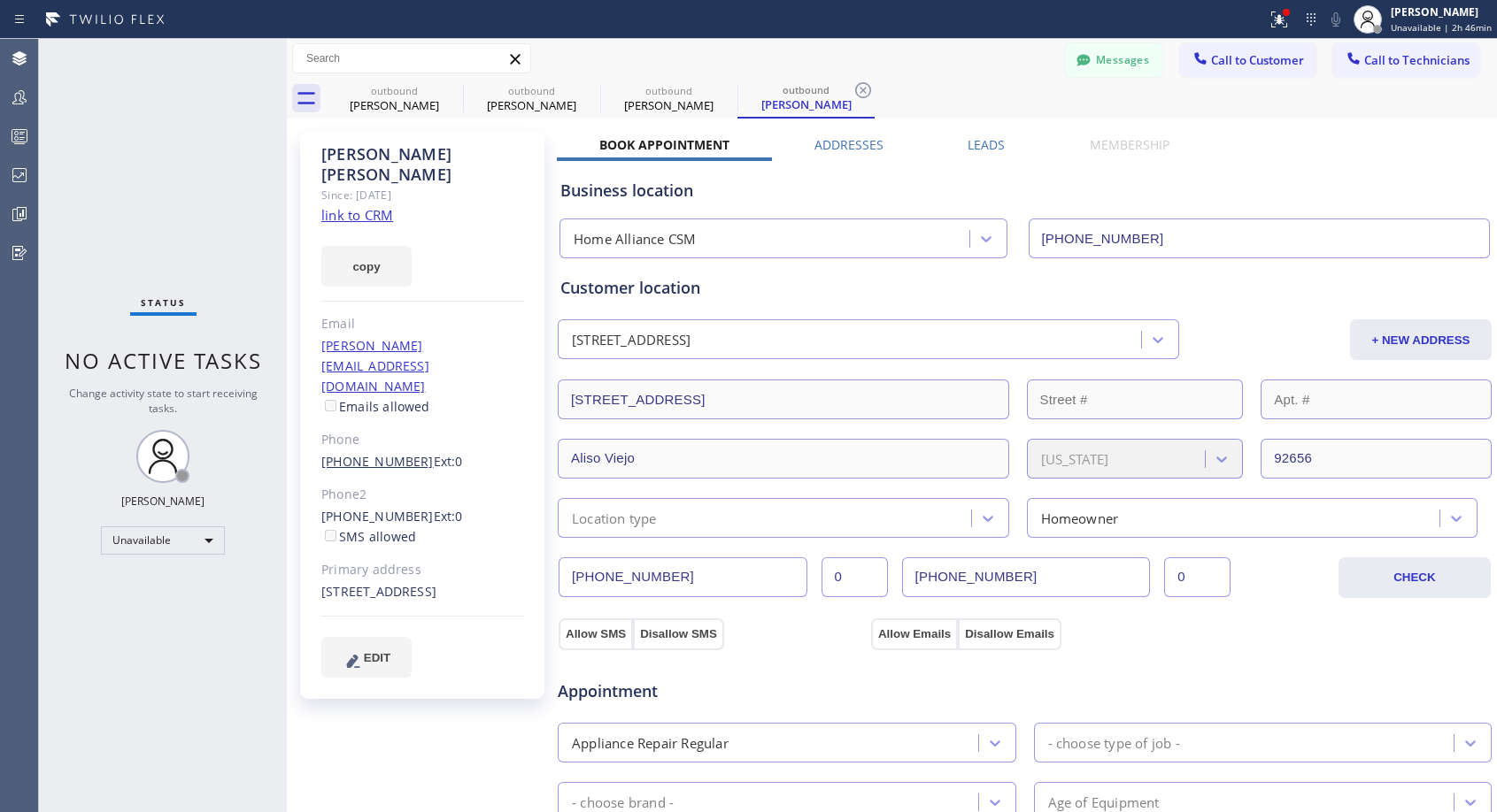
click at [372, 453] on link "(949) 349-9692" at bounding box center [377, 461] width 112 height 16
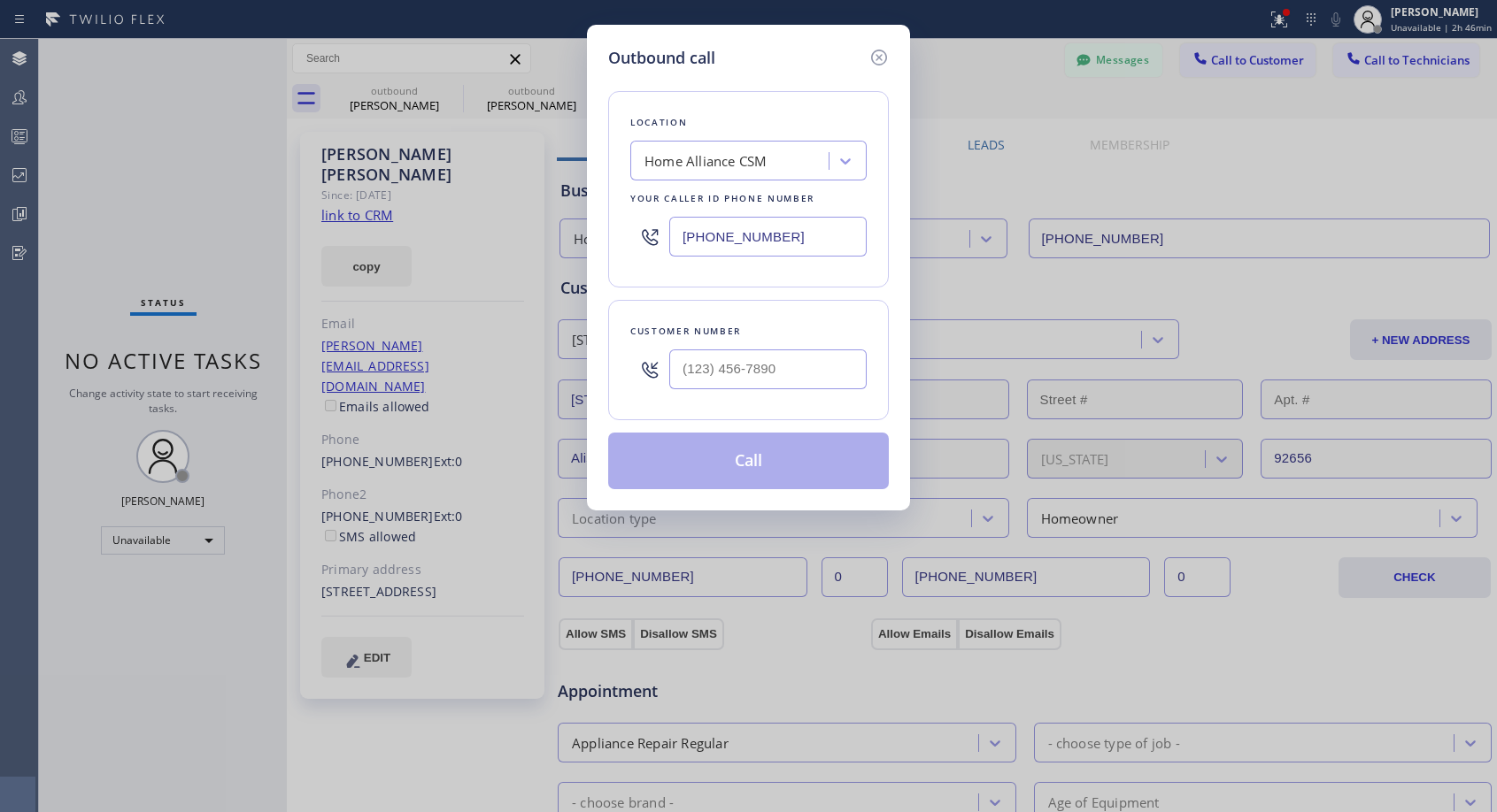
type input "(949) 349-9692"
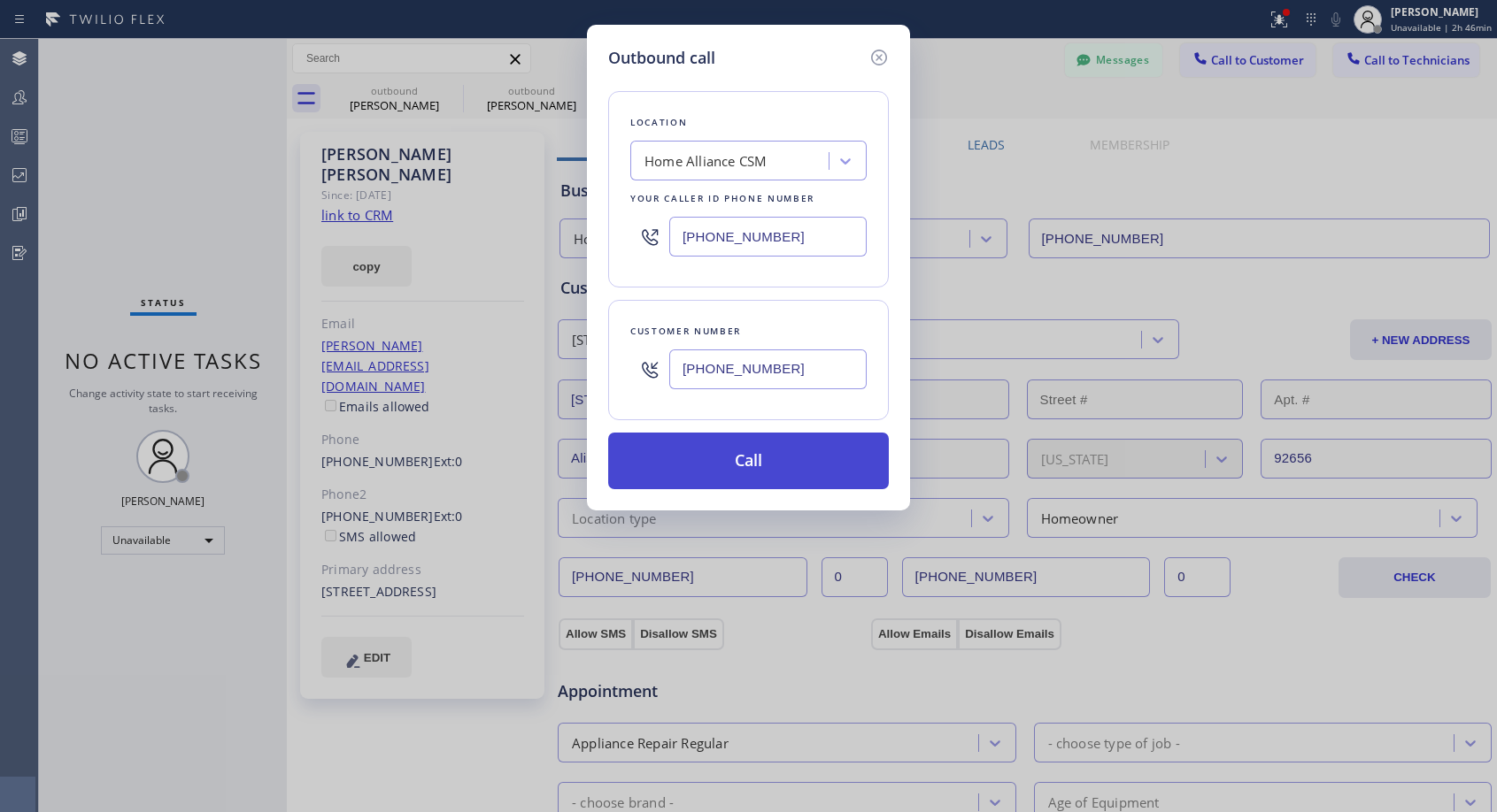
click at [718, 451] on button "Call" at bounding box center [748, 461] width 281 height 57
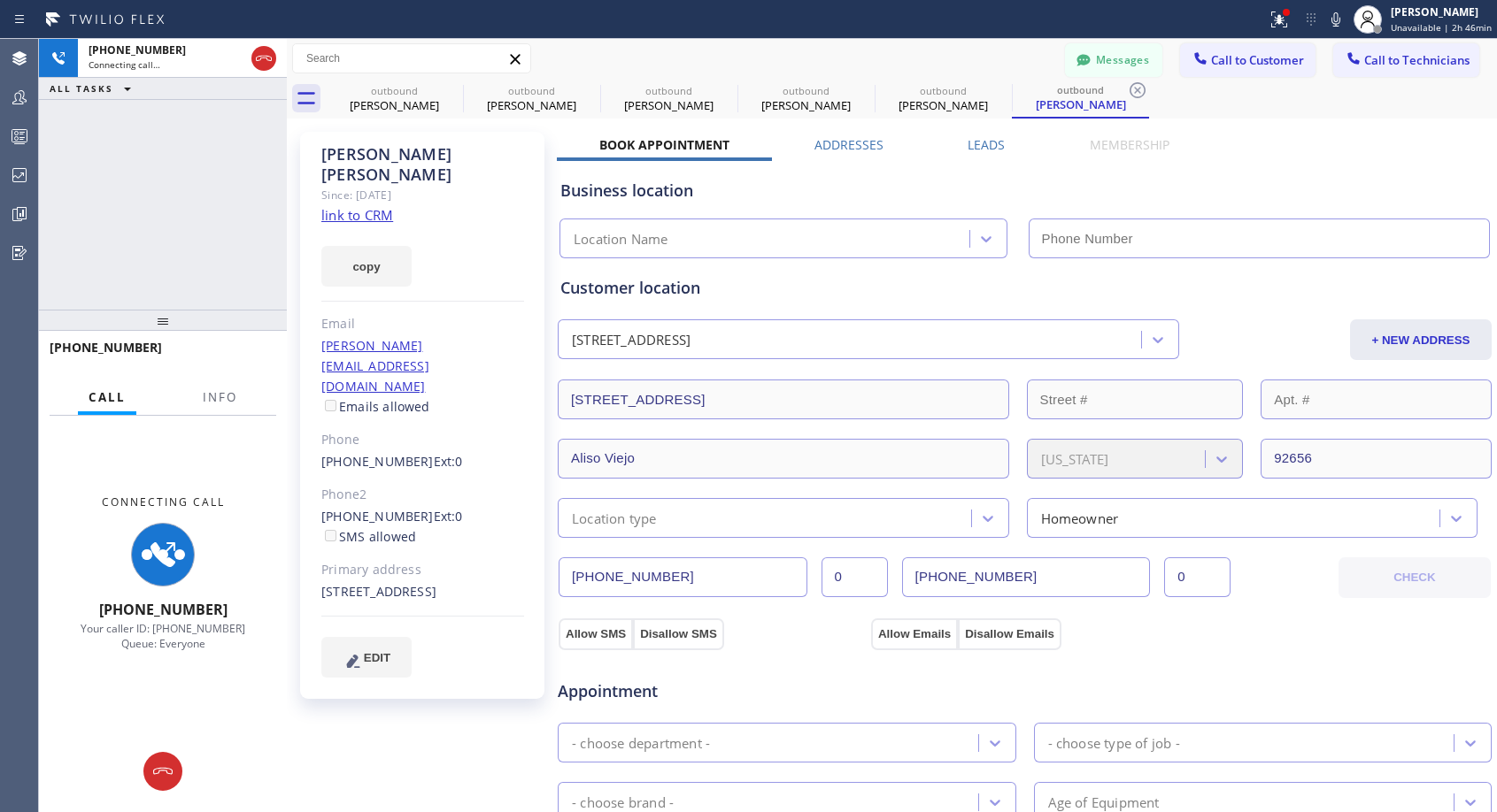
type input "[PHONE_NUMBER]"
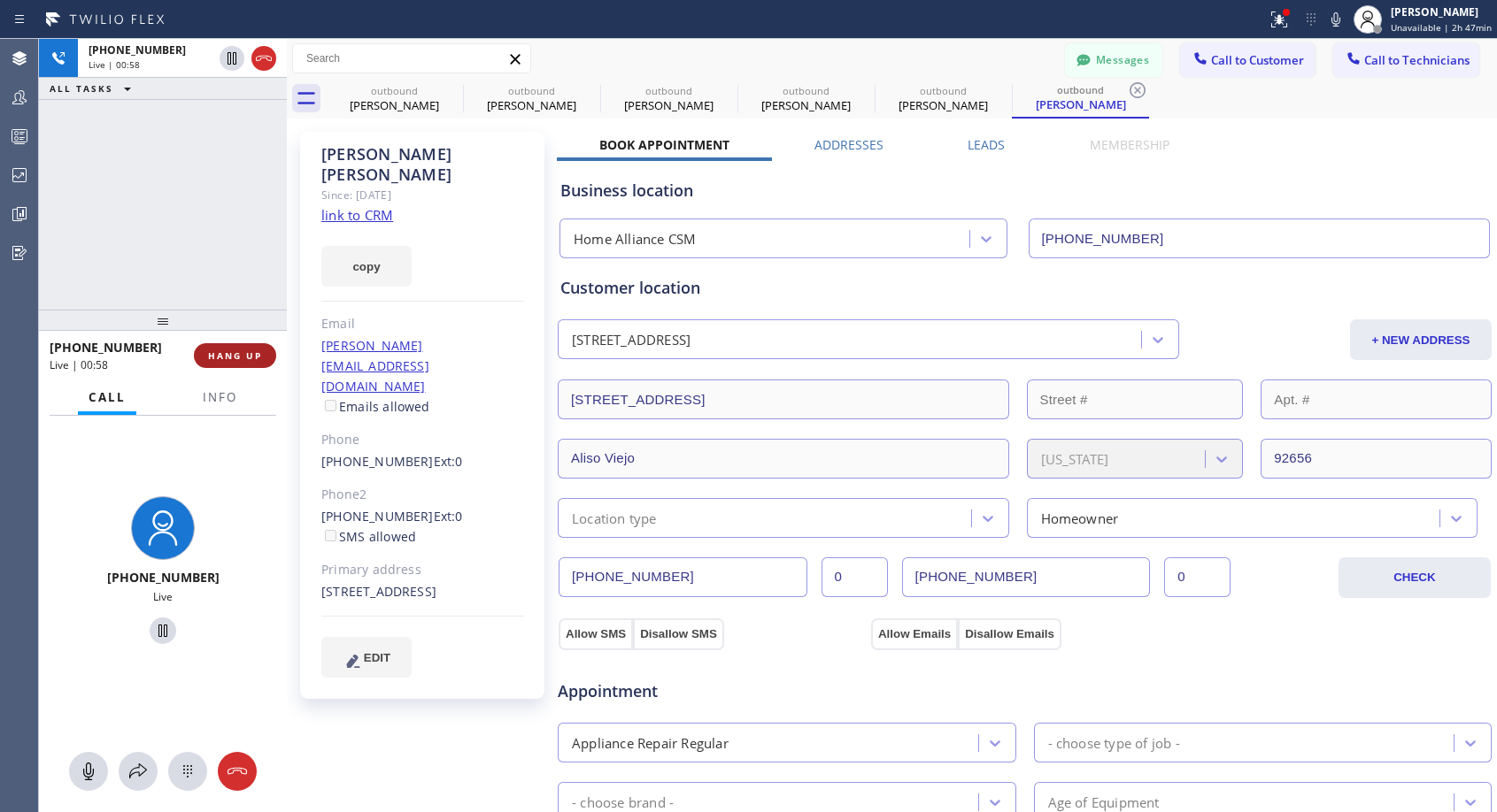
click at [245, 354] on span "HANG UP" at bounding box center [234, 356] width 54 height 13
click at [248, 347] on button "HANG UP" at bounding box center [235, 355] width 82 height 25
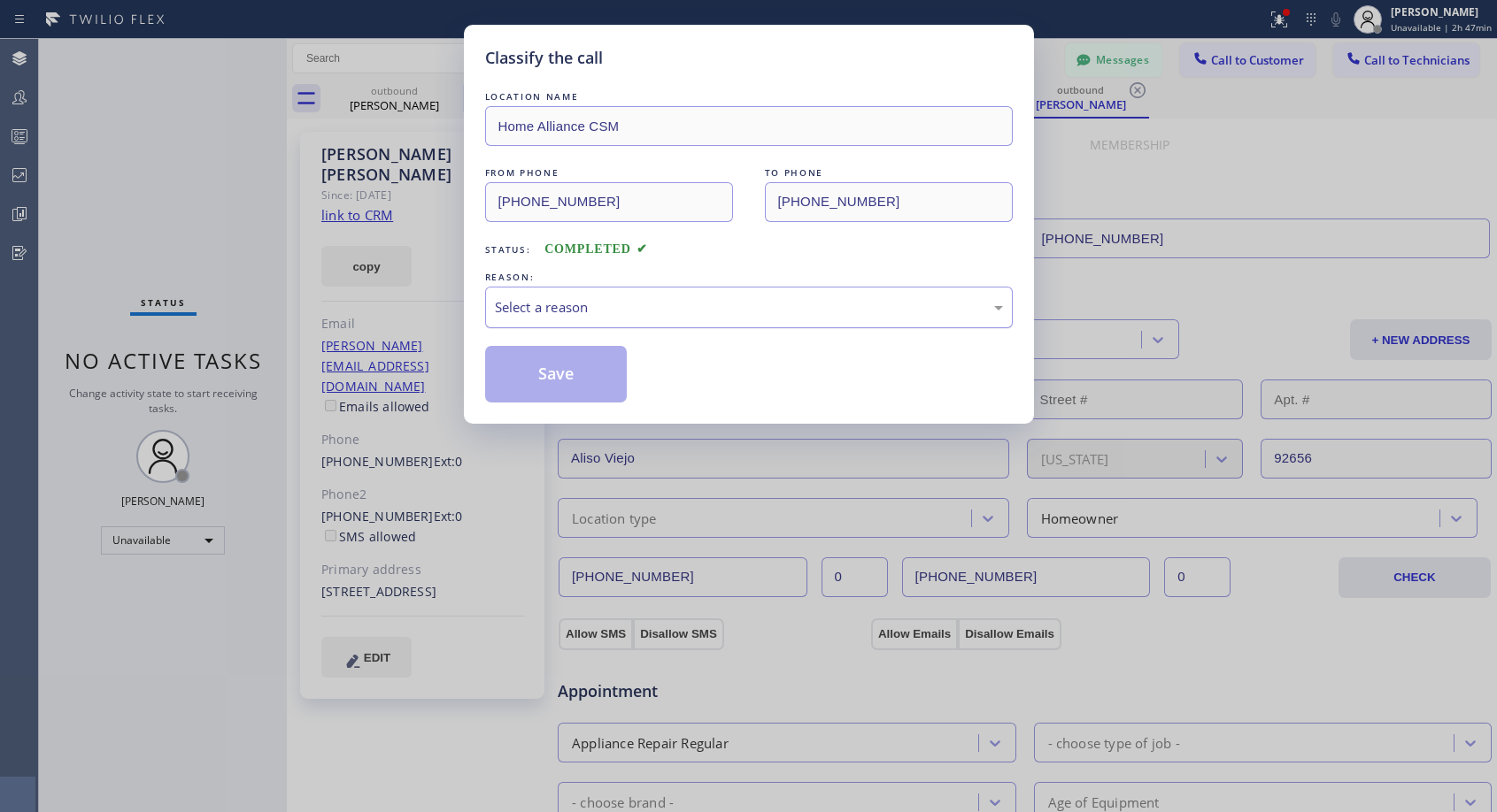
click at [529, 301] on div "Select a reason" at bounding box center [748, 307] width 508 height 20
click at [512, 372] on button "Save" at bounding box center [556, 375] width 142 height 57
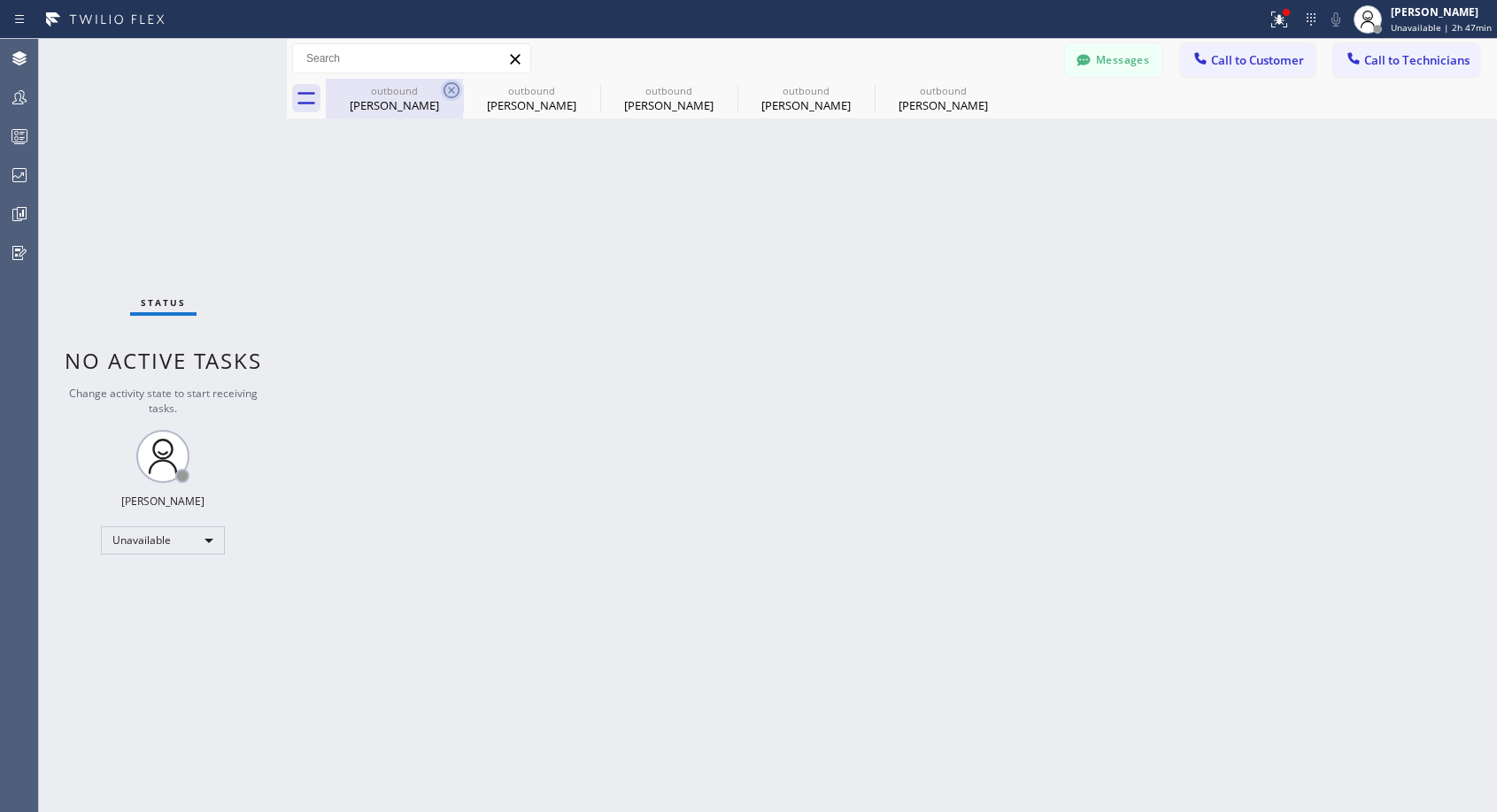
click at [450, 93] on icon at bounding box center [451, 89] width 21 height 21
click at [0, 0] on icon at bounding box center [0, 0] width 0 height 0
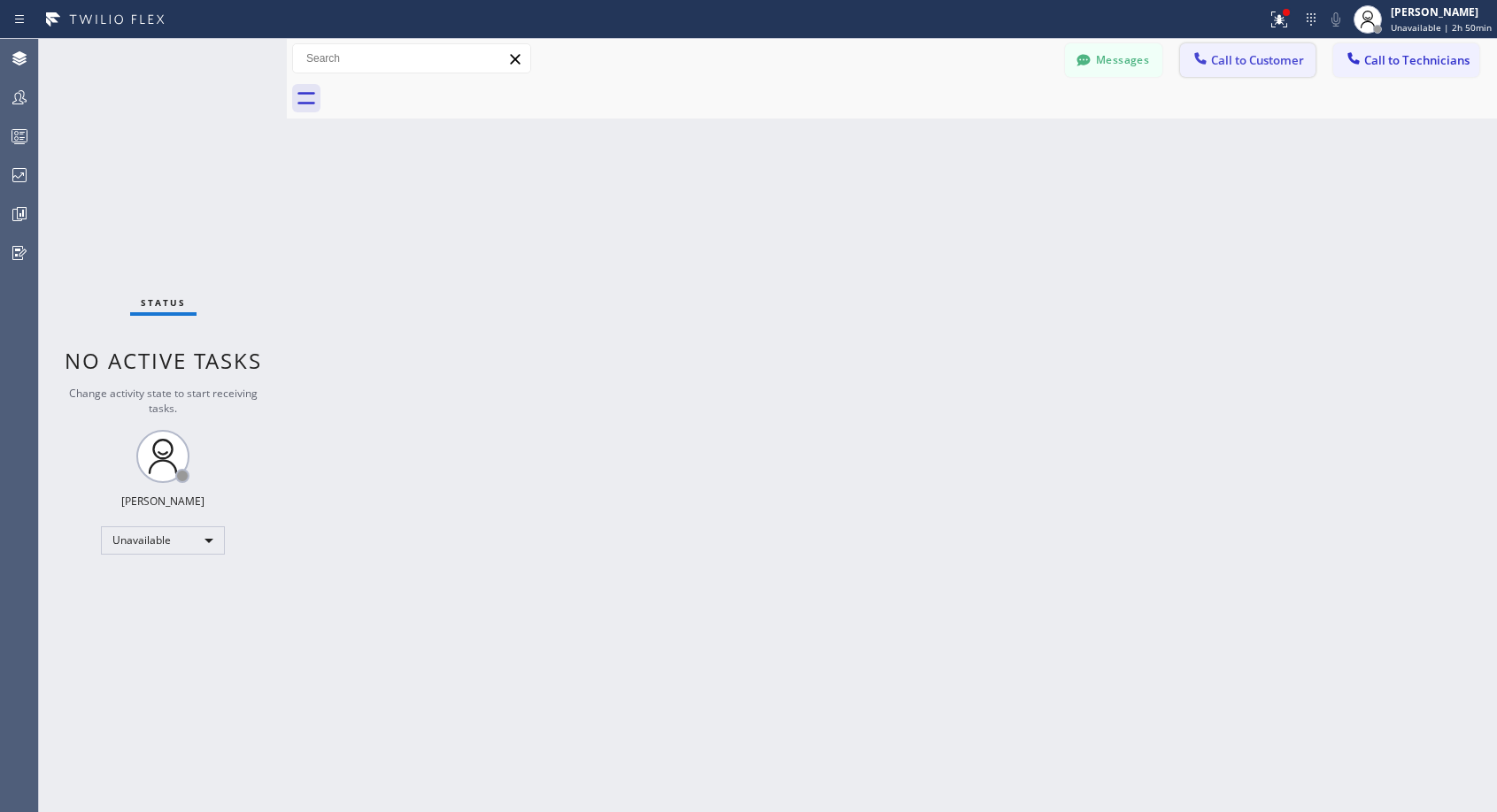
click at [1238, 61] on span "Call to Customer" at bounding box center [1257, 59] width 93 height 15
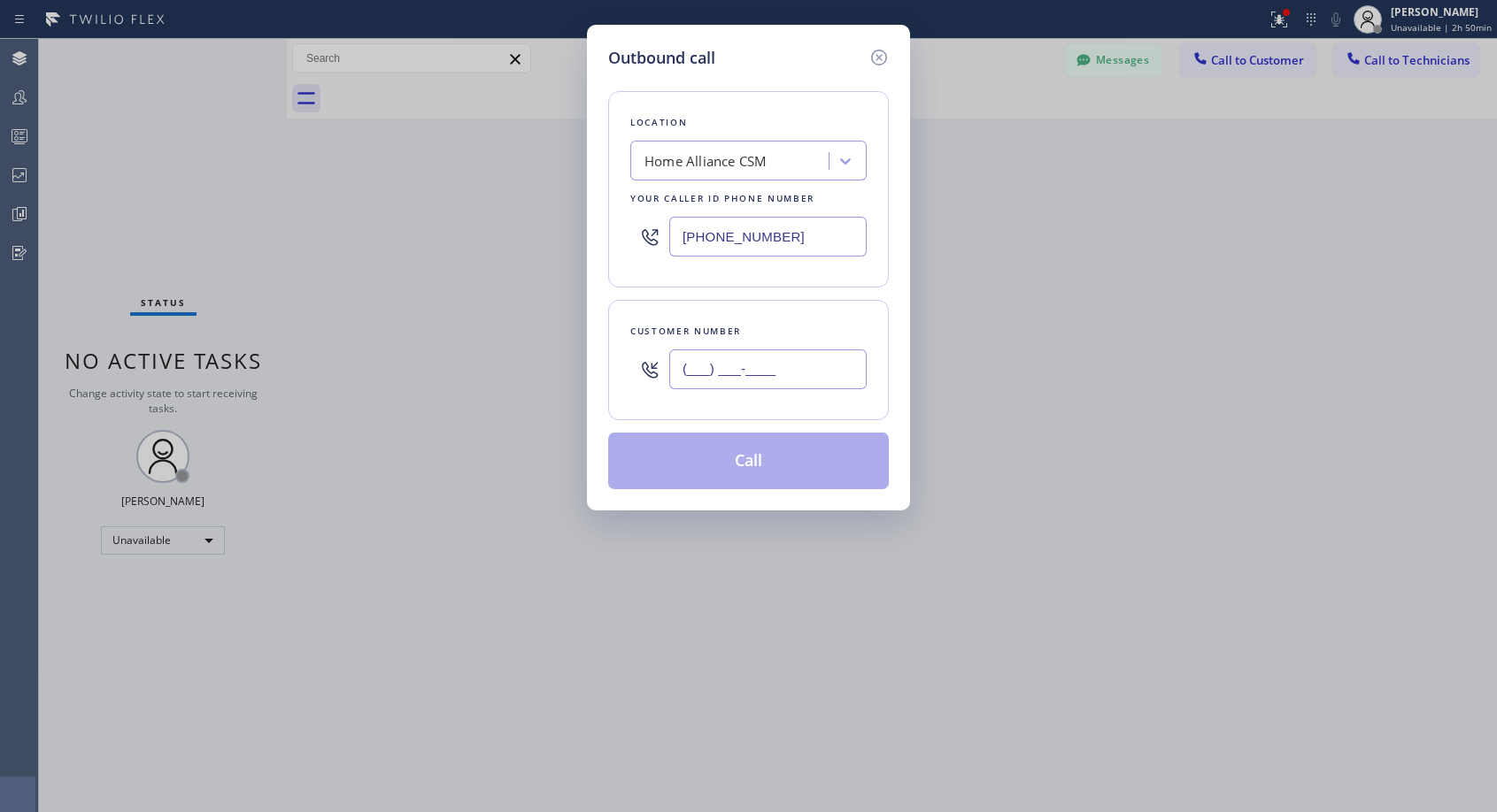
click at [707, 366] on input "(___) ___-____" at bounding box center [768, 370] width 198 height 40
paste input "408) 309-4460"
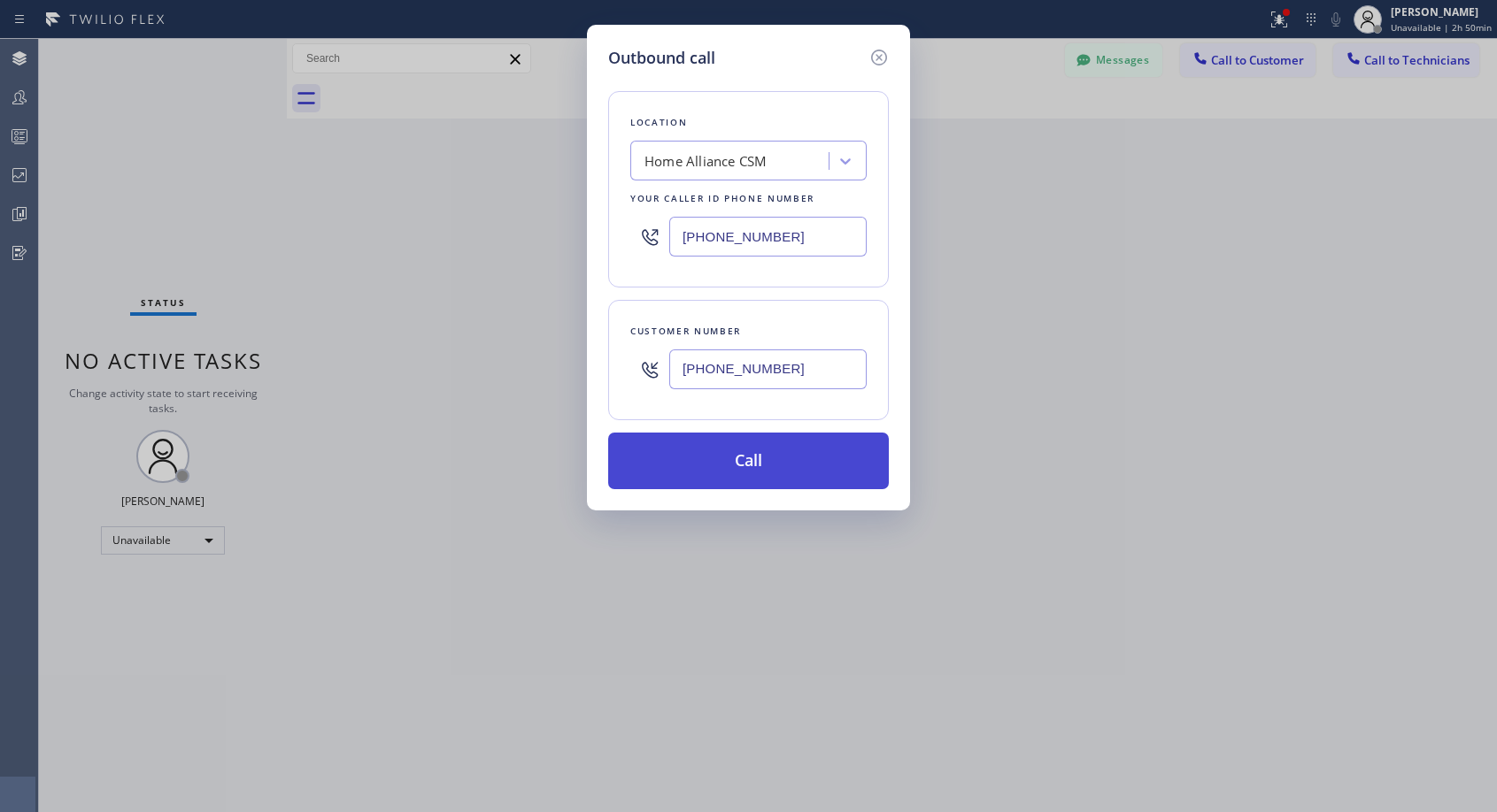
type input "(408) 309-4460"
click at [755, 457] on button "Call" at bounding box center [748, 461] width 281 height 57
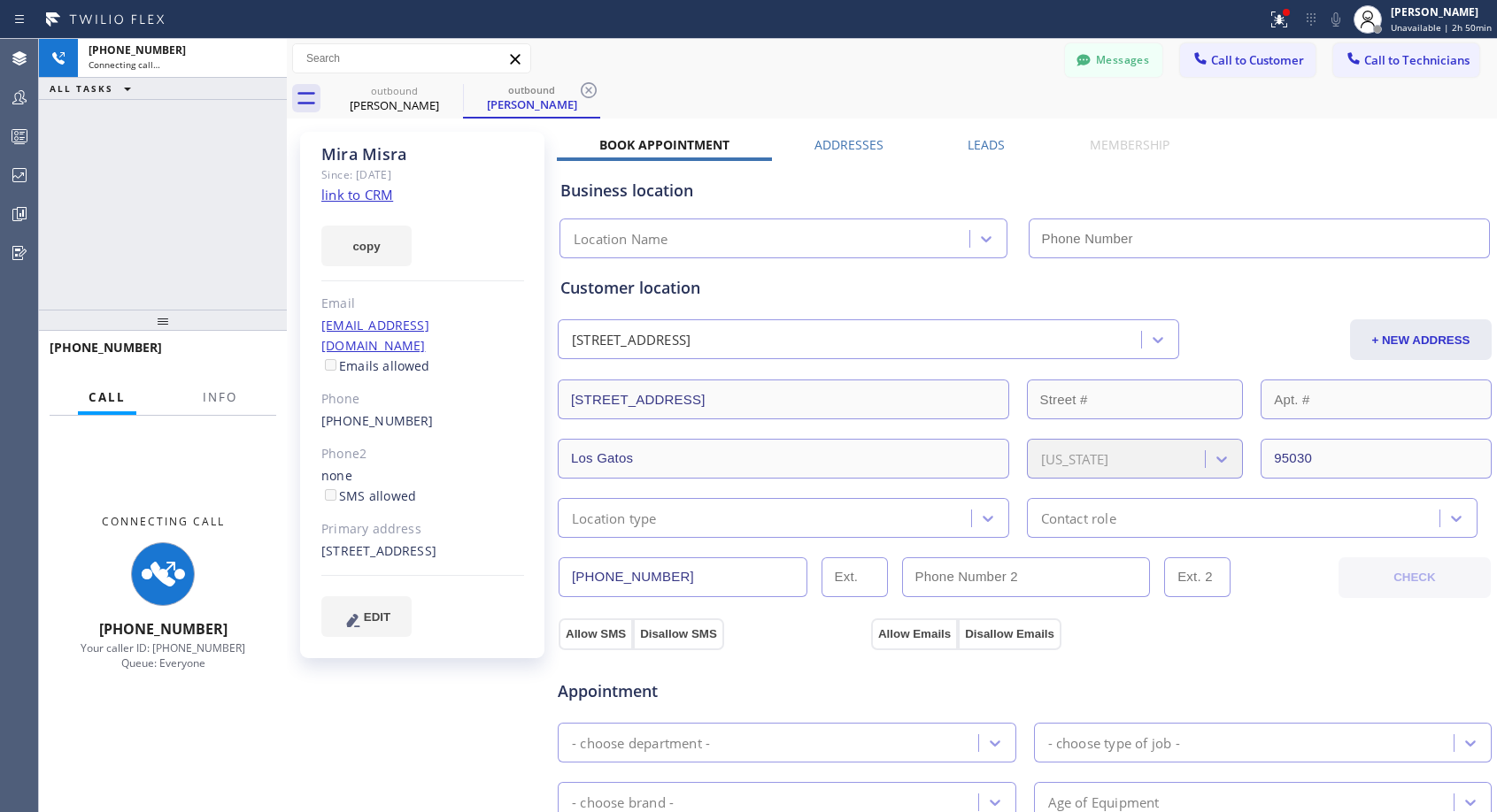
type input "[PHONE_NUMBER]"
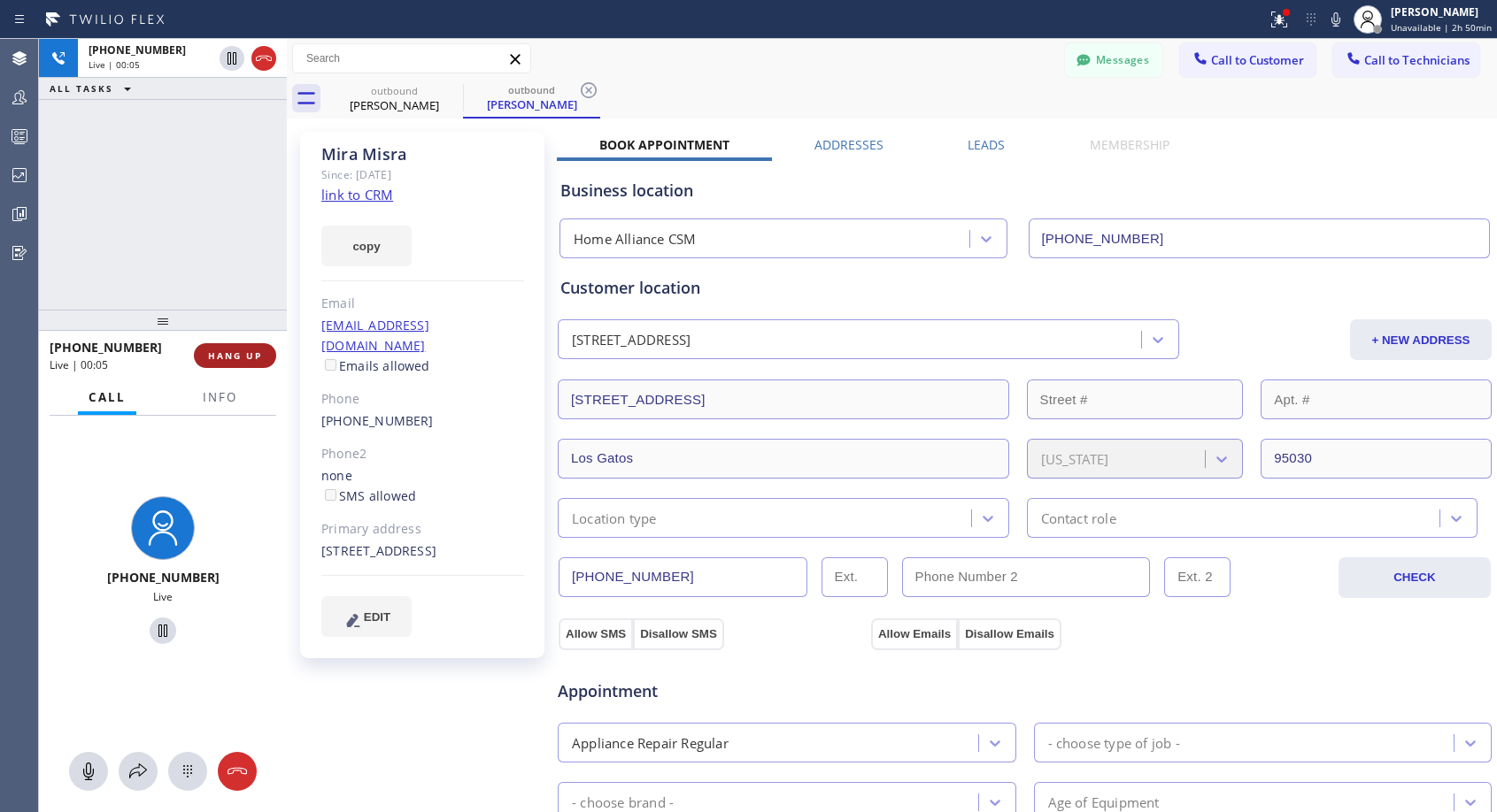
click at [244, 354] on span "HANG UP" at bounding box center [234, 356] width 54 height 13
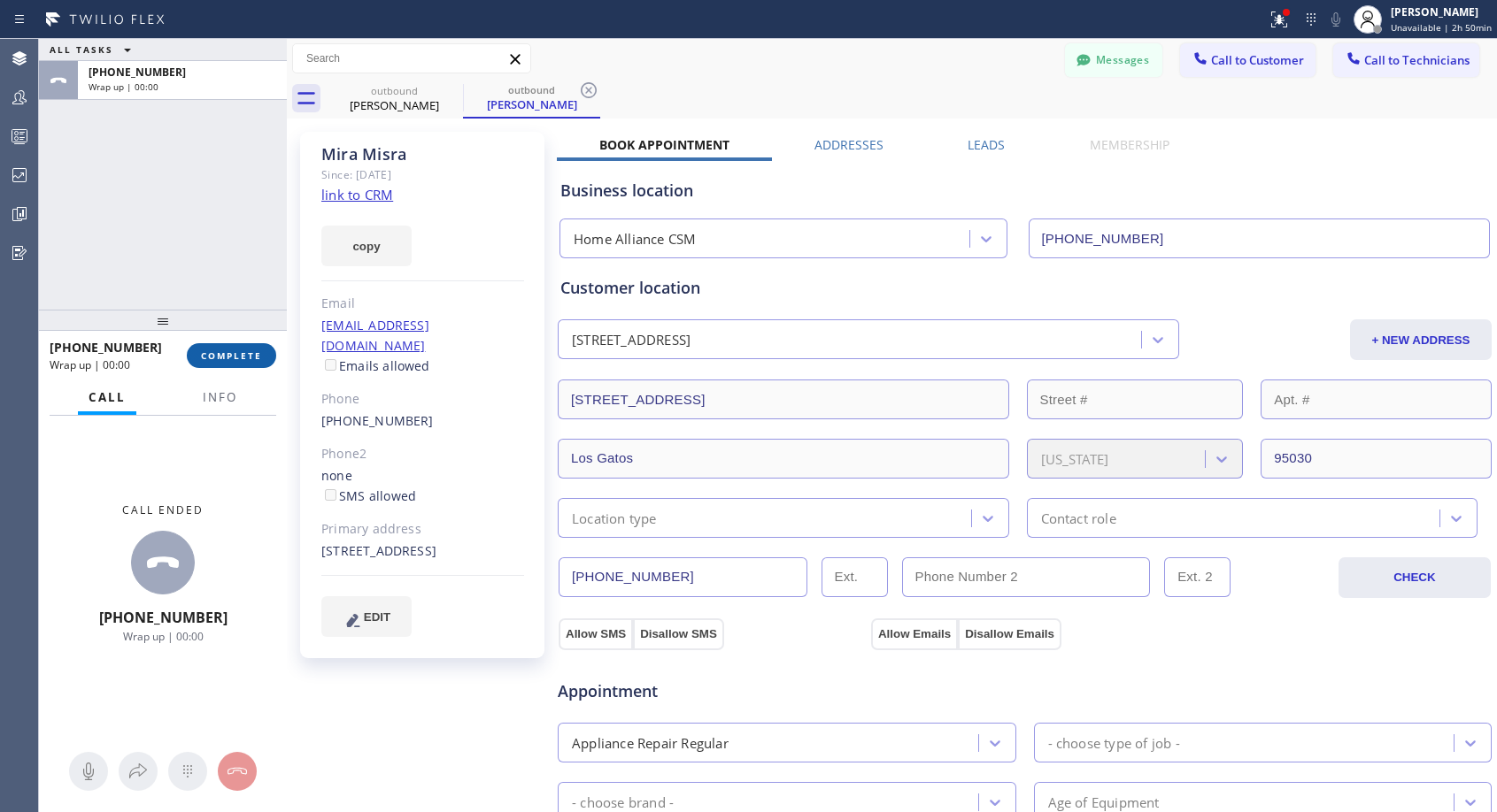
click at [244, 354] on span "COMPLETE" at bounding box center [231, 356] width 61 height 13
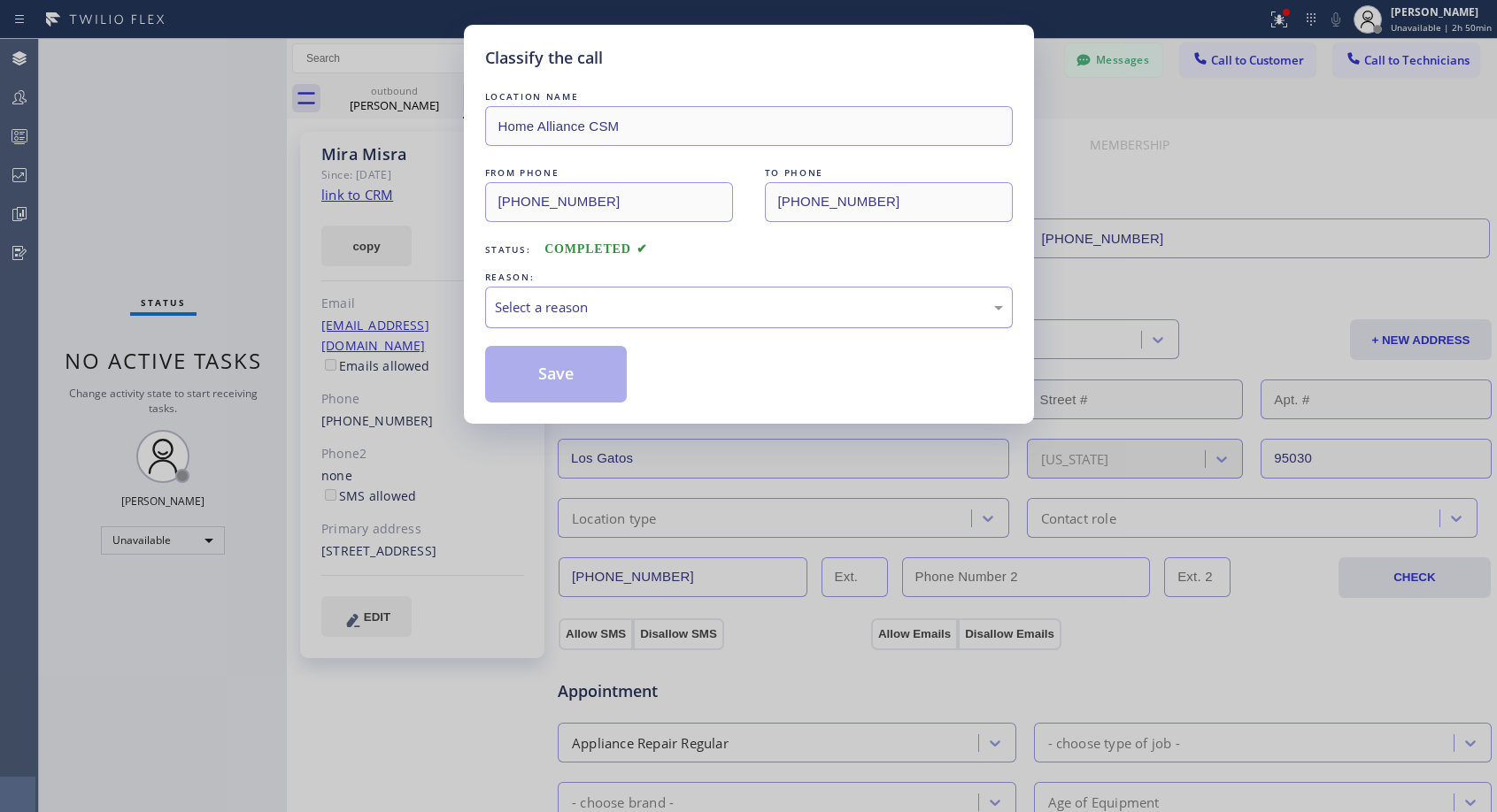
click at [660, 308] on div "Select a reason" at bounding box center [748, 307] width 508 height 20
click at [554, 375] on button "Save" at bounding box center [556, 375] width 142 height 57
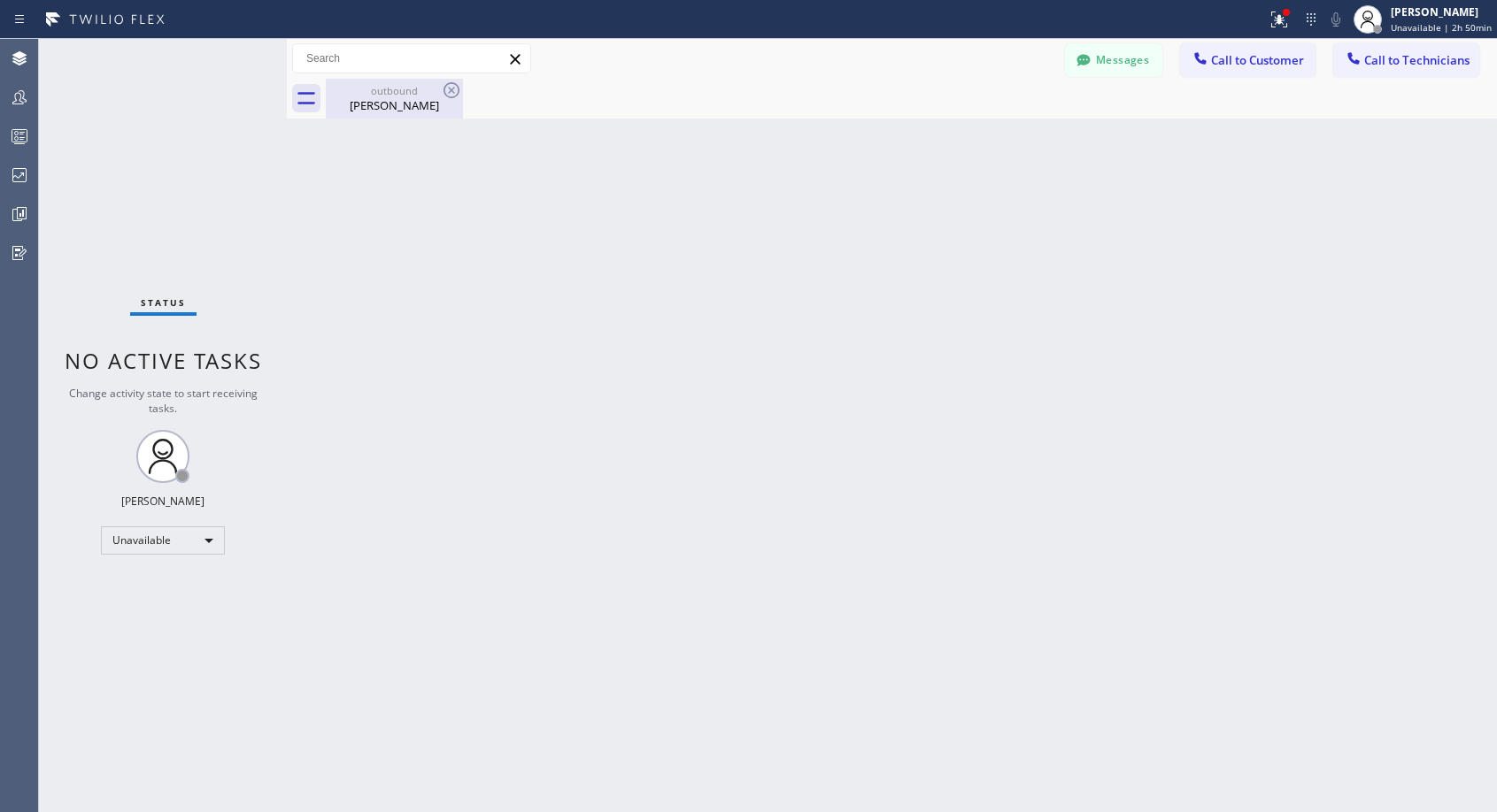
click at [399, 98] on div "Mira Misra" at bounding box center [394, 105] width 134 height 15
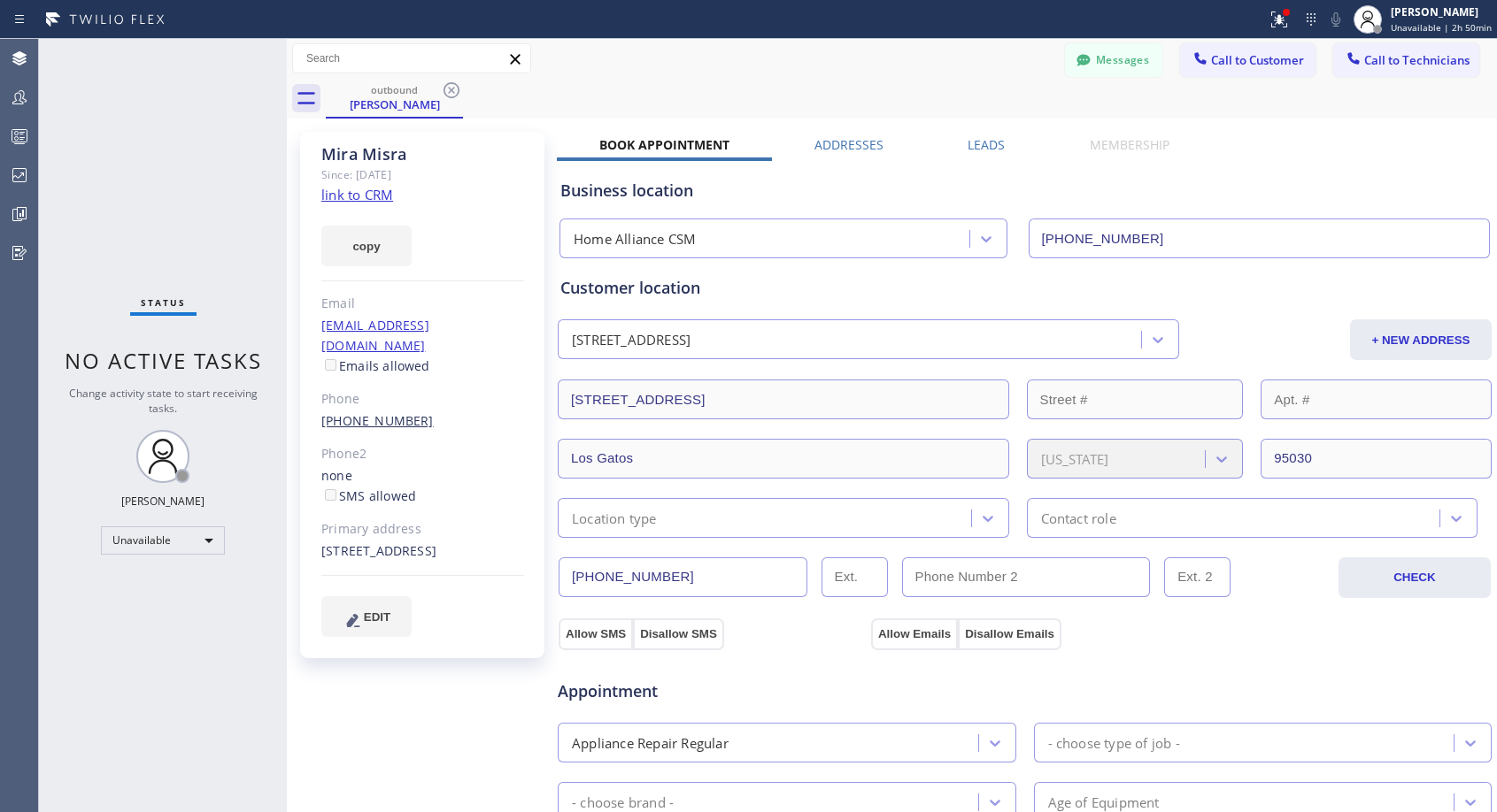
click at [389, 412] on link "(408) 309-4460" at bounding box center [377, 420] width 112 height 16
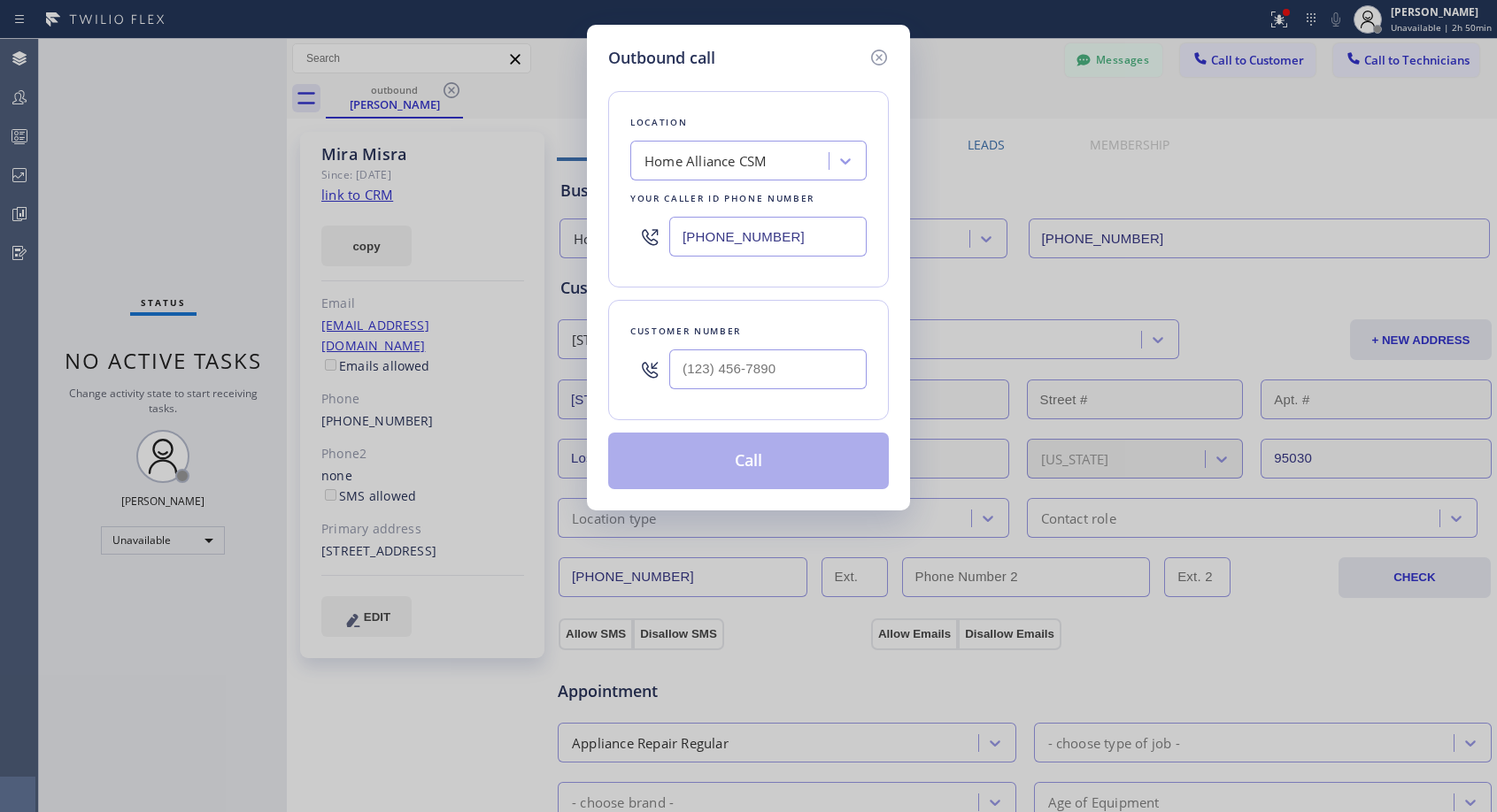
type input "(408) 309-4460"
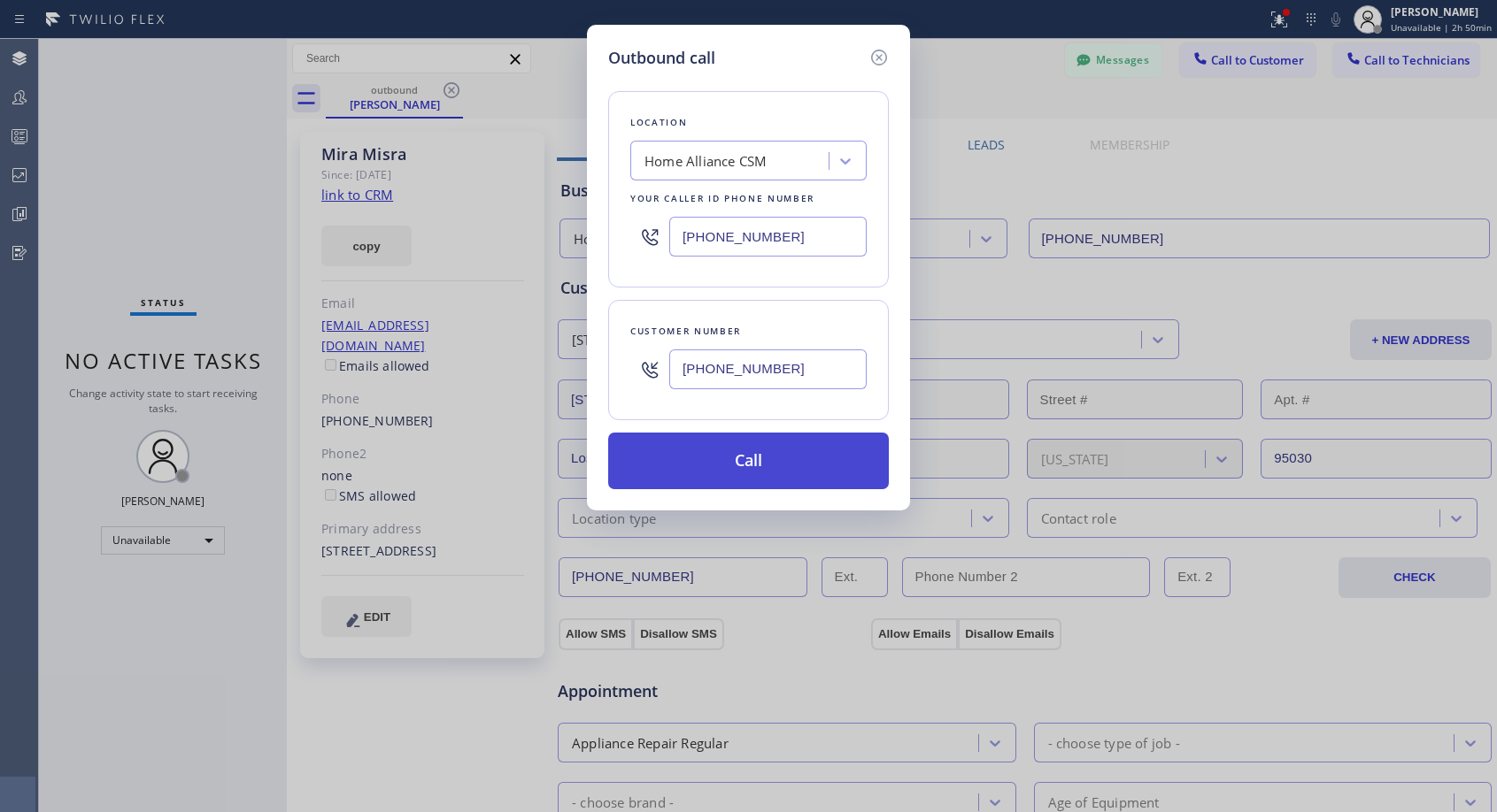
click at [716, 460] on button "Call" at bounding box center [748, 461] width 281 height 57
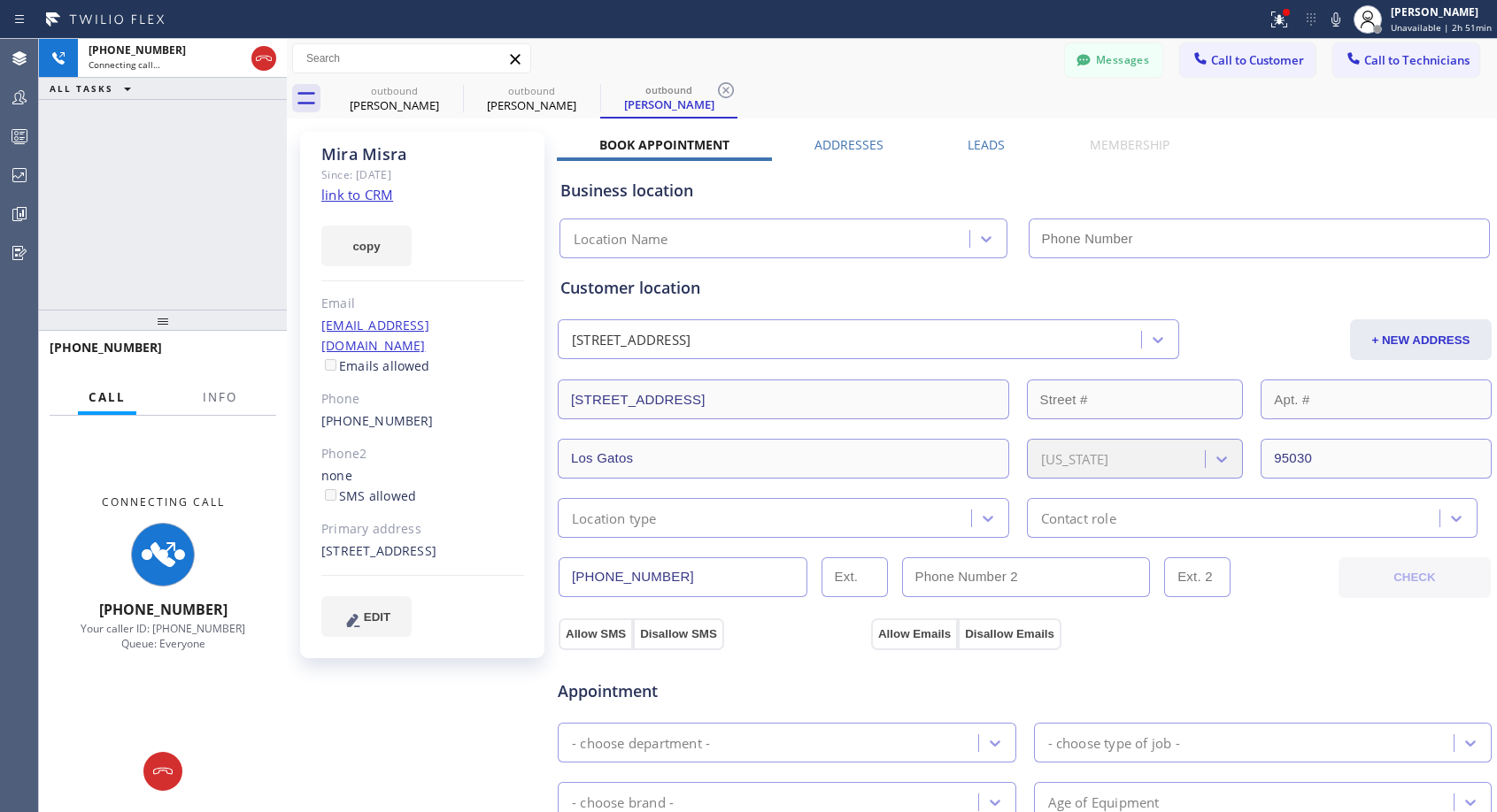
type input "[PHONE_NUMBER]"
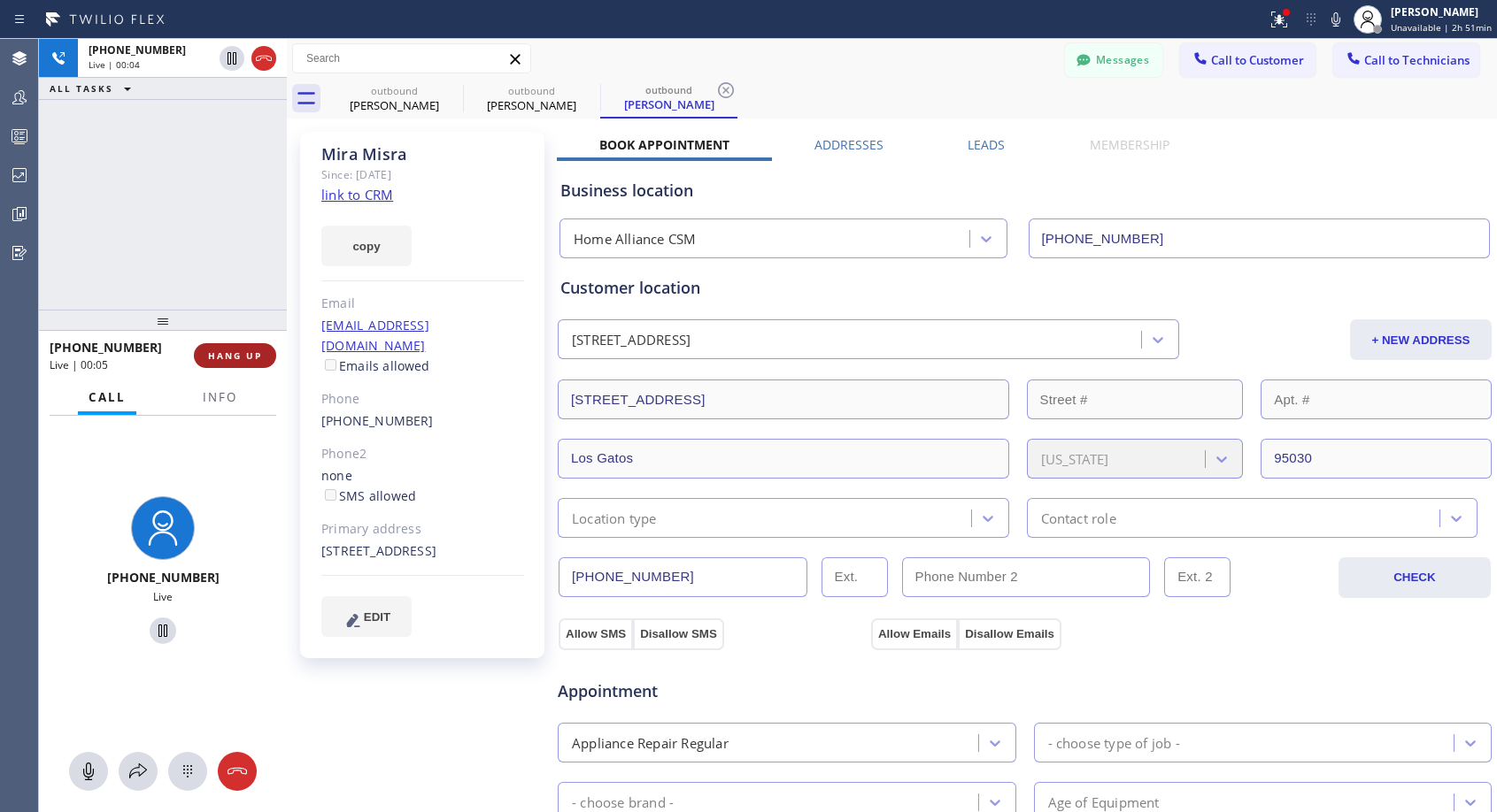
click at [253, 356] on span "HANG UP" at bounding box center [234, 356] width 54 height 13
click at [254, 355] on span "HANG UP" at bounding box center [234, 356] width 54 height 13
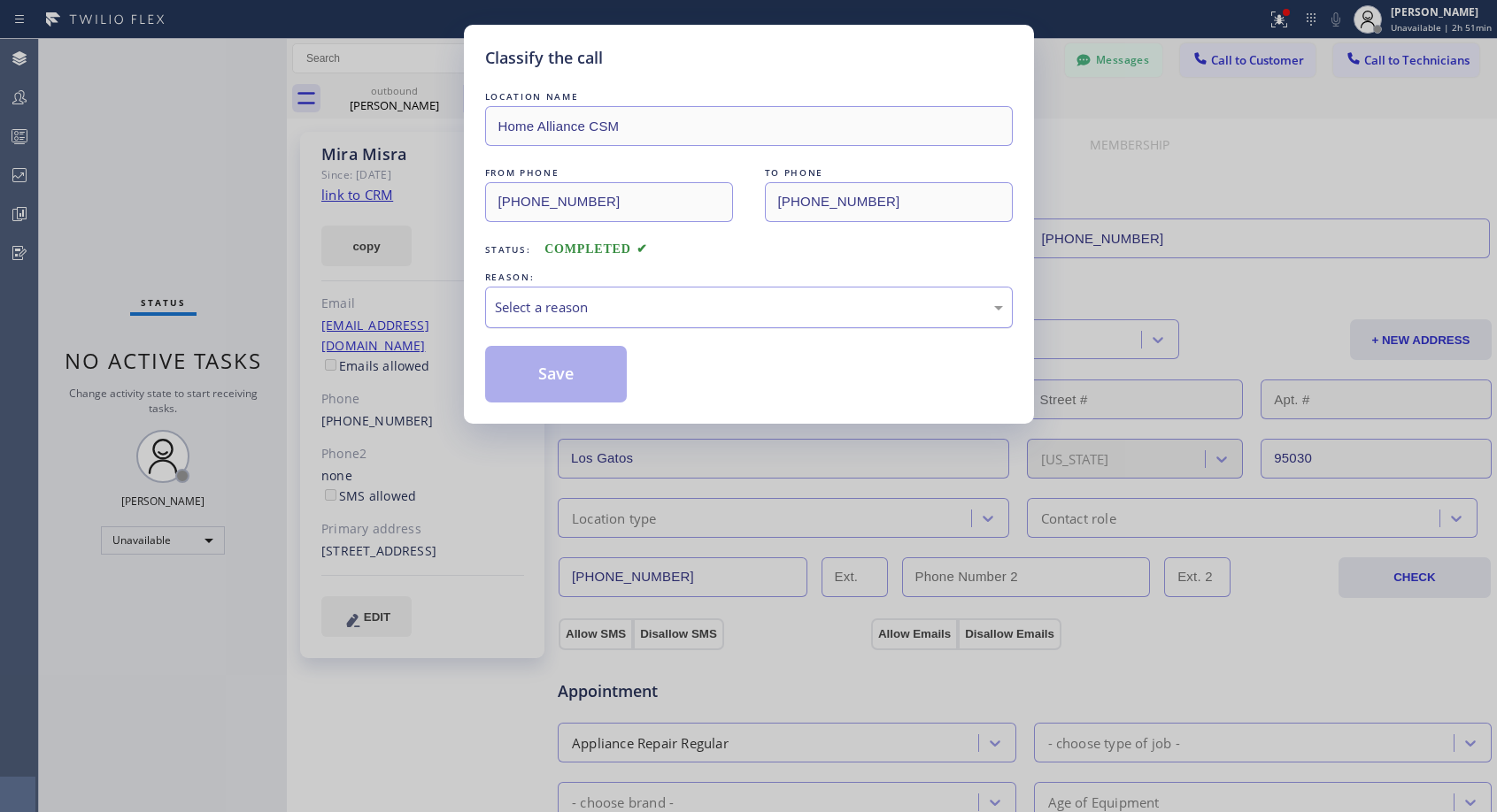
click at [671, 311] on div "Select a reason" at bounding box center [748, 307] width 508 height 20
click at [578, 377] on button "Save" at bounding box center [556, 375] width 142 height 57
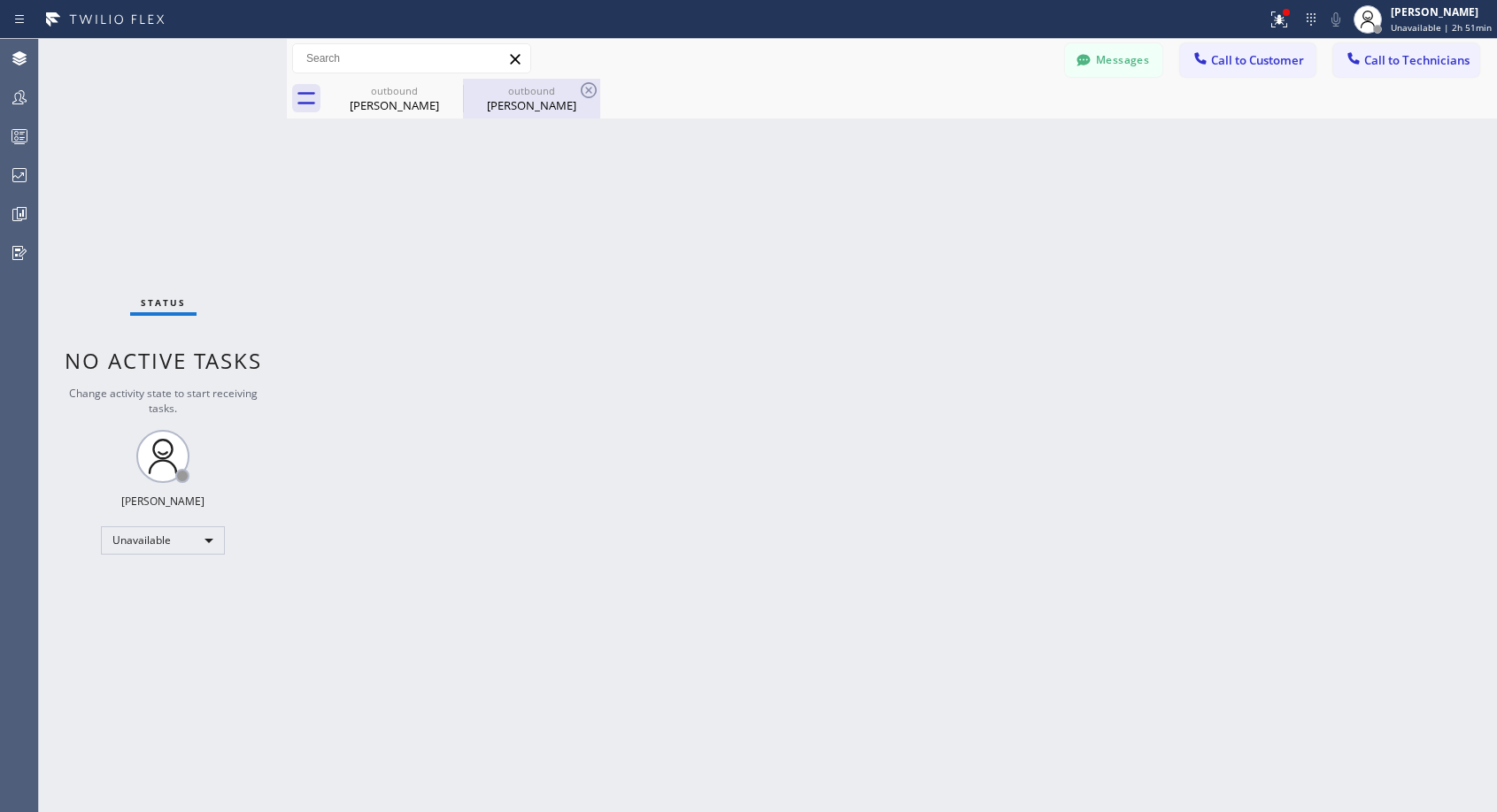
click at [533, 108] on div "Mira Misra" at bounding box center [532, 105] width 134 height 15
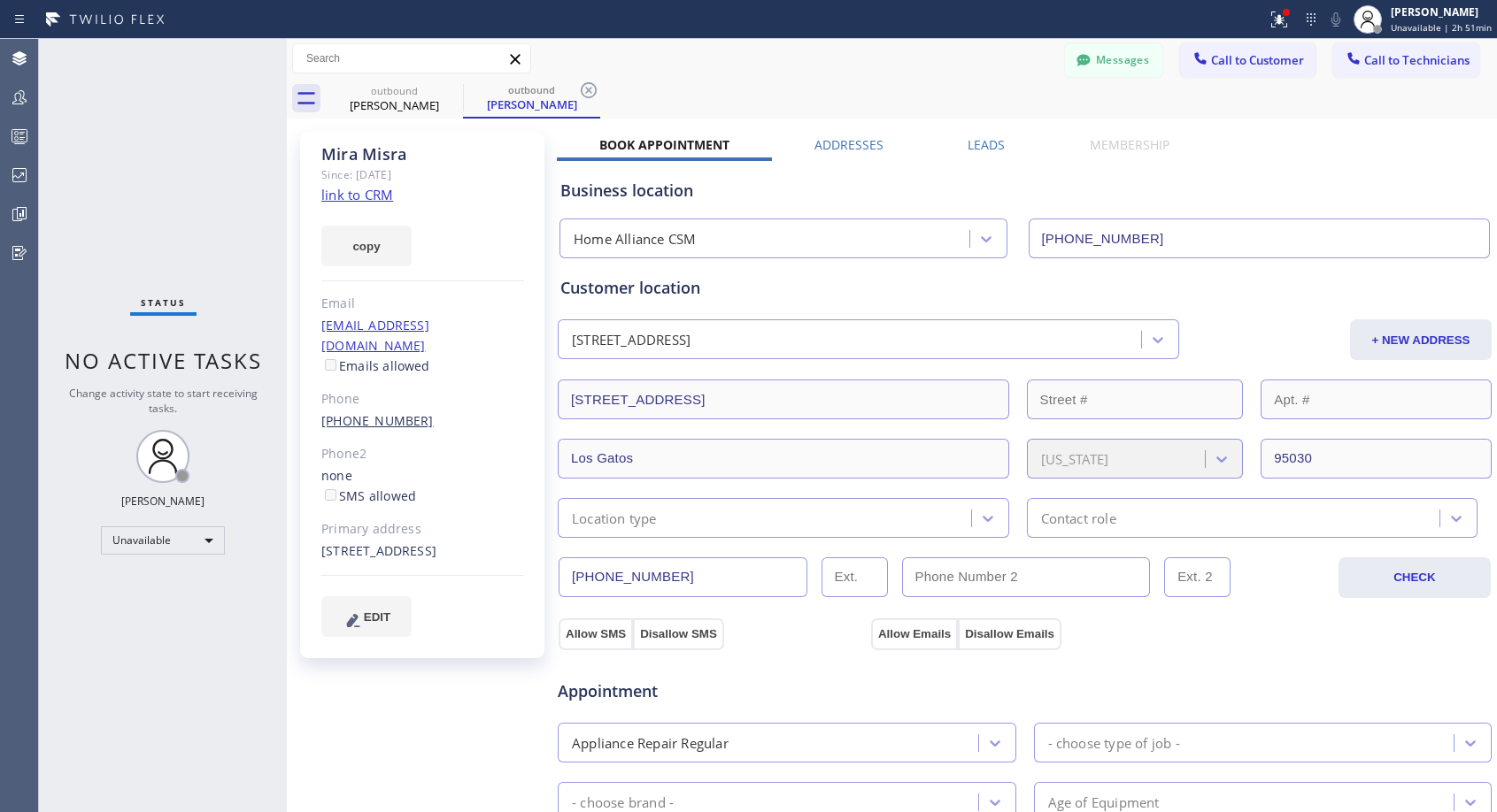
click at [365, 412] on link "(408) 309-4460" at bounding box center [377, 420] width 112 height 16
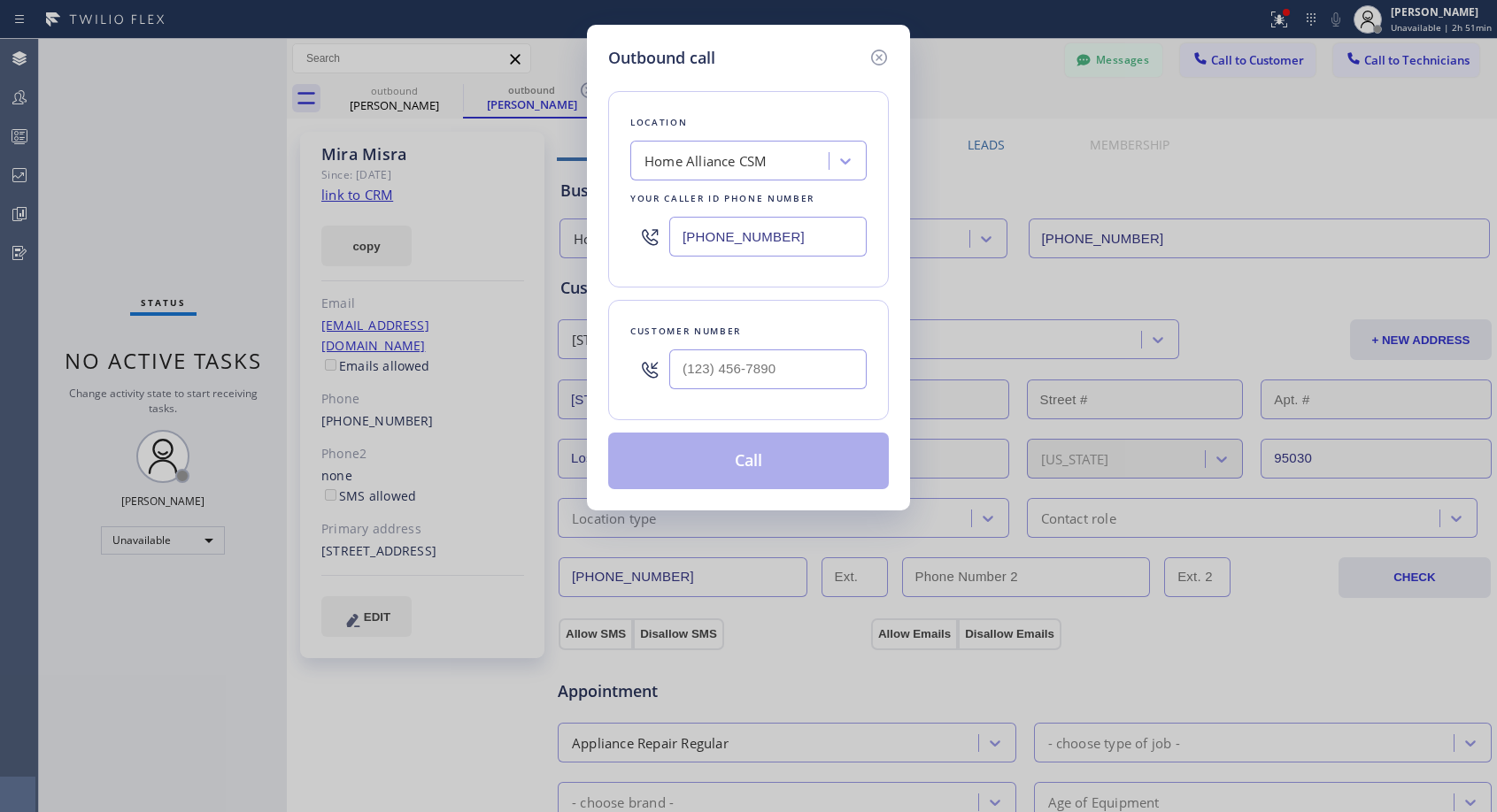
type input "(408) 309-4460"
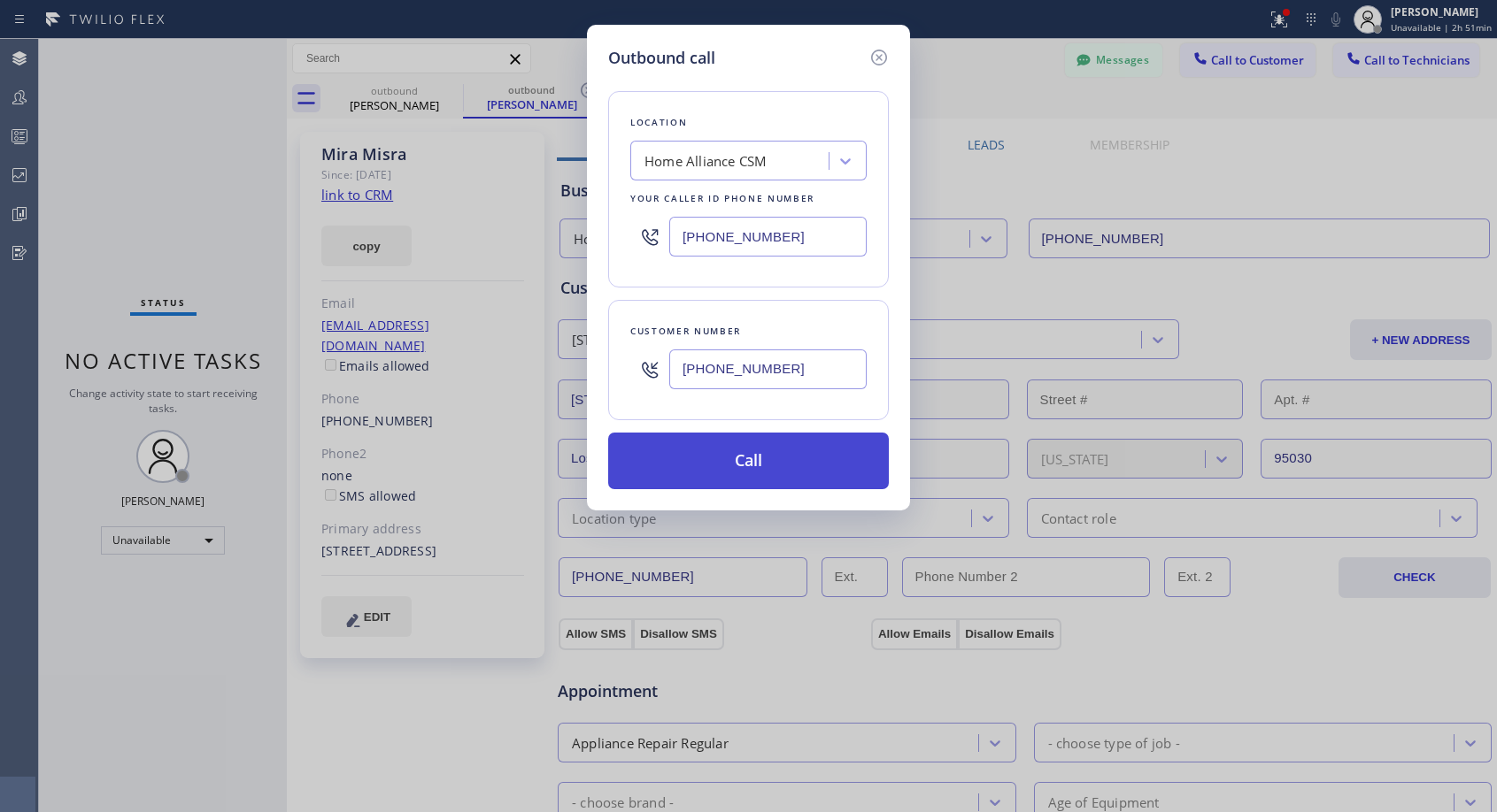
click at [725, 457] on button "Call" at bounding box center [748, 461] width 281 height 57
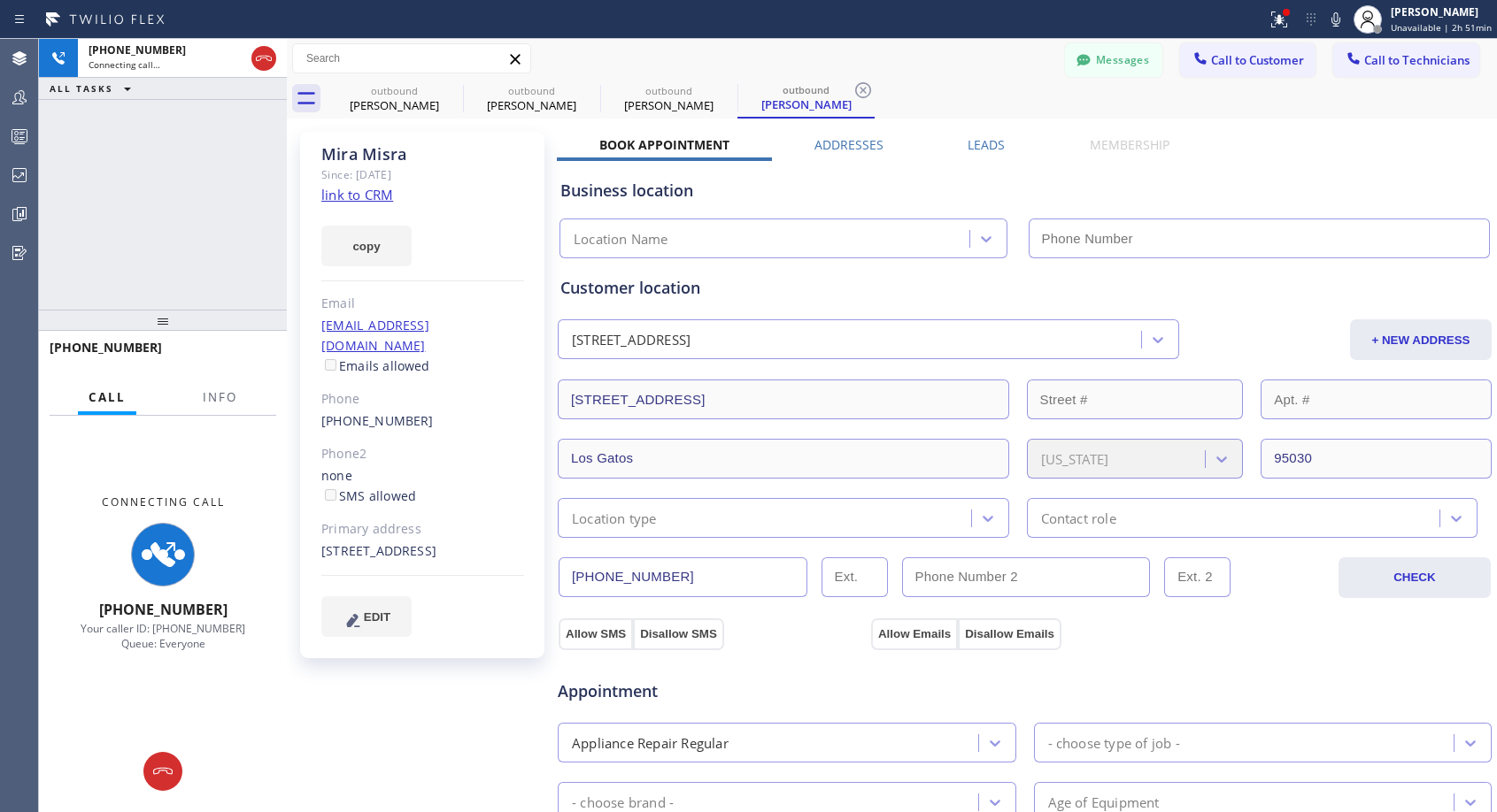
type input "[PHONE_NUMBER]"
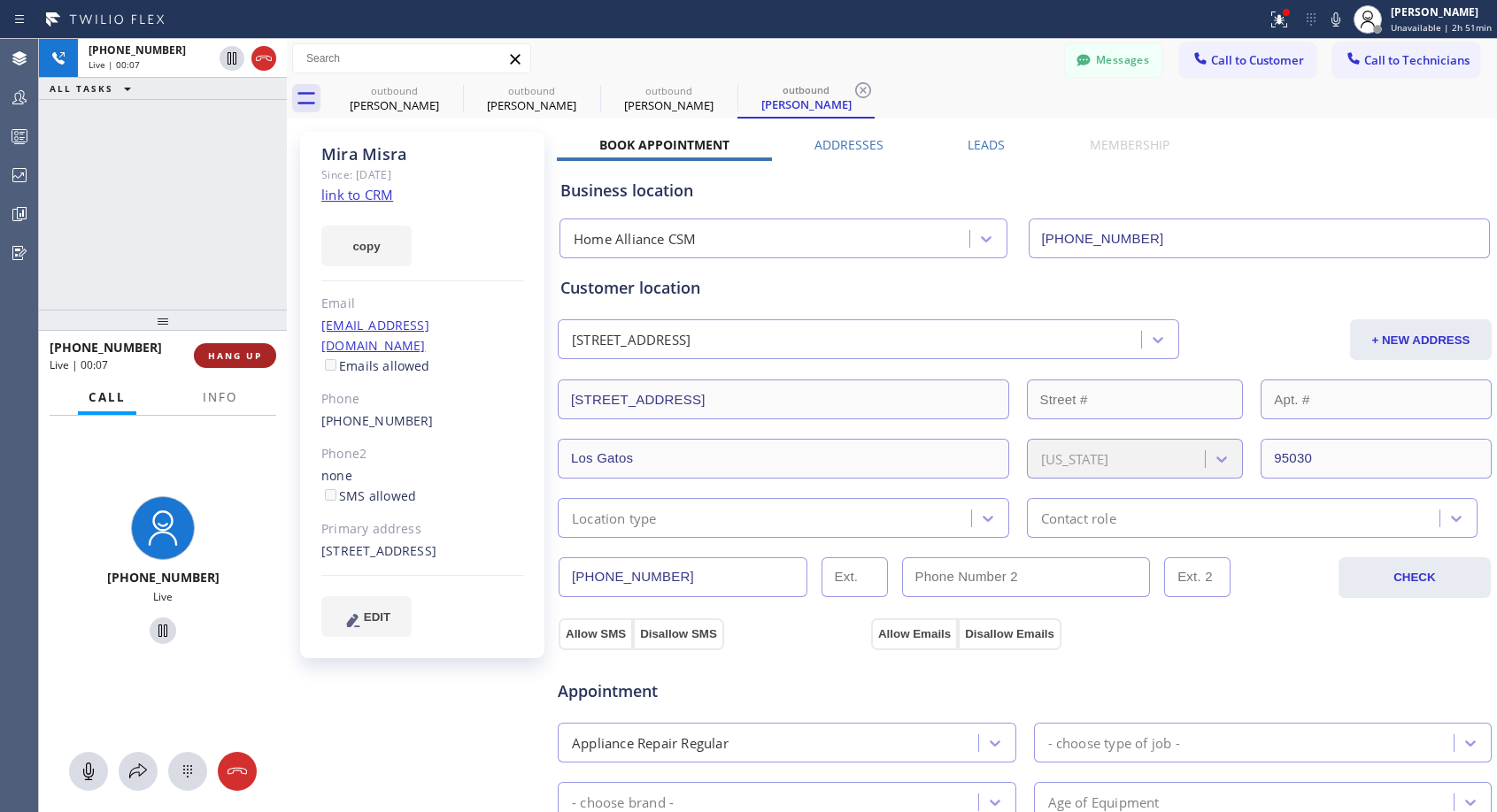
click at [220, 350] on span "HANG UP" at bounding box center [234, 356] width 54 height 13
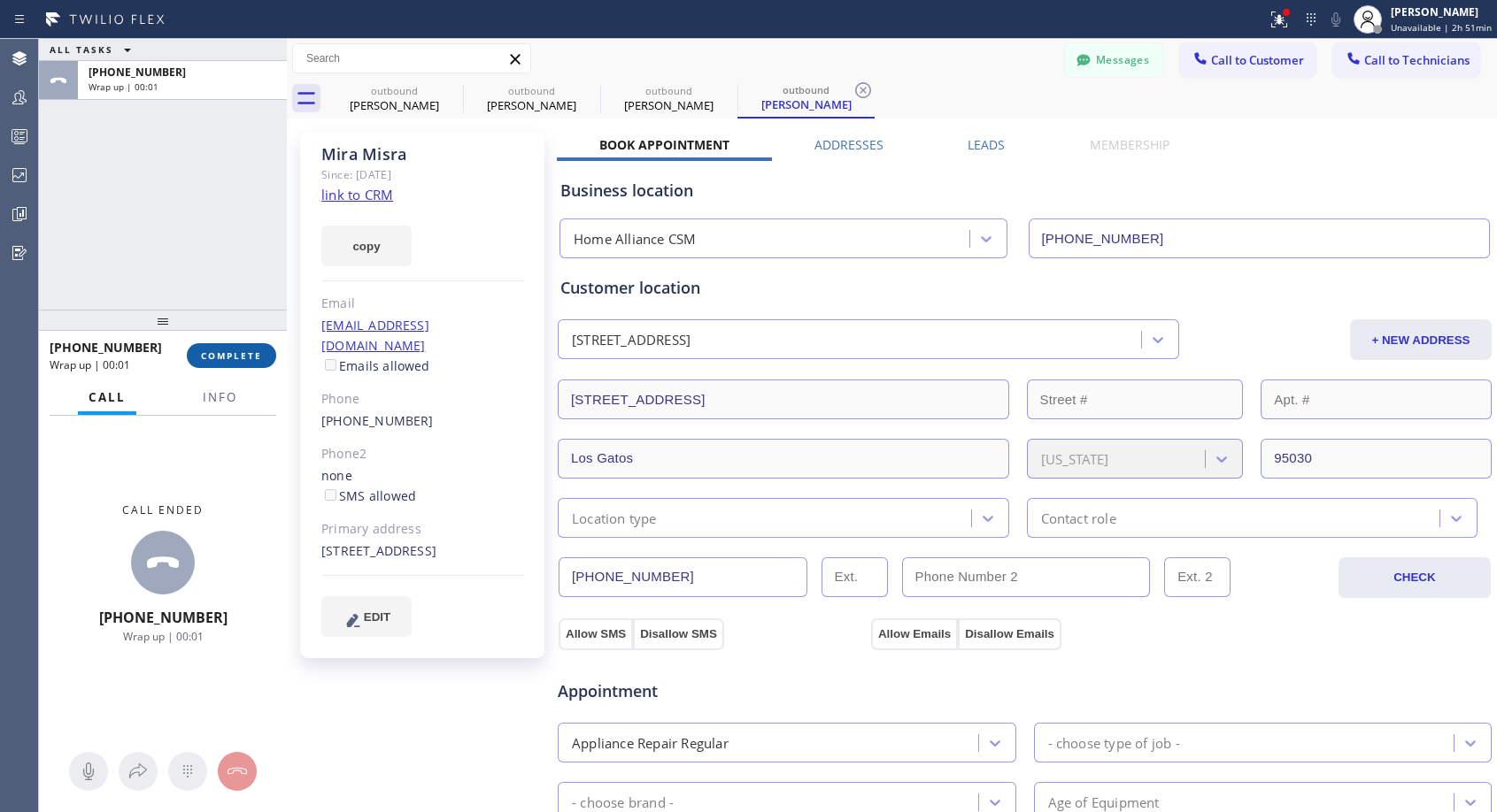
click at [252, 357] on span "COMPLETE" at bounding box center [231, 356] width 61 height 13
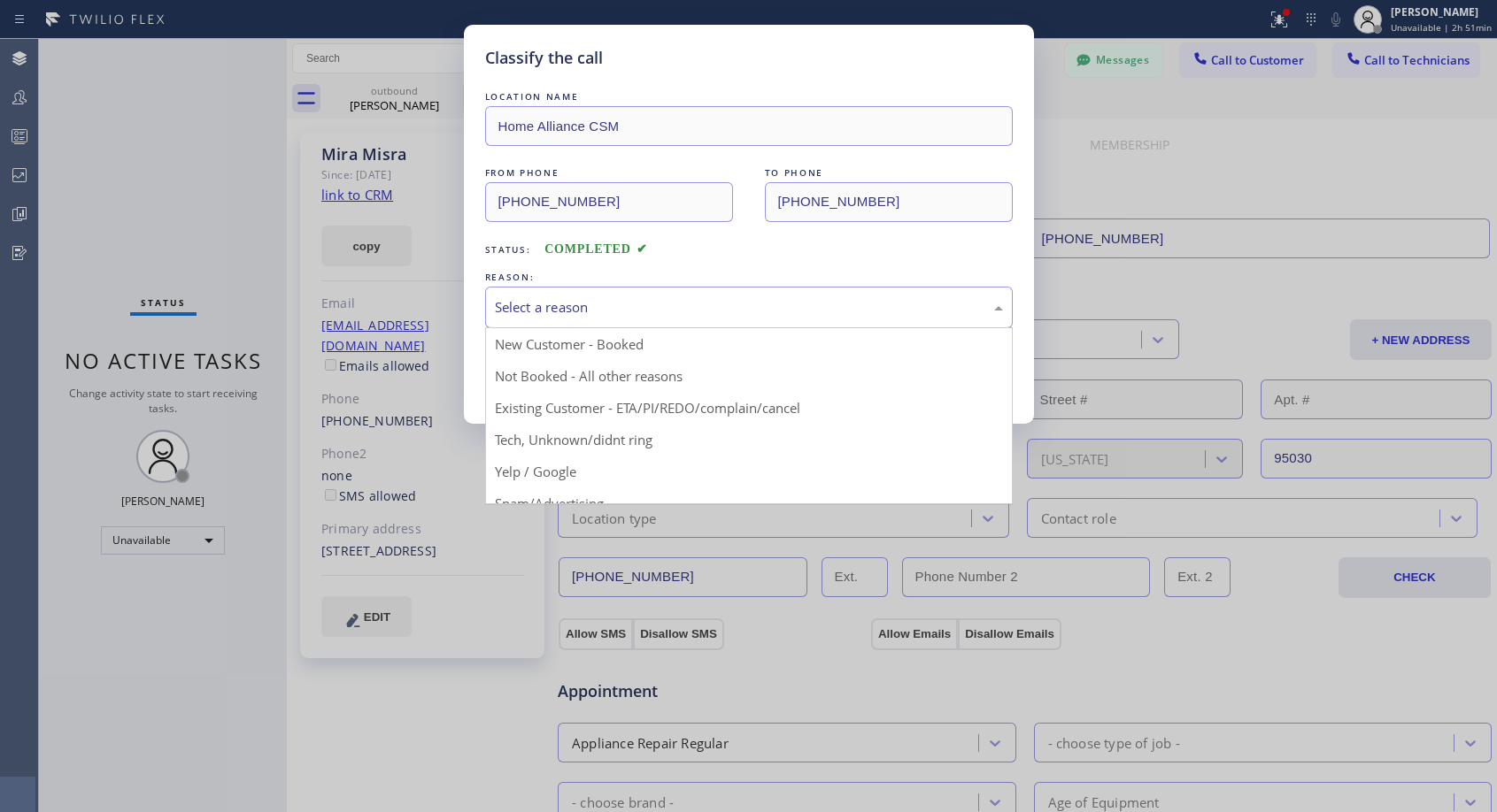
click at [734, 306] on div "Select a reason" at bounding box center [748, 307] width 508 height 20
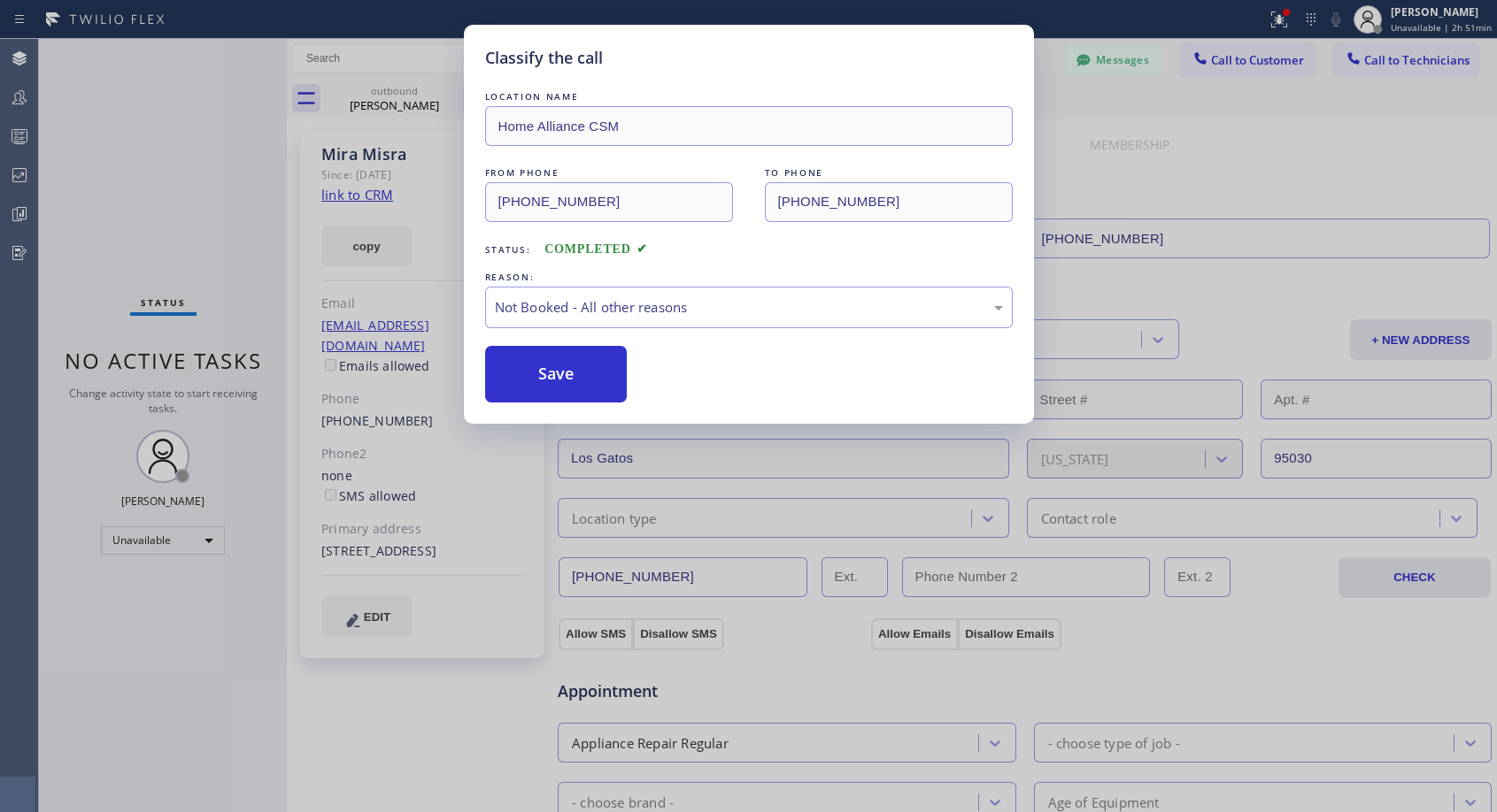
click at [618, 371] on button "Save" at bounding box center [556, 375] width 142 height 57
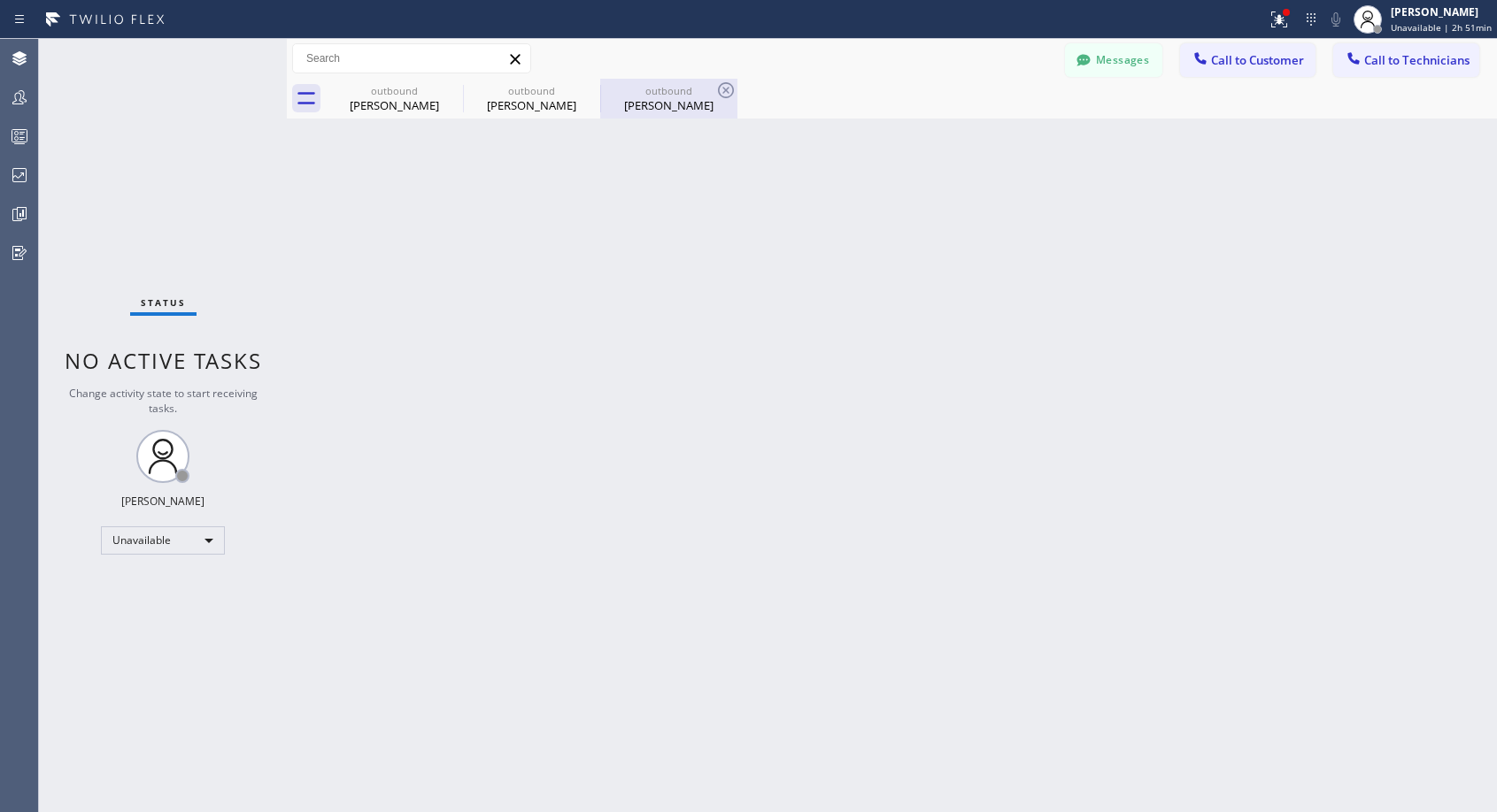
click at [663, 107] on div "Mira Misra" at bounding box center [668, 105] width 134 height 15
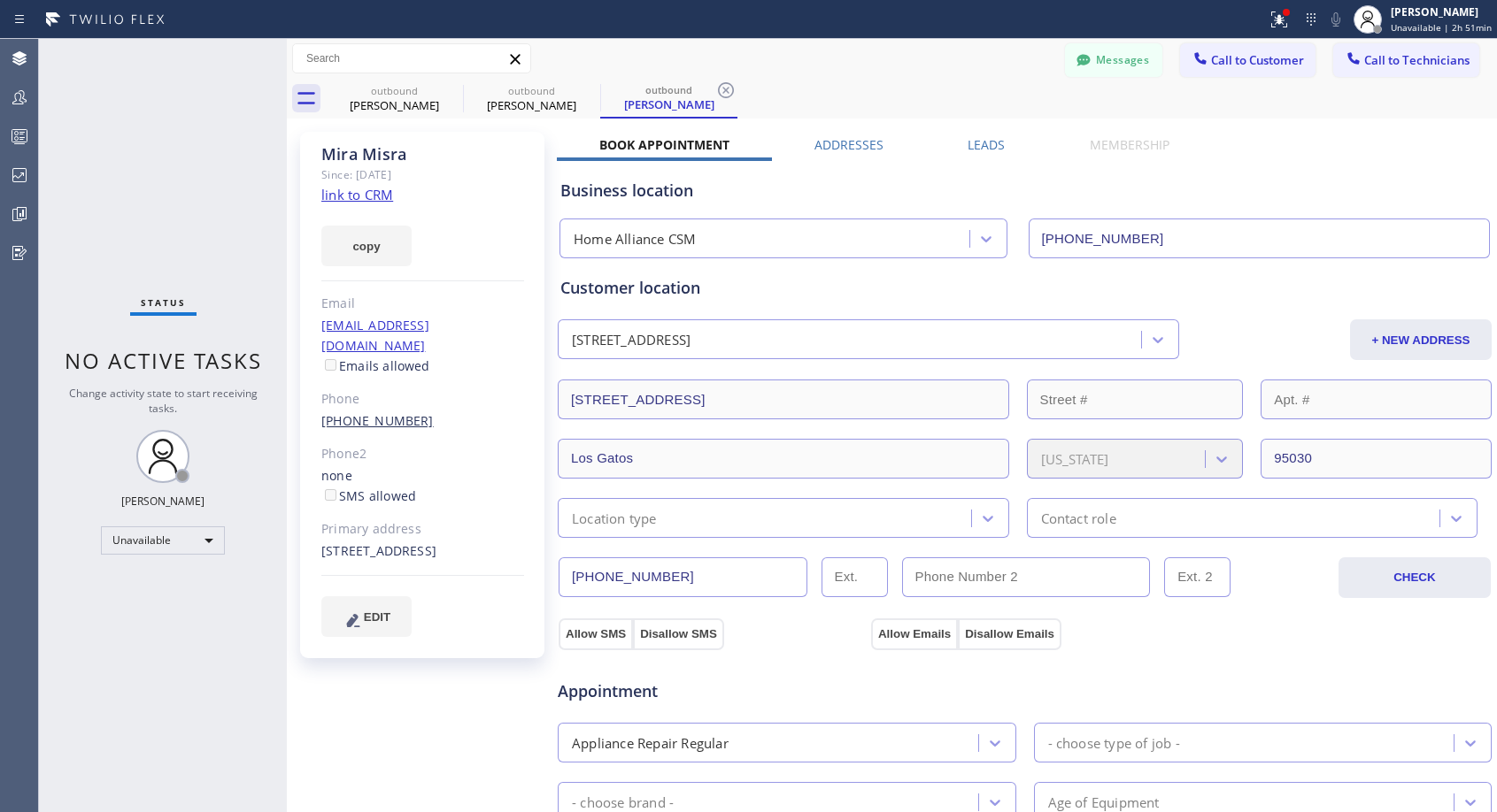
click at [356, 412] on link "(408) 309-4460" at bounding box center [377, 420] width 112 height 16
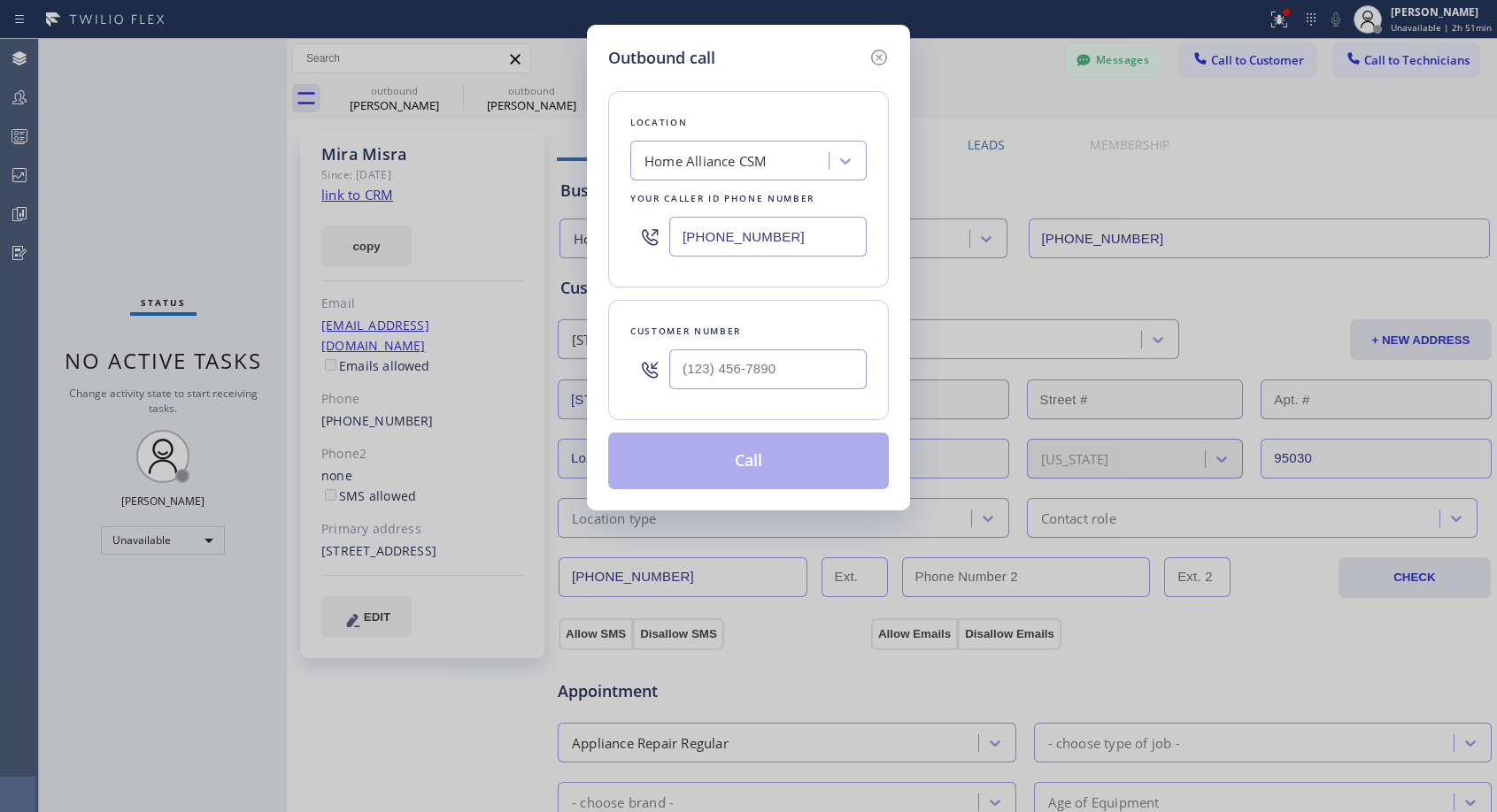
type input "(408) 309-4460"
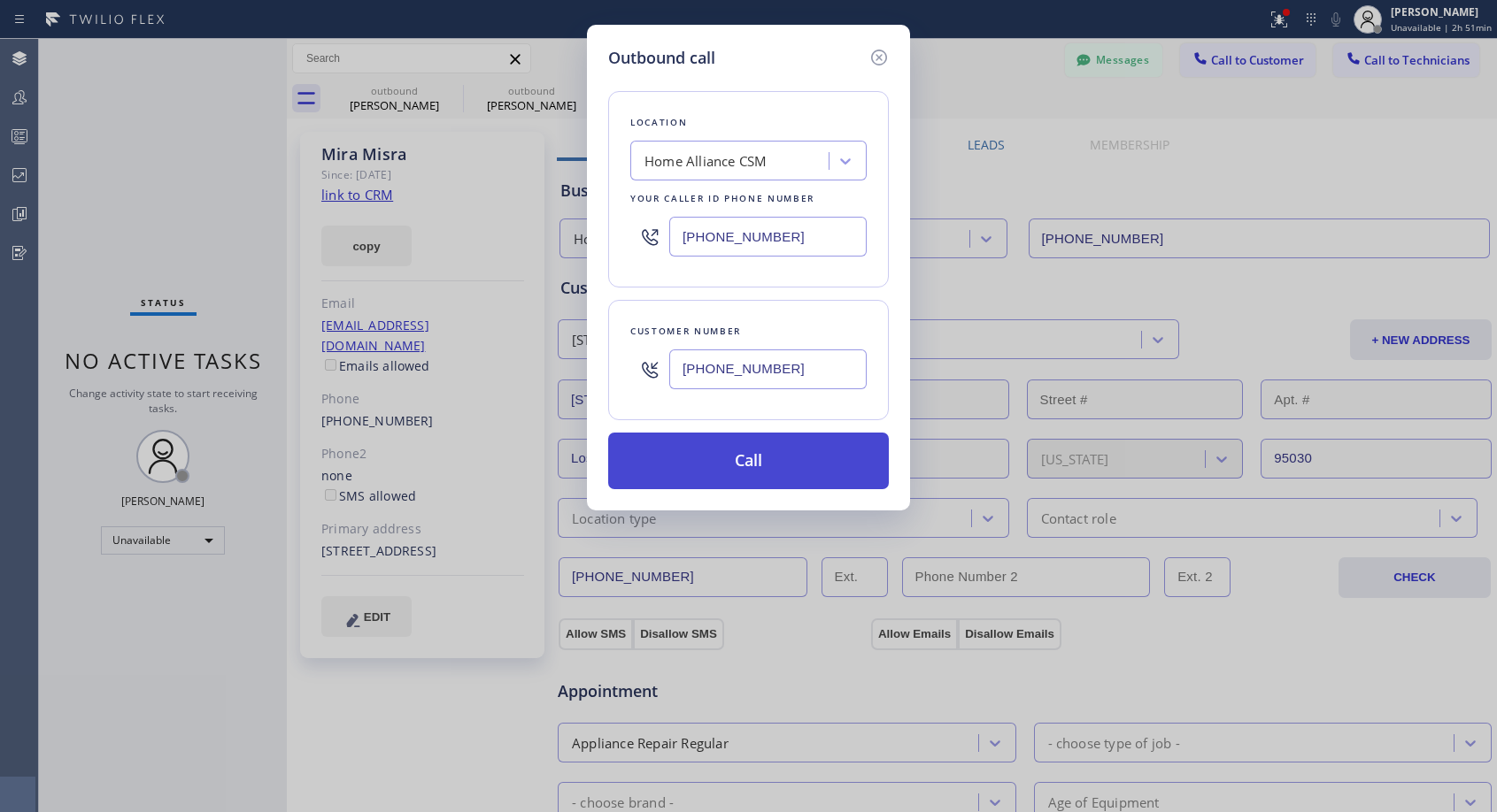
click at [720, 469] on button "Call" at bounding box center [748, 461] width 281 height 57
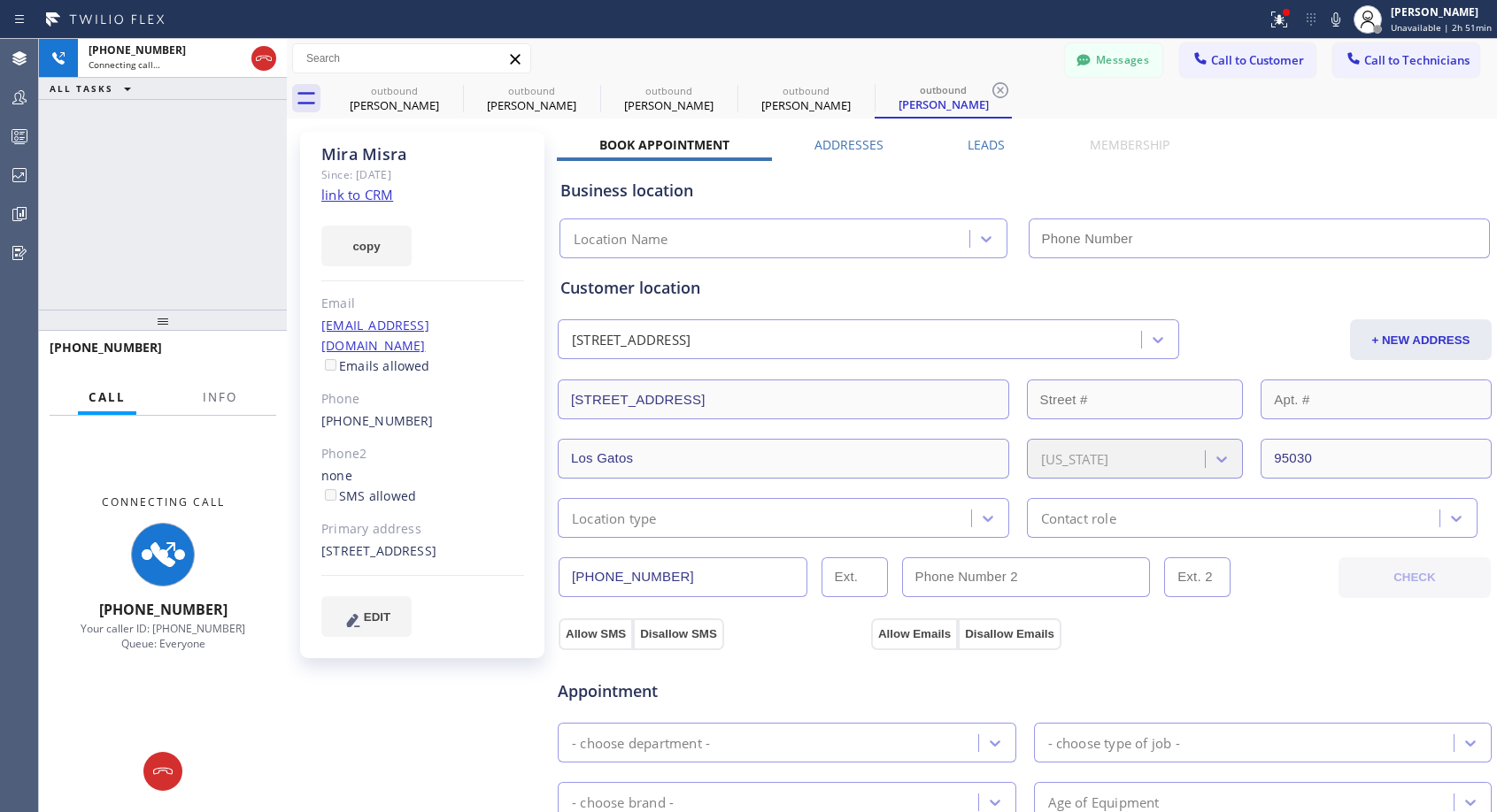
type input "[PHONE_NUMBER]"
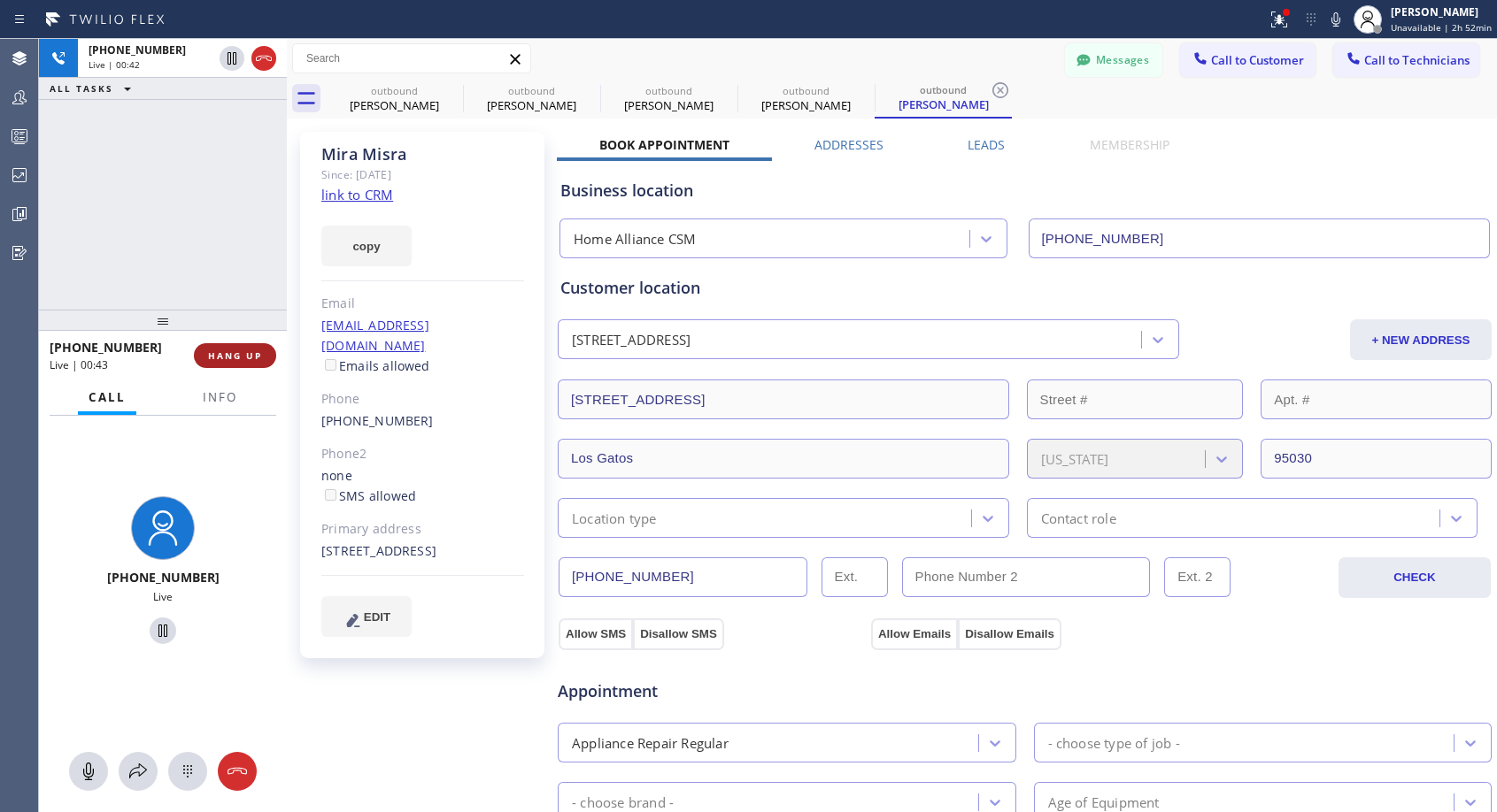
click at [243, 354] on span "HANG UP" at bounding box center [234, 356] width 54 height 13
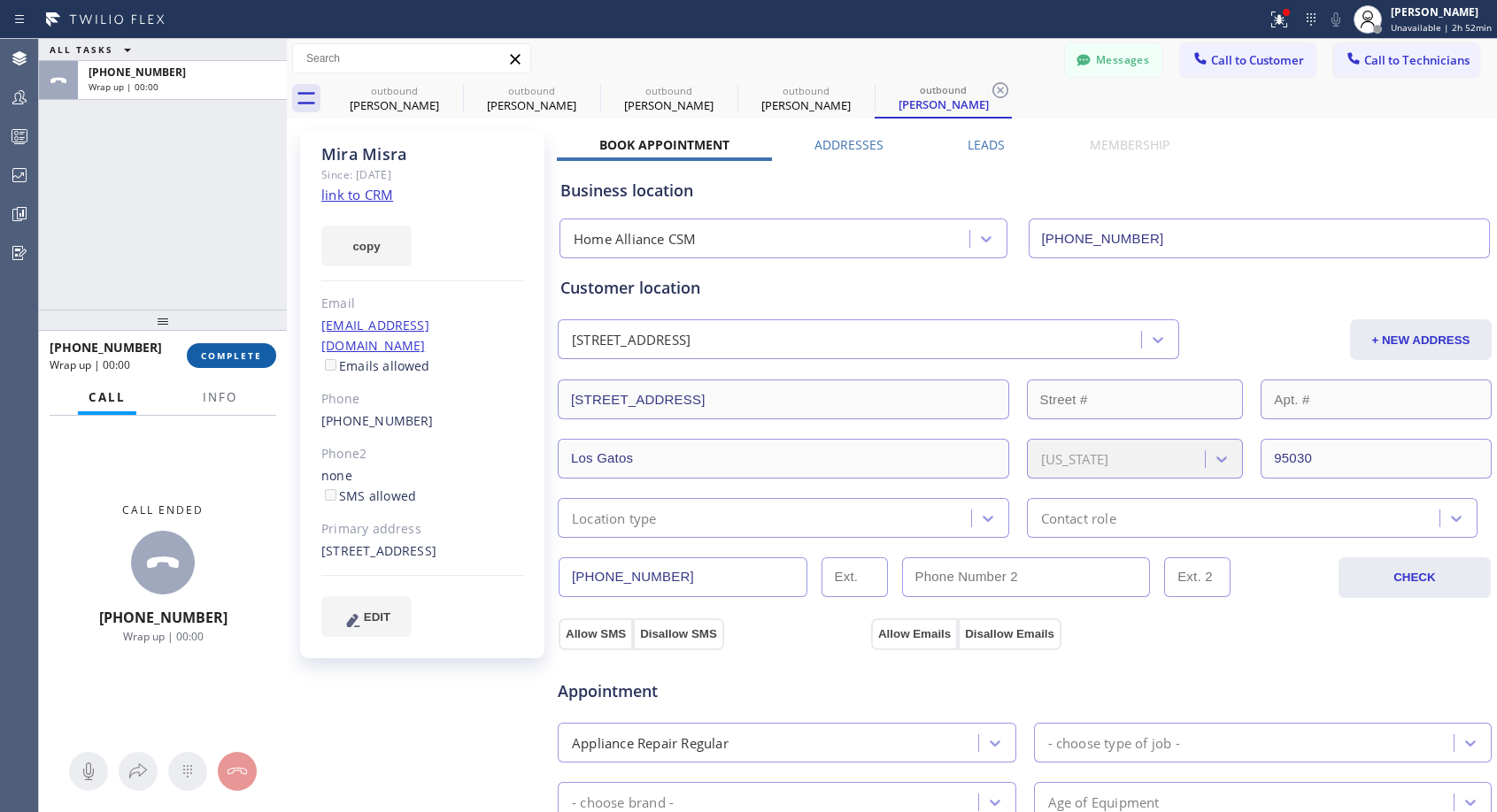
click at [243, 354] on span "COMPLETE" at bounding box center [231, 356] width 61 height 13
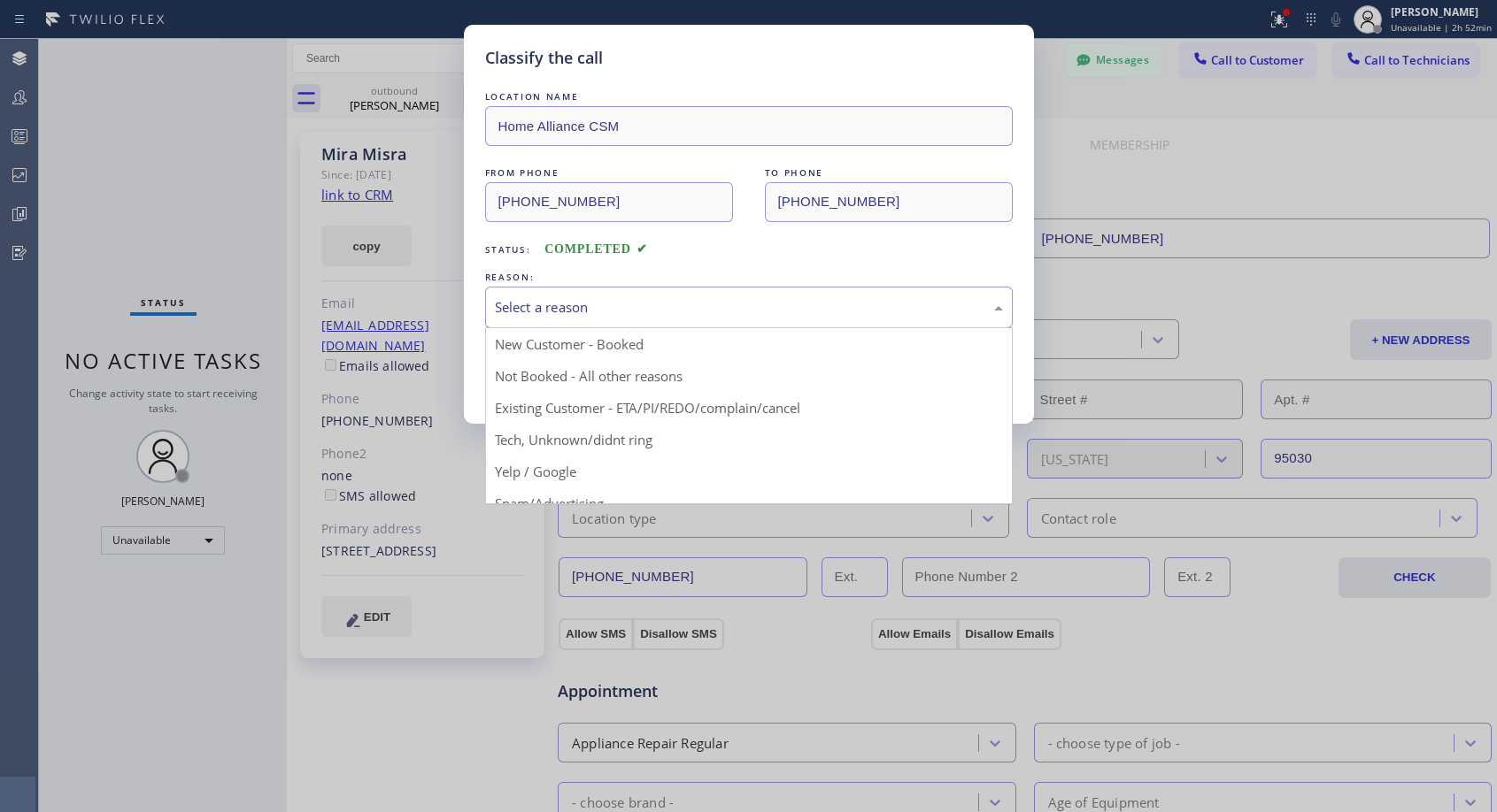
click at [531, 297] on div "Select a reason" at bounding box center [748, 307] width 508 height 20
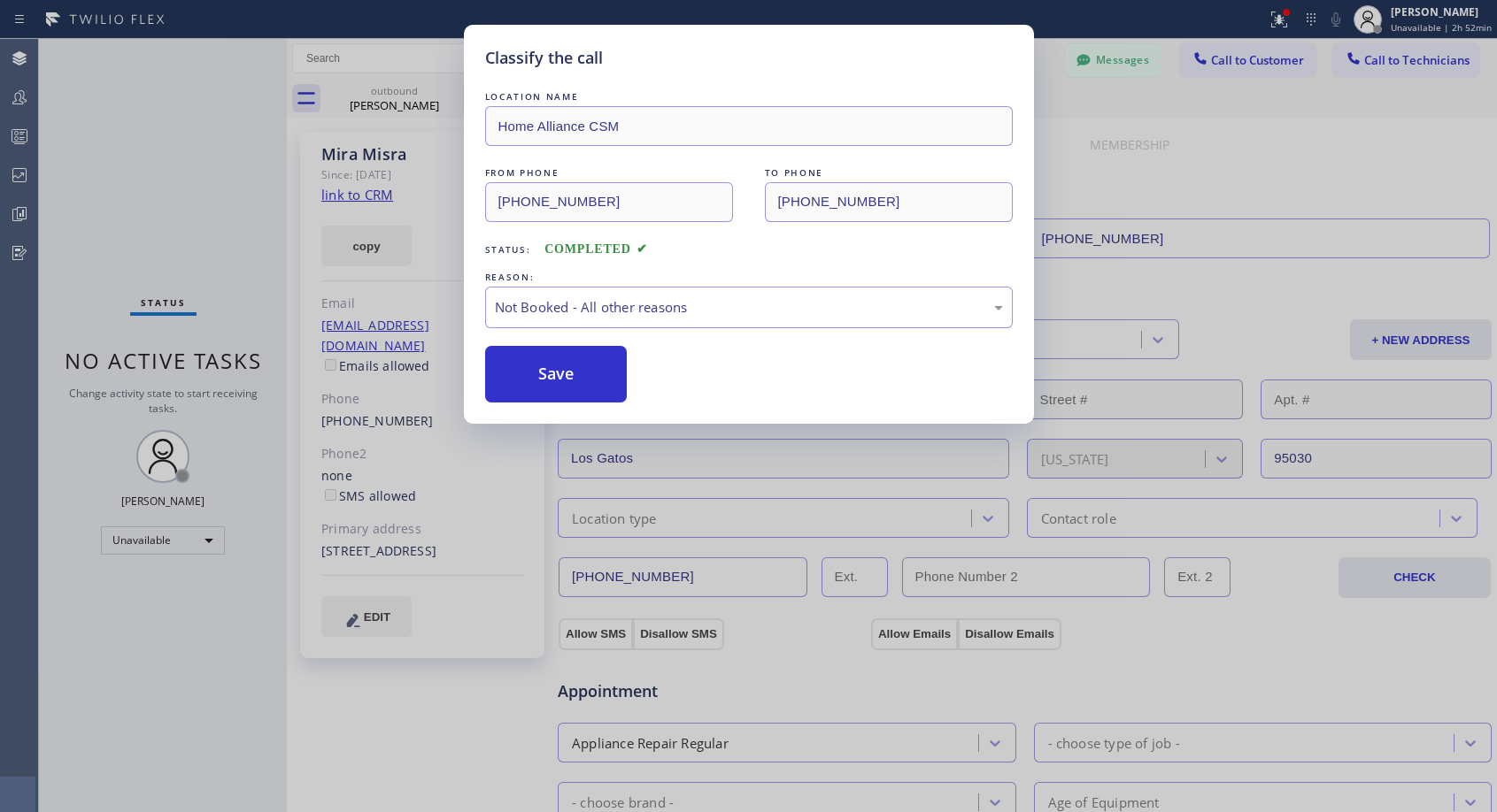
click at [528, 367] on button "Save" at bounding box center [556, 375] width 142 height 57
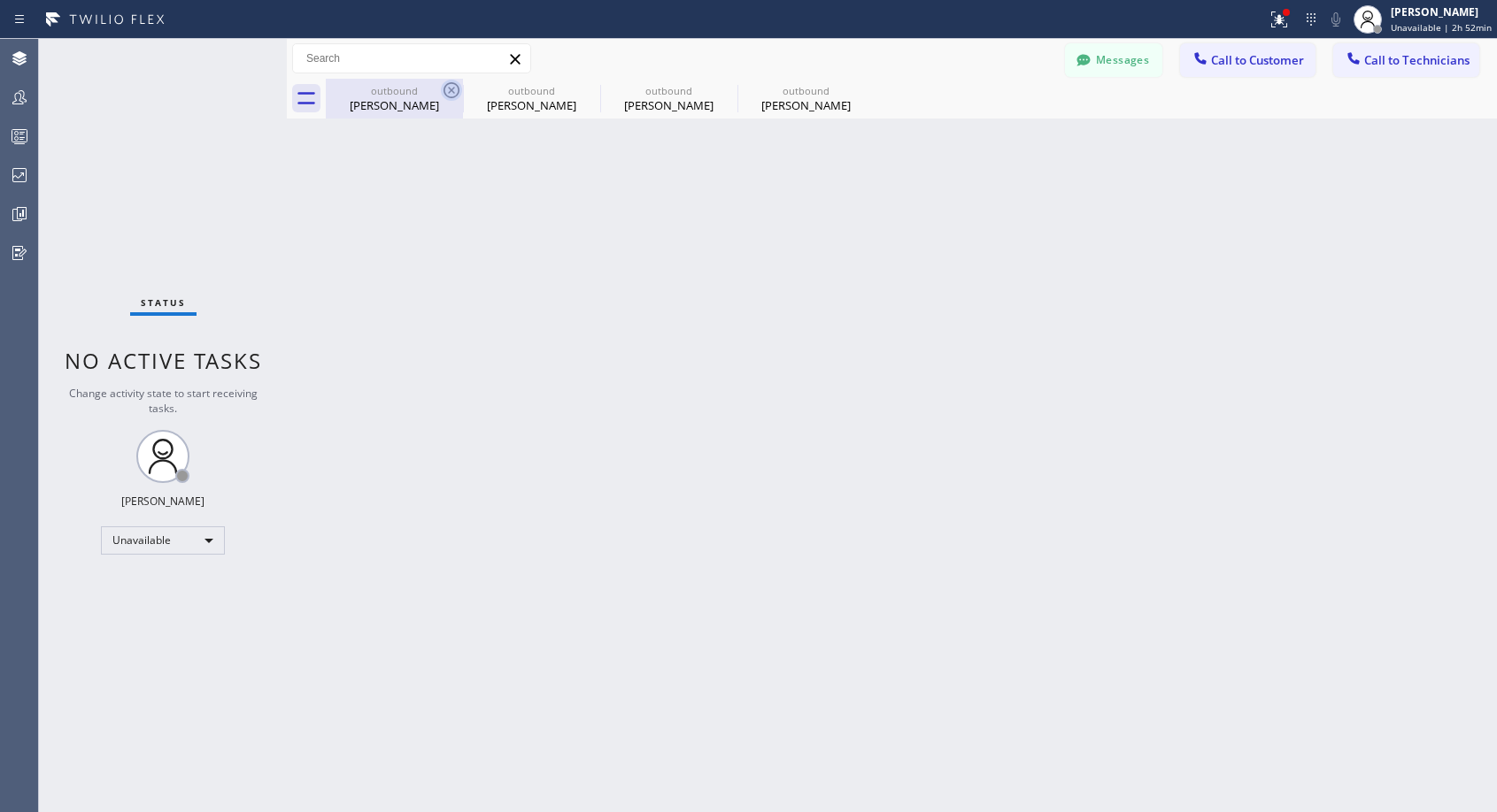
click at [446, 92] on icon at bounding box center [451, 89] width 21 height 21
click at [0, 0] on icon at bounding box center [0, 0] width 0 height 0
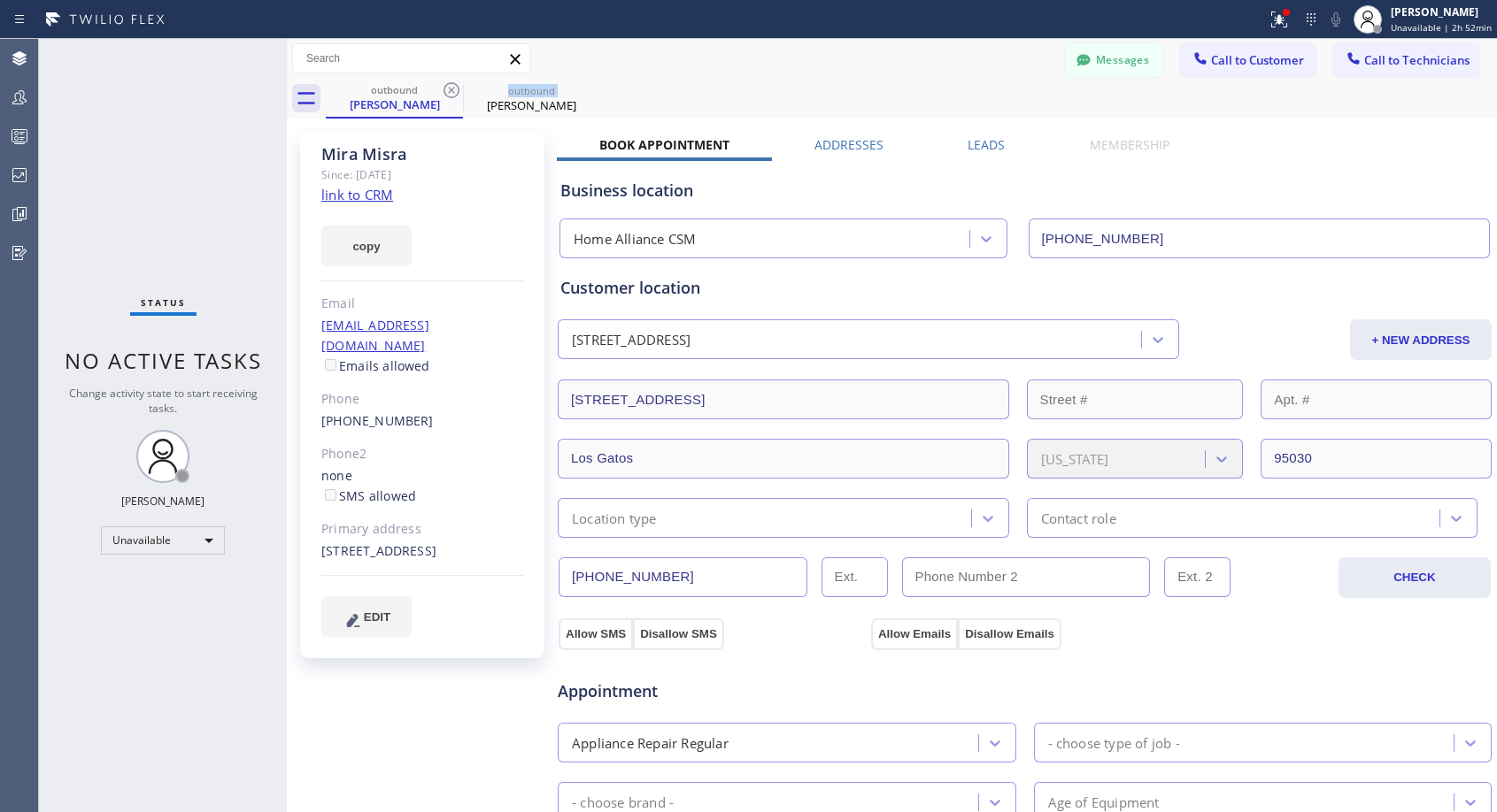
click at [446, 92] on icon at bounding box center [451, 89] width 21 height 21
click at [0, 0] on icon at bounding box center [0, 0] width 0 height 0
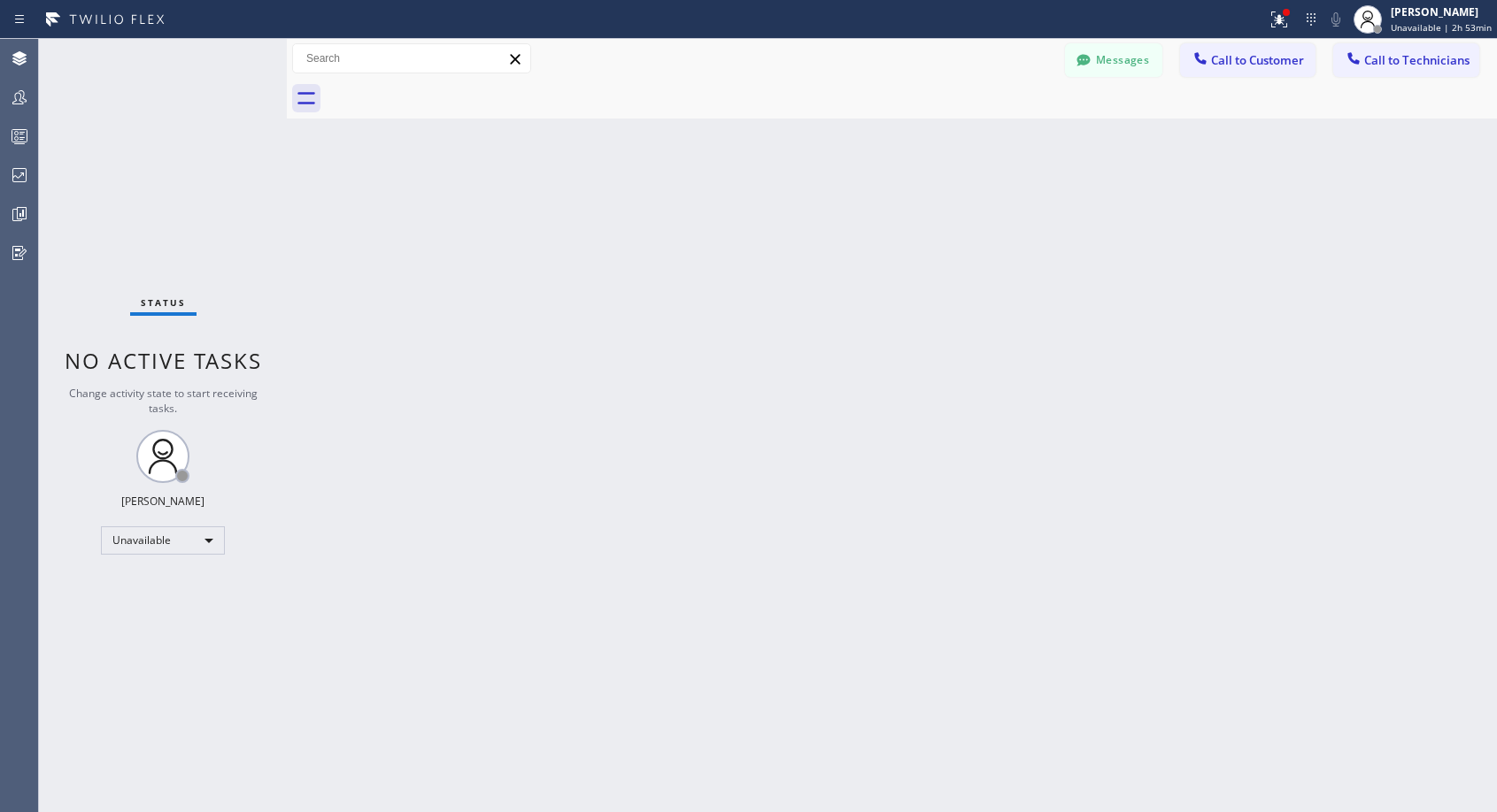
drag, startPoint x: 1232, startPoint y: 57, endPoint x: 890, endPoint y: 314, distance: 427.8
click at [1232, 57] on span "Call to Customer" at bounding box center [1257, 59] width 93 height 15
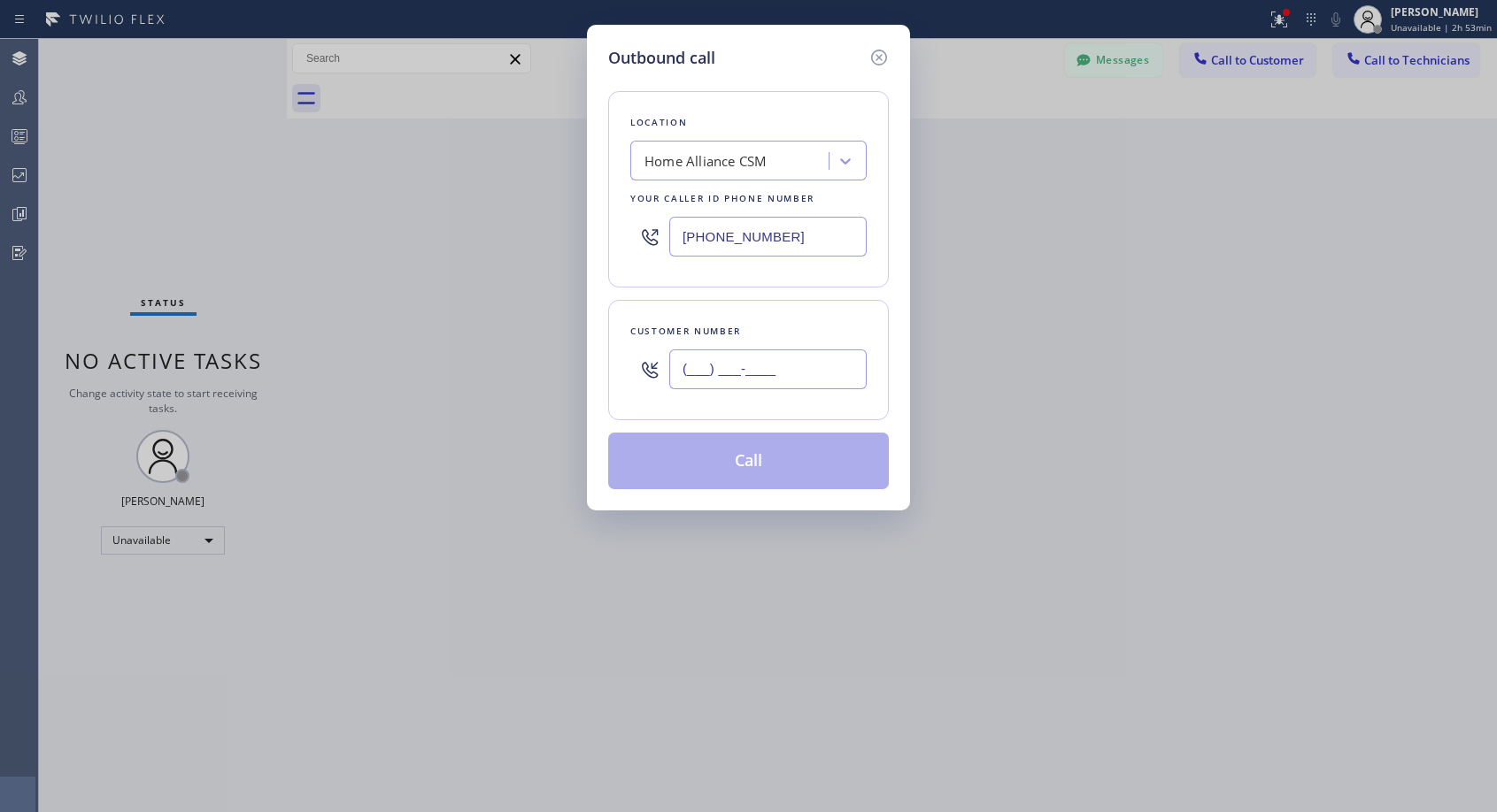
click at [785, 366] on input "(___) ___-____" at bounding box center [768, 370] width 198 height 40
paste input "650) 787-8911"
type input "(650) 787-8911"
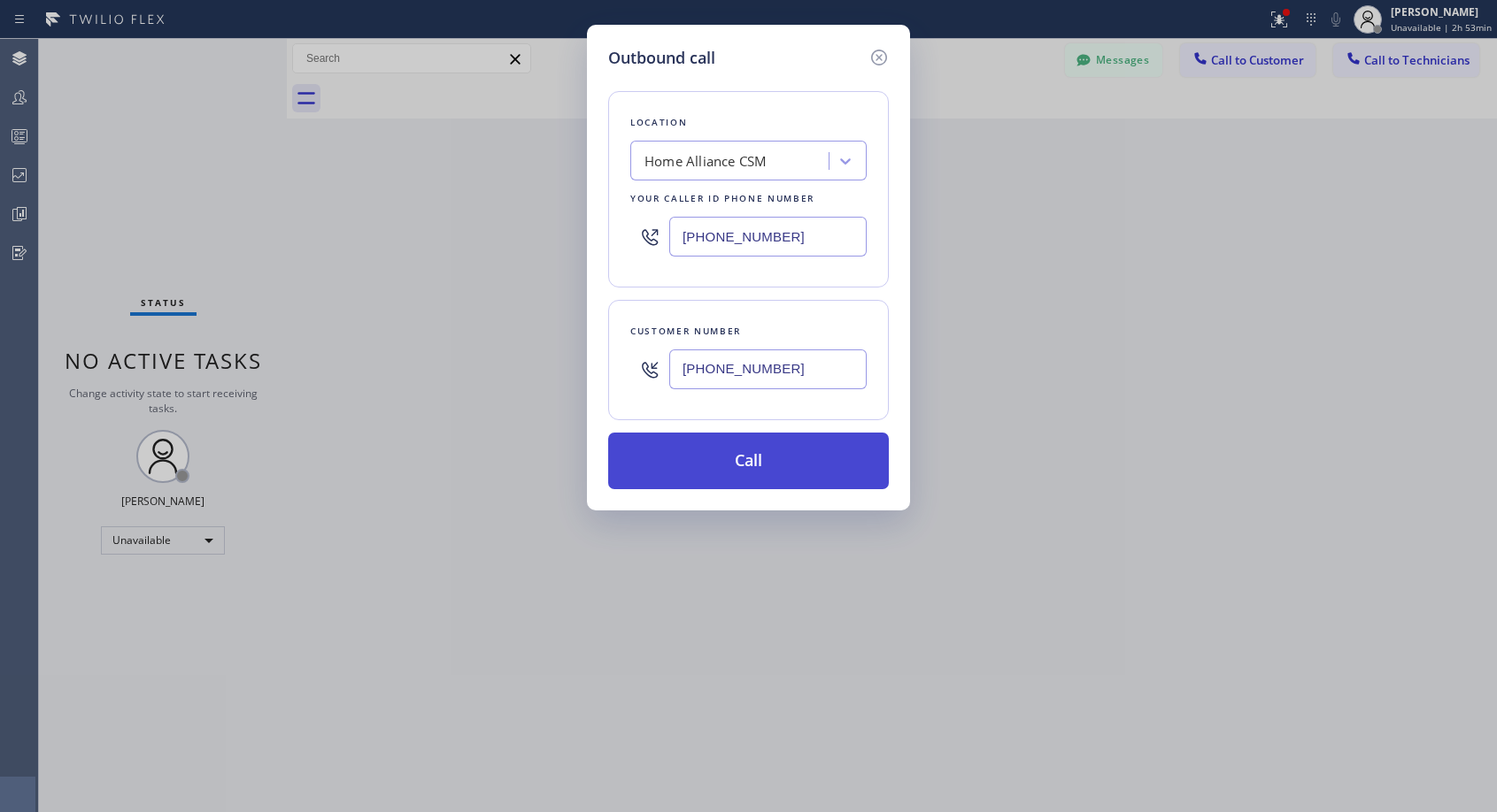
click at [748, 449] on button "Call" at bounding box center [748, 461] width 281 height 57
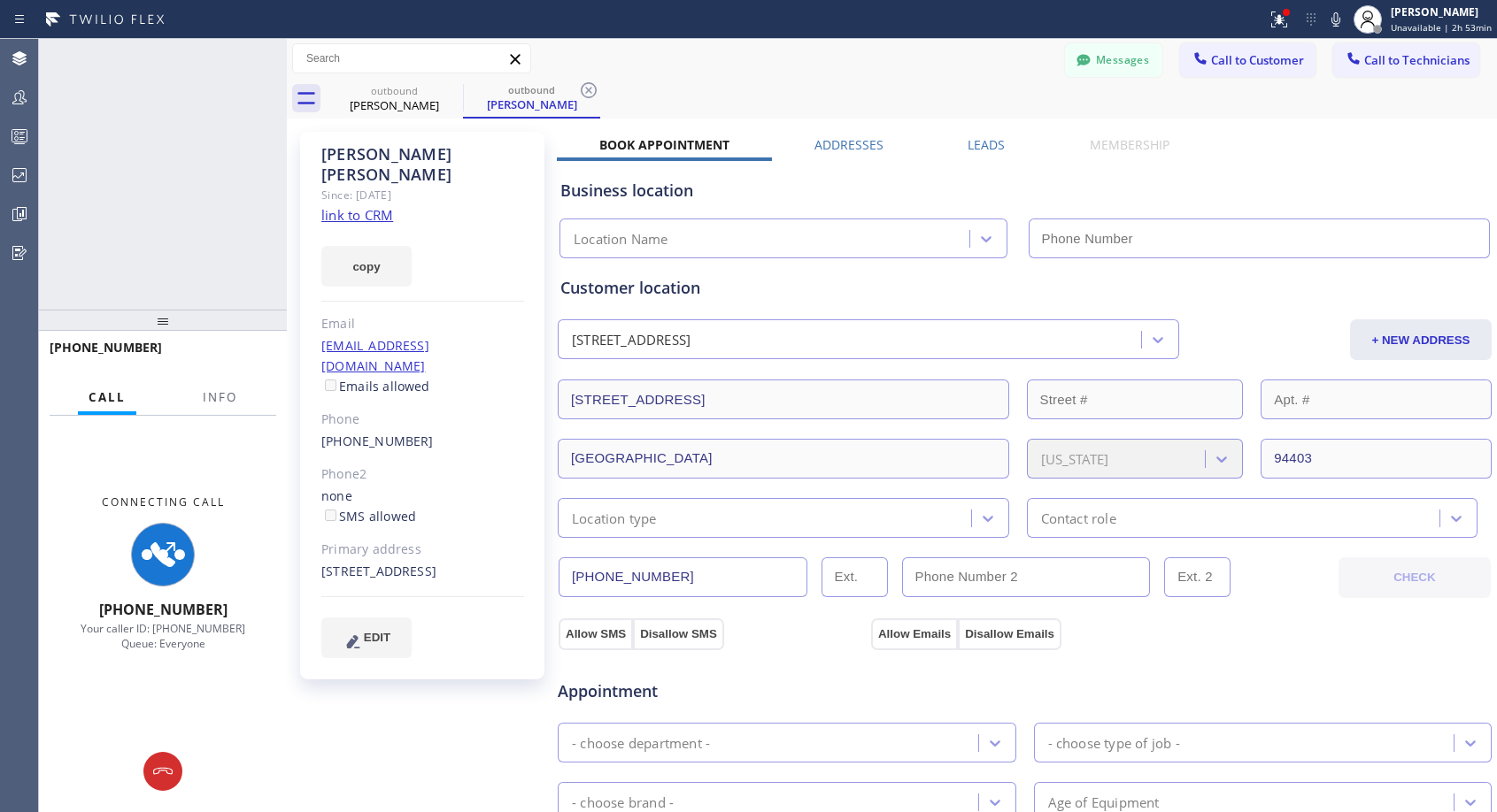
type input "[PHONE_NUMBER]"
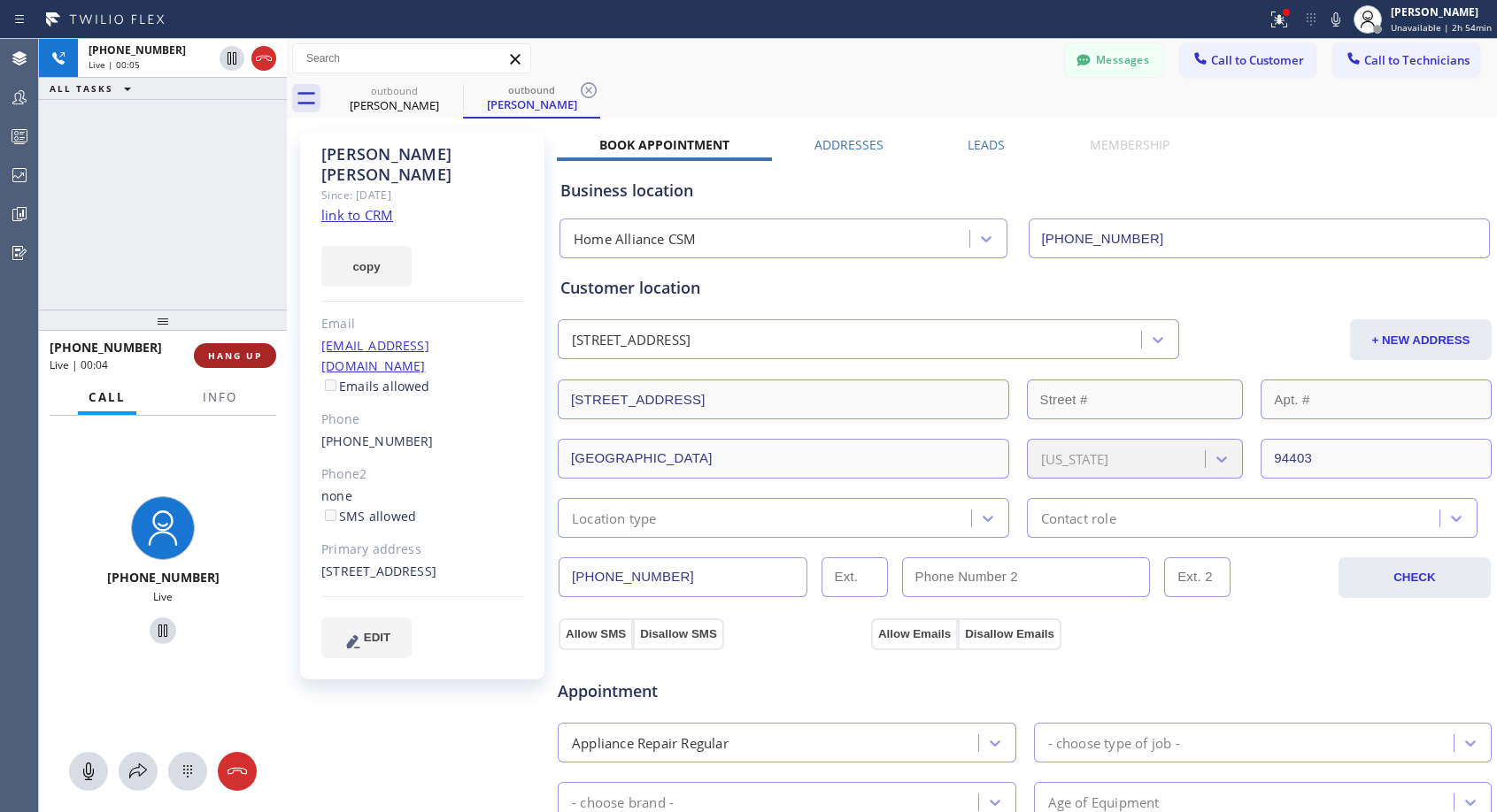
click at [260, 350] on span "HANG UP" at bounding box center [234, 356] width 54 height 13
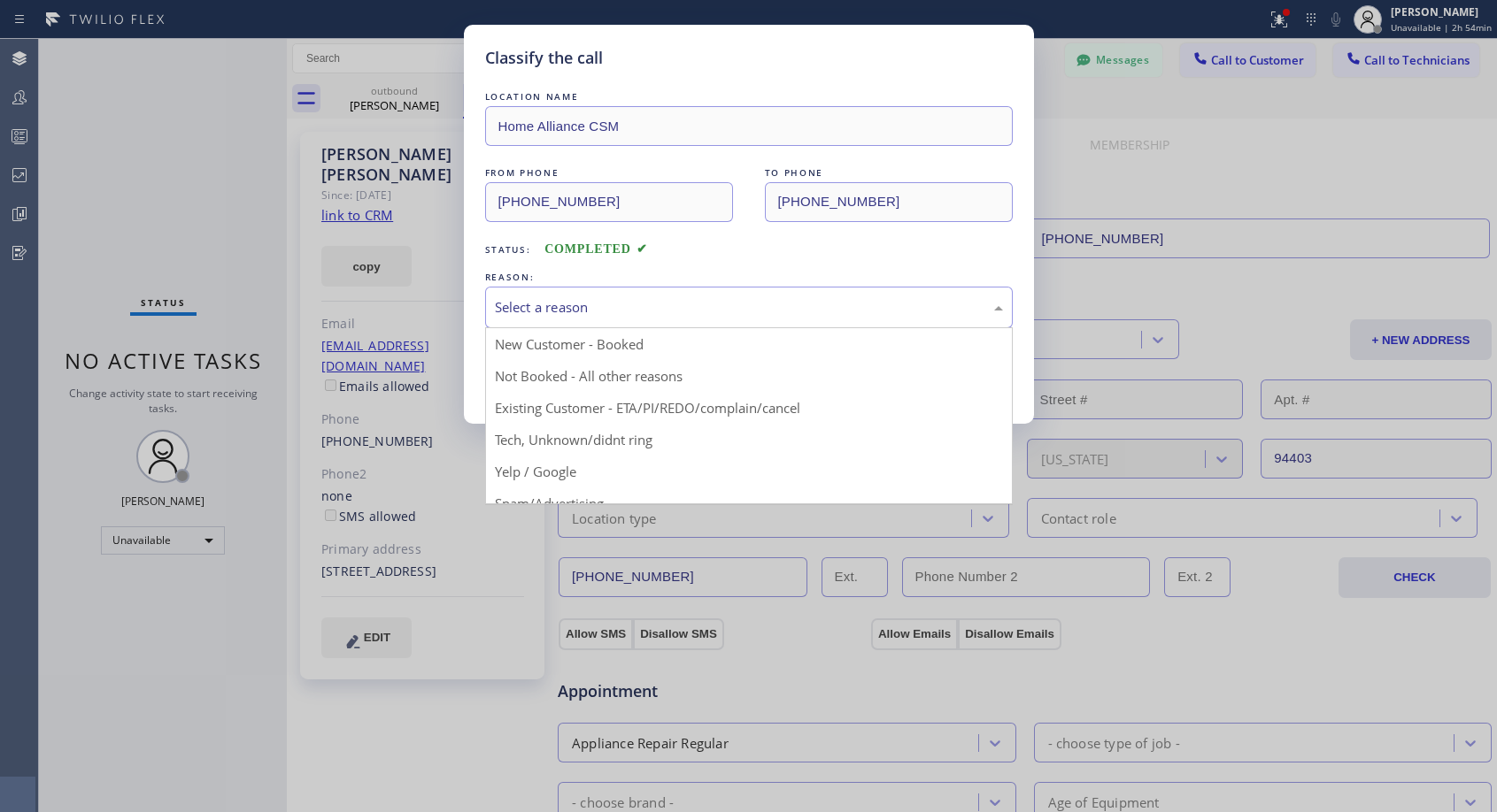
click at [676, 320] on div "Select a reason" at bounding box center [748, 308] width 528 height 42
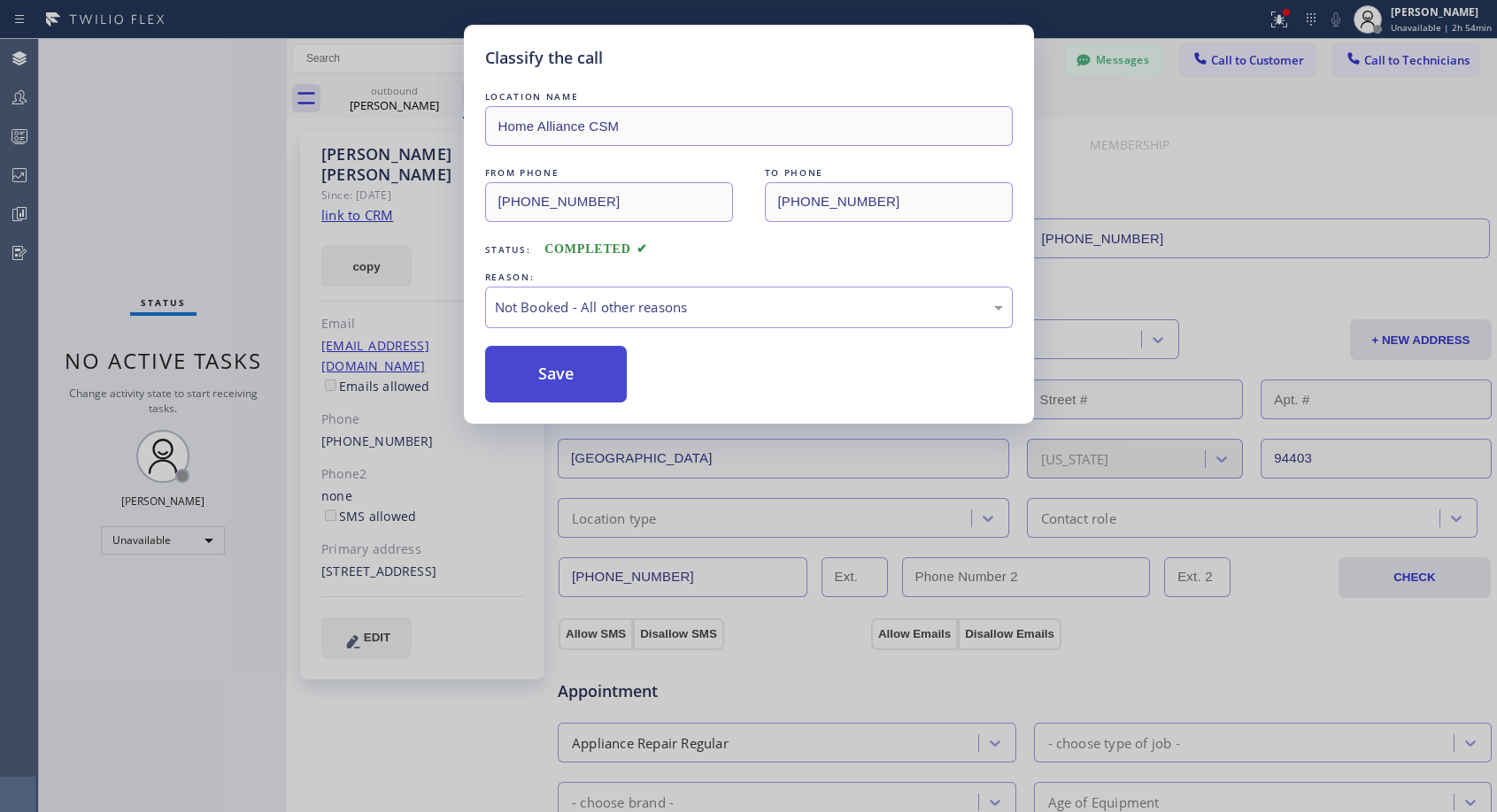
click at [571, 368] on button "Save" at bounding box center [556, 375] width 142 height 57
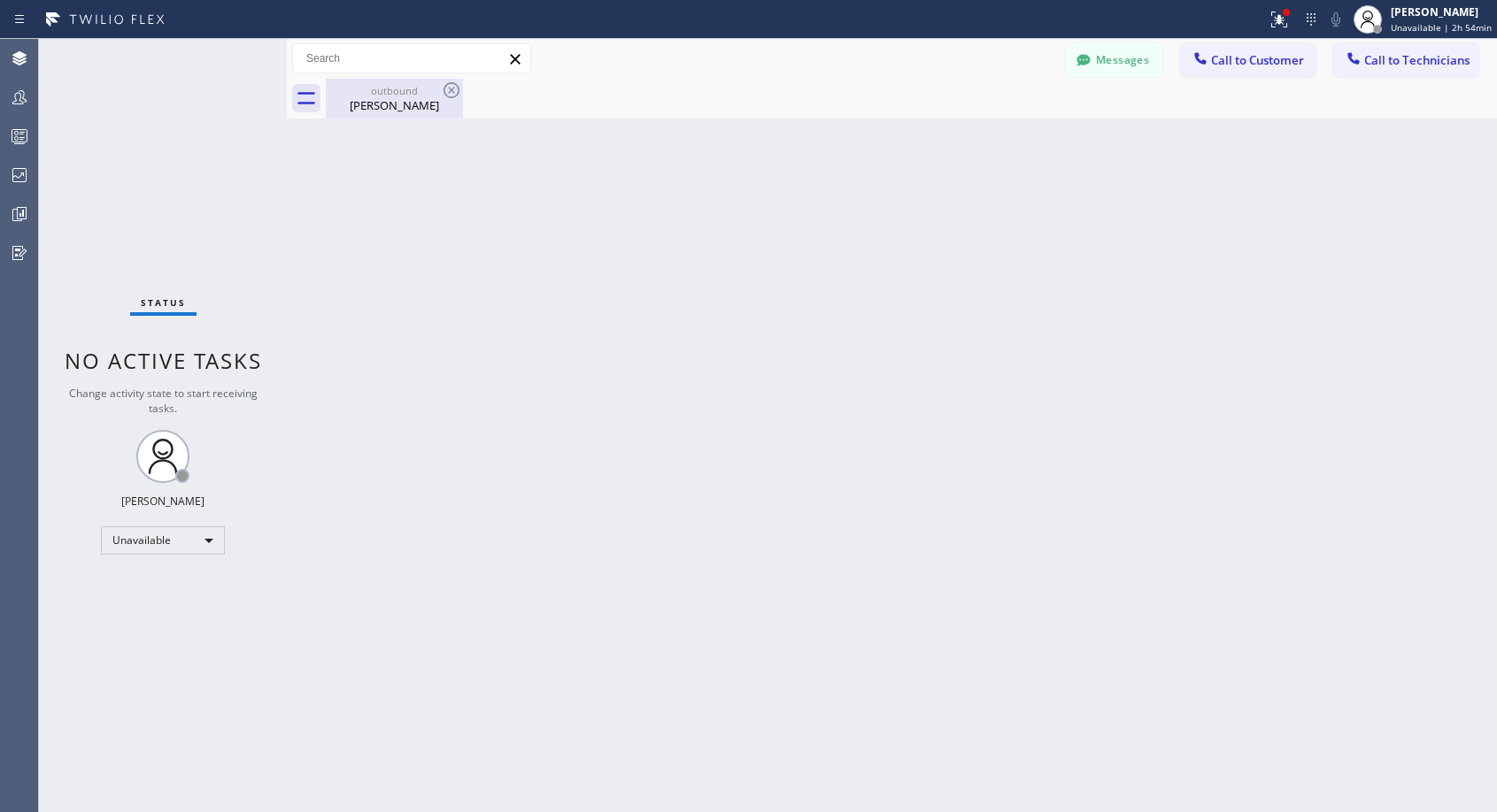
click at [383, 112] on div "Alex Feinman" at bounding box center [394, 105] width 134 height 15
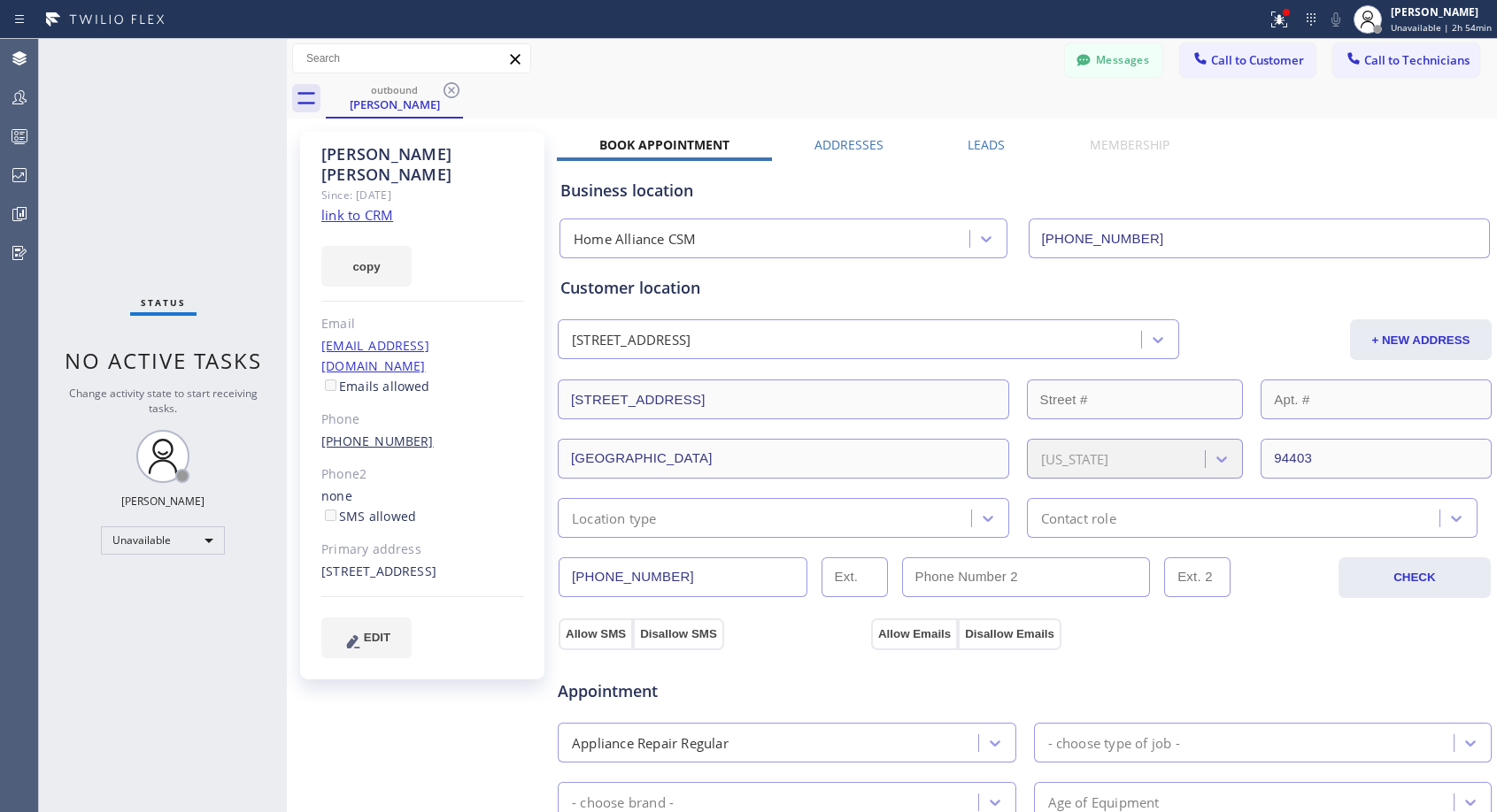
click at [348, 433] on link "(650) 787-8911" at bounding box center [377, 441] width 112 height 16
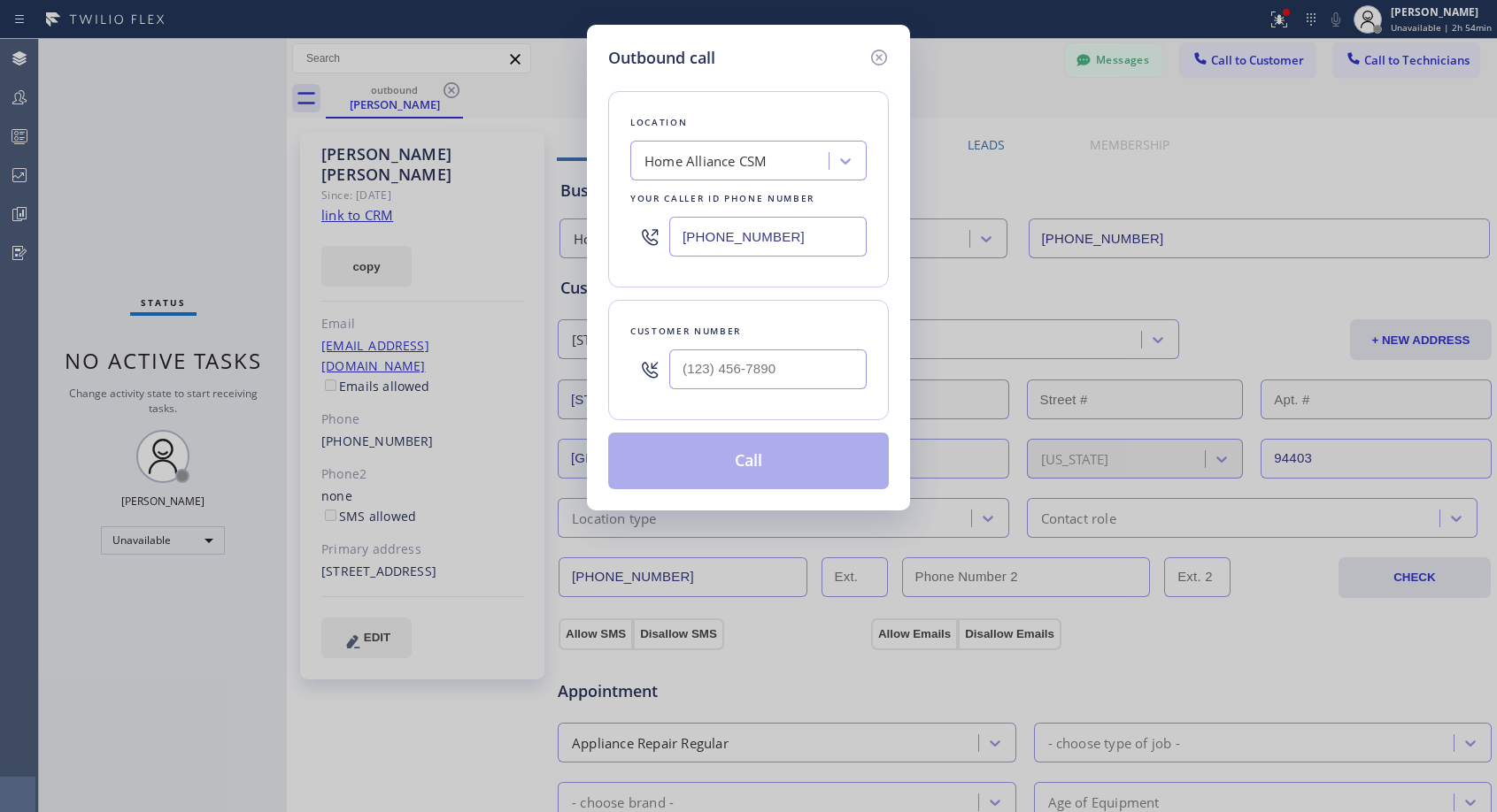
type input "(650) 787-8911"
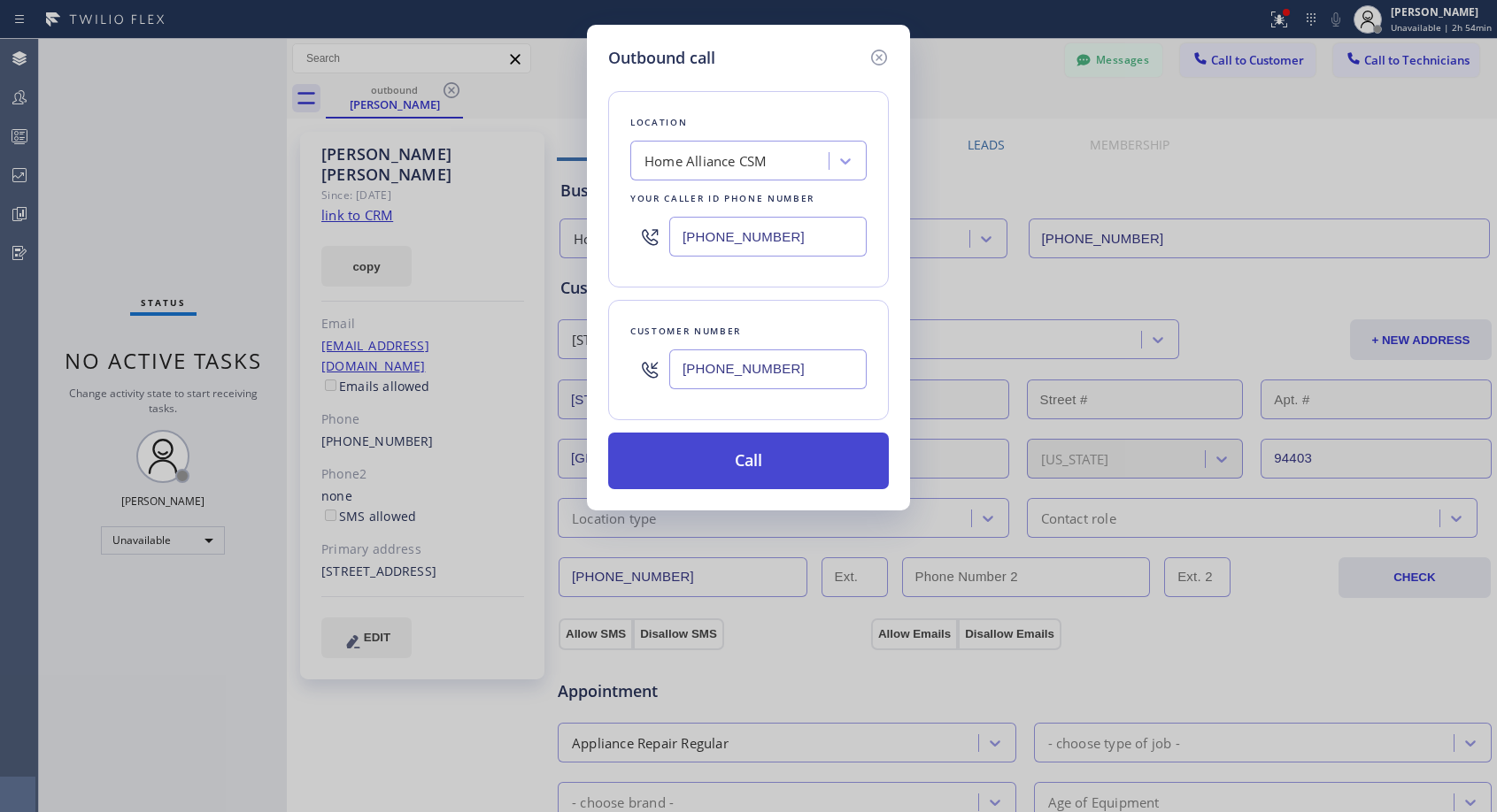
click at [757, 469] on button "Call" at bounding box center [748, 461] width 281 height 57
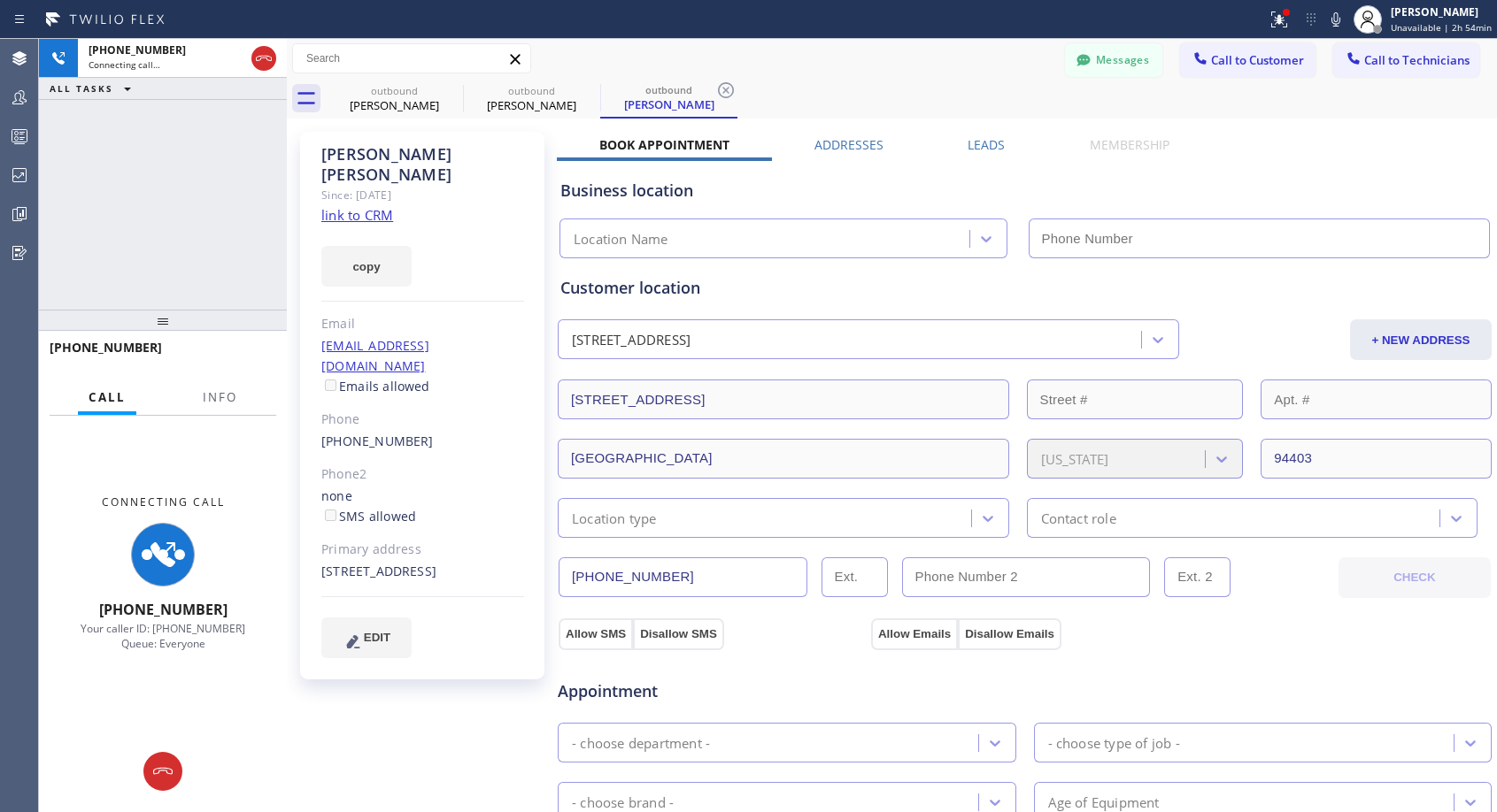
type input "[PHONE_NUMBER]"
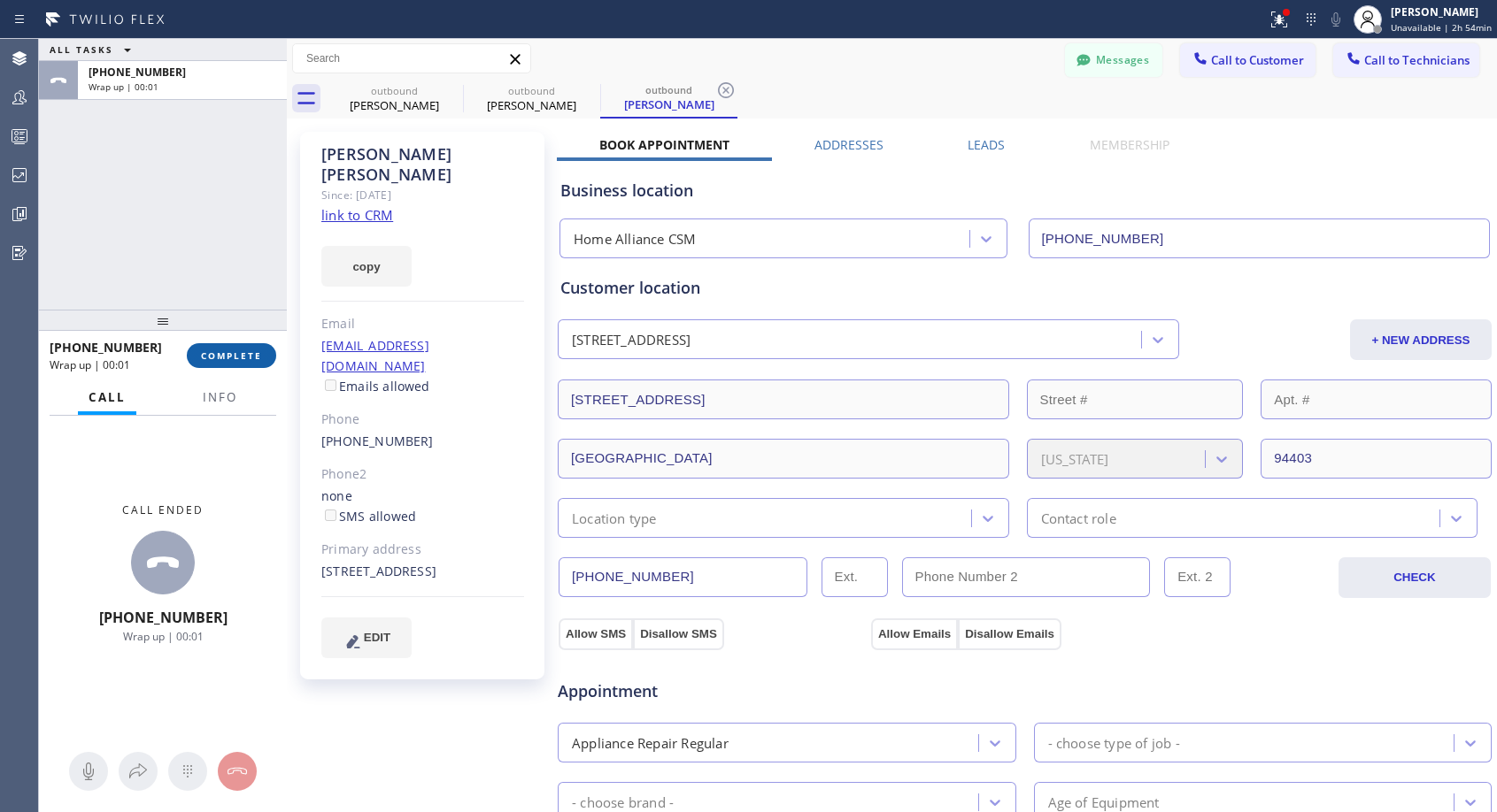
click at [258, 351] on span "COMPLETE" at bounding box center [231, 356] width 61 height 13
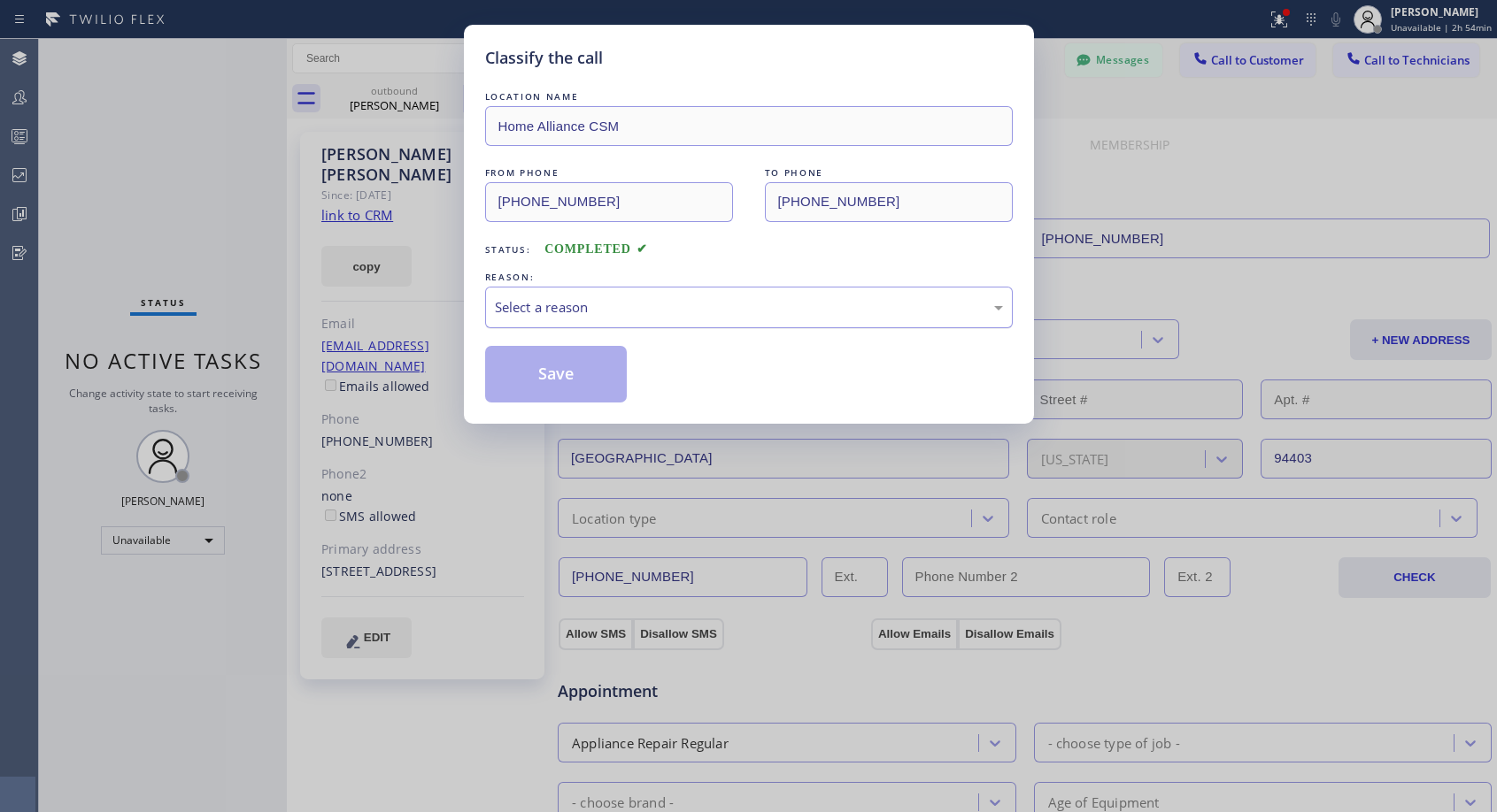
click at [643, 313] on div "Select a reason" at bounding box center [748, 307] width 508 height 20
click at [556, 380] on button "Save" at bounding box center [556, 375] width 142 height 57
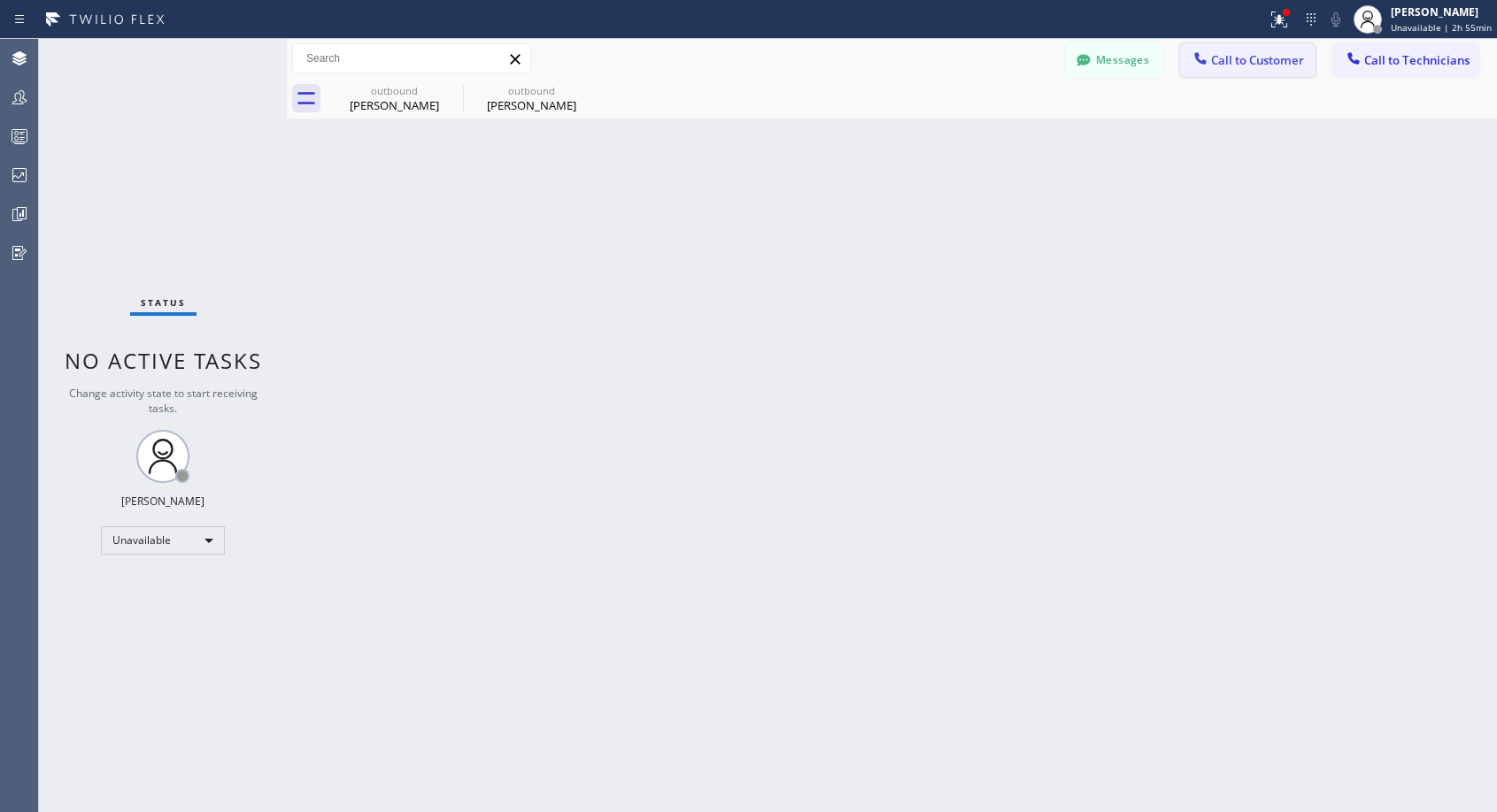
click at [1233, 56] on span "Call to Customer" at bounding box center [1257, 59] width 93 height 15
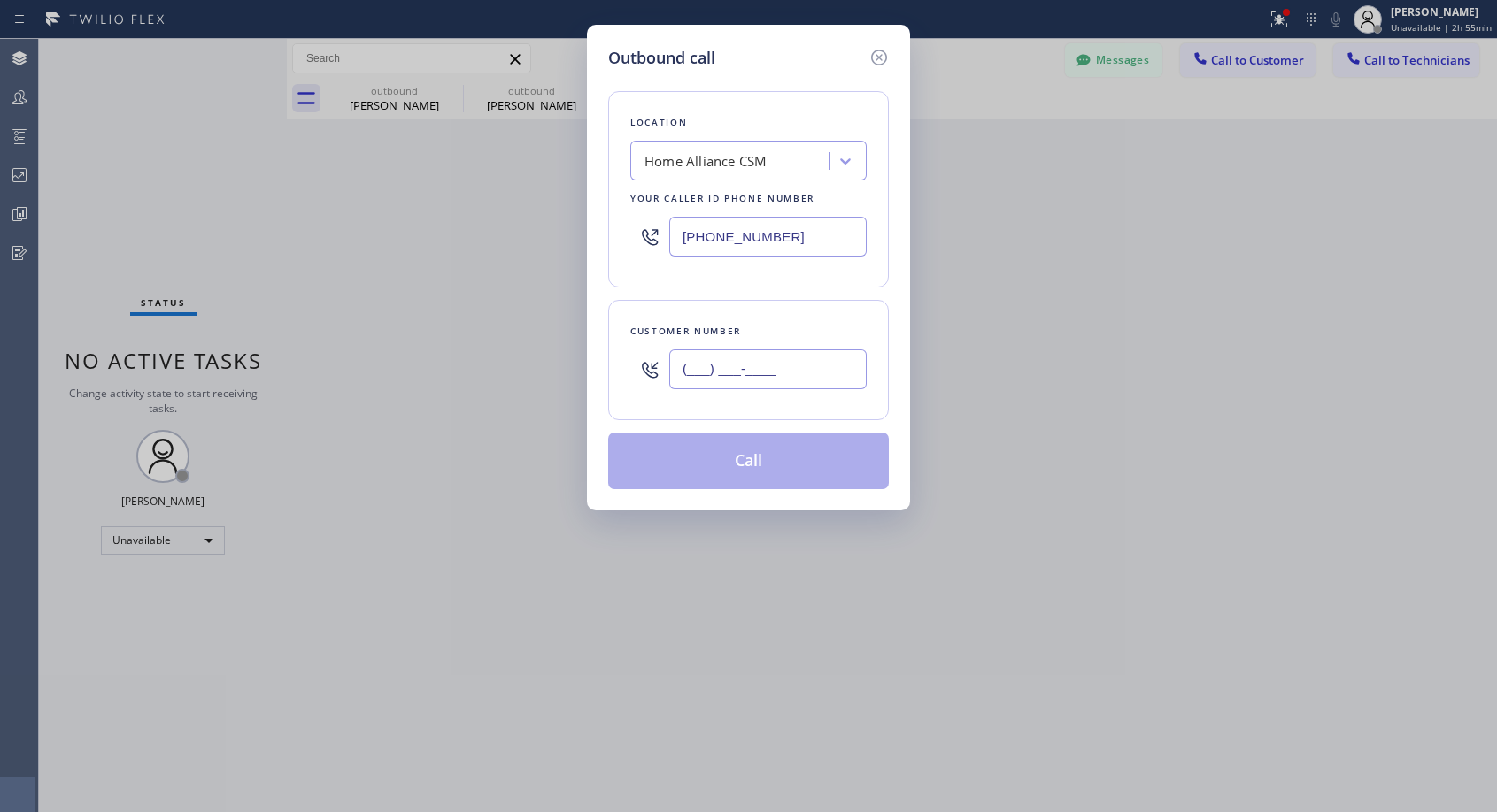
click at [726, 365] on input "(___) ___-____" at bounding box center [768, 370] width 198 height 40
paste input "310) 966-7285"
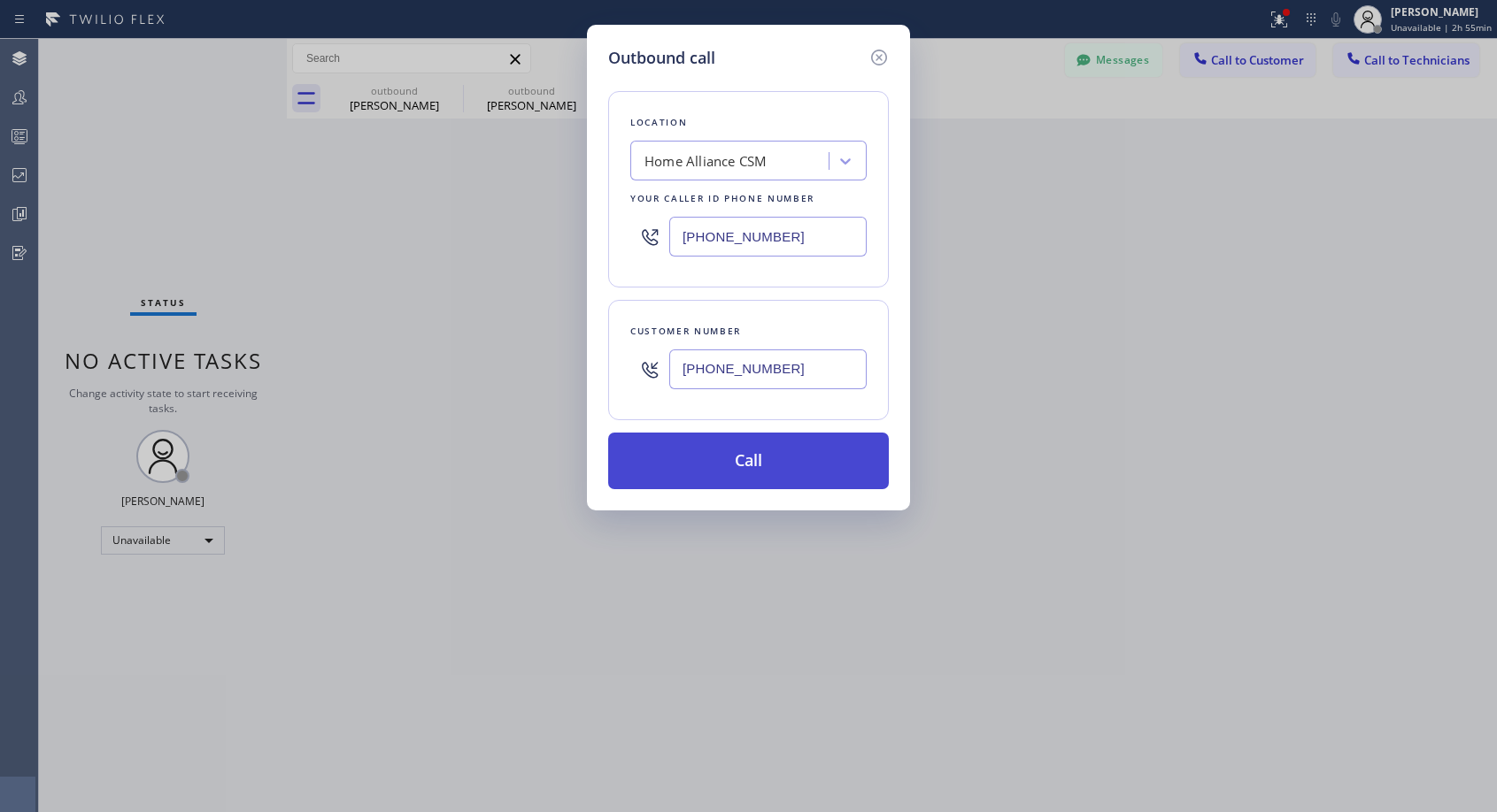
type input "(310) 966-7285"
click at [760, 467] on button "Call" at bounding box center [748, 461] width 281 height 57
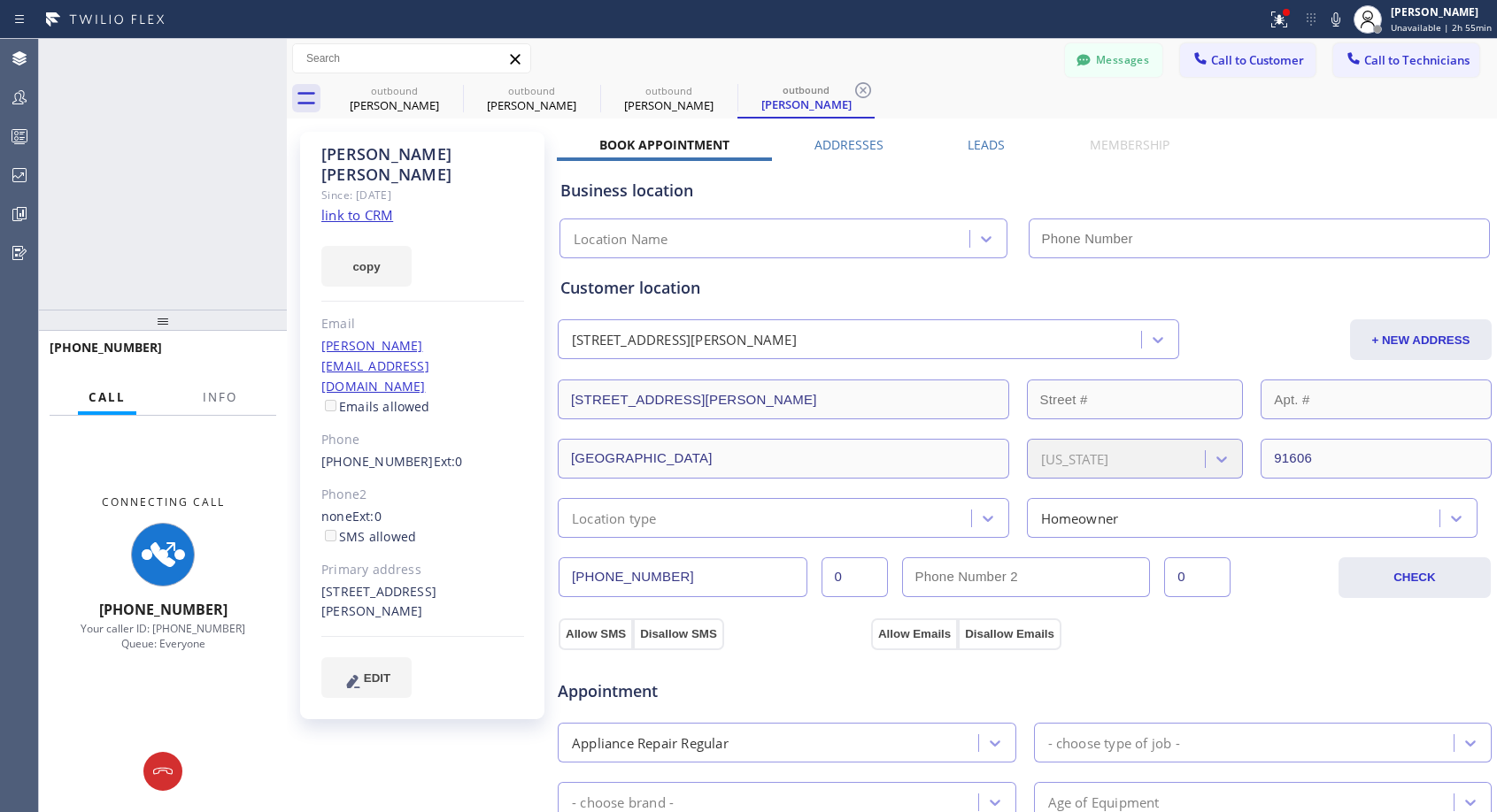
type input "[PHONE_NUMBER]"
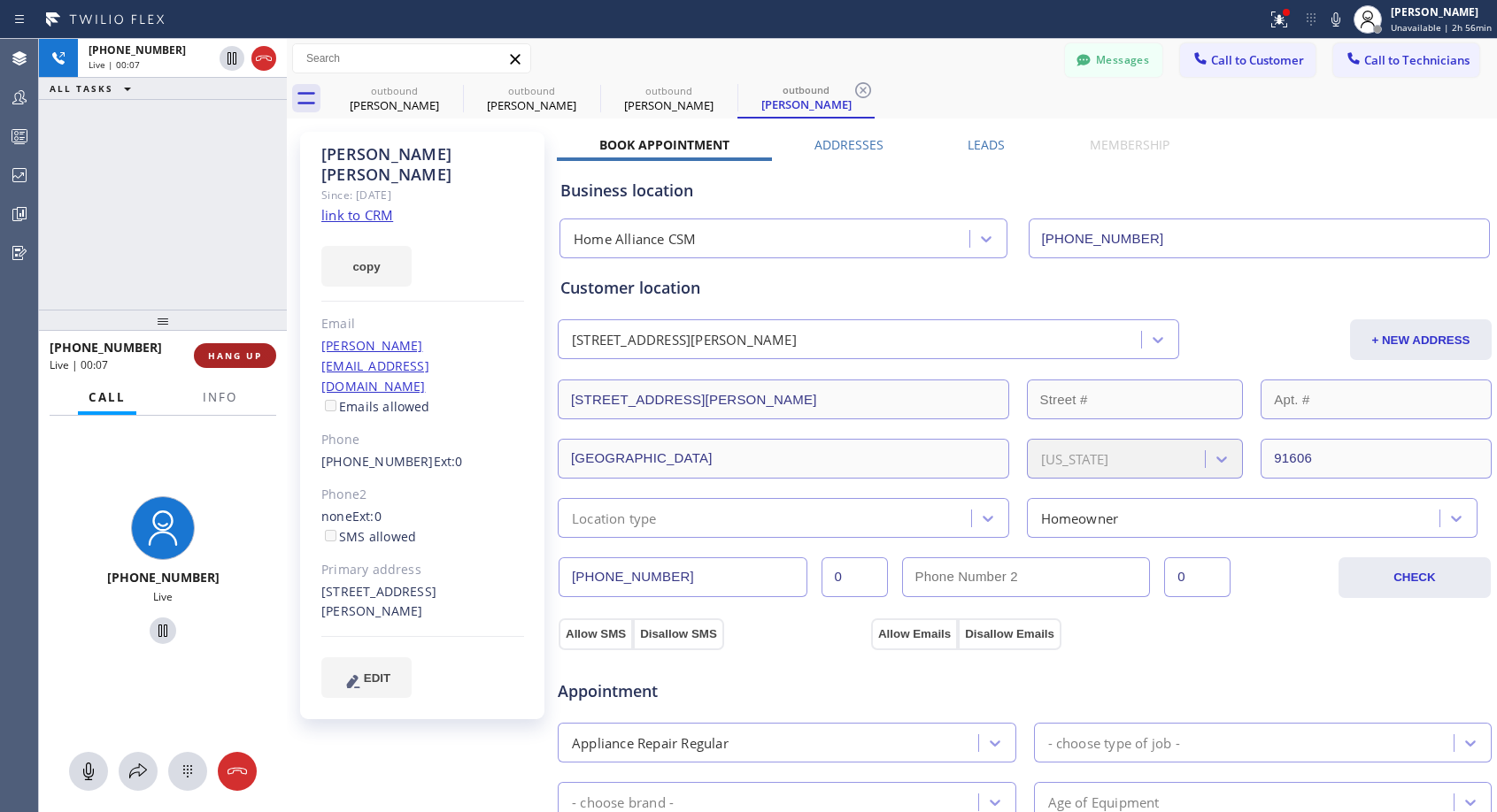
click at [232, 351] on span "HANG UP" at bounding box center [234, 356] width 54 height 13
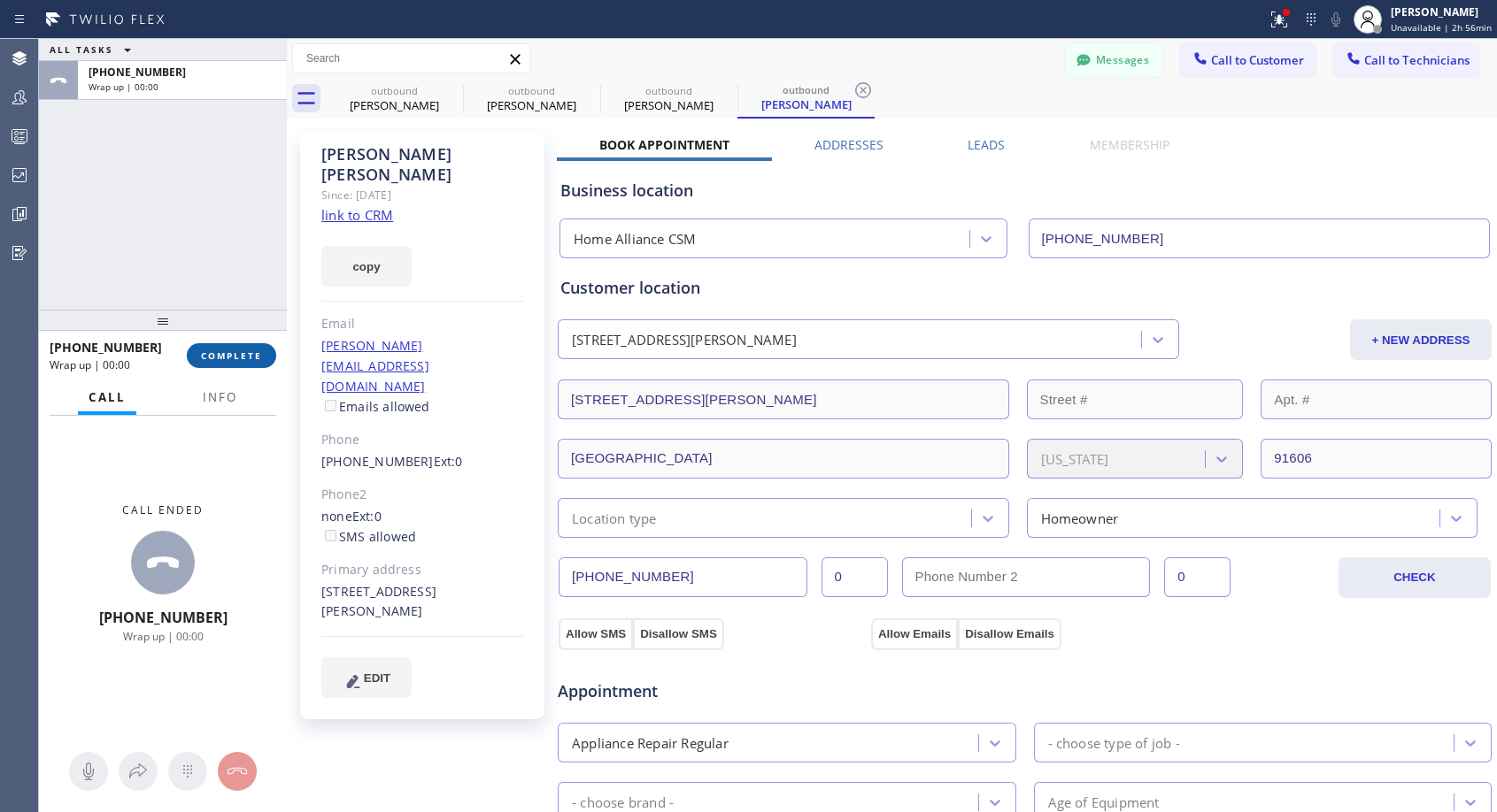
click at [232, 351] on span "COMPLETE" at bounding box center [231, 356] width 61 height 13
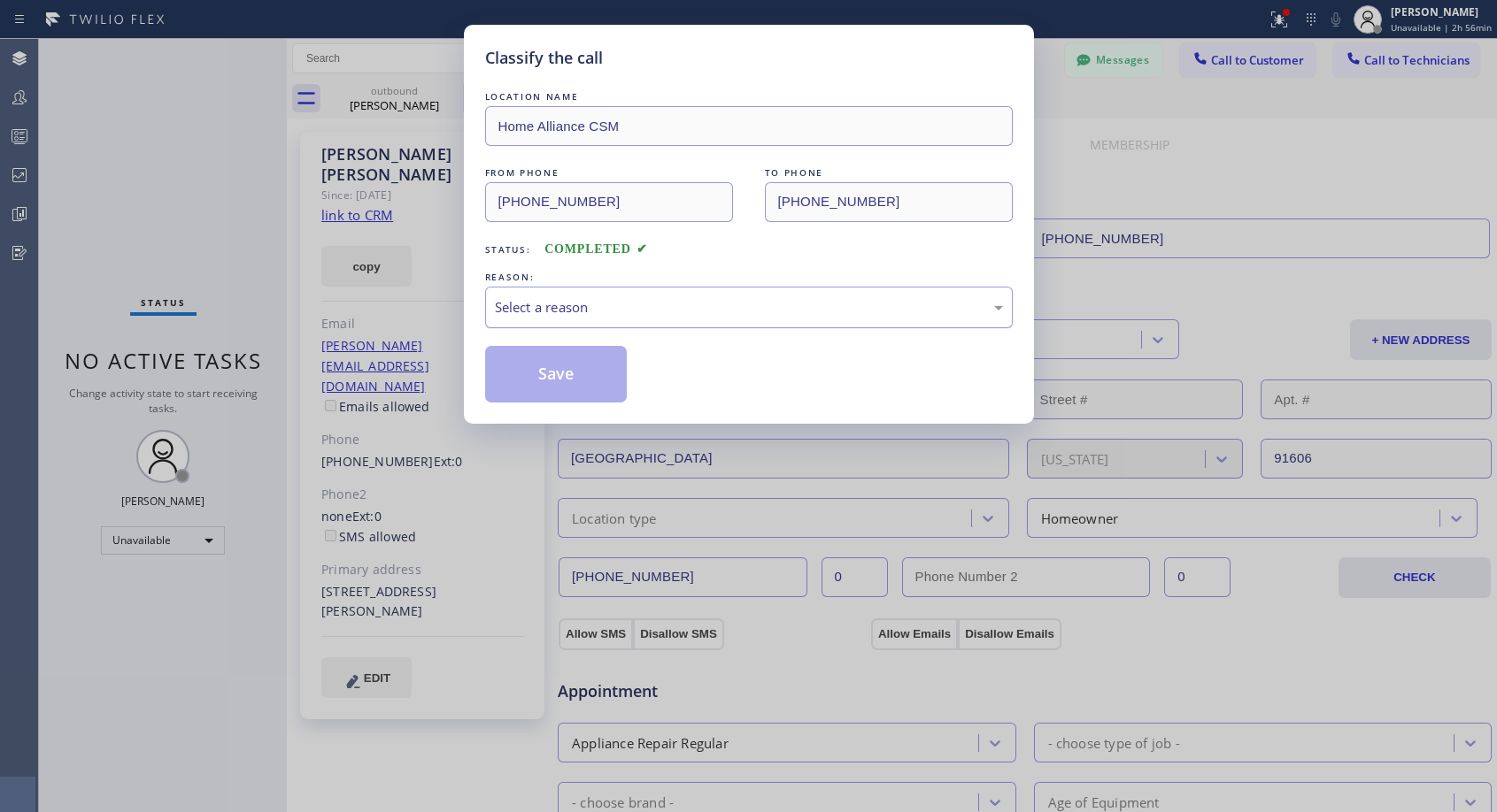
click at [570, 303] on div "Select a reason" at bounding box center [748, 307] width 508 height 20
click at [545, 371] on button "Save" at bounding box center [556, 375] width 142 height 57
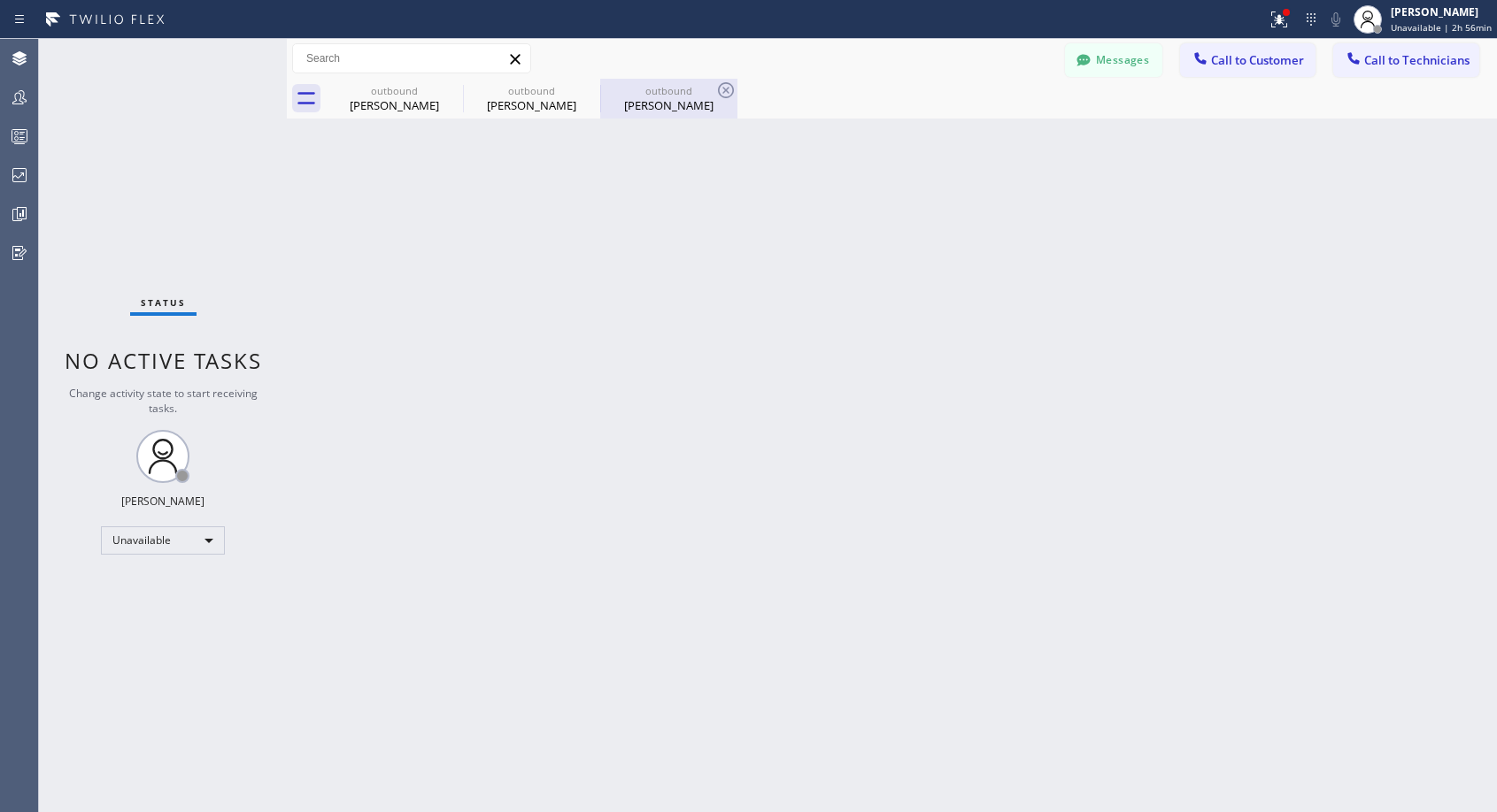
click at [660, 92] on div "outbound" at bounding box center [668, 90] width 134 height 14
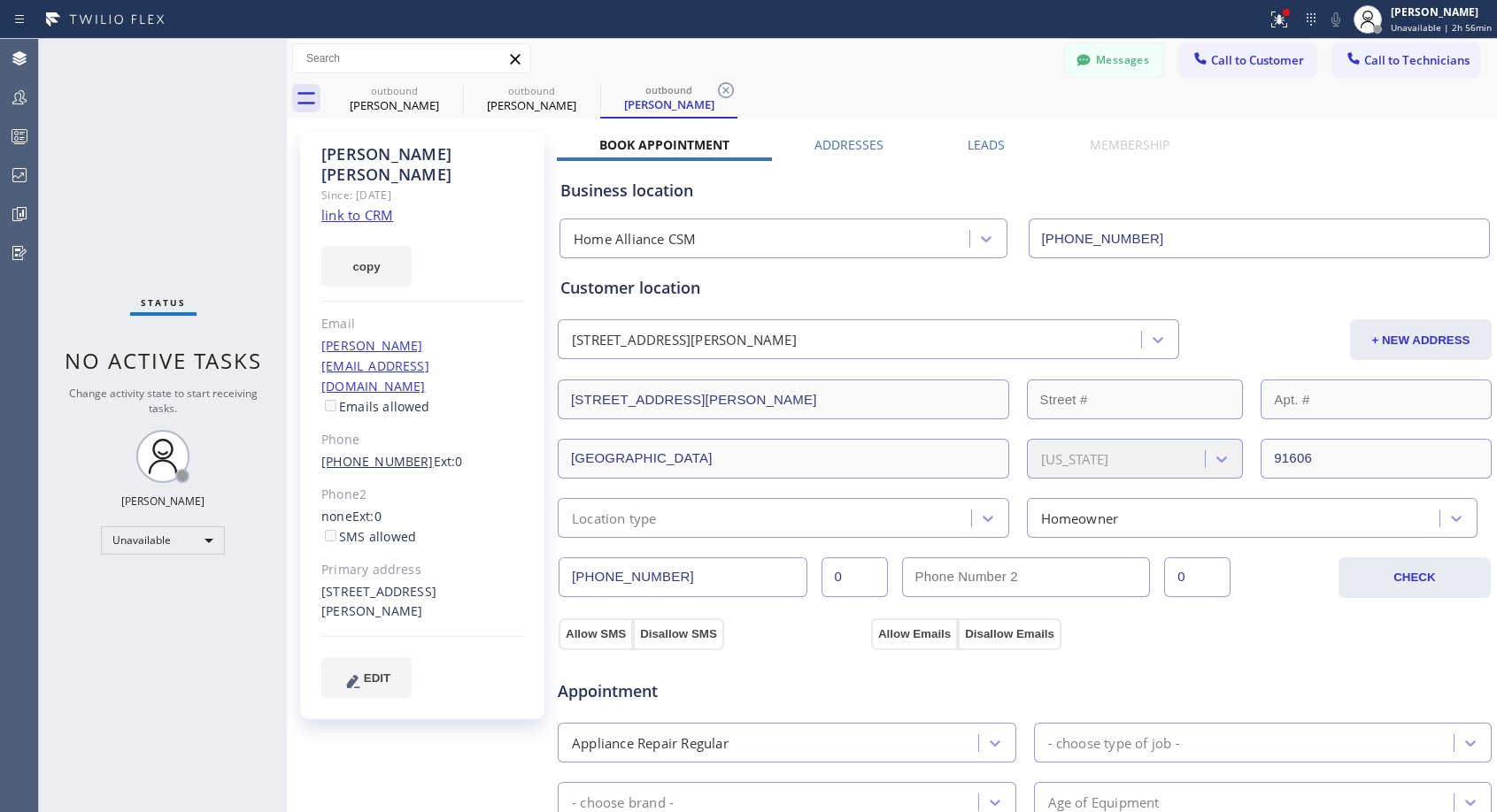
click at [366, 453] on link "(310) 966-7285" at bounding box center [377, 461] width 112 height 16
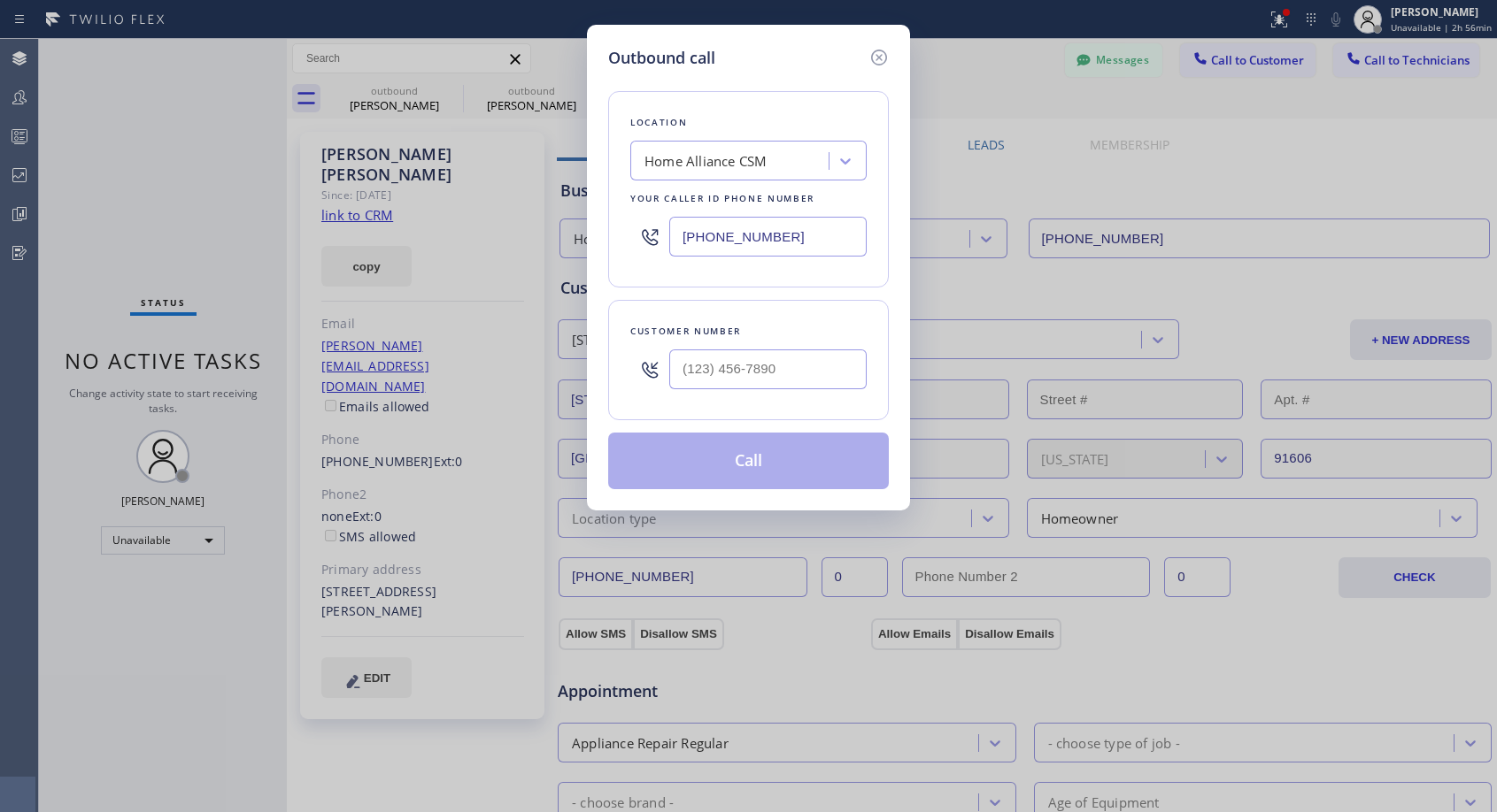
type input "(310) 966-7285"
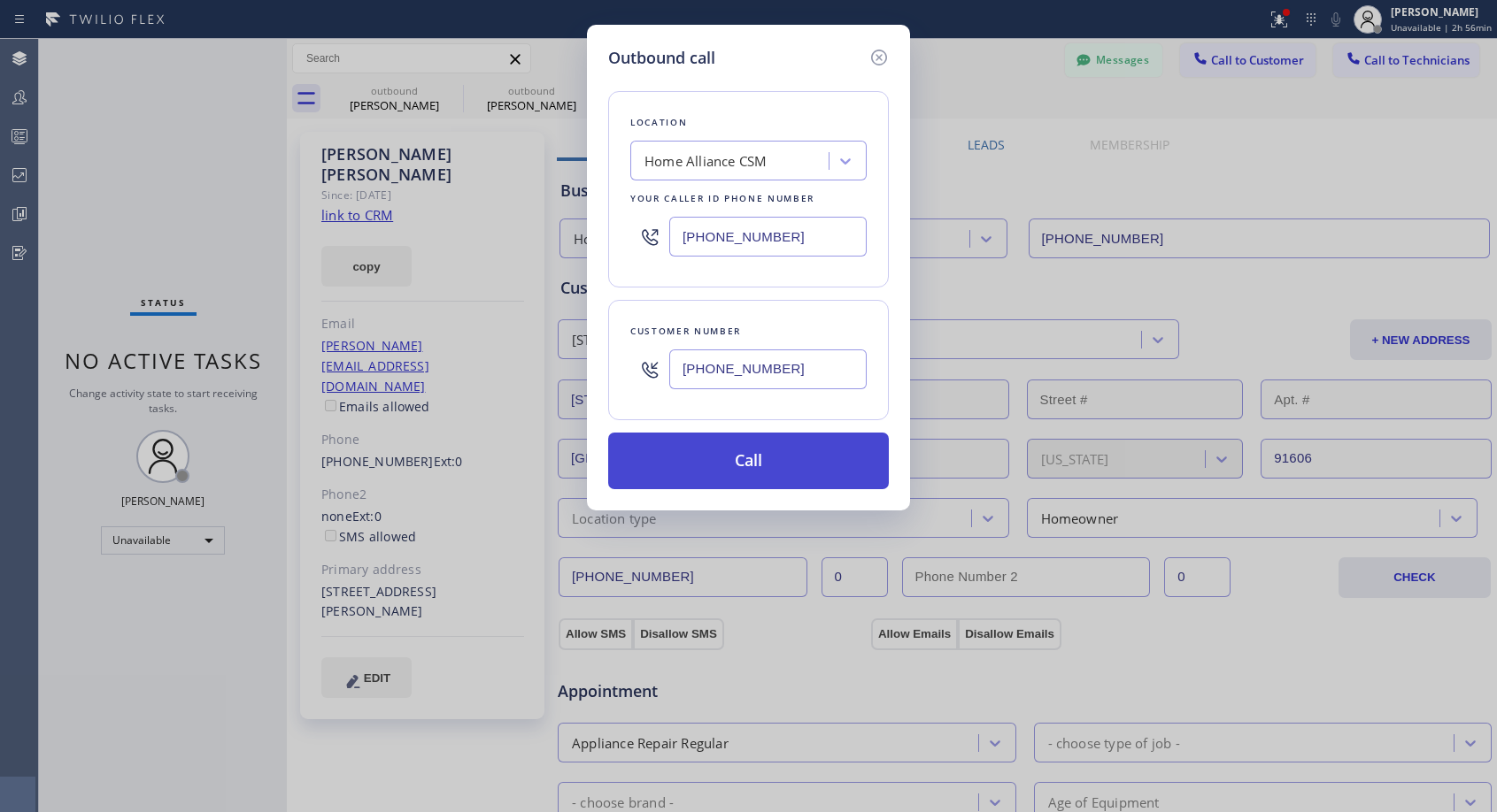
click at [714, 460] on button "Call" at bounding box center [748, 461] width 281 height 57
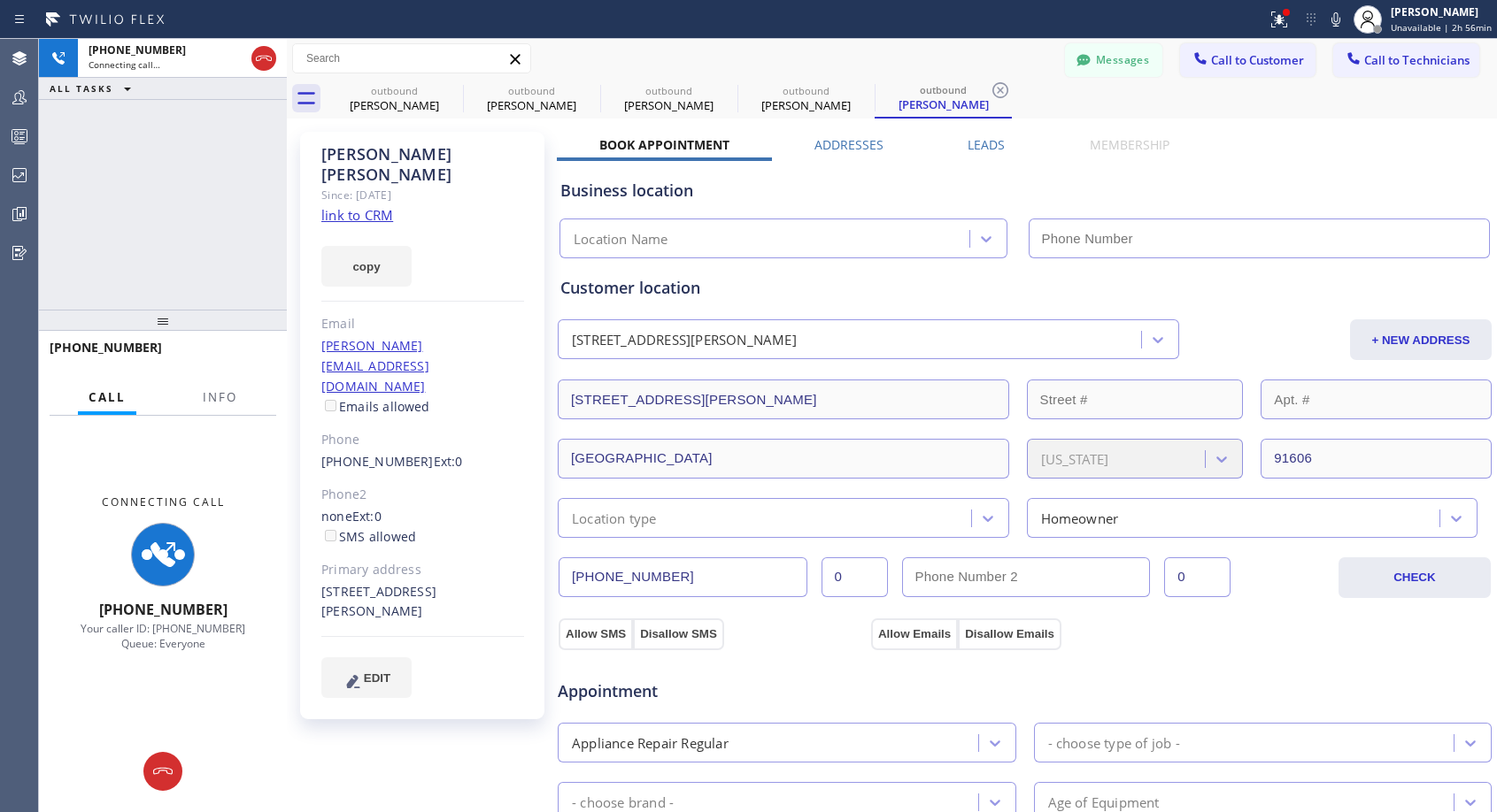
type input "[PHONE_NUMBER]"
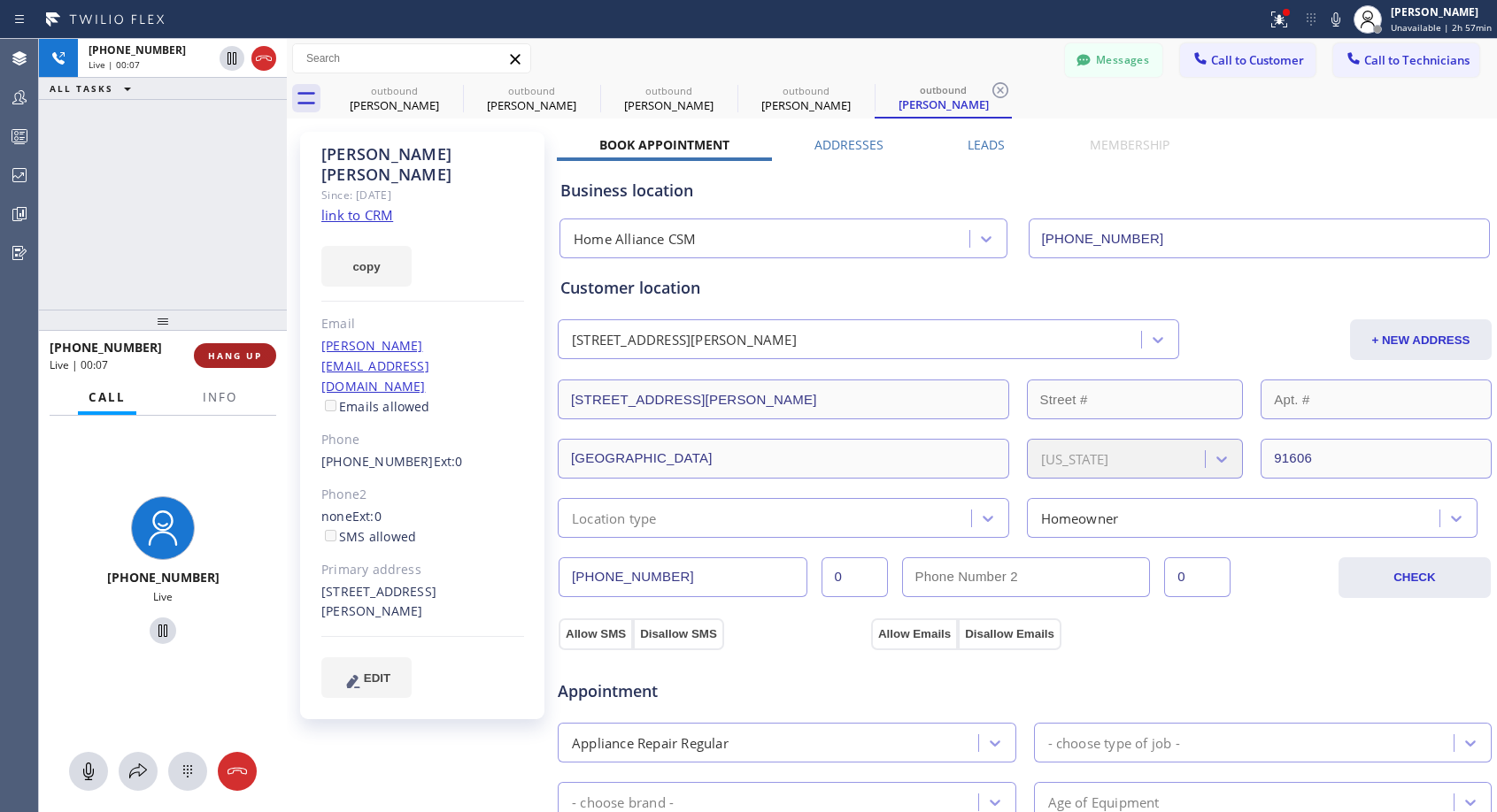
click at [243, 350] on span "HANG UP" at bounding box center [234, 356] width 54 height 13
click at [243, 348] on button "HANG UP" at bounding box center [235, 355] width 82 height 25
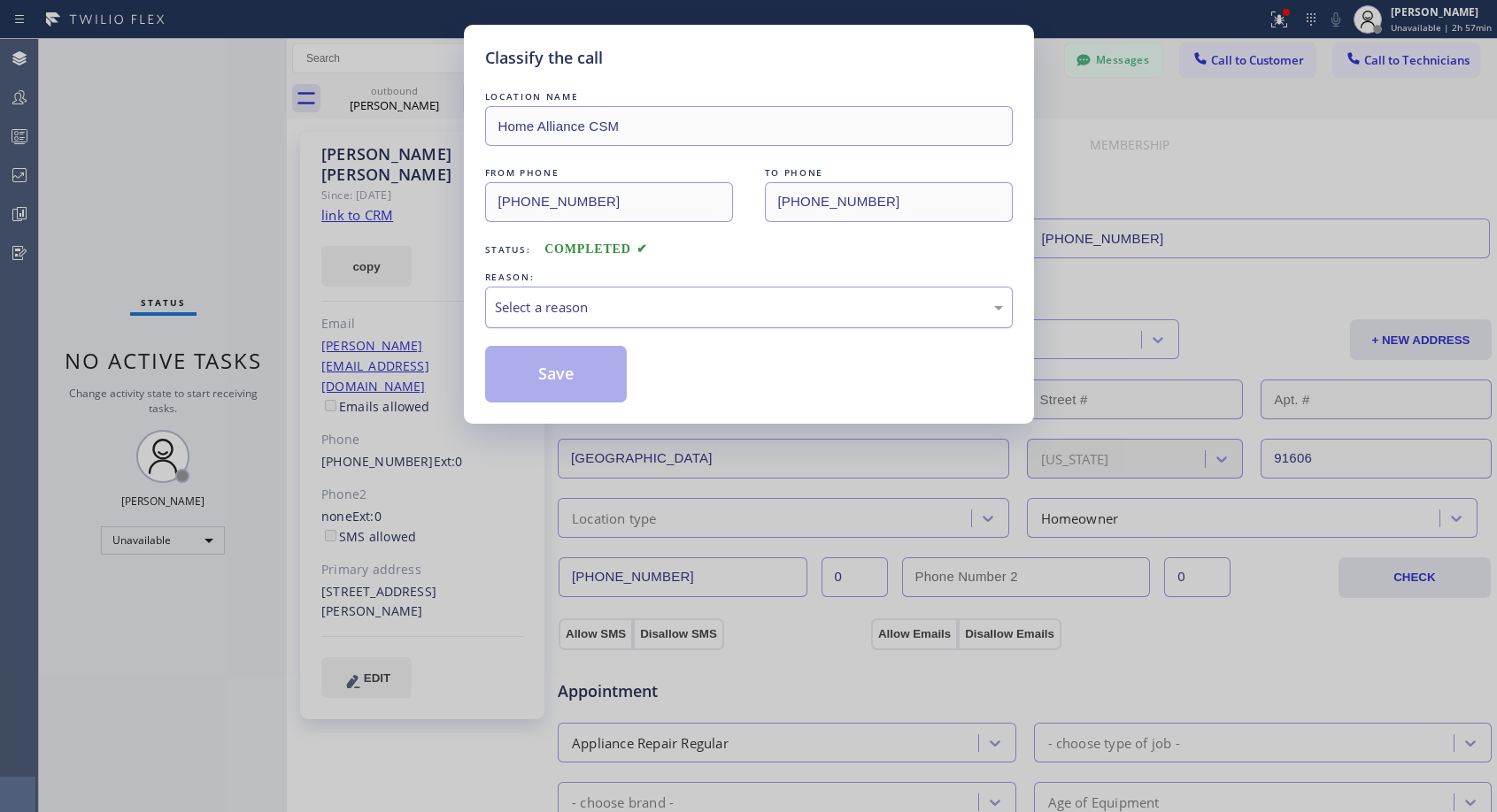
click at [659, 307] on div "Select a reason" at bounding box center [748, 307] width 508 height 20
click at [581, 377] on button "Save" at bounding box center [556, 375] width 142 height 57
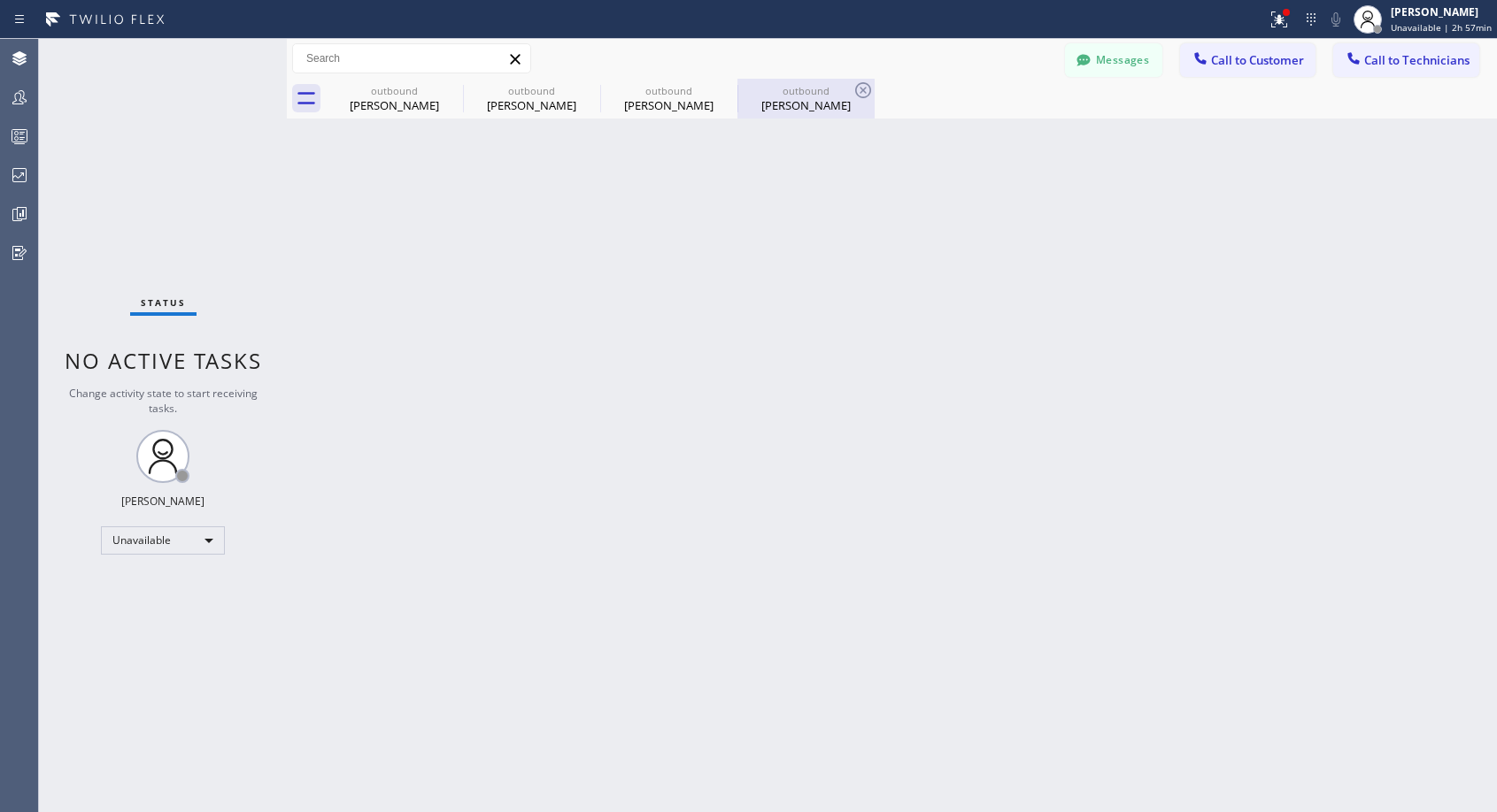
click at [768, 90] on div "outbound" at bounding box center [806, 90] width 134 height 14
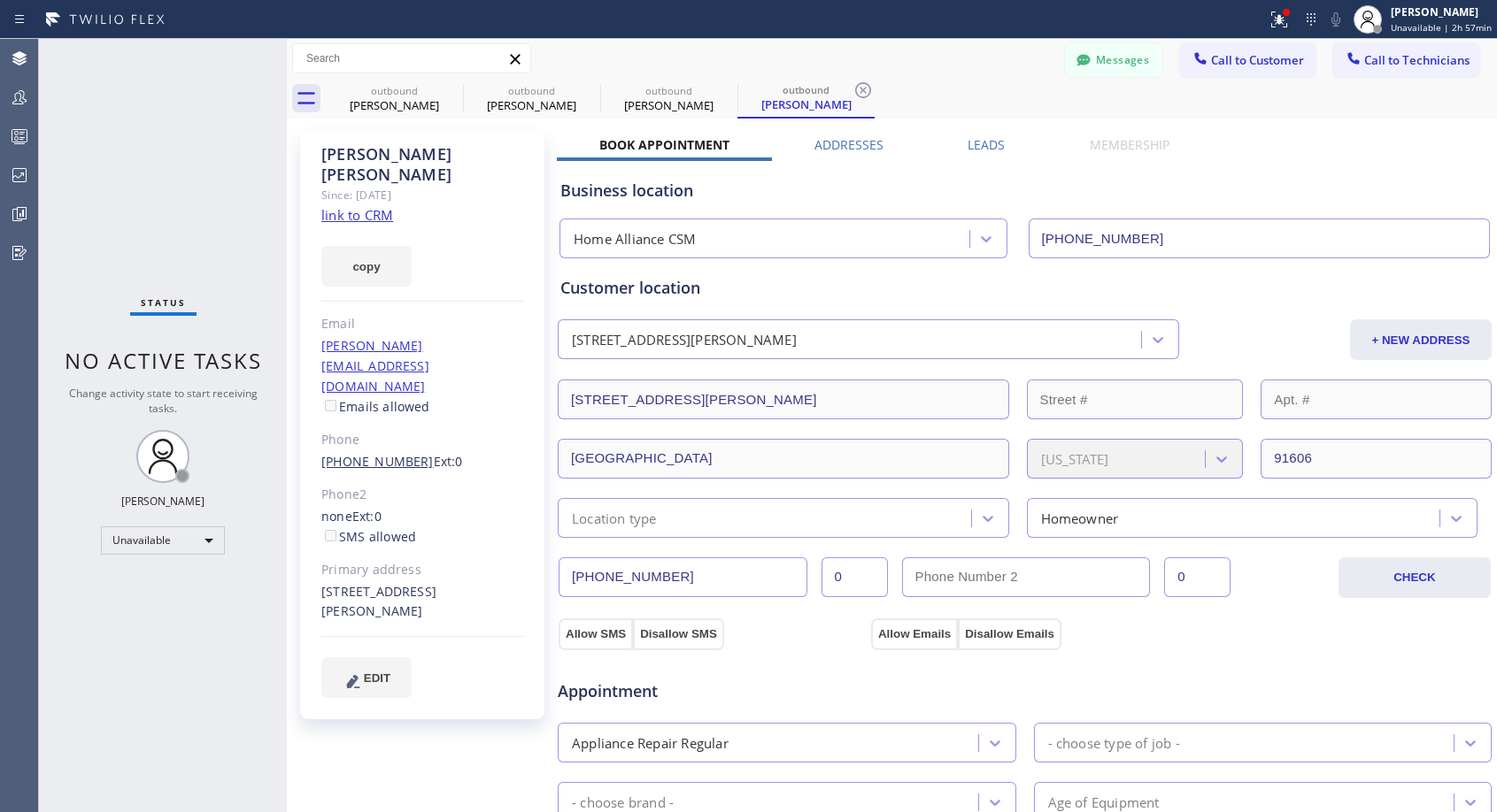
click at [367, 453] on link "(310) 966-7285" at bounding box center [377, 461] width 112 height 16
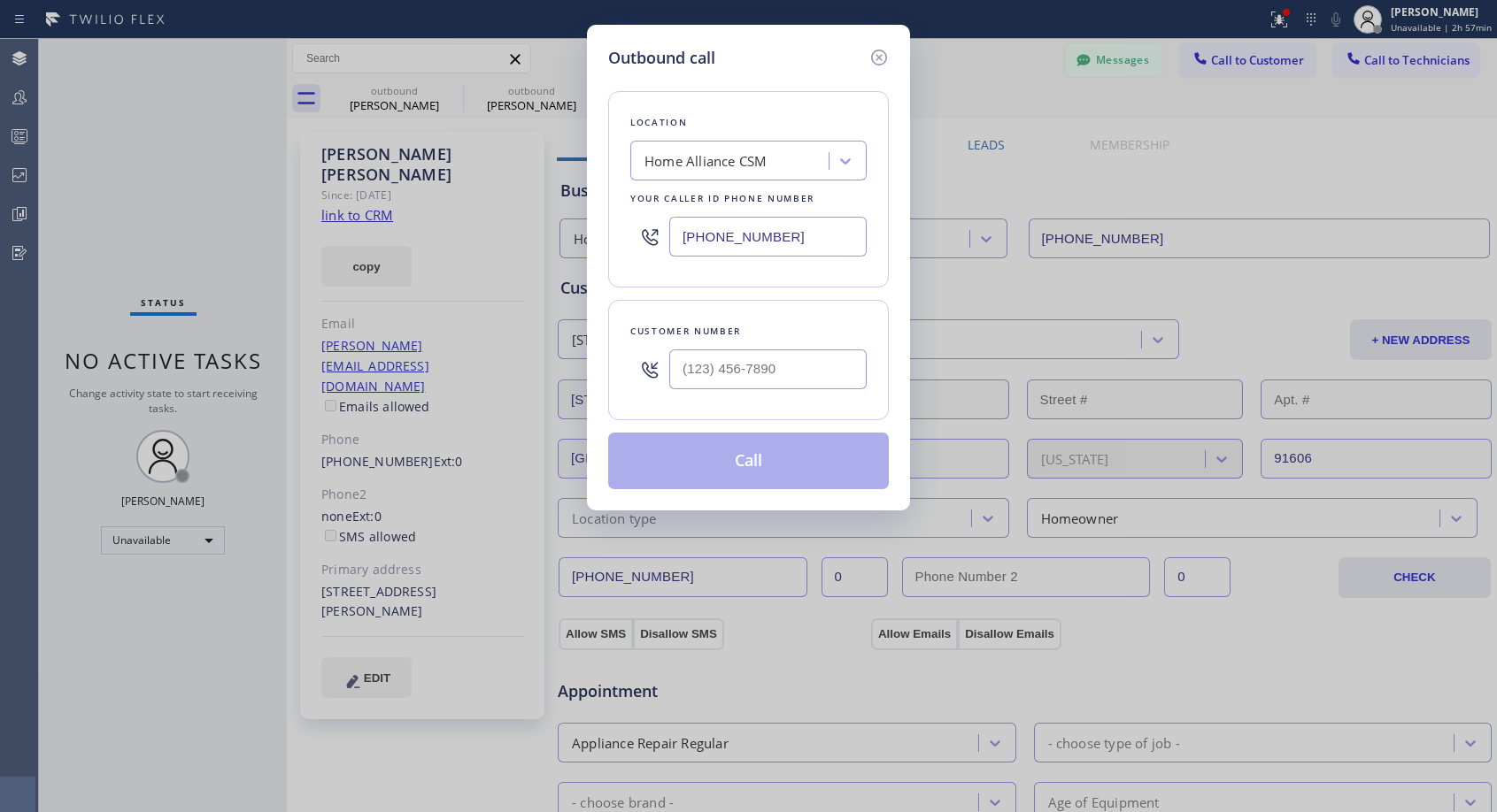
type input "(310) 966-7285"
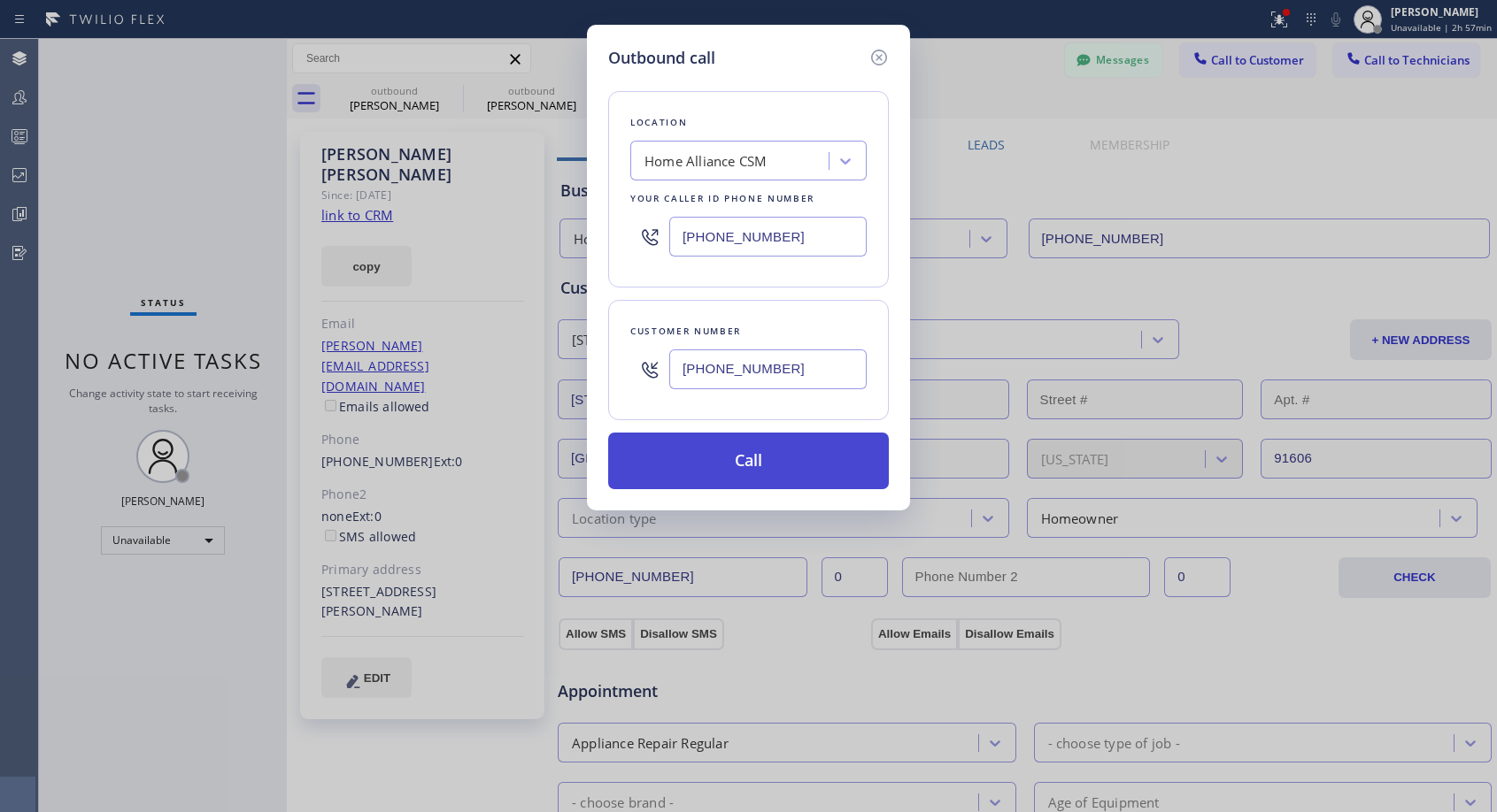
click at [747, 467] on button "Call" at bounding box center [748, 461] width 281 height 57
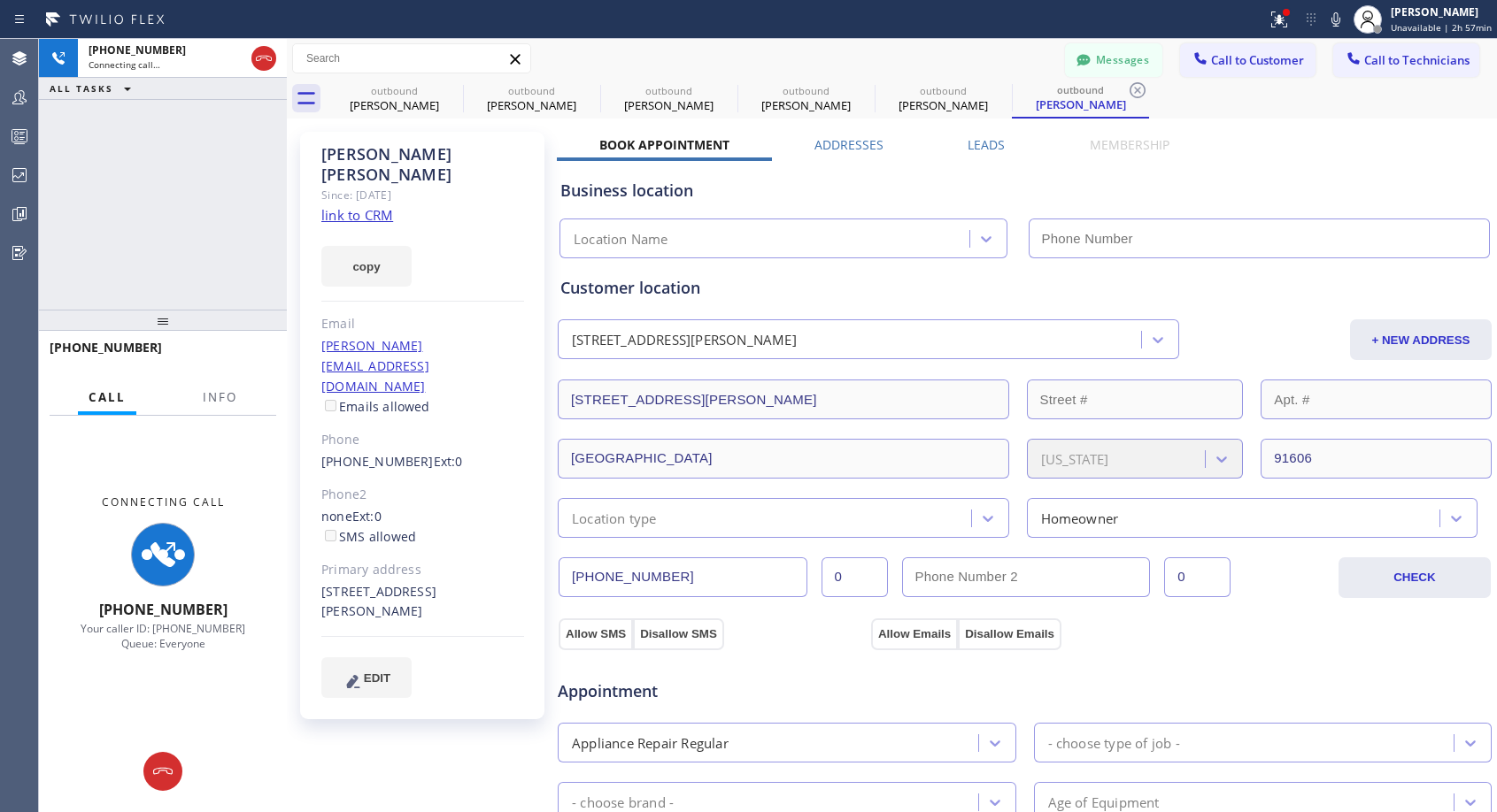
type input "[PHONE_NUMBER]"
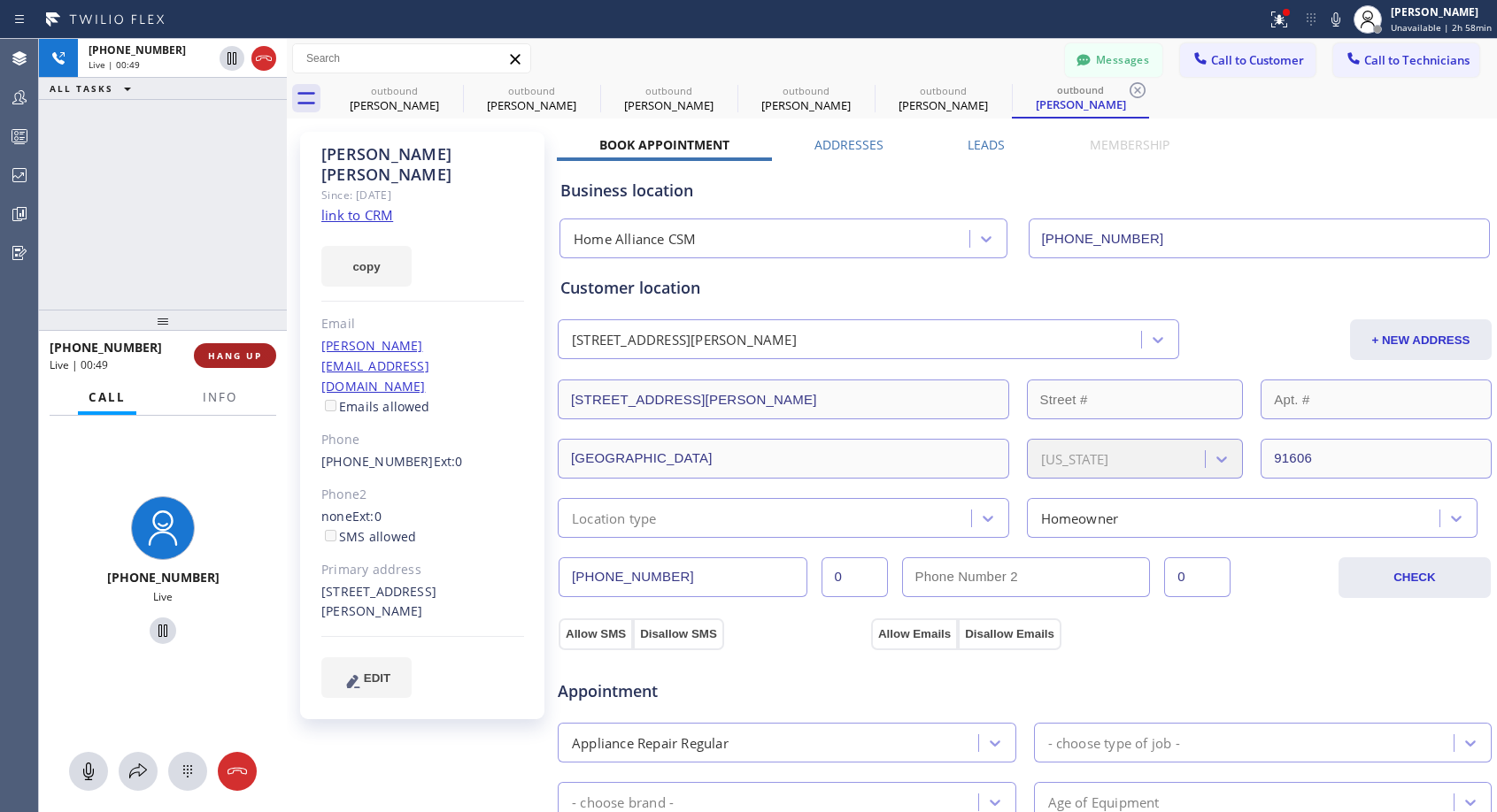
click at [248, 355] on span "HANG UP" at bounding box center [234, 356] width 54 height 13
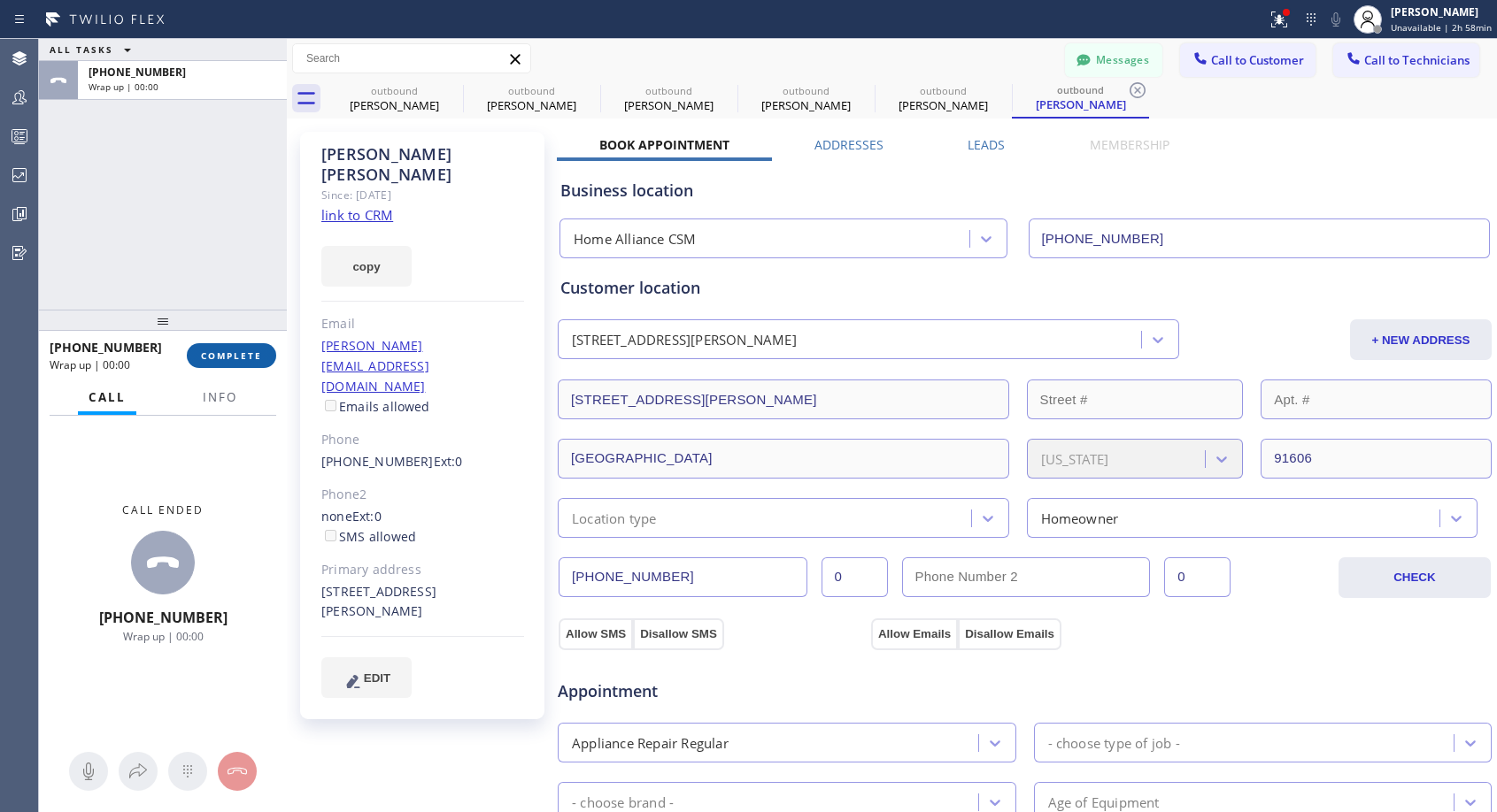
click at [248, 355] on span "COMPLETE" at bounding box center [231, 356] width 61 height 13
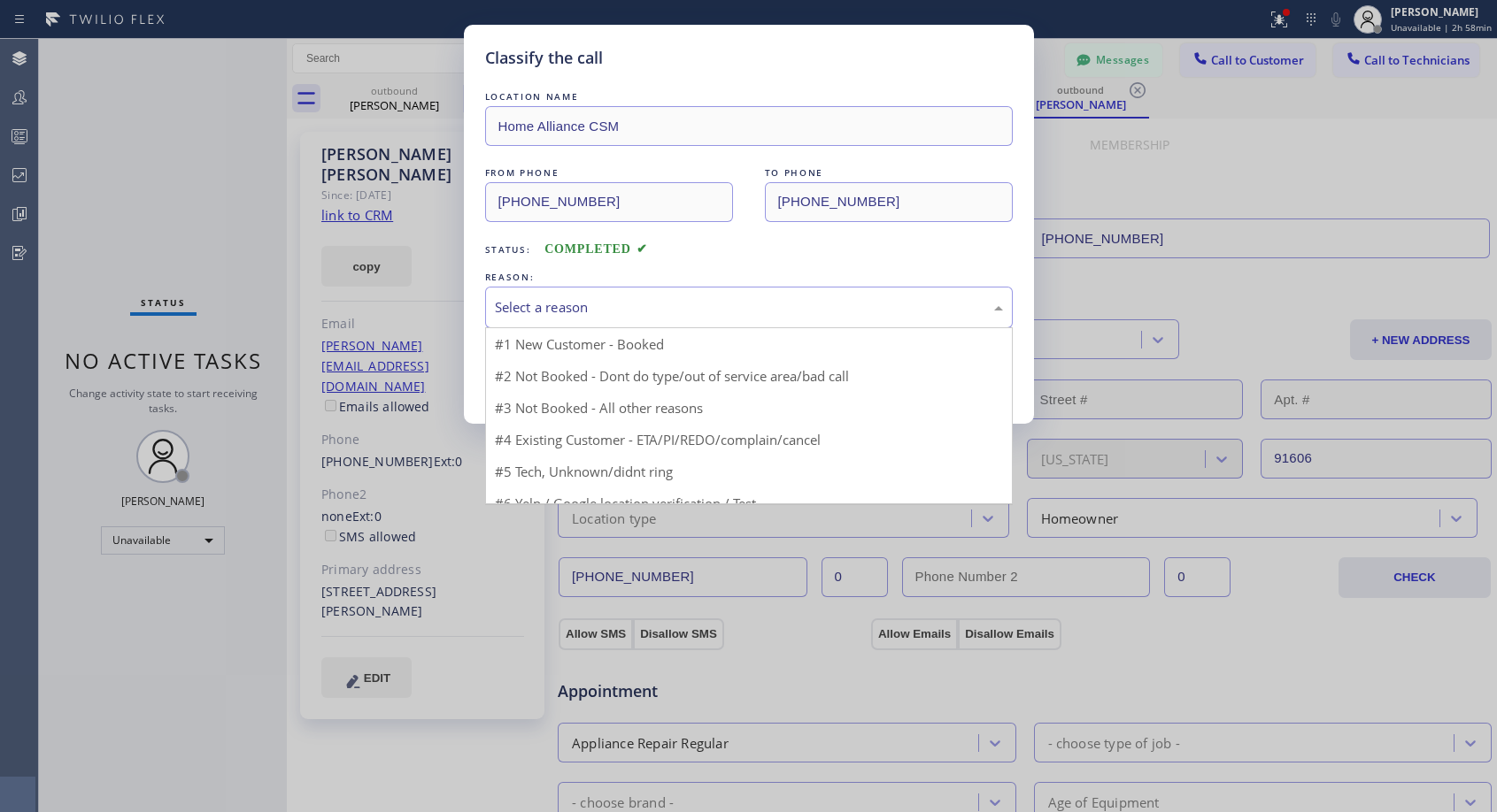
click at [648, 312] on div "Select a reason" at bounding box center [748, 307] width 508 height 20
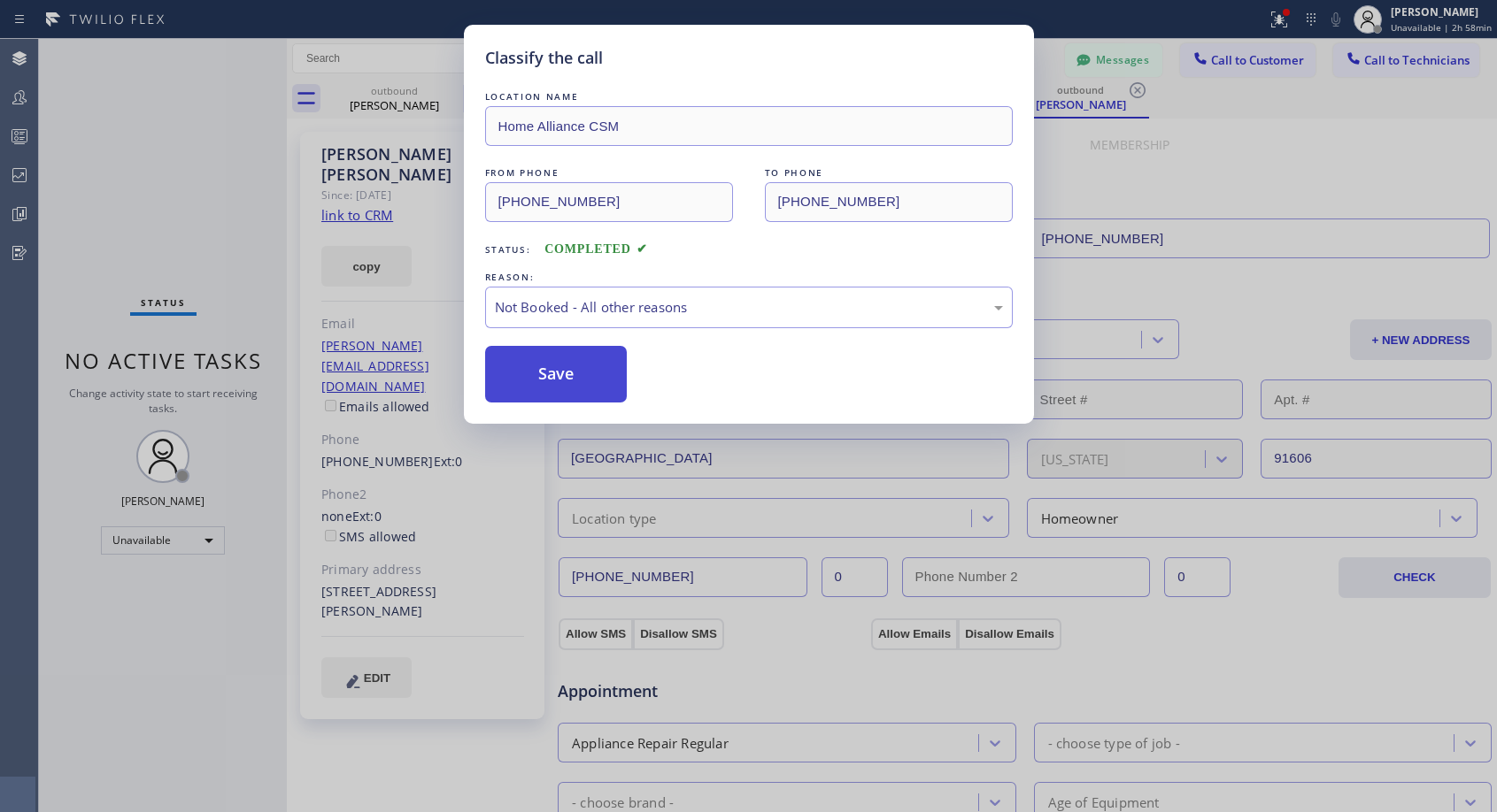
click at [558, 370] on button "Save" at bounding box center [556, 375] width 142 height 57
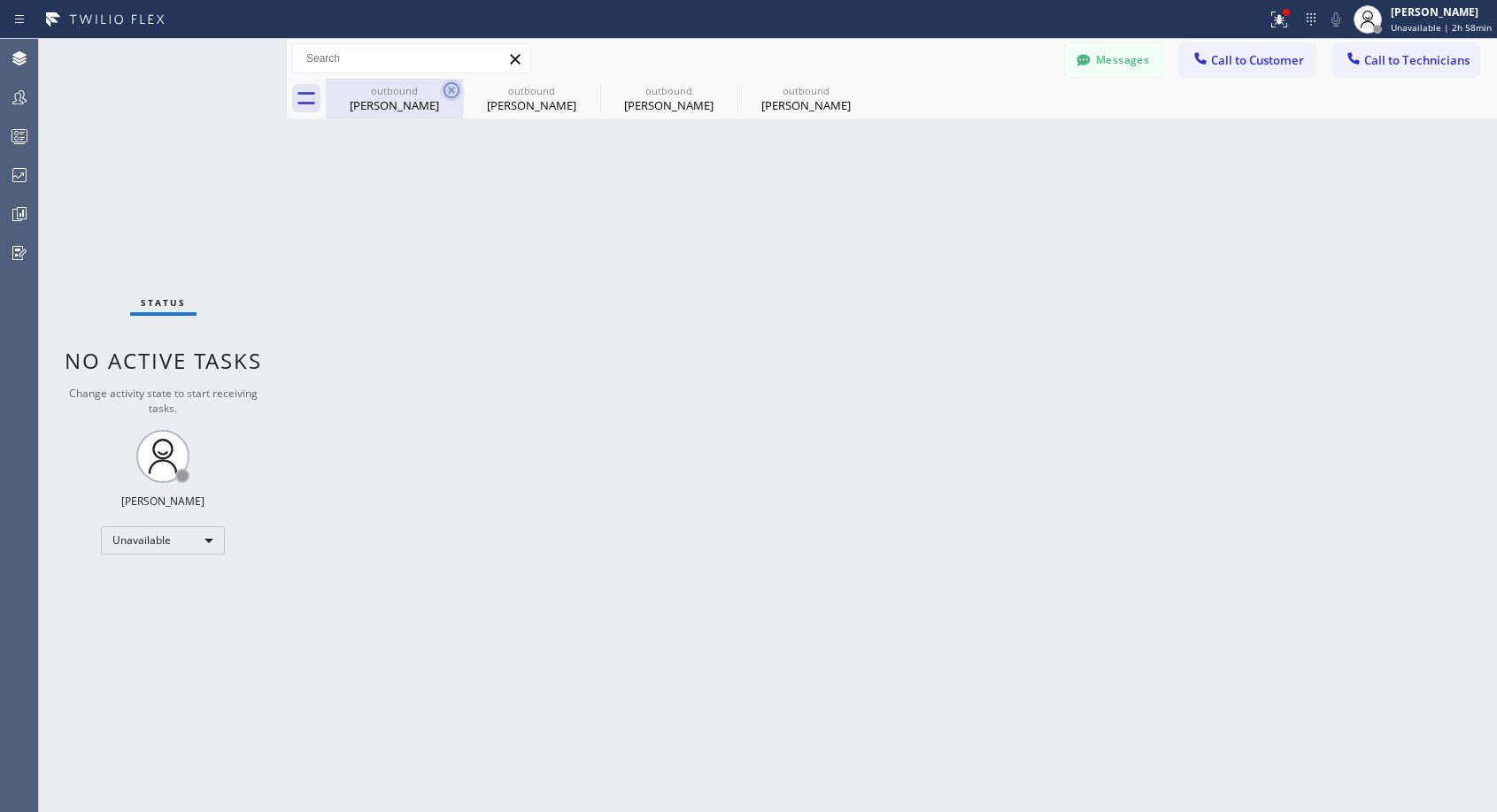
click at [455, 90] on icon at bounding box center [451, 89] width 21 height 21
click at [578, 89] on icon at bounding box center [588, 89] width 21 height 21
click at [0, 0] on icon at bounding box center [0, 0] width 0 height 0
click at [455, 89] on div at bounding box center [911, 98] width 1172 height 40
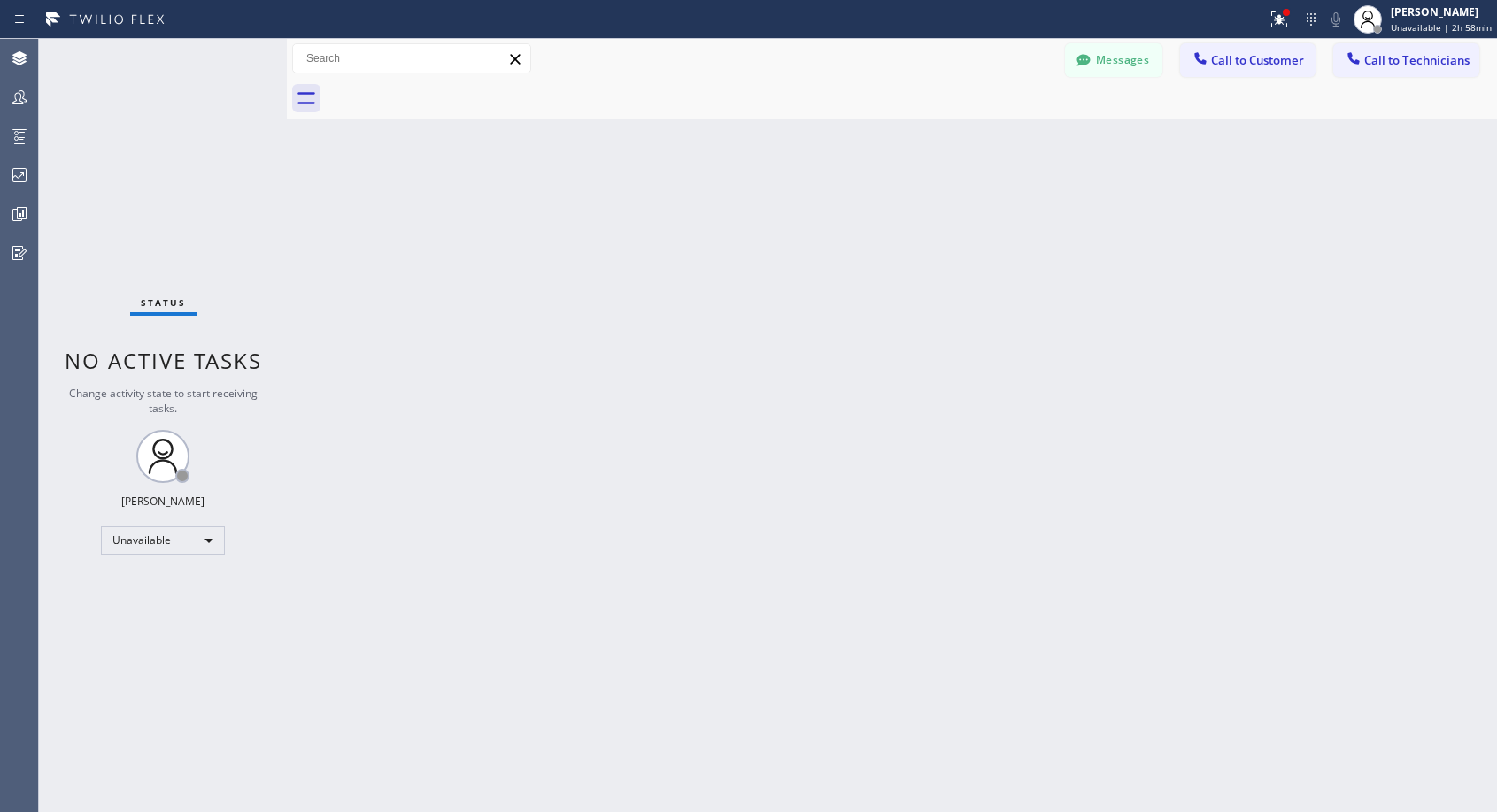
click at [456, 90] on div at bounding box center [911, 98] width 1172 height 40
click at [1221, 62] on span "Call to Customer" at bounding box center [1257, 59] width 93 height 15
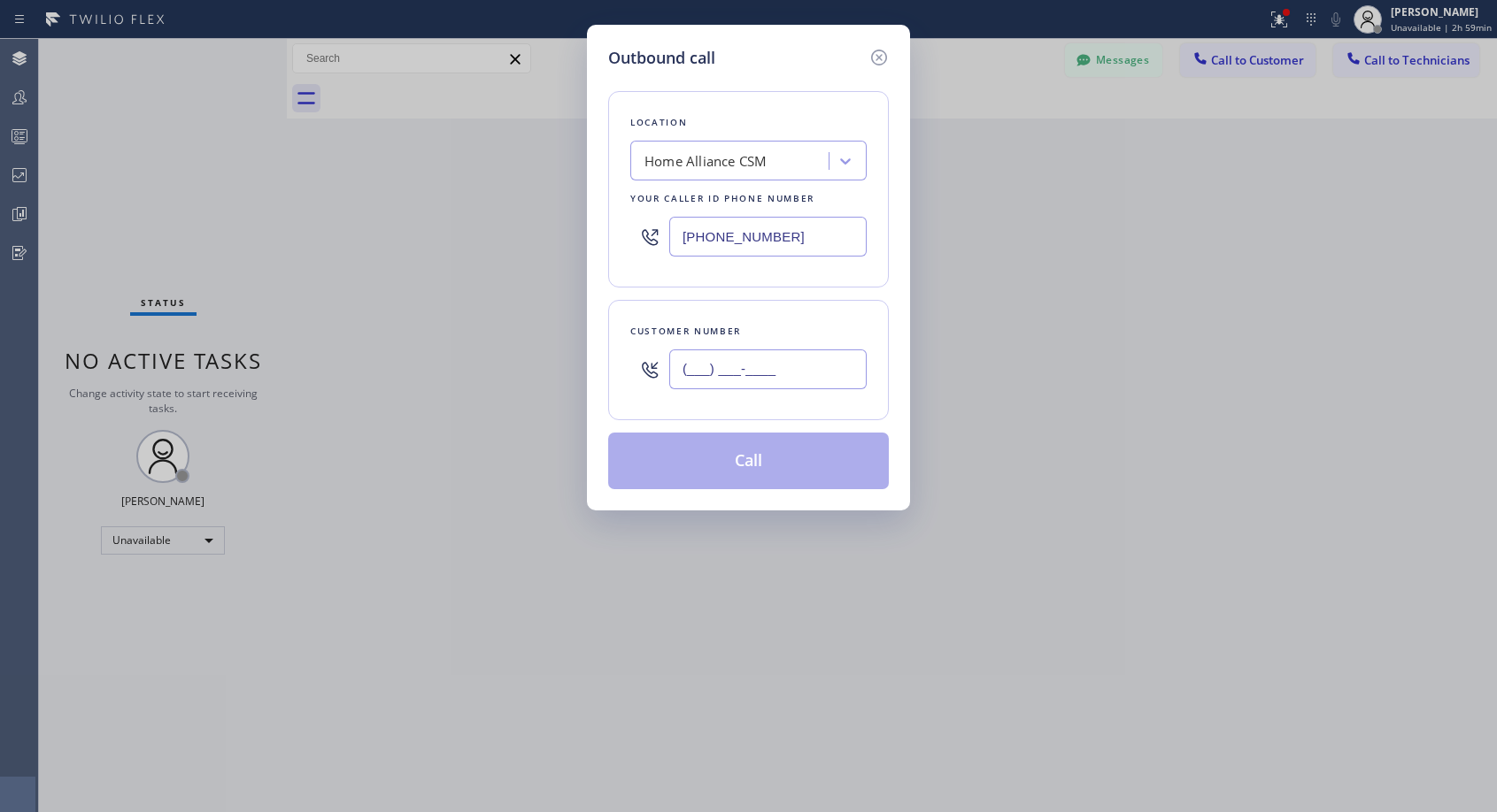
click at [707, 372] on input "(___) ___-____" at bounding box center [768, 370] width 198 height 40
paste input "310) 991-4704"
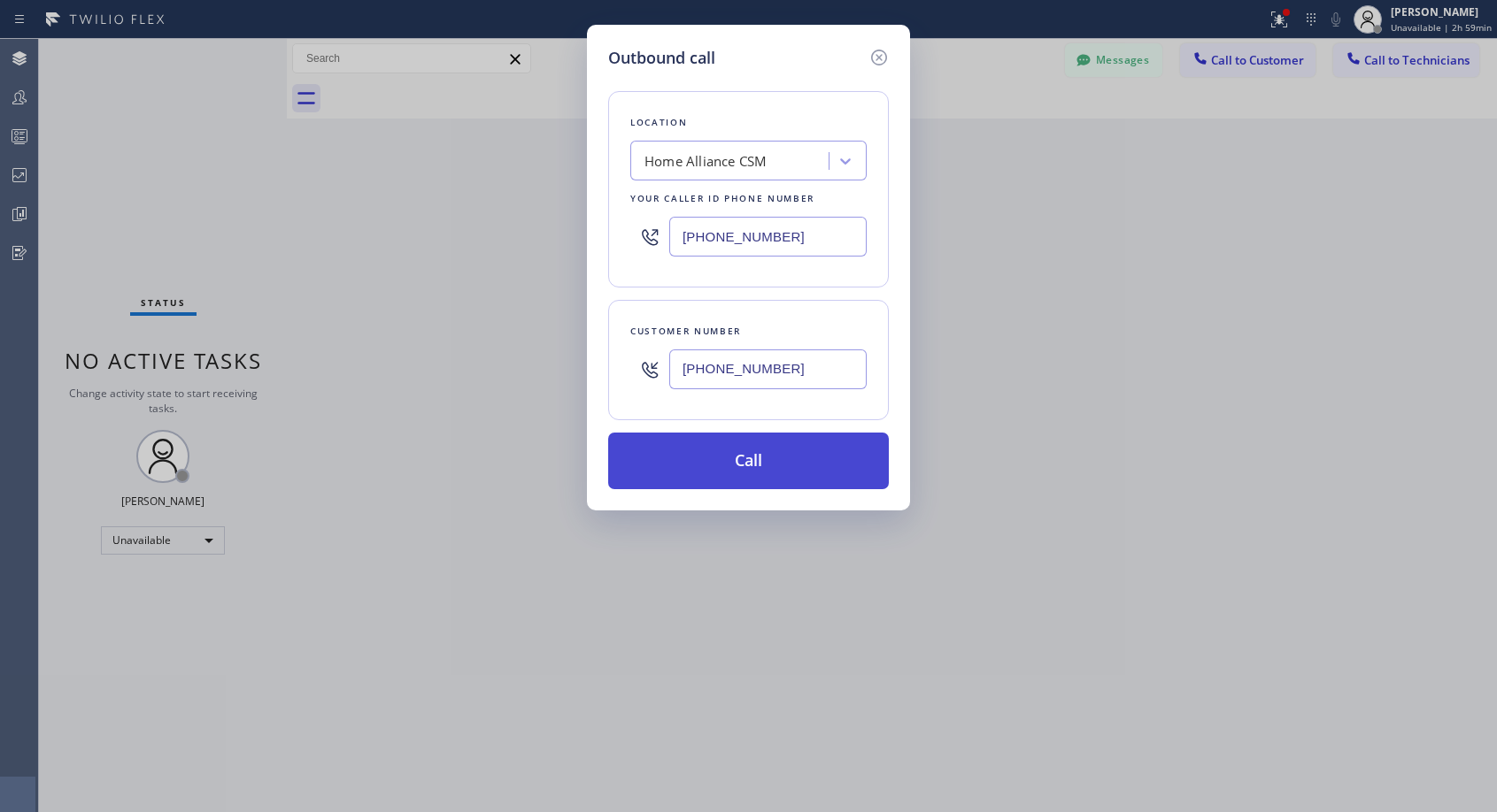
type input "(310) 991-4704"
click at [757, 457] on button "Call" at bounding box center [748, 461] width 281 height 57
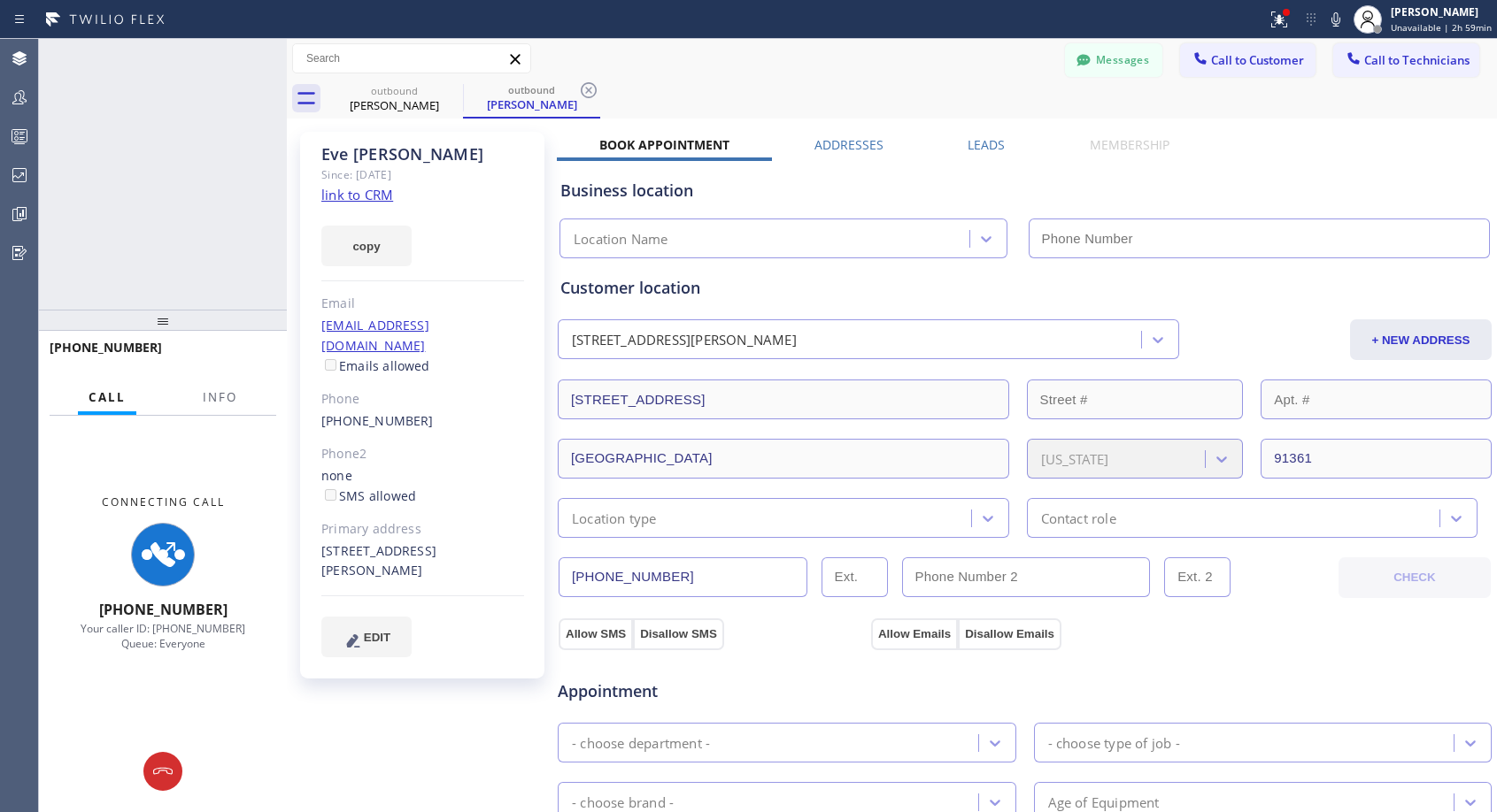
type input "[PHONE_NUMBER]"
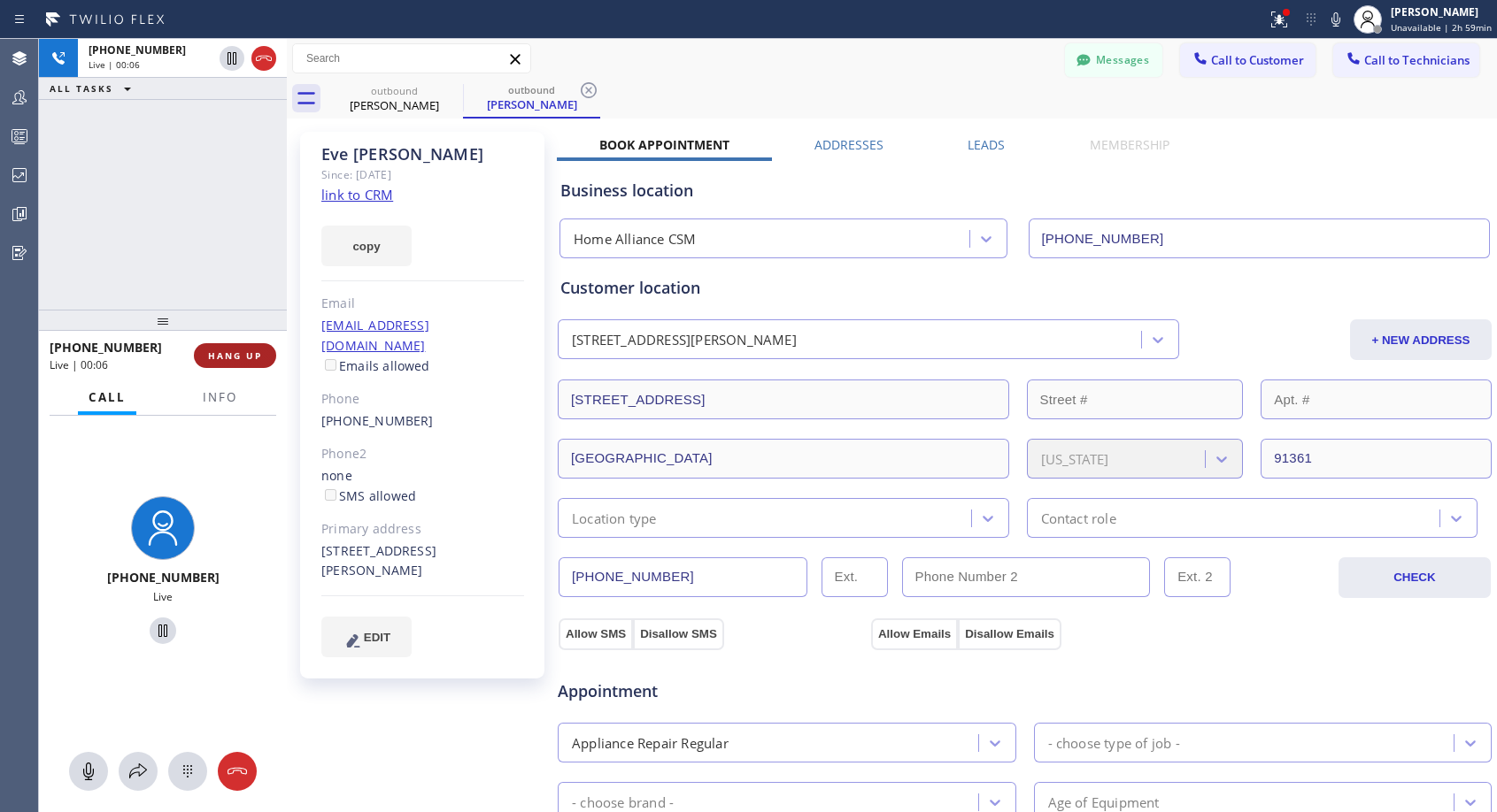
click at [263, 360] on button "HANG UP" at bounding box center [235, 355] width 82 height 25
click at [263, 354] on button "HANG UP" at bounding box center [235, 355] width 82 height 25
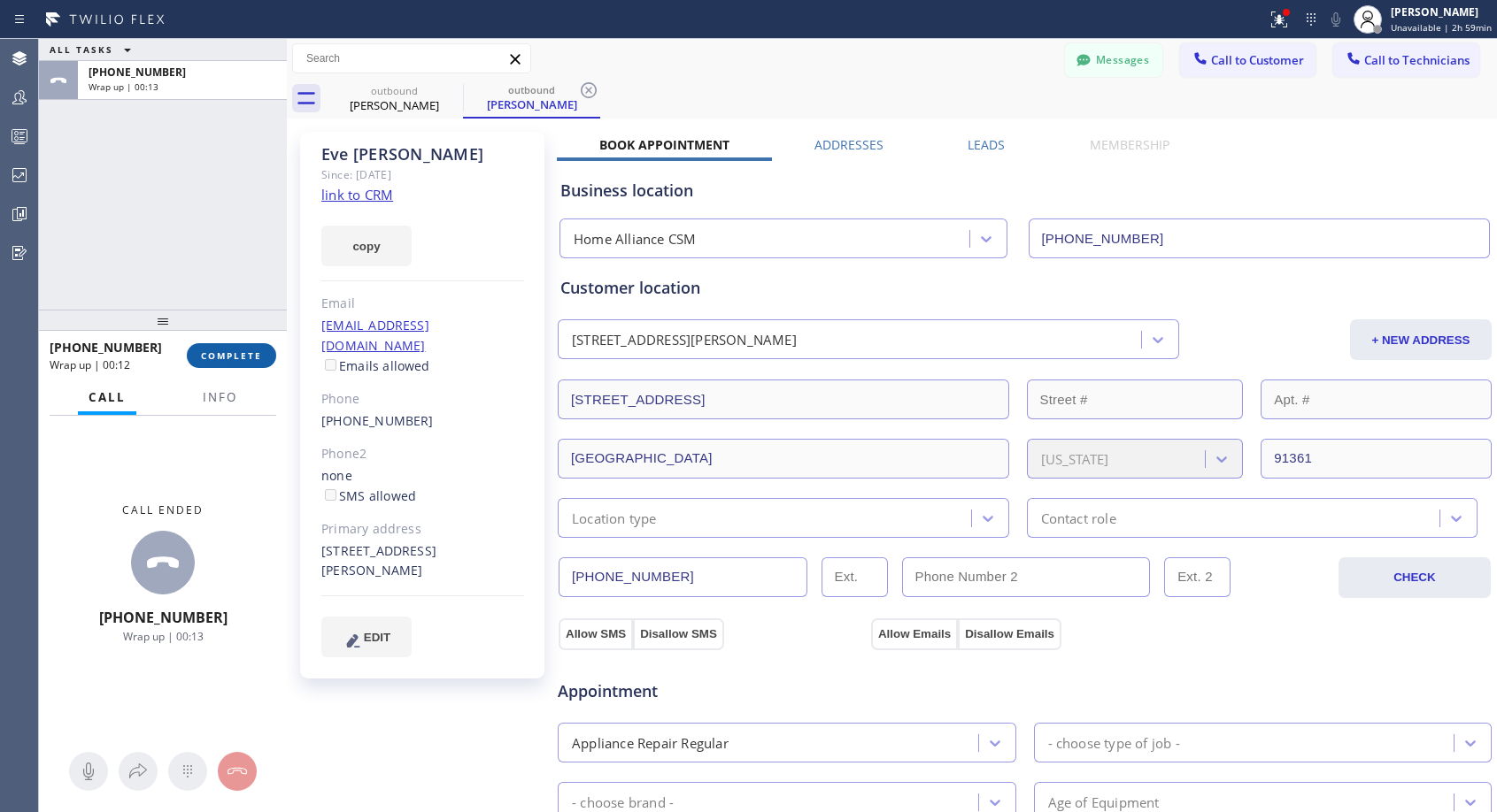
click at [226, 361] on span "COMPLETE" at bounding box center [231, 356] width 61 height 13
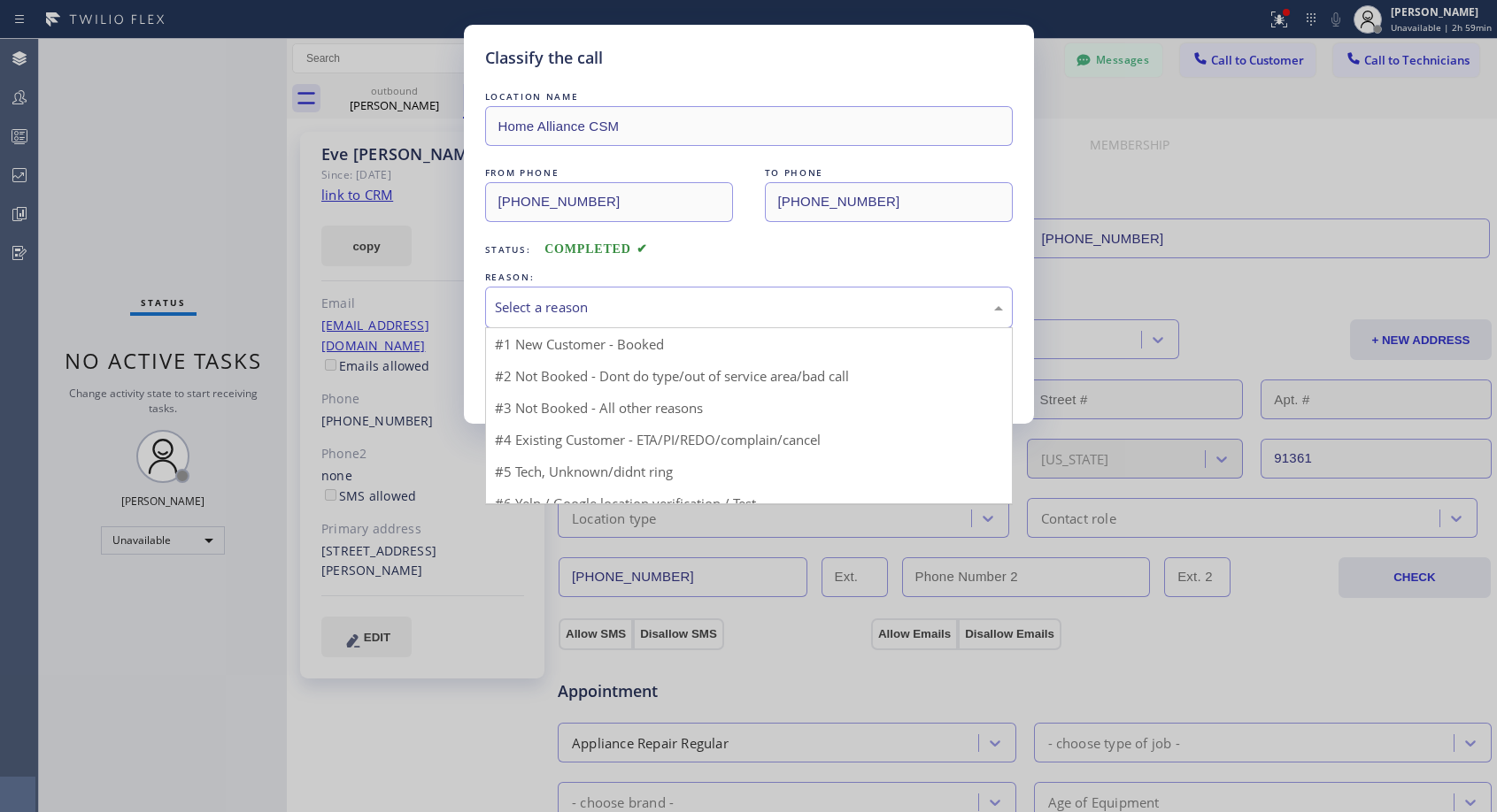
click at [807, 305] on div "Select a reason" at bounding box center [748, 307] width 508 height 20
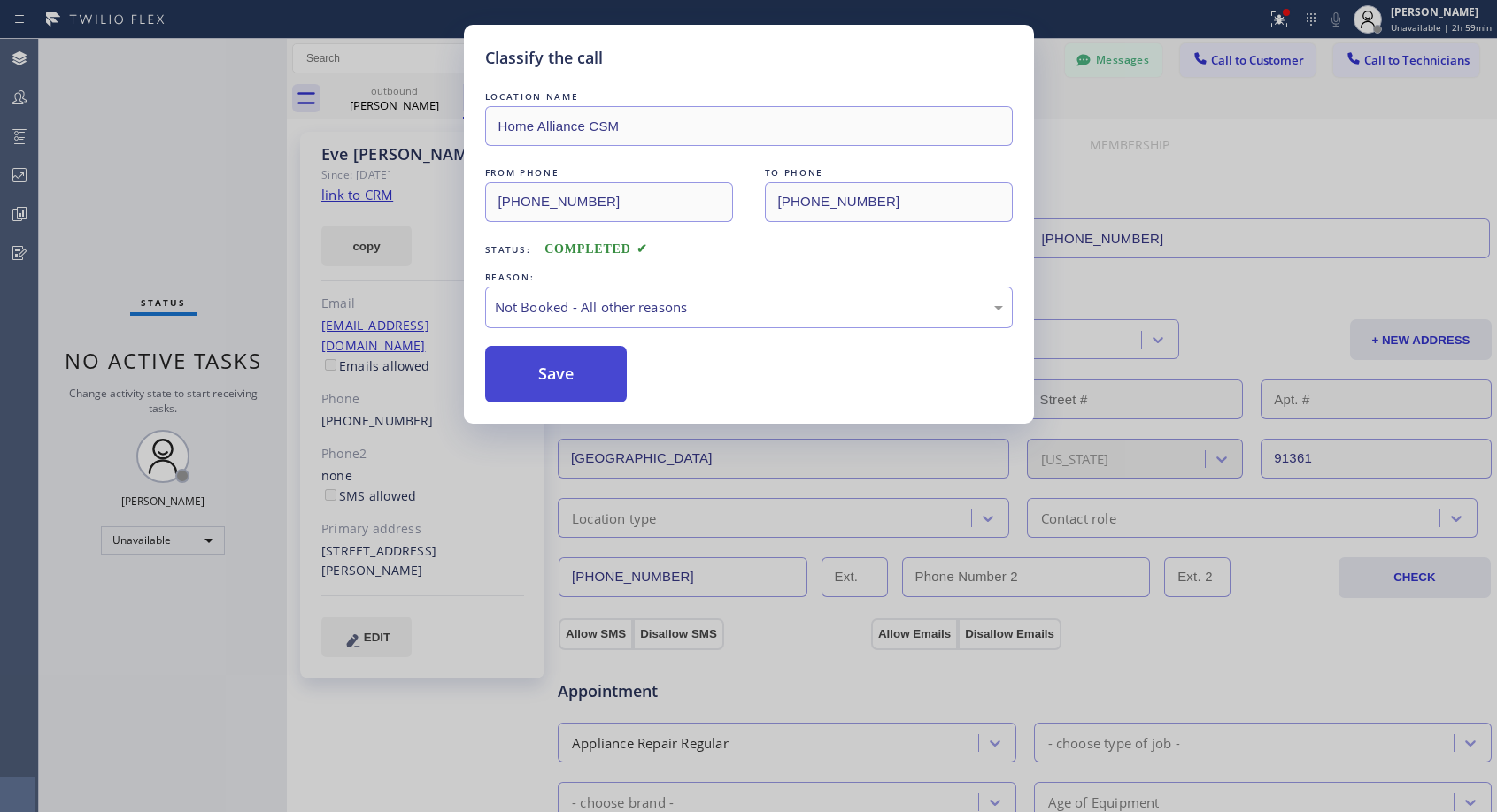
click at [596, 379] on button "Save" at bounding box center [556, 375] width 142 height 57
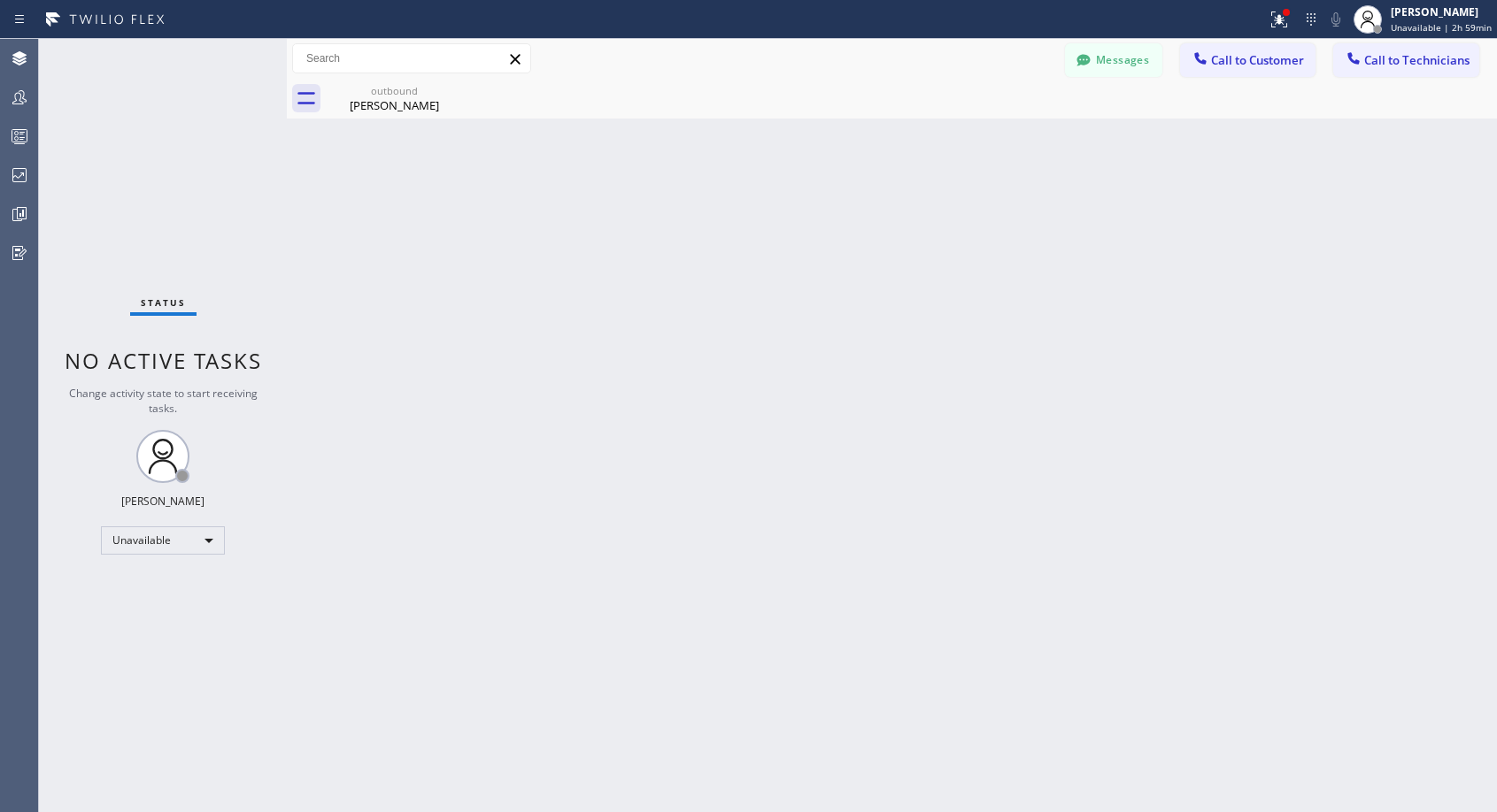
click at [400, 114] on div "outbound Eve Weiss" at bounding box center [394, 98] width 134 height 40
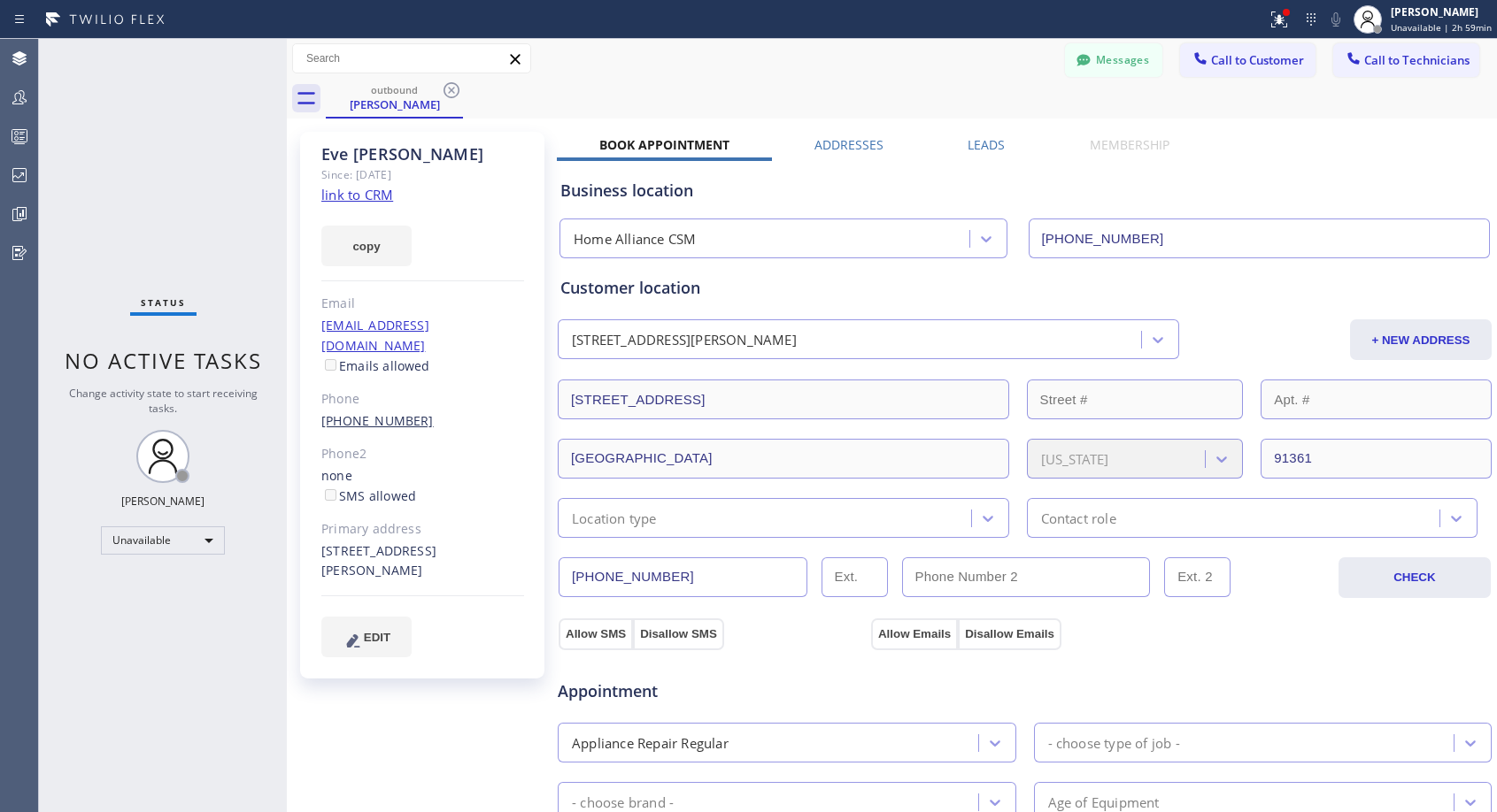
click at [353, 412] on link "(310) 991-4704" at bounding box center [377, 420] width 112 height 16
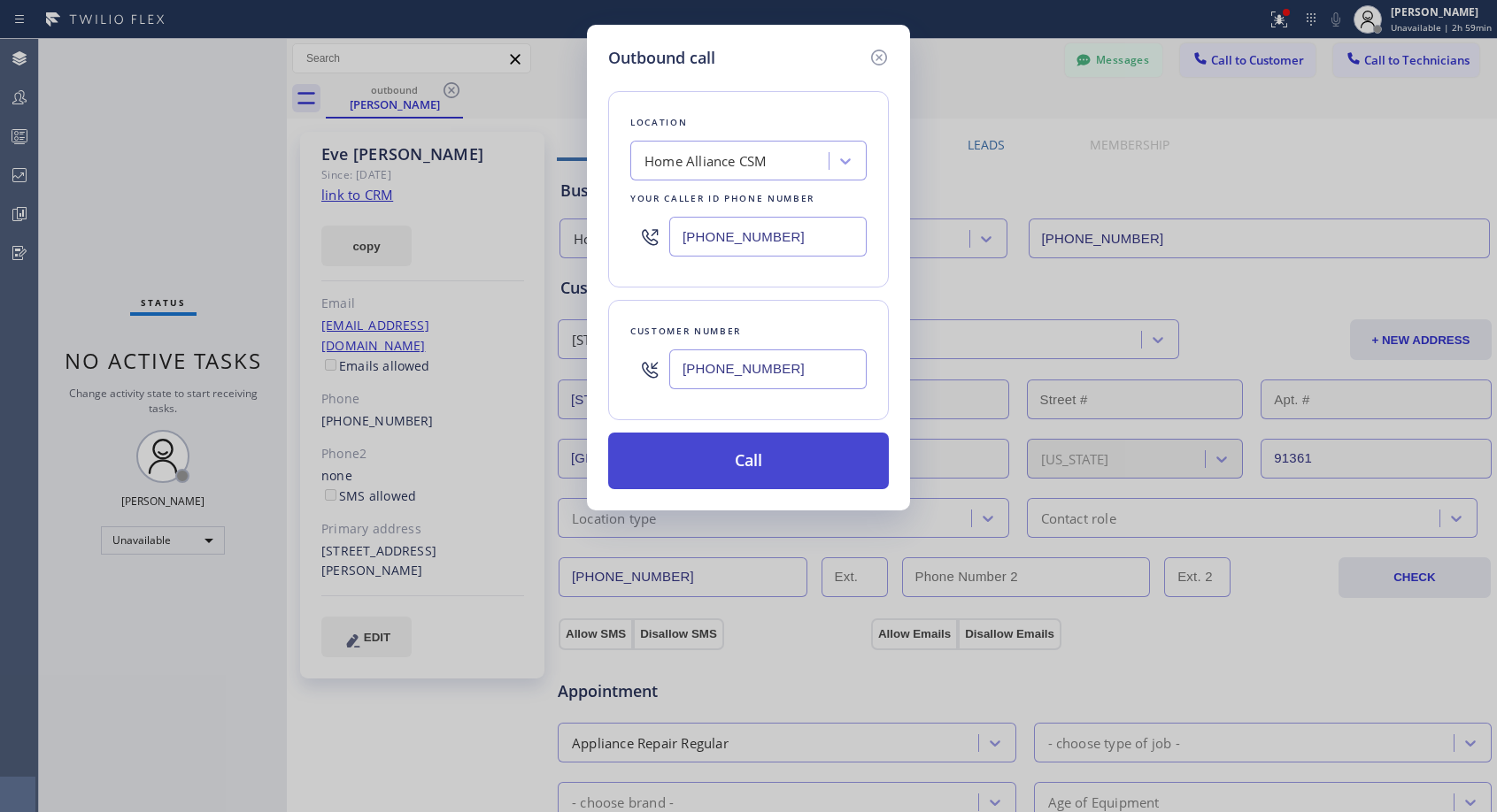
type input "(310) 991-4704"
click at [763, 454] on button "Call" at bounding box center [748, 461] width 281 height 57
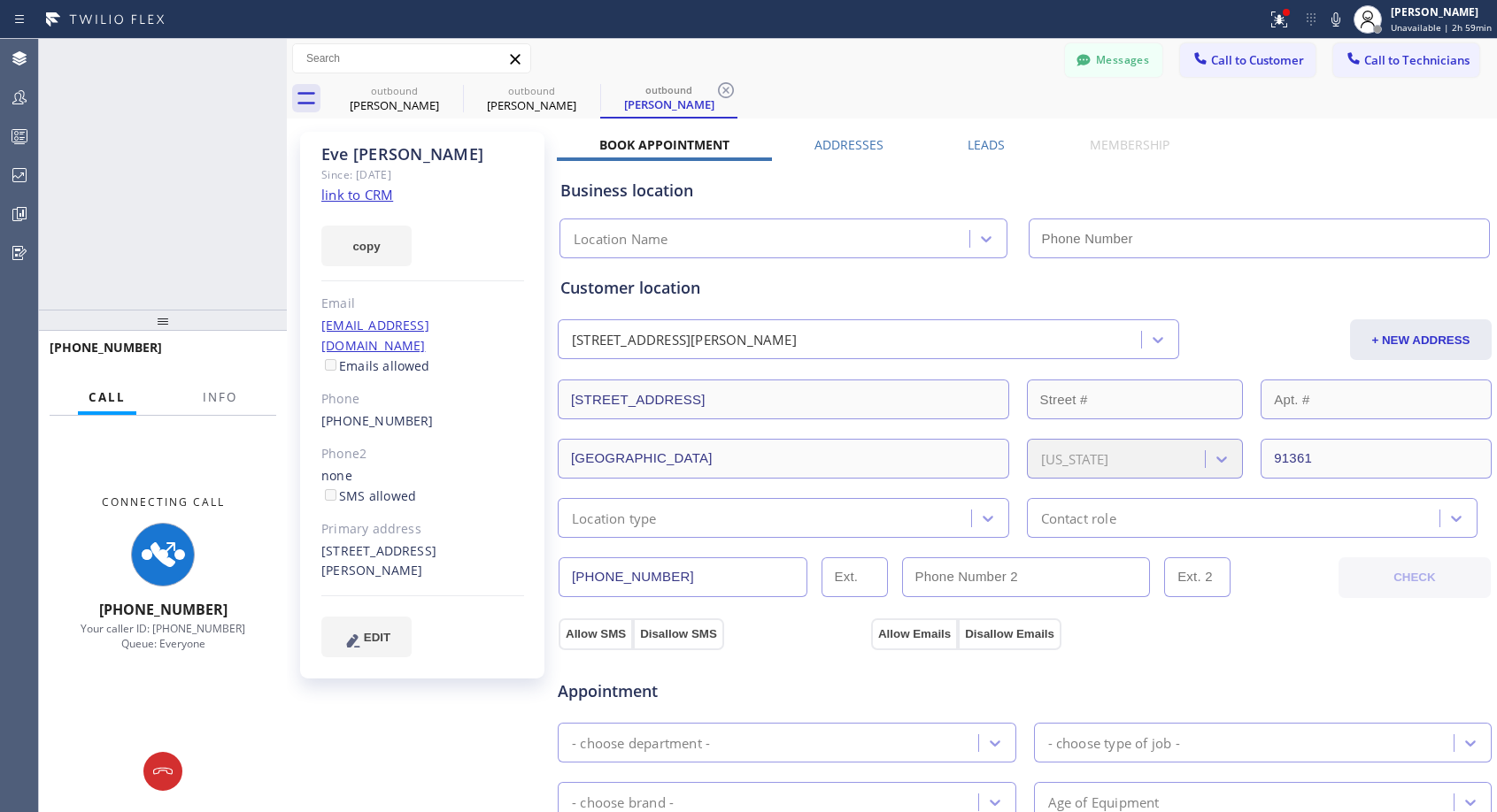
type input "[PHONE_NUMBER]"
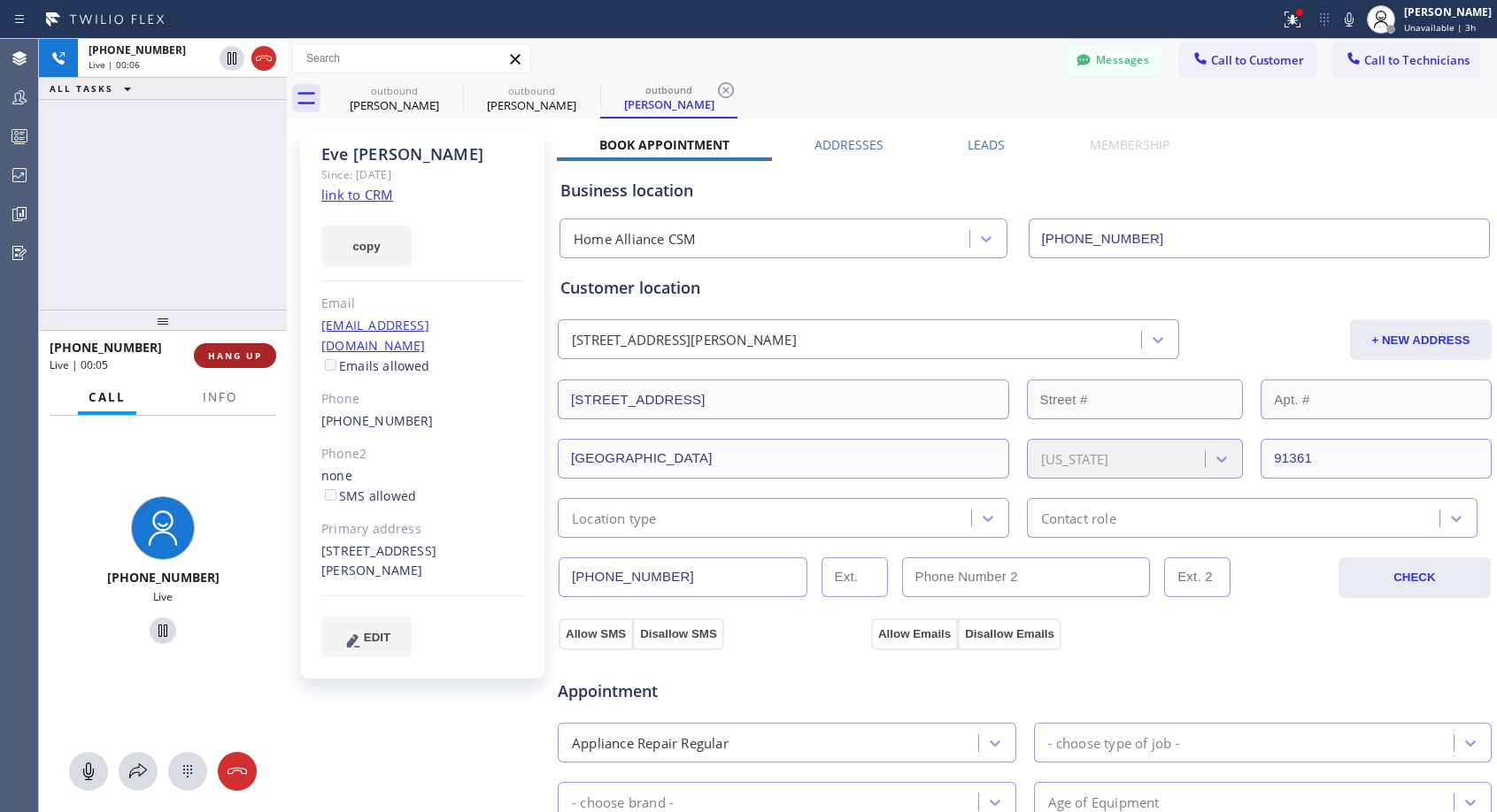
click at [233, 357] on span "HANG UP" at bounding box center [234, 356] width 54 height 13
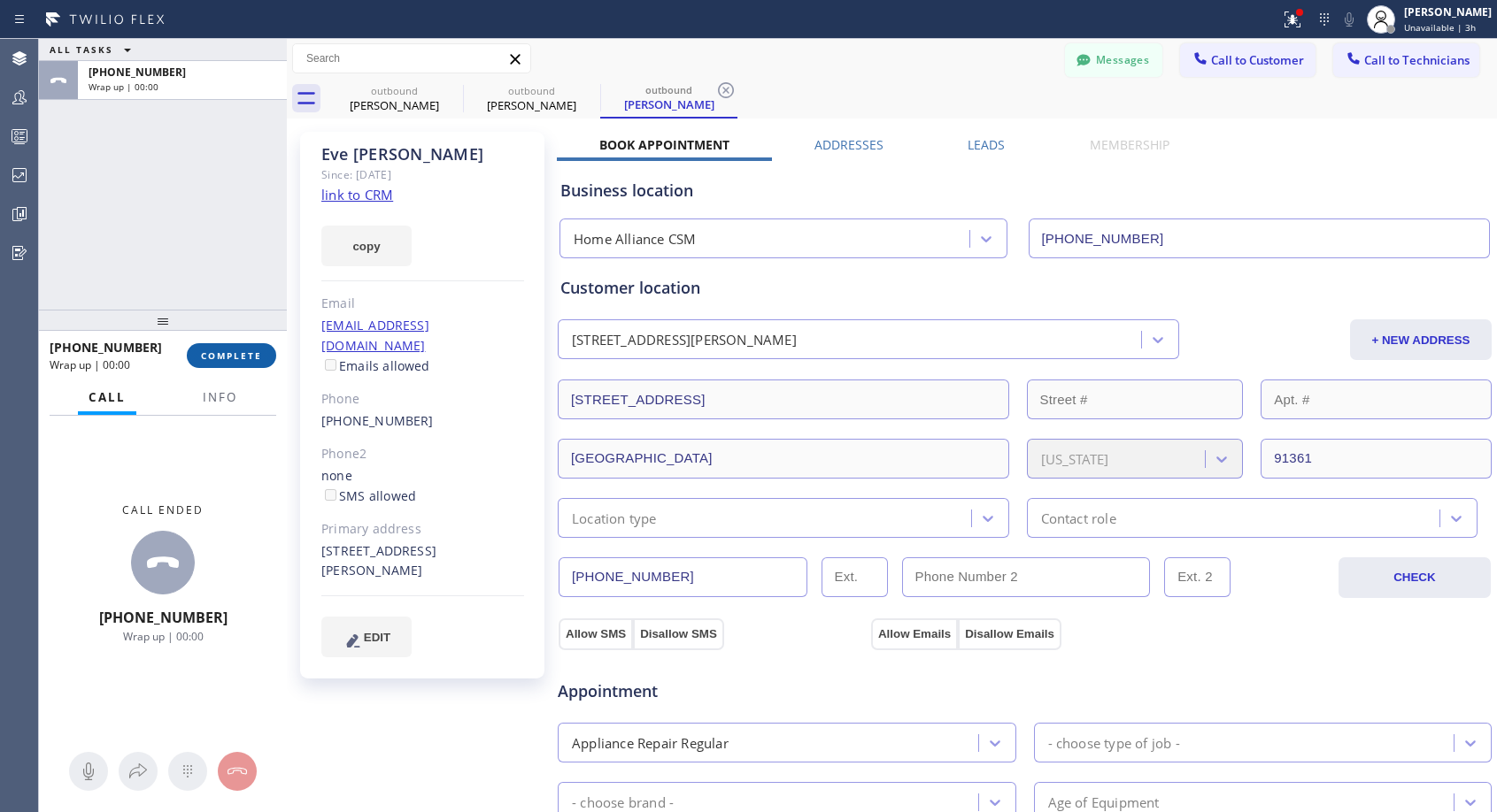
click at [233, 357] on span "COMPLETE" at bounding box center [231, 356] width 61 height 13
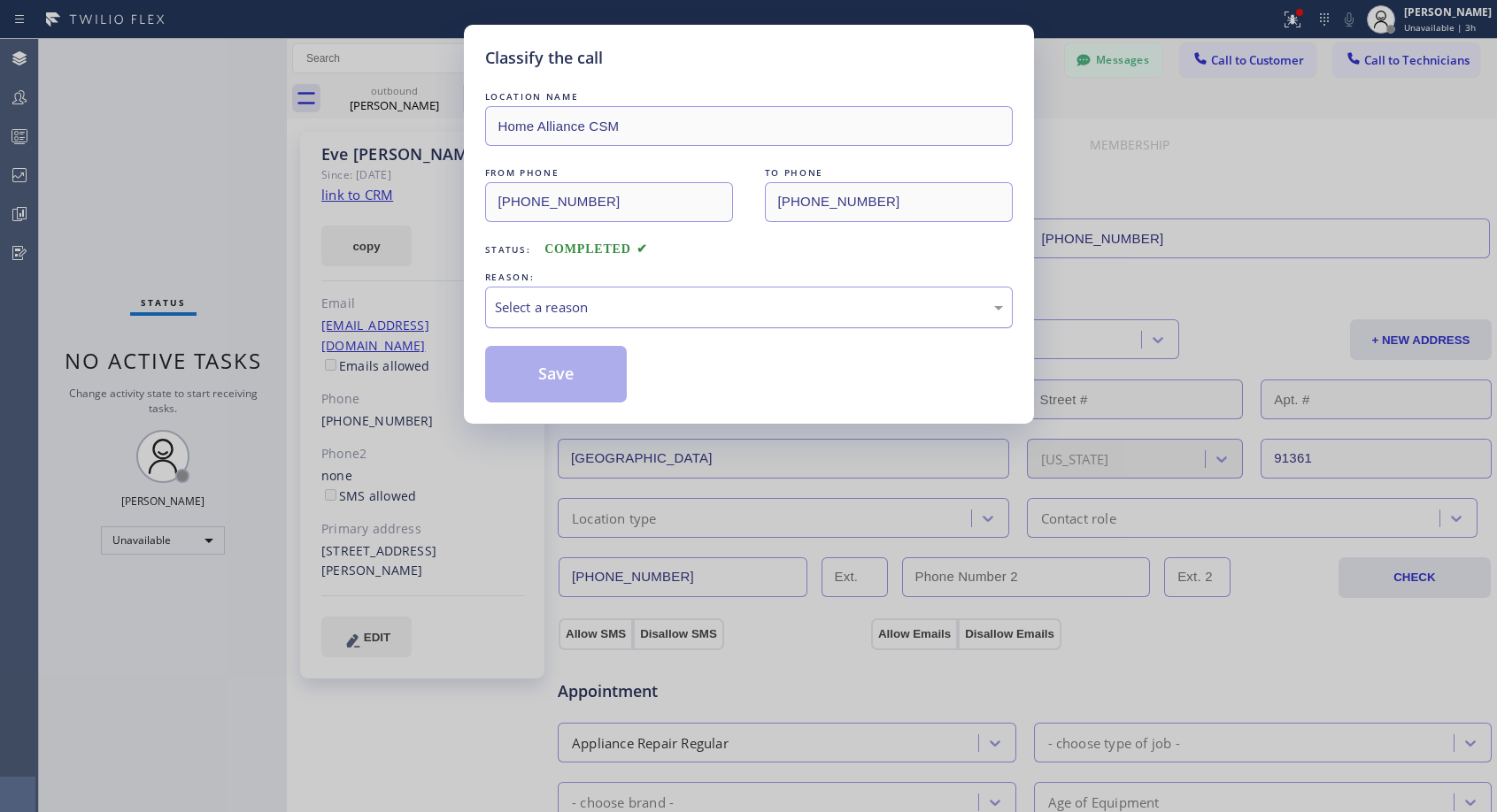
click at [657, 303] on div "Select a reason" at bounding box center [748, 307] width 508 height 20
click at [585, 369] on button "Save" at bounding box center [556, 375] width 142 height 57
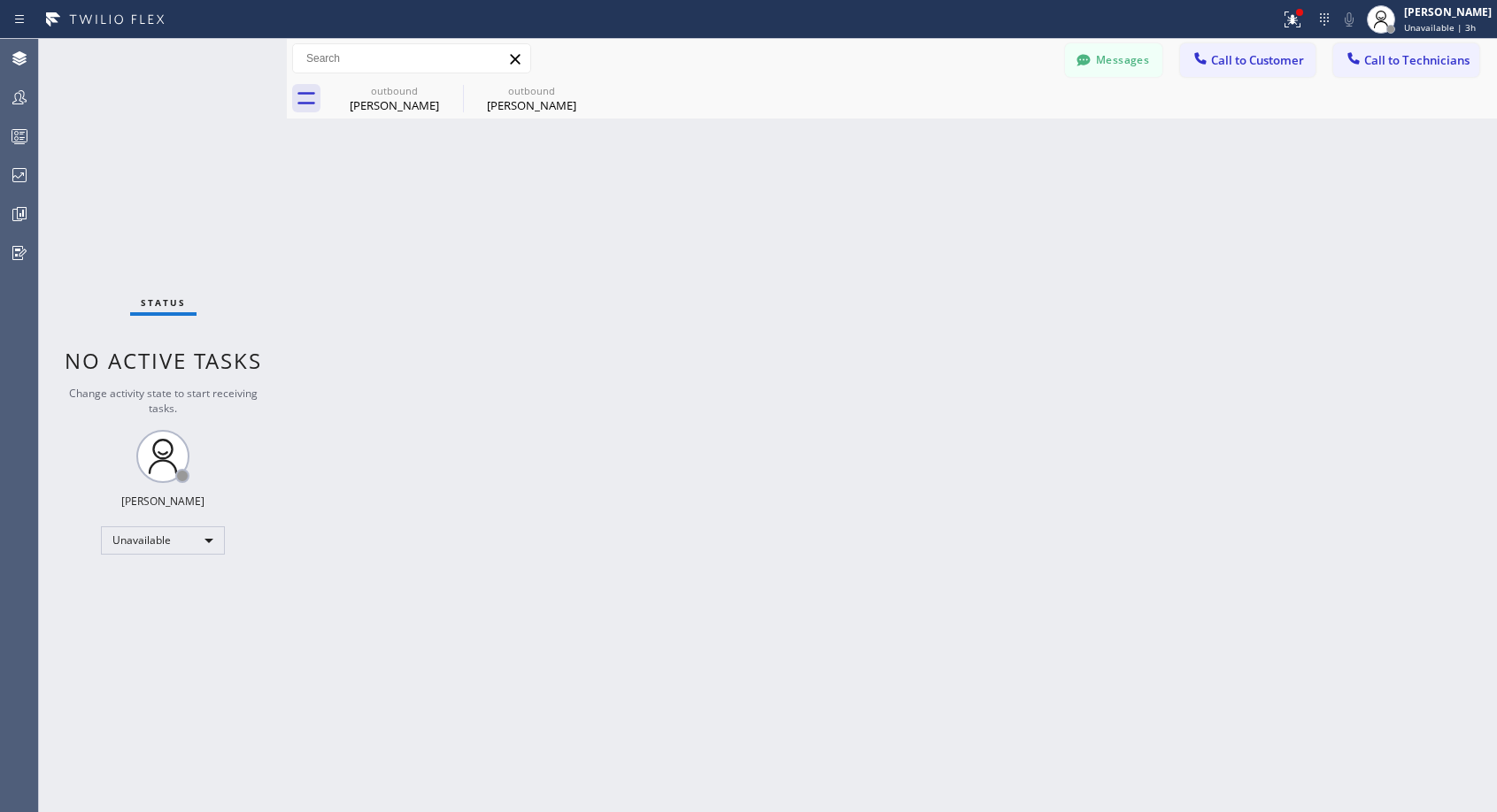
click at [495, 101] on div "Eve Weiss" at bounding box center [532, 105] width 134 height 15
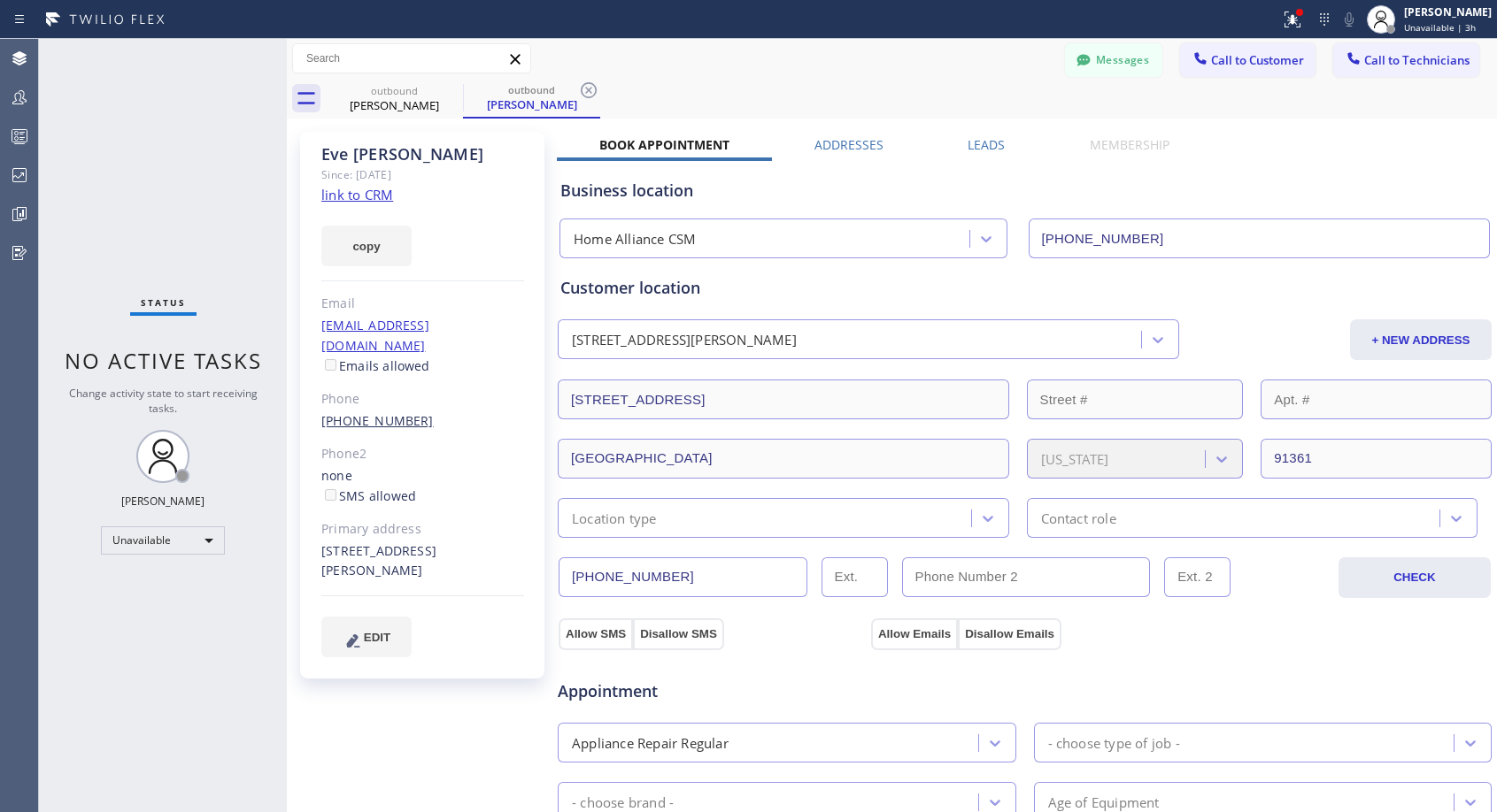
click at [329, 412] on link "(310) 991-4704" at bounding box center [377, 420] width 112 height 16
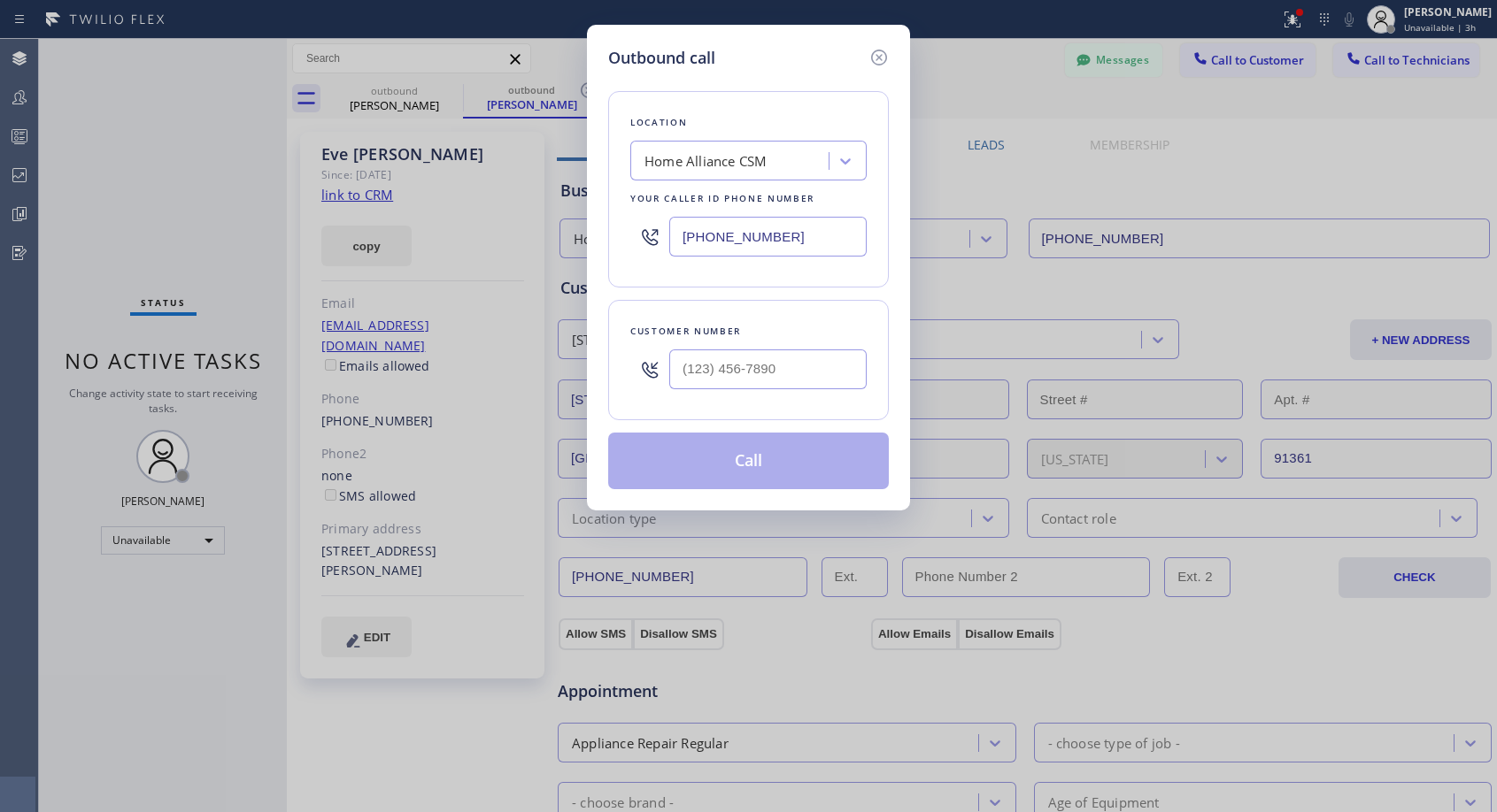
type input "(310) 991-4704"
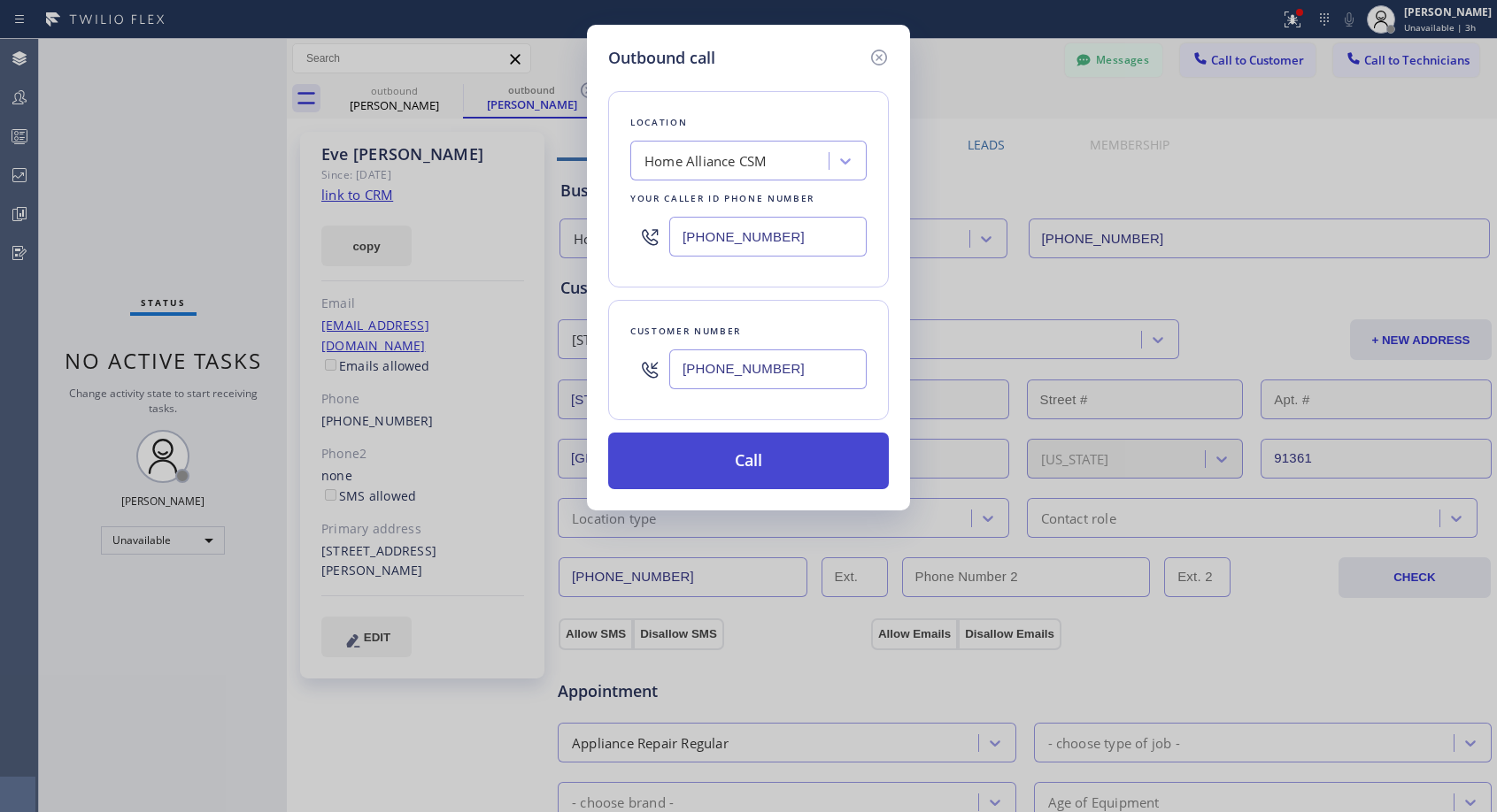
click at [747, 468] on button "Call" at bounding box center [748, 461] width 281 height 57
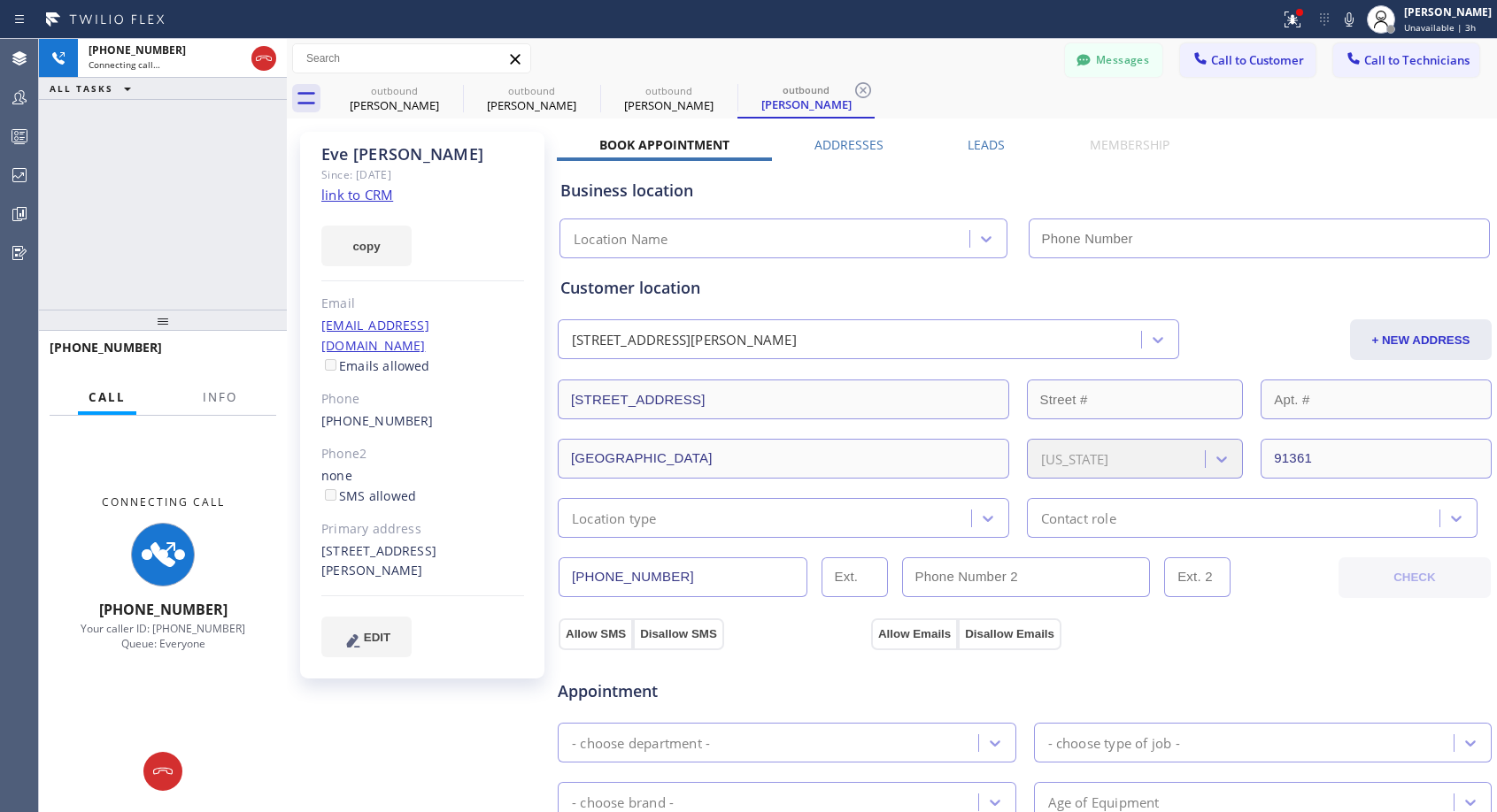
type input "[PHONE_NUMBER]"
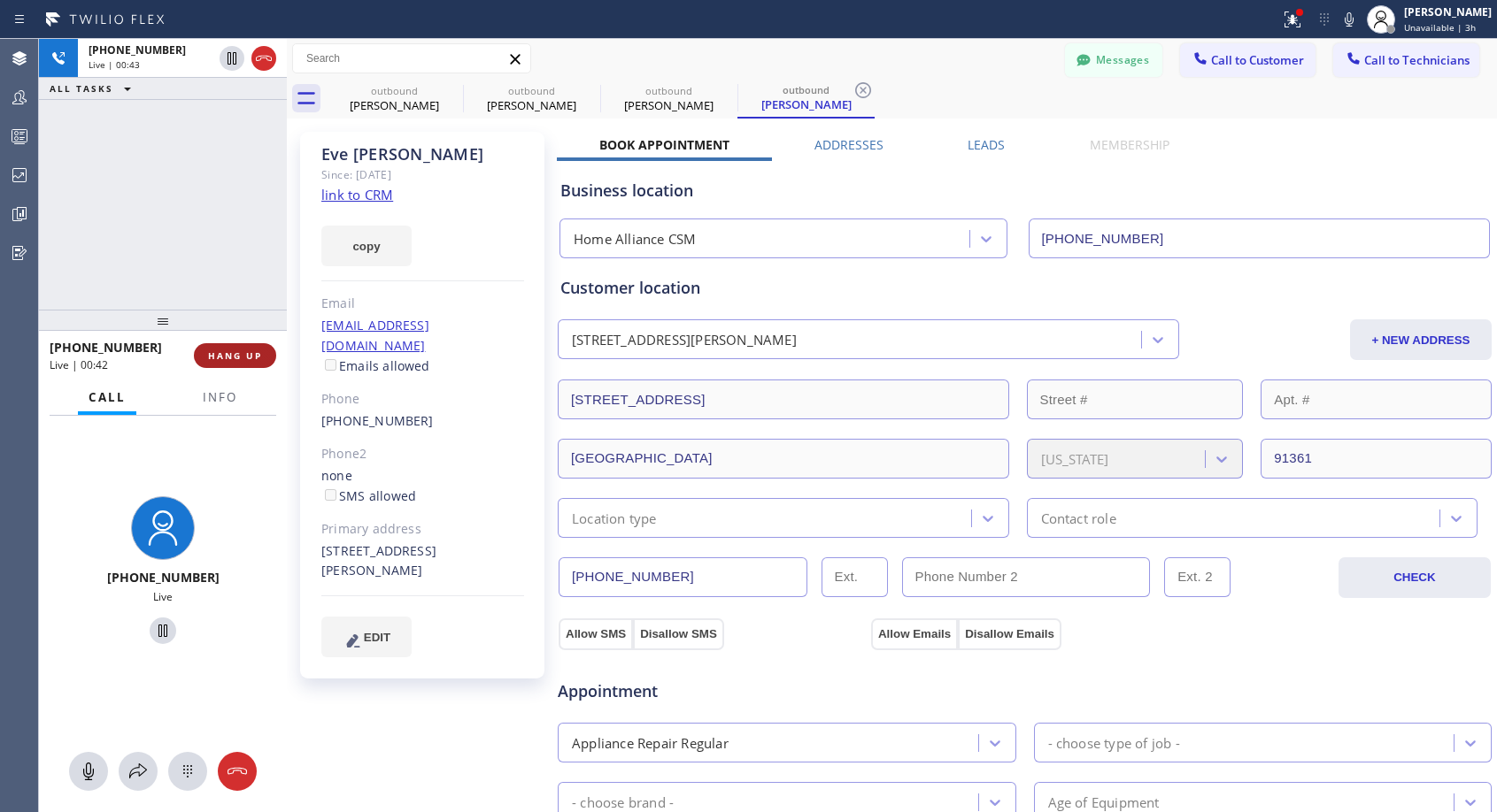
click at [218, 350] on span "HANG UP" at bounding box center [234, 356] width 54 height 13
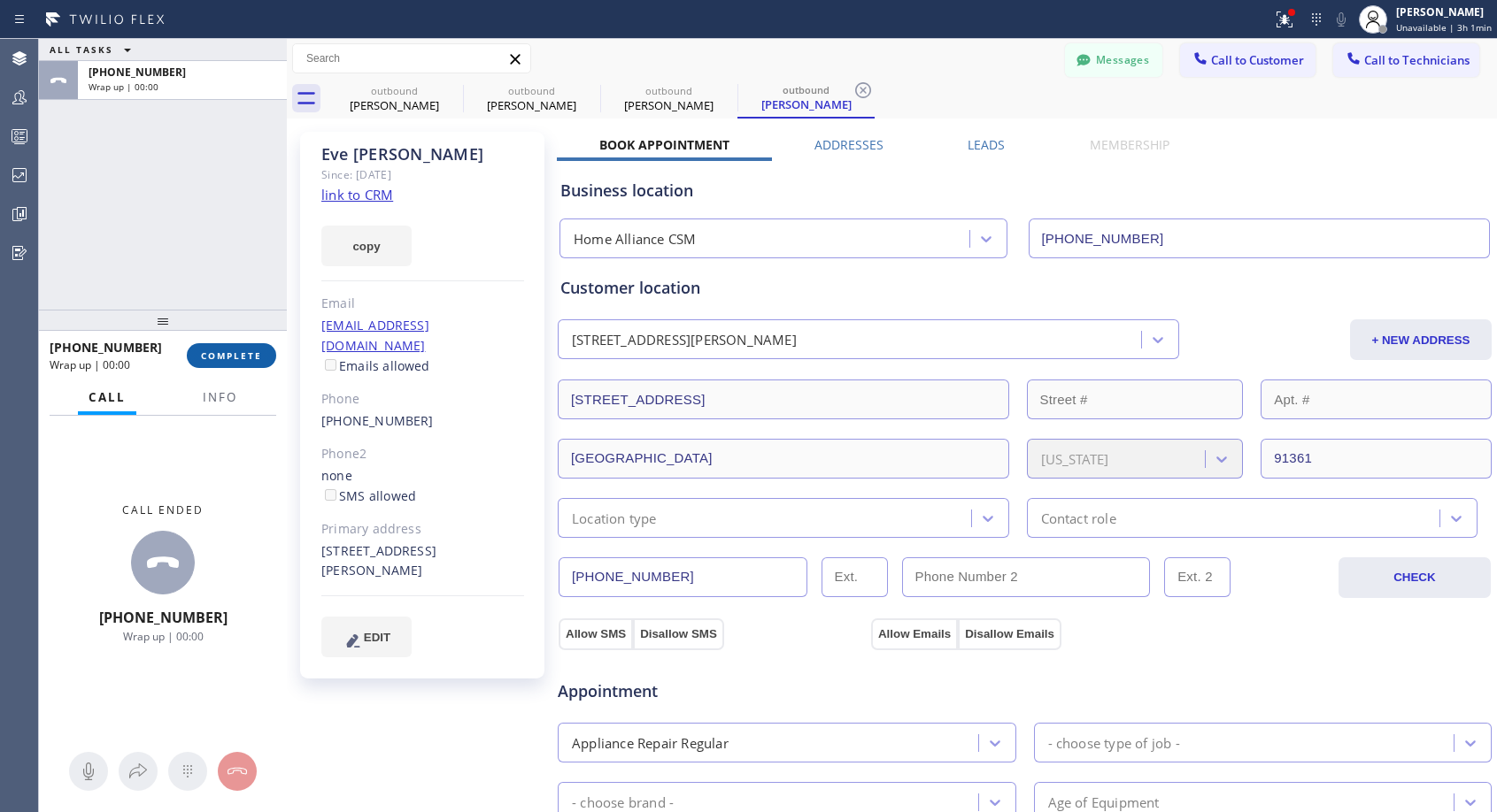
click at [218, 350] on span "COMPLETE" at bounding box center [231, 356] width 61 height 13
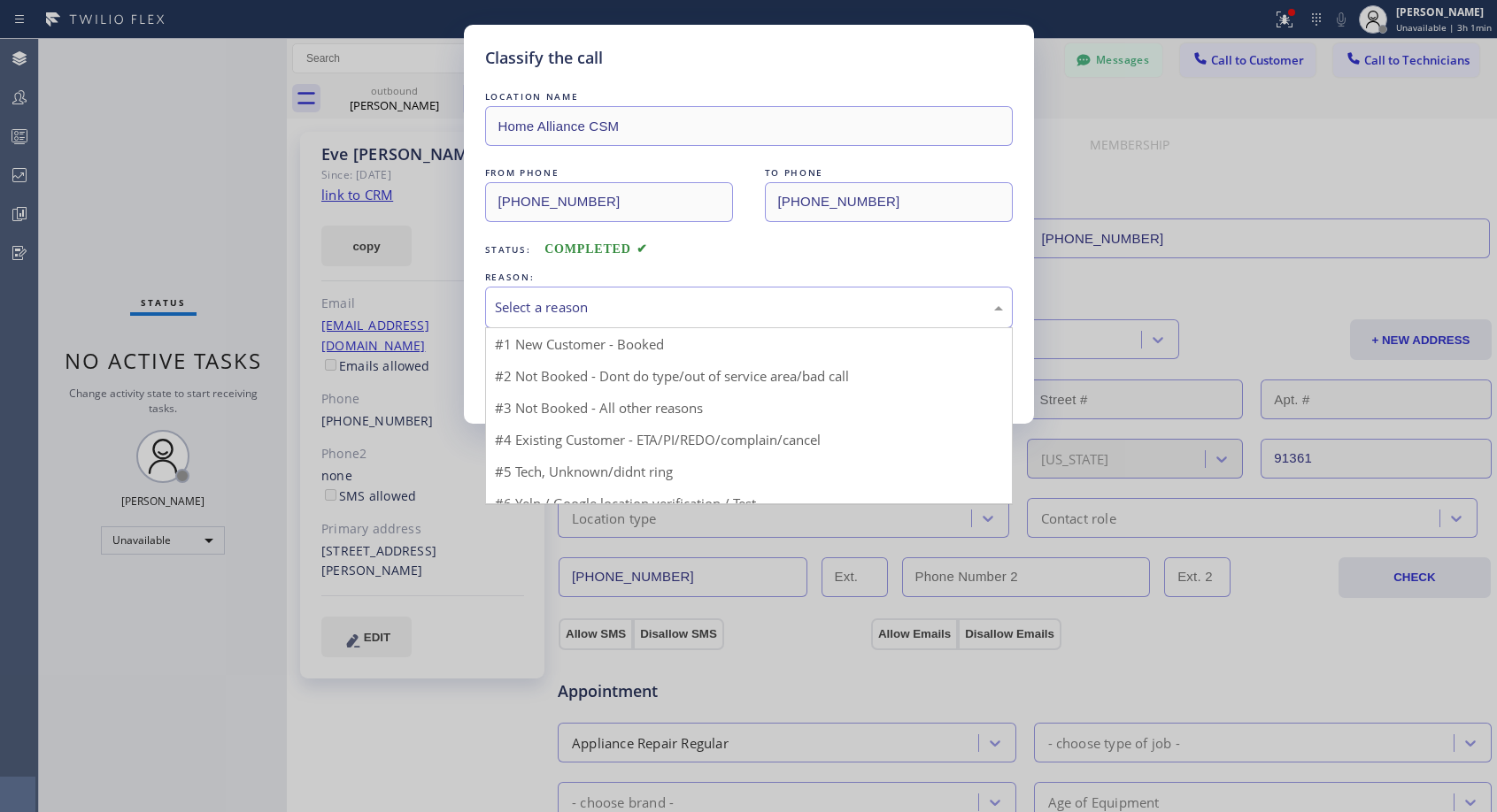
click at [622, 311] on div "Select a reason" at bounding box center [748, 307] width 508 height 20
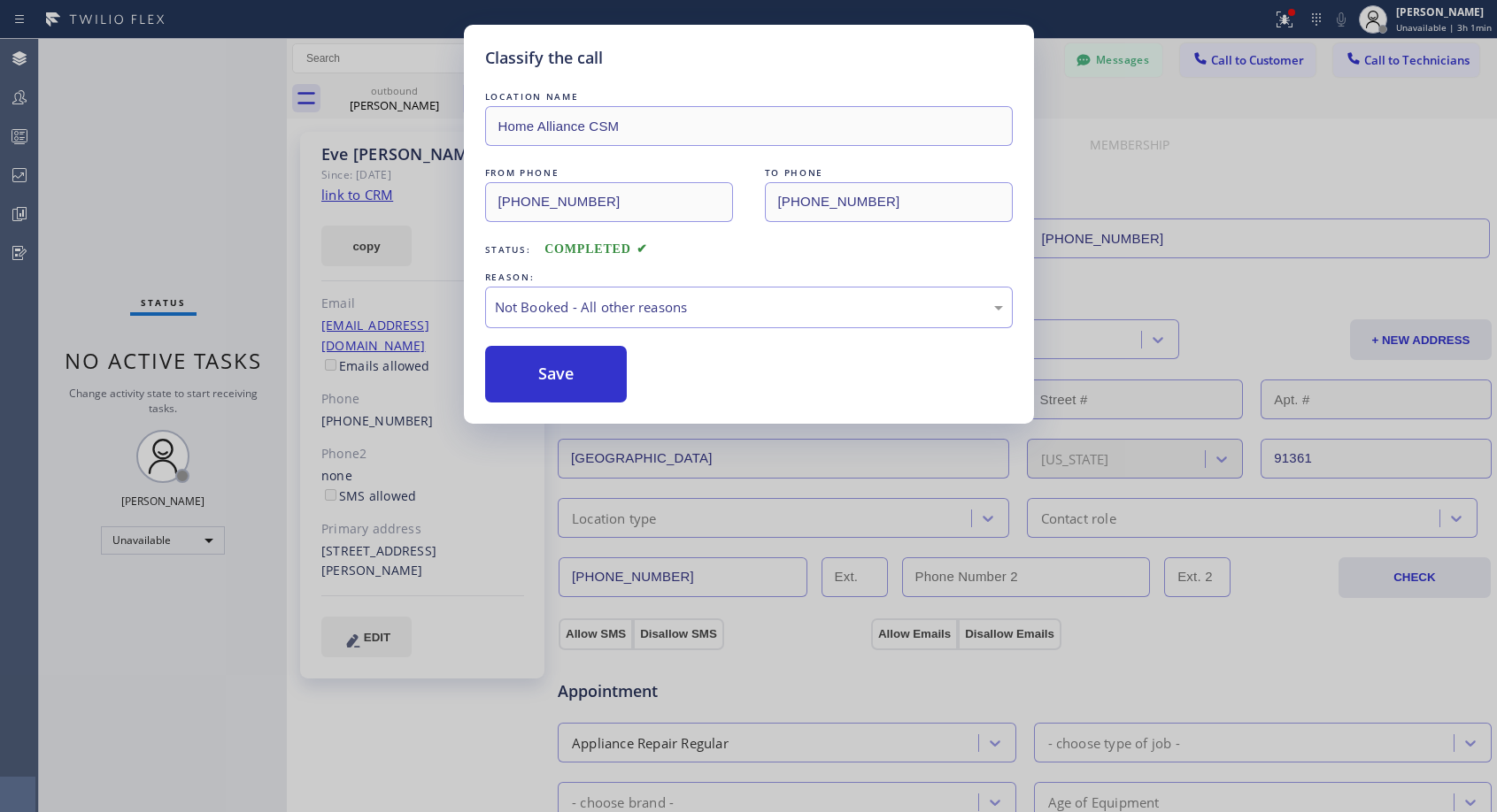
click at [555, 380] on button "Save" at bounding box center [556, 375] width 142 height 57
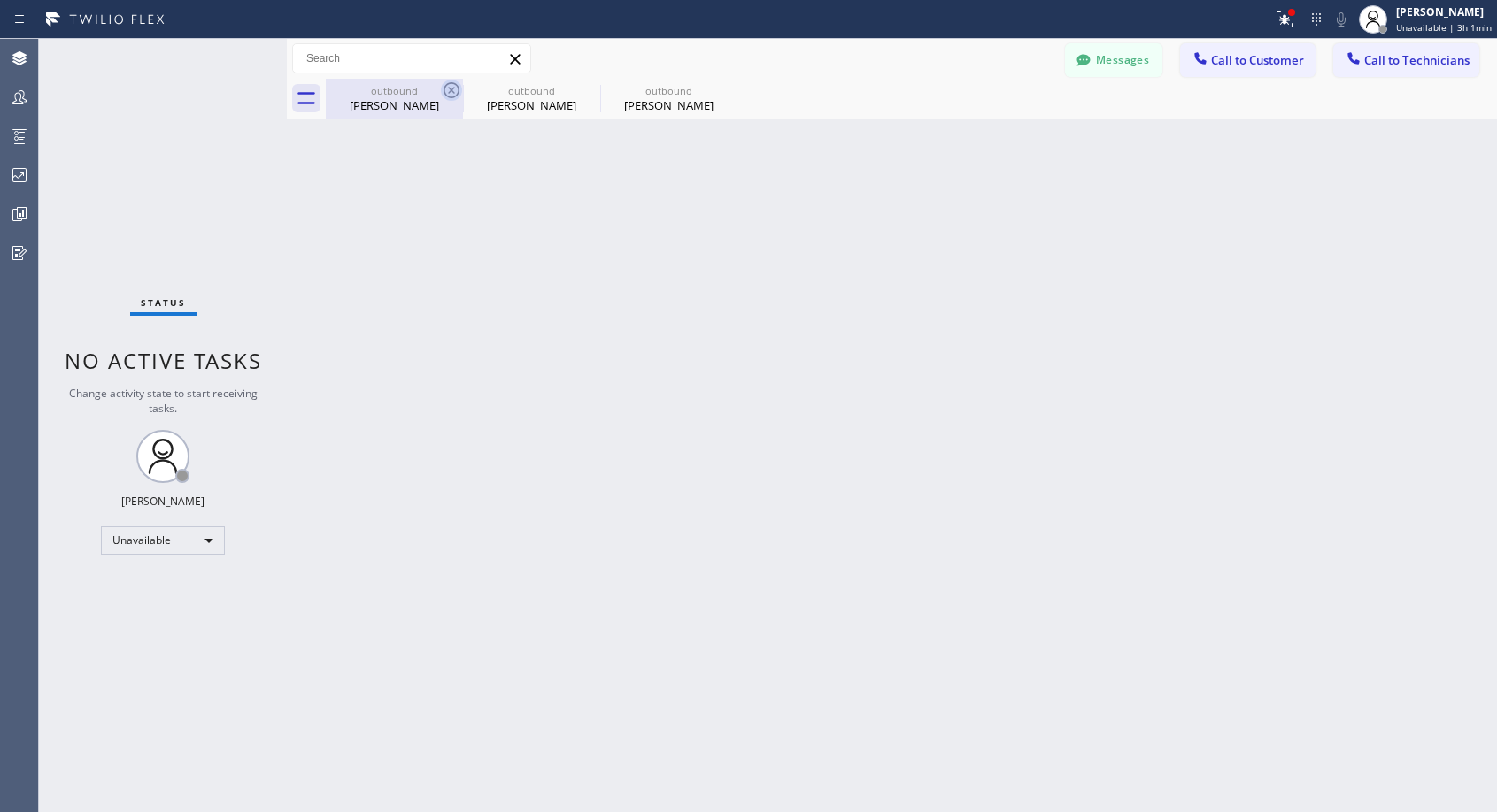
click at [455, 95] on icon at bounding box center [451, 89] width 21 height 21
click at [0, 0] on icon at bounding box center [0, 0] width 0 height 0
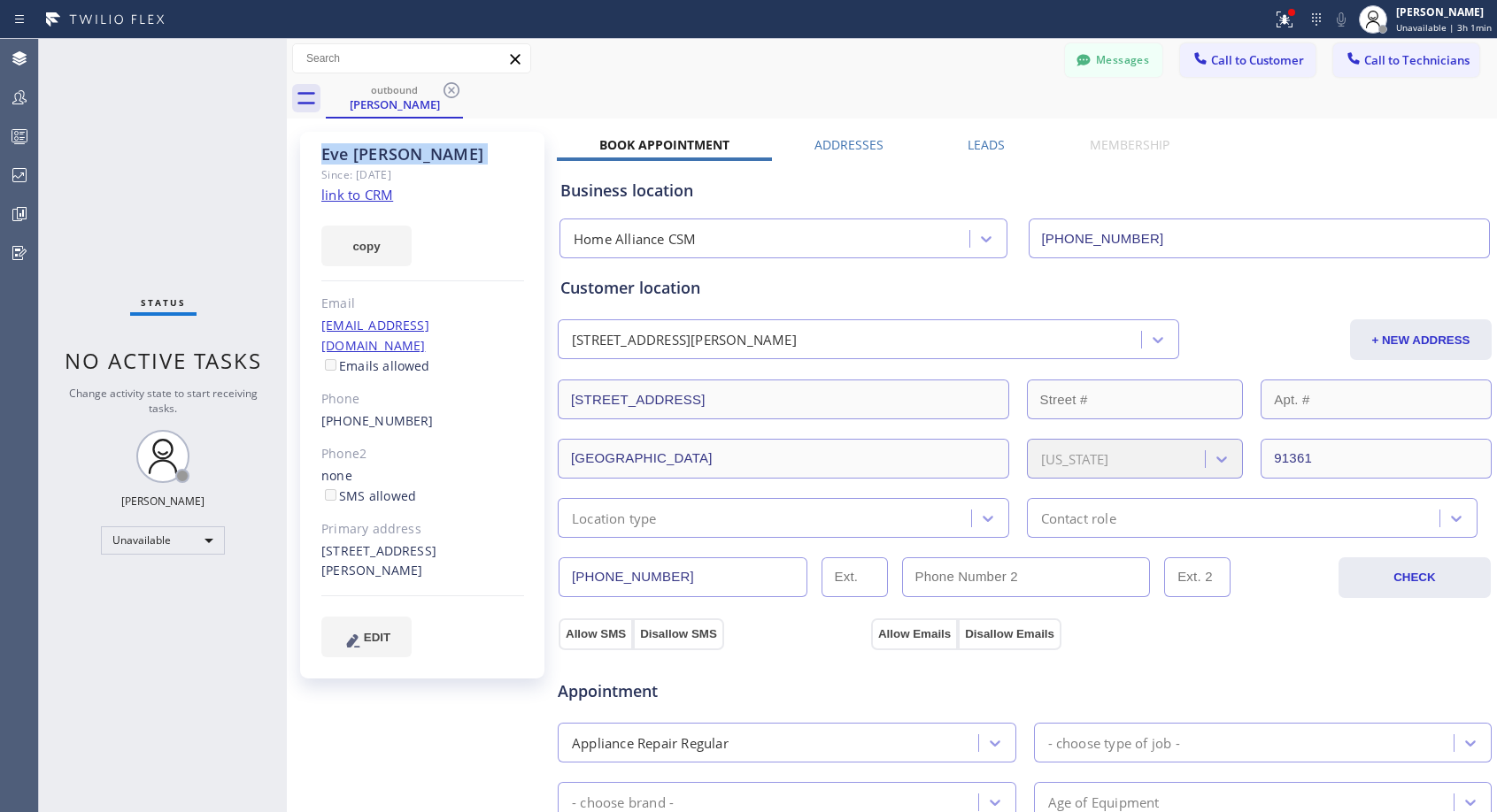
click at [455, 95] on icon at bounding box center [451, 89] width 21 height 21
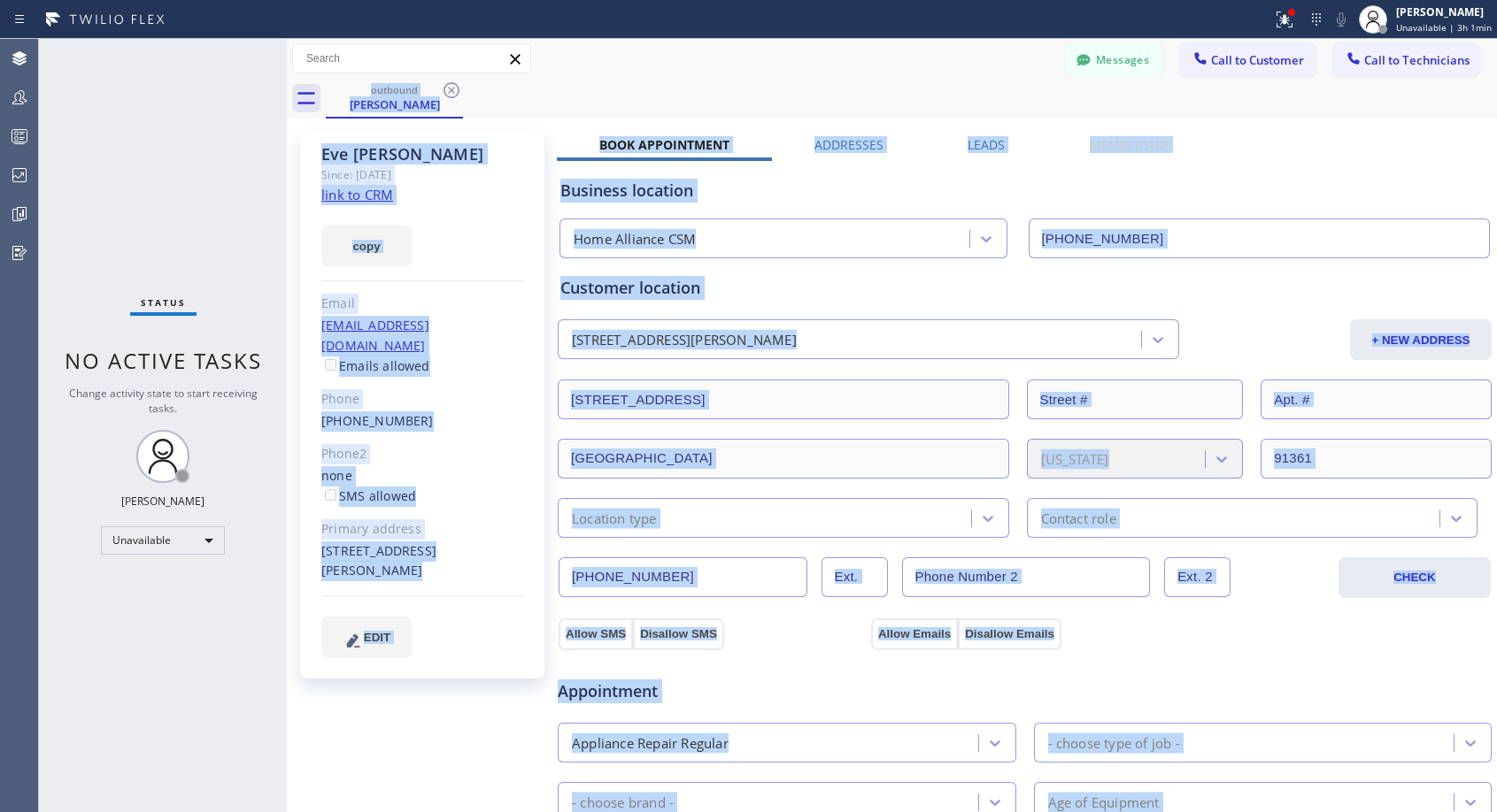
click at [455, 95] on div "outbound Eve Weiss" at bounding box center [911, 98] width 1172 height 40
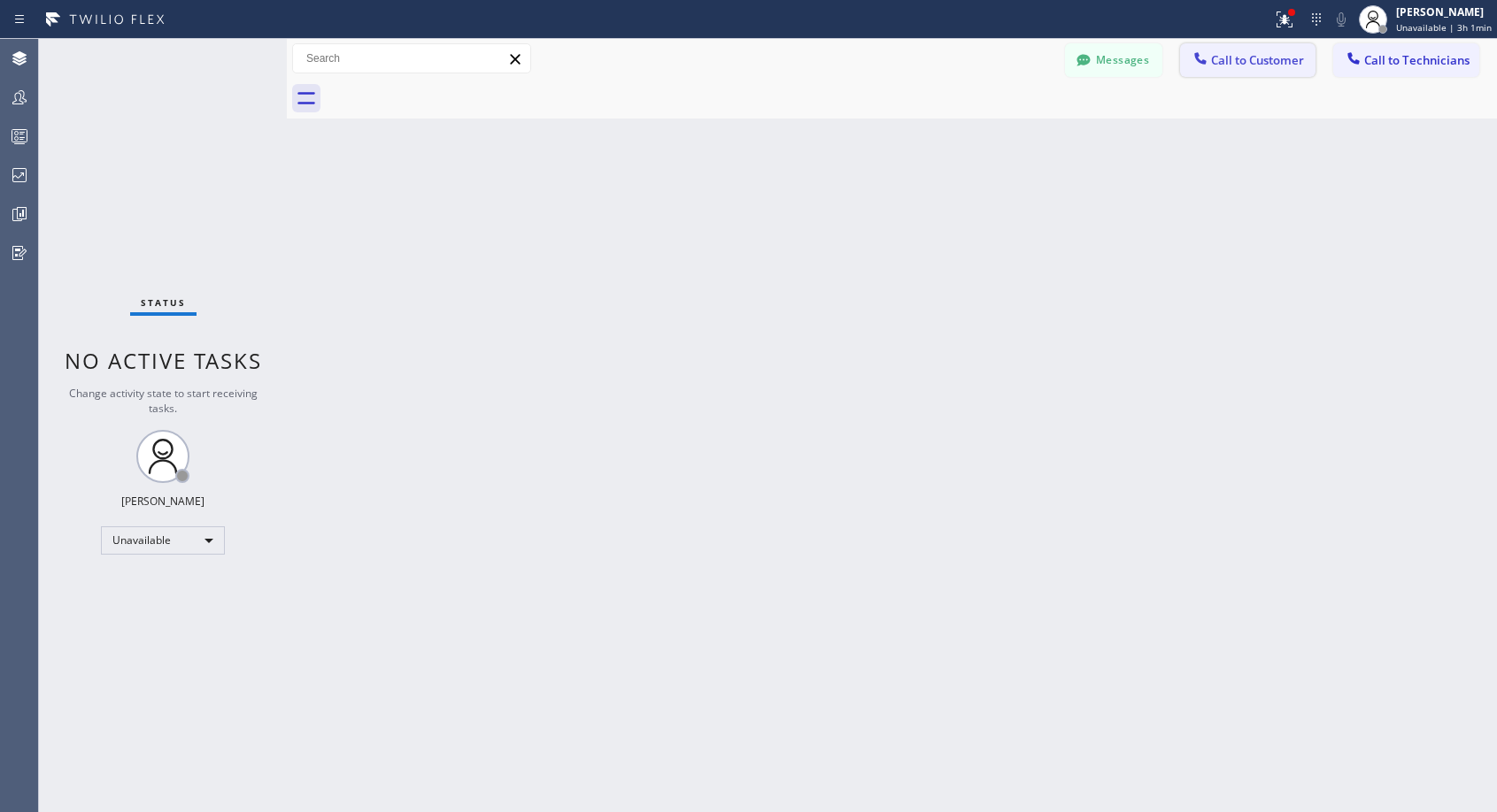
click at [1223, 63] on span "Call to Customer" at bounding box center [1257, 59] width 93 height 15
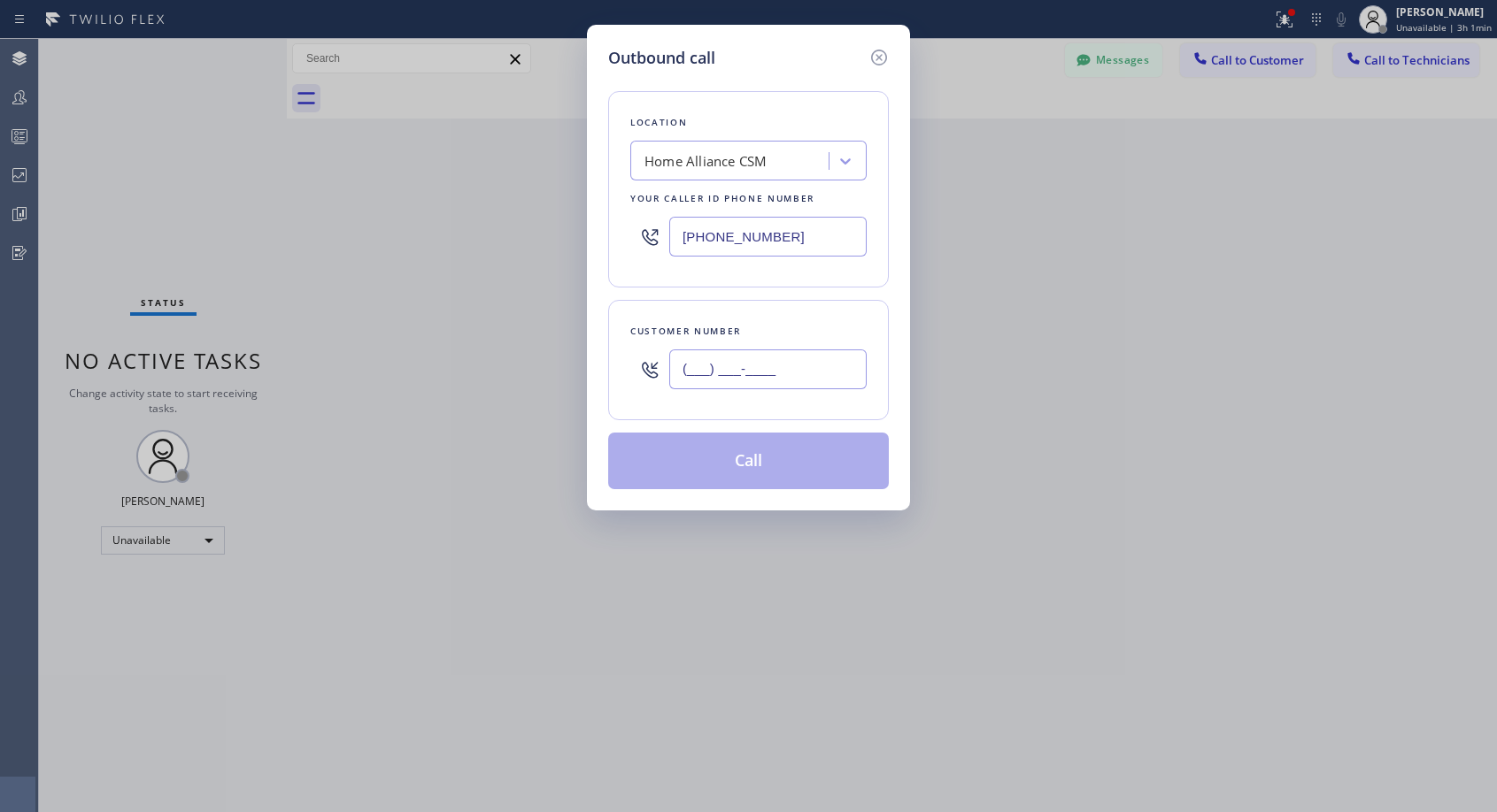
click at [697, 365] on input "(___) ___-____" at bounding box center [768, 370] width 198 height 40
paste input "386) 337-2499"
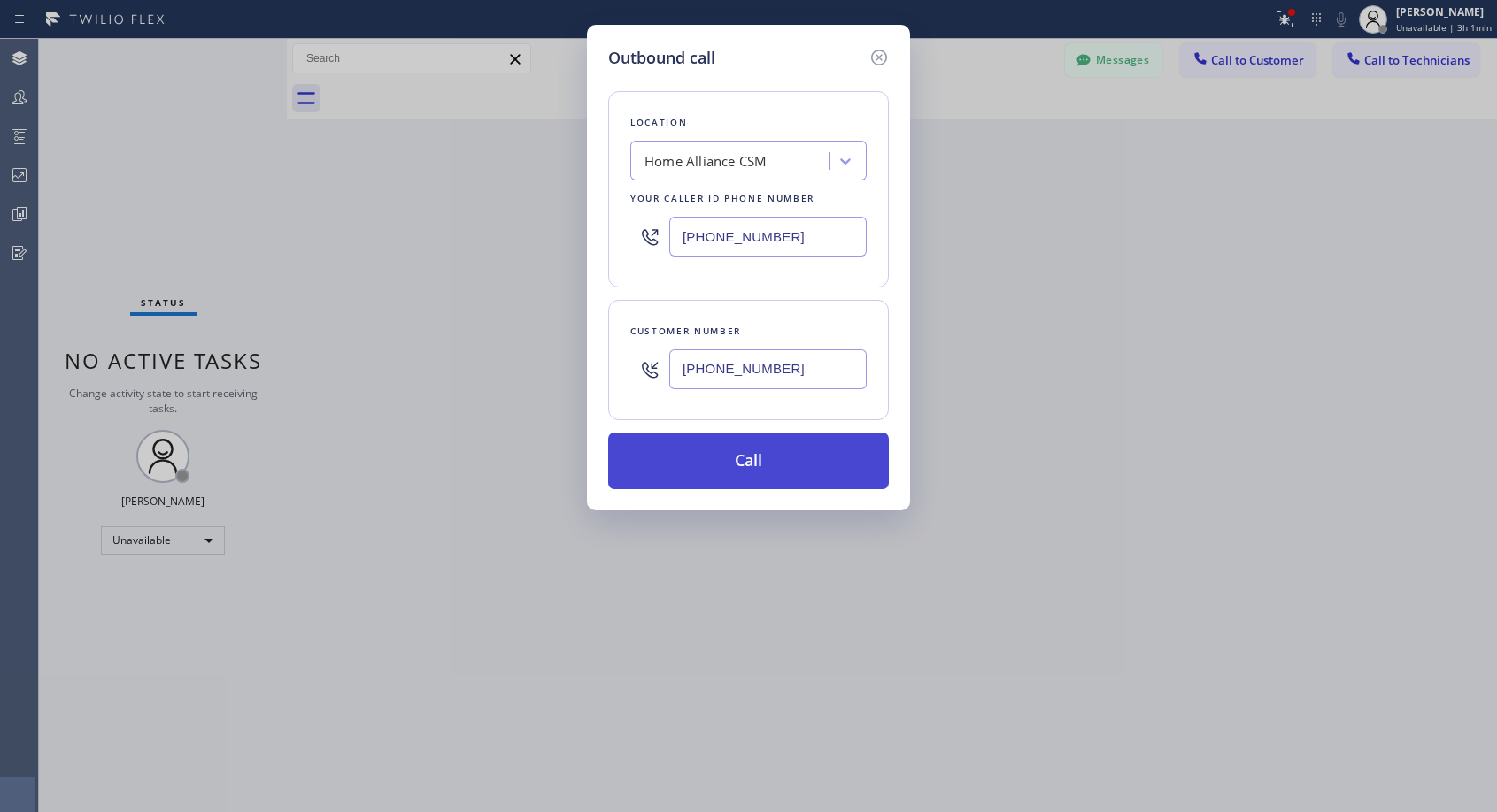
type input "(386) 337-2499"
click at [766, 455] on button "Call" at bounding box center [748, 461] width 281 height 57
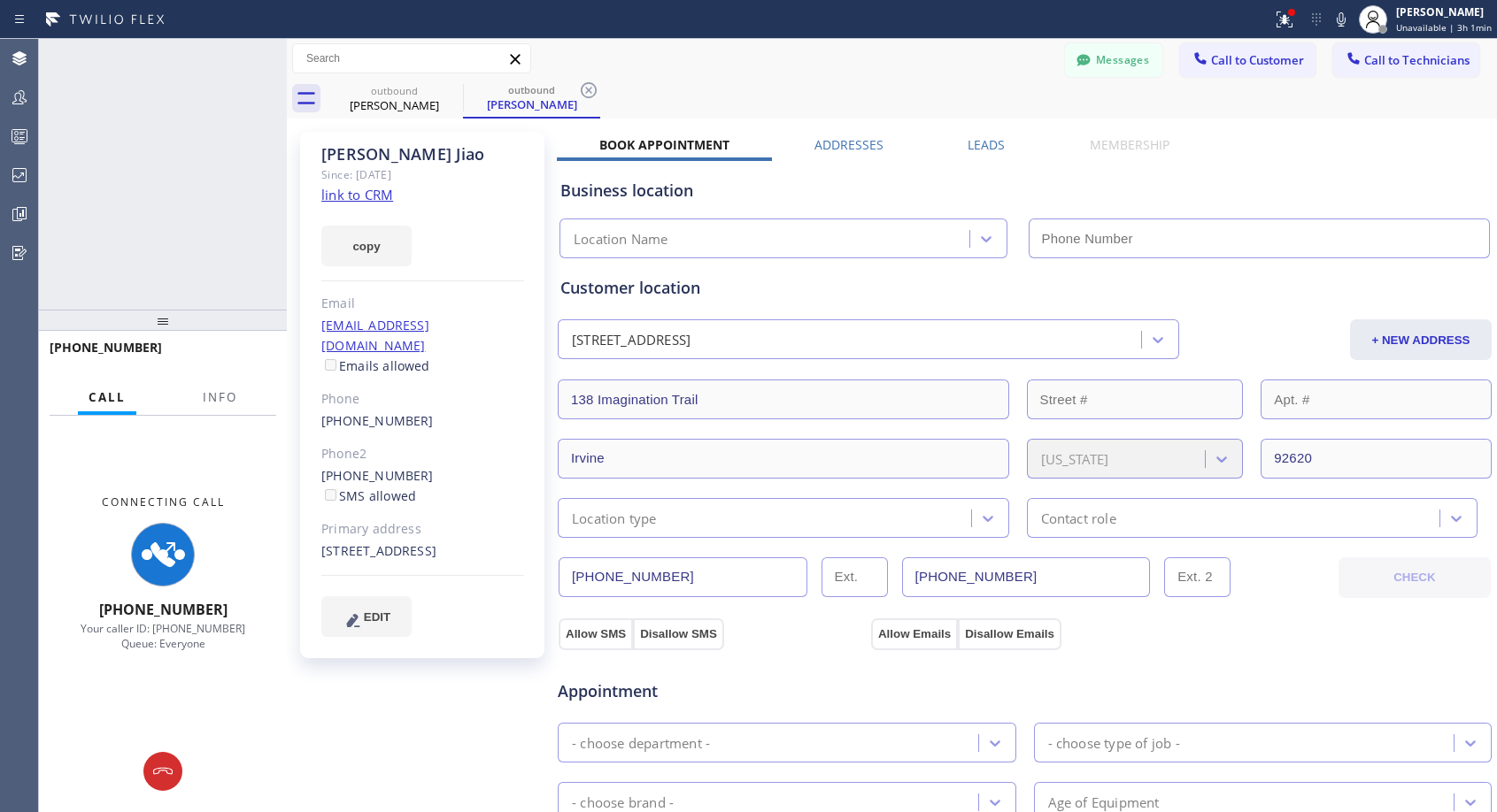
type input "[PHONE_NUMBER]"
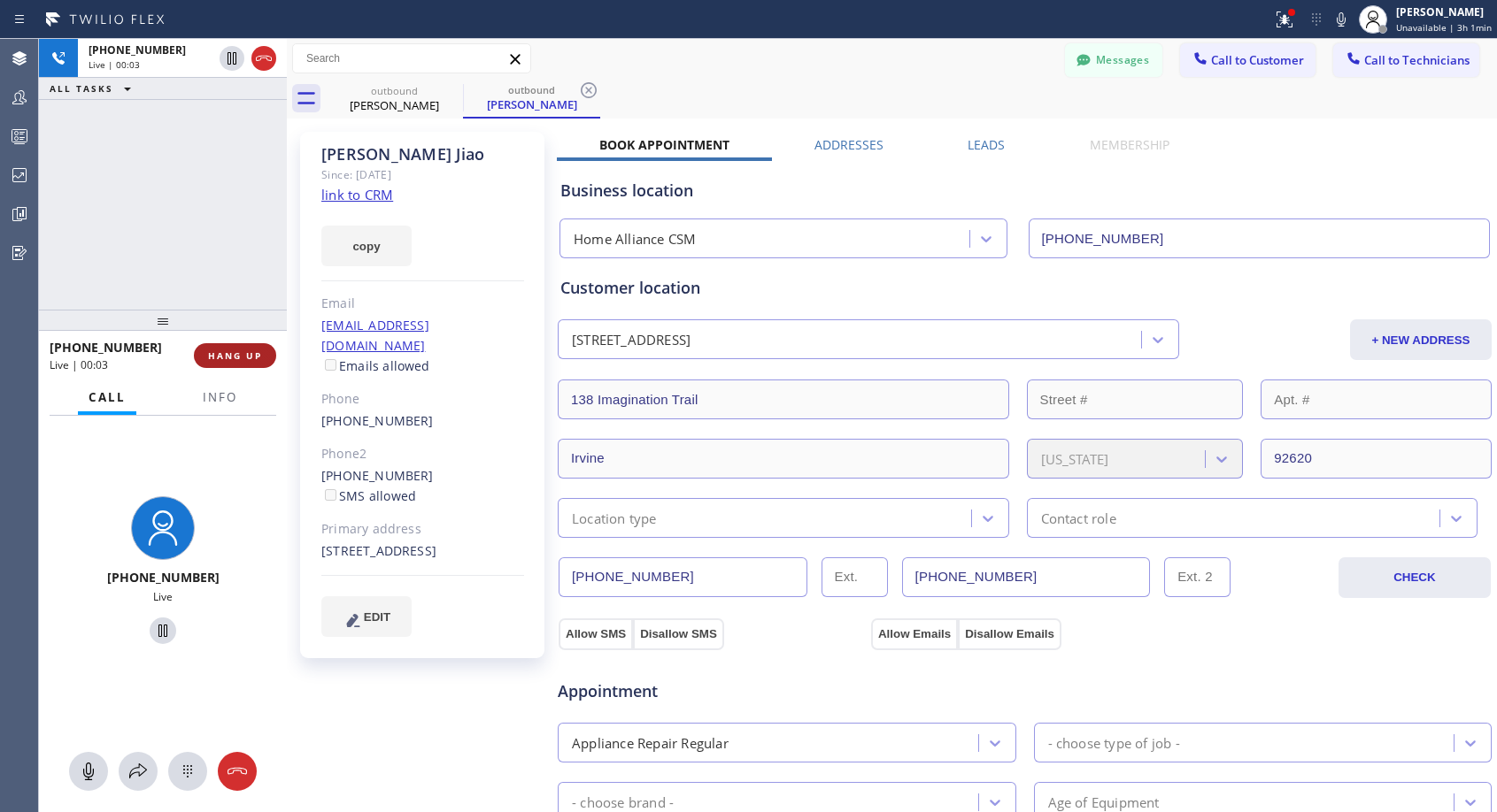
click at [233, 355] on span "HANG UP" at bounding box center [234, 356] width 54 height 13
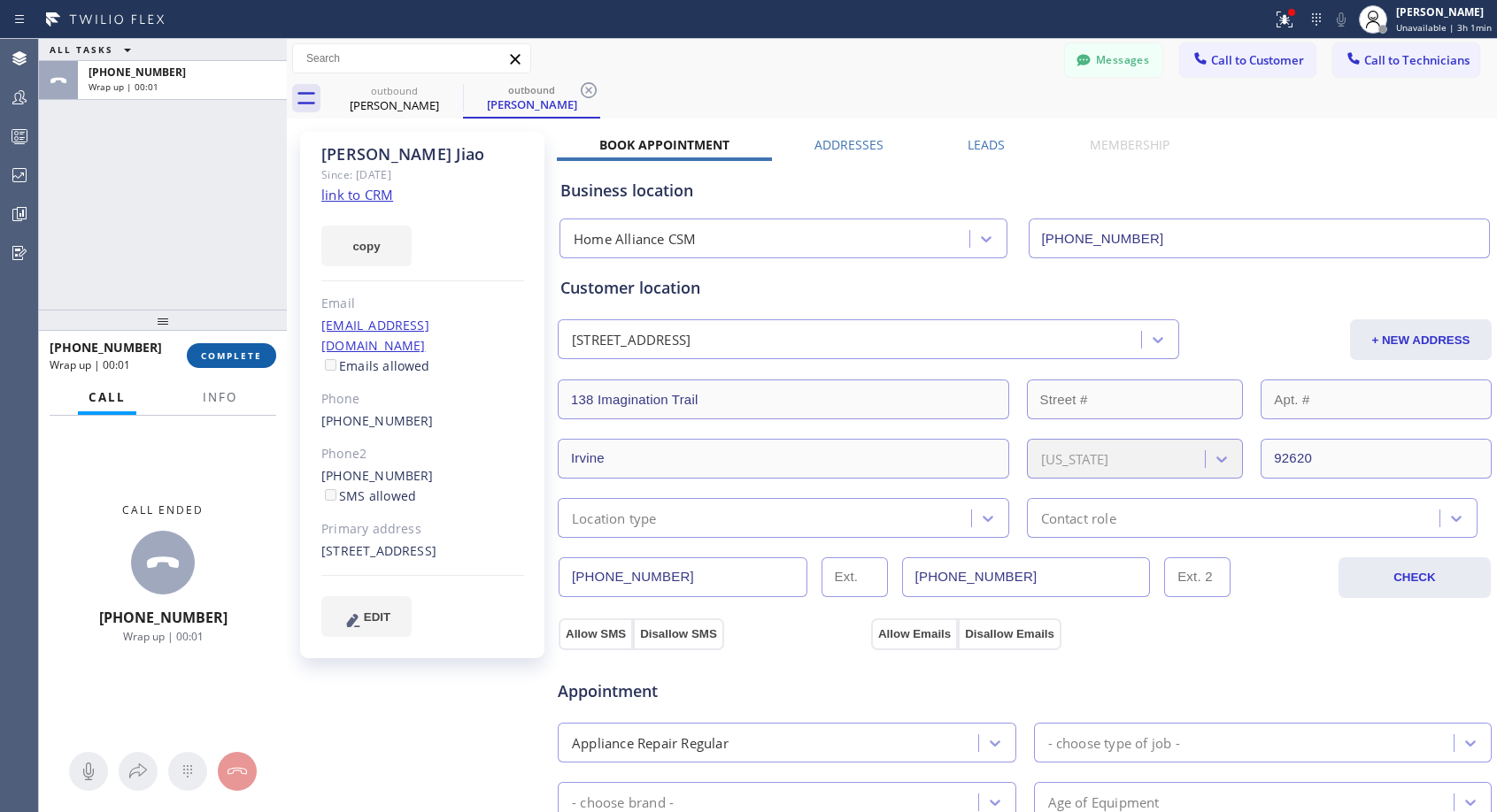
click at [233, 355] on span "COMPLETE" at bounding box center [231, 356] width 61 height 13
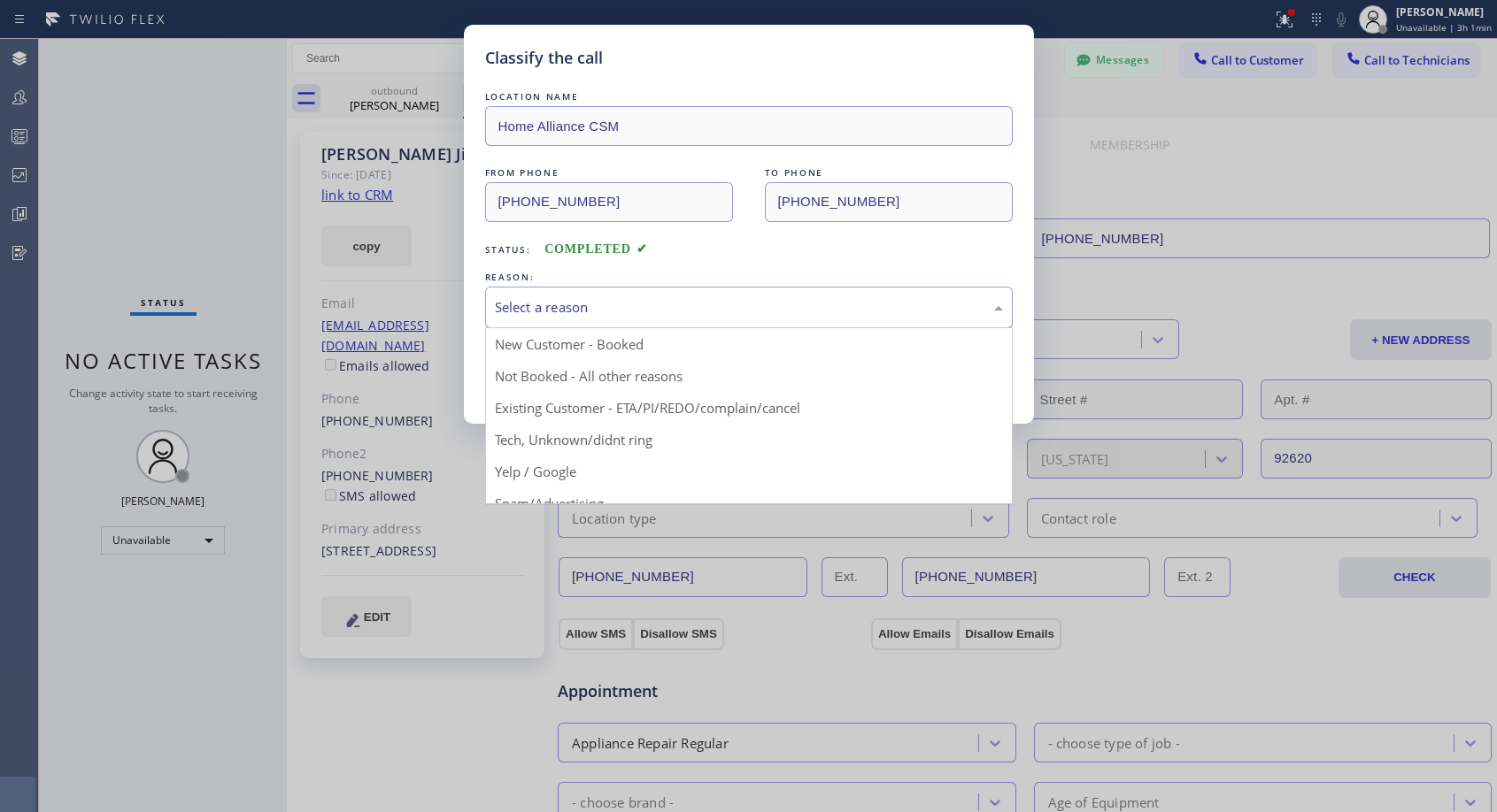
click at [611, 297] on div "Select a reason" at bounding box center [748, 307] width 508 height 20
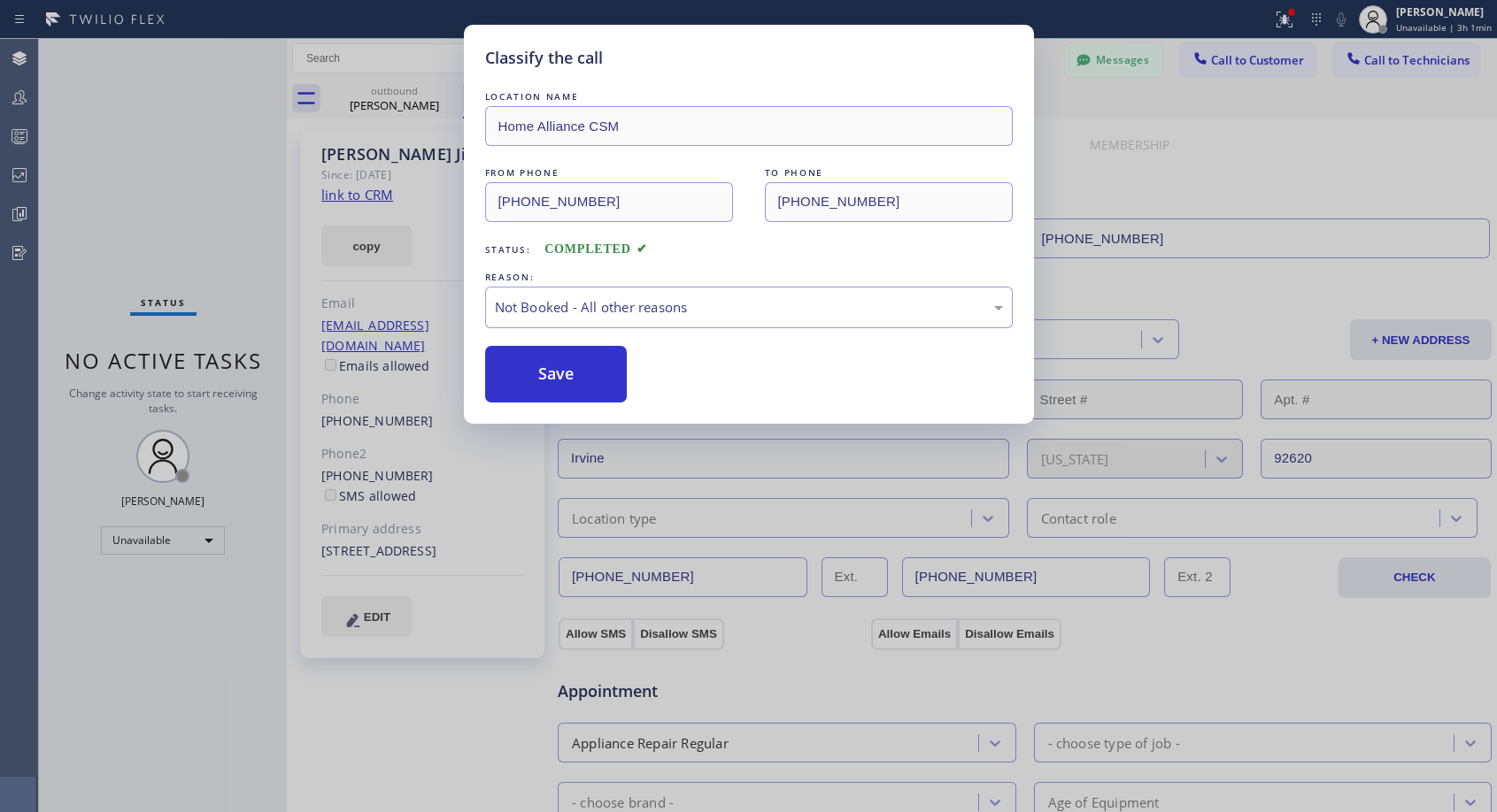
click at [534, 374] on button "Save" at bounding box center [556, 375] width 142 height 57
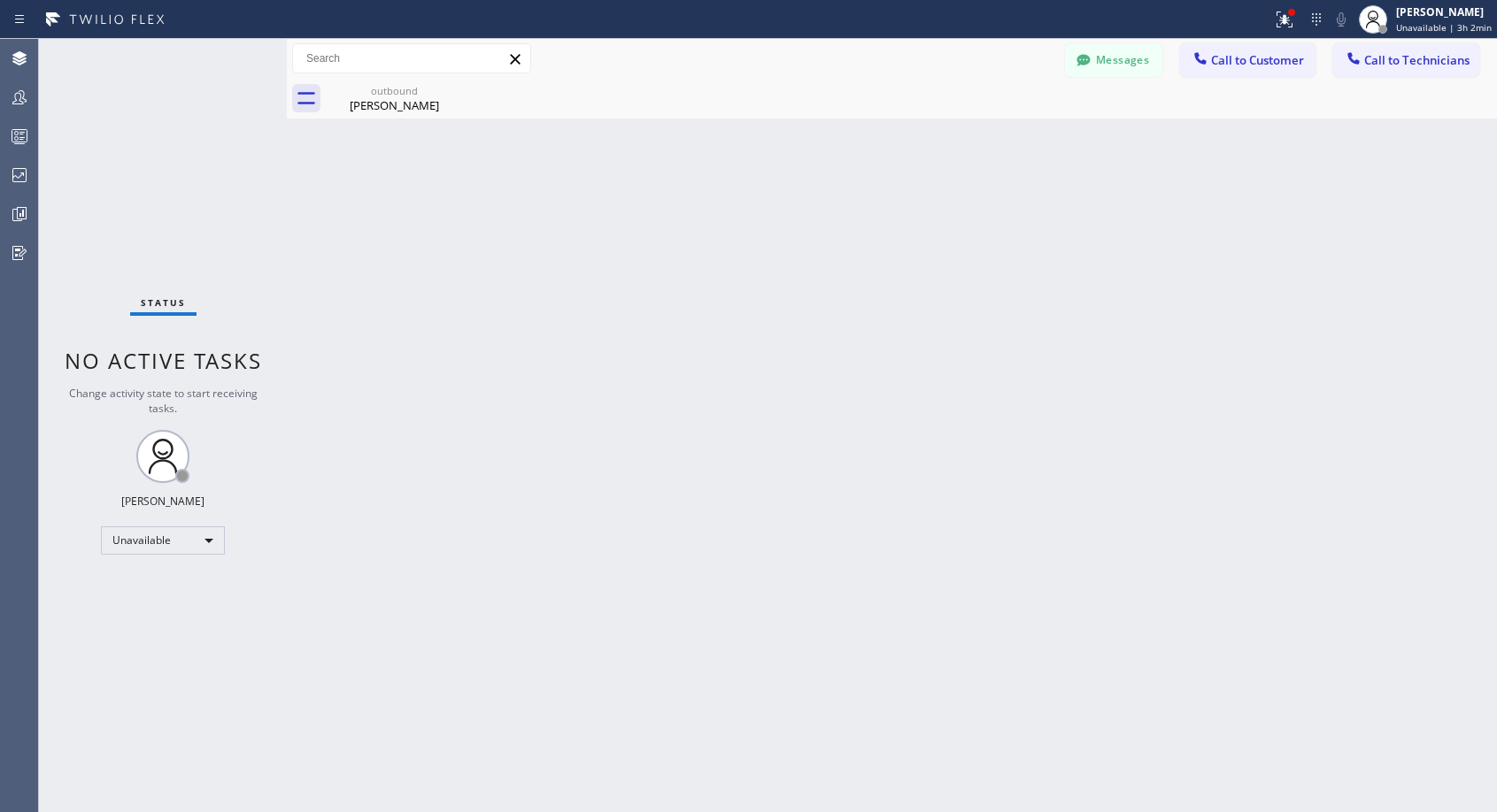
drag, startPoint x: 400, startPoint y: 101, endPoint x: 390, endPoint y: 168, distance: 67.7
click at [400, 100] on div "Fiona Jiao" at bounding box center [394, 105] width 134 height 15
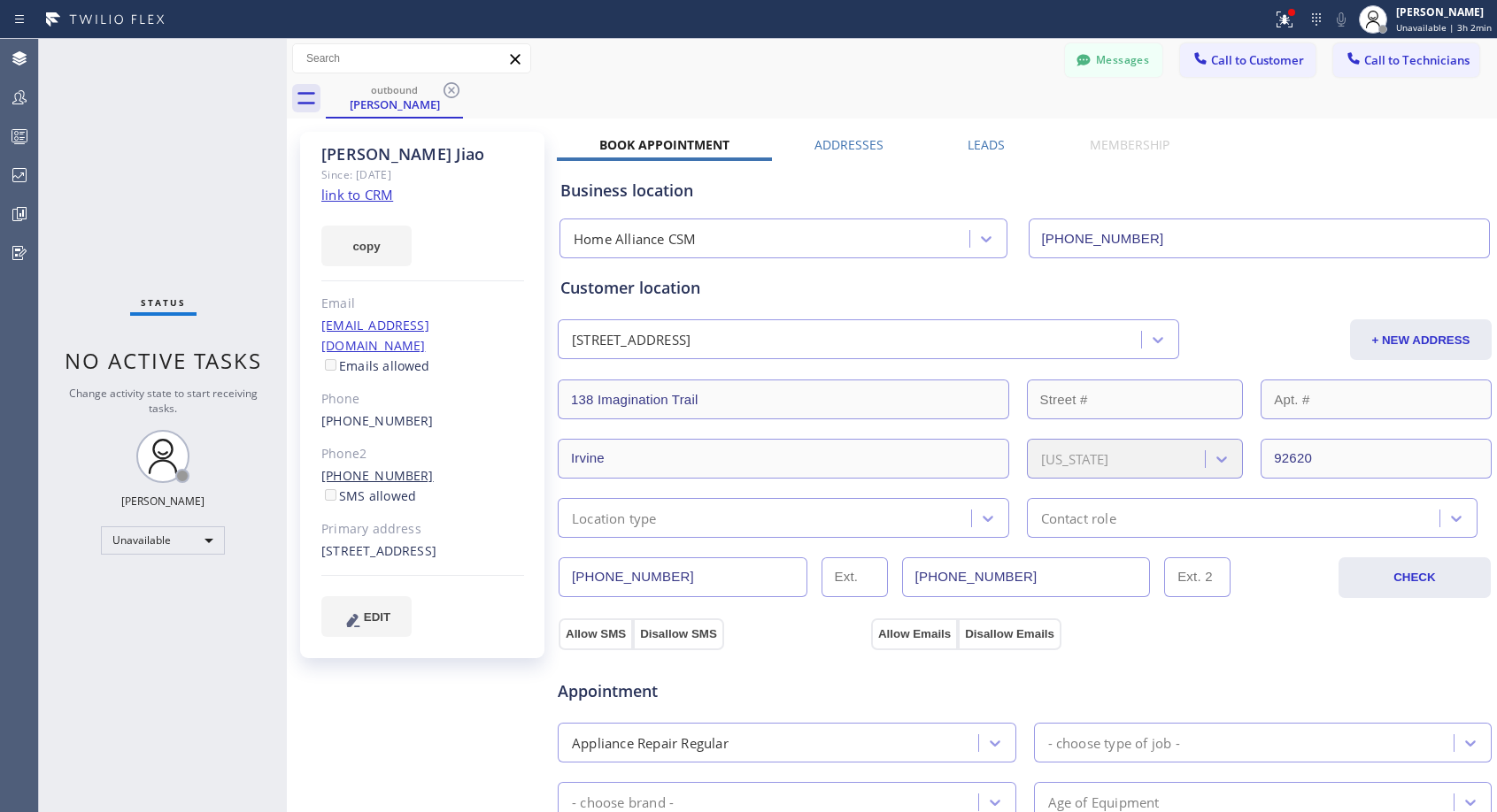
click at [346, 468] on link "(949) 378-5165" at bounding box center [377, 476] width 112 height 16
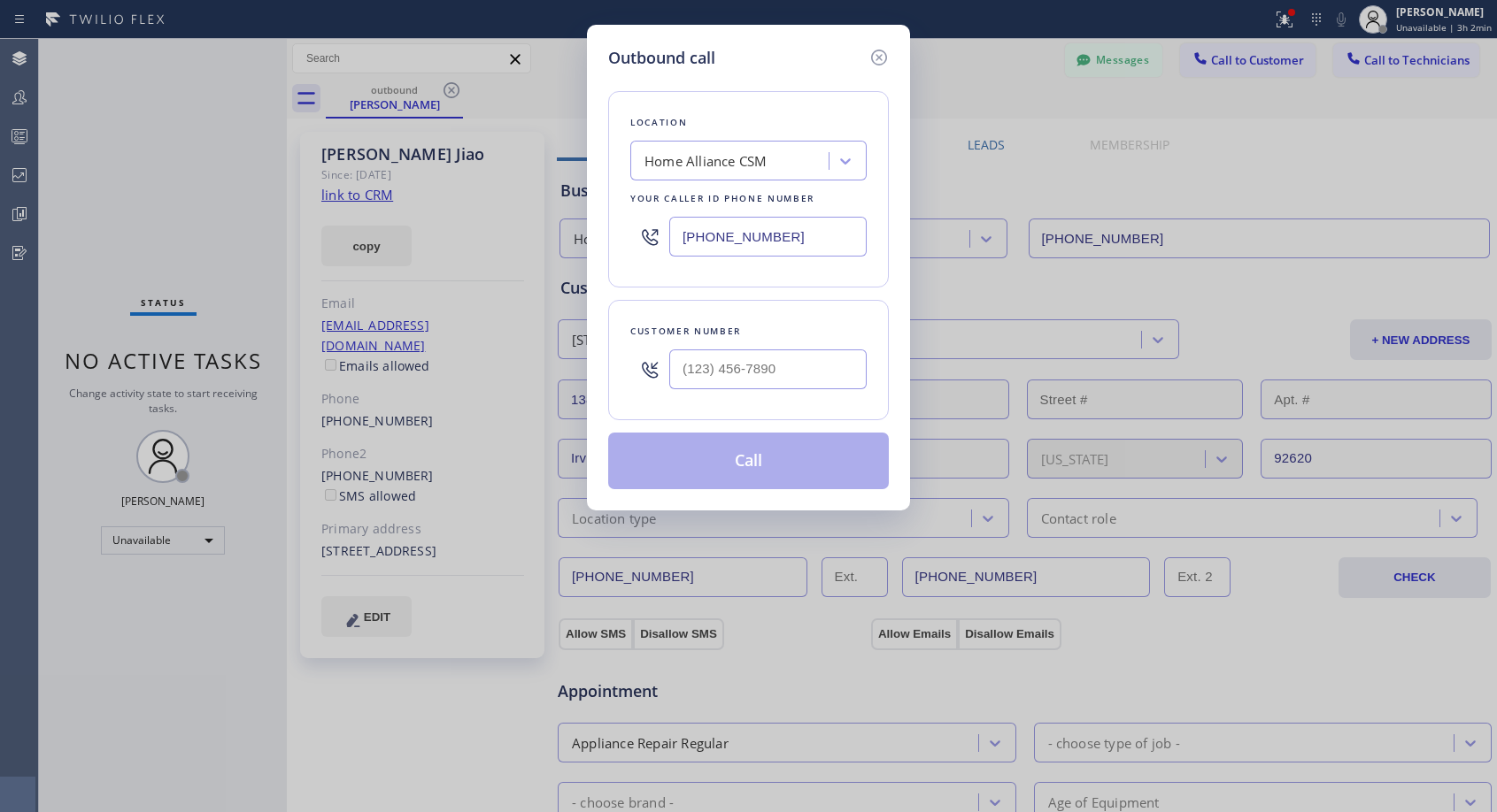
type input "(949) 378-5165"
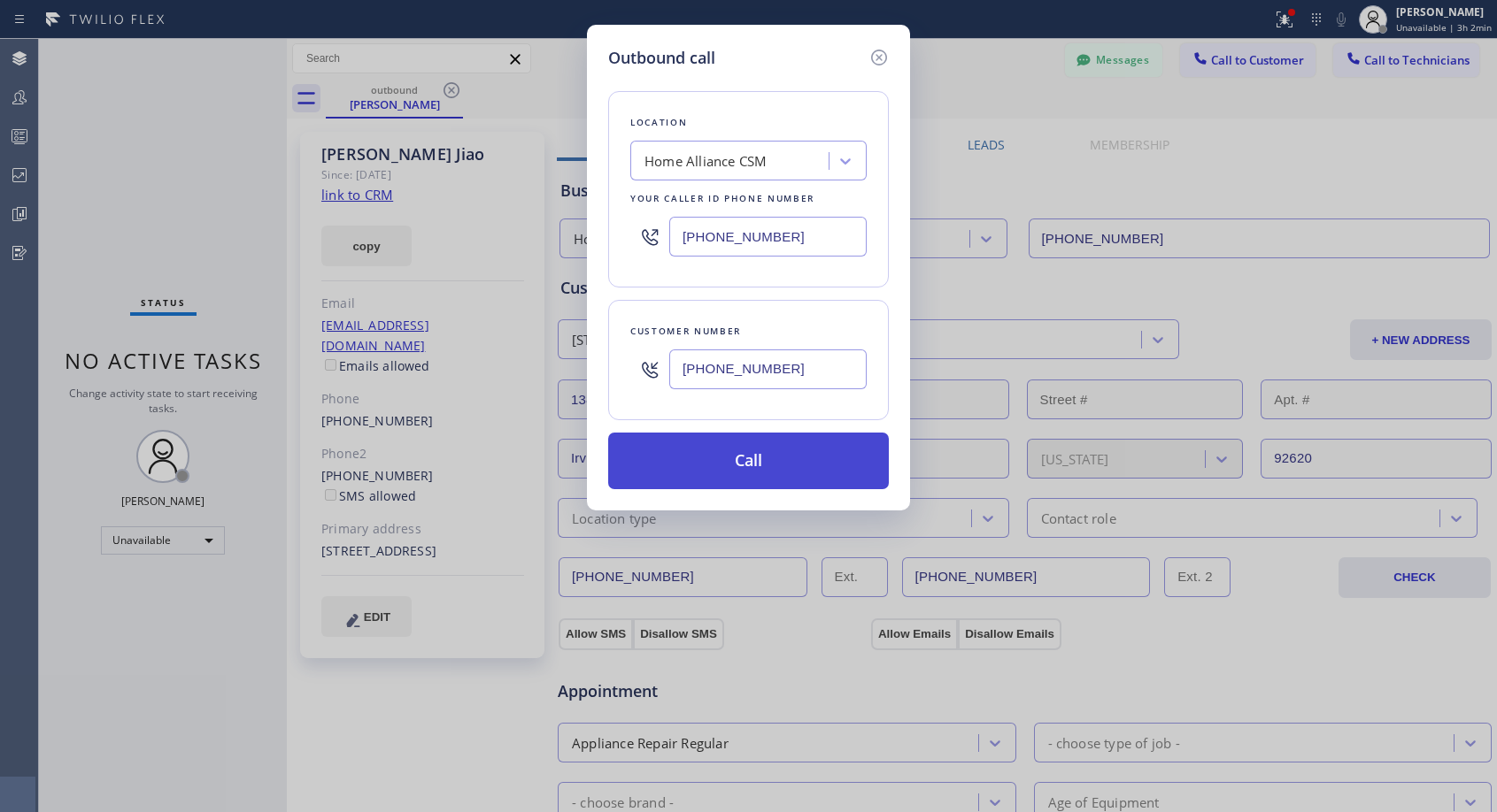
click at [759, 466] on button "Call" at bounding box center [748, 461] width 281 height 57
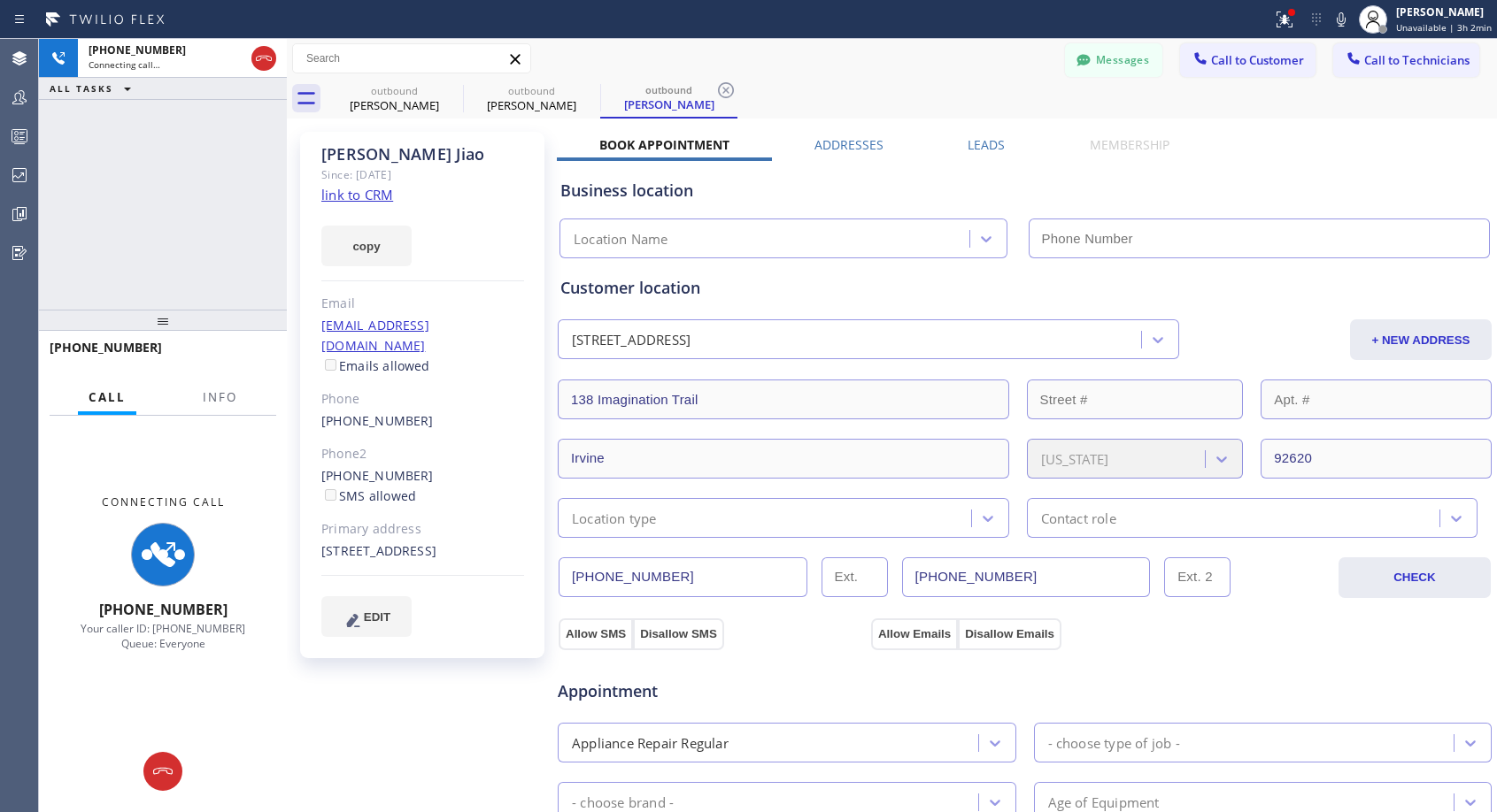
type input "[PHONE_NUMBER]"
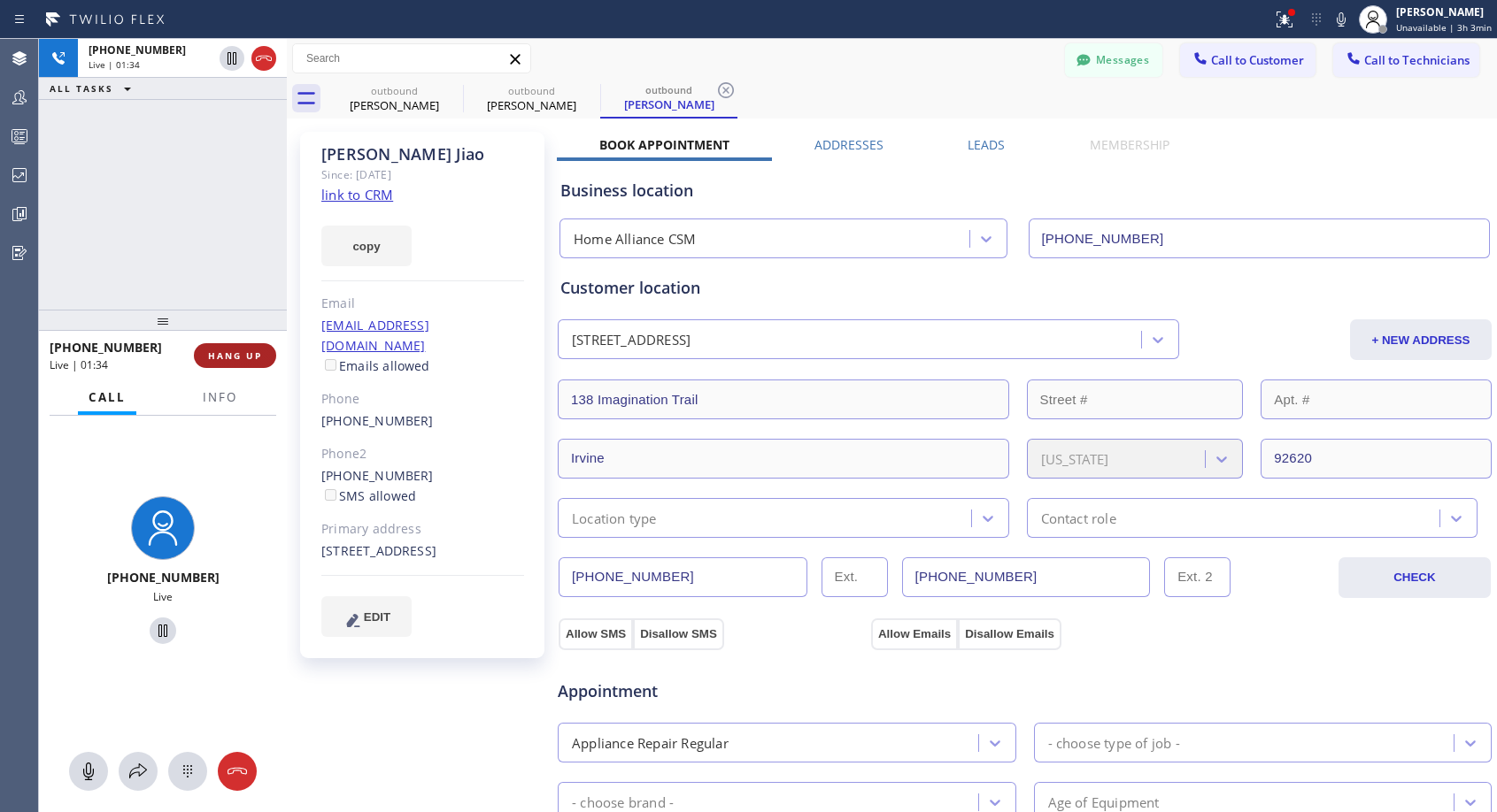
click at [223, 358] on span "HANG UP" at bounding box center [234, 356] width 54 height 13
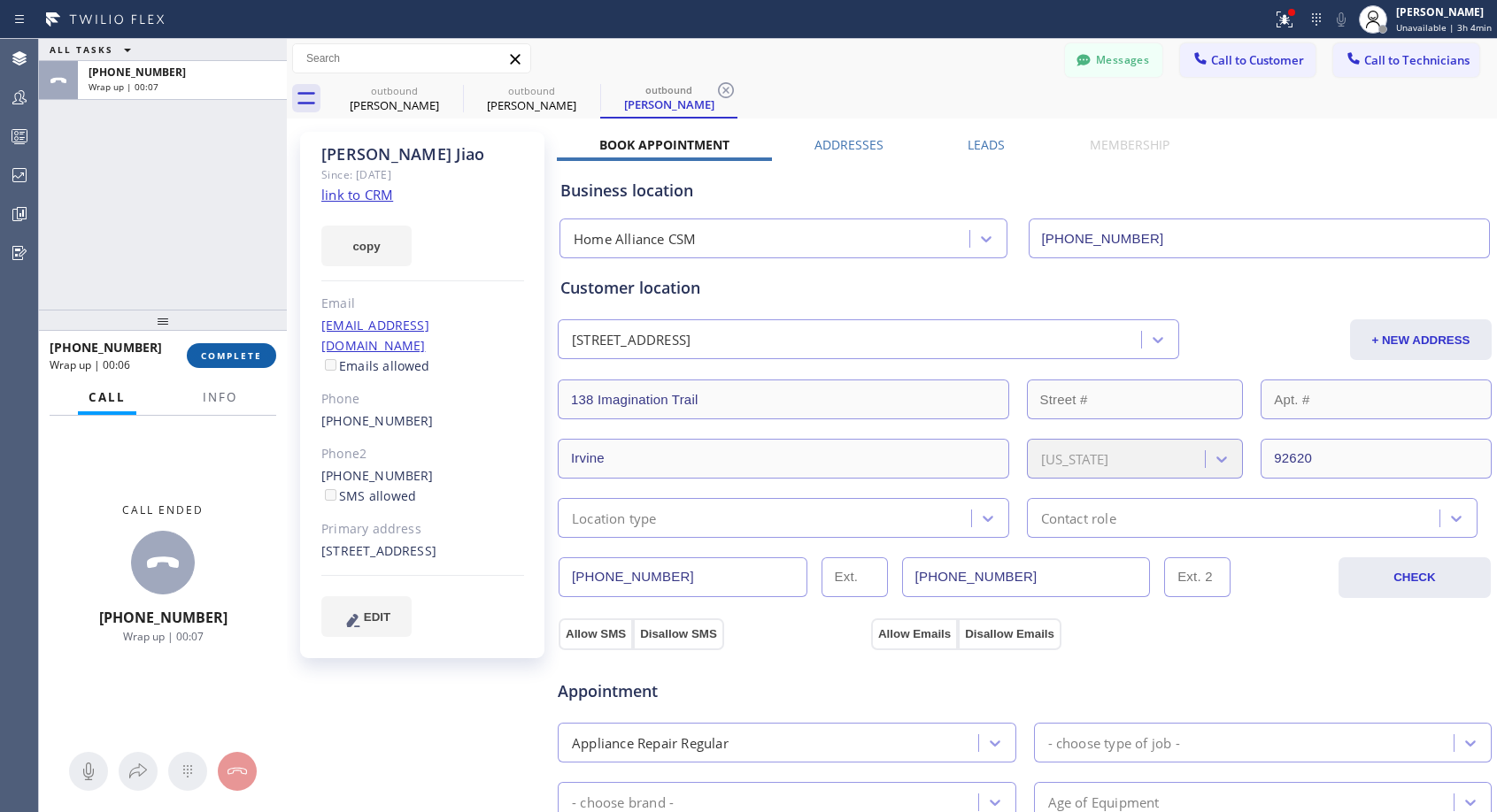
click at [223, 364] on button "COMPLETE" at bounding box center [232, 355] width 89 height 25
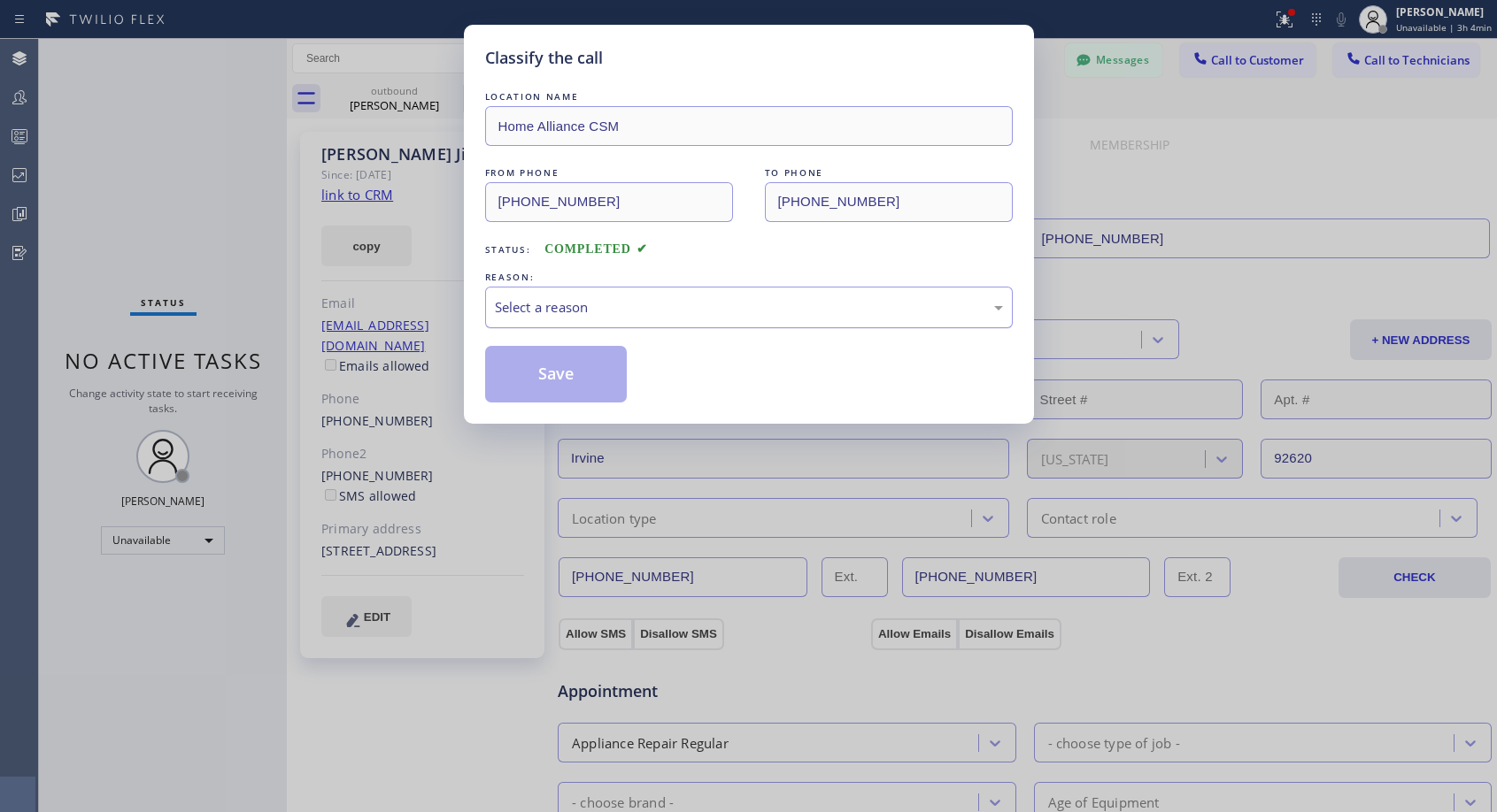
click at [629, 312] on div "Select a reason" at bounding box center [748, 307] width 508 height 20
click at [559, 369] on button "Save" at bounding box center [556, 375] width 142 height 57
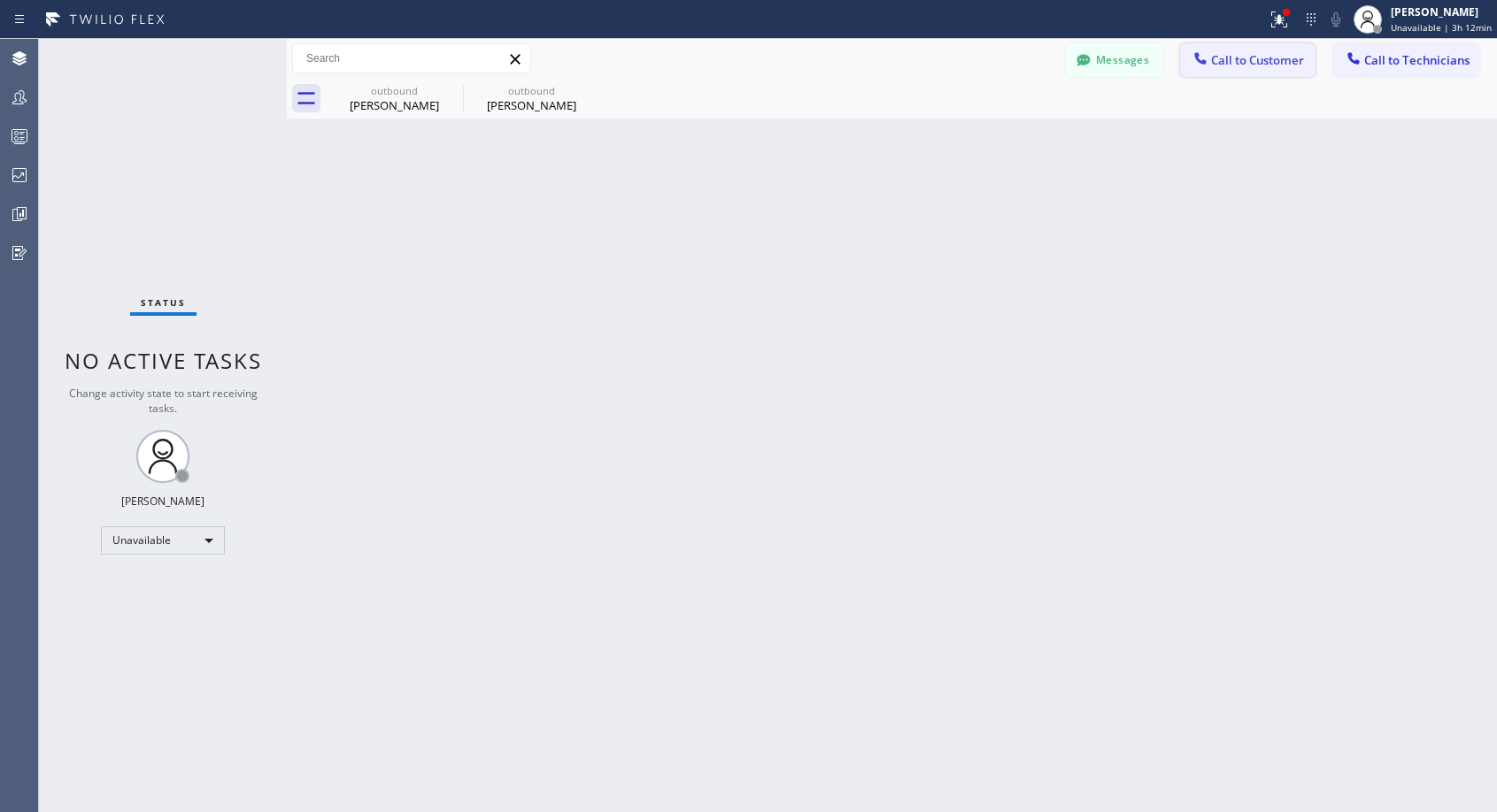
click at [1226, 67] on span "Call to Customer" at bounding box center [1257, 59] width 93 height 15
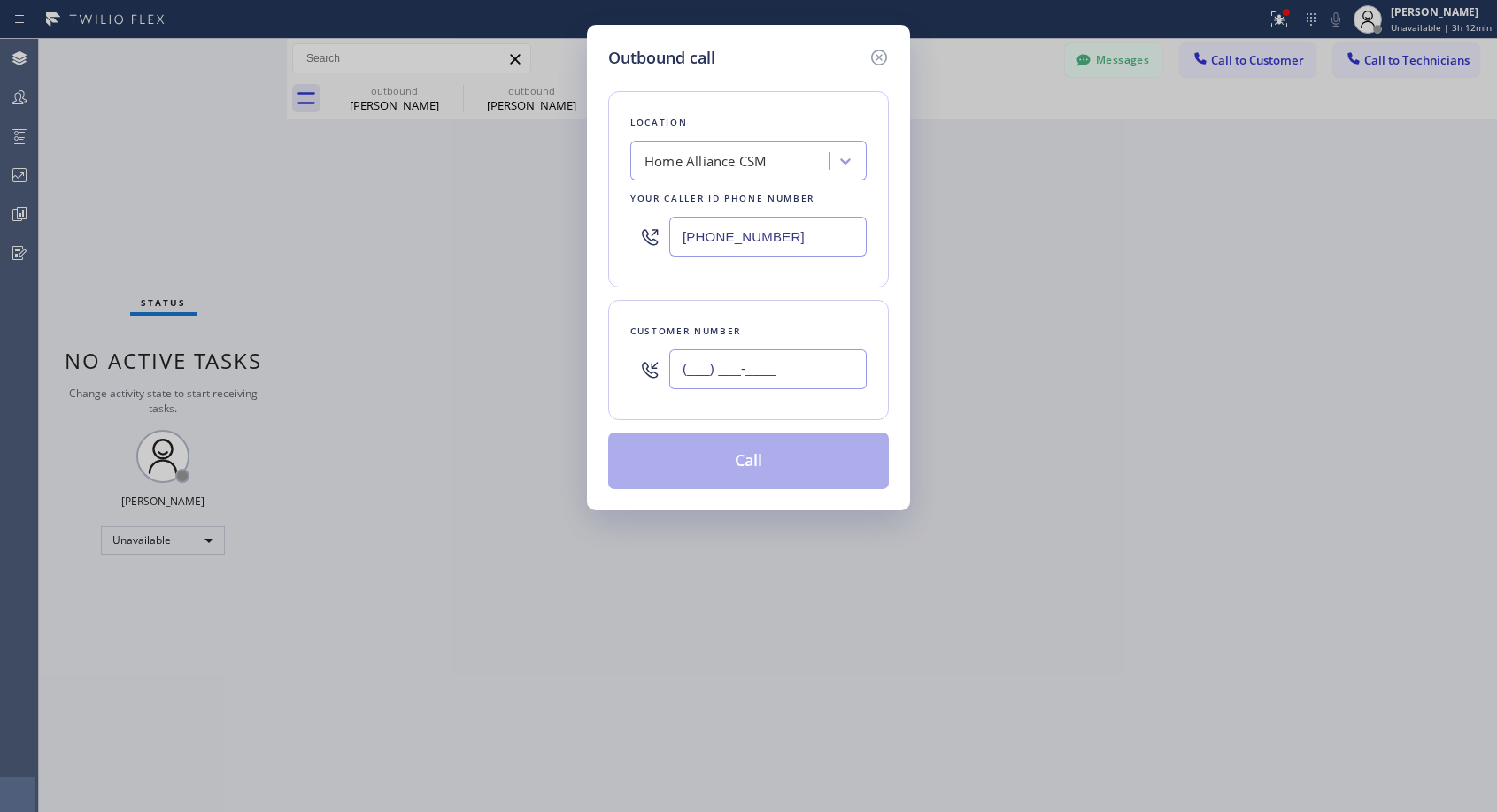
click at [678, 368] on input "(___) ___-____" at bounding box center [768, 370] width 198 height 40
paste input "415) 481-2502"
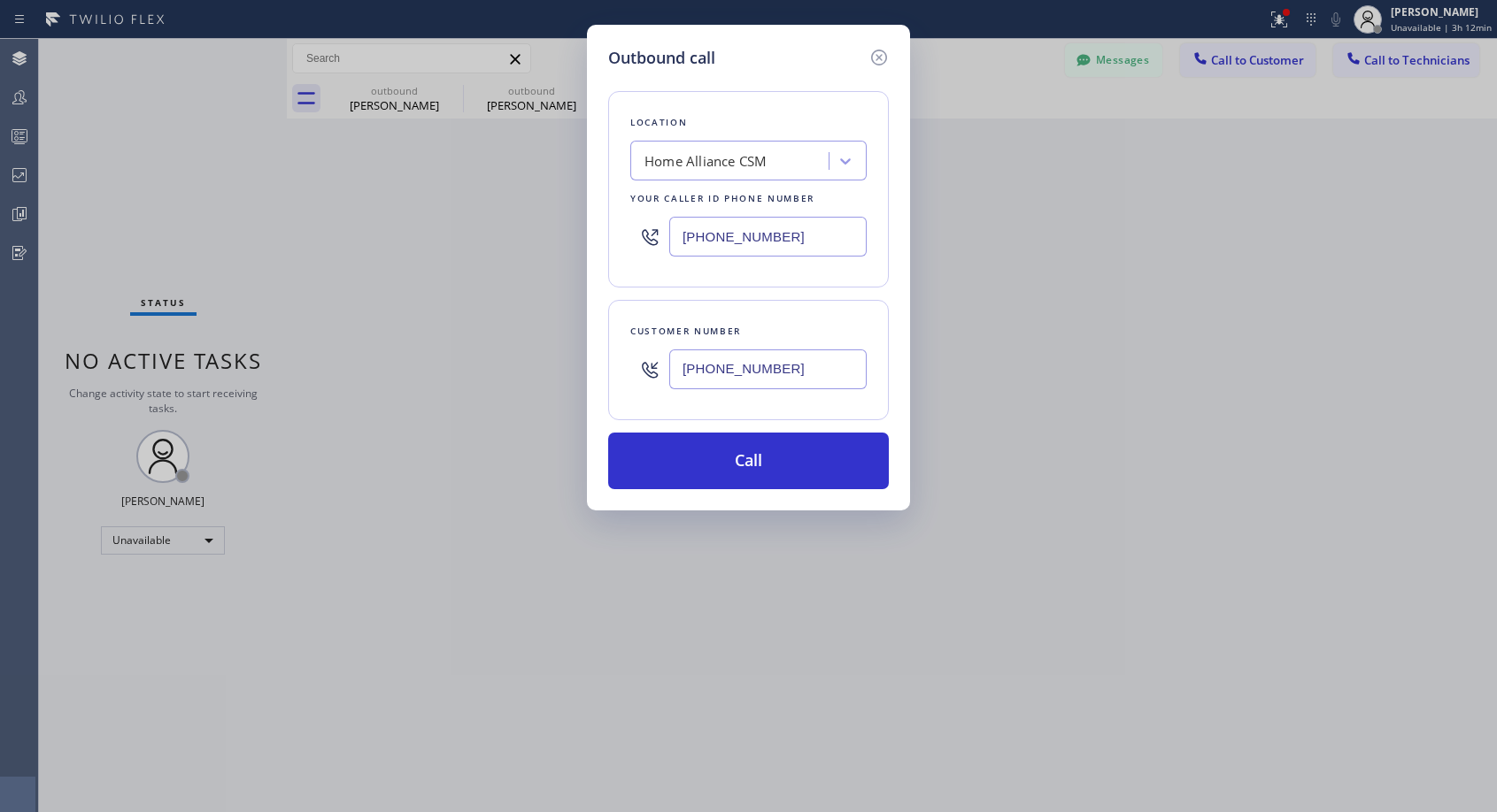
type input "(415) 481-2502"
click at [742, 455] on button "Call" at bounding box center [748, 461] width 281 height 57
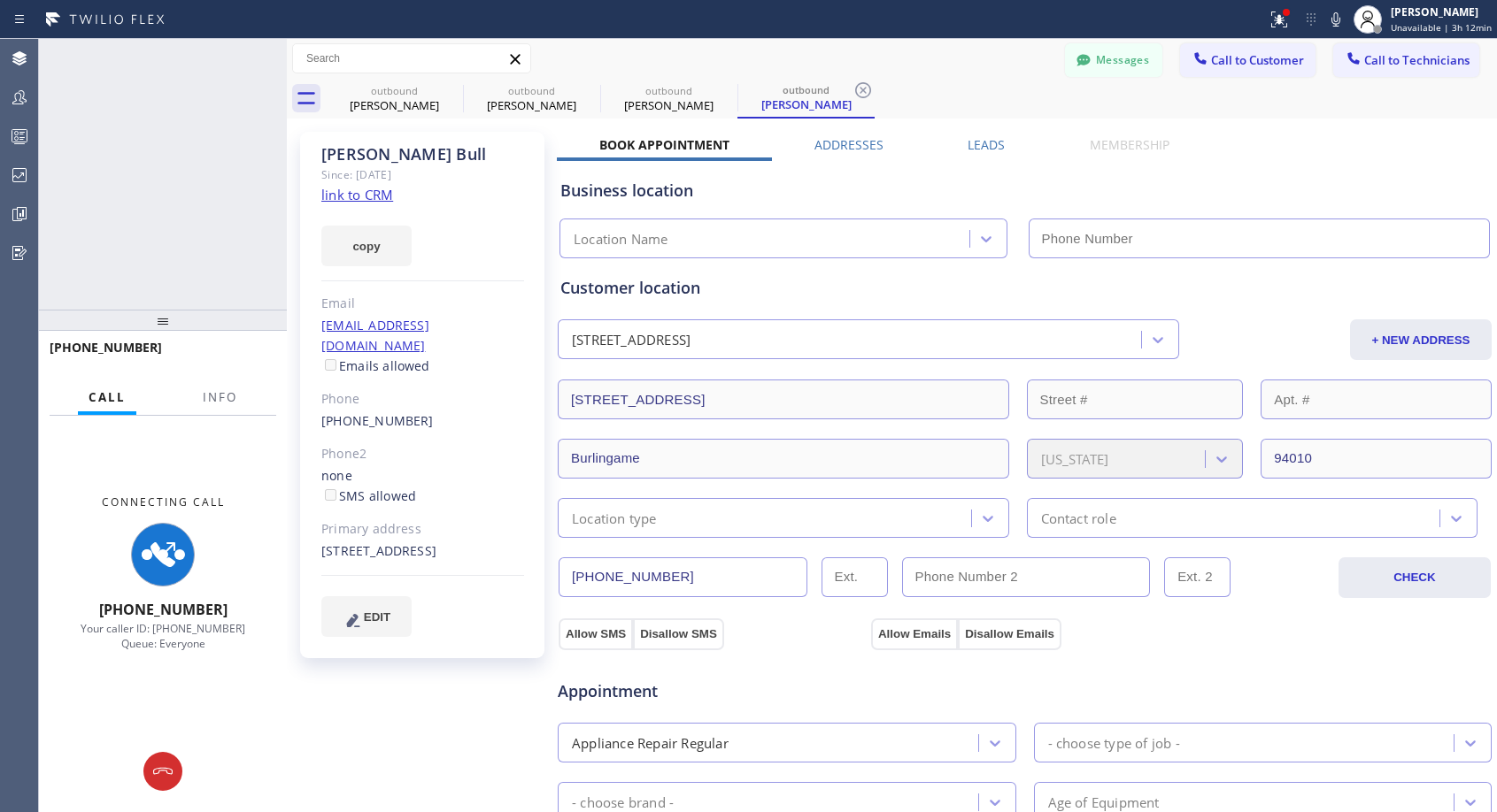
type input "[PHONE_NUMBER]"
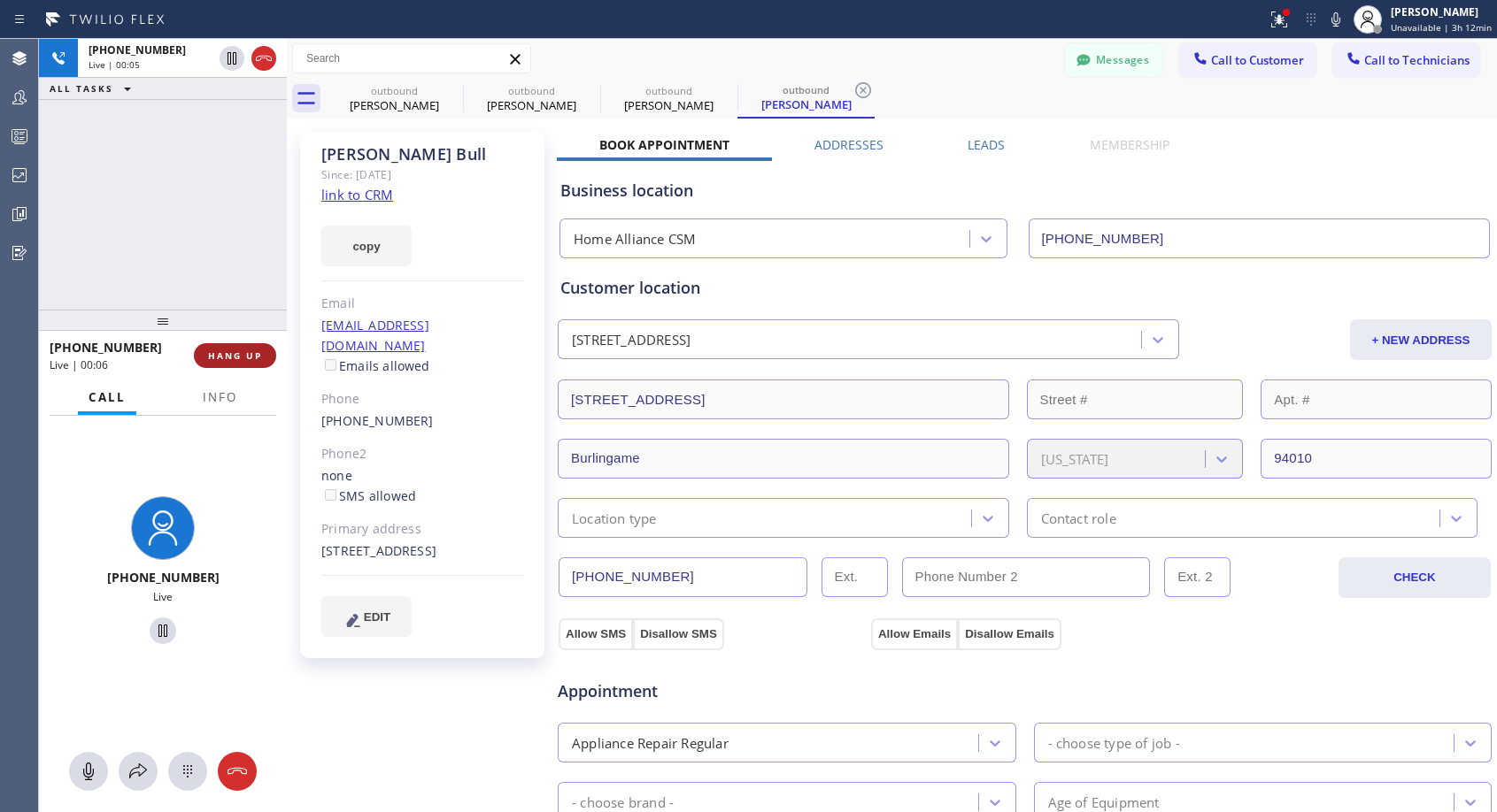
click at [254, 348] on button "HANG UP" at bounding box center [235, 355] width 82 height 25
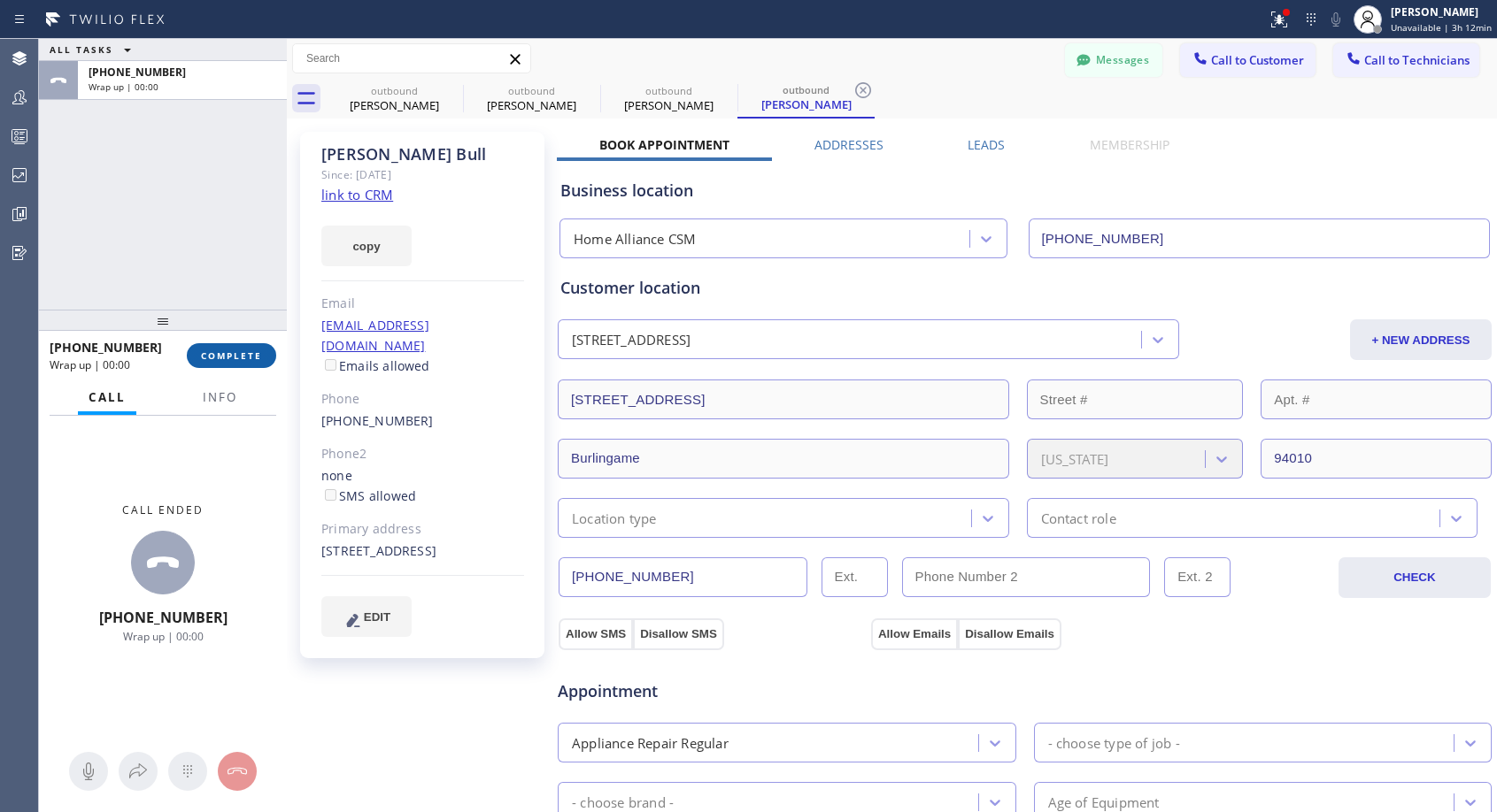
click at [254, 360] on span "COMPLETE" at bounding box center [231, 356] width 61 height 13
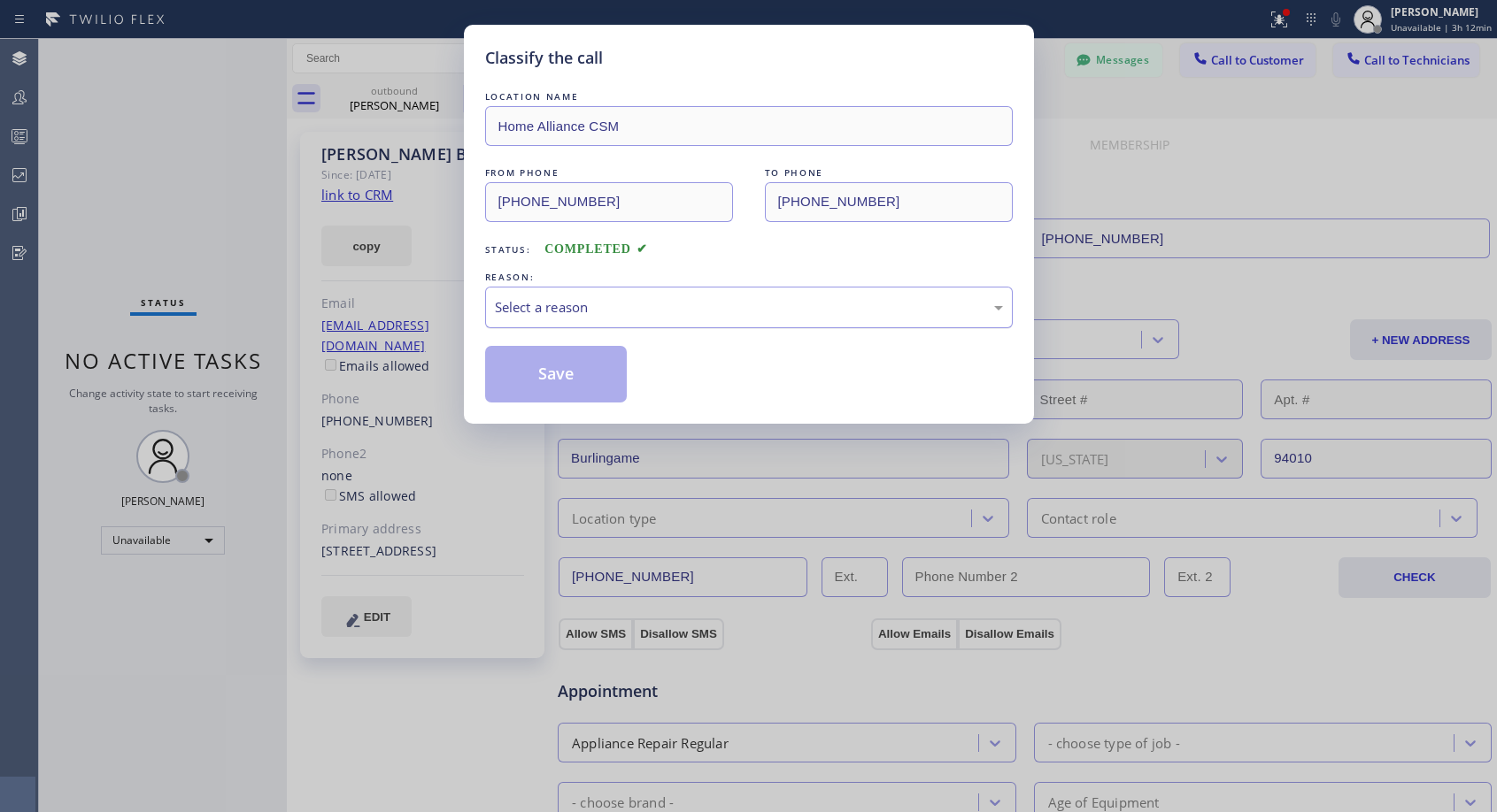
click at [636, 304] on div "Select a reason" at bounding box center [748, 307] width 508 height 20
click at [554, 374] on button "Save" at bounding box center [556, 375] width 142 height 57
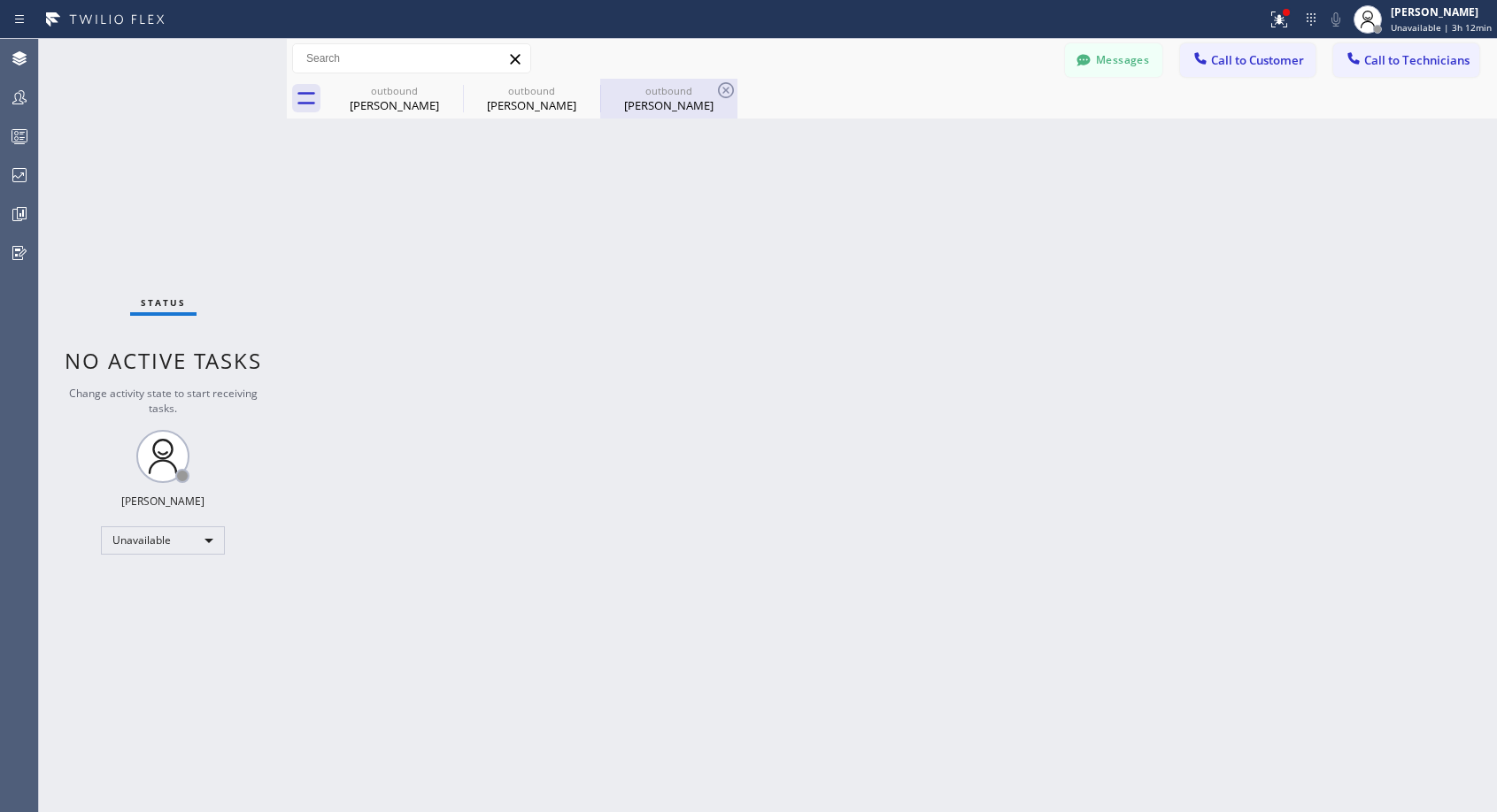
click at [668, 101] on div "Gordon Bull" at bounding box center [668, 105] width 134 height 15
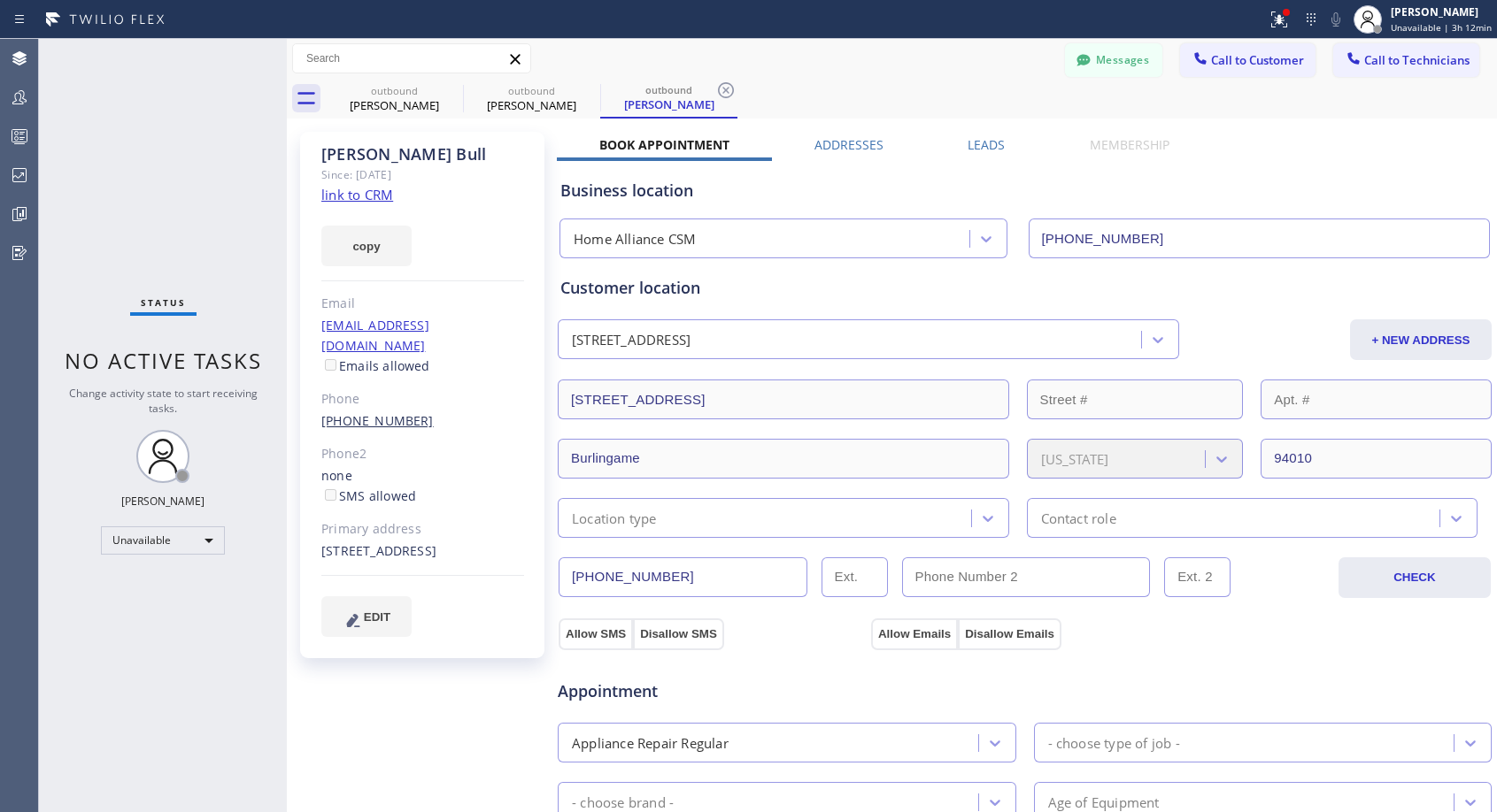
click at [367, 412] on link "(415) 481-2502" at bounding box center [377, 420] width 112 height 16
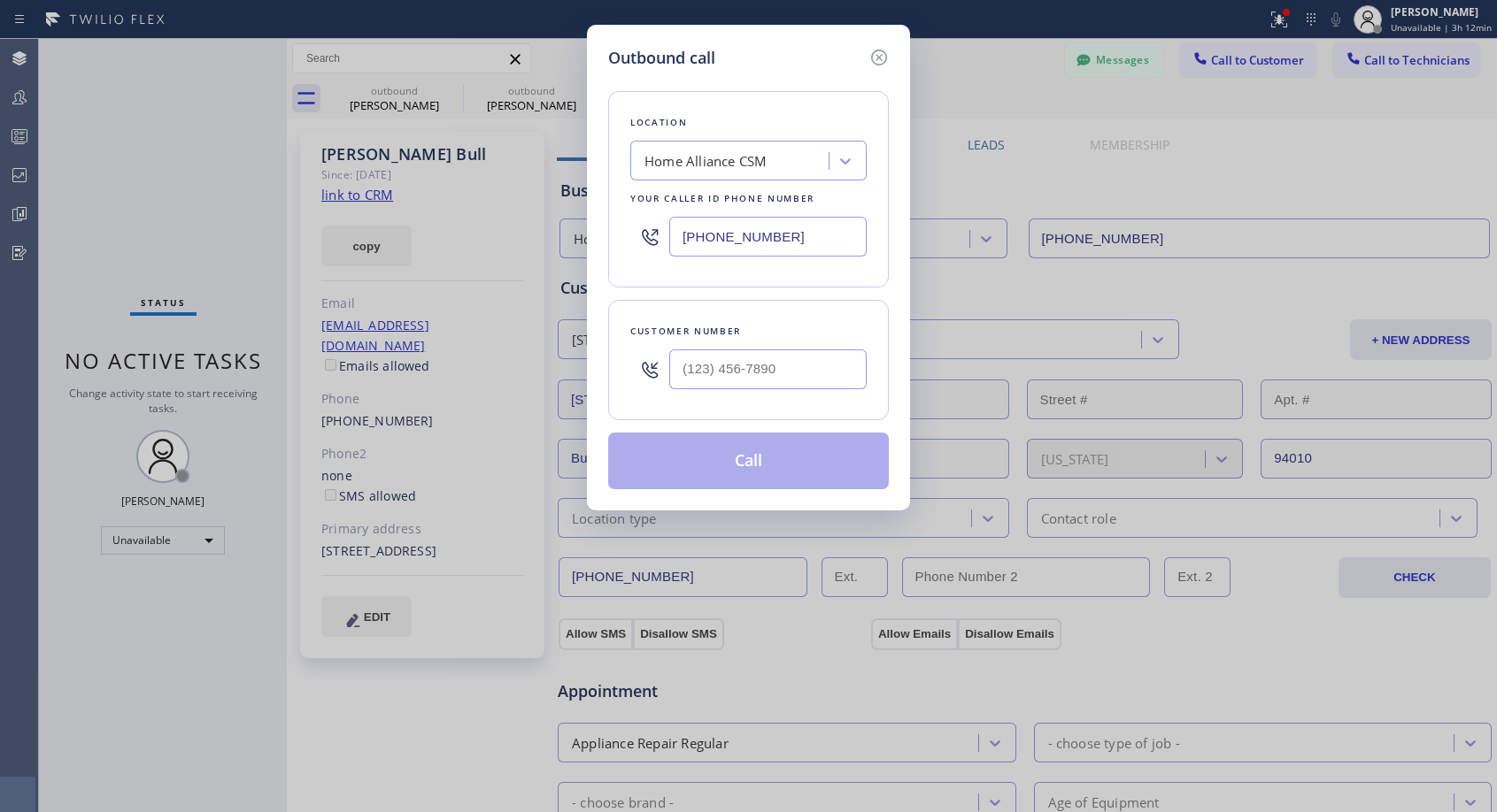
type input "(415) 481-2502"
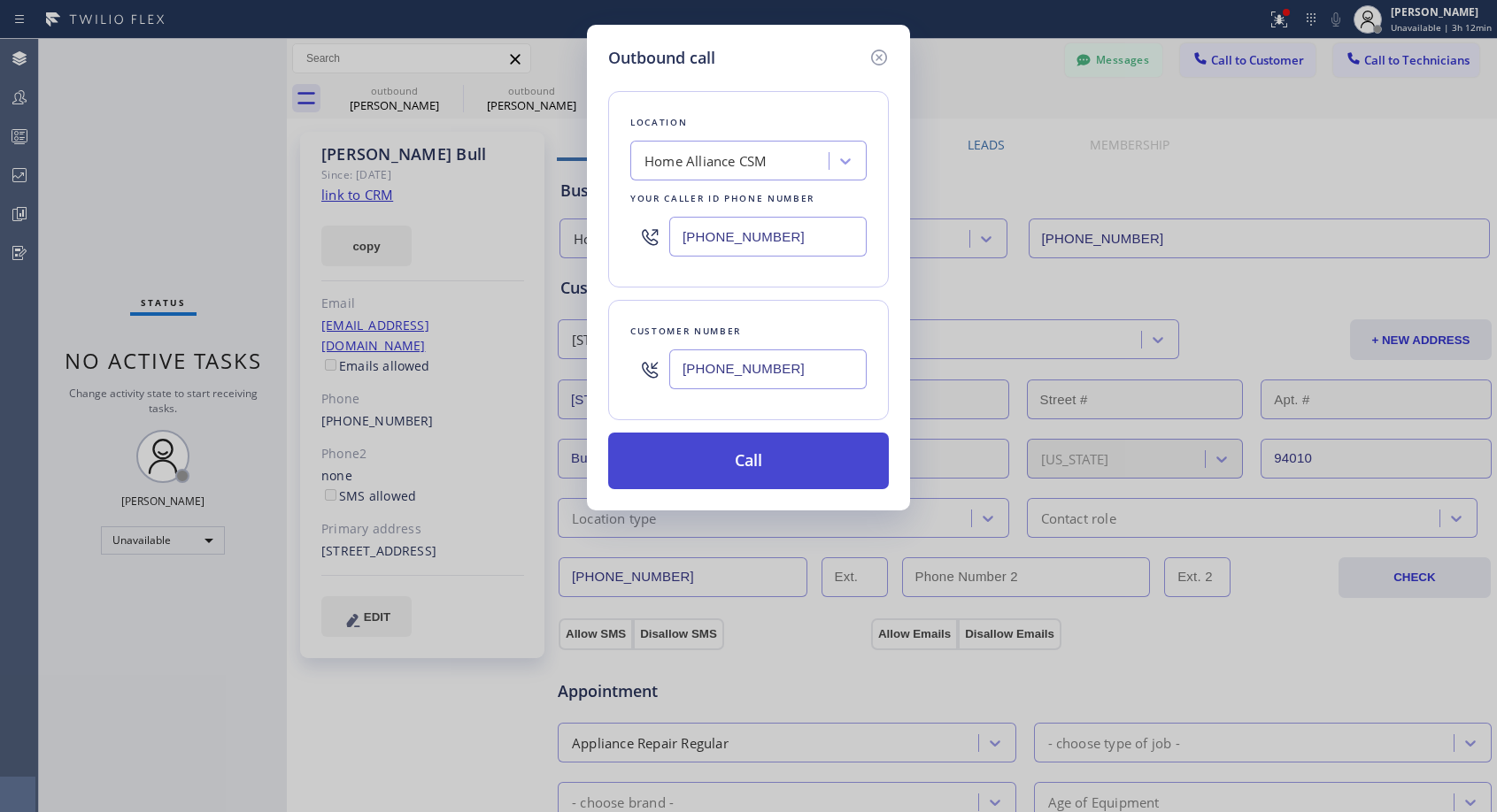
click at [722, 444] on button "Call" at bounding box center [748, 461] width 281 height 57
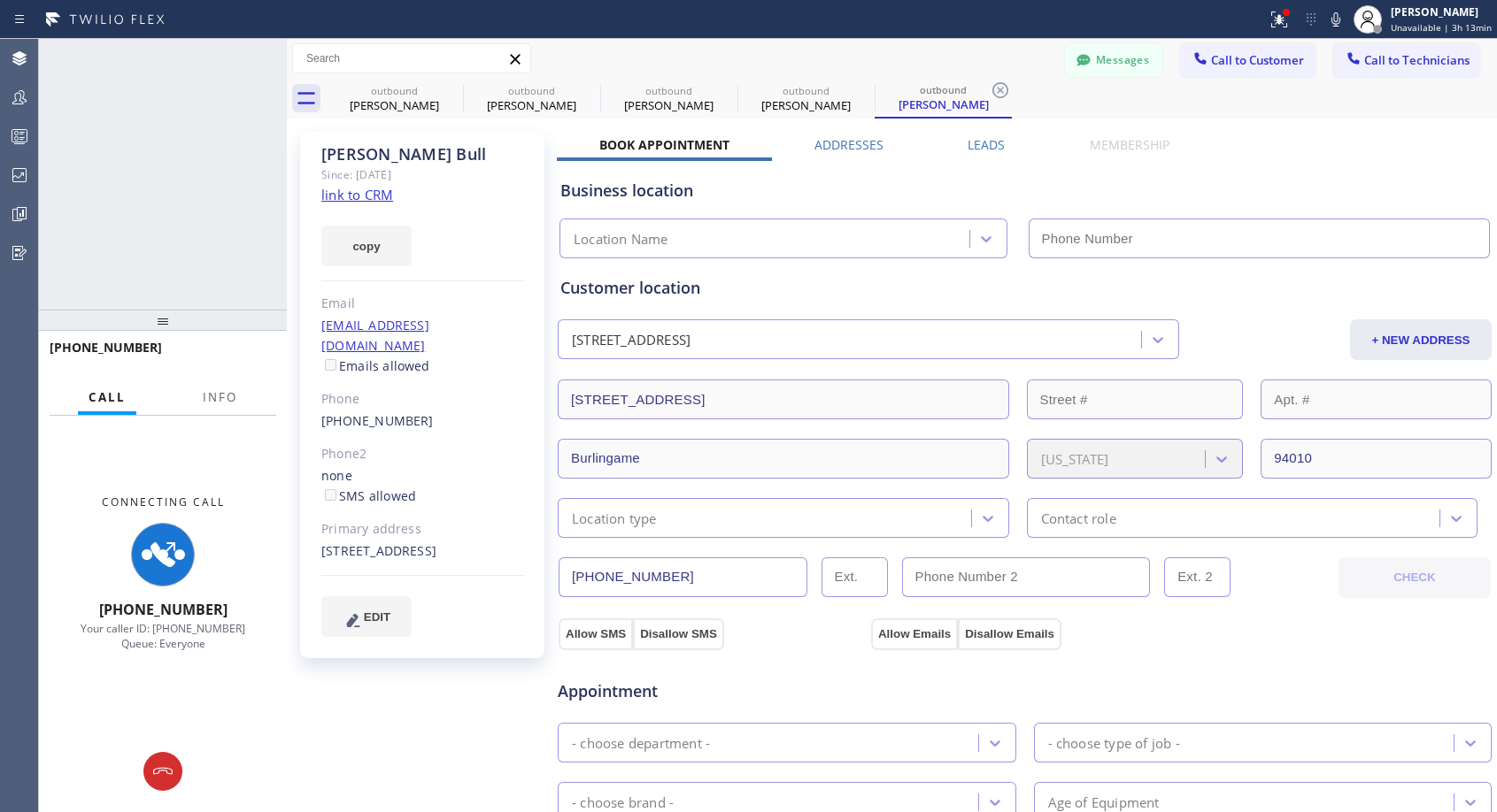
type input "[PHONE_NUMBER]"
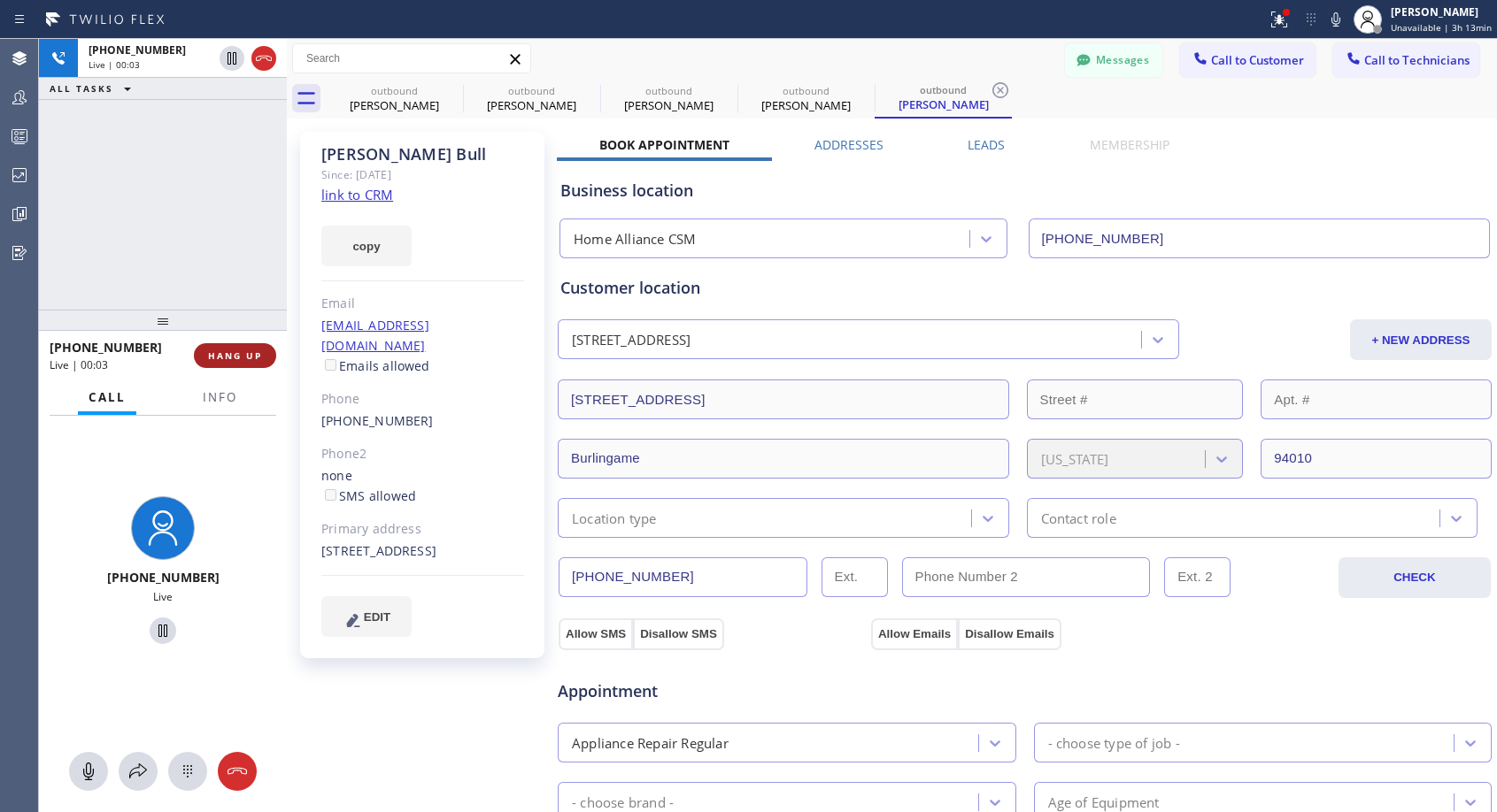
click at [228, 353] on span "HANG UP" at bounding box center [234, 356] width 54 height 13
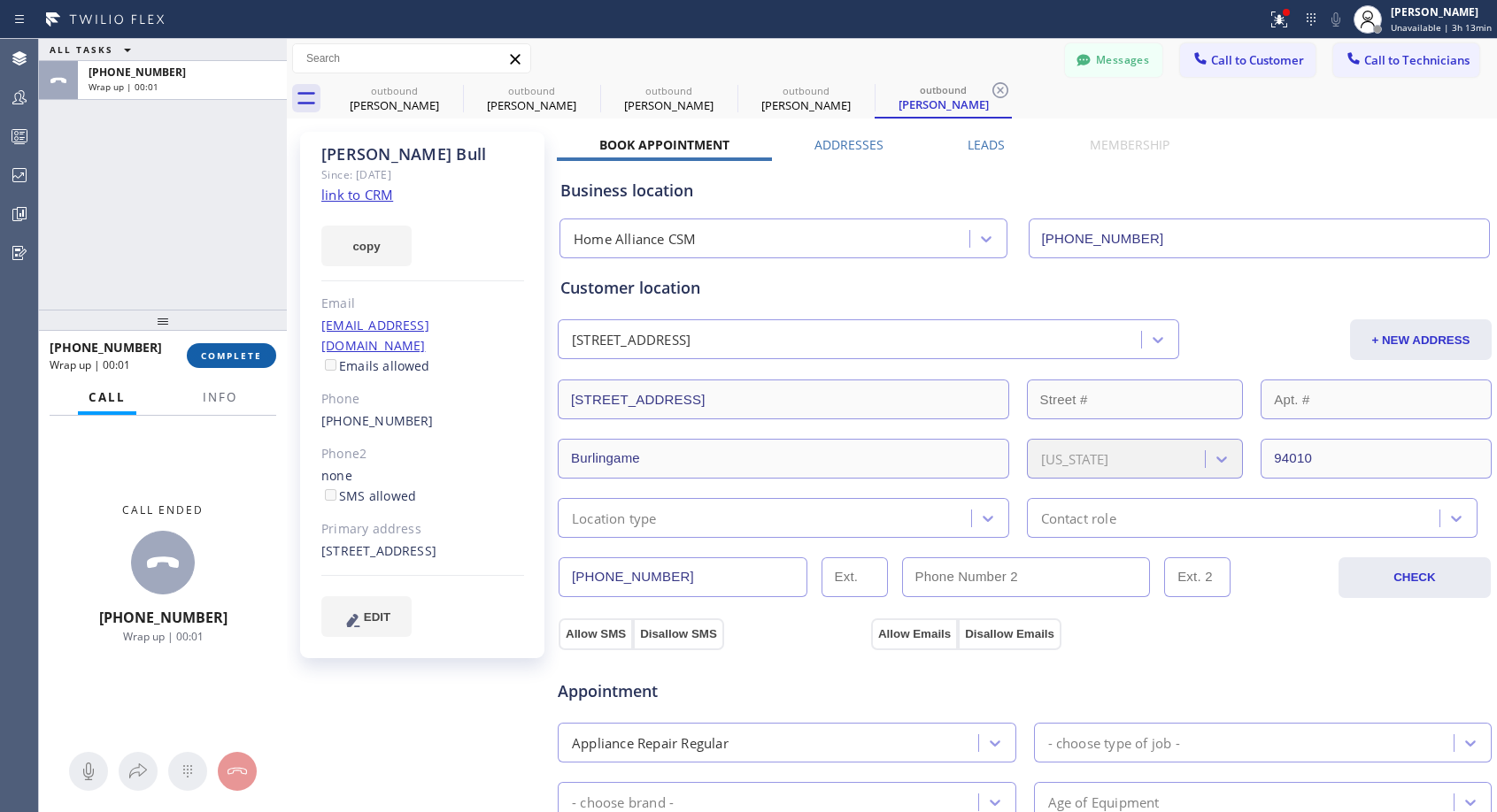
drag, startPoint x: 211, startPoint y: 356, endPoint x: 240, endPoint y: 350, distance: 29.6
click at [212, 356] on span "COMPLETE" at bounding box center [231, 356] width 61 height 13
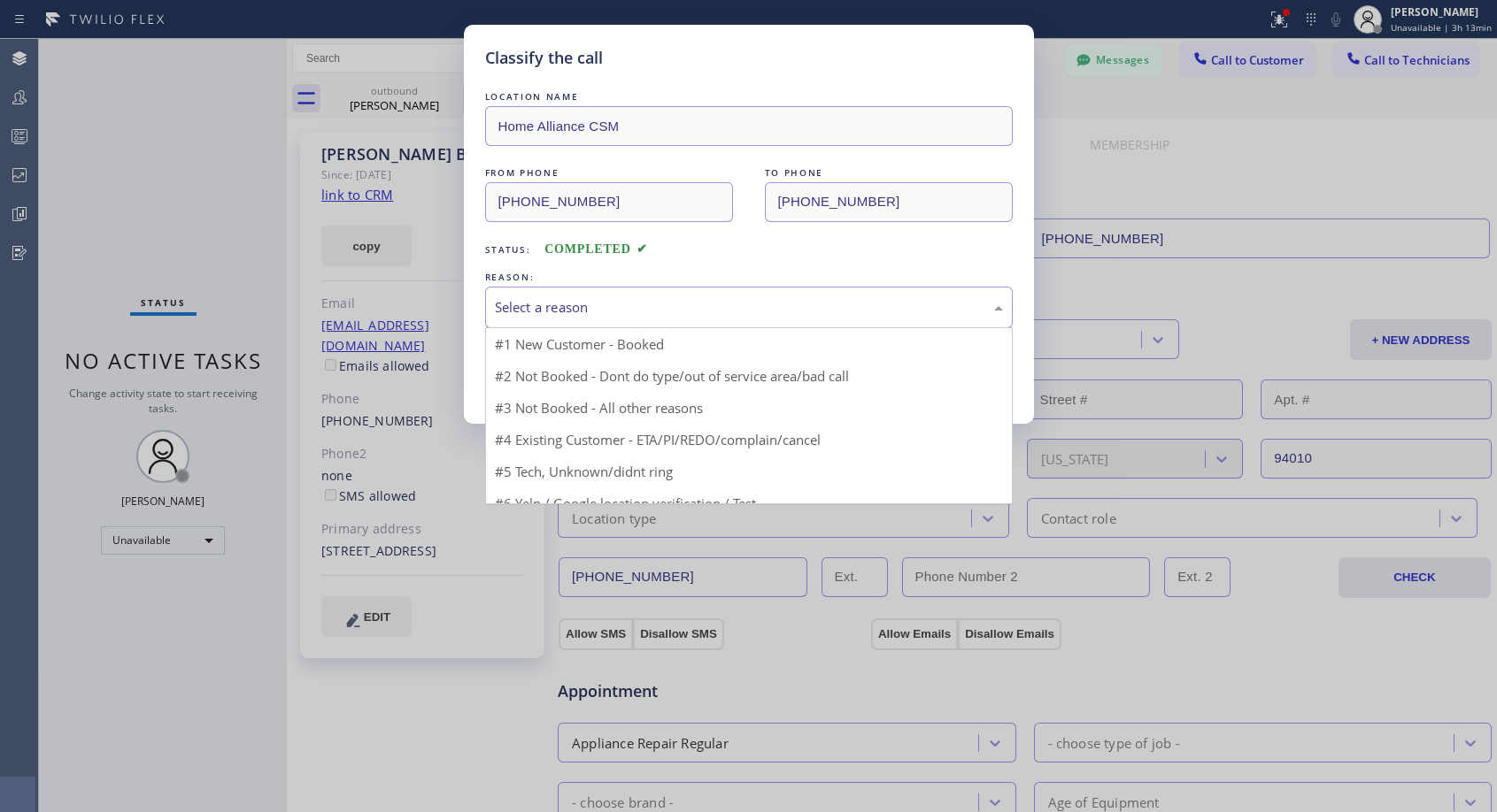
drag, startPoint x: 688, startPoint y: 314, endPoint x: 551, endPoint y: 396, distance: 159.7
click at [689, 313] on div "Select a reason" at bounding box center [748, 307] width 508 height 20
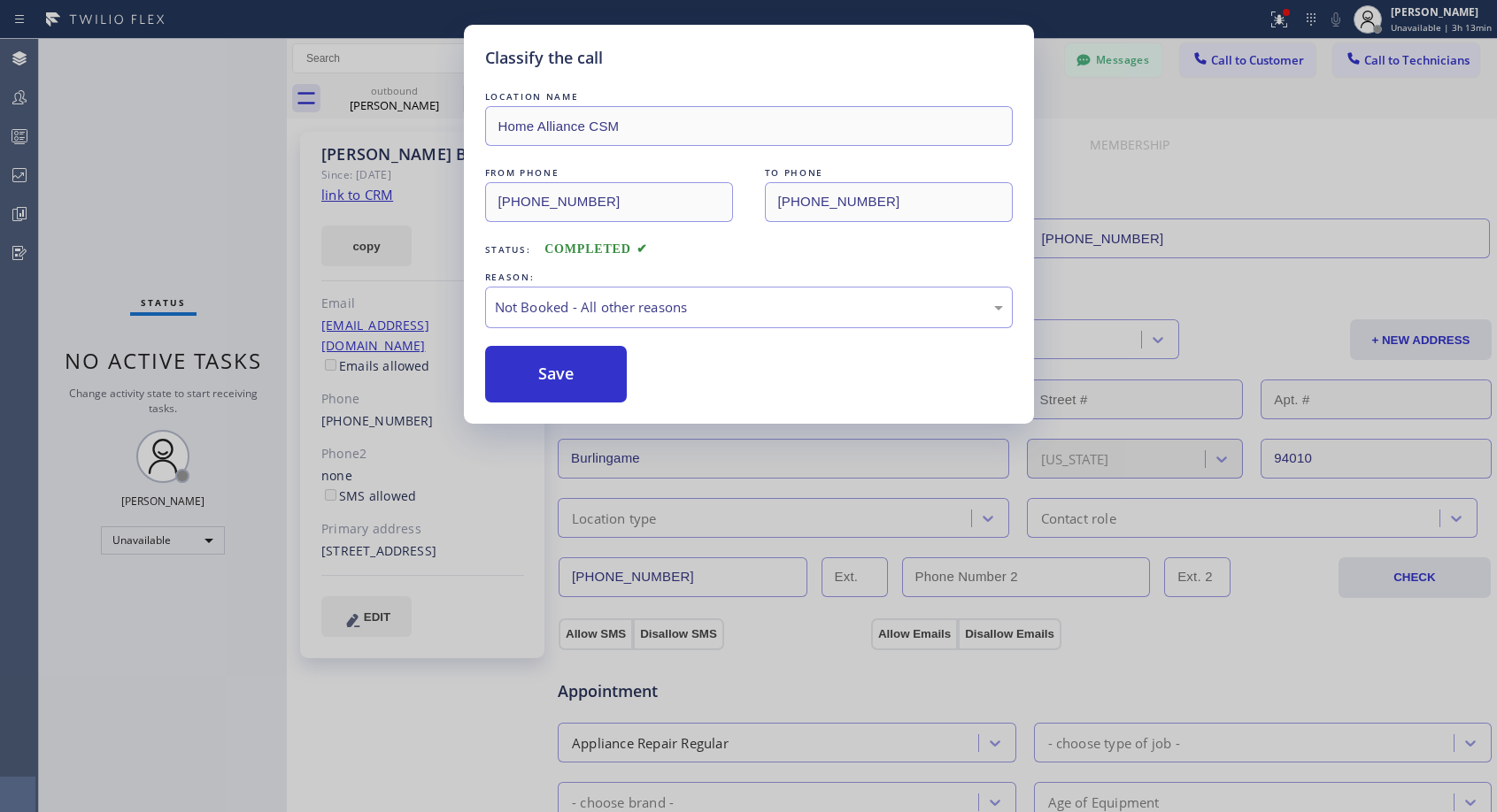
click at [565, 376] on button "Save" at bounding box center [556, 375] width 142 height 57
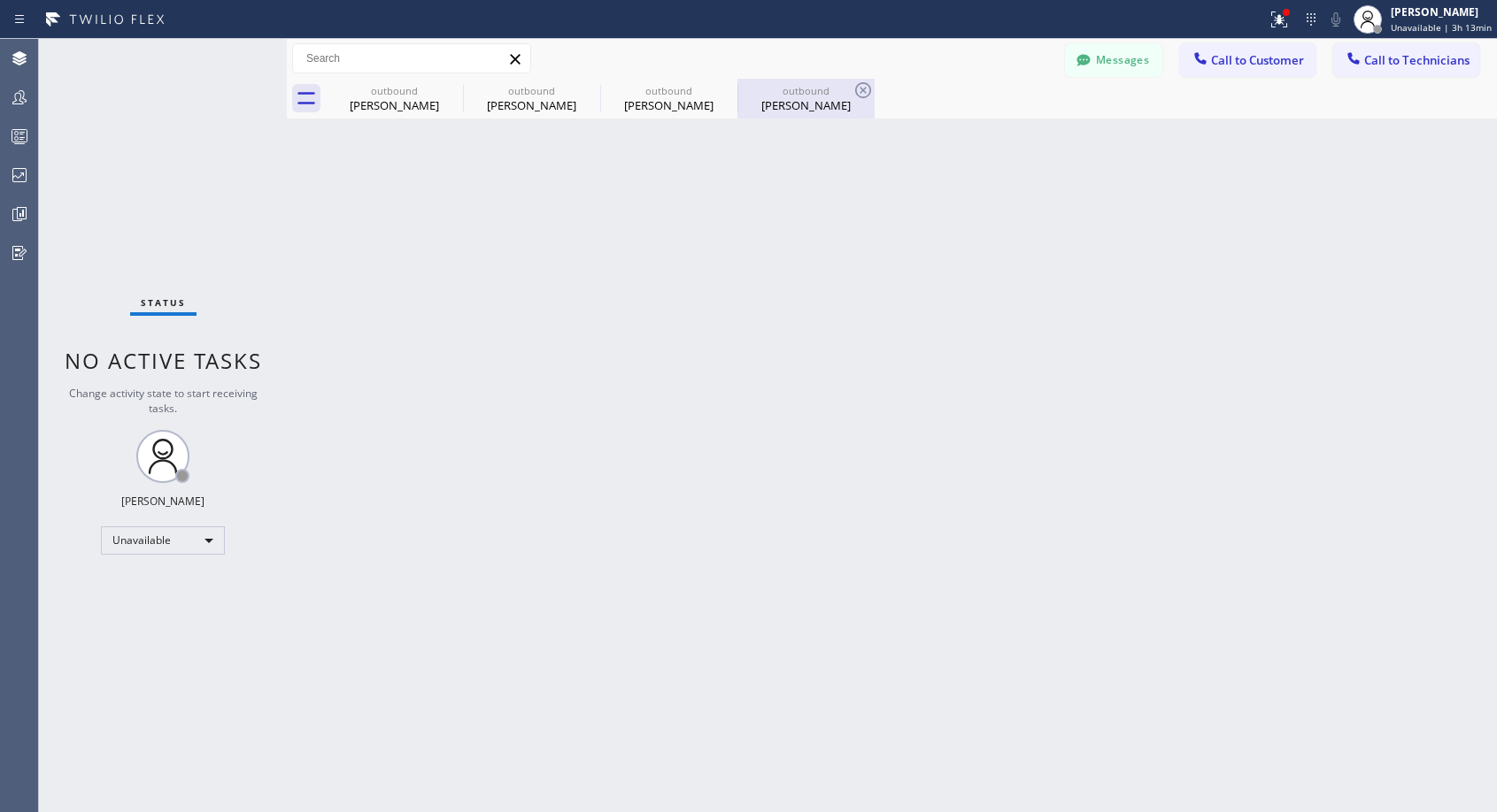
click at [822, 104] on div "Gordon Bull" at bounding box center [806, 105] width 134 height 15
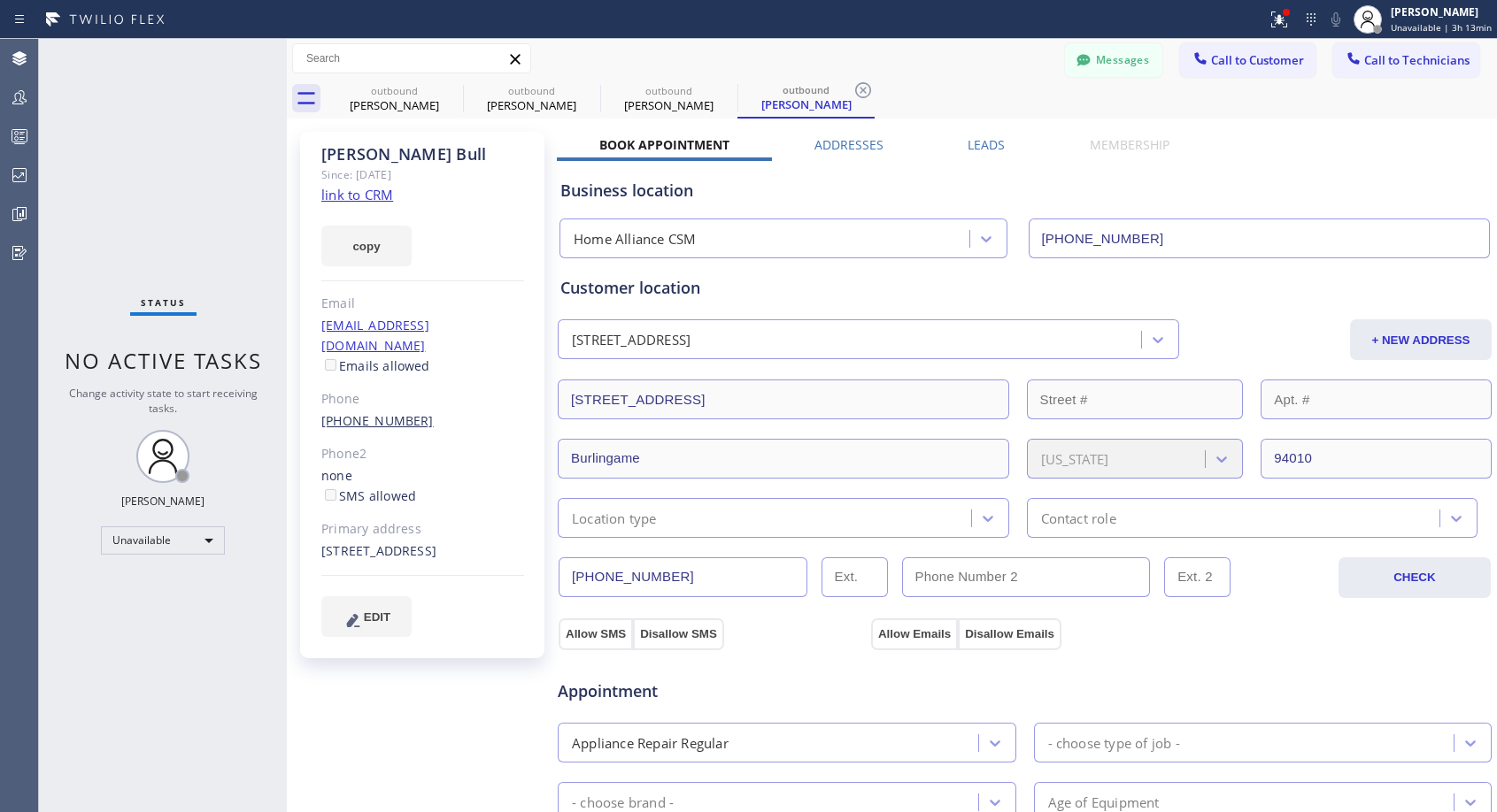
click at [376, 412] on link "(415) 481-2502" at bounding box center [377, 420] width 112 height 16
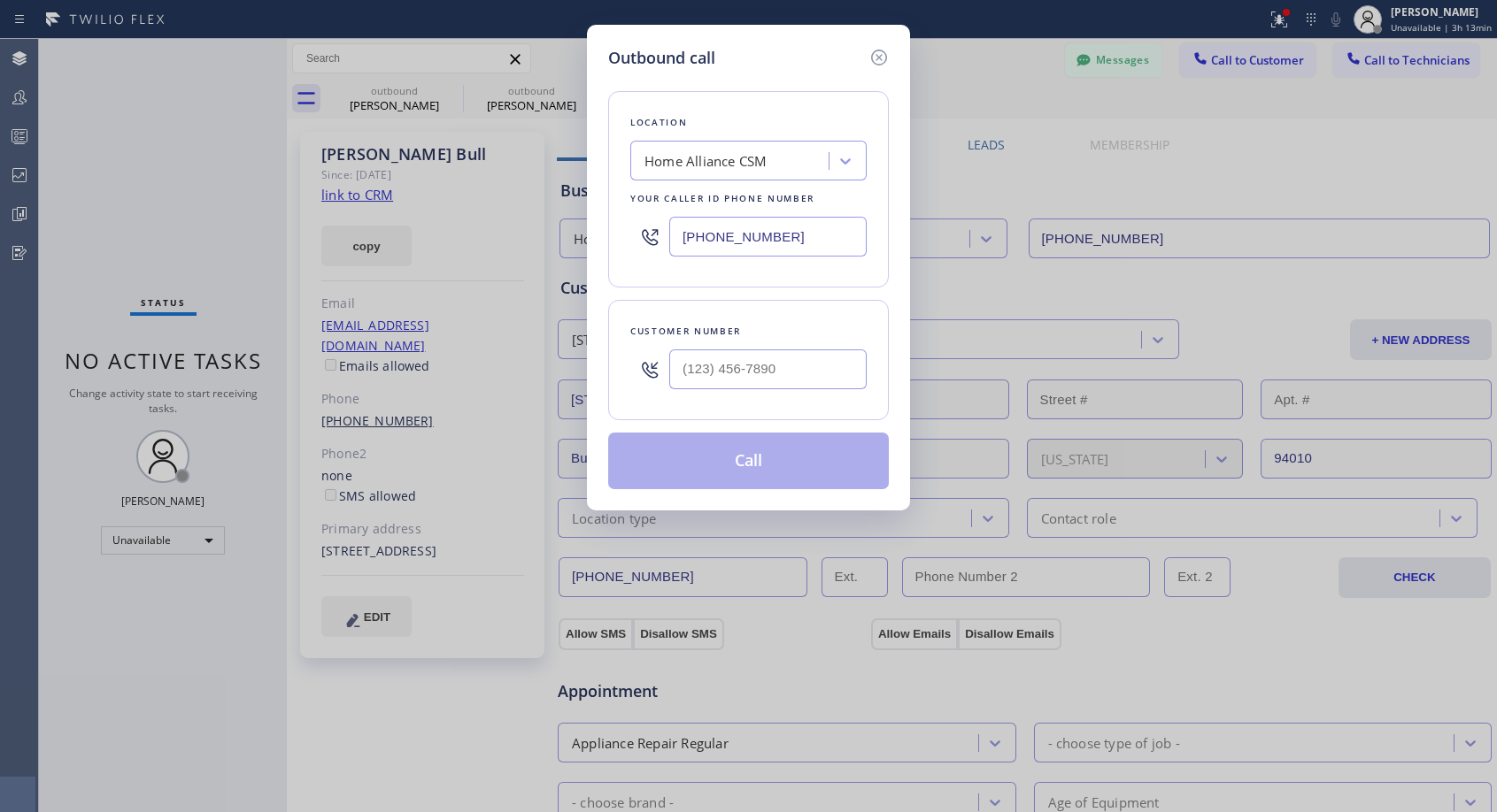
type input "(415) 481-2502"
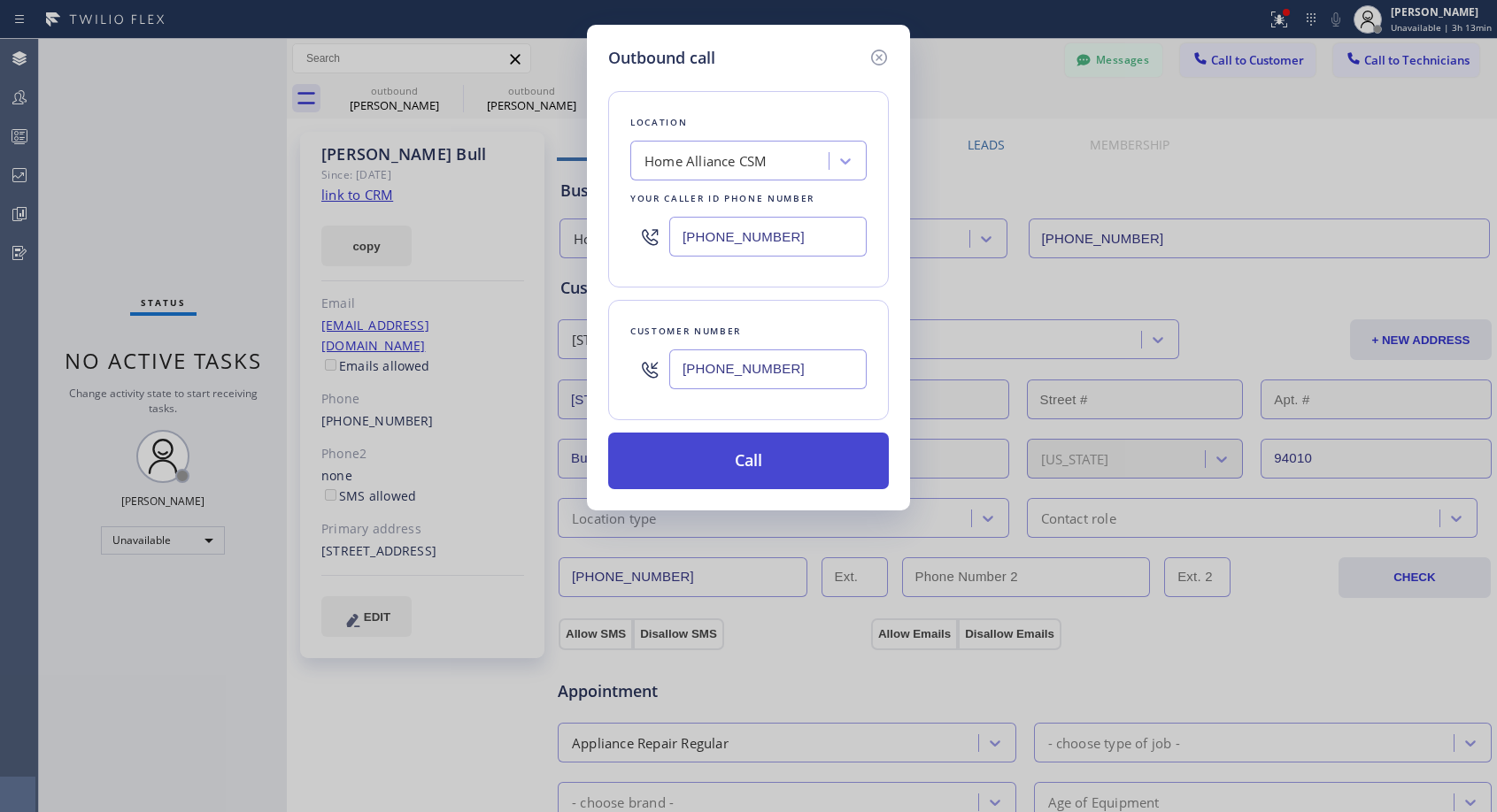
click at [705, 457] on button "Call" at bounding box center [748, 461] width 281 height 57
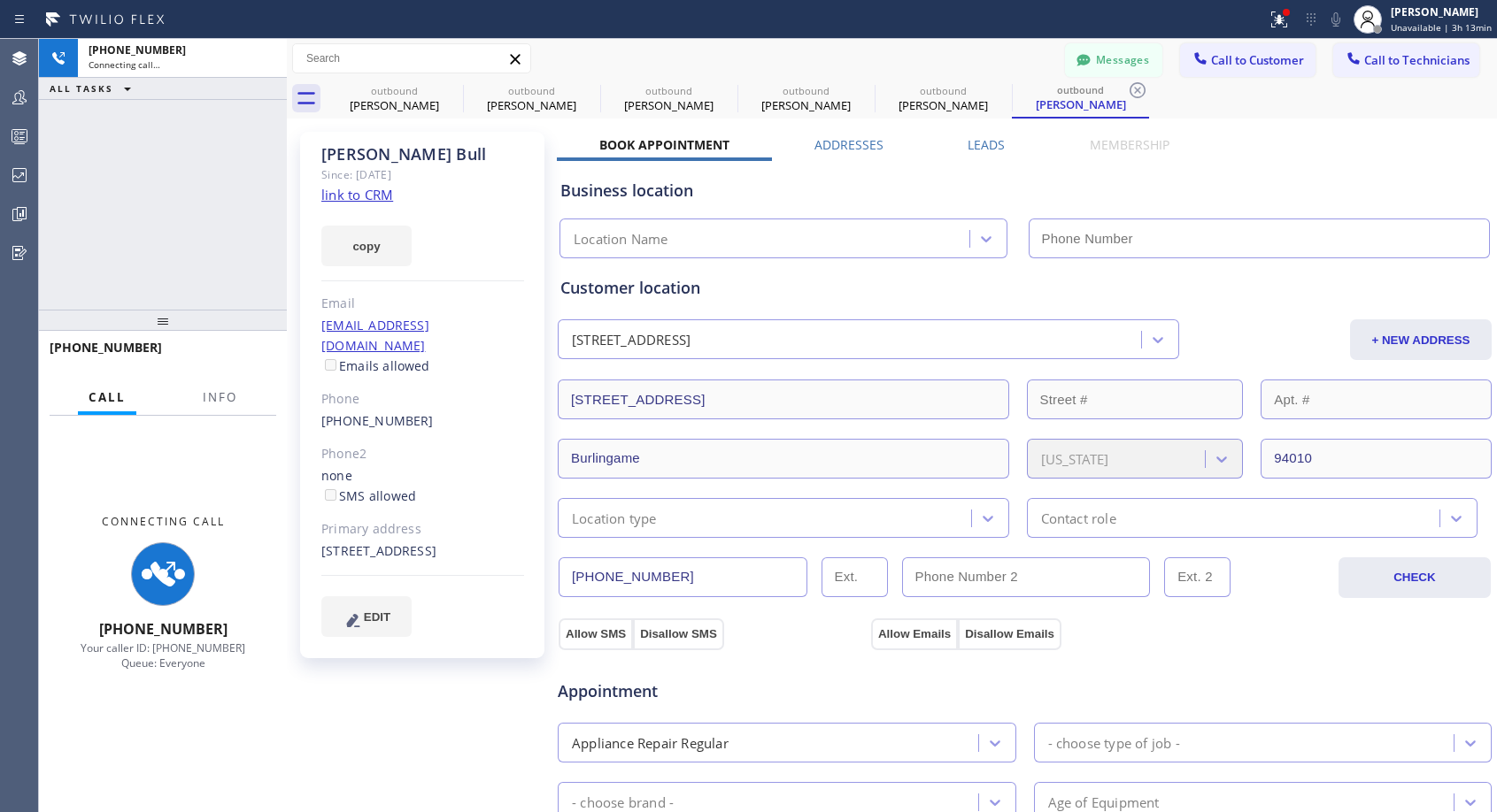
type input "[PHONE_NUMBER]"
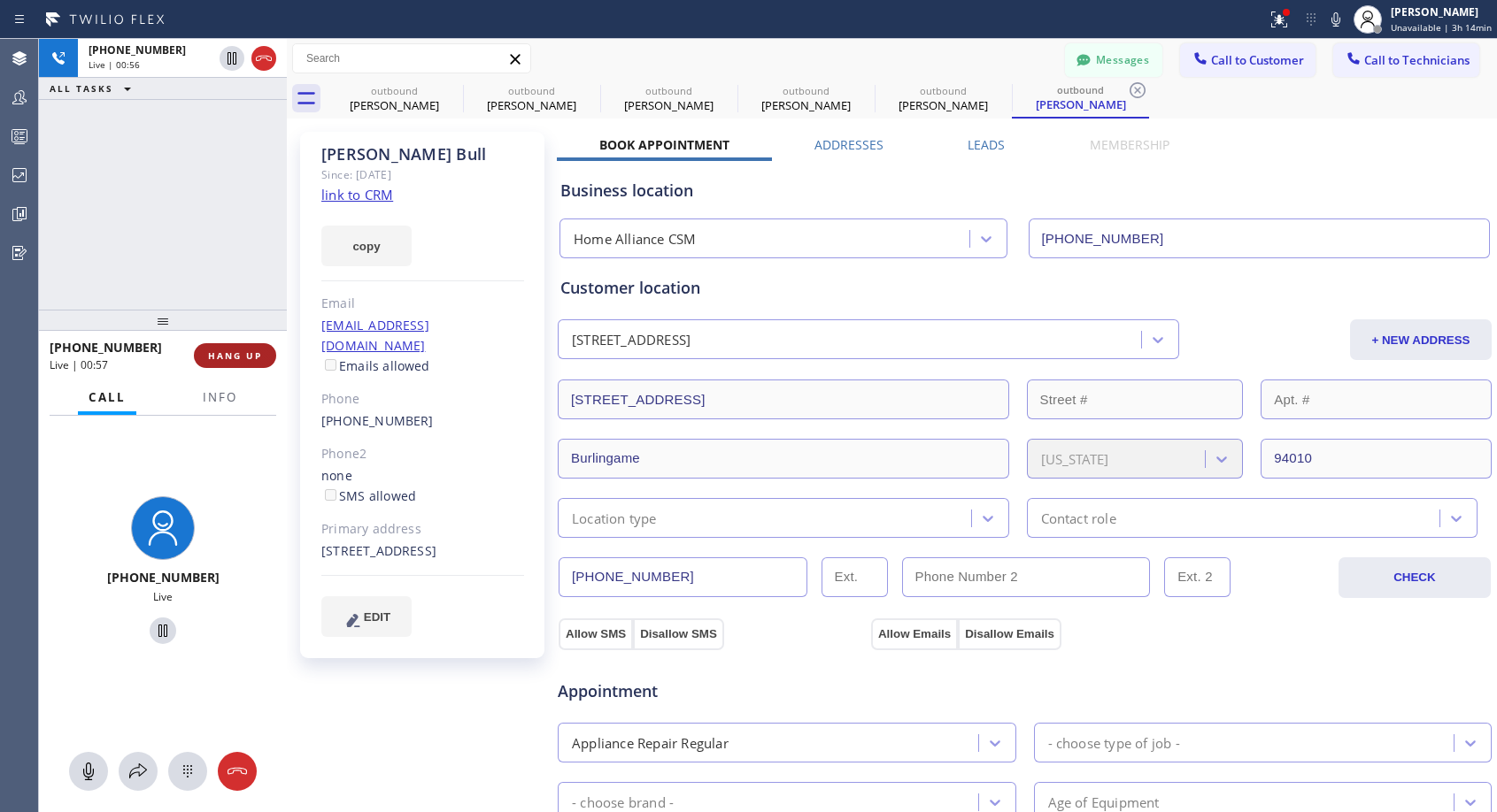
click at [233, 352] on span "HANG UP" at bounding box center [234, 356] width 54 height 13
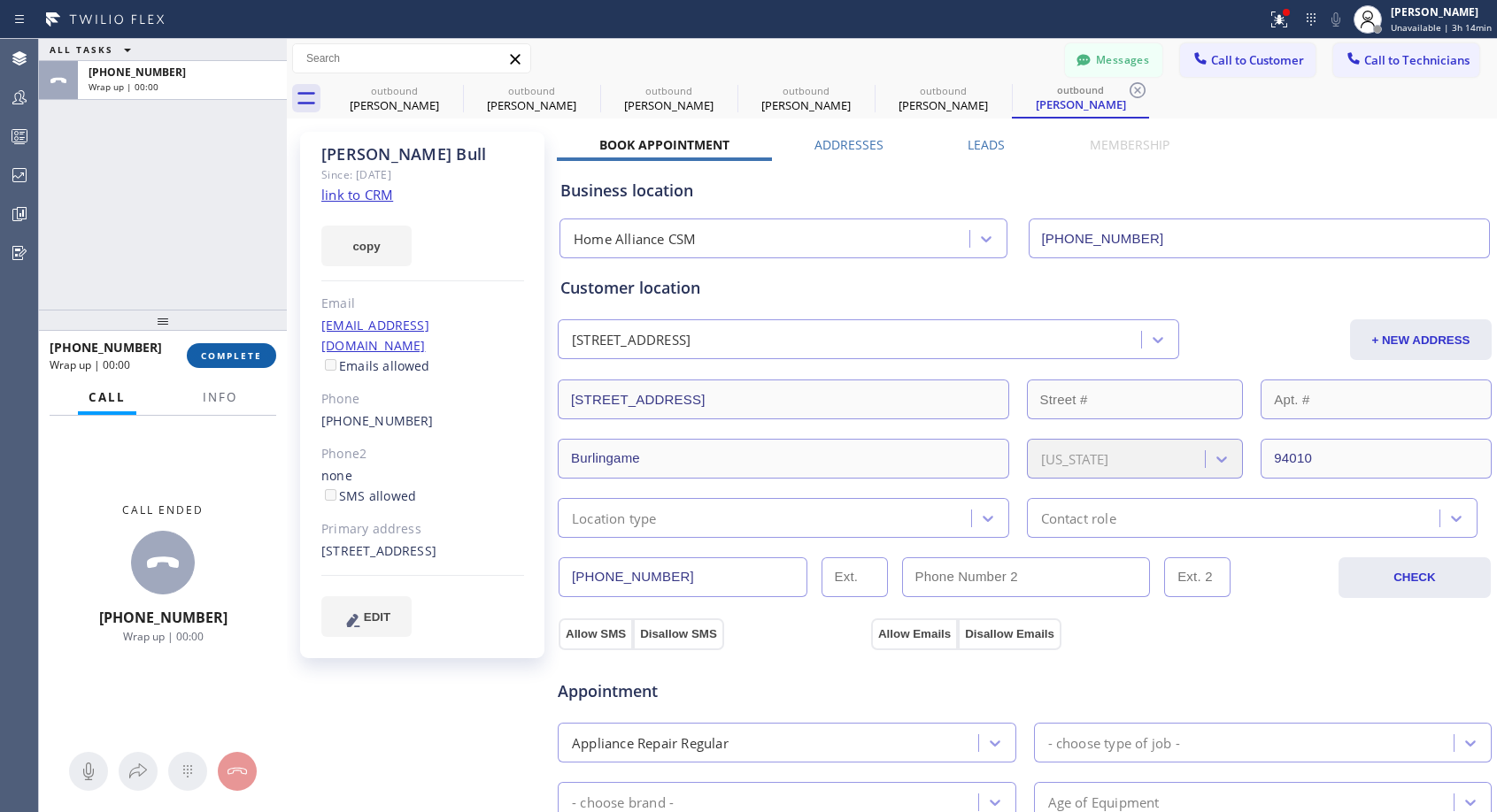
click at [250, 356] on span "COMPLETE" at bounding box center [231, 356] width 61 height 13
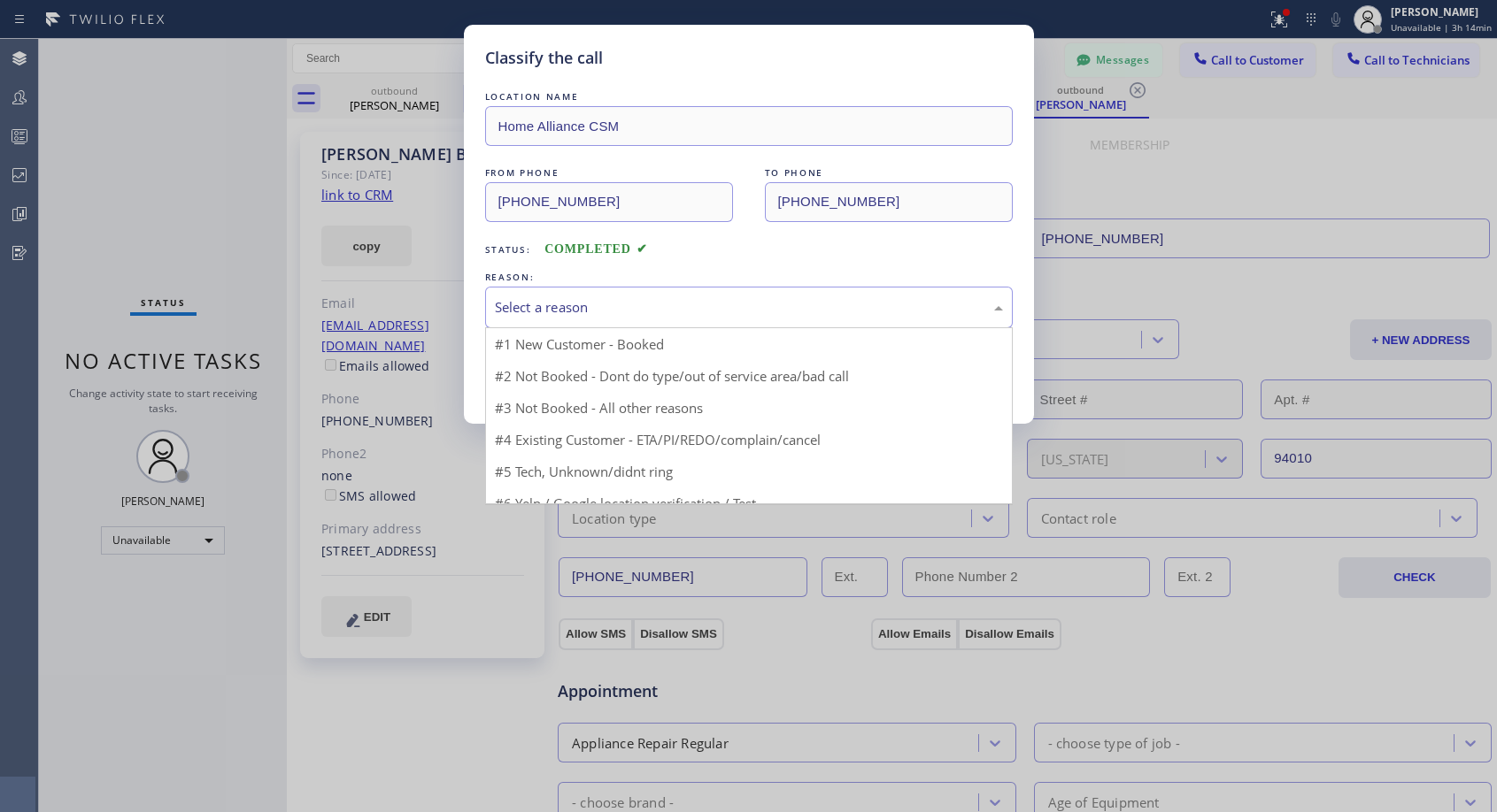
drag, startPoint x: 632, startPoint y: 312, endPoint x: 622, endPoint y: 320, distance: 12.8
click at [632, 311] on div "Select a reason" at bounding box center [748, 307] width 508 height 20
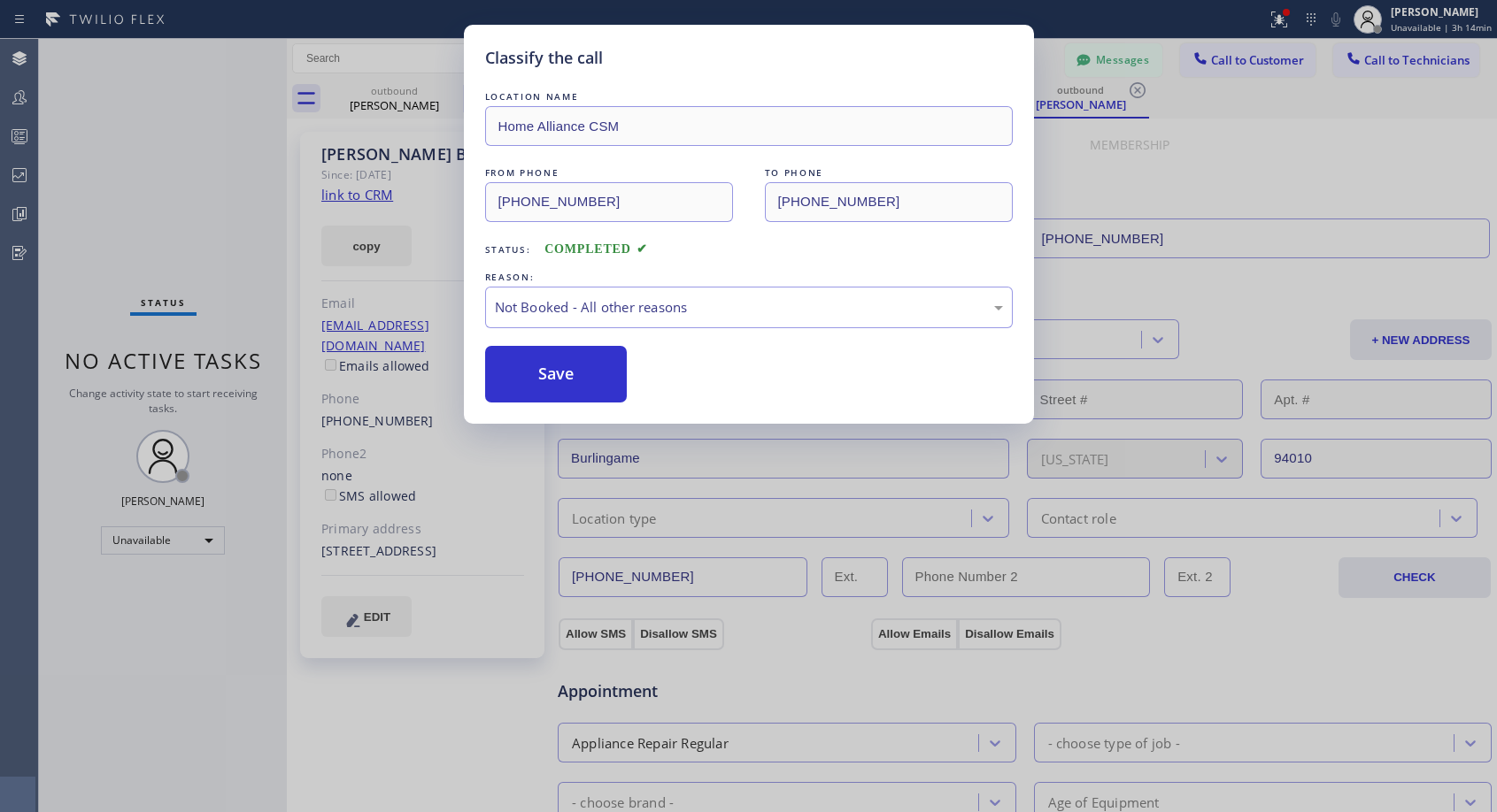
click at [557, 375] on button "Save" at bounding box center [556, 375] width 142 height 57
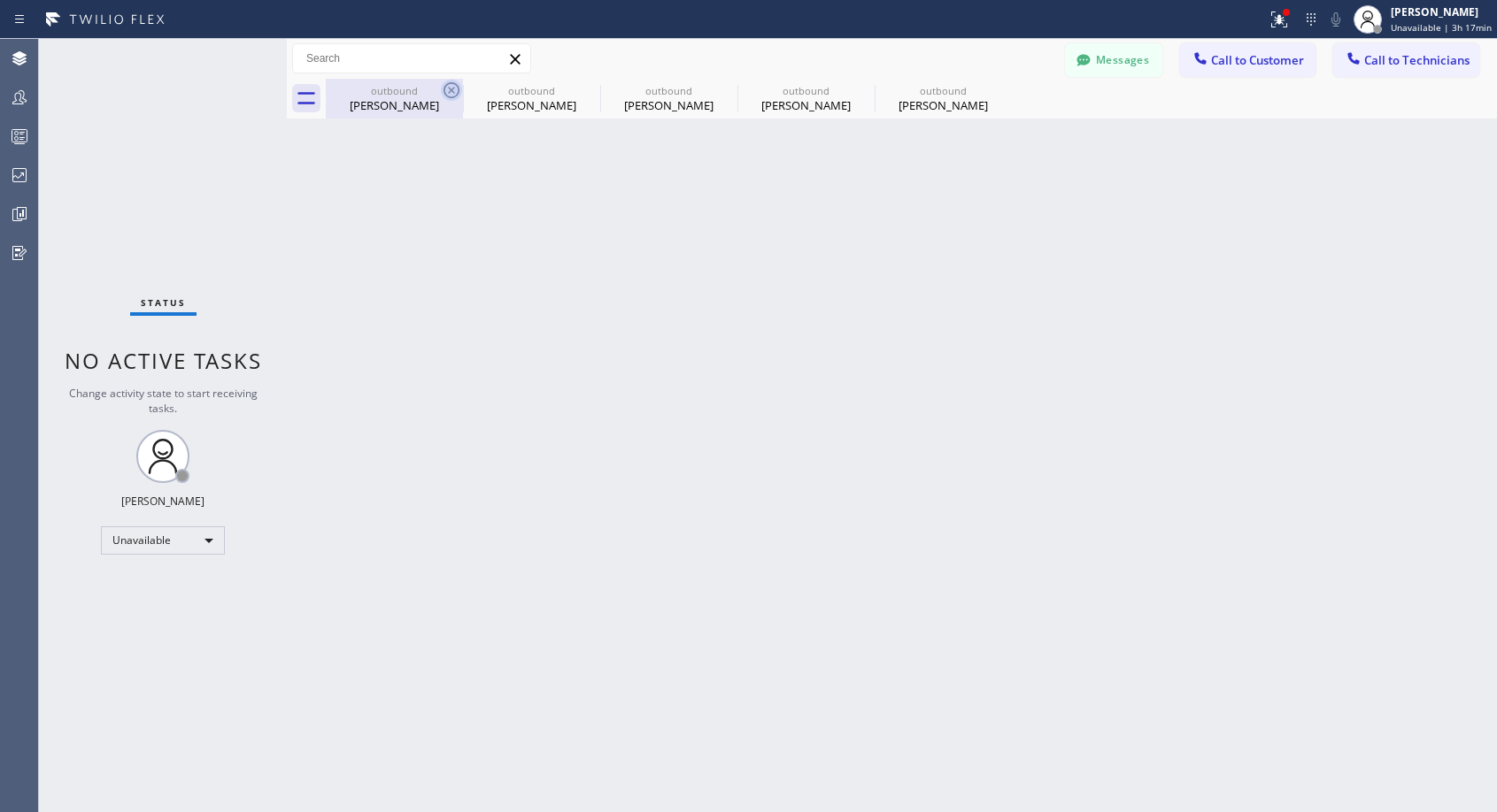
click at [449, 85] on icon at bounding box center [451, 89] width 21 height 21
click at [0, 0] on icon at bounding box center [0, 0] width 0 height 0
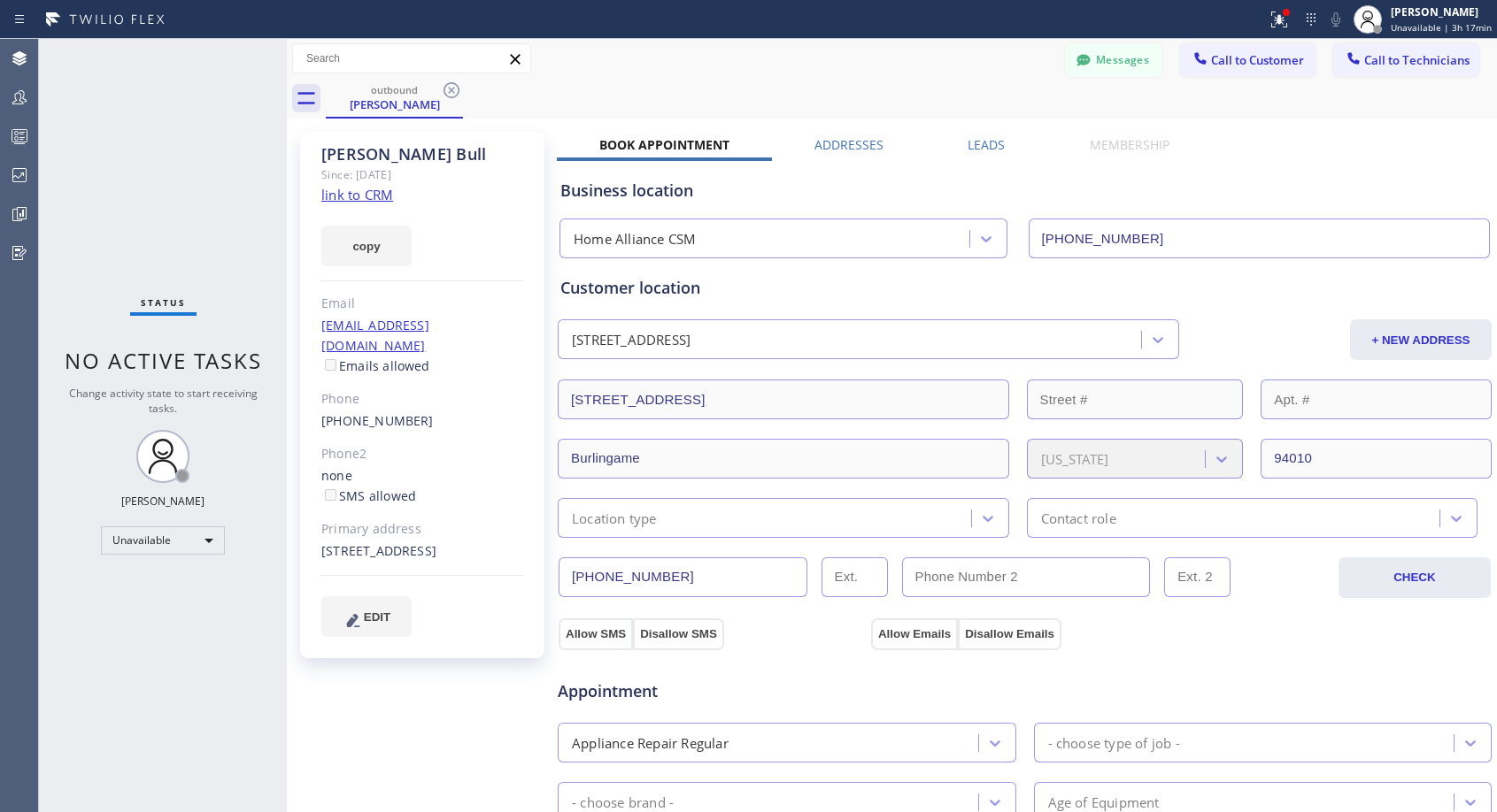
click at [449, 85] on icon at bounding box center [451, 89] width 21 height 21
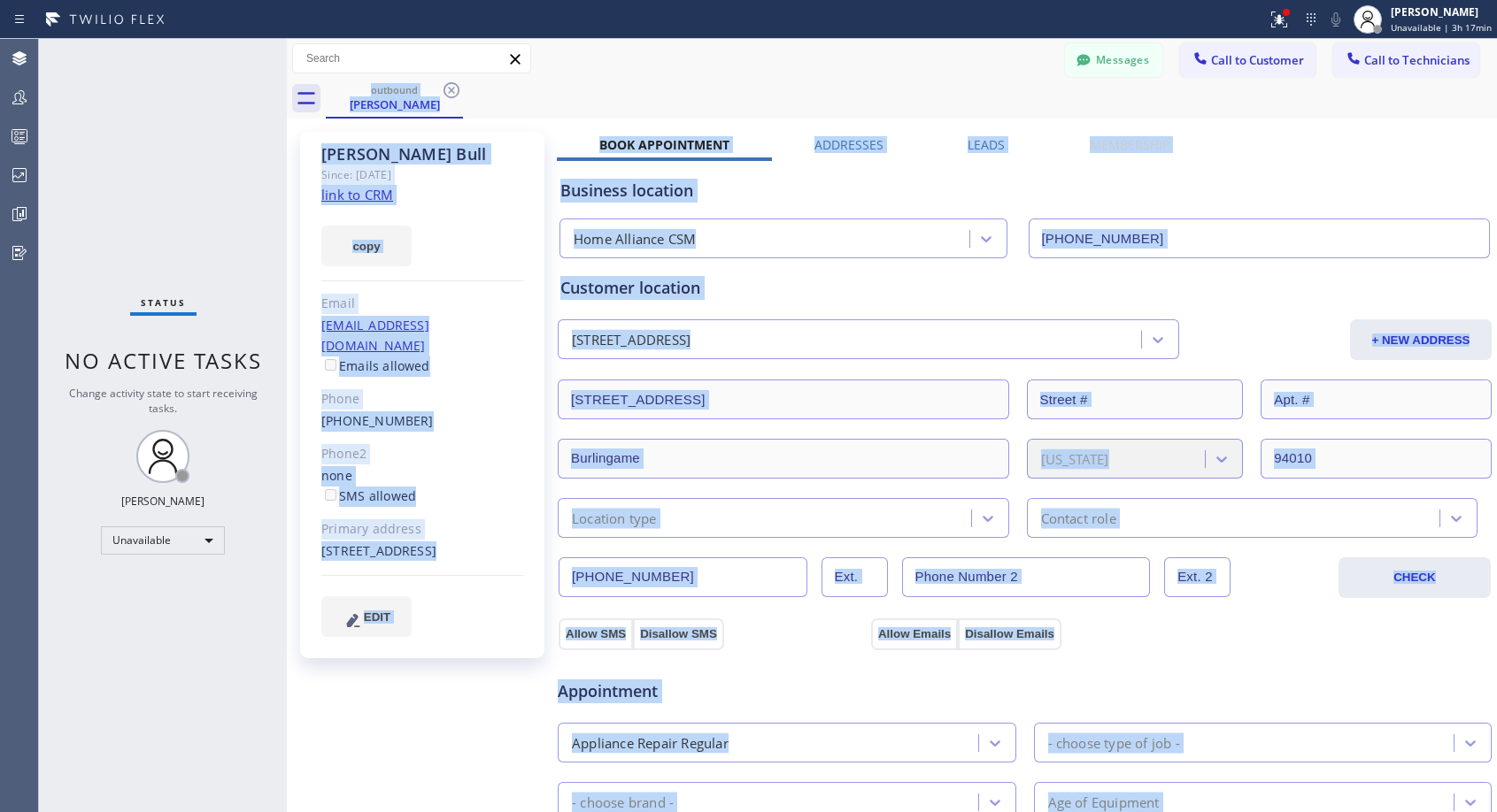
click at [449, 85] on div "outbound Gordon Bull" at bounding box center [911, 98] width 1172 height 40
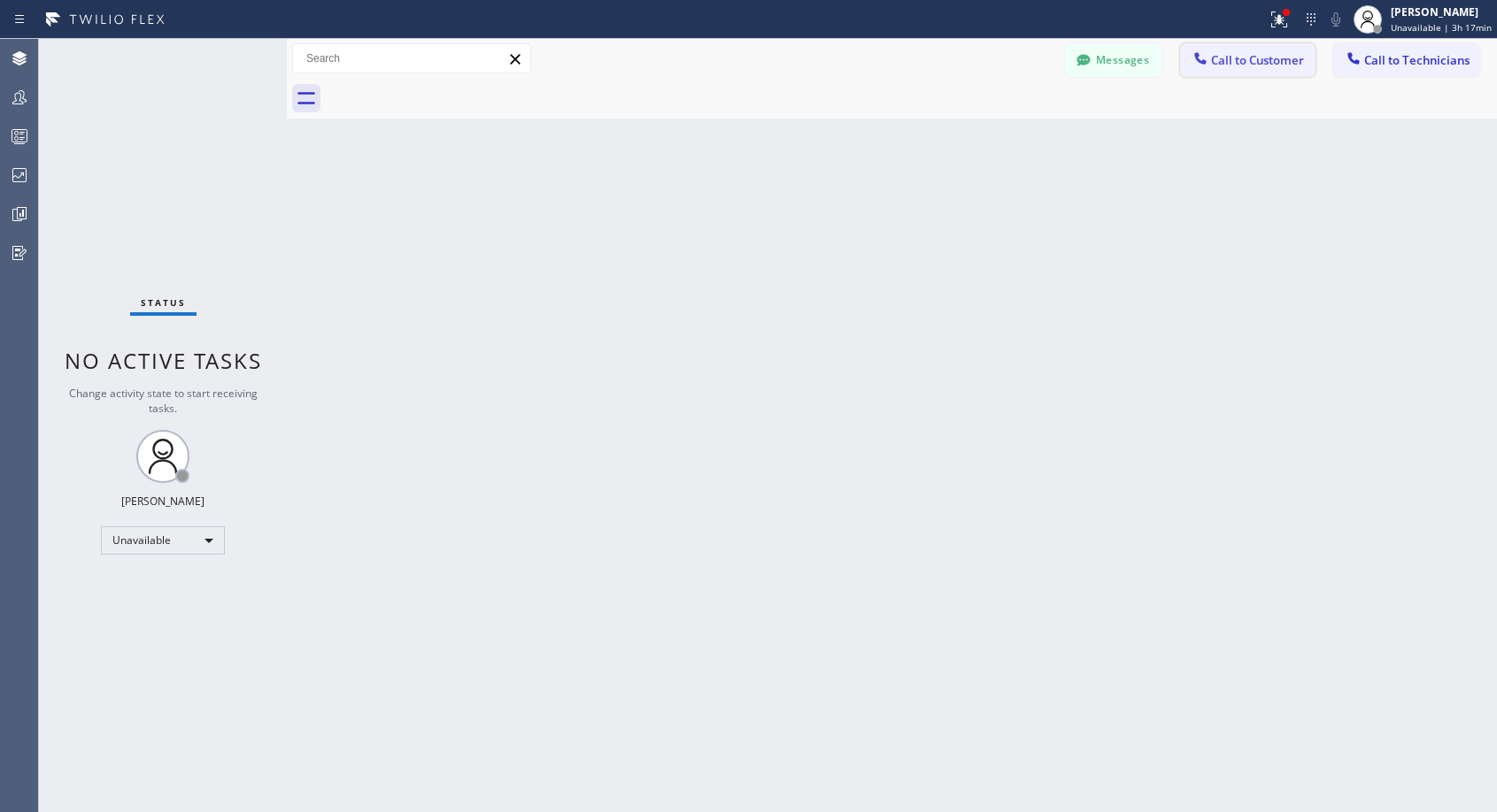
drag, startPoint x: 1223, startPoint y: 57, endPoint x: 1140, endPoint y: 89, distance: 89.0
click at [1223, 57] on span "Call to Customer" at bounding box center [1257, 59] width 93 height 15
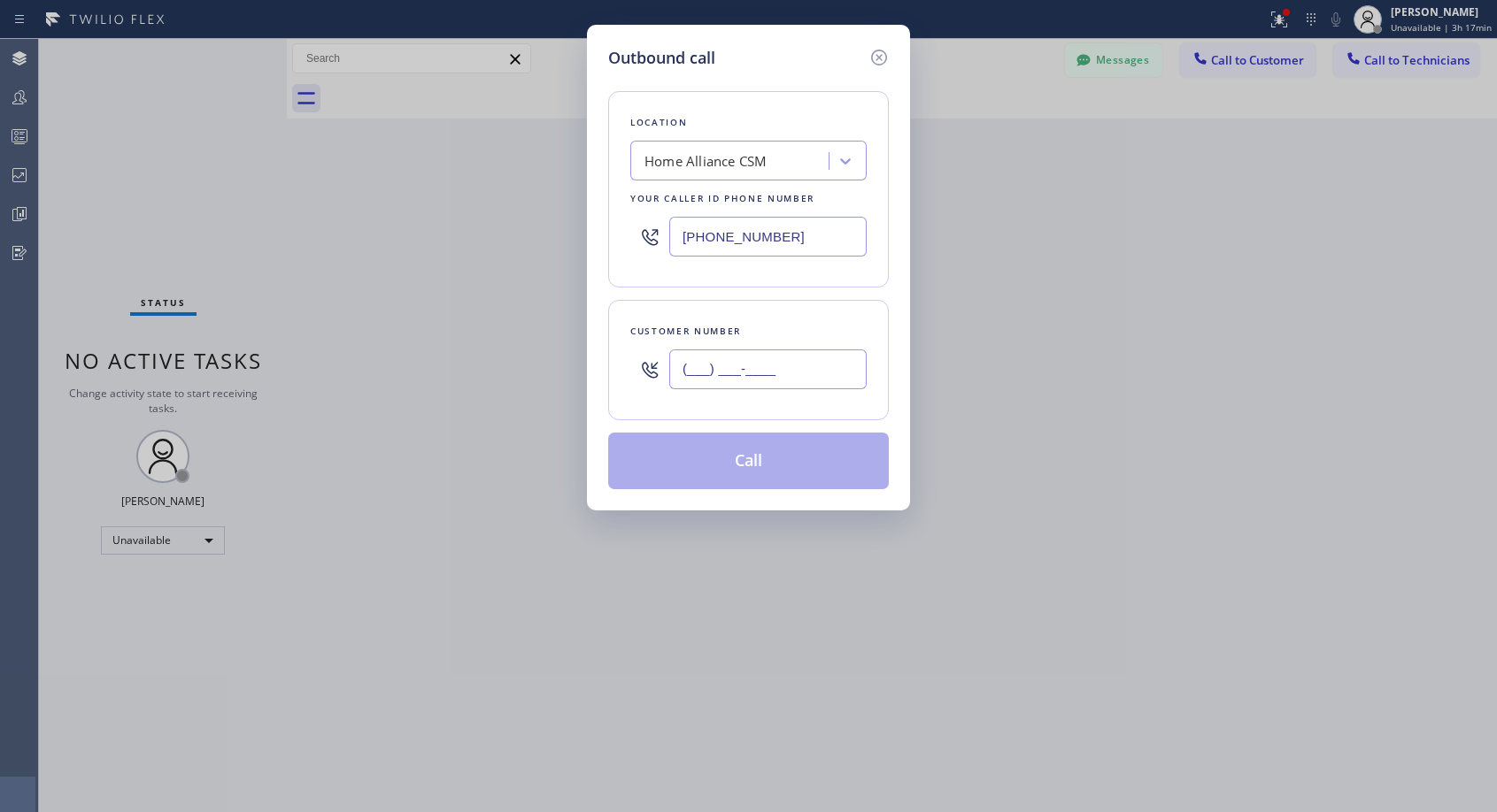
click at [682, 374] on input "(___) ___-____" at bounding box center [768, 370] width 198 height 40
paste input "415) 745-4164"
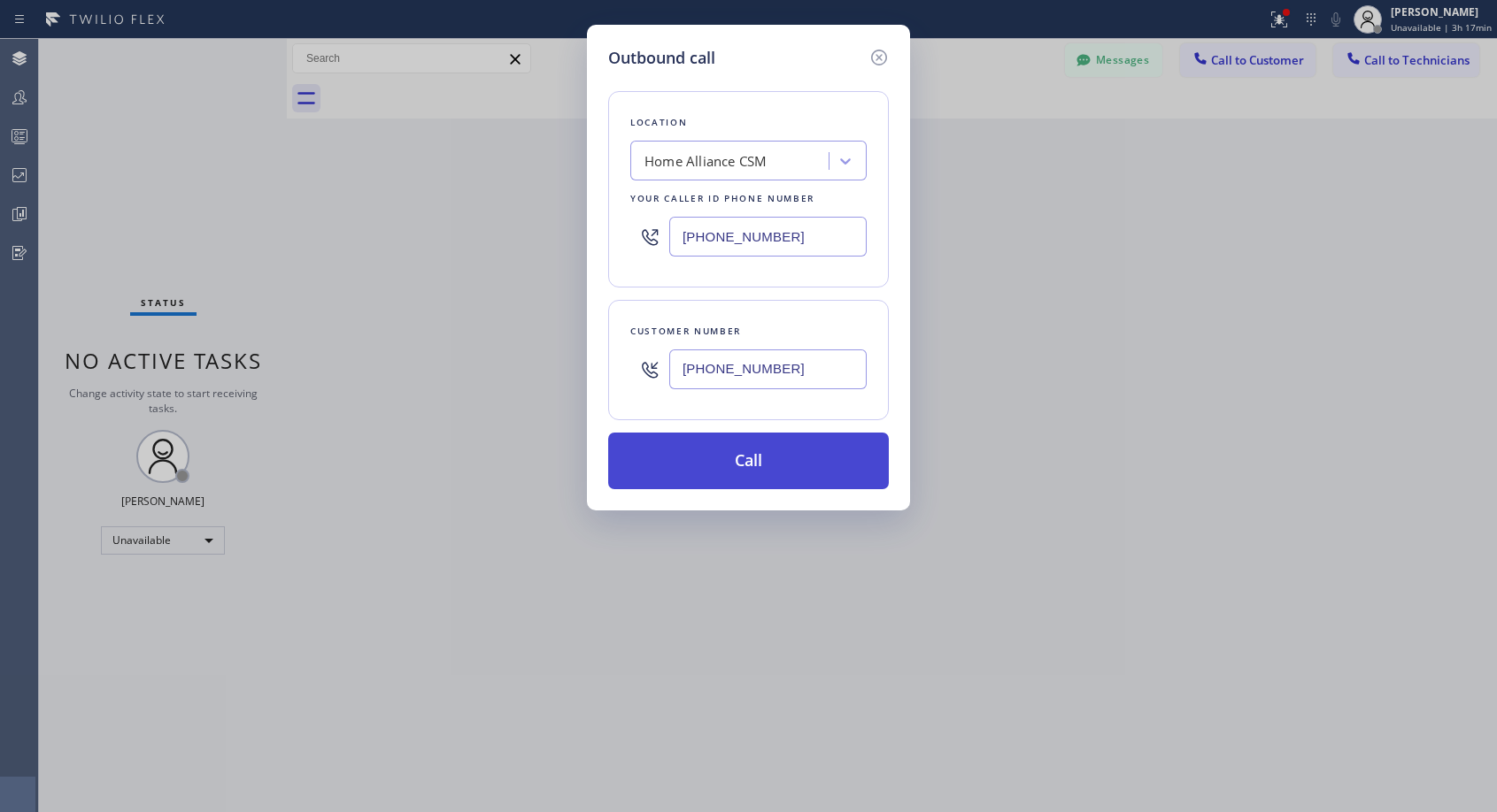
type input "(415) 745-4164"
click at [757, 460] on button "Call" at bounding box center [748, 461] width 281 height 57
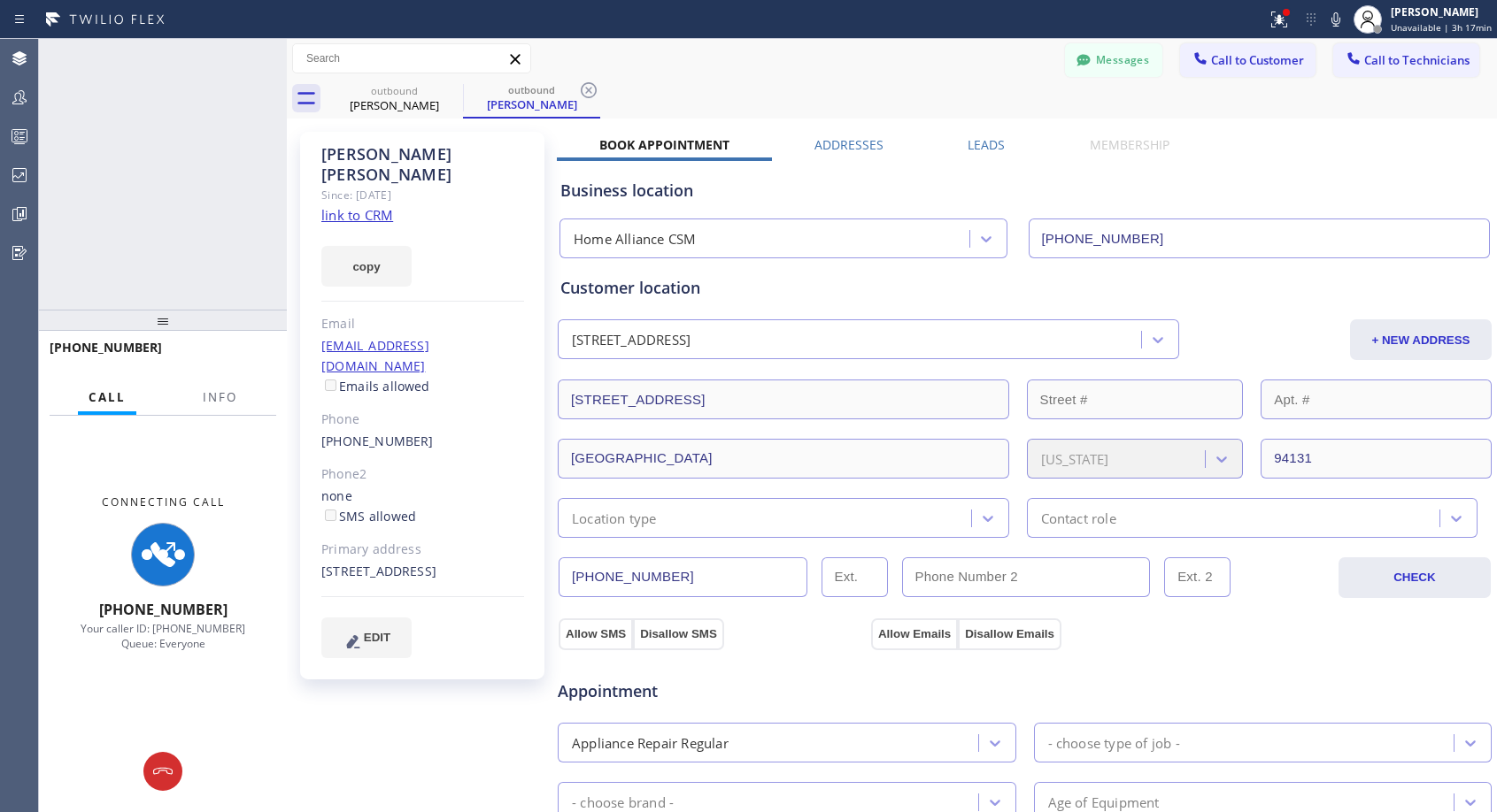
type input "[PHONE_NUMBER]"
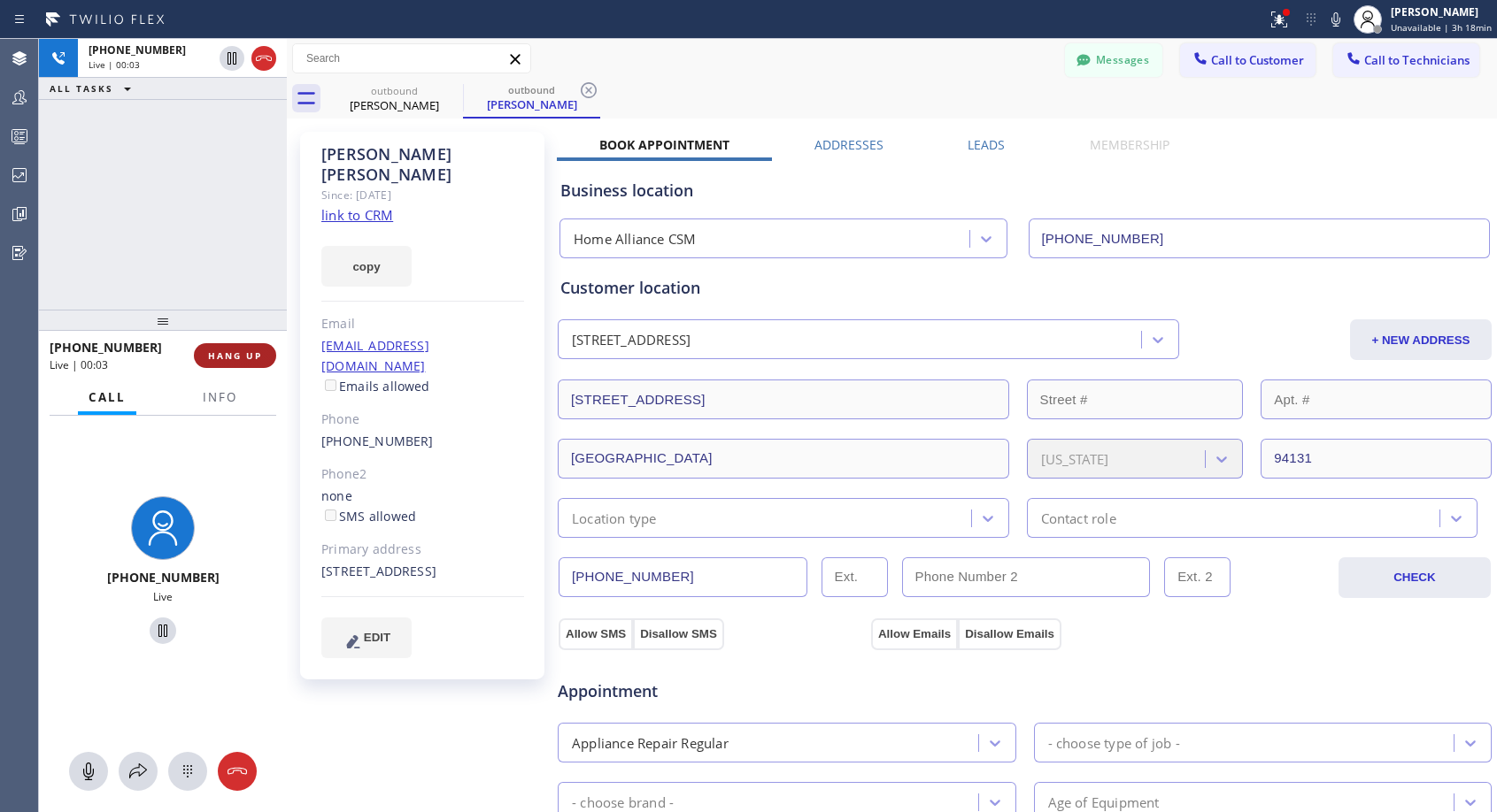
click at [222, 355] on span "HANG UP" at bounding box center [234, 356] width 54 height 13
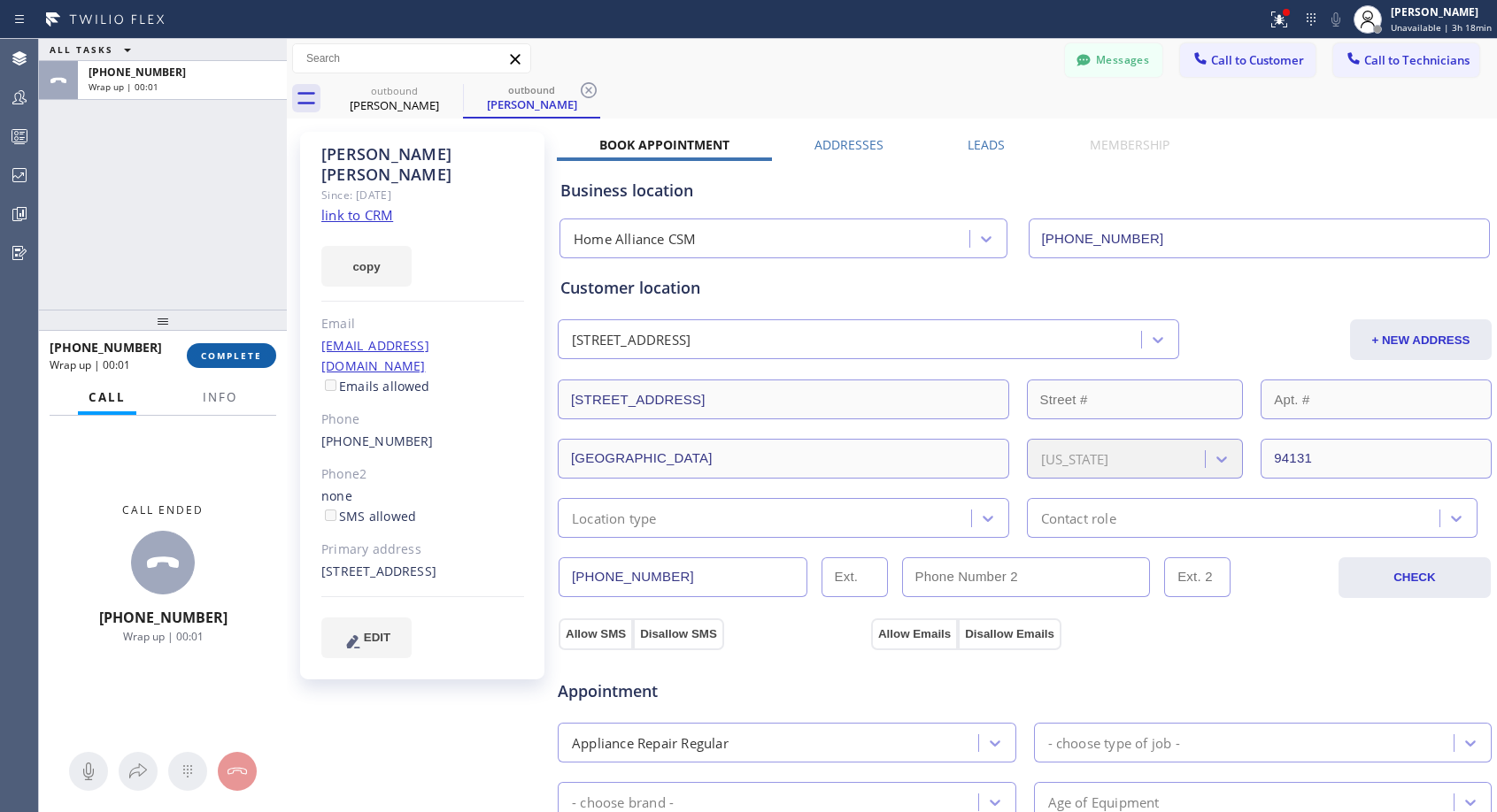
click at [222, 355] on span "COMPLETE" at bounding box center [231, 356] width 61 height 13
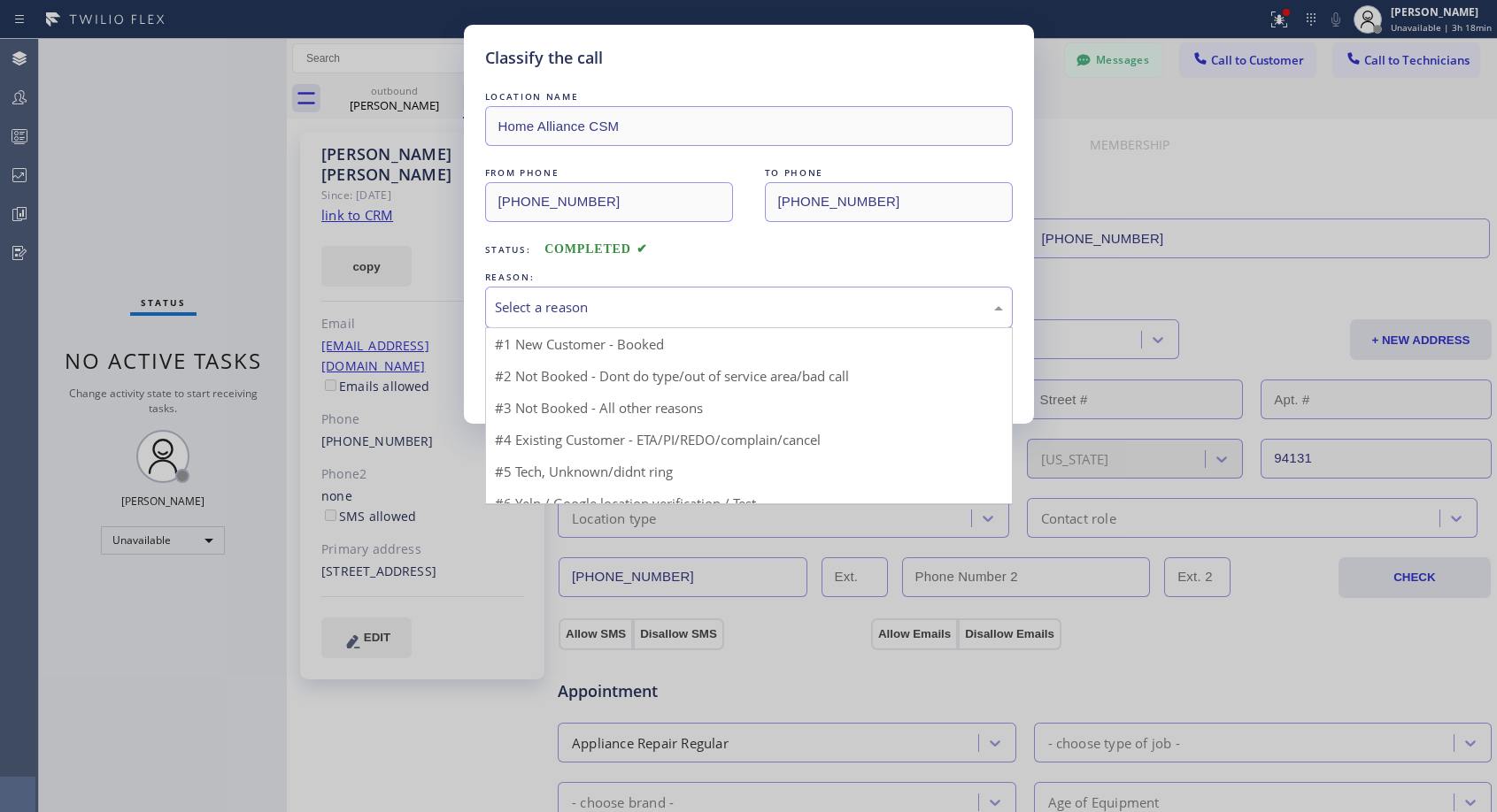
click at [539, 308] on div "Select a reason" at bounding box center [748, 307] width 508 height 20
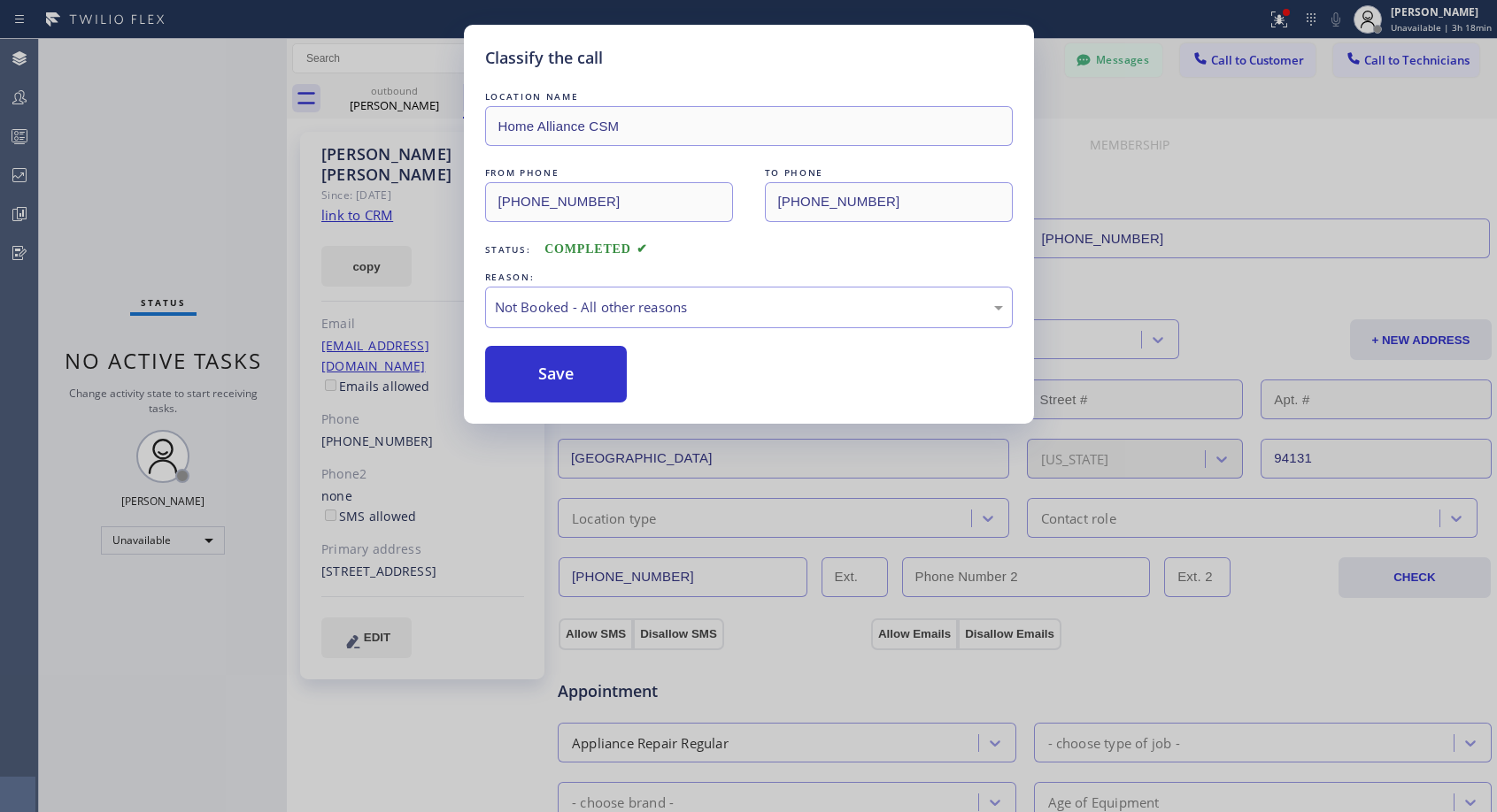
click at [537, 375] on button "Save" at bounding box center [556, 375] width 142 height 57
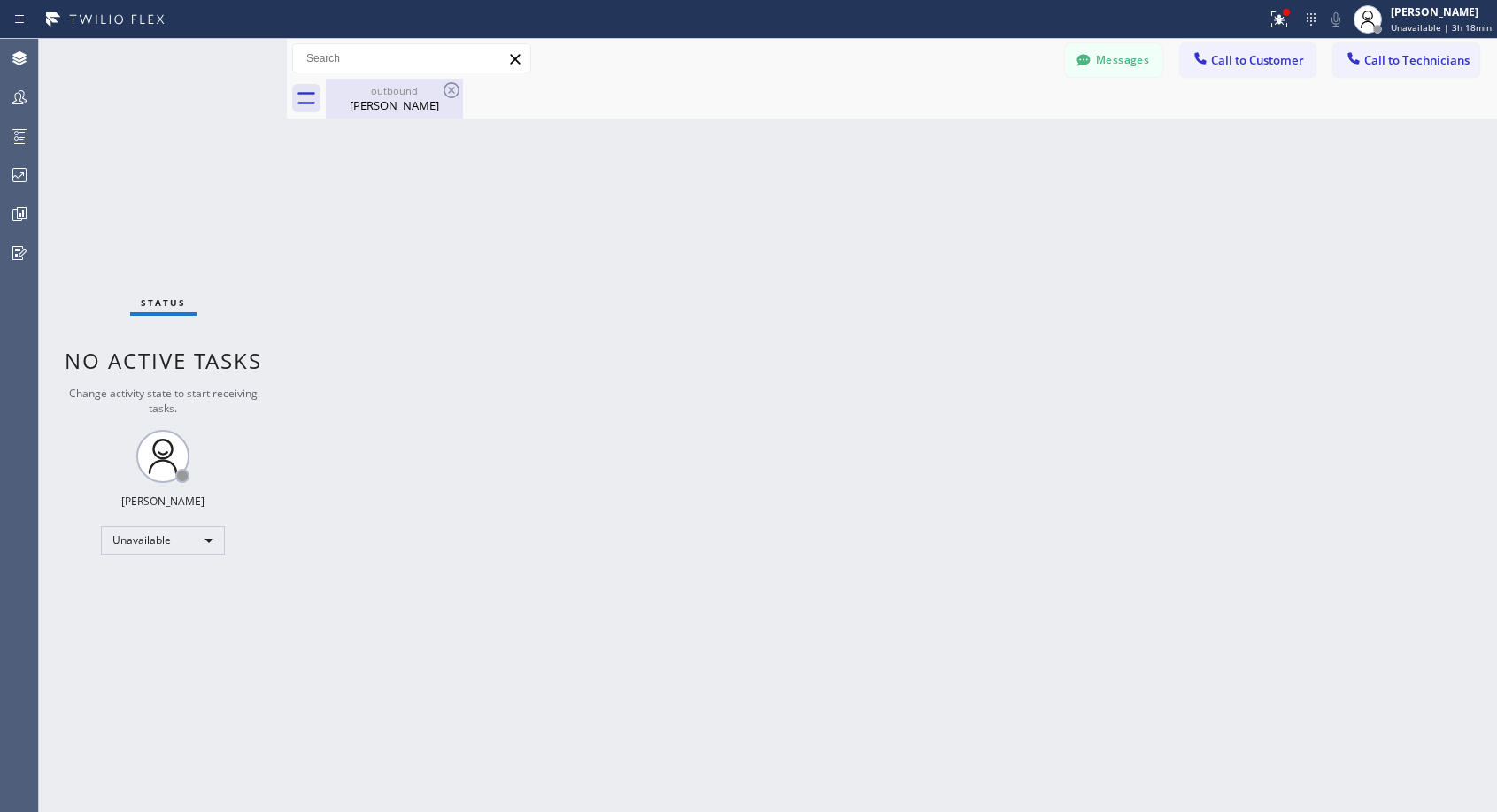
click at [391, 100] on div "Nicole Rousey" at bounding box center [394, 105] width 134 height 15
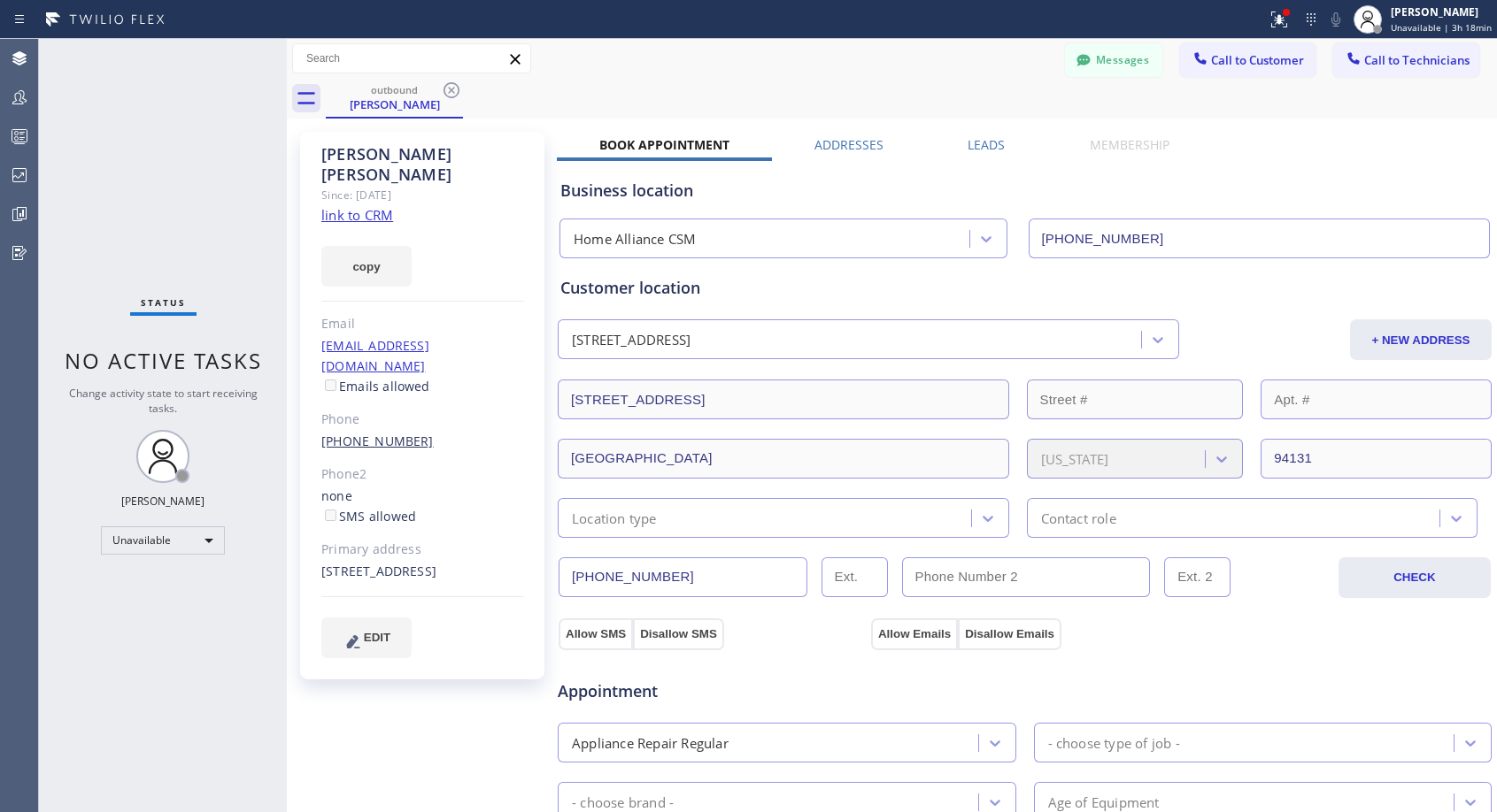
click at [387, 433] on link "(415) 745-4164" at bounding box center [377, 441] width 112 height 16
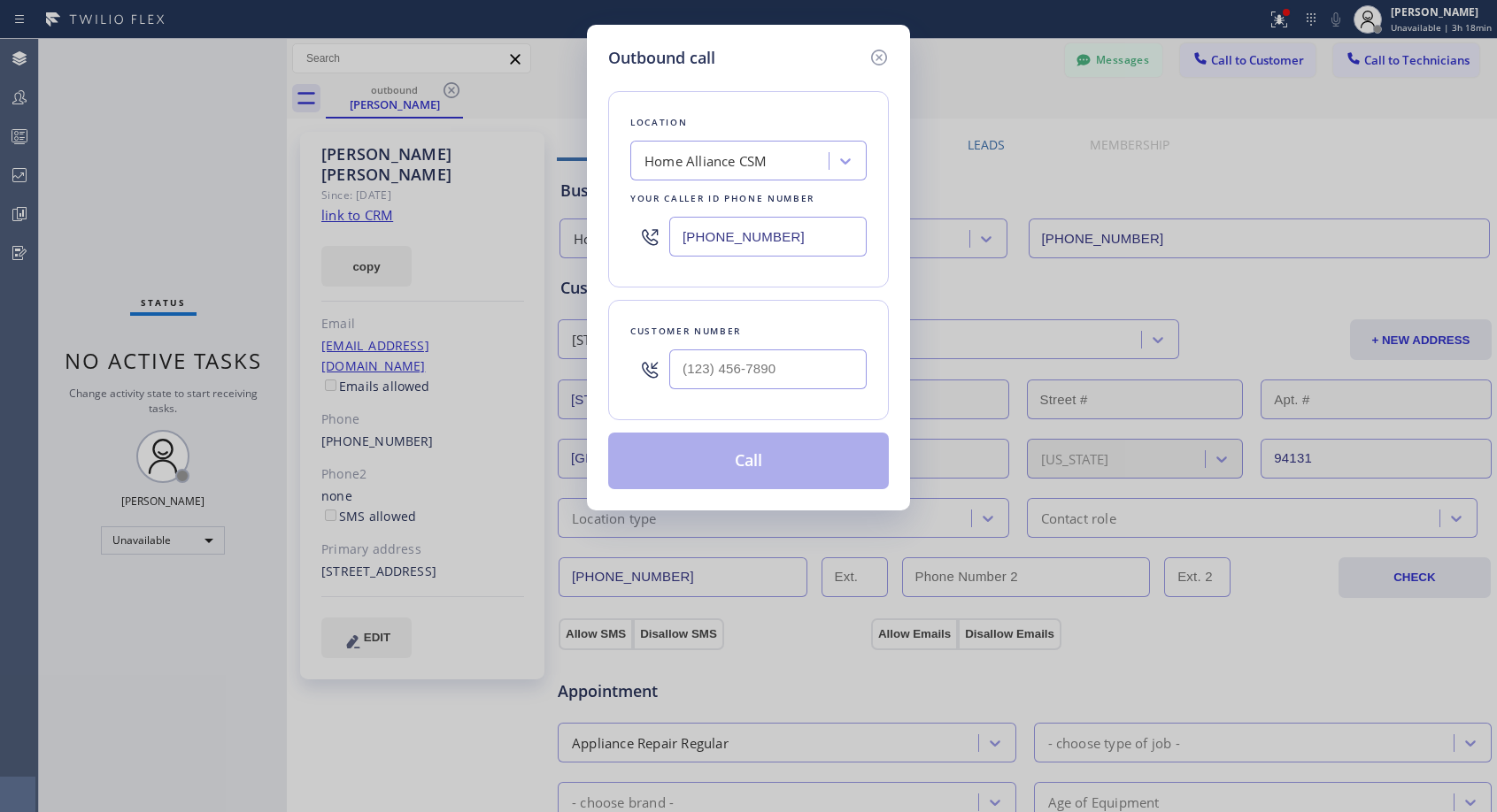
type input "(415) 745-4164"
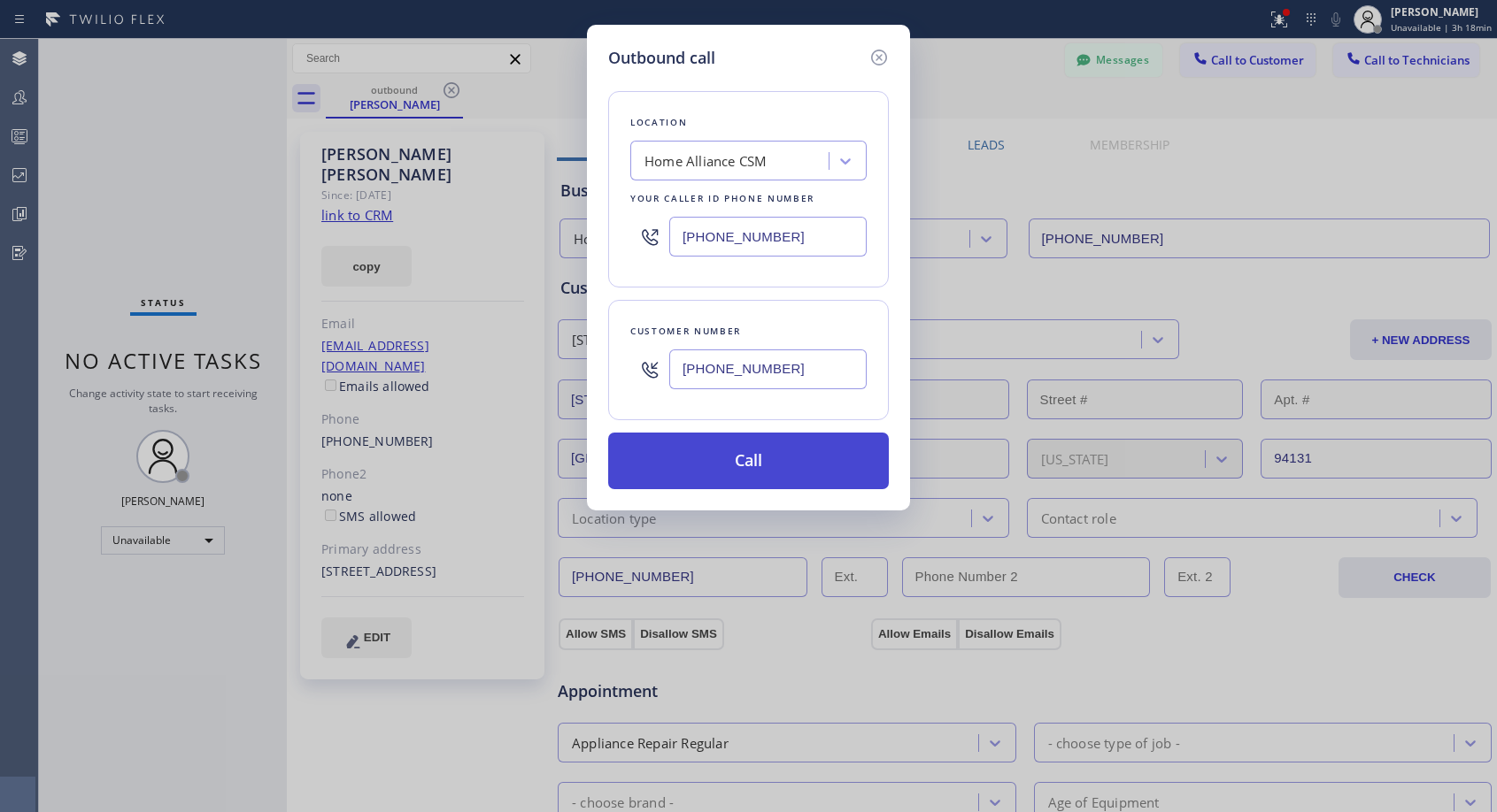
click at [762, 462] on button "Call" at bounding box center [748, 461] width 281 height 57
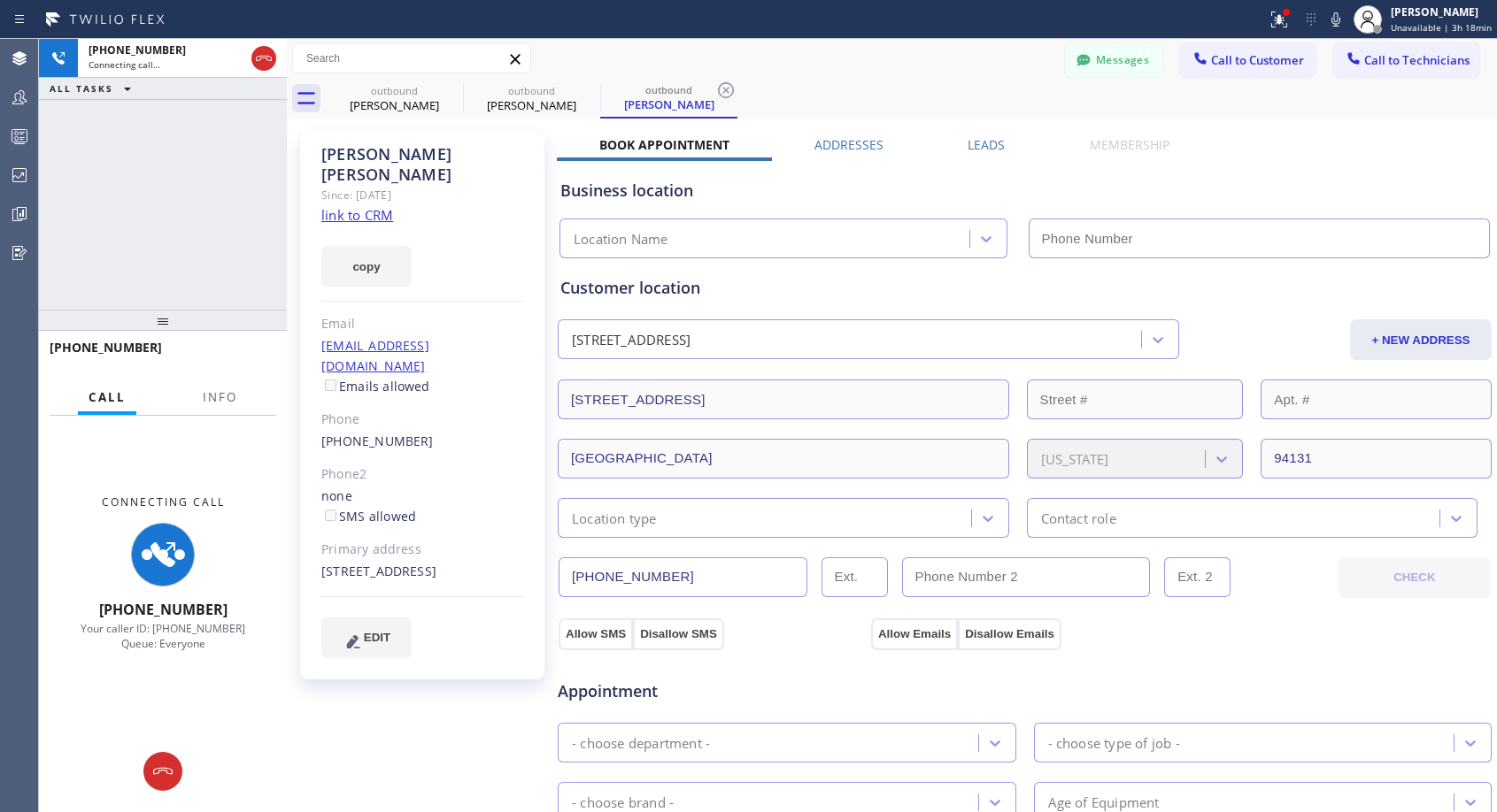
type input "[PHONE_NUMBER]"
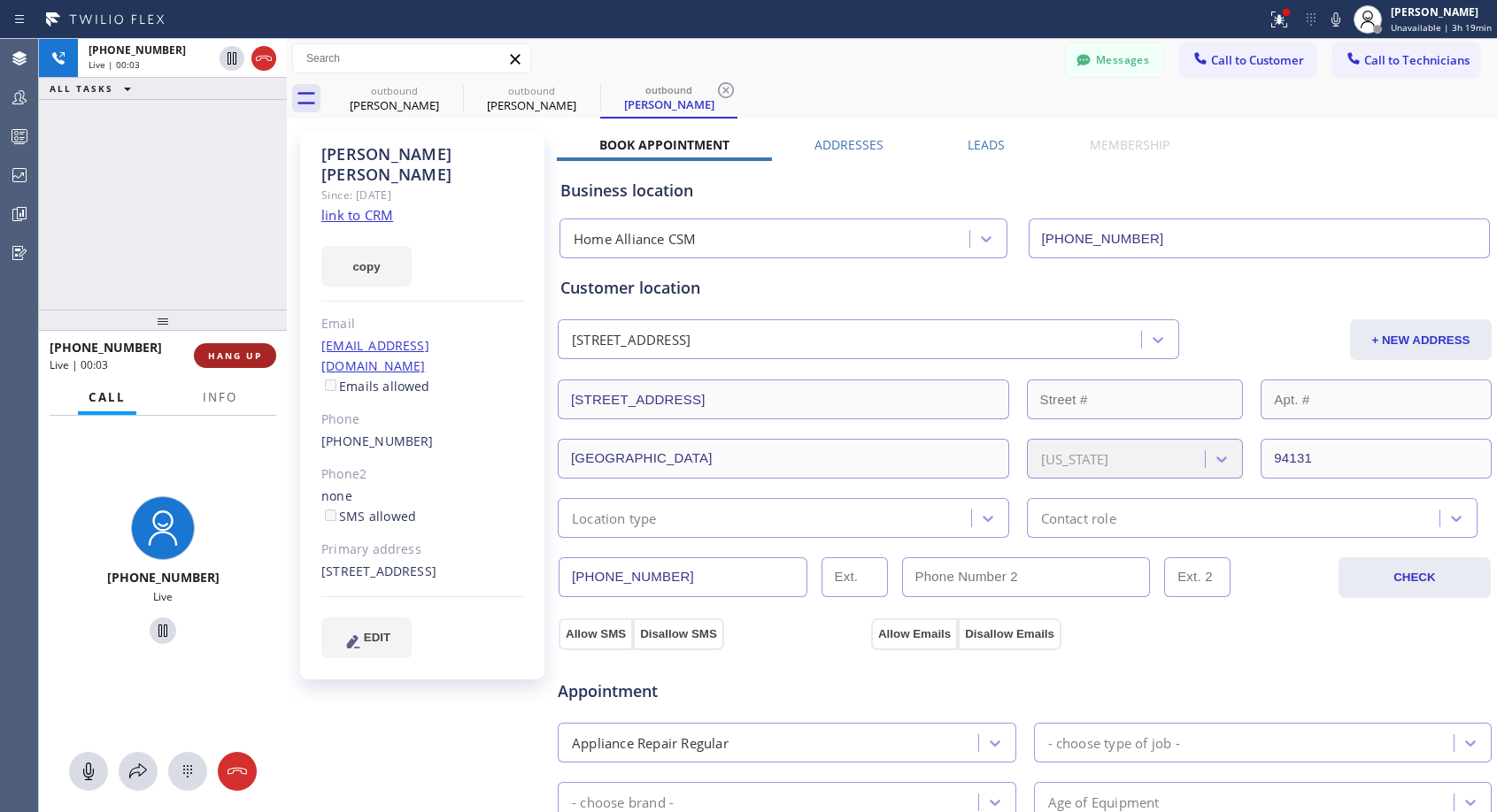
click at [249, 348] on button "HANG UP" at bounding box center [235, 355] width 82 height 25
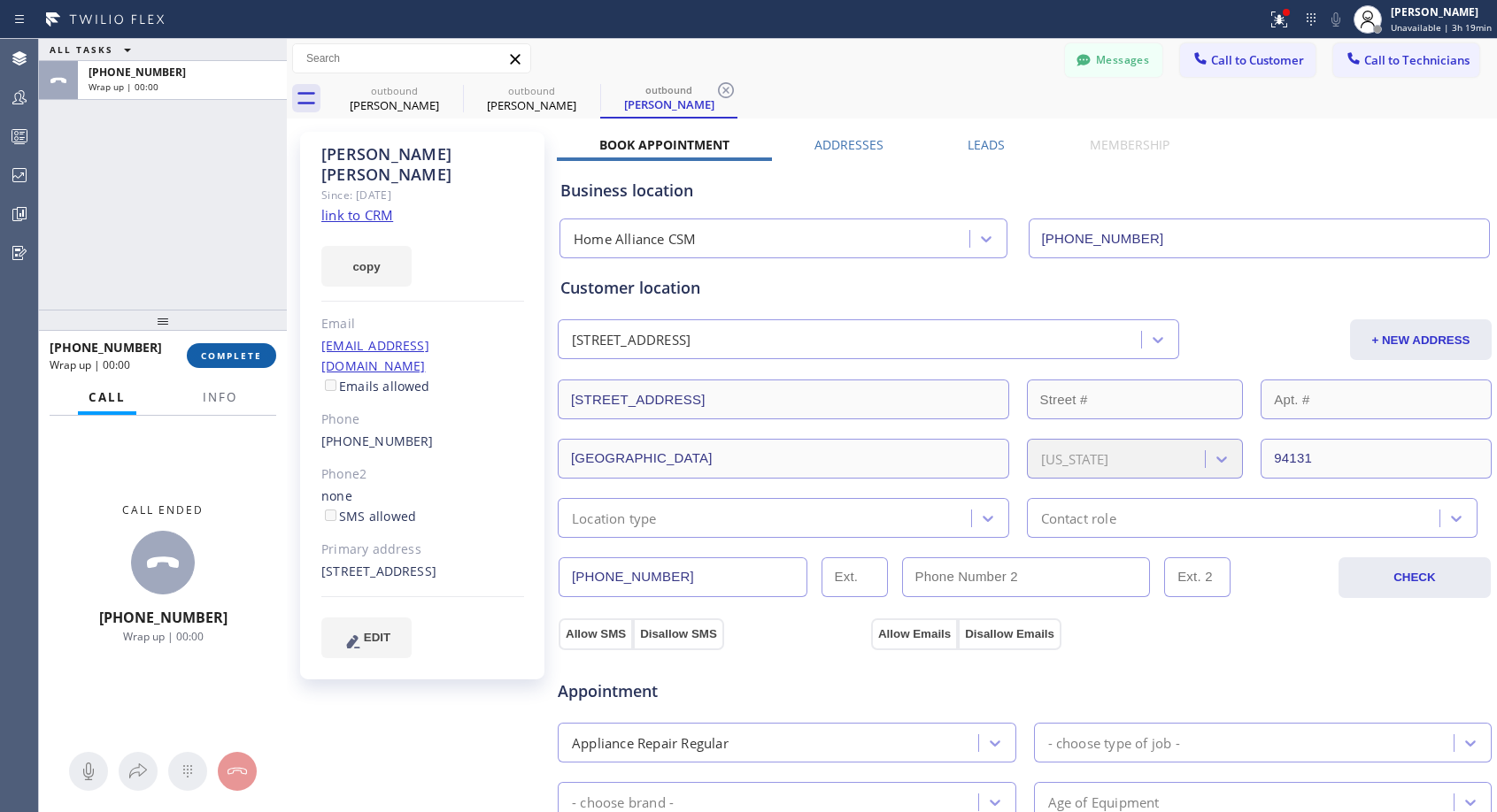
click at [249, 348] on button "COMPLETE" at bounding box center [232, 355] width 89 height 25
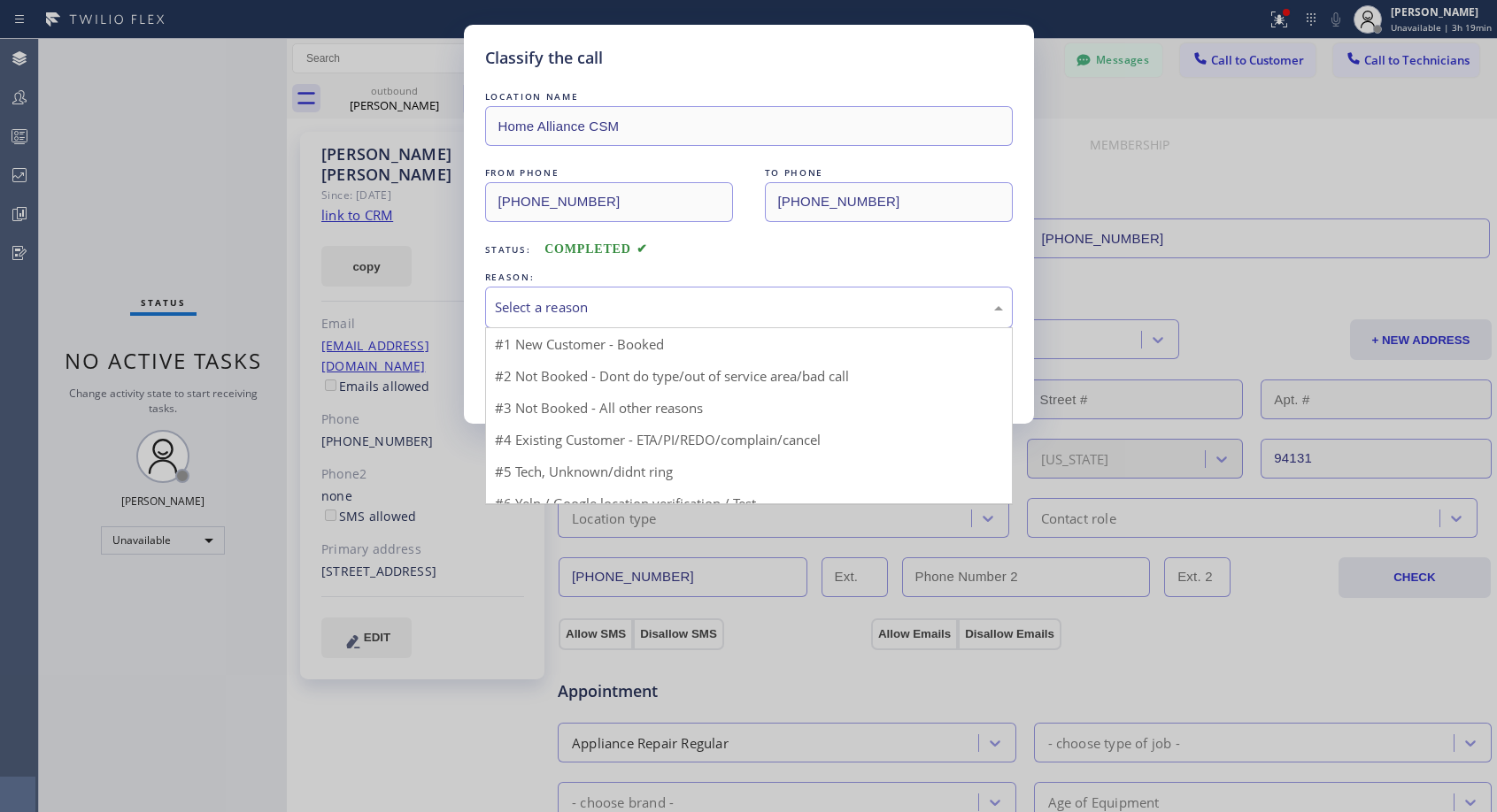
click at [625, 294] on div "Select a reason" at bounding box center [748, 308] width 528 height 42
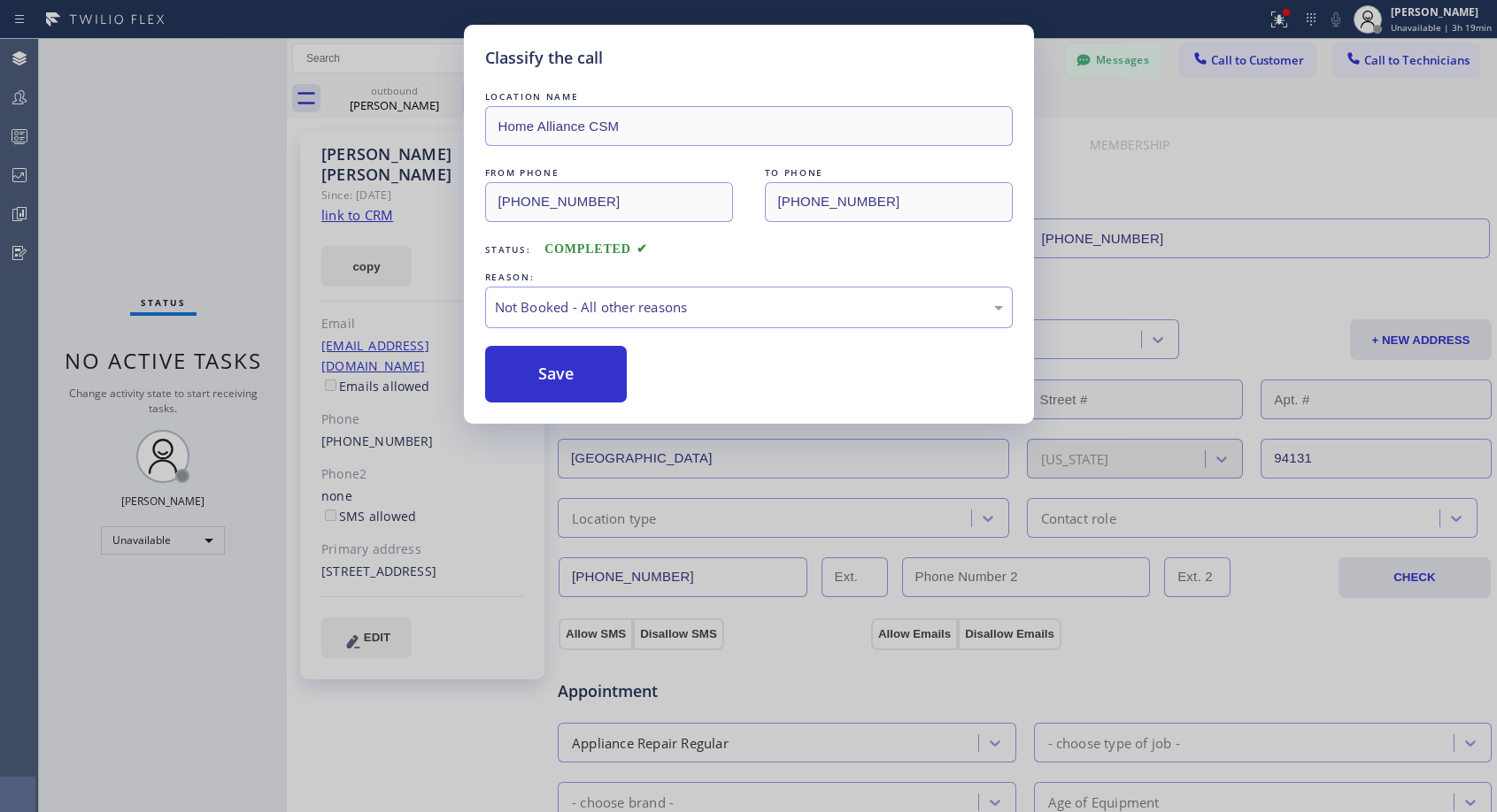
click at [563, 376] on button "Save" at bounding box center [556, 375] width 142 height 57
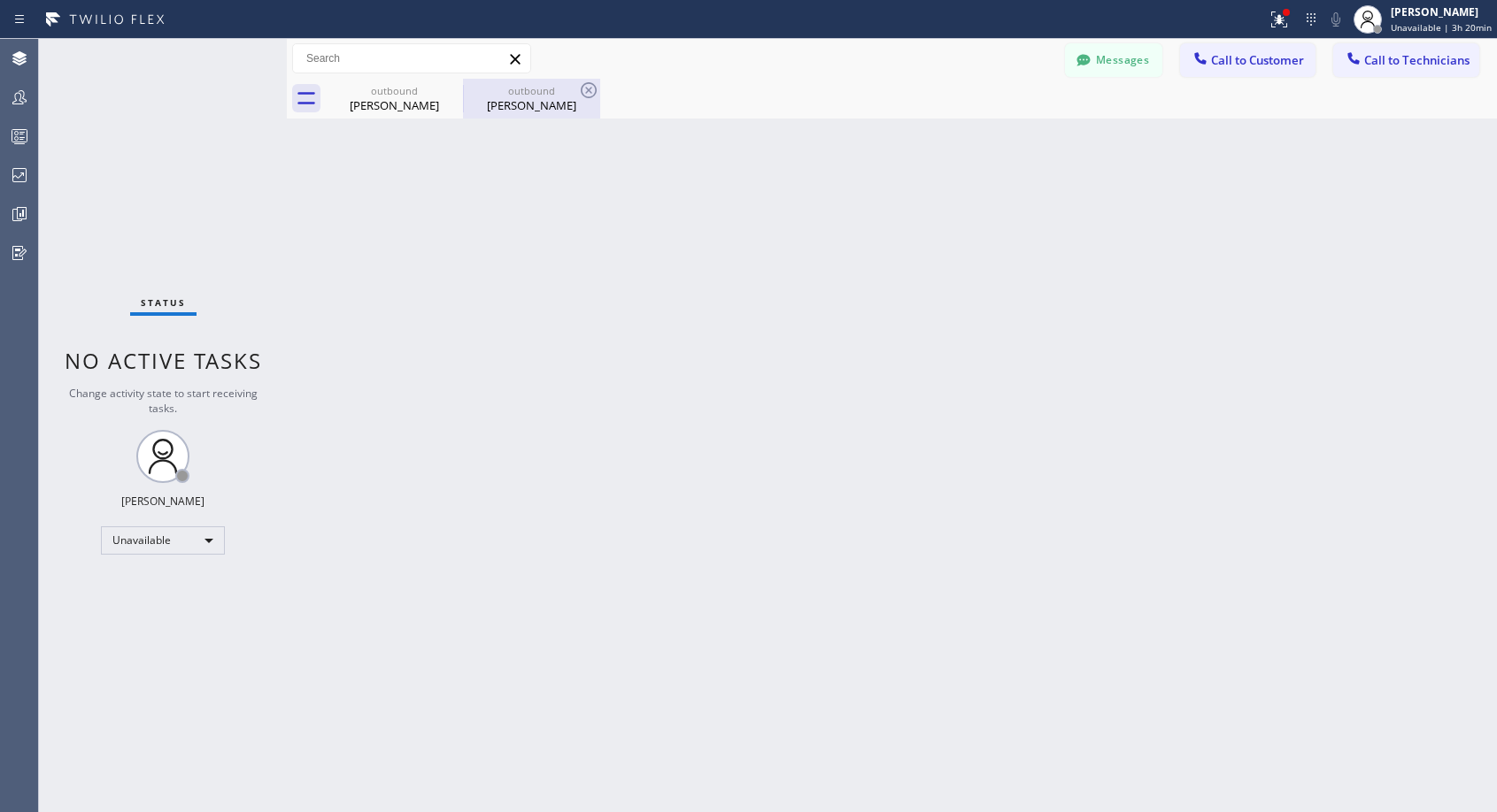
click at [542, 89] on div "outbound" at bounding box center [532, 90] width 134 height 14
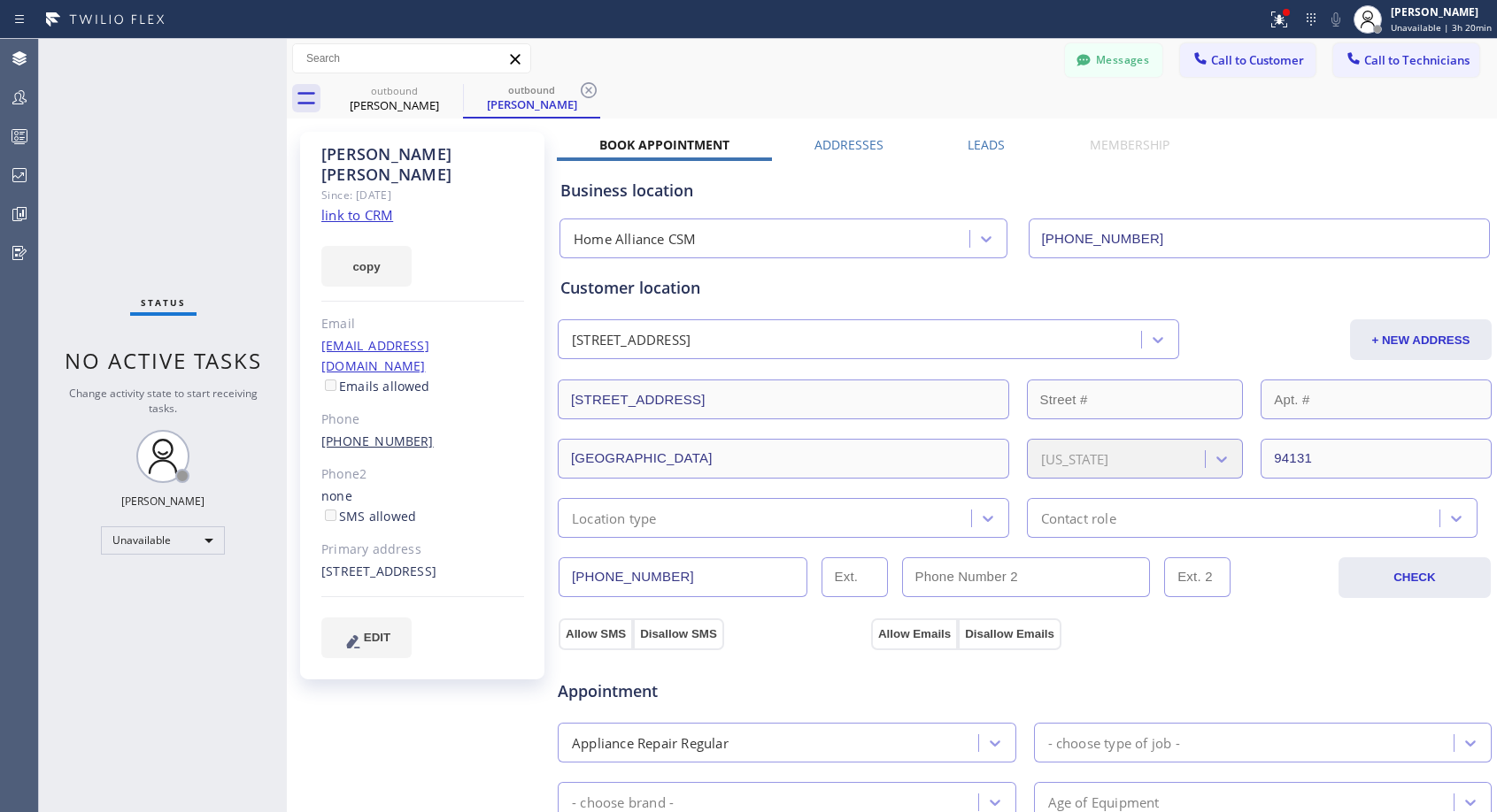
click at [375, 433] on link "(415) 745-4164" at bounding box center [377, 441] width 112 height 16
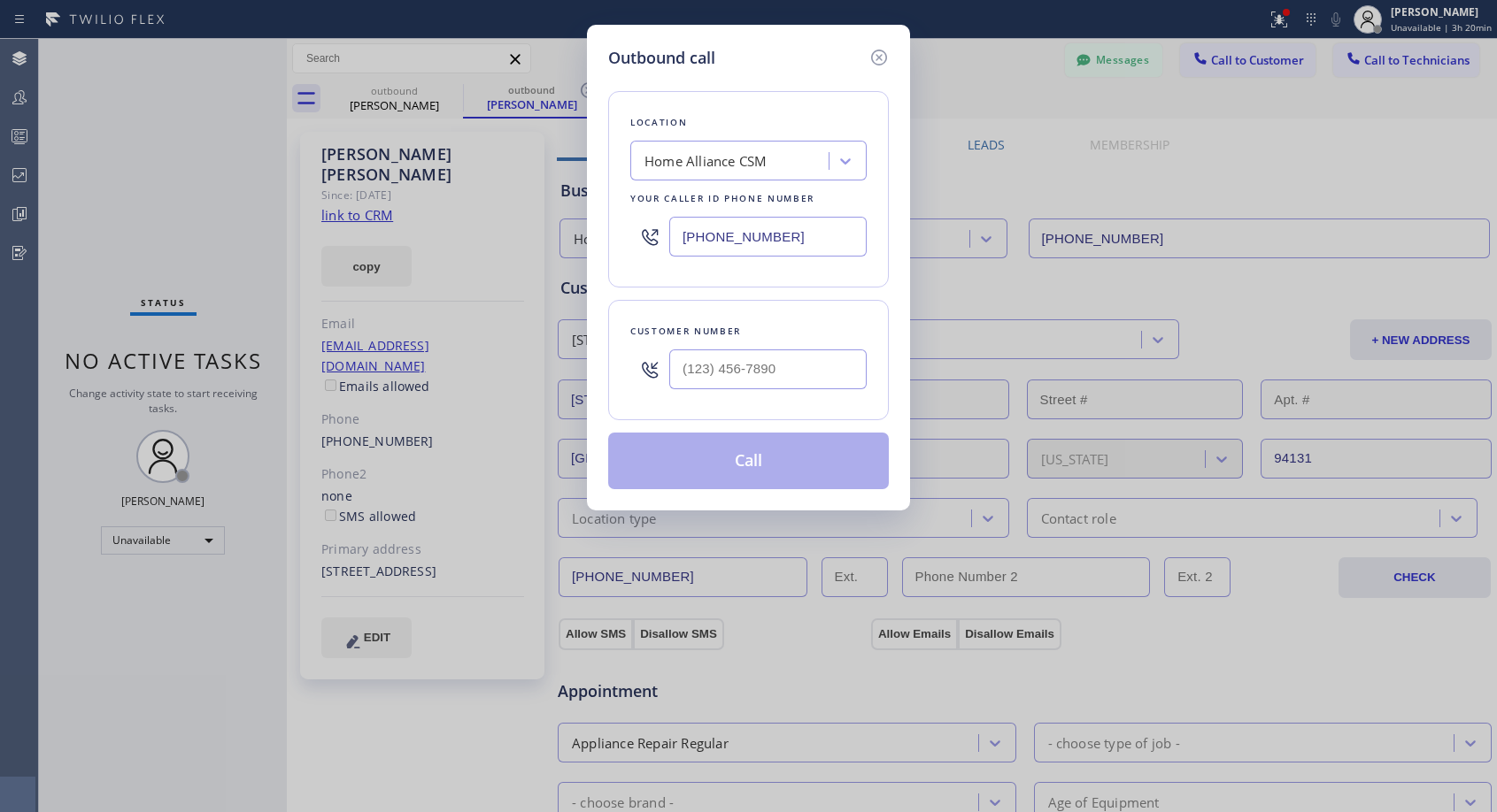
type input "(415) 745-4164"
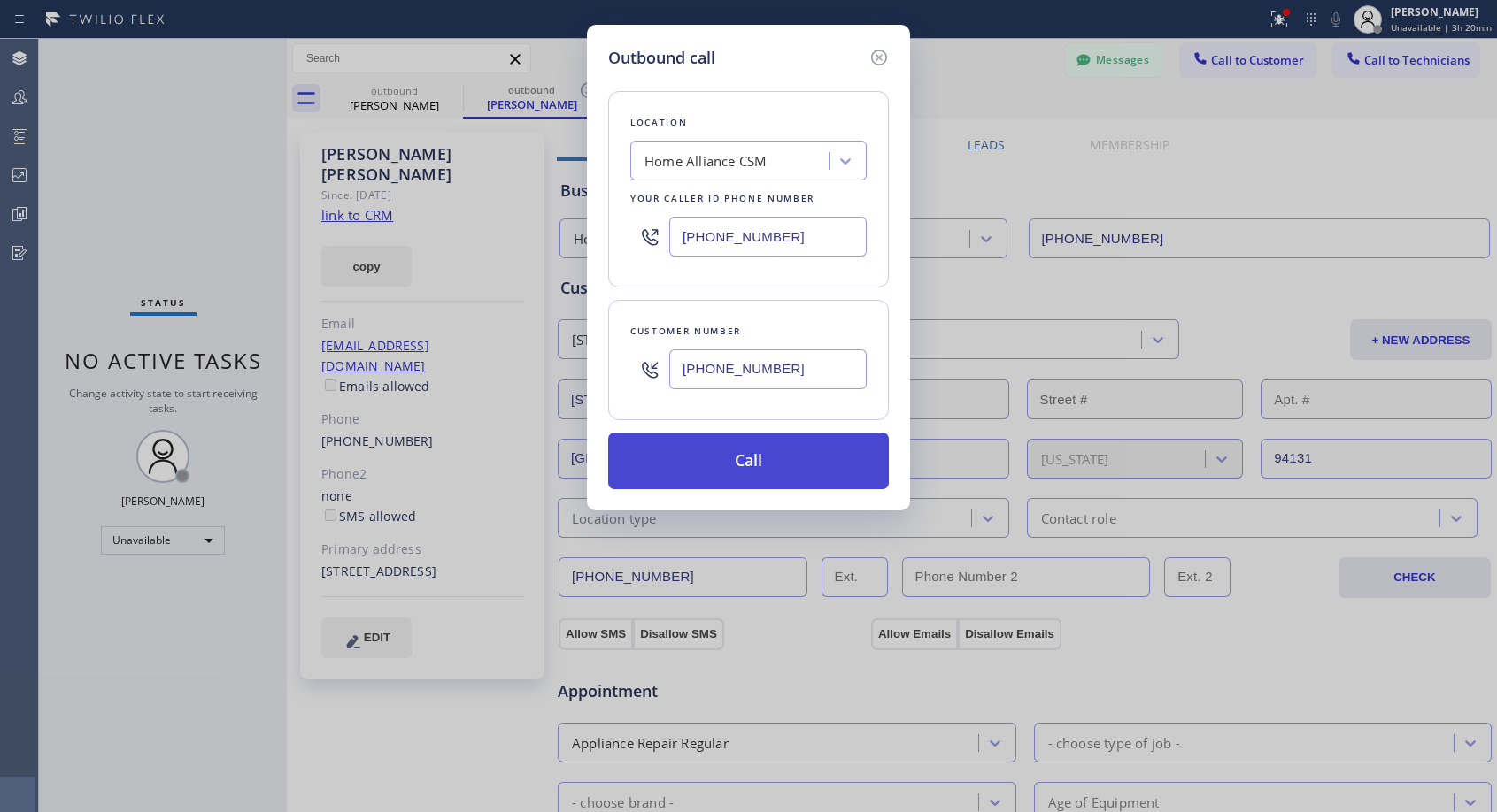
click at [747, 460] on button "Call" at bounding box center [748, 461] width 281 height 57
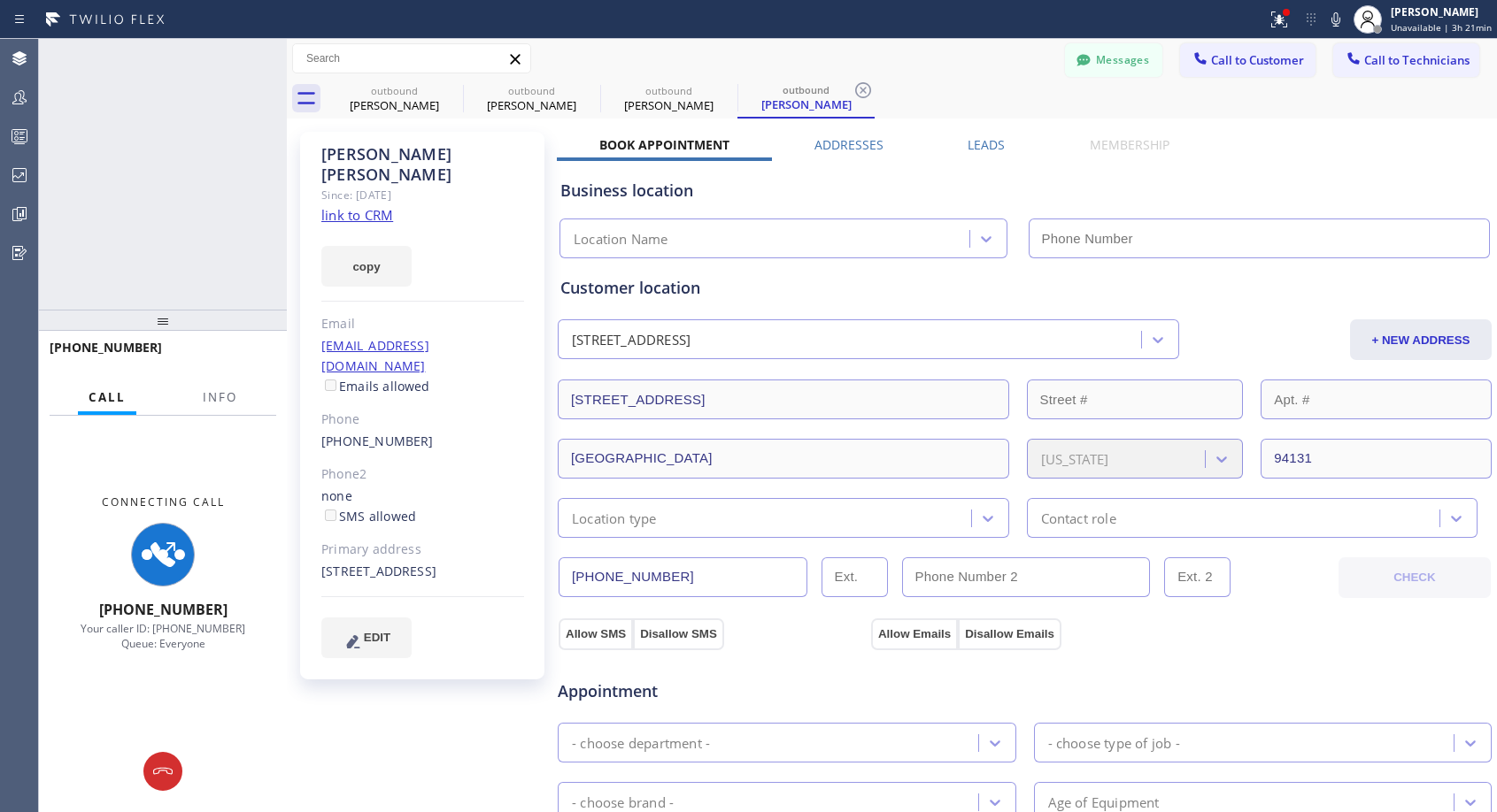
type input "[PHONE_NUMBER]"
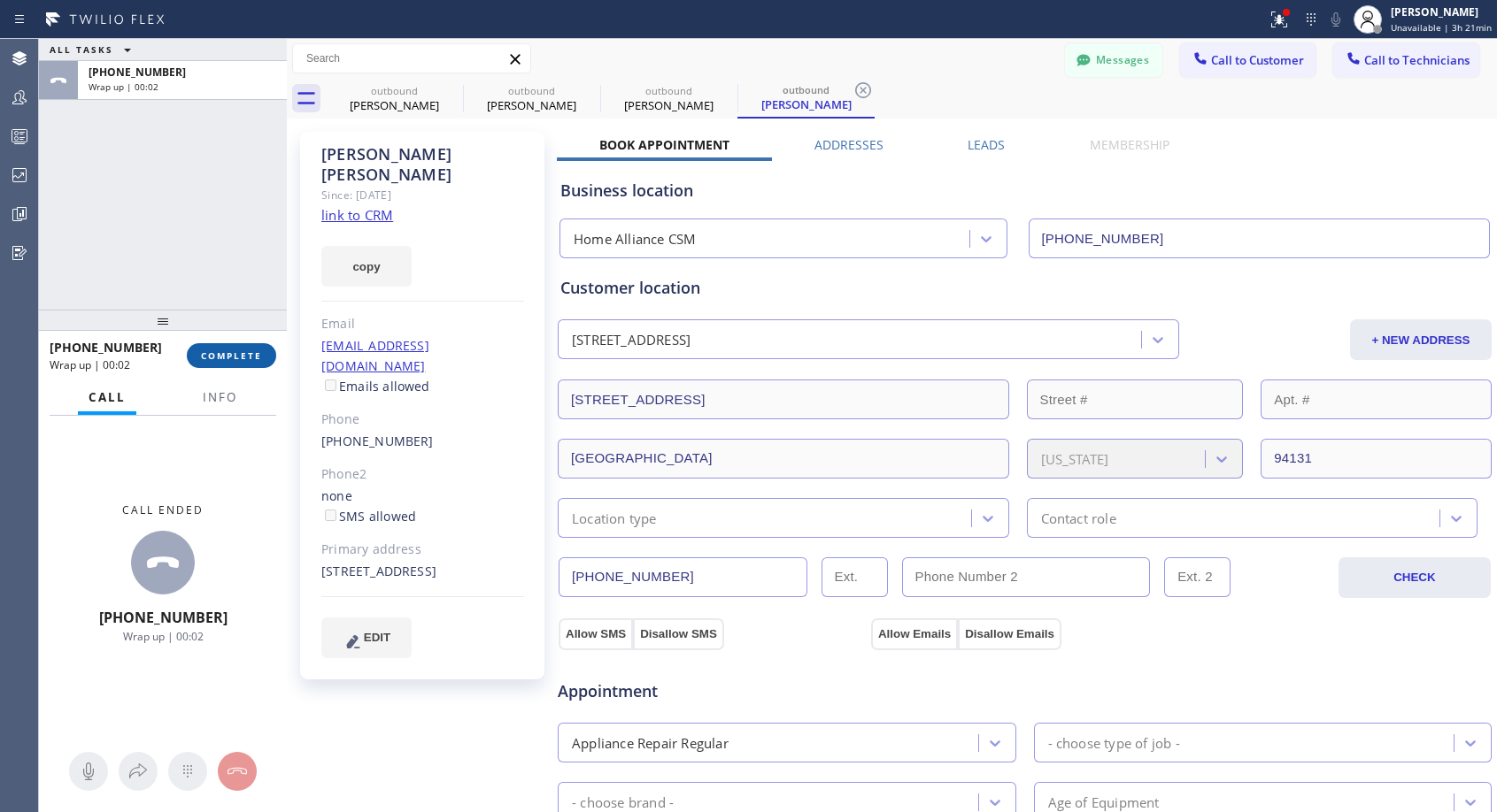
click at [242, 357] on span "COMPLETE" at bounding box center [231, 356] width 61 height 13
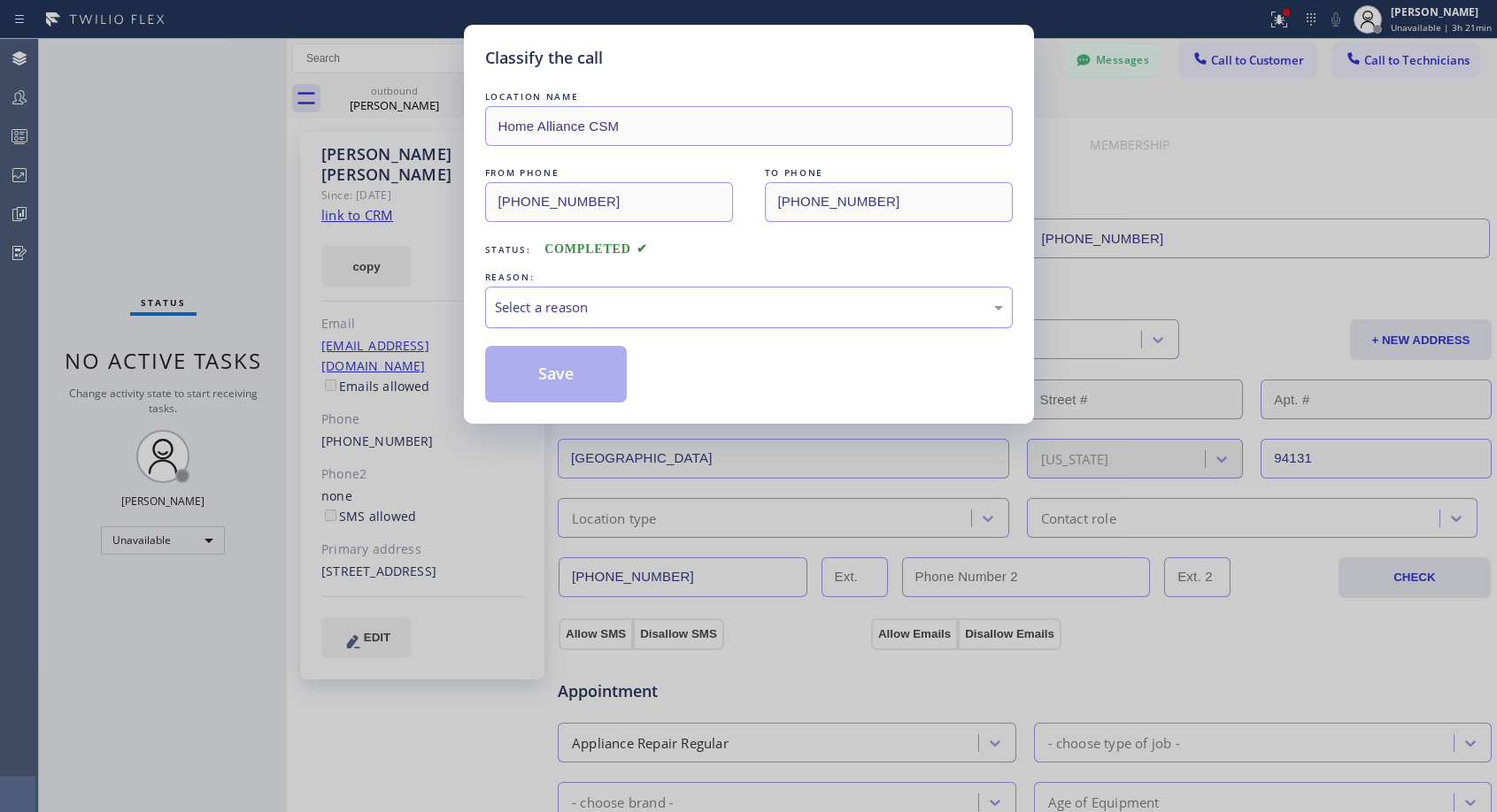
drag, startPoint x: 751, startPoint y: 301, endPoint x: 710, endPoint y: 316, distance: 43.7
click at [749, 301] on div "Select a reason" at bounding box center [748, 307] width 508 height 20
click at [560, 372] on button "Save" at bounding box center [556, 375] width 142 height 57
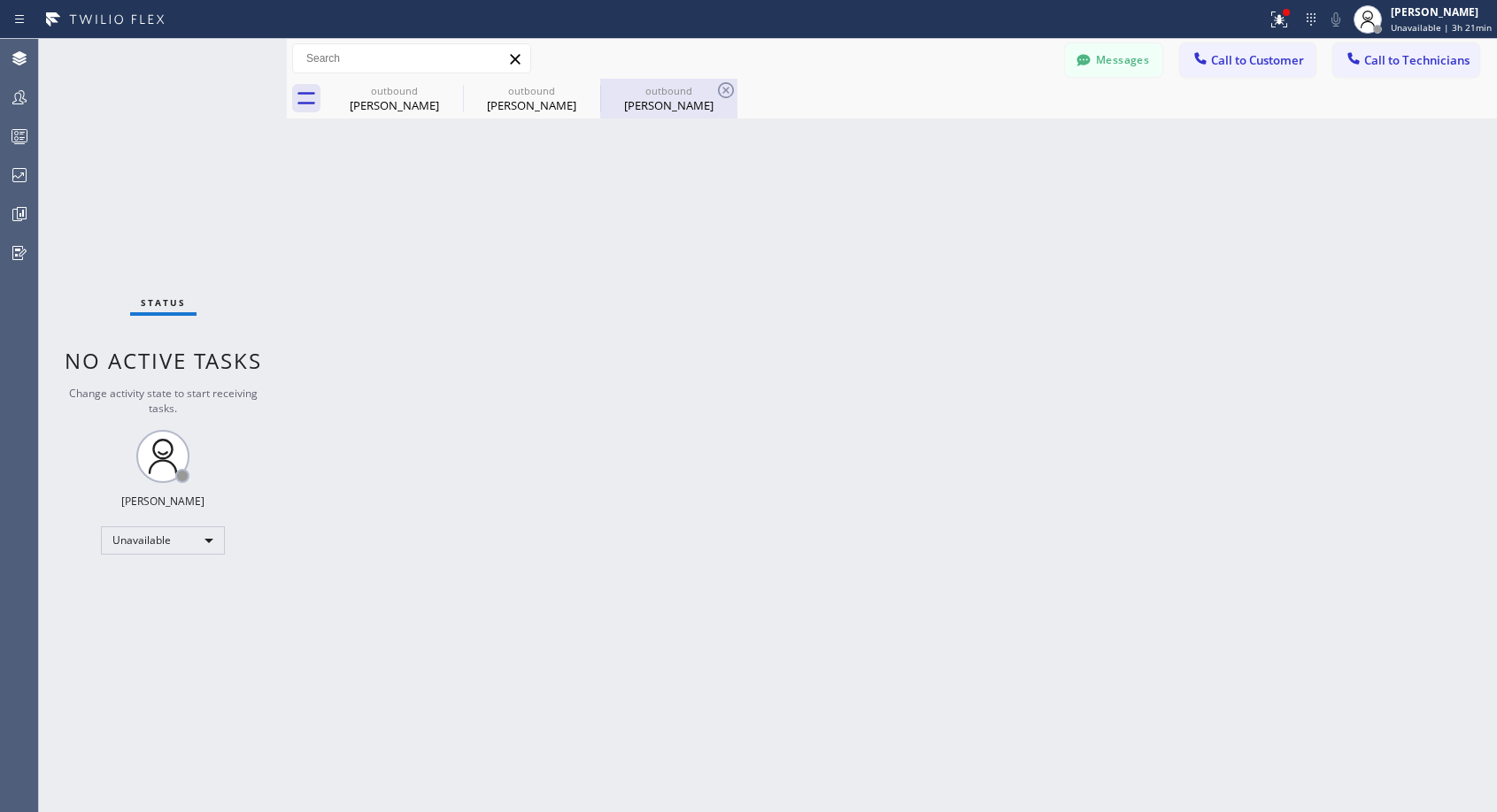
click at [666, 103] on div "Nicole Rousey" at bounding box center [668, 105] width 134 height 15
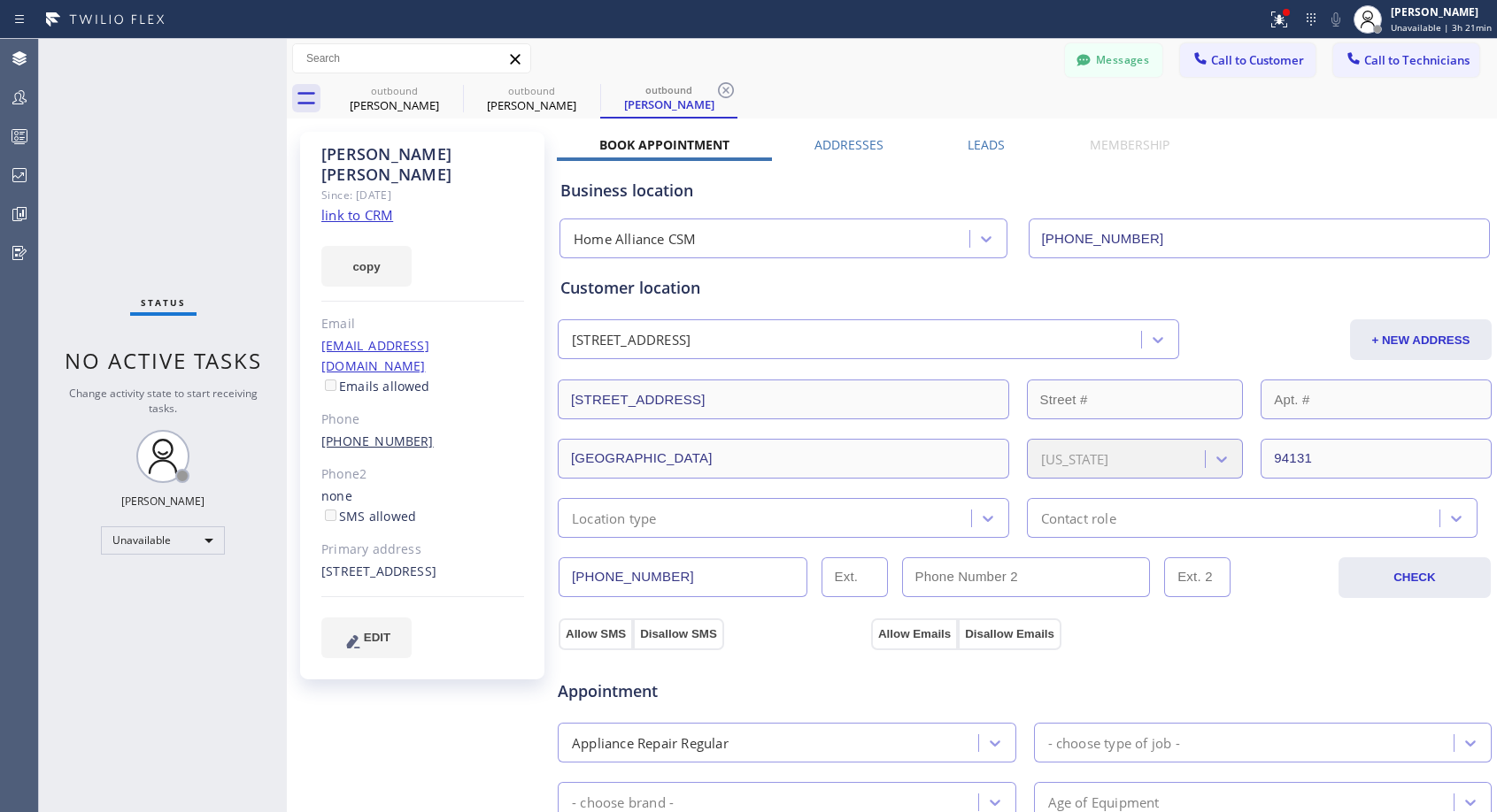
click at [394, 433] on link "(415) 745-4164" at bounding box center [377, 441] width 112 height 16
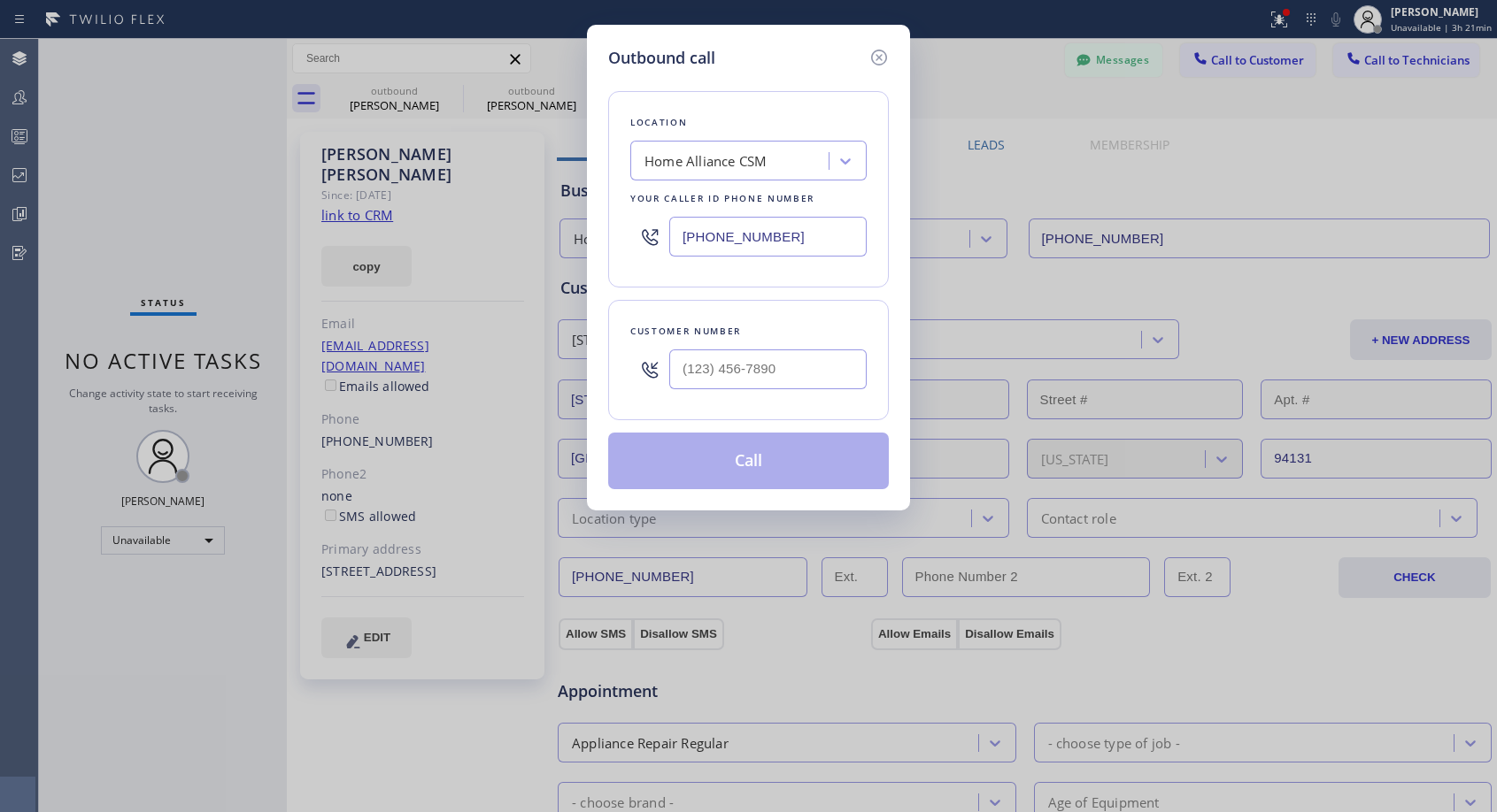
type input "(415) 745-4164"
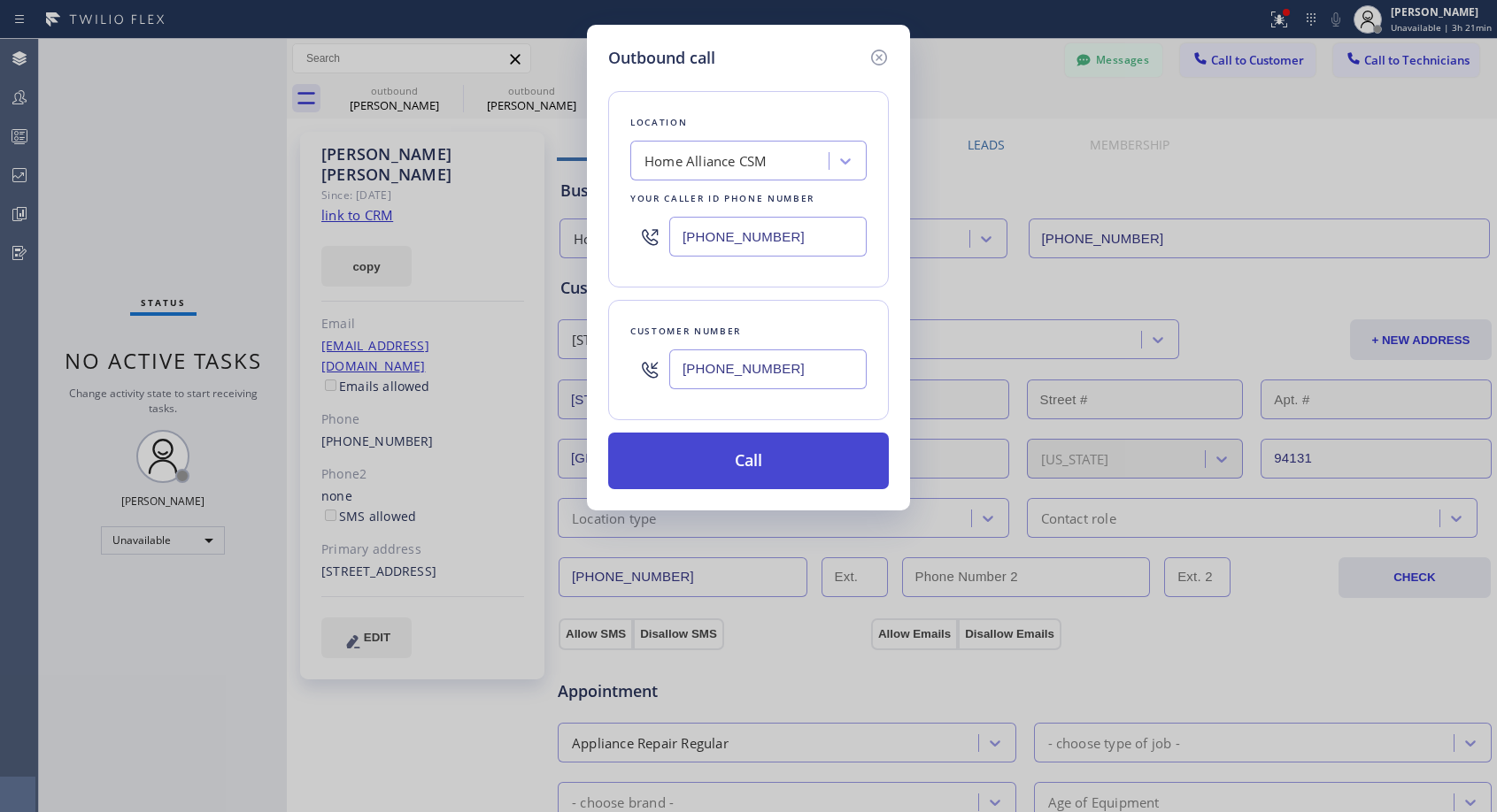
click at [720, 457] on button "Call" at bounding box center [748, 461] width 281 height 57
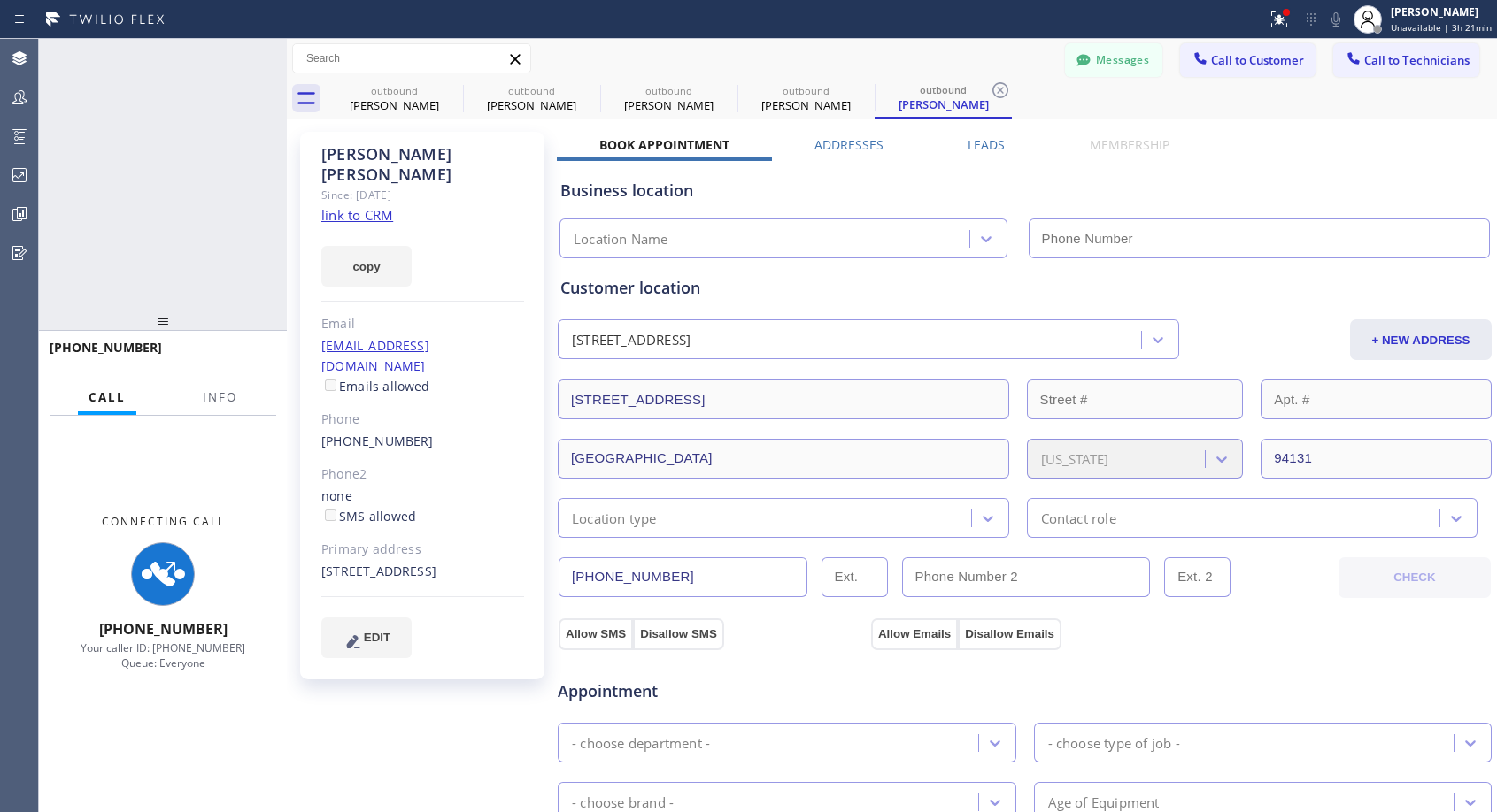
type input "[PHONE_NUMBER]"
